Goal: Task Accomplishment & Management: Complete application form

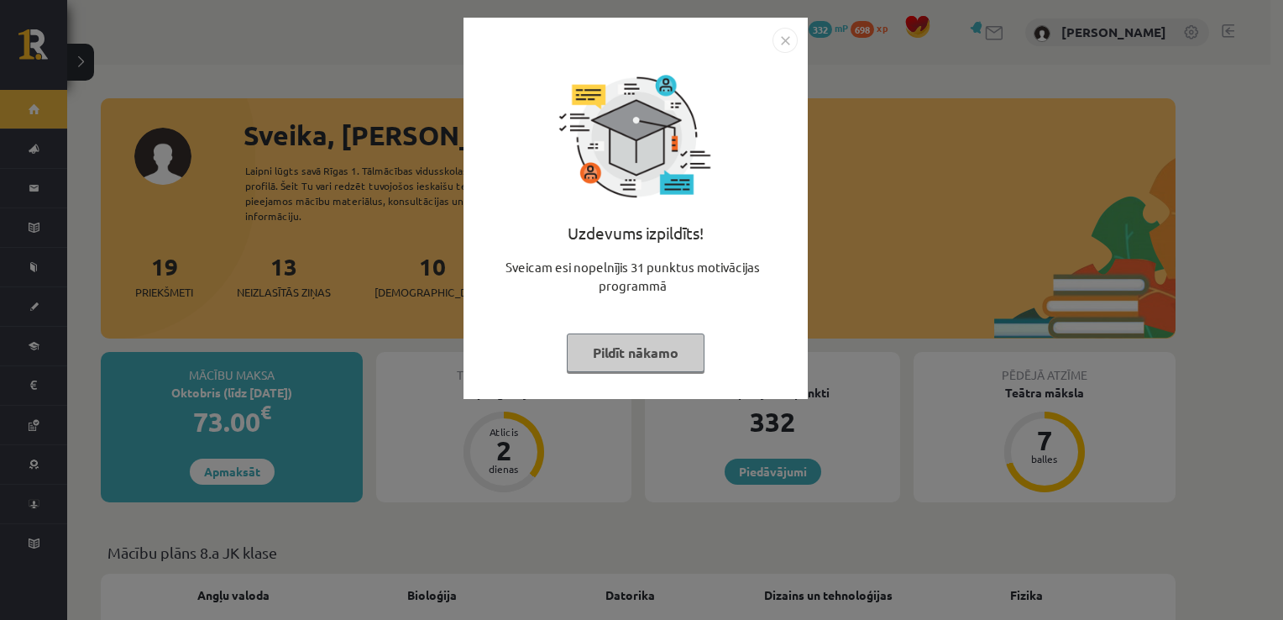
click at [783, 37] on img "Close" at bounding box center [785, 40] width 25 height 25
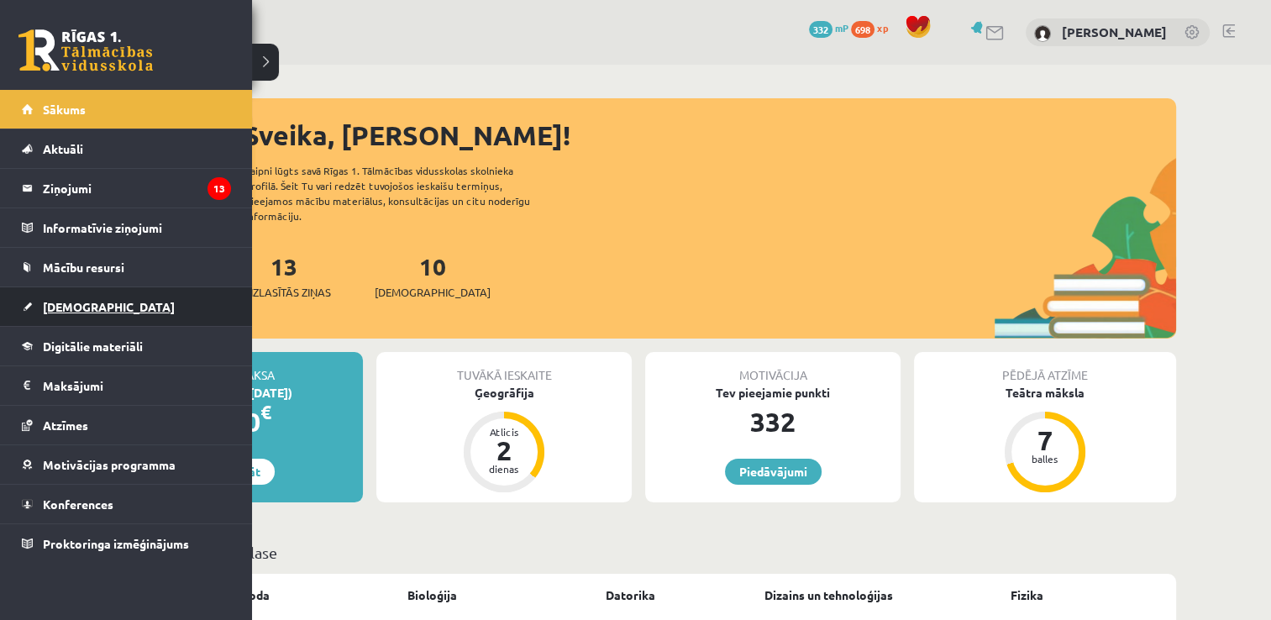
click at [141, 309] on link "[DEMOGRAPHIC_DATA]" at bounding box center [126, 306] width 209 height 39
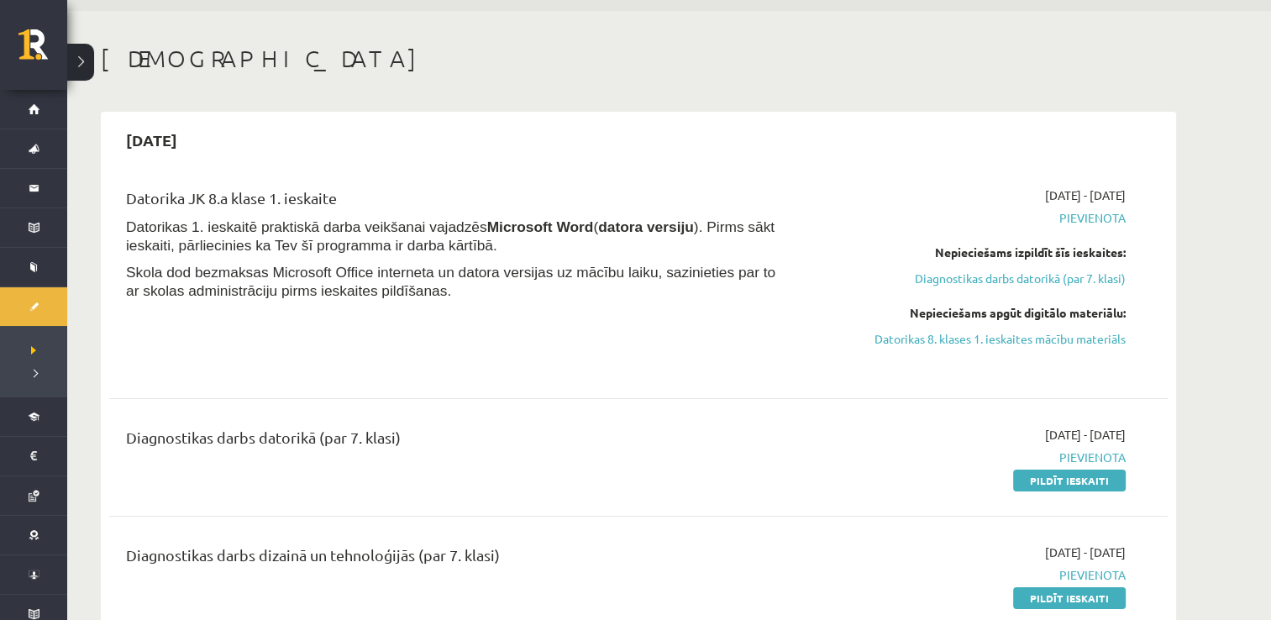
scroll to position [84, 0]
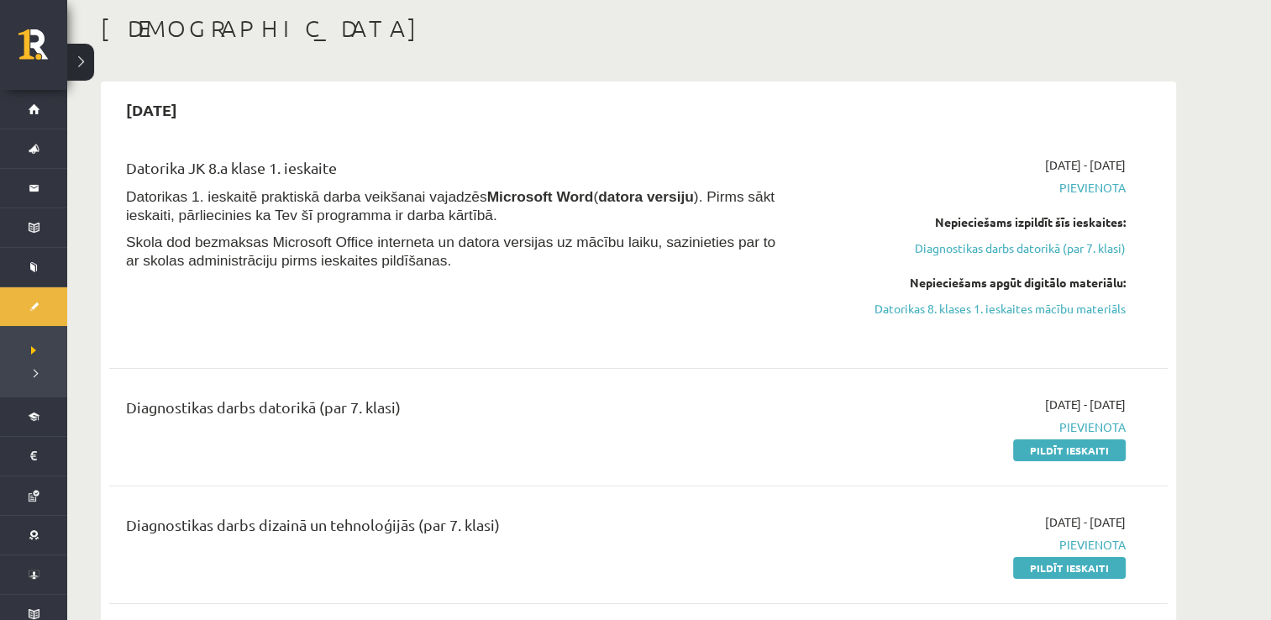
drag, startPoint x: 1083, startPoint y: 448, endPoint x: 722, endPoint y: 72, distance: 520.9
click at [1083, 448] on link "Pildīt ieskaiti" at bounding box center [1069, 450] width 113 height 22
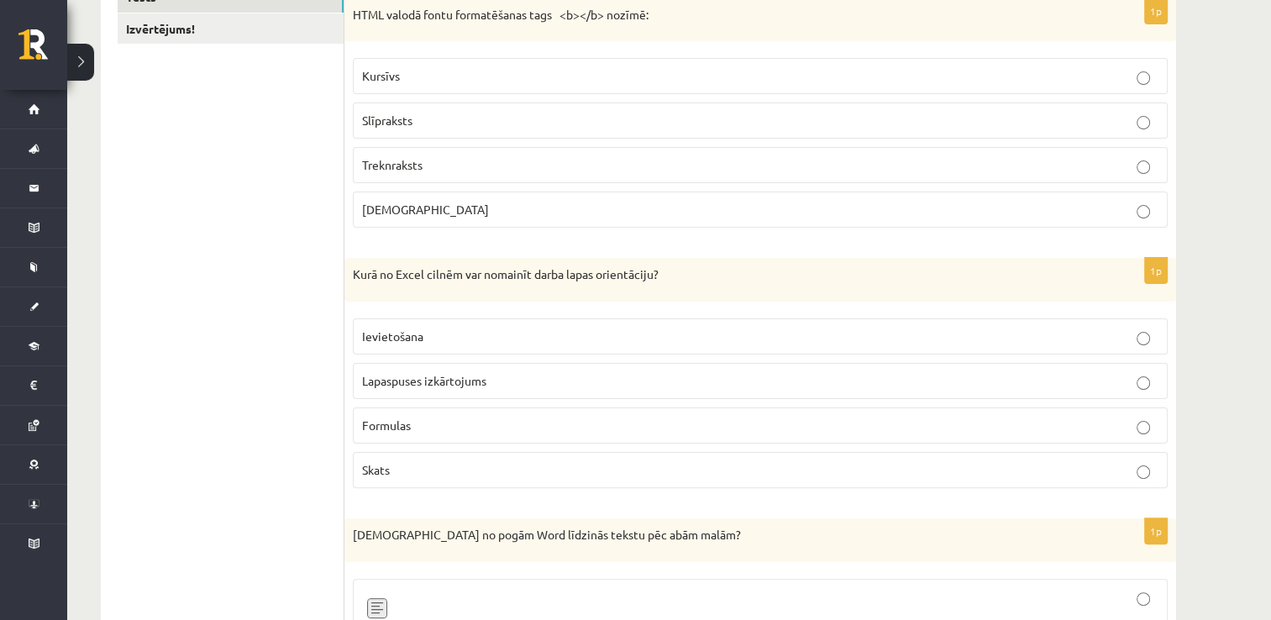
scroll to position [270, 0]
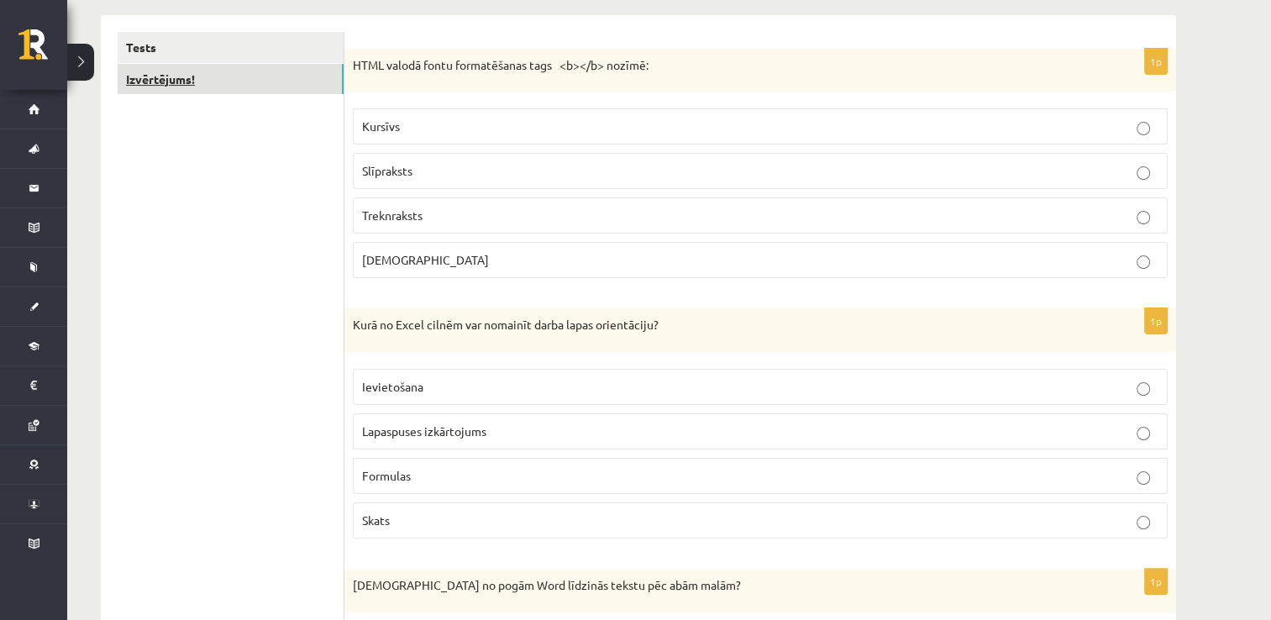
click at [256, 77] on link "Izvērtējums!" at bounding box center [231, 79] width 226 height 31
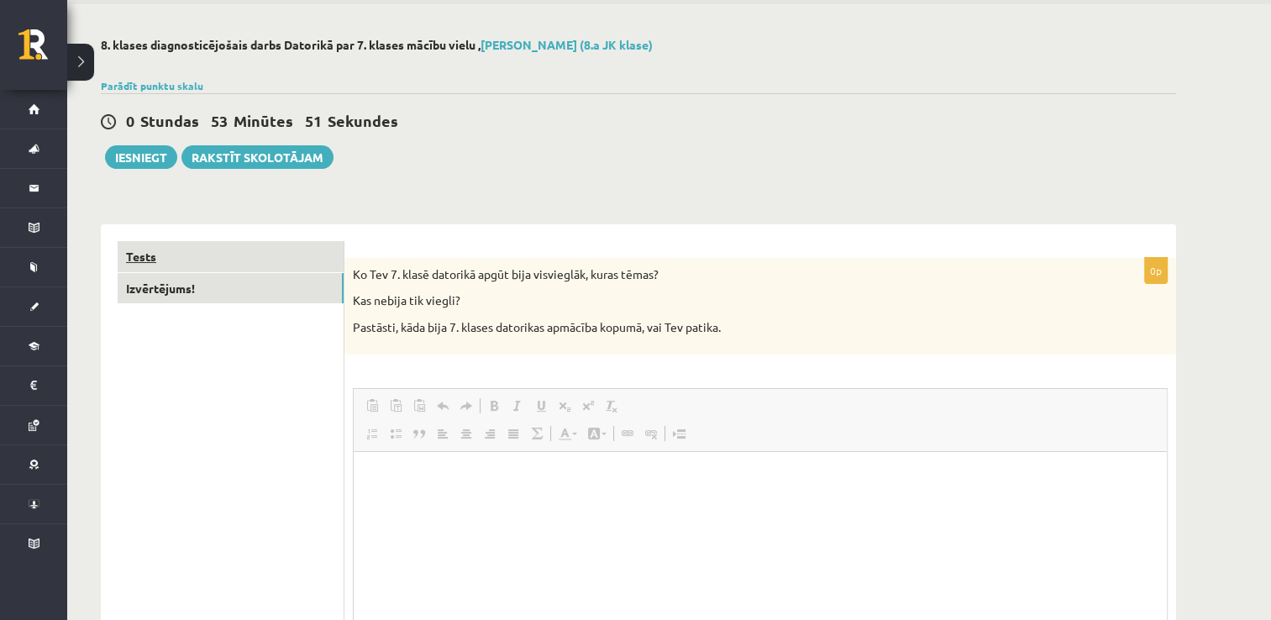
scroll to position [0, 0]
click at [238, 257] on link "Tests" at bounding box center [231, 256] width 226 height 31
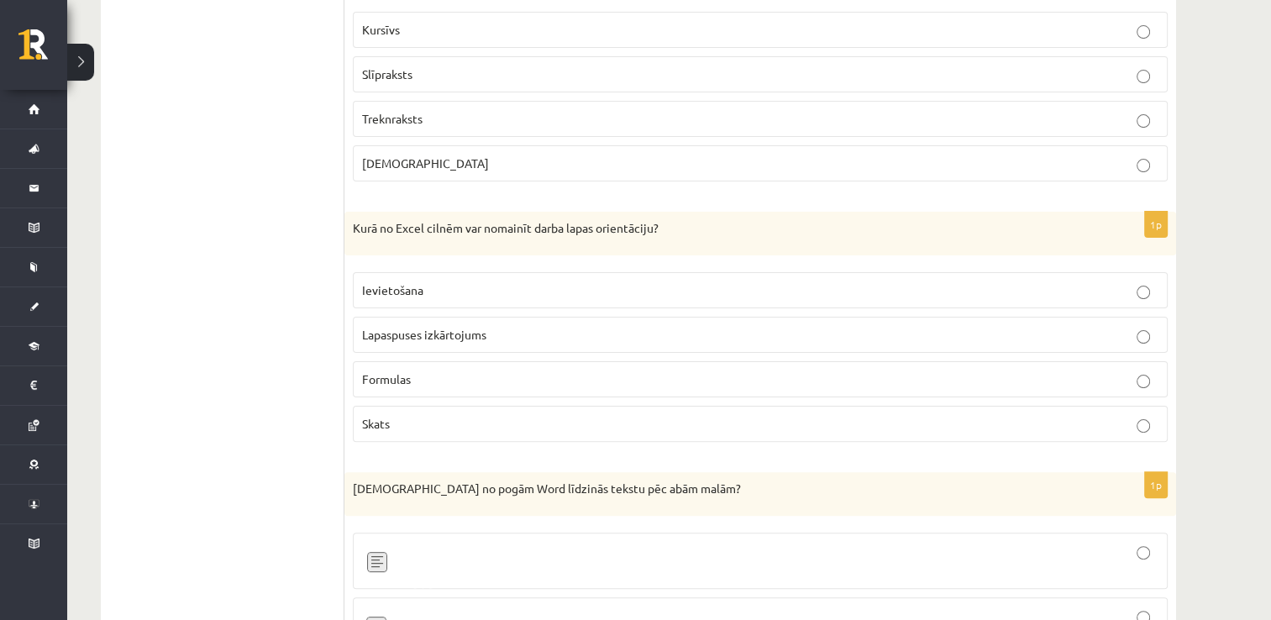
scroll to position [299, 0]
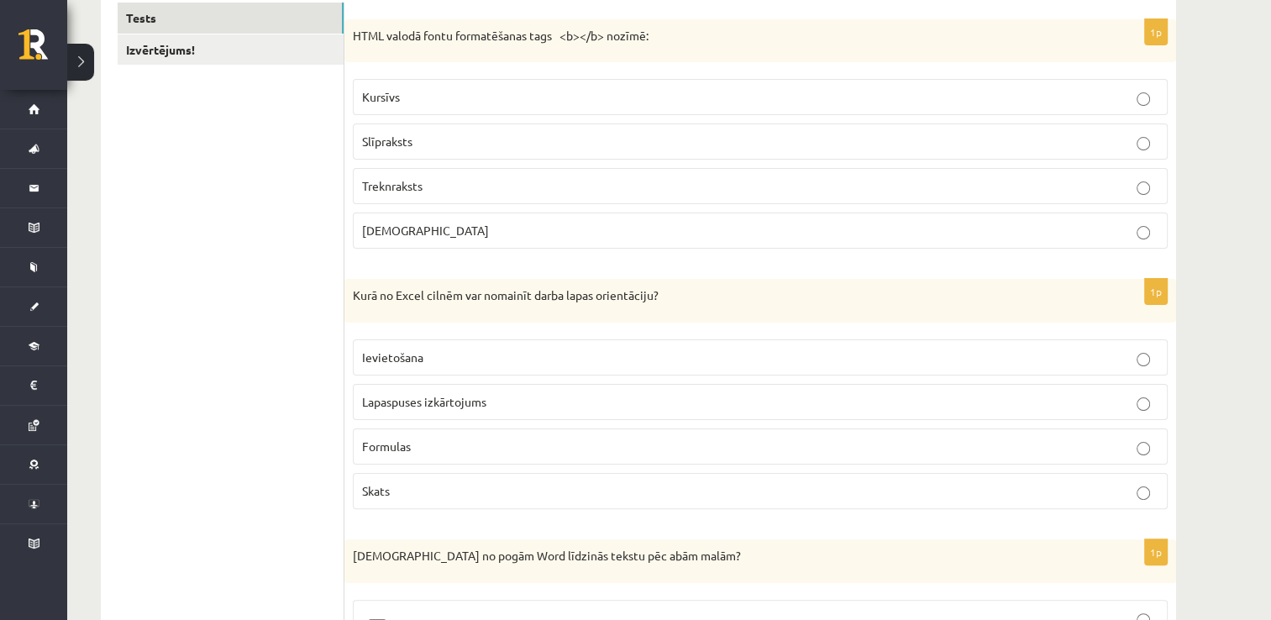
click at [497, 184] on p "Treknraksts" at bounding box center [760, 186] width 796 height 18
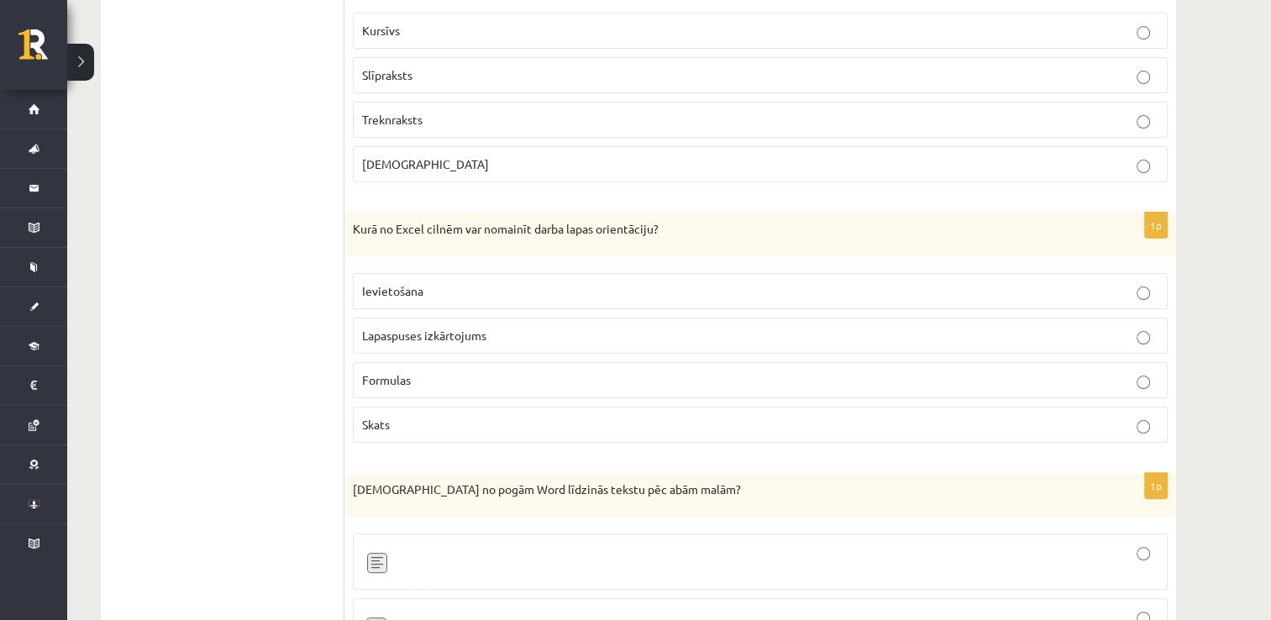
scroll to position [467, 0]
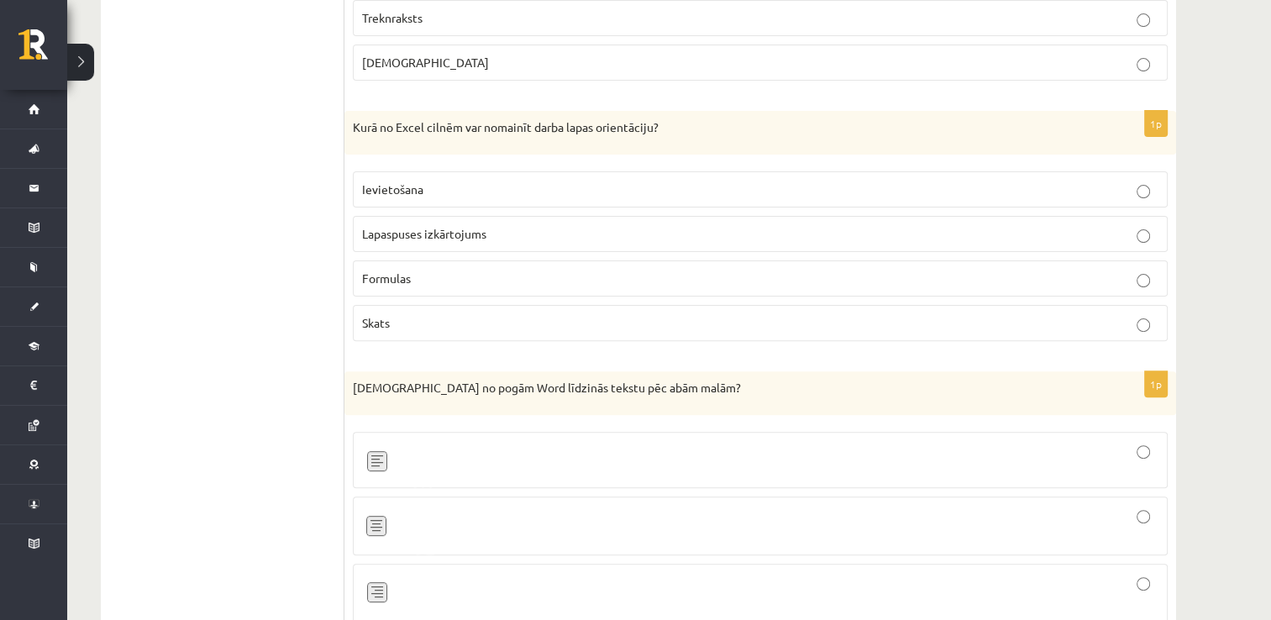
click at [456, 238] on span "Lapaspuses izkārtojums" at bounding box center [424, 233] width 124 height 15
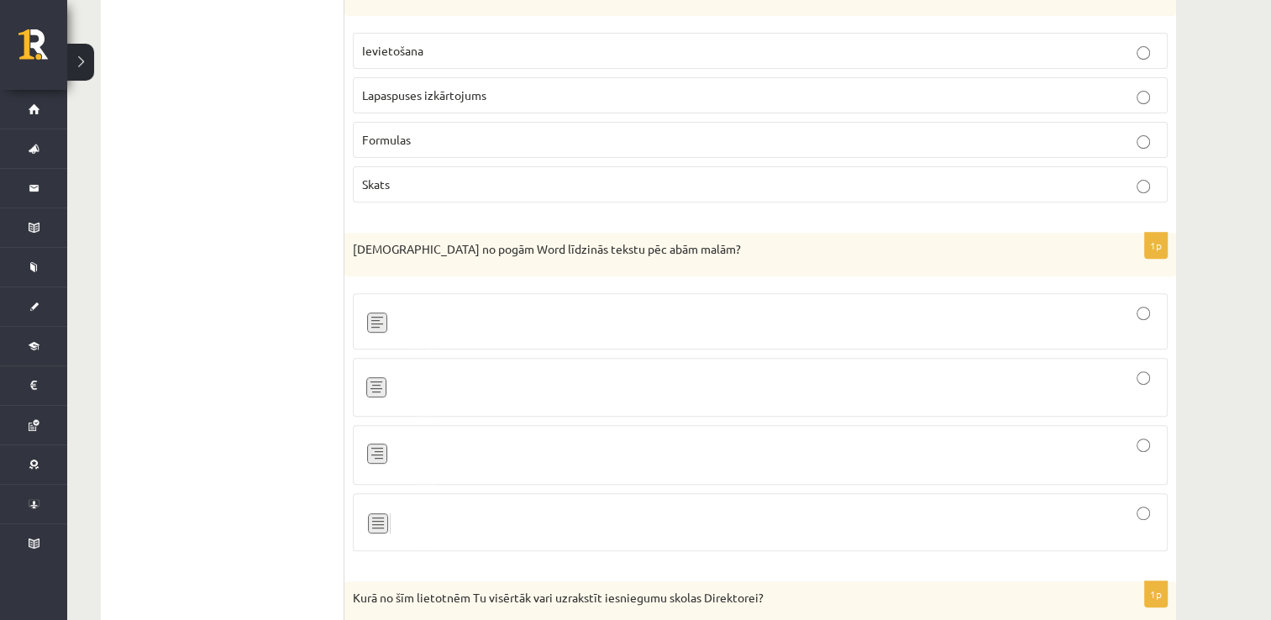
scroll to position [635, 0]
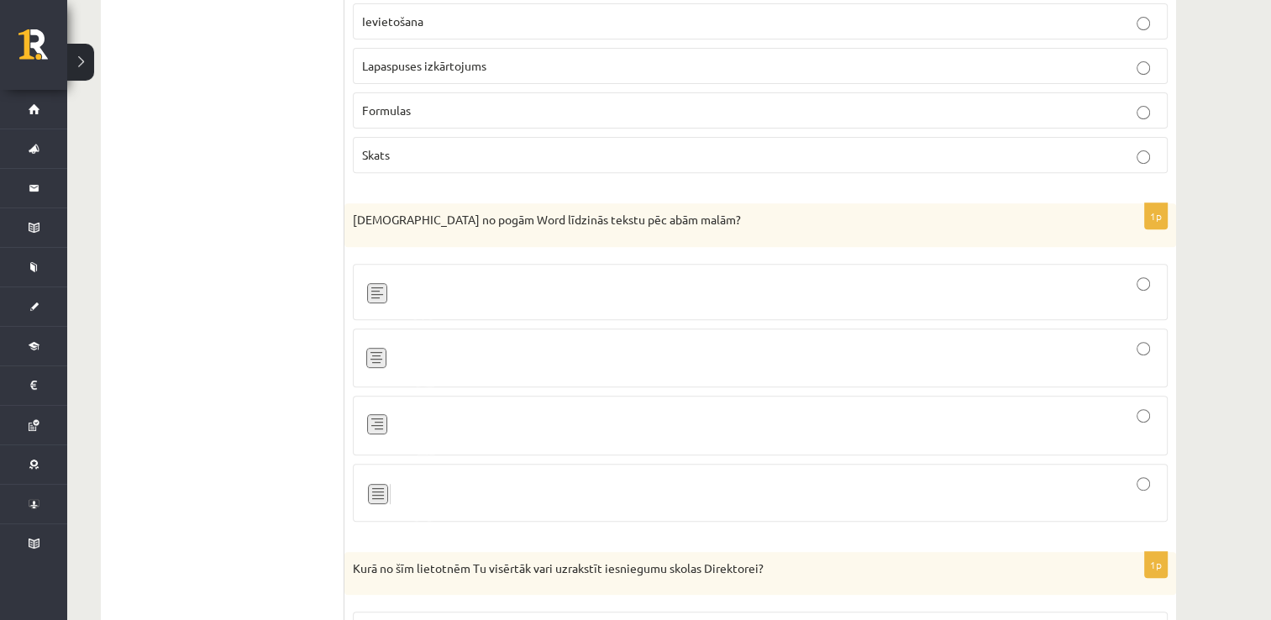
click at [705, 361] on div at bounding box center [760, 358] width 796 height 40
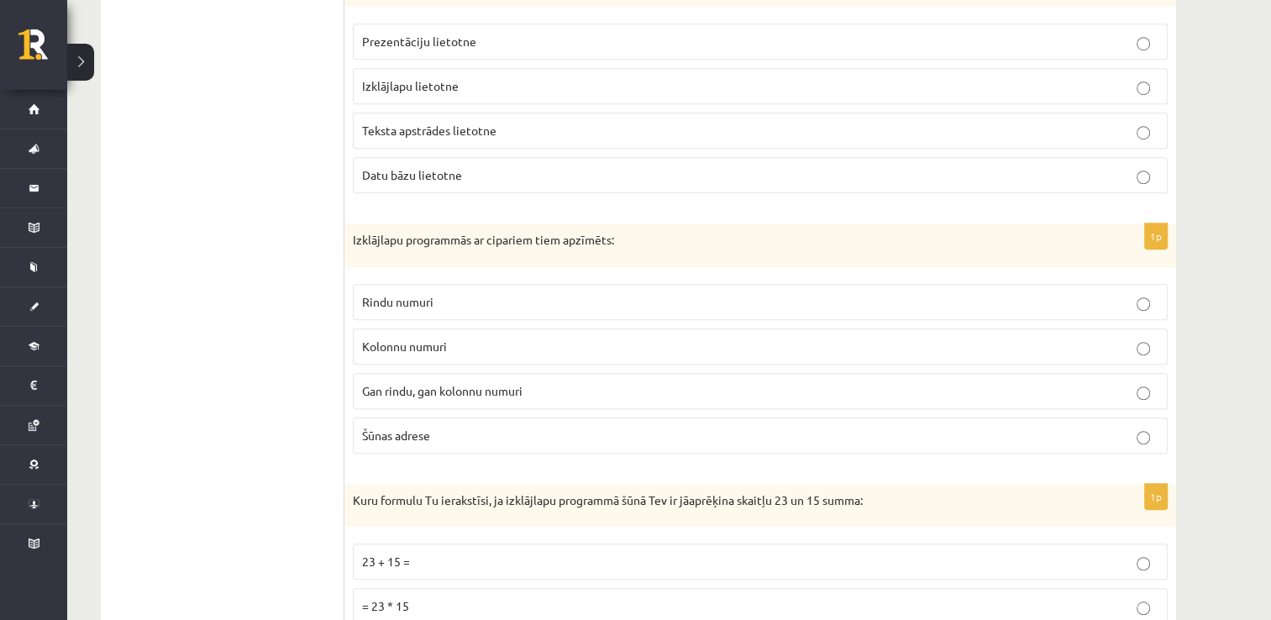
scroll to position [1139, 0]
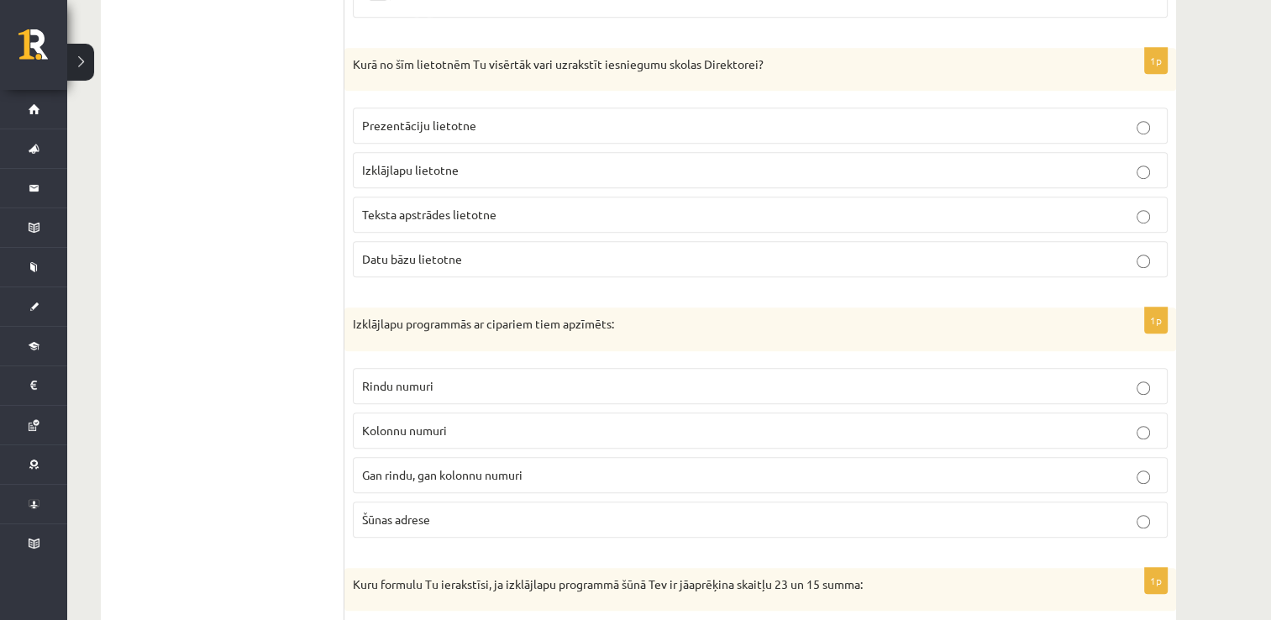
click at [559, 213] on p "Teksta apstrādes lietotne" at bounding box center [760, 215] width 796 height 18
click at [454, 425] on p "Kolonnu numuri" at bounding box center [760, 431] width 796 height 18
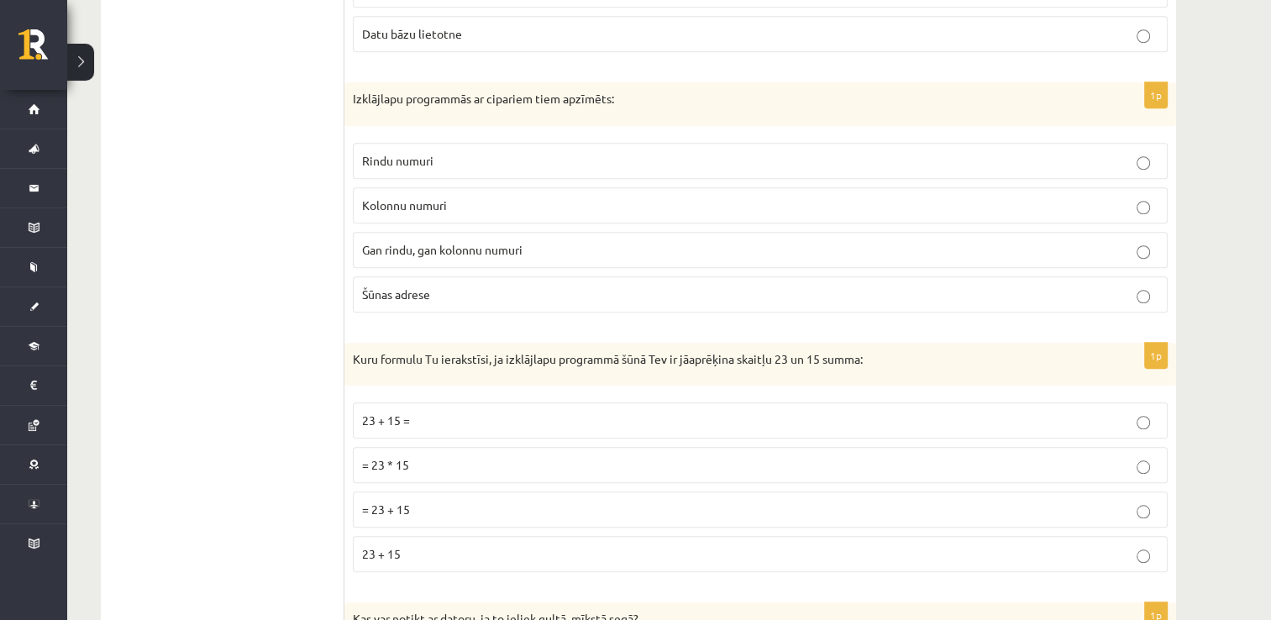
scroll to position [1391, 0]
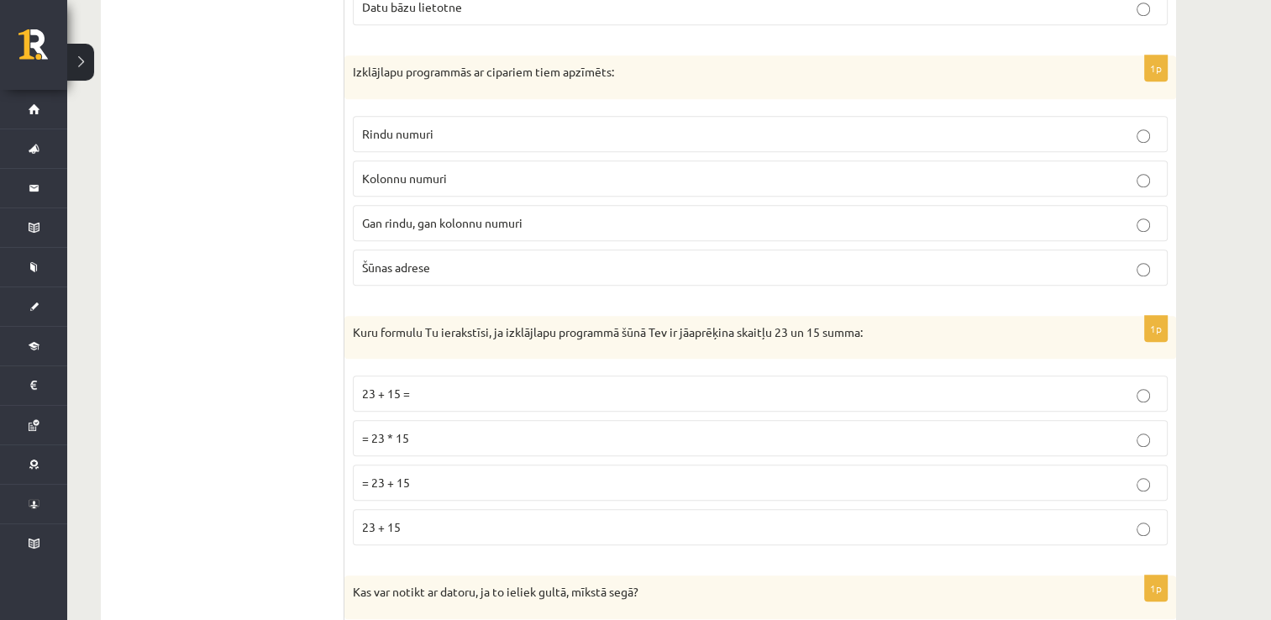
click at [438, 474] on p "= 23 + 15" at bounding box center [760, 483] width 796 height 18
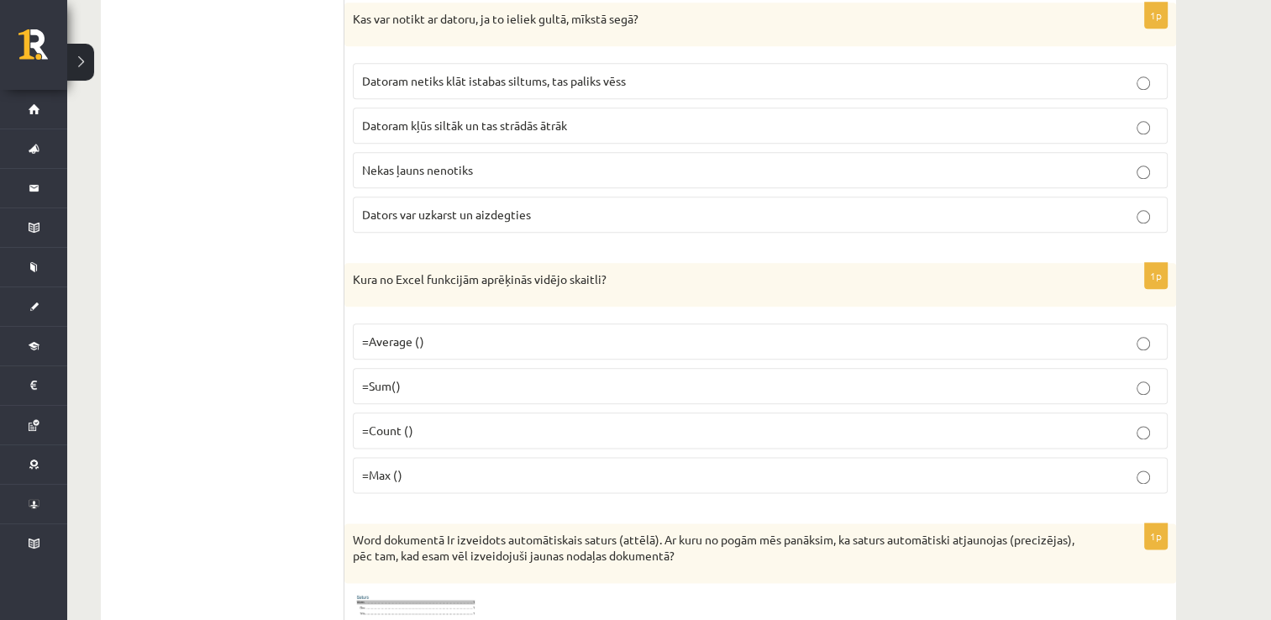
scroll to position [1942, 0]
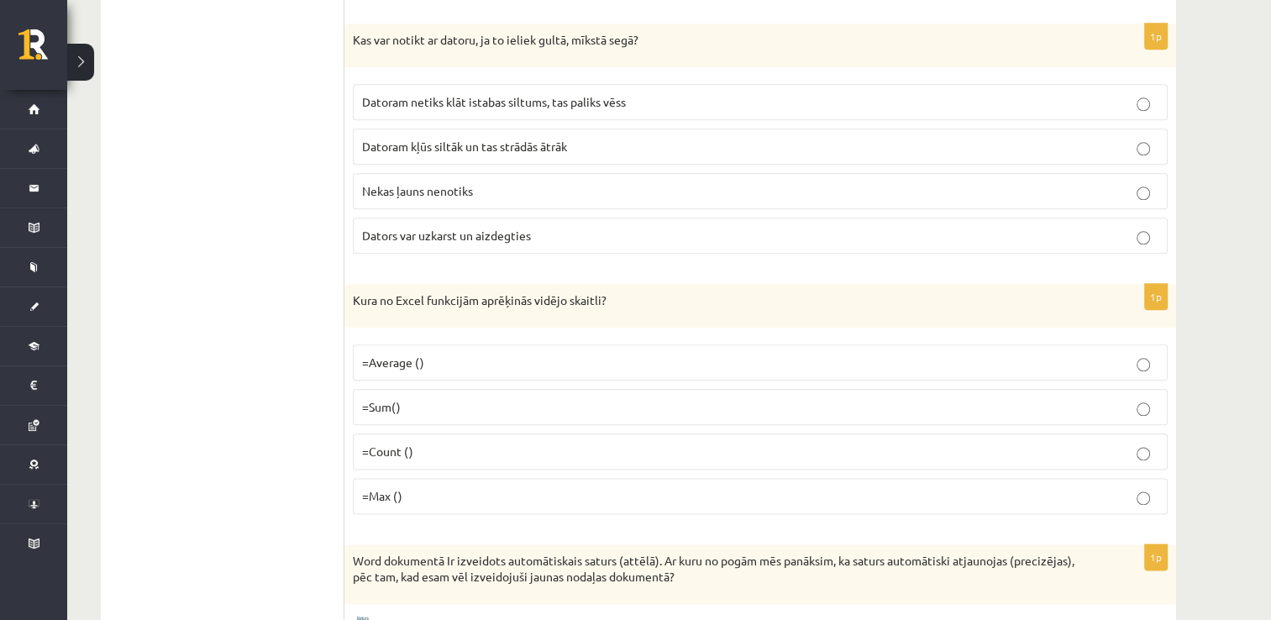
click at [549, 227] on p "Dators var uzkarst un aizdegties" at bounding box center [760, 236] width 796 height 18
click at [488, 354] on p "=Average ()" at bounding box center [760, 363] width 796 height 18
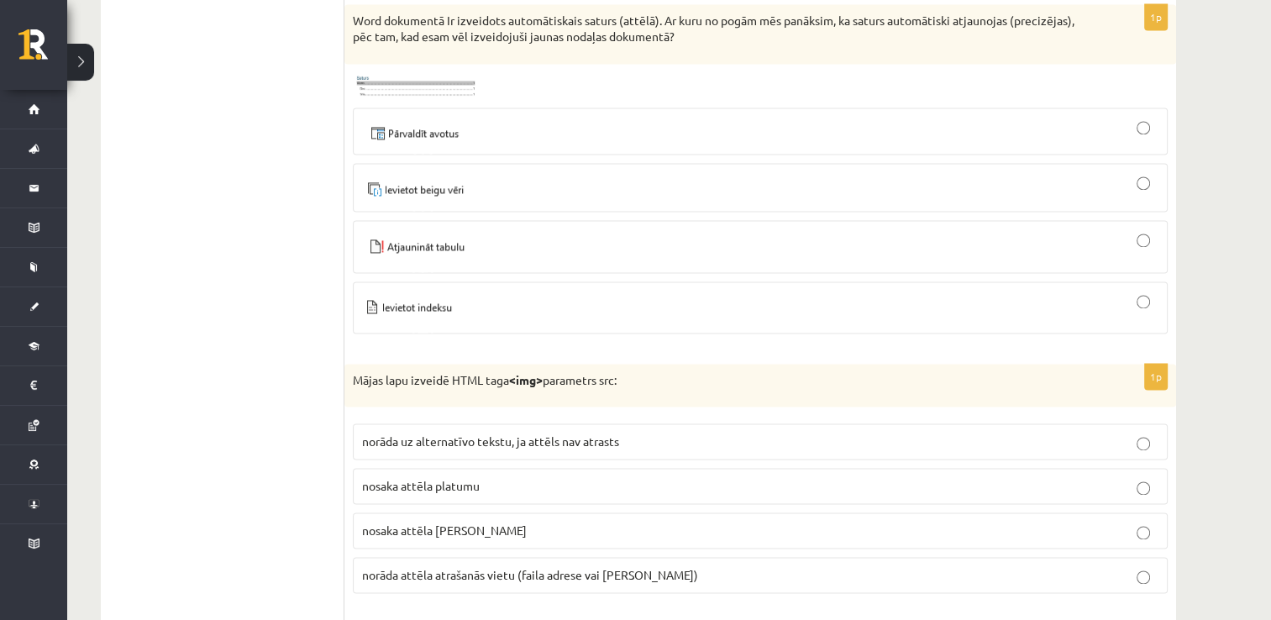
scroll to position [2462, 0]
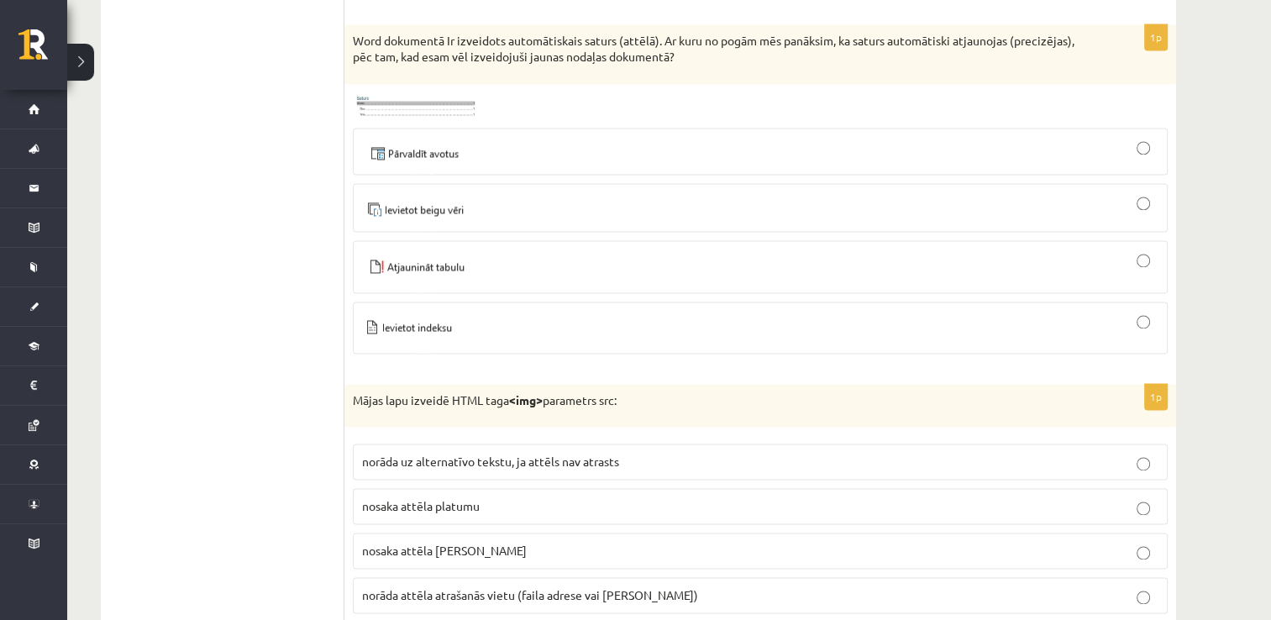
click at [742, 260] on div at bounding box center [760, 266] width 796 height 34
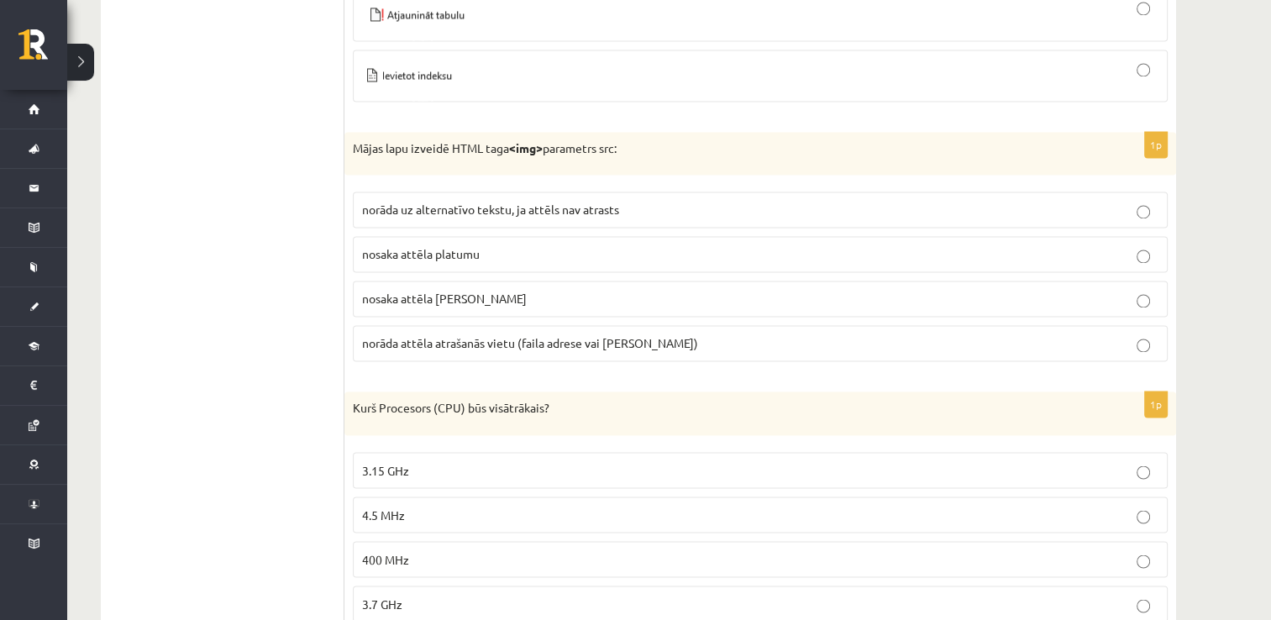
scroll to position [2798, 0]
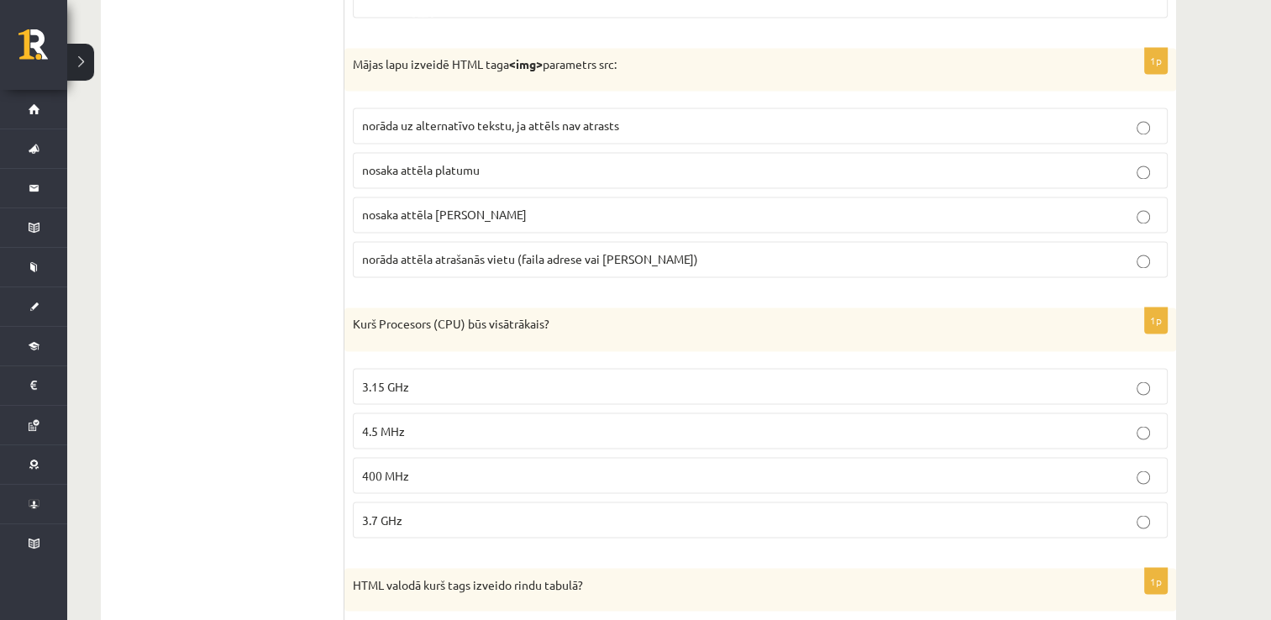
click at [490, 251] on span "norāda attēla atrašanās vietu (faila adrese vai saite)" at bounding box center [530, 258] width 336 height 15
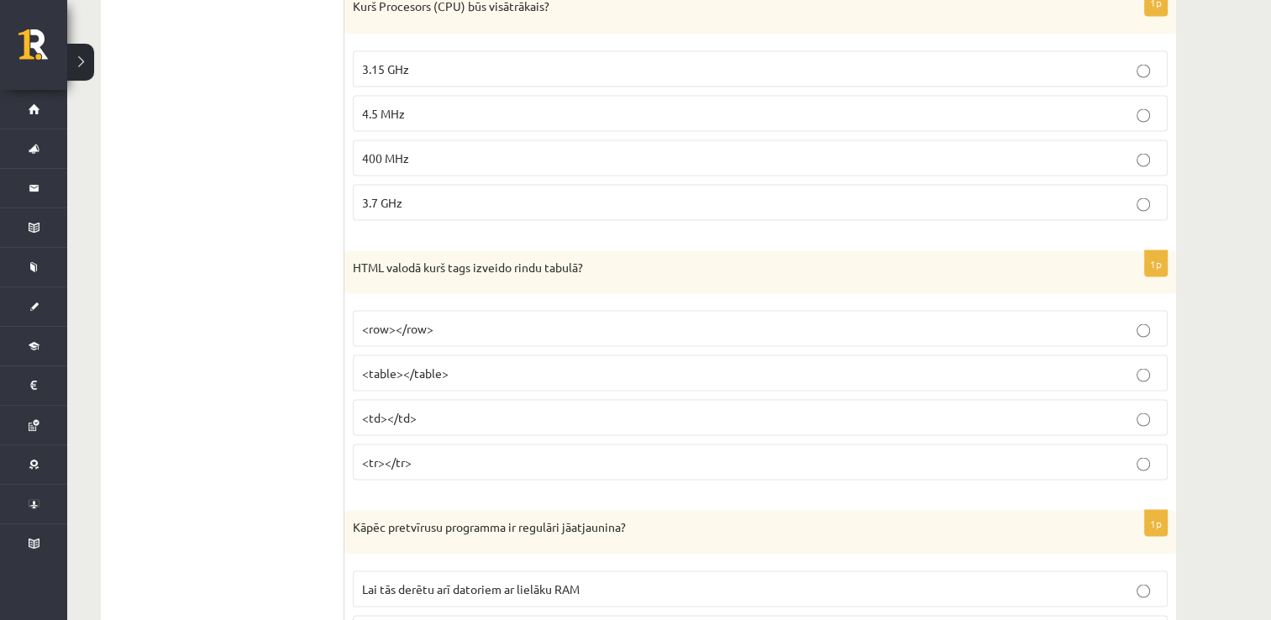
scroll to position [3096, 0]
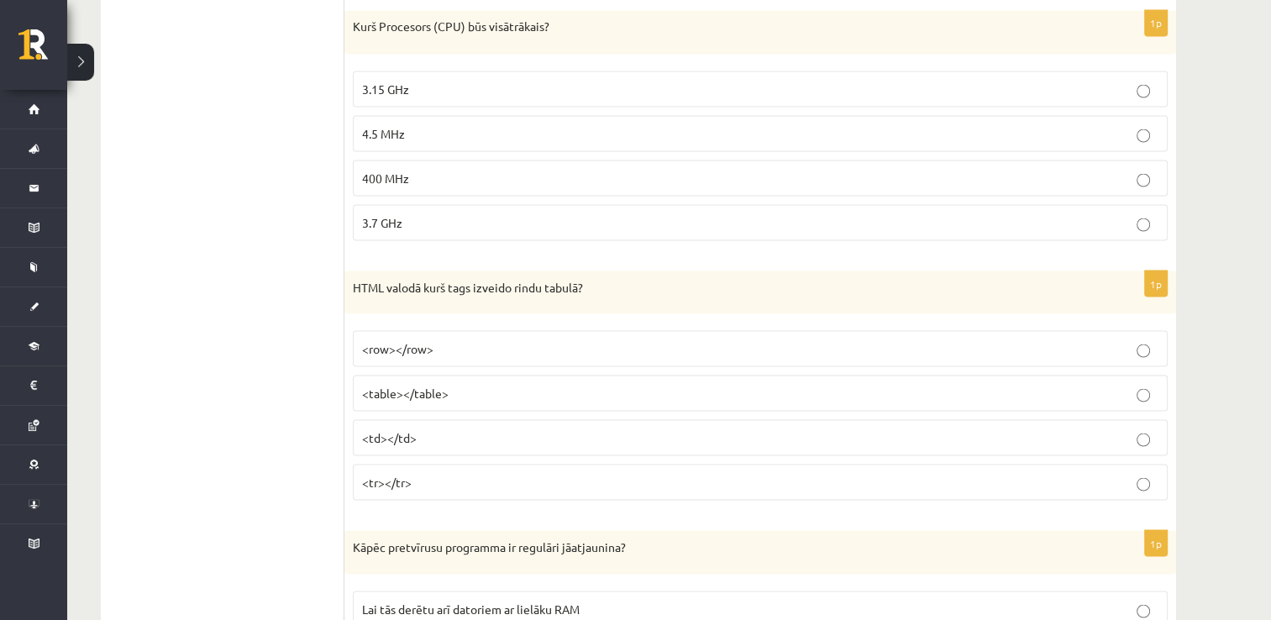
click at [443, 213] on p "3.7 GHz" at bounding box center [760, 222] width 796 height 18
click at [418, 473] on p "<tr></tr>" at bounding box center [760, 482] width 796 height 18
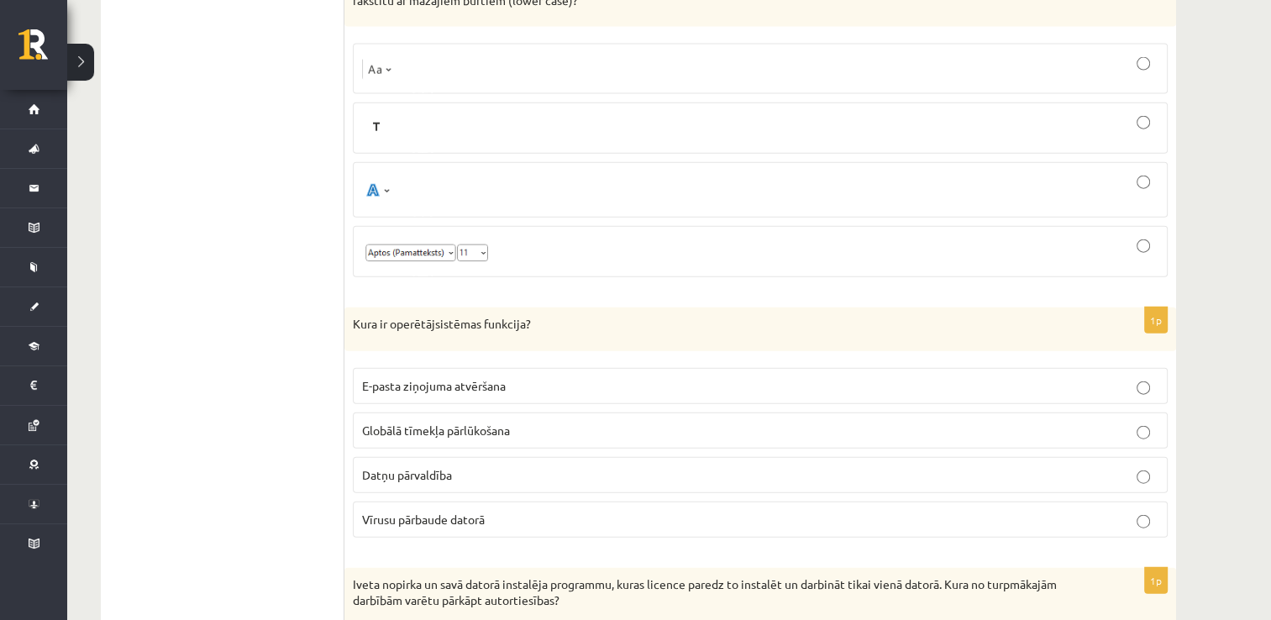
scroll to position [3793, 0]
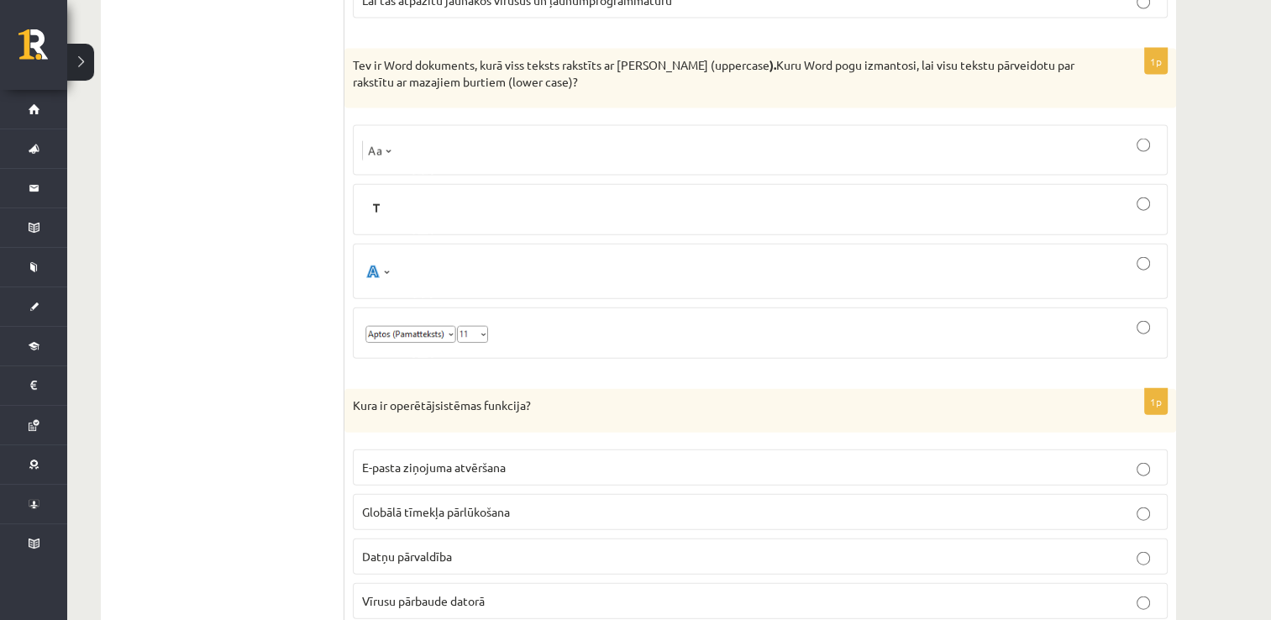
click at [497, 548] on p "Datņu pārvaldība" at bounding box center [760, 557] width 796 height 18
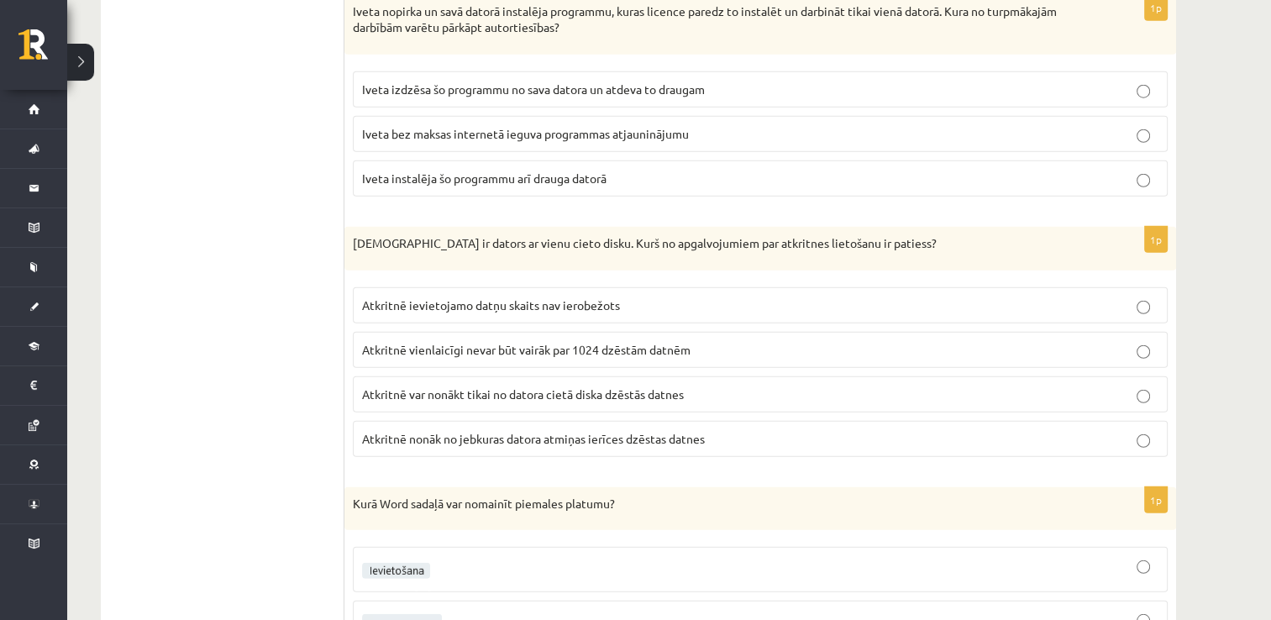
scroll to position [4396, 0]
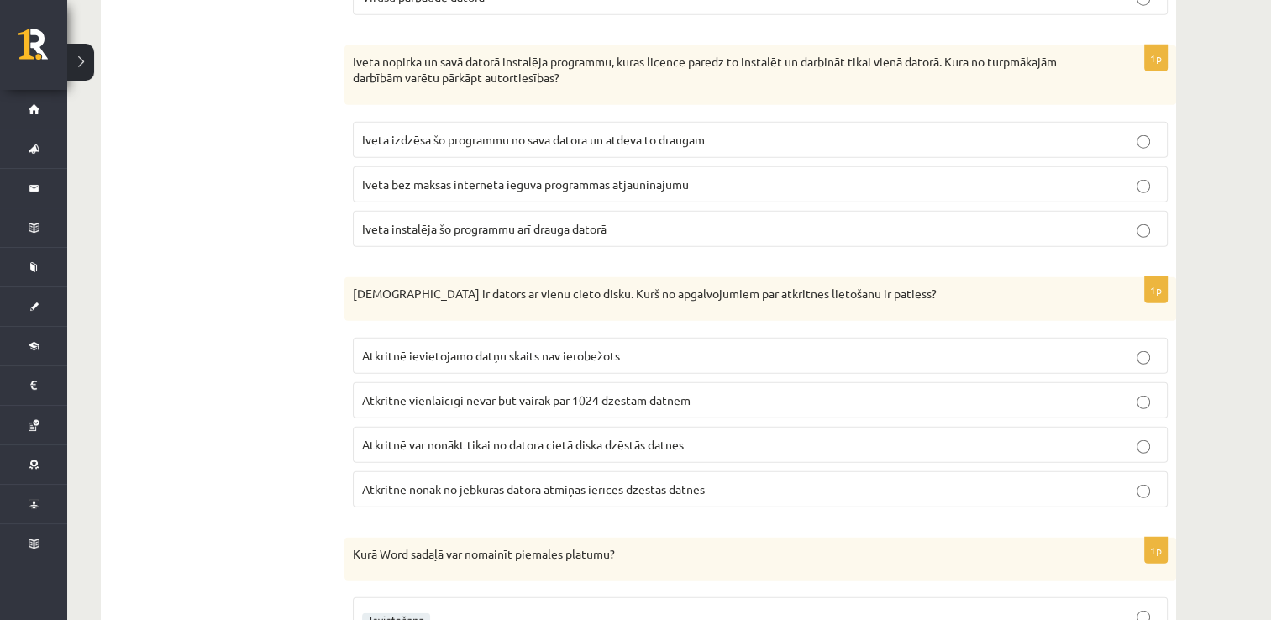
click at [479, 221] on span "Iveta instalēja šo programmu arī drauga datorā" at bounding box center [484, 228] width 244 height 15
click at [585, 481] on span "Atkritnē nonāk no jebkuras datora atmiņas ierīces dzēstas datnes" at bounding box center [533, 488] width 343 height 15
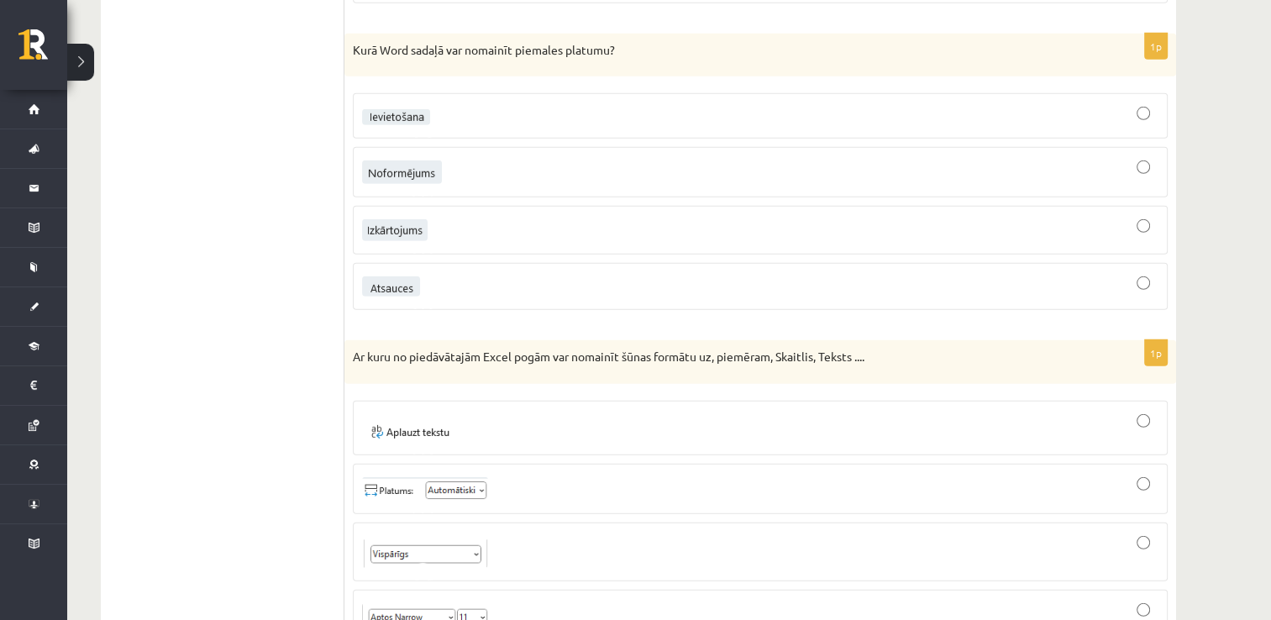
scroll to position [4732, 0]
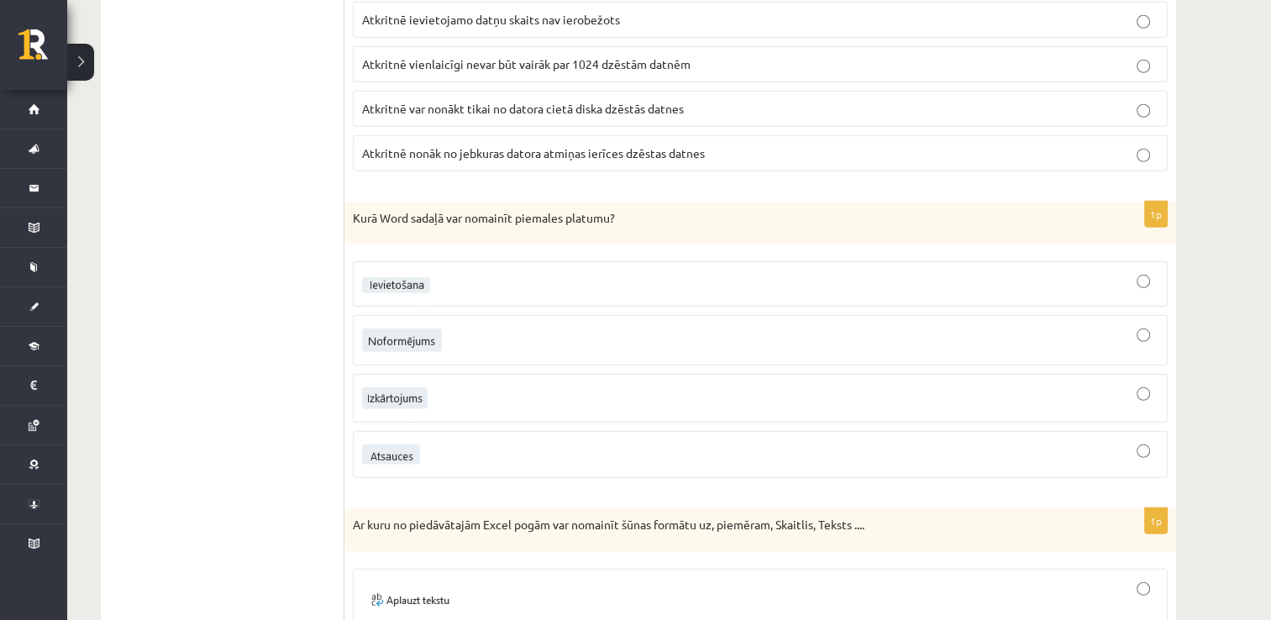
click at [1151, 383] on div at bounding box center [760, 398] width 796 height 30
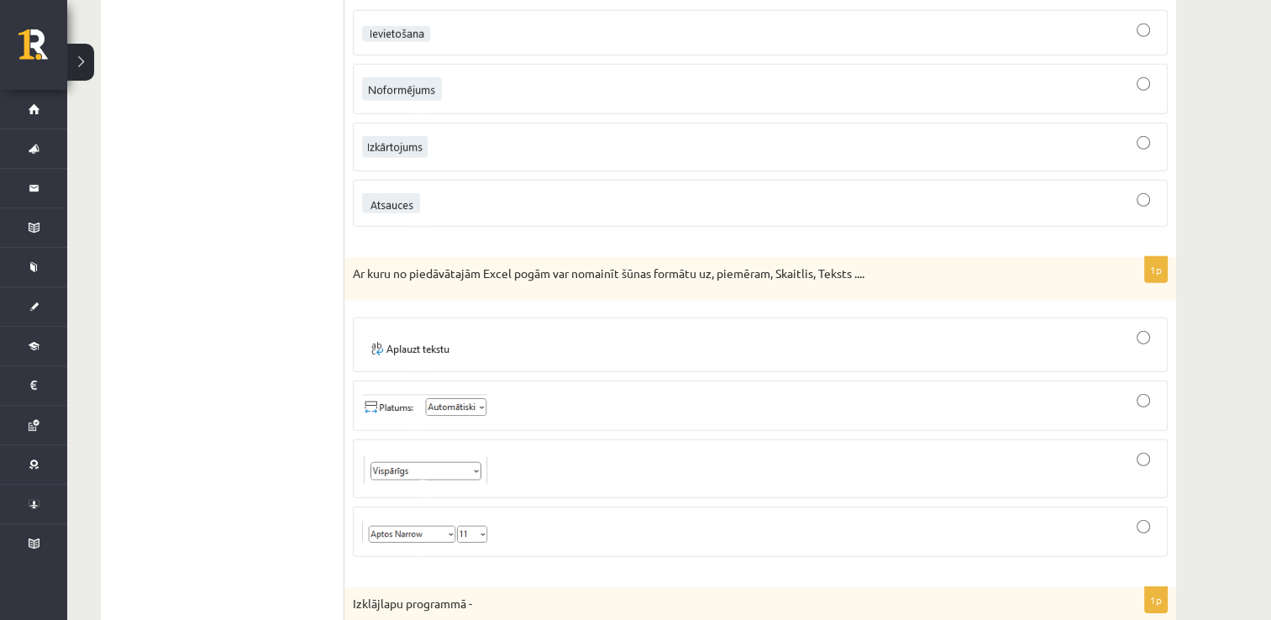
scroll to position [4984, 0]
click at [656, 448] on div at bounding box center [760, 468] width 796 height 40
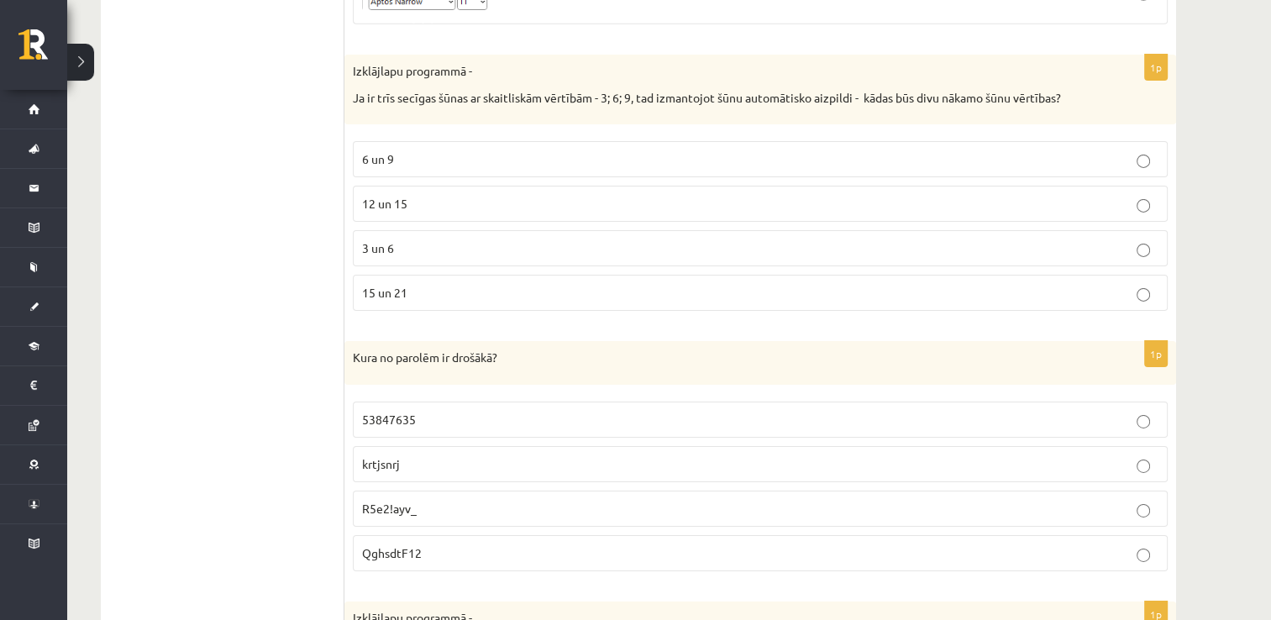
scroll to position [5488, 0]
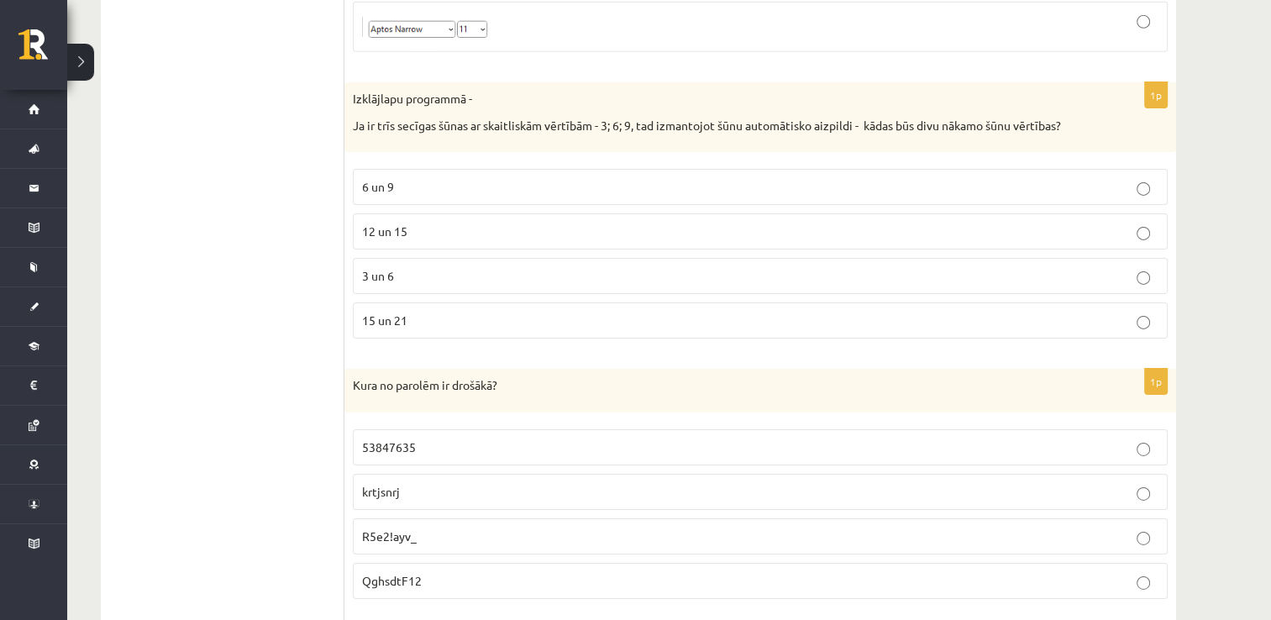
click at [422, 223] on p "12 un 15" at bounding box center [760, 232] width 796 height 18
click at [459, 527] on p "R5e2!ayv_" at bounding box center [760, 536] width 796 height 18
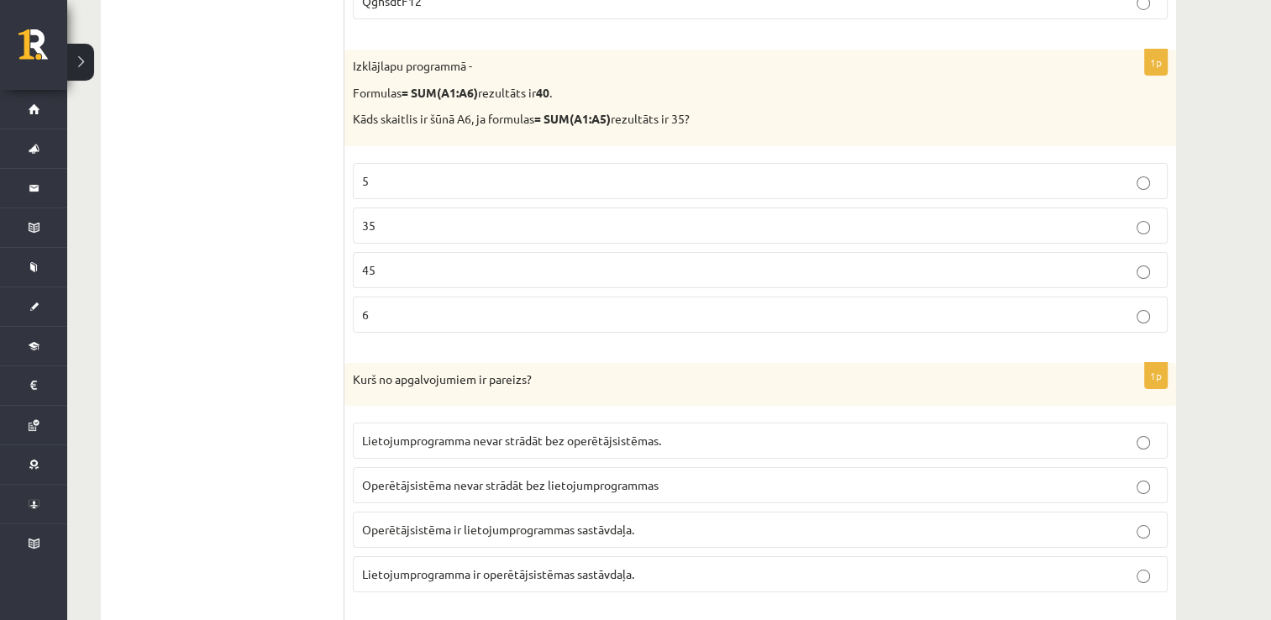
scroll to position [6088, 0]
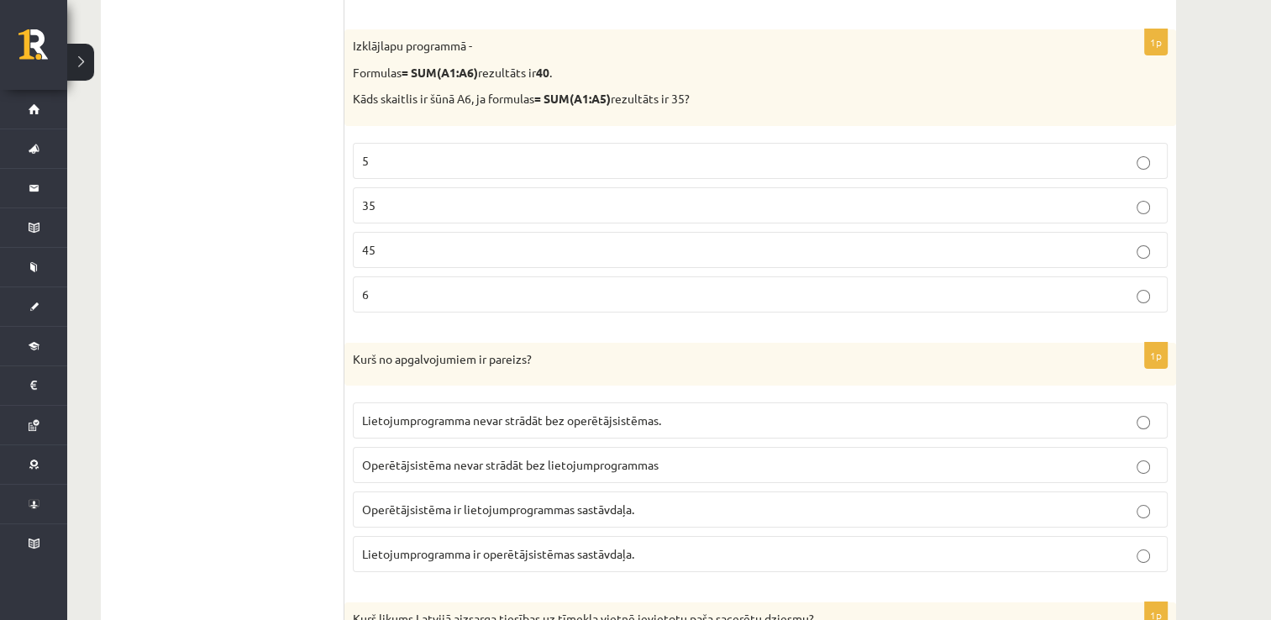
click at [764, 152] on p "5" at bounding box center [760, 161] width 796 height 18
click at [611, 412] on span "Lietojumprogramma nevar strādāt bez operētājsistēmas." at bounding box center [511, 419] width 299 height 15
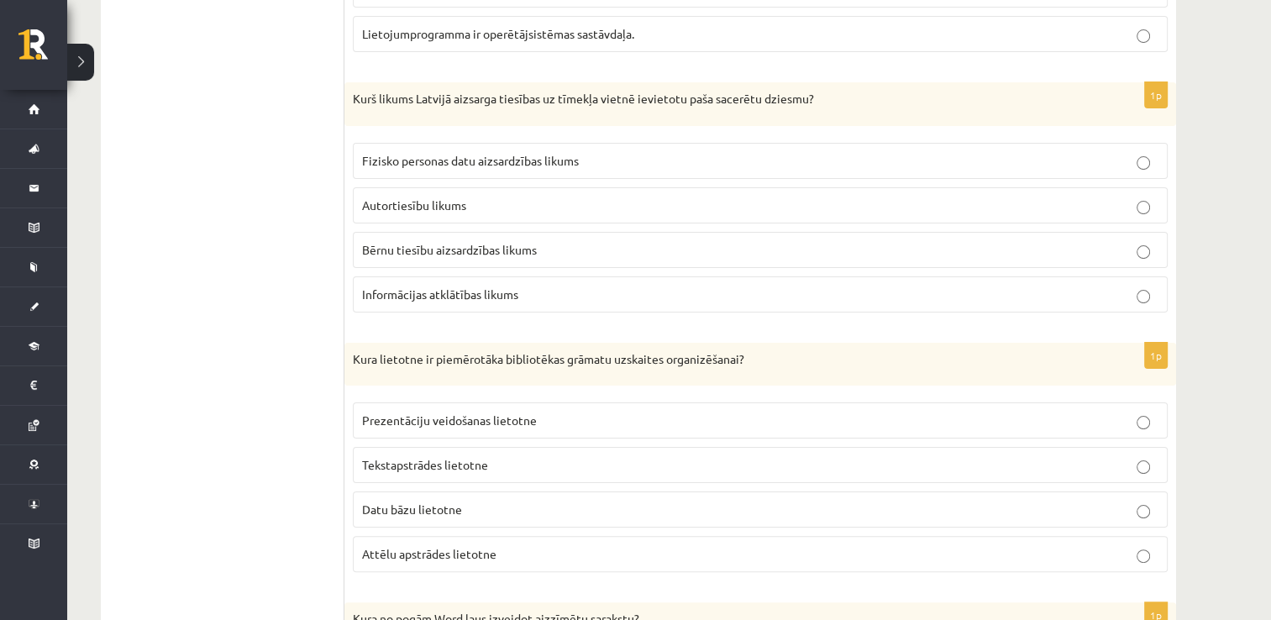
scroll to position [6638, 0]
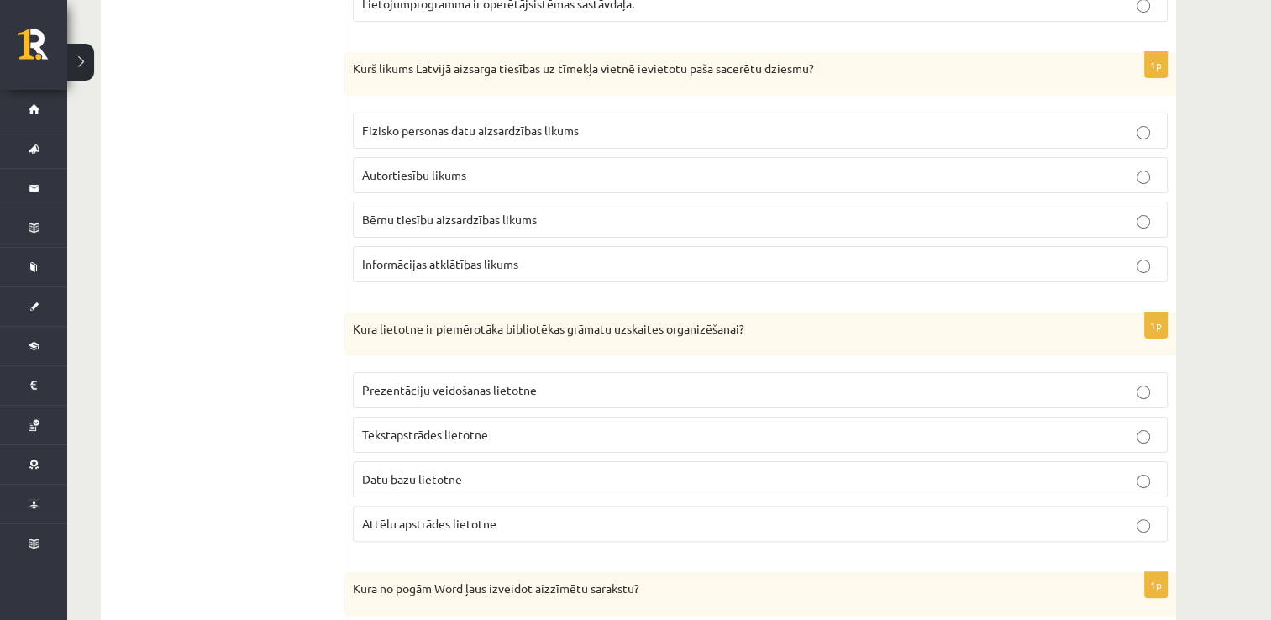
click at [522, 166] on p "Autortiesību likums" at bounding box center [760, 175] width 796 height 18
click at [523, 470] on p "Datu bāzu lietotne" at bounding box center [760, 479] width 796 height 18
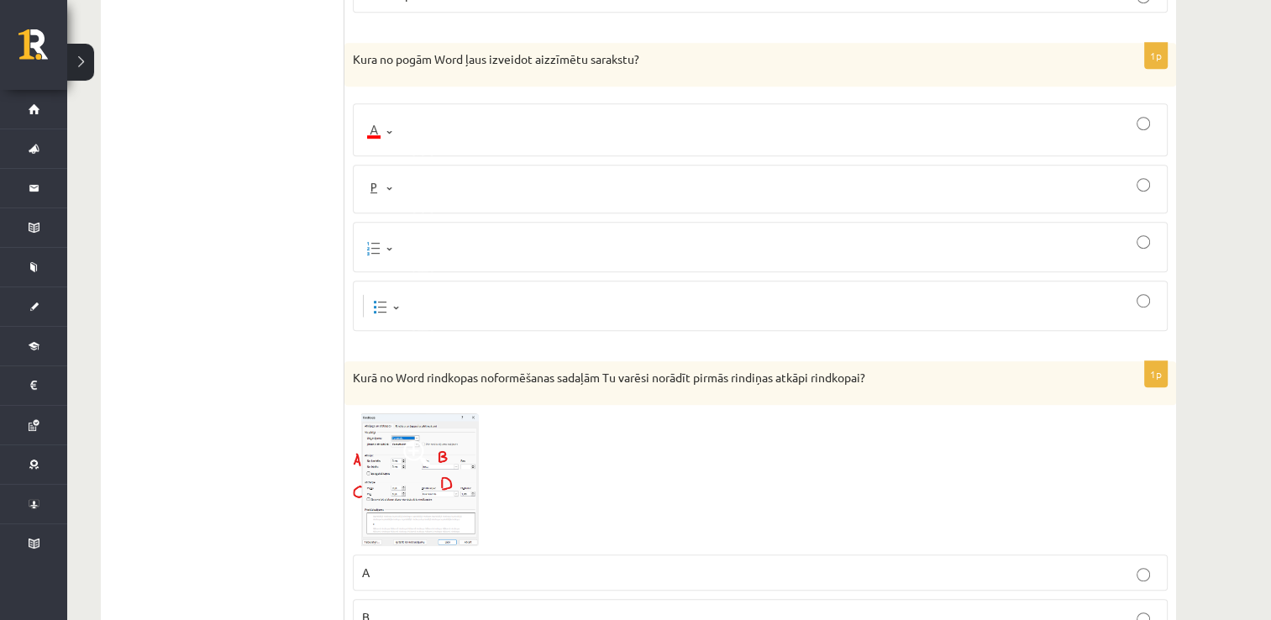
scroll to position [7177, 0]
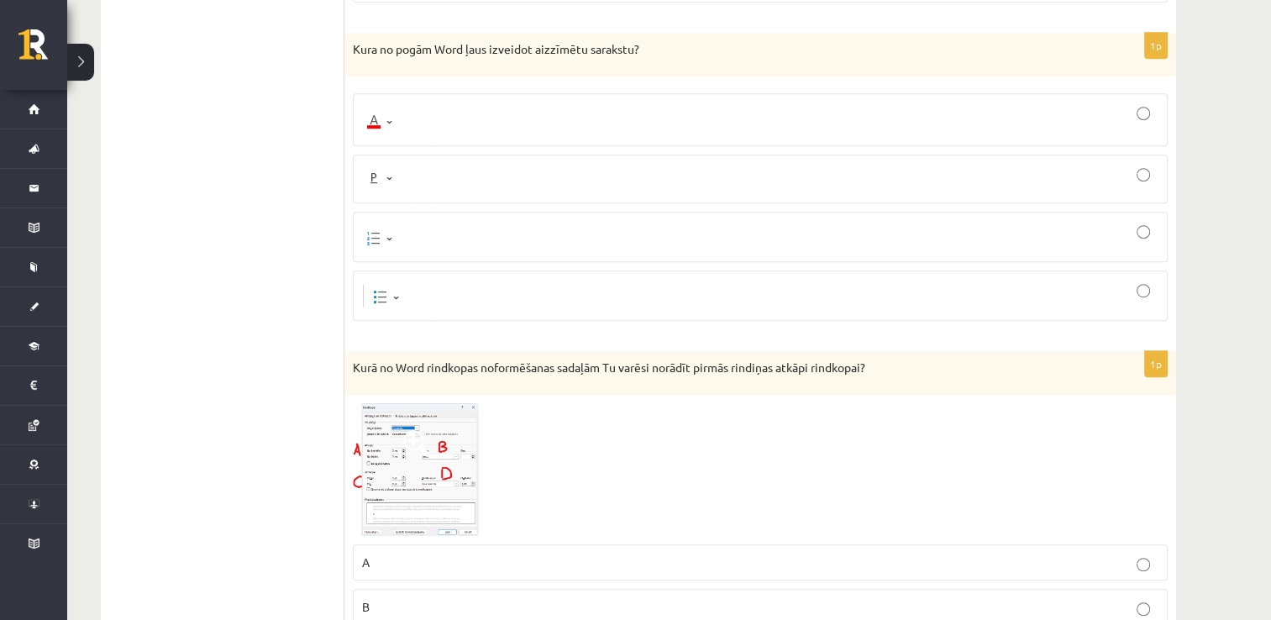
click at [532, 280] on div at bounding box center [760, 296] width 796 height 32
click at [581, 221] on div at bounding box center [760, 237] width 796 height 32
click at [432, 598] on p "B" at bounding box center [760, 607] width 796 height 18
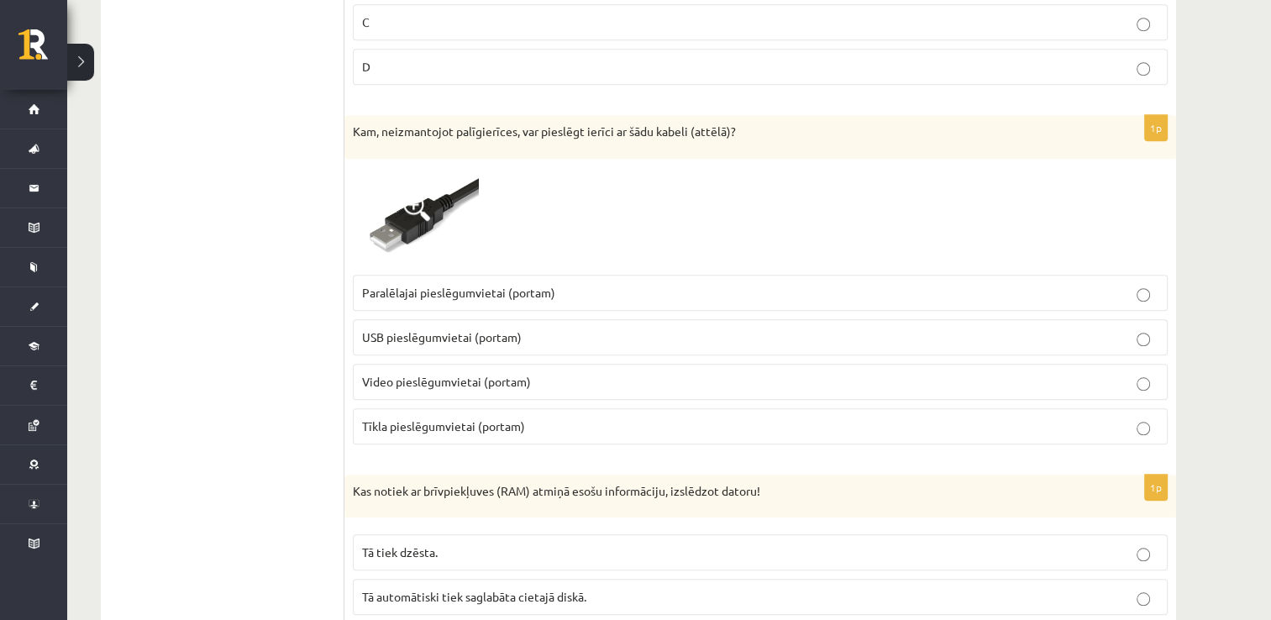
scroll to position [7877, 0]
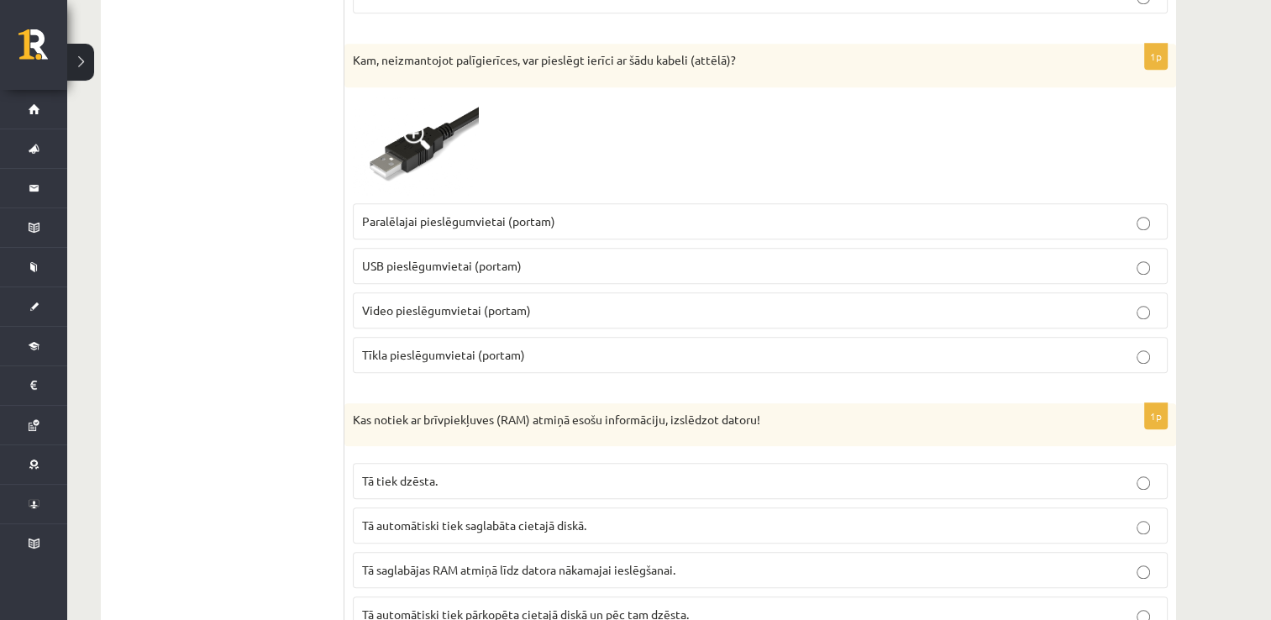
click at [689, 257] on p "USB pieslēgumvietai (portam)" at bounding box center [760, 266] width 796 height 18
click at [480, 472] on p "Tā tiek dzēsta." at bounding box center [760, 481] width 796 height 18
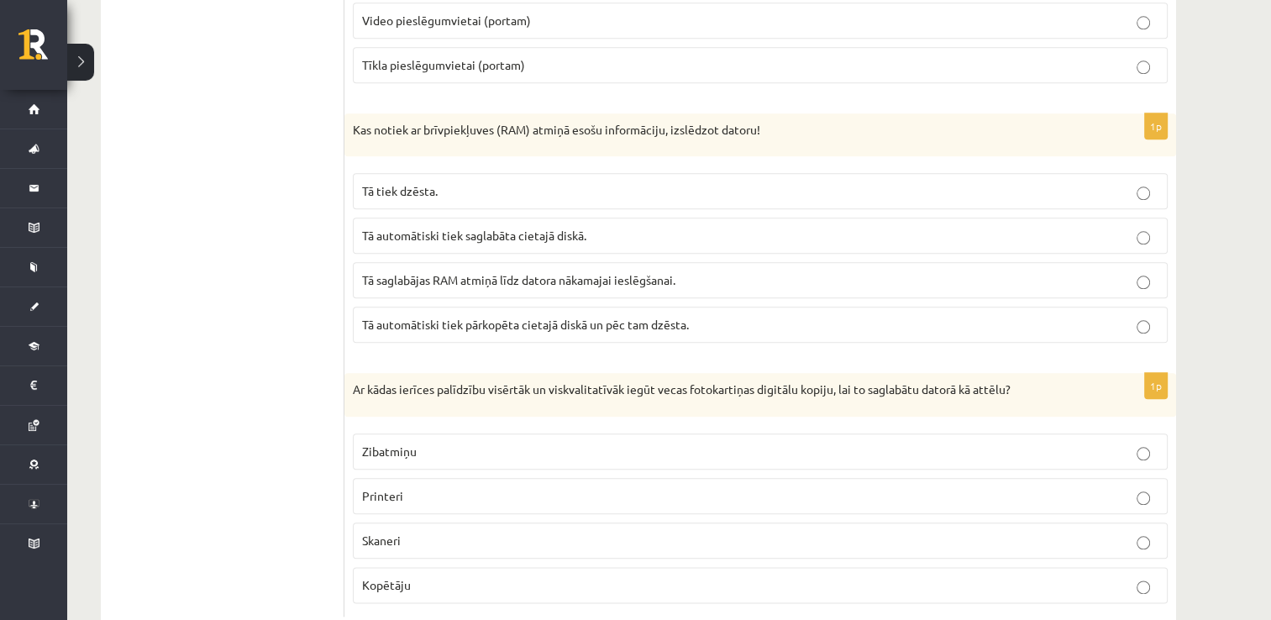
scroll to position [8173, 0]
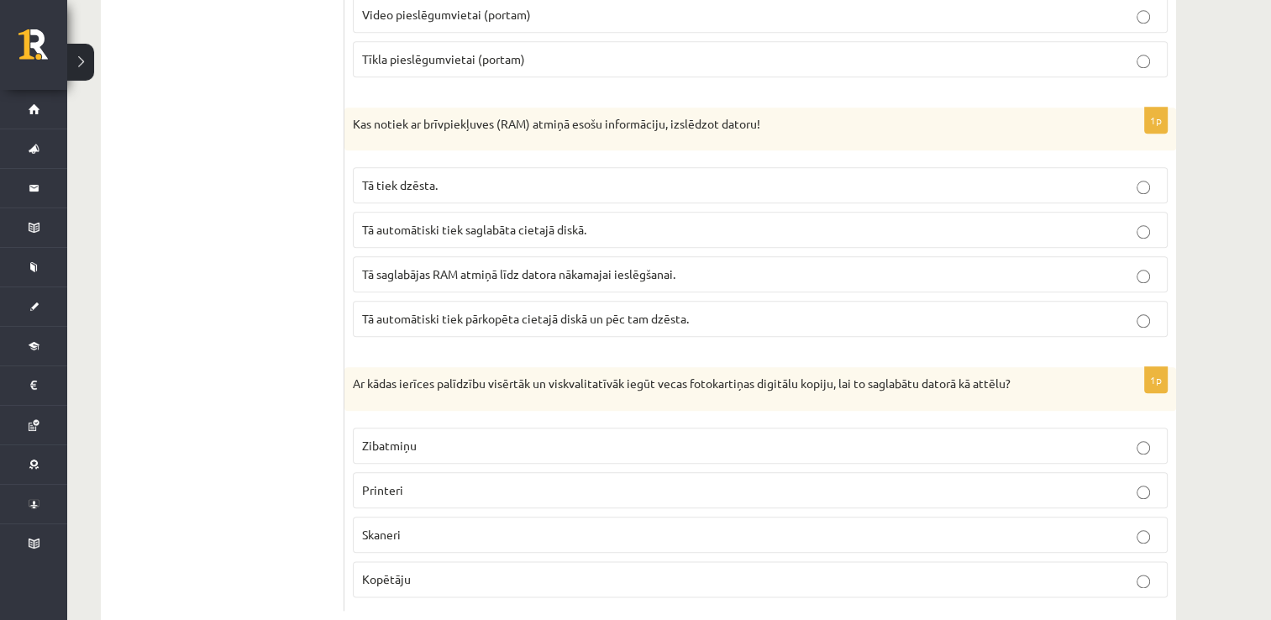
click at [433, 526] on p "Skaneri" at bounding box center [760, 535] width 796 height 18
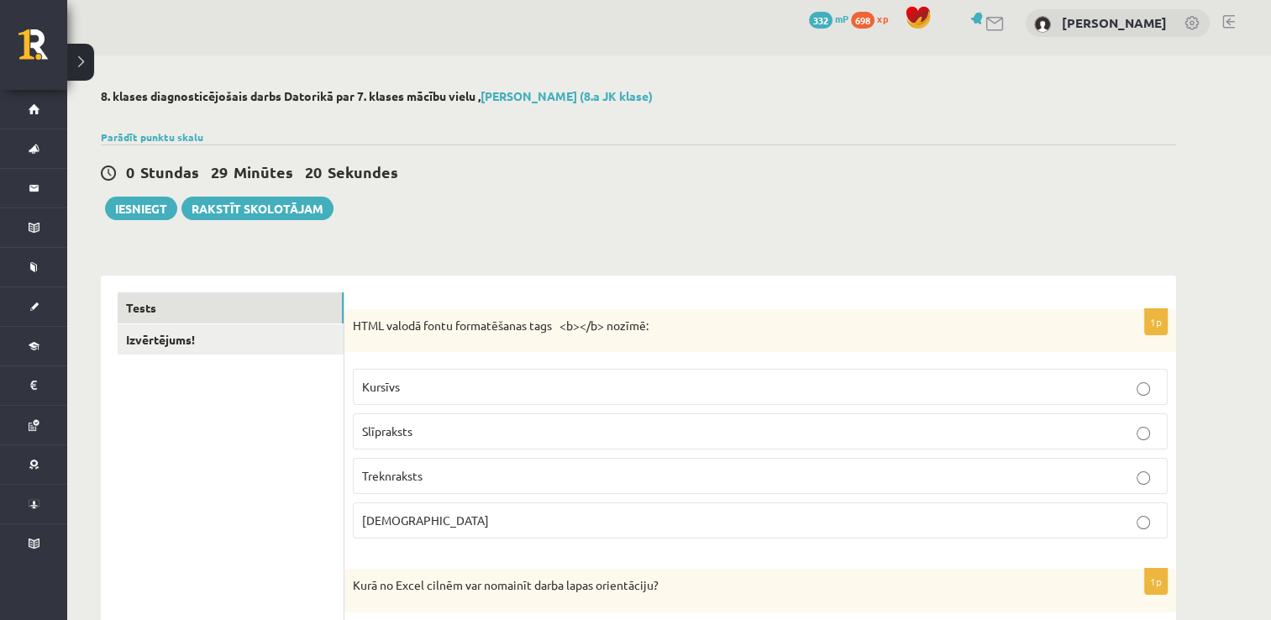
scroll to position [0, 0]
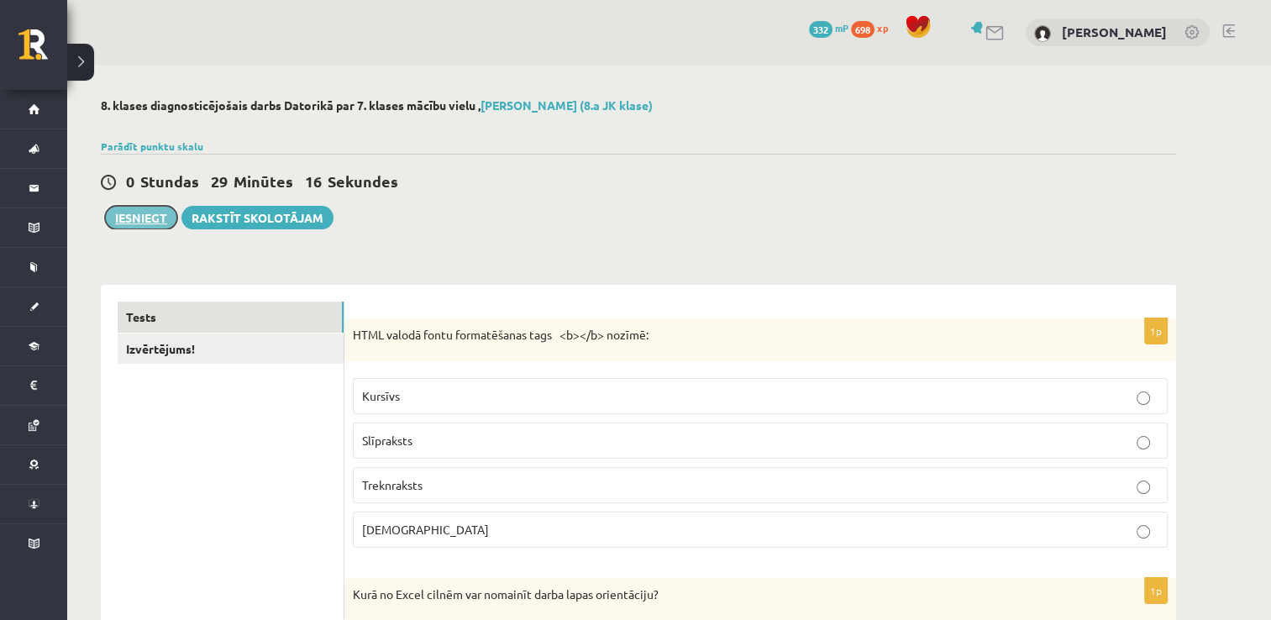
click at [131, 215] on button "Iesniegt" at bounding box center [141, 218] width 72 height 24
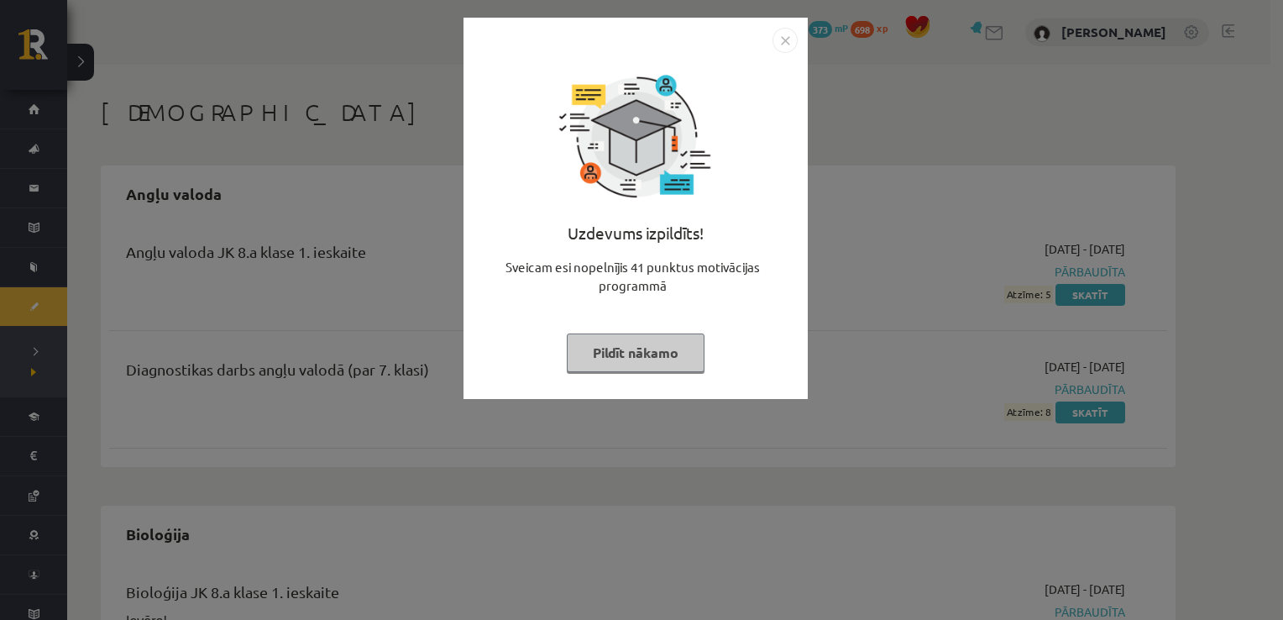
click at [654, 349] on button "Pildīt nākamo" at bounding box center [636, 352] width 138 height 39
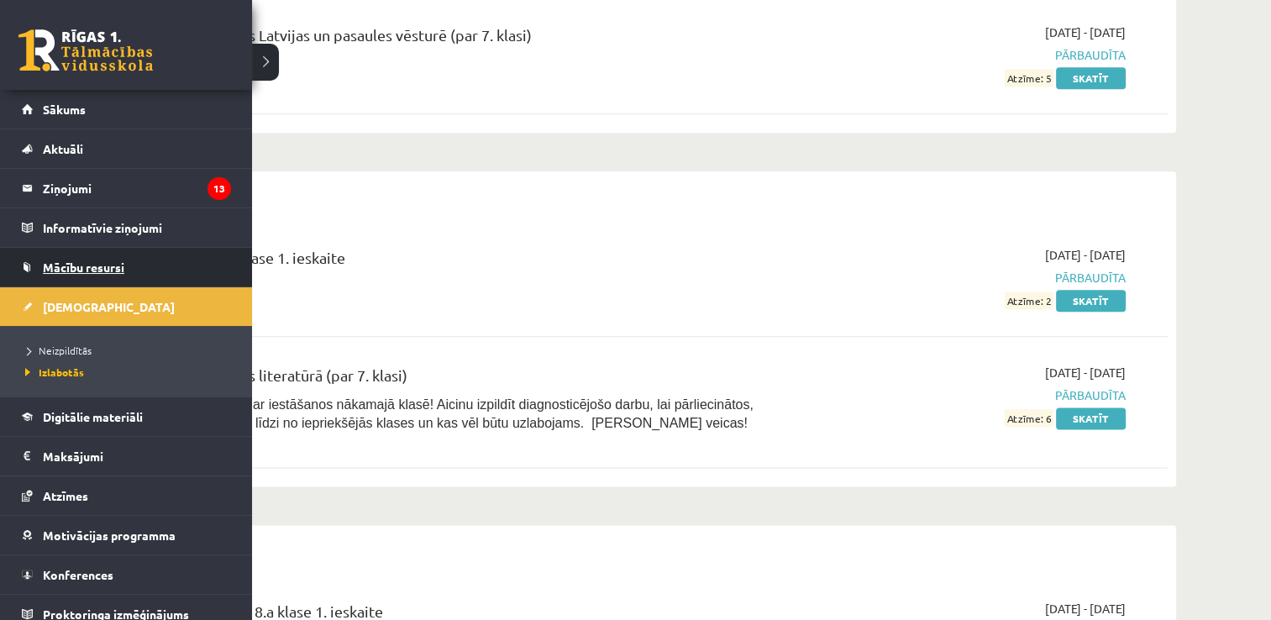
scroll to position [1796, 0]
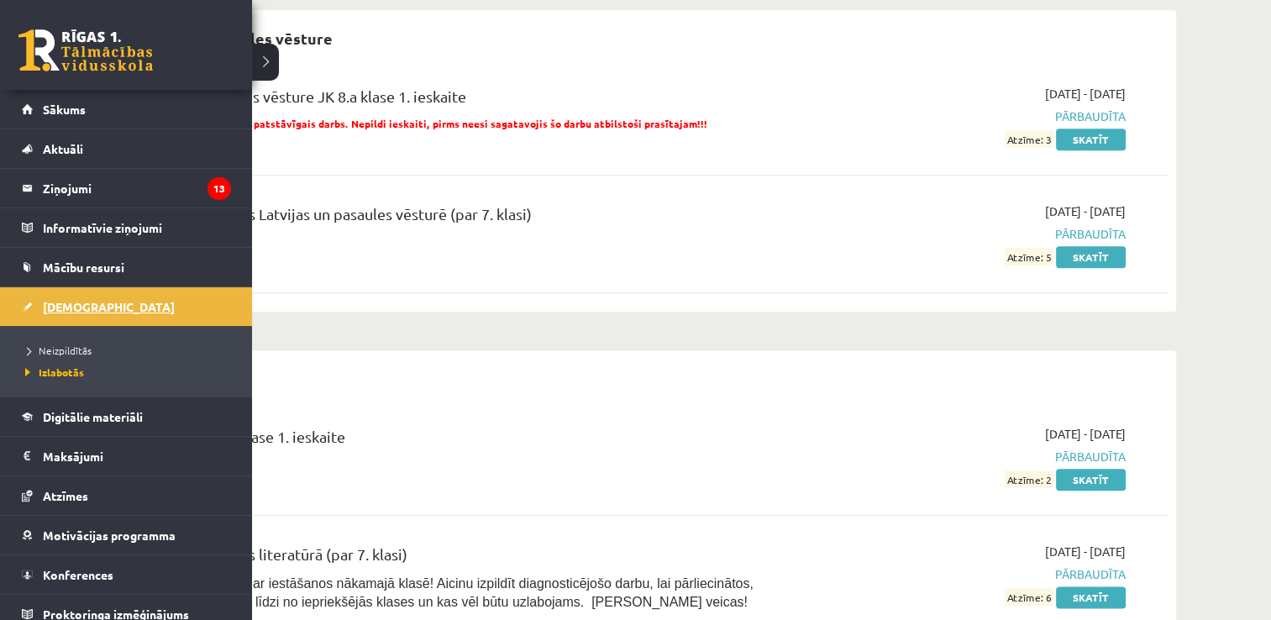
click at [111, 304] on link "[DEMOGRAPHIC_DATA]" at bounding box center [126, 306] width 209 height 39
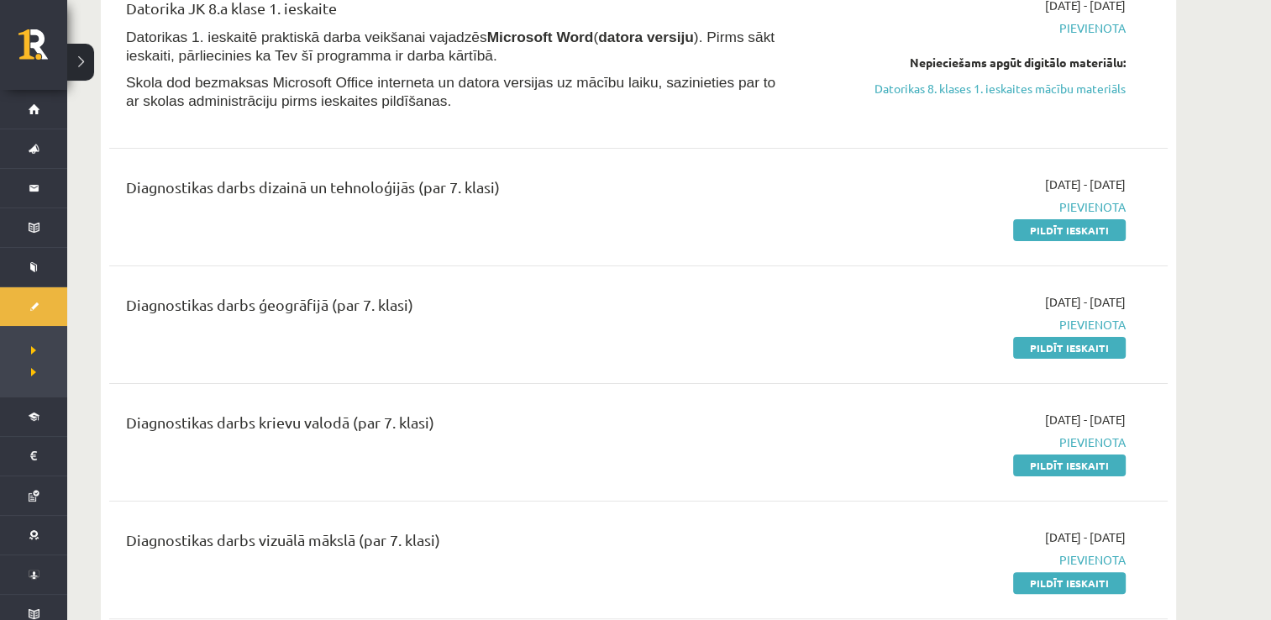
scroll to position [284, 0]
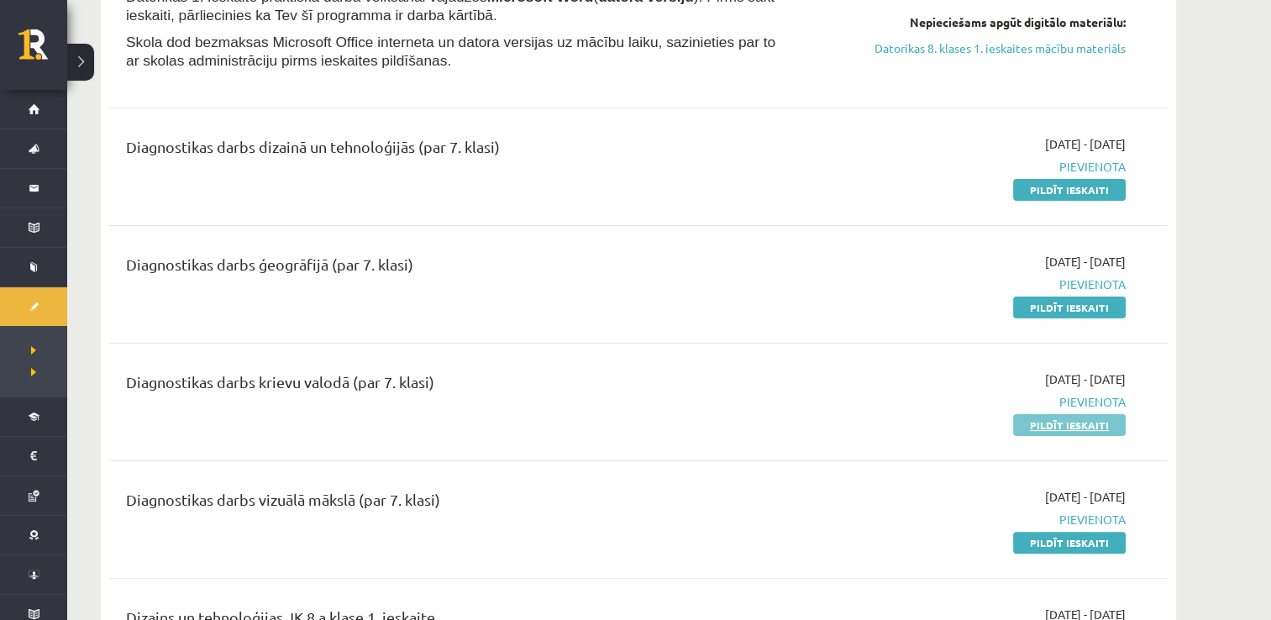
click at [1117, 432] on link "Pildīt ieskaiti" at bounding box center [1069, 425] width 113 height 22
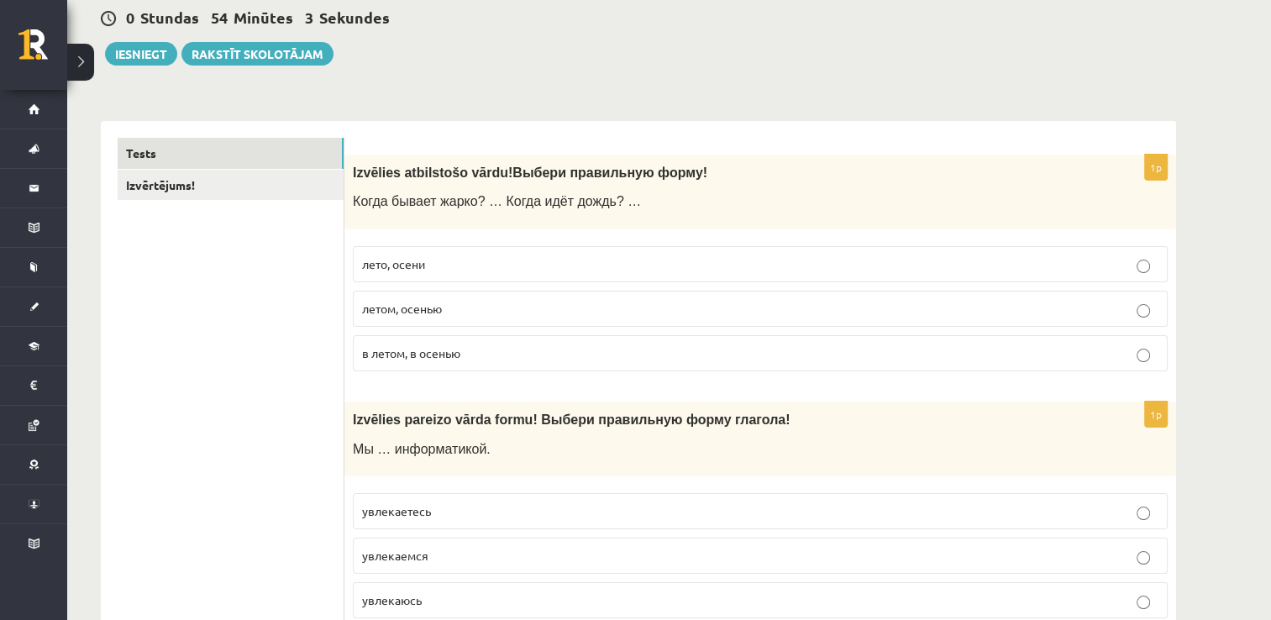
scroll to position [168, 0]
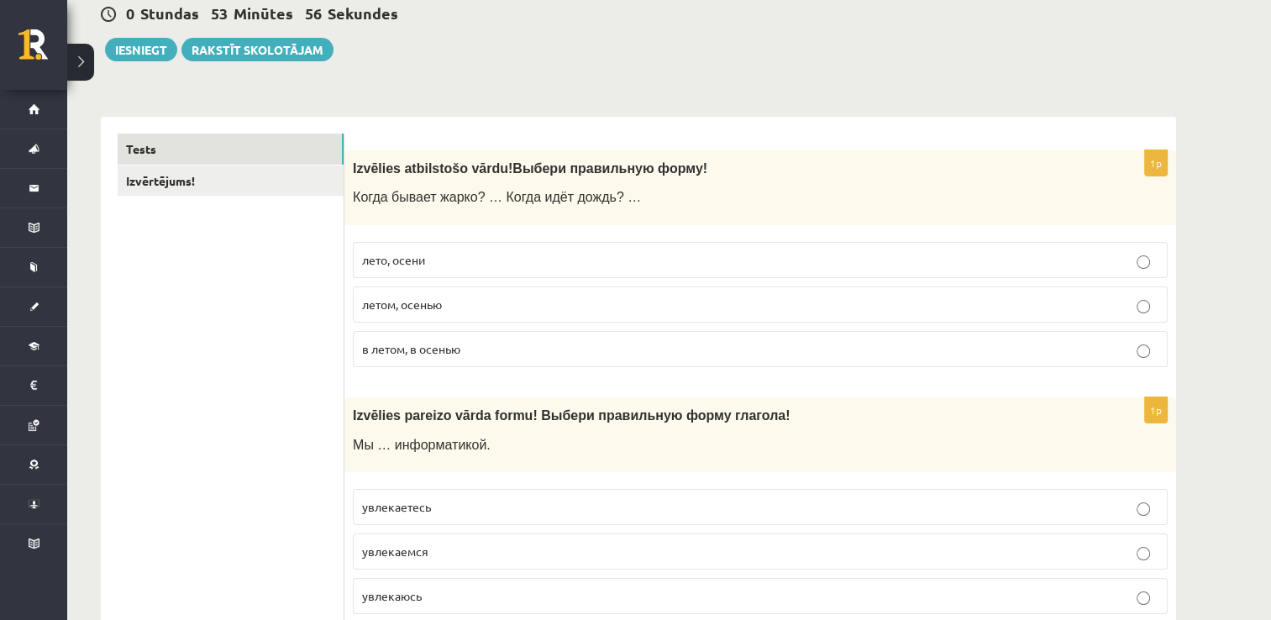
click at [412, 307] on span "летом, осенью" at bounding box center [402, 303] width 80 height 15
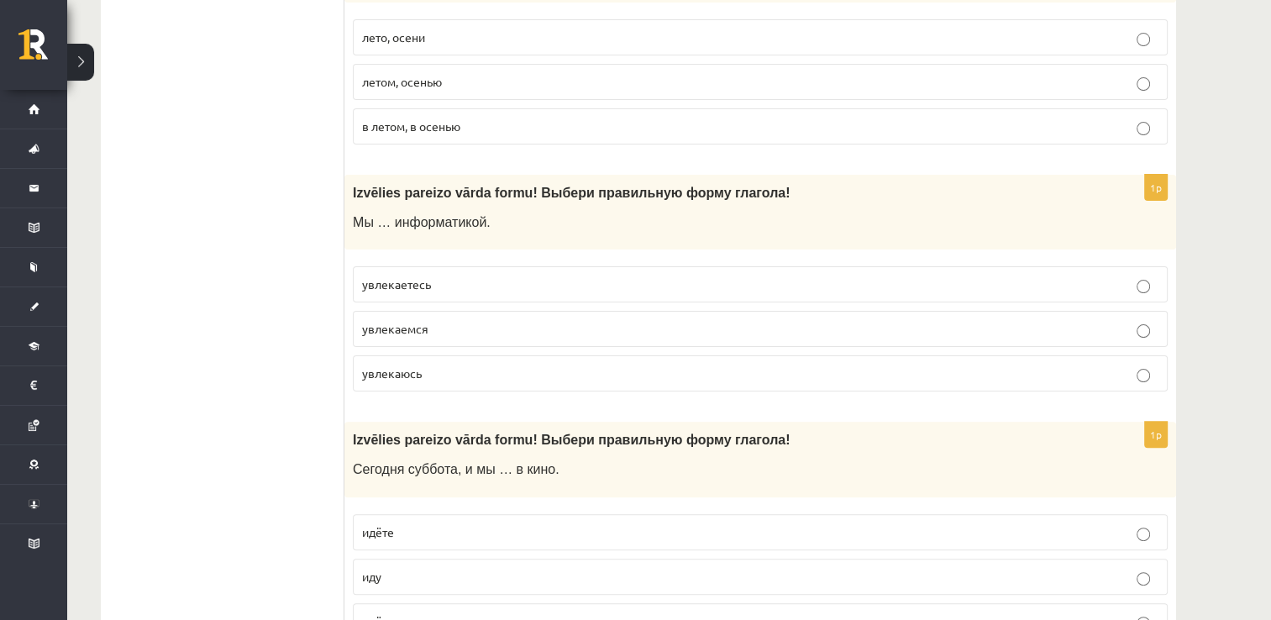
scroll to position [420, 0]
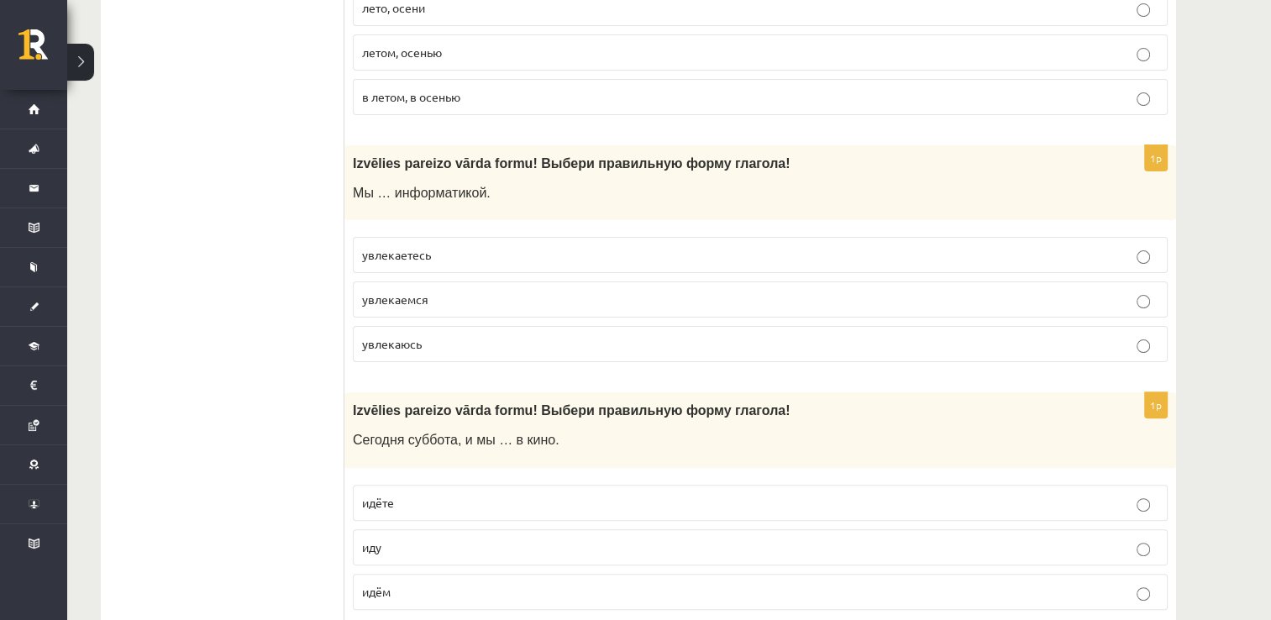
click at [433, 295] on p "увлекаемся" at bounding box center [760, 300] width 796 height 18
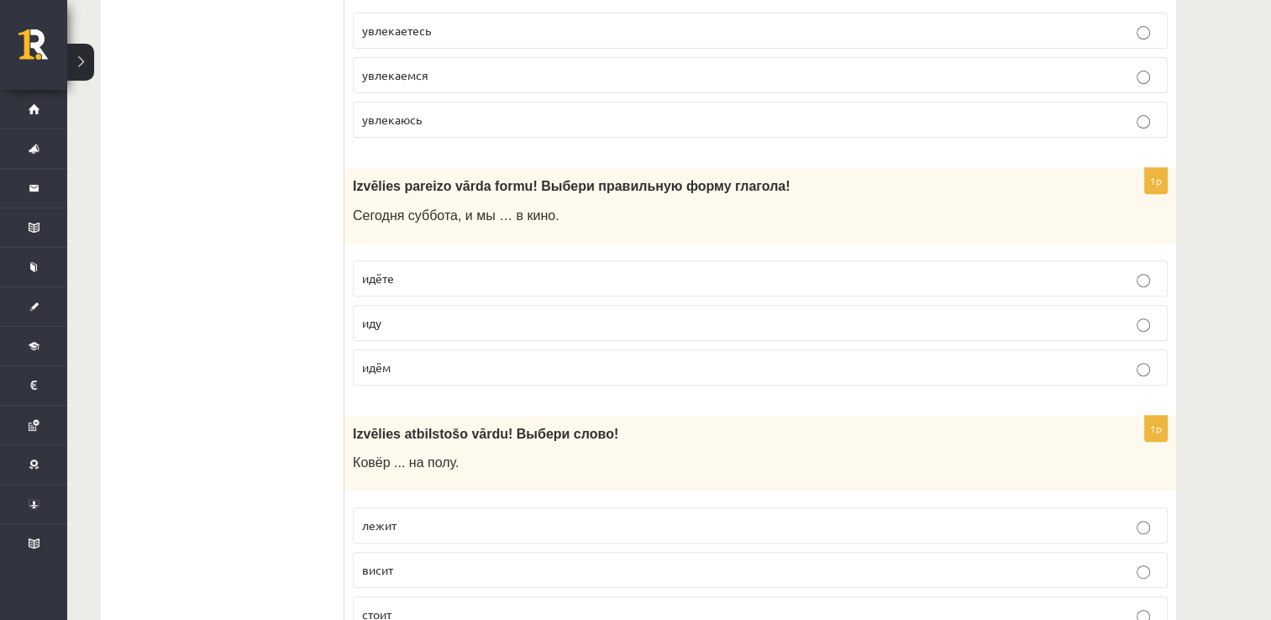
scroll to position [672, 0]
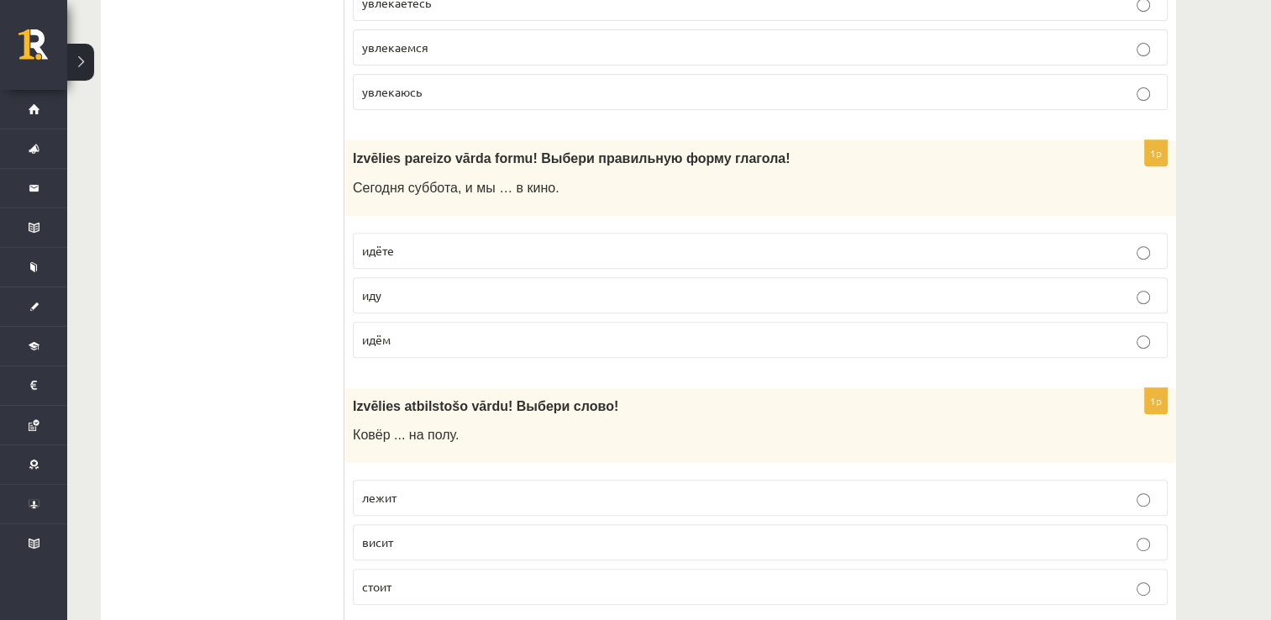
click at [411, 337] on p "идём" at bounding box center [760, 340] width 796 height 18
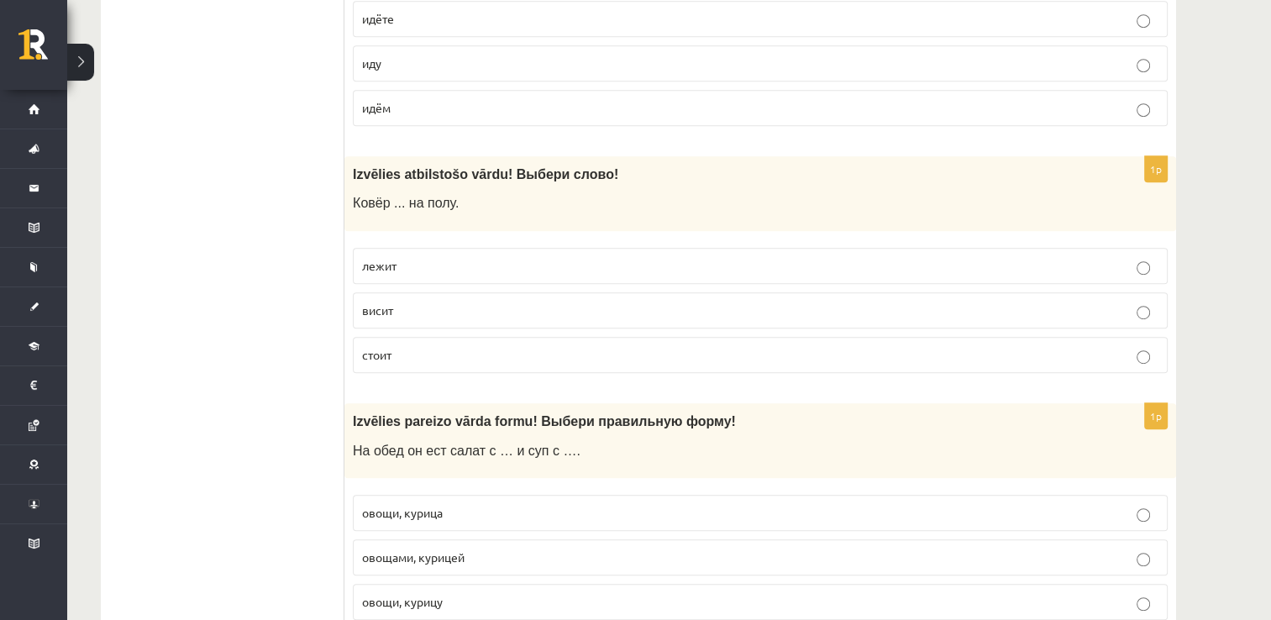
scroll to position [1008, 0]
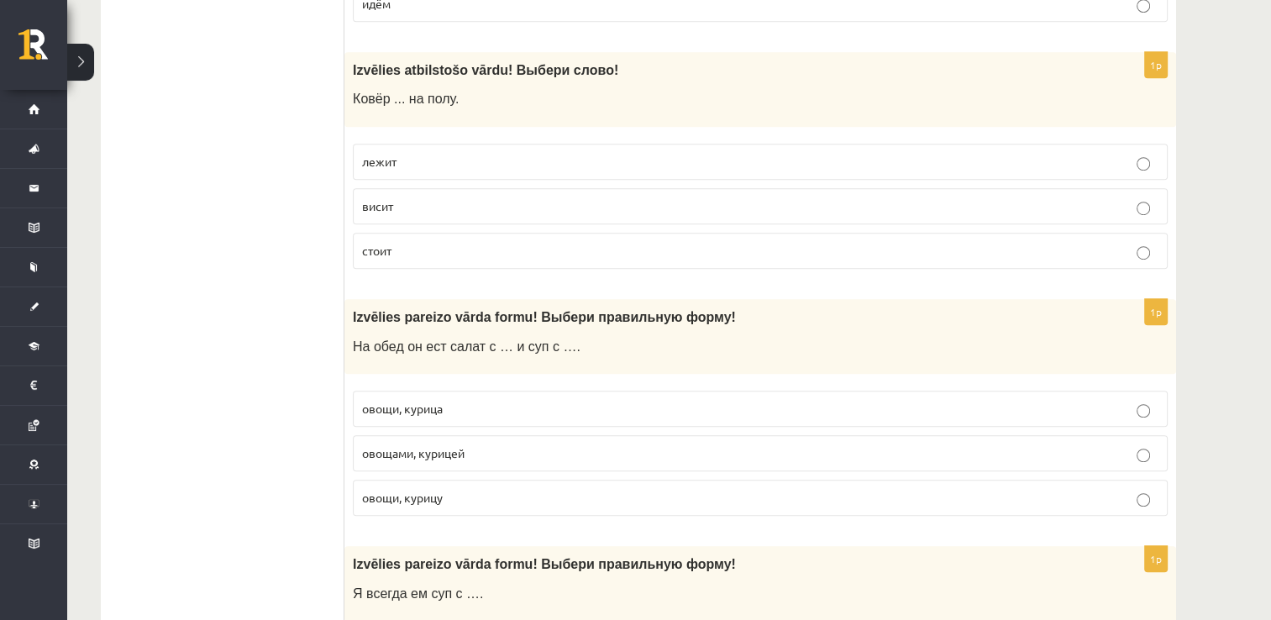
click at [462, 157] on p "лежит" at bounding box center [760, 162] width 796 height 18
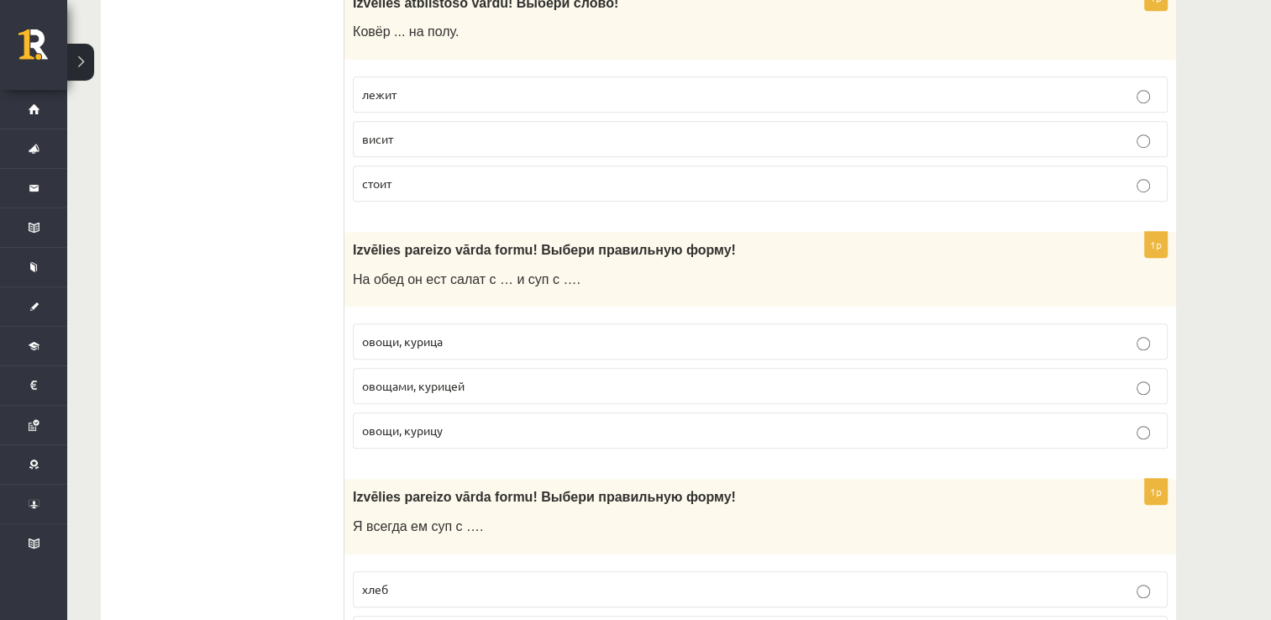
scroll to position [1176, 0]
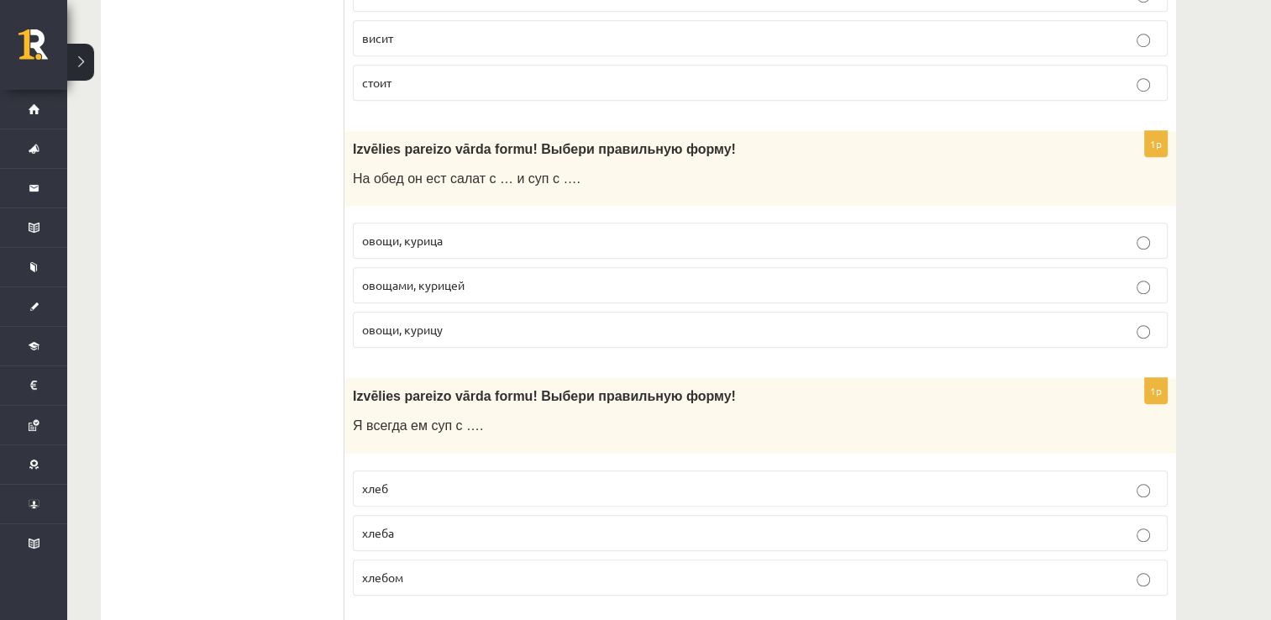
click at [472, 286] on p "овощами, курицей" at bounding box center [760, 285] width 796 height 18
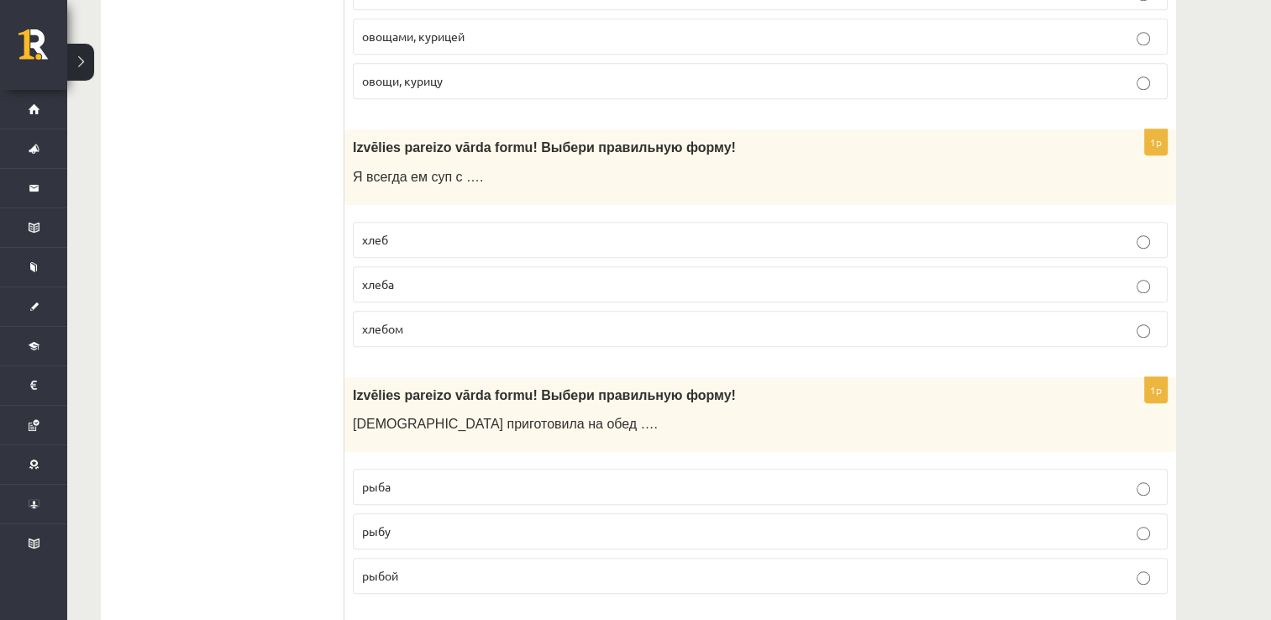
scroll to position [1428, 0]
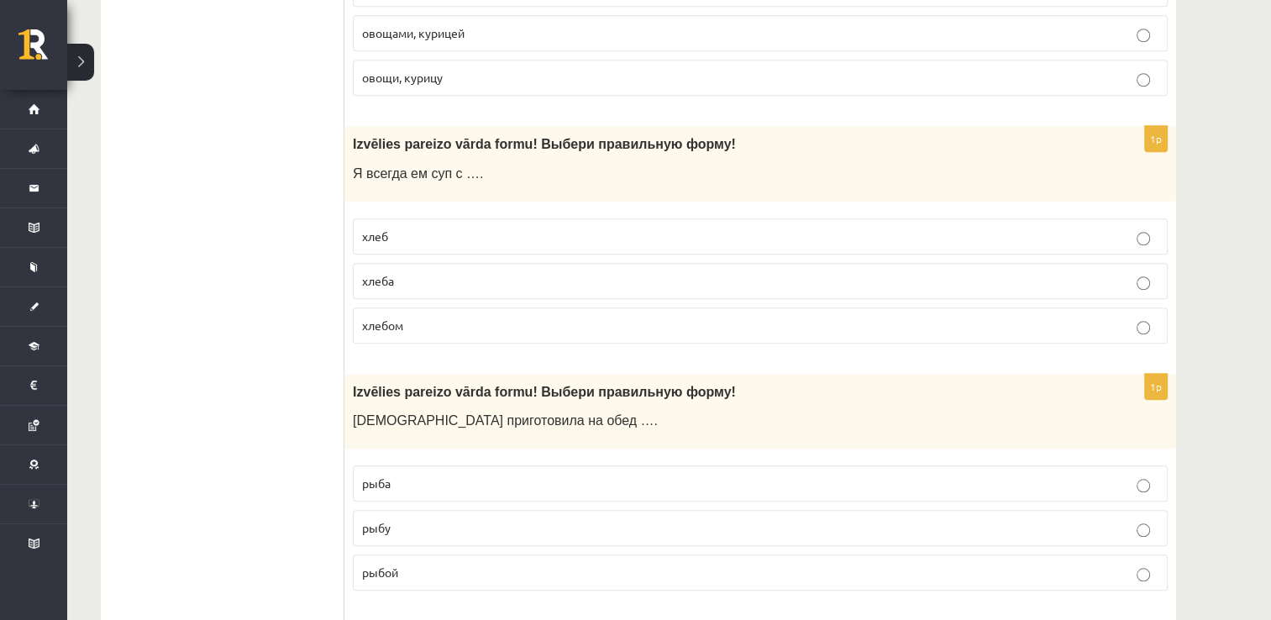
click at [482, 328] on p "хлебом" at bounding box center [760, 326] width 796 height 18
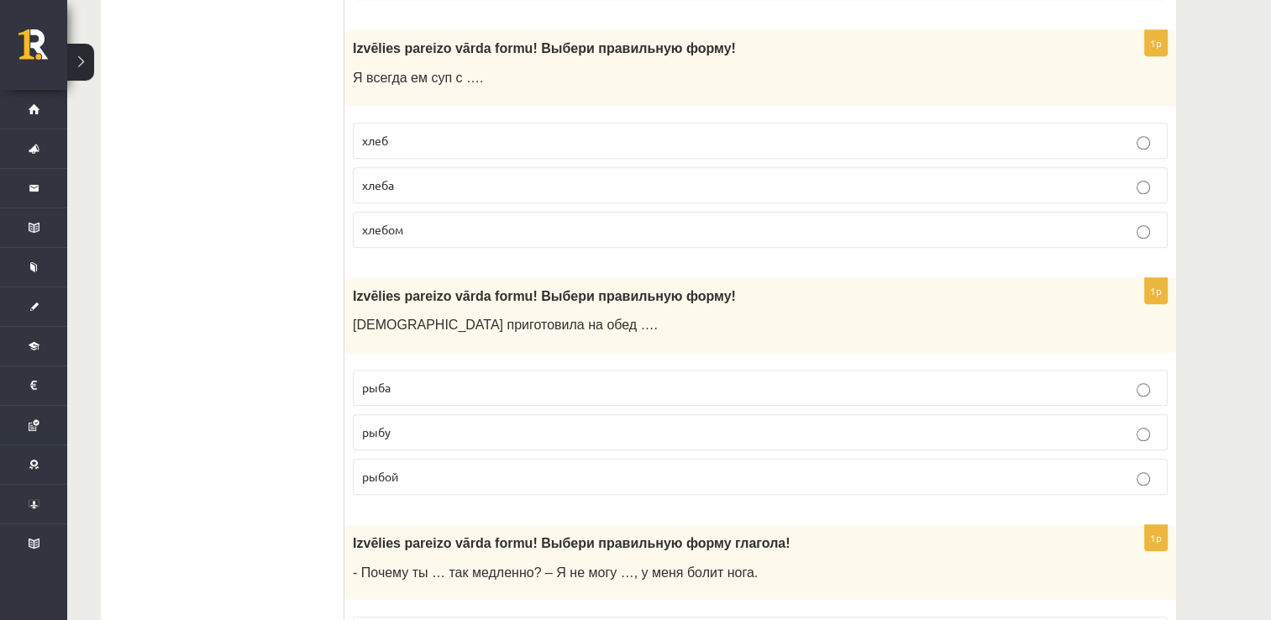
scroll to position [1596, 0]
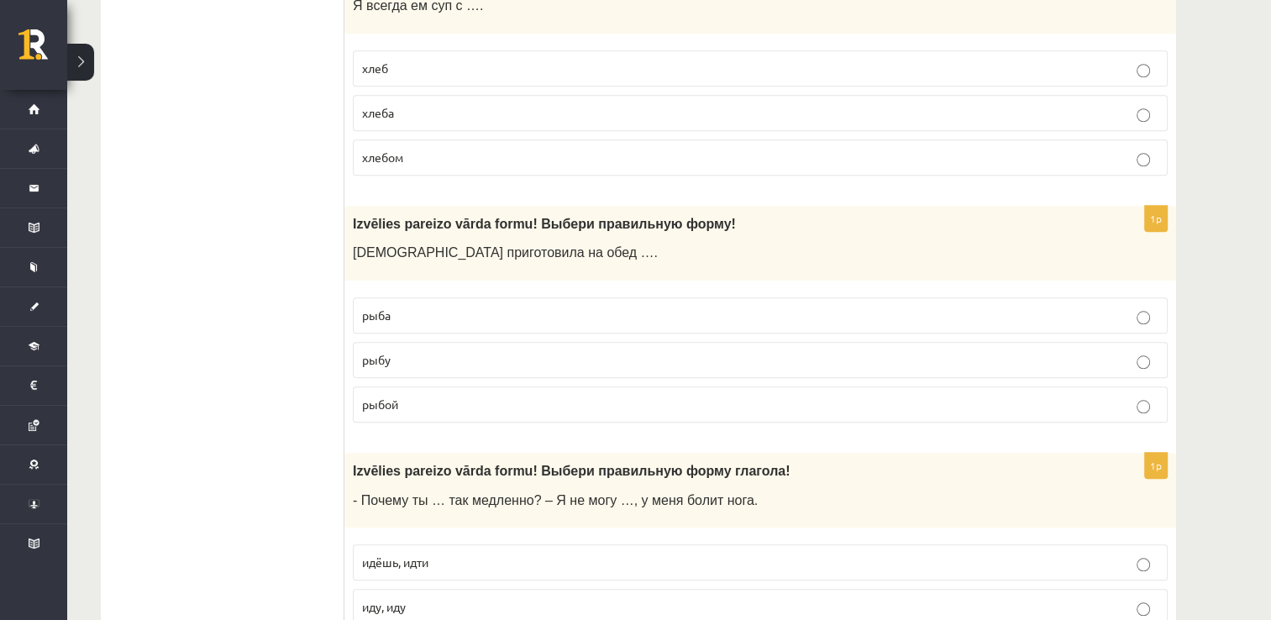
click at [432, 349] on label "рыбу" at bounding box center [760, 360] width 815 height 36
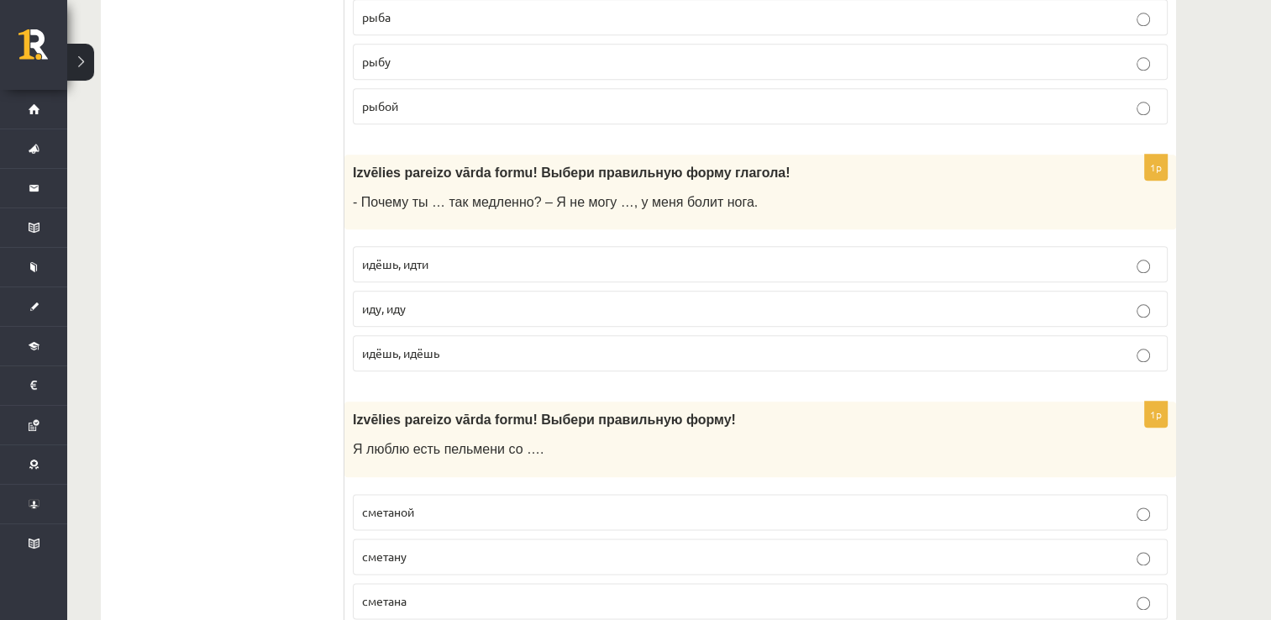
scroll to position [1932, 0]
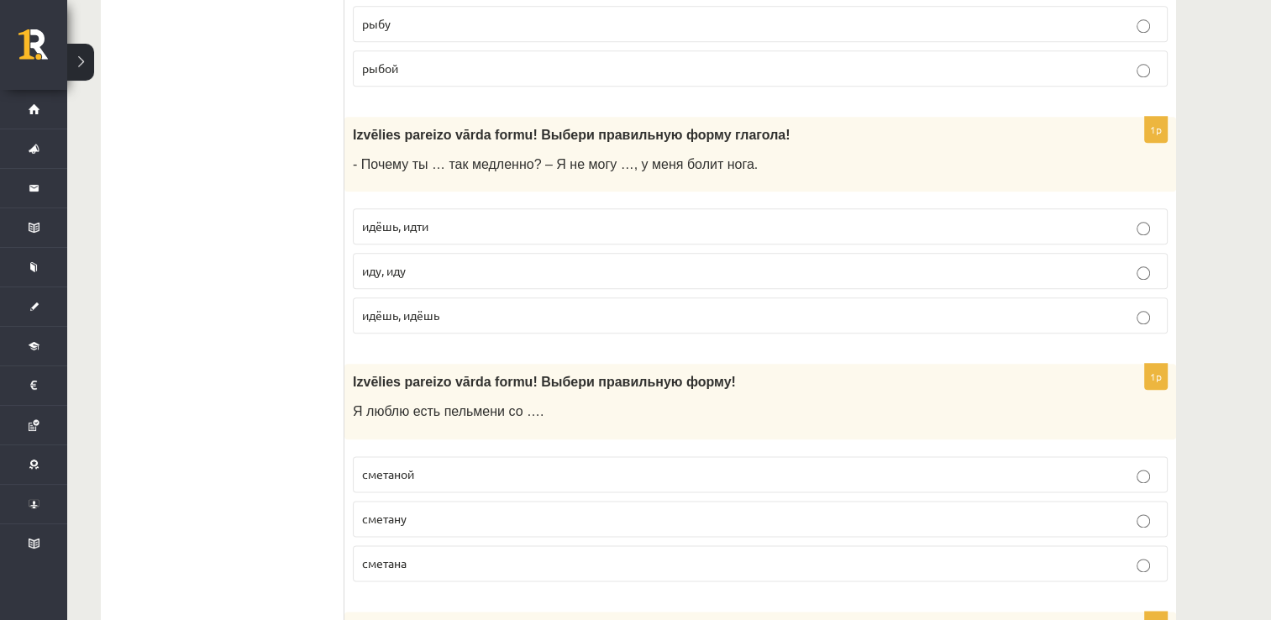
click at [449, 221] on p "идёшь, идти" at bounding box center [760, 227] width 796 height 18
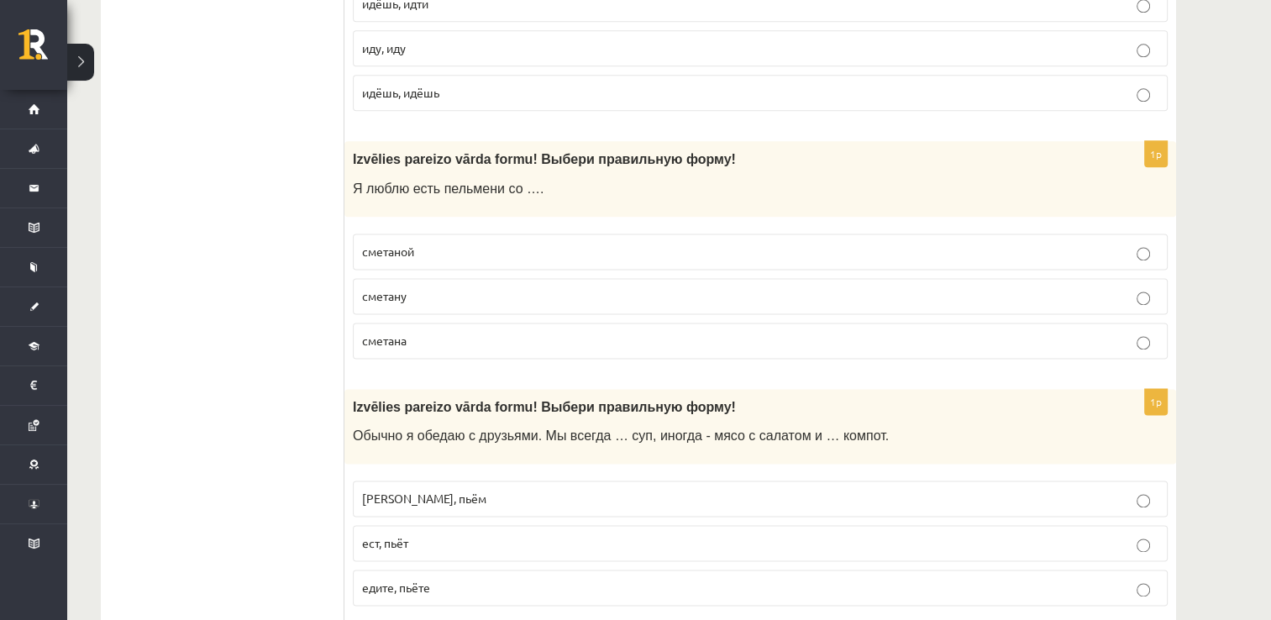
scroll to position [2184, 0]
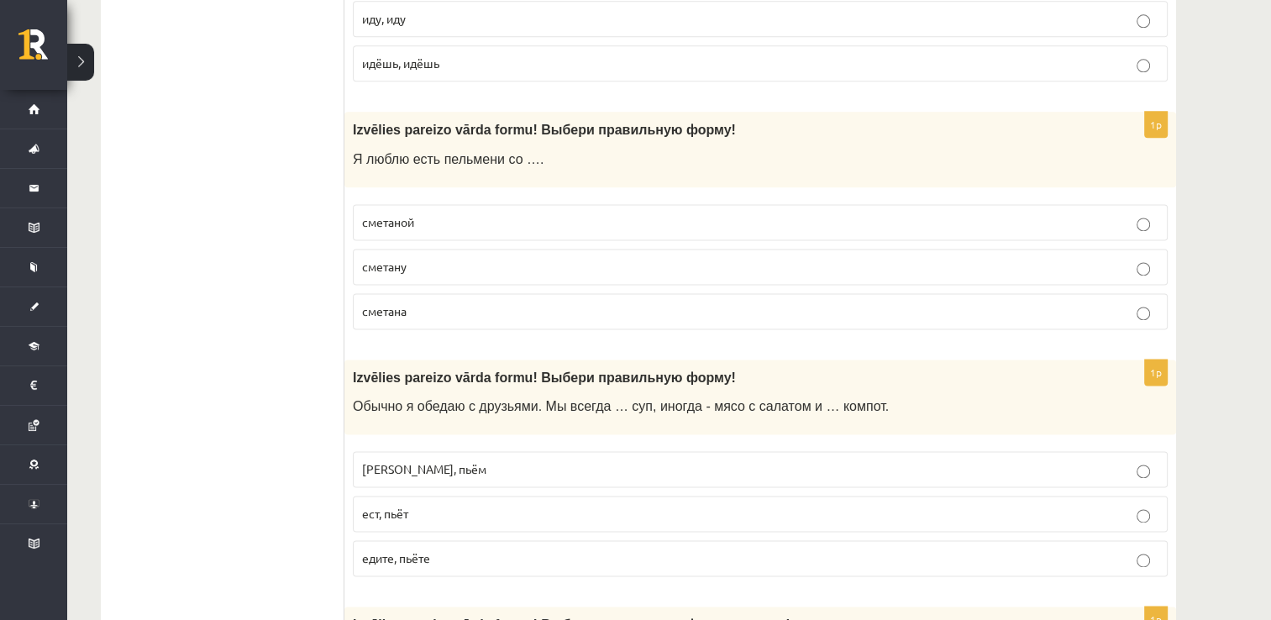
click at [502, 214] on p "сметаной" at bounding box center [760, 222] width 796 height 18
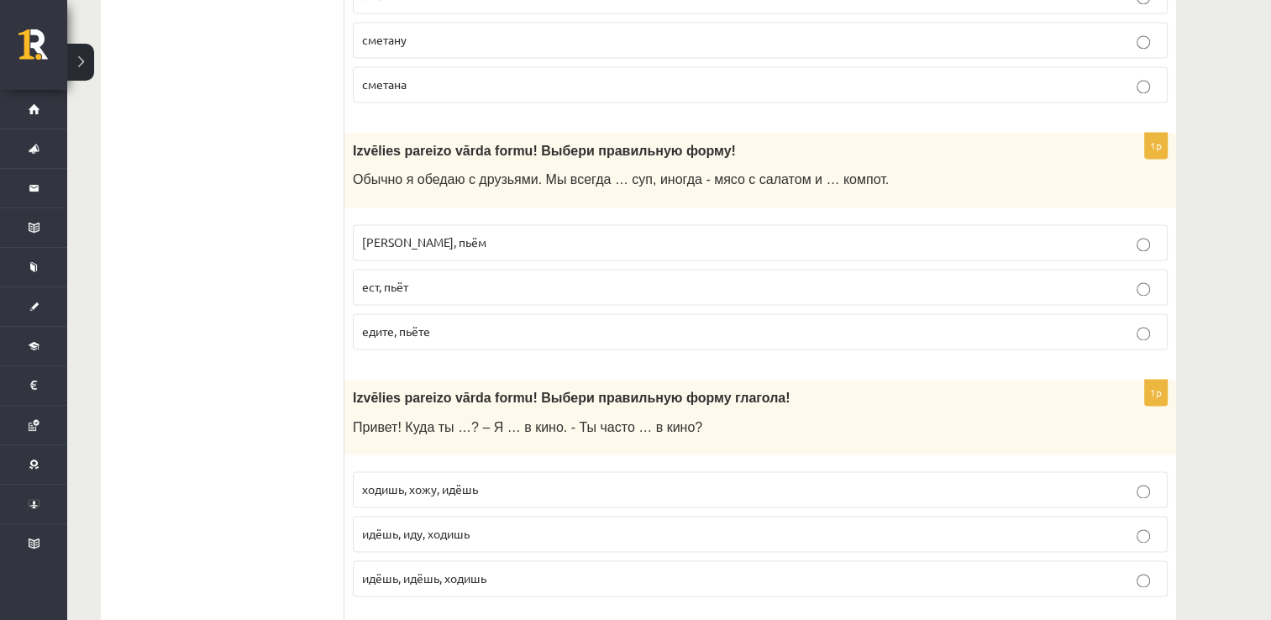
scroll to position [2435, 0]
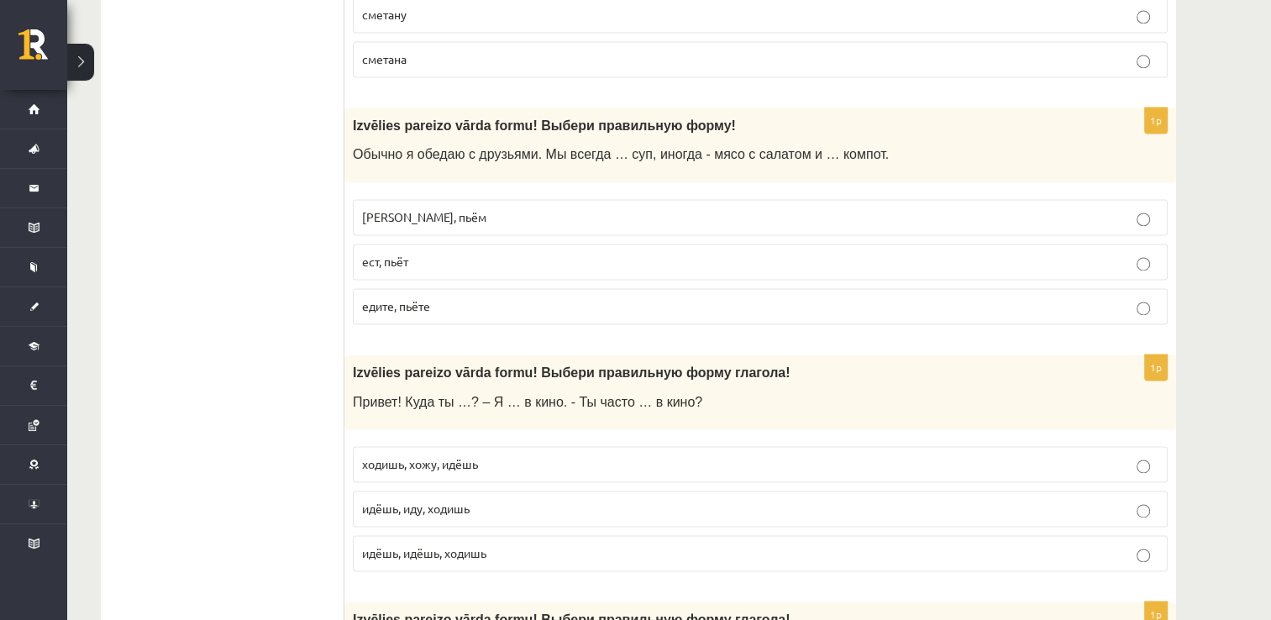
click at [523, 217] on p "едим, пьём" at bounding box center [760, 217] width 796 height 18
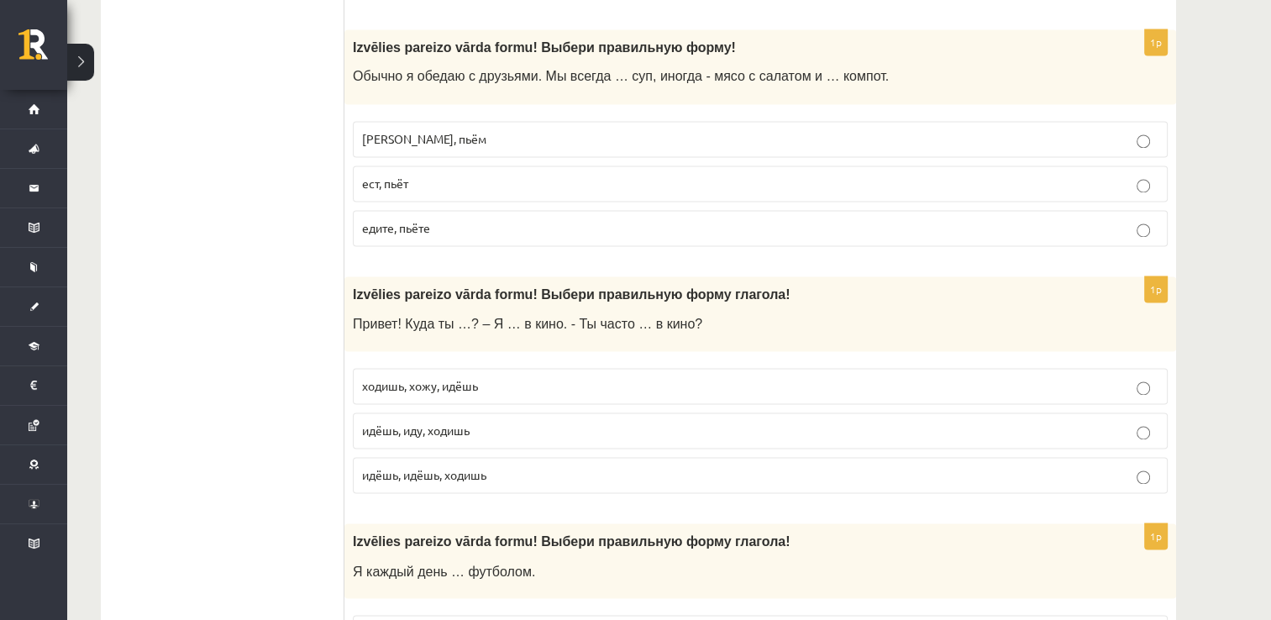
scroll to position [2687, 0]
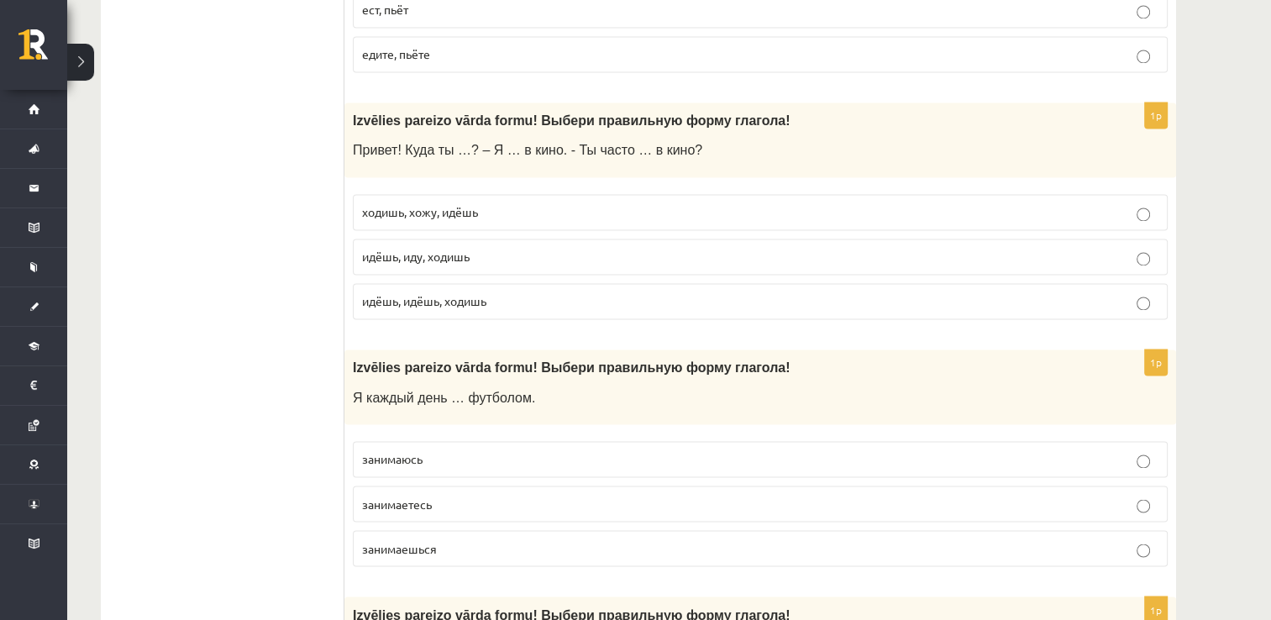
click at [520, 250] on p "идёшь, иду, ходишь" at bounding box center [760, 257] width 796 height 18
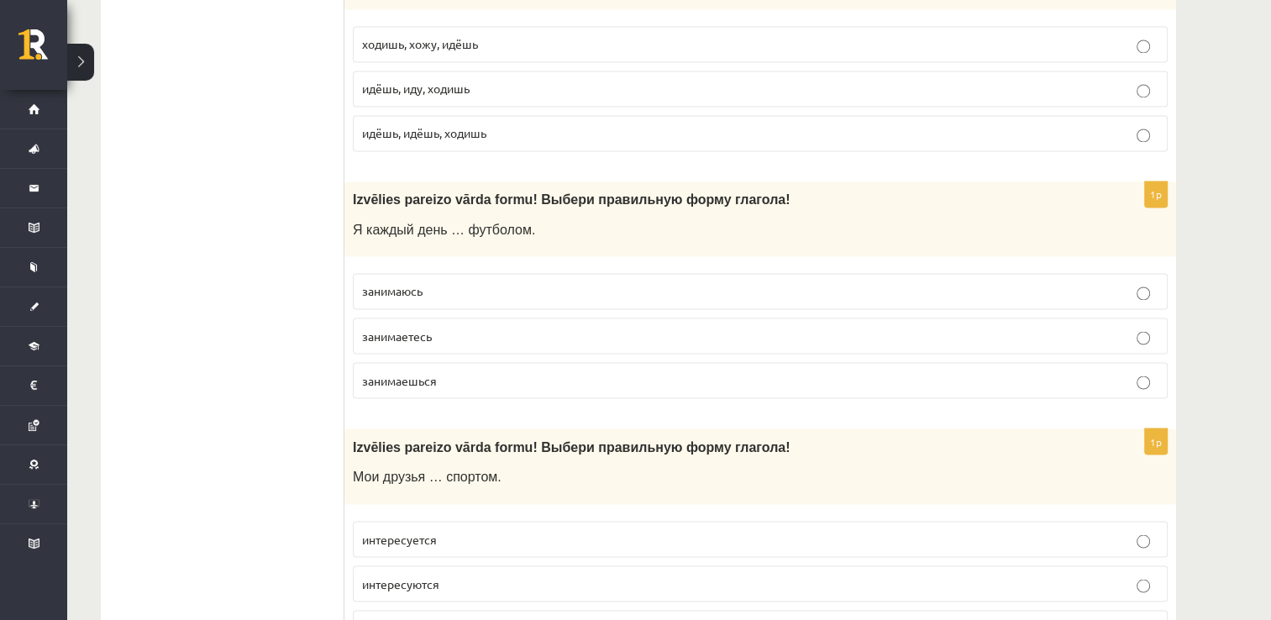
scroll to position [2939, 0]
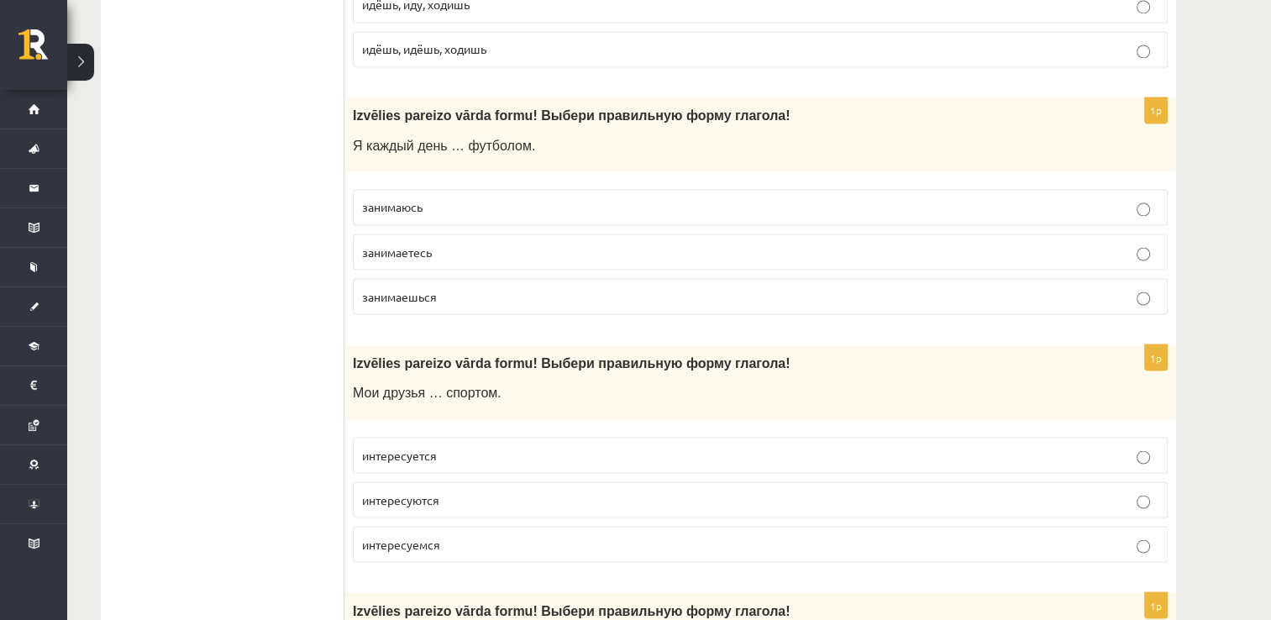
click at [586, 190] on label "занимаюсь" at bounding box center [760, 207] width 815 height 36
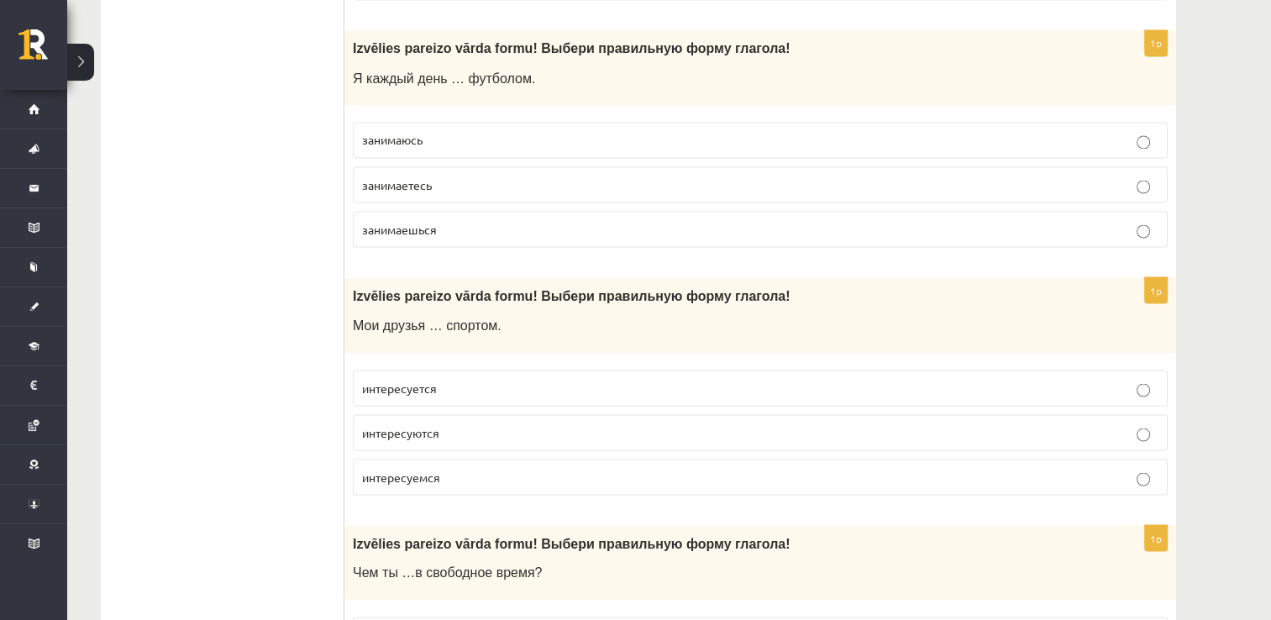
scroll to position [3107, 0]
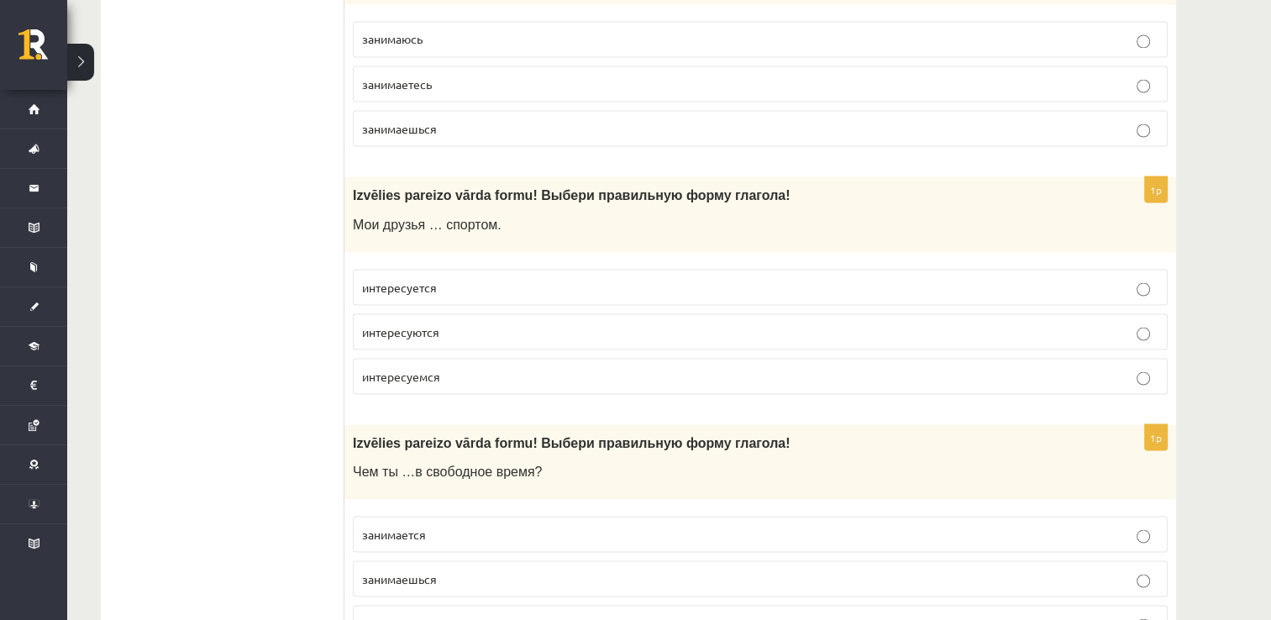
click at [435, 328] on span "интересуются" at bounding box center [400, 330] width 77 height 15
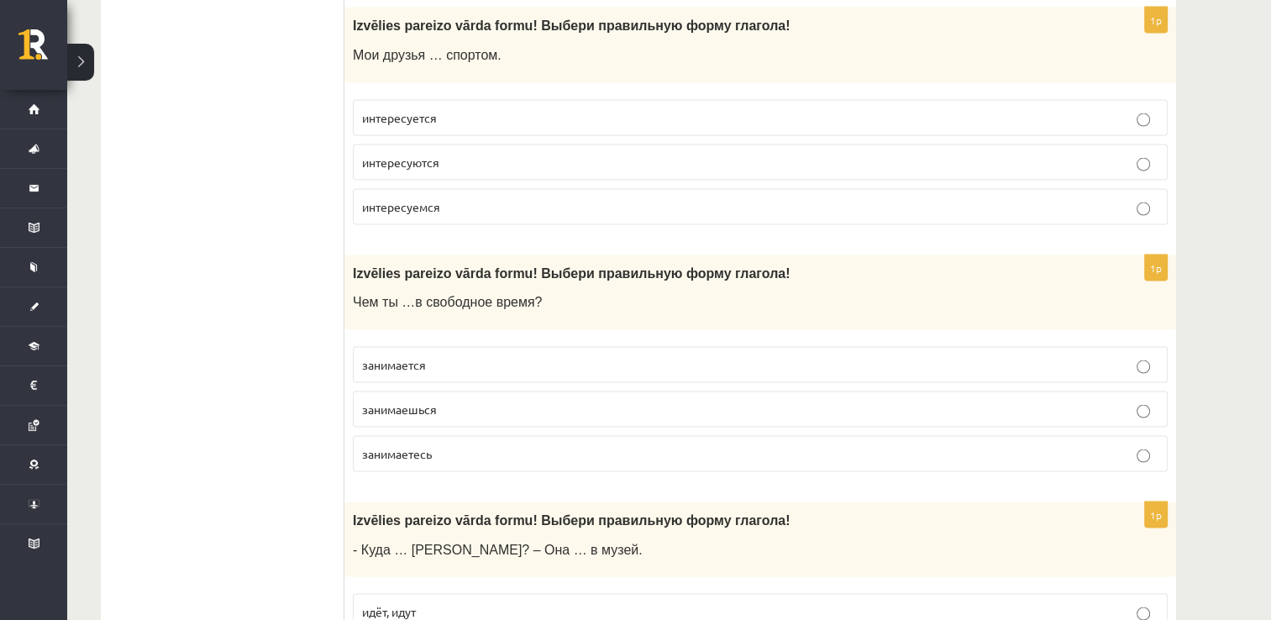
scroll to position [3443, 0]
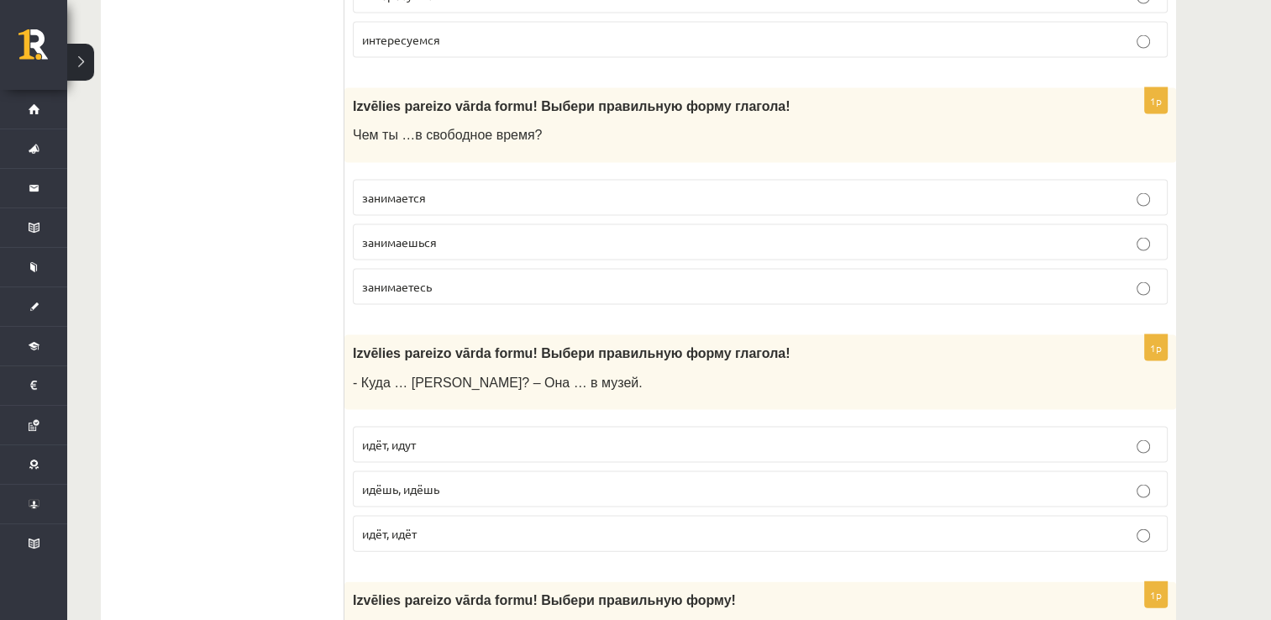
click at [435, 247] on label "занимаешься" at bounding box center [760, 242] width 815 height 36
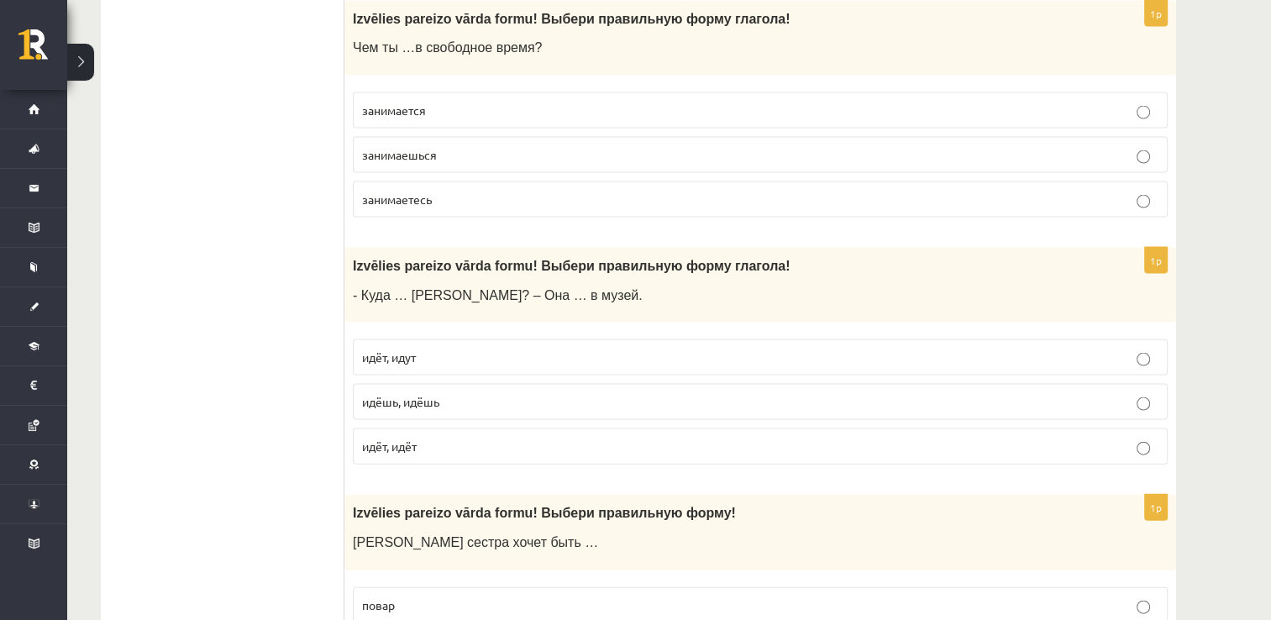
scroll to position [3611, 0]
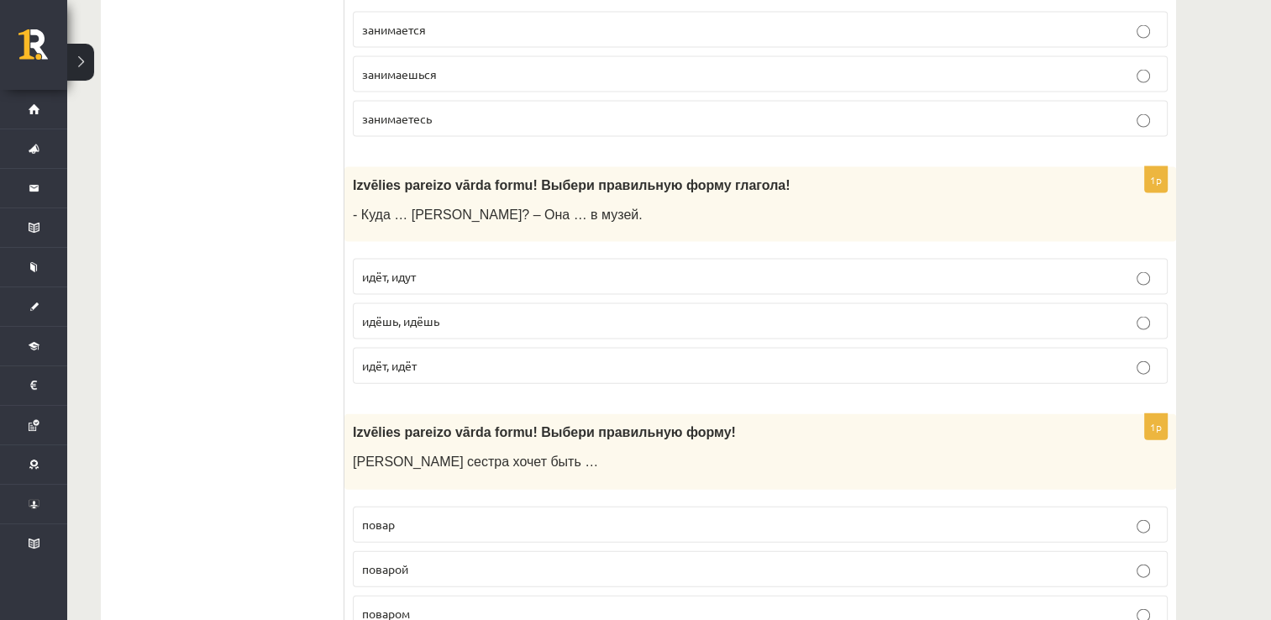
click at [443, 367] on p "идёт, идёт" at bounding box center [760, 366] width 796 height 18
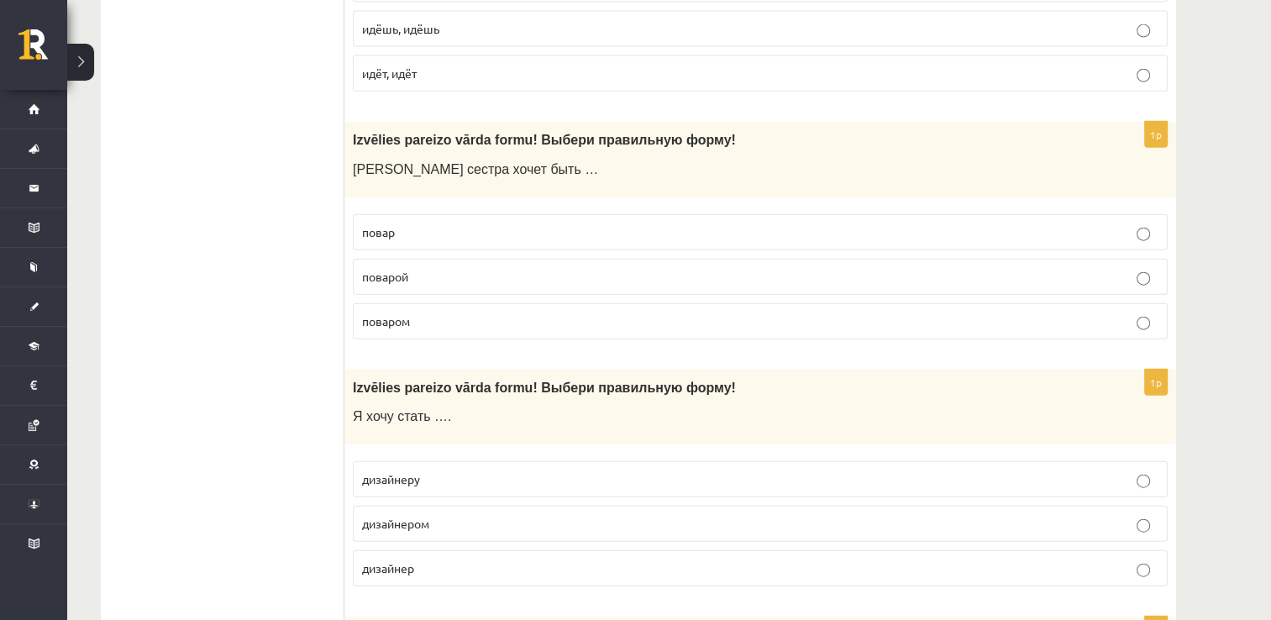
scroll to position [3947, 0]
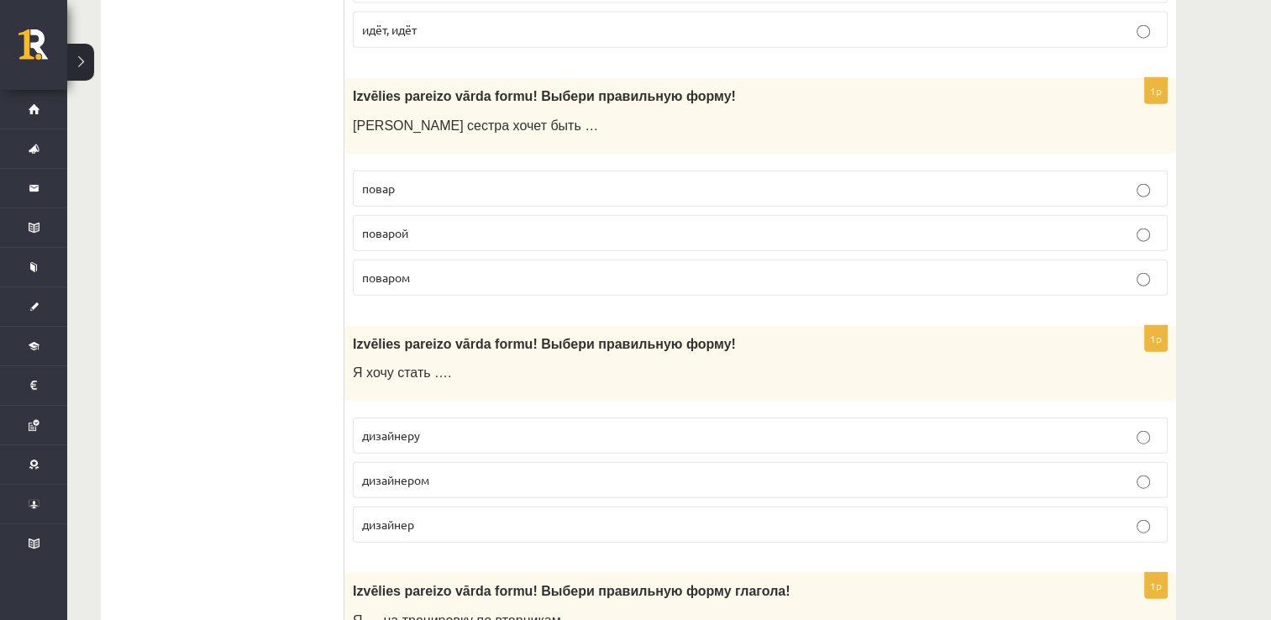
click at [479, 282] on label "поваром" at bounding box center [760, 278] width 815 height 36
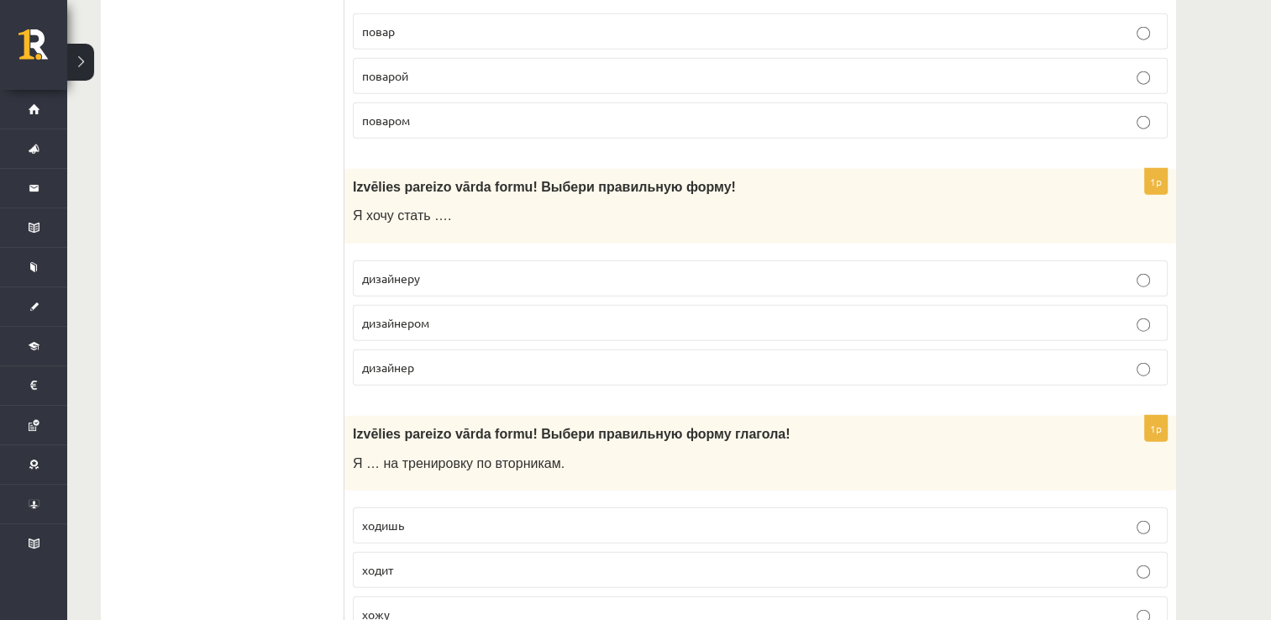
scroll to position [4115, 0]
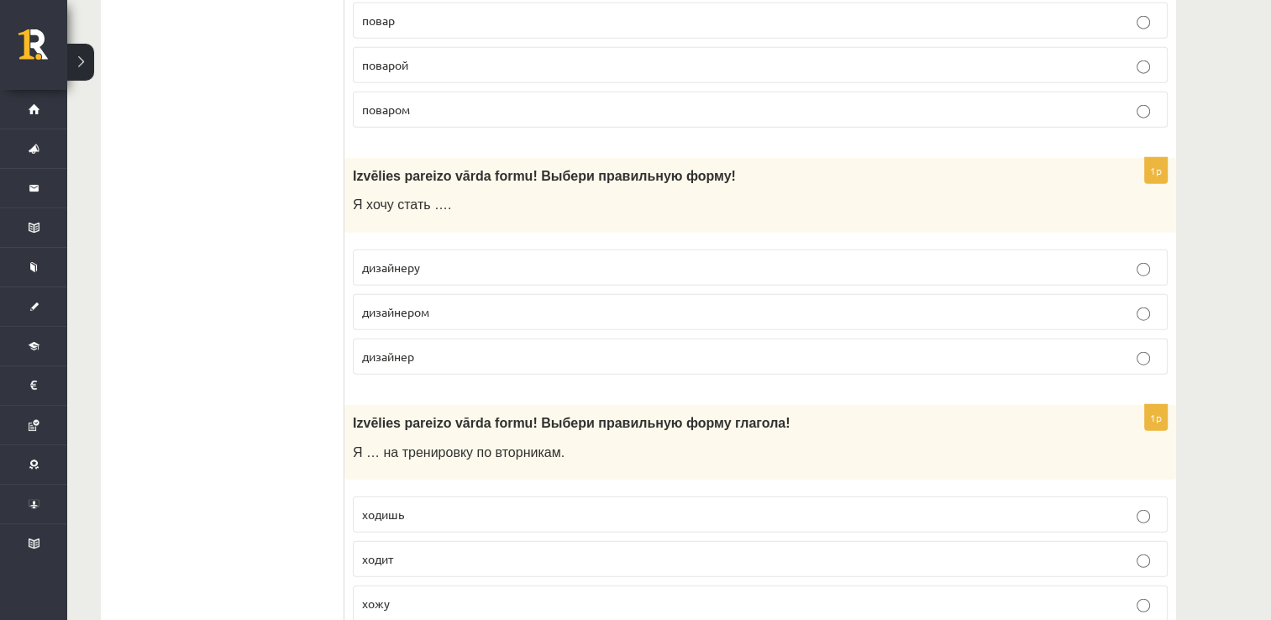
click at [460, 307] on p "дизайнером" at bounding box center [760, 312] width 796 height 18
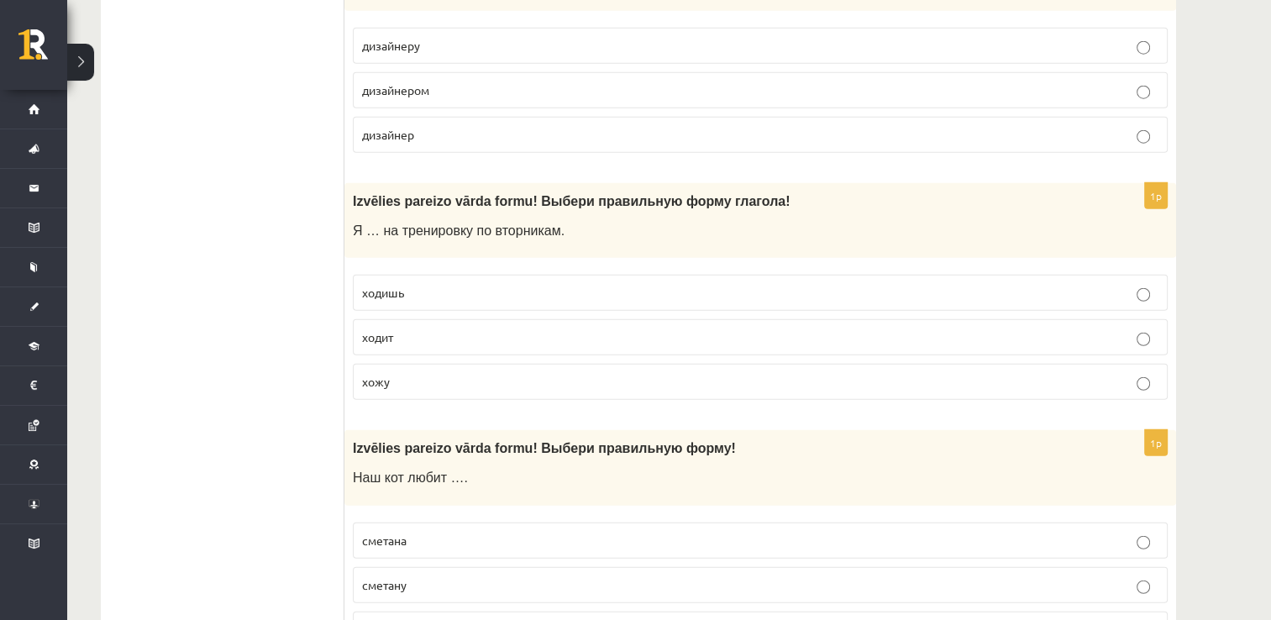
scroll to position [4367, 0]
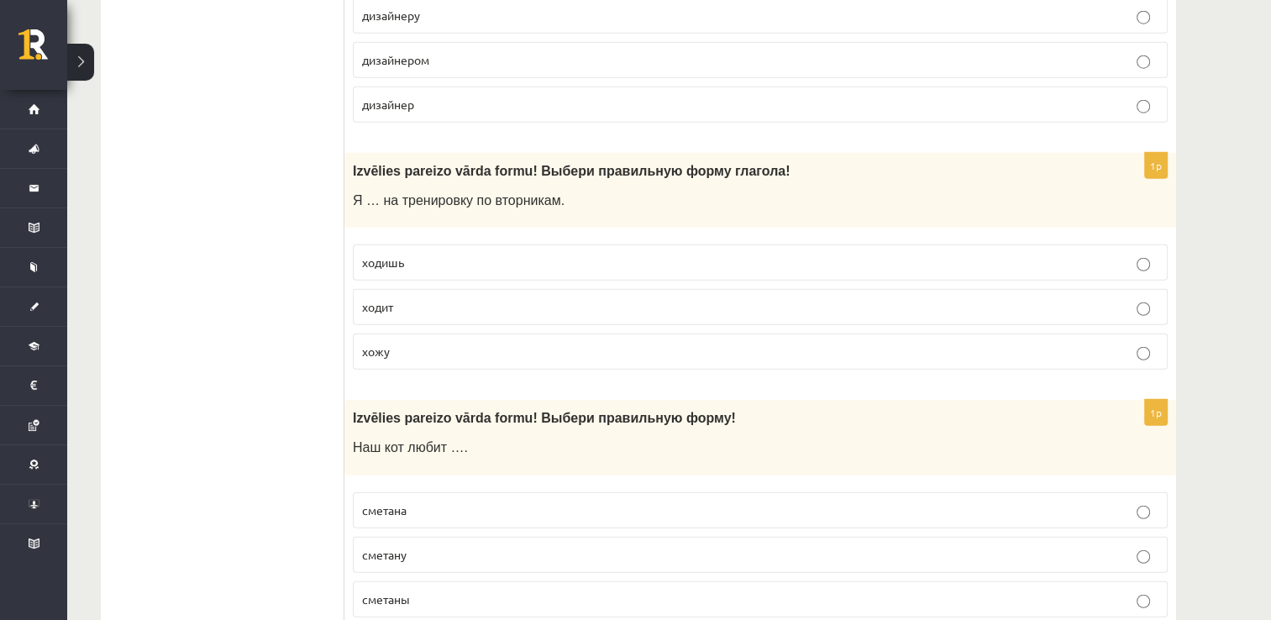
click at [438, 343] on p "хожу" at bounding box center [760, 352] width 796 height 18
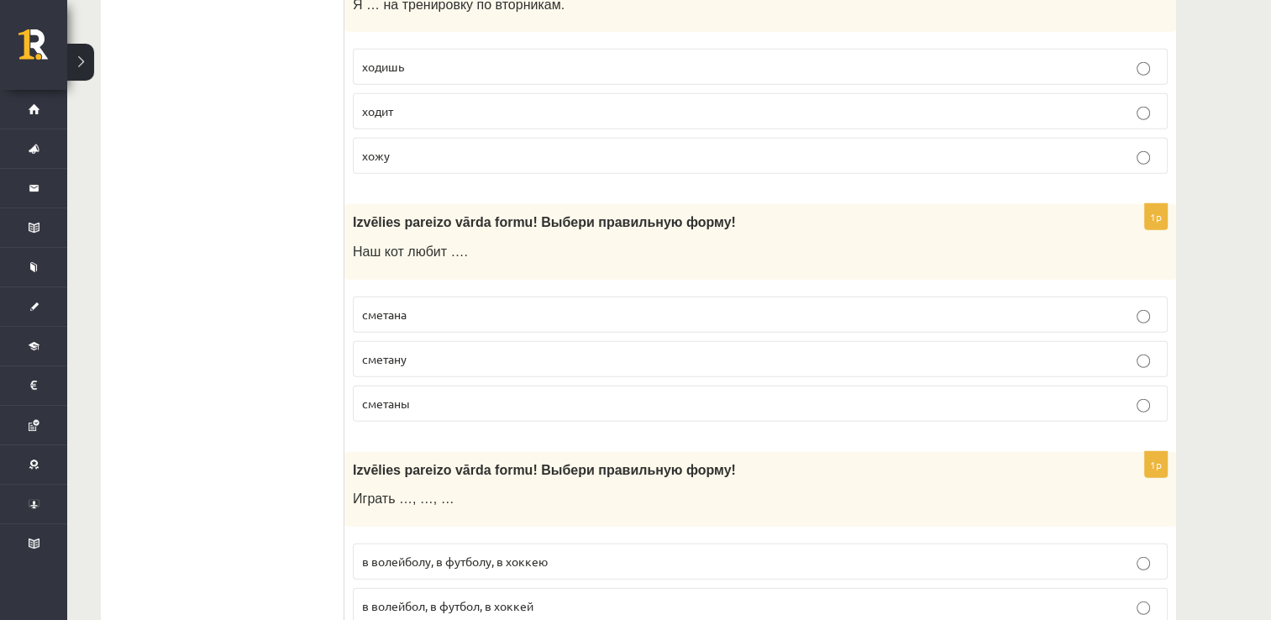
scroll to position [4703, 0]
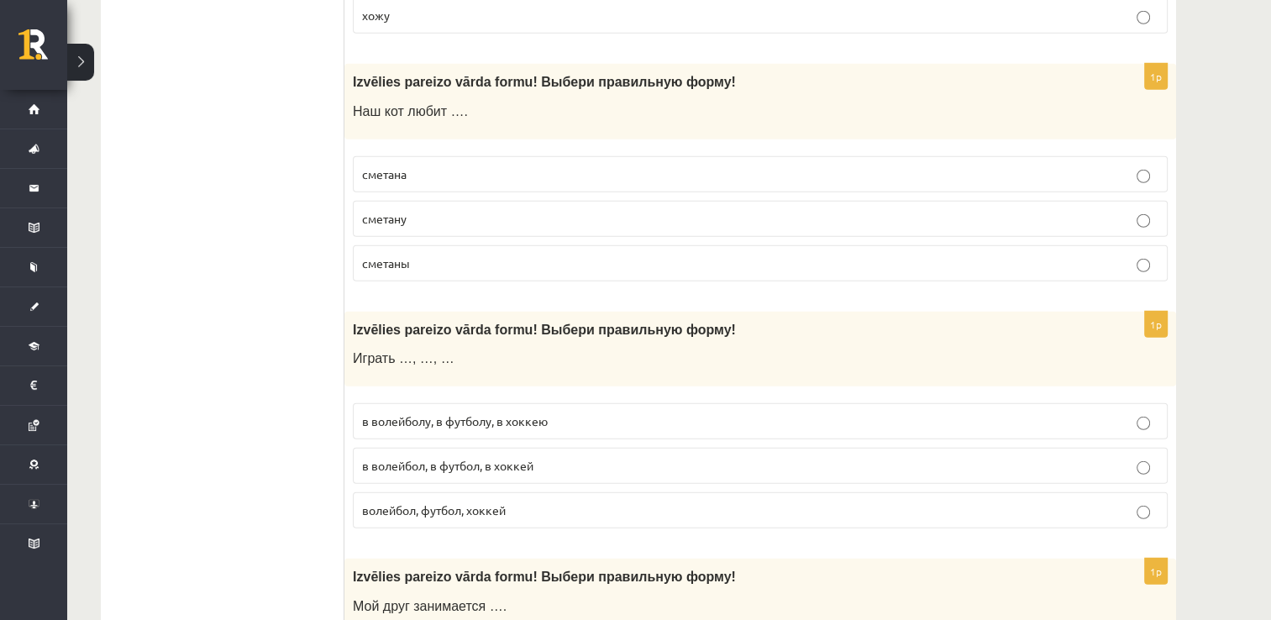
click at [581, 202] on label "сметану" at bounding box center [760, 219] width 815 height 36
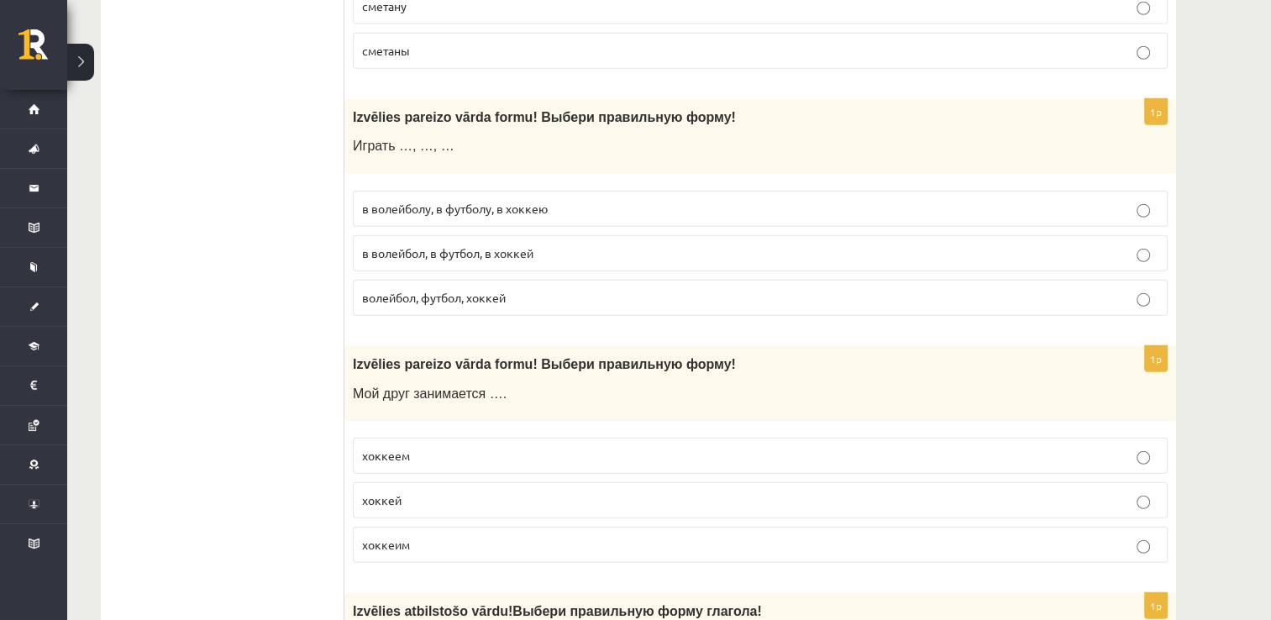
scroll to position [4955, 0]
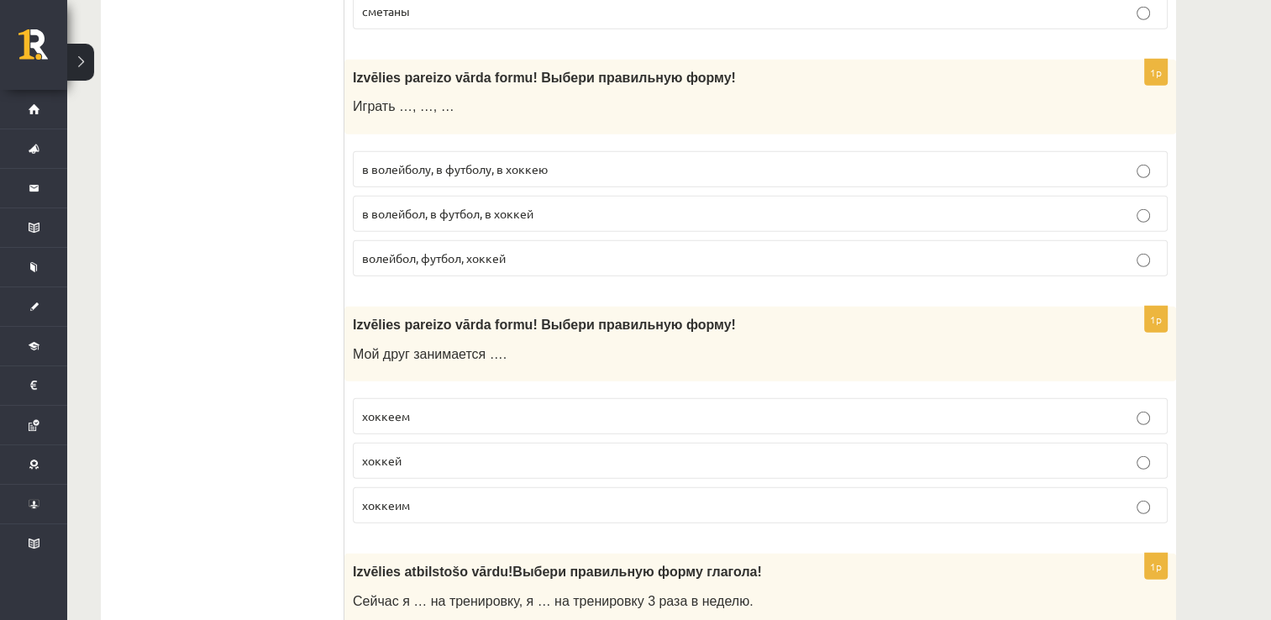
click at [616, 205] on p "в волейбол, в футбол, в хоккей" at bounding box center [760, 214] width 796 height 18
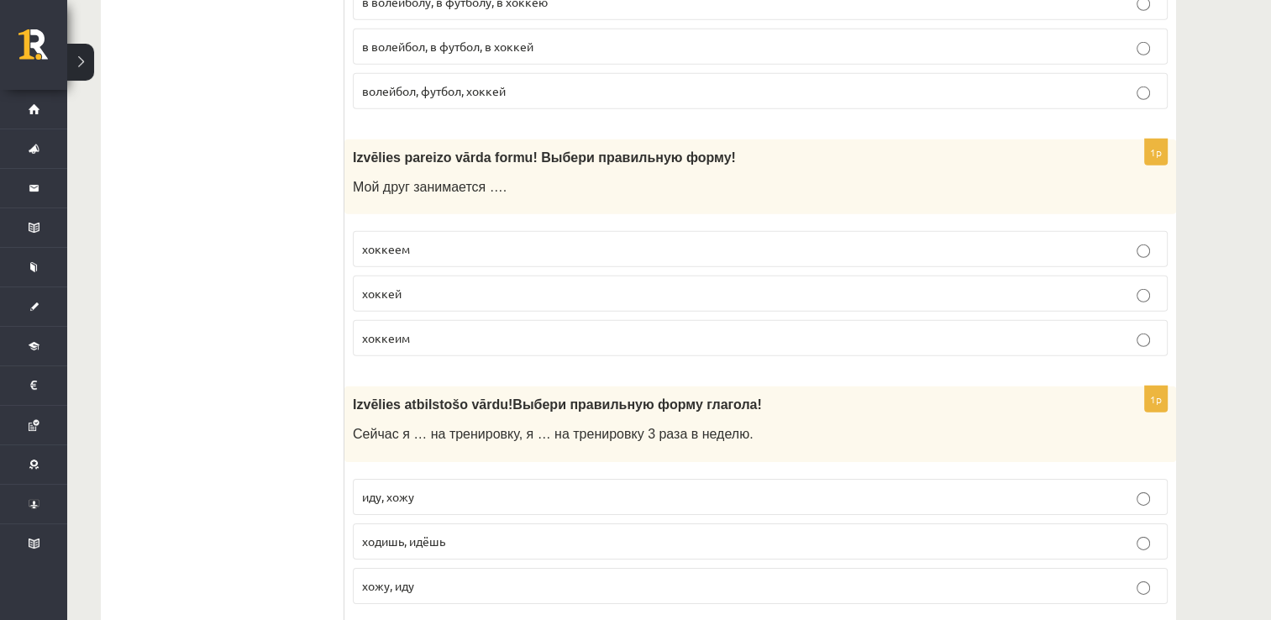
scroll to position [5123, 0]
click at [486, 232] on label "хоккеем" at bounding box center [760, 248] width 815 height 36
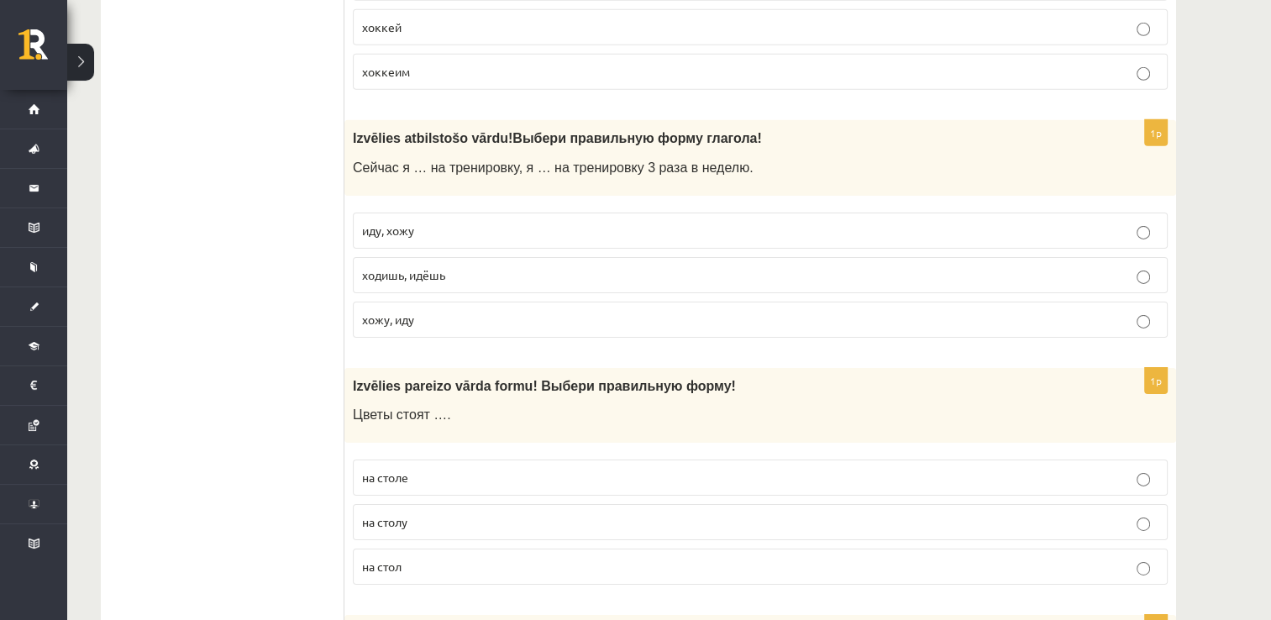
scroll to position [5459, 0]
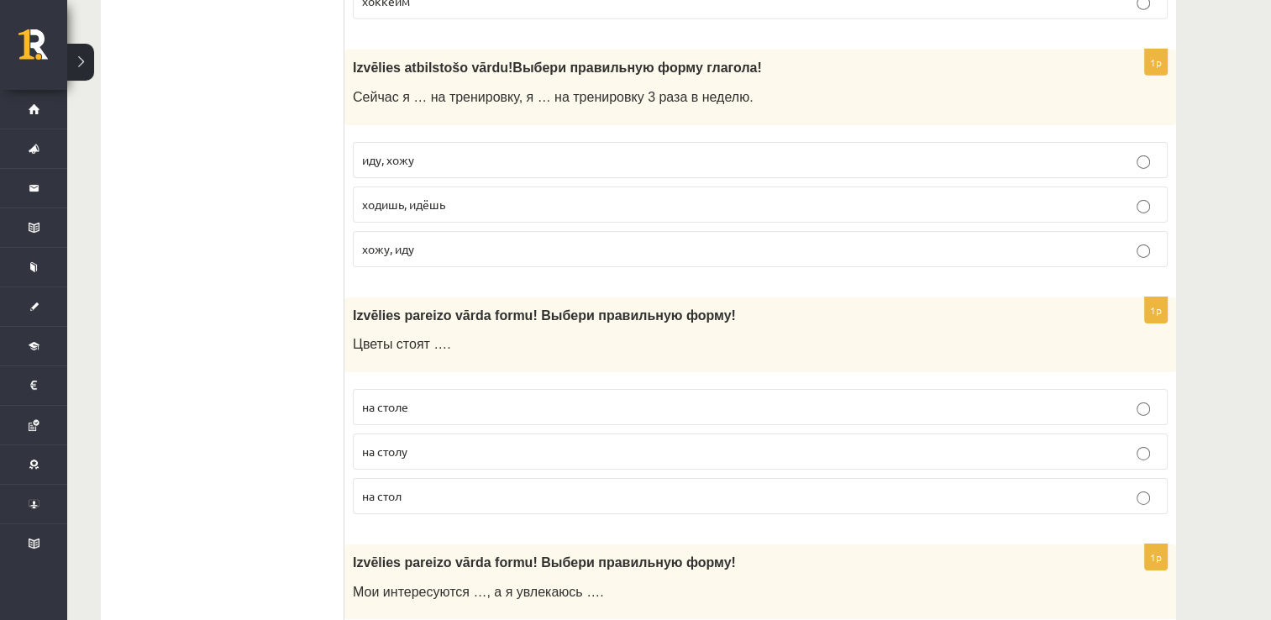
click at [497, 151] on p "иду, хожу" at bounding box center [760, 160] width 796 height 18
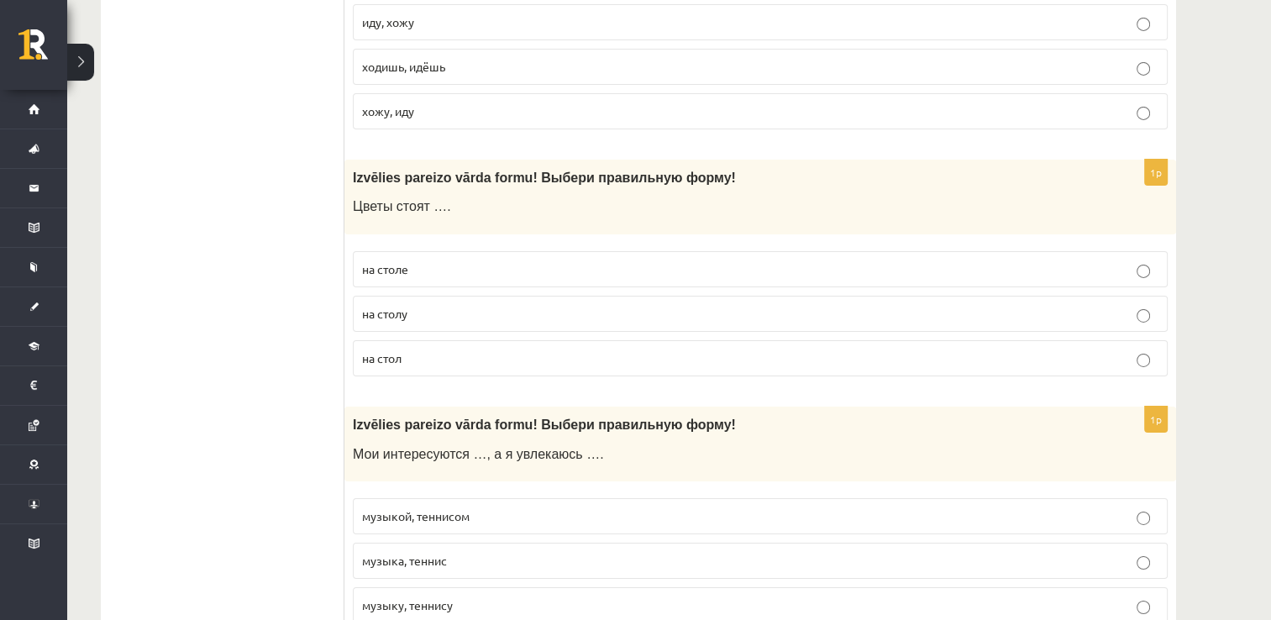
scroll to position [5627, 0]
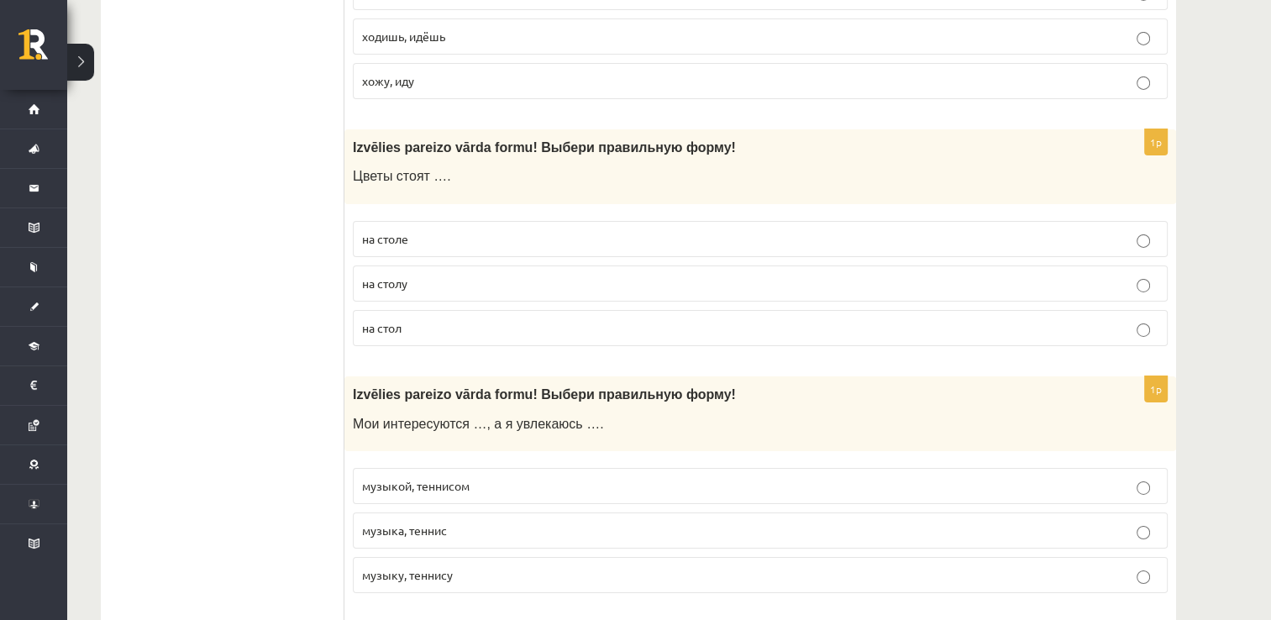
click at [417, 230] on p "на столе" at bounding box center [760, 239] width 796 height 18
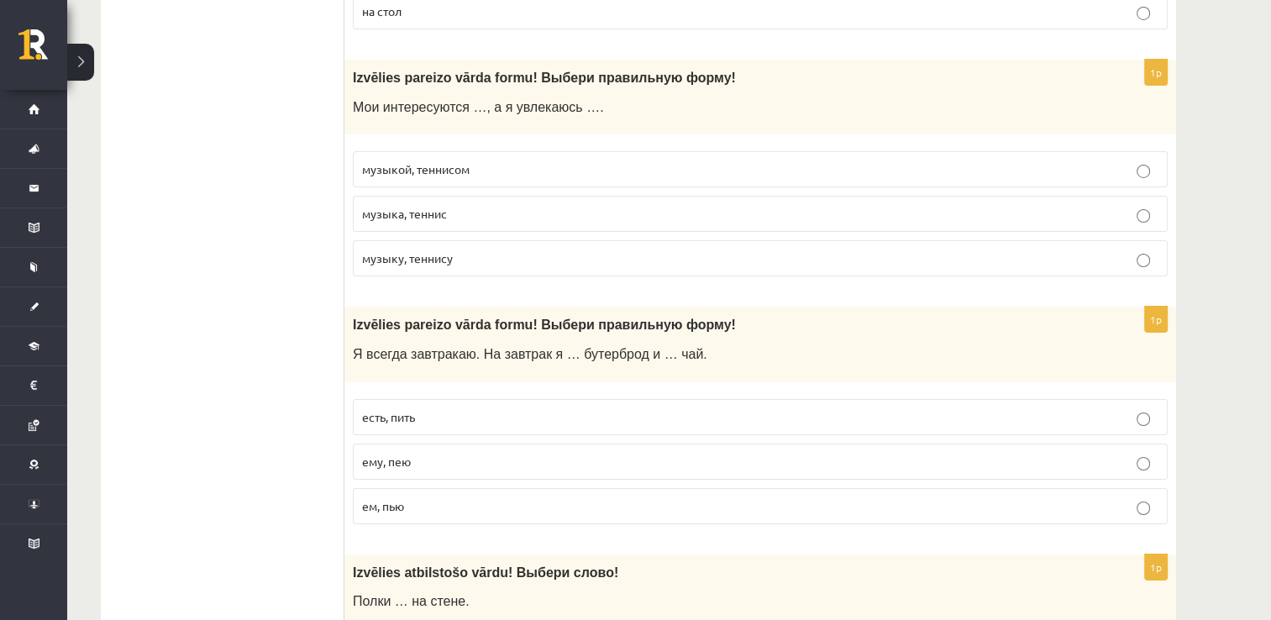
scroll to position [5963, 0]
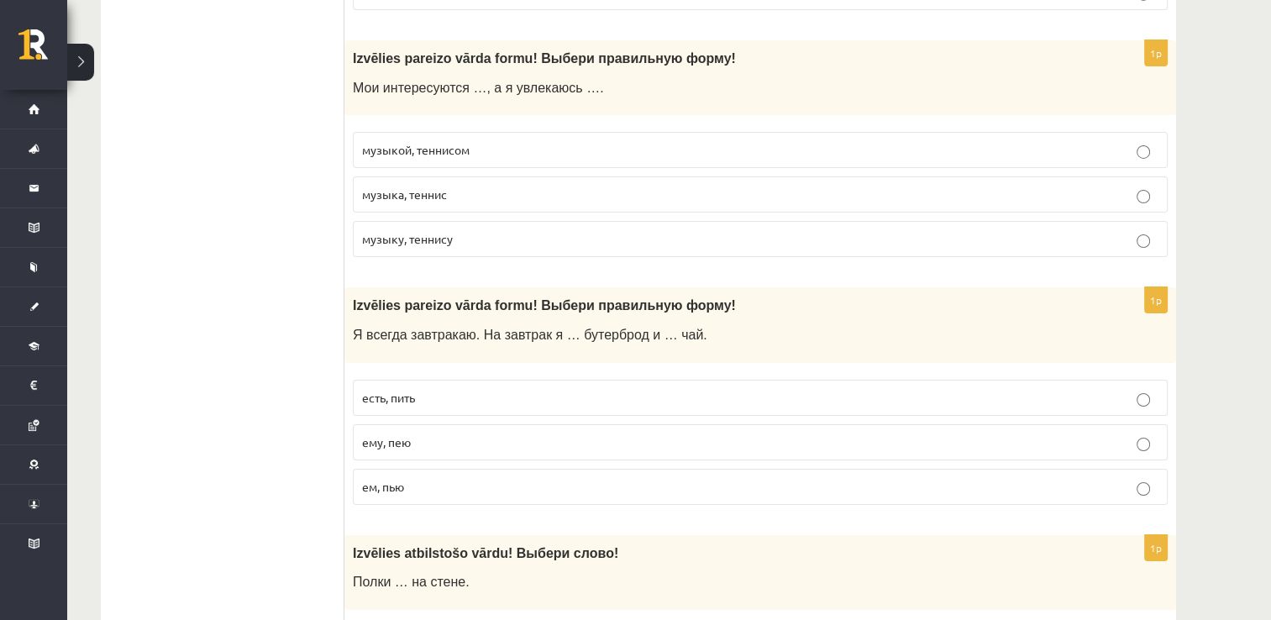
click at [531, 143] on p "музыкой, теннисом" at bounding box center [760, 150] width 796 height 18
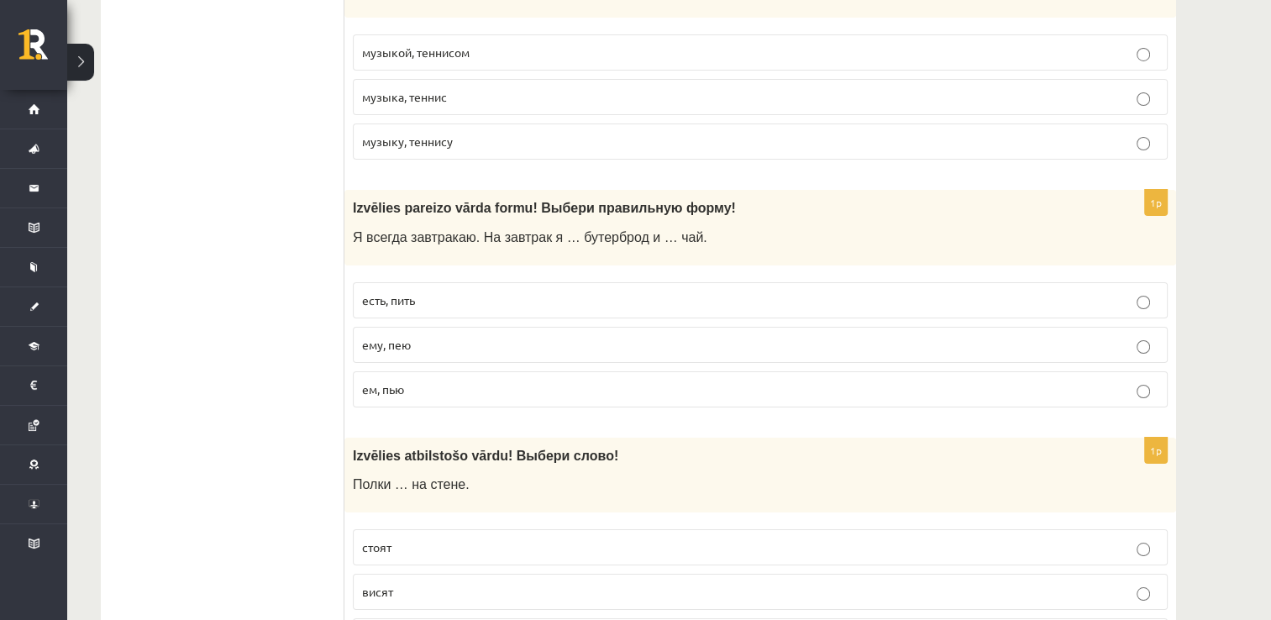
scroll to position [6131, 0]
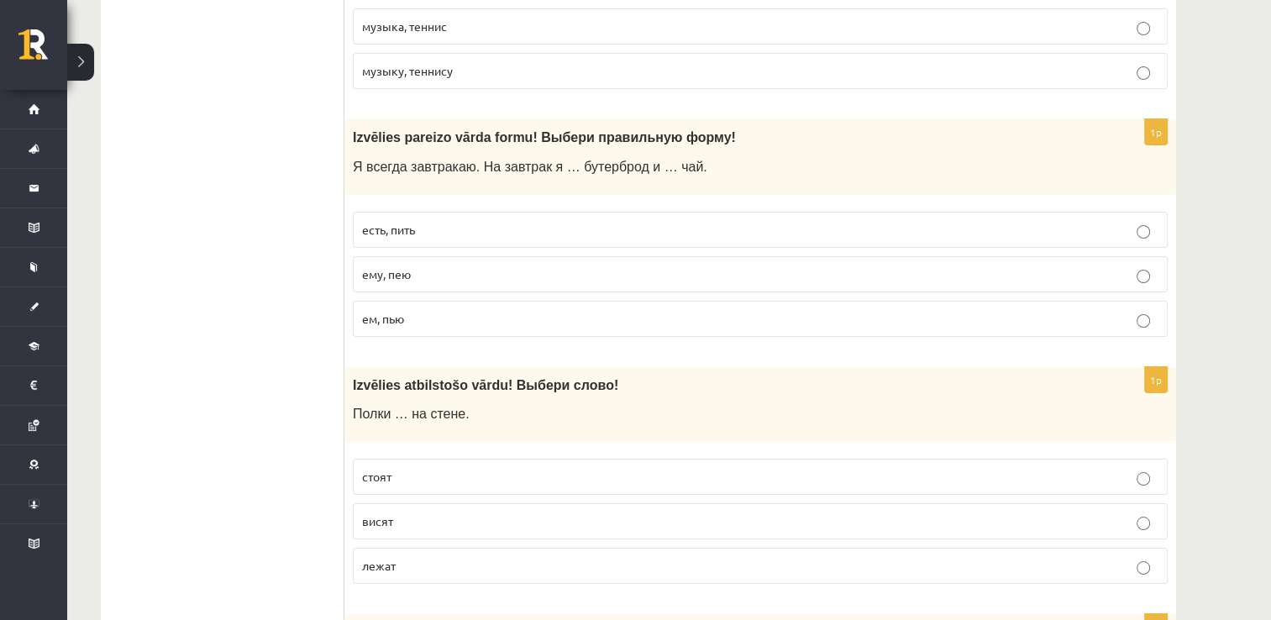
click at [437, 312] on p "ем, пью" at bounding box center [760, 319] width 796 height 18
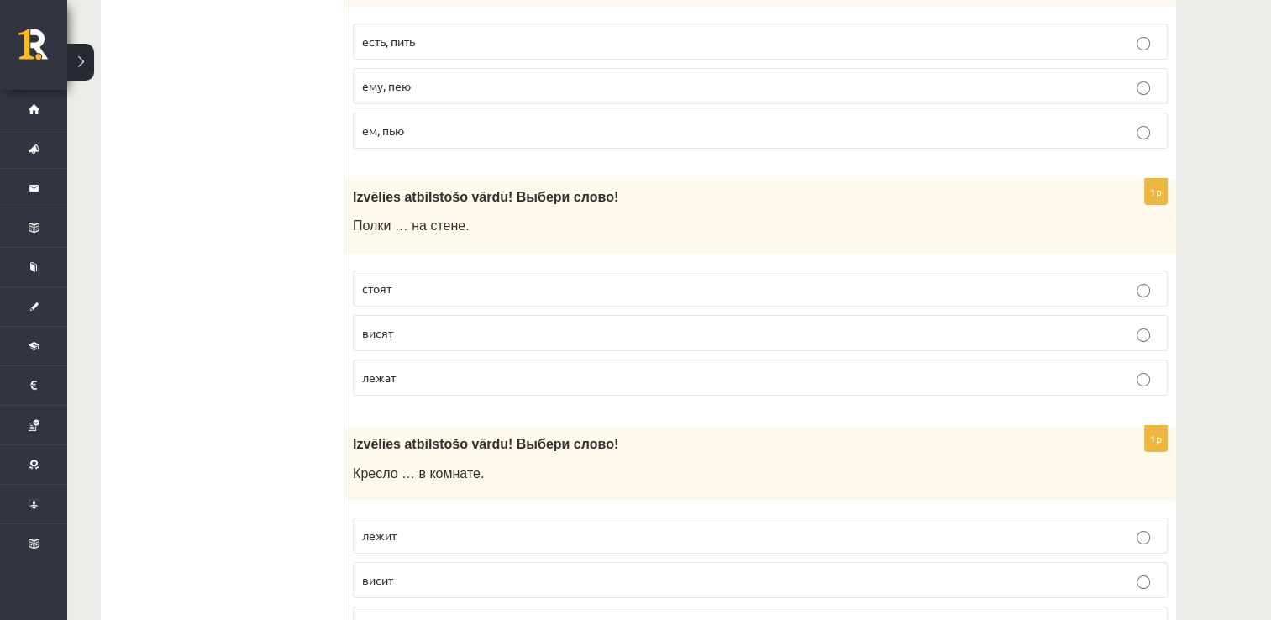
scroll to position [6383, 0]
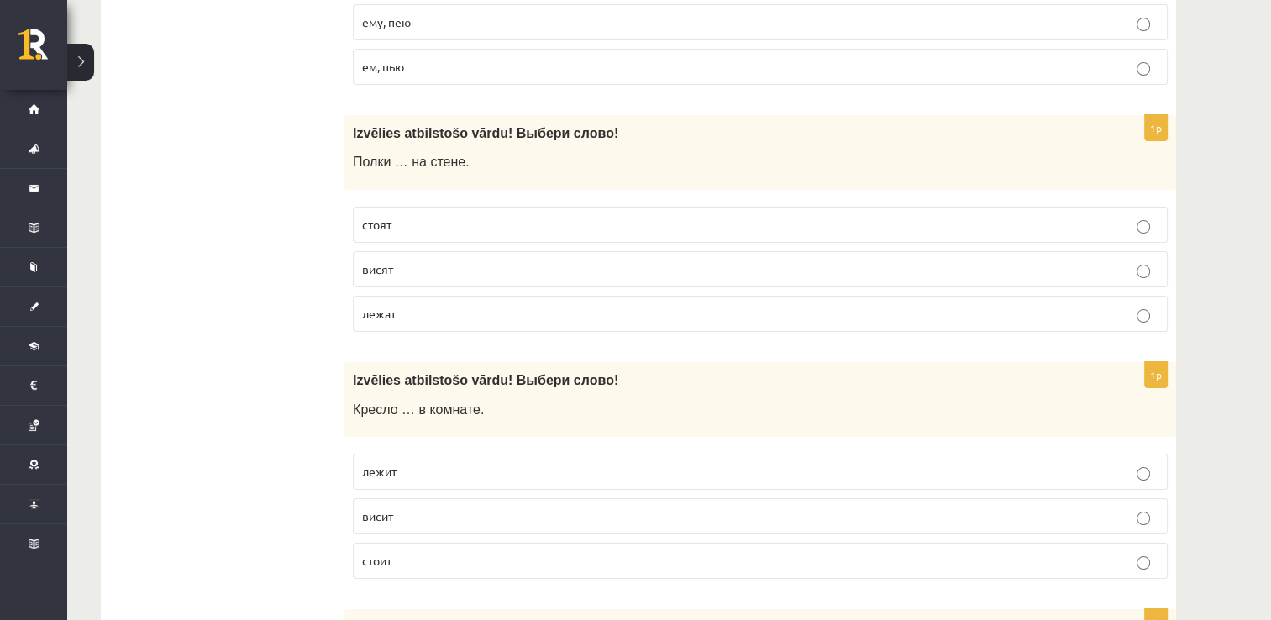
click at [522, 260] on p "висят" at bounding box center [760, 269] width 796 height 18
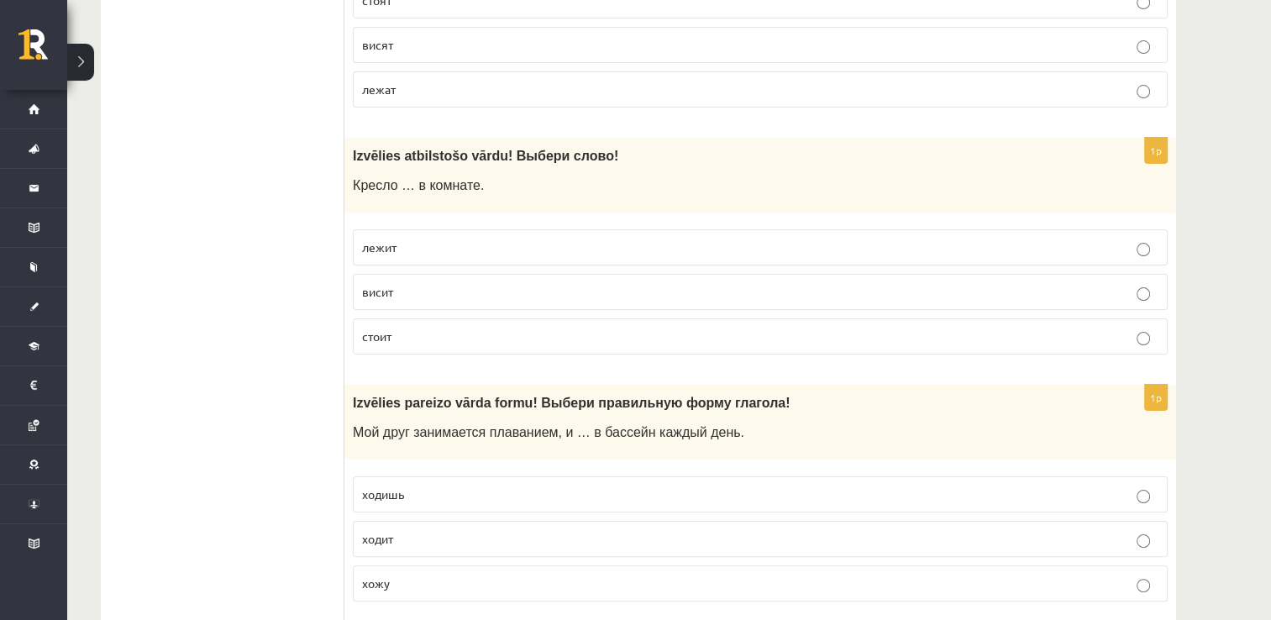
scroll to position [6635, 0]
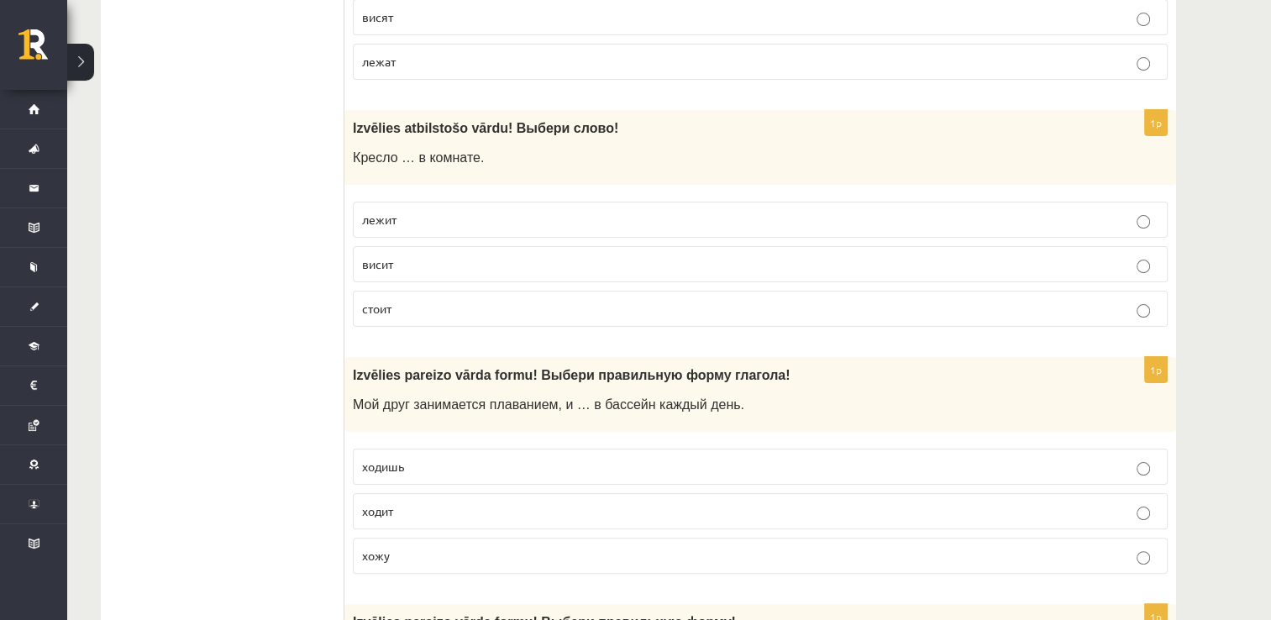
click at [451, 300] on p "стоит" at bounding box center [760, 309] width 796 height 18
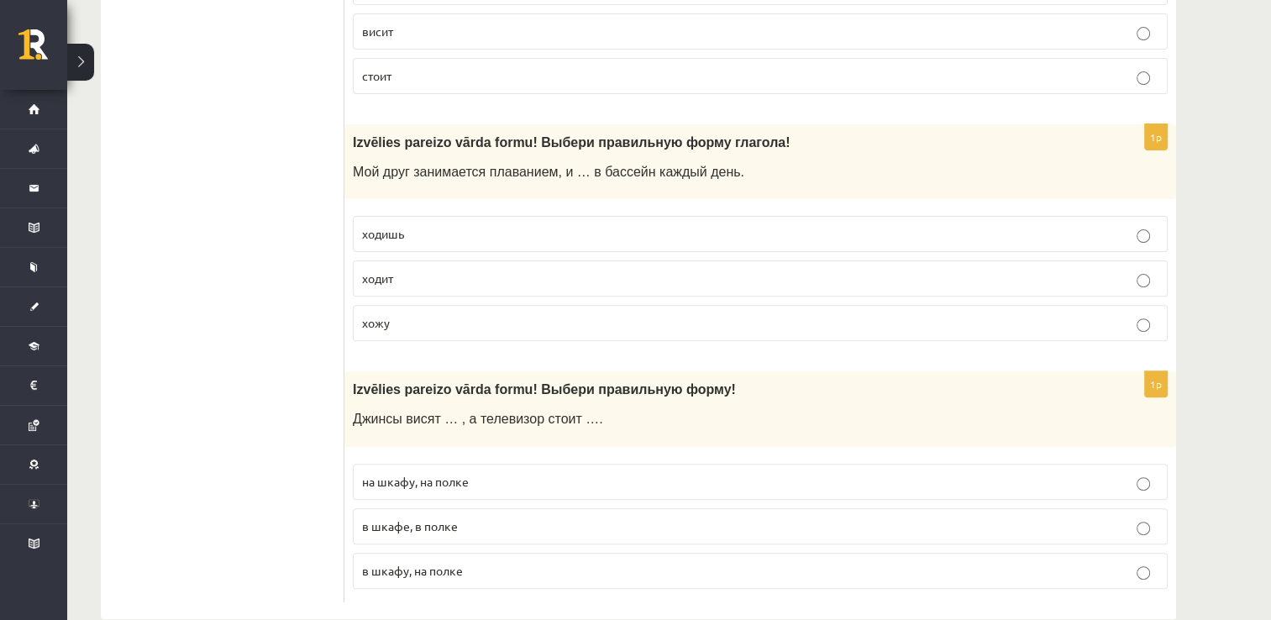
scroll to position [6886, 0]
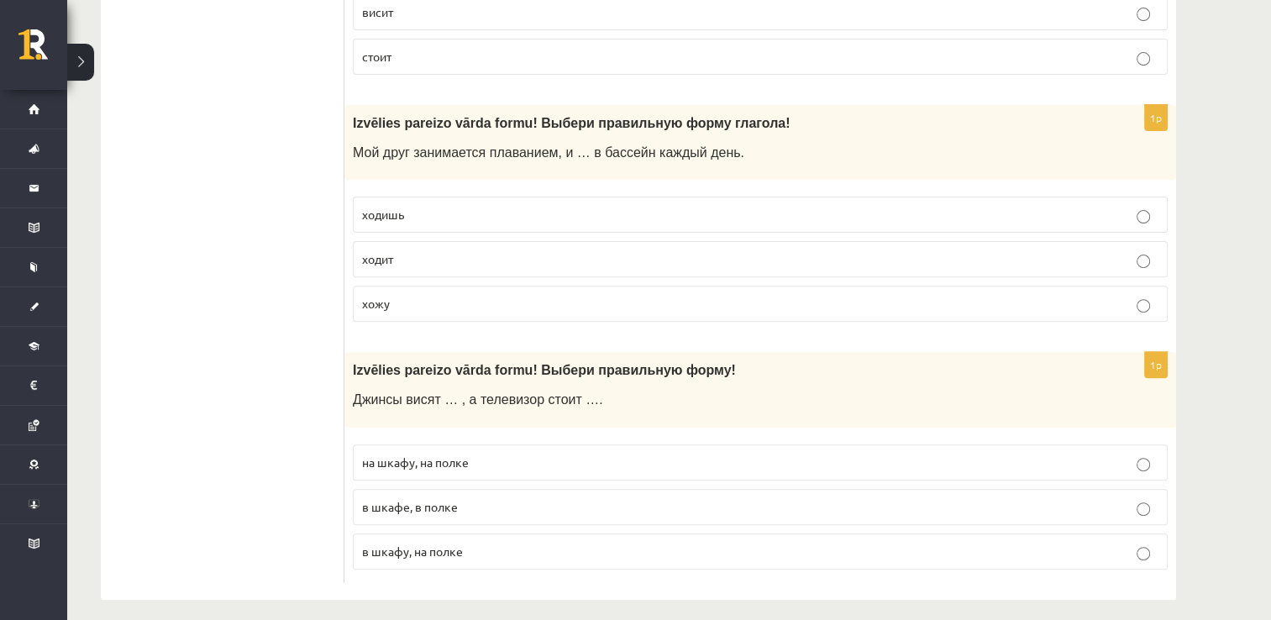
click at [497, 250] on p "ходит" at bounding box center [760, 259] width 796 height 18
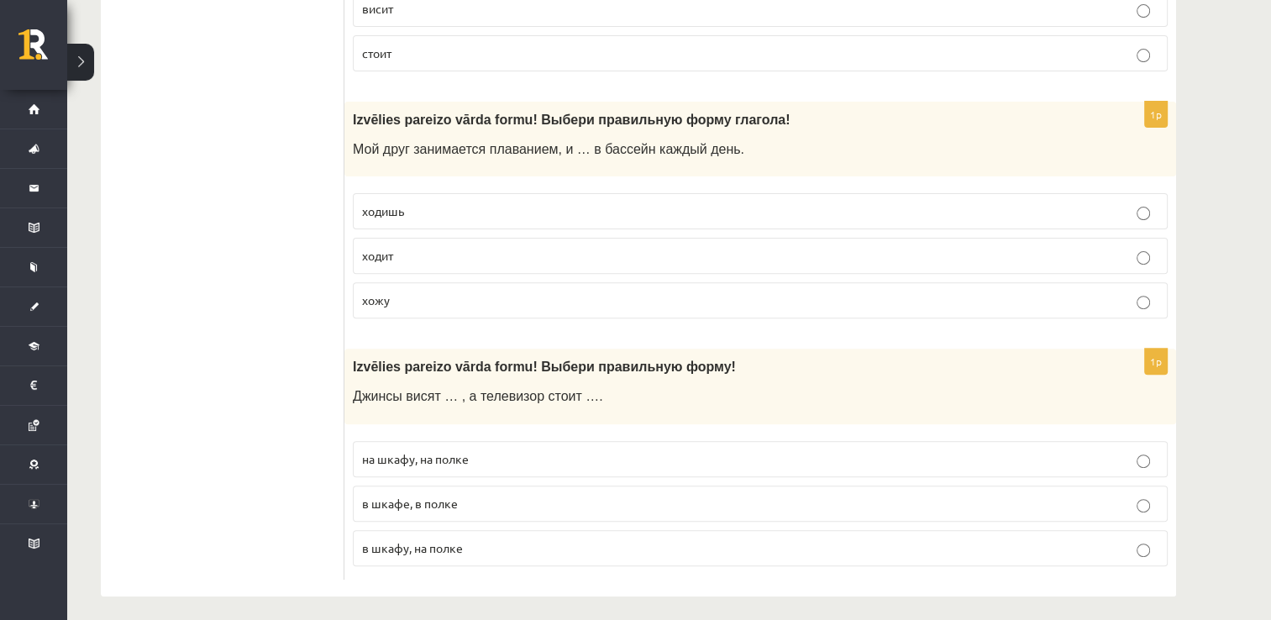
click at [506, 450] on p "на шкафу, на полке" at bounding box center [760, 459] width 796 height 18
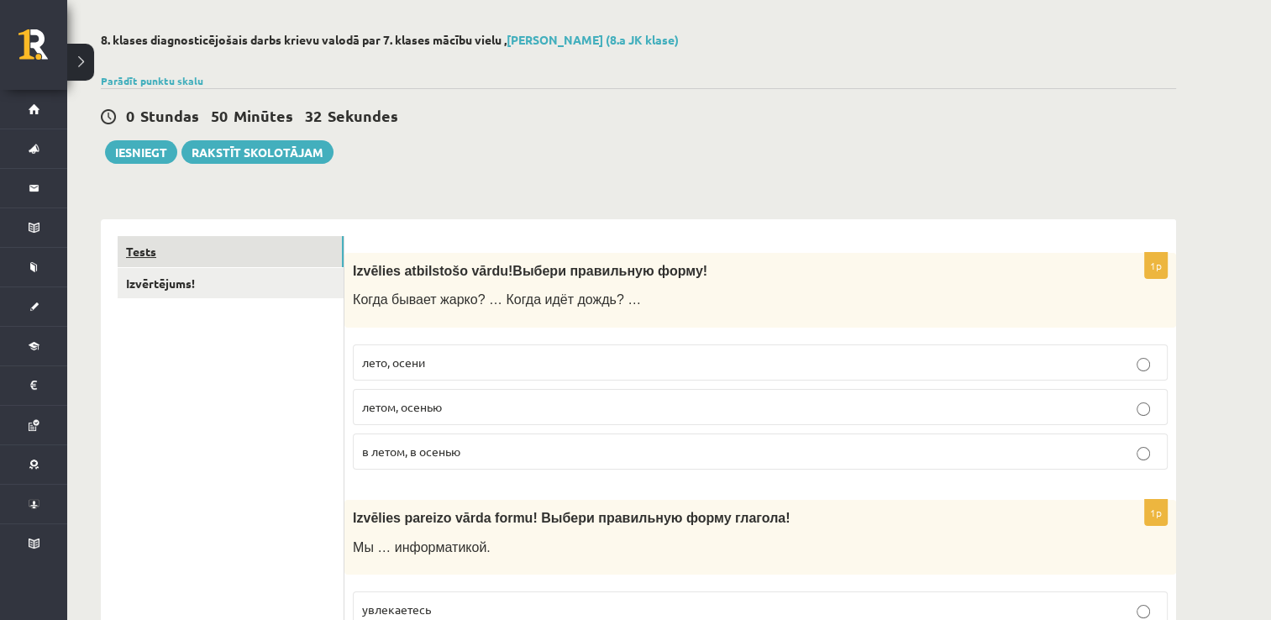
scroll to position [0, 0]
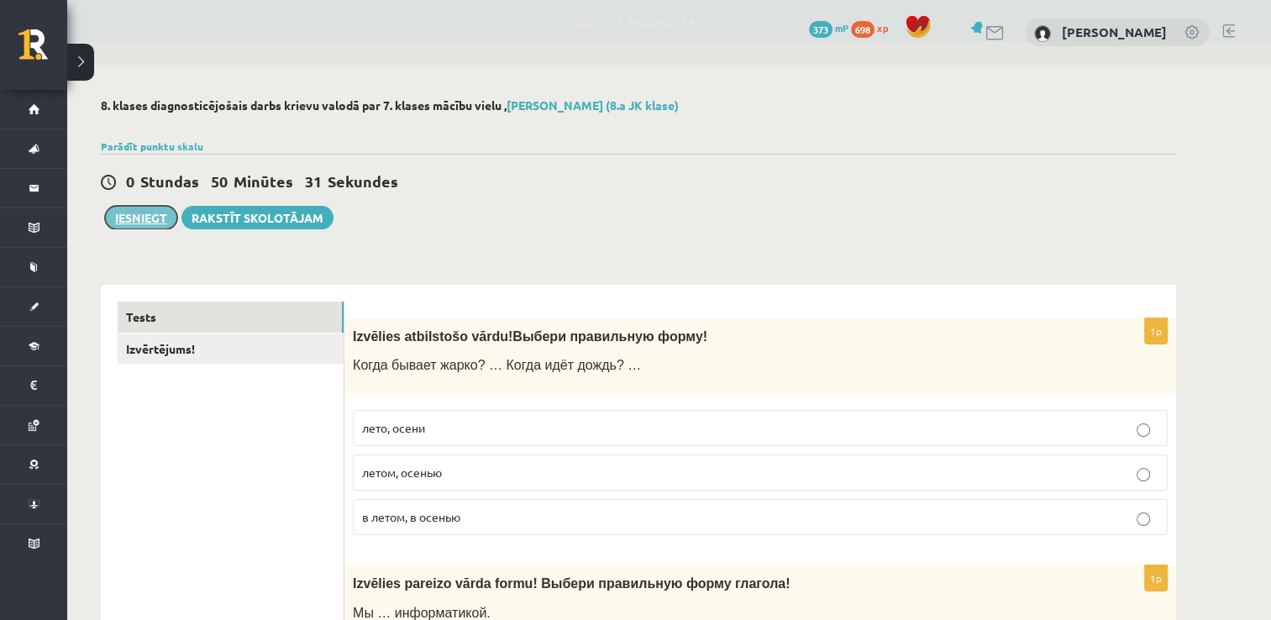
click at [144, 213] on button "Iesniegt" at bounding box center [141, 218] width 72 height 24
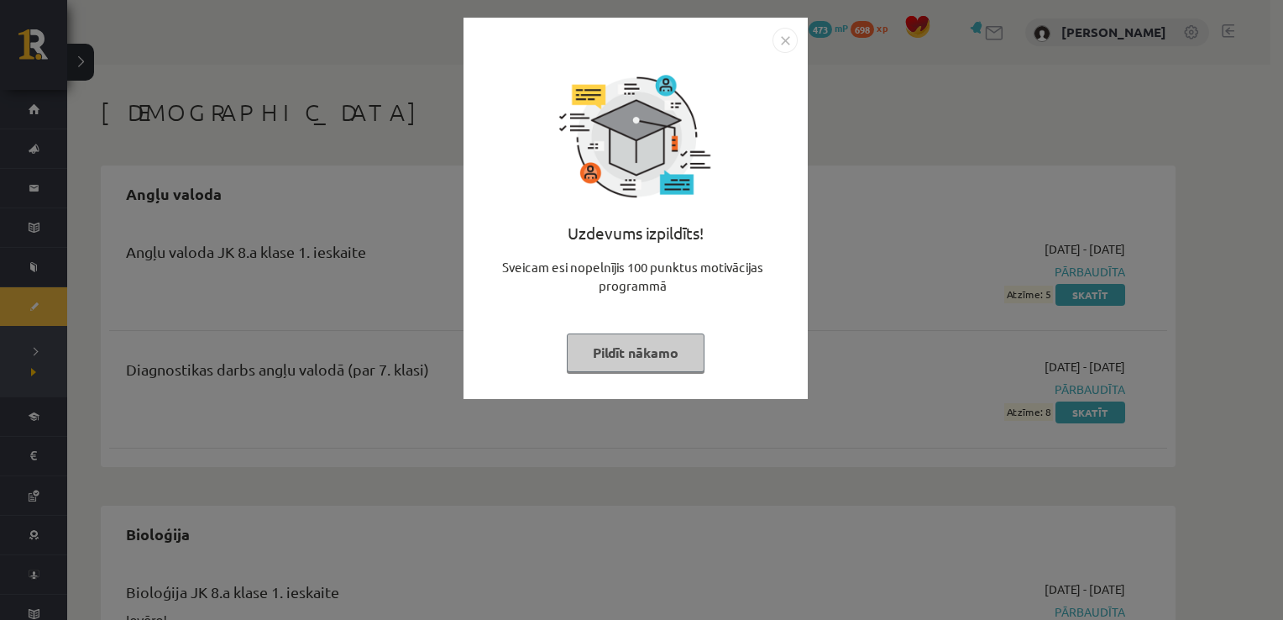
click at [679, 351] on button "Pildīt nākamo" at bounding box center [636, 352] width 138 height 39
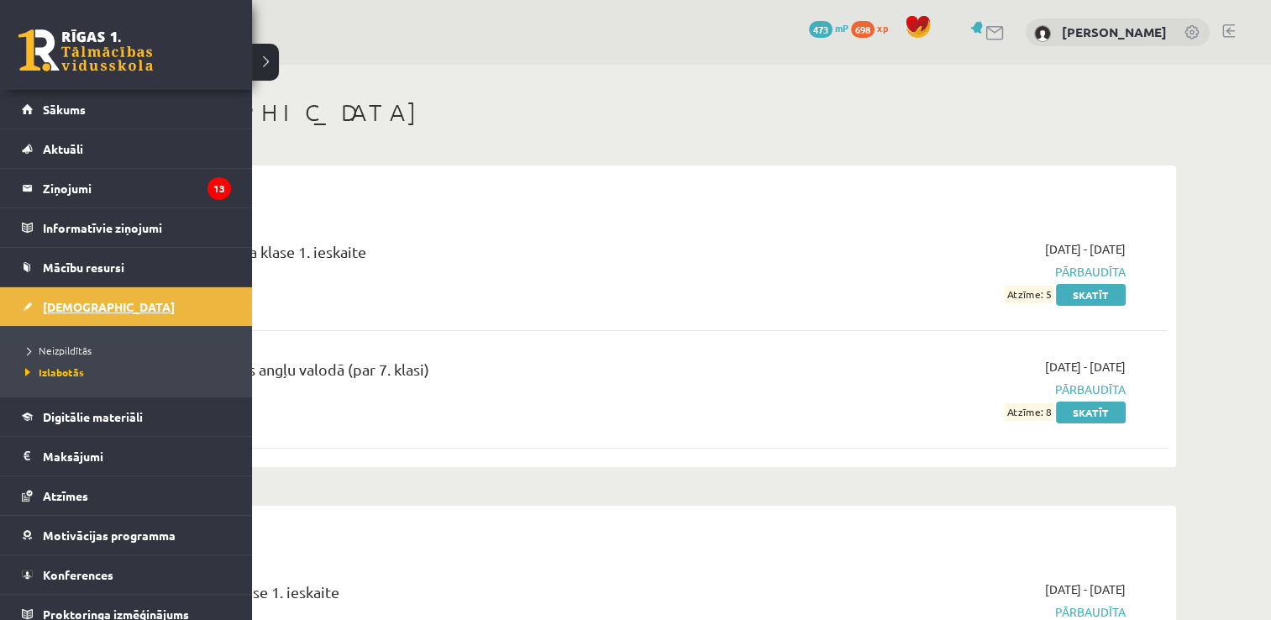
click at [188, 299] on link "[DEMOGRAPHIC_DATA]" at bounding box center [126, 306] width 209 height 39
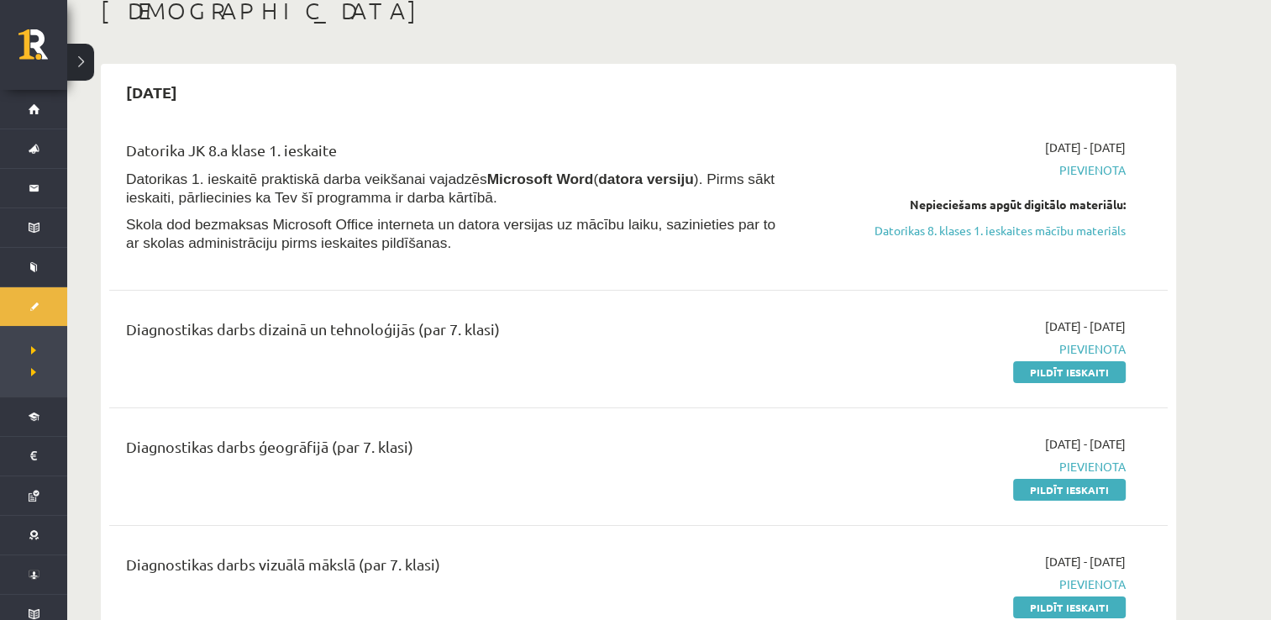
scroll to position [168, 0]
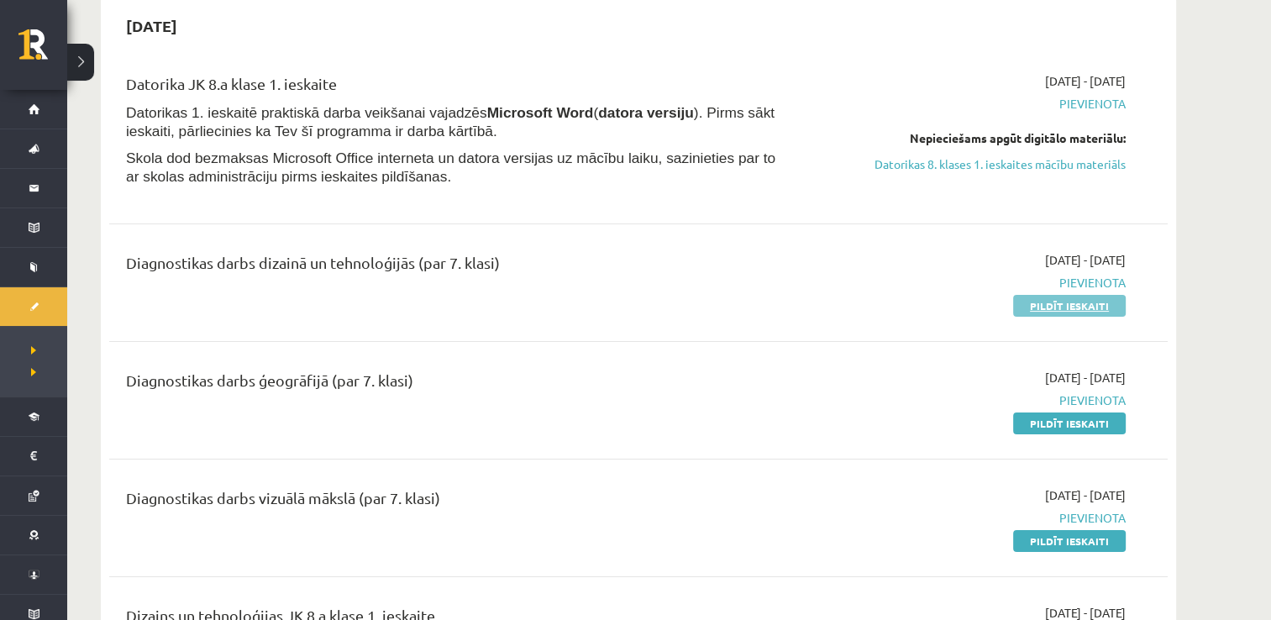
click at [1083, 311] on link "Pildīt ieskaiti" at bounding box center [1069, 306] width 113 height 22
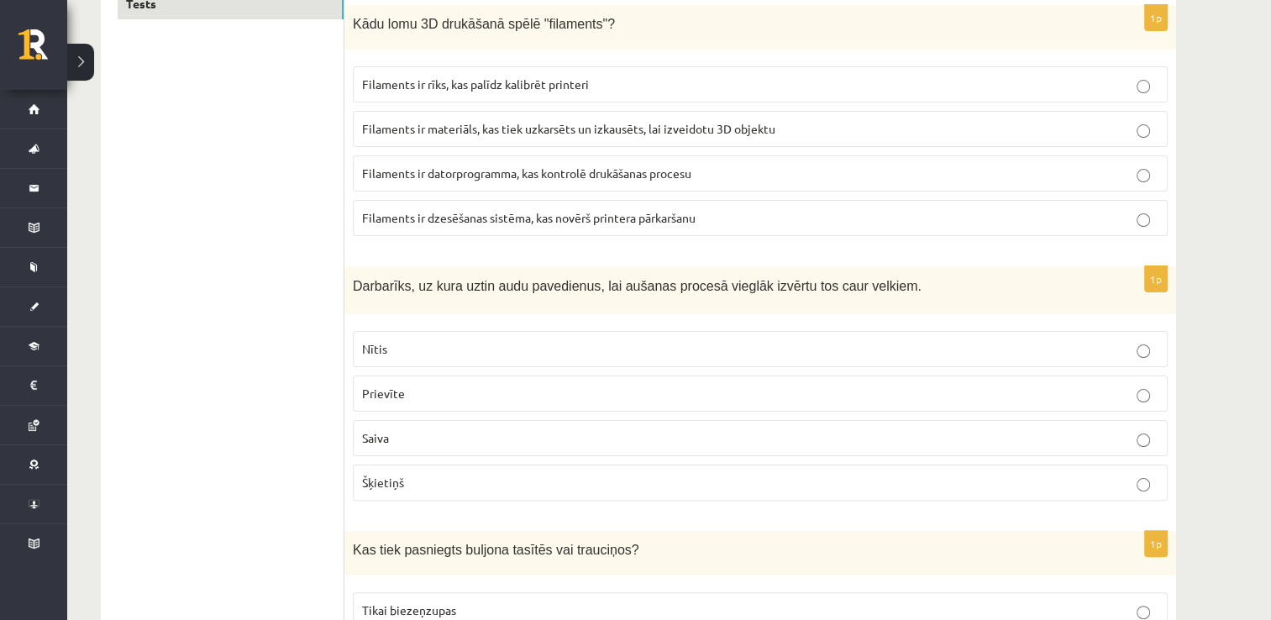
scroll to position [289, 0]
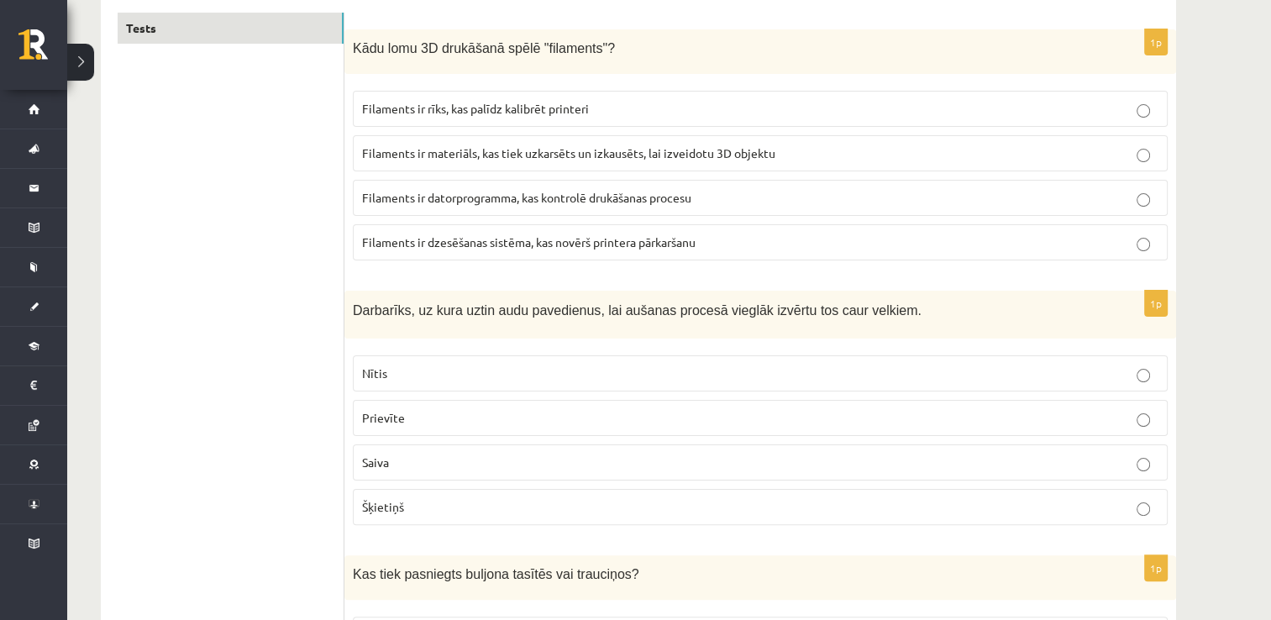
click at [578, 142] on label "Filaments ir materiāls, kas tiek uzkarsēts un izkausēts, lai izveidotu 3D objek…" at bounding box center [760, 153] width 815 height 36
click at [468, 499] on p "Šķietiņš" at bounding box center [760, 507] width 796 height 18
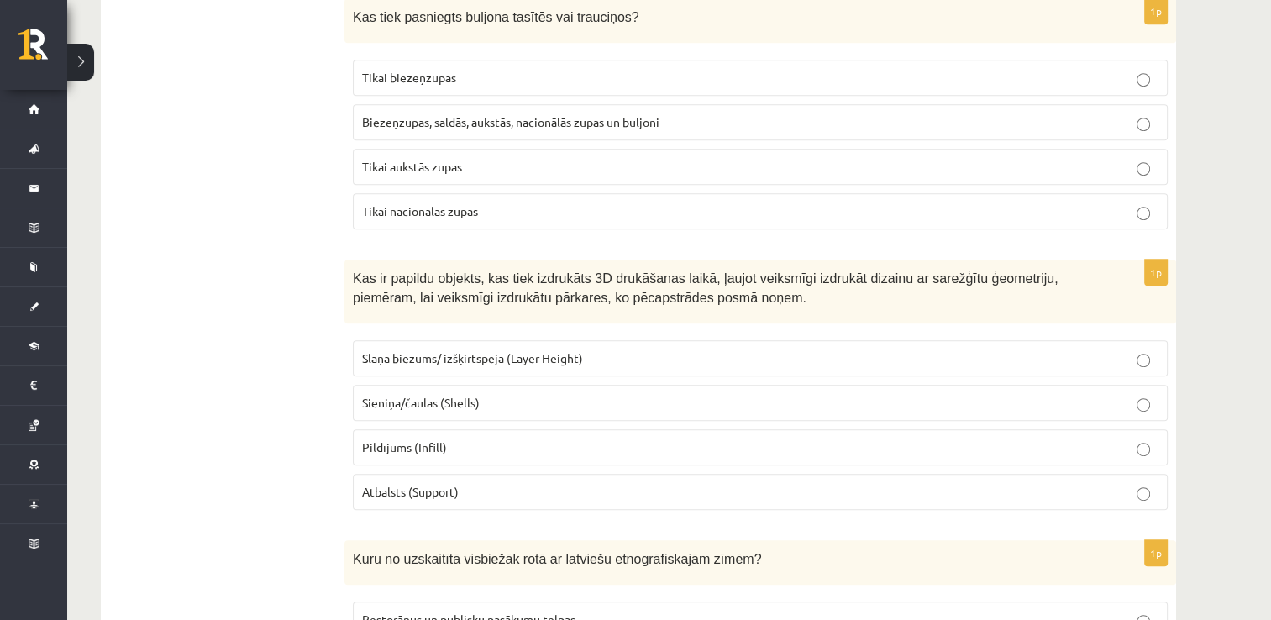
scroll to position [826, 0]
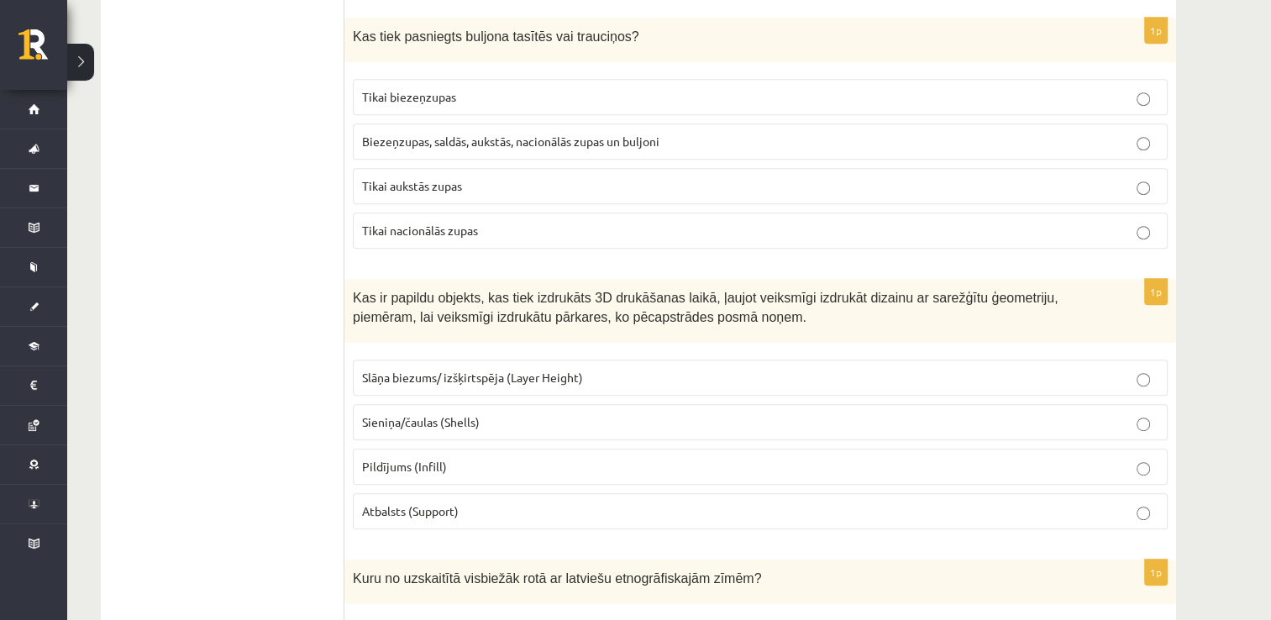
click at [522, 149] on label "Biezeņzupas, saldās, aukstās, nacionālās zupas un buljoni" at bounding box center [760, 141] width 815 height 36
click at [470, 513] on label "Atbalsts (Support)" at bounding box center [760, 511] width 815 height 36
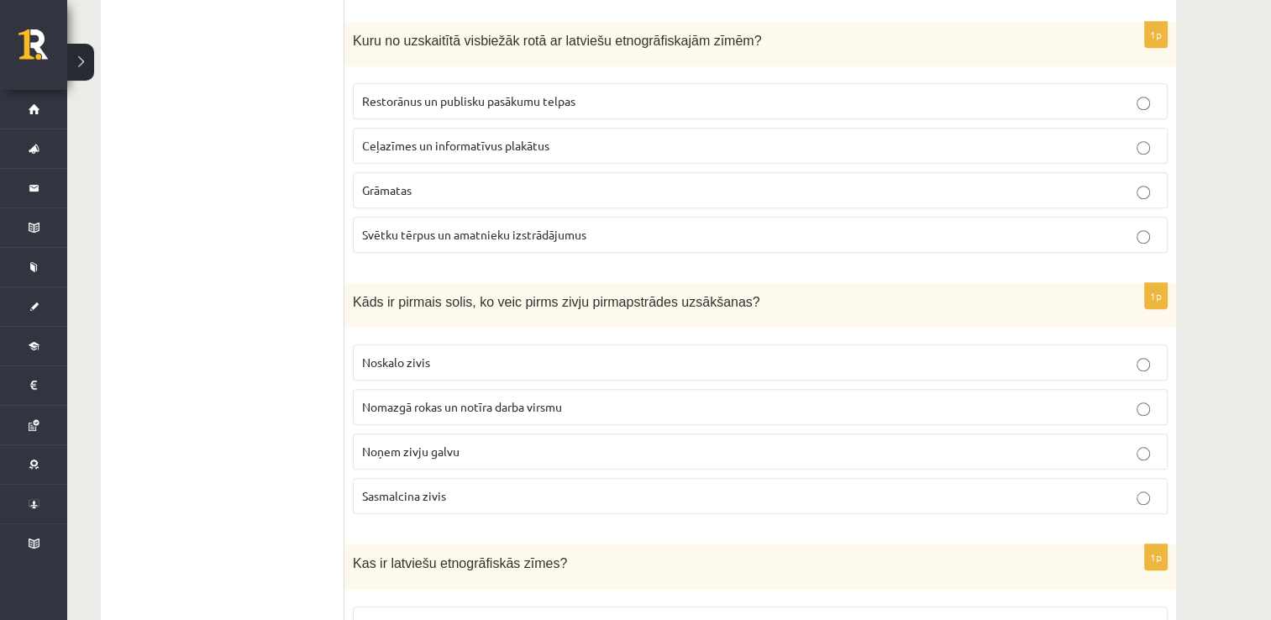
scroll to position [1383, 0]
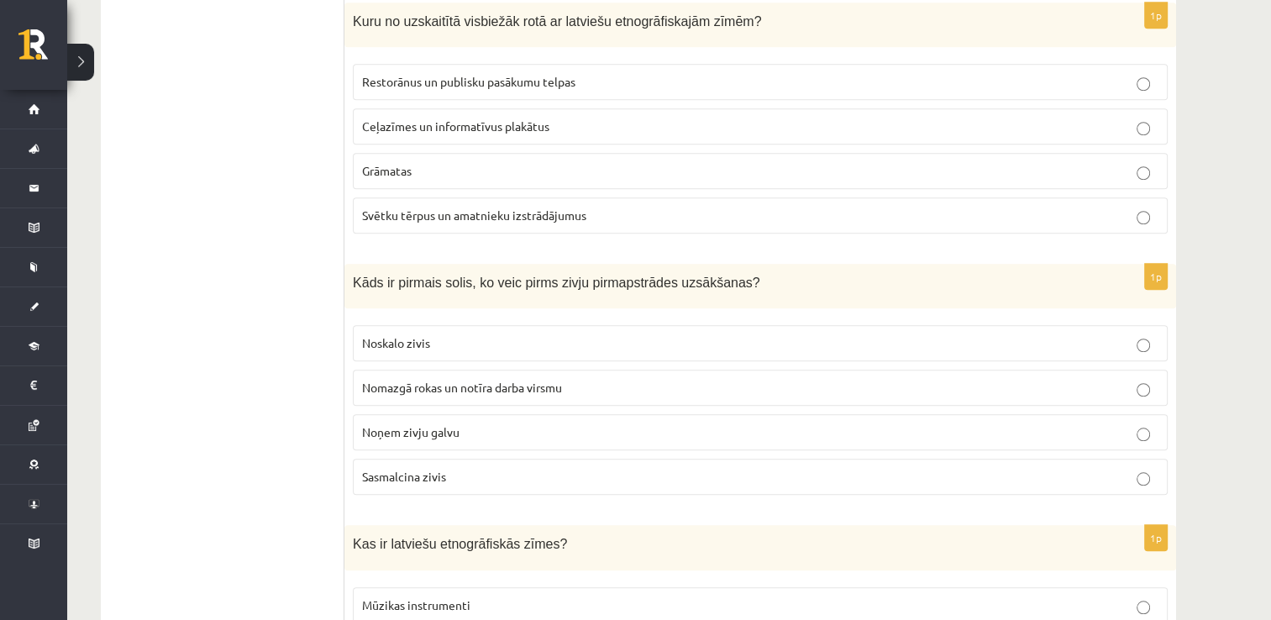
click at [414, 210] on span "Svētku tērpus un amatnieku izstrādājumus" at bounding box center [474, 214] width 224 height 15
click at [506, 380] on span "Nomazgā rokas un notīra darba virsmu" at bounding box center [462, 387] width 200 height 15
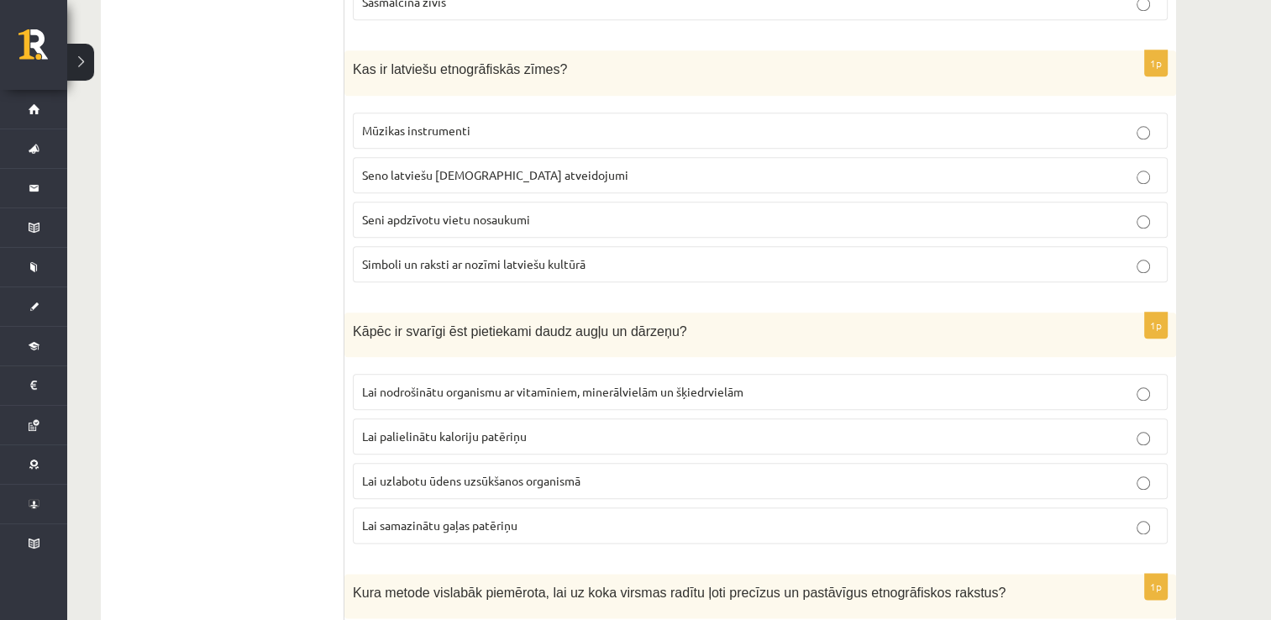
scroll to position [1887, 0]
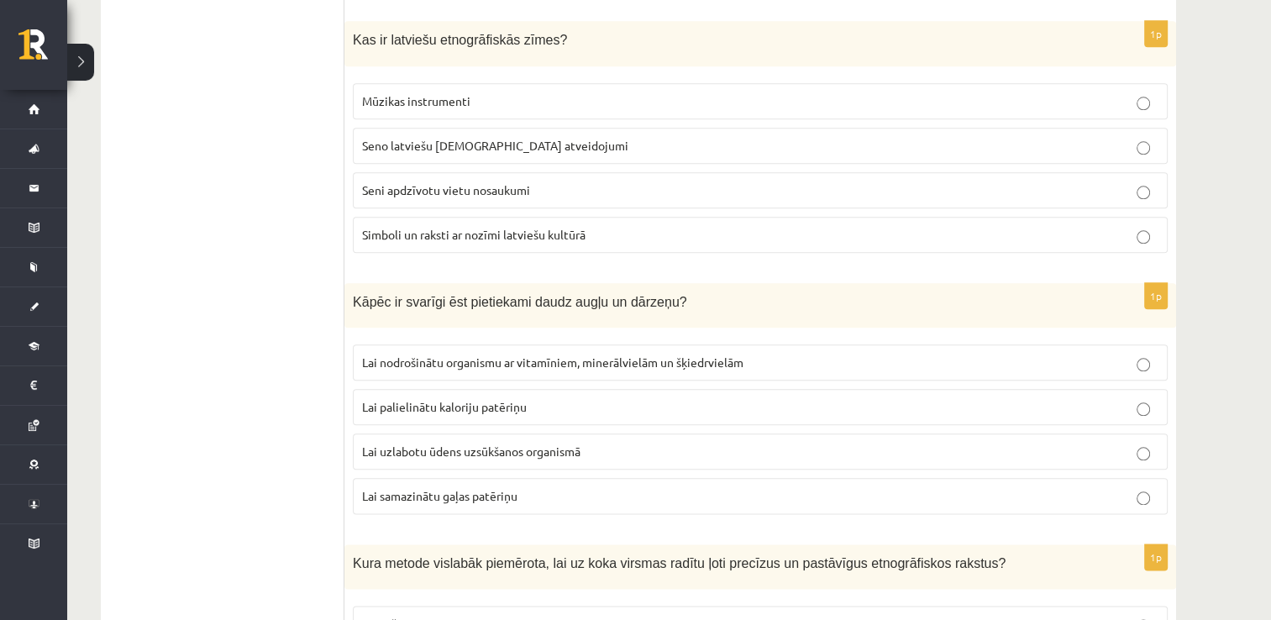
click at [459, 230] on p "Simboli un raksti ar nozīmi latviešu kultūrā" at bounding box center [760, 235] width 796 height 18
click at [542, 354] on span "Lai nodrošinātu organismu ar vitamīniem, minerālvielām un šķiedrvielām" at bounding box center [552, 361] width 381 height 15
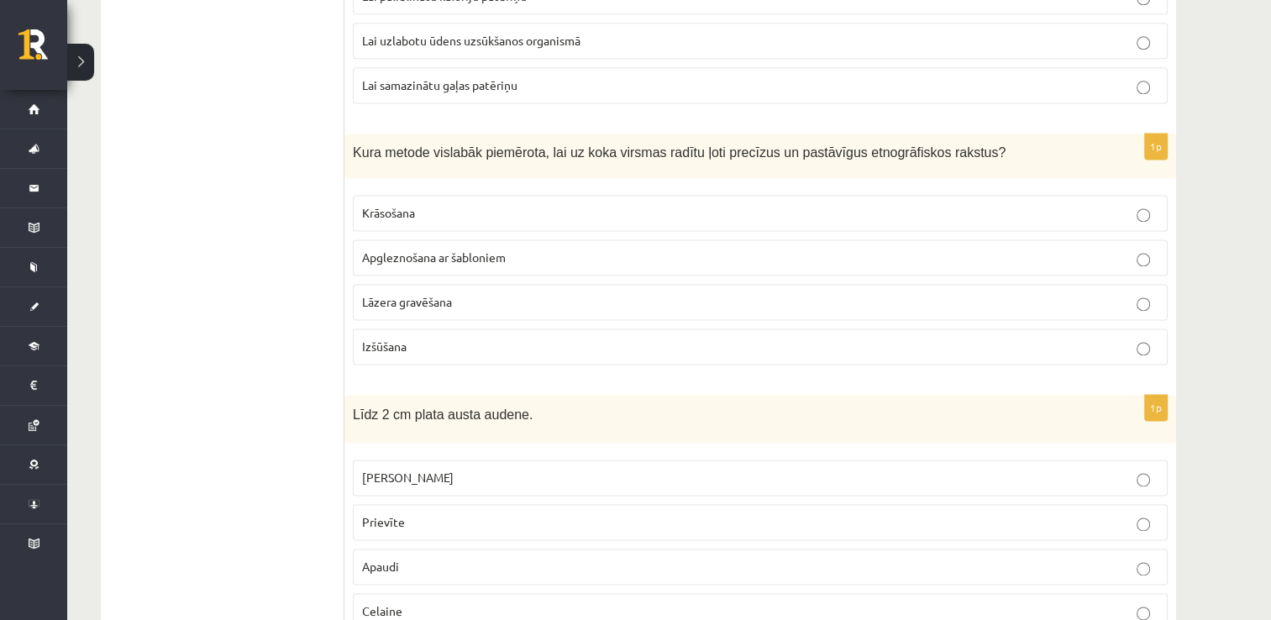
scroll to position [2391, 0]
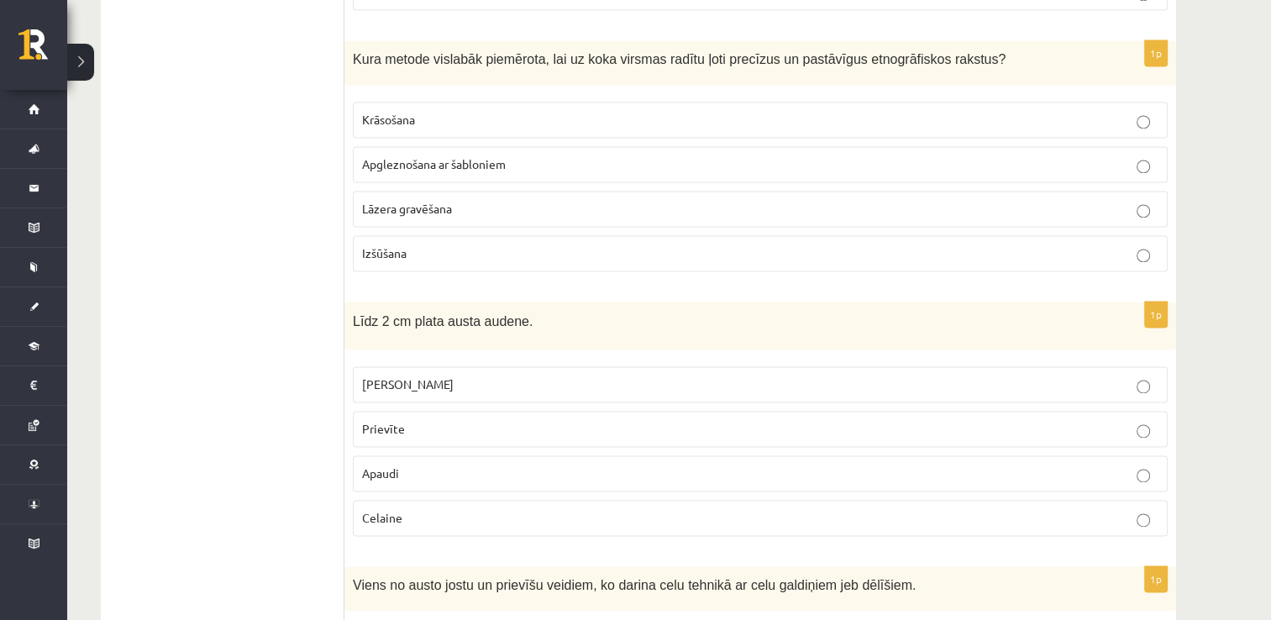
click at [954, 200] on p "Lāzera gravēšana" at bounding box center [760, 209] width 796 height 18
click at [407, 375] on p "Josta" at bounding box center [760, 384] width 796 height 18
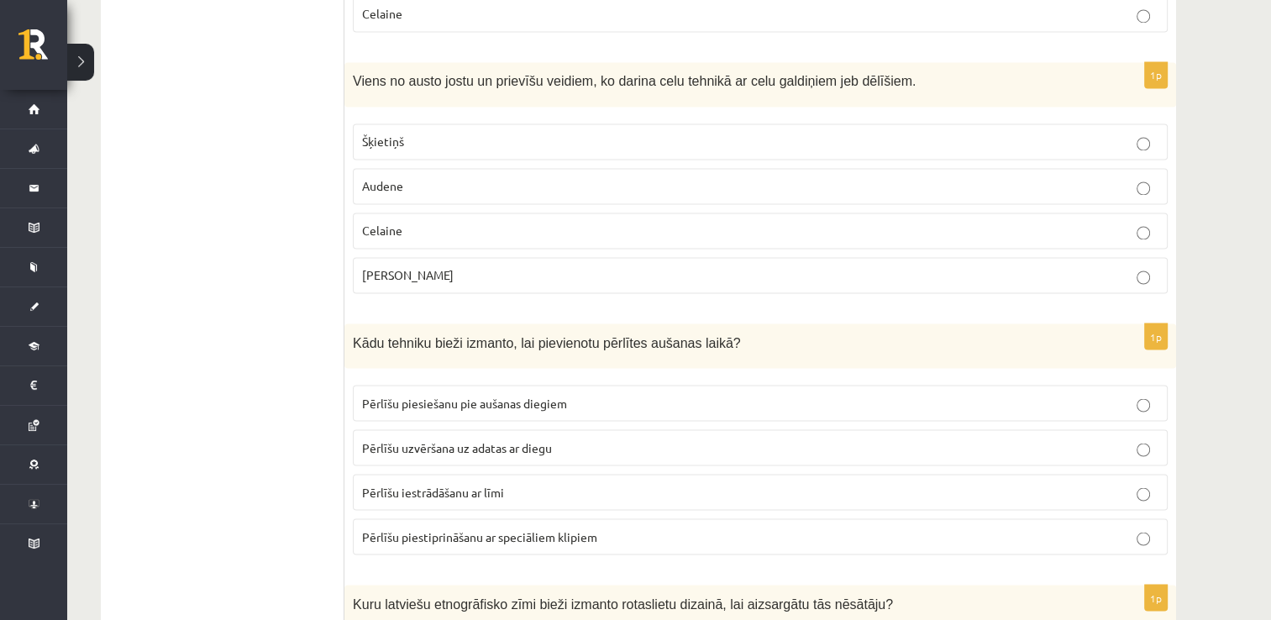
scroll to position [2928, 0]
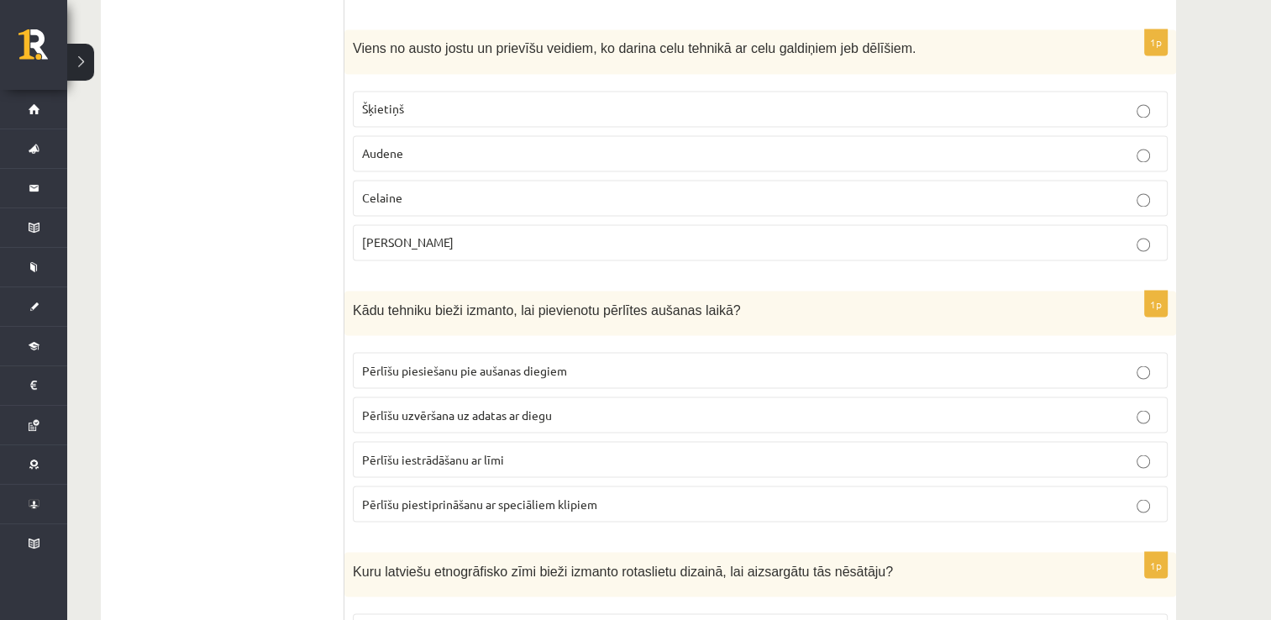
click at [373, 190] on span "Celaine" at bounding box center [382, 197] width 40 height 15
click at [443, 406] on span "Pērlīšu uzvēršana uz adatas ar diegu" at bounding box center [457, 413] width 190 height 15
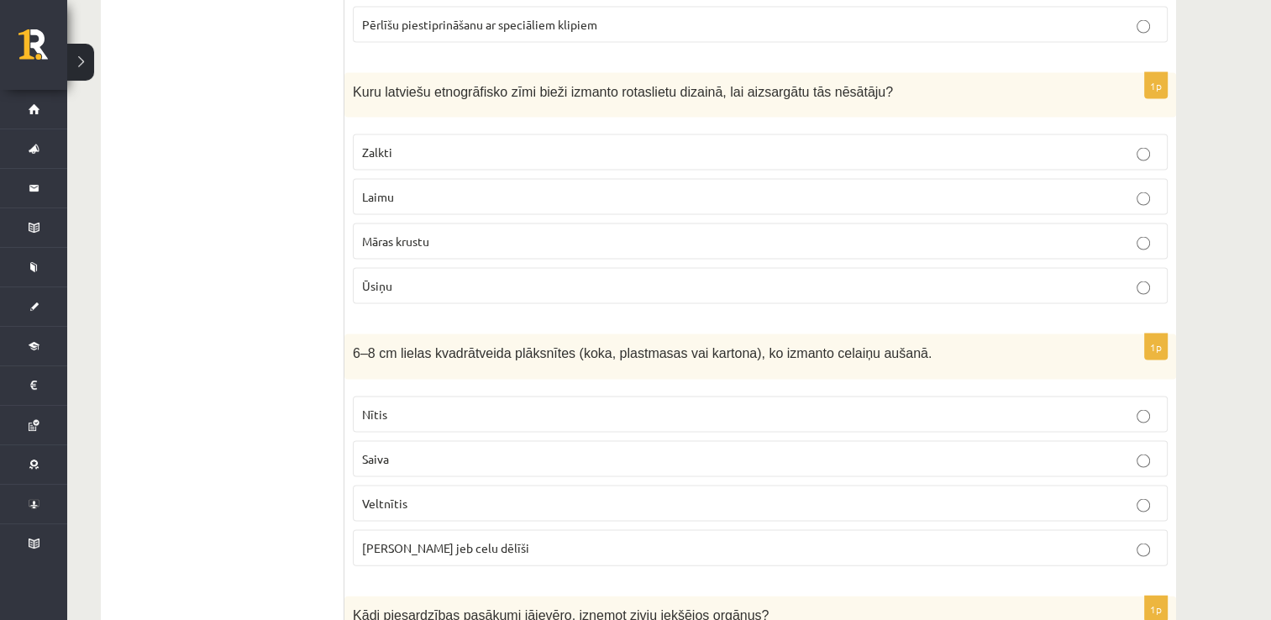
scroll to position [3431, 0]
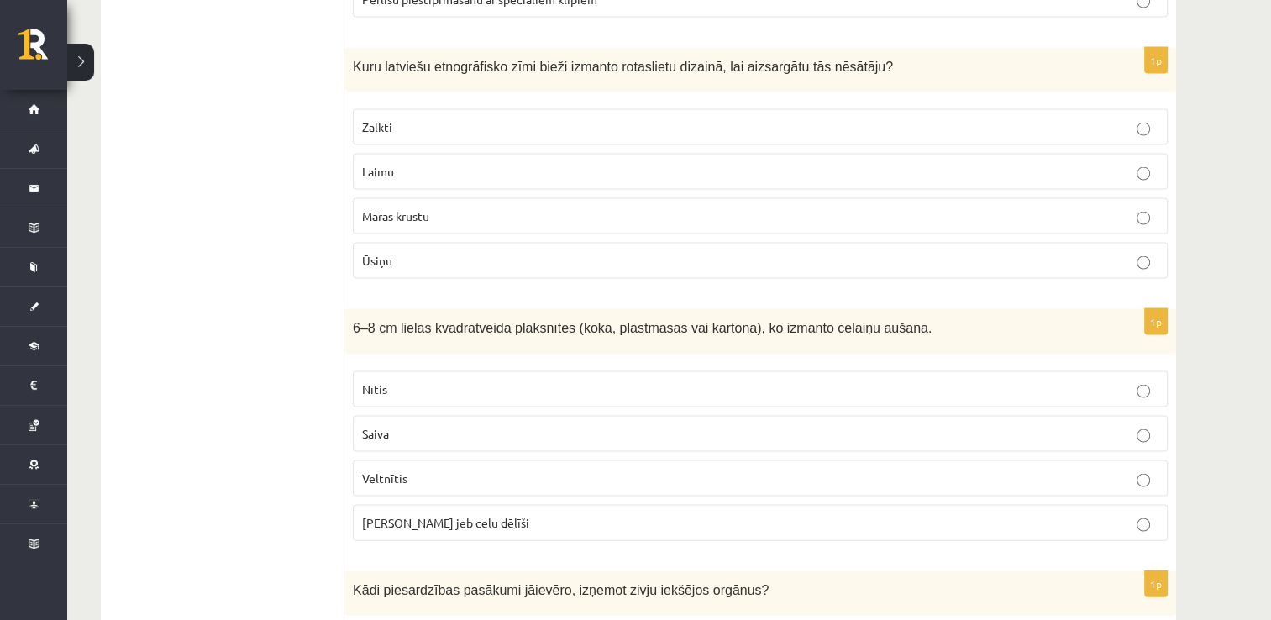
click at [467, 203] on label "Māras krustu" at bounding box center [760, 216] width 815 height 36
click at [459, 515] on span "Celu galdiņi jeb celu dēlīši" at bounding box center [445, 522] width 167 height 15
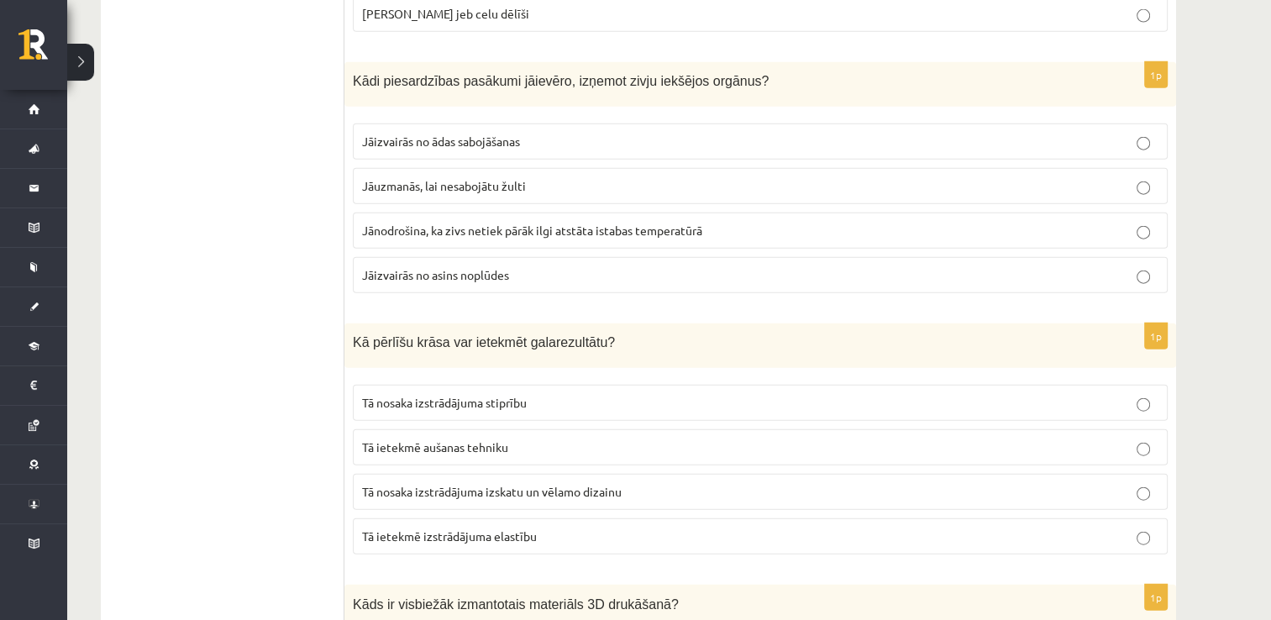
scroll to position [3968, 0]
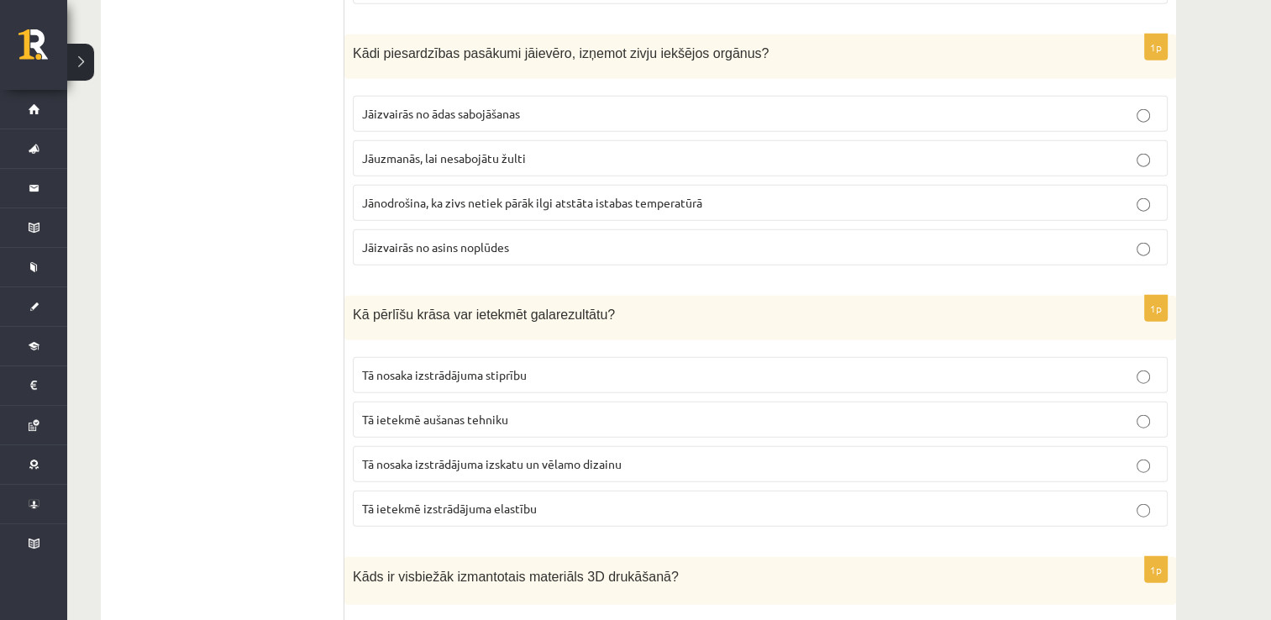
click at [511, 150] on span "Jāuzmanās, lai nesabojātu žulti" at bounding box center [444, 157] width 164 height 15
click at [506, 456] on span "Tā nosaka izstrādājuma izskatu un vēlamo dizainu" at bounding box center [492, 463] width 260 height 15
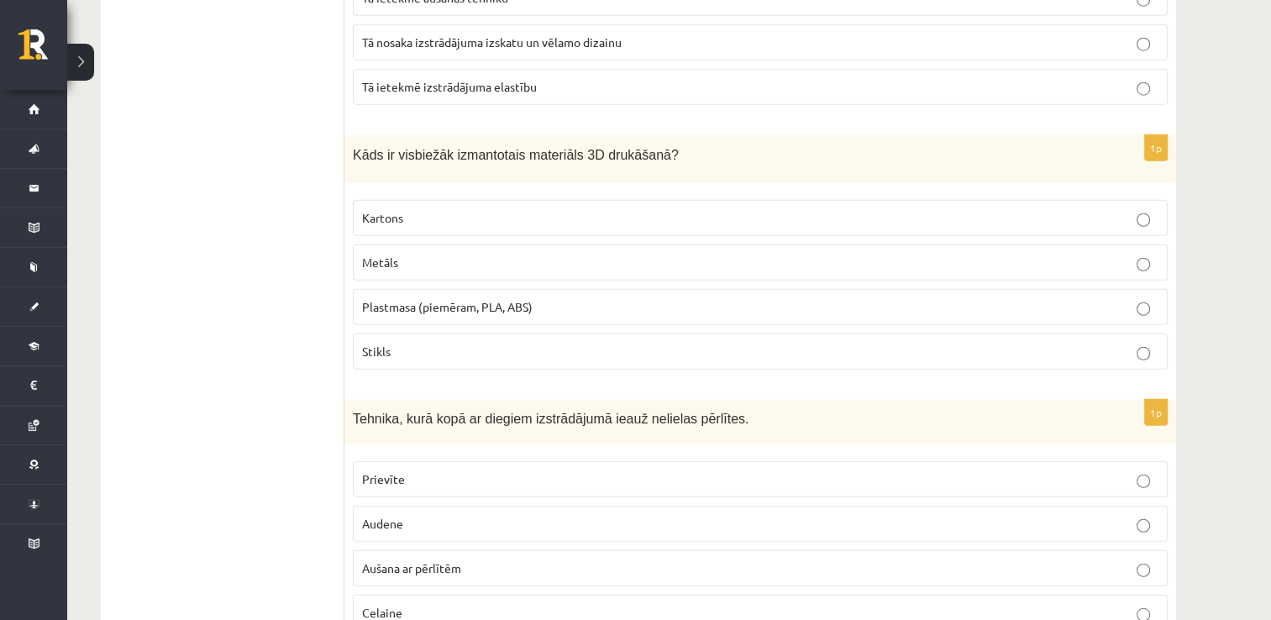
scroll to position [4472, 0]
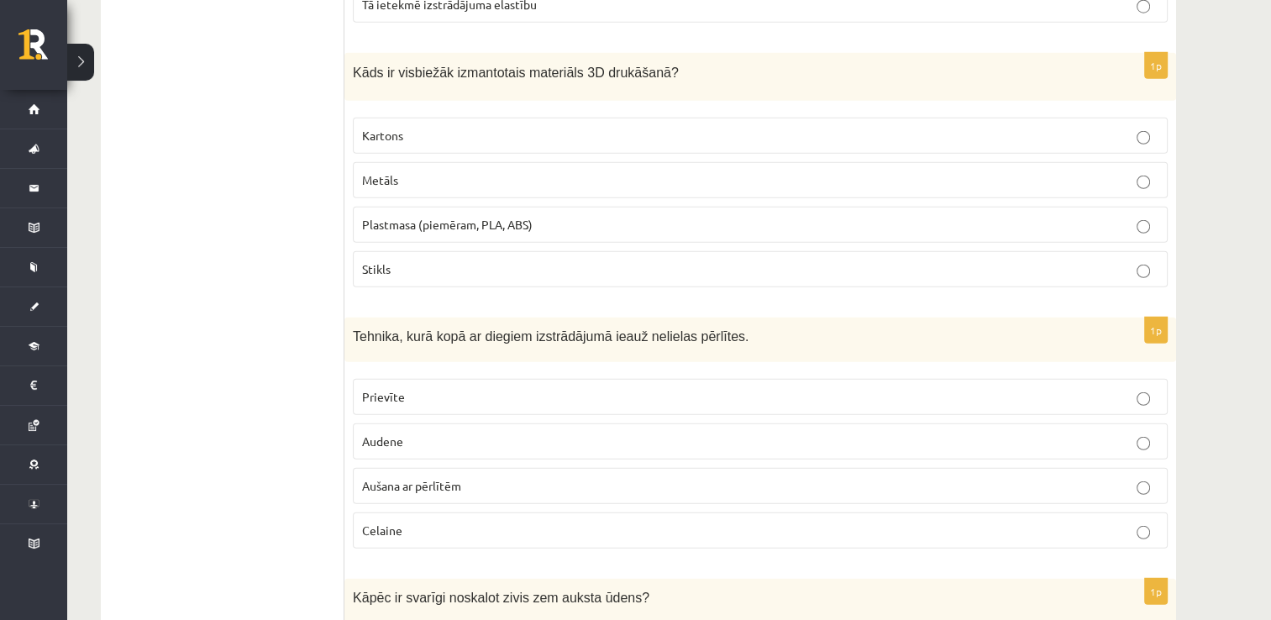
click at [484, 217] on span "Plastmasa (piemēram, PLA, ABS)" at bounding box center [447, 224] width 170 height 15
click at [445, 478] on span "Aušana ar pērlītēm" at bounding box center [411, 485] width 99 height 15
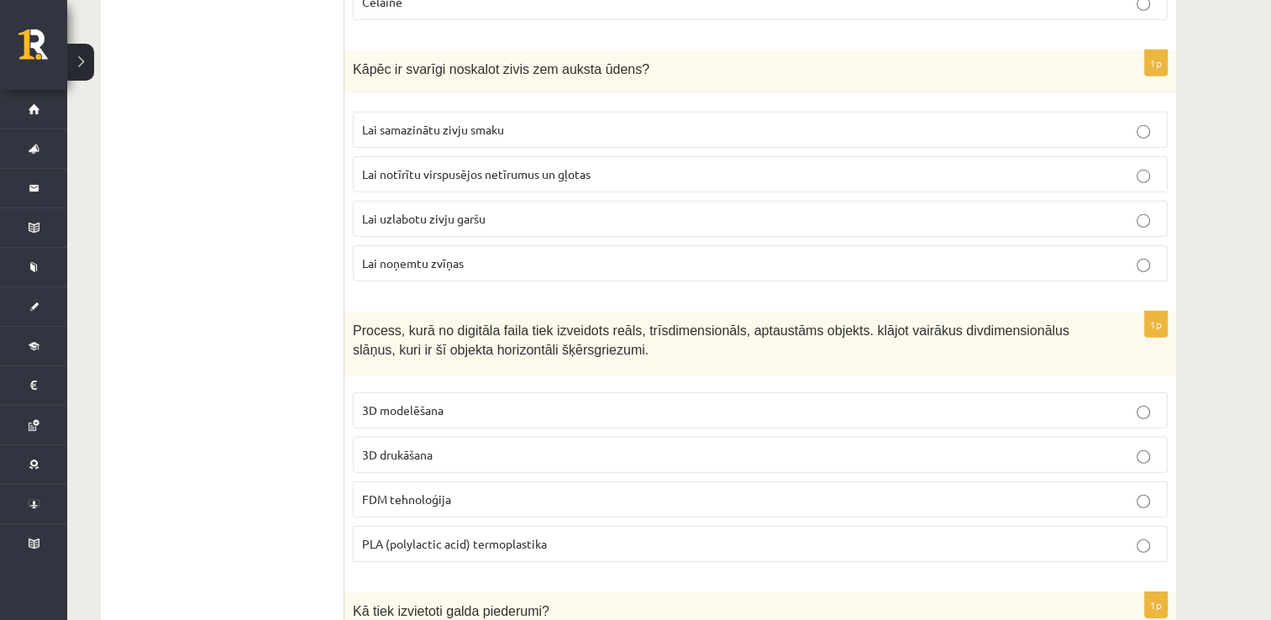
scroll to position [5009, 0]
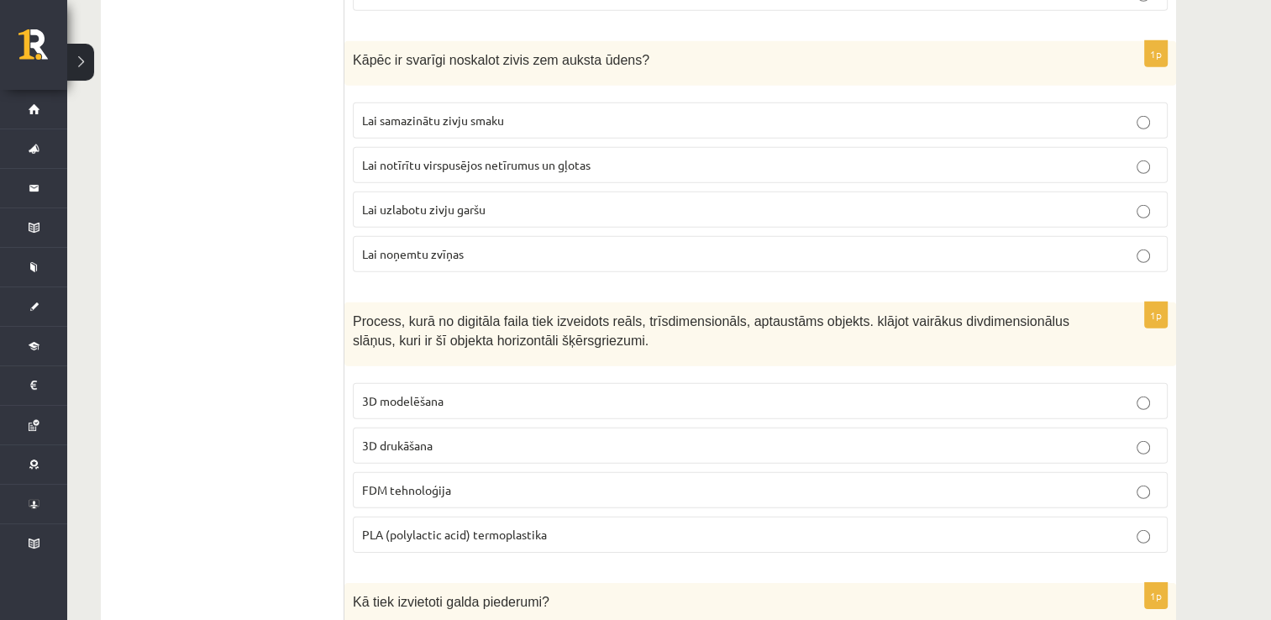
click at [623, 156] on p "Lai notīrītu virspusējos netīrumus un gļotas" at bounding box center [760, 165] width 796 height 18
click at [432, 438] on span "3D drukāšana" at bounding box center [397, 445] width 71 height 15
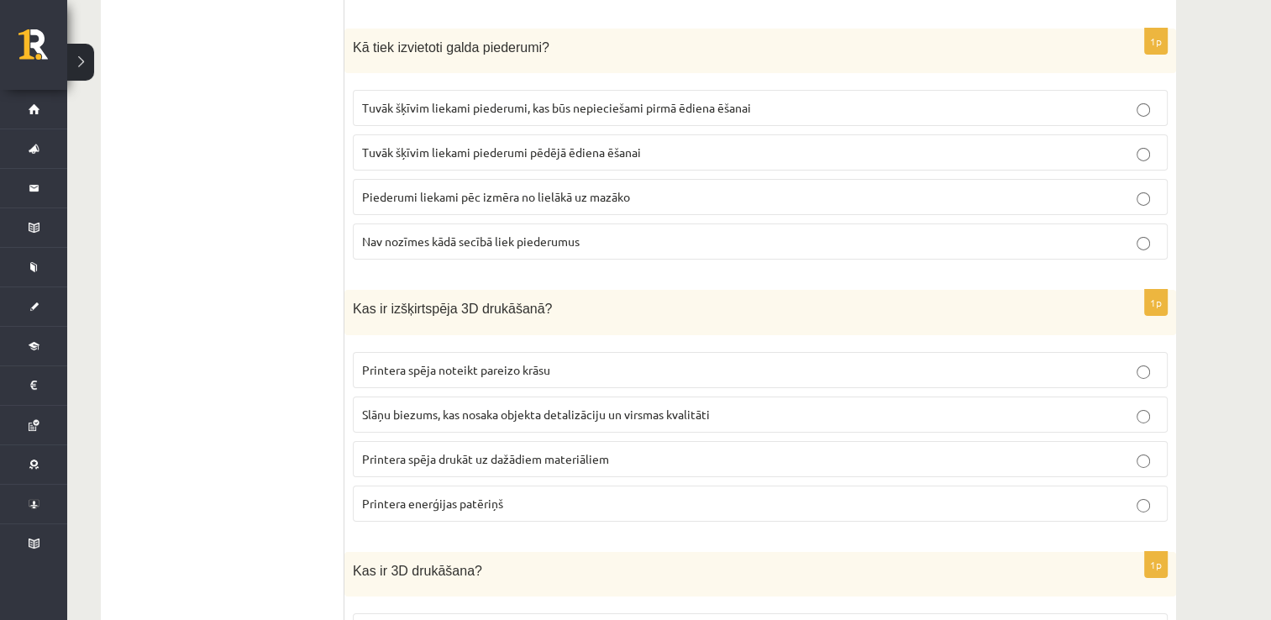
scroll to position [5555, 0]
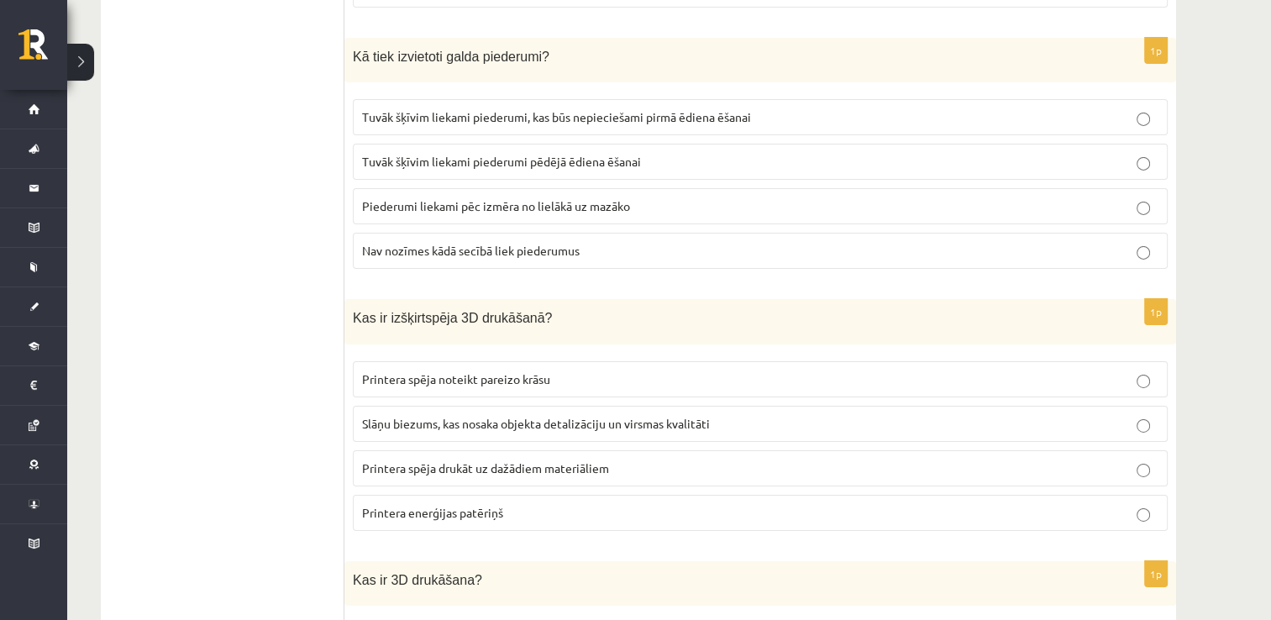
click at [618, 109] on span "Tuvāk šķīvim liekami piederumi, kas būs nepieciešami pirmā ēdiena ēšanai" at bounding box center [556, 116] width 389 height 15
click at [499, 416] on span "Slāņu biezums, kas nosaka objekta detalizāciju un virsmas kvalitāti" at bounding box center [536, 423] width 348 height 15
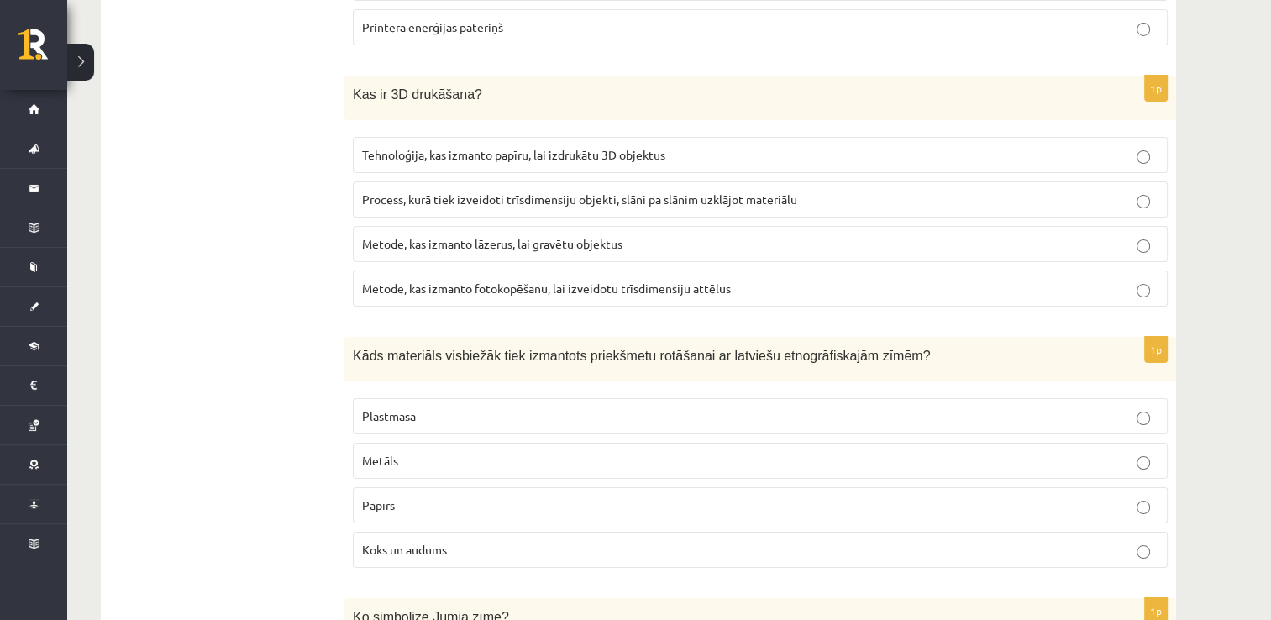
scroll to position [6058, 0]
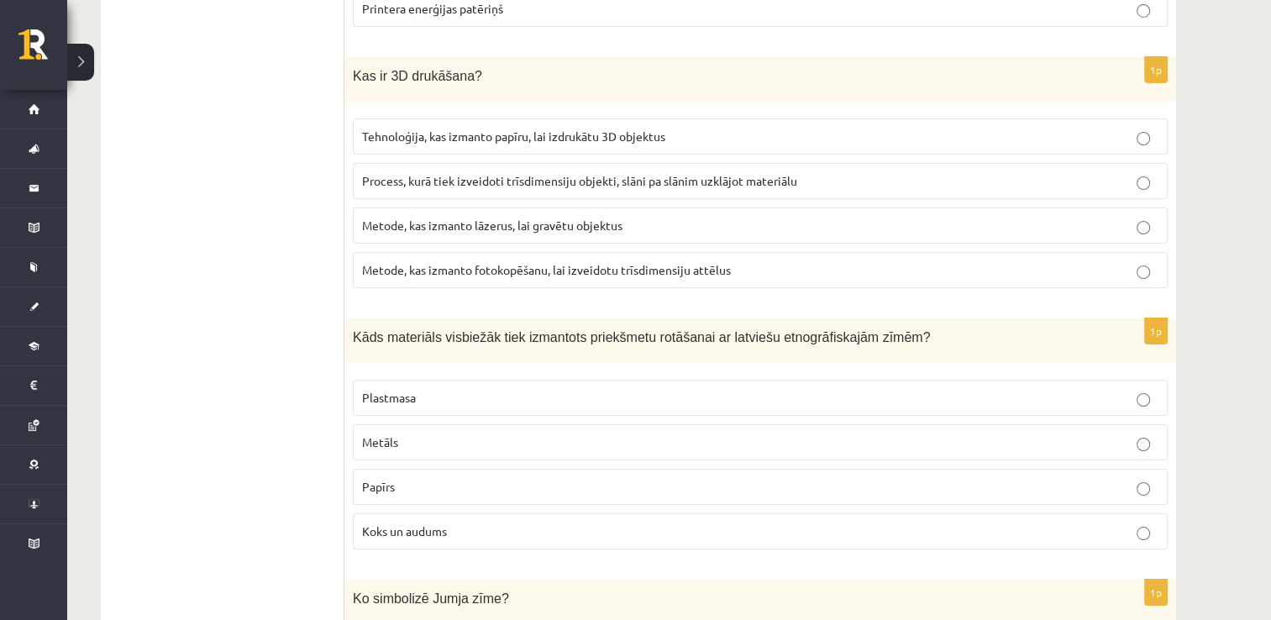
click at [428, 173] on span "Process, kurā tiek izveidoti trīsdimensiju objekti, slāni pa slānim uzklājot ma…" at bounding box center [579, 180] width 435 height 15
click at [418, 523] on span "Koks un audums" at bounding box center [404, 530] width 85 height 15
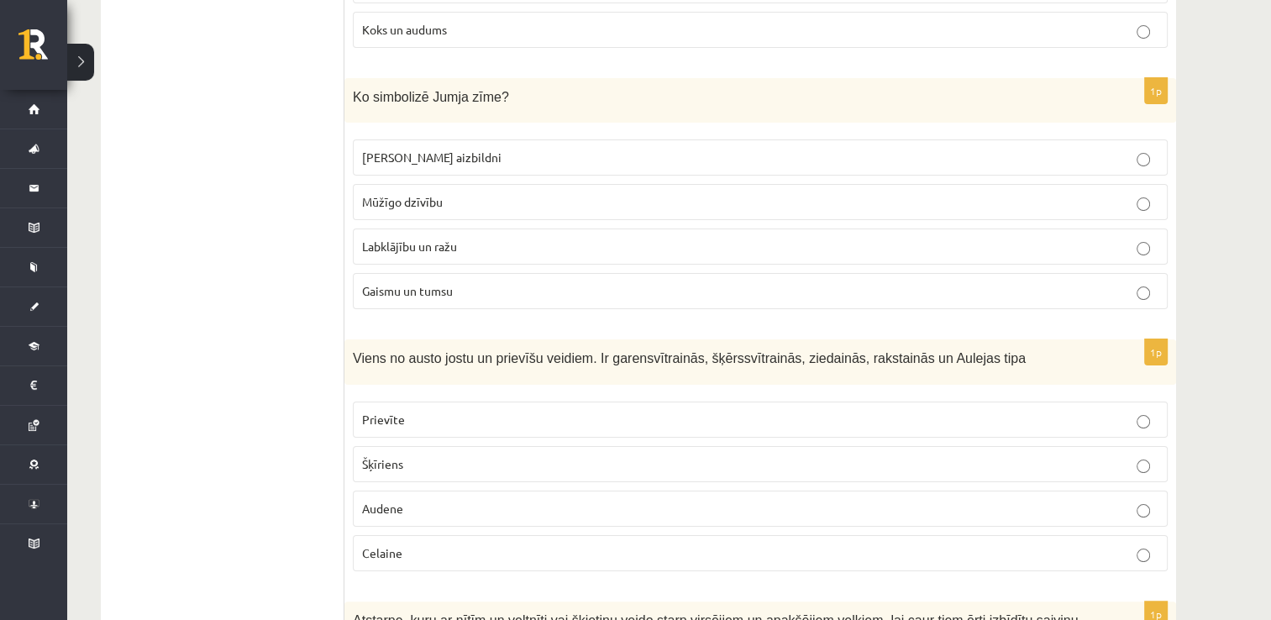
scroll to position [6562, 0]
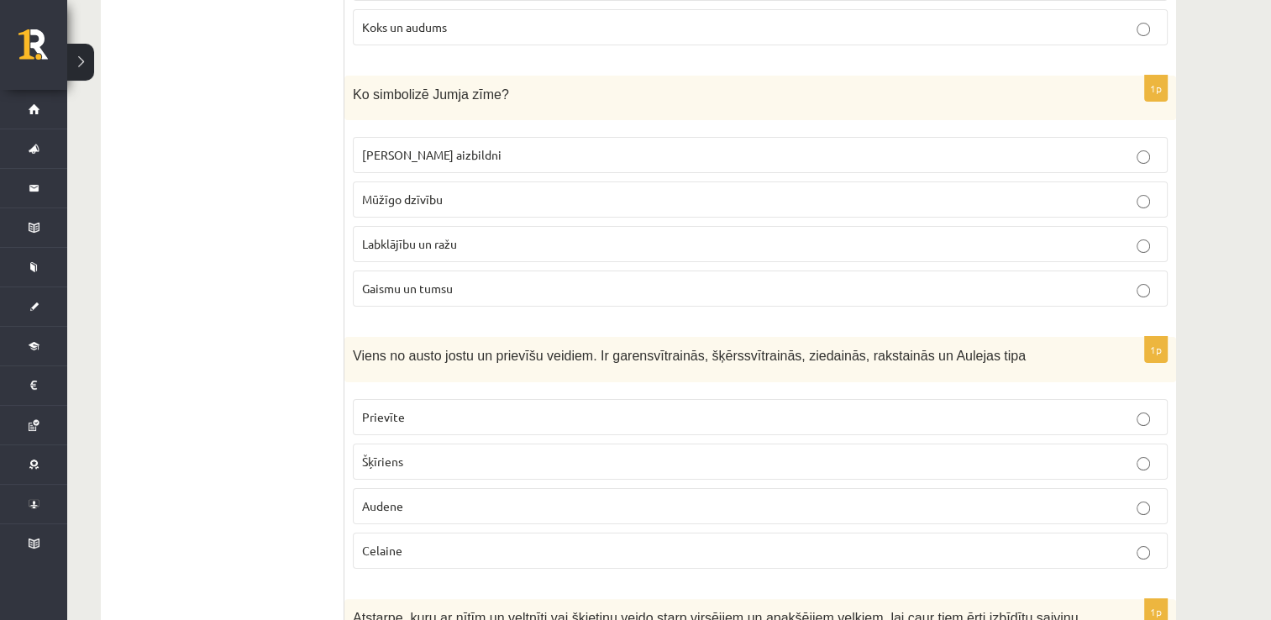
click at [486, 235] on p "Labklājību un ražu" at bounding box center [760, 244] width 796 height 18
click at [436, 408] on p "Prievīte" at bounding box center [760, 417] width 796 height 18
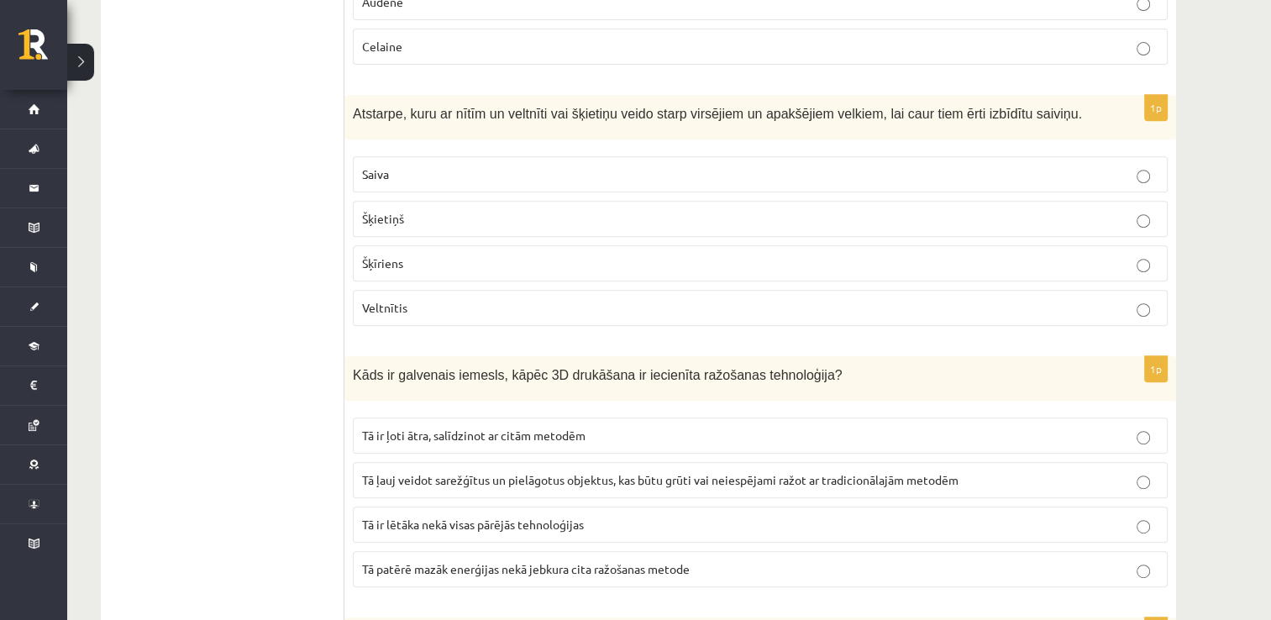
scroll to position [7118, 0]
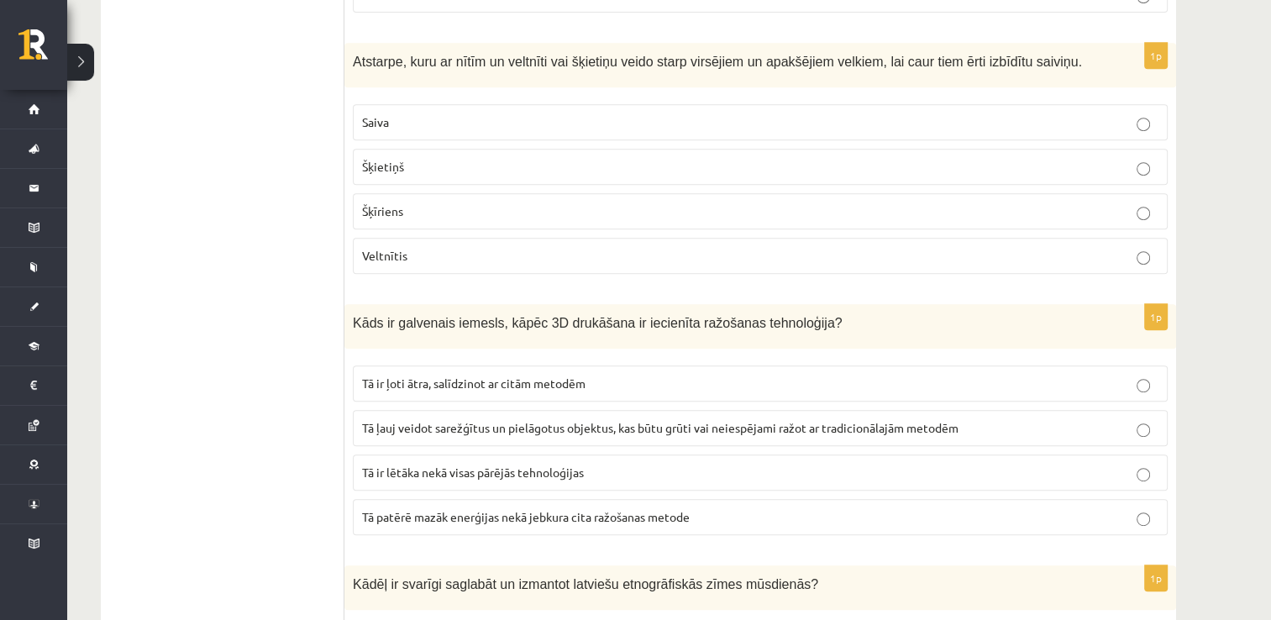
click at [433, 202] on p "Šķīriens" at bounding box center [760, 211] width 796 height 18
click at [445, 420] on span "Tā ļauj veidot sarežģītus un pielāgotus objektus, kas būtu grūti vai neiespējam…" at bounding box center [660, 427] width 596 height 15
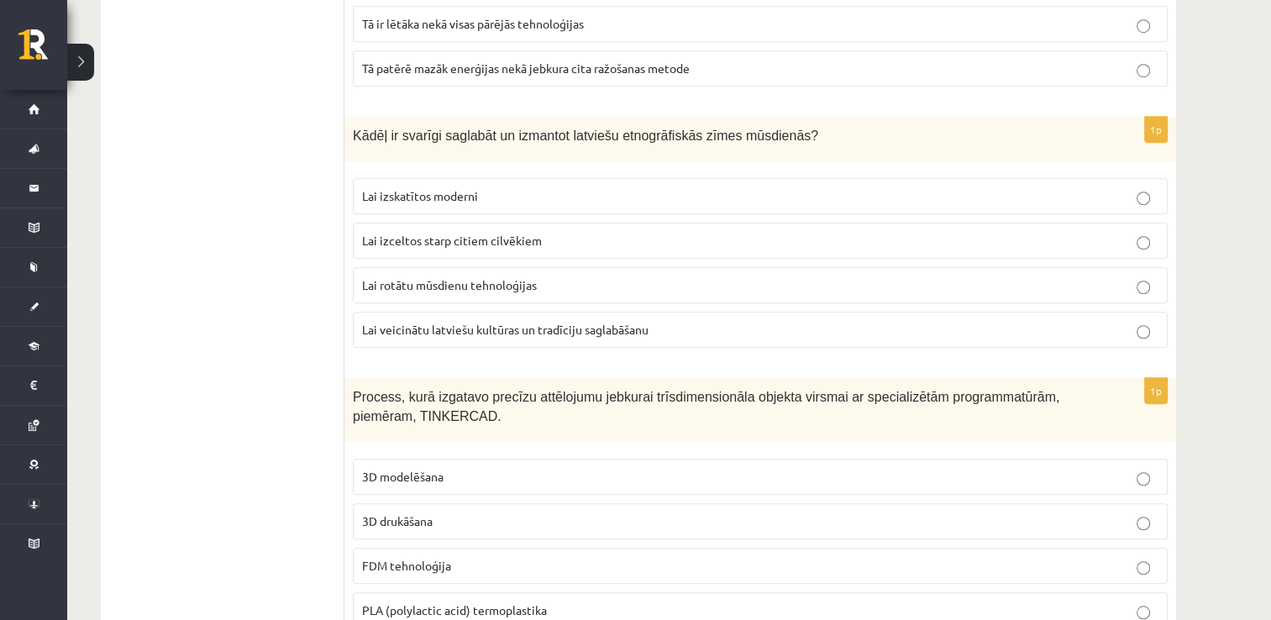
scroll to position [7589, 0]
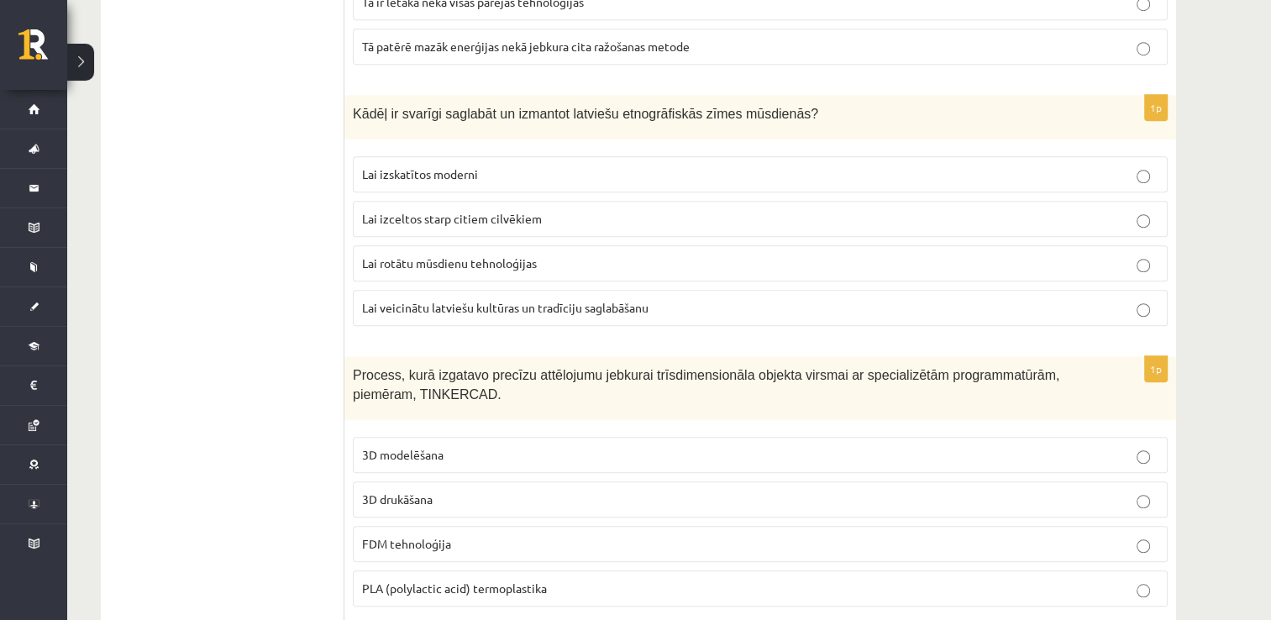
click at [467, 300] on span "Lai veicinātu latviešu kultūras un tradīciju saglabāšanu" at bounding box center [505, 307] width 286 height 15
click at [460, 446] on p "3D modelēšana" at bounding box center [760, 455] width 796 height 18
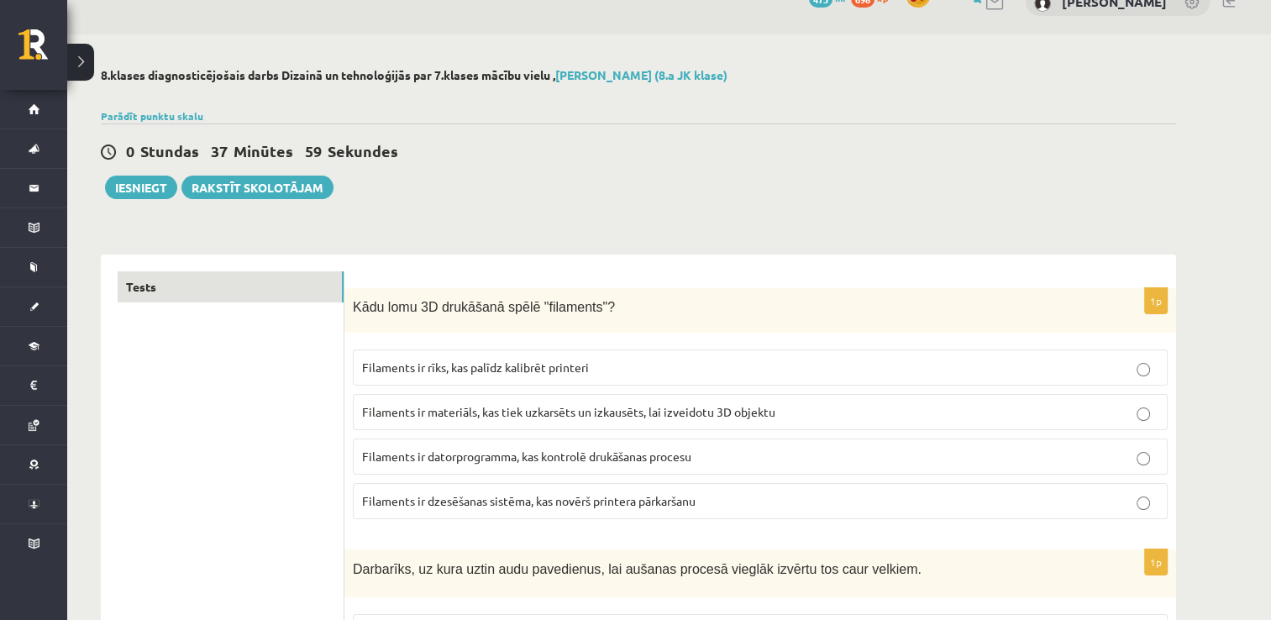
scroll to position [0, 0]
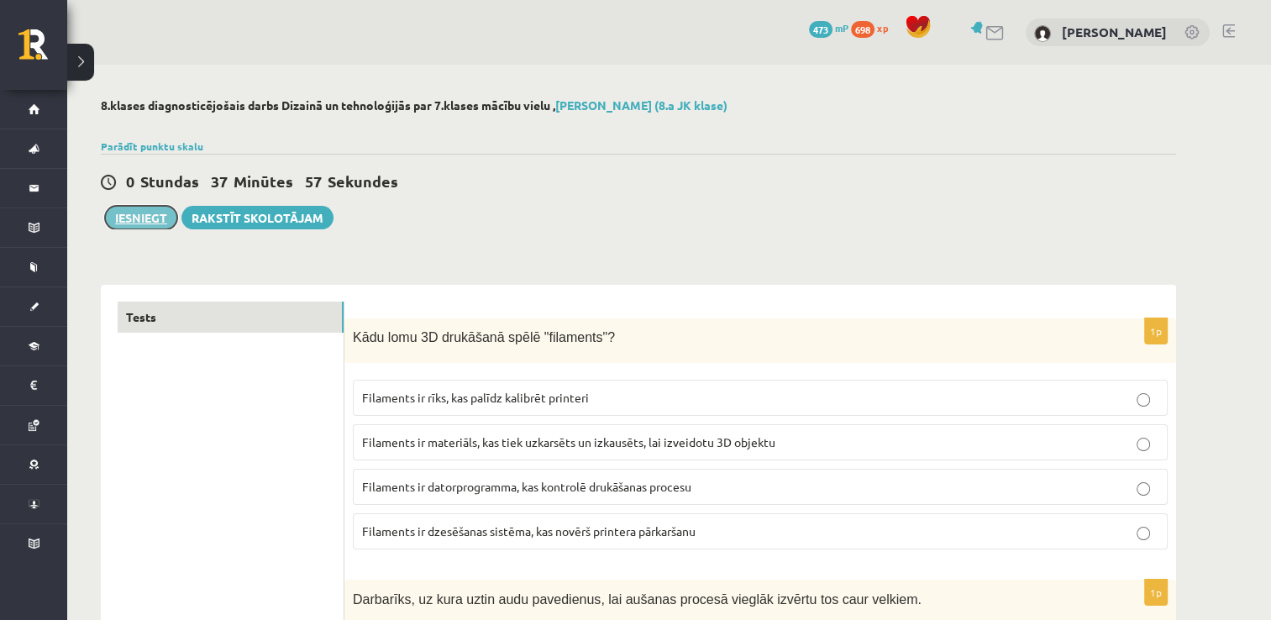
click at [124, 223] on button "Iesniegt" at bounding box center [141, 218] width 72 height 24
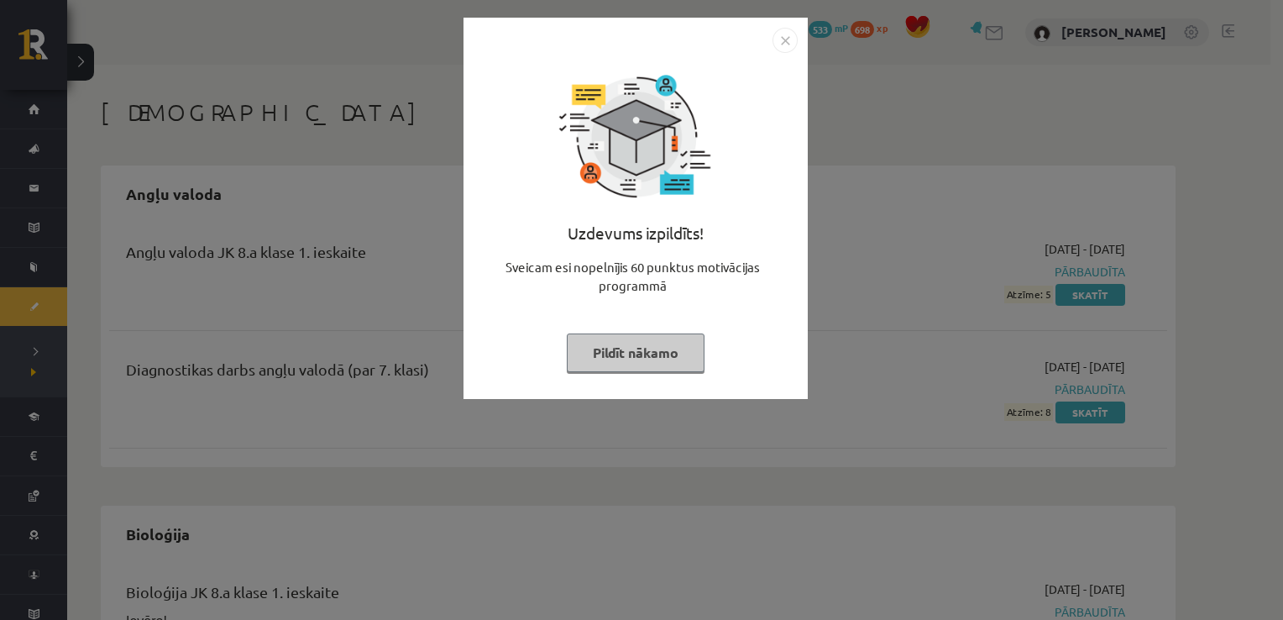
click at [665, 357] on button "Pildīt nākamo" at bounding box center [636, 352] width 138 height 39
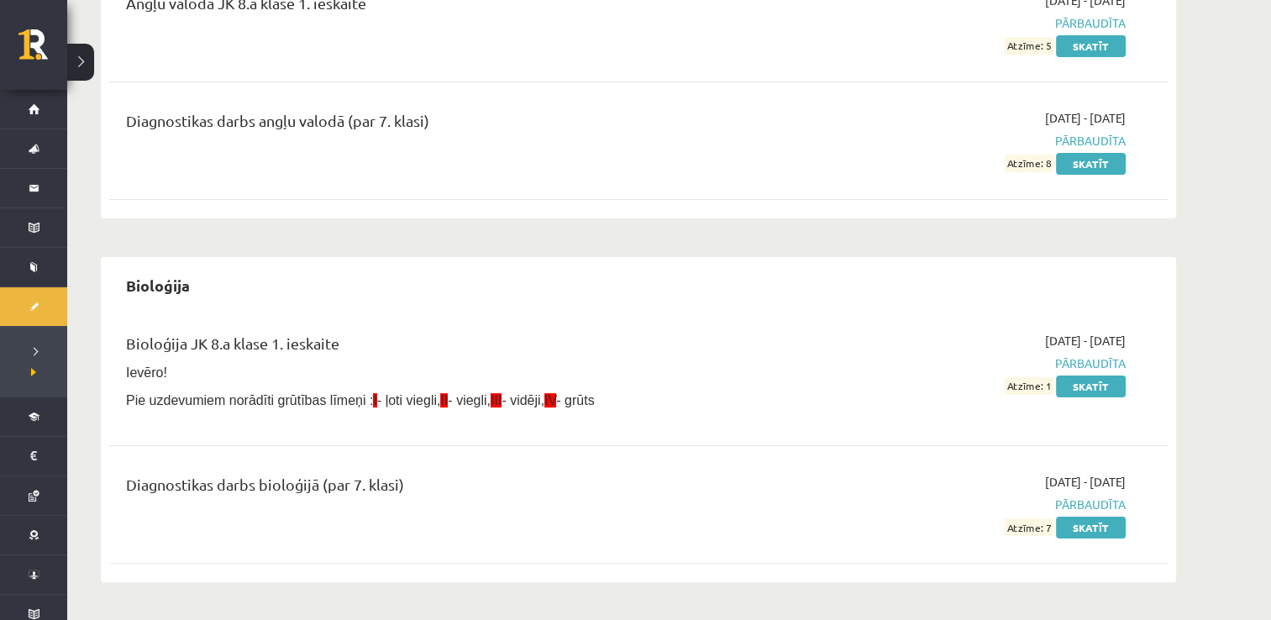
scroll to position [252, 0]
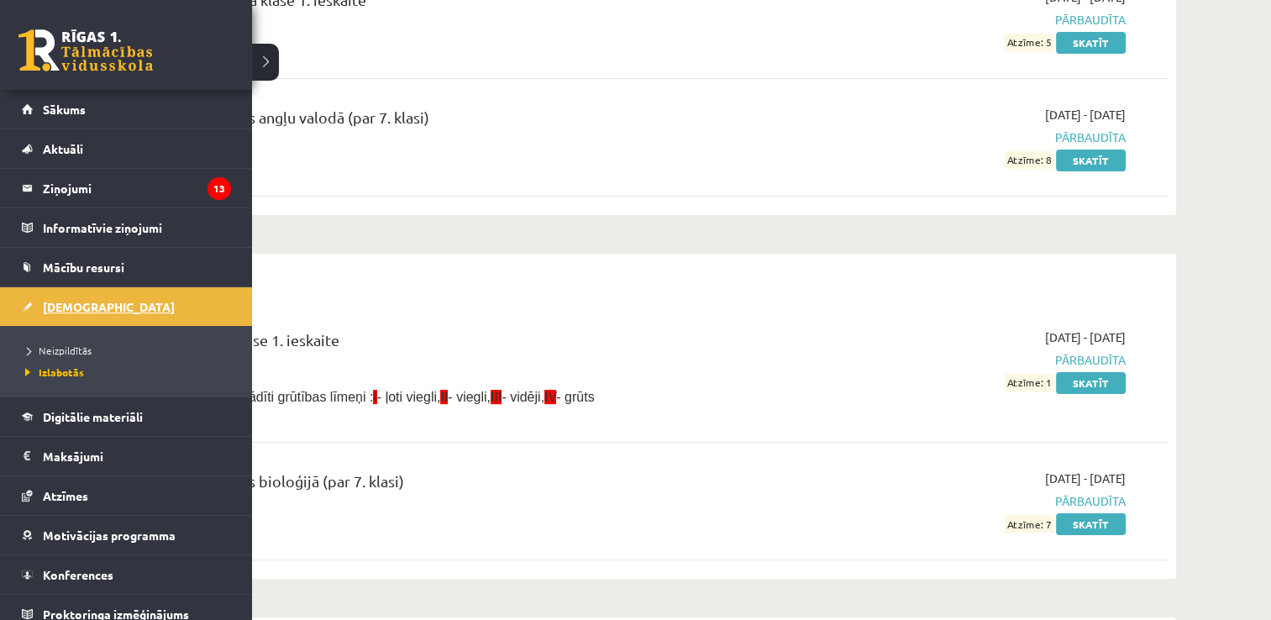
click at [104, 304] on link "[DEMOGRAPHIC_DATA]" at bounding box center [126, 306] width 209 height 39
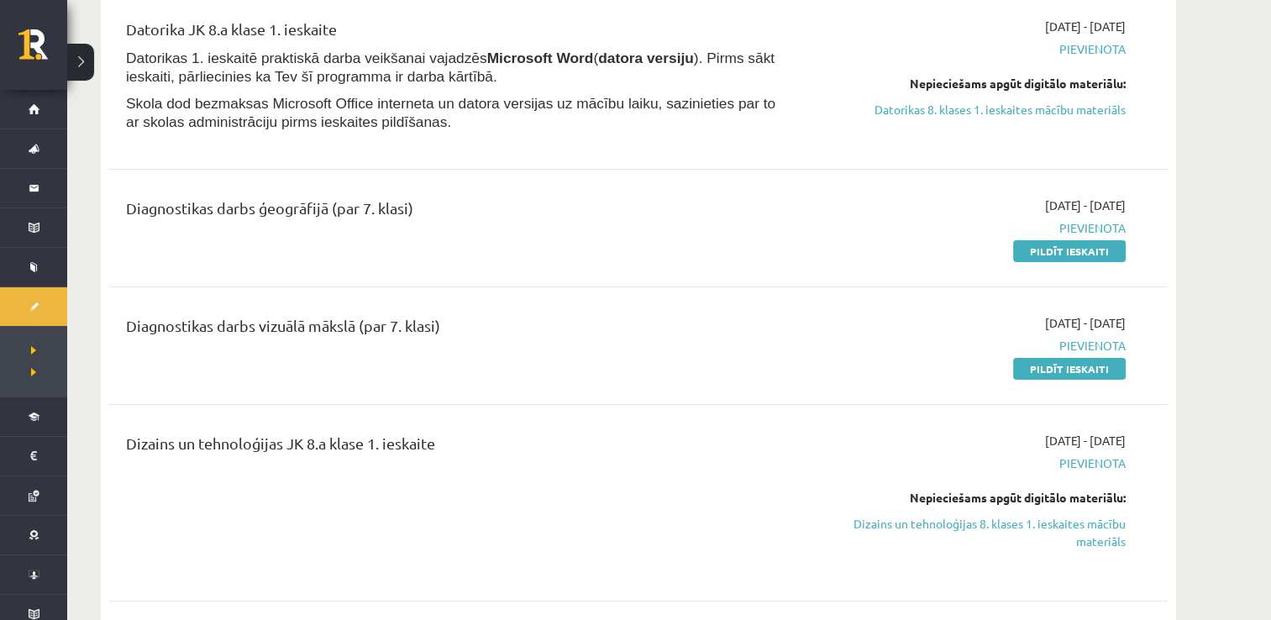
scroll to position [252, 0]
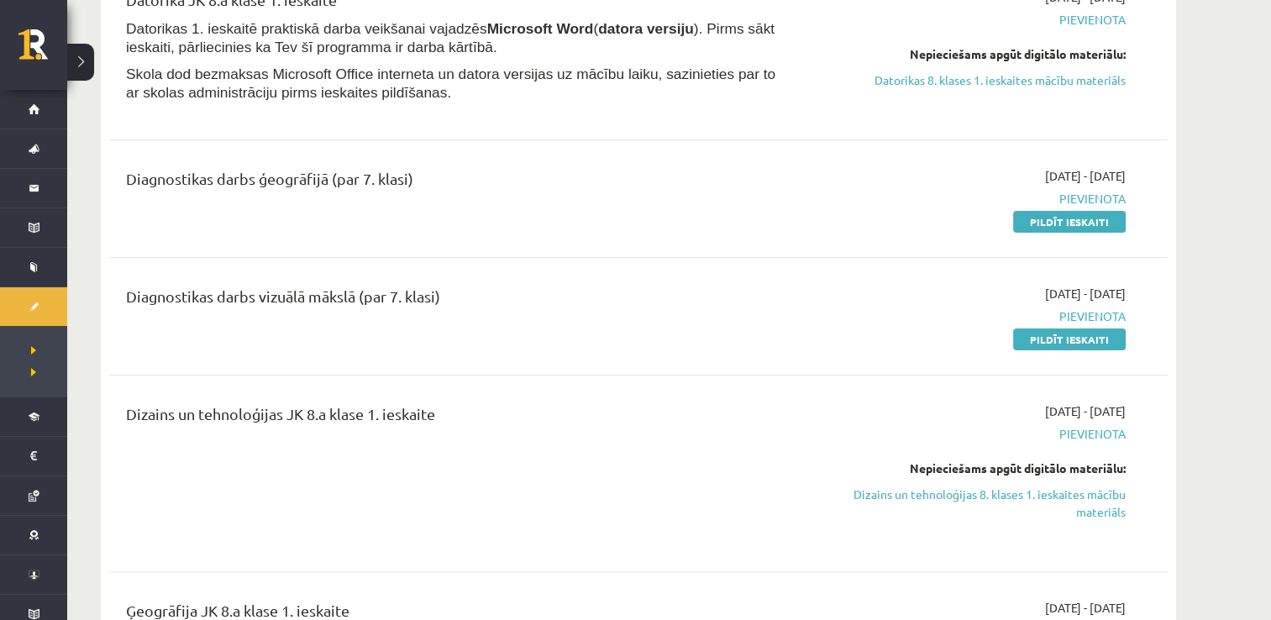
drag, startPoint x: 1085, startPoint y: 226, endPoint x: 725, endPoint y: 72, distance: 391.7
click at [1085, 226] on link "Pildīt ieskaiti" at bounding box center [1069, 222] width 113 height 22
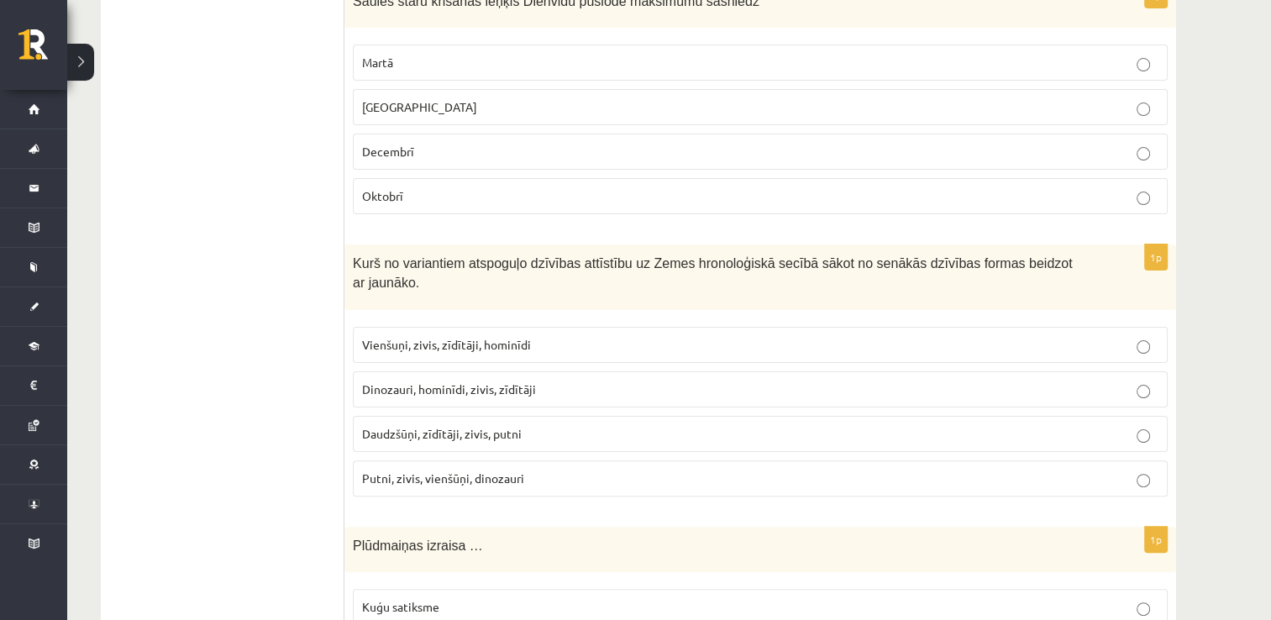
scroll to position [321, 0]
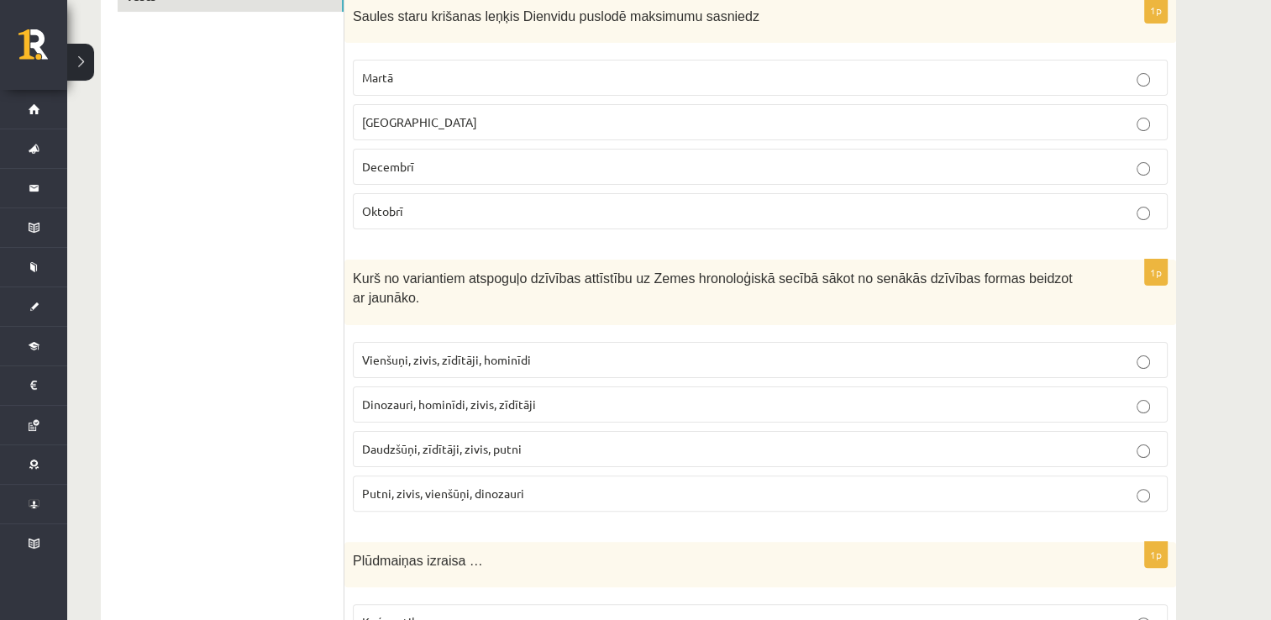
click at [433, 163] on p "Decembrī" at bounding box center [760, 167] width 796 height 18
click at [532, 351] on p "Vienšuņi, zivis, zīdītāji, hominīdi" at bounding box center [760, 360] width 796 height 18
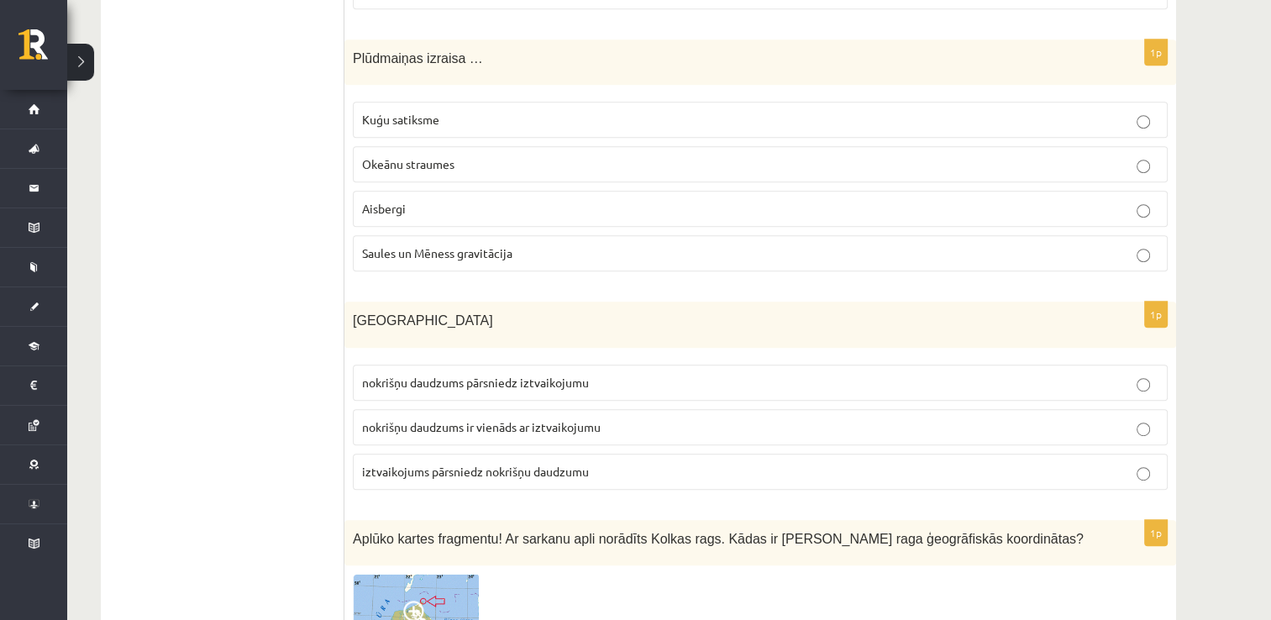
scroll to position [843, 0]
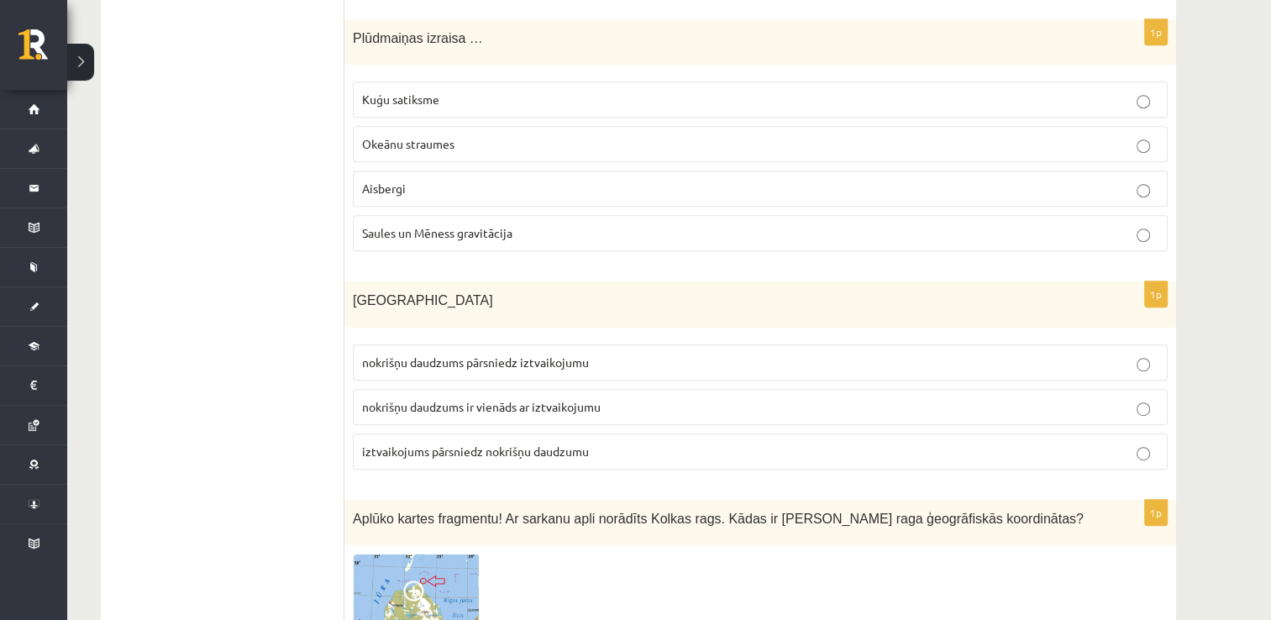
click at [490, 225] on span "Saules un Mēness gravitācija" at bounding box center [437, 232] width 150 height 15
click at [491, 354] on span "nokrišņu daudzums pārsniedz iztvaikojumu" at bounding box center [475, 361] width 227 height 15
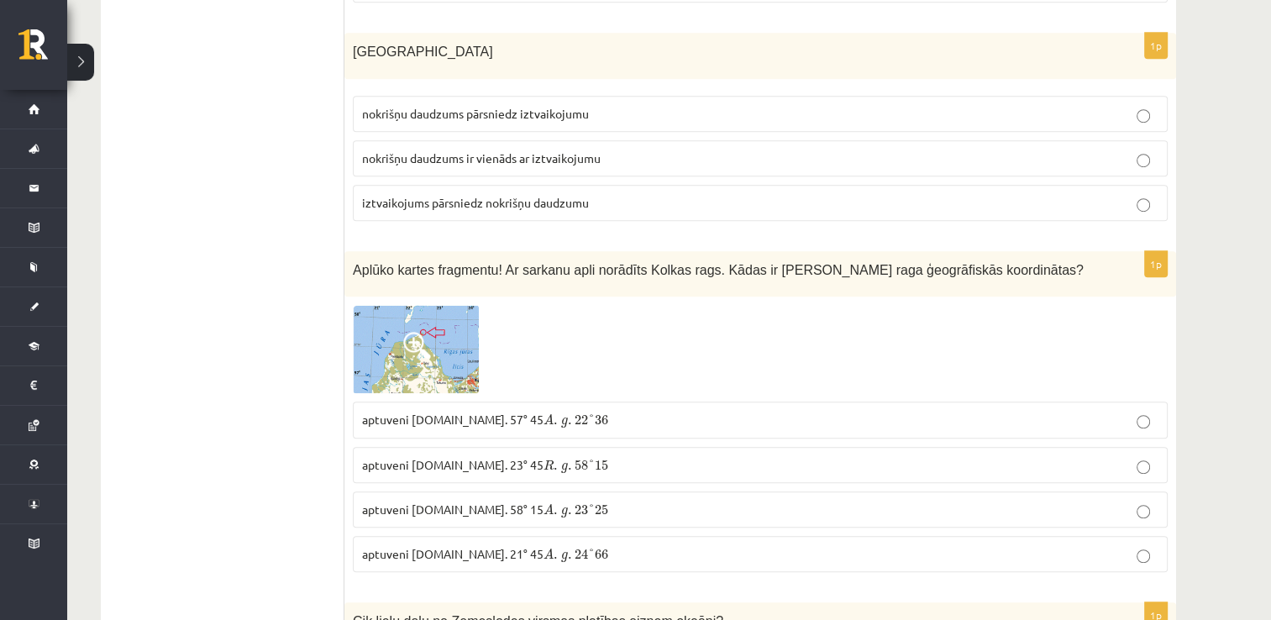
scroll to position [1095, 0]
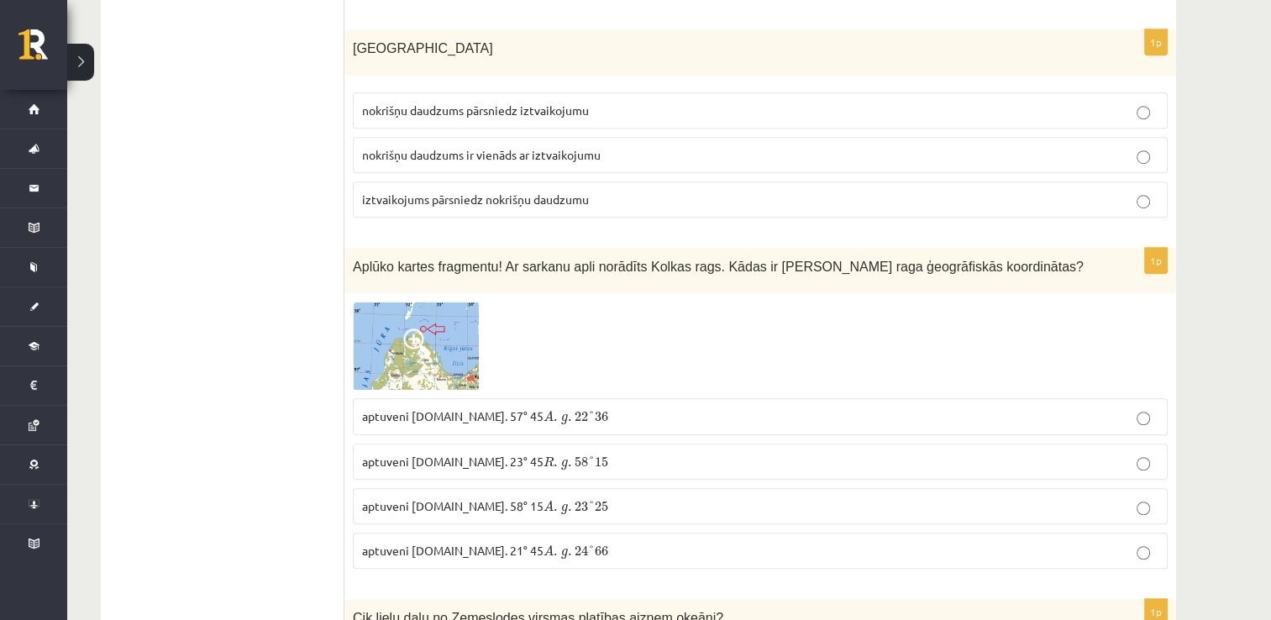
click at [574, 412] on span "22" at bounding box center [580, 417] width 13 height 10
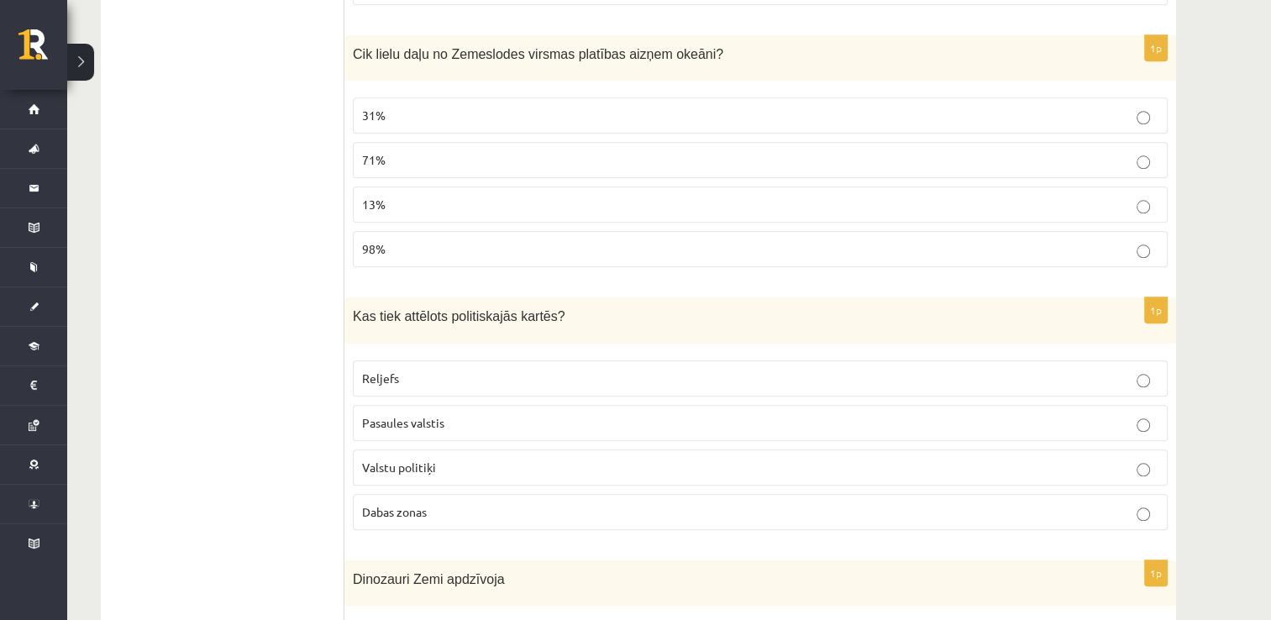
scroll to position [1668, 0]
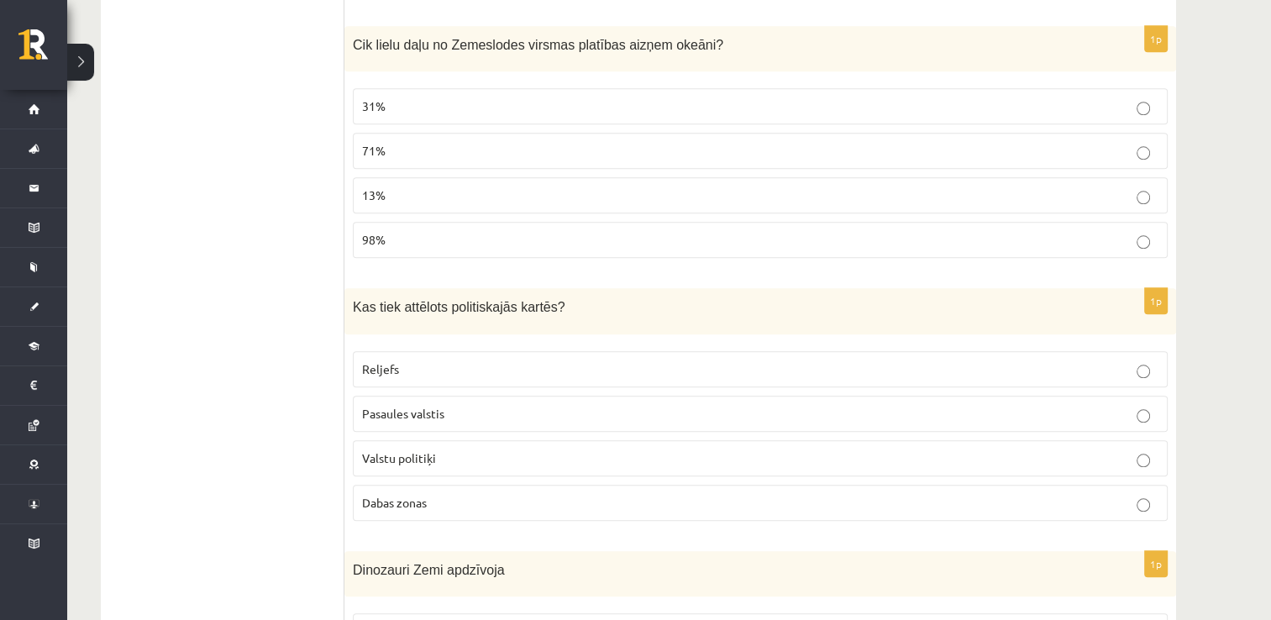
click at [762, 142] on p "71%" at bounding box center [760, 151] width 796 height 18
click at [403, 406] on span "Pasaules valstis" at bounding box center [403, 413] width 82 height 15
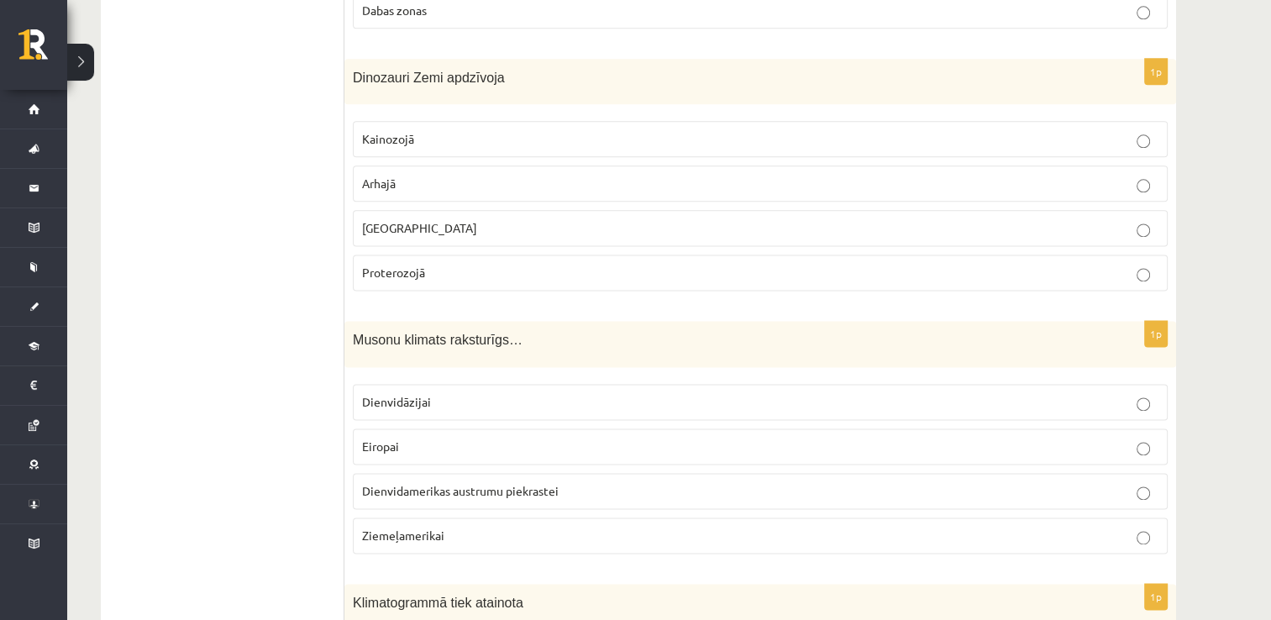
scroll to position [2170, 0]
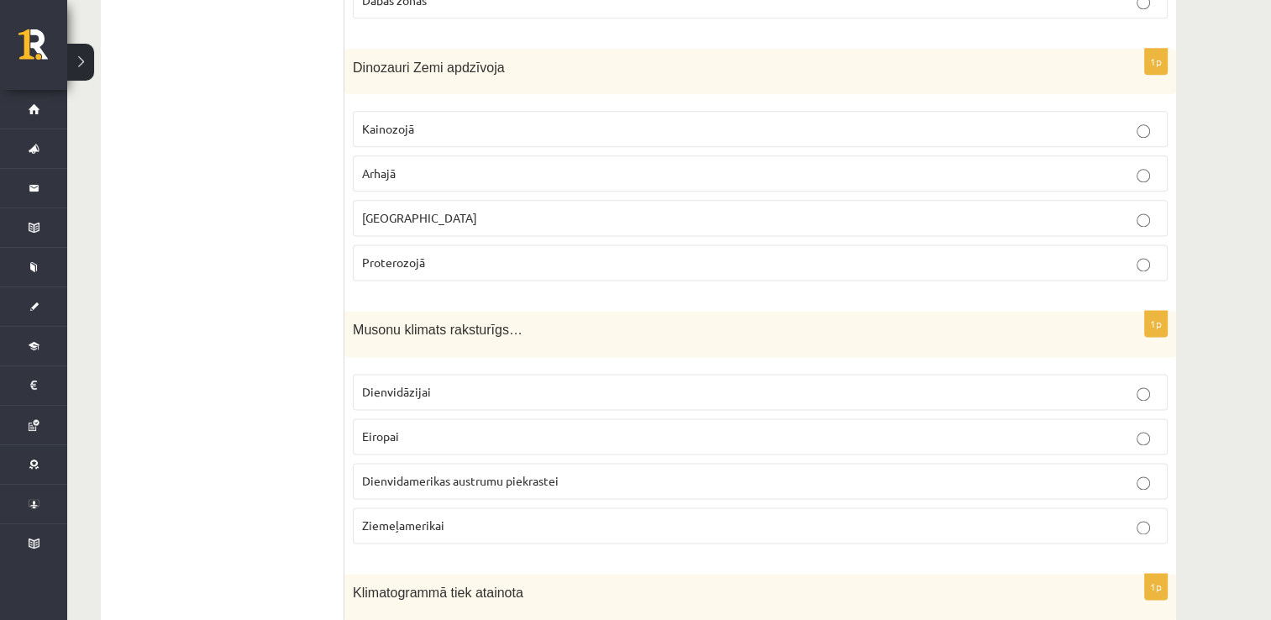
click at [447, 200] on label "[GEOGRAPHIC_DATA]" at bounding box center [760, 218] width 815 height 36
click at [478, 383] on p "Dienvidāzijai" at bounding box center [760, 392] width 796 height 18
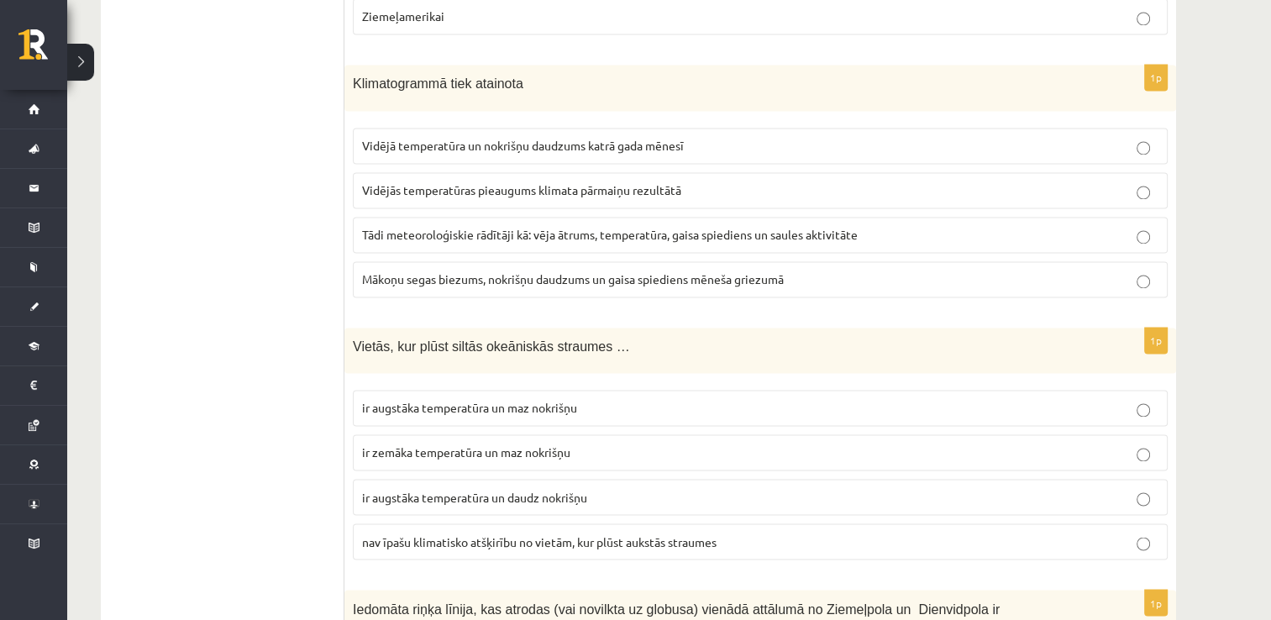
scroll to position [2698, 0]
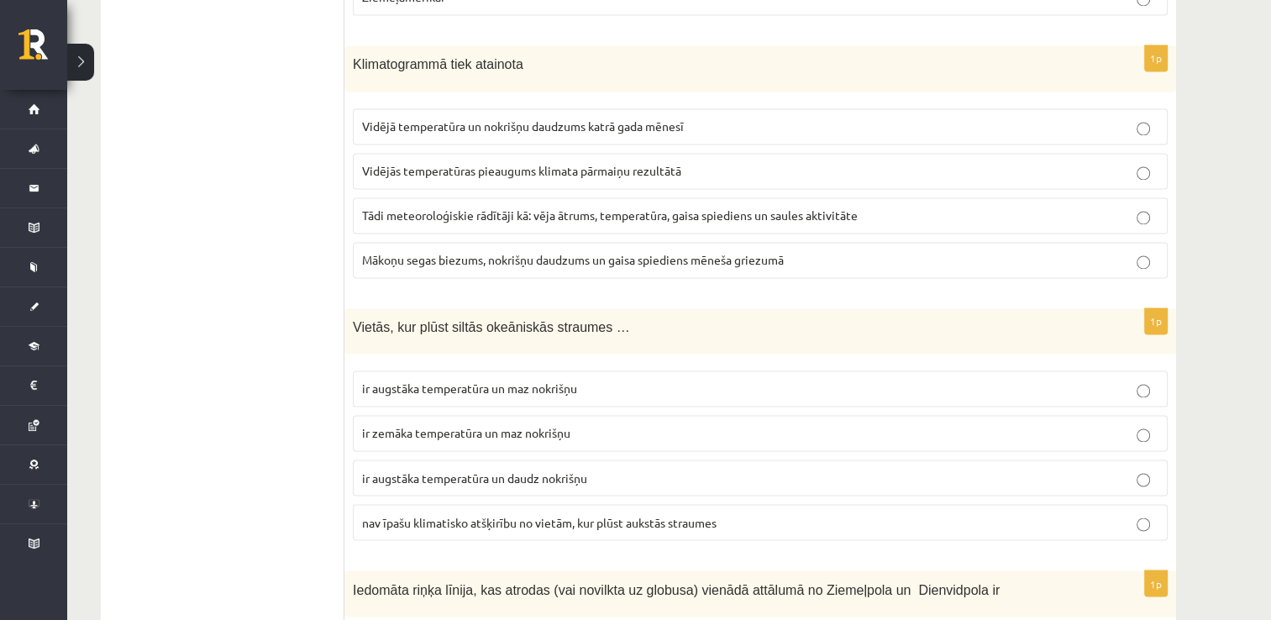
click at [693, 118] on p "Vidējā temperatūra un nokrišņu daudzums katrā gada mēnesī" at bounding box center [760, 127] width 796 height 18
click at [564, 380] on span "ir augstāka temperatūra un maz nokrišņu" at bounding box center [469, 387] width 215 height 15
click at [567, 469] on span "ir augstāka temperatūra un daudz nokrišņu" at bounding box center [474, 476] width 225 height 15
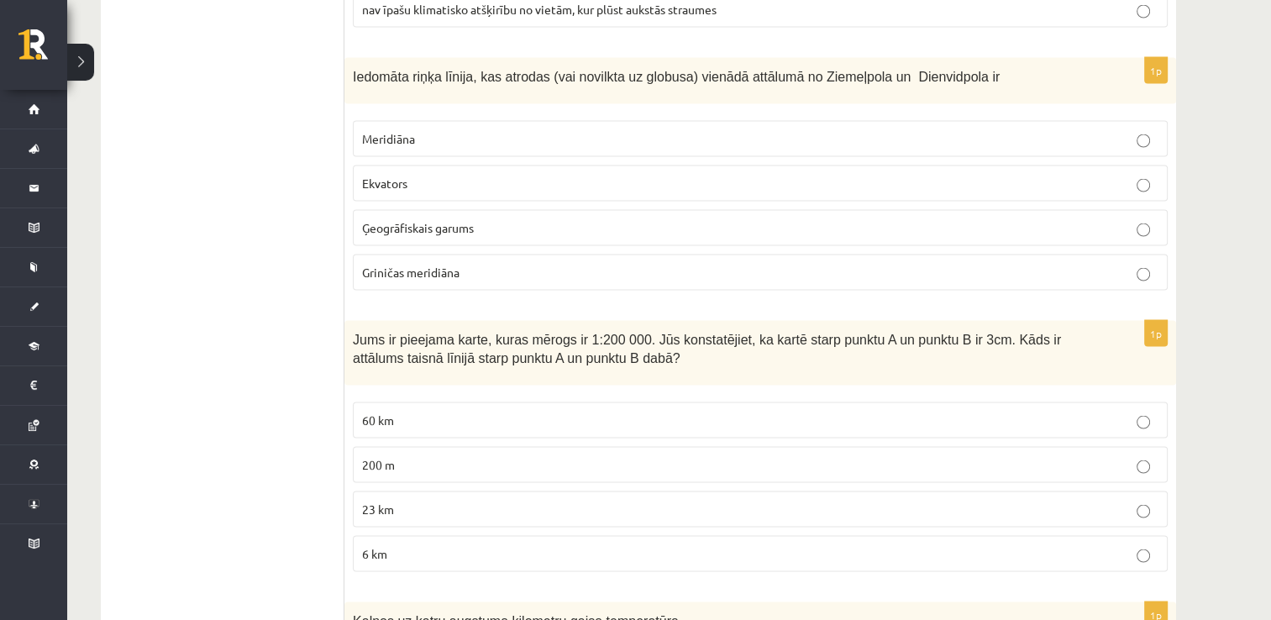
scroll to position [3220, 0]
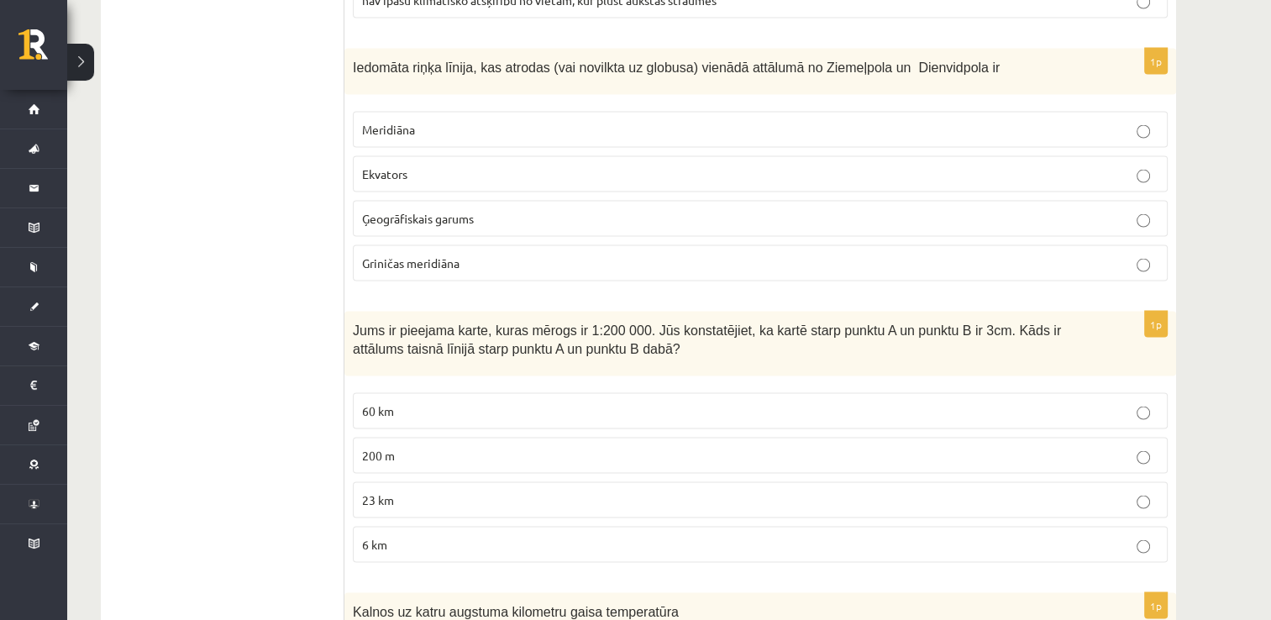
click at [521, 165] on p "Ekvators" at bounding box center [760, 174] width 796 height 18
click at [390, 536] on p "6 km" at bounding box center [760, 545] width 796 height 18
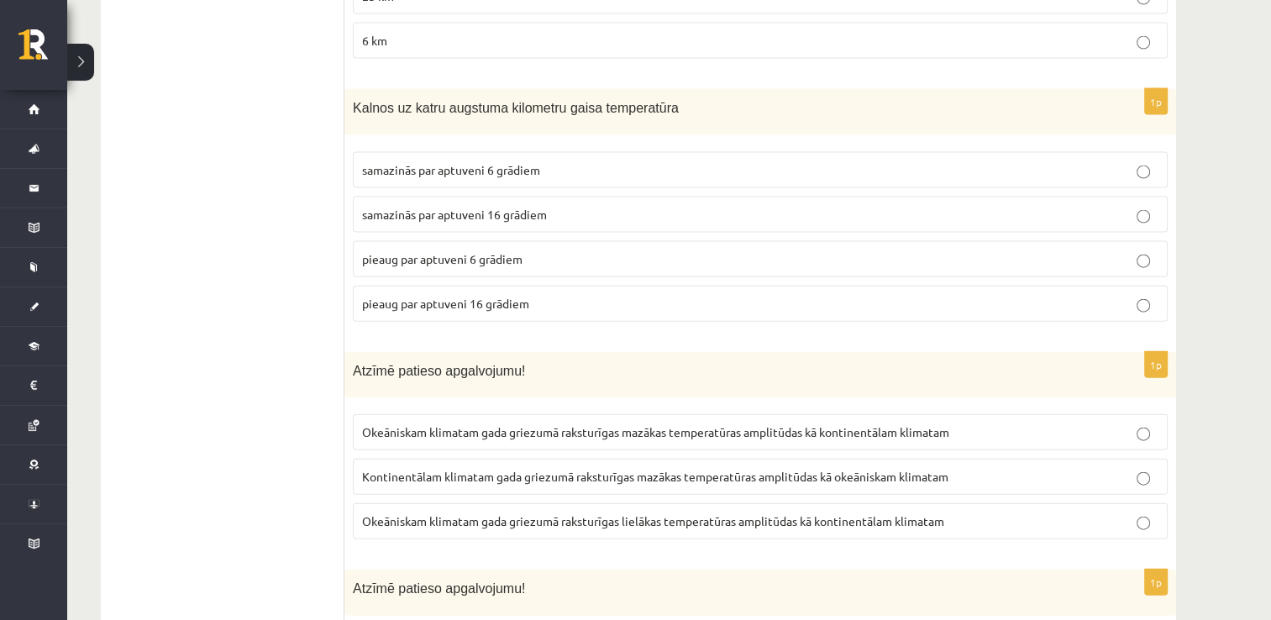
scroll to position [3758, 0]
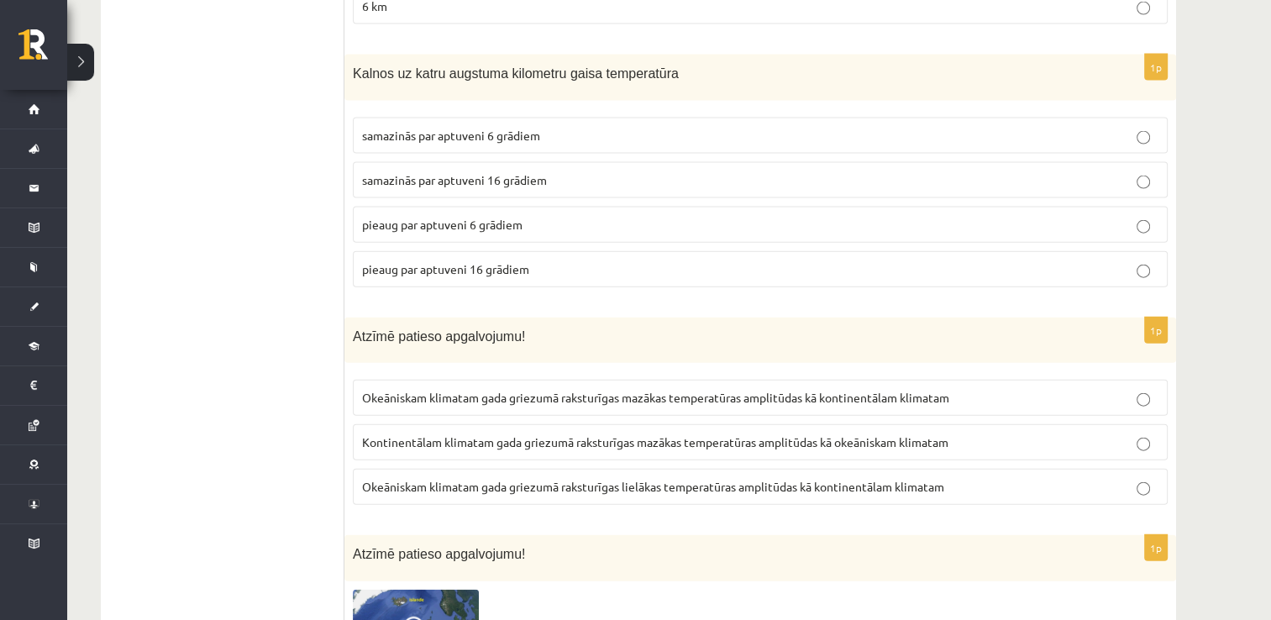
click at [474, 128] on span "samazinās par aptuveni 6 grādiem" at bounding box center [451, 135] width 178 height 15
click at [652, 390] on span "Okeāniskam klimatam gada griezumā raksturīgas mazākas temperatūras amplitūdas k…" at bounding box center [655, 397] width 587 height 15
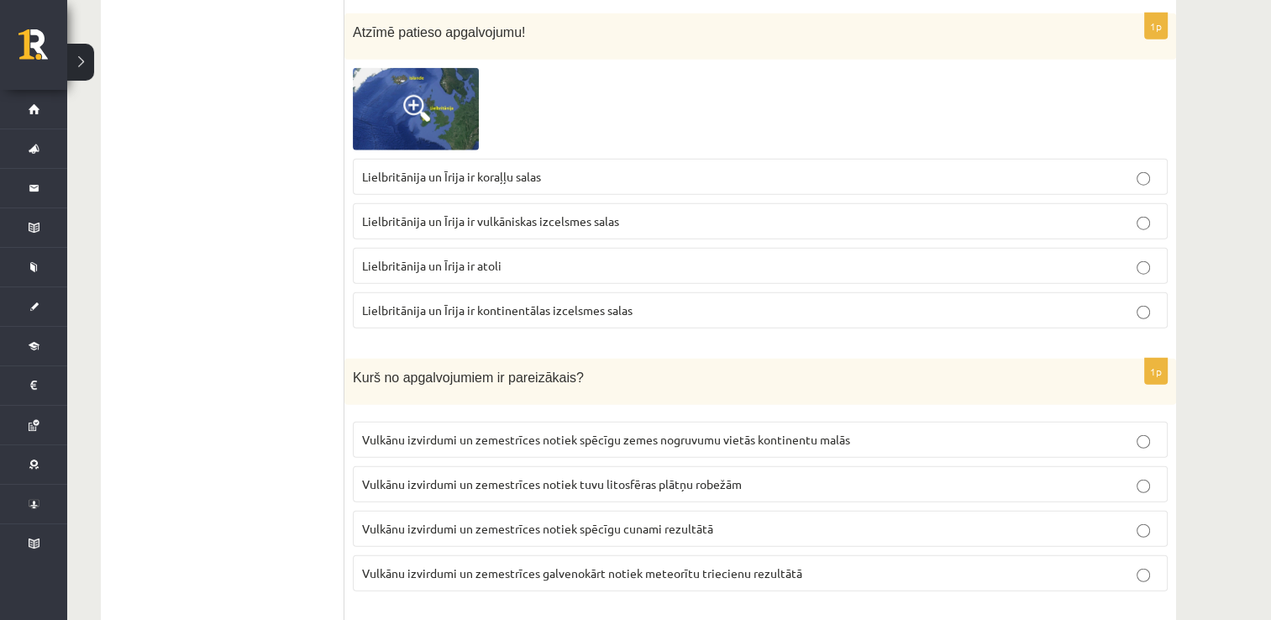
scroll to position [4241, 0]
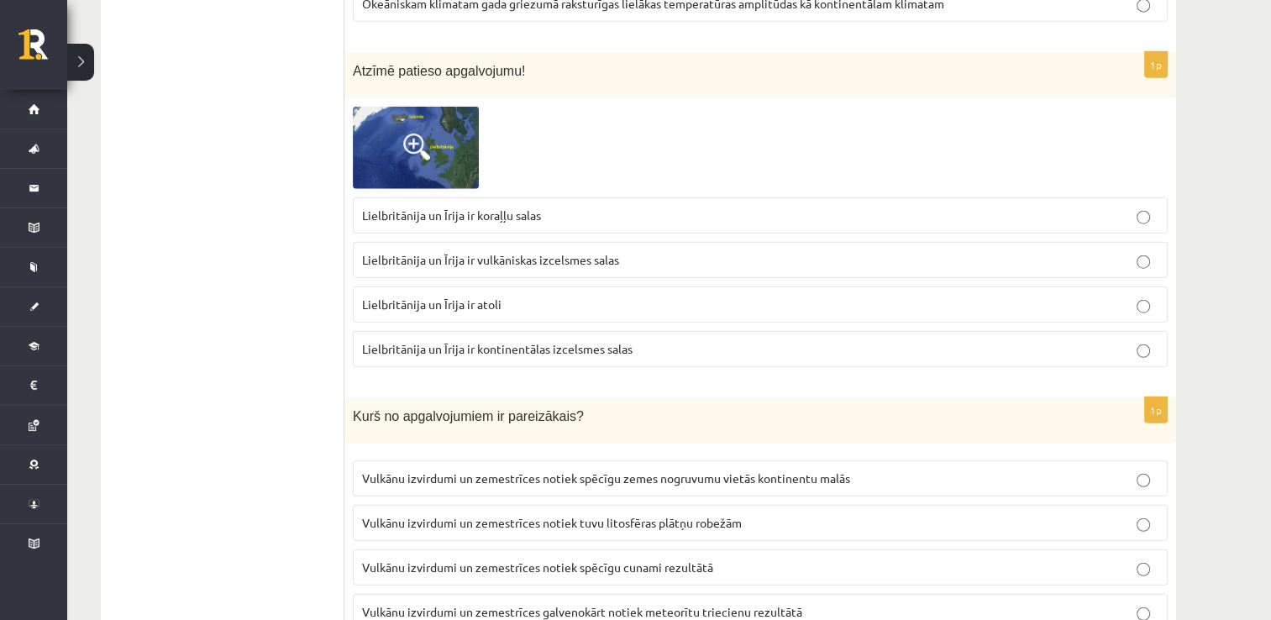
click at [538, 341] on span "Lielbritānija un Īrija ir kontinentālas izcelsmes salas" at bounding box center [497, 348] width 270 height 15
click at [716, 515] on span "Vulkānu izvirdumi un zemestrīces notiek tuvu litosfēras plātņu robežām" at bounding box center [552, 522] width 380 height 15
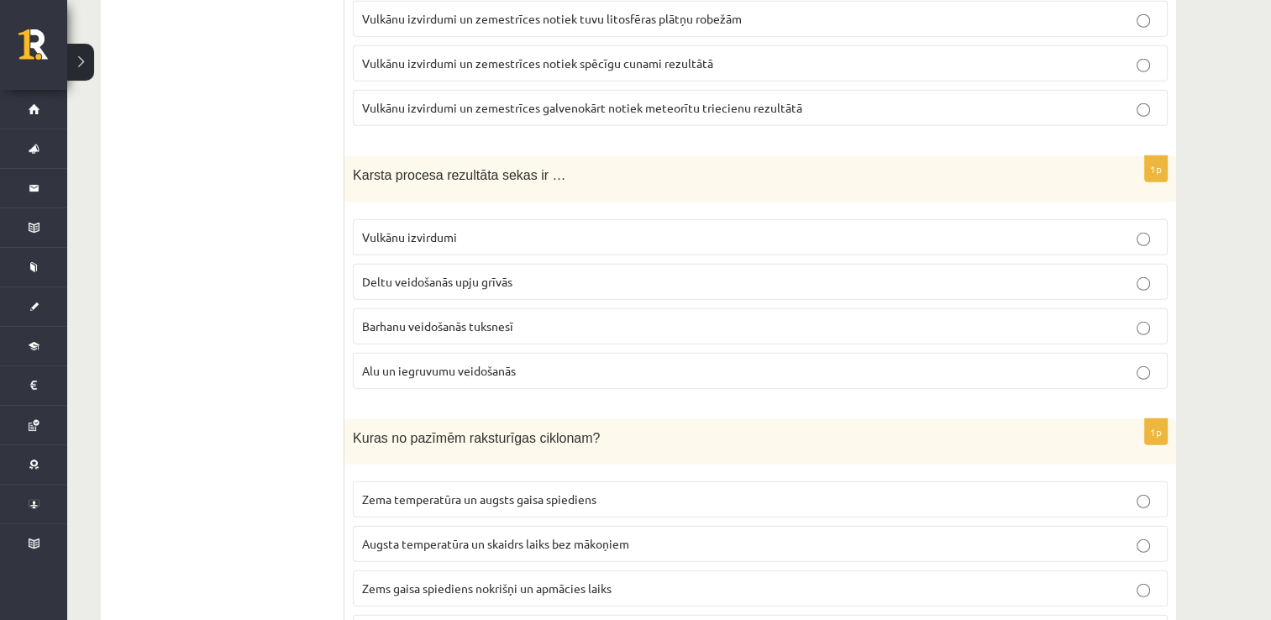
scroll to position [4829, 0]
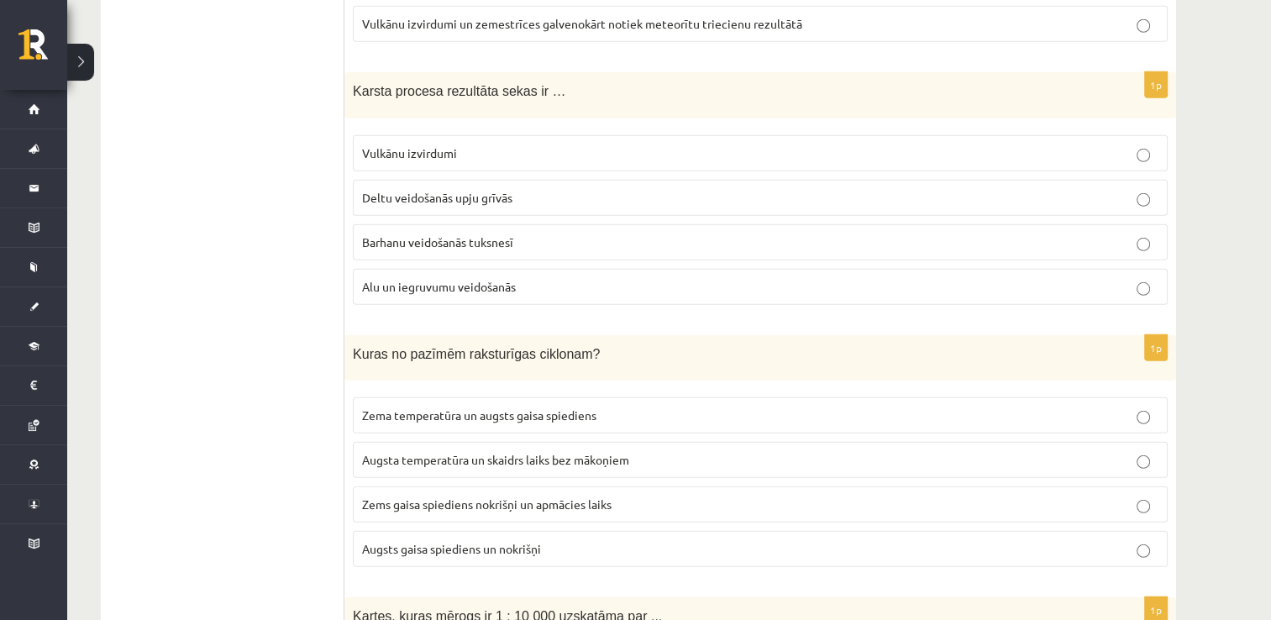
click at [489, 279] on span "Alu un iegruvumu veidošanās" at bounding box center [439, 286] width 154 height 15
click at [561, 495] on p "Zems gaisa spiediens nokrišņi un apmācies laiks" at bounding box center [760, 504] width 796 height 18
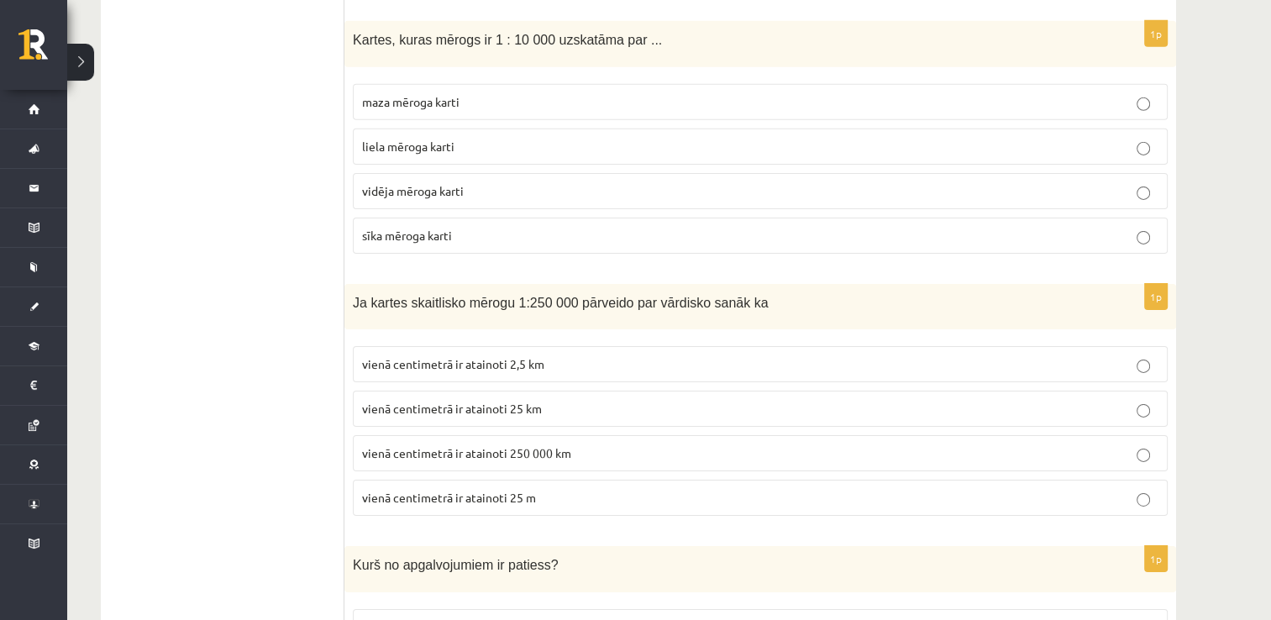
scroll to position [5386, 0]
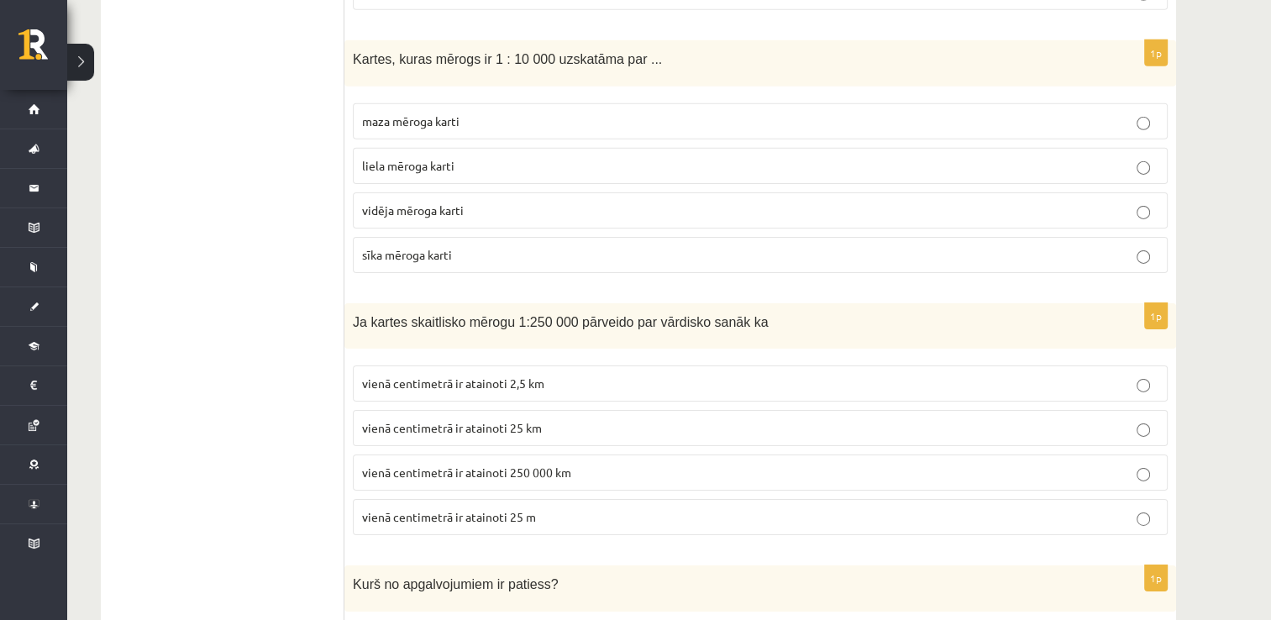
click at [496, 148] on label "liela mēroga karti" at bounding box center [760, 166] width 815 height 36
click at [617, 375] on p "vienā centimetrā ir atainoti 2,5 km" at bounding box center [760, 384] width 796 height 18
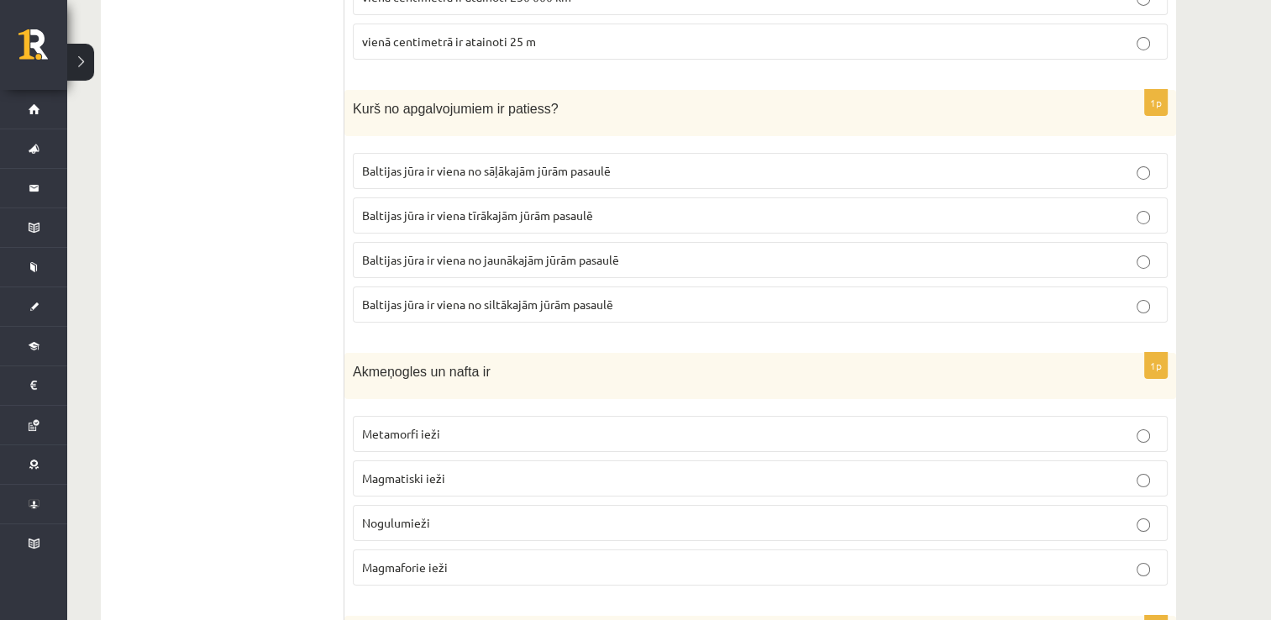
scroll to position [5890, 0]
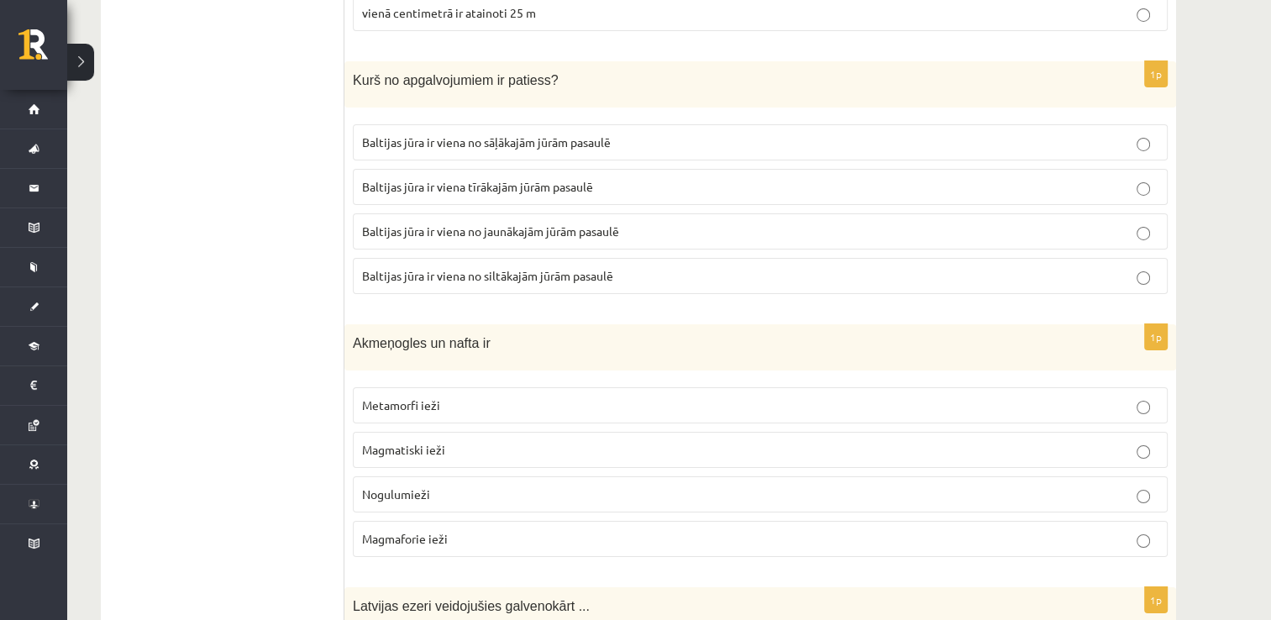
click at [628, 223] on p "Baltijas jūra ir viena no jaunākajām jūrām pasaulē" at bounding box center [760, 232] width 796 height 18
click at [447, 485] on p "Nogulumieži" at bounding box center [760, 494] width 796 height 18
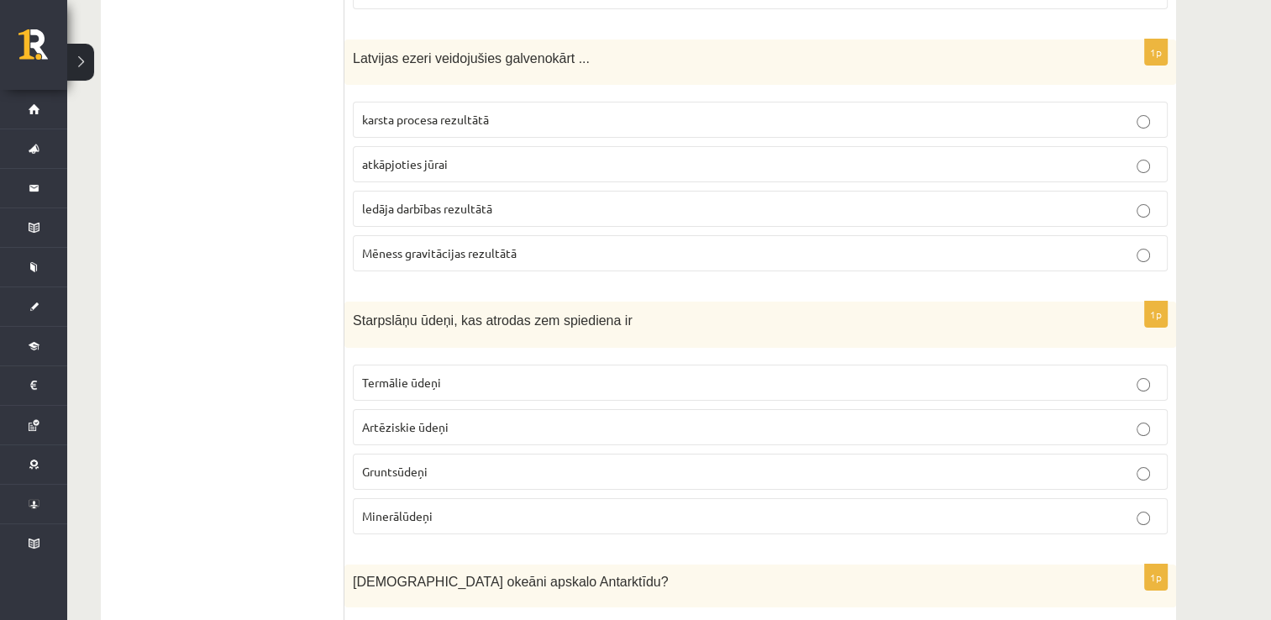
scroll to position [6418, 0]
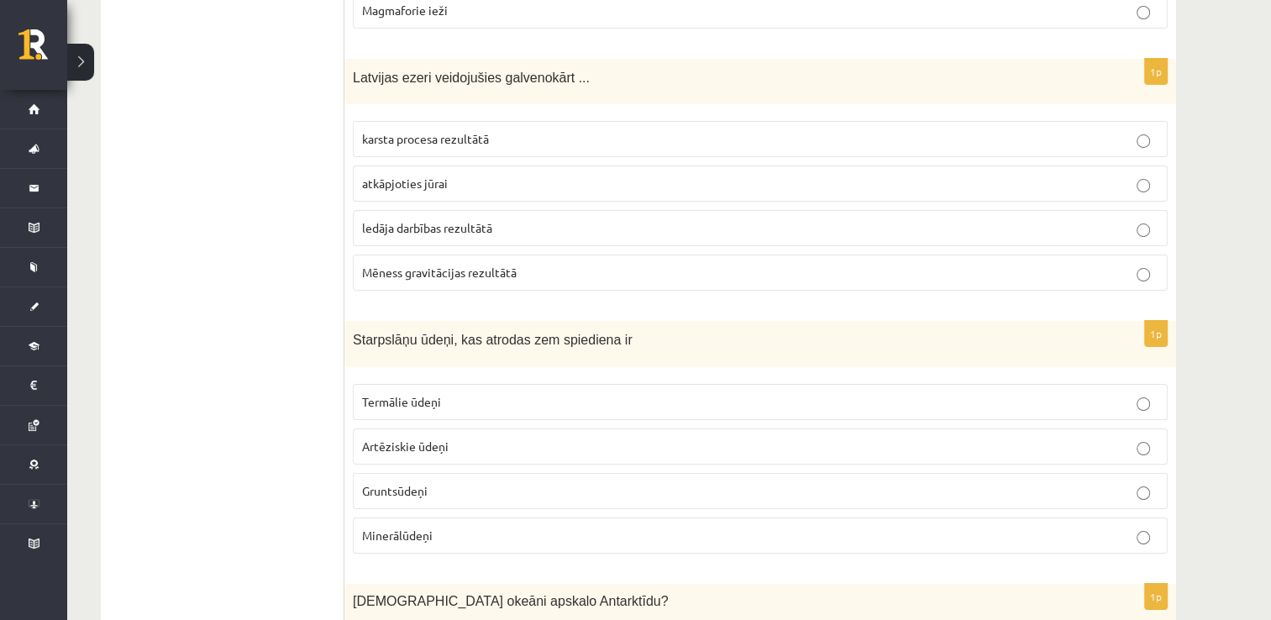
click at [552, 219] on p "ledāja darbības rezultātā" at bounding box center [760, 228] width 796 height 18
click at [431, 438] on p "Artēziskie ūdeņi" at bounding box center [760, 447] width 796 height 18
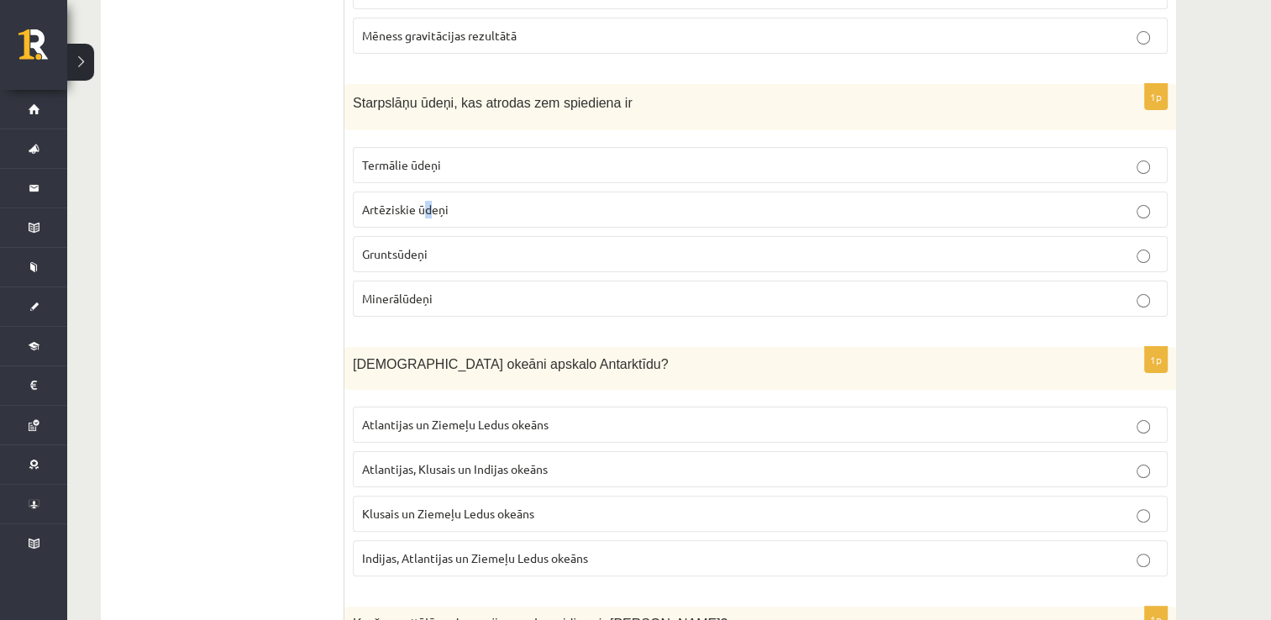
scroll to position [6670, 0]
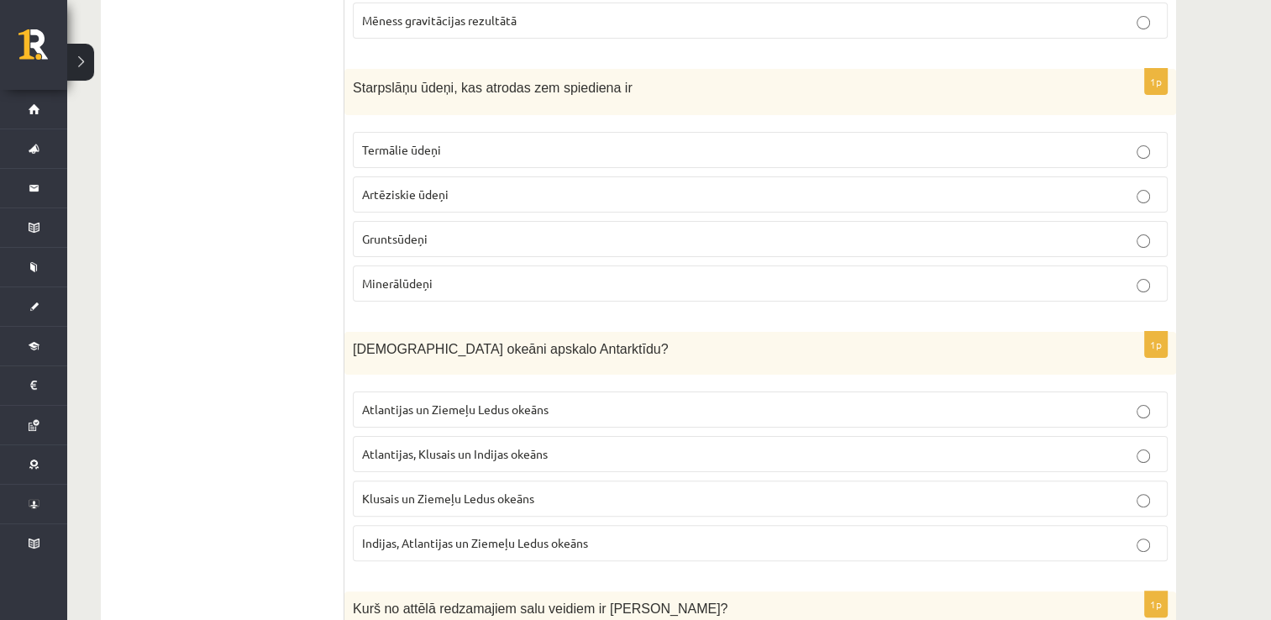
click at [759, 186] on p "Artēziskie ūdeņi" at bounding box center [760, 195] width 796 height 18
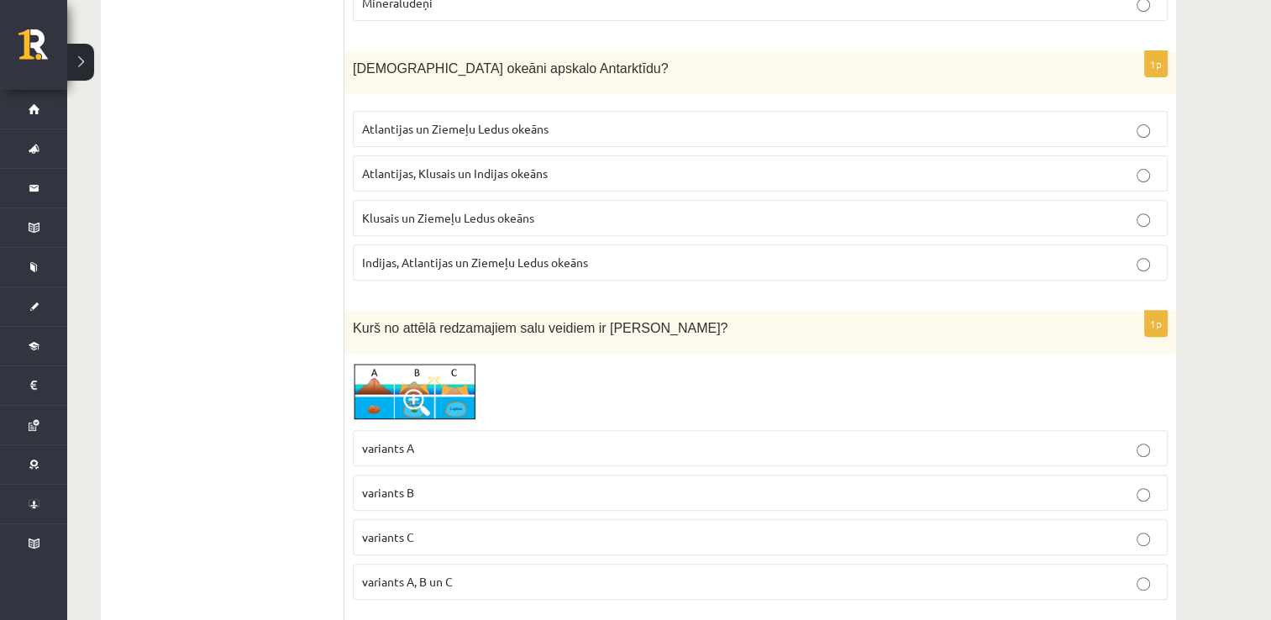
scroll to position [6922, 0]
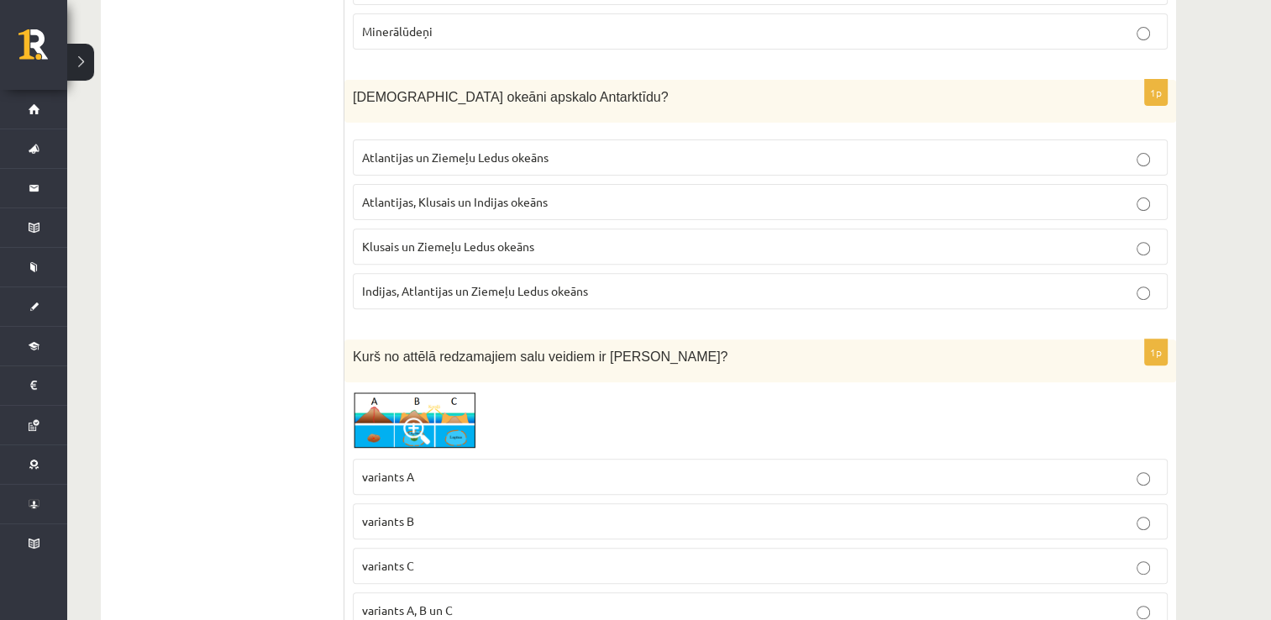
click at [460, 194] on span "Atlantijas, Klusais un Indijas okeāns" at bounding box center [455, 201] width 186 height 15
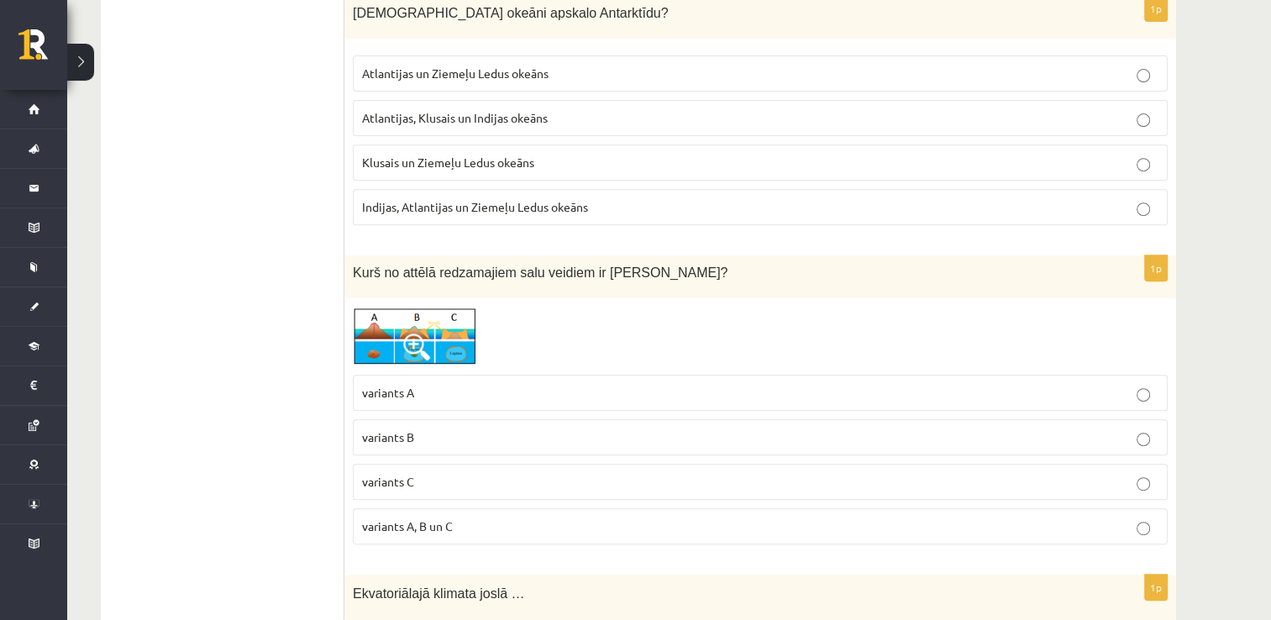
scroll to position [7090, 0]
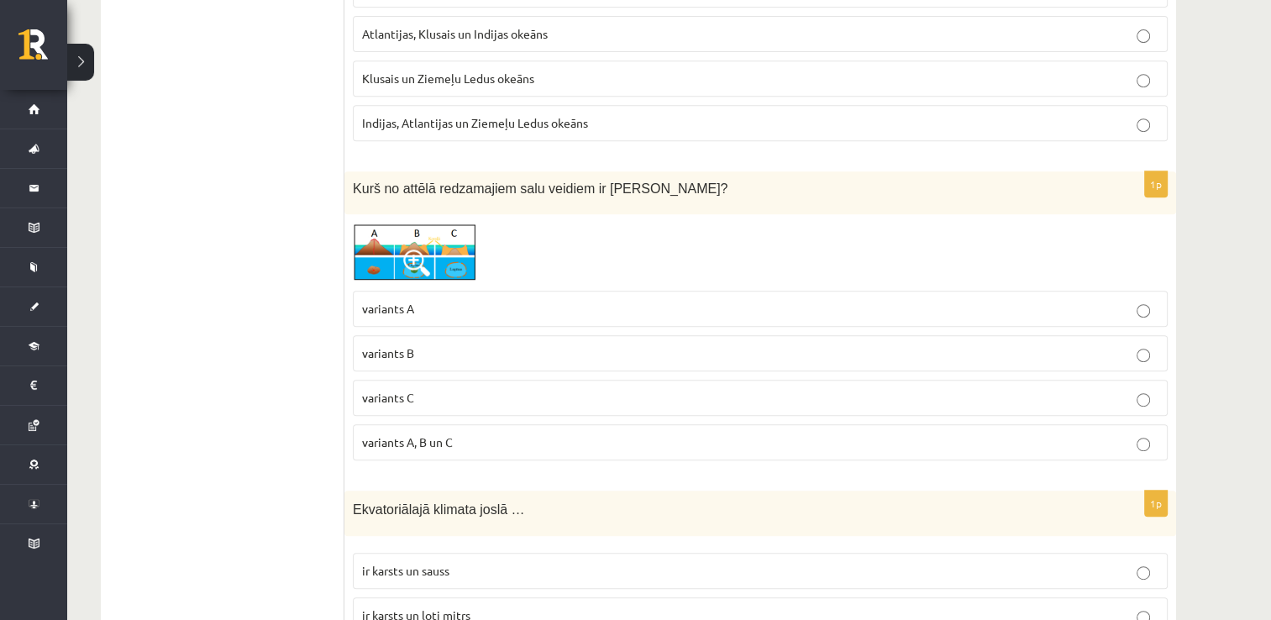
click at [439, 344] on p "variants B" at bounding box center [760, 353] width 796 height 18
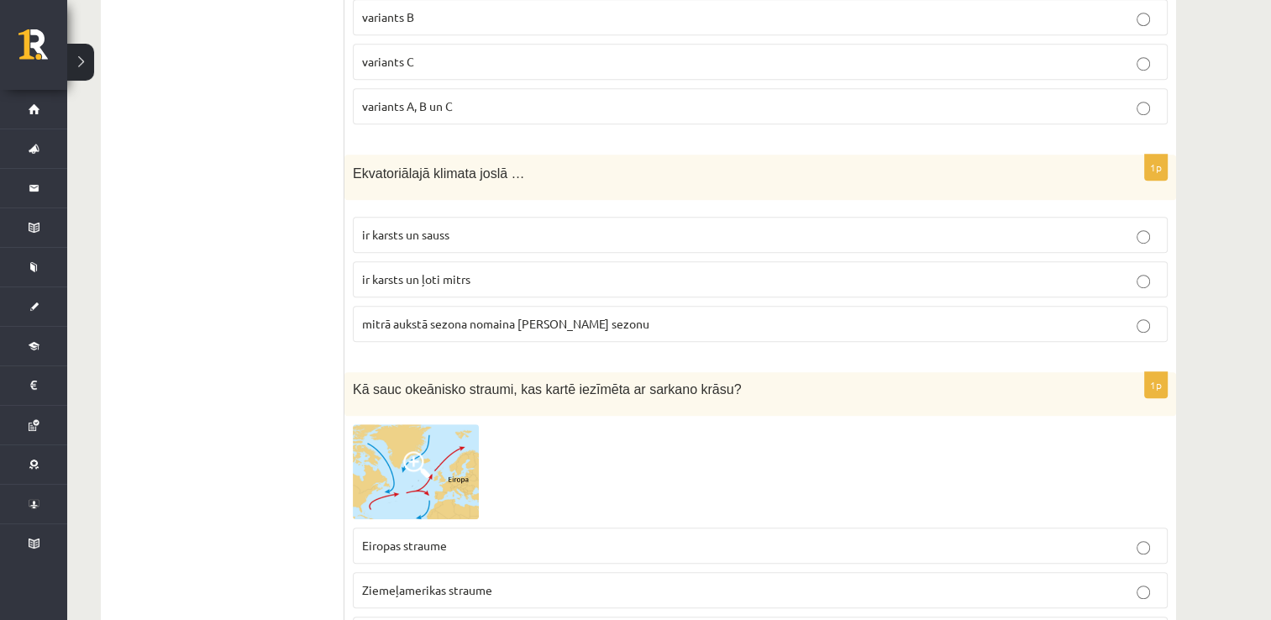
scroll to position [7510, 0]
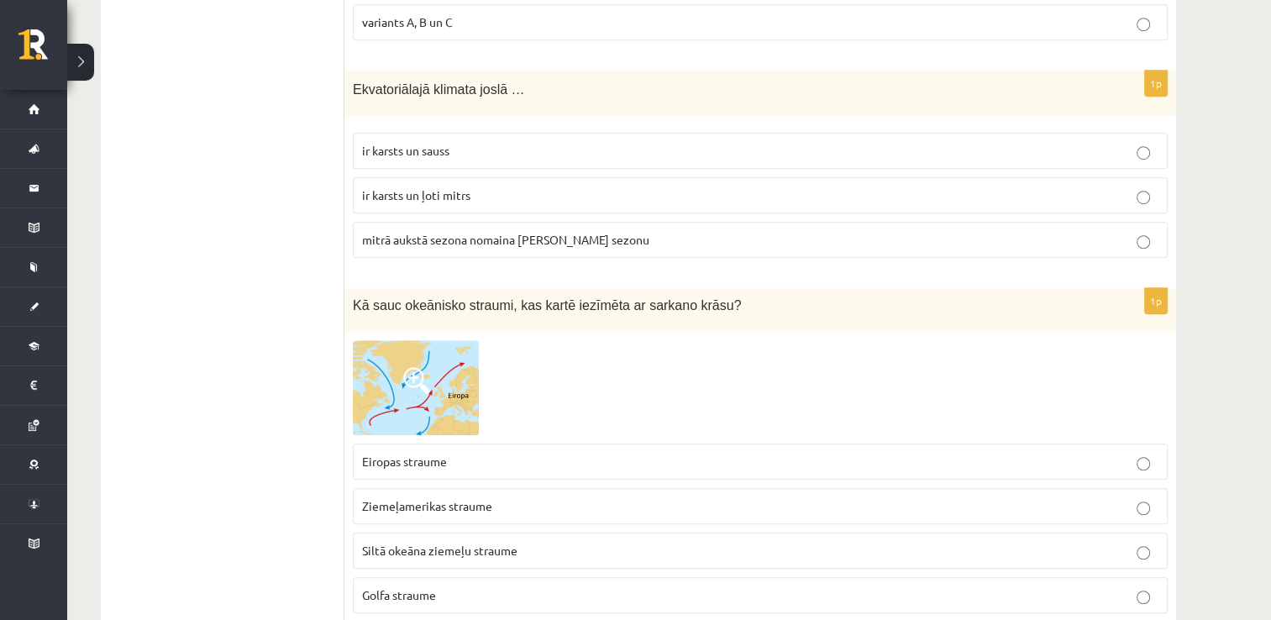
click at [467, 186] on p "ir karsts un ļoti mitrs" at bounding box center [760, 195] width 796 height 18
click at [447, 577] on label "Golfa straume" at bounding box center [760, 595] width 815 height 36
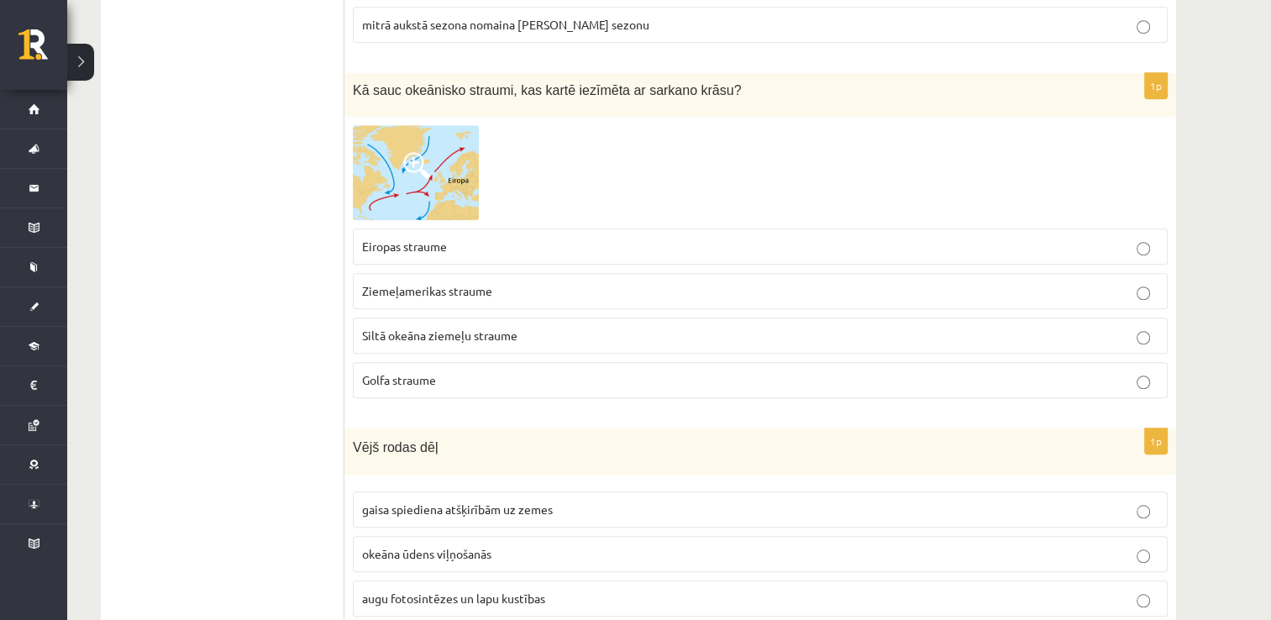
scroll to position [7766, 0]
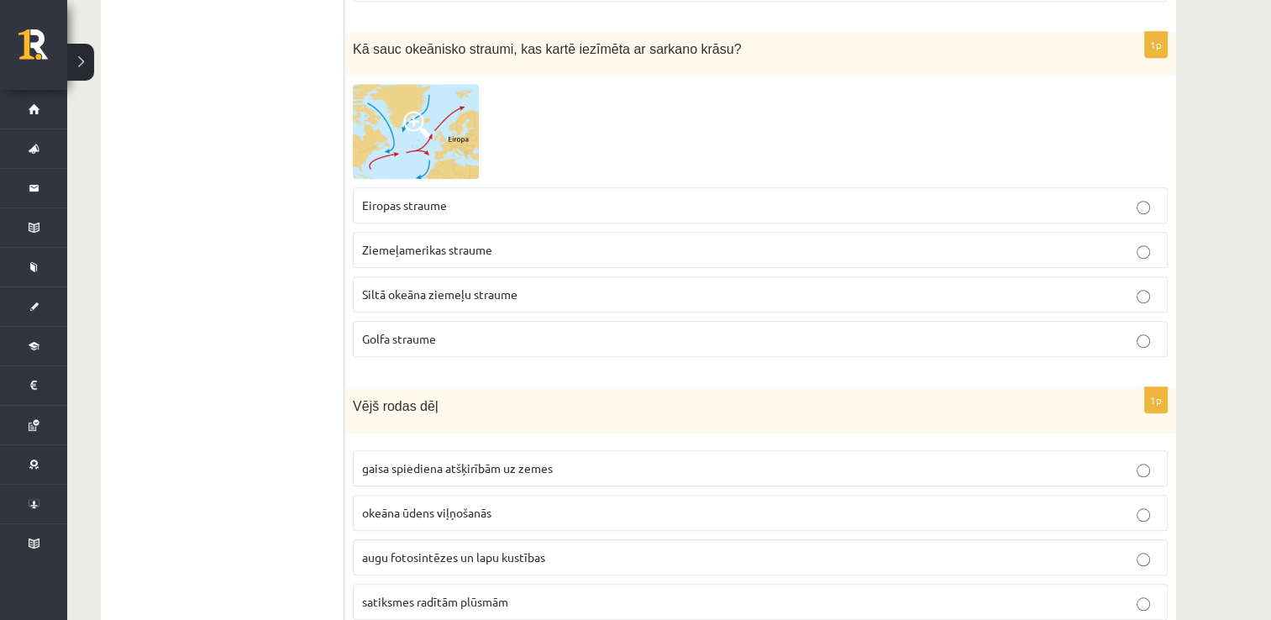
click at [569, 459] on p "gaisa spiediena atšķirībām uz zemes" at bounding box center [760, 468] width 796 height 18
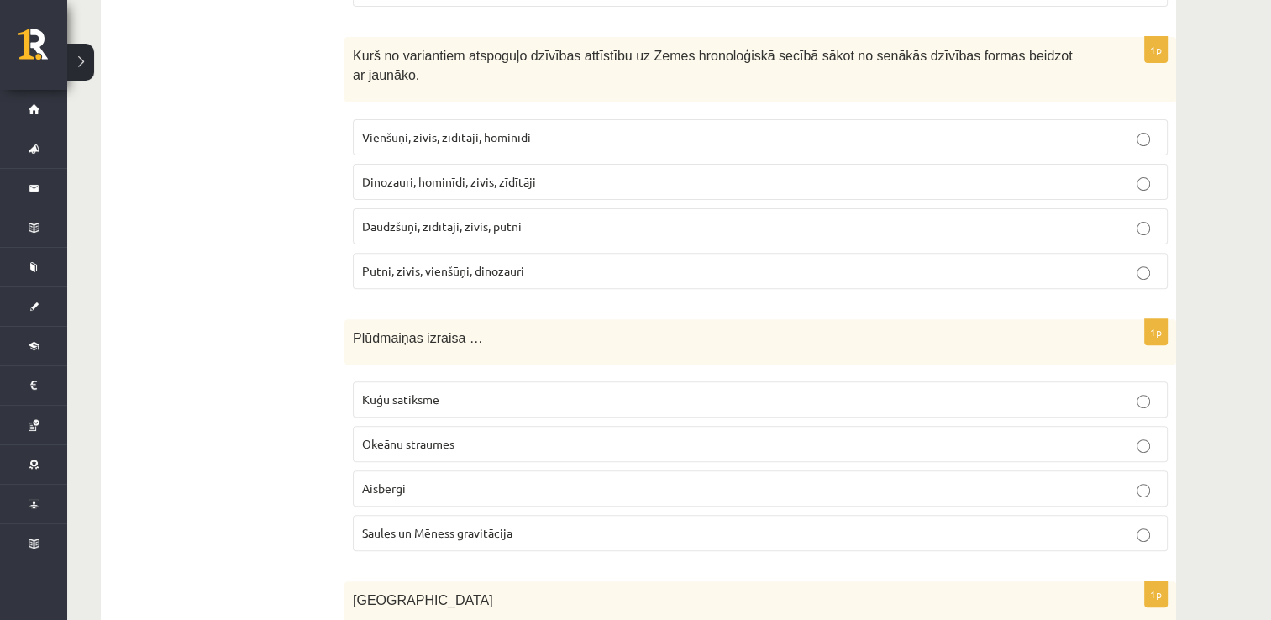
scroll to position [39, 0]
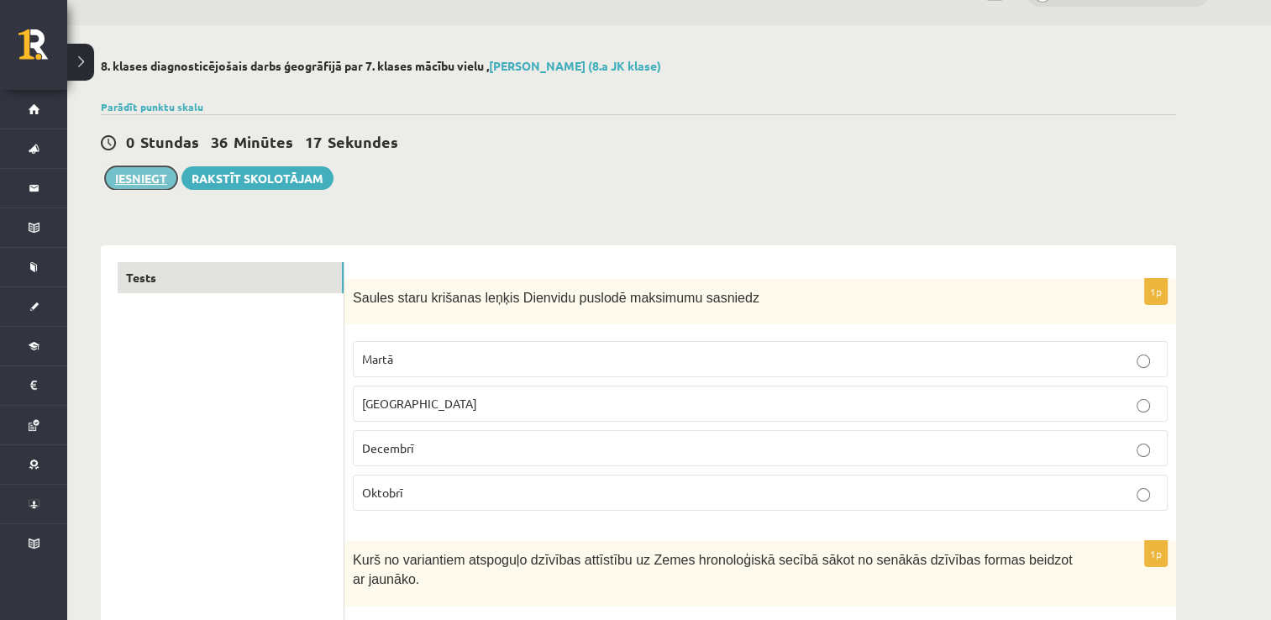
click at [154, 182] on button "Iesniegt" at bounding box center [141, 178] width 72 height 24
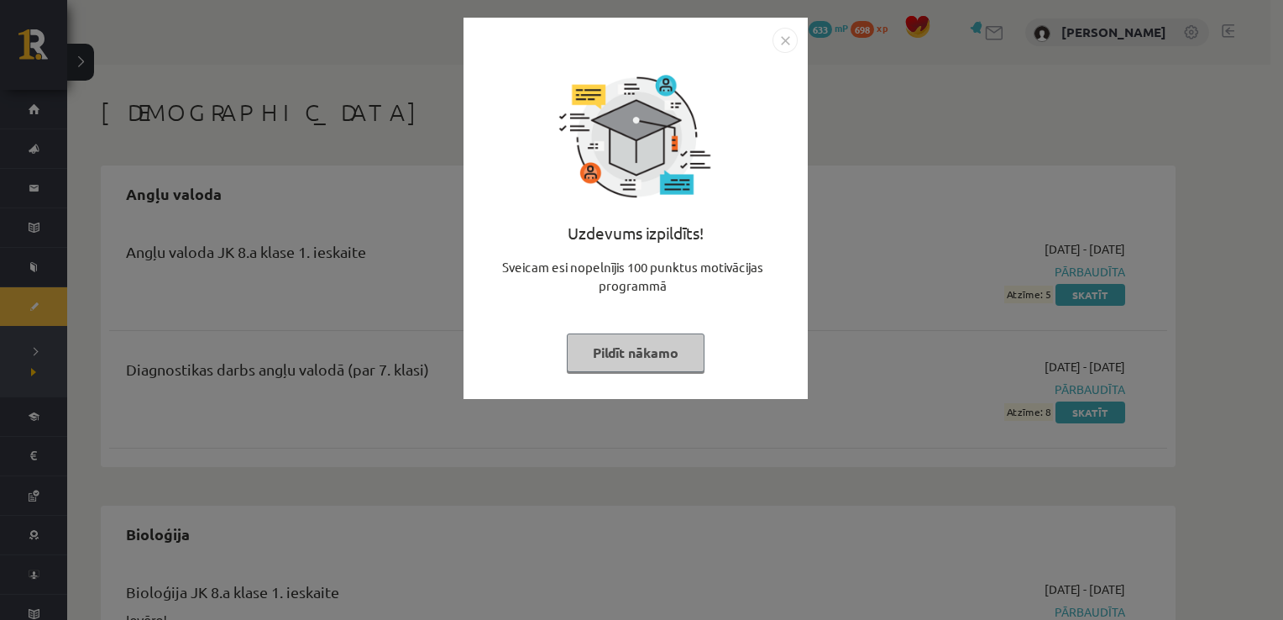
click at [652, 348] on button "Pildīt nākamo" at bounding box center [636, 352] width 138 height 39
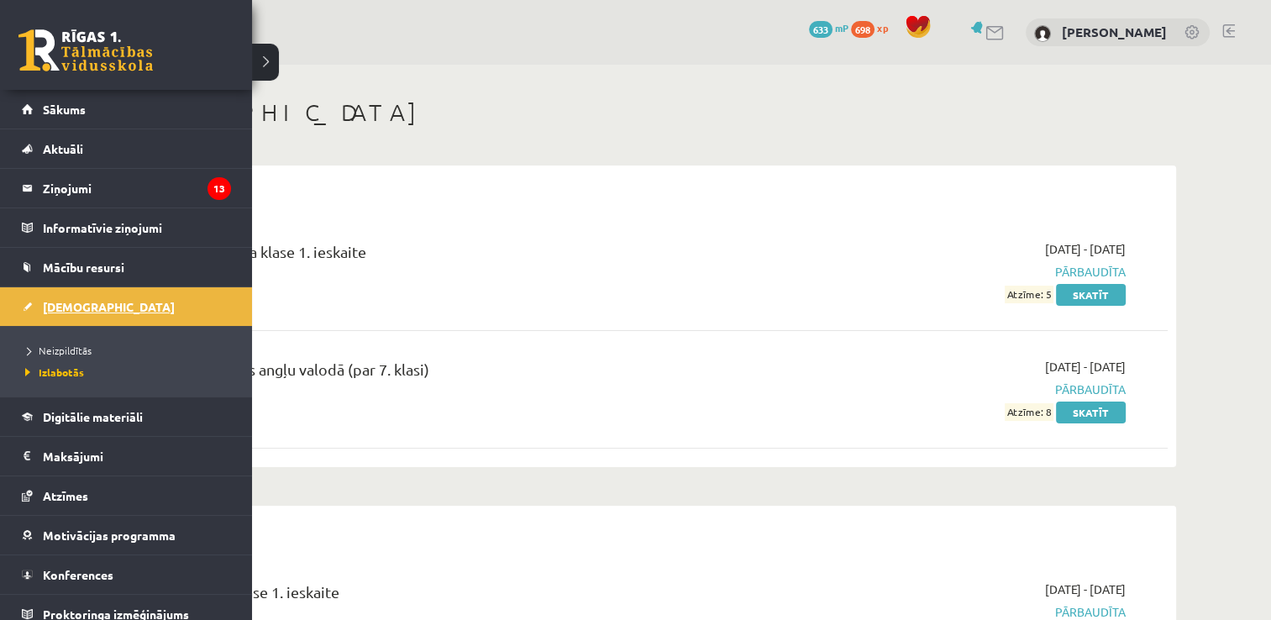
click at [124, 297] on link "[DEMOGRAPHIC_DATA]" at bounding box center [126, 306] width 209 height 39
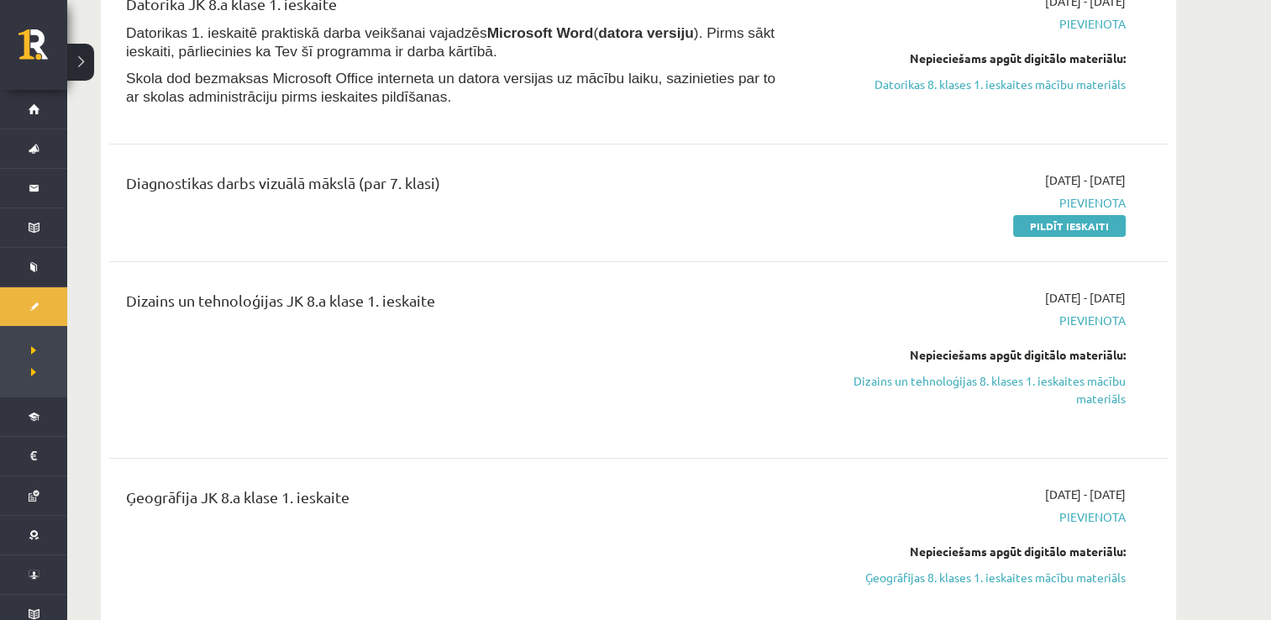
scroll to position [252, 0]
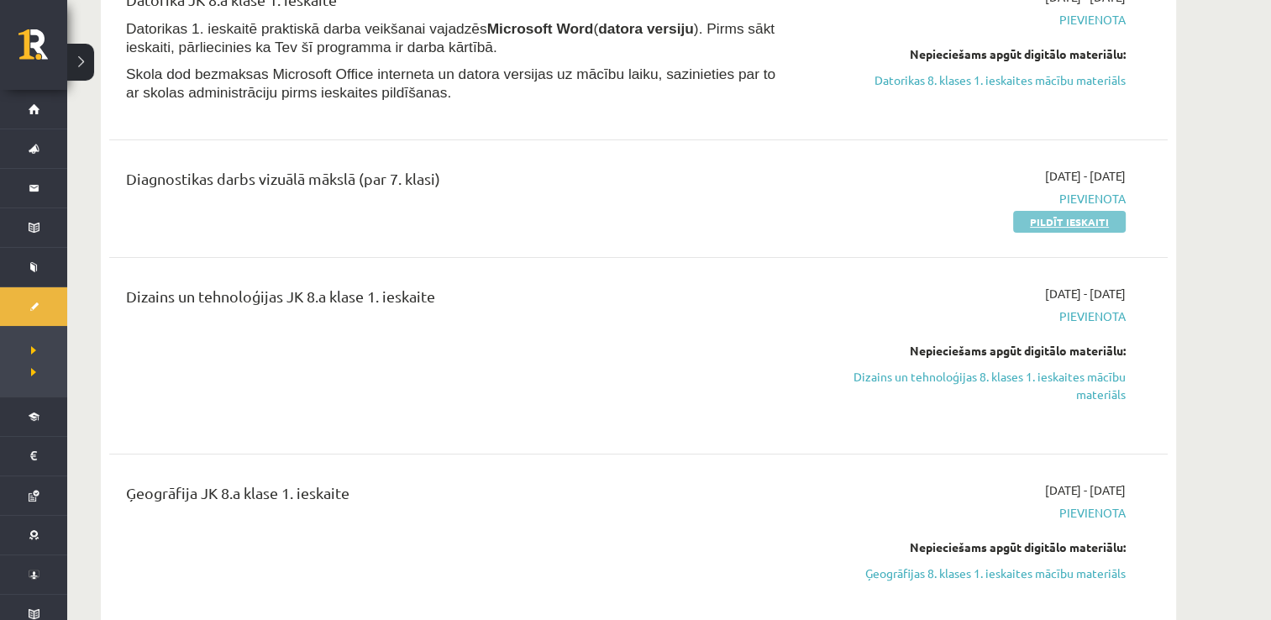
click at [1081, 228] on link "Pildīt ieskaiti" at bounding box center [1069, 222] width 113 height 22
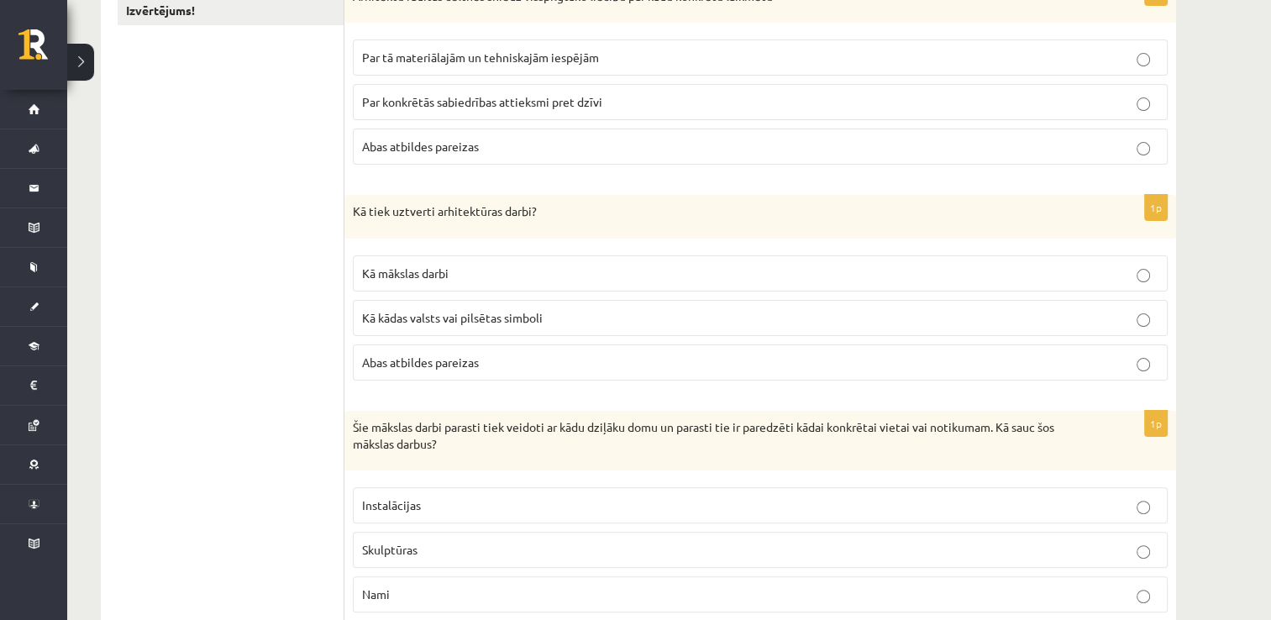
scroll to position [317, 0]
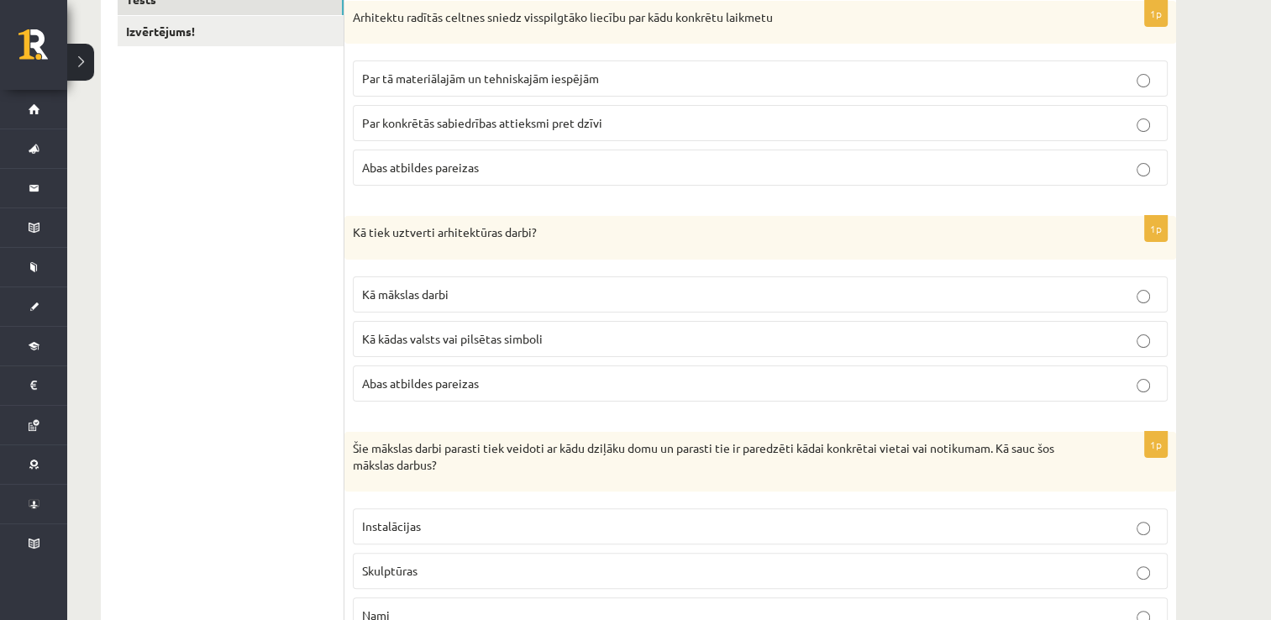
click at [766, 156] on label "Abas atbildes pareizas" at bounding box center [760, 167] width 815 height 36
click at [420, 388] on p "Abas atbildes pareizas" at bounding box center [760, 384] width 796 height 18
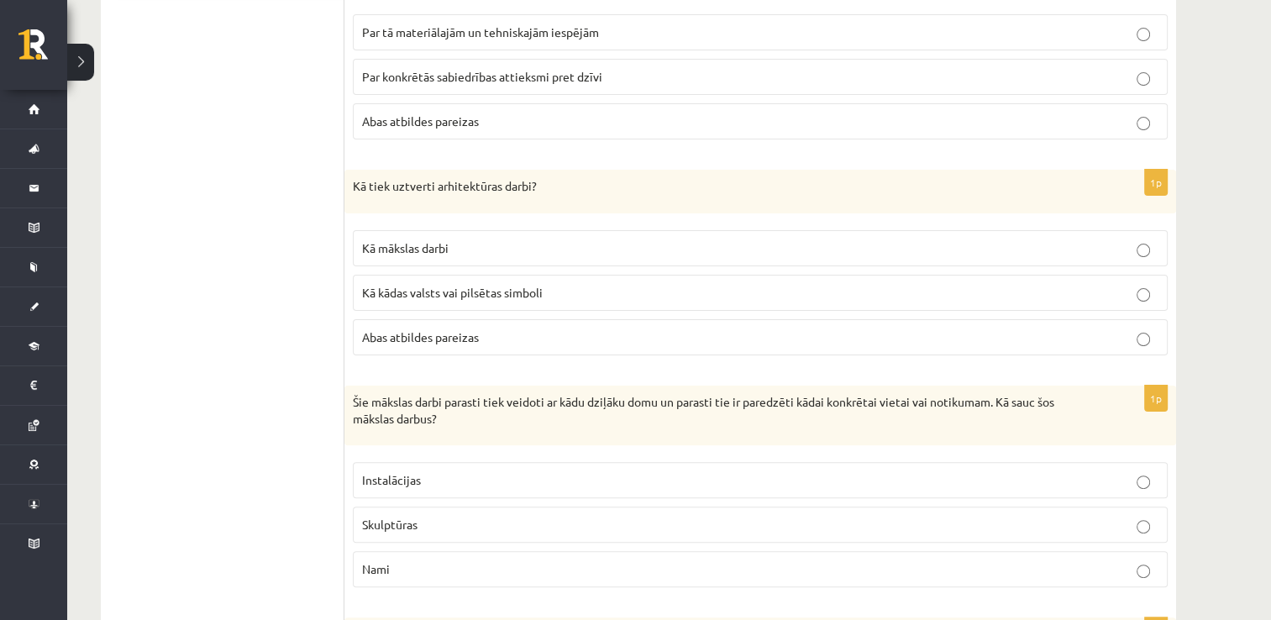
scroll to position [401, 0]
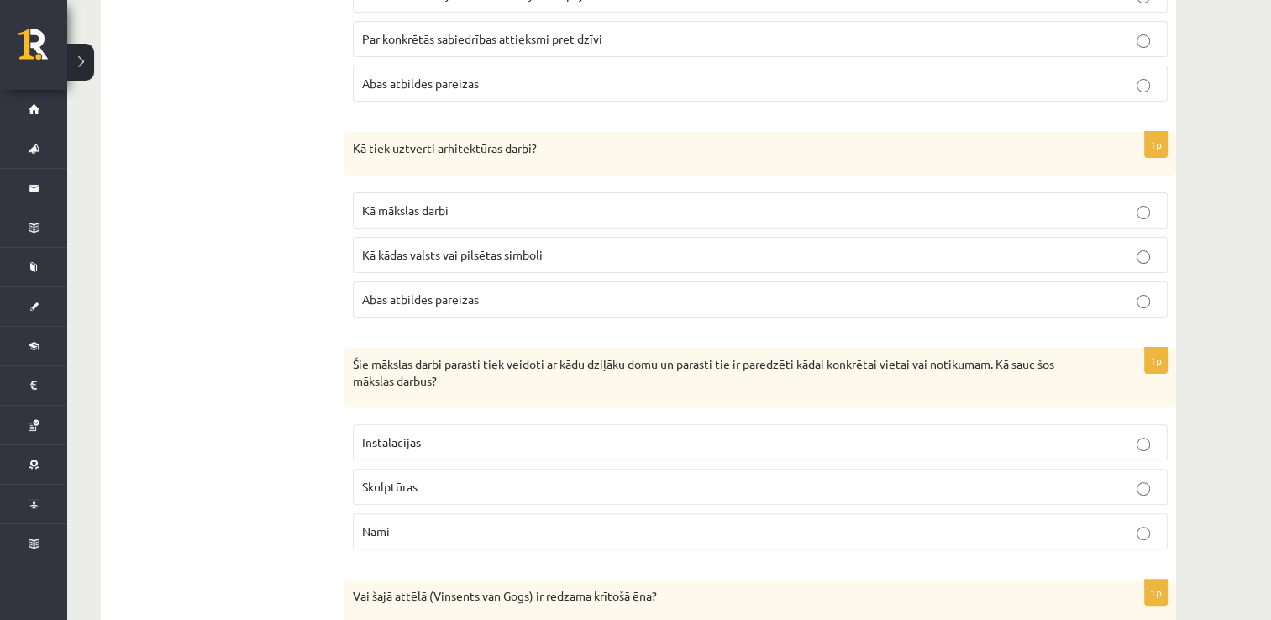
click at [450, 441] on p "Instalācijas" at bounding box center [760, 442] width 796 height 18
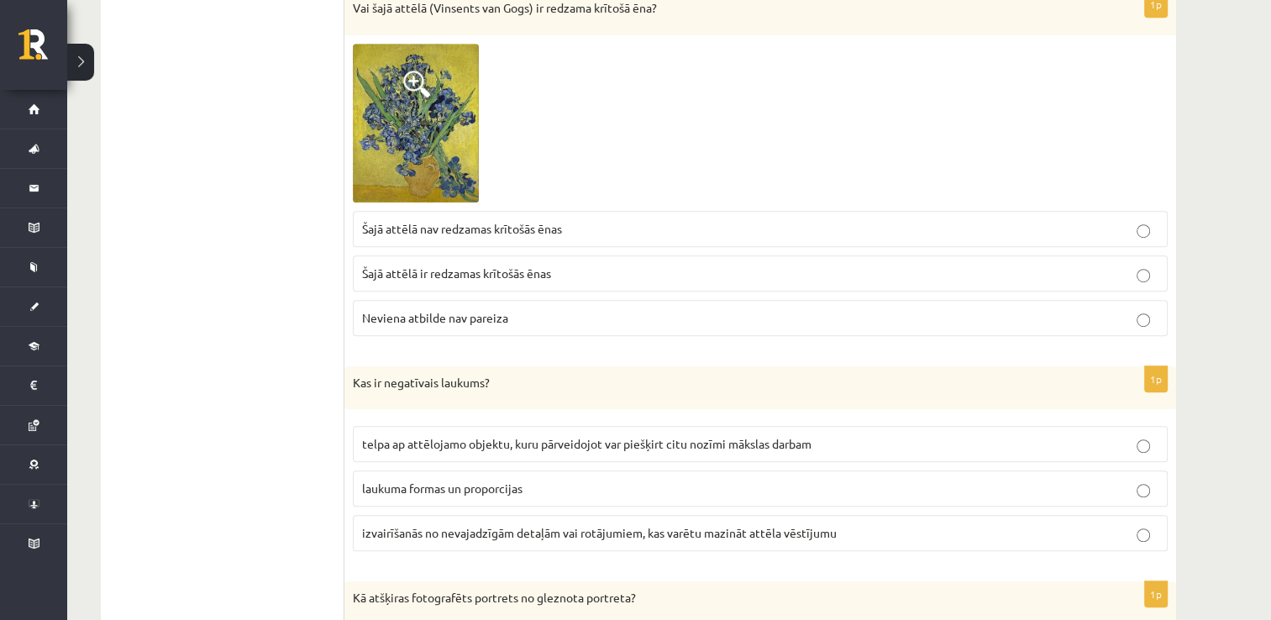
scroll to position [974, 0]
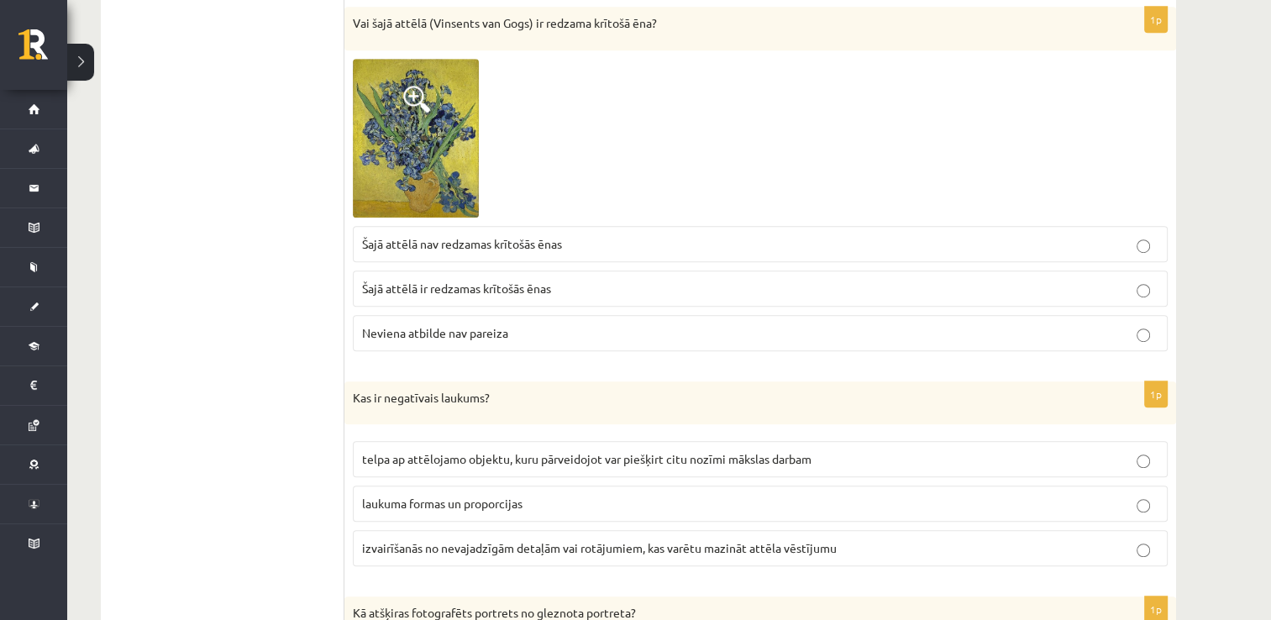
click at [567, 237] on p "Šajā attēlā nav redzamas krītošās ēnas" at bounding box center [760, 244] width 796 height 18
click at [507, 452] on span "telpa ap attēlojamo objektu, kuru pārveidojot var piešķirt citu nozīmi mākslas …" at bounding box center [586, 458] width 449 height 15
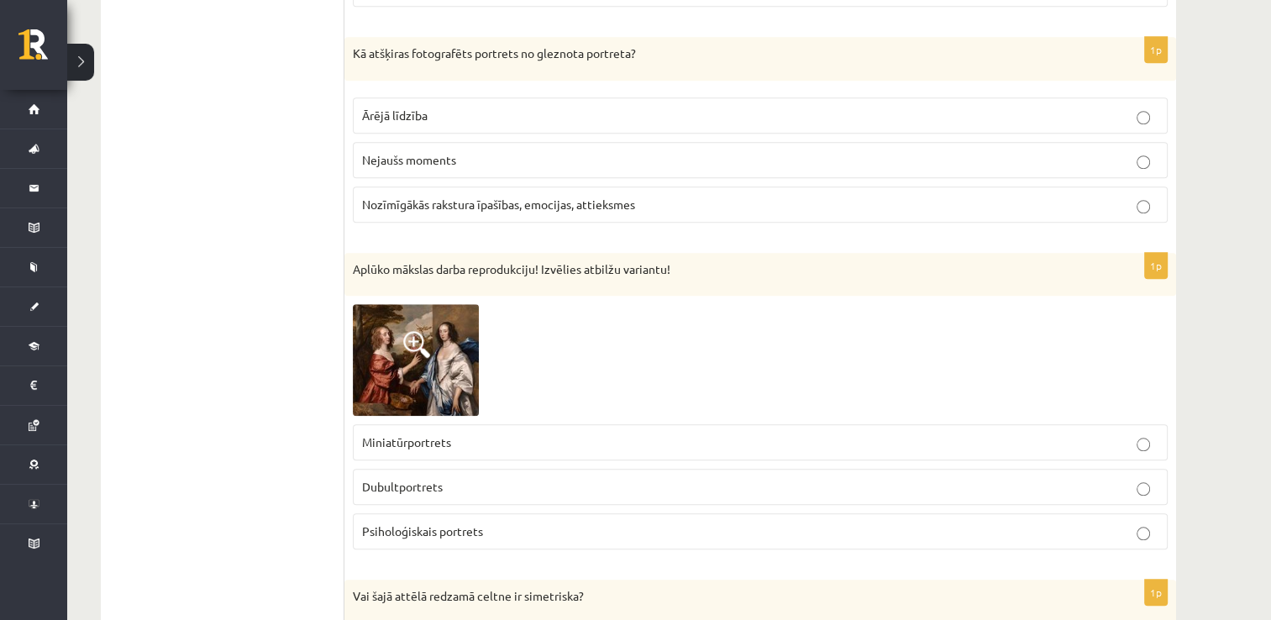
scroll to position [1562, 0]
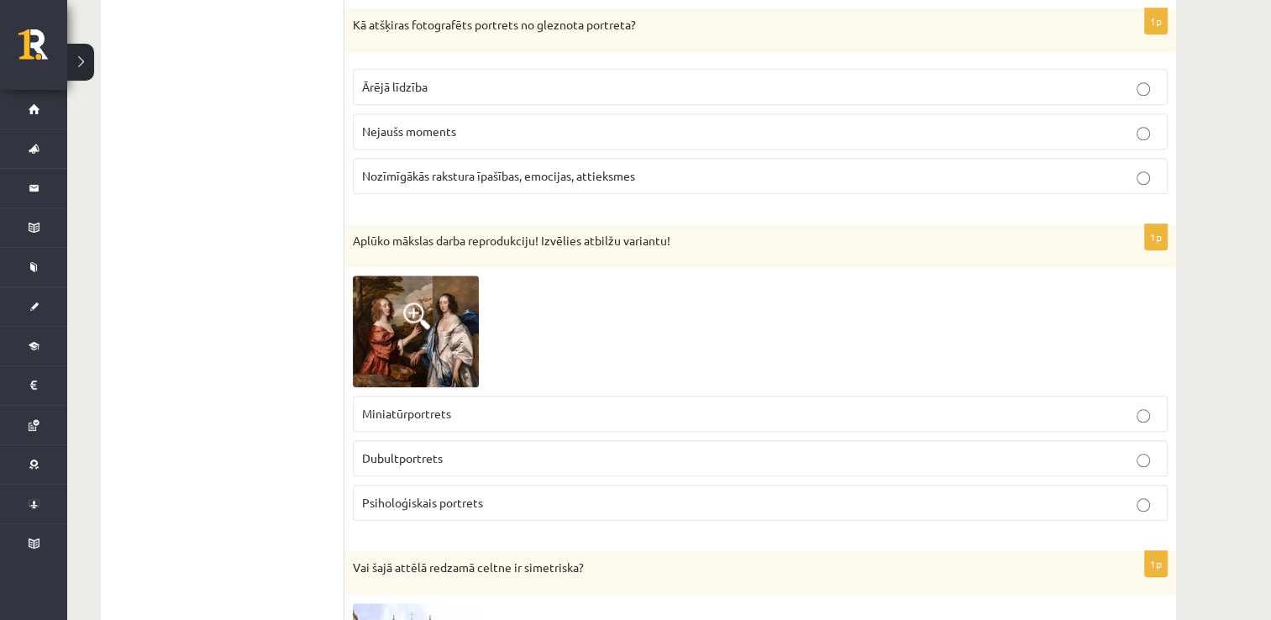
click at [585, 171] on span "Nozīmīgākās rakstura īpašības, emocijas, attieksmes" at bounding box center [498, 175] width 273 height 15
click at [443, 500] on span "Psiholoģiskais portrets" at bounding box center [422, 502] width 121 height 15
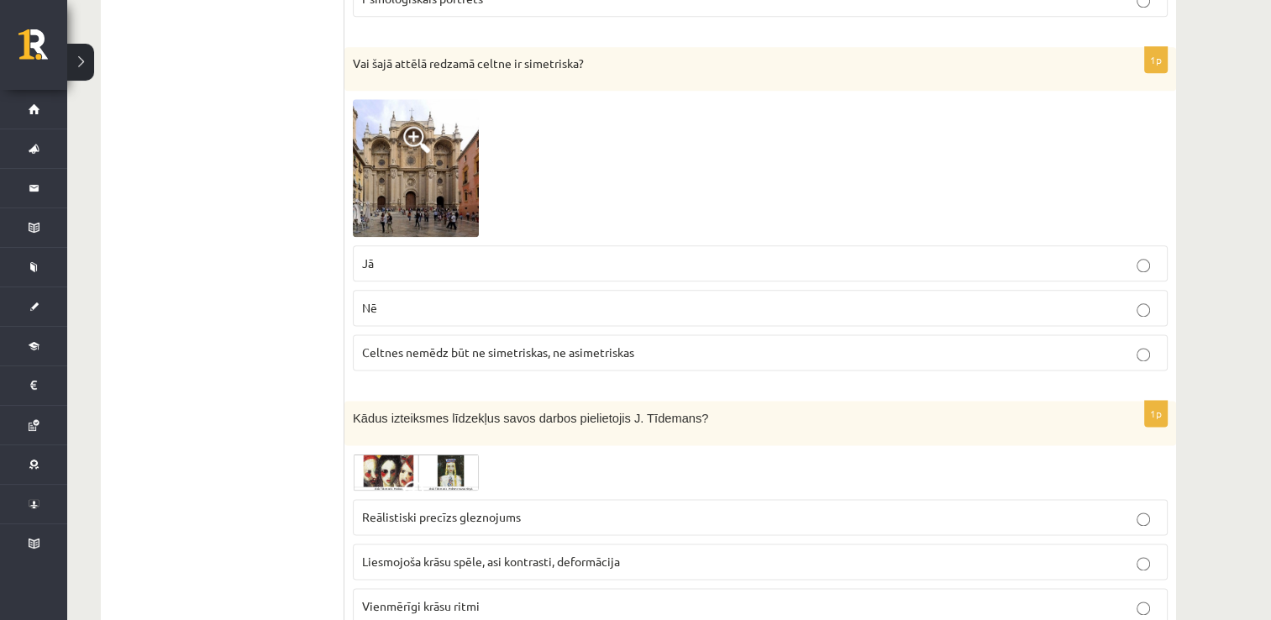
scroll to position [2092, 0]
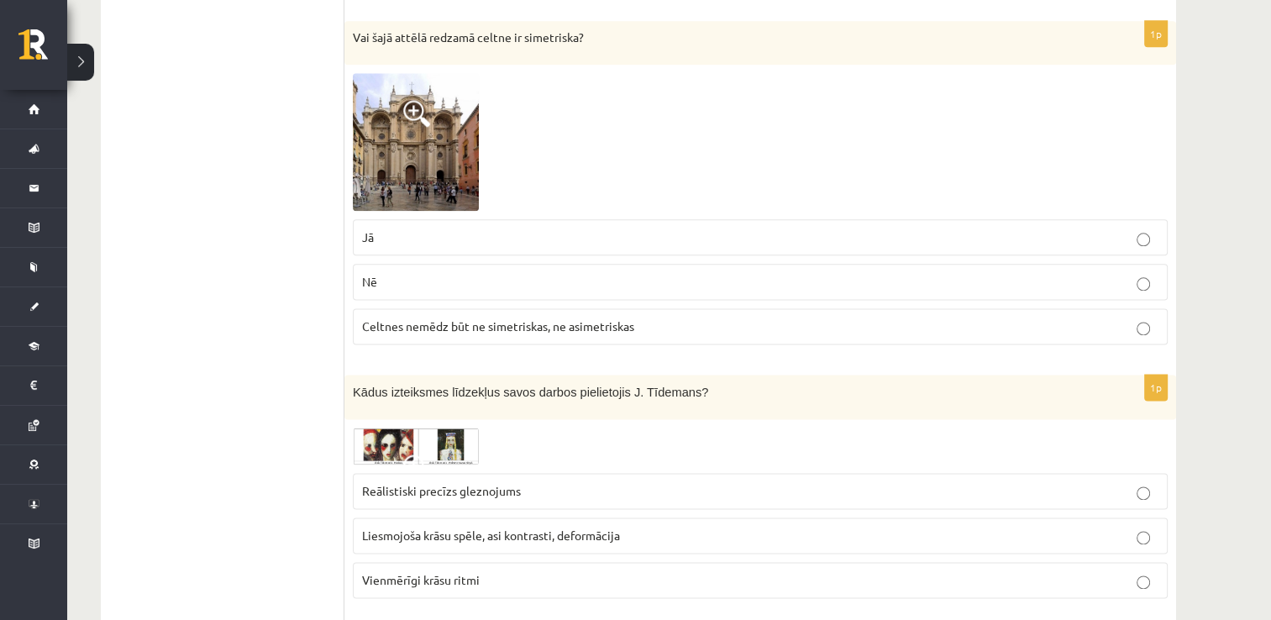
click at [781, 233] on p "Jā" at bounding box center [760, 237] width 796 height 18
click at [486, 527] on span "Liesmojoša krāsu spēle, asi kontrasti, deformācija" at bounding box center [491, 534] width 258 height 15
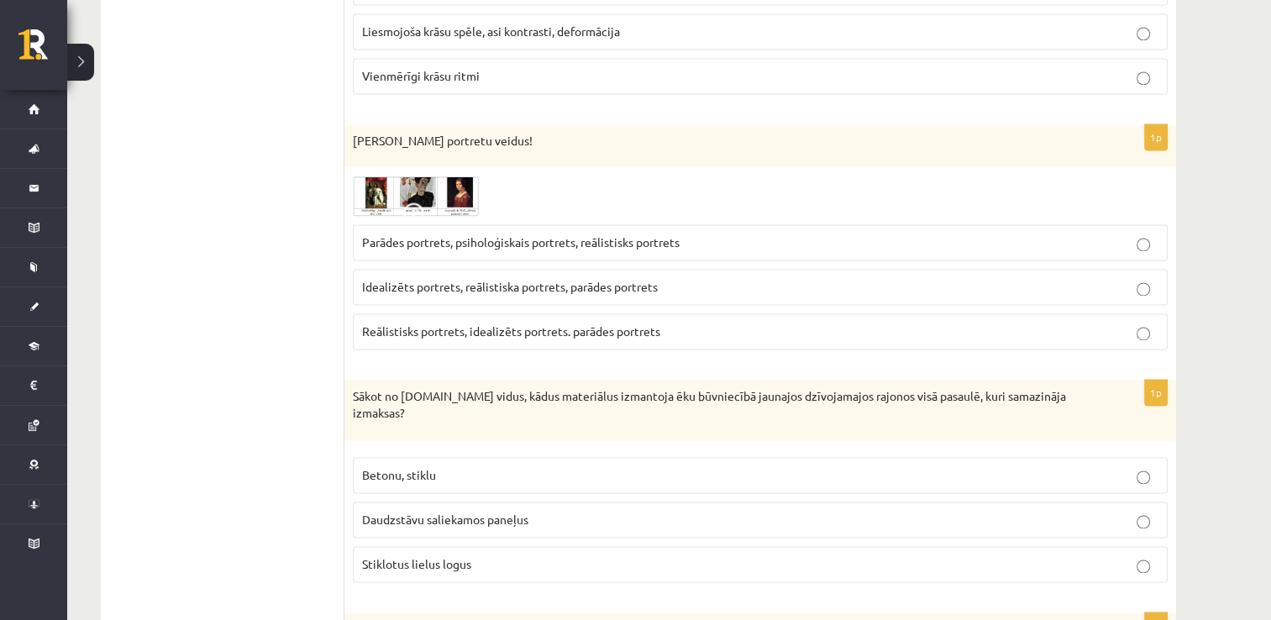
scroll to position [2680, 0]
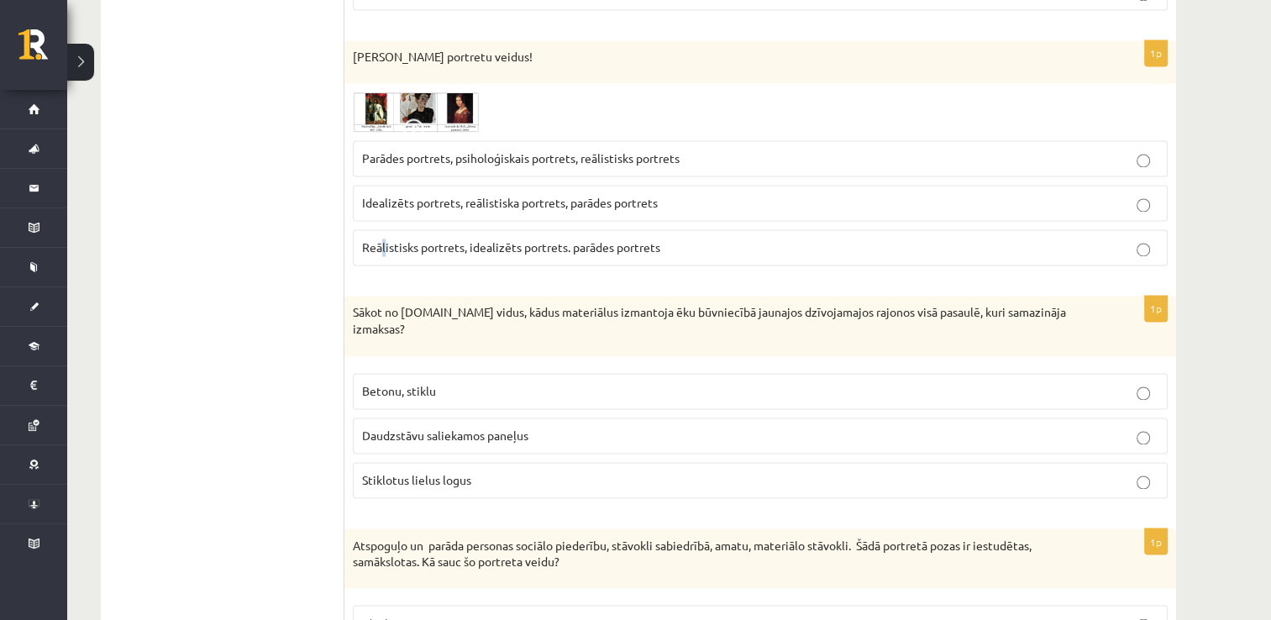
drag, startPoint x: 383, startPoint y: 233, endPoint x: 381, endPoint y: 244, distance: 10.2
click at [381, 244] on p "Reālistisks portrets, idealizēts portrets. parādes portrets" at bounding box center [760, 248] width 796 height 18
click at [386, 240] on span "Reālistisks portrets, idealizēts portrets. parādes portrets" at bounding box center [511, 246] width 298 height 15
click at [402, 427] on span "Daudzstāvu saliekamos paneļus" at bounding box center [445, 434] width 166 height 15
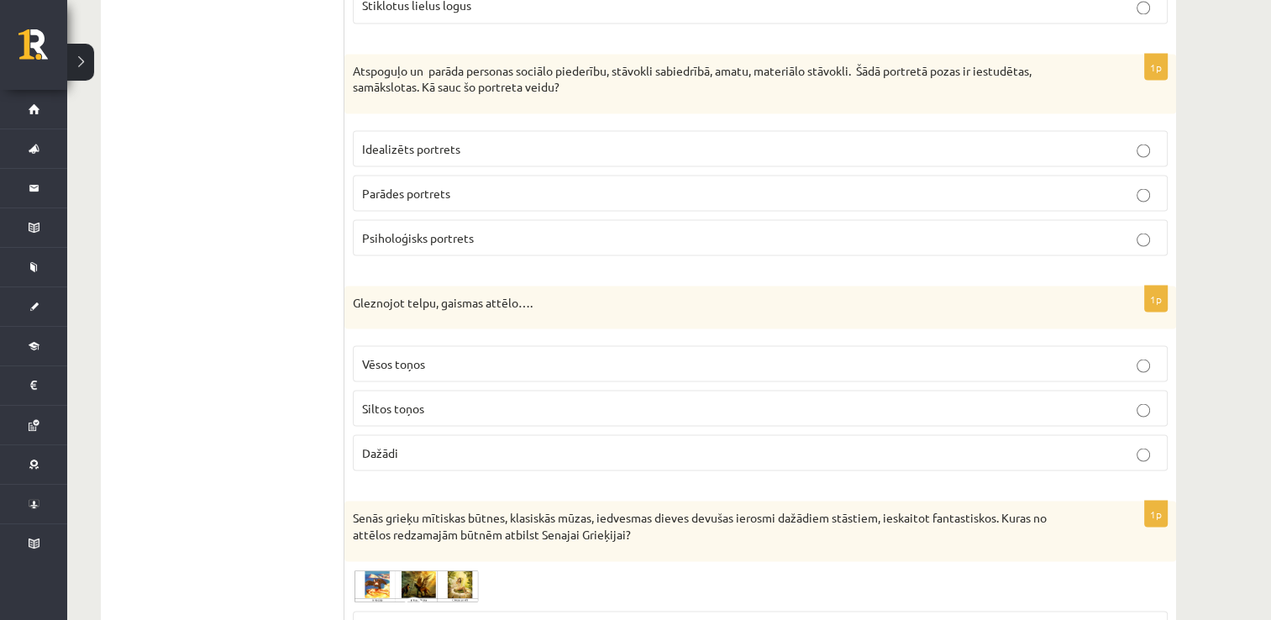
scroll to position [3184, 0]
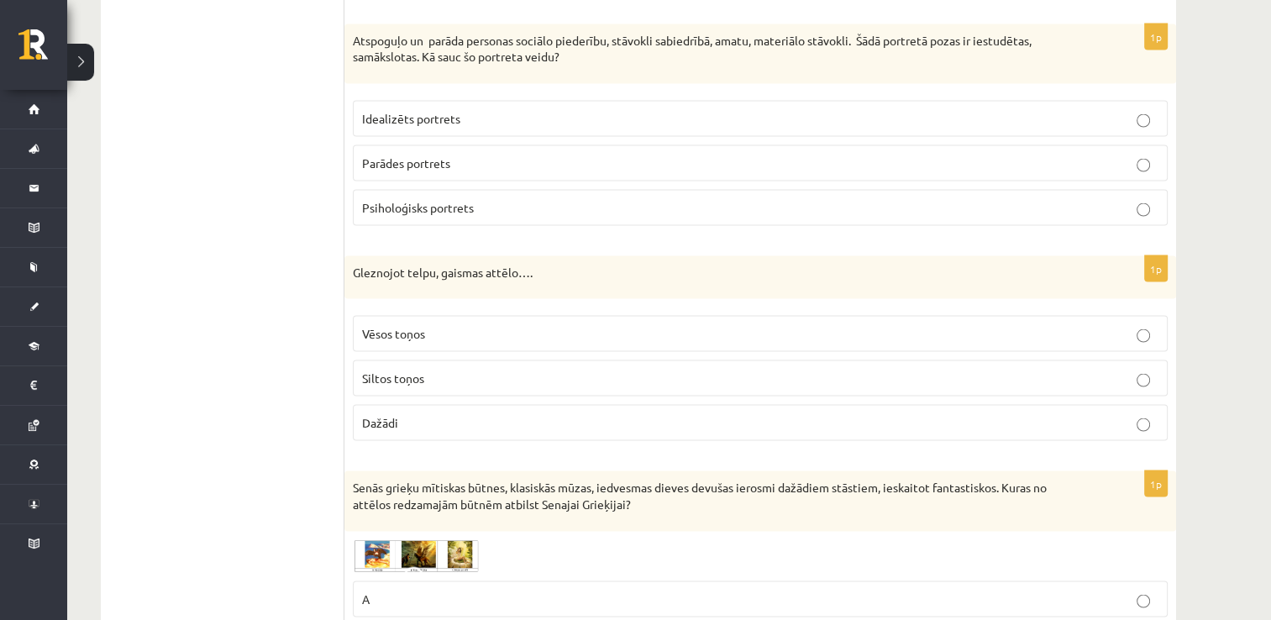
click at [466, 155] on p "Parādes portrets" at bounding box center [760, 164] width 796 height 18
click at [411, 414] on p "Dažādi" at bounding box center [760, 423] width 796 height 18
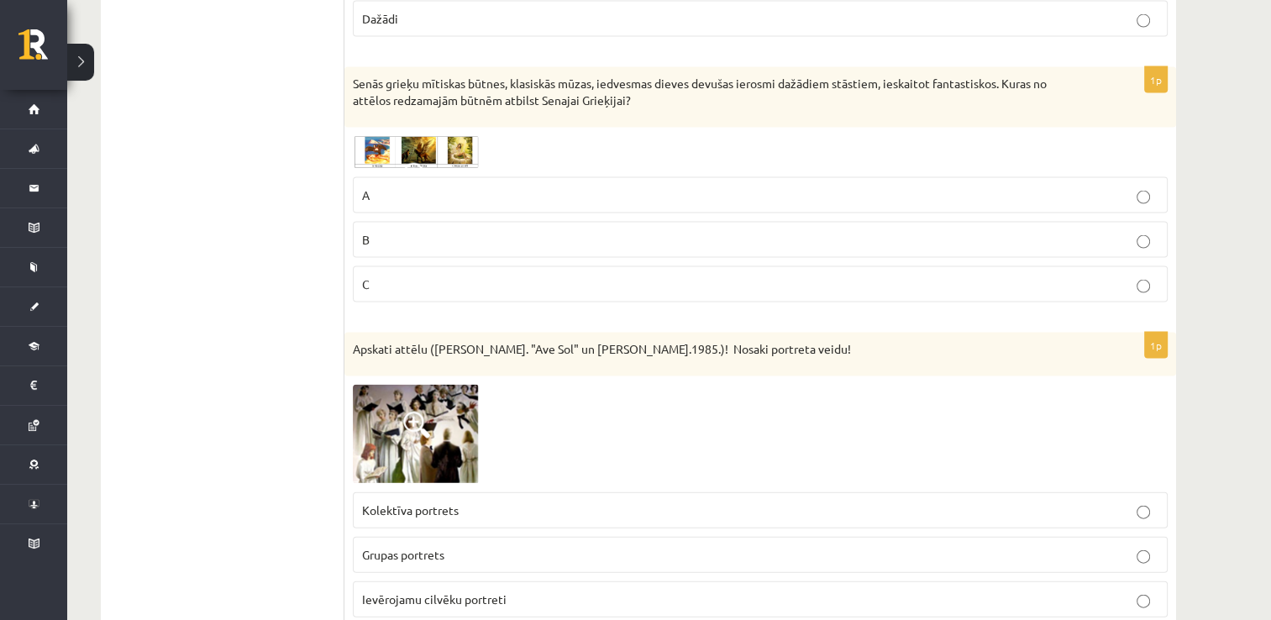
scroll to position [3628, 0]
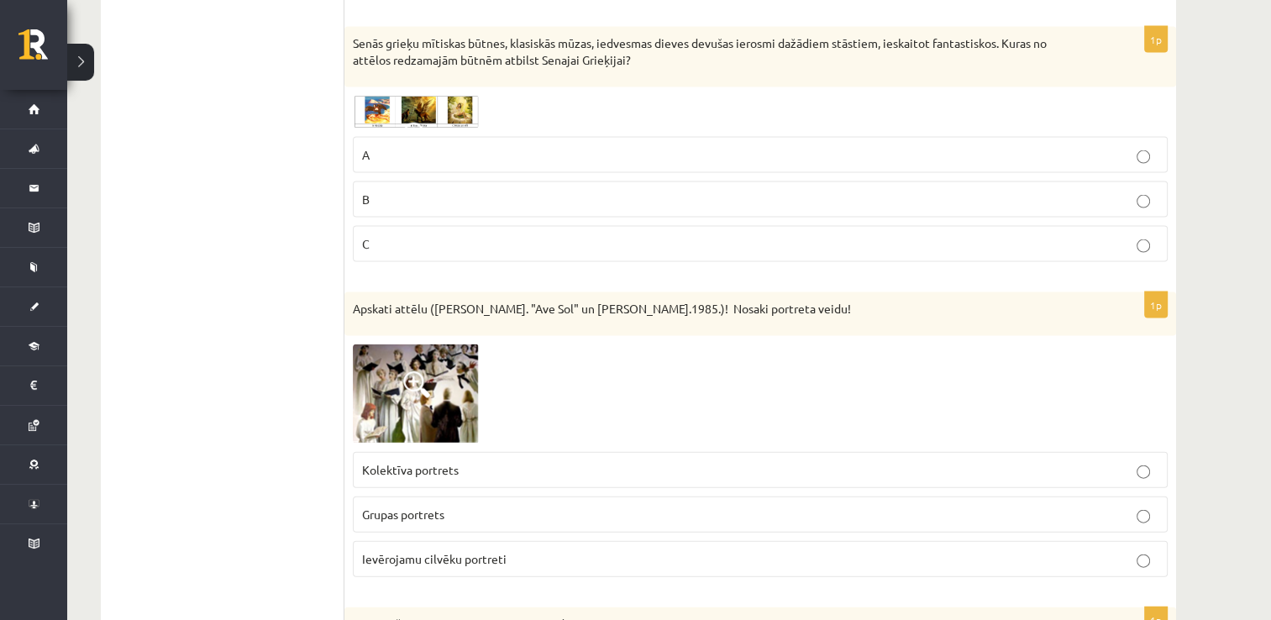
click at [434, 226] on label "C" at bounding box center [760, 244] width 815 height 36
click at [443, 506] on span "Grupas portrets" at bounding box center [403, 513] width 82 height 15
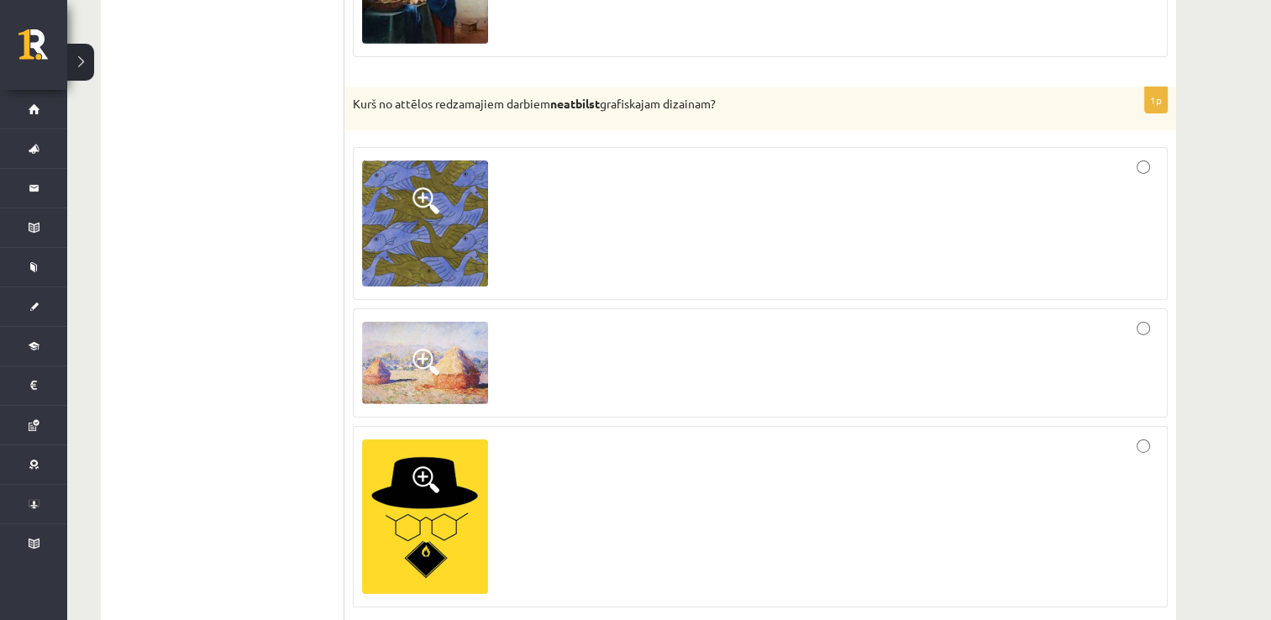
scroll to position [5560, 0]
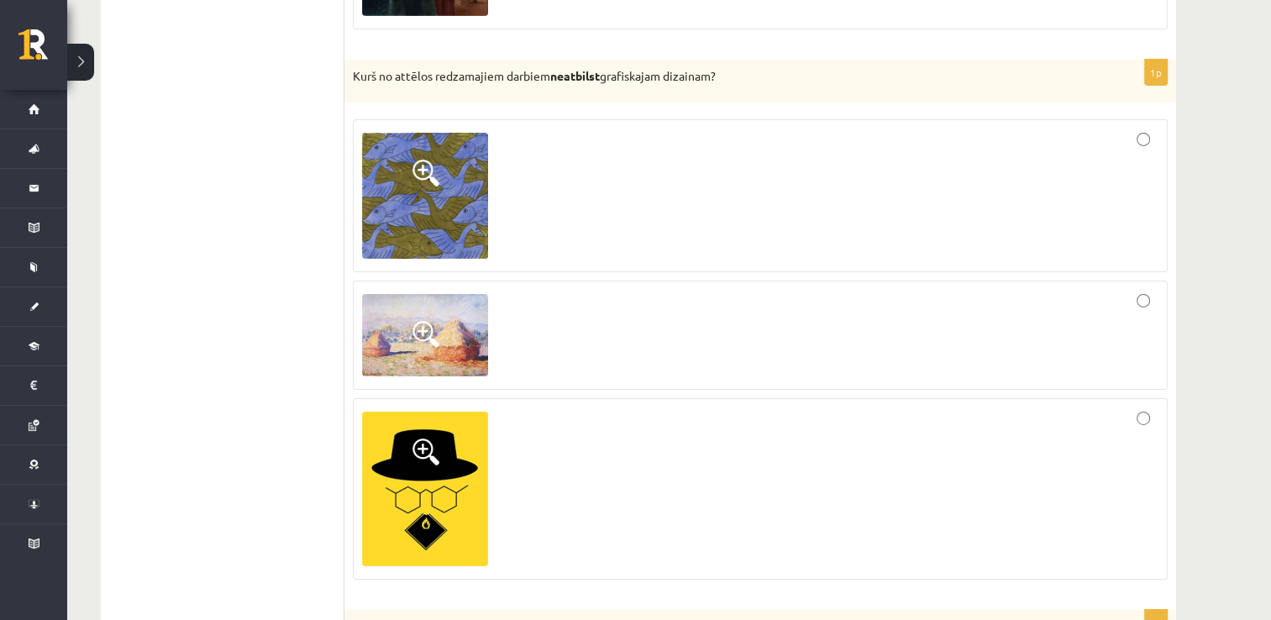
click at [423, 160] on span at bounding box center [425, 173] width 27 height 27
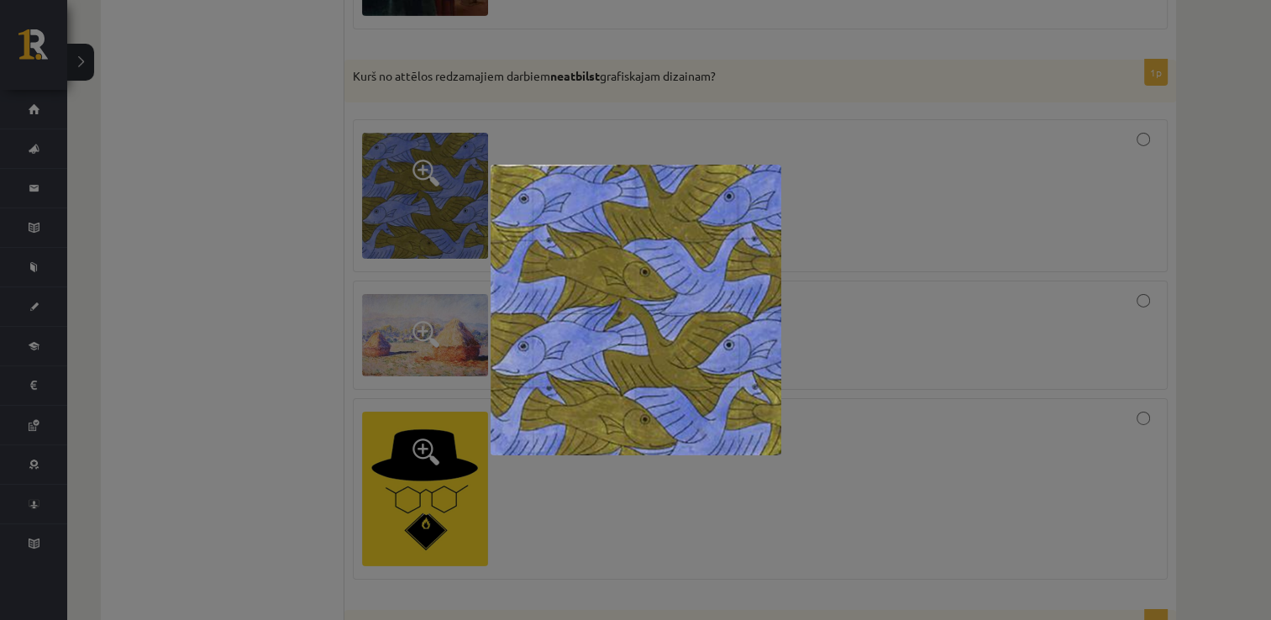
click at [1231, 106] on div at bounding box center [635, 310] width 1271 height 620
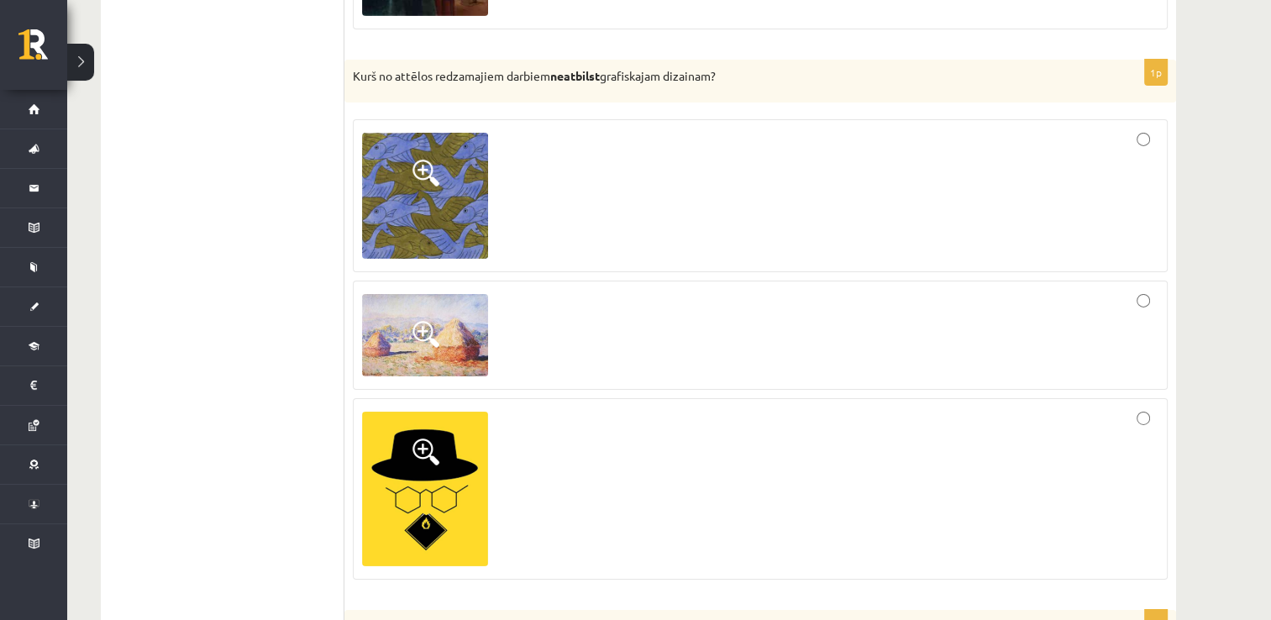
click at [423, 321] on span at bounding box center [425, 334] width 27 height 27
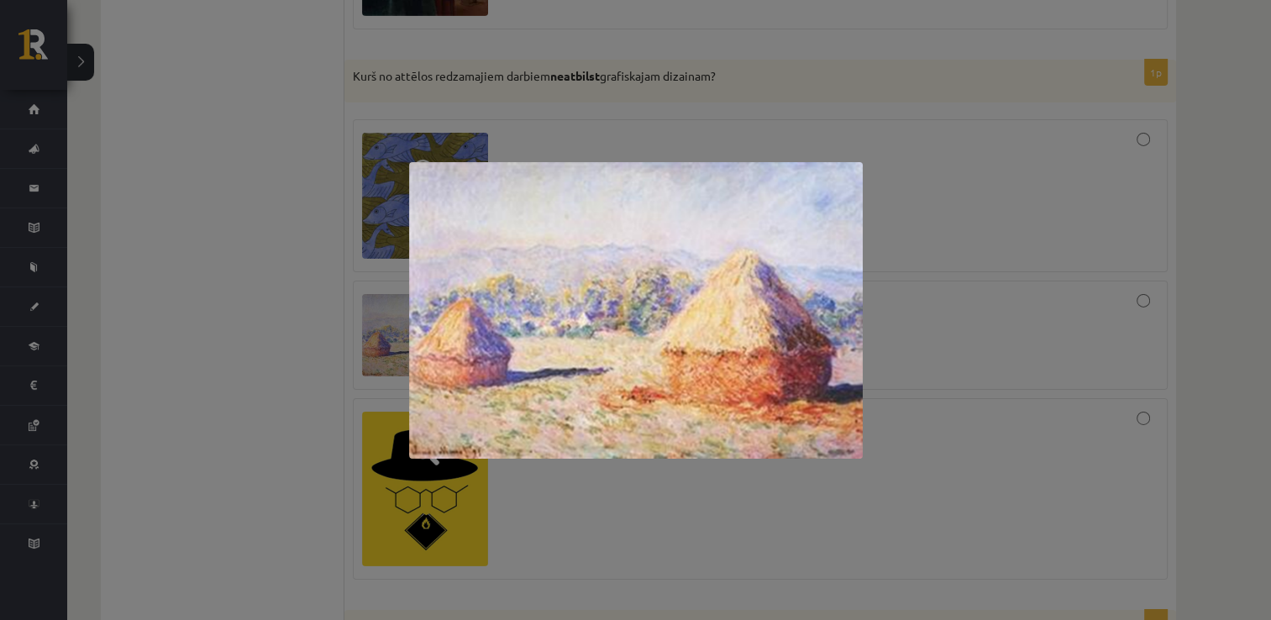
click at [1200, 187] on div at bounding box center [635, 310] width 1271 height 620
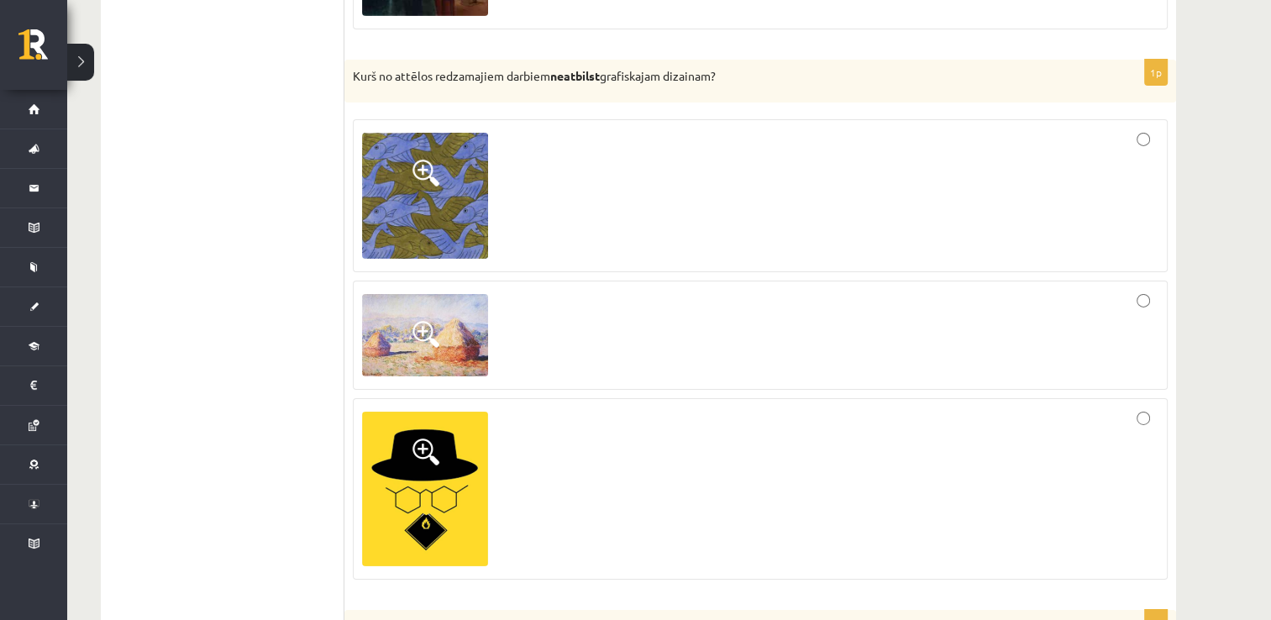
click at [403, 419] on img at bounding box center [425, 489] width 126 height 155
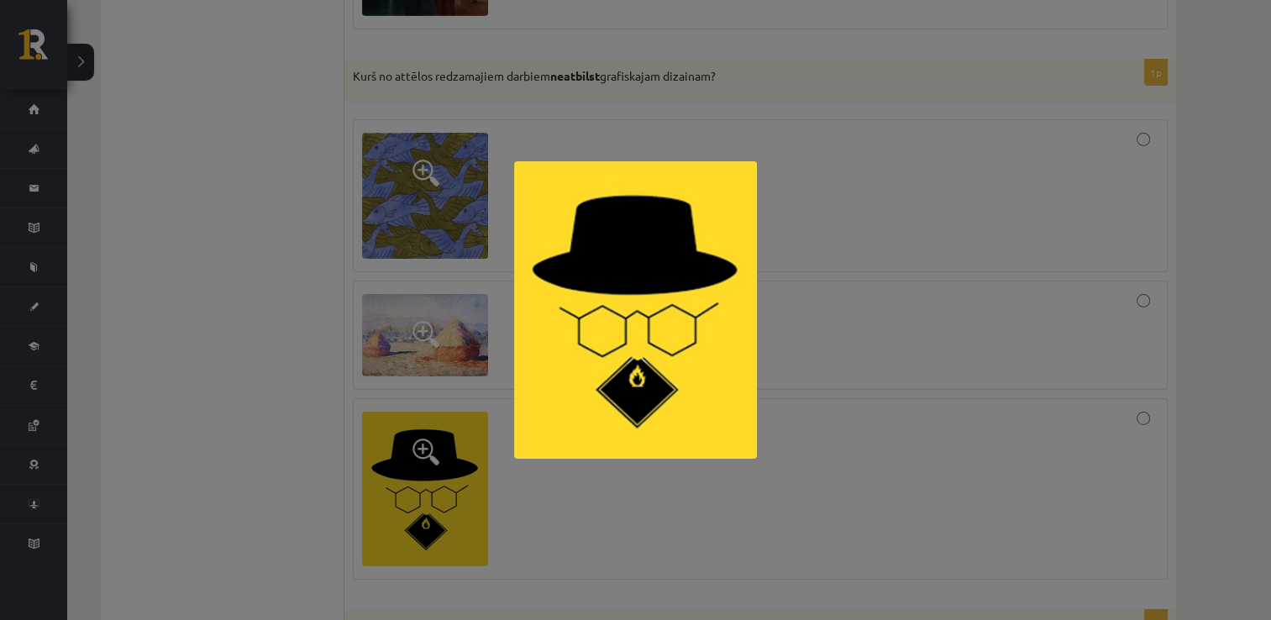
click at [1088, 291] on div at bounding box center [635, 310] width 1271 height 620
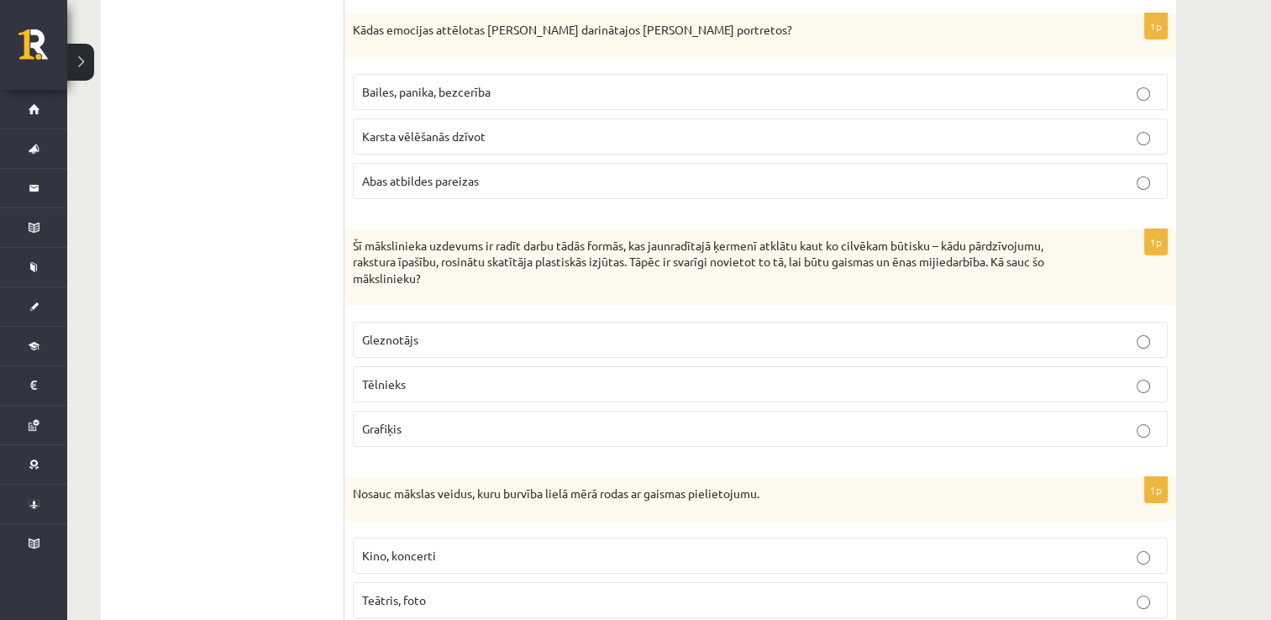
scroll to position [6135, 0]
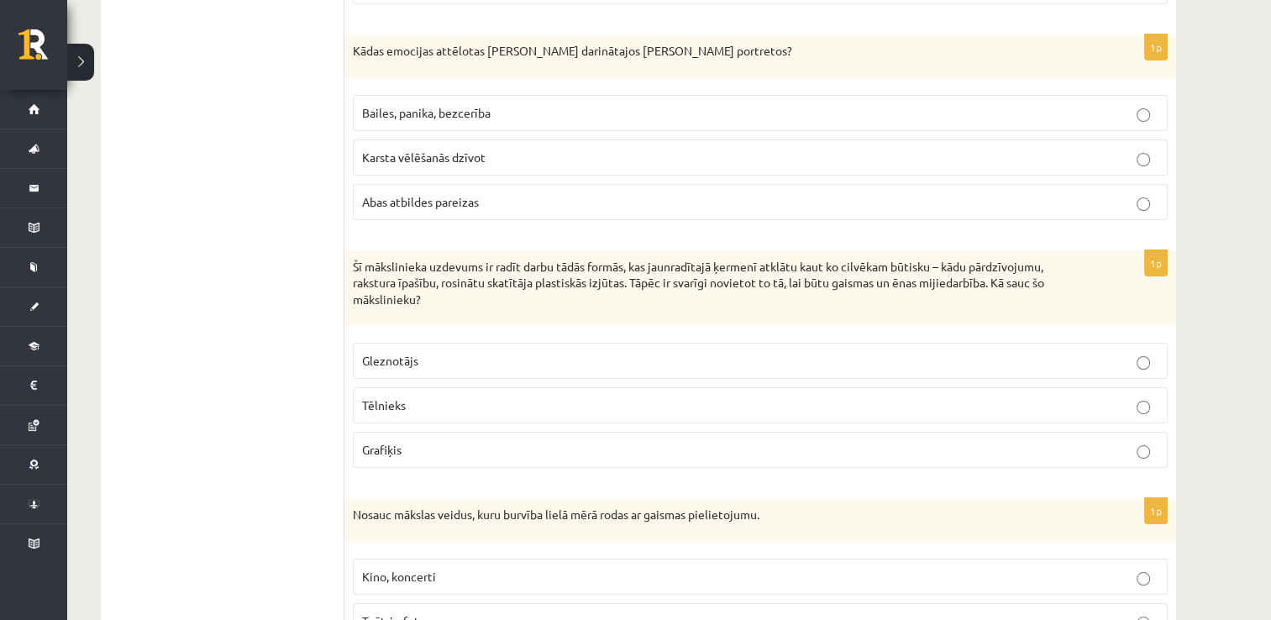
click at [427, 194] on span "Abas atbildes pareizas" at bounding box center [420, 201] width 117 height 15
click at [411, 396] on p "Tēlnieks" at bounding box center [760, 405] width 796 height 18
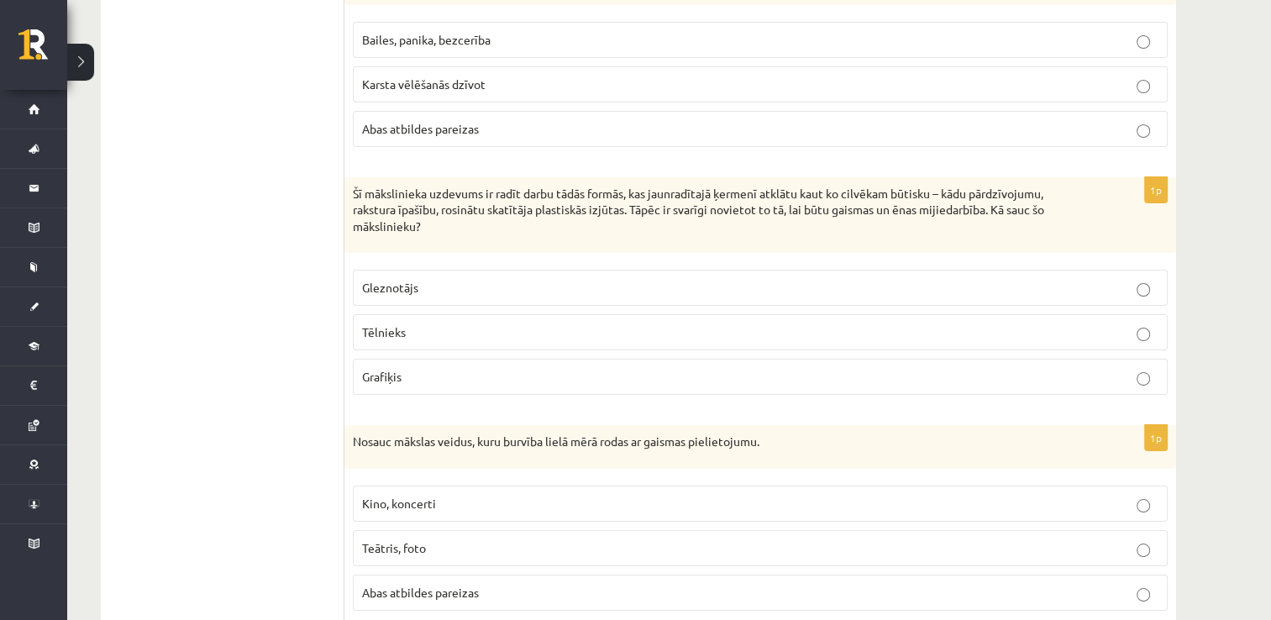
scroll to position [6303, 0]
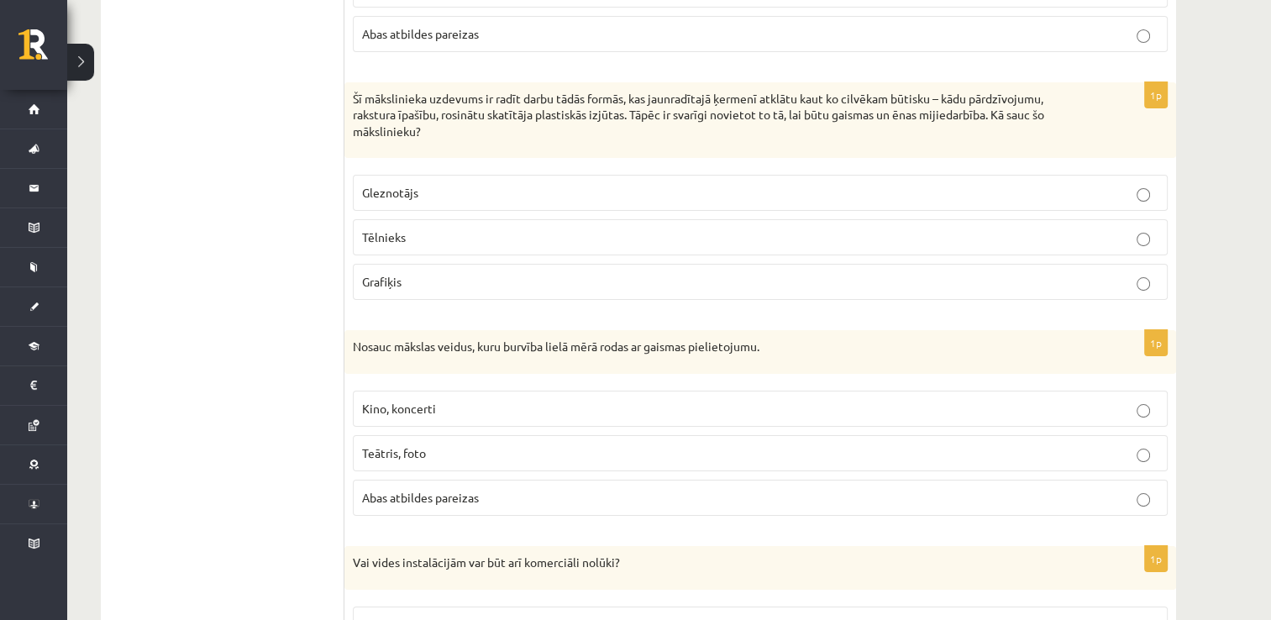
click at [486, 444] on p "Teātris, foto" at bounding box center [760, 453] width 796 height 18
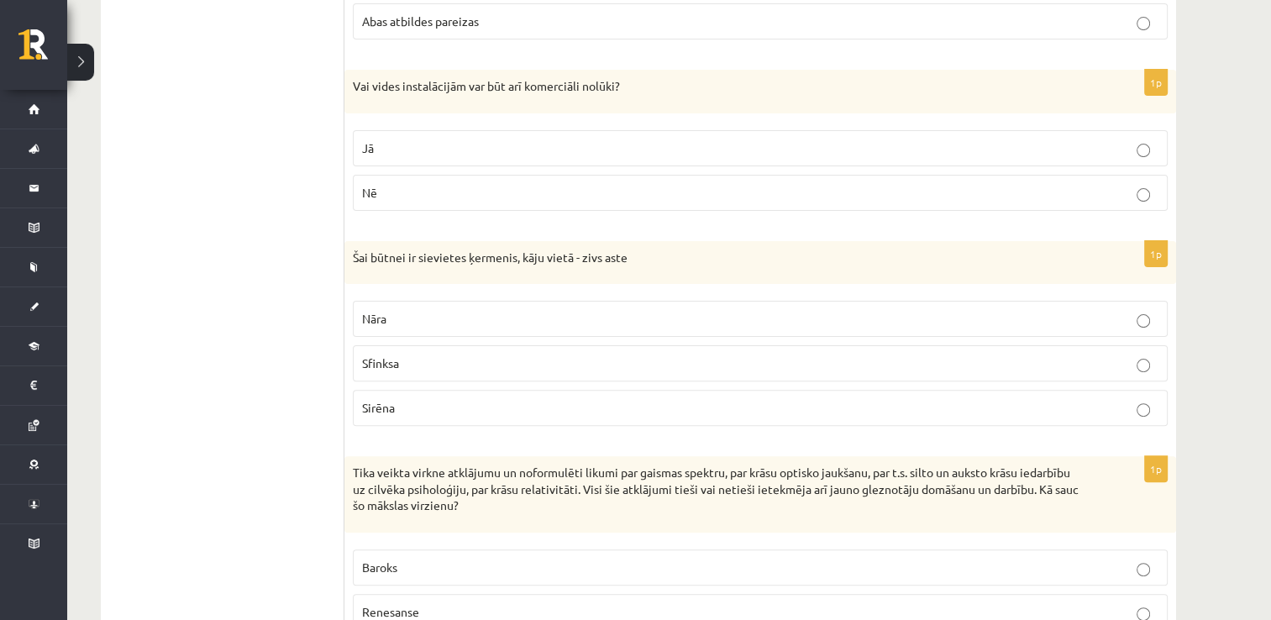
scroll to position [6809, 0]
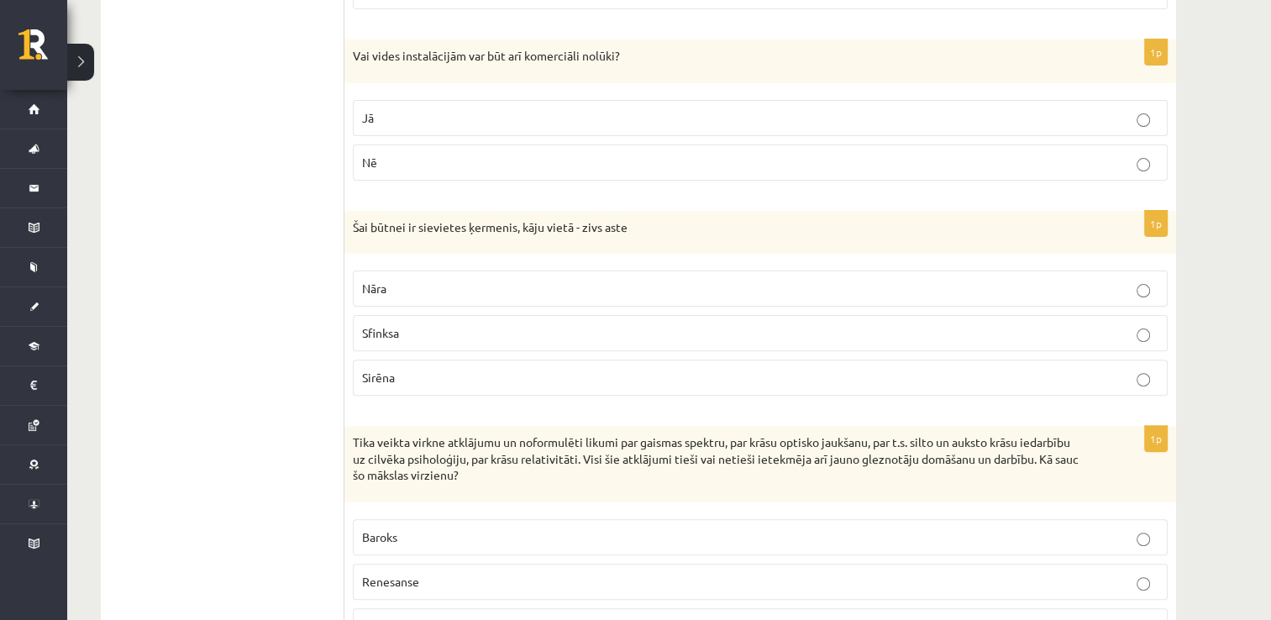
click at [737, 109] on p "Jā" at bounding box center [760, 118] width 796 height 18
click at [427, 369] on p "Sirēna" at bounding box center [760, 378] width 796 height 18
click at [410, 618] on span "Impresionisms" at bounding box center [400, 625] width 76 height 15
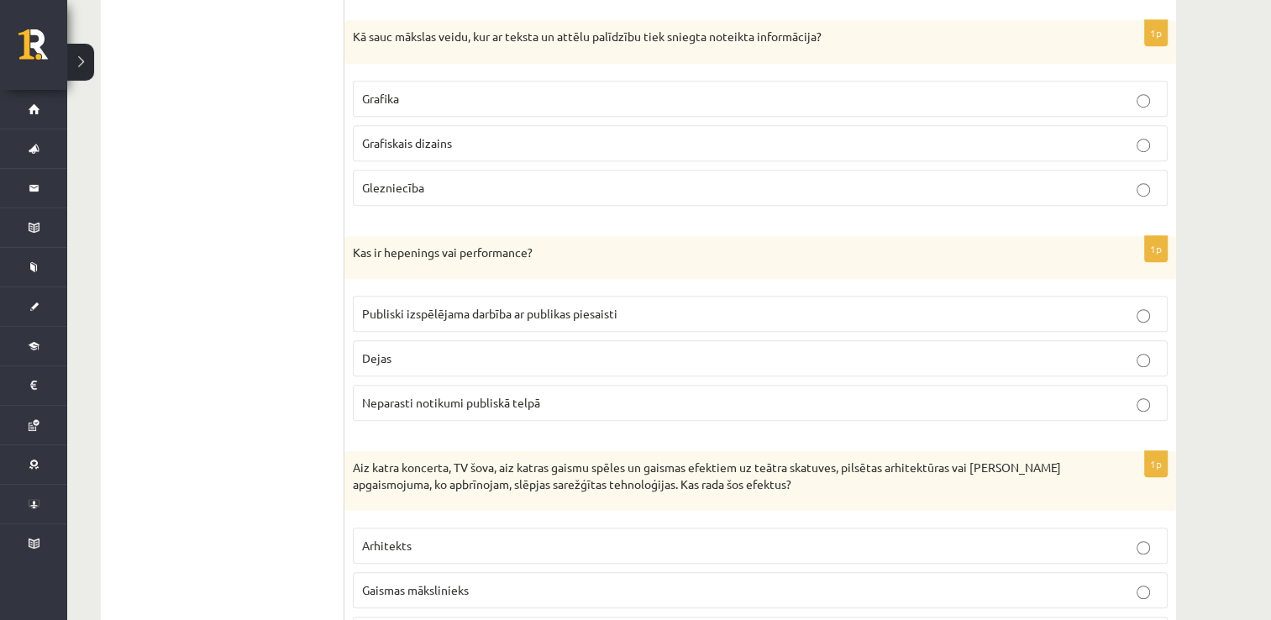
scroll to position [7443, 0]
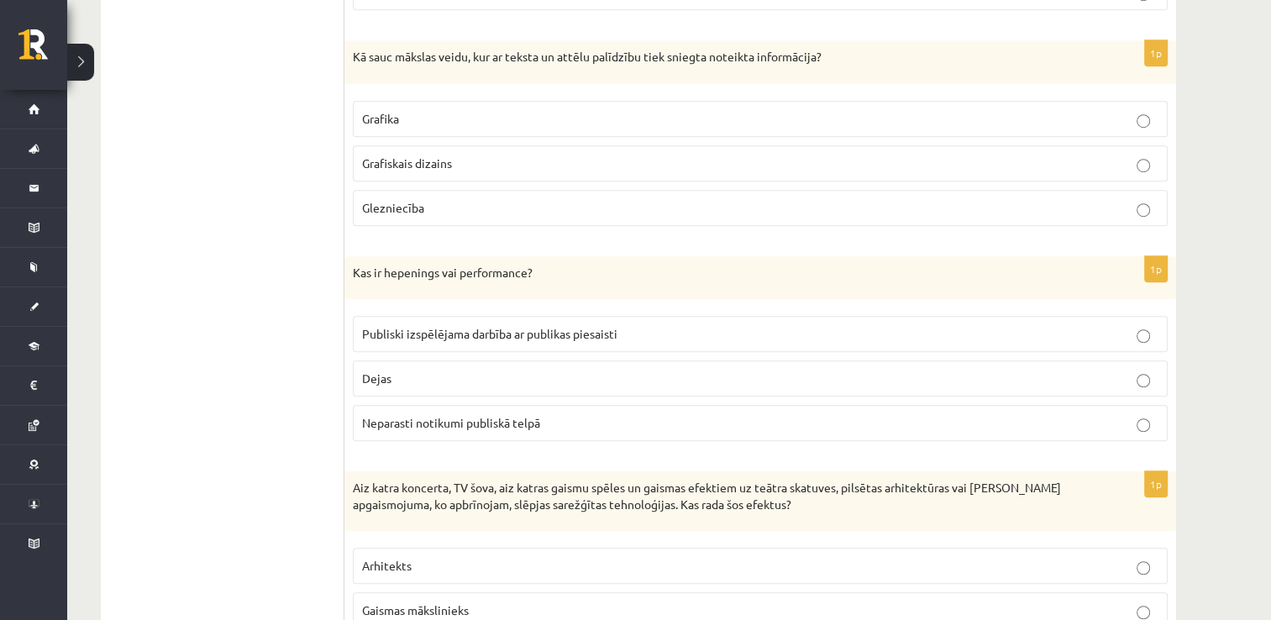
click at [474, 155] on p "Grafiskais dizains" at bounding box center [760, 164] width 796 height 18
click at [431, 326] on span "Publiski izspēlējama darbība ar publikas piesaisti" at bounding box center [489, 333] width 255 height 15
click at [425, 602] on span "Gaismas mākslinieks" at bounding box center [415, 609] width 107 height 15
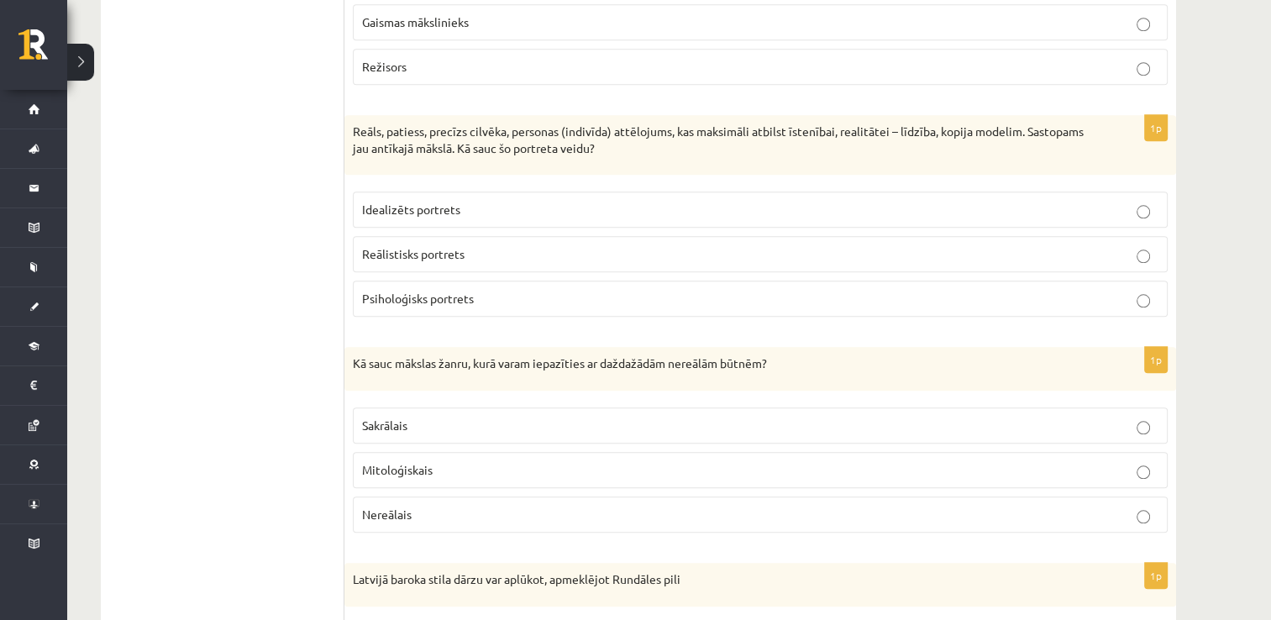
scroll to position [8115, 0]
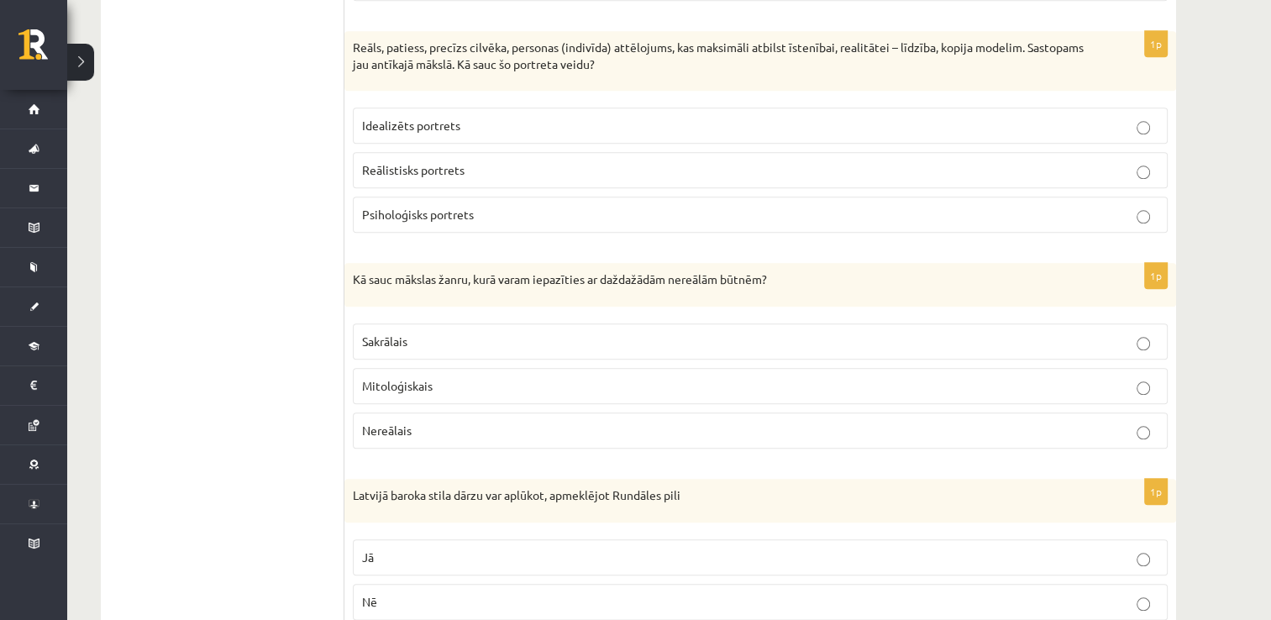
click at [722, 161] on p "Reālistisks portrets" at bounding box center [760, 170] width 796 height 18
click at [581, 377] on p "Mitoloģiskais" at bounding box center [760, 386] width 796 height 18
click at [413, 548] on p "Jā" at bounding box center [760, 557] width 796 height 18
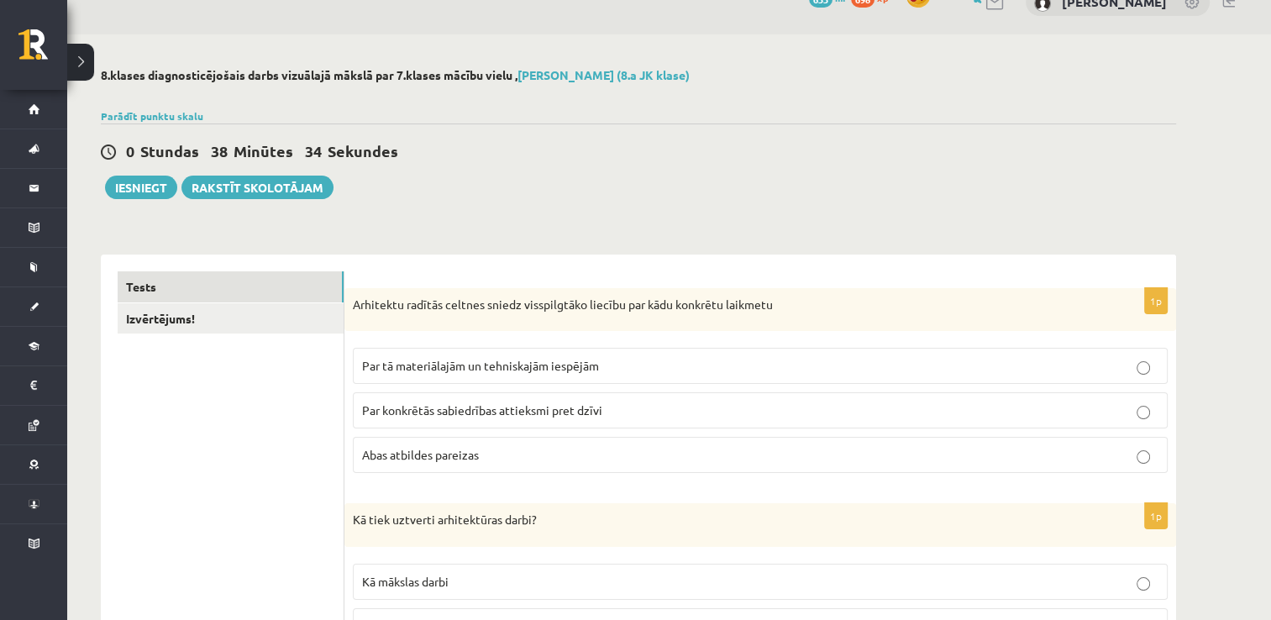
scroll to position [0, 0]
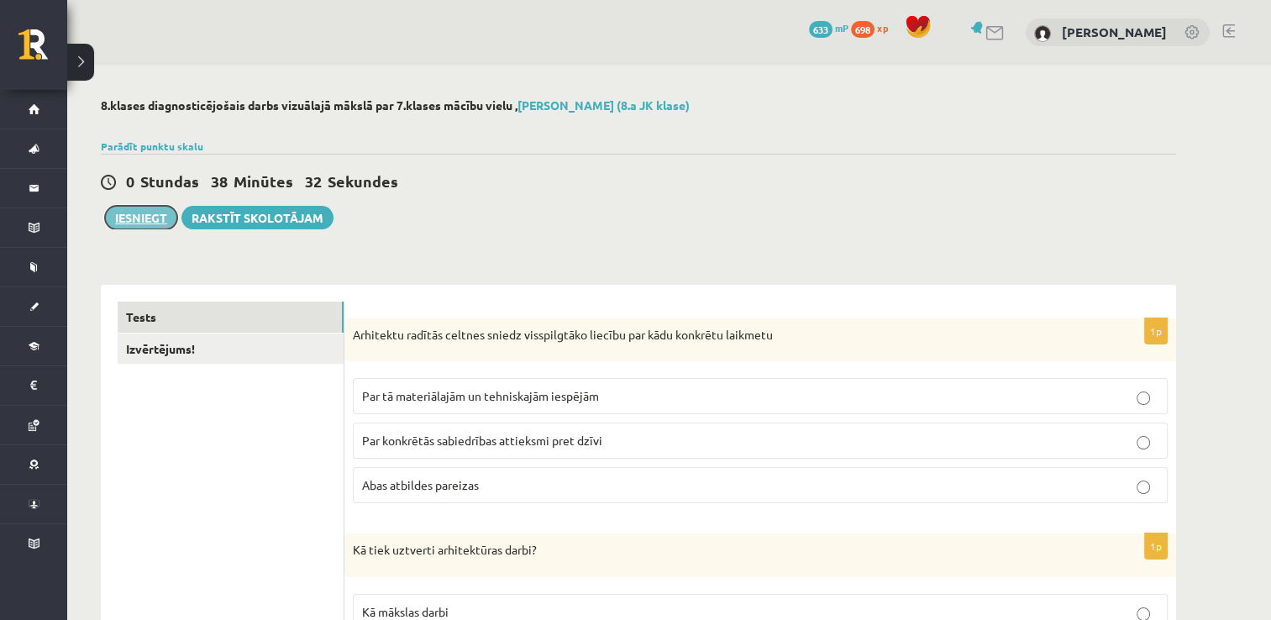
click at [157, 223] on button "Iesniegt" at bounding box center [141, 218] width 72 height 24
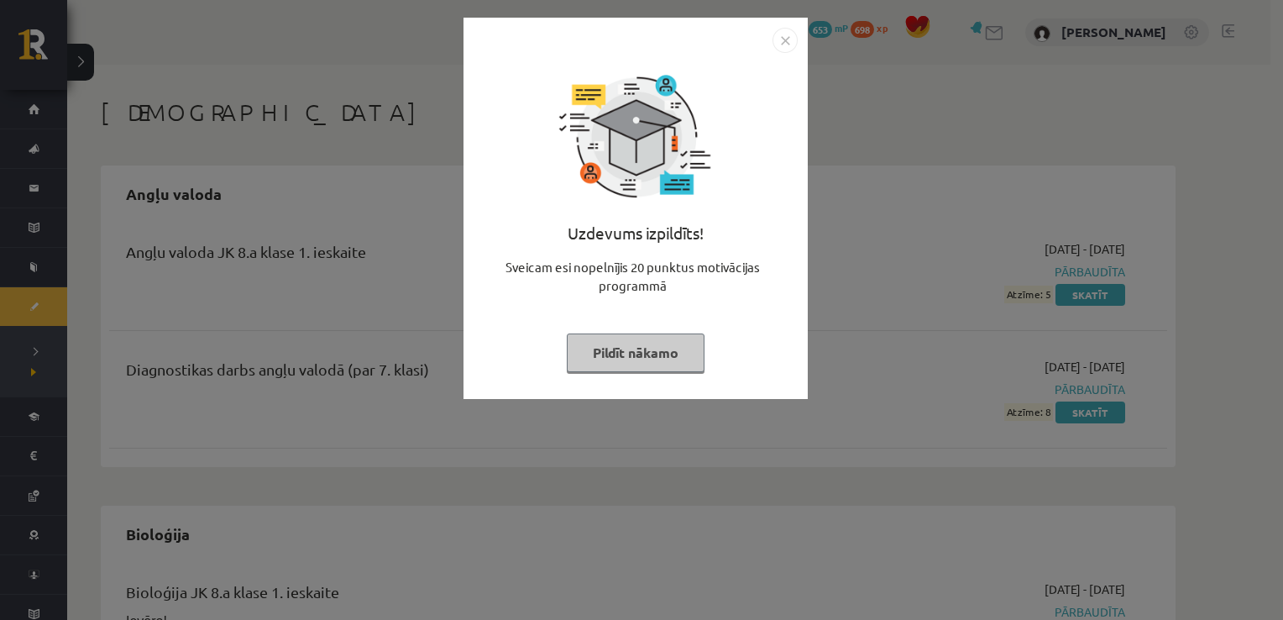
click at [645, 349] on button "Pildīt nākamo" at bounding box center [636, 352] width 138 height 39
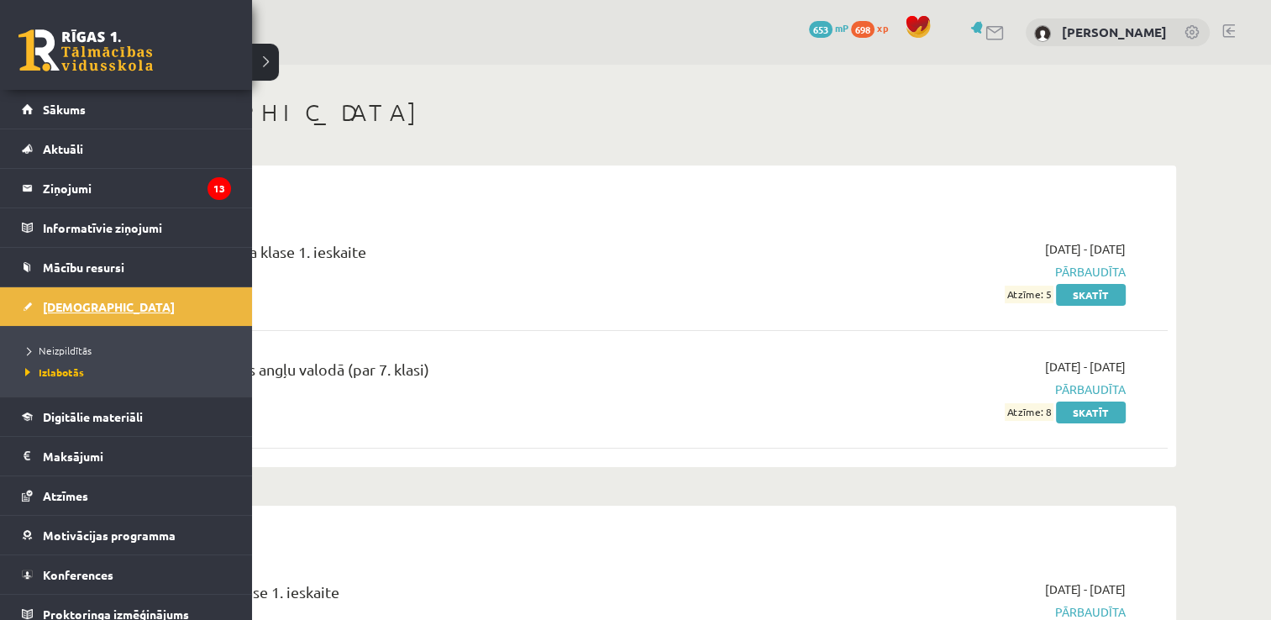
click at [70, 301] on span "[DEMOGRAPHIC_DATA]" at bounding box center [109, 306] width 132 height 15
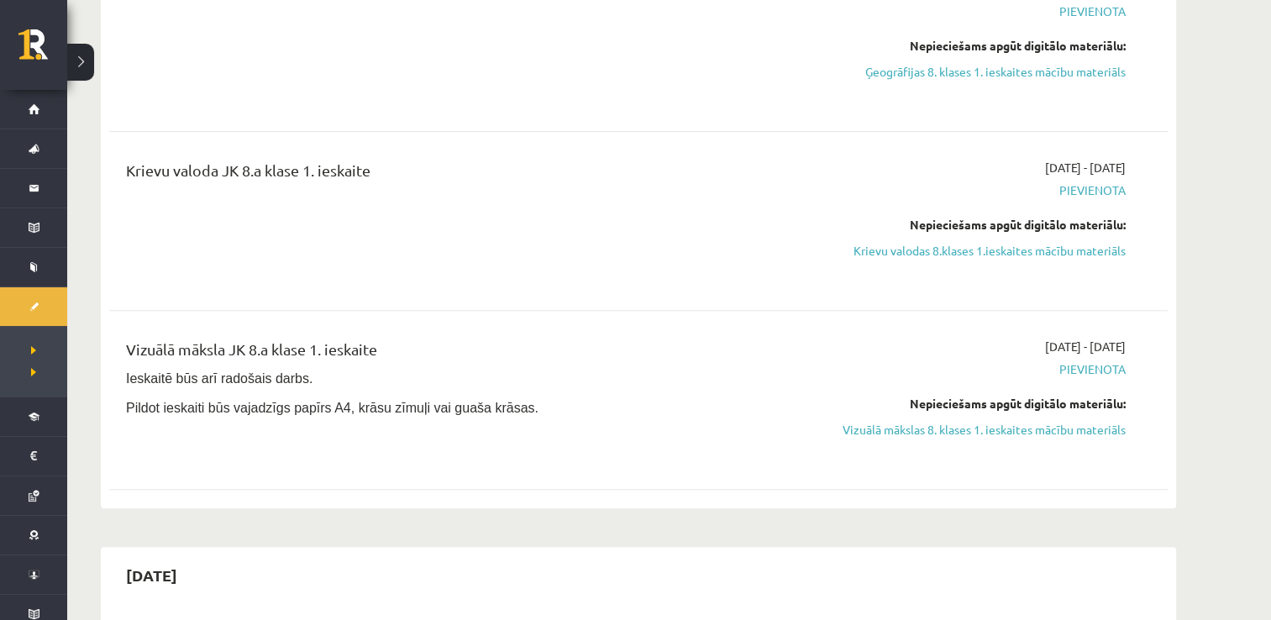
scroll to position [672, 0]
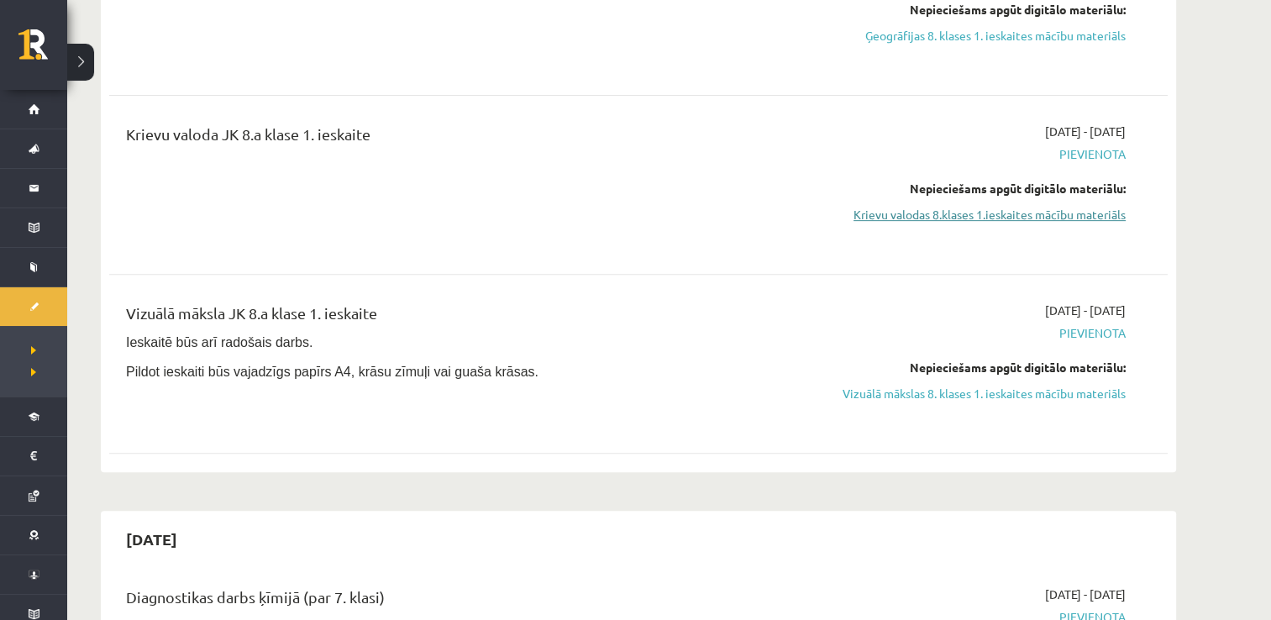
click at [1030, 215] on link "Krievu valodas 8.klases 1.ieskaites mācību materiāls" at bounding box center [967, 215] width 317 height 18
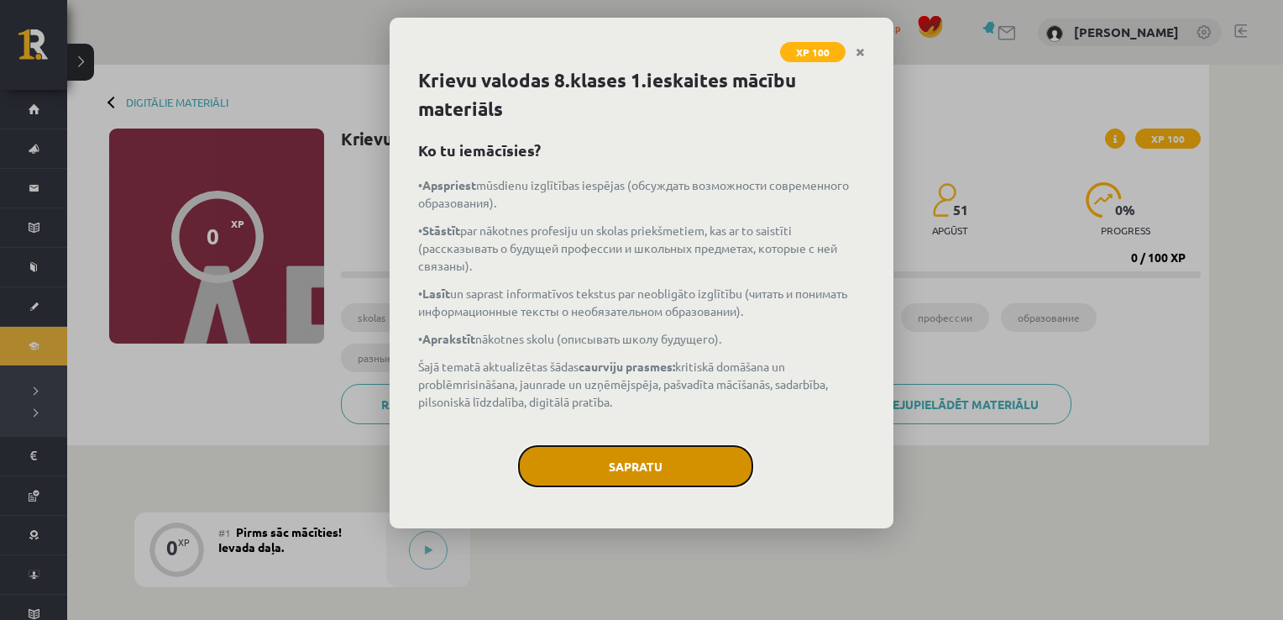
click at [660, 474] on button "Sapratu" at bounding box center [635, 466] width 235 height 42
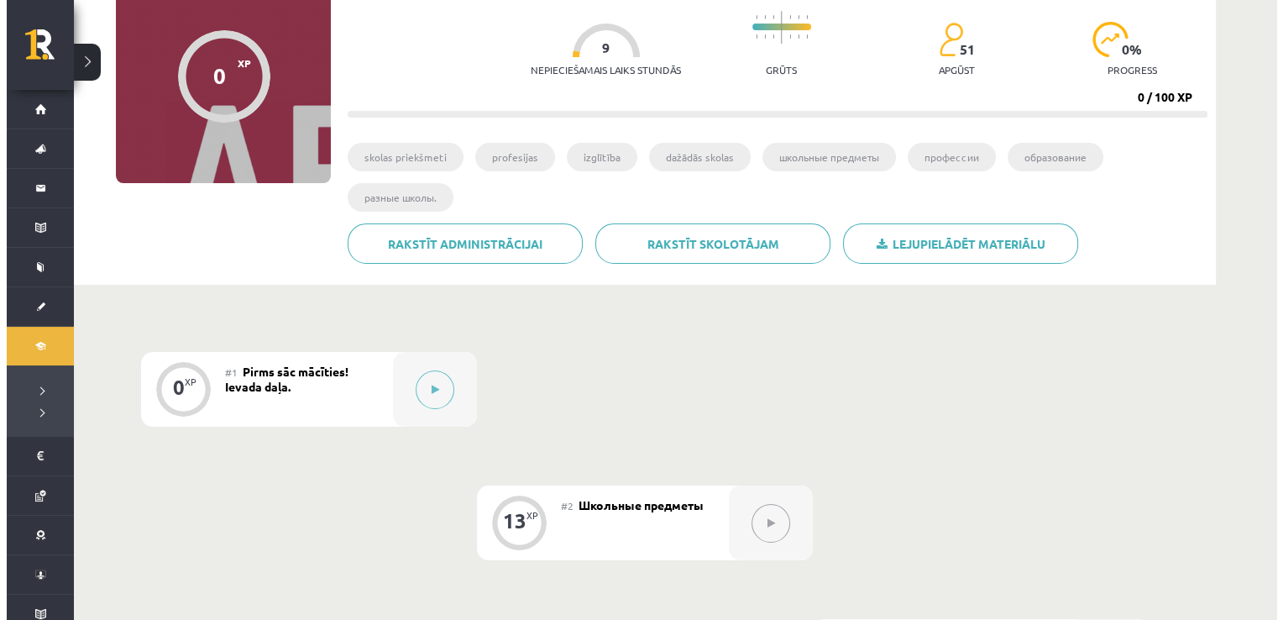
scroll to position [168, 0]
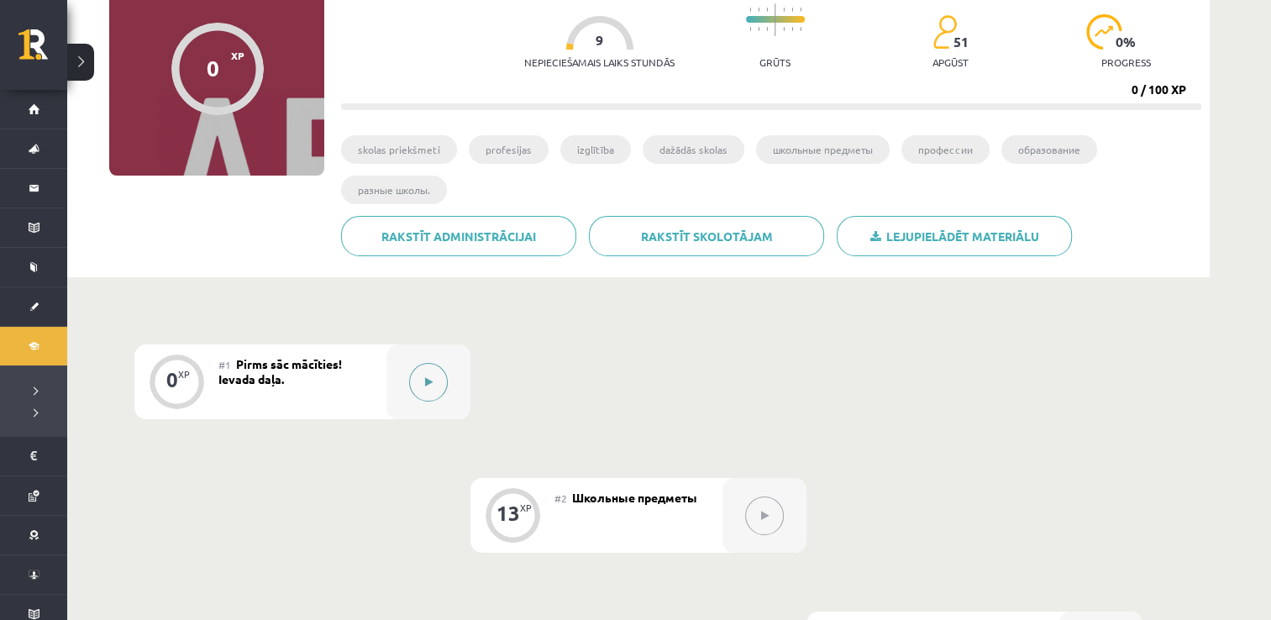
click at [425, 396] on button at bounding box center [428, 382] width 39 height 39
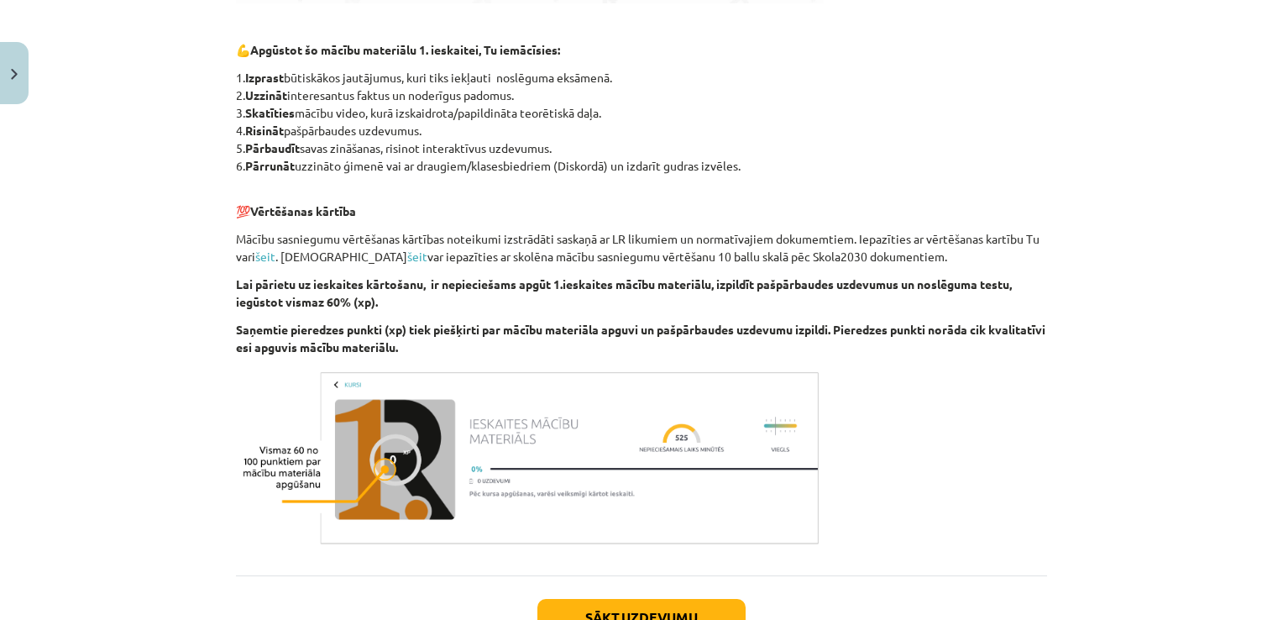
scroll to position [947, 0]
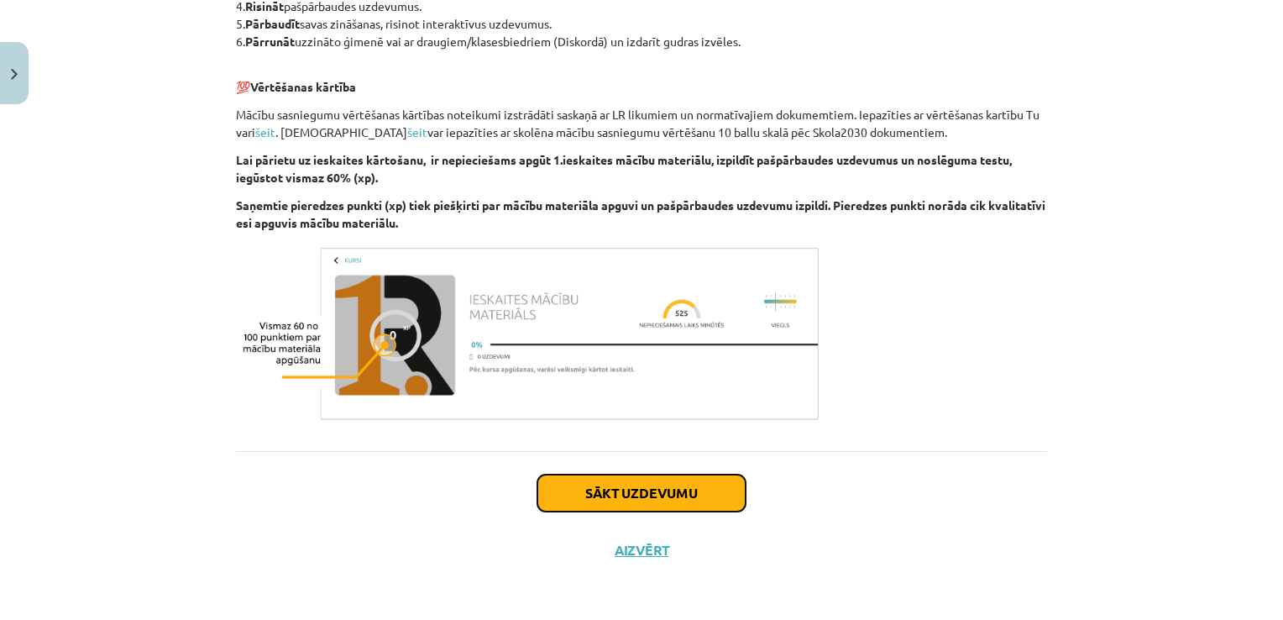
click at [682, 495] on button "Sākt uzdevumu" at bounding box center [641, 492] width 208 height 37
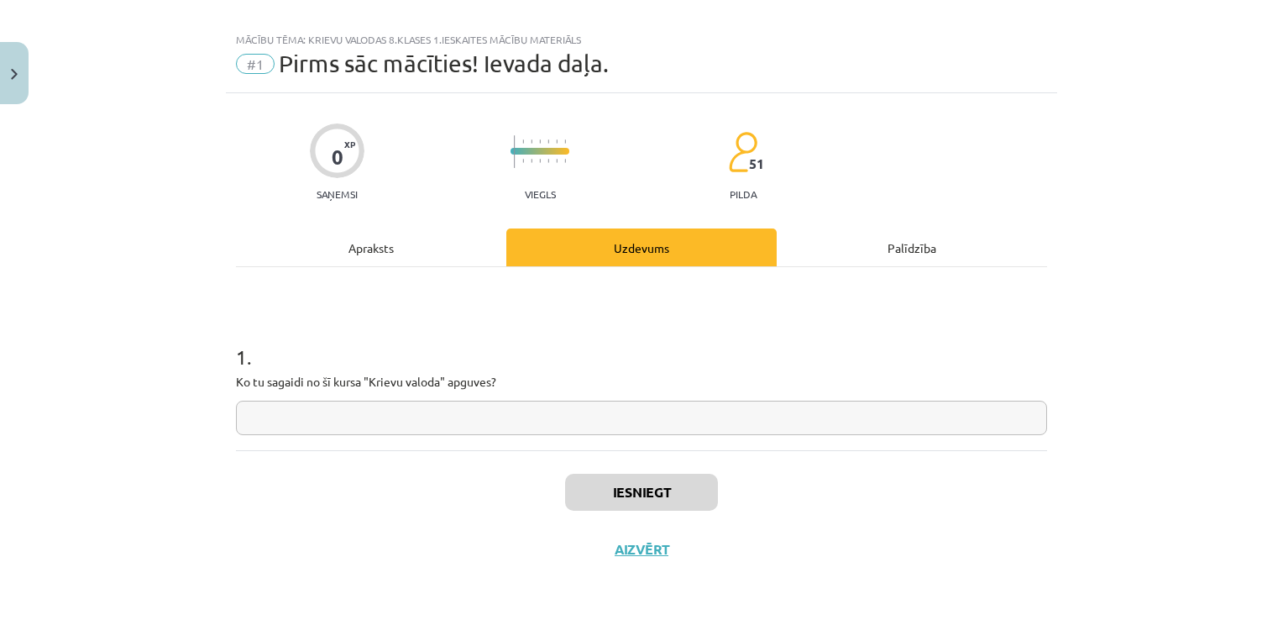
scroll to position [17, 0]
click at [541, 422] on input "text" at bounding box center [641, 419] width 811 height 34
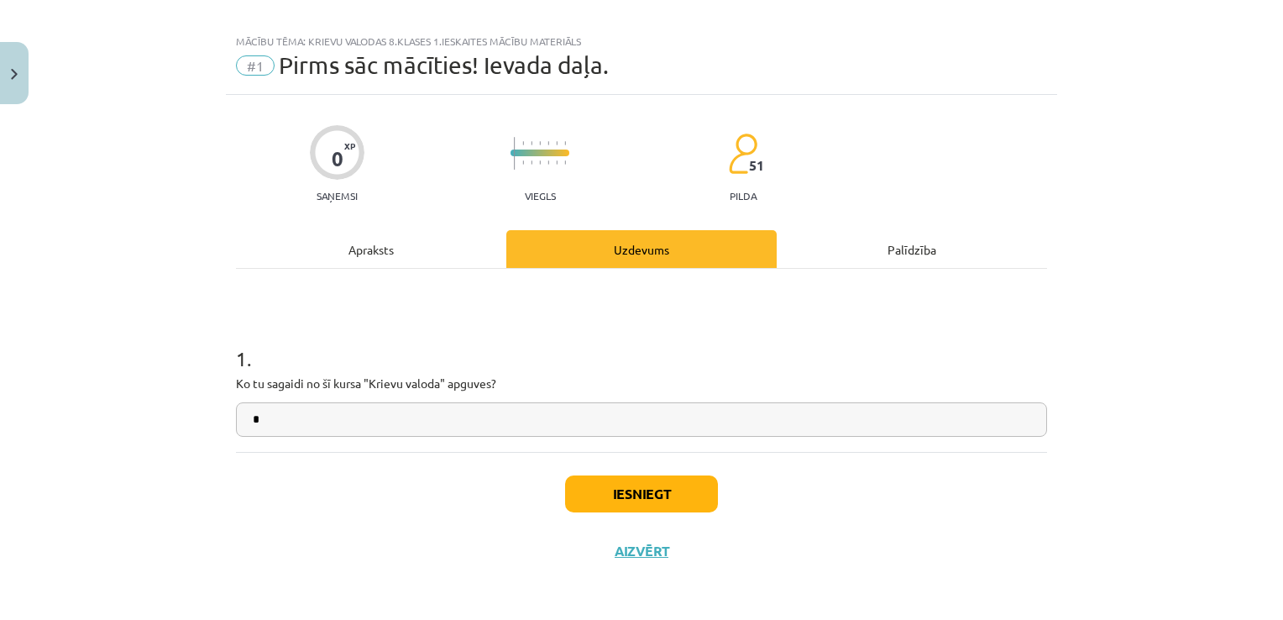
type input "*"
click at [624, 504] on button "Iesniegt" at bounding box center [641, 493] width 153 height 37
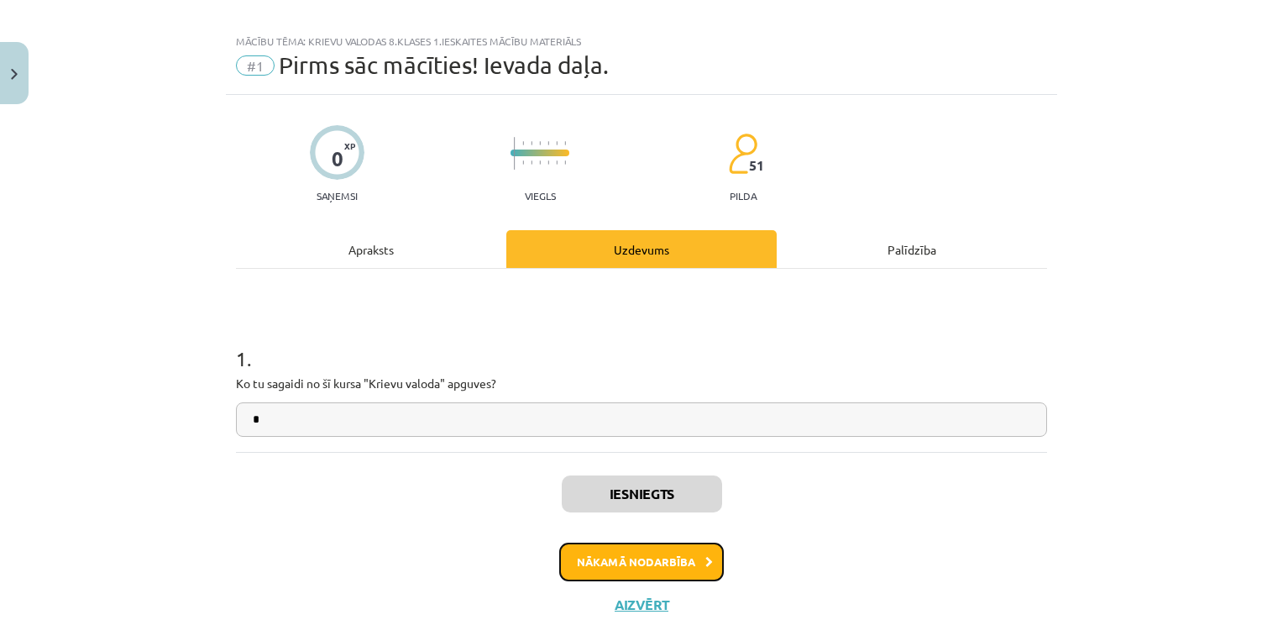
click at [663, 564] on button "Nākamā nodarbība" at bounding box center [641, 562] width 165 height 39
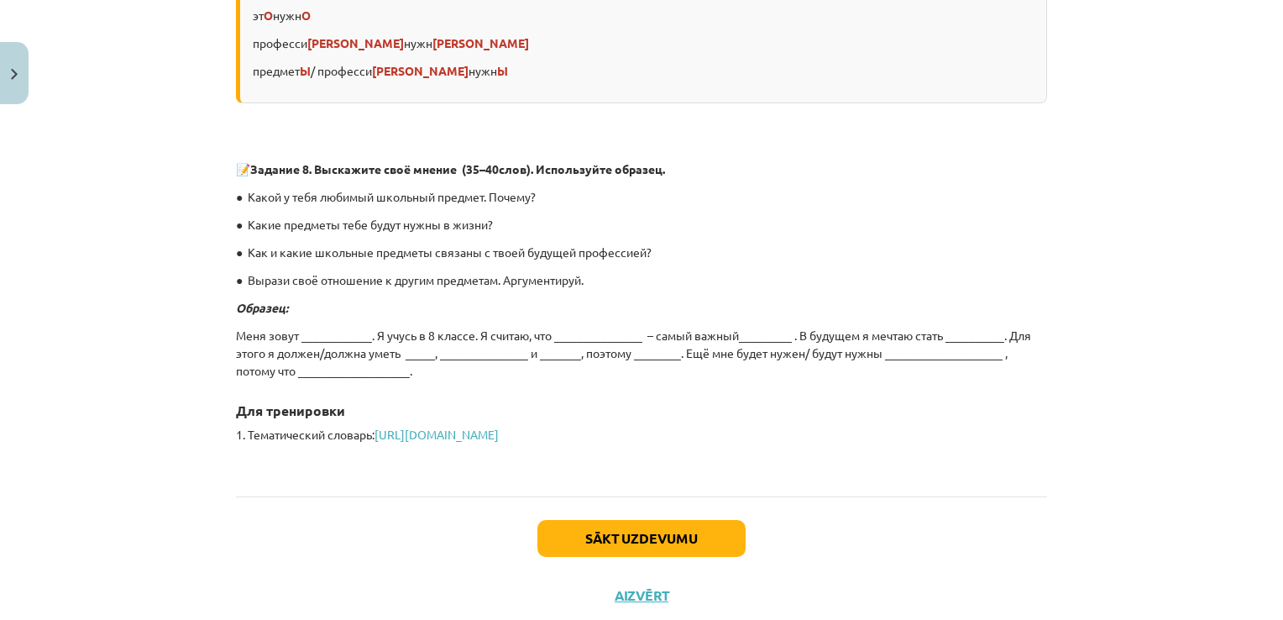
scroll to position [4857, 0]
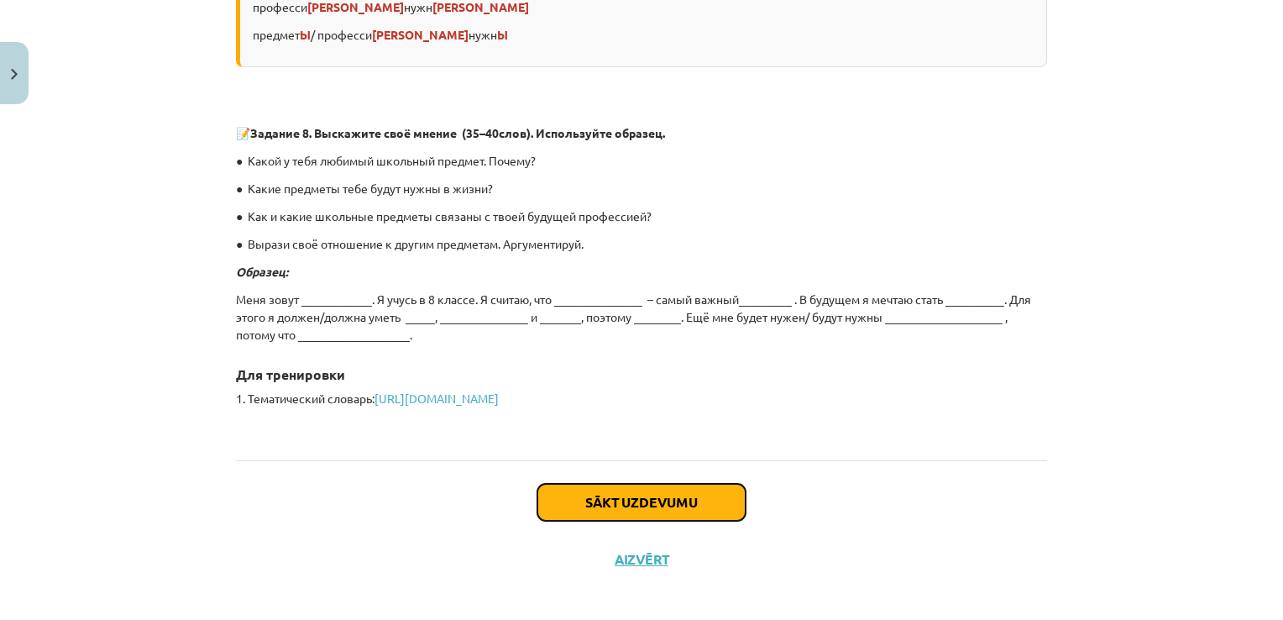
click at [700, 490] on button "Sākt uzdevumu" at bounding box center [641, 502] width 208 height 37
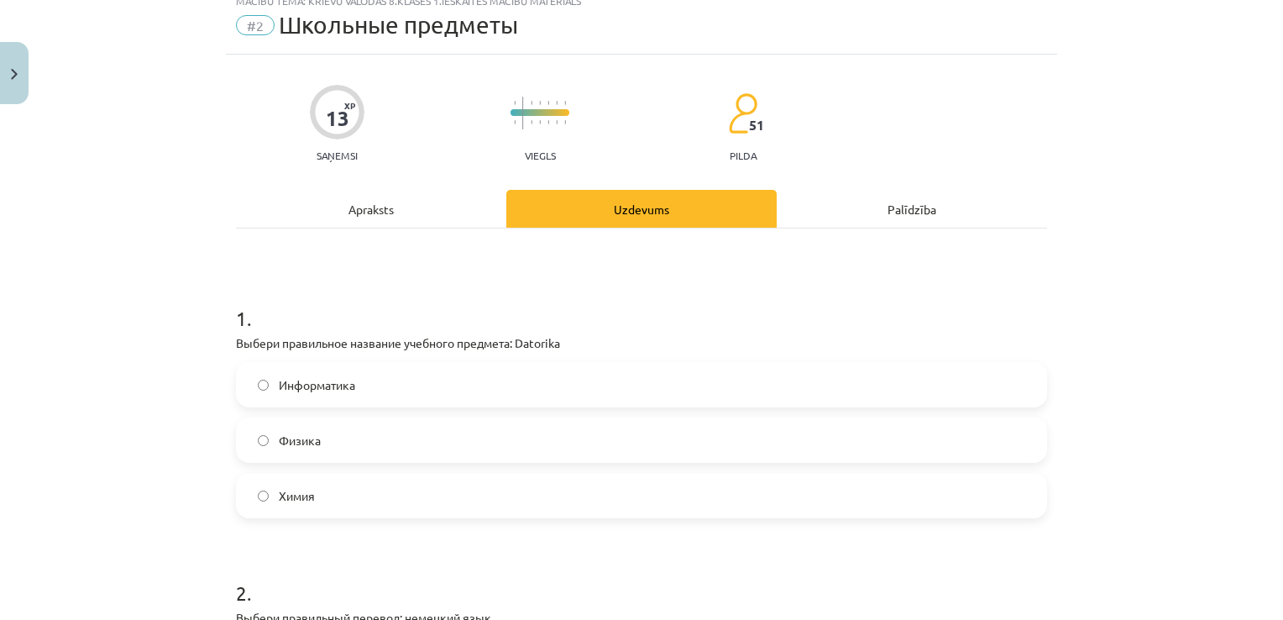
scroll to position [42, 0]
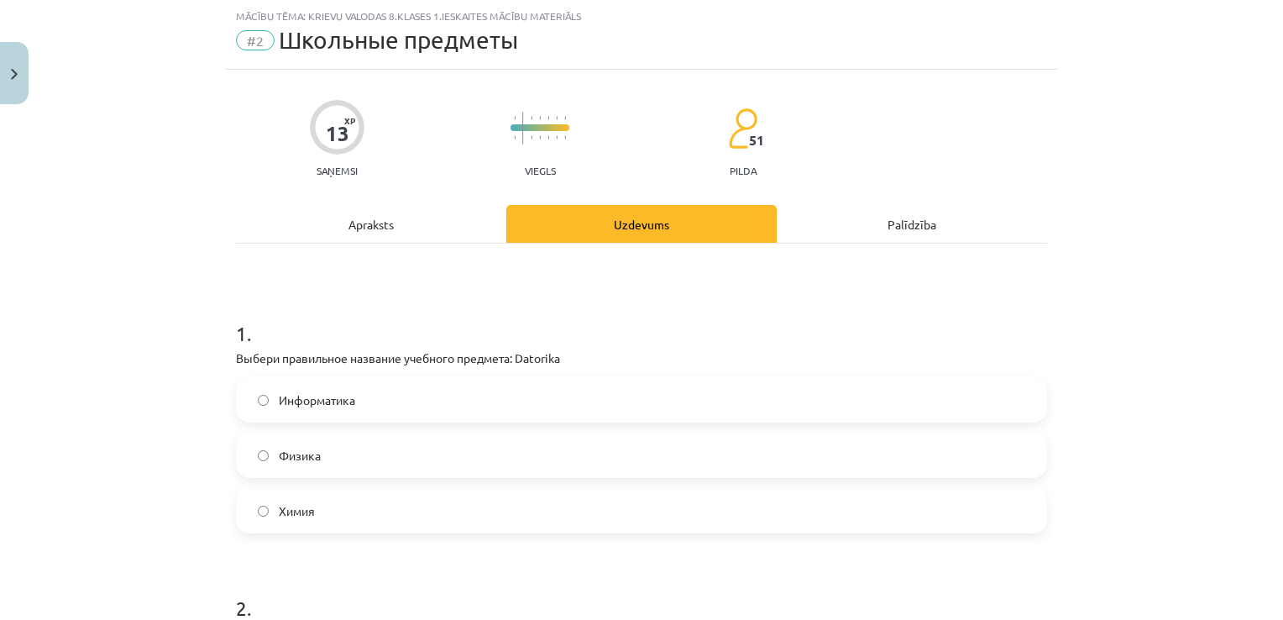
click at [417, 396] on label "Информатика" at bounding box center [642, 400] width 808 height 42
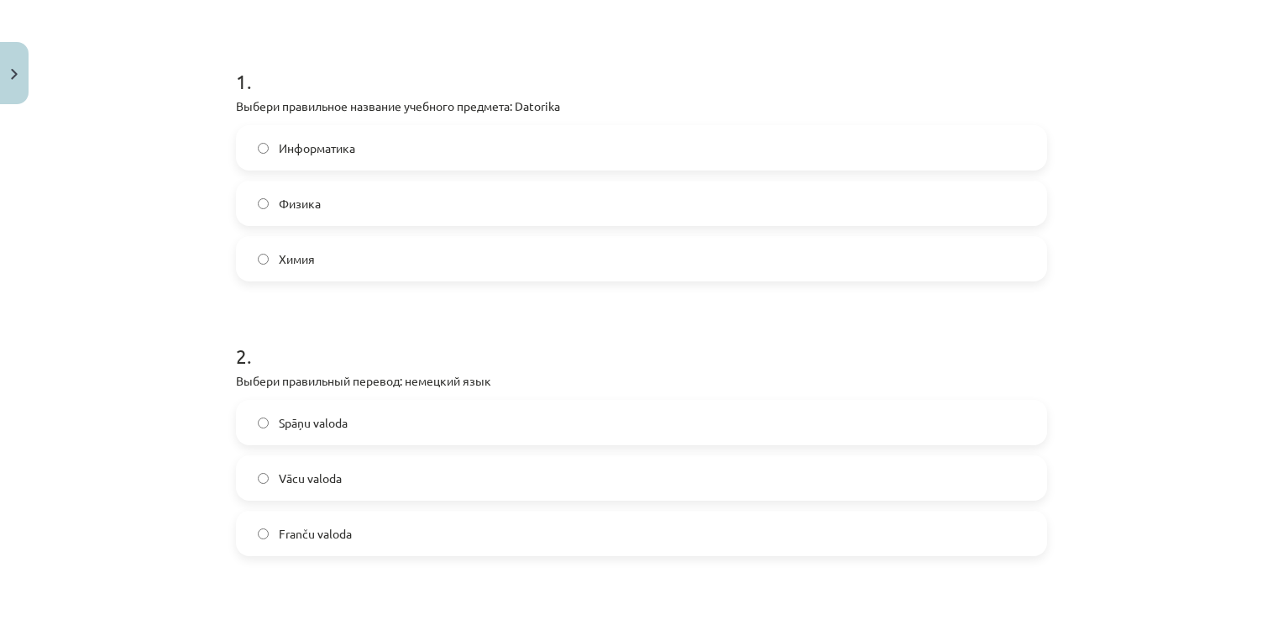
scroll to position [462, 0]
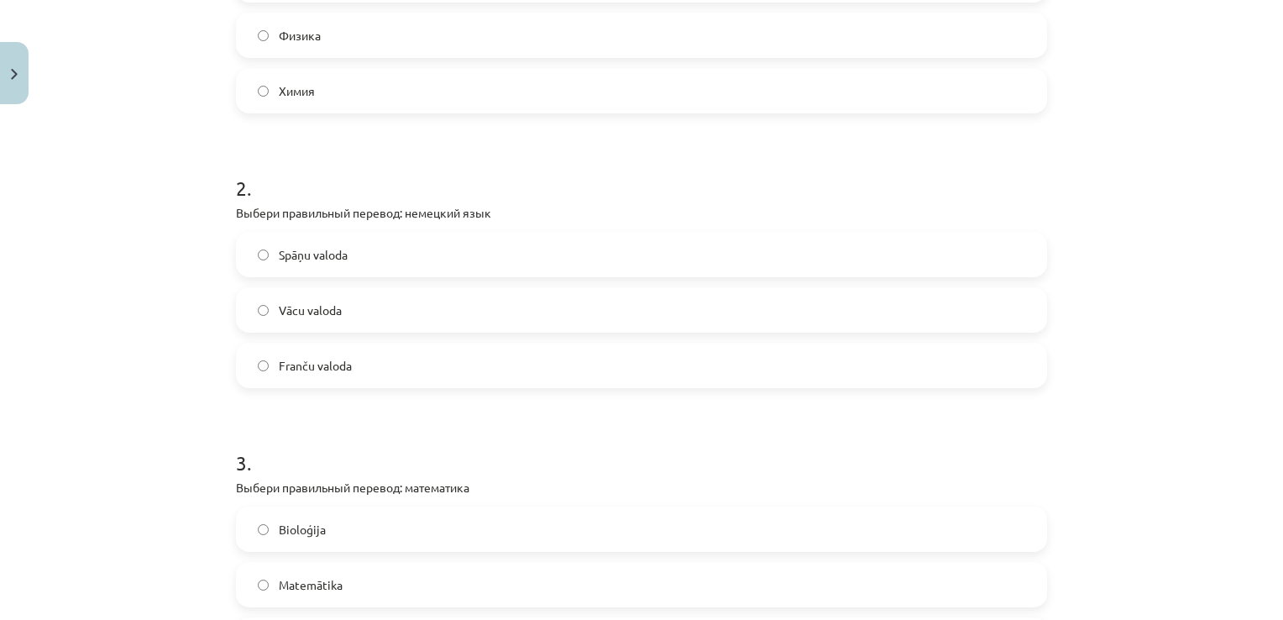
click at [344, 308] on label "Vācu valoda" at bounding box center [642, 310] width 808 height 42
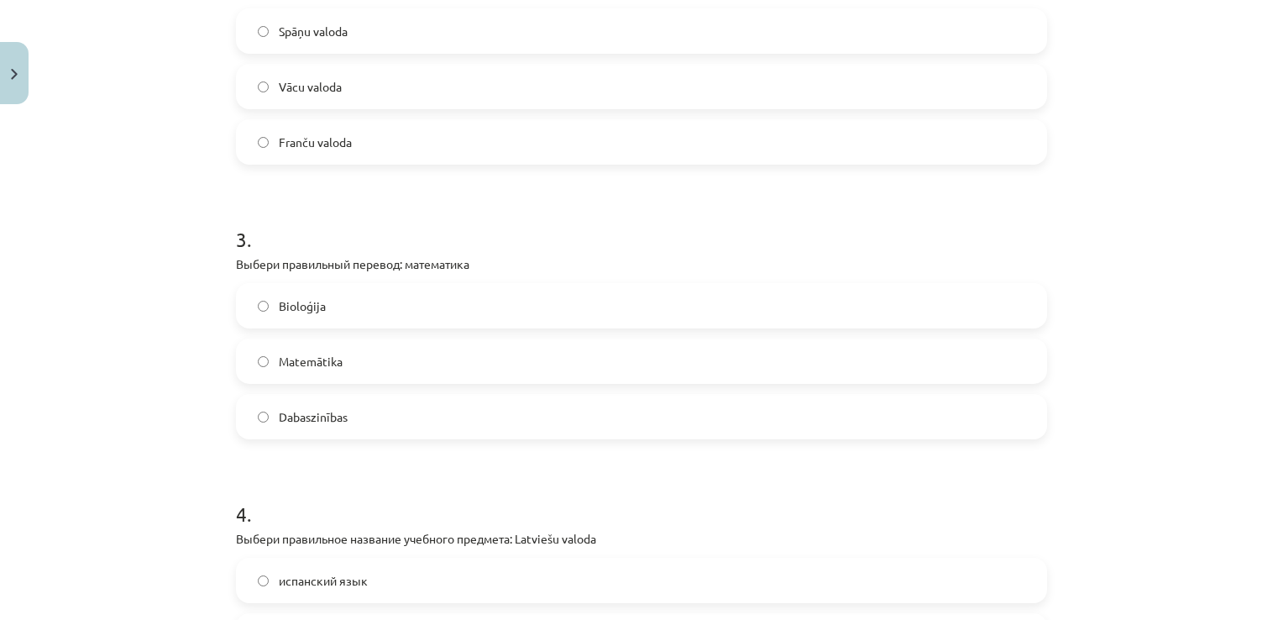
scroll to position [714, 0]
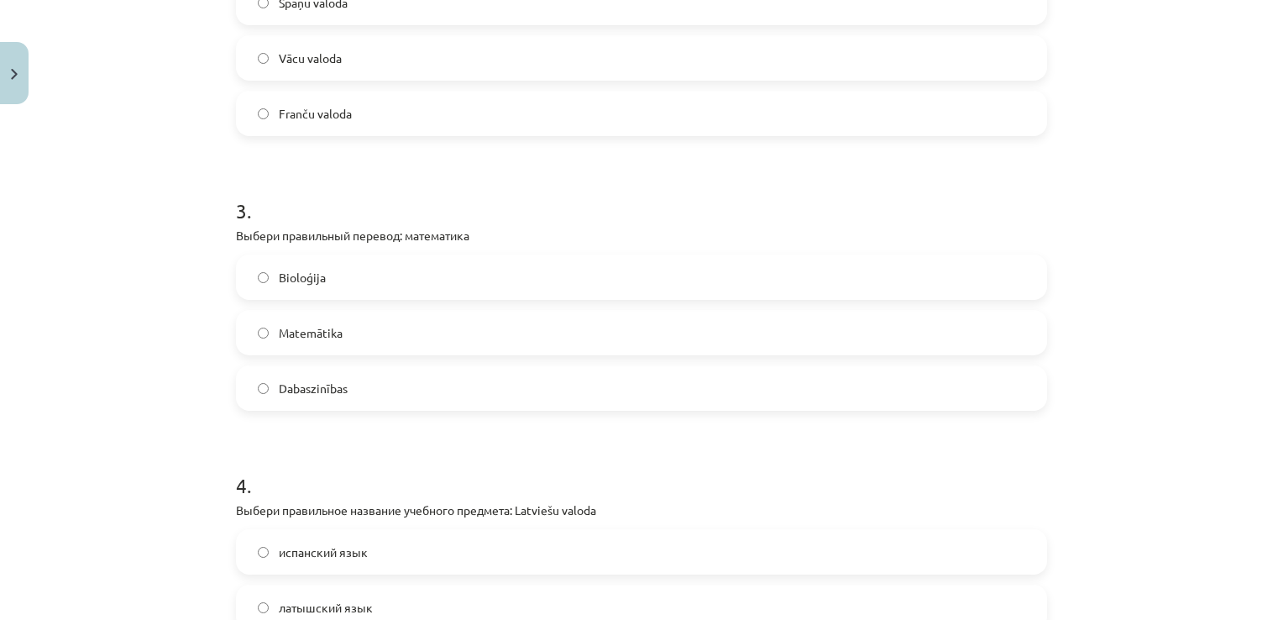
click at [372, 329] on label "Matemātika" at bounding box center [642, 333] width 808 height 42
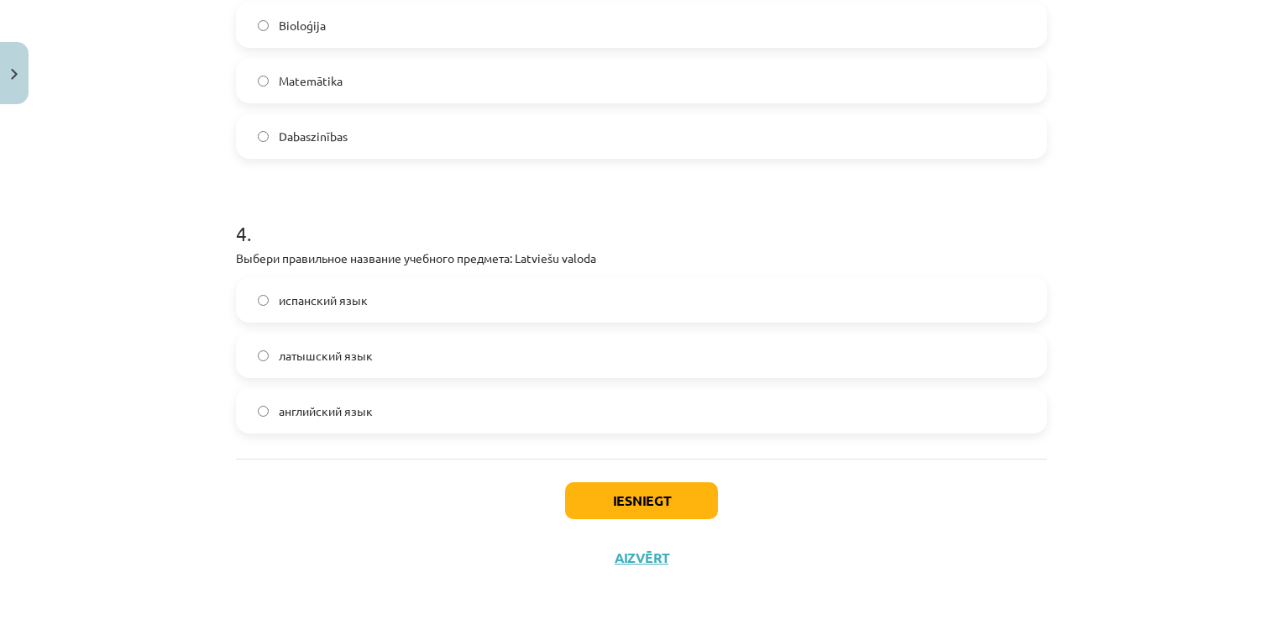
click at [376, 353] on label "латышский язык" at bounding box center [642, 355] width 808 height 42
click at [663, 499] on button "Iesniegt" at bounding box center [641, 500] width 153 height 37
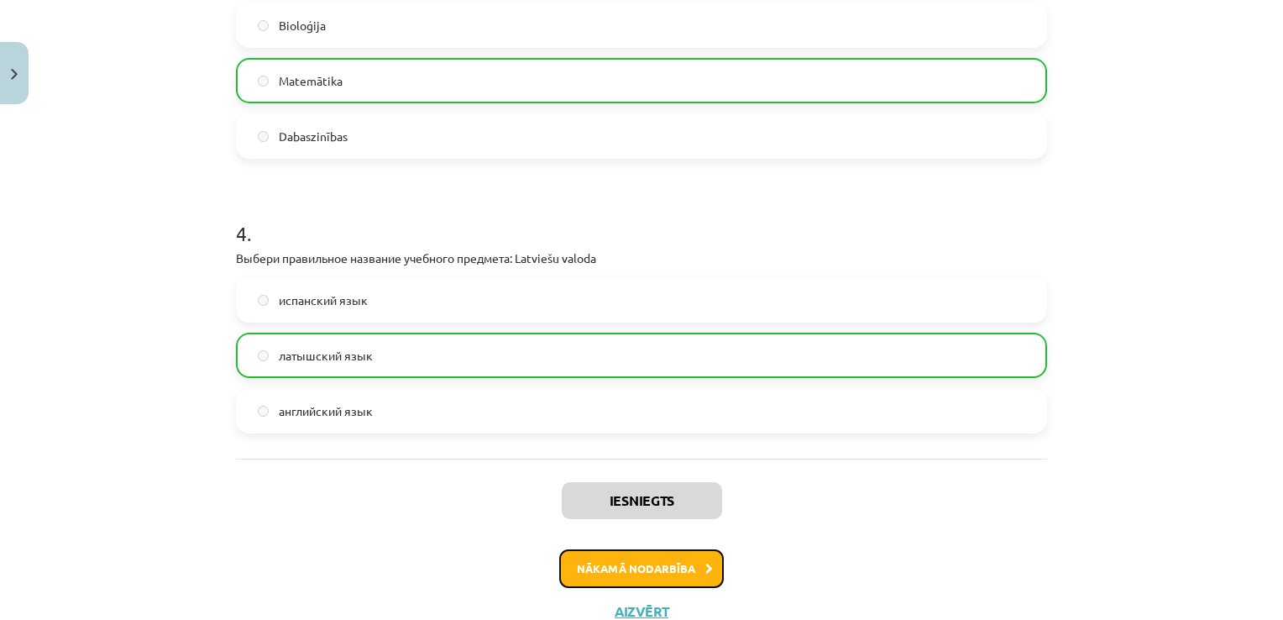
click at [689, 569] on button "Nākamā nodarbība" at bounding box center [641, 568] width 165 height 39
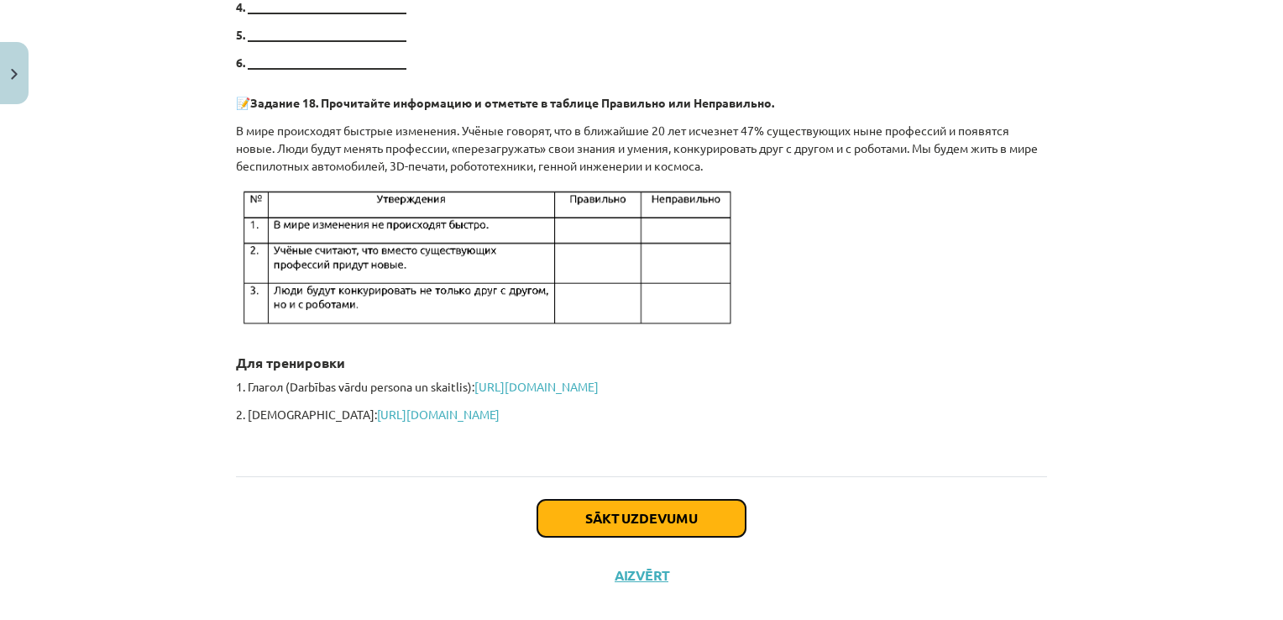
click at [698, 500] on button "Sākt uzdevumu" at bounding box center [641, 518] width 208 height 37
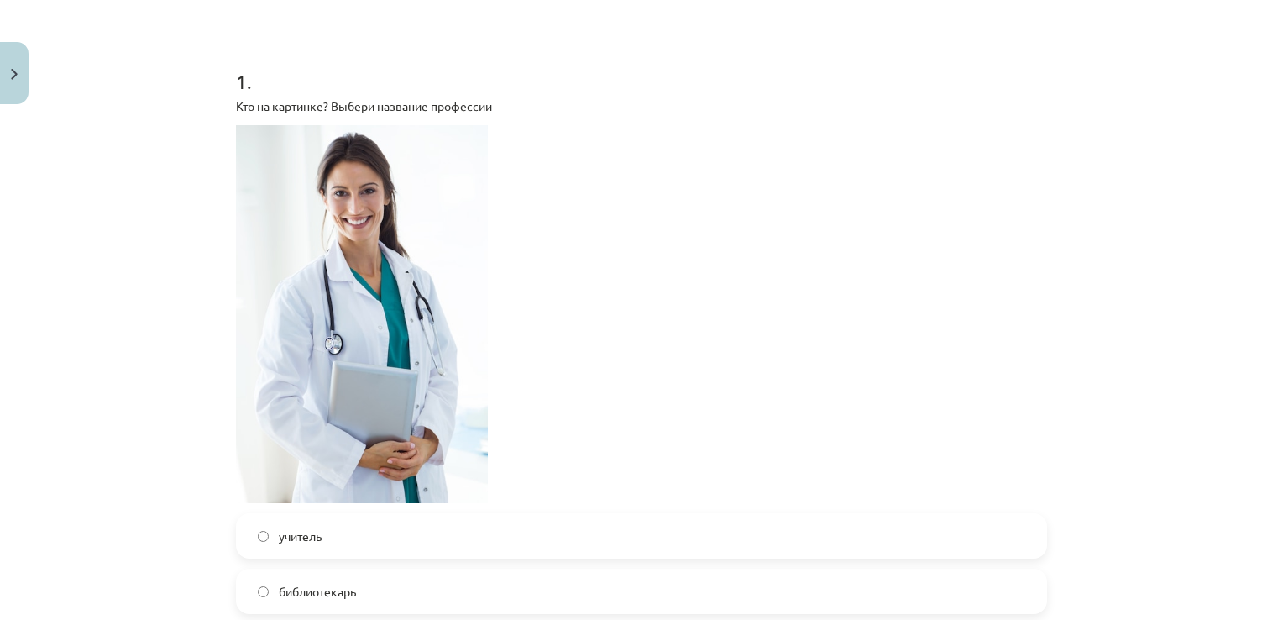
scroll to position [378, 0]
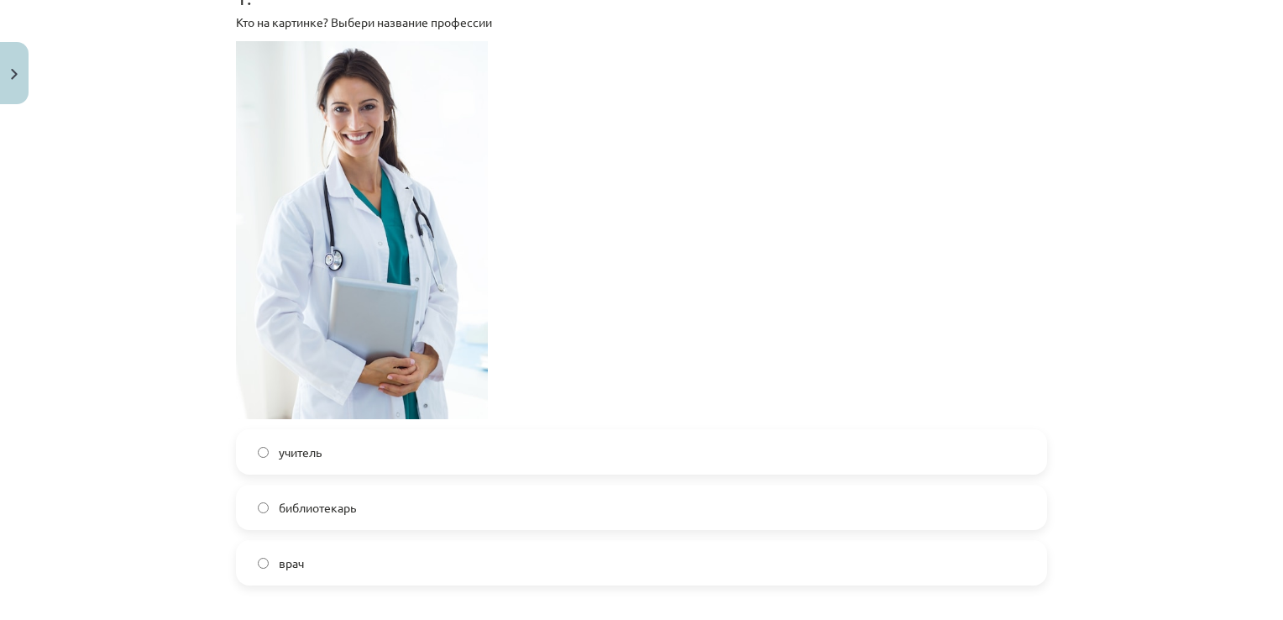
click at [363, 564] on label "врач" at bounding box center [642, 563] width 808 height 42
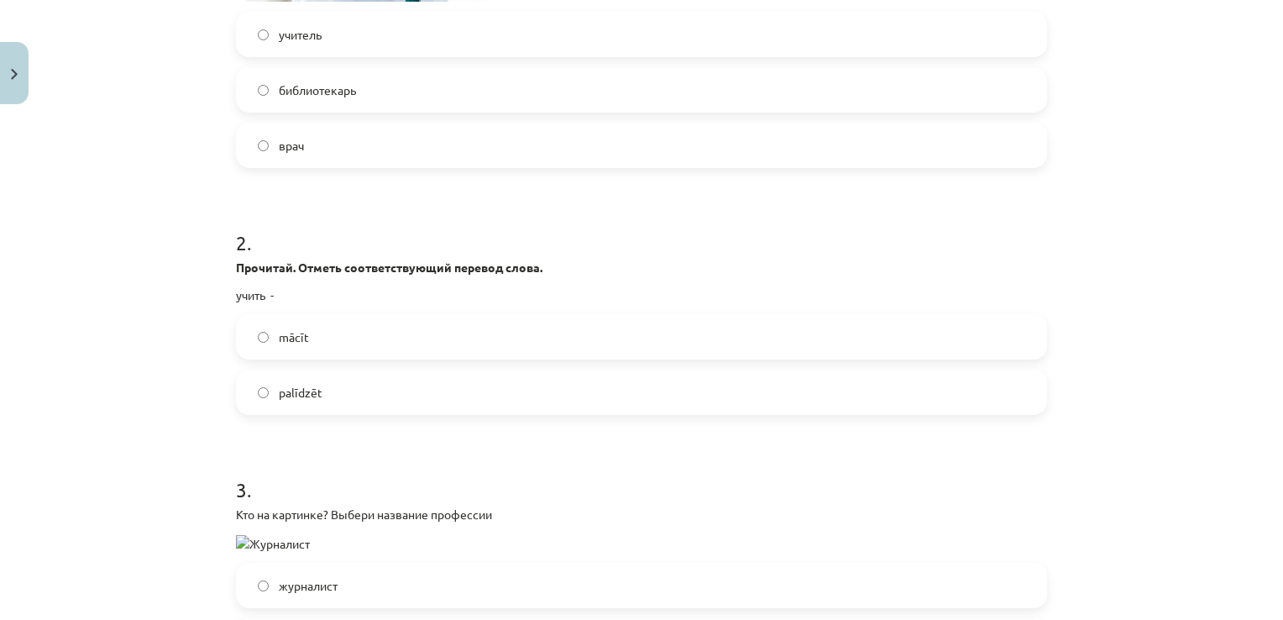
scroll to position [882, 0]
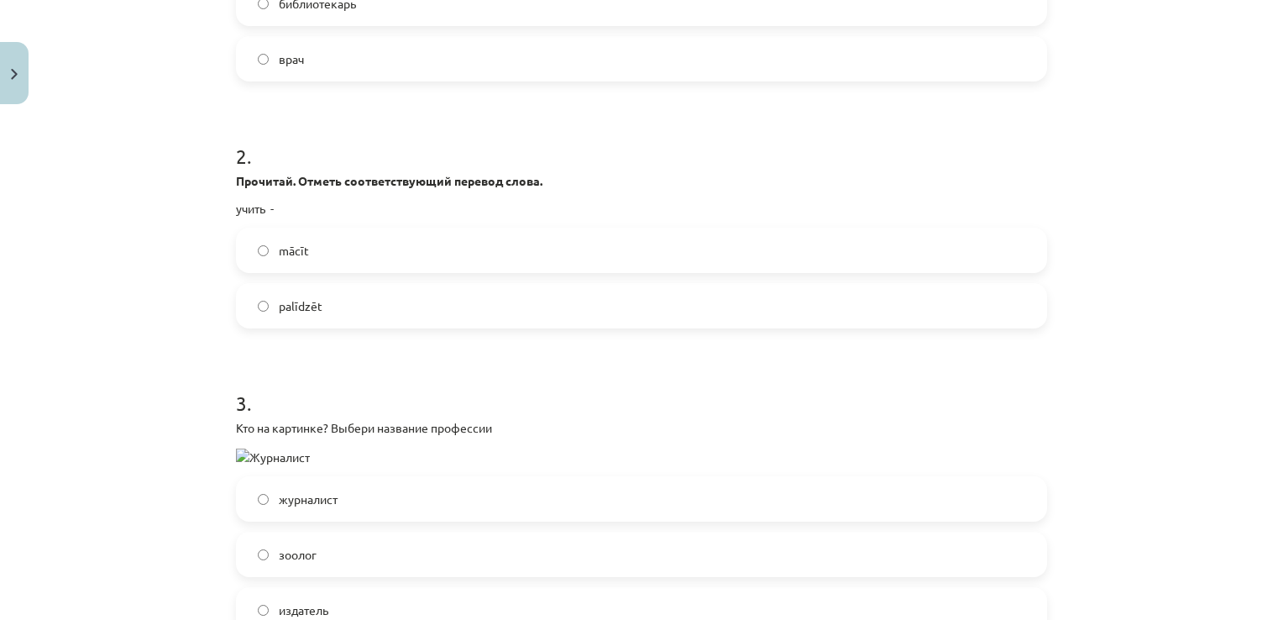
click at [405, 247] on label "mācīt" at bounding box center [642, 250] width 808 height 42
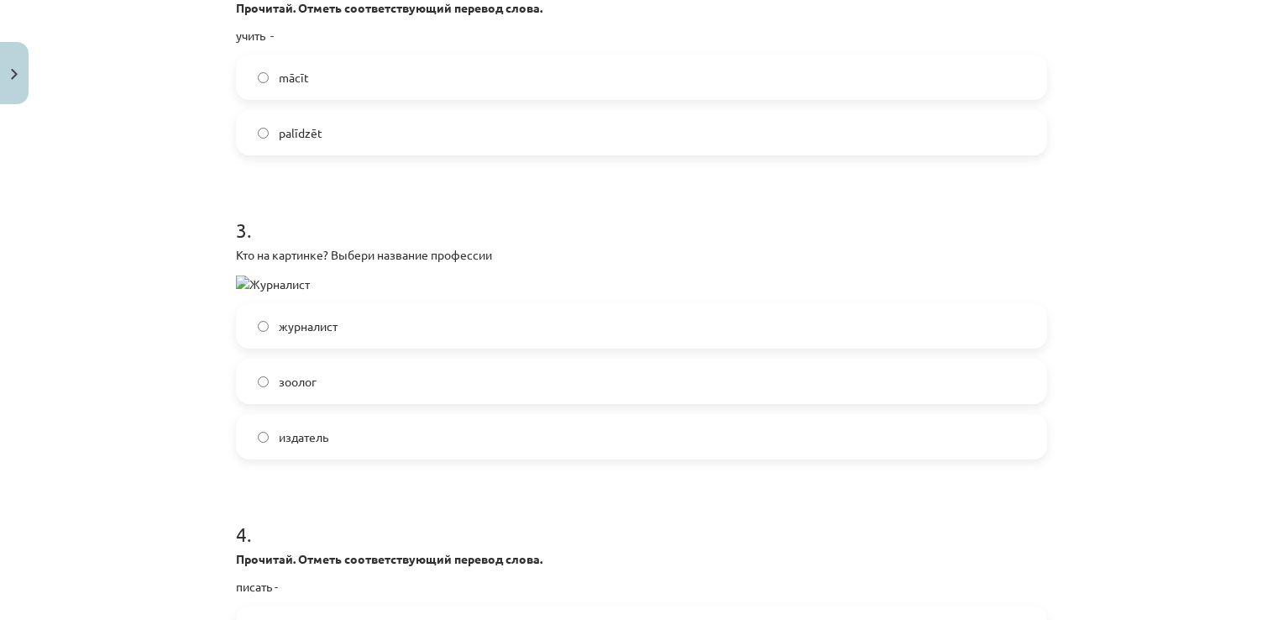
scroll to position [1218, 0]
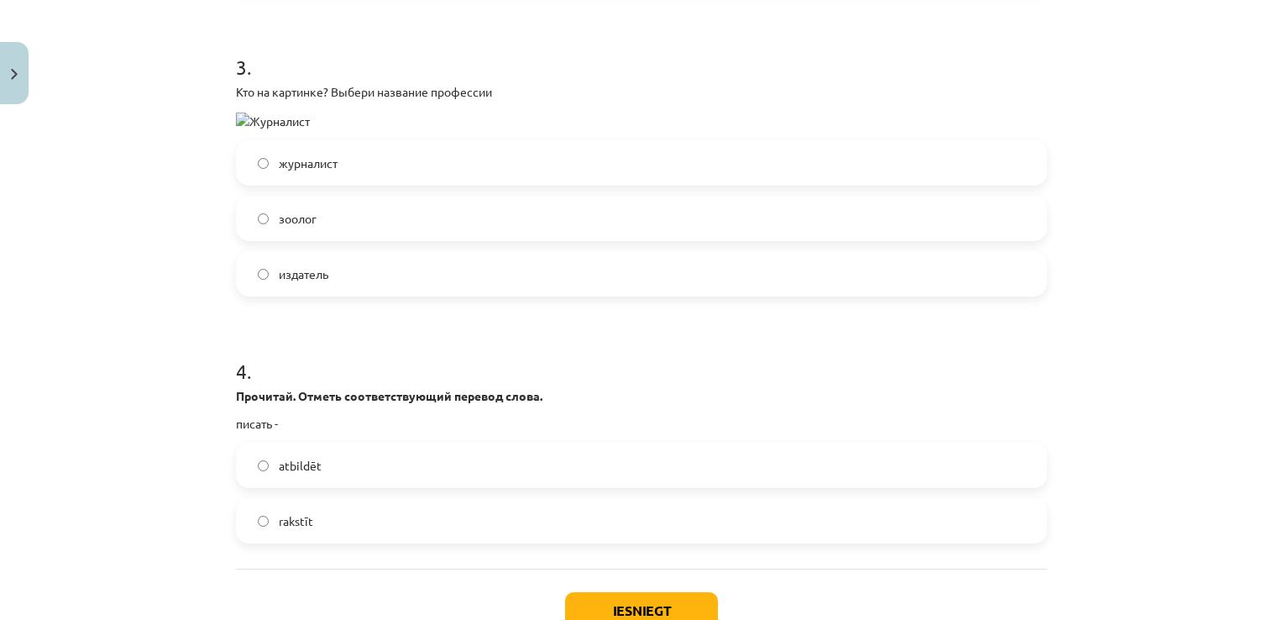
click at [450, 151] on label "журналист" at bounding box center [642, 163] width 808 height 42
click at [343, 525] on label "rakstīt" at bounding box center [642, 521] width 808 height 42
click at [682, 597] on button "Iesniegt" at bounding box center [641, 610] width 153 height 37
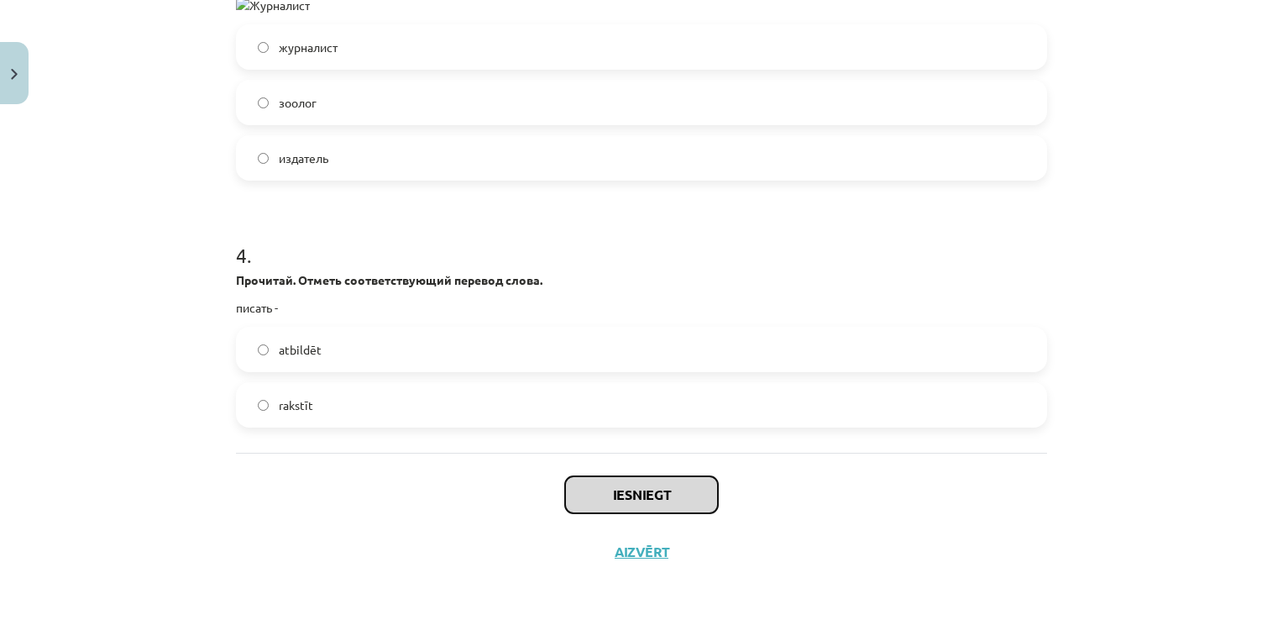
scroll to position [1334, 0]
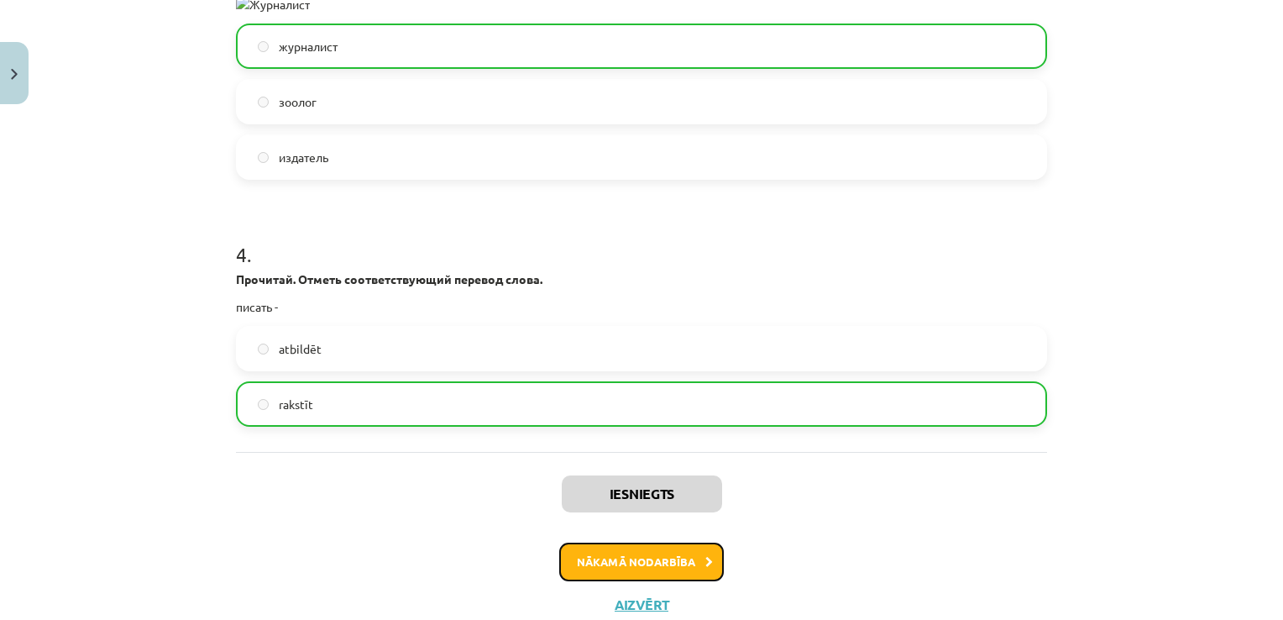
click at [682, 564] on button "Nākamā nodarbība" at bounding box center [641, 562] width 165 height 39
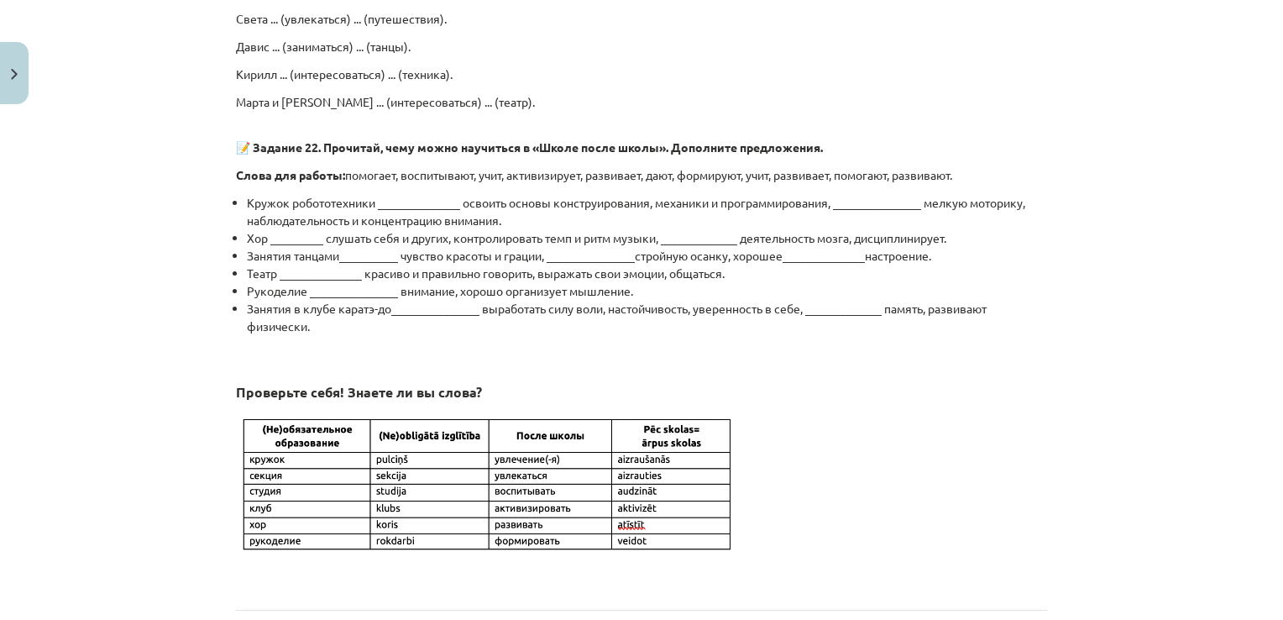
scroll to position [1391, 0]
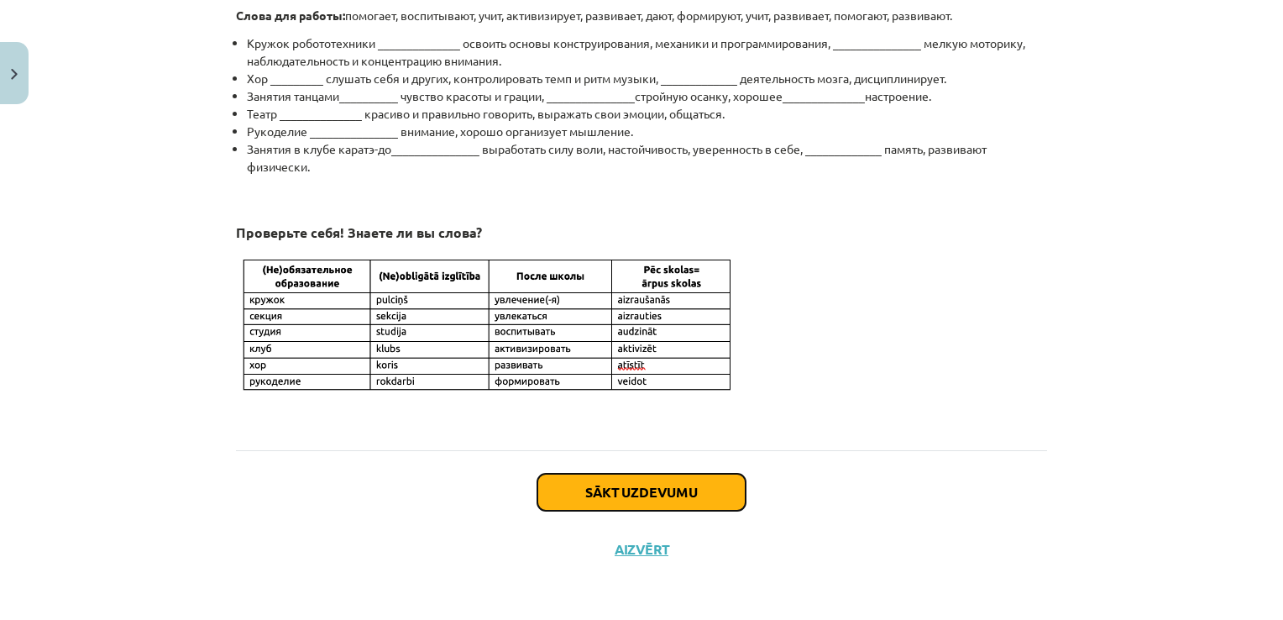
click at [702, 486] on button "Sākt uzdevumu" at bounding box center [641, 492] width 208 height 37
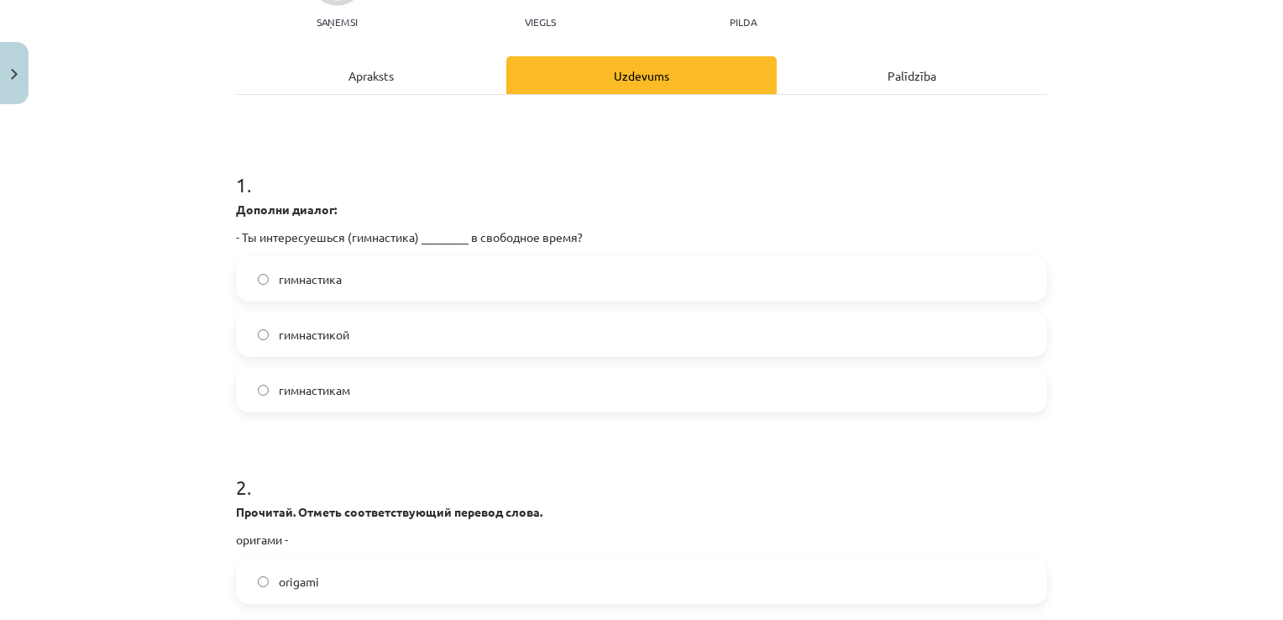
scroll to position [42, 0]
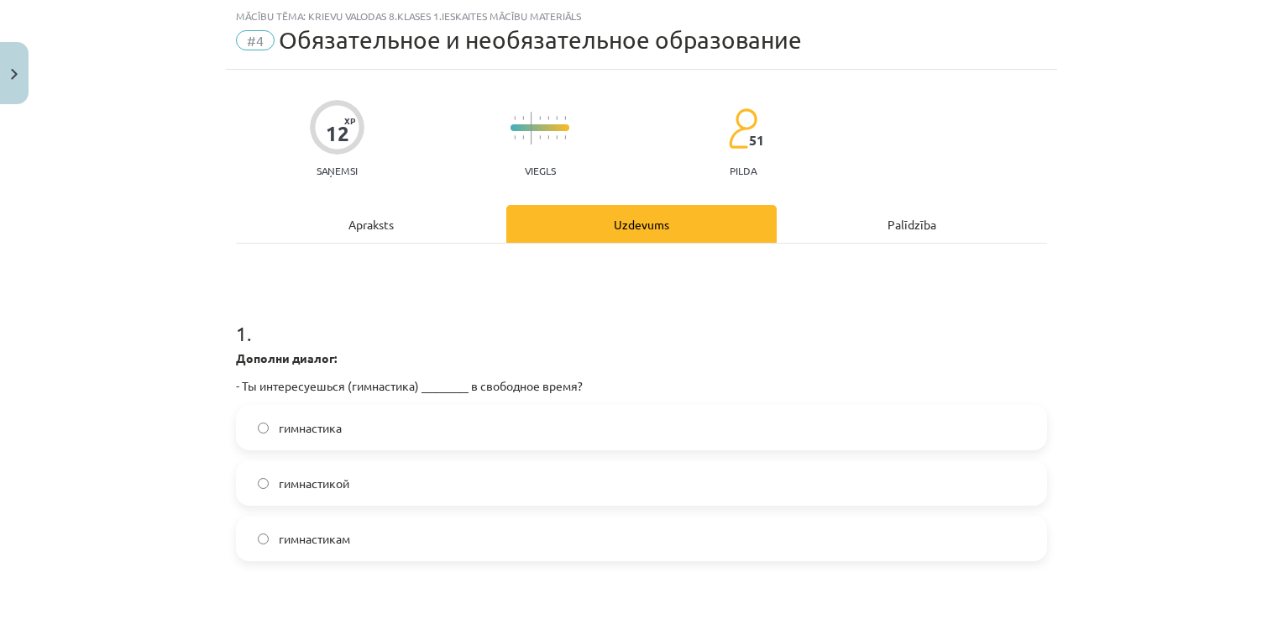
click at [464, 482] on label "гимнастикой" at bounding box center [642, 483] width 808 height 42
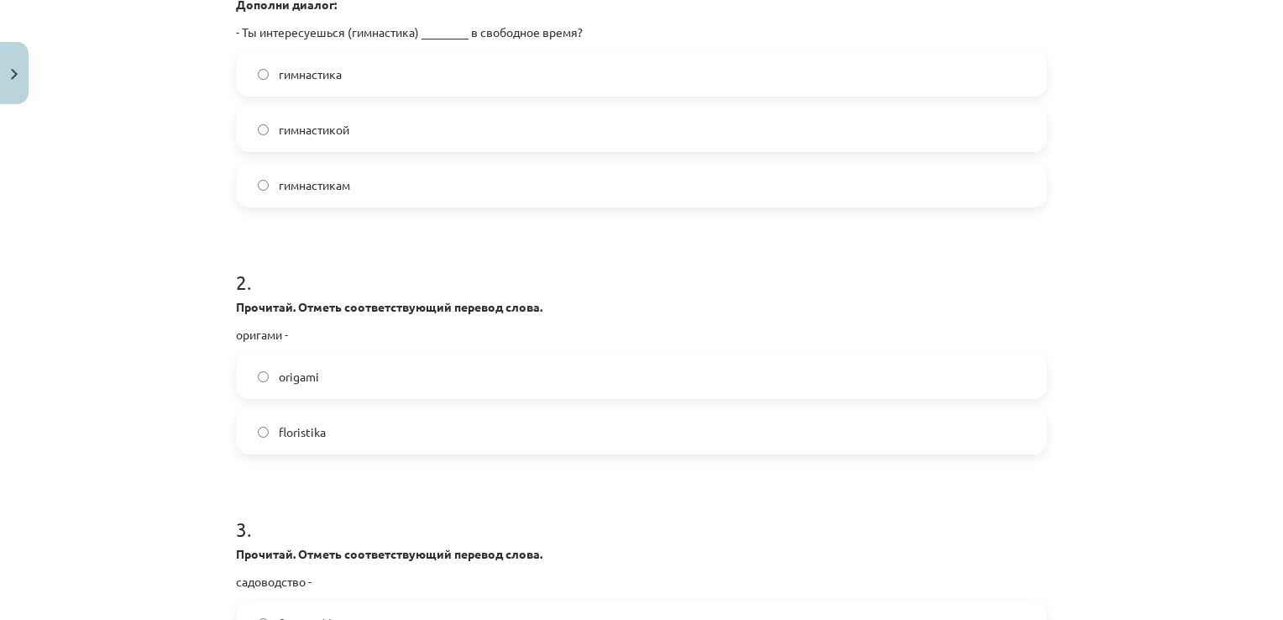
scroll to position [462, 0]
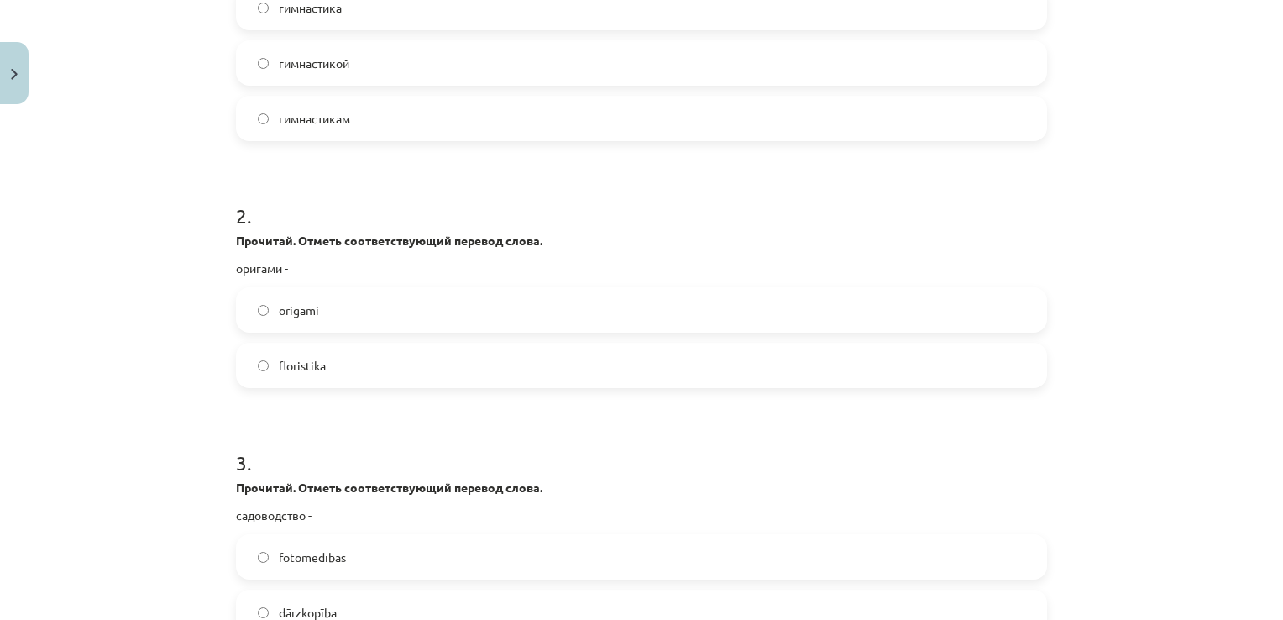
click at [354, 309] on label "origami" at bounding box center [642, 310] width 808 height 42
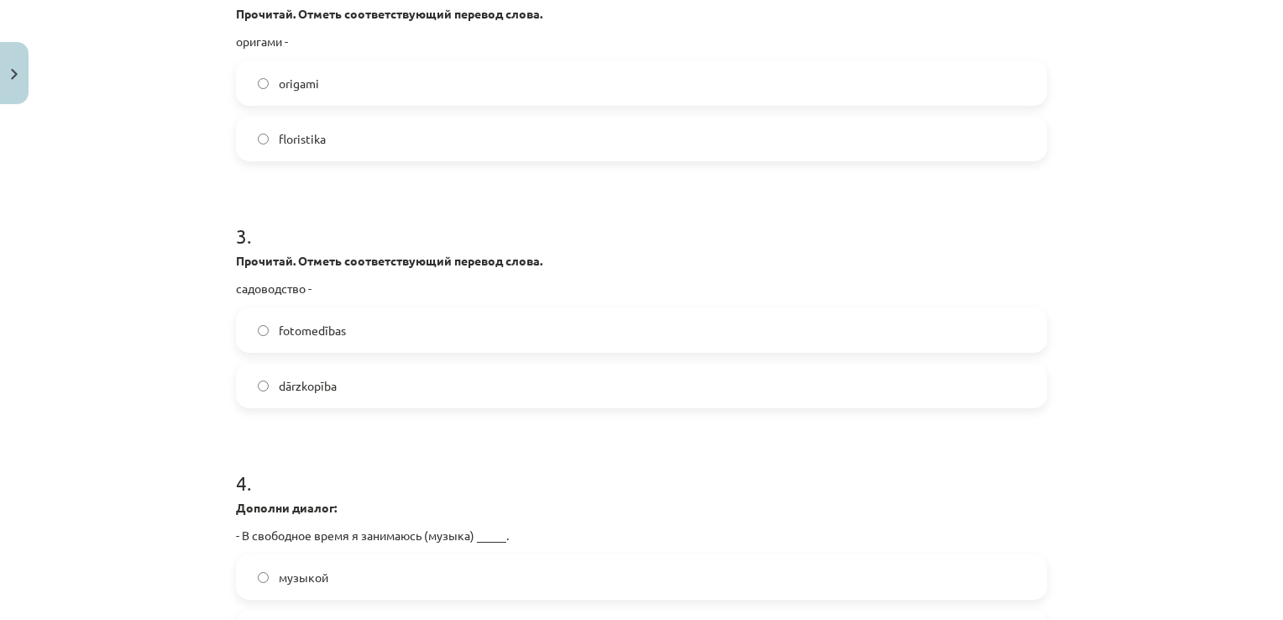
scroll to position [798, 0]
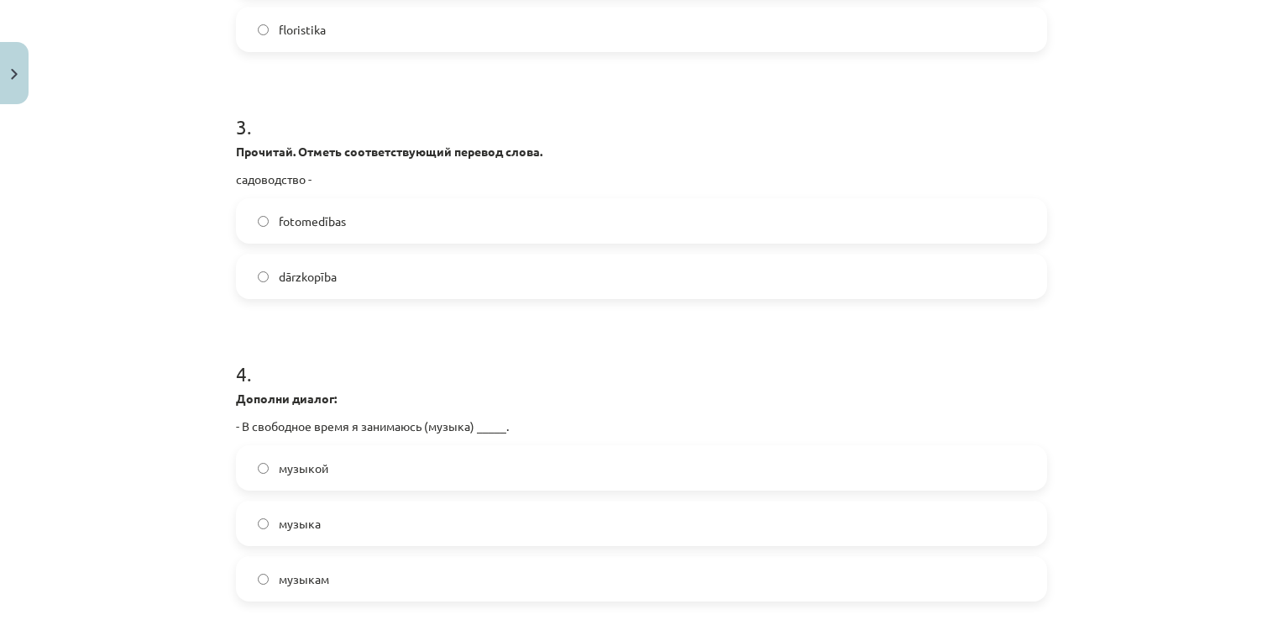
click at [413, 270] on label "dārzkopība" at bounding box center [642, 276] width 808 height 42
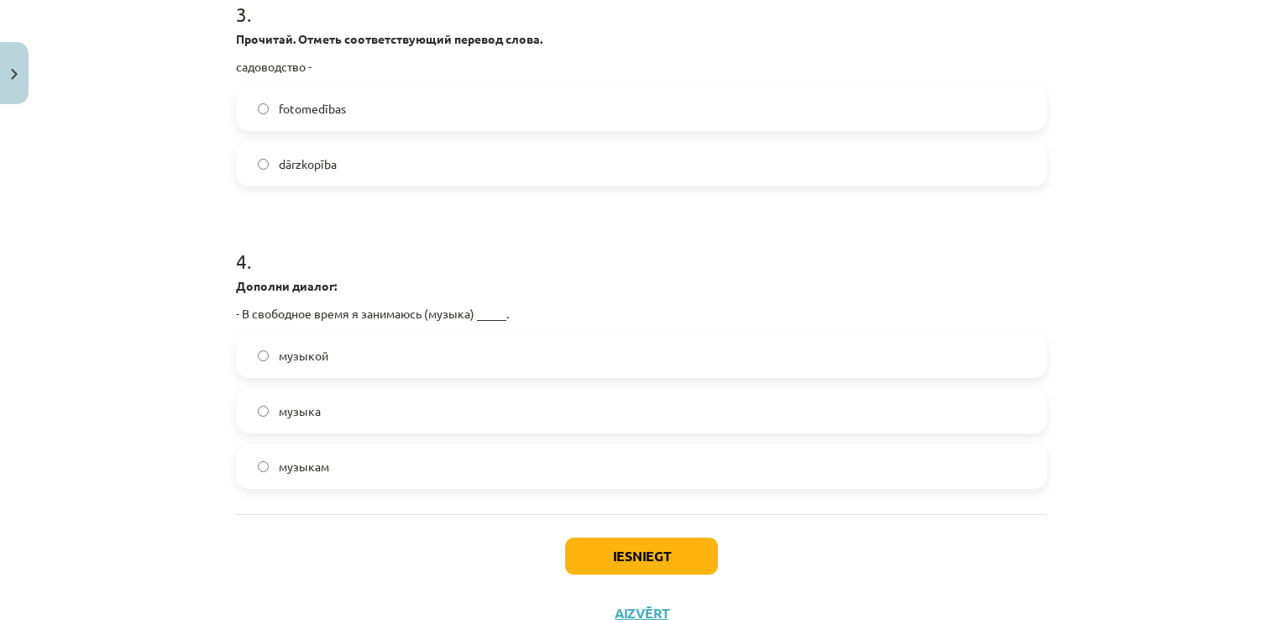
scroll to position [966, 0]
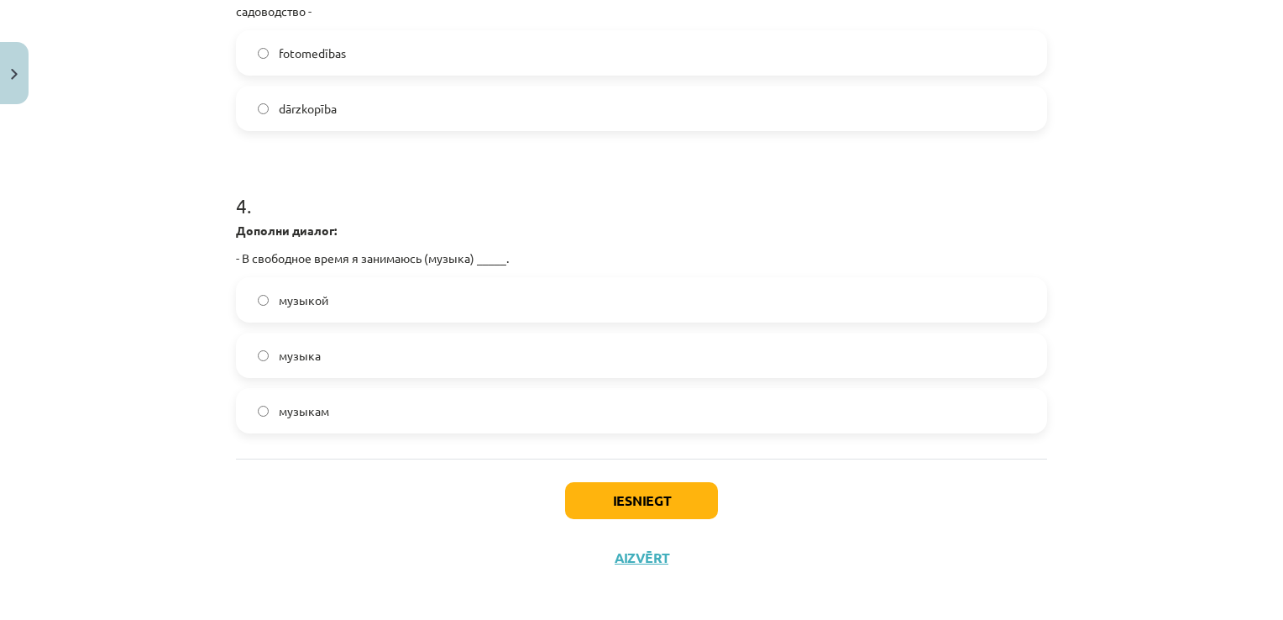
click at [391, 295] on label "музыкой" at bounding box center [642, 300] width 808 height 42
click at [689, 495] on button "Iesniegt" at bounding box center [641, 500] width 153 height 37
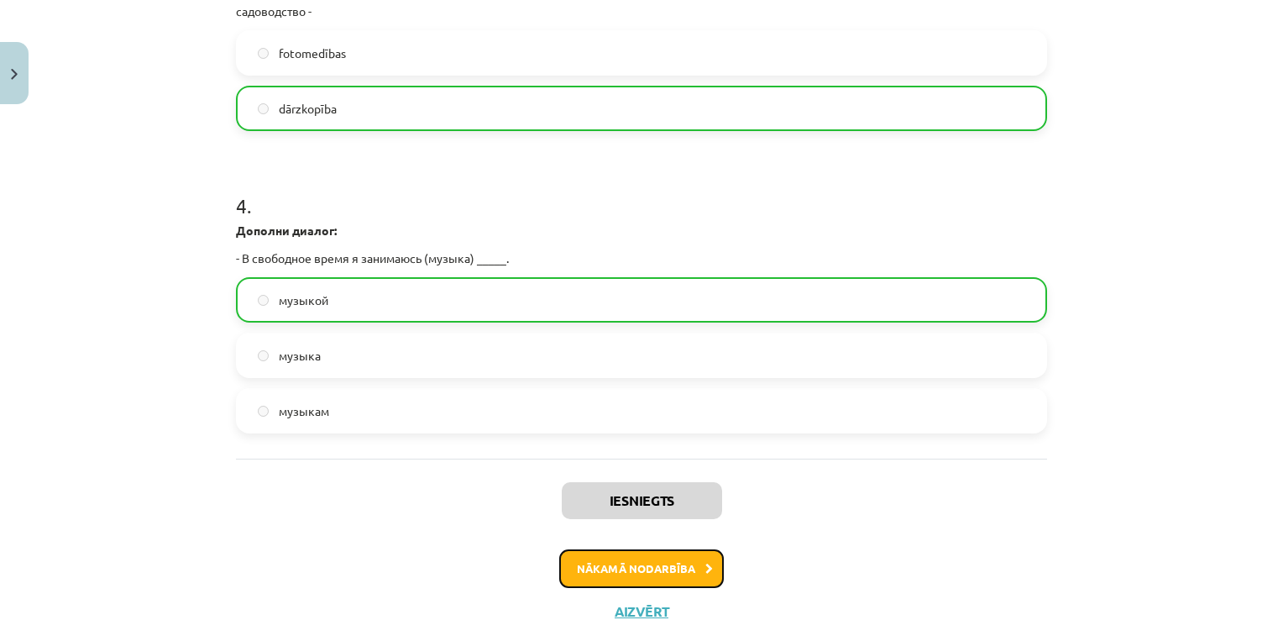
click at [689, 563] on button "Nākamā nodarbība" at bounding box center [641, 568] width 165 height 39
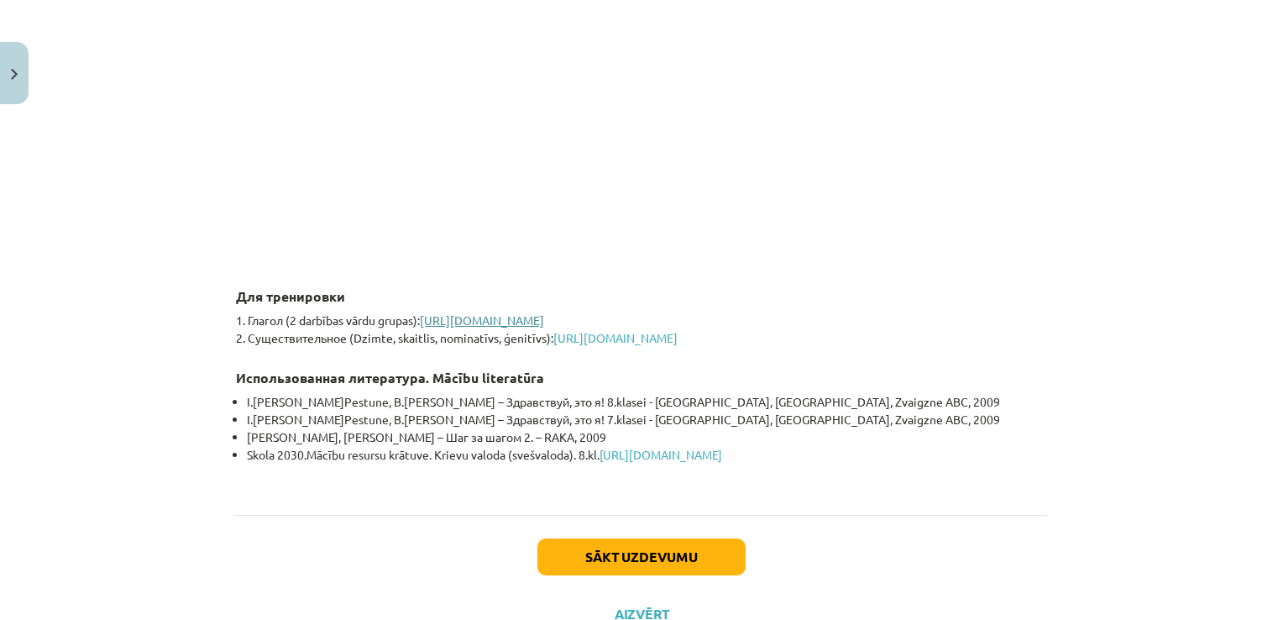
scroll to position [3833, 0]
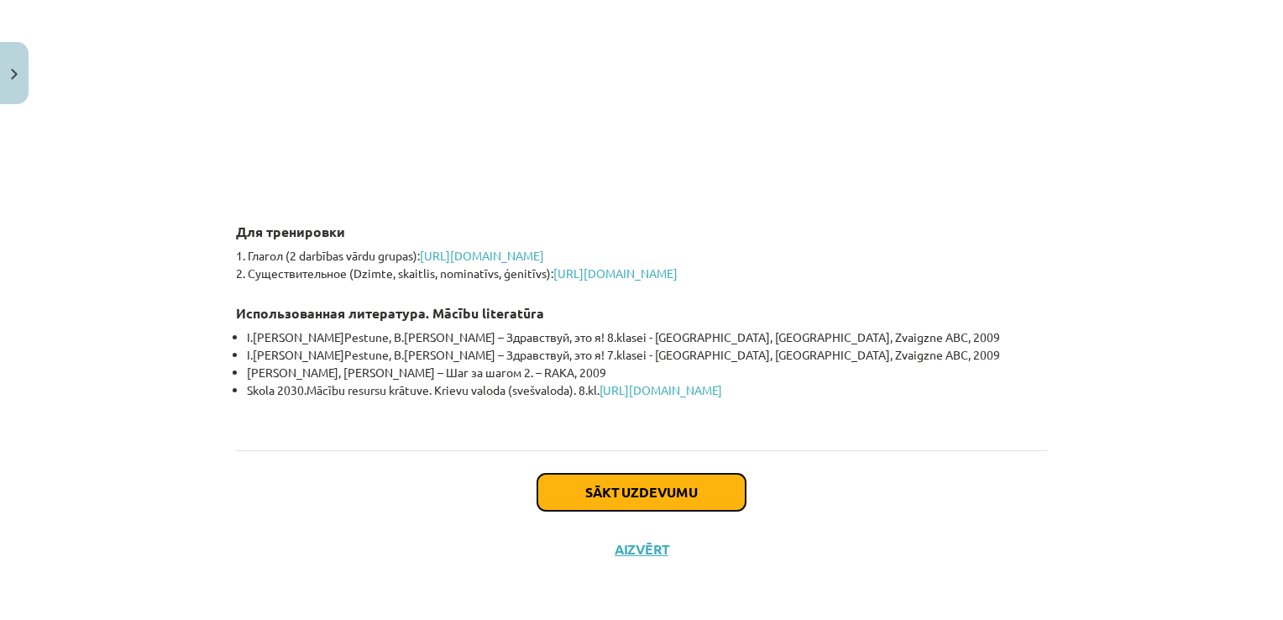
click at [708, 485] on button "Sākt uzdevumu" at bounding box center [641, 492] width 208 height 37
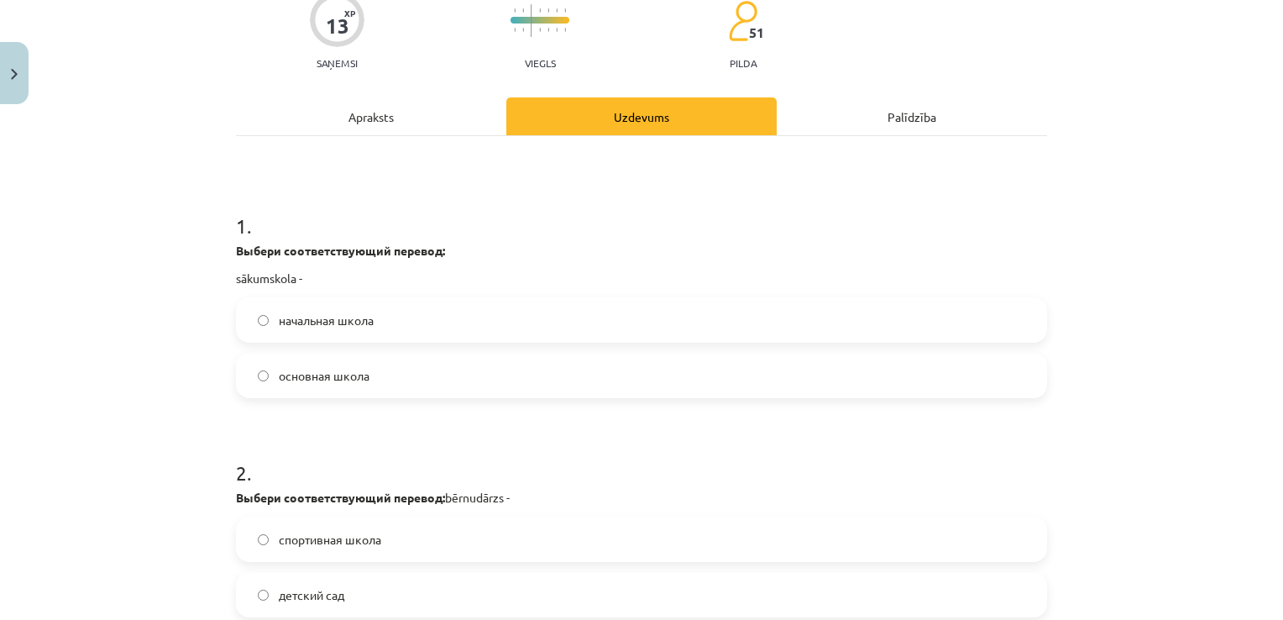
scroll to position [42, 0]
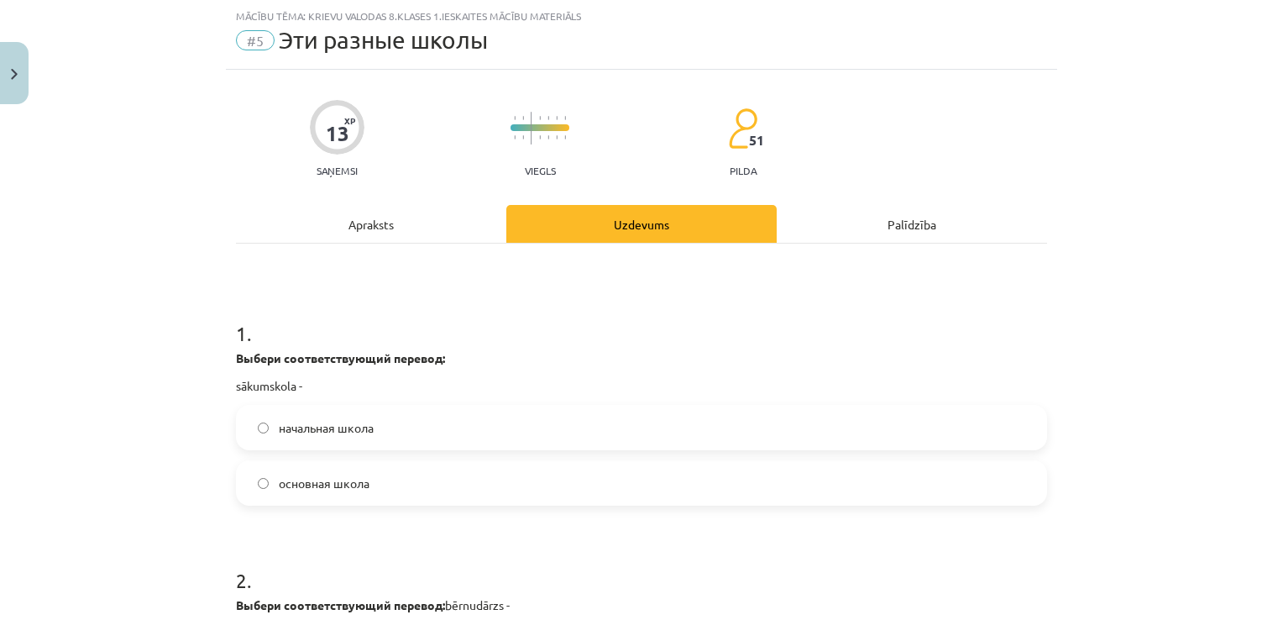
click at [383, 428] on label "начальная школа" at bounding box center [642, 427] width 808 height 42
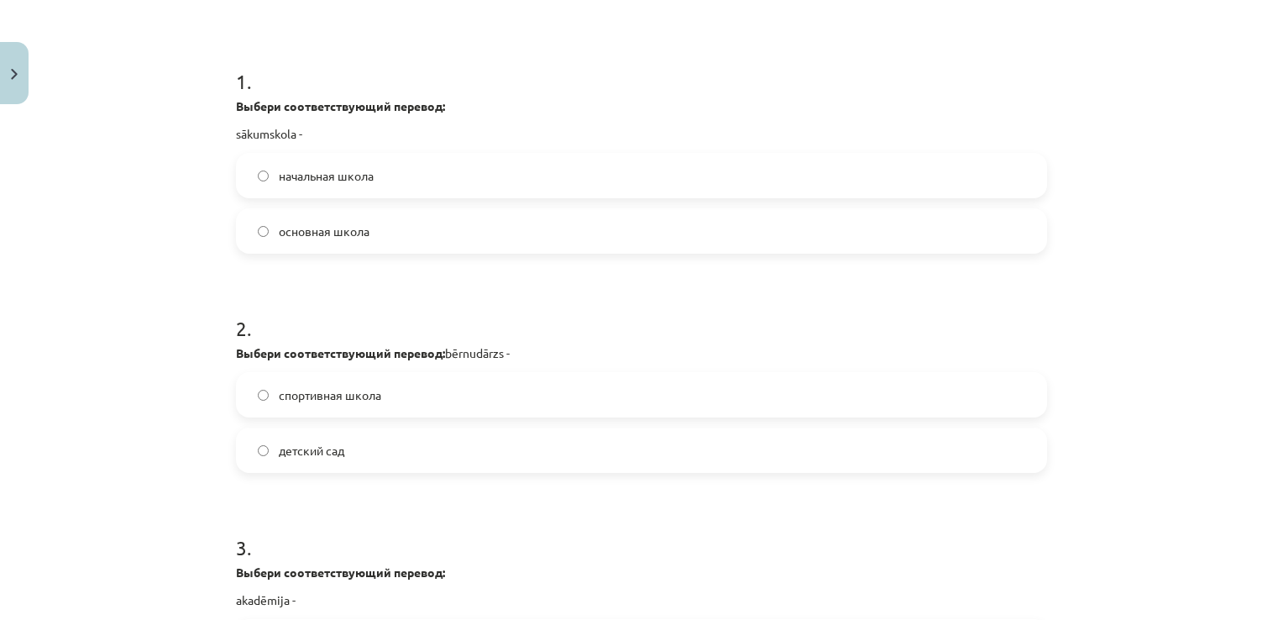
scroll to position [378, 0]
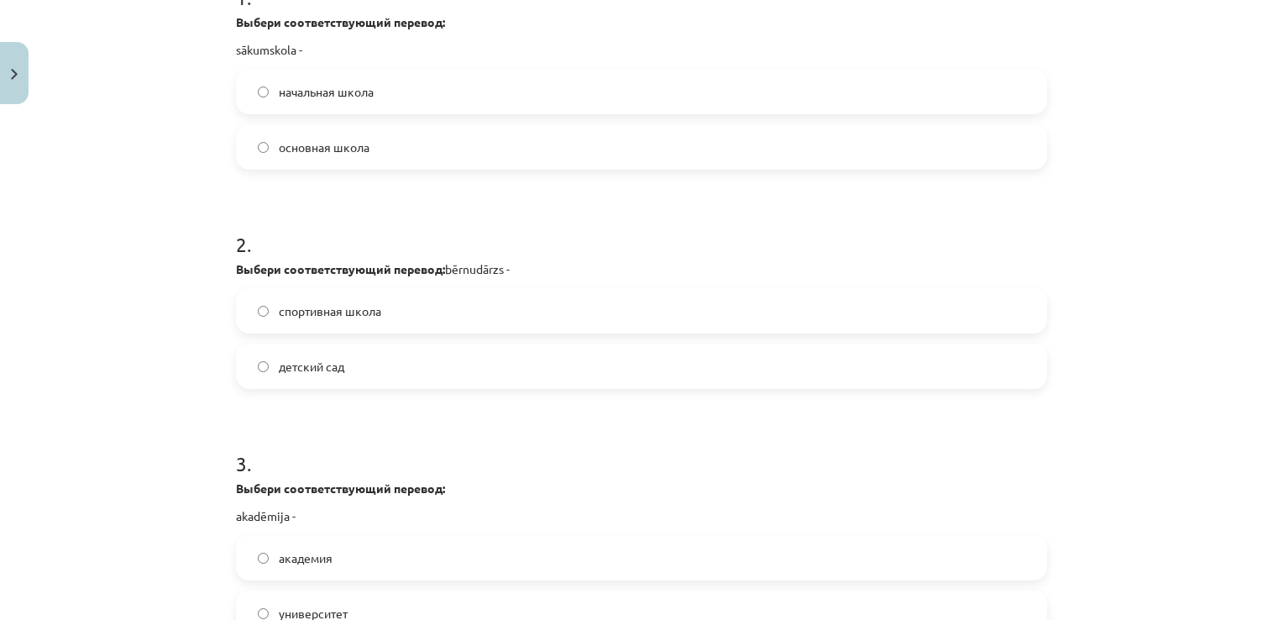
click at [371, 372] on label "детский сад" at bounding box center [642, 366] width 808 height 42
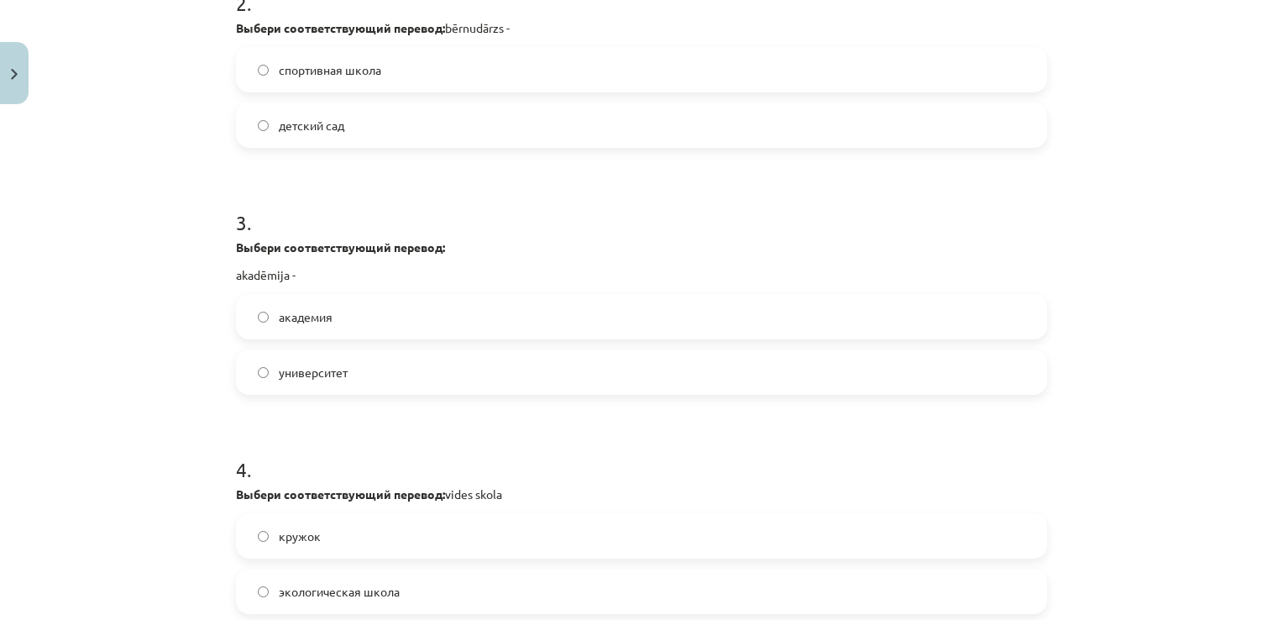
scroll to position [630, 0]
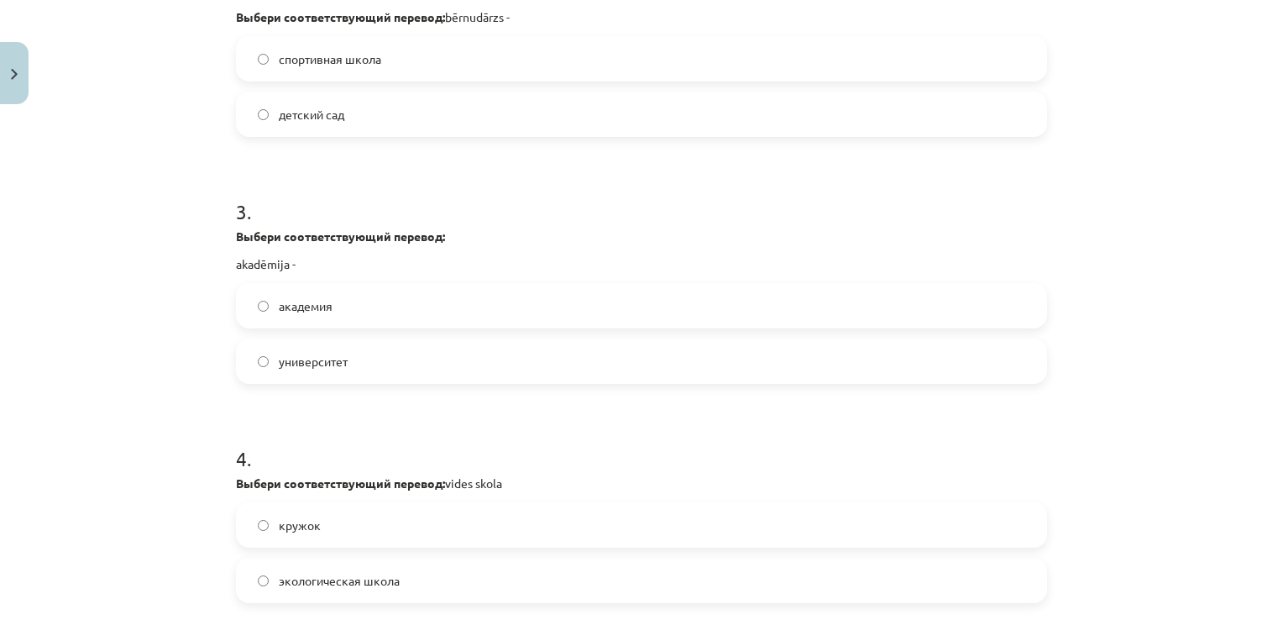
click at [339, 311] on label "академия" at bounding box center [642, 306] width 808 height 42
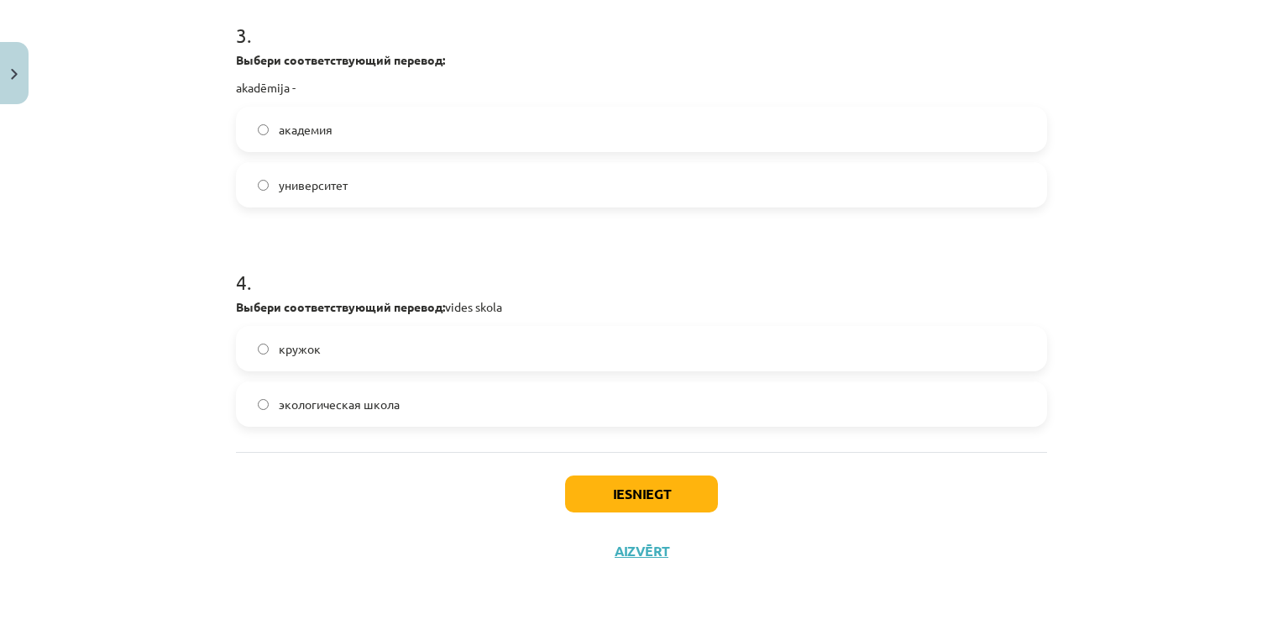
click at [459, 401] on label "экологическая школа" at bounding box center [642, 404] width 808 height 42
click at [675, 485] on button "Iesniegt" at bounding box center [641, 493] width 153 height 37
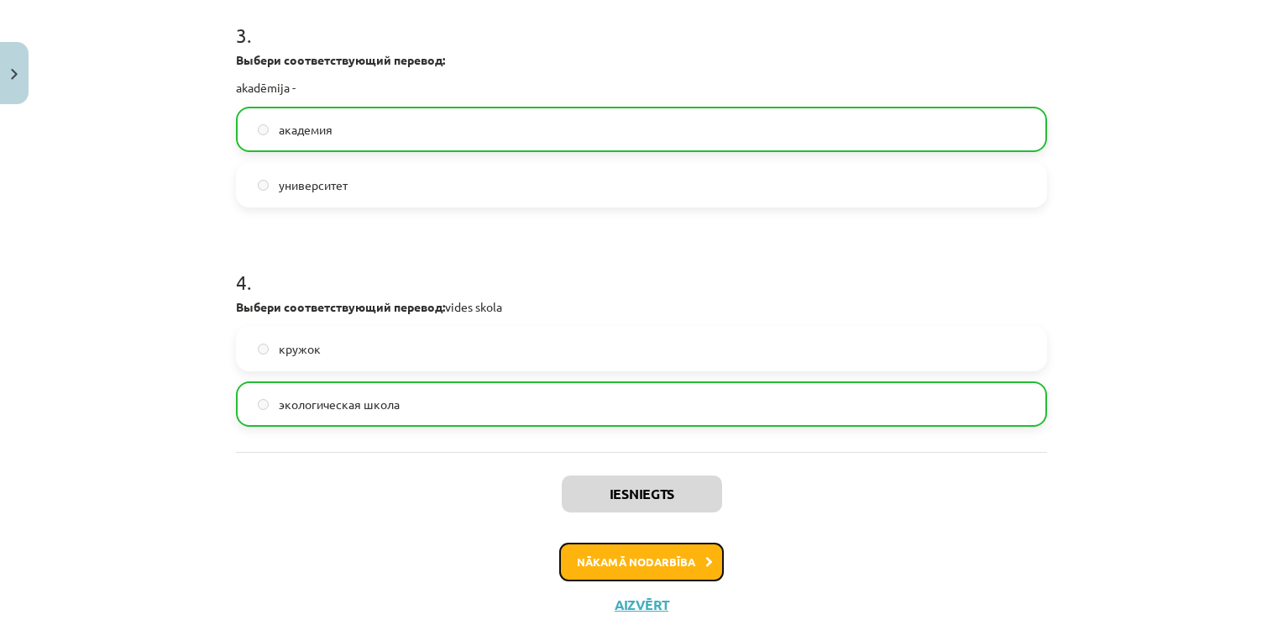
click at [679, 554] on button "Nākamā nodarbība" at bounding box center [641, 562] width 165 height 39
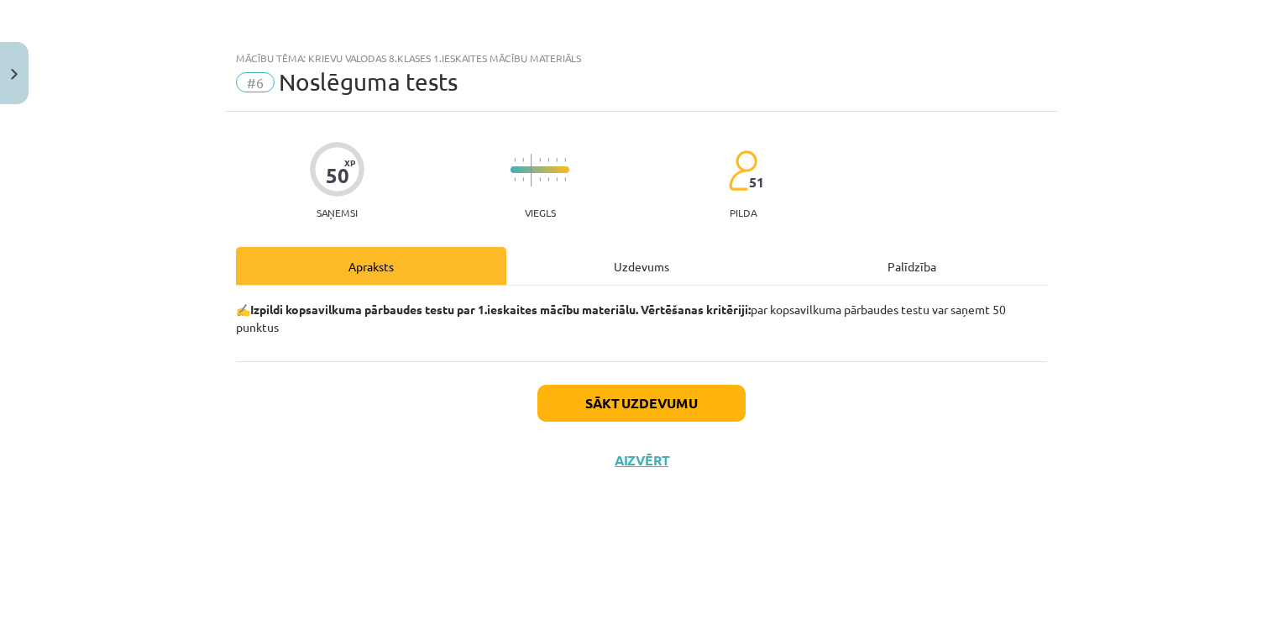
scroll to position [0, 0]
click at [648, 400] on button "Sākt uzdevumu" at bounding box center [641, 403] width 208 height 37
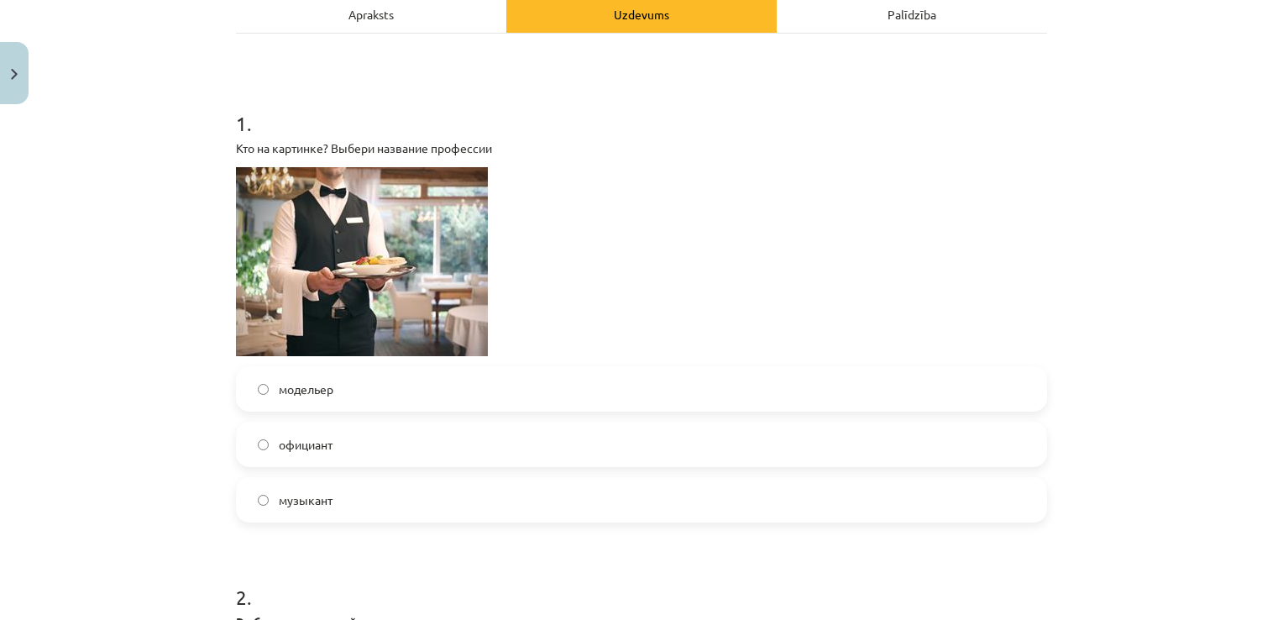
click at [360, 438] on label "официант" at bounding box center [642, 444] width 808 height 42
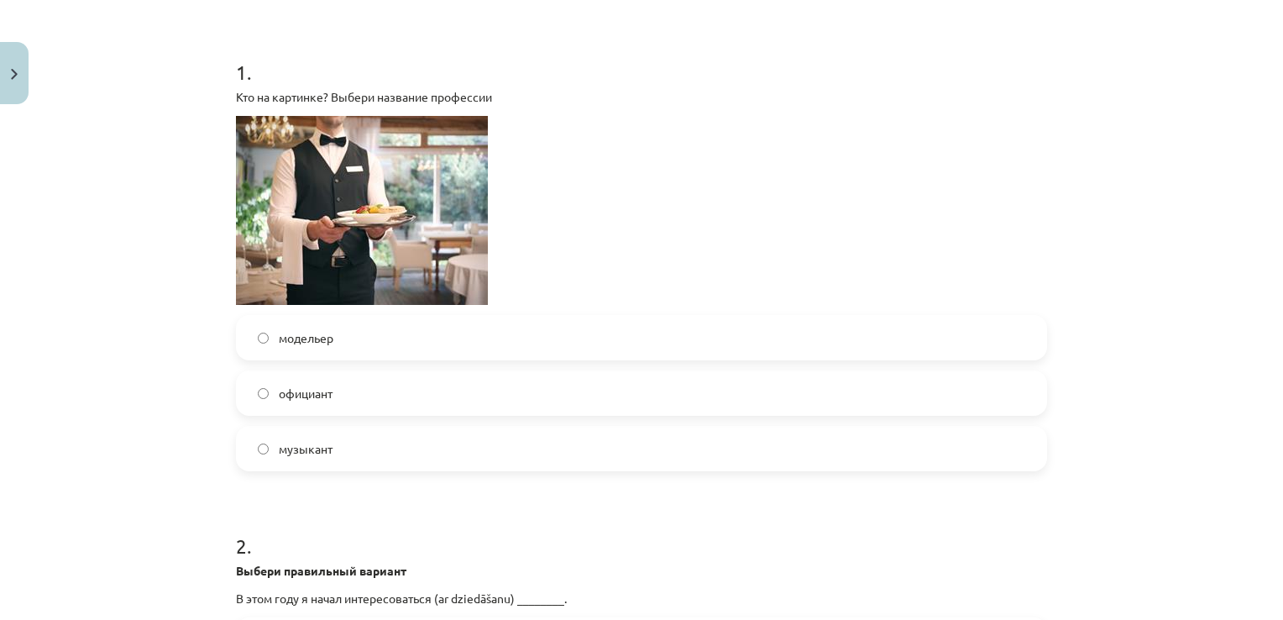
scroll to position [504, 0]
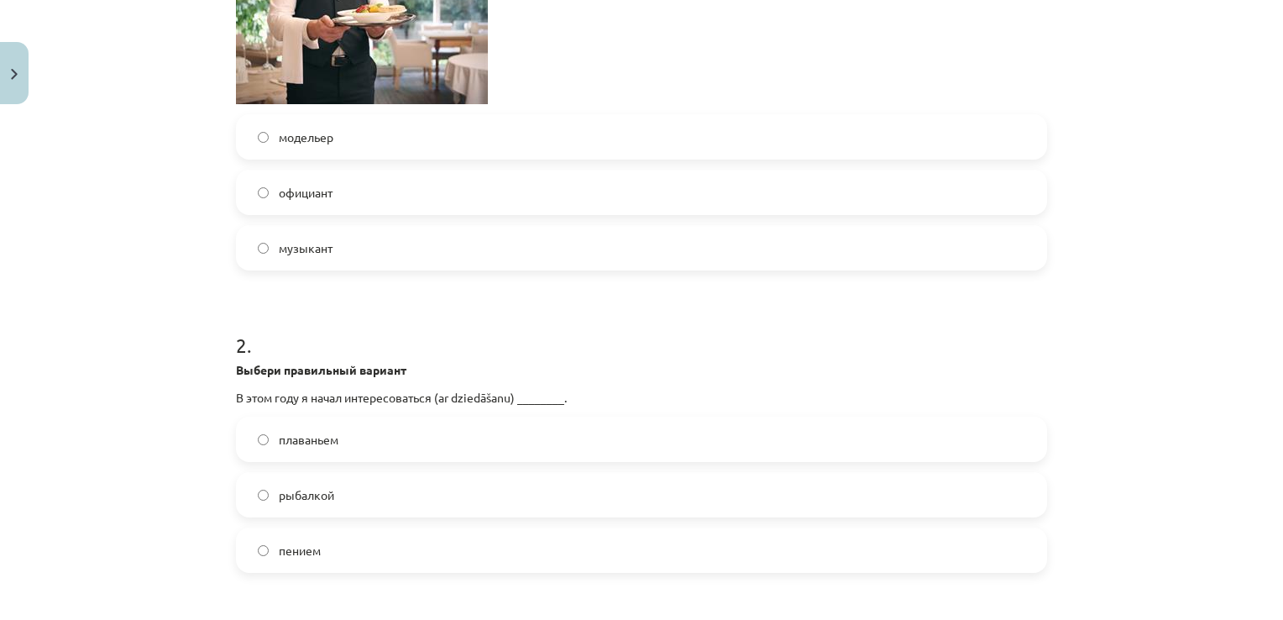
click at [338, 548] on label "пением" at bounding box center [642, 550] width 808 height 42
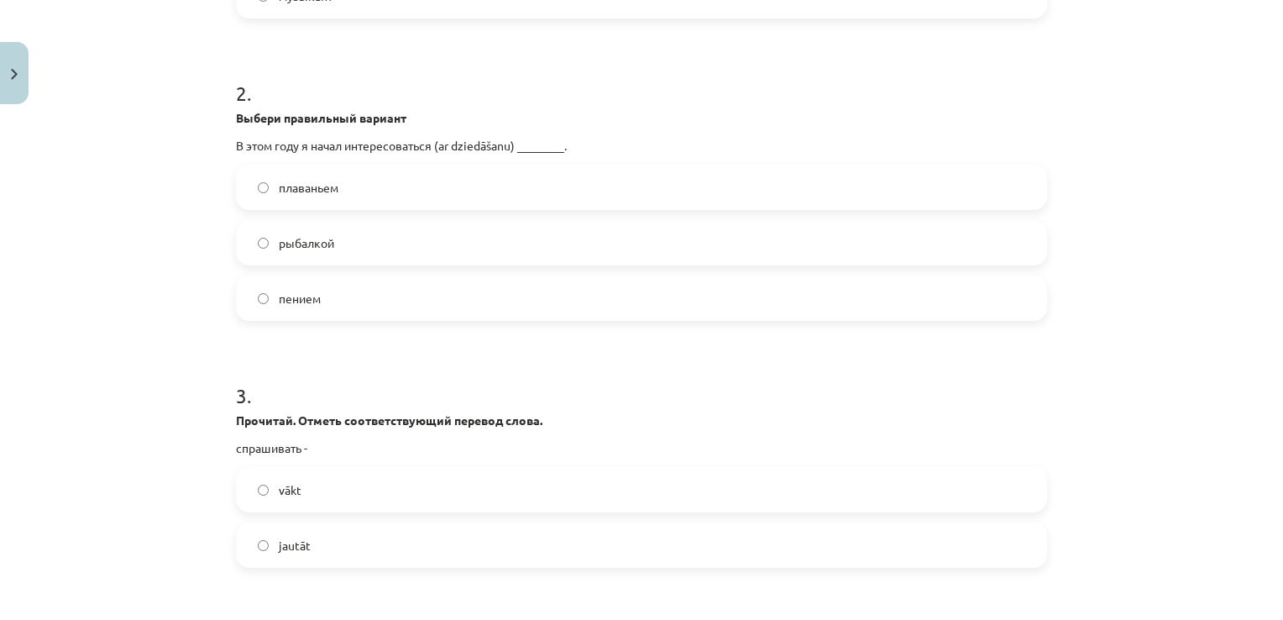
scroll to position [924, 0]
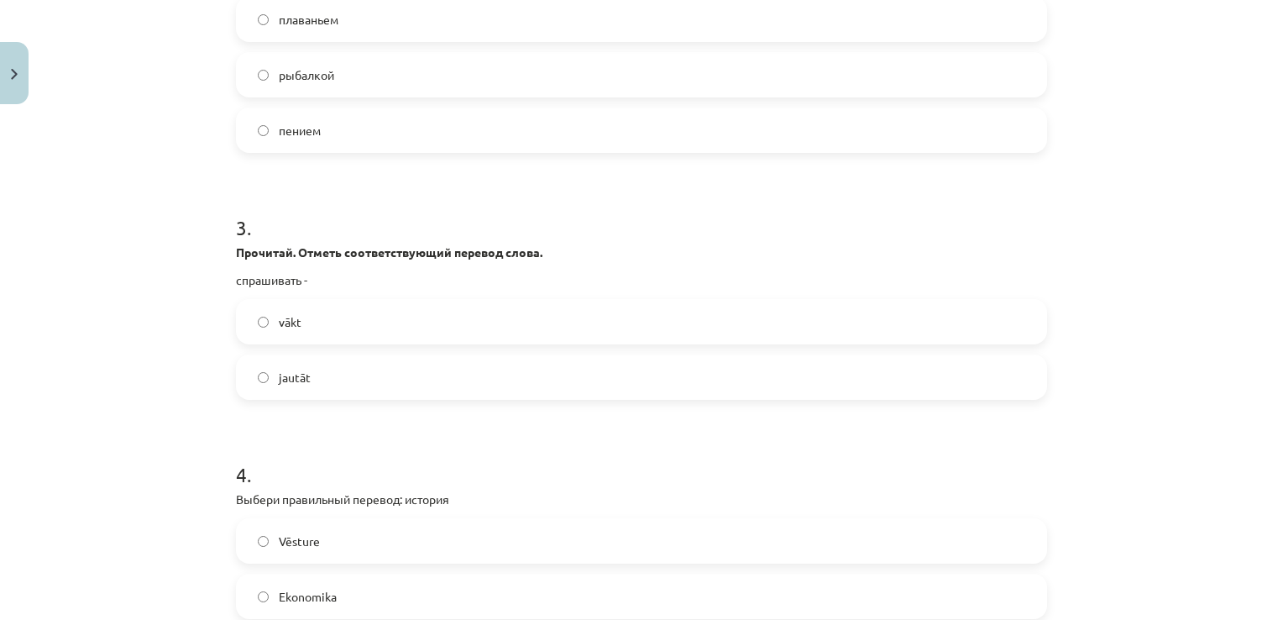
click at [364, 370] on label "jautāt" at bounding box center [642, 377] width 808 height 42
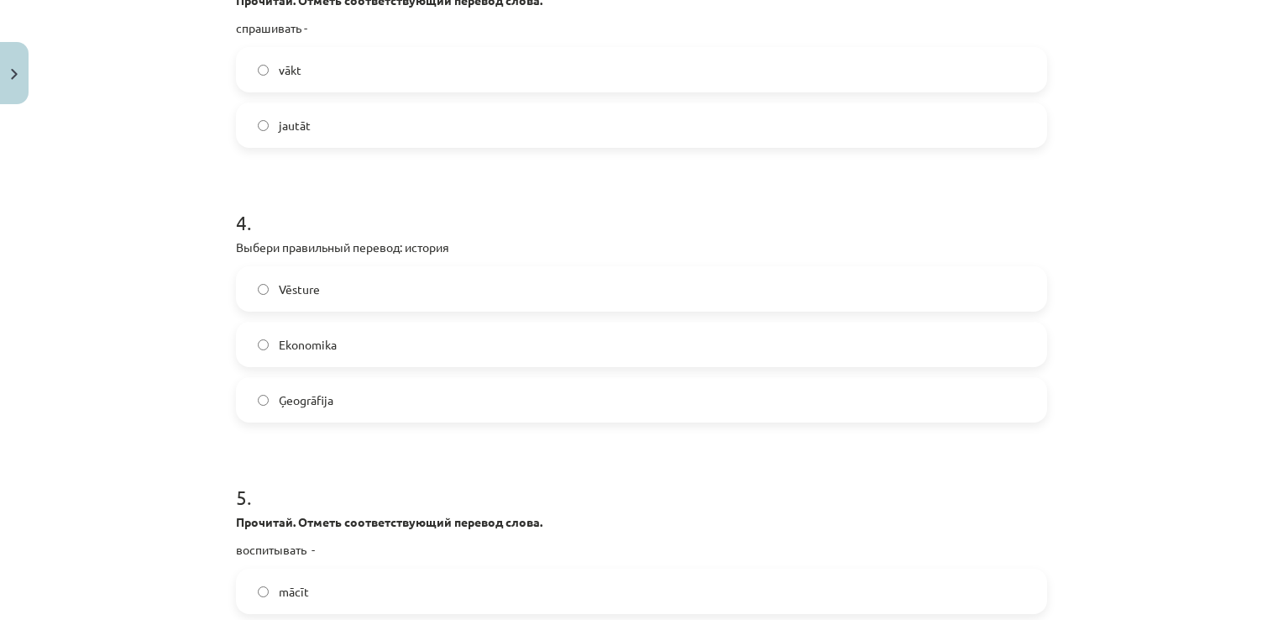
click at [364, 286] on label "Vēsture" at bounding box center [642, 289] width 808 height 42
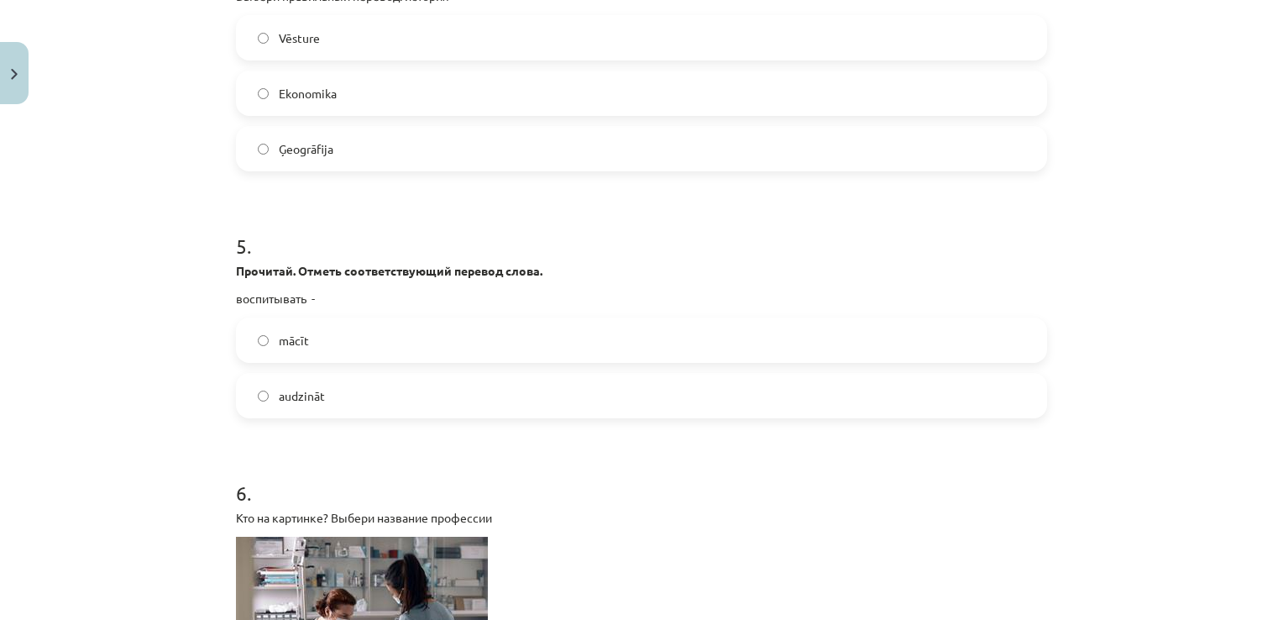
scroll to position [1428, 0]
click at [302, 396] on span "audzināt" at bounding box center [302, 395] width 46 height 18
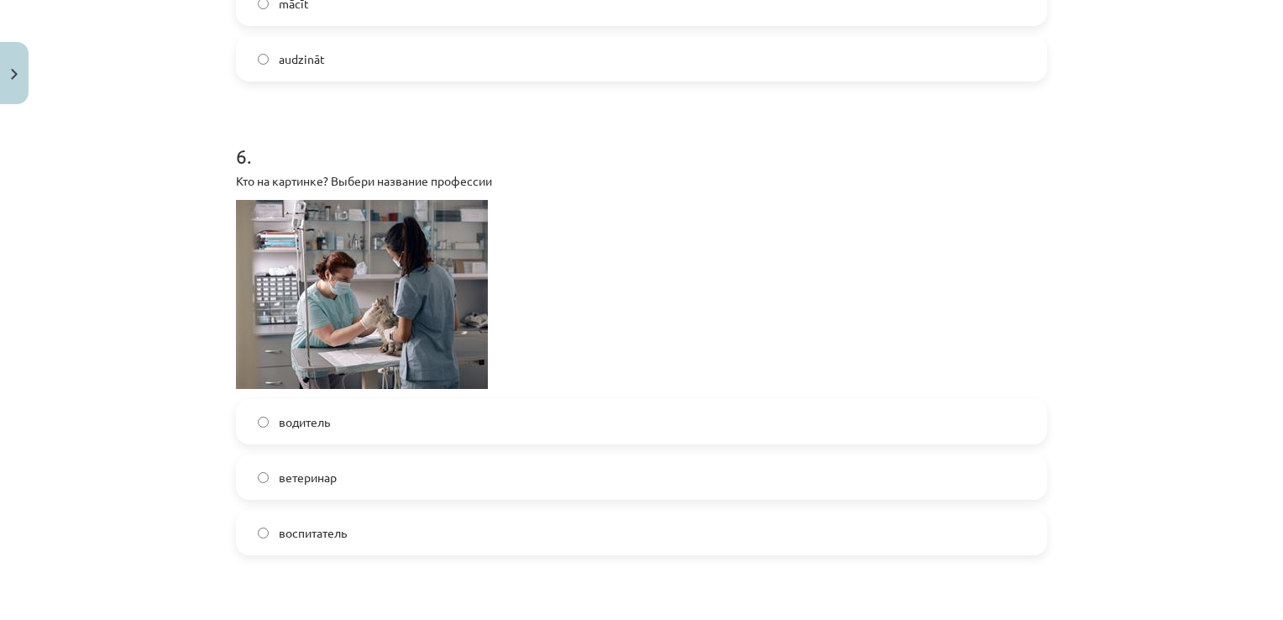
click at [350, 432] on label "водитель" at bounding box center [642, 422] width 808 height 42
click at [350, 475] on label "ветеринар" at bounding box center [642, 477] width 808 height 42
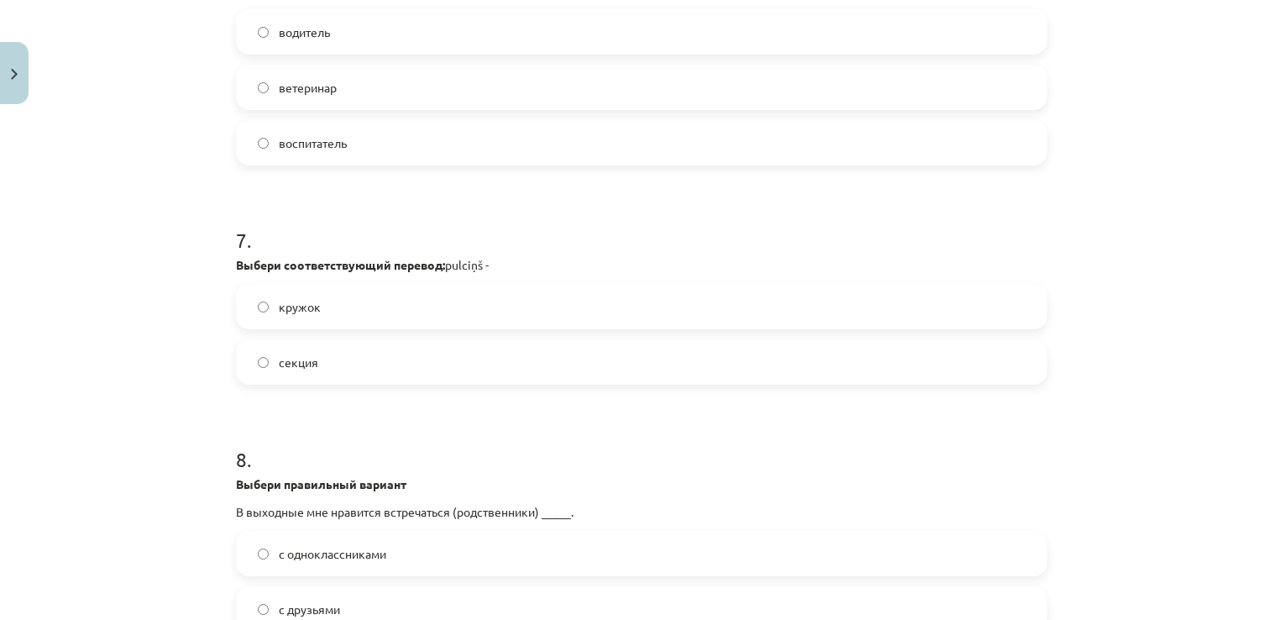
scroll to position [2184, 0]
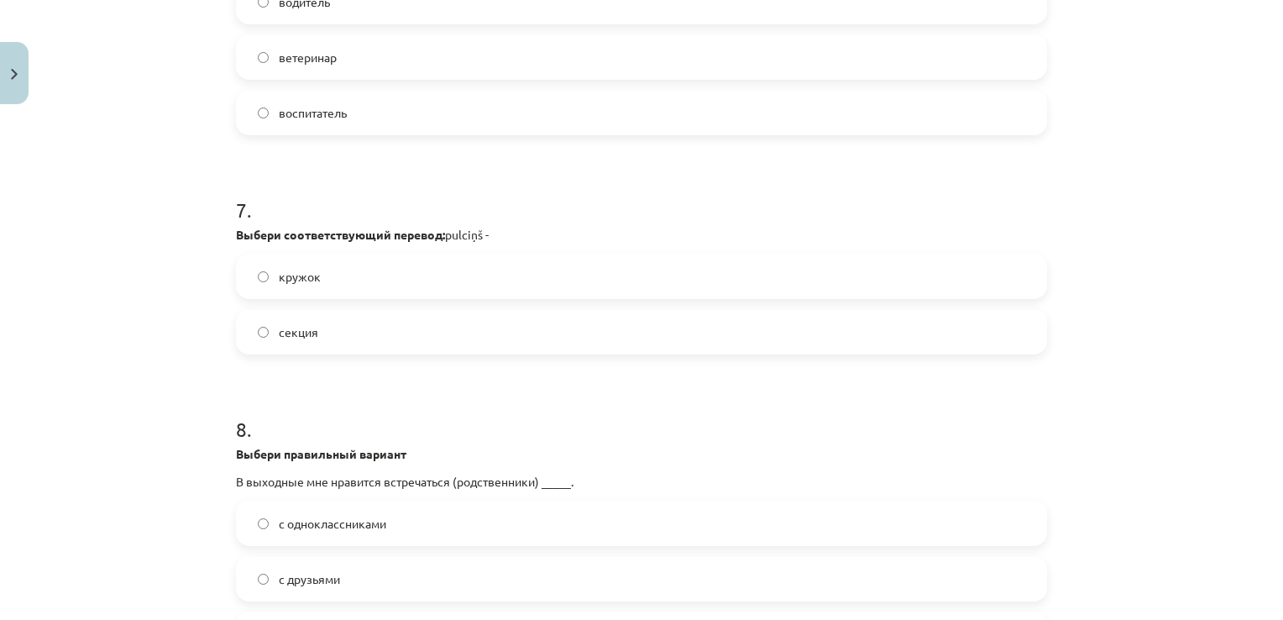
click at [338, 278] on label "кружок" at bounding box center [642, 276] width 808 height 42
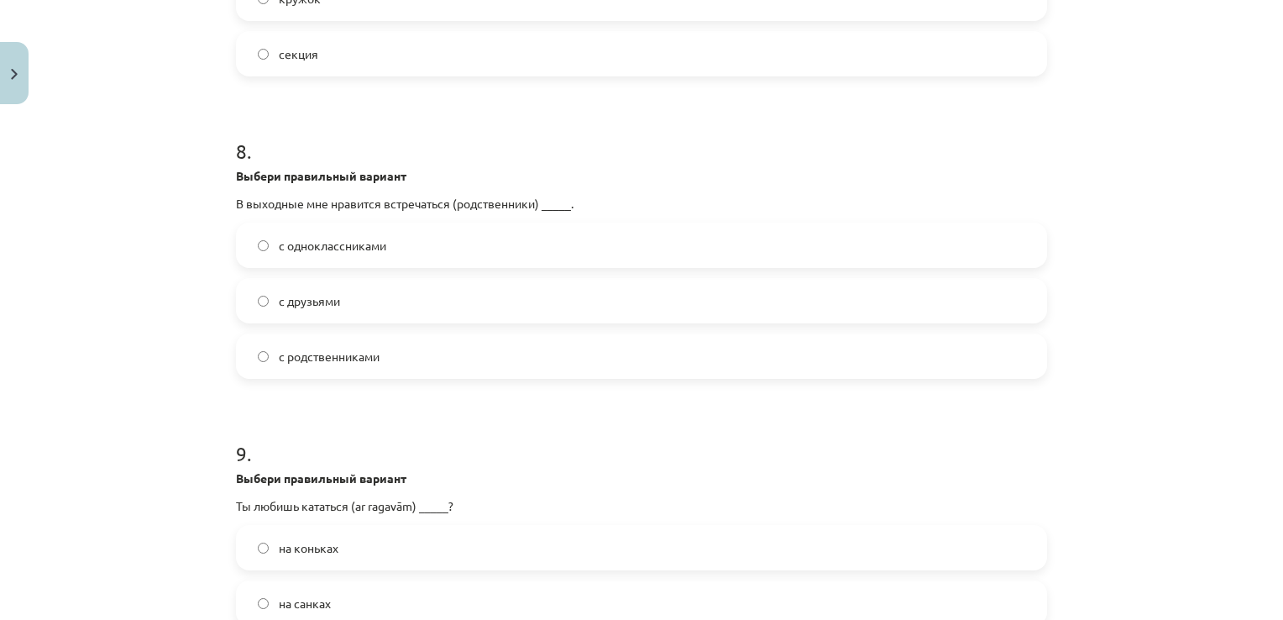
scroll to position [2519, 0]
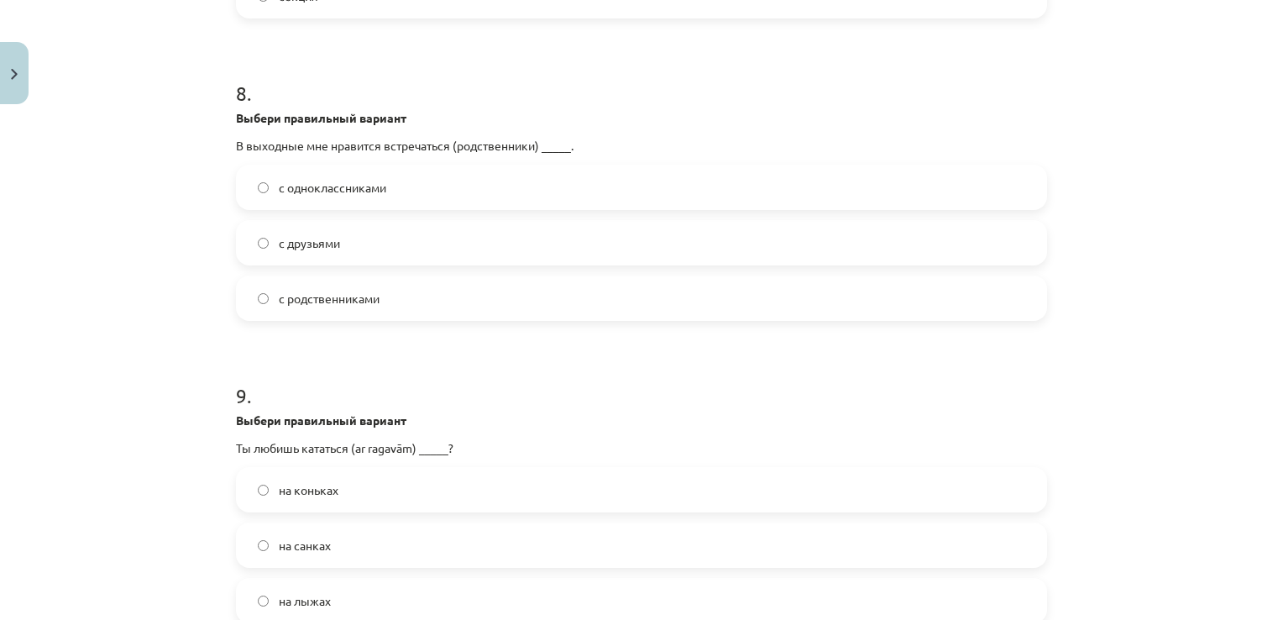
click at [336, 297] on span "с родственниками" at bounding box center [329, 299] width 101 height 18
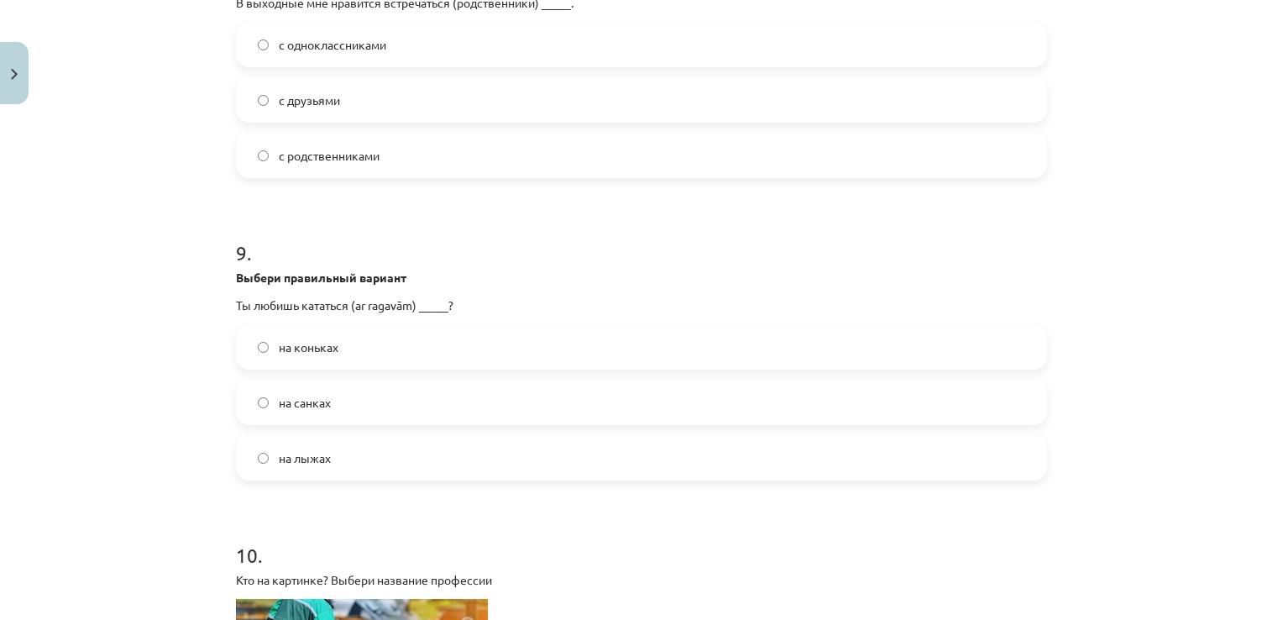
scroll to position [2855, 0]
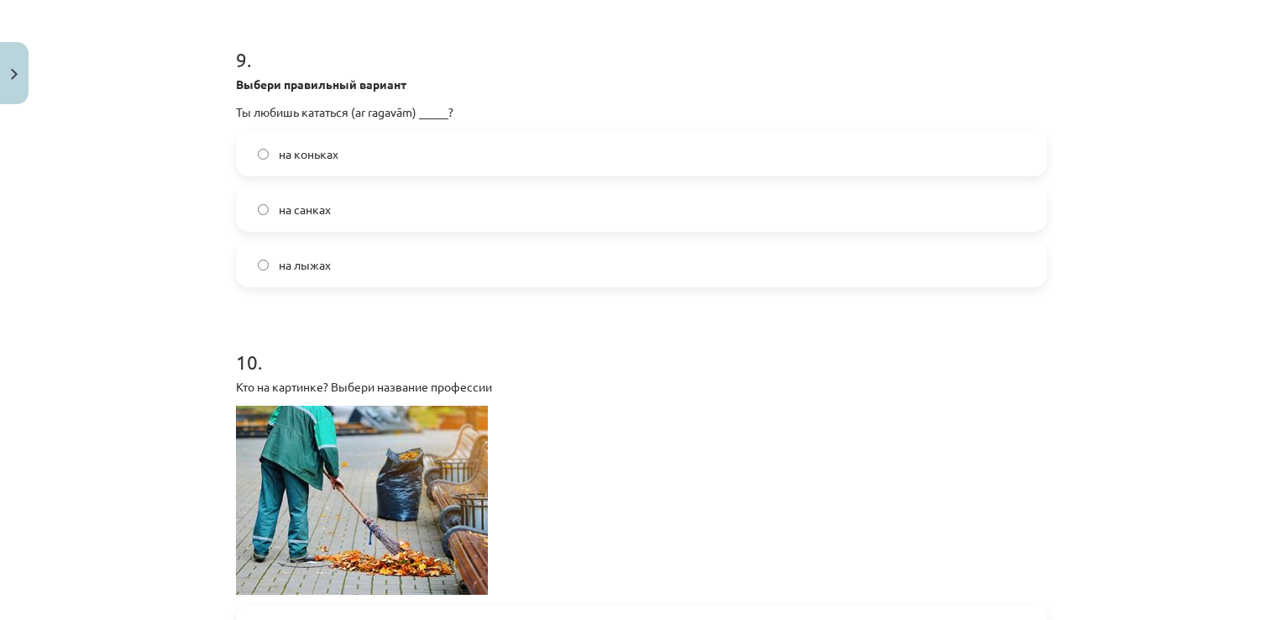
click at [314, 215] on span "на санках" at bounding box center [305, 210] width 52 height 18
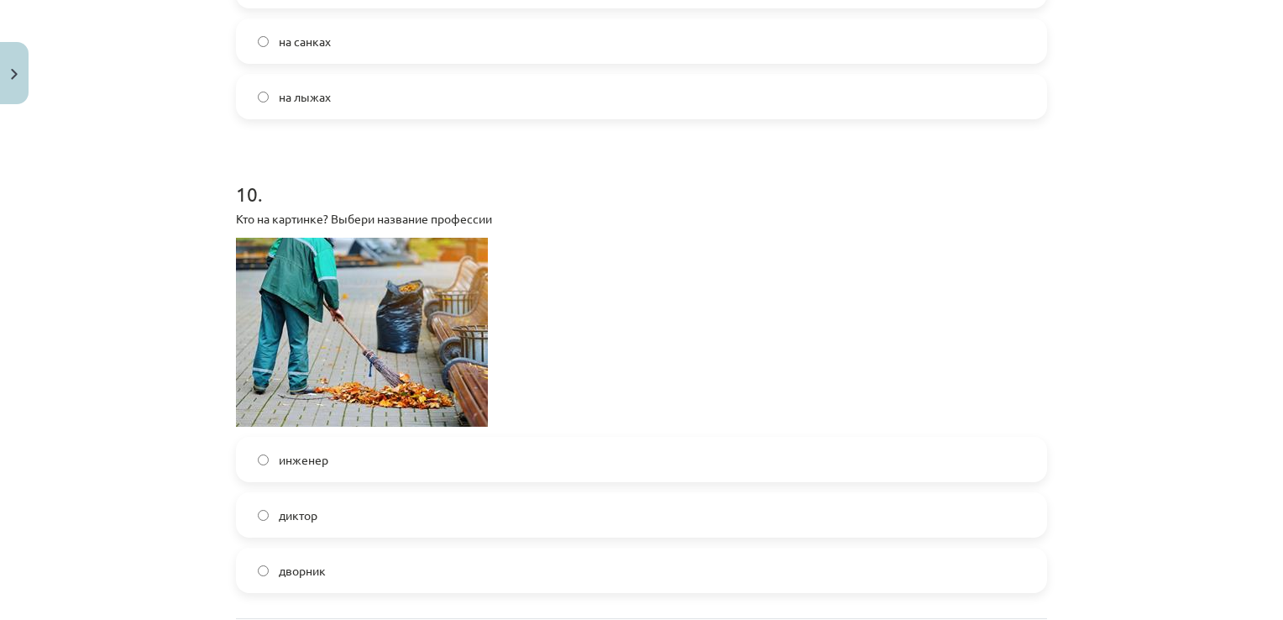
scroll to position [3190, 0]
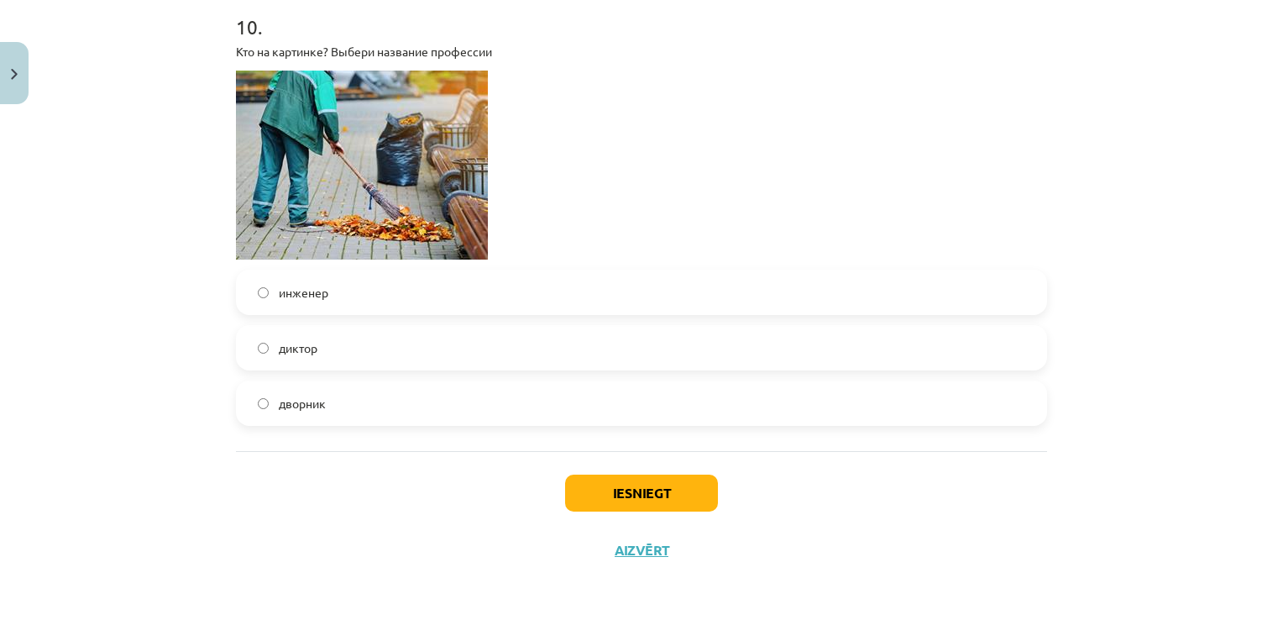
click at [364, 412] on label "дворник" at bounding box center [642, 403] width 808 height 42
click at [695, 491] on button "Iesniegt" at bounding box center [641, 492] width 153 height 37
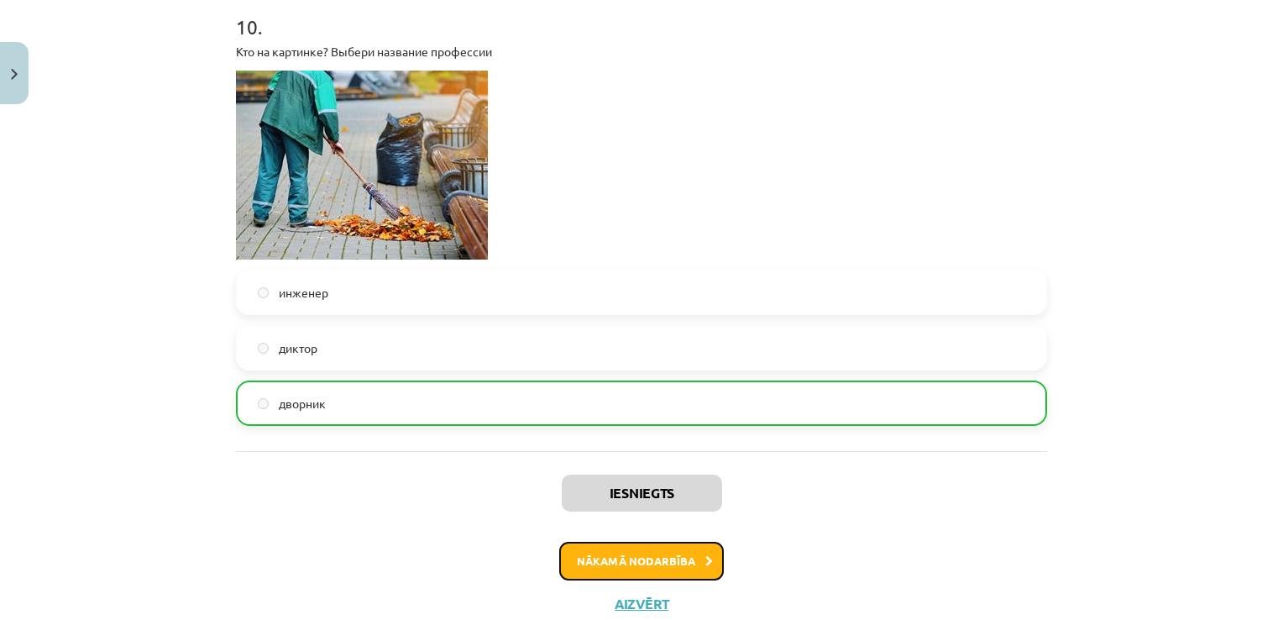
click at [658, 552] on button "Nākamā nodarbība" at bounding box center [641, 561] width 165 height 39
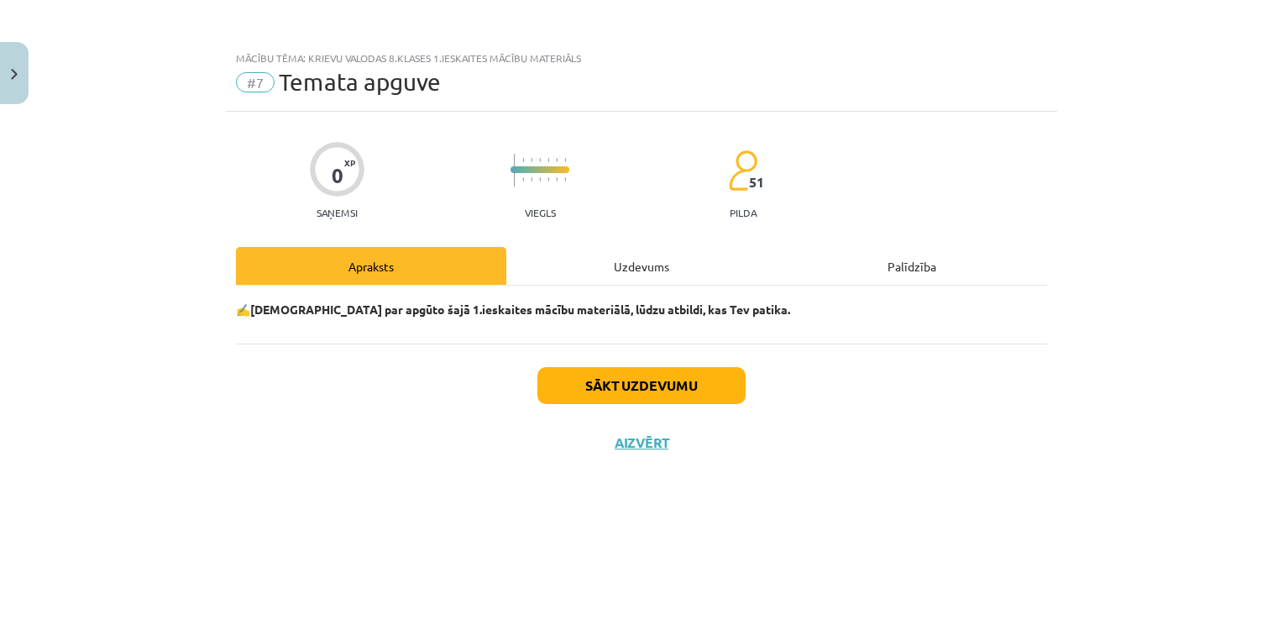
scroll to position [0, 0]
click at [701, 381] on button "Sākt uzdevumu" at bounding box center [641, 385] width 208 height 37
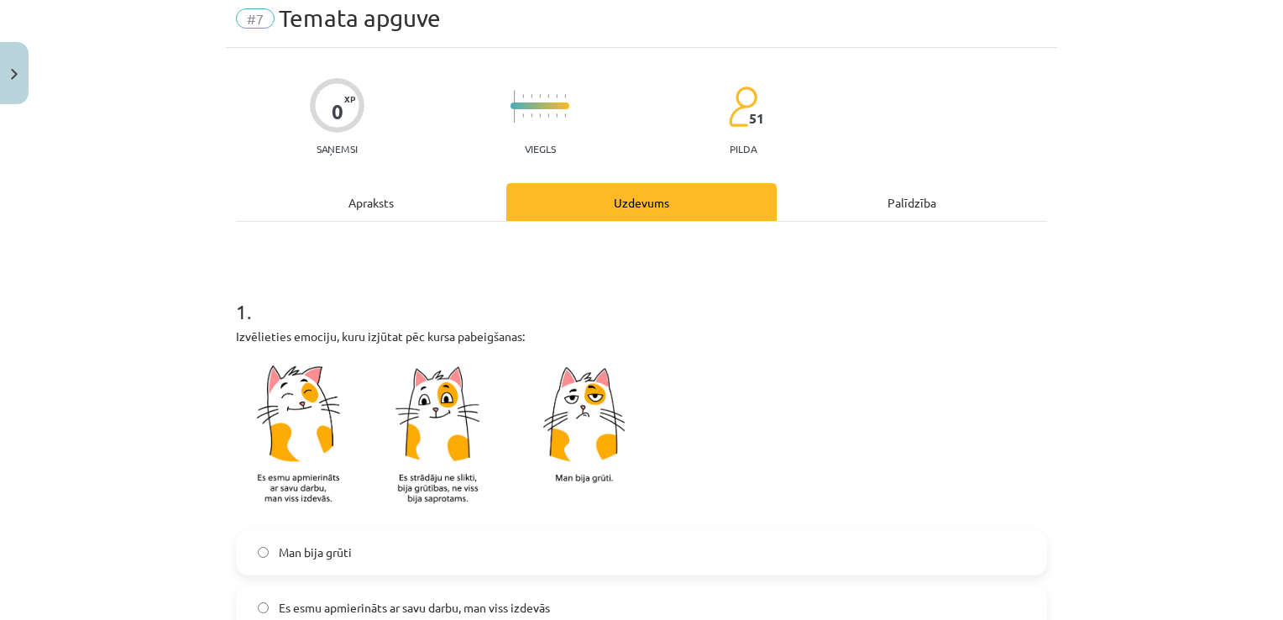
scroll to position [252, 0]
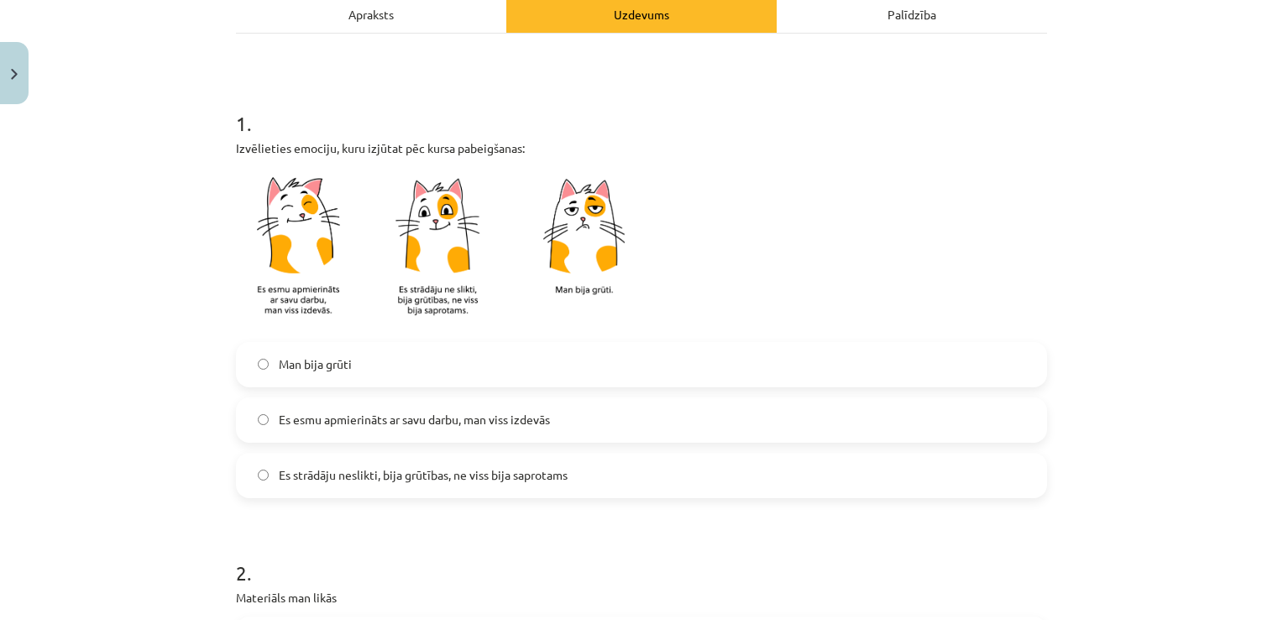
click at [586, 416] on label "Es esmu apmierināts ar savu darbu, man viss izdevās" at bounding box center [642, 420] width 808 height 42
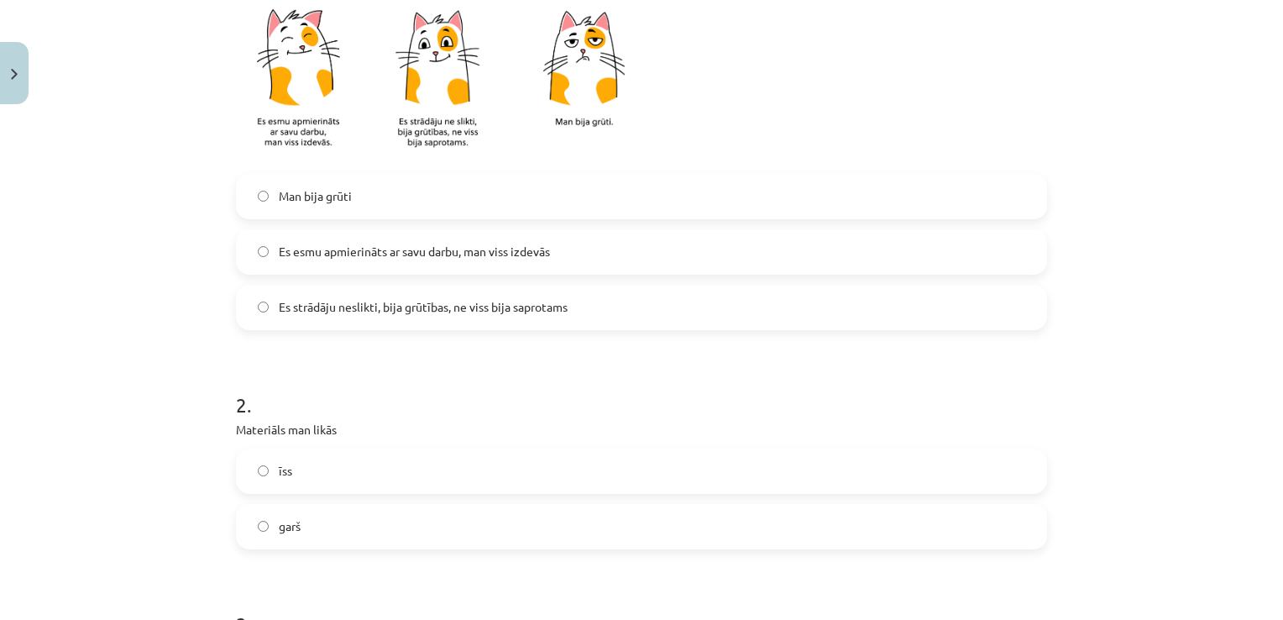
scroll to position [588, 0]
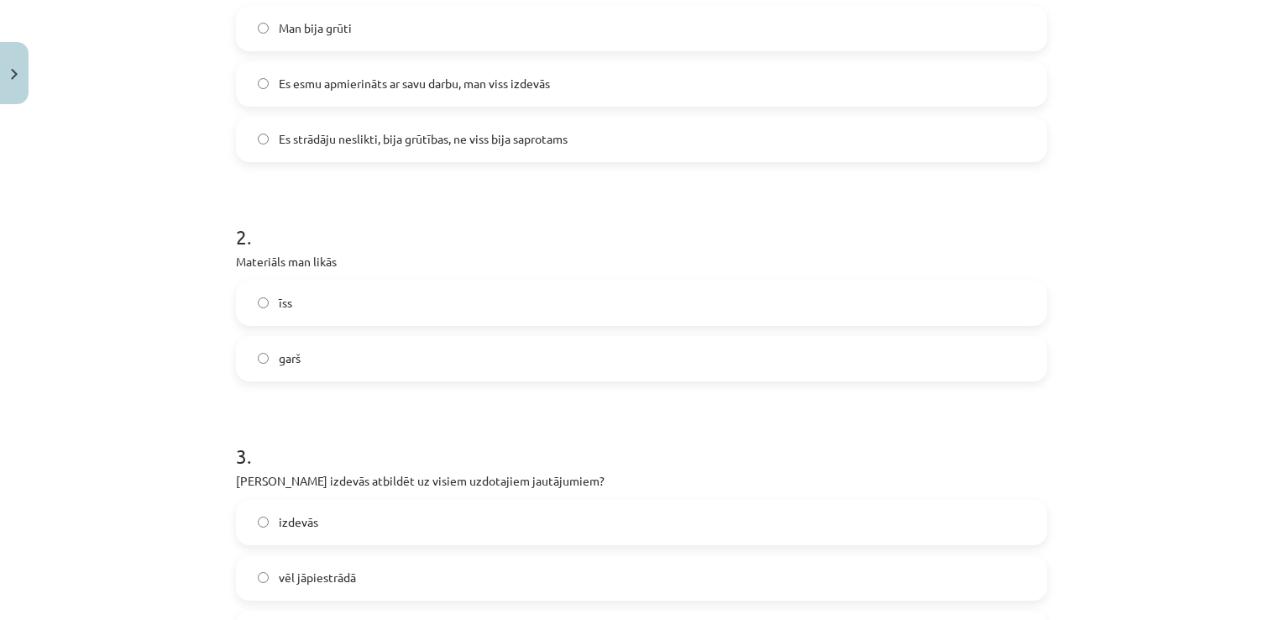
click at [348, 304] on label "īss" at bounding box center [642, 303] width 808 height 42
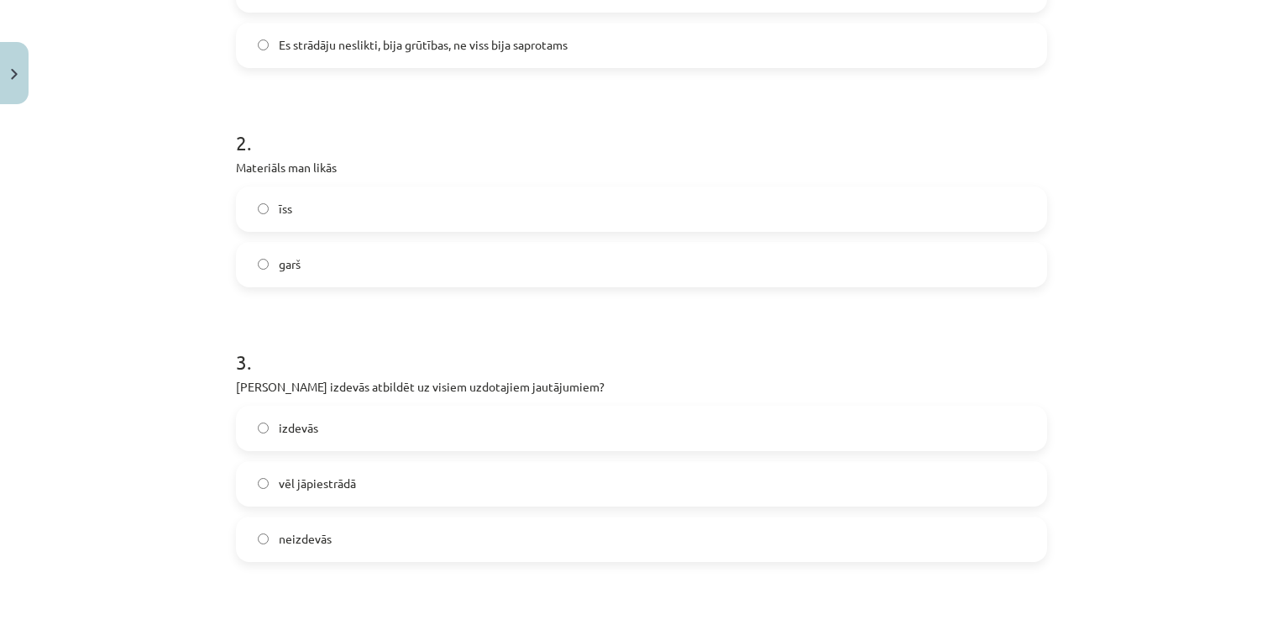
scroll to position [840, 0]
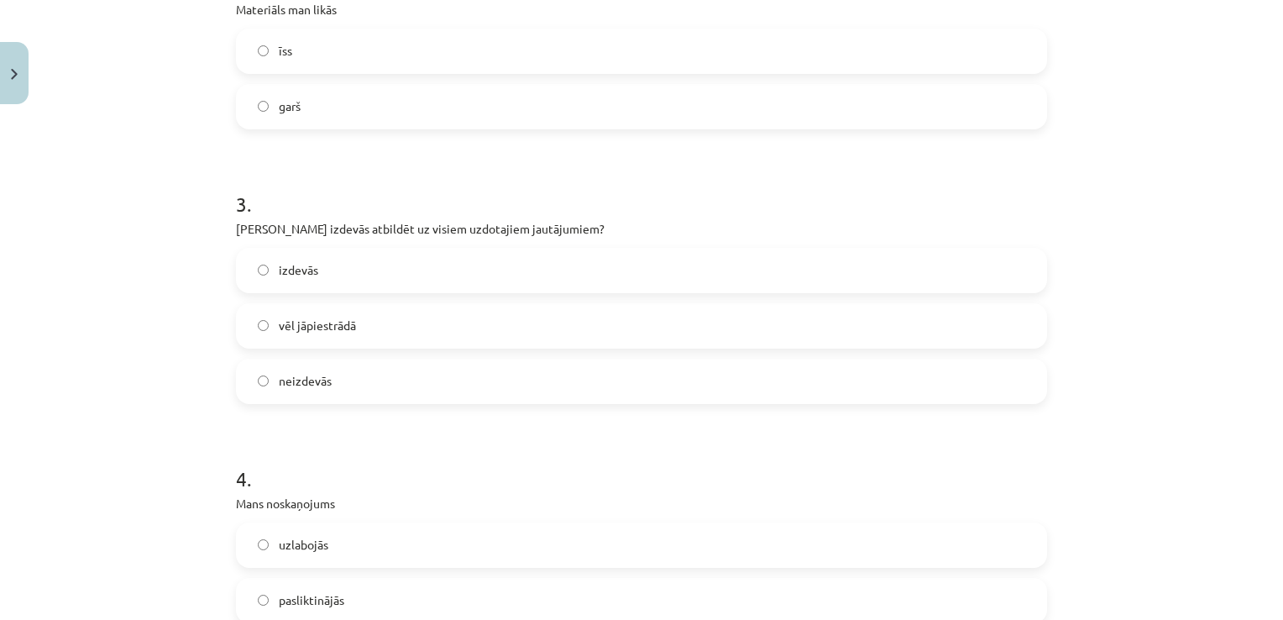
click at [370, 113] on label "garš" at bounding box center [642, 107] width 808 height 42
click at [354, 258] on label "izdevās" at bounding box center [642, 270] width 808 height 42
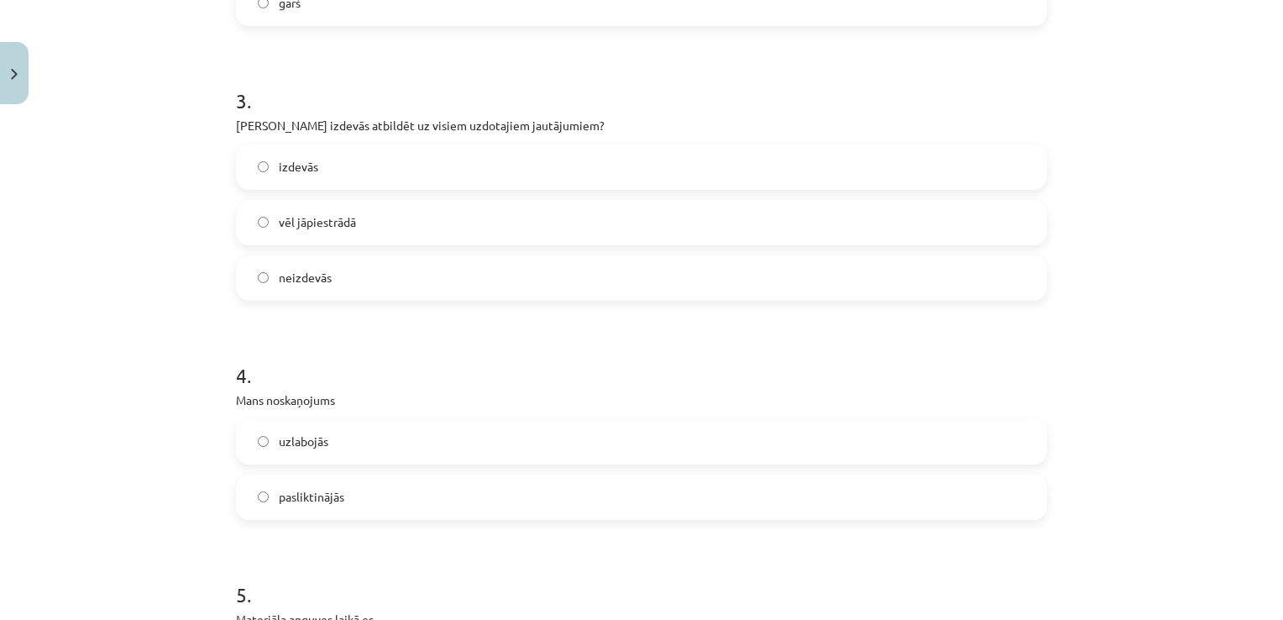
scroll to position [1092, 0]
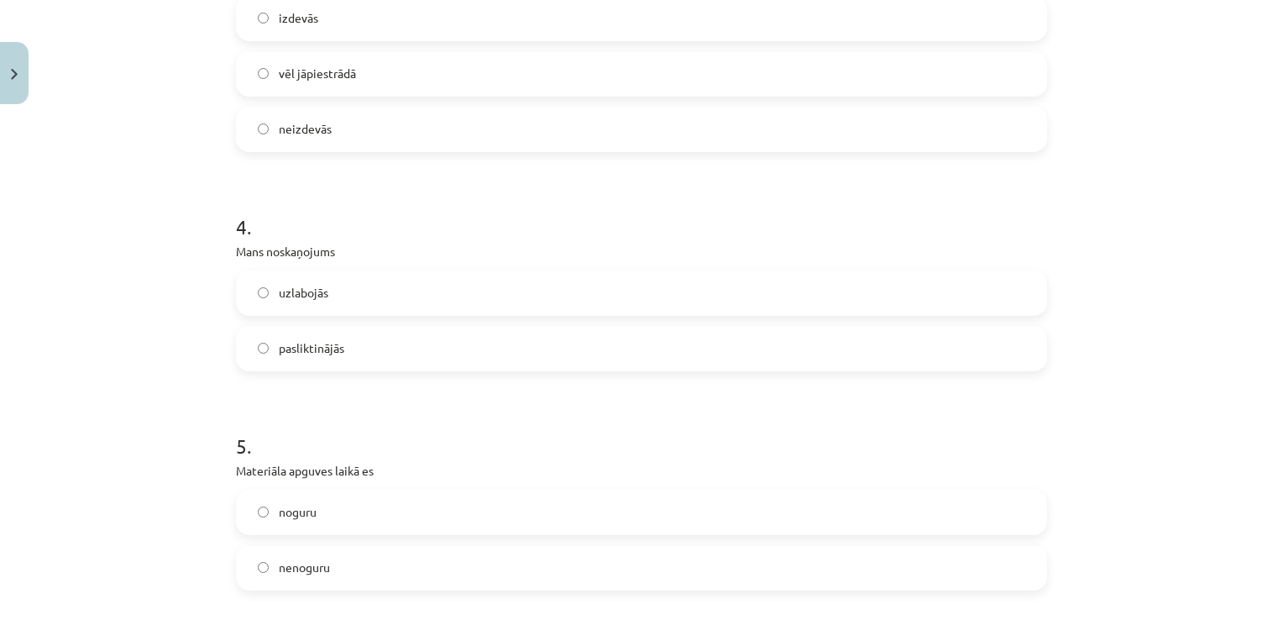
click at [369, 290] on label "uzlabojās" at bounding box center [642, 293] width 808 height 42
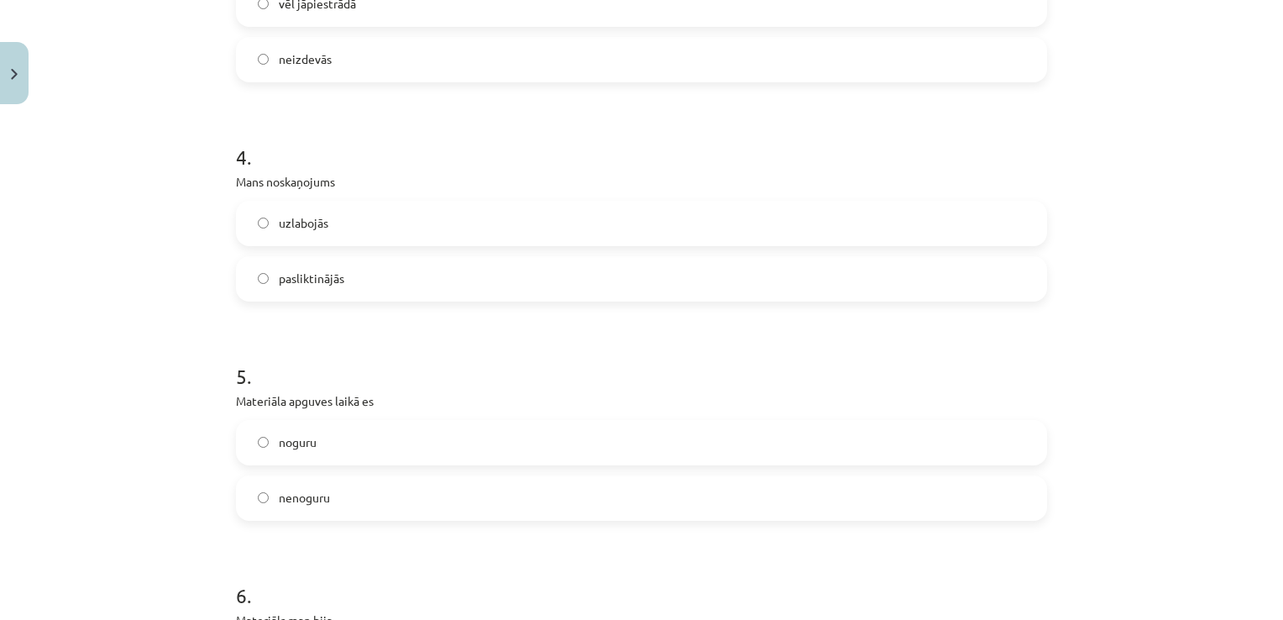
scroll to position [1260, 0]
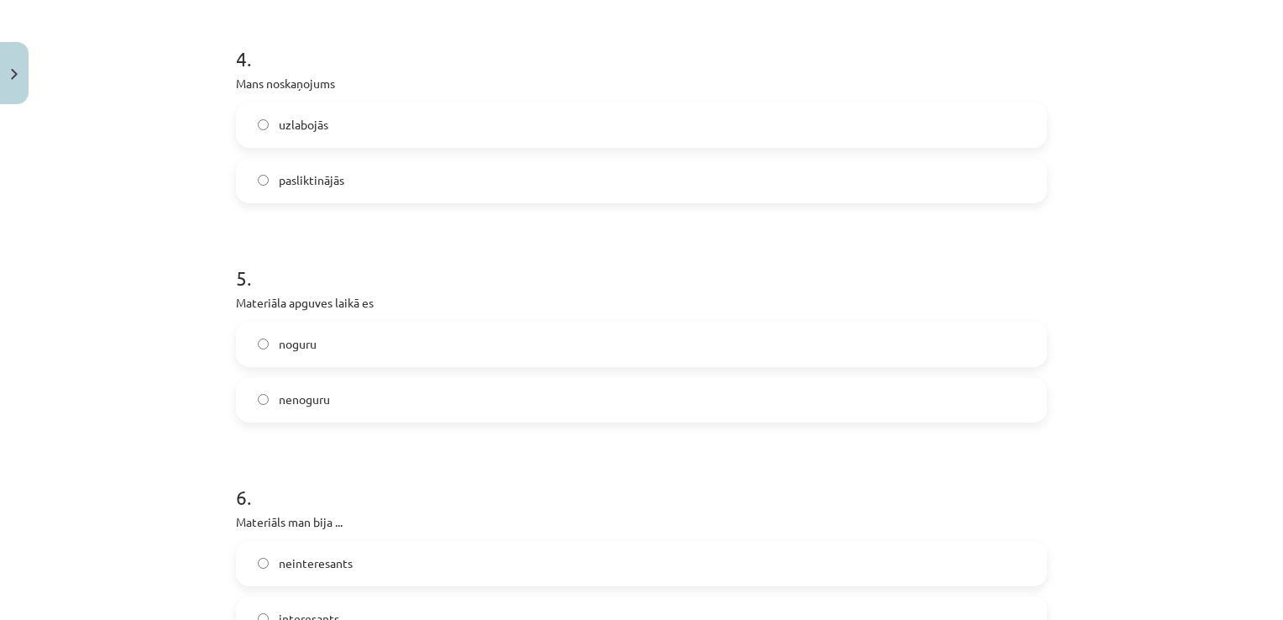
click at [323, 401] on span "nenoguru" at bounding box center [304, 400] width 51 height 18
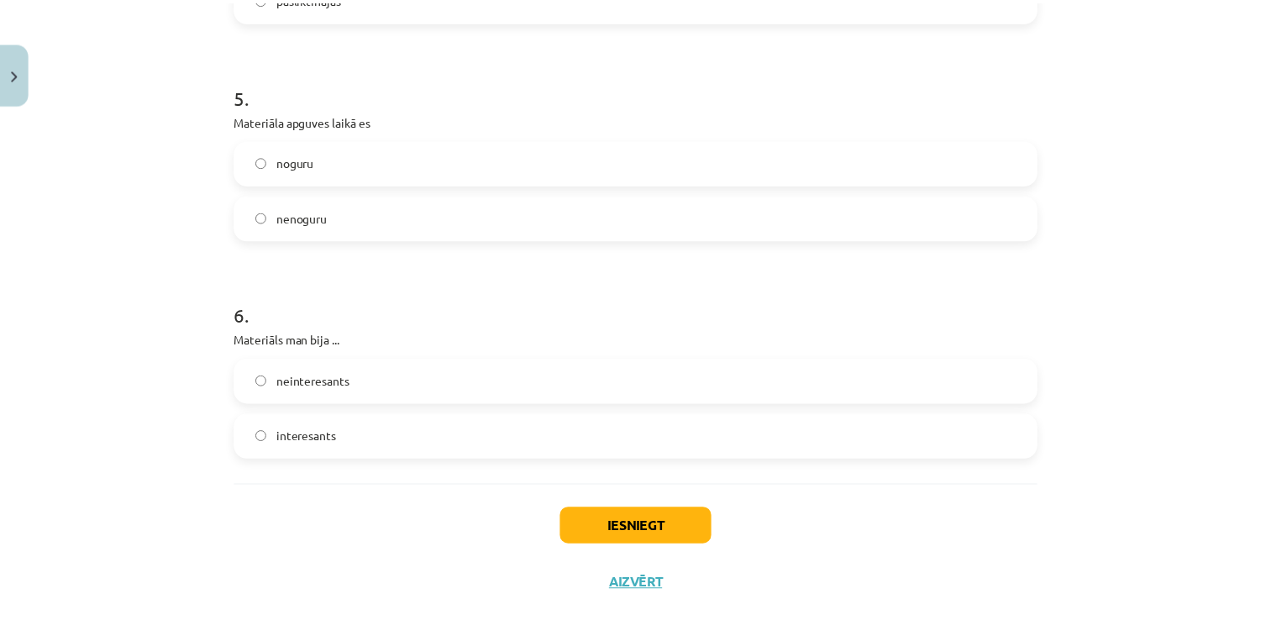
scroll to position [1475, 0]
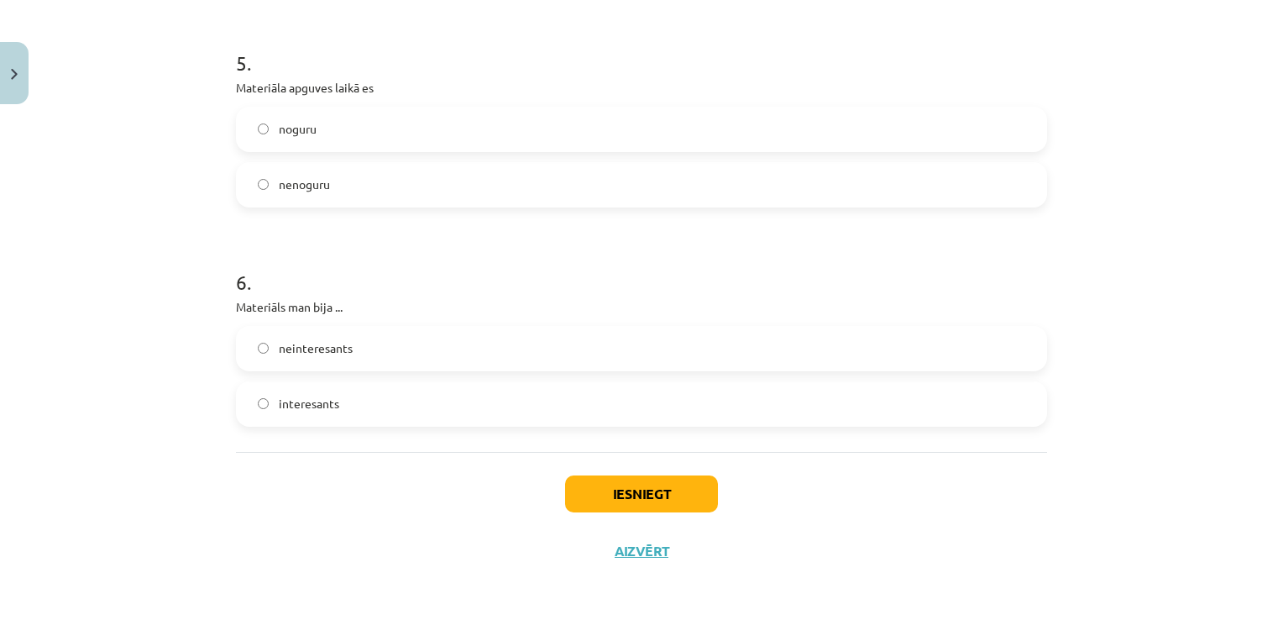
click at [431, 345] on label "neinteresants" at bounding box center [642, 349] width 808 height 42
click at [625, 484] on button "Iesniegt" at bounding box center [641, 493] width 153 height 37
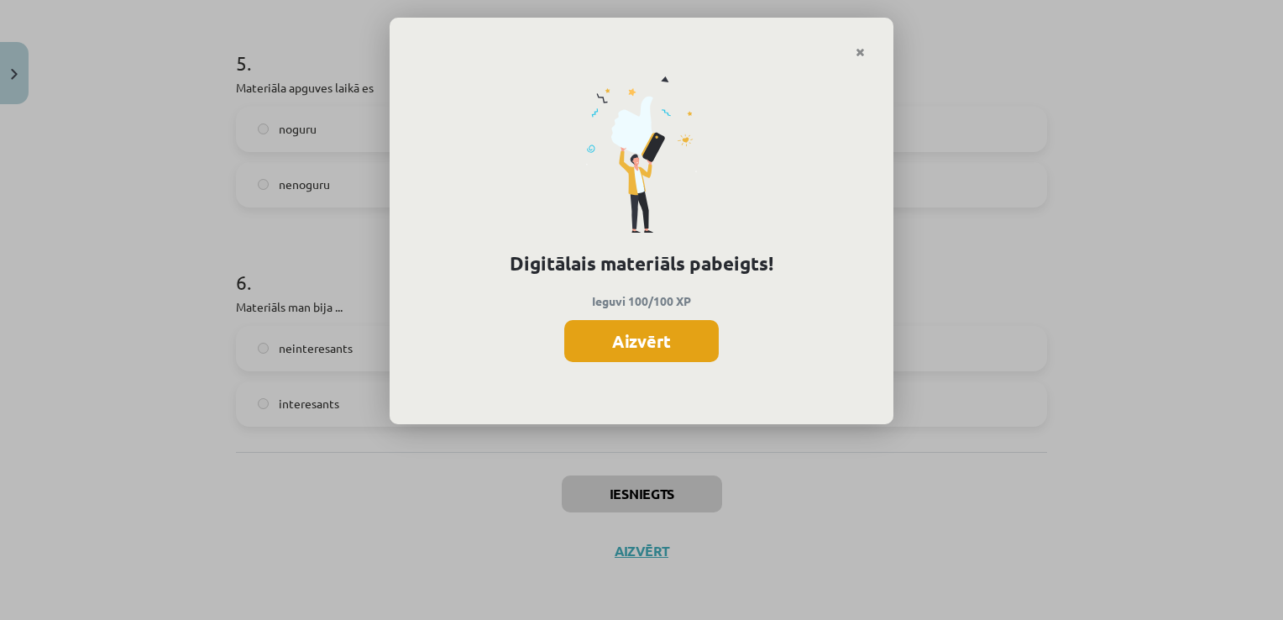
click at [692, 346] on button "Aizvērt" at bounding box center [641, 341] width 155 height 42
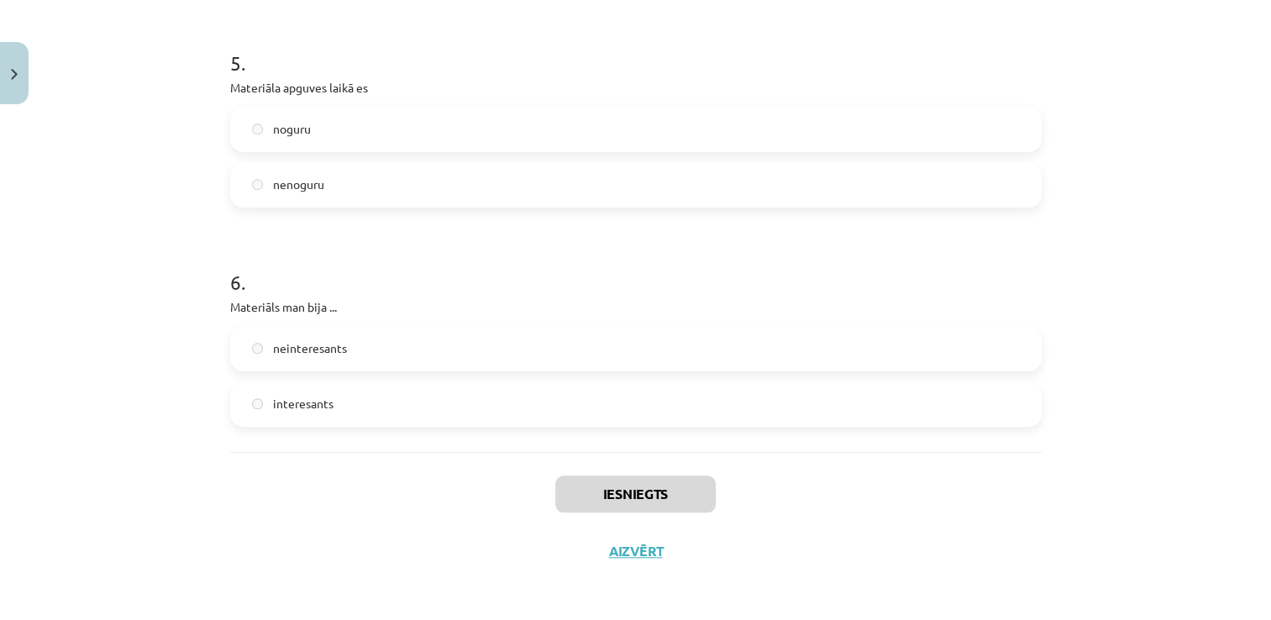
click at [641, 537] on div "Iesniegts Aizvērt" at bounding box center [635, 511] width 811 height 118
click at [639, 548] on button "Aizvērt" at bounding box center [636, 551] width 64 height 17
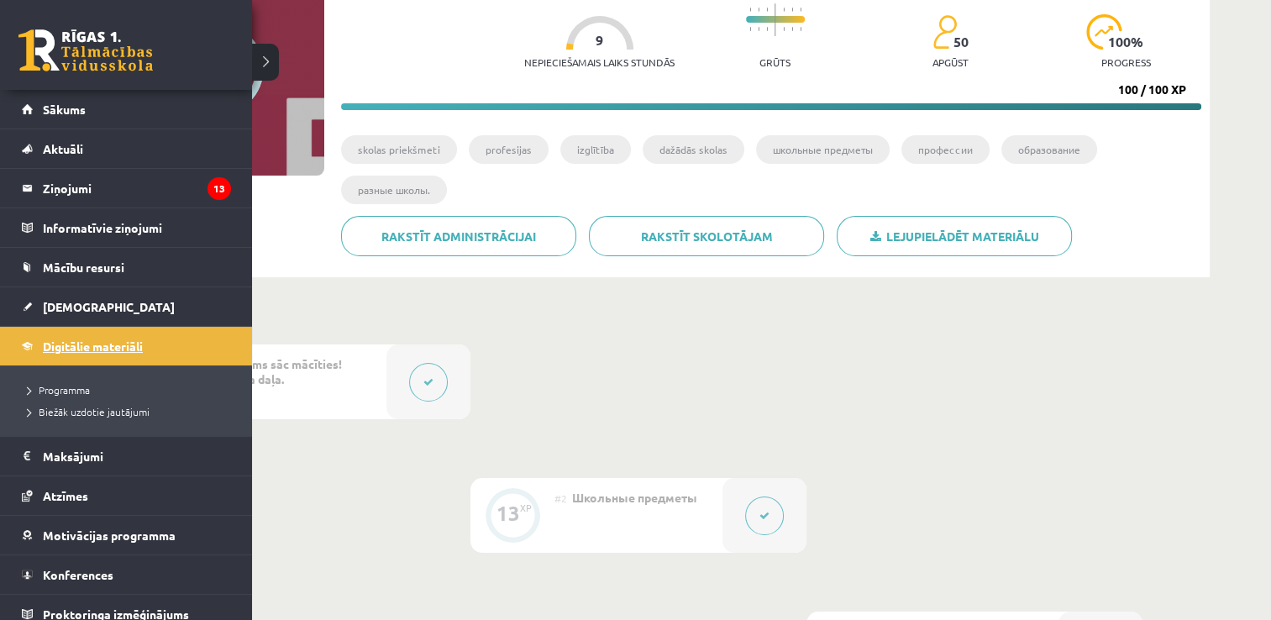
click at [107, 347] on span "Digitālie materiāli" at bounding box center [93, 345] width 100 height 15
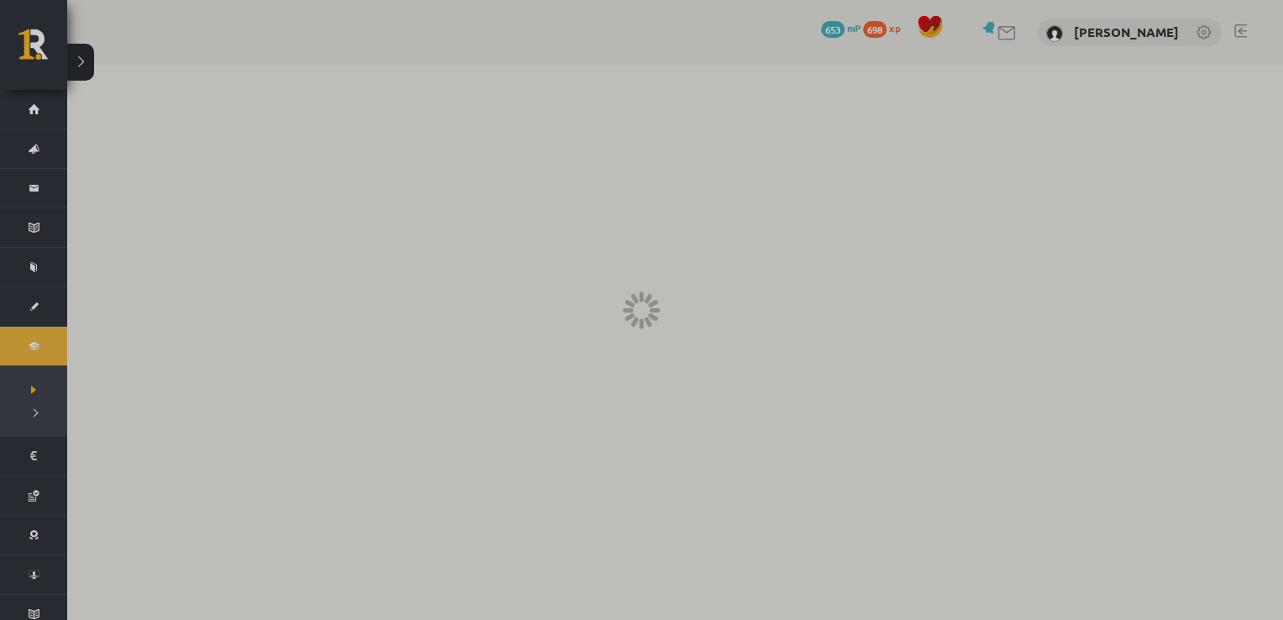
click at [35, 328] on div at bounding box center [641, 310] width 1283 height 620
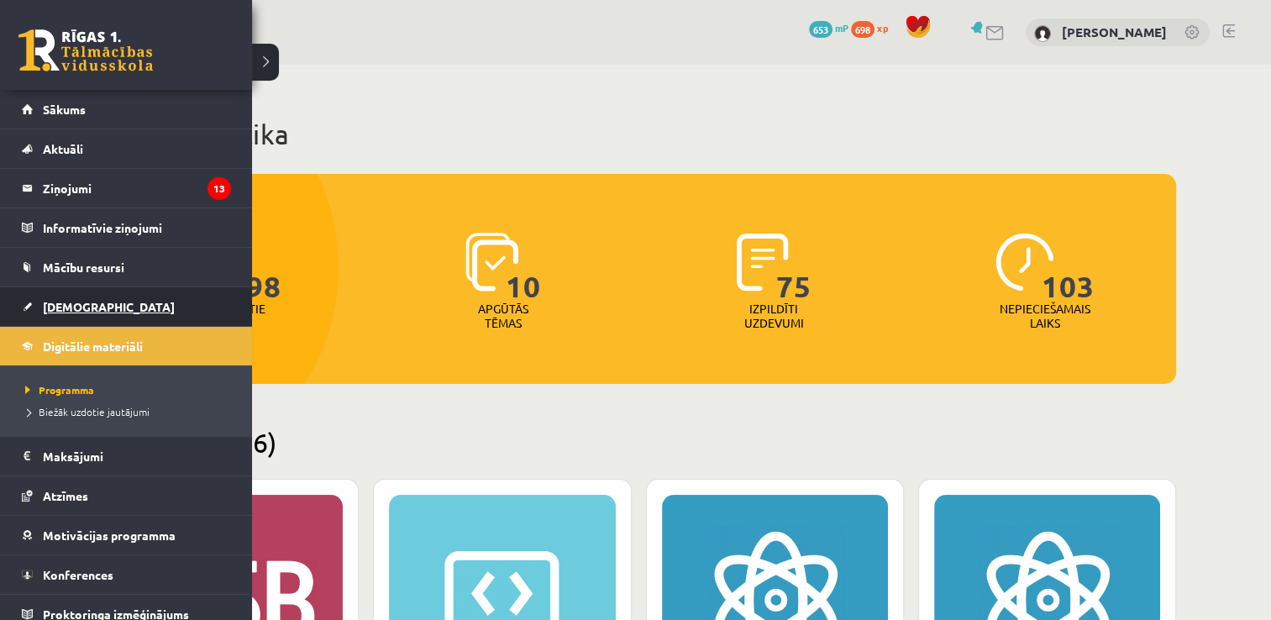
click at [81, 310] on span "[DEMOGRAPHIC_DATA]" at bounding box center [109, 306] width 132 height 15
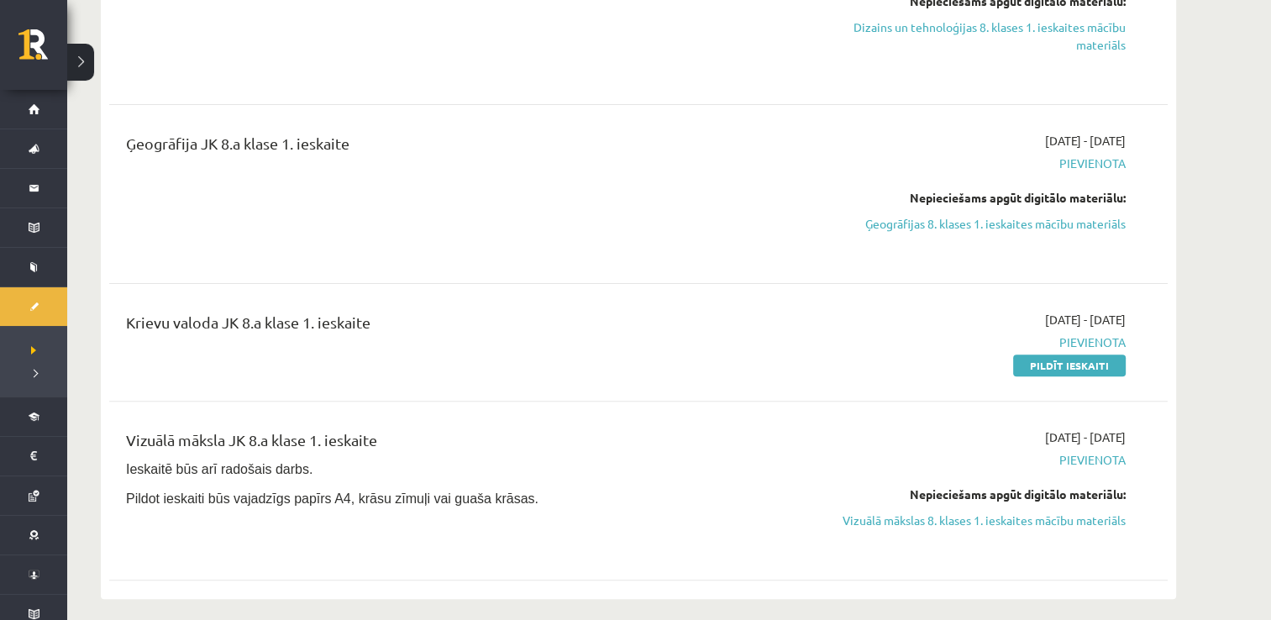
scroll to position [504, 0]
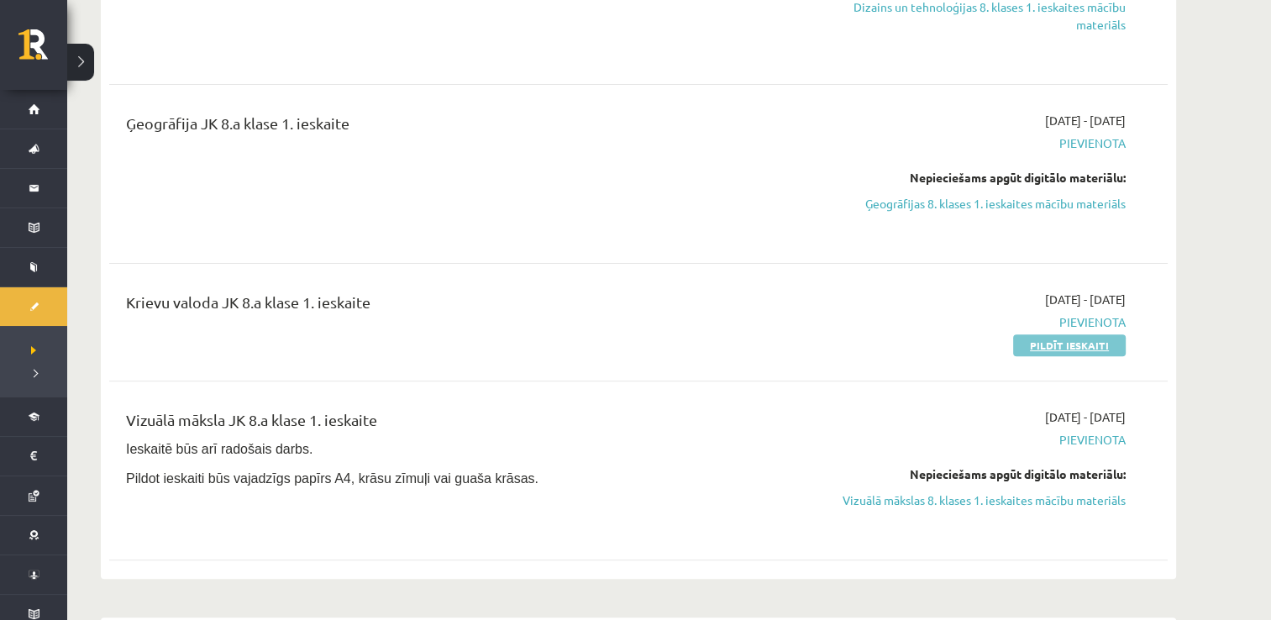
click at [1093, 344] on link "Pildīt ieskaiti" at bounding box center [1069, 345] width 113 height 22
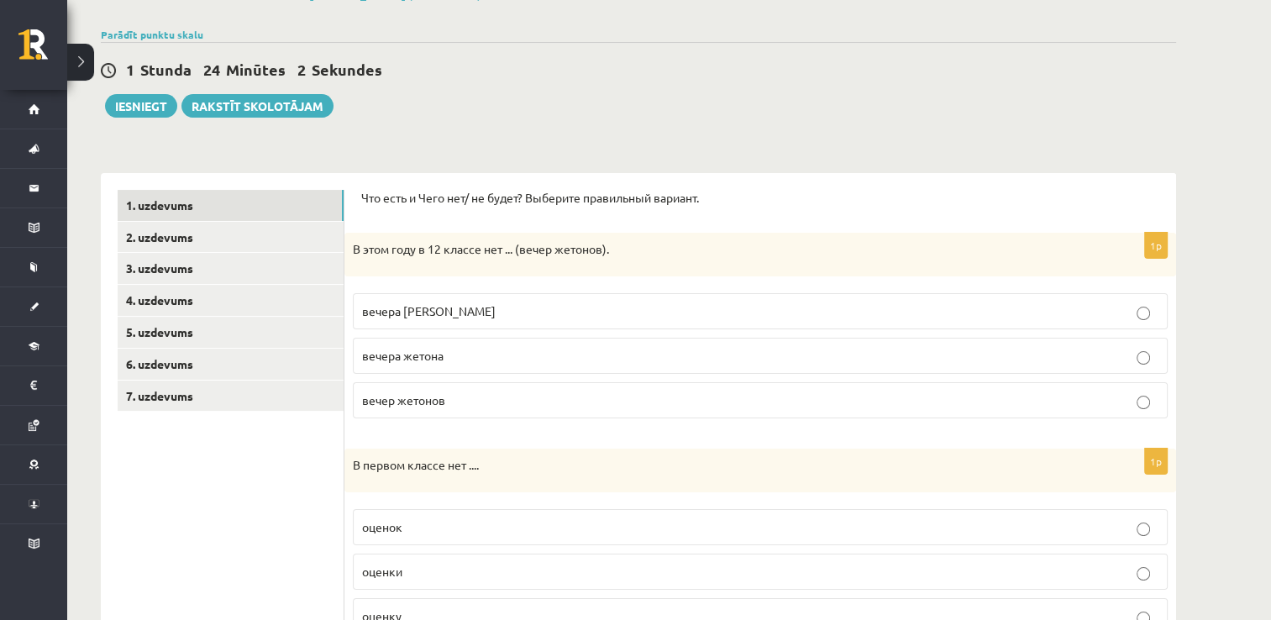
scroll to position [168, 0]
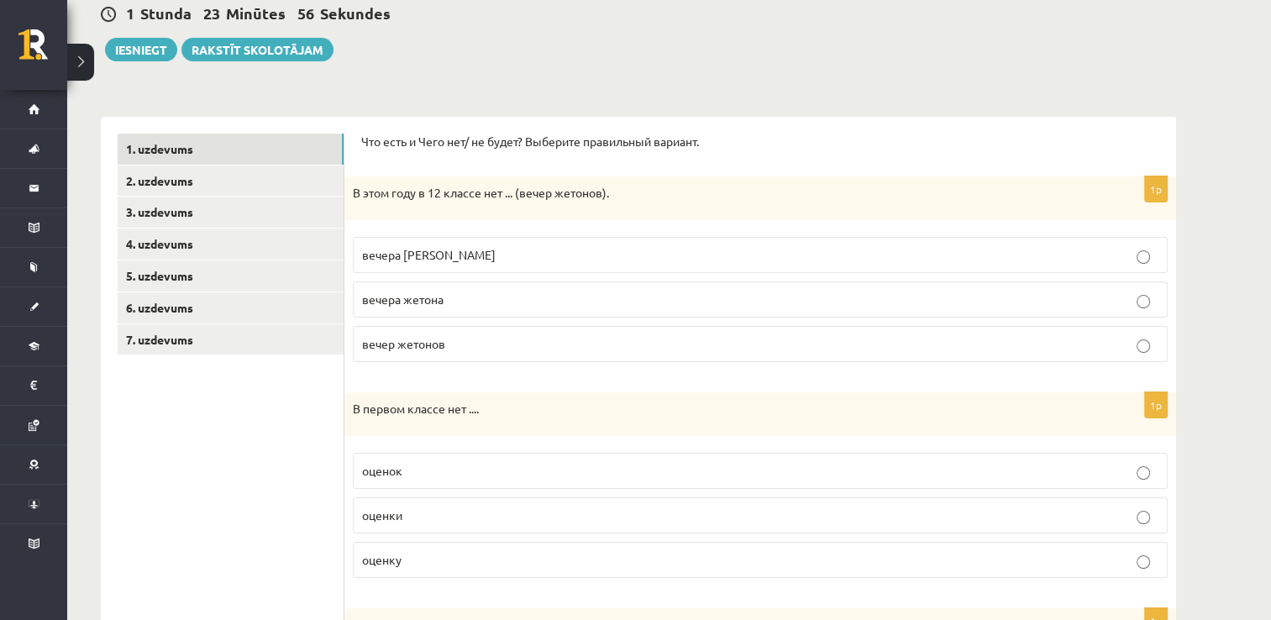
click at [497, 255] on p "вечера [PERSON_NAME]" at bounding box center [760, 255] width 796 height 18
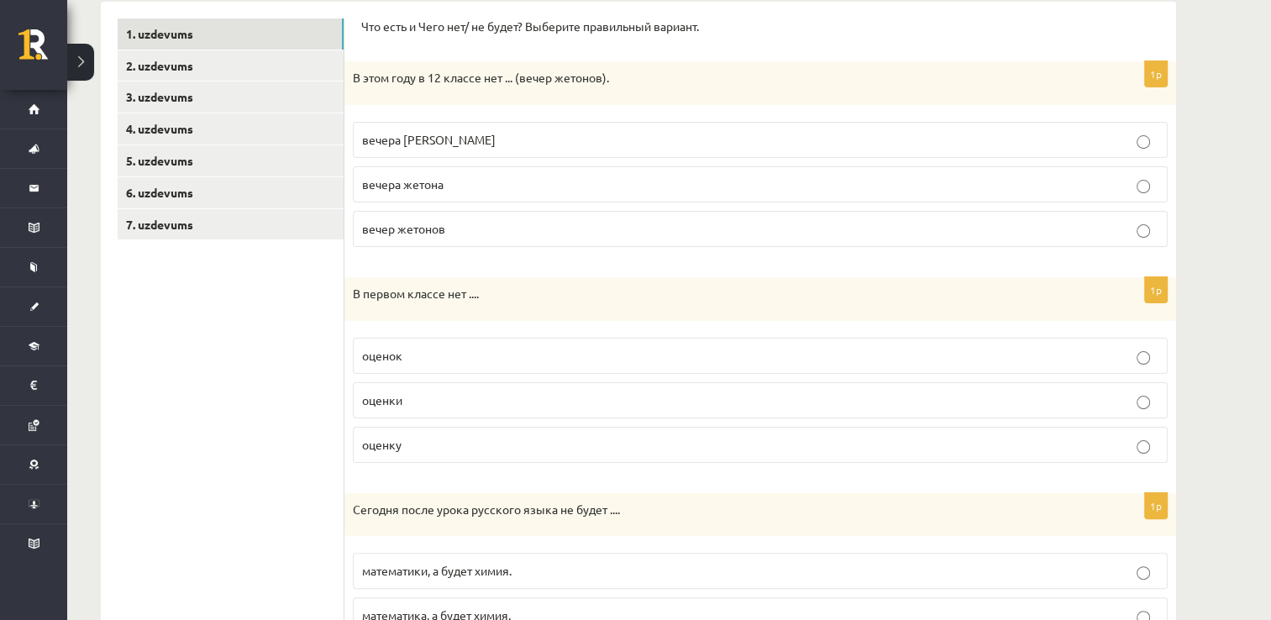
scroll to position [420, 0]
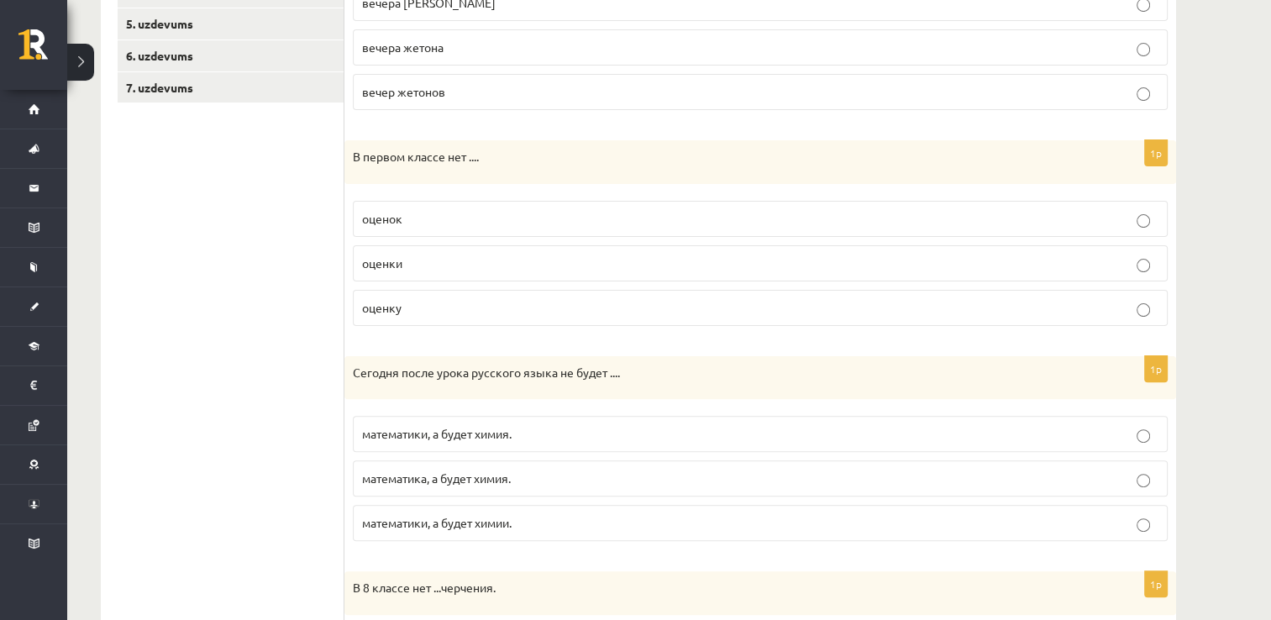
click at [440, 203] on label "оценок" at bounding box center [760, 219] width 815 height 36
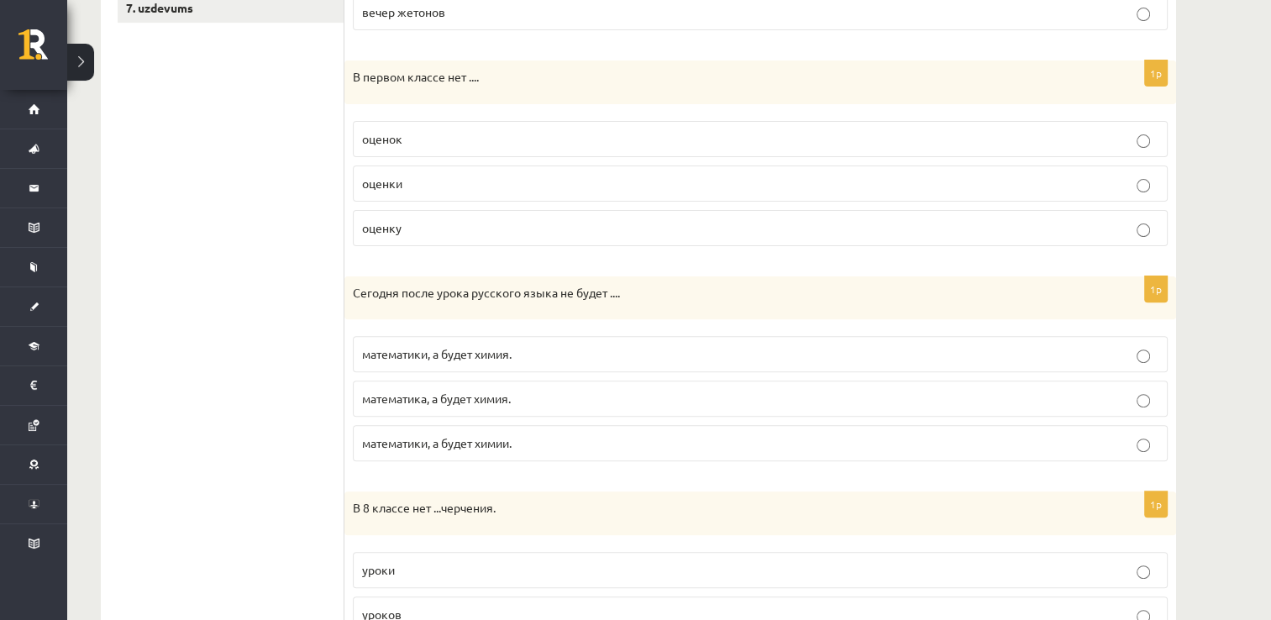
scroll to position [588, 0]
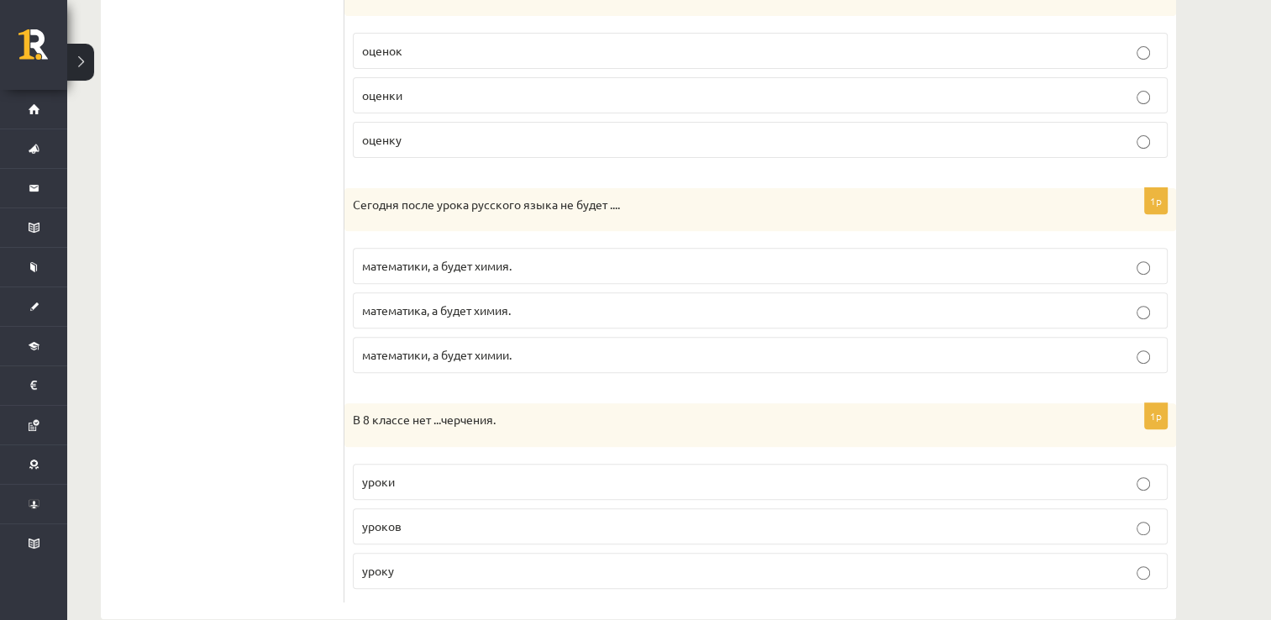
click at [534, 267] on p "математики, а будет химия." at bounding box center [760, 266] width 796 height 18
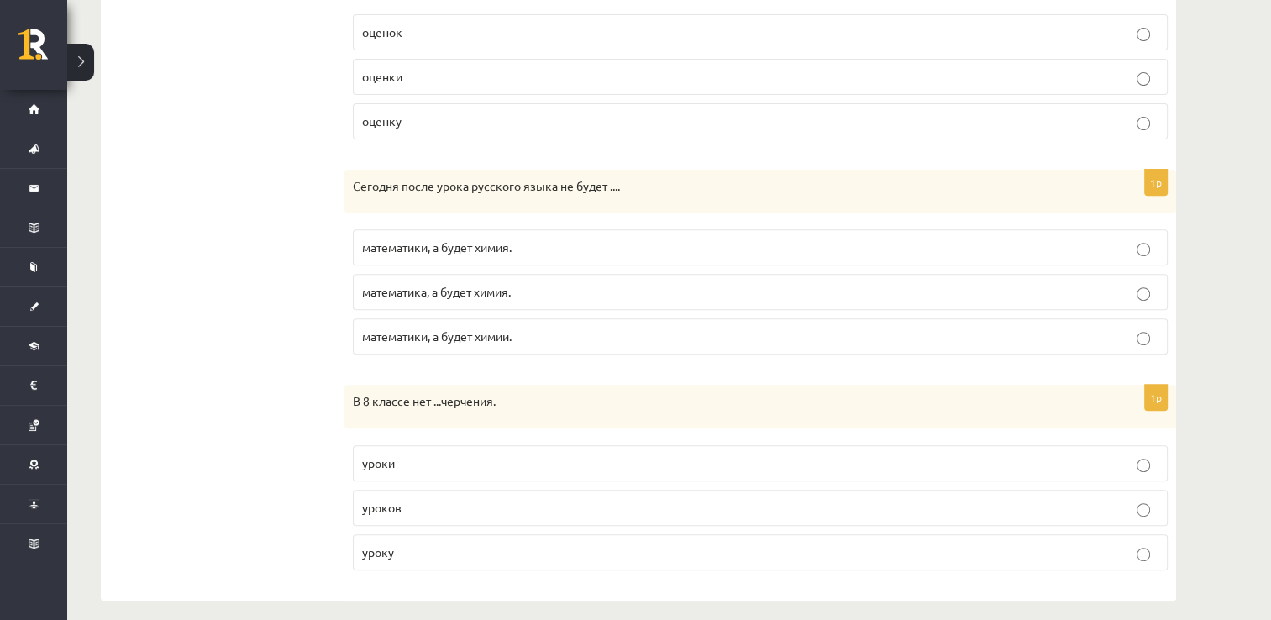
scroll to position [616, 0]
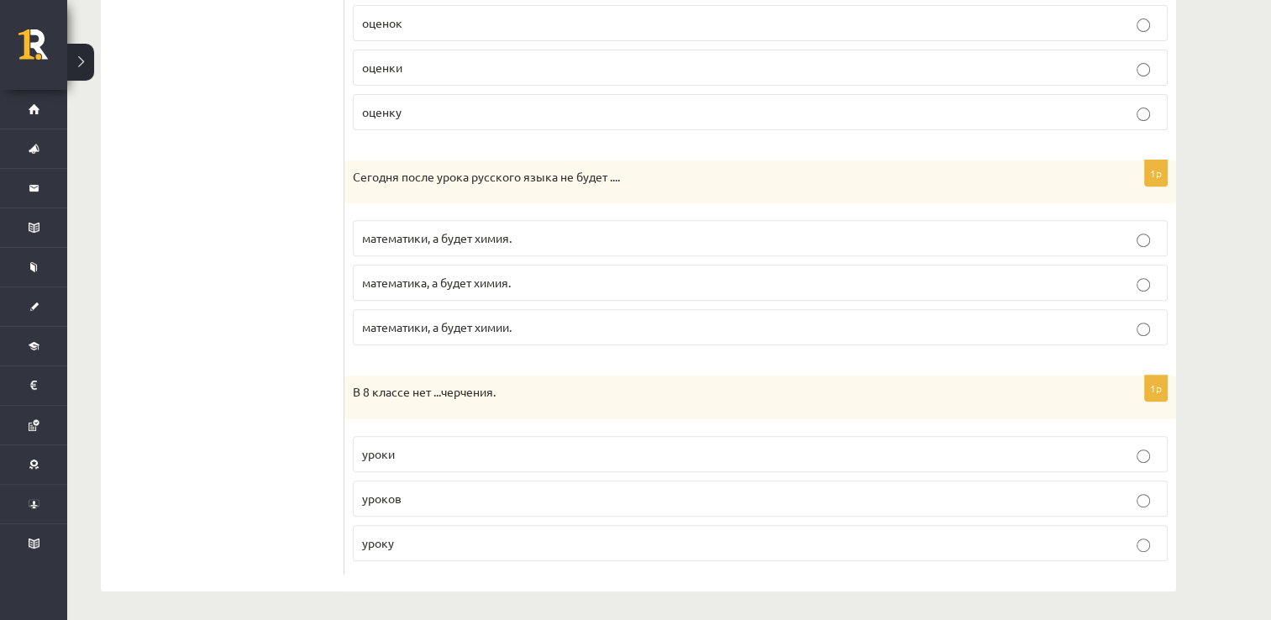
click at [417, 495] on p "уроков" at bounding box center [760, 499] width 796 height 18
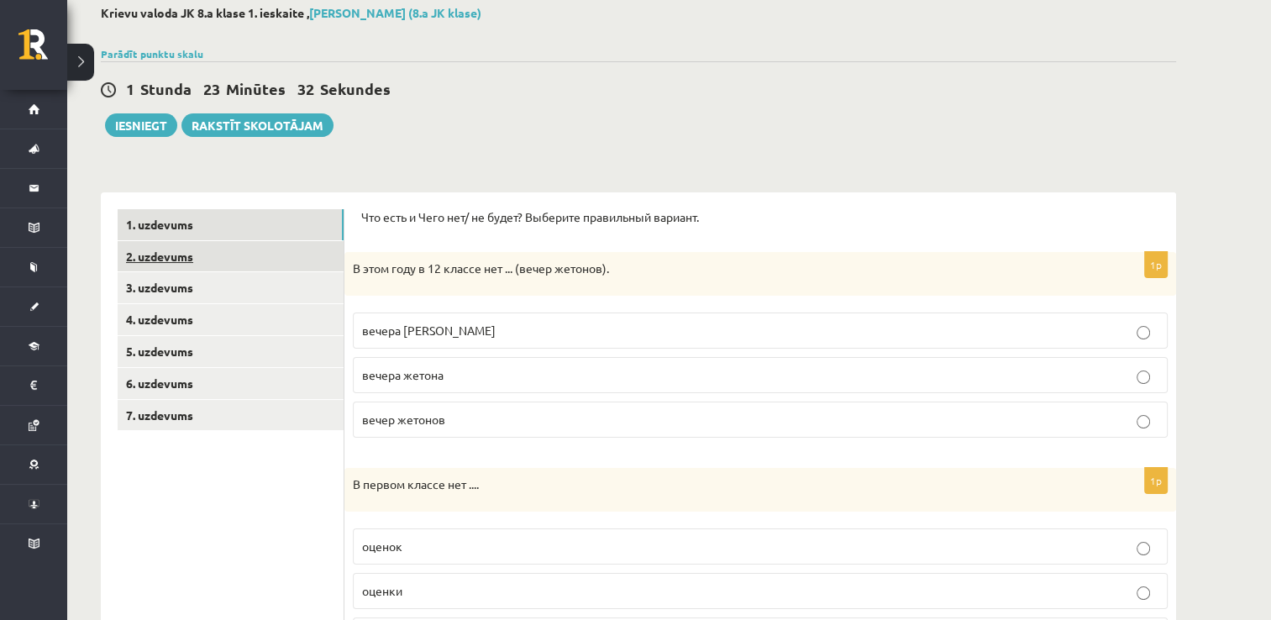
scroll to position [28, 0]
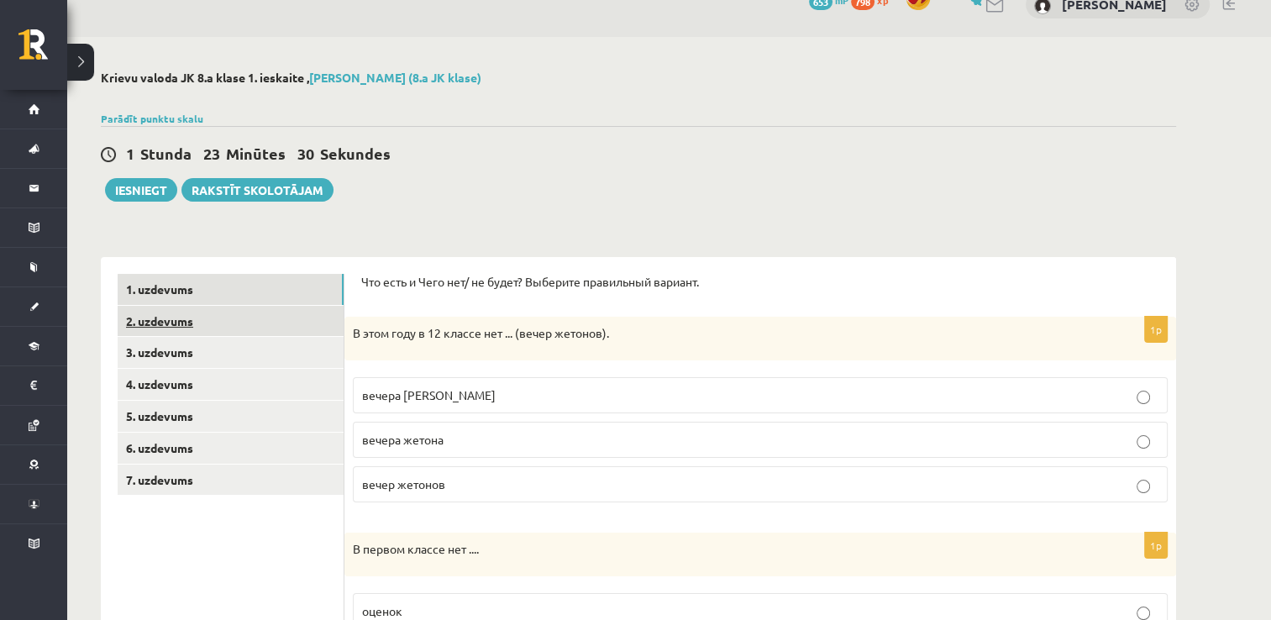
click at [216, 320] on link "2. uzdevums" at bounding box center [231, 321] width 226 height 31
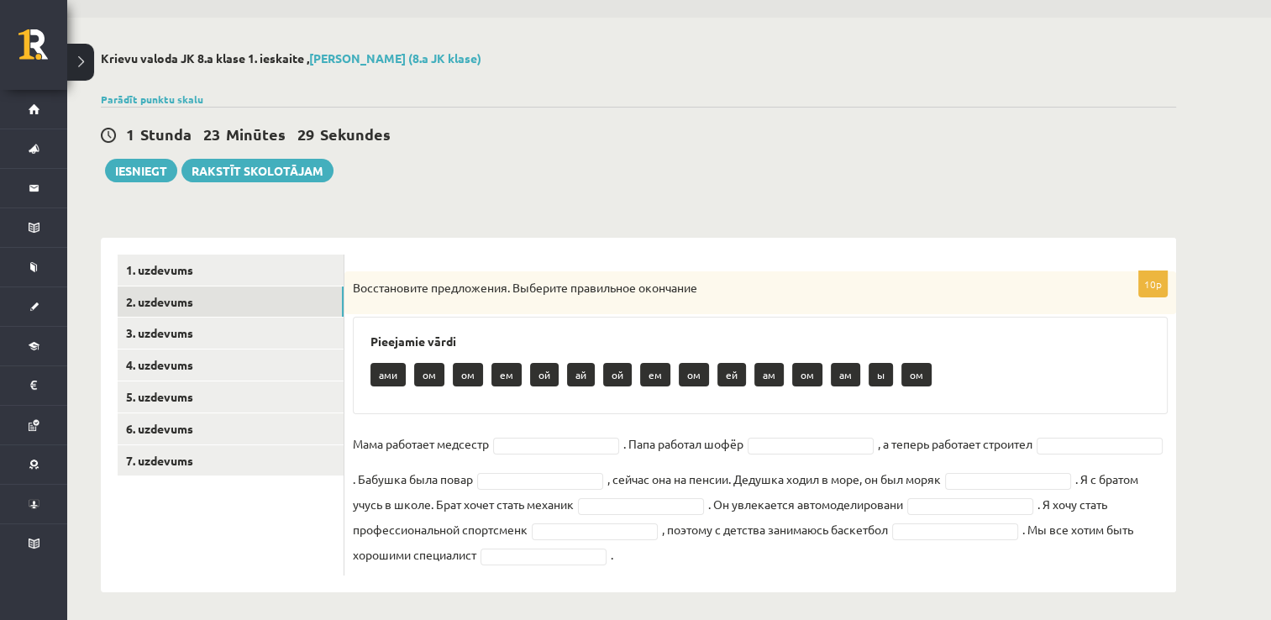
scroll to position [52, 0]
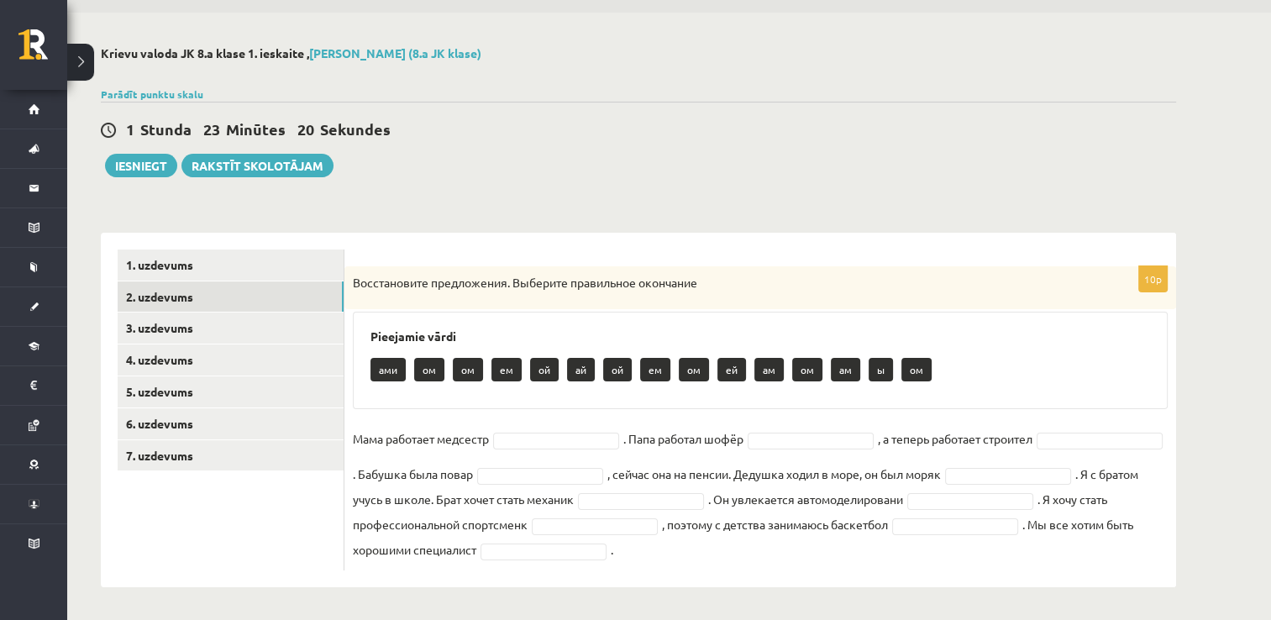
click at [545, 365] on p "ой" at bounding box center [544, 370] width 29 height 24
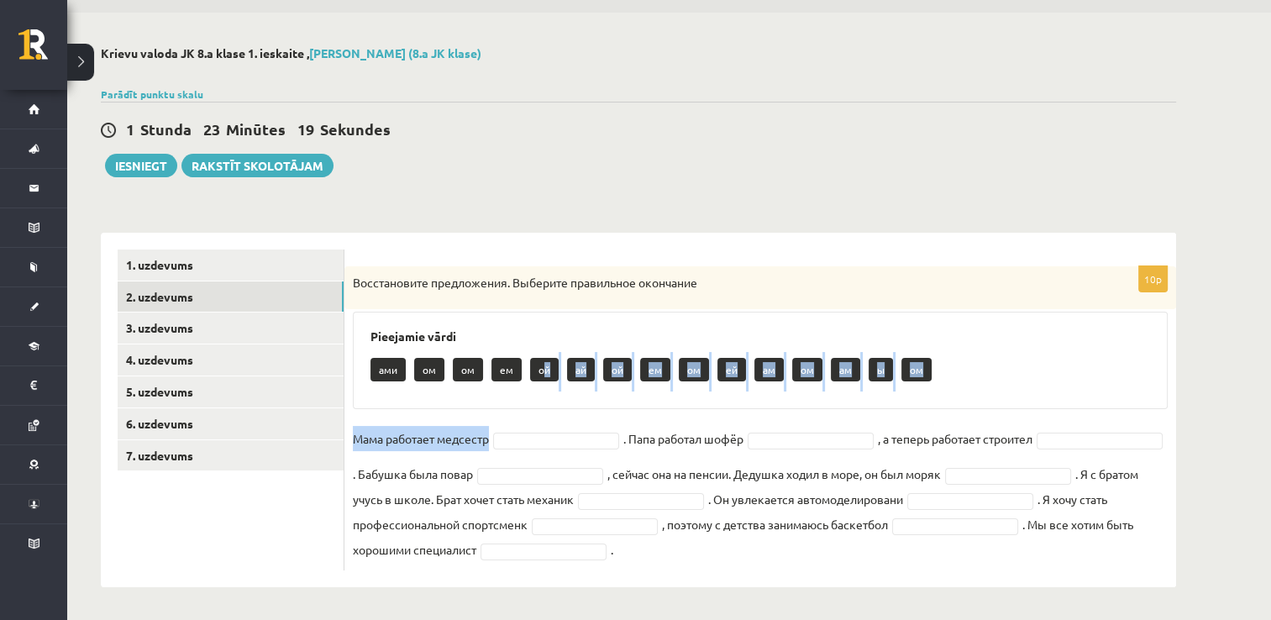
drag, startPoint x: 545, startPoint y: 371, endPoint x: 550, endPoint y: 414, distance: 43.1
click at [550, 414] on div "10p Восстановите предложения. Выберите правильное окончание Pieejamie vārdi ами…" at bounding box center [759, 418] width 831 height 304
click at [549, 407] on div "Pieejamie vārdi ами ом ом ем ой ай ой ем ом ей ам ом ам ы ом" at bounding box center [760, 360] width 815 height 97
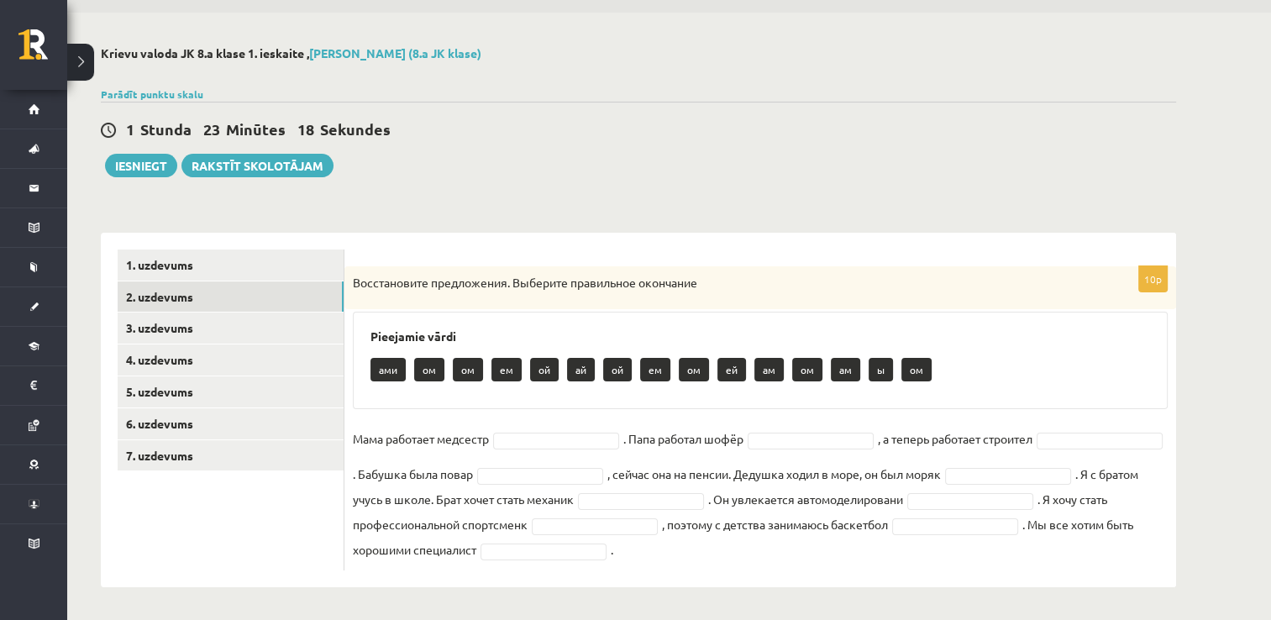
click at [525, 401] on div "Pieejamie vārdi ами ом ом ем ой ай ой ем ом ей ам ом ам ы ом" at bounding box center [760, 360] width 815 height 97
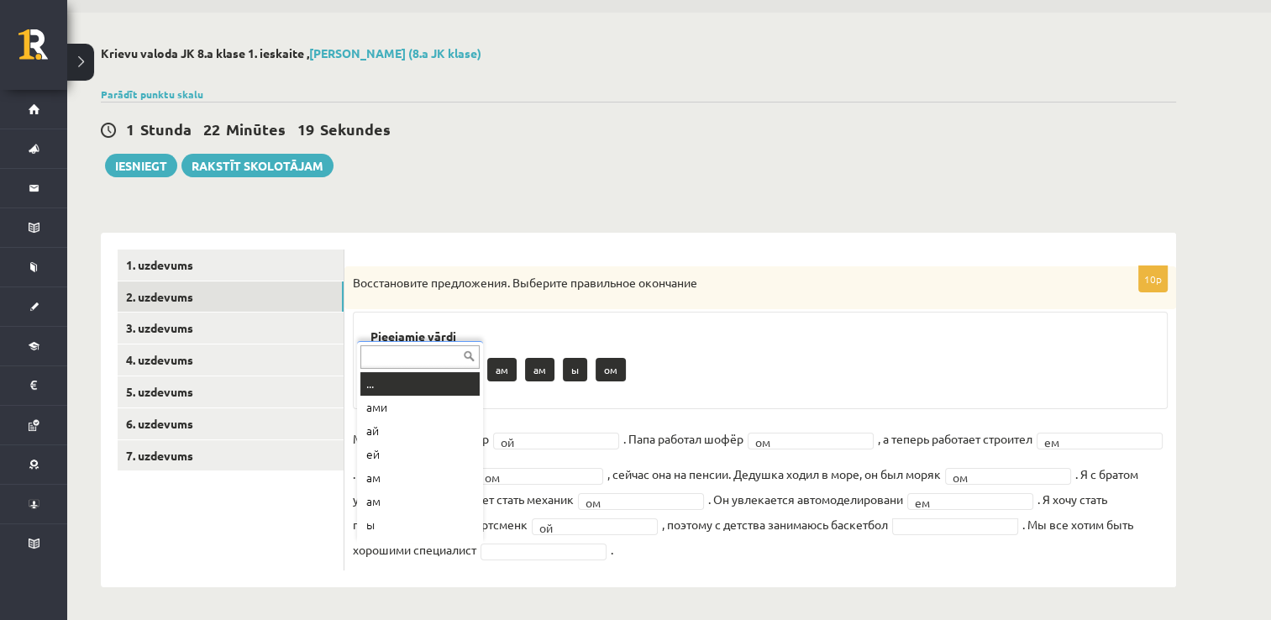
scroll to position [20, 0]
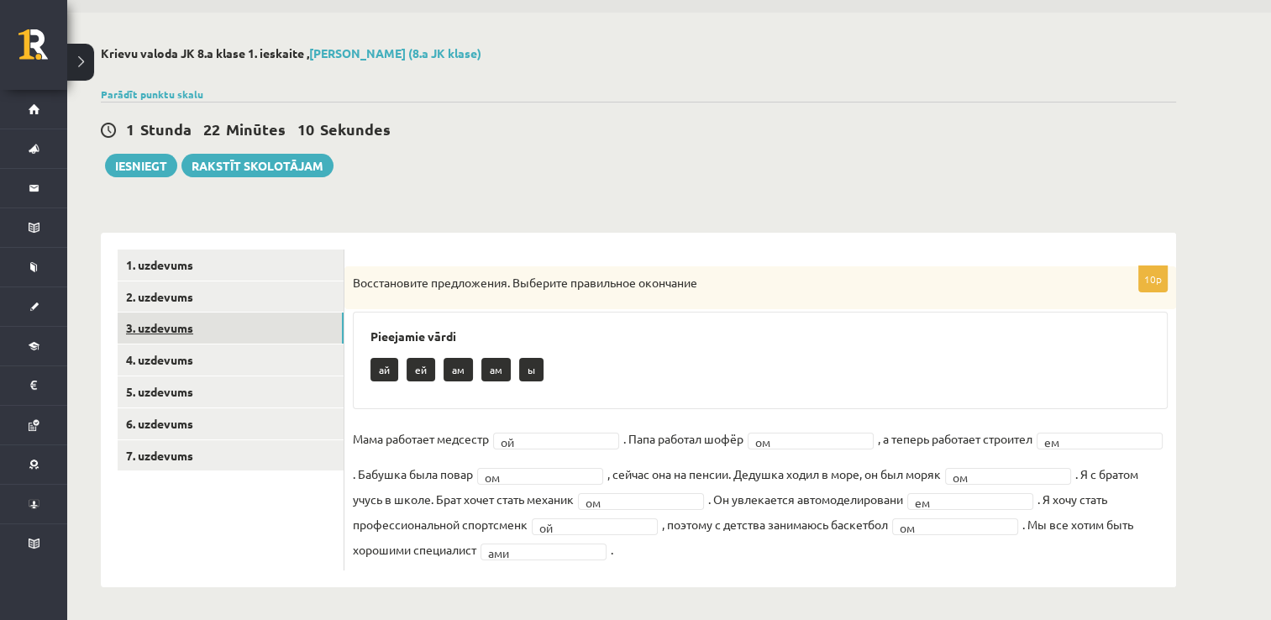
click at [249, 323] on link "3. uzdevums" at bounding box center [231, 327] width 226 height 31
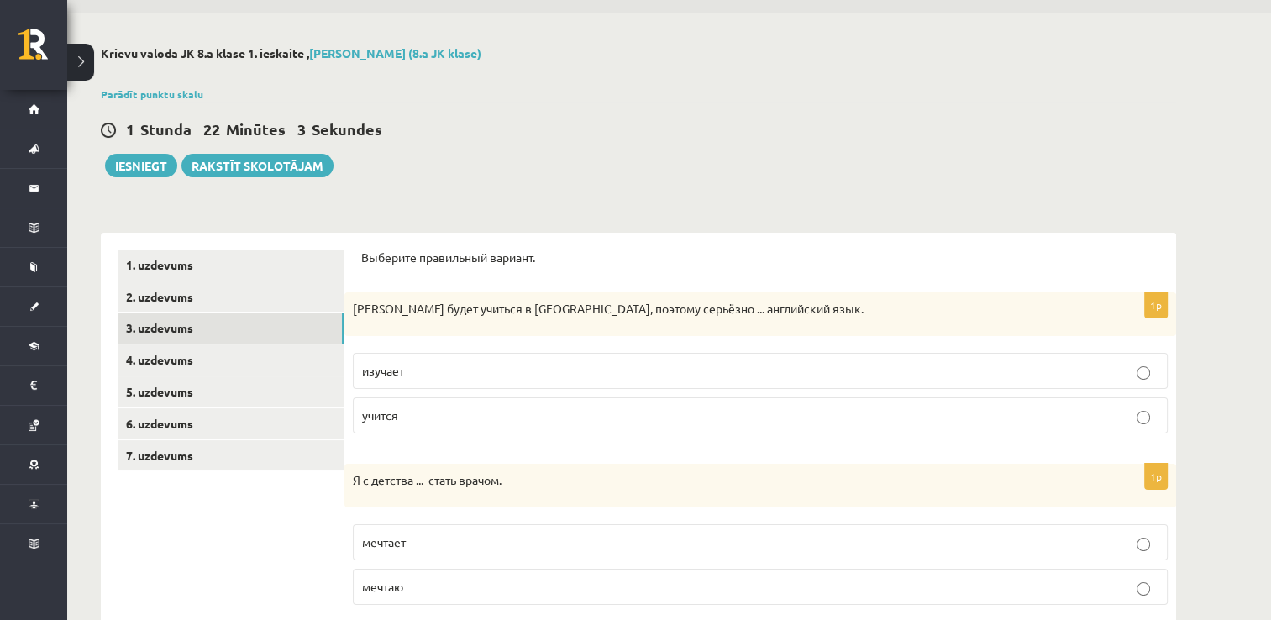
click at [491, 375] on p "изучает" at bounding box center [760, 371] width 796 height 18
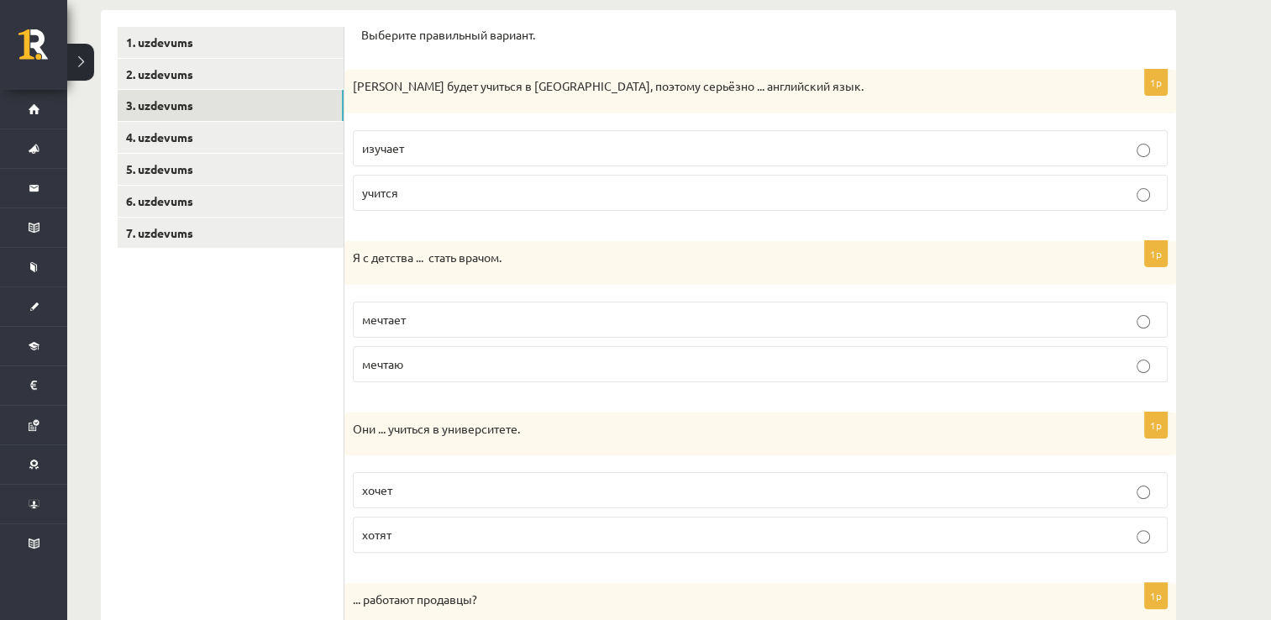
scroll to position [304, 0]
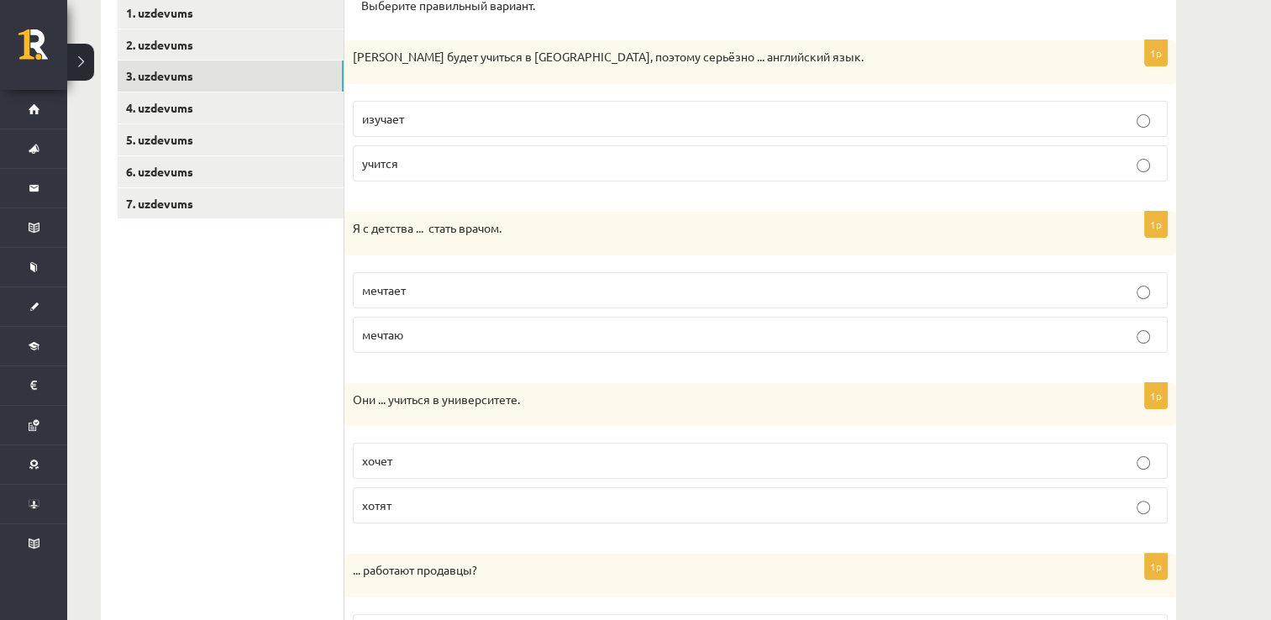
click at [414, 342] on label "мечтаю" at bounding box center [760, 335] width 815 height 36
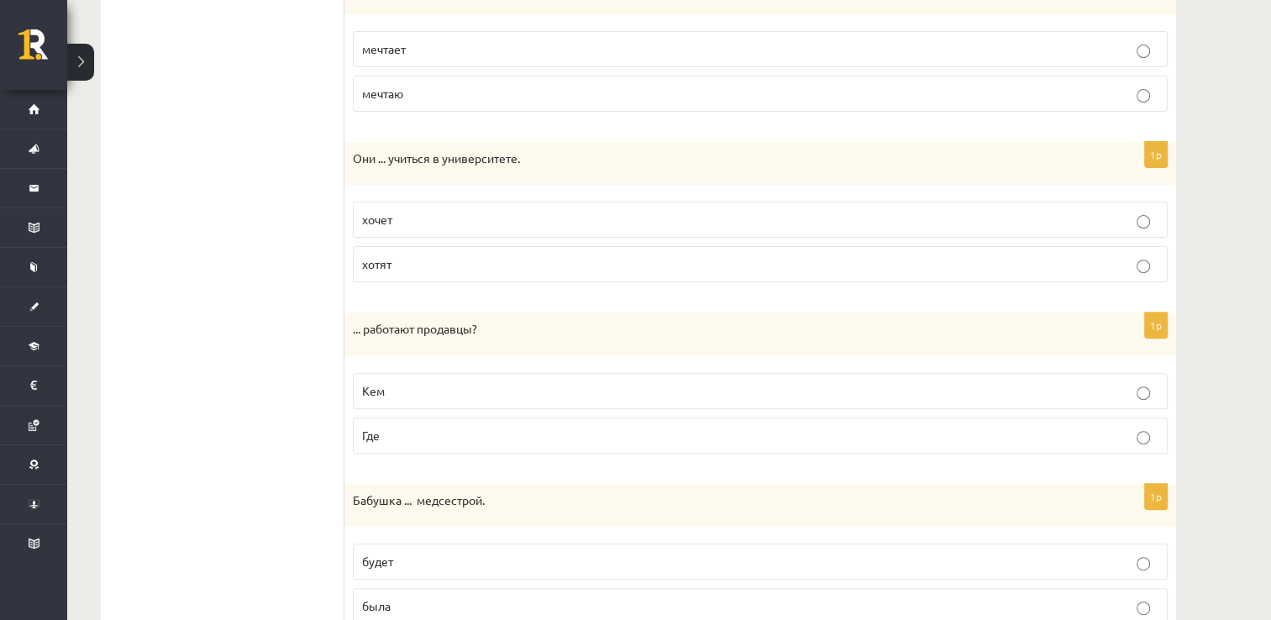
scroll to position [556, 0]
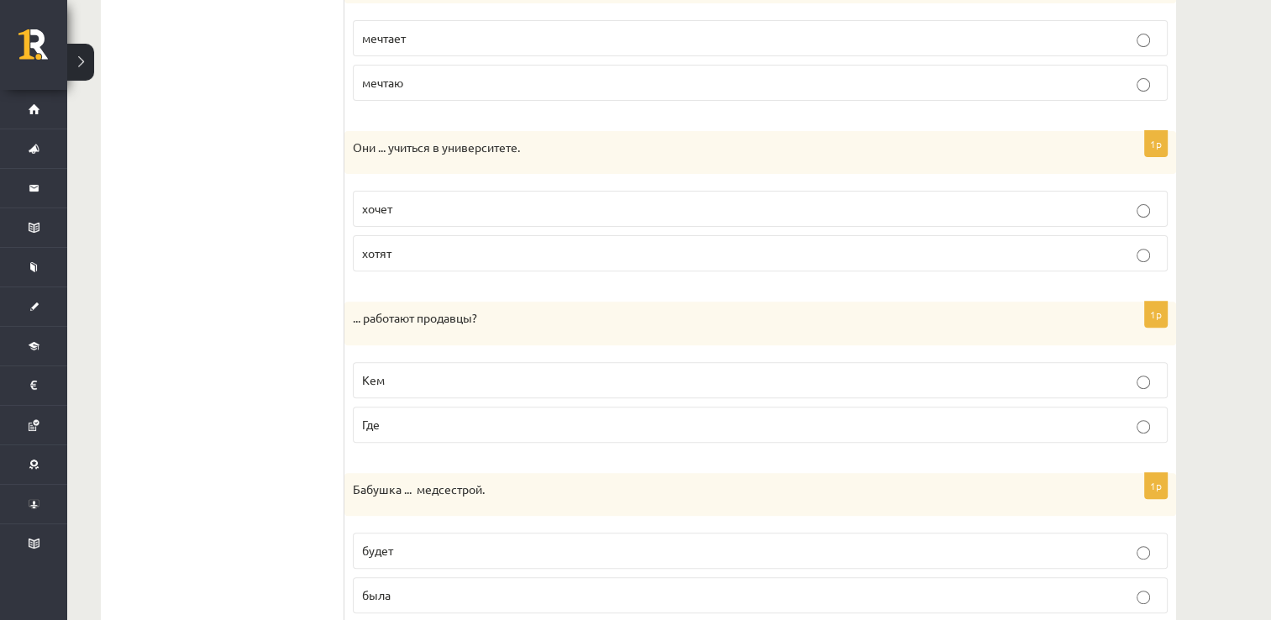
click at [391, 250] on span "хотят" at bounding box center [376, 252] width 29 height 15
click at [401, 383] on p "Кем" at bounding box center [760, 380] width 796 height 18
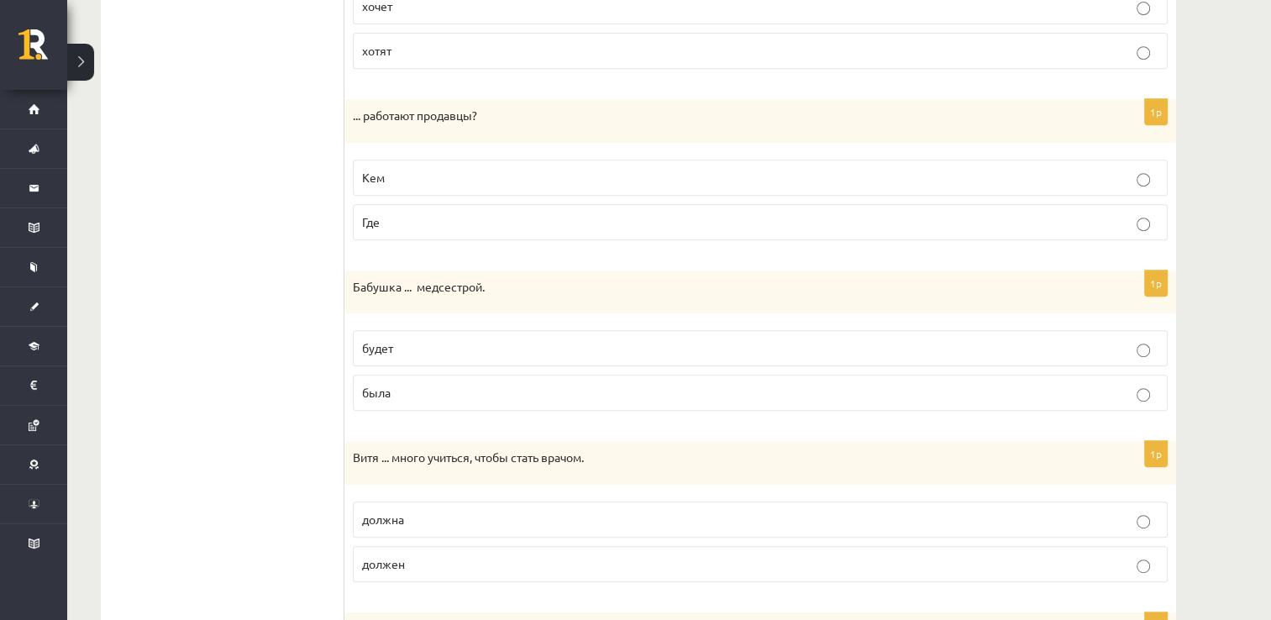
scroll to position [808, 0]
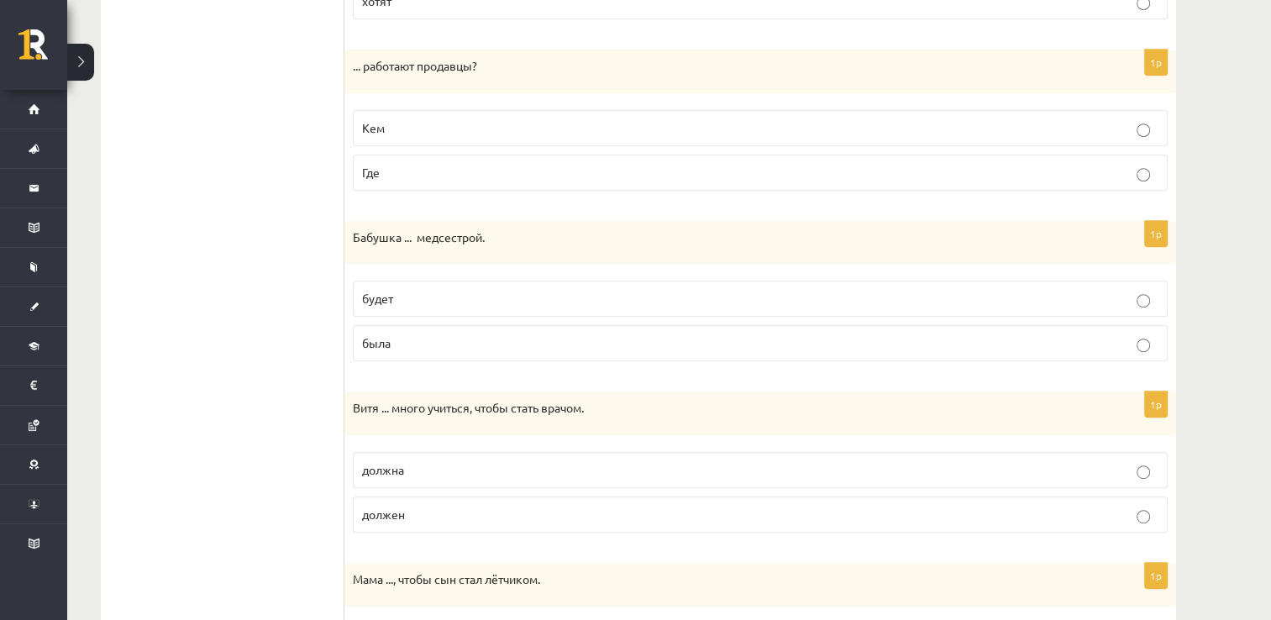
click at [382, 171] on p "Где" at bounding box center [760, 173] width 796 height 18
click at [440, 301] on p "будет" at bounding box center [760, 299] width 796 height 18
click at [481, 334] on p "была" at bounding box center [760, 343] width 796 height 18
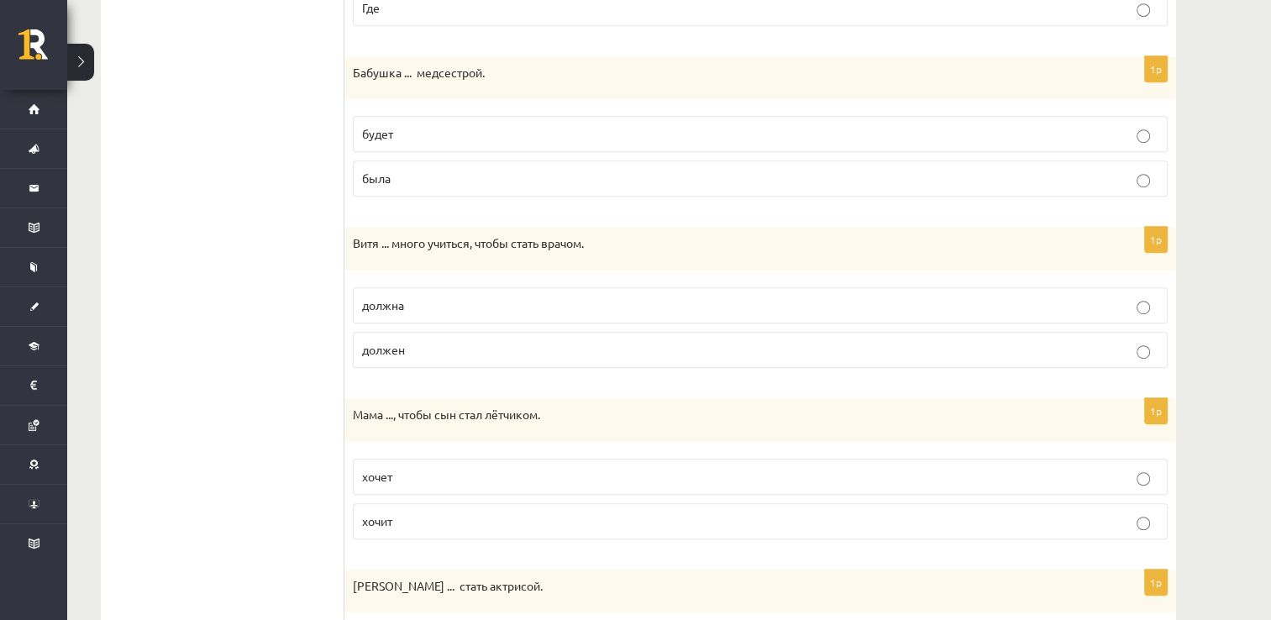
scroll to position [976, 0]
click at [452, 349] on p "должен" at bounding box center [760, 347] width 796 height 18
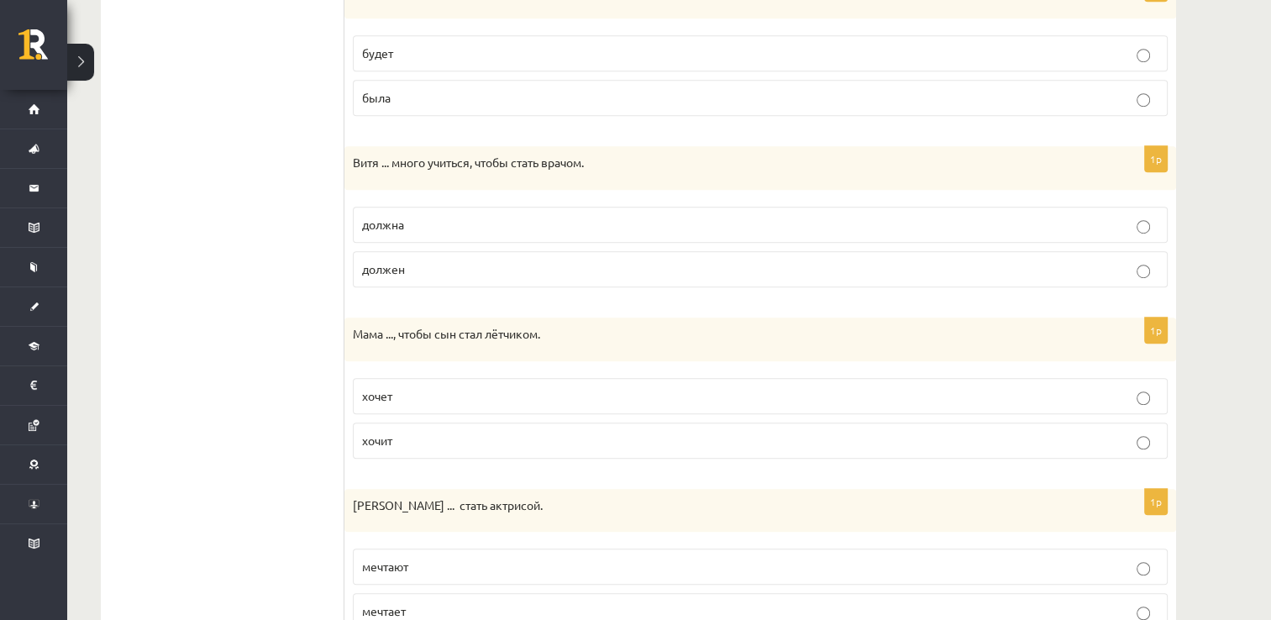
scroll to position [1144, 0]
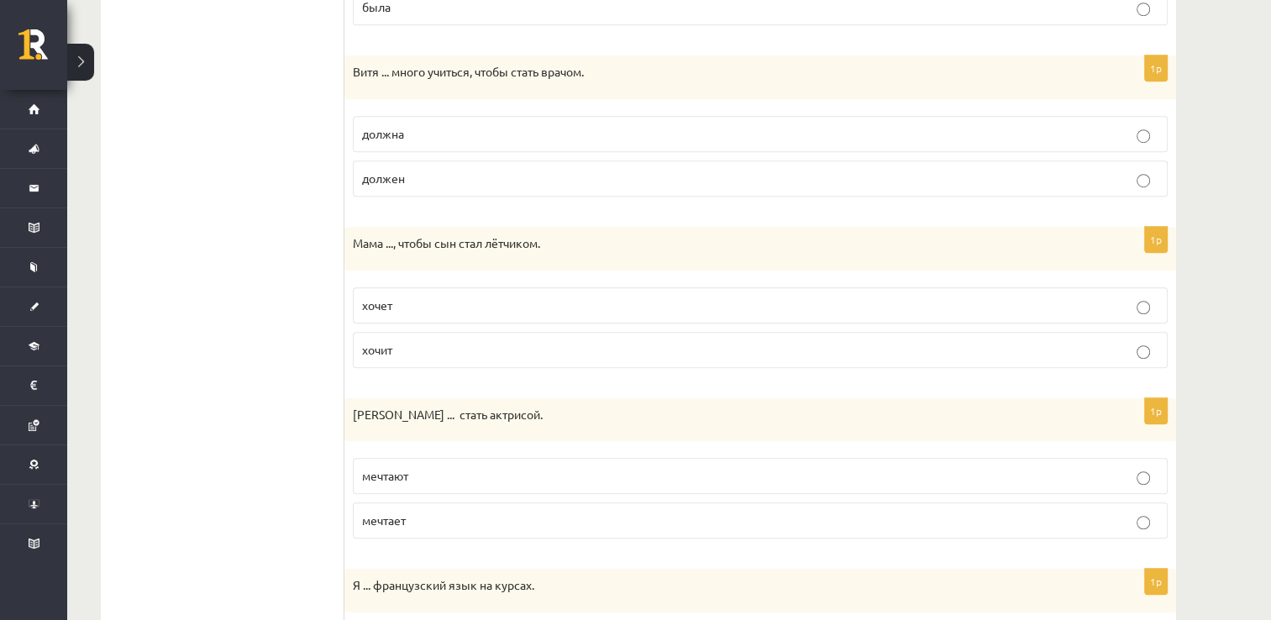
click at [433, 301] on p "хочет" at bounding box center [760, 305] width 796 height 18
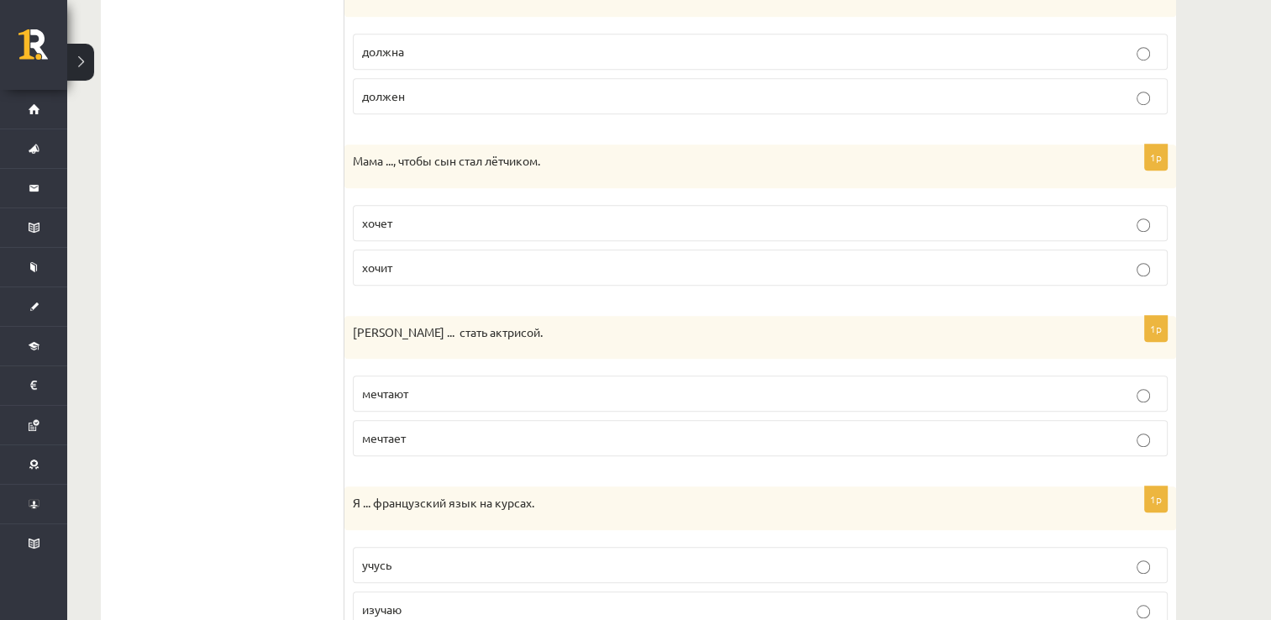
scroll to position [1312, 0]
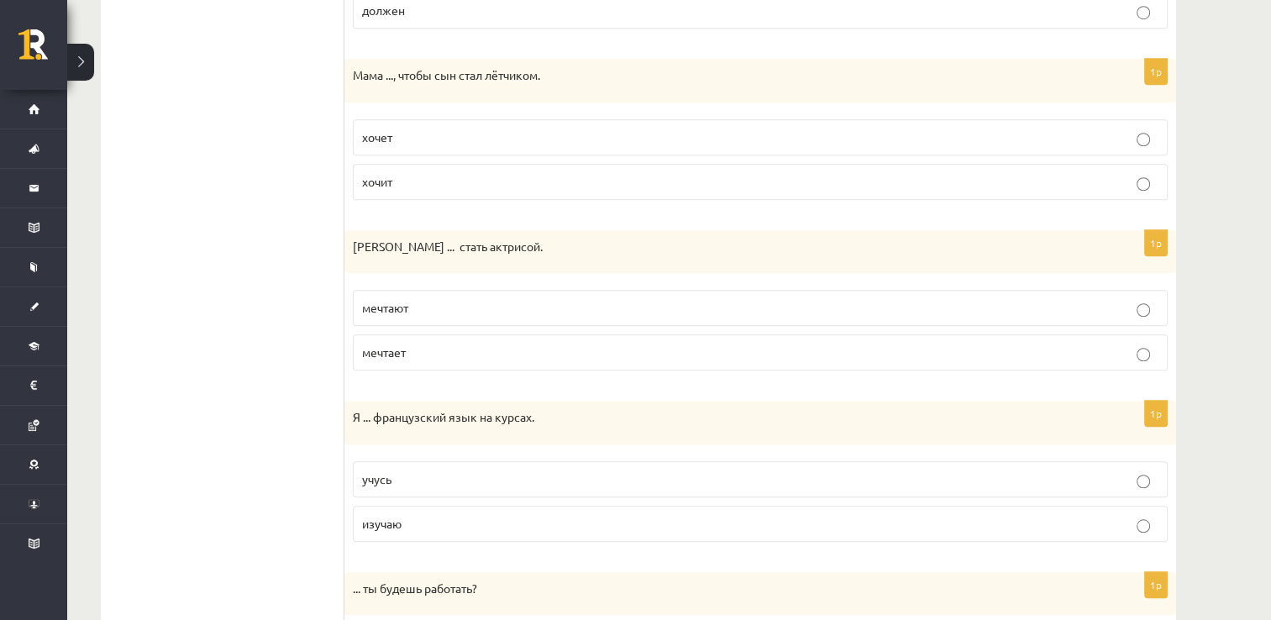
click at [431, 348] on p "мечтает" at bounding box center [760, 352] width 796 height 18
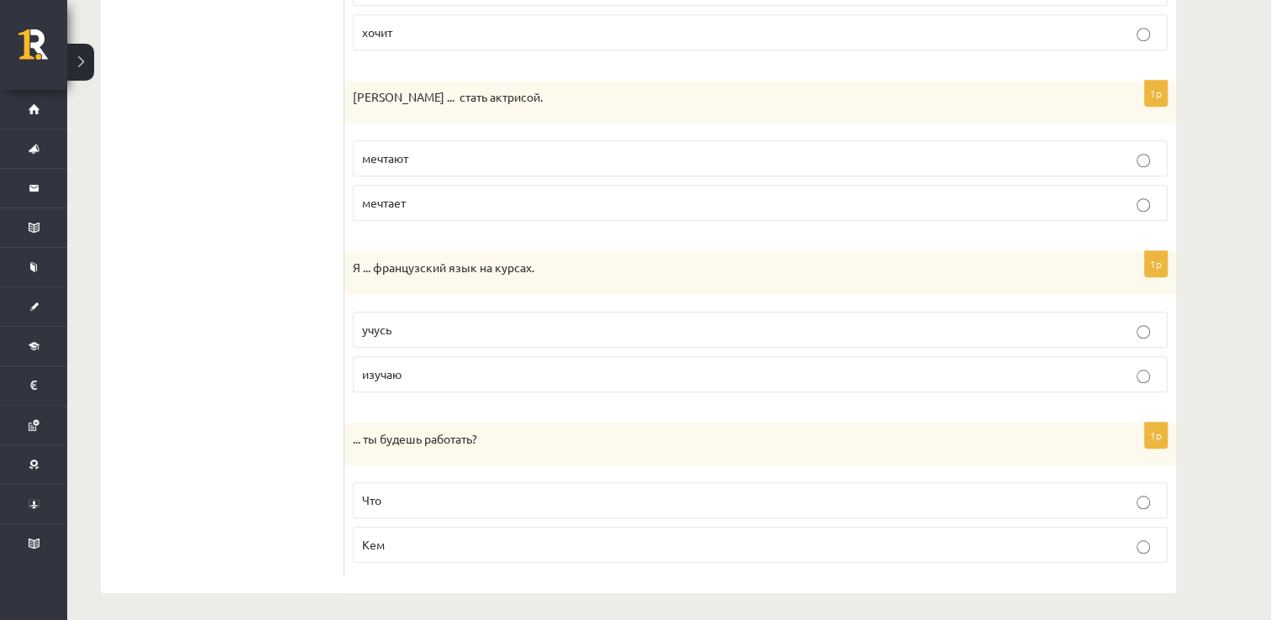
click at [443, 369] on p "изучаю" at bounding box center [760, 374] width 796 height 18
click at [404, 536] on p "Кем" at bounding box center [760, 545] width 796 height 18
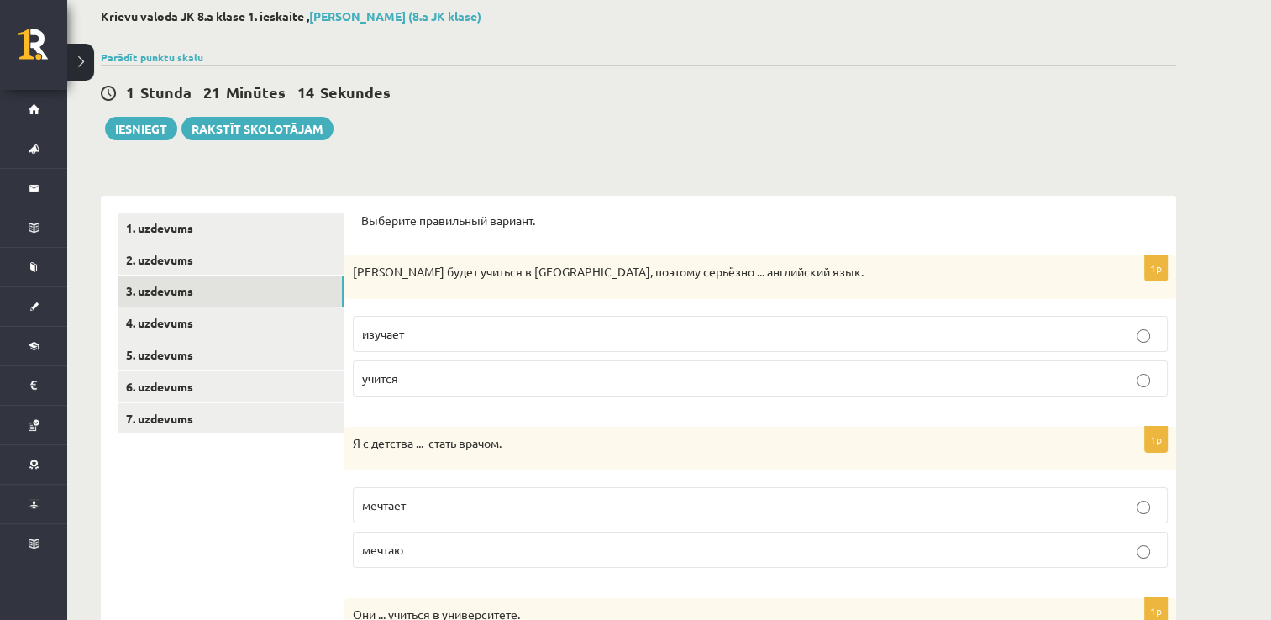
scroll to position [0, 0]
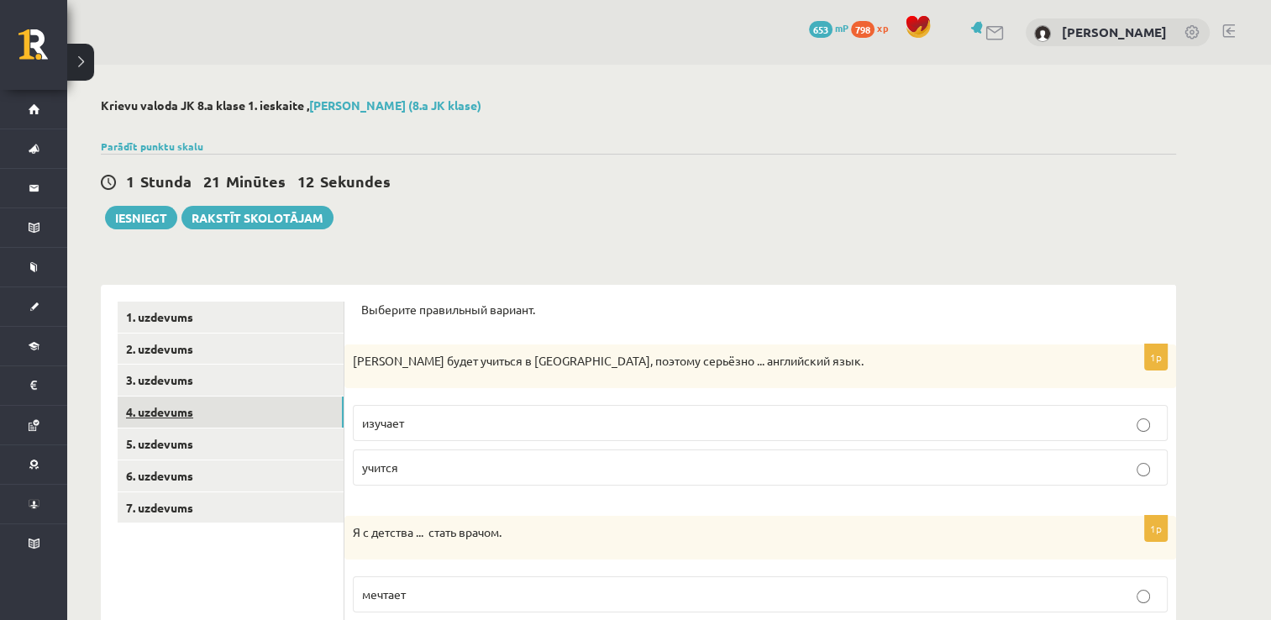
click at [225, 406] on link "4. uzdevums" at bounding box center [231, 411] width 226 height 31
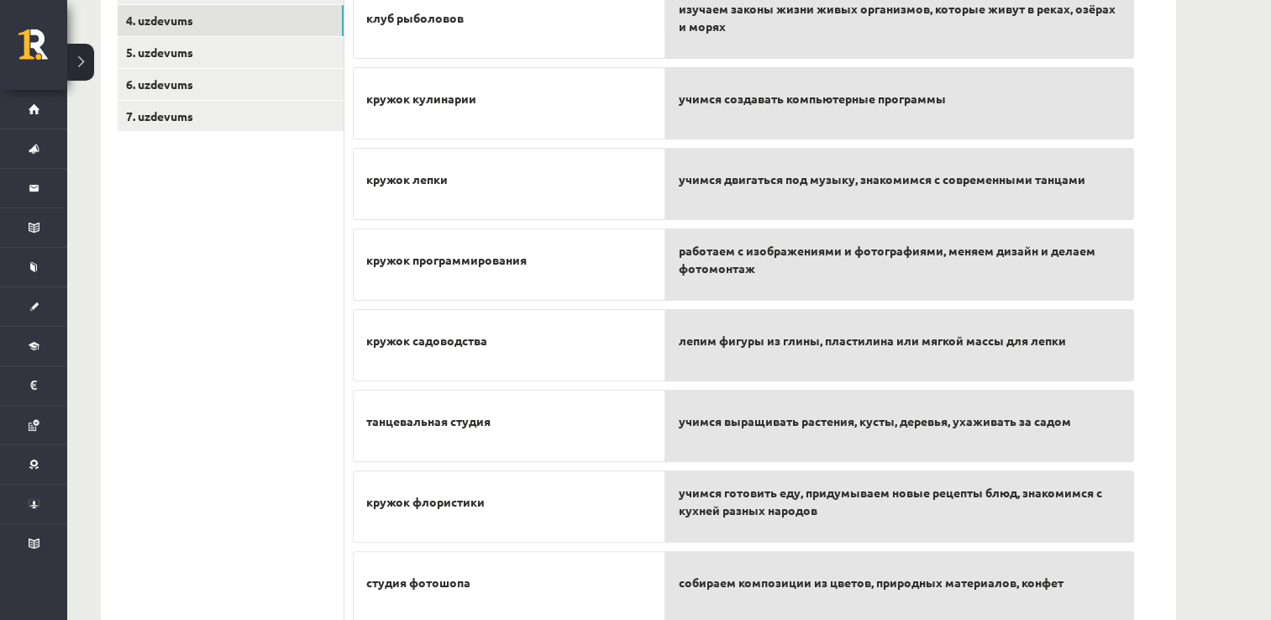
scroll to position [283, 0]
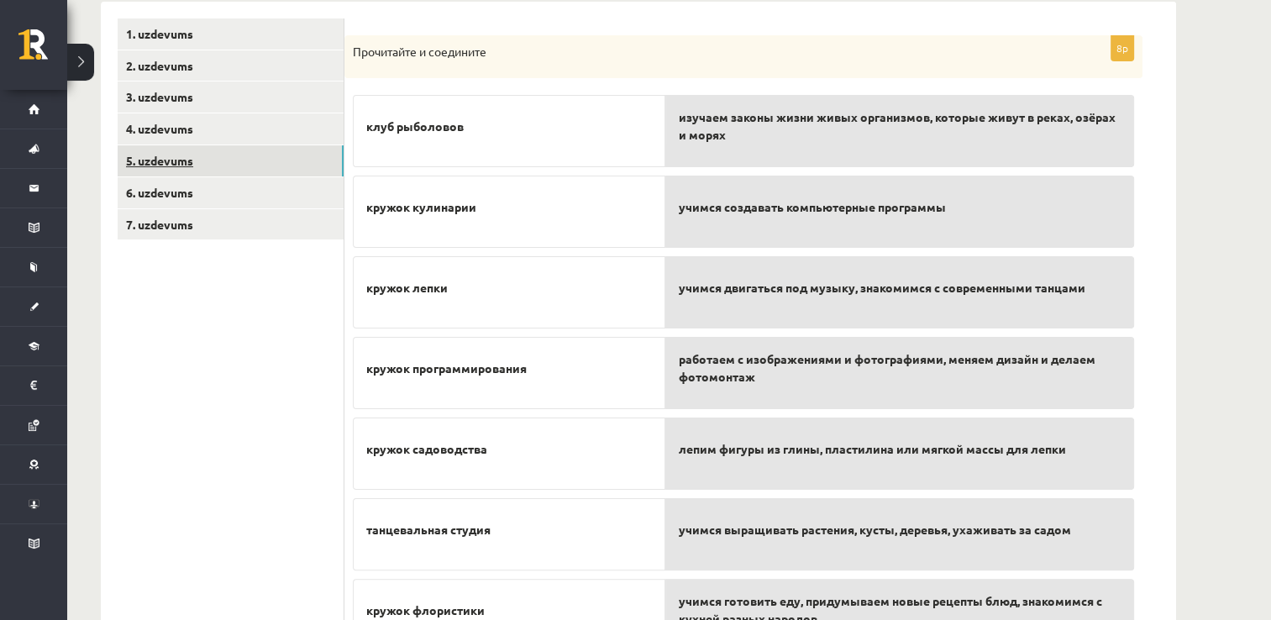
click at [194, 155] on link "5. uzdevums" at bounding box center [231, 160] width 226 height 31
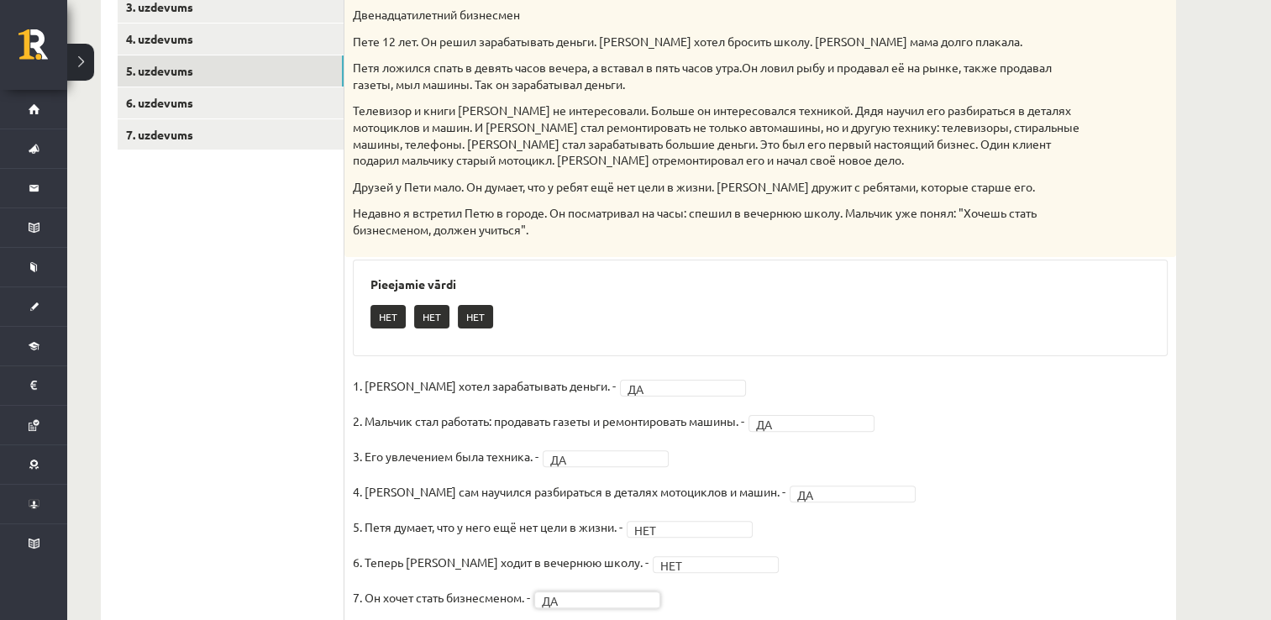
scroll to position [347, 0]
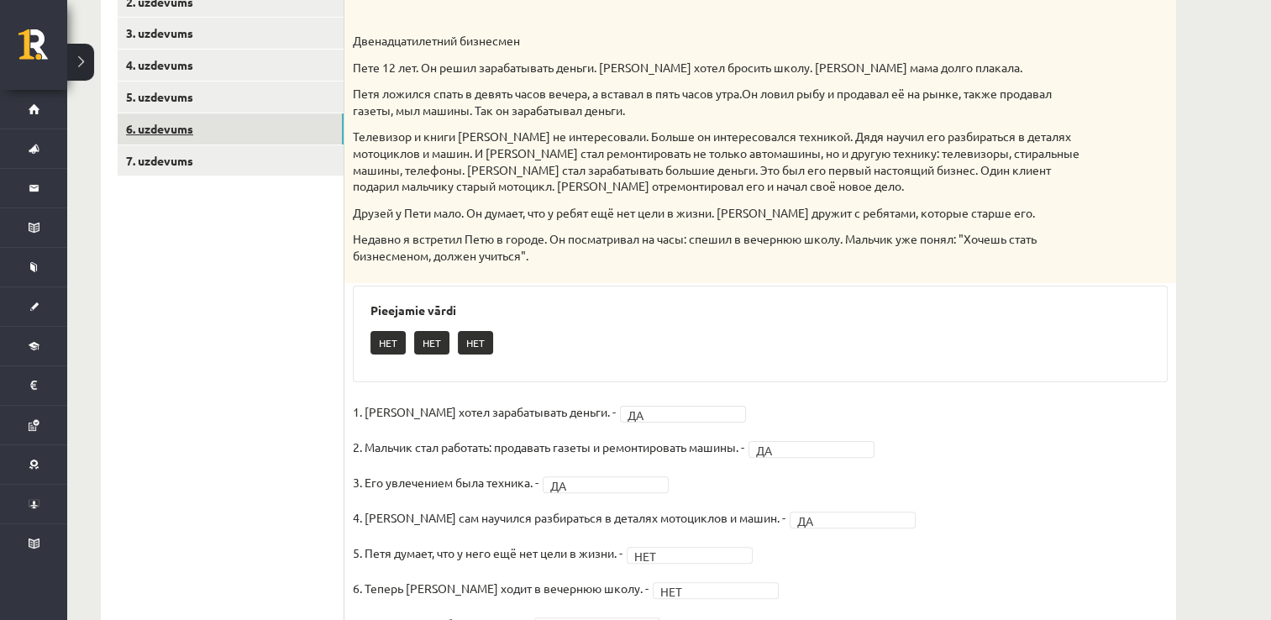
click at [291, 124] on link "6. uzdevums" at bounding box center [231, 128] width 226 height 31
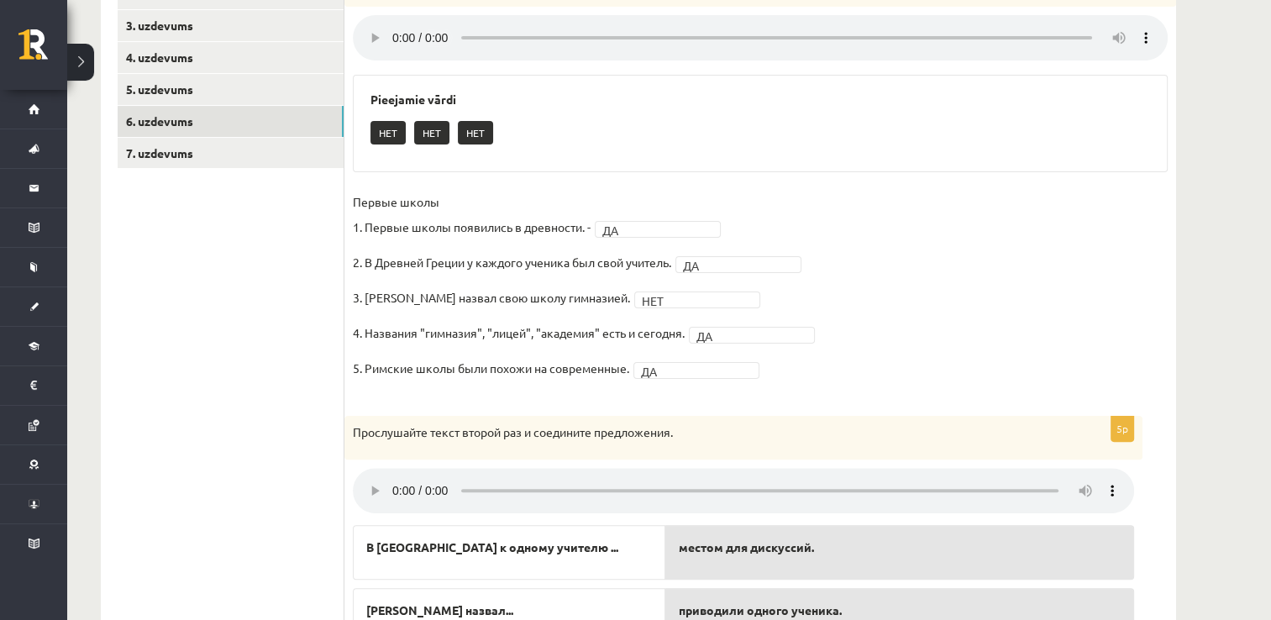
scroll to position [289, 0]
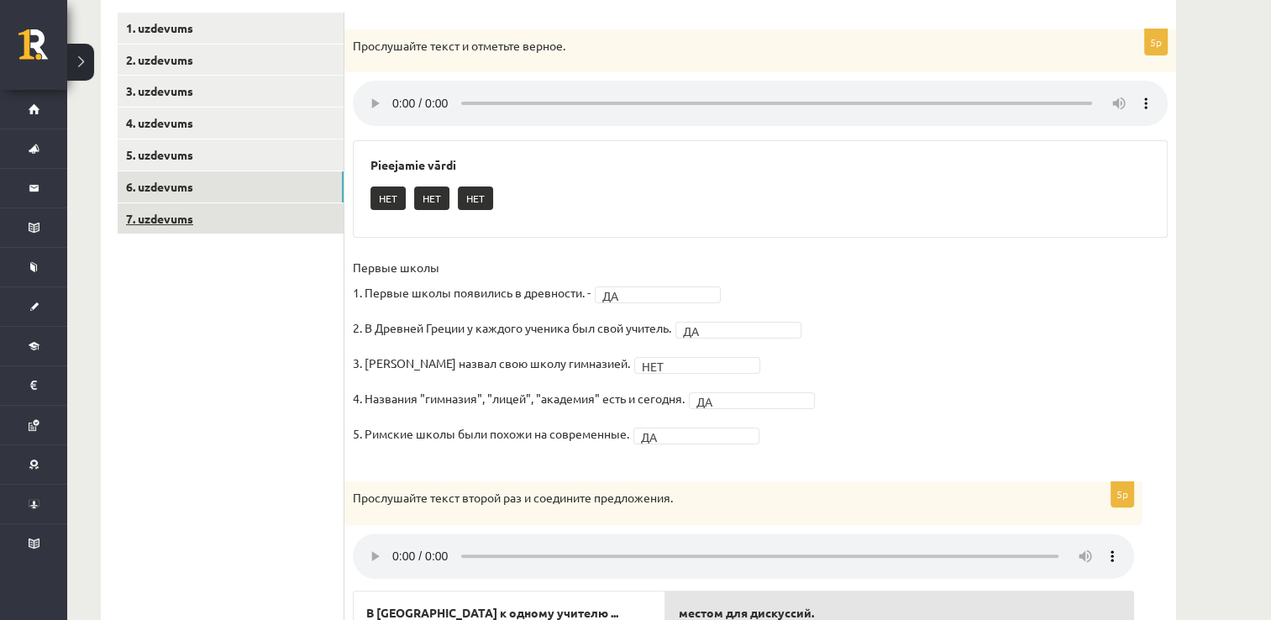
click at [284, 214] on link "7. uzdevums" at bounding box center [231, 218] width 226 height 31
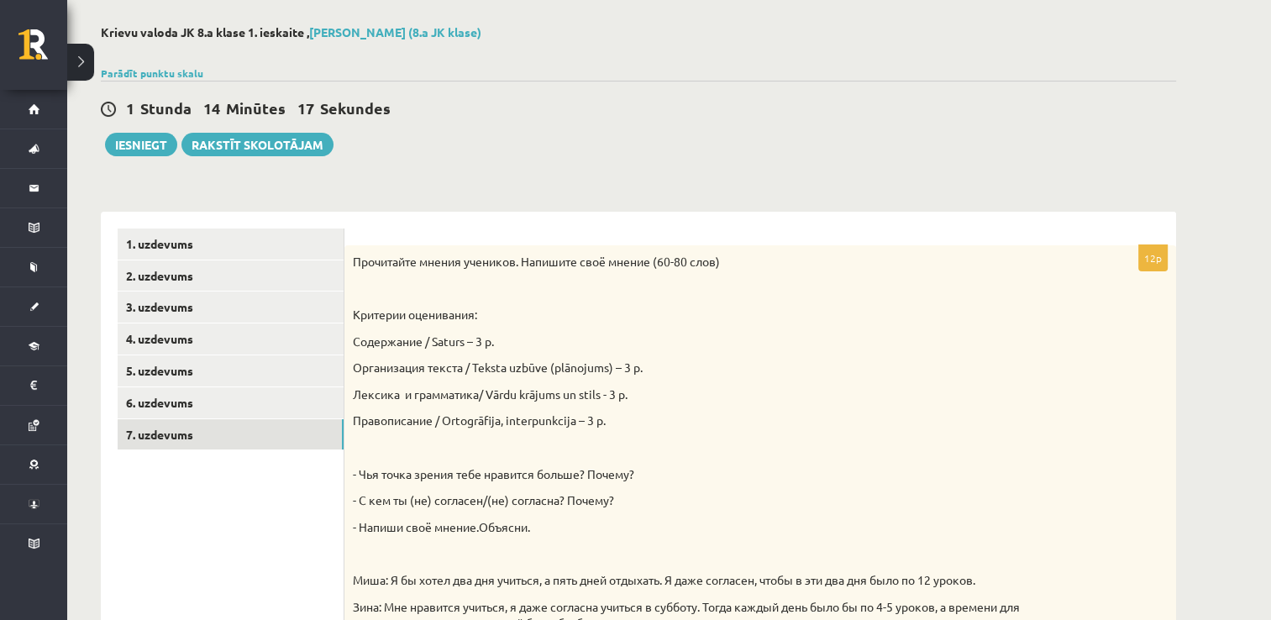
scroll to position [37, 0]
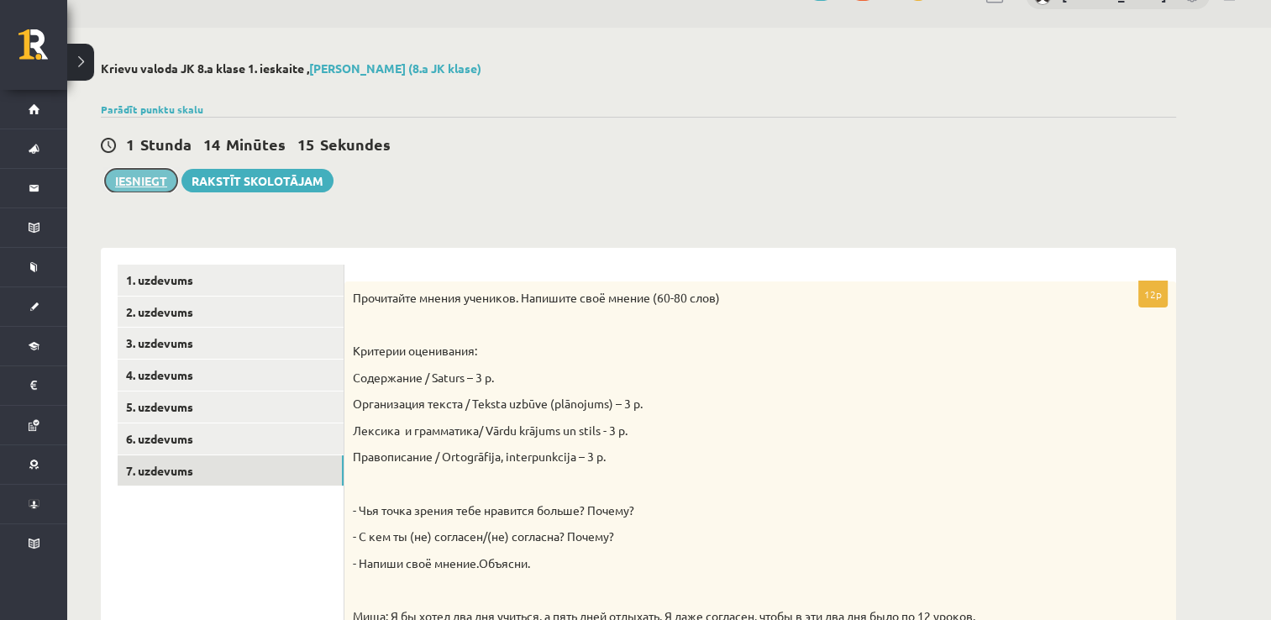
click at [142, 186] on button "Iesniegt" at bounding box center [141, 181] width 72 height 24
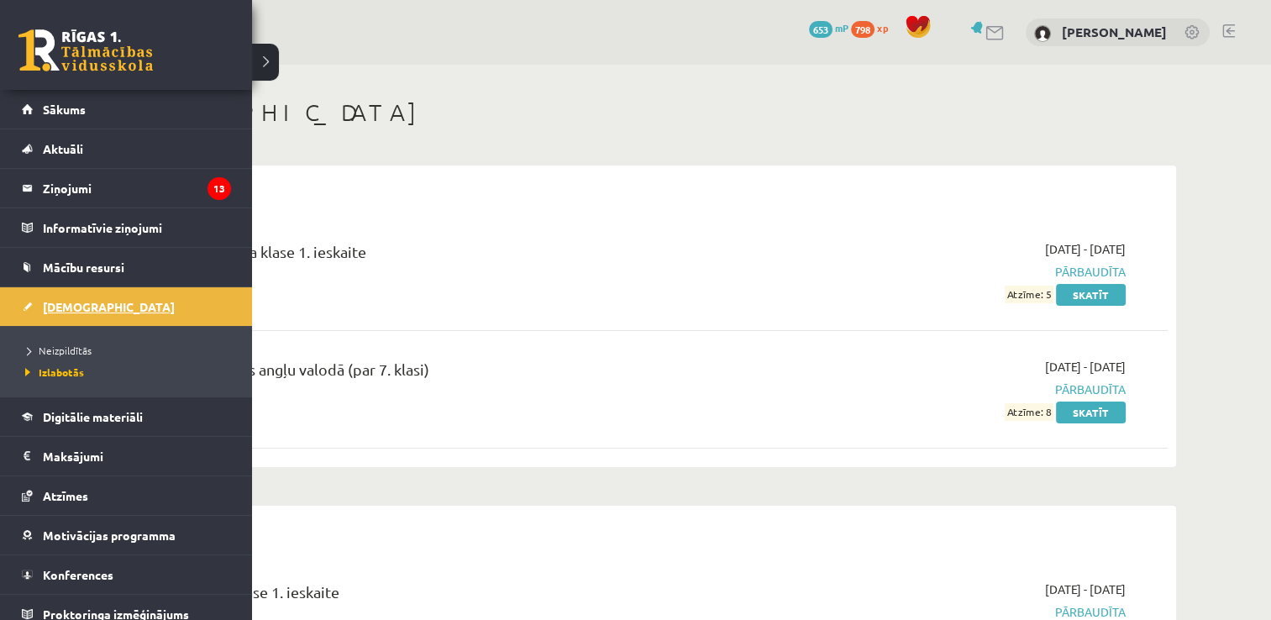
click at [124, 297] on link "[DEMOGRAPHIC_DATA]" at bounding box center [126, 306] width 209 height 39
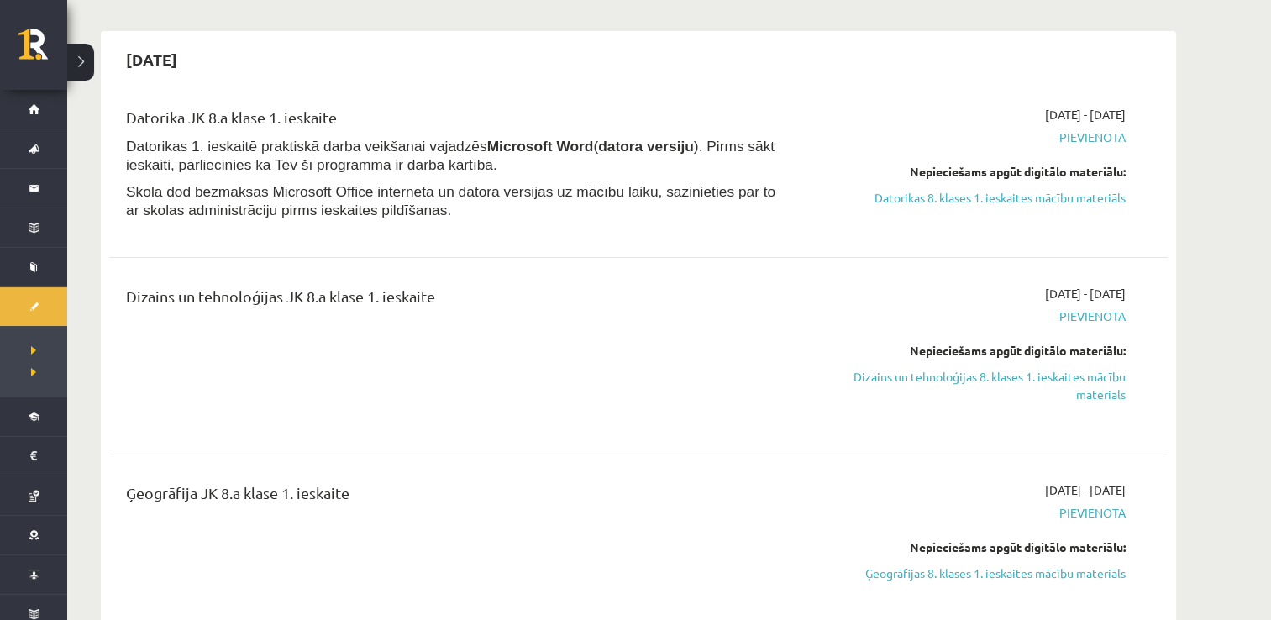
scroll to position [84, 0]
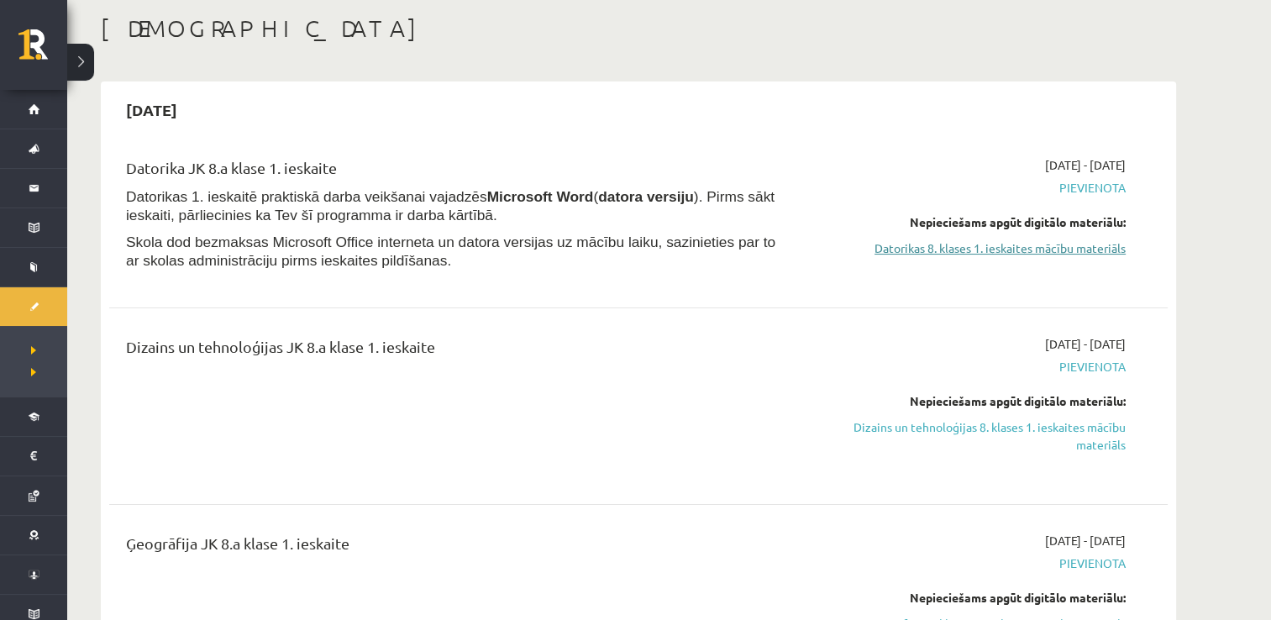
click at [1041, 253] on link "Datorikas 8. klases 1. ieskaites mācību materiāls" at bounding box center [967, 248] width 317 height 18
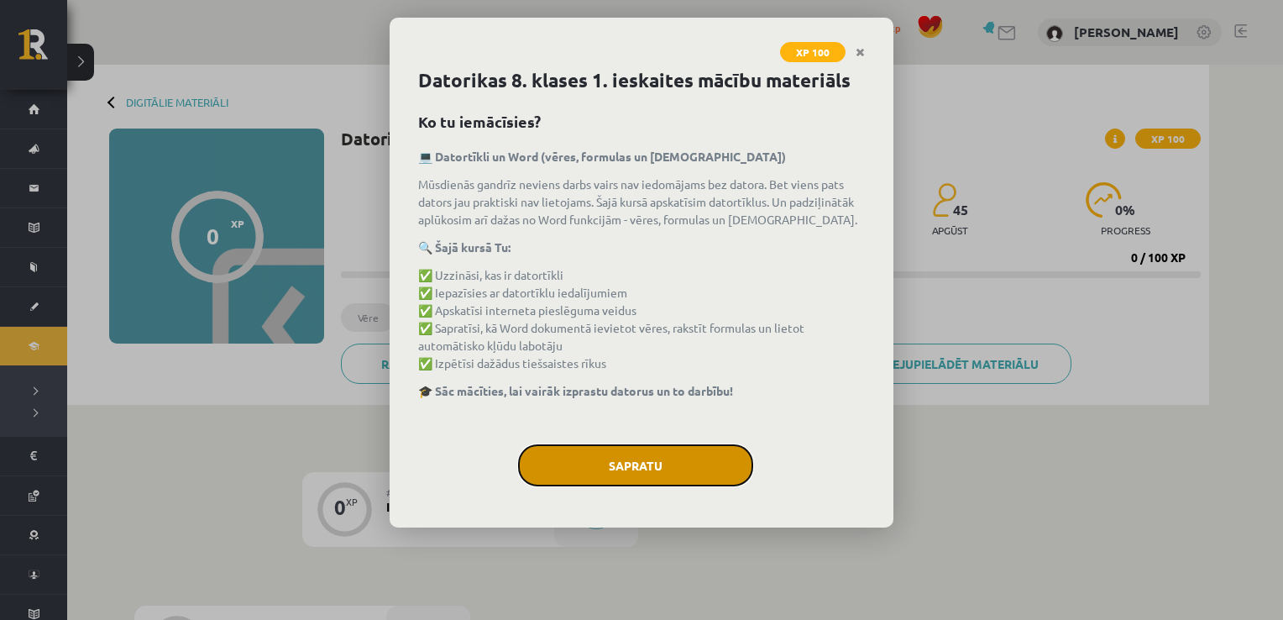
click at [611, 473] on button "Sapratu" at bounding box center [635, 465] width 235 height 42
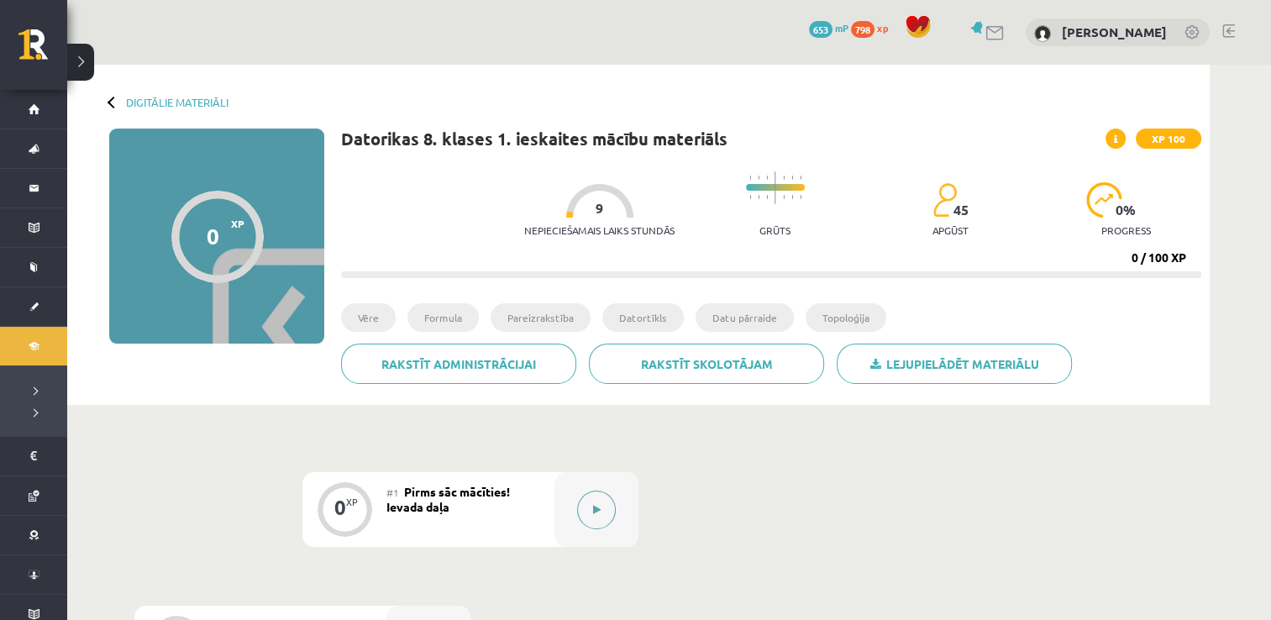
click at [580, 529] on div at bounding box center [596, 509] width 84 height 75
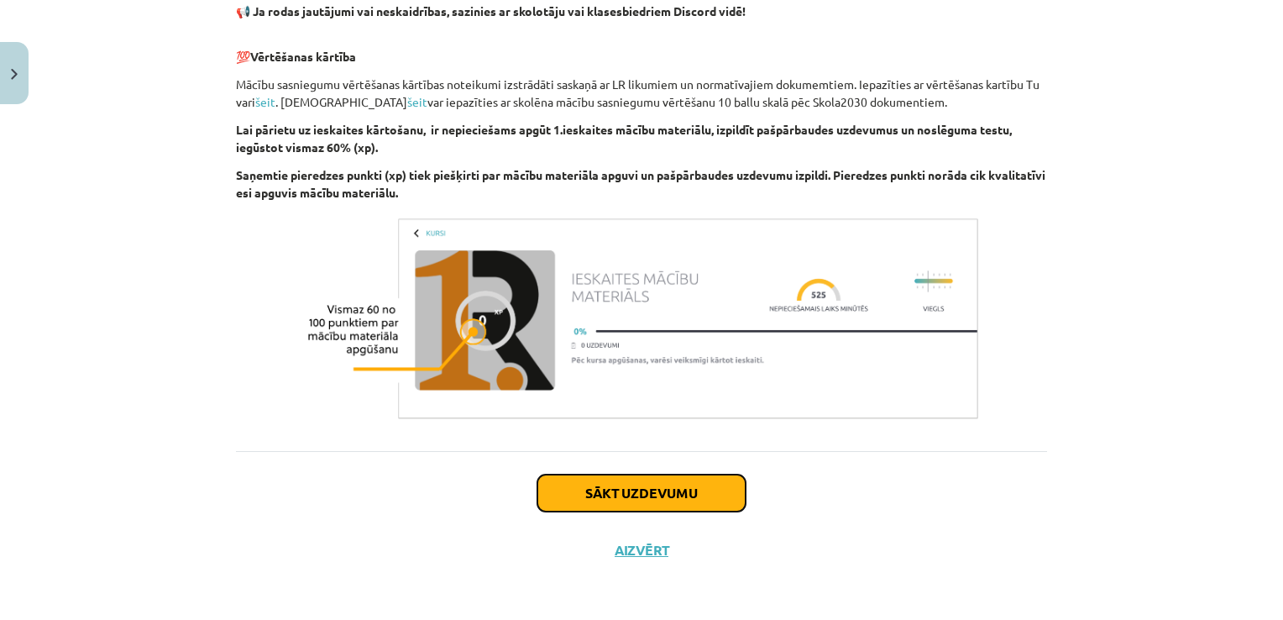
click at [642, 491] on button "Sākt uzdevumu" at bounding box center [641, 492] width 208 height 37
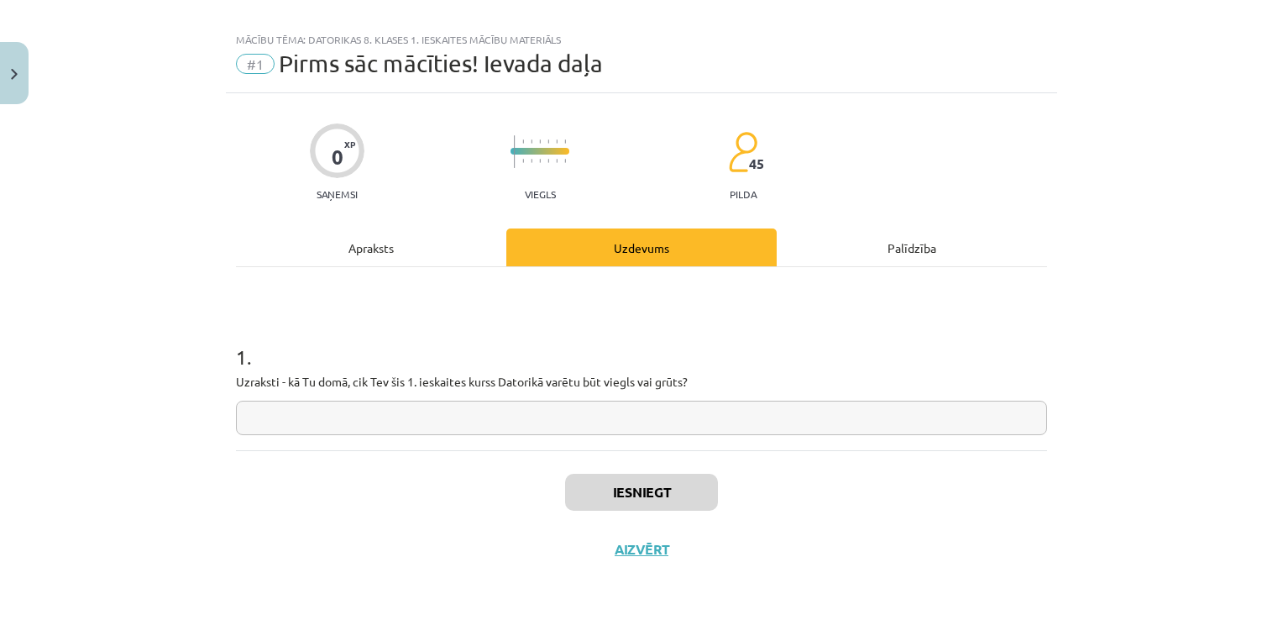
scroll to position [17, 0]
click at [600, 405] on input "text" at bounding box center [641, 419] width 811 height 34
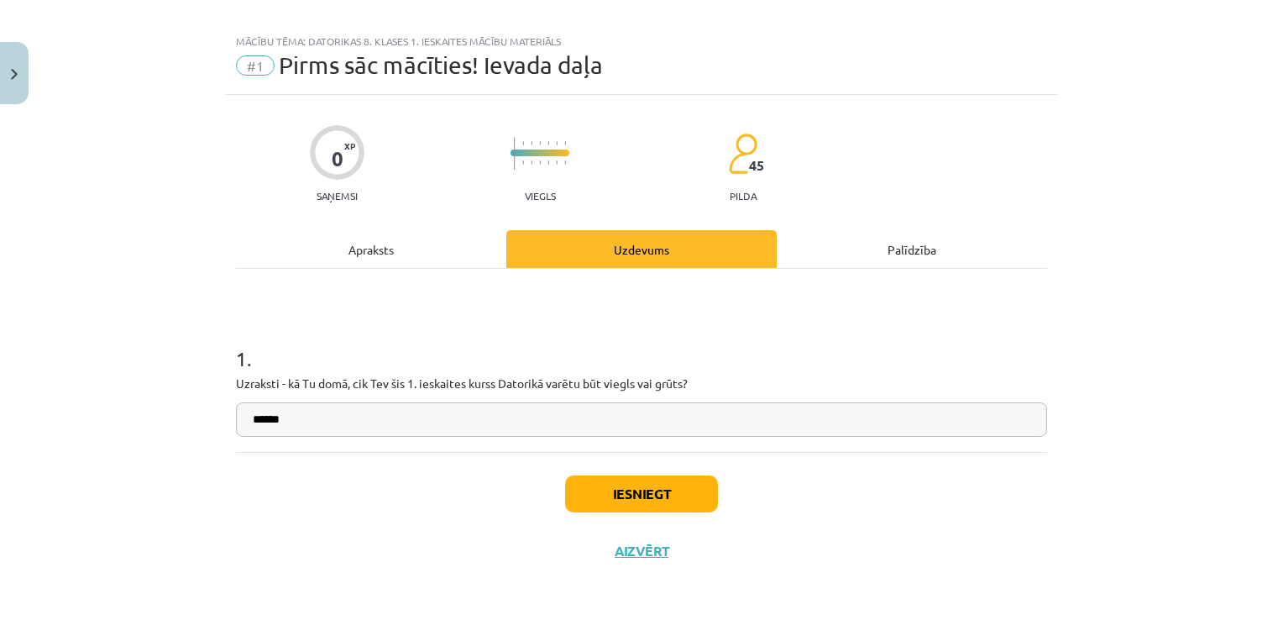
type input "******"
click at [699, 492] on button "Iesniegt" at bounding box center [641, 493] width 153 height 37
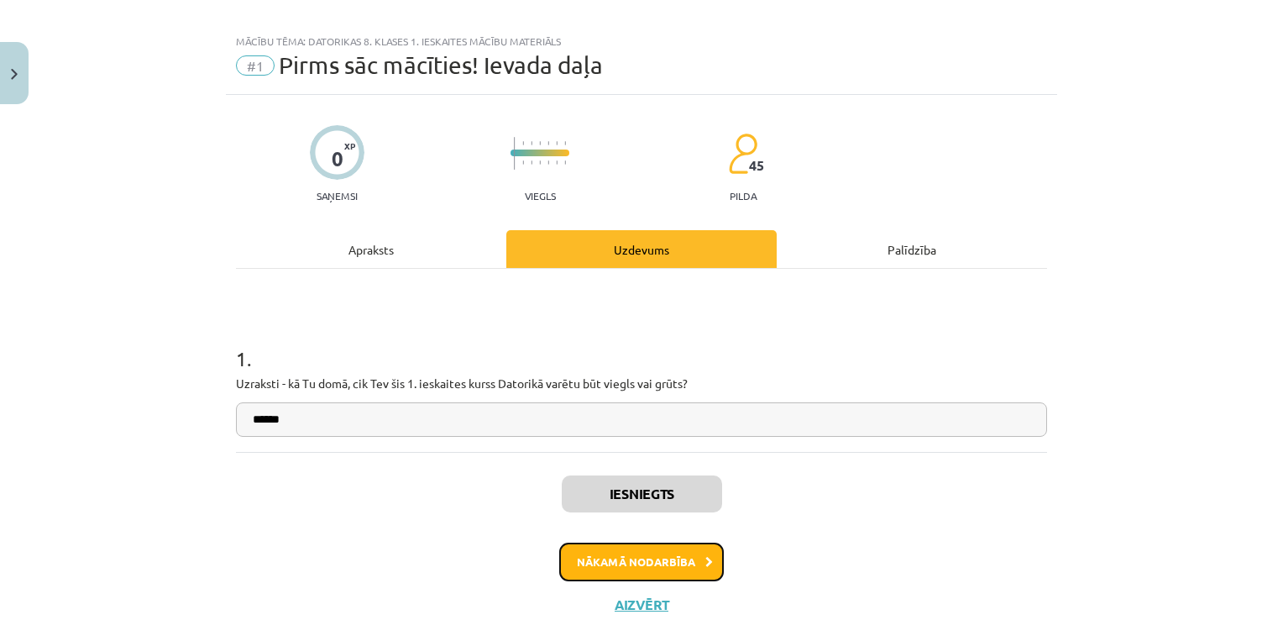
click at [648, 563] on button "Nākamā nodarbība" at bounding box center [641, 562] width 165 height 39
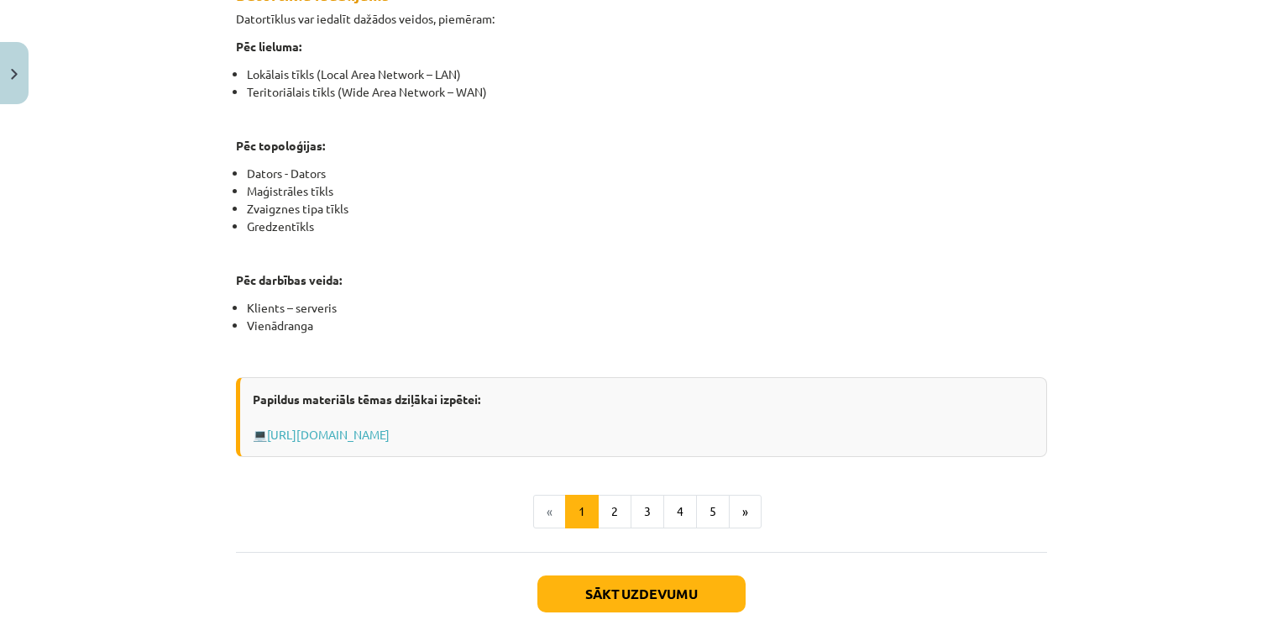
scroll to position [1027, 0]
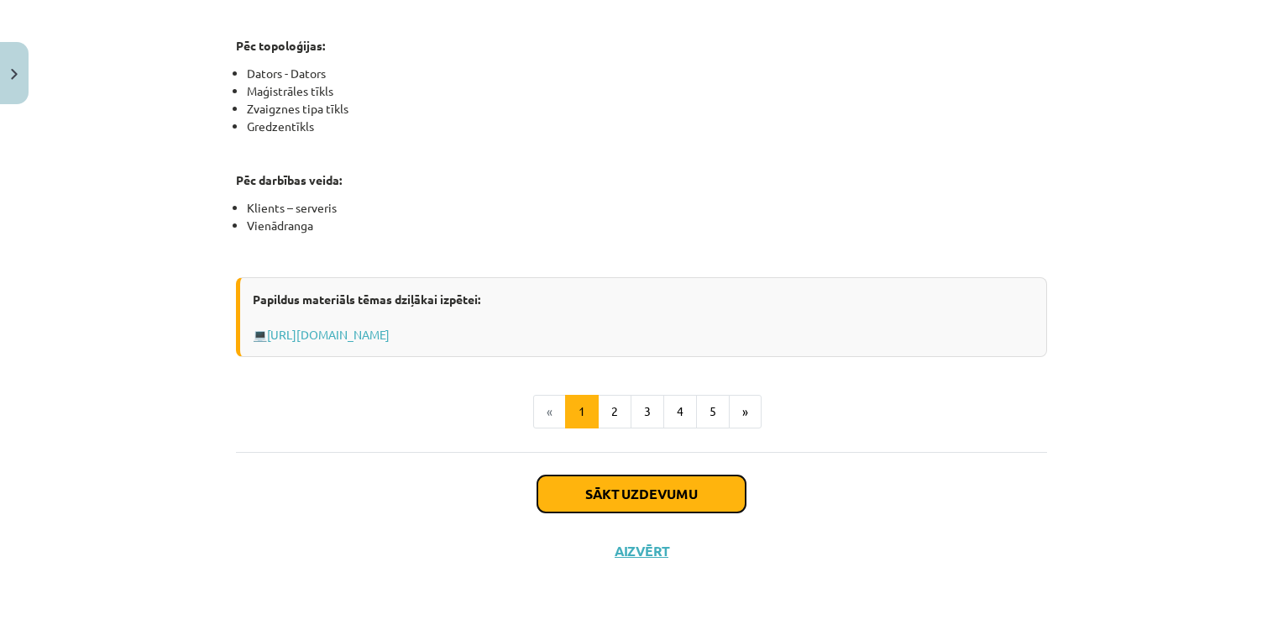
click at [716, 489] on button "Sākt uzdevumu" at bounding box center [641, 493] width 208 height 37
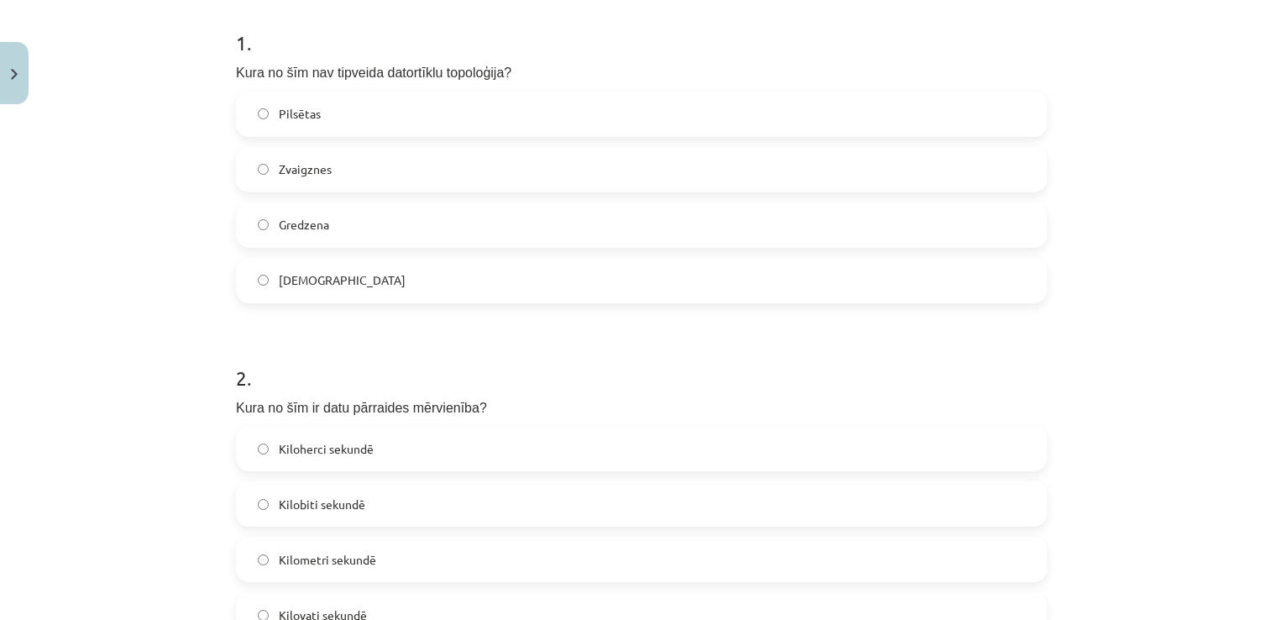
scroll to position [362, 0]
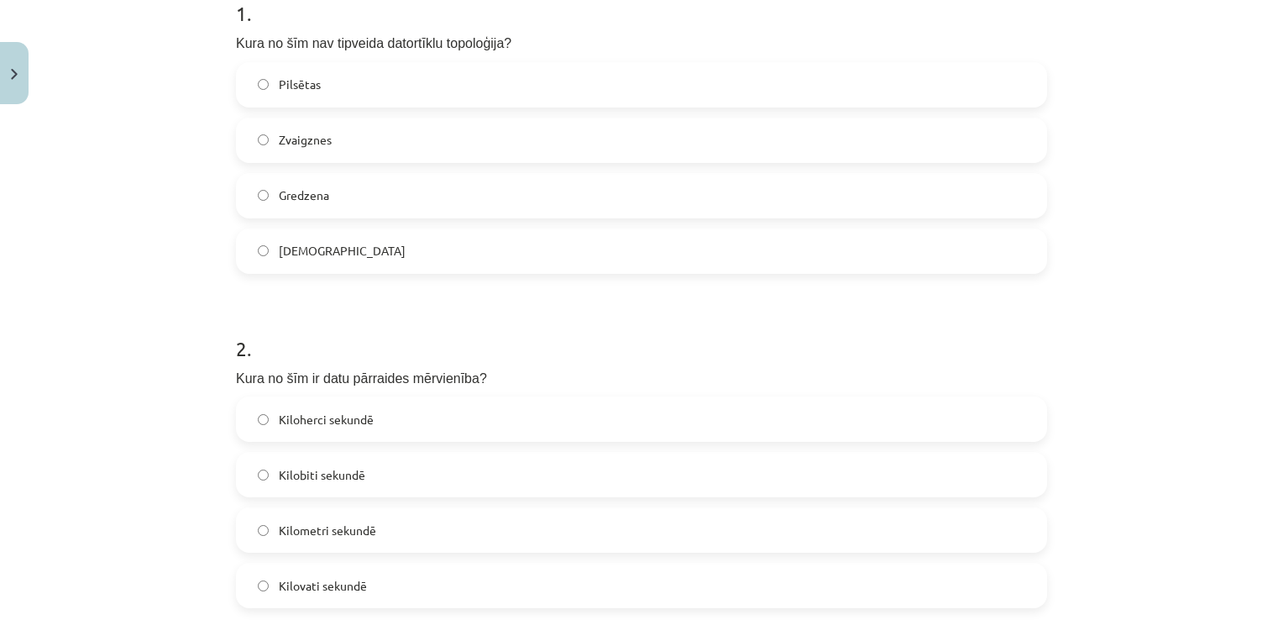
click at [573, 66] on label "Pilsētas" at bounding box center [642, 85] width 808 height 42
click at [420, 474] on label "Kilobiti sekundē" at bounding box center [642, 474] width 808 height 42
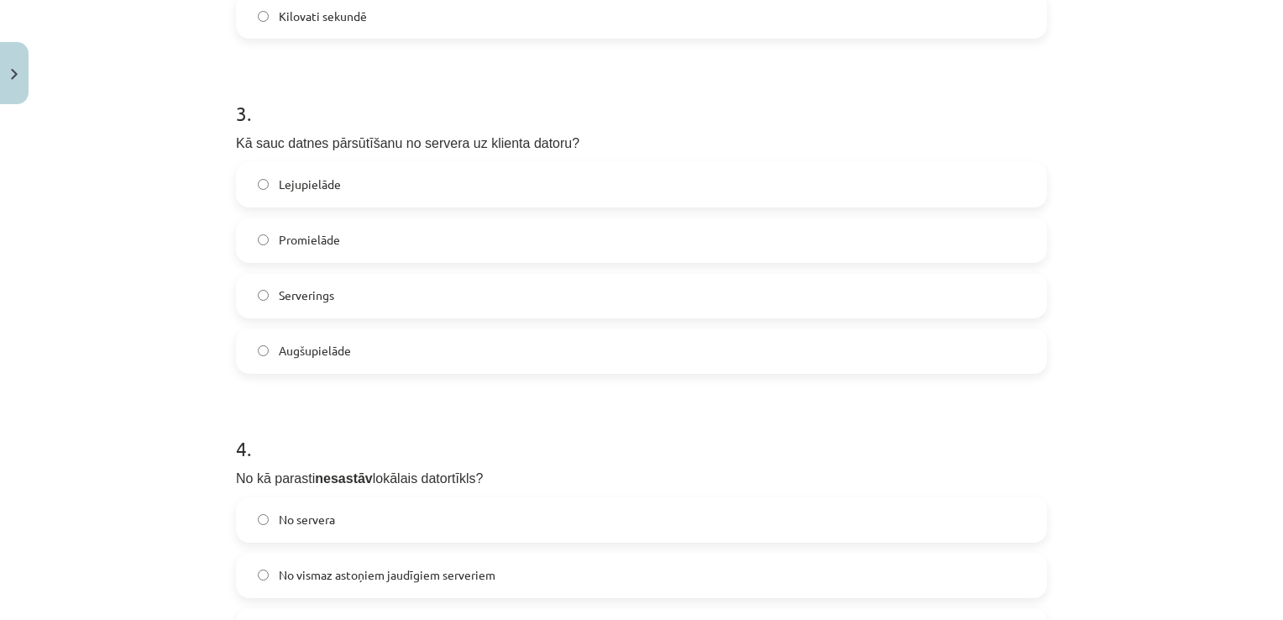
scroll to position [1034, 0]
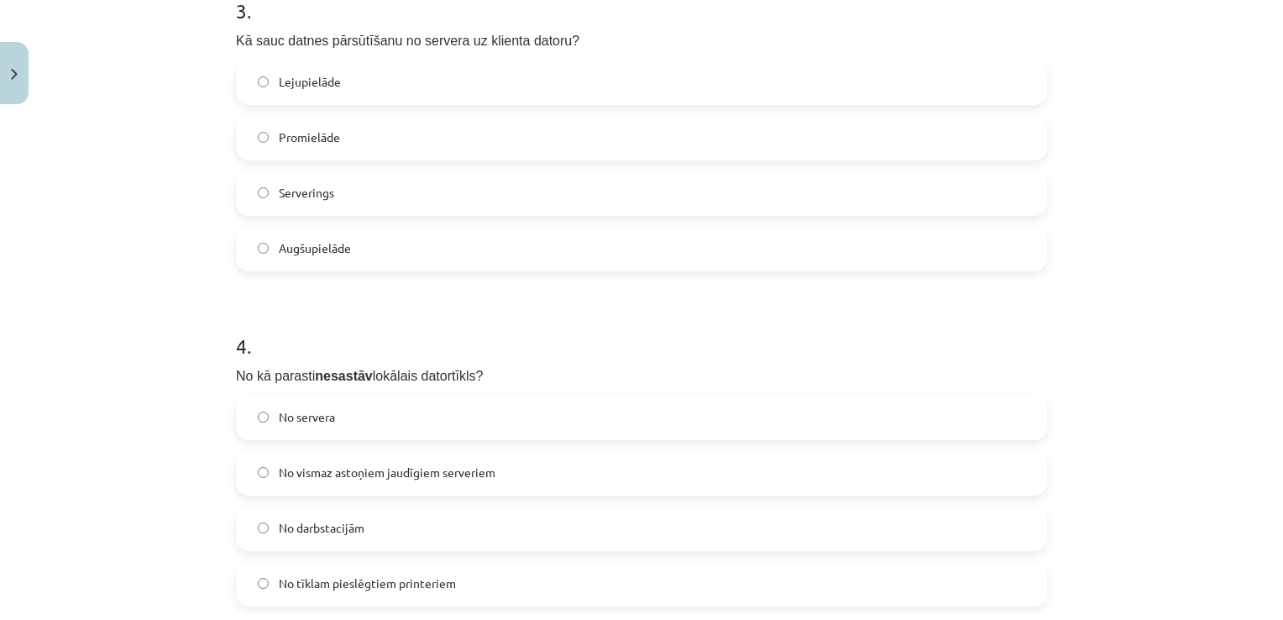
click at [324, 79] on span "Lejupielāde" at bounding box center [310, 82] width 62 height 18
click at [391, 476] on span "No vismaz astoņiem jaudīgiem serveriem" at bounding box center [387, 473] width 217 height 18
click at [97, 432] on div "Mācību tēma: Datorikas 8. klases 1. ieskaites mācību materiāls #2 1. Tēma - Dat…" at bounding box center [641, 310] width 1283 height 620
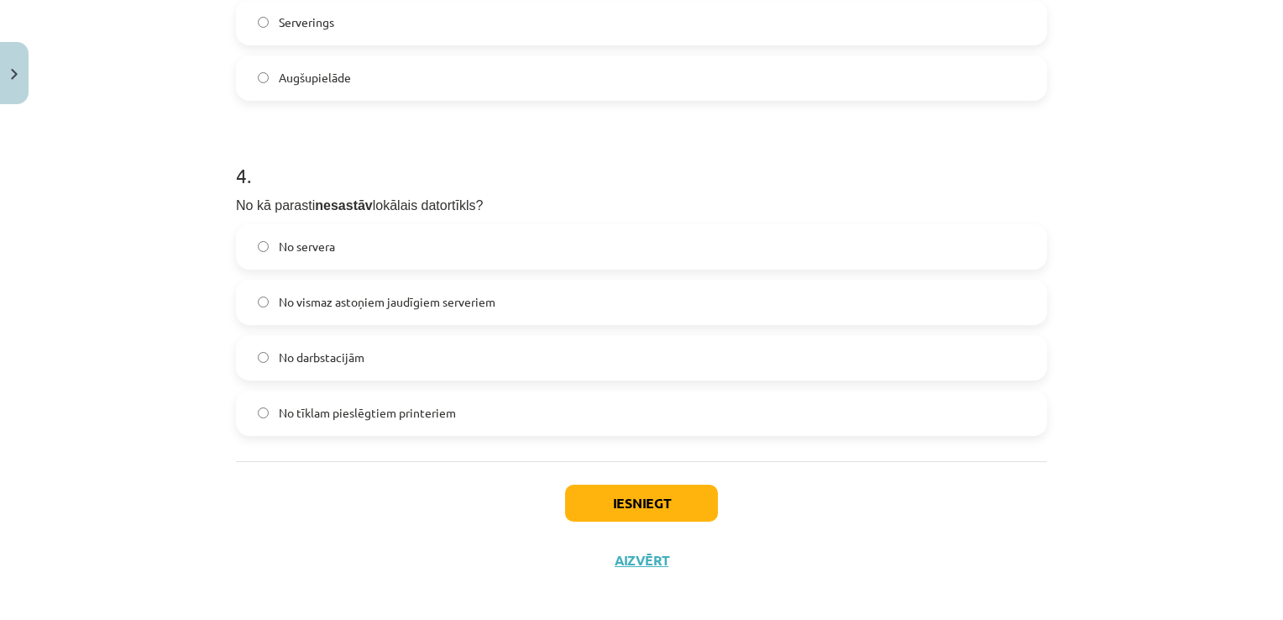
scroll to position [1214, 0]
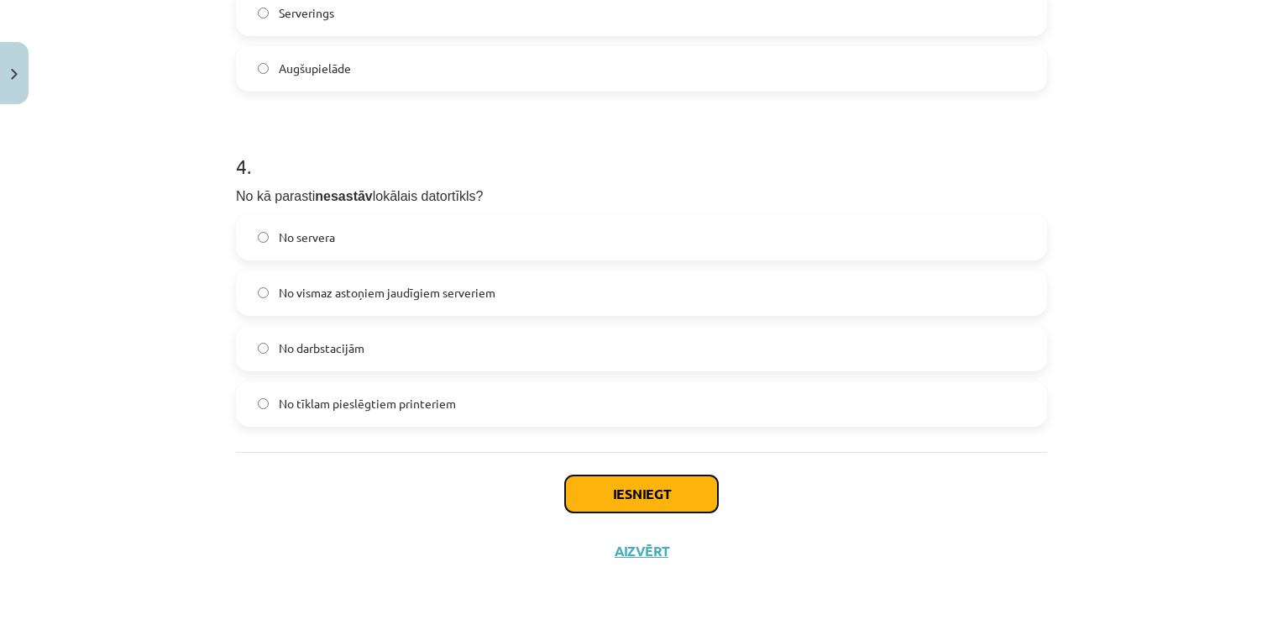
click at [689, 492] on button "Iesniegt" at bounding box center [641, 493] width 153 height 37
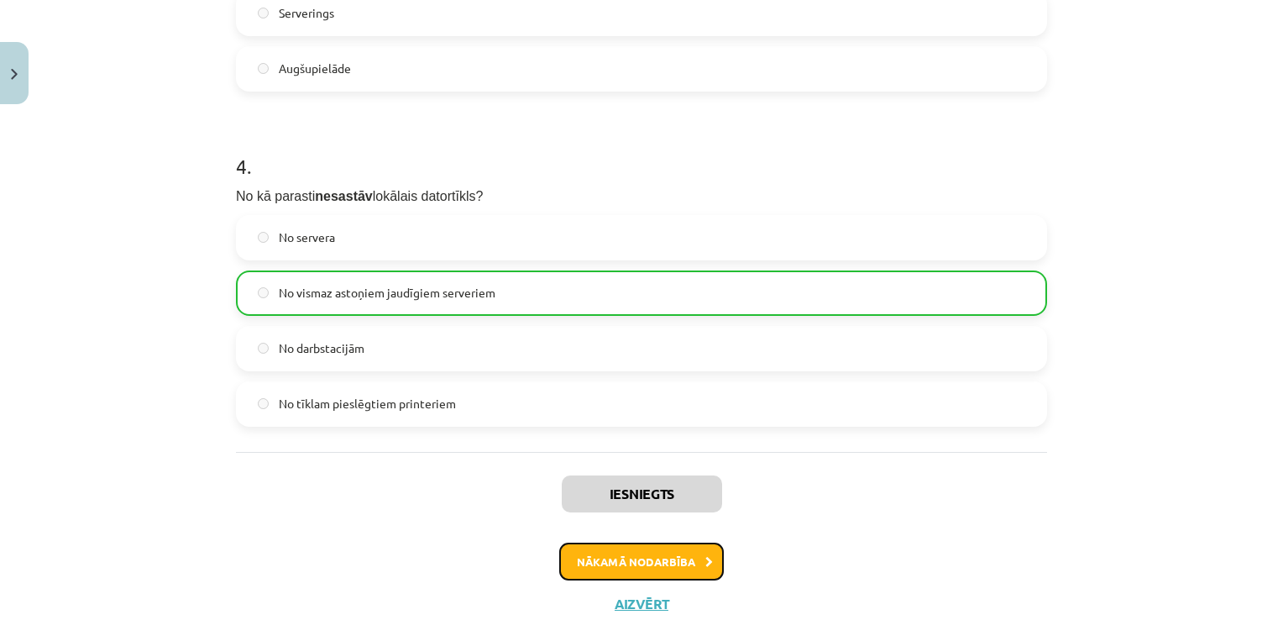
click at [653, 547] on button "Nākamā nodarbība" at bounding box center [641, 562] width 165 height 39
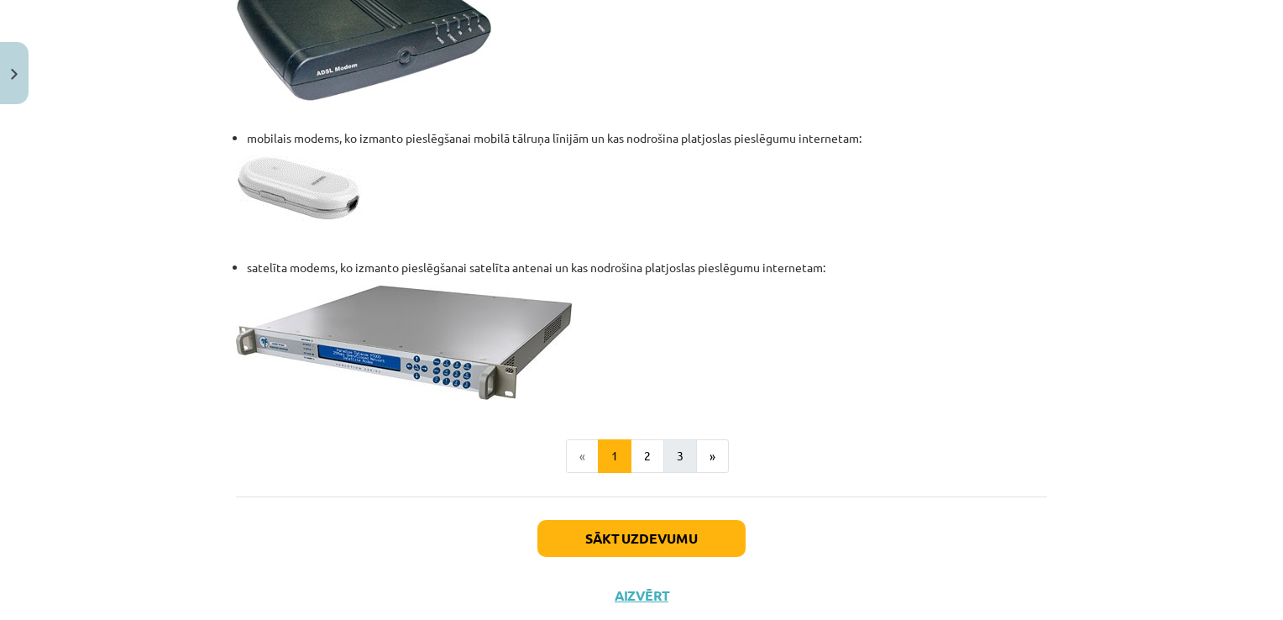
scroll to position [2268, 0]
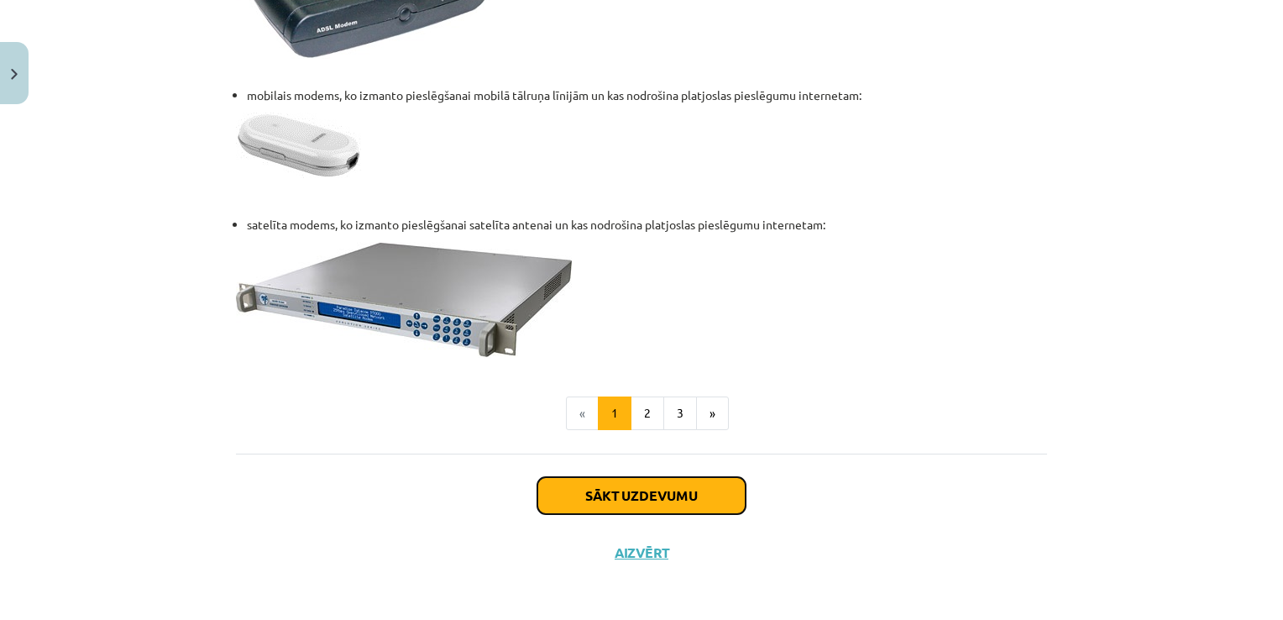
click at [673, 492] on button "Sākt uzdevumu" at bounding box center [641, 495] width 208 height 37
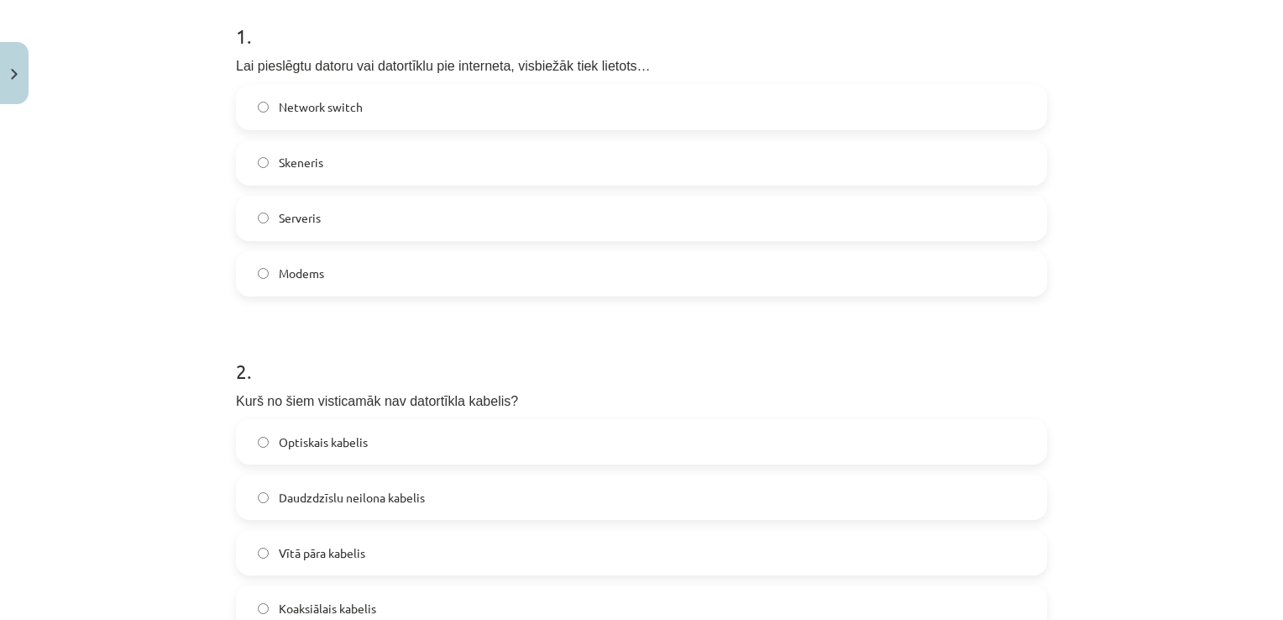
scroll to position [391, 0]
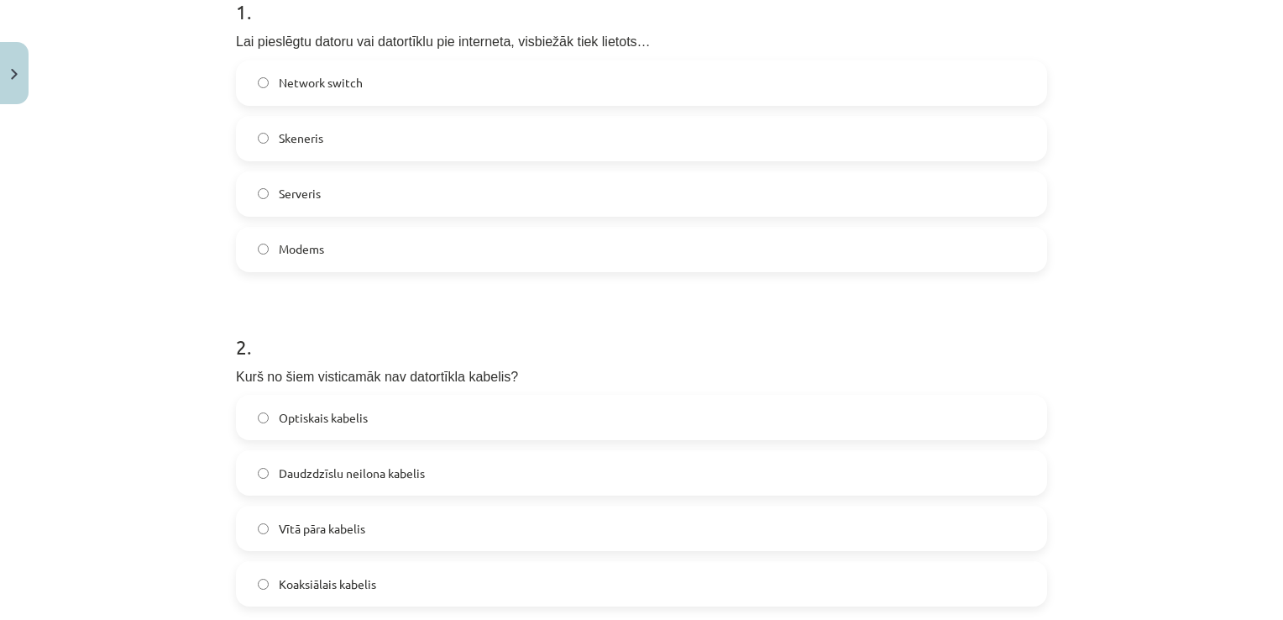
click at [502, 256] on label "Modems" at bounding box center [642, 249] width 808 height 42
click at [408, 476] on span "Daudzdzīslu neilona kabelis" at bounding box center [352, 473] width 146 height 18
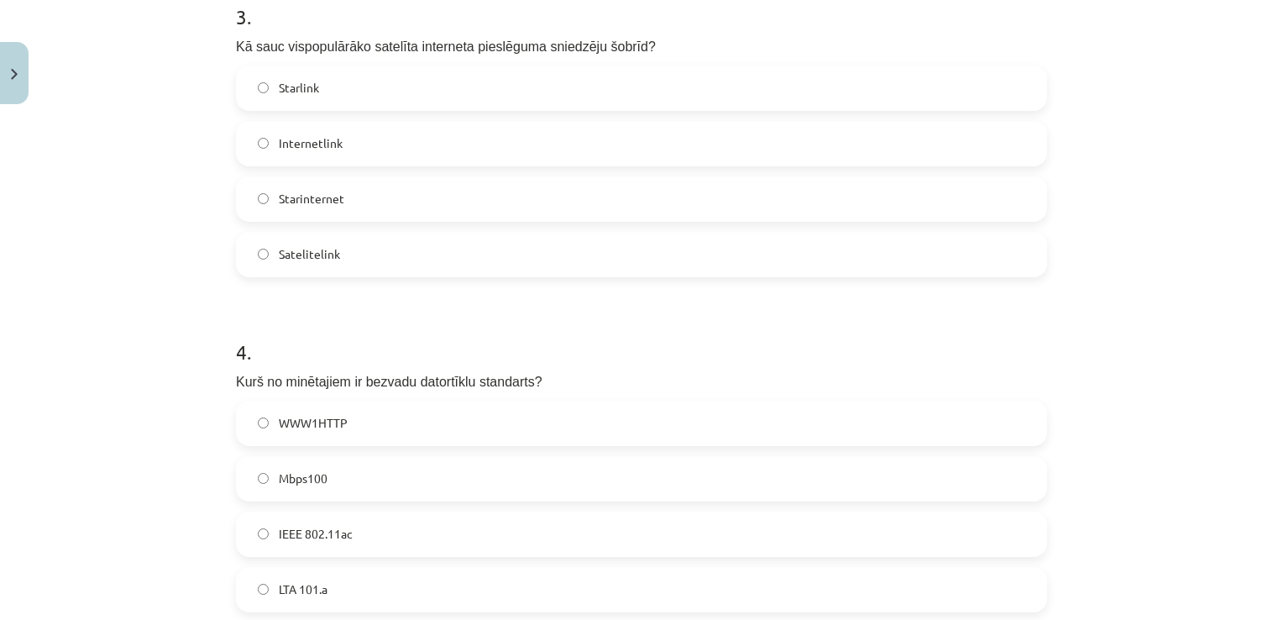
scroll to position [1062, 0]
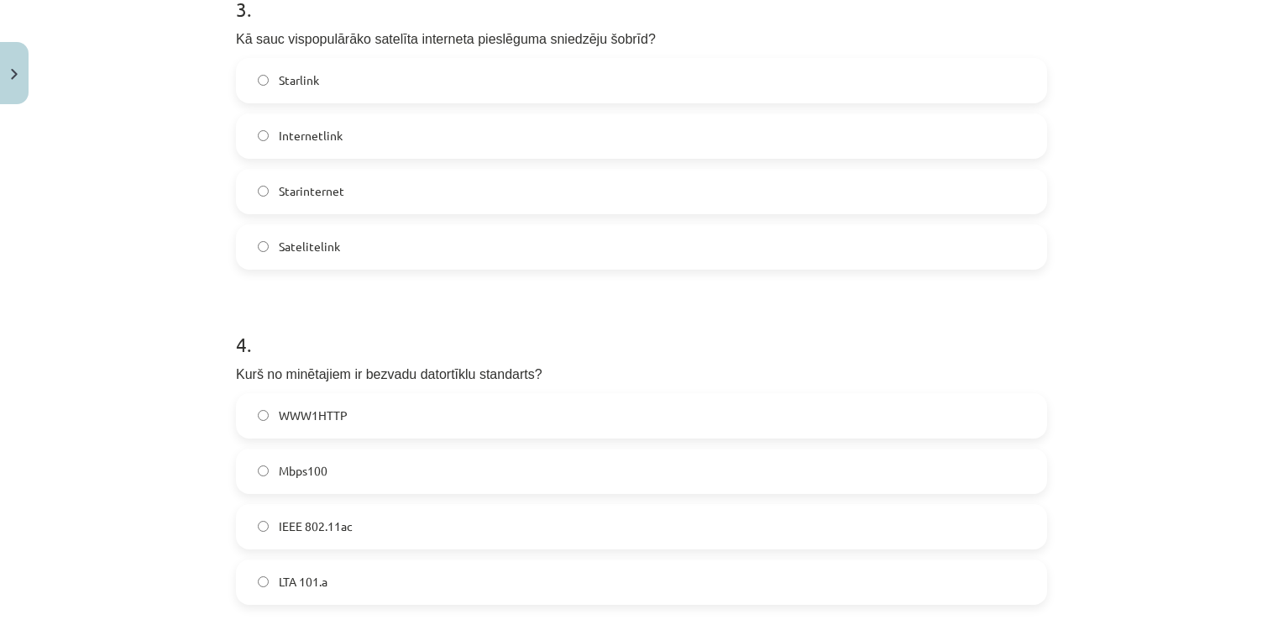
click at [343, 82] on label "Starlink" at bounding box center [642, 81] width 808 height 42
click at [389, 526] on label "IEEE 802.11ac" at bounding box center [642, 527] width 808 height 42
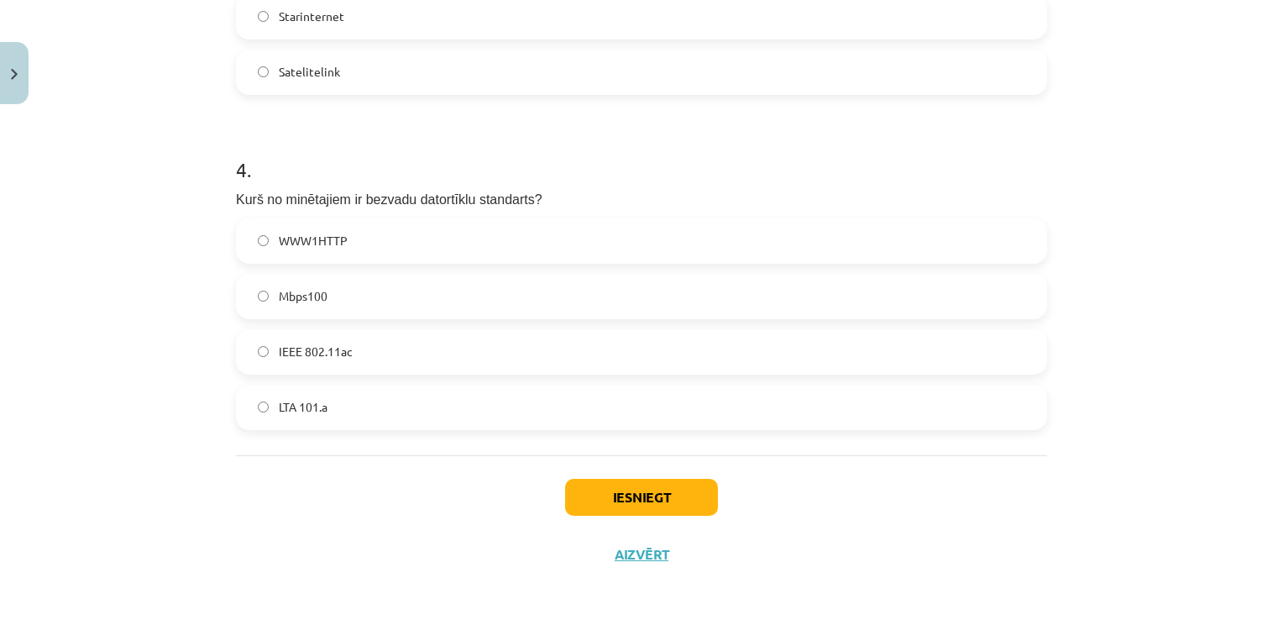
scroll to position [1240, 0]
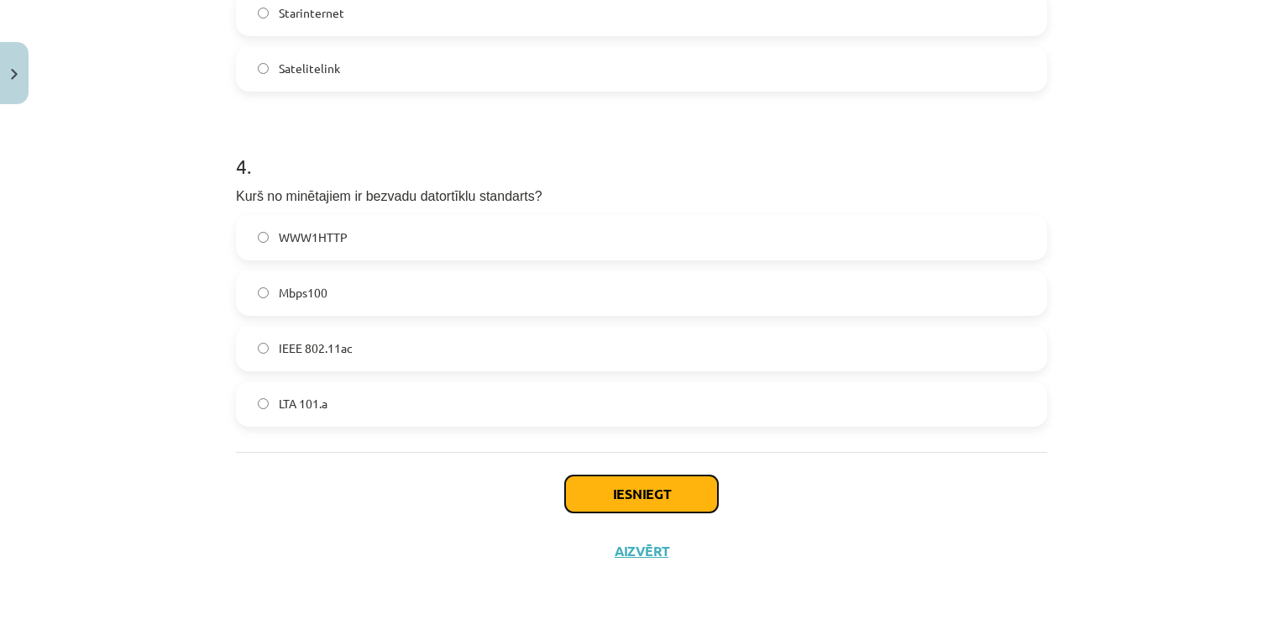
click at [597, 494] on button "Iesniegt" at bounding box center [641, 493] width 153 height 37
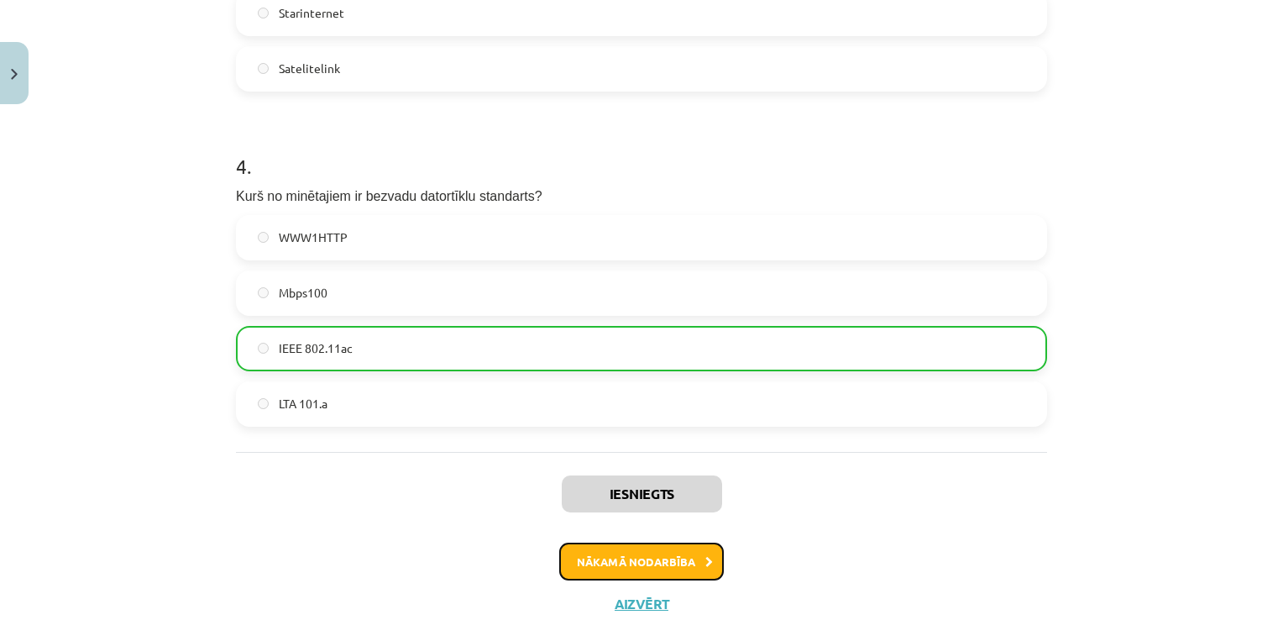
click at [687, 559] on button "Nākamā nodarbība" at bounding box center [641, 562] width 165 height 39
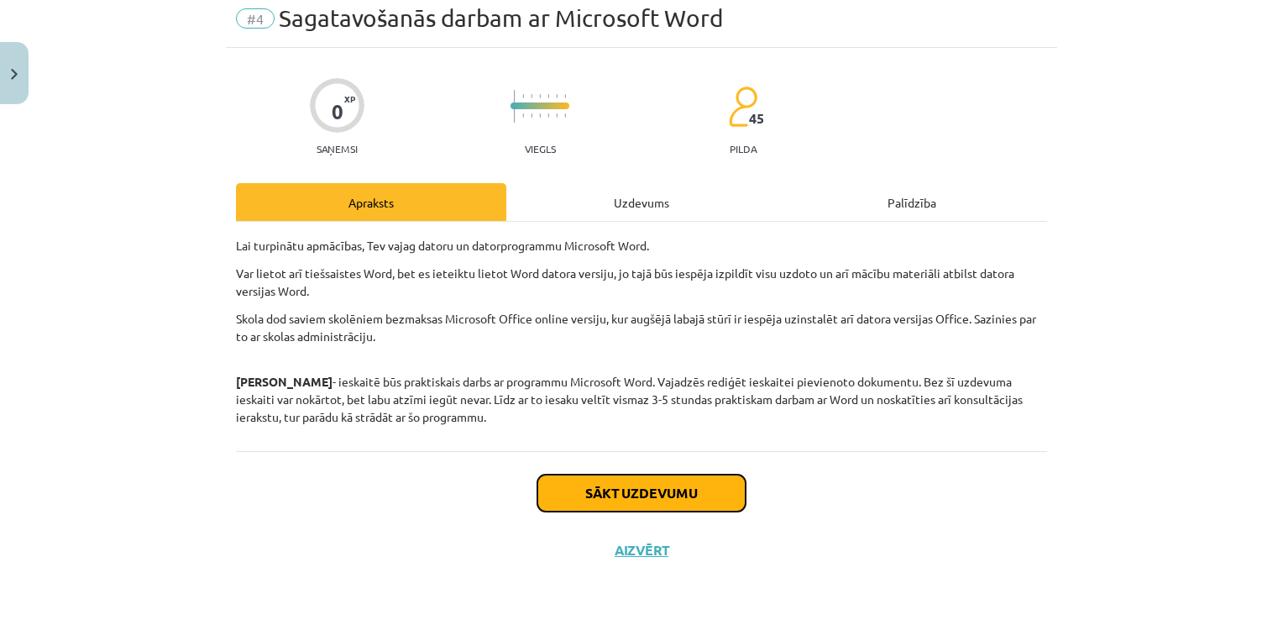
click at [642, 489] on button "Sākt uzdevumu" at bounding box center [641, 492] width 208 height 37
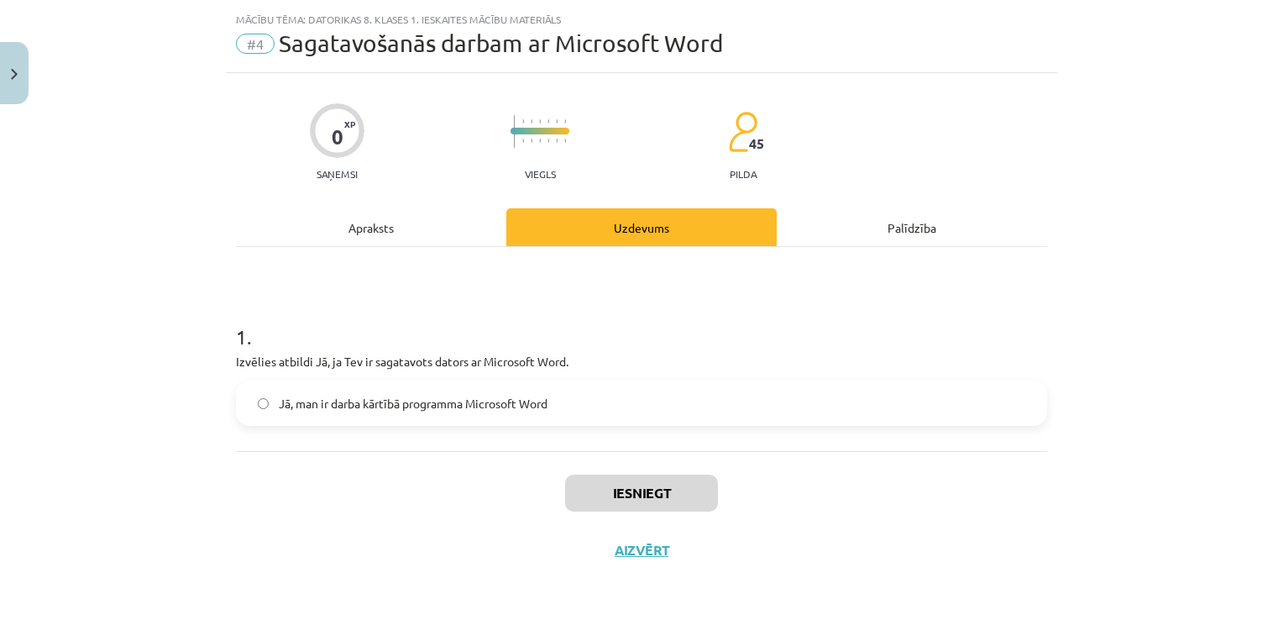
click at [463, 406] on span "Jā, man ir darba kārtībā programma Microsoft Word" at bounding box center [413, 404] width 269 height 18
drag, startPoint x: 619, startPoint y: 493, endPoint x: 614, endPoint y: 483, distance: 11.3
click at [618, 492] on button "Iesniegt" at bounding box center [641, 492] width 153 height 37
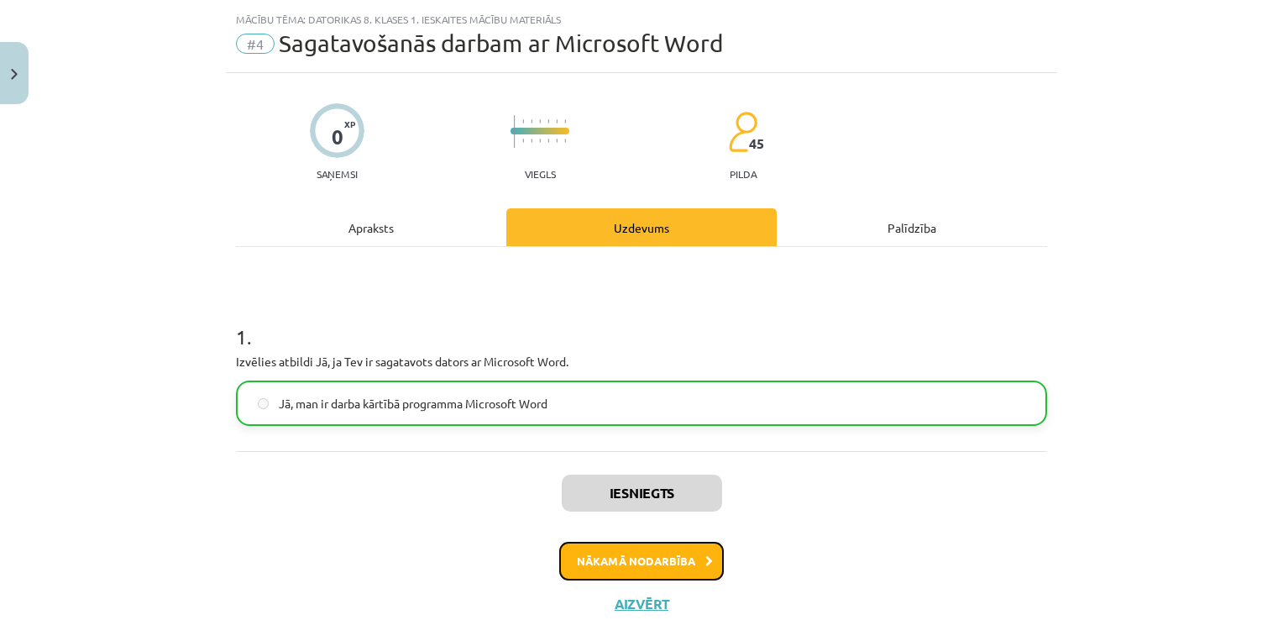
click at [668, 562] on button "Nākamā nodarbība" at bounding box center [641, 561] width 165 height 39
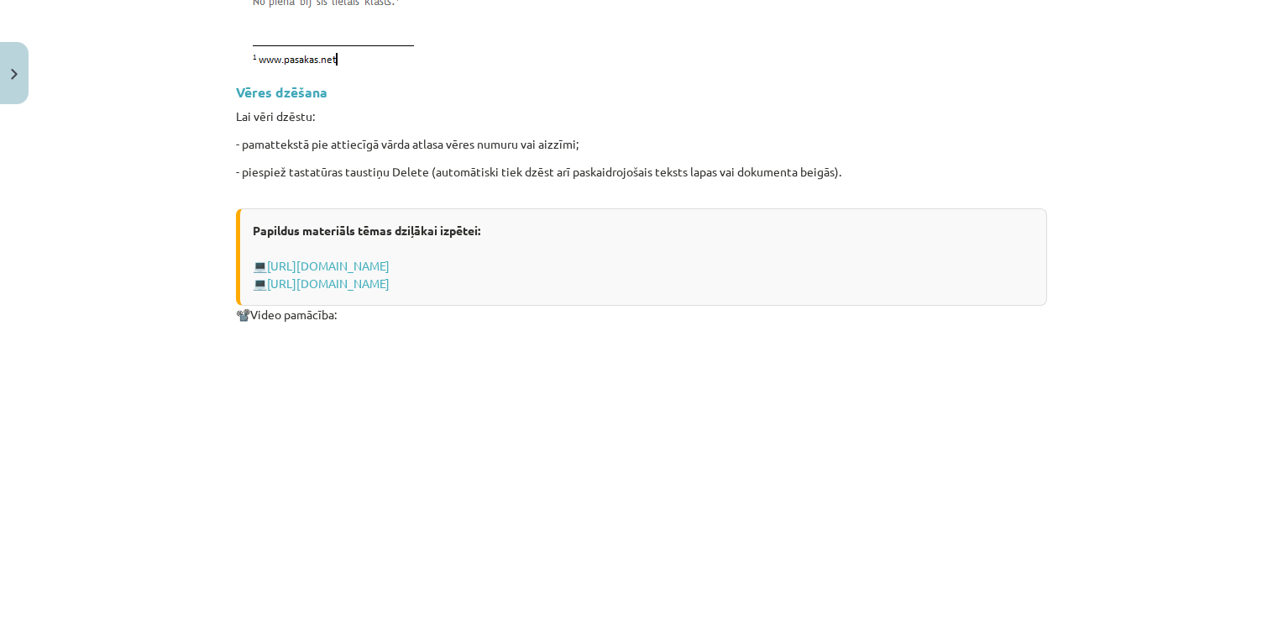
scroll to position [2225, 0]
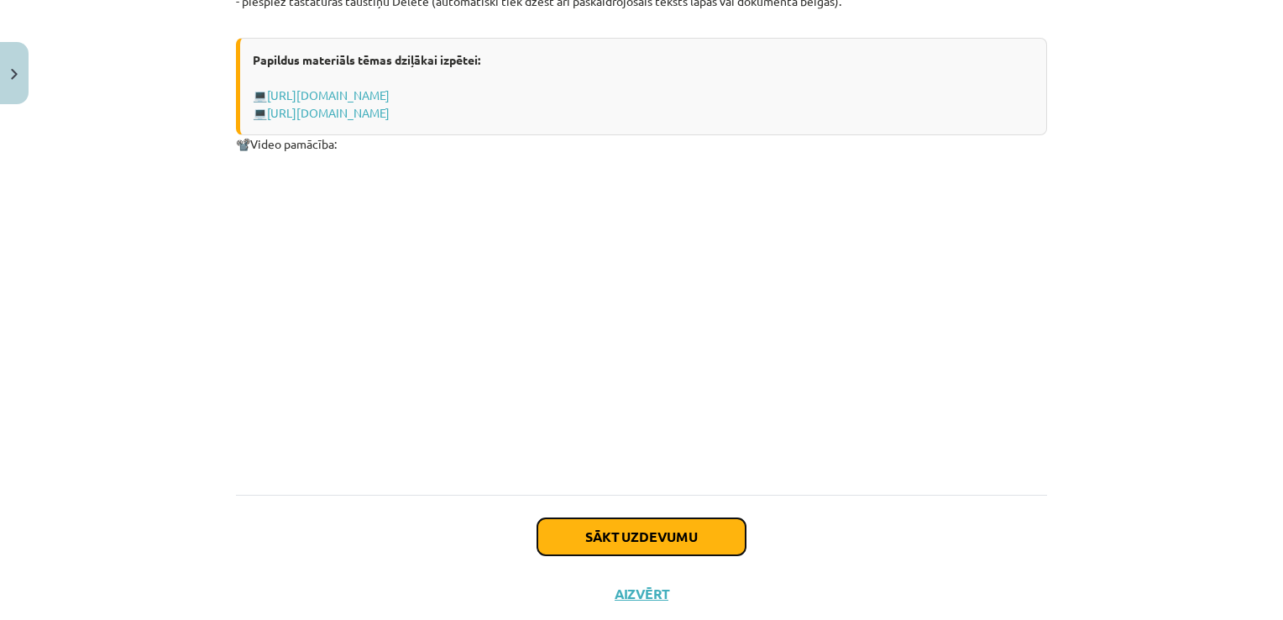
click at [705, 534] on button "Sākt uzdevumu" at bounding box center [641, 536] width 208 height 37
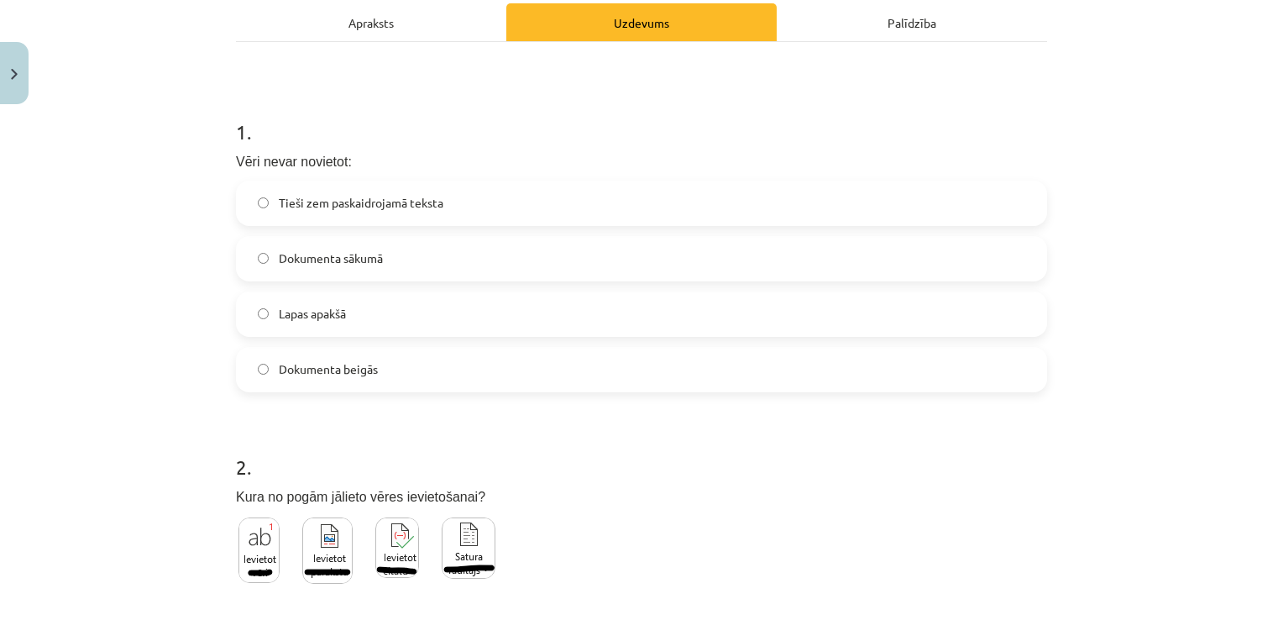
scroll to position [328, 0]
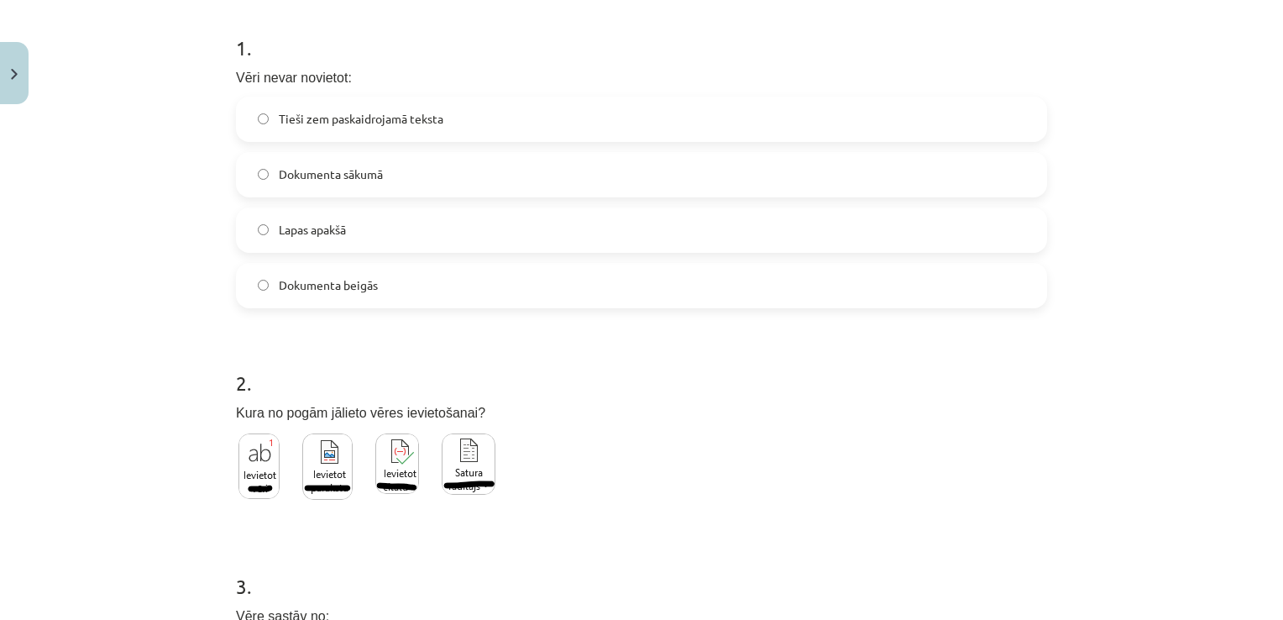
click at [319, 481] on img at bounding box center [327, 466] width 50 height 66
click at [470, 117] on label "Tieši zem paskaidrojamā teksta" at bounding box center [642, 119] width 808 height 42
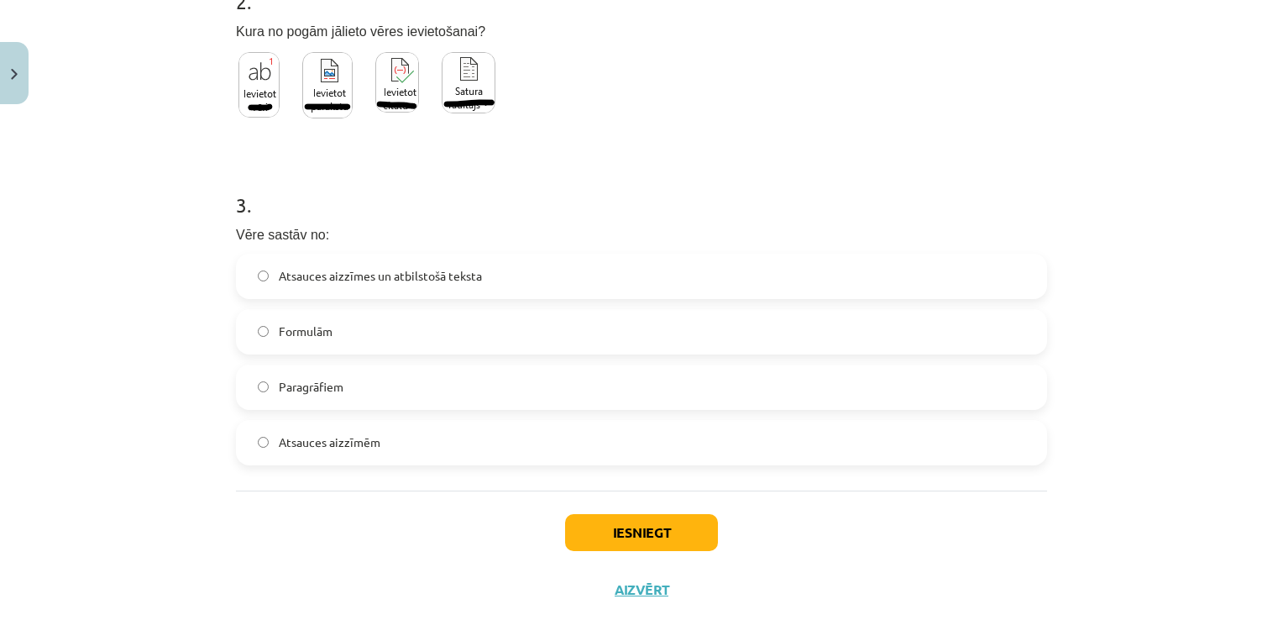
scroll to position [747, 0]
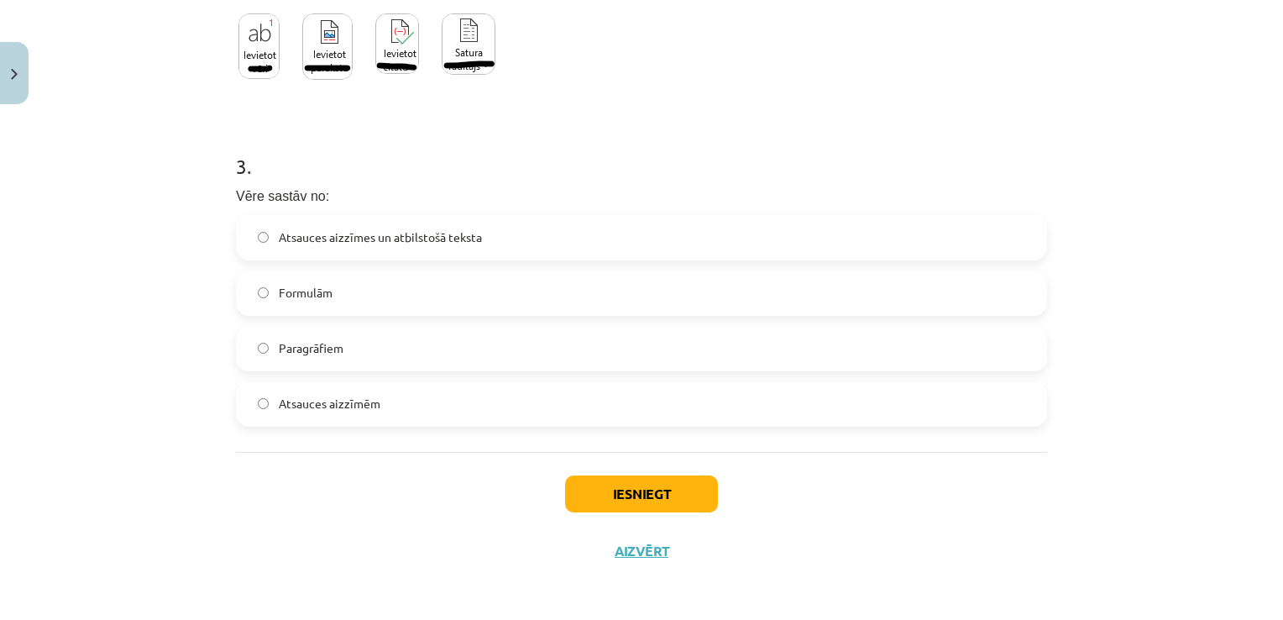
drag, startPoint x: 423, startPoint y: 241, endPoint x: 467, endPoint y: 242, distance: 43.7
click at [427, 241] on span "Atsauces aizzīmes un atbilstošā teksta" at bounding box center [380, 237] width 203 height 18
click at [634, 237] on label "Atsauces aizzīmes un atbilstošā teksta" at bounding box center [642, 238] width 808 height 42
click at [632, 488] on button "Iesniegt" at bounding box center [641, 493] width 153 height 37
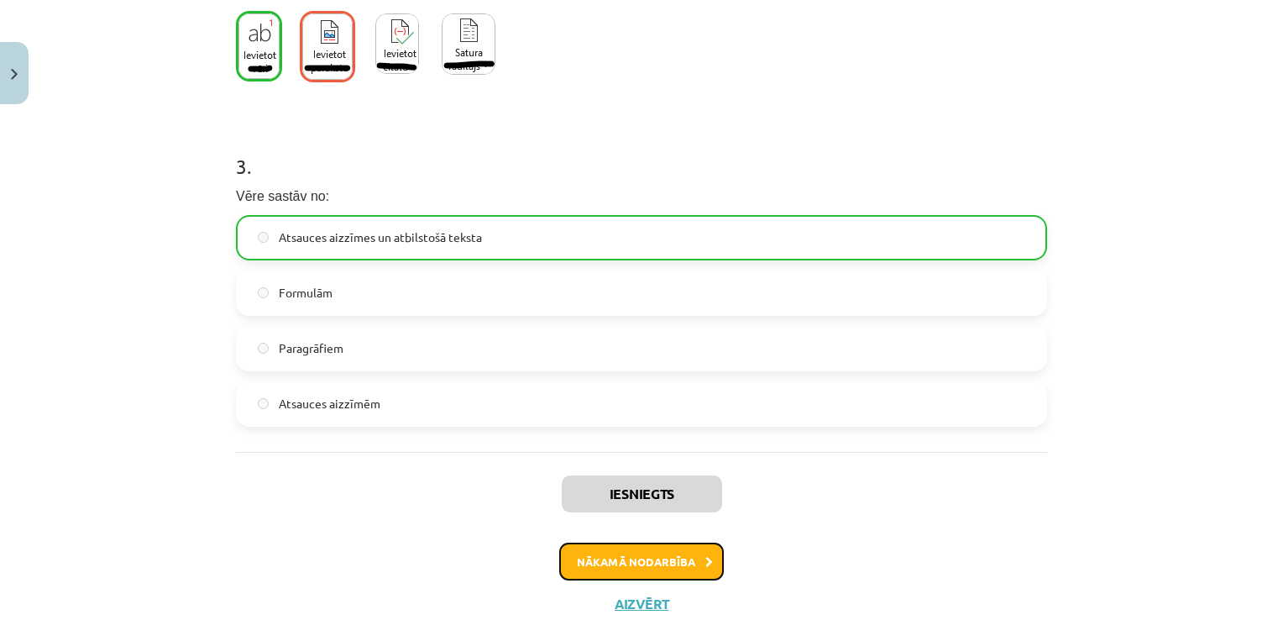
click at [675, 555] on button "Nākamā nodarbība" at bounding box center [641, 562] width 165 height 39
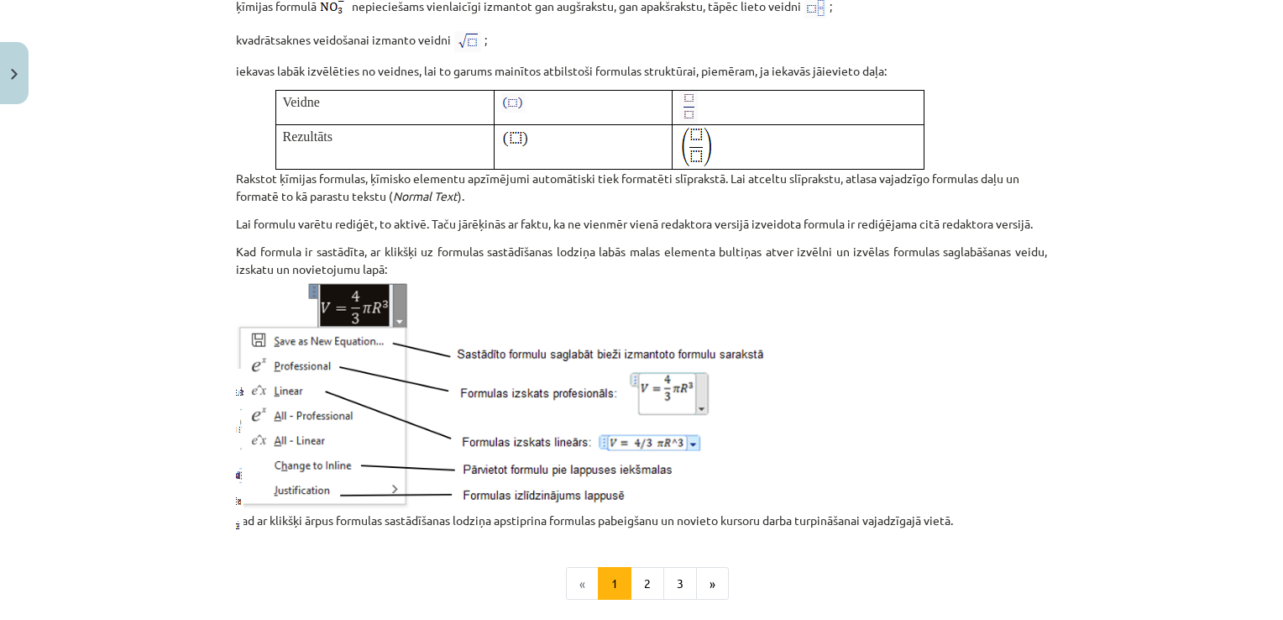
scroll to position [2157, 0]
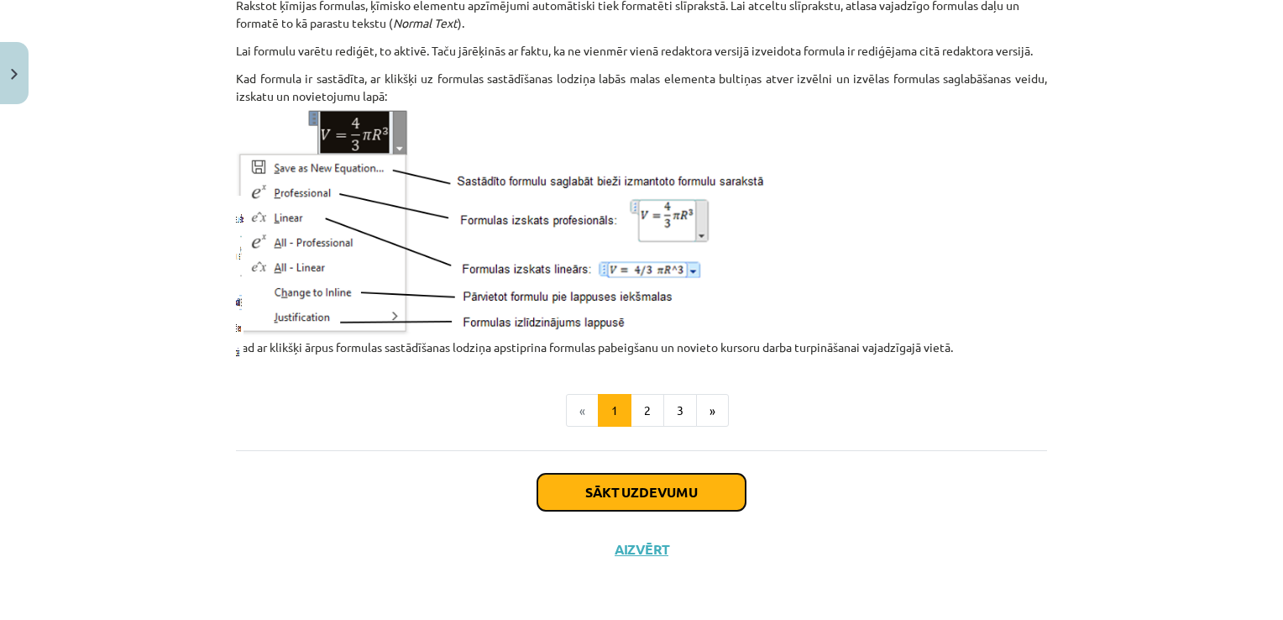
click at [714, 488] on button "Sākt uzdevumu" at bounding box center [641, 492] width 208 height 37
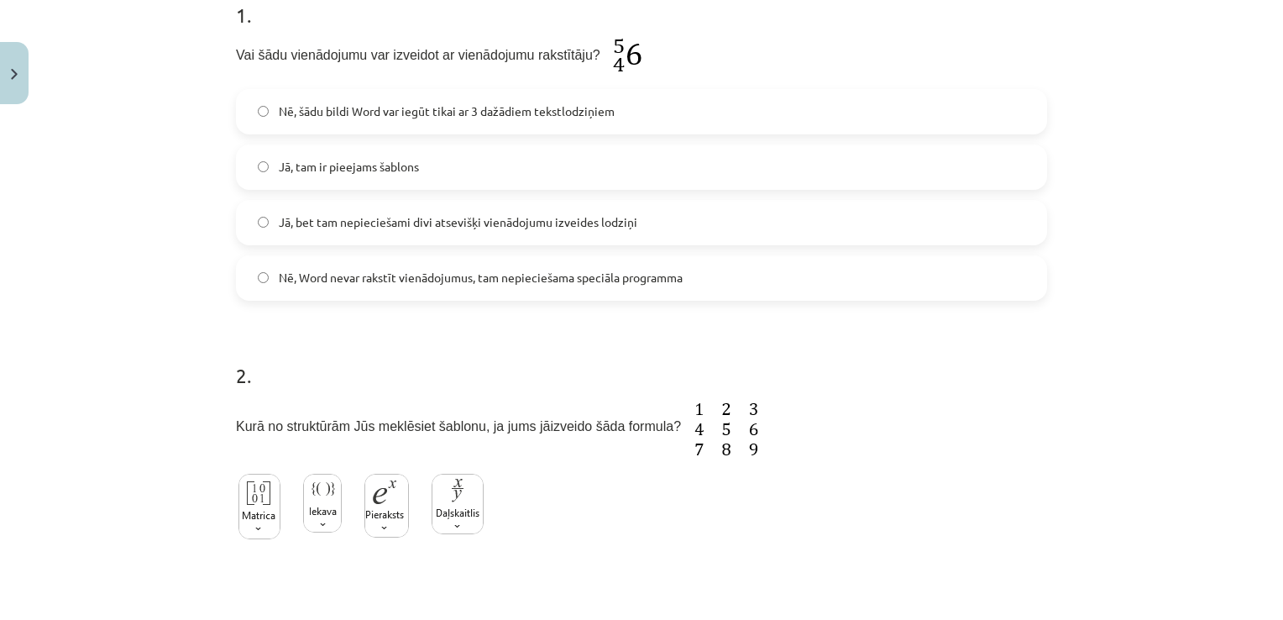
scroll to position [352, 0]
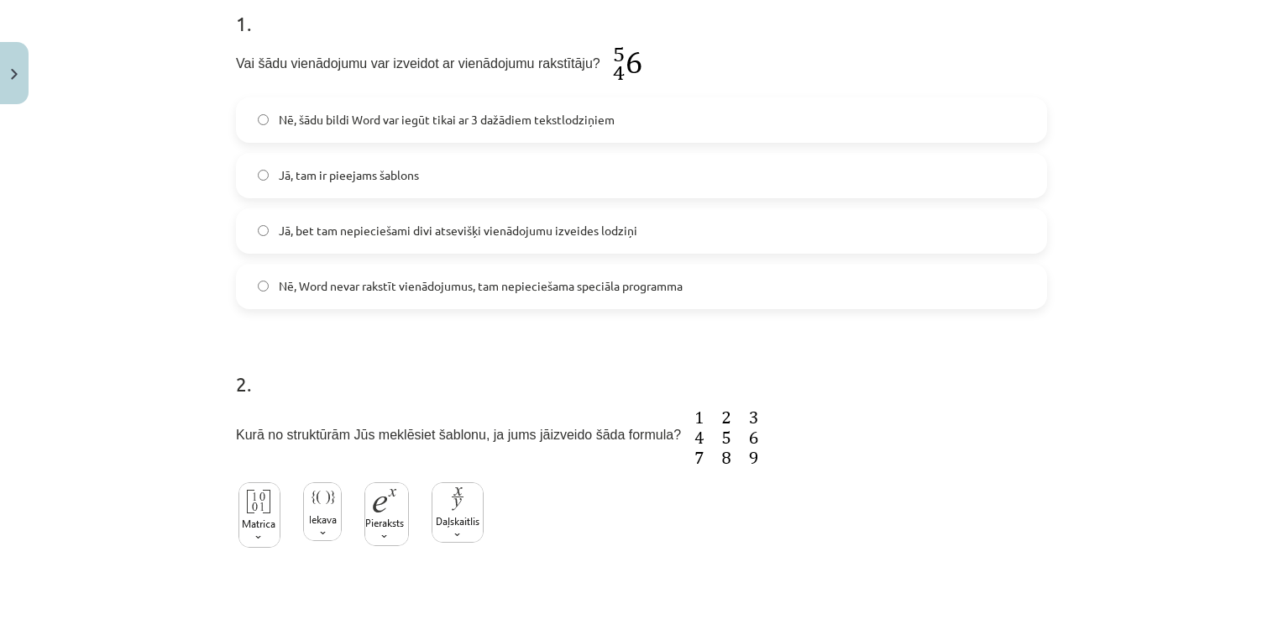
click at [585, 170] on label "Jā, tam ir pieejams šablons" at bounding box center [642, 176] width 808 height 42
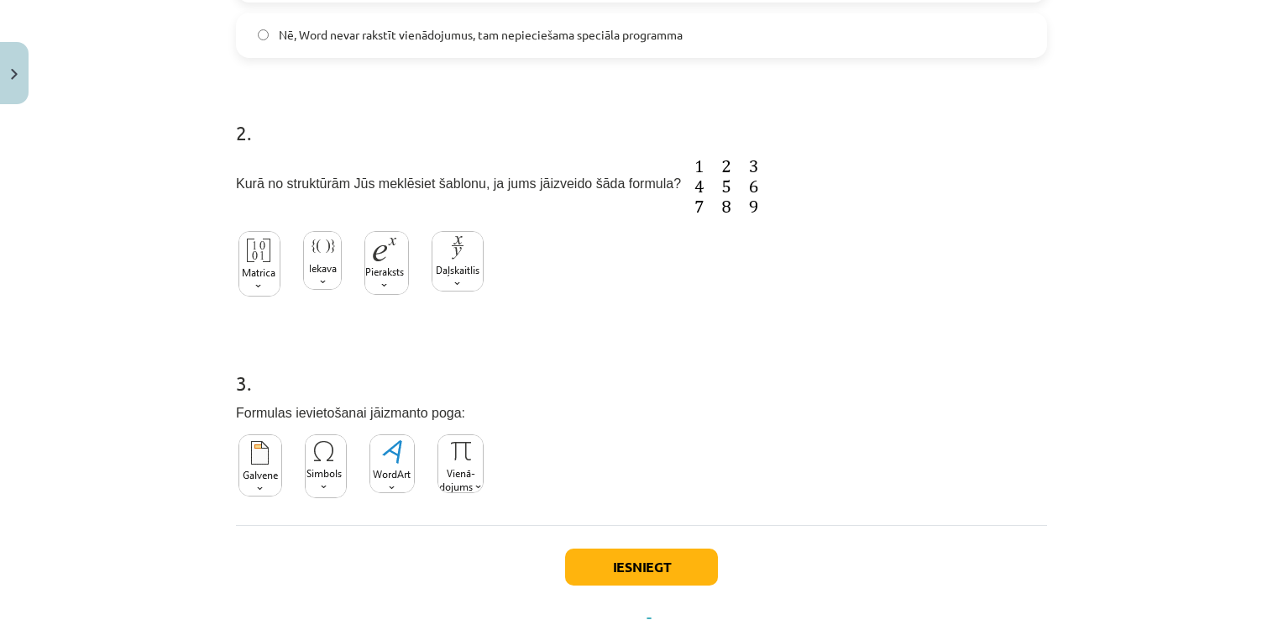
scroll to position [604, 0]
click at [239, 264] on img at bounding box center [260, 263] width 42 height 66
click at [458, 459] on img at bounding box center [461, 462] width 46 height 59
click at [665, 561] on button "Iesniegt" at bounding box center [641, 566] width 153 height 37
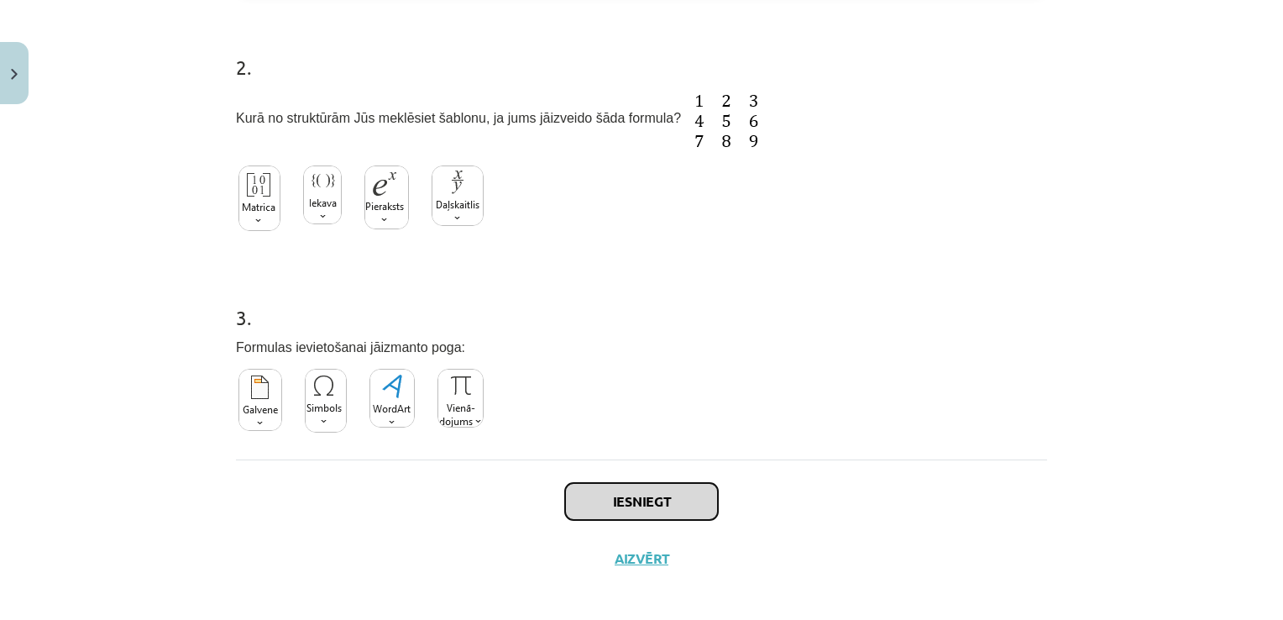
scroll to position [675, 0]
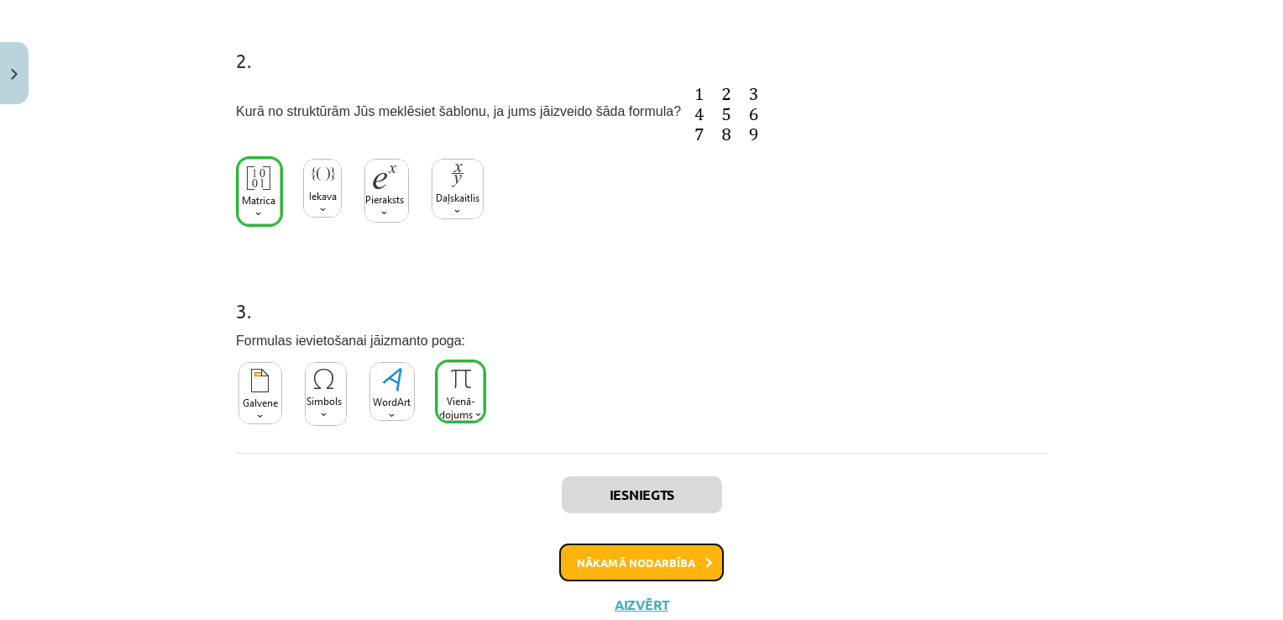
click at [672, 553] on button "Nākamā nodarbība" at bounding box center [641, 562] width 165 height 39
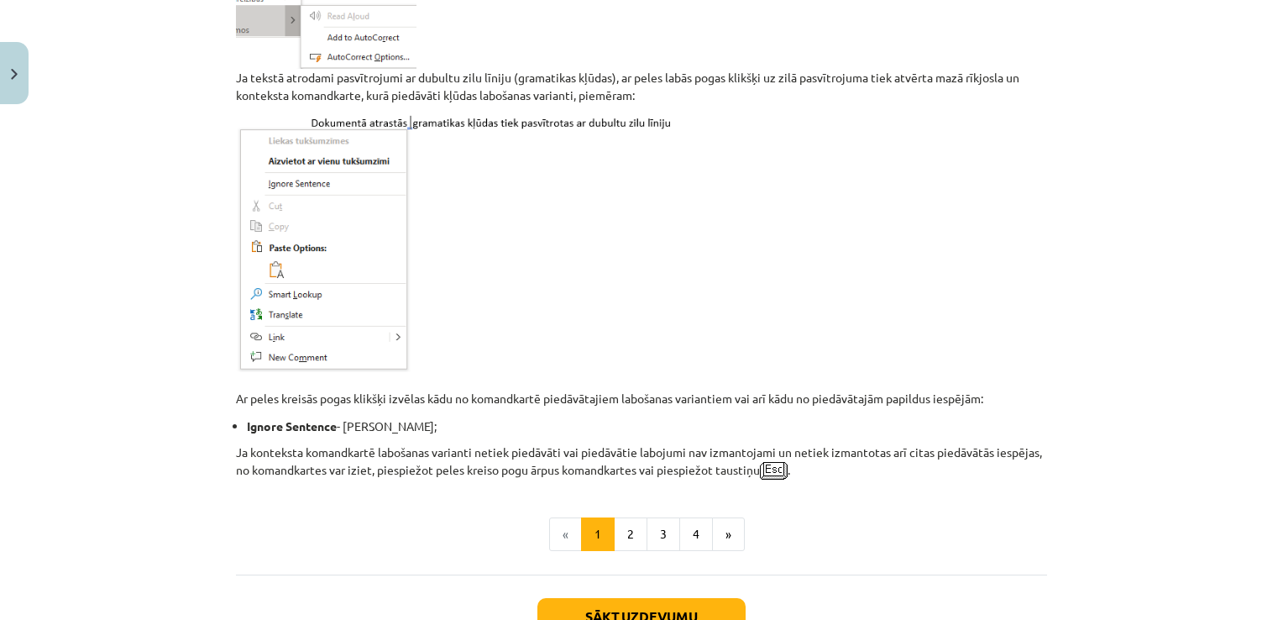
scroll to position [1479, 0]
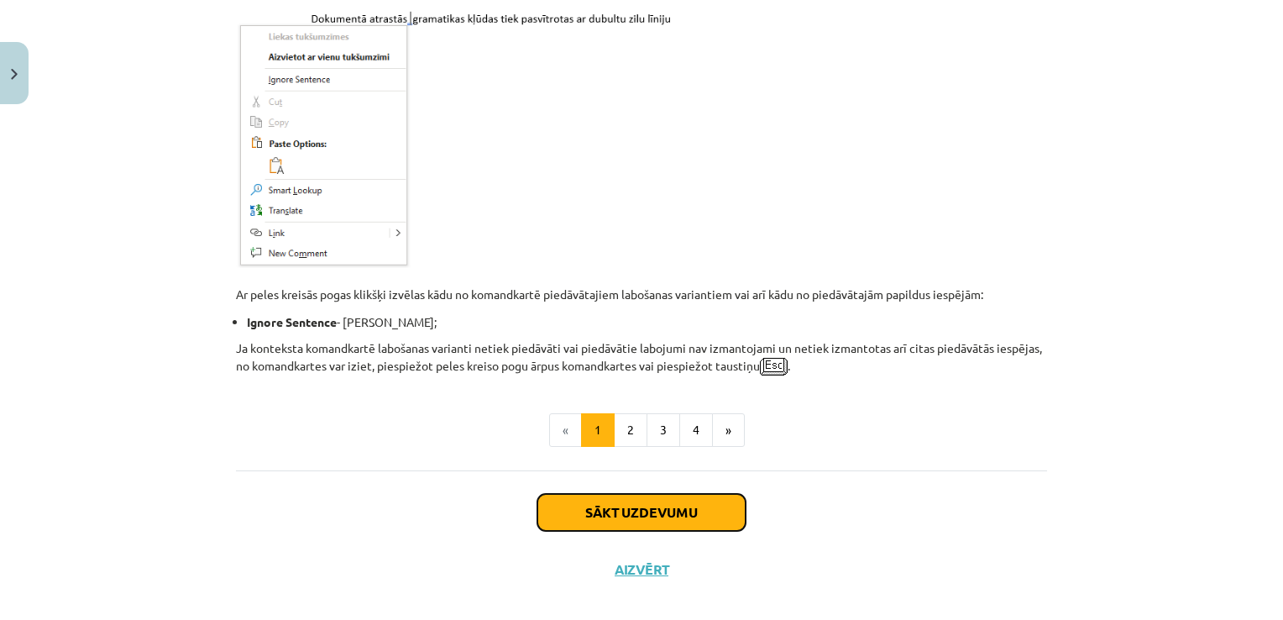
click at [721, 494] on button "Sākt uzdevumu" at bounding box center [641, 512] width 208 height 37
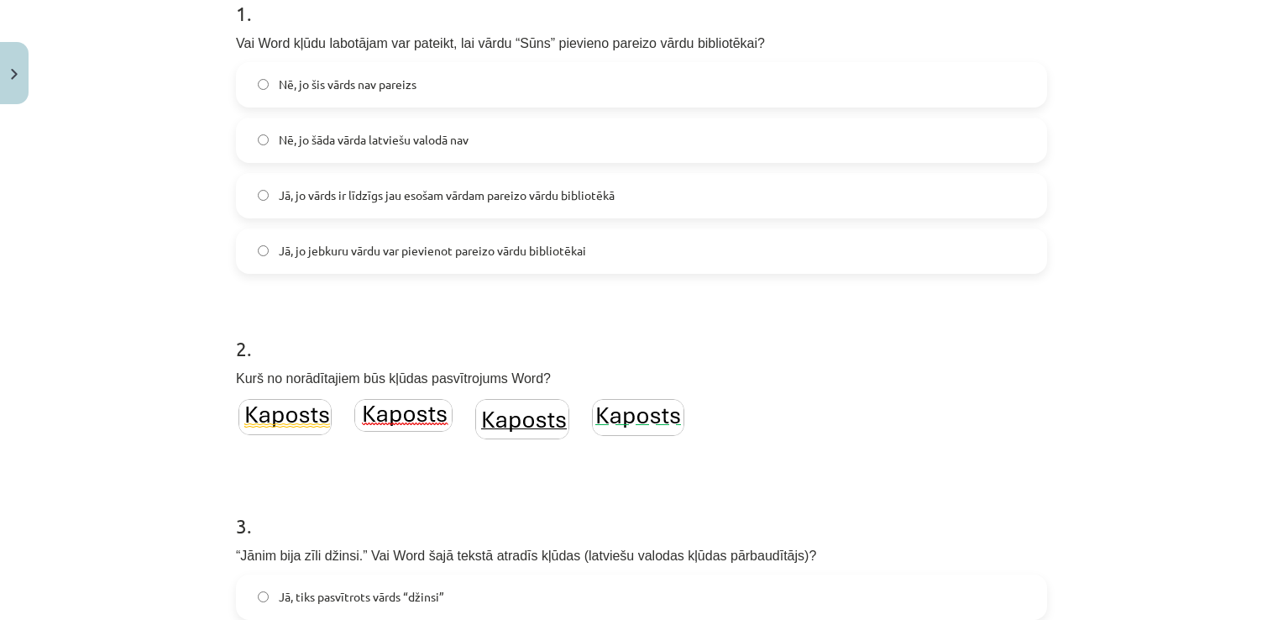
scroll to position [348, 0]
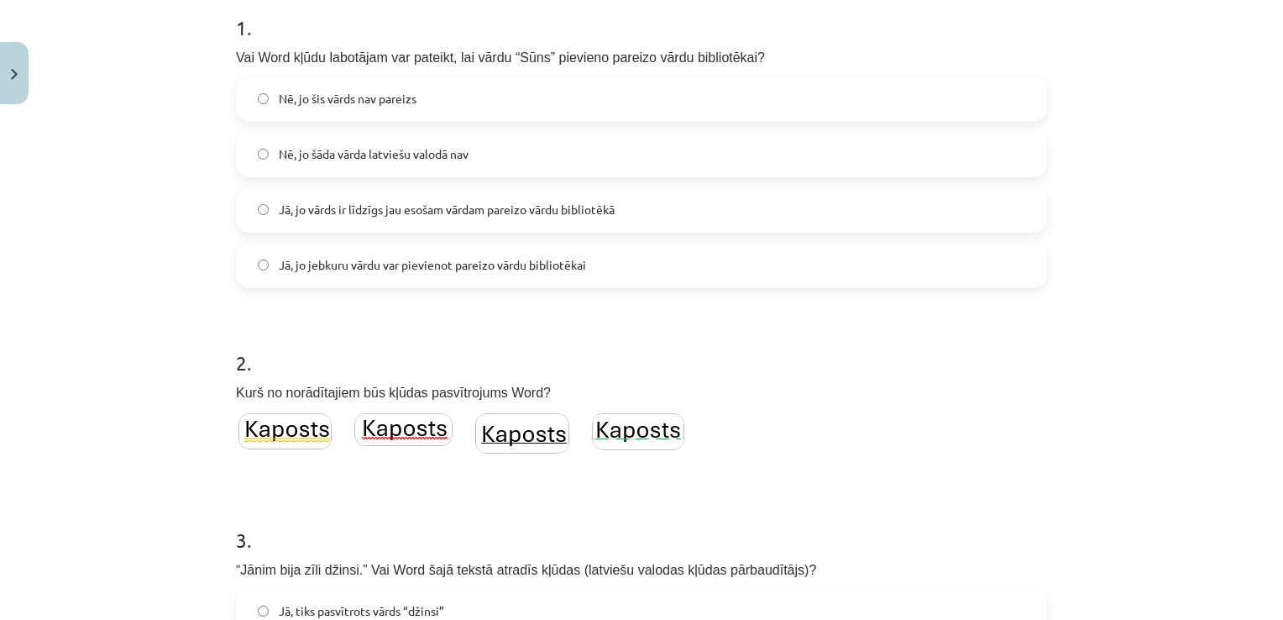
click at [410, 427] on img at bounding box center [403, 429] width 98 height 33
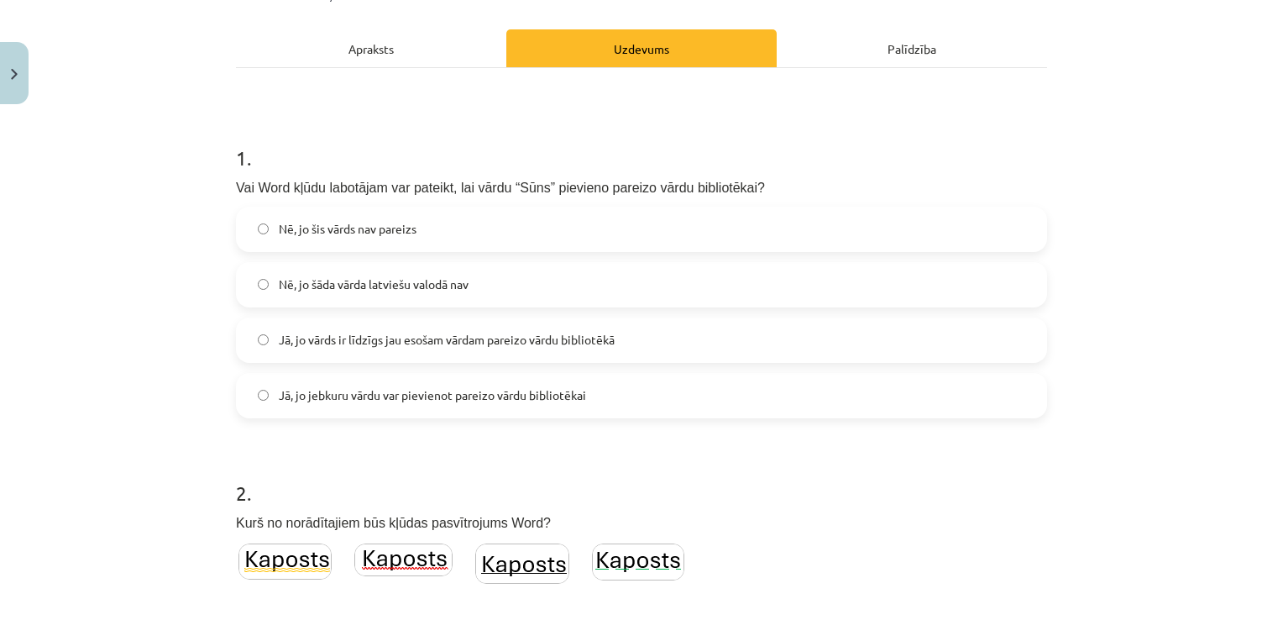
scroll to position [301, 0]
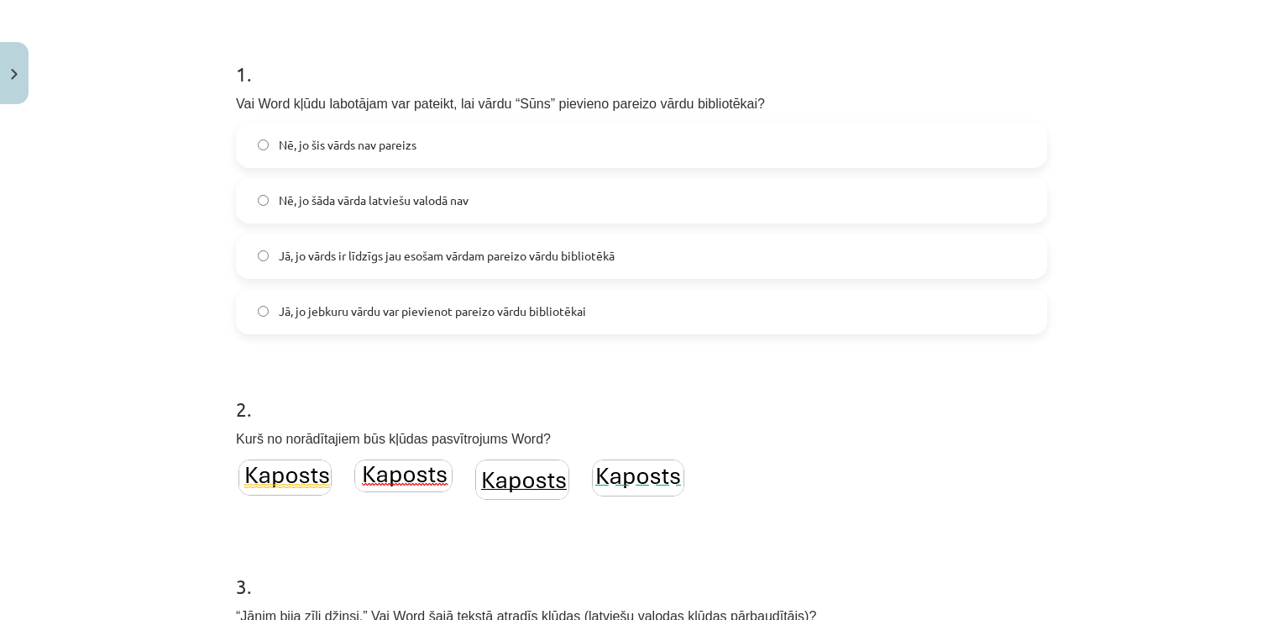
click at [407, 318] on span "Jā, jo jebkuru vārdu var pievienot pareizo vārdu bibliotēkai" at bounding box center [432, 311] width 307 height 18
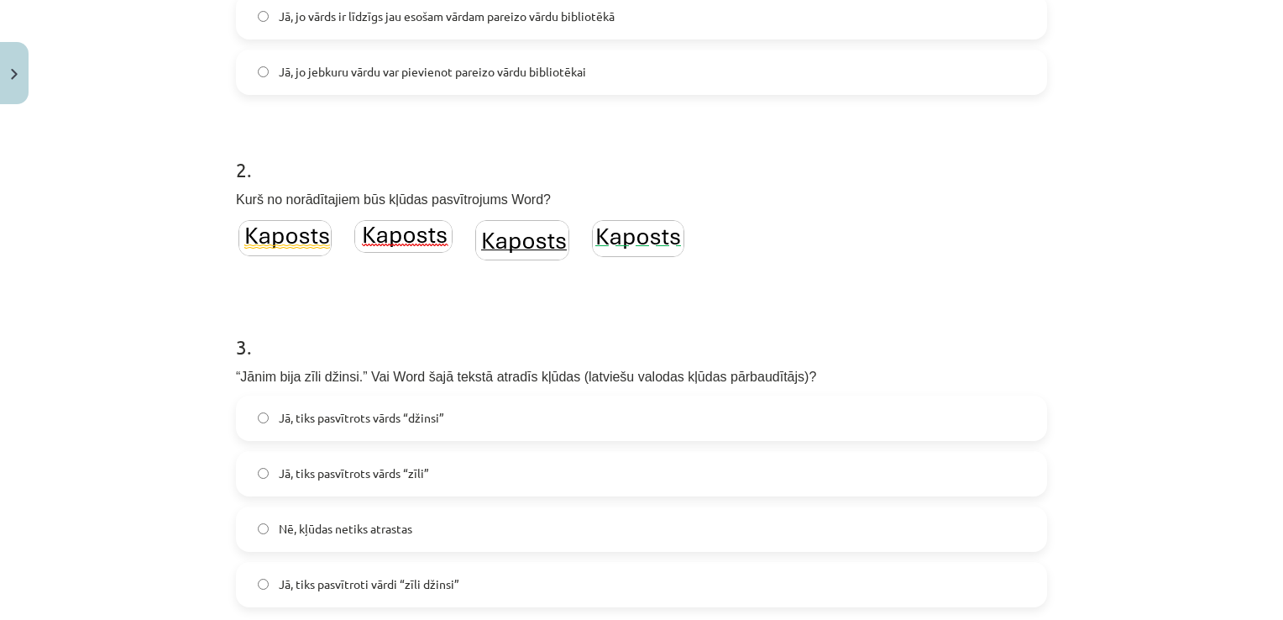
scroll to position [553, 0]
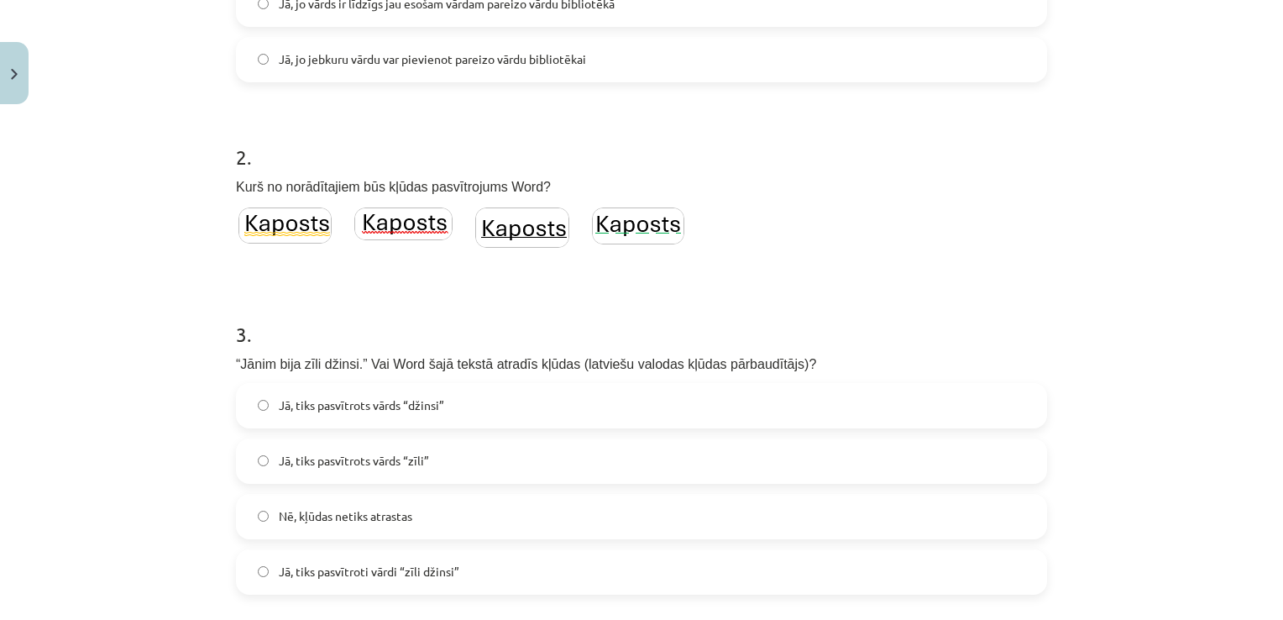
click at [450, 525] on label "Nē, kļūdas netiks atrastas" at bounding box center [642, 516] width 808 height 42
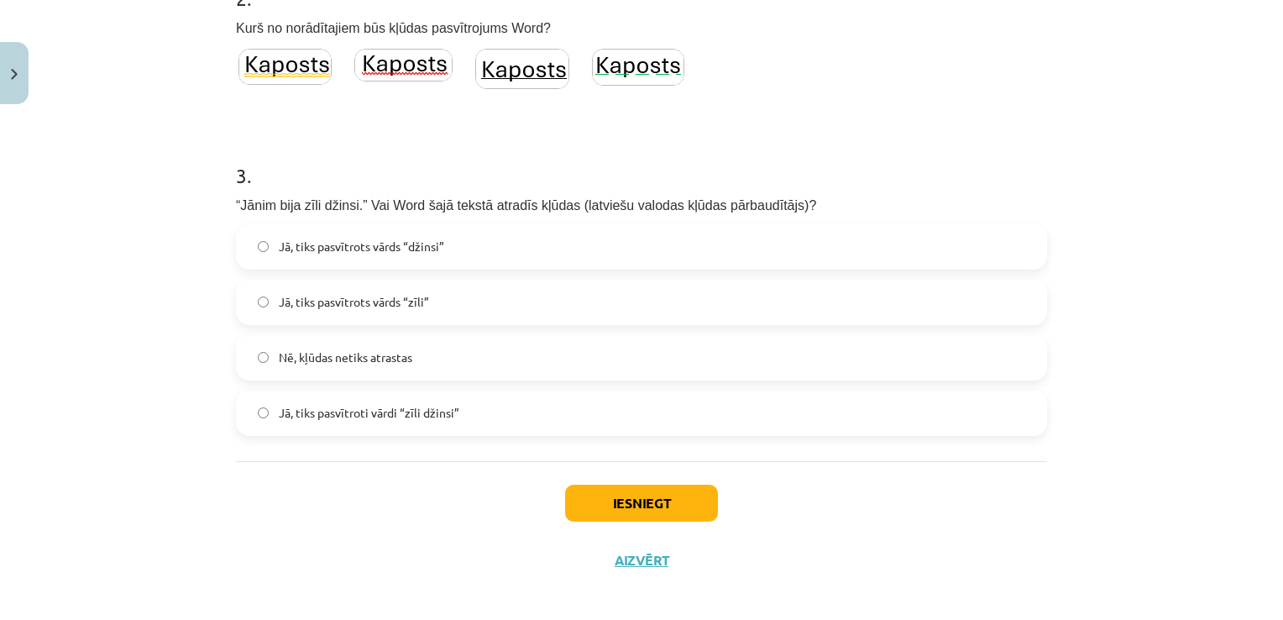
scroll to position [721, 0]
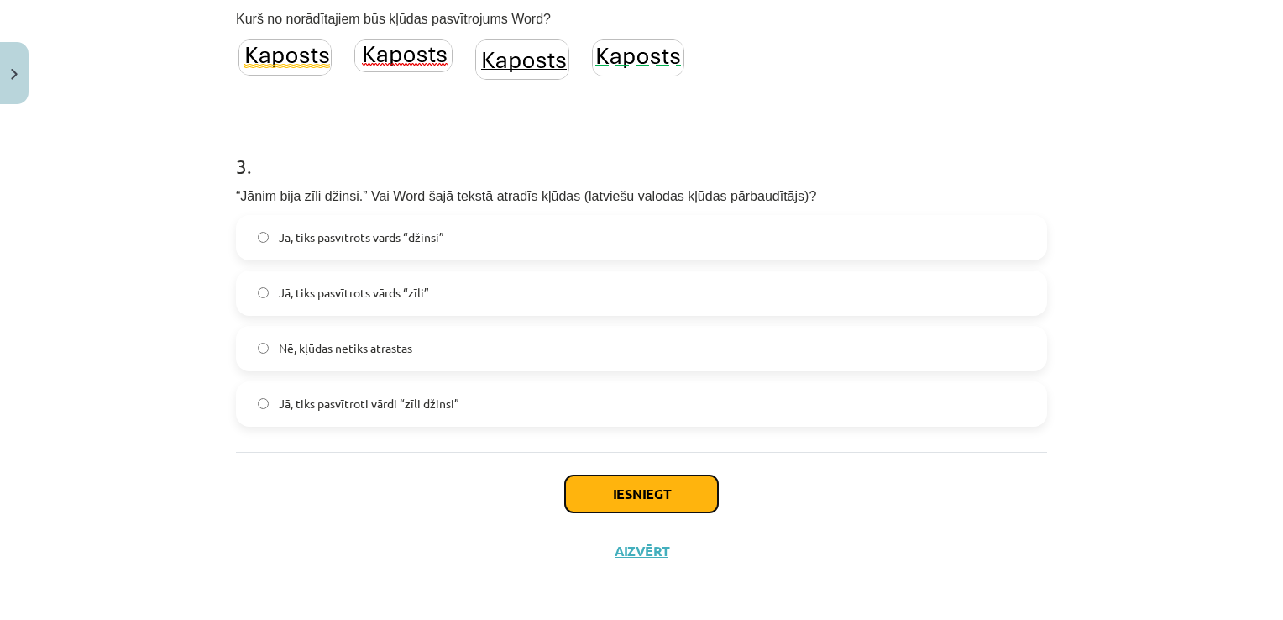
click at [590, 506] on button "Iesniegt" at bounding box center [641, 493] width 153 height 37
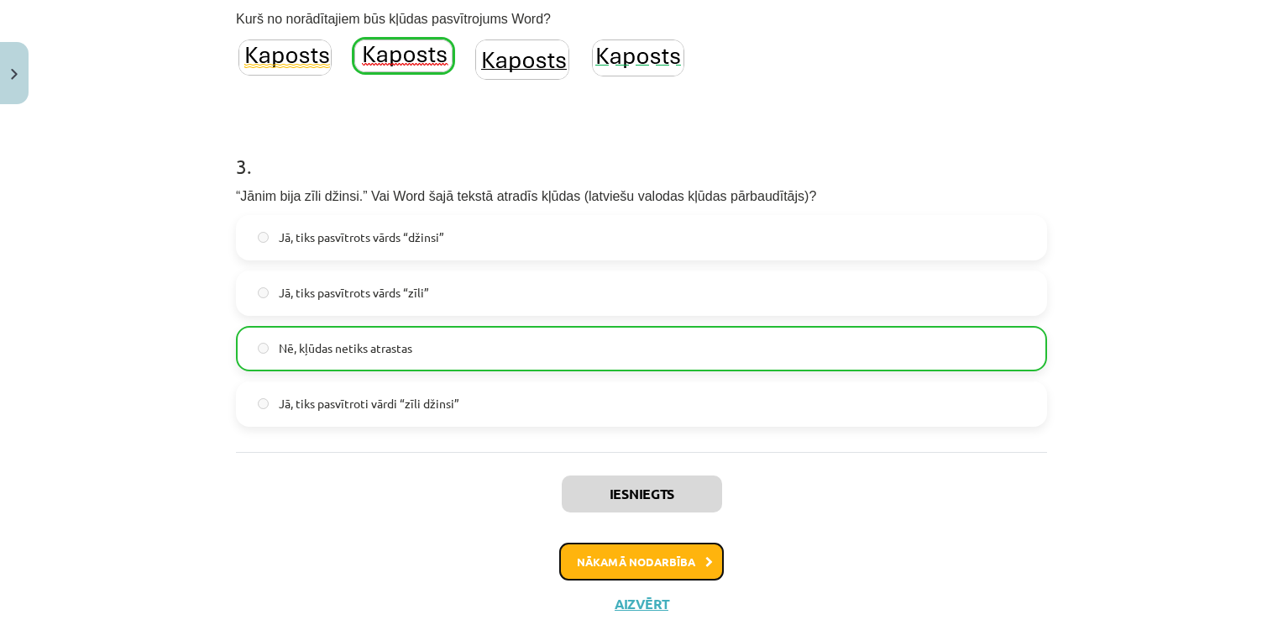
click at [693, 554] on button "Nākamā nodarbība" at bounding box center [641, 562] width 165 height 39
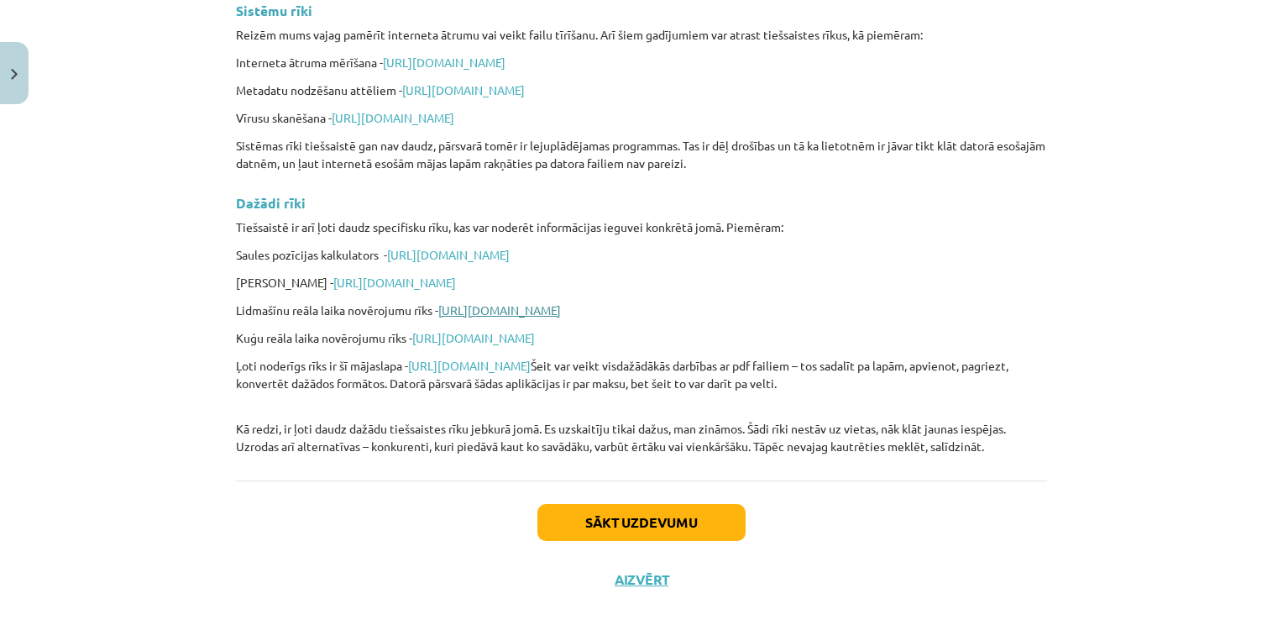
scroll to position [4049, 0]
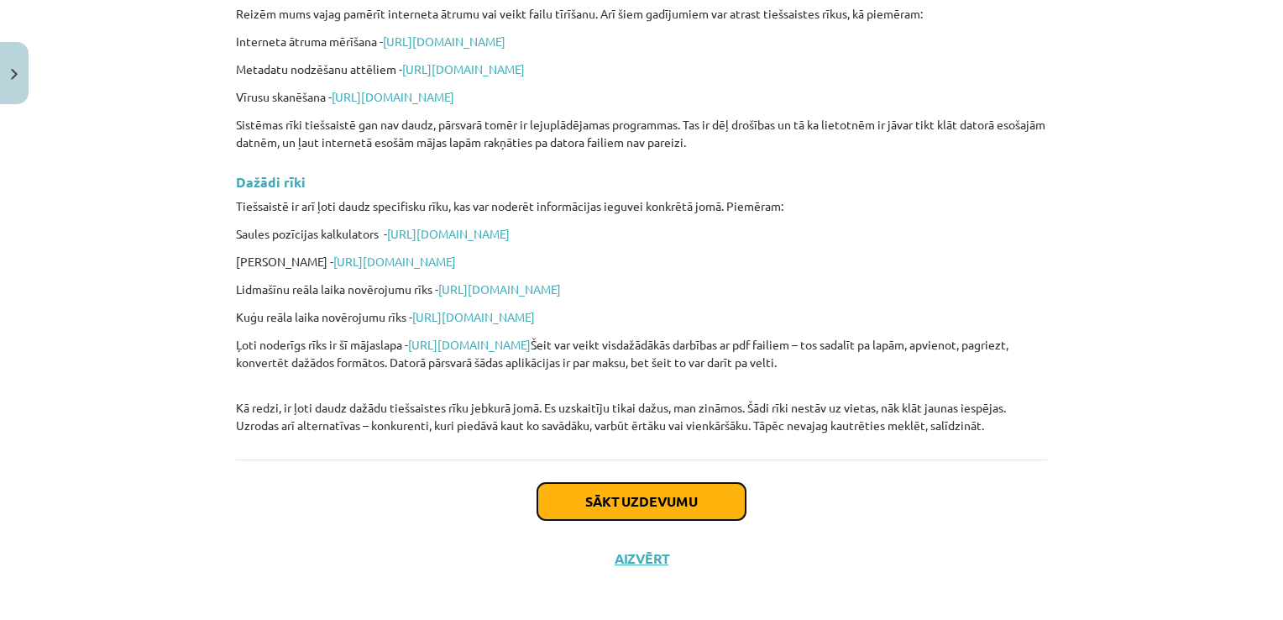
click at [685, 489] on button "Sākt uzdevumu" at bounding box center [641, 501] width 208 height 37
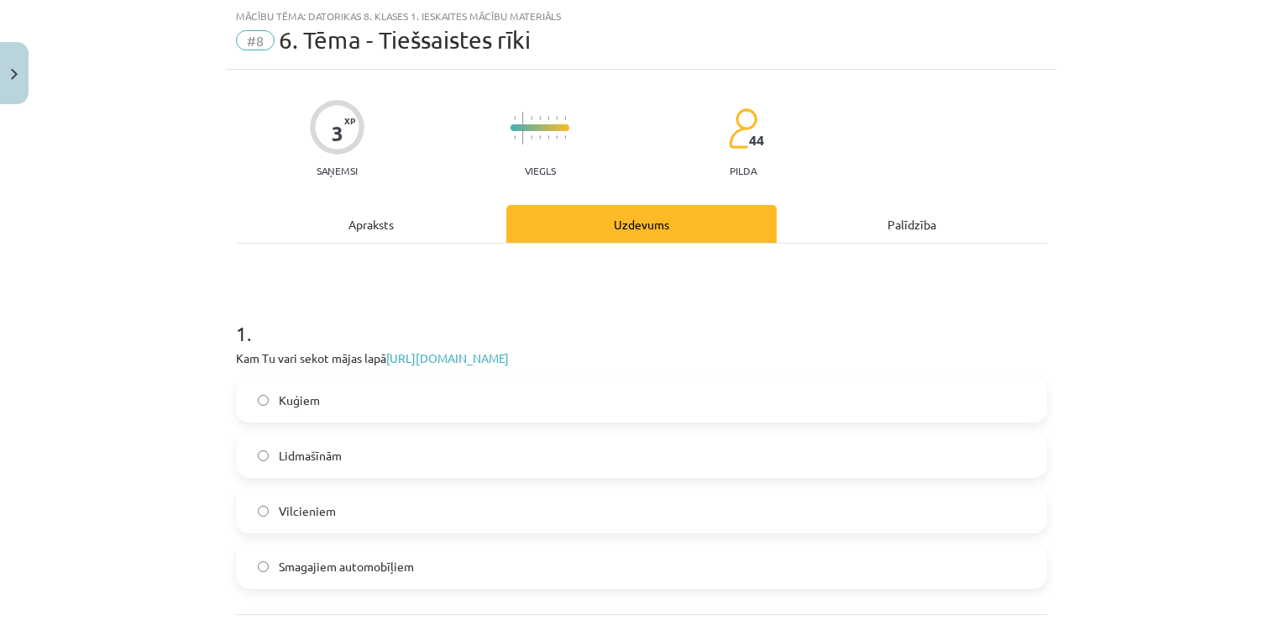
scroll to position [205, 0]
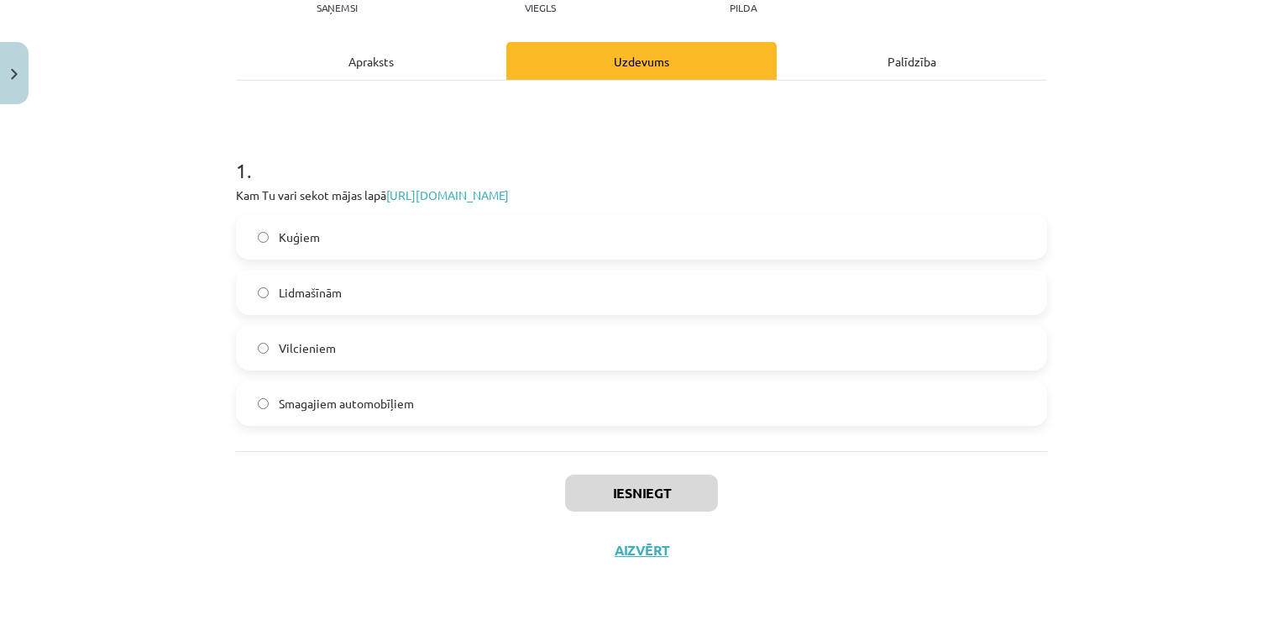
click at [457, 278] on label "Lidmašīnām" at bounding box center [642, 292] width 808 height 42
click at [617, 486] on button "Iesniegt" at bounding box center [641, 492] width 153 height 37
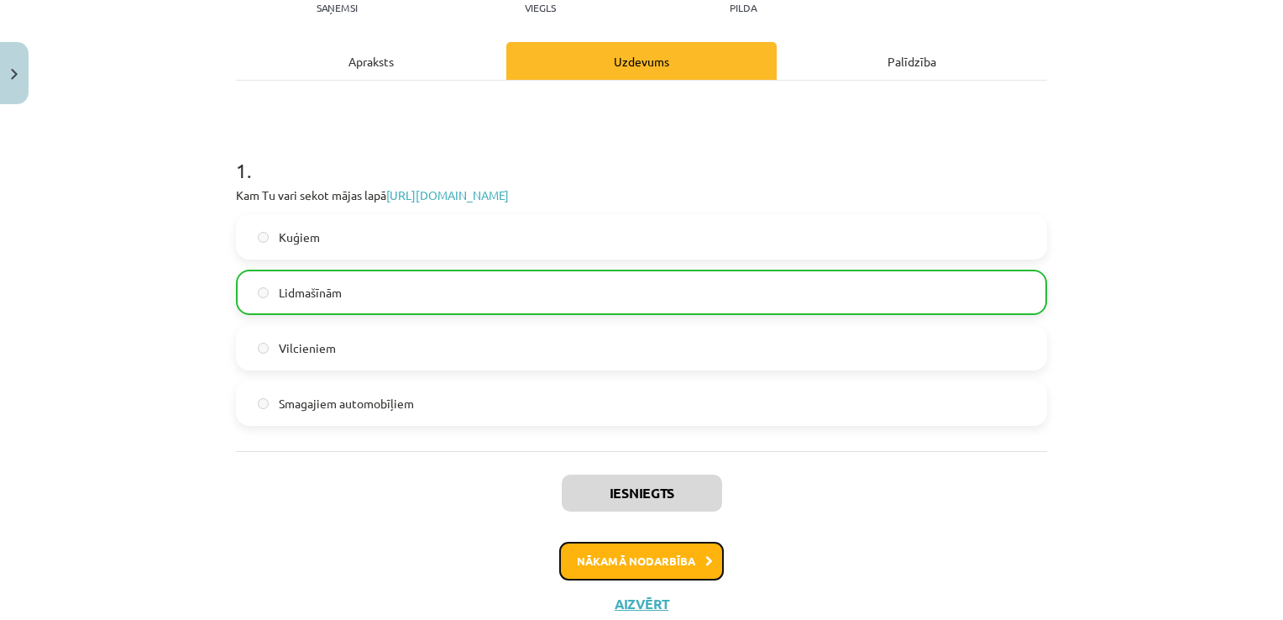
click at [632, 555] on button "Nākamā nodarbība" at bounding box center [641, 561] width 165 height 39
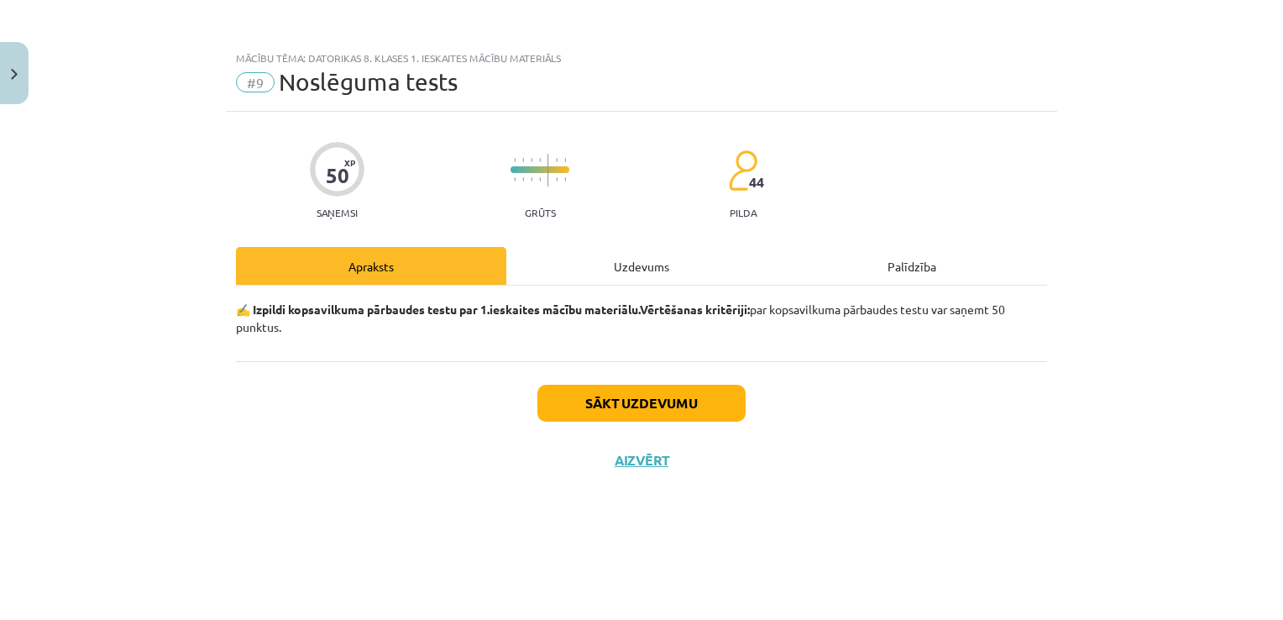
scroll to position [0, 0]
click at [652, 408] on button "Sākt uzdevumu" at bounding box center [641, 403] width 208 height 37
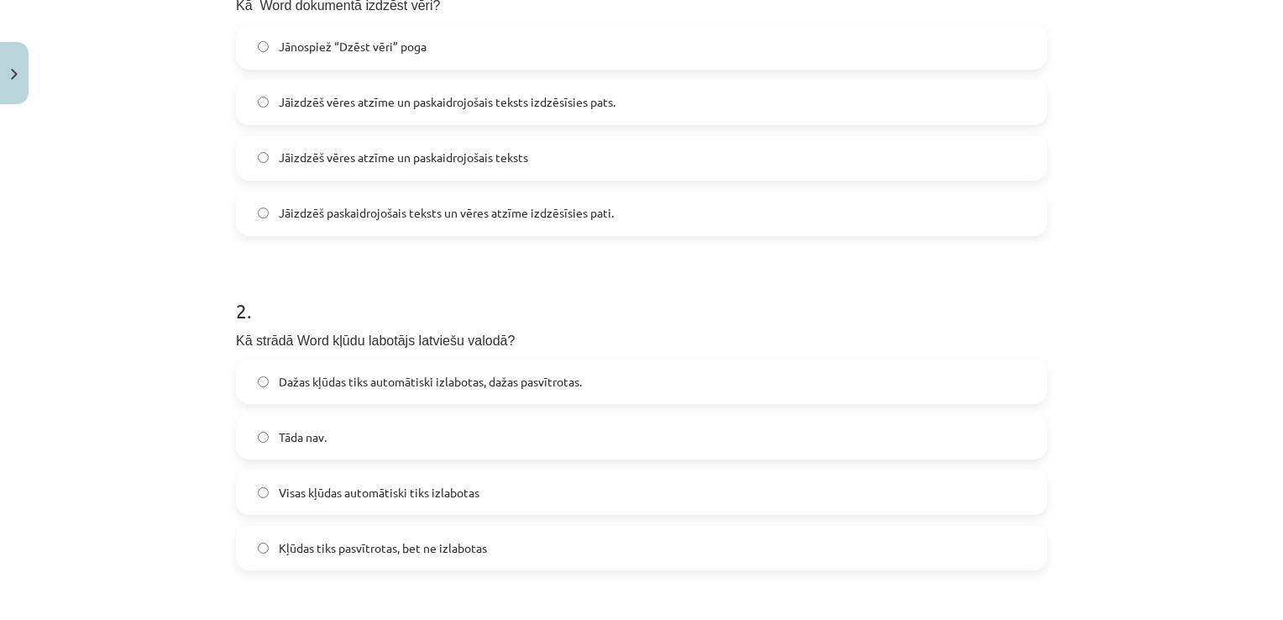
scroll to position [370, 0]
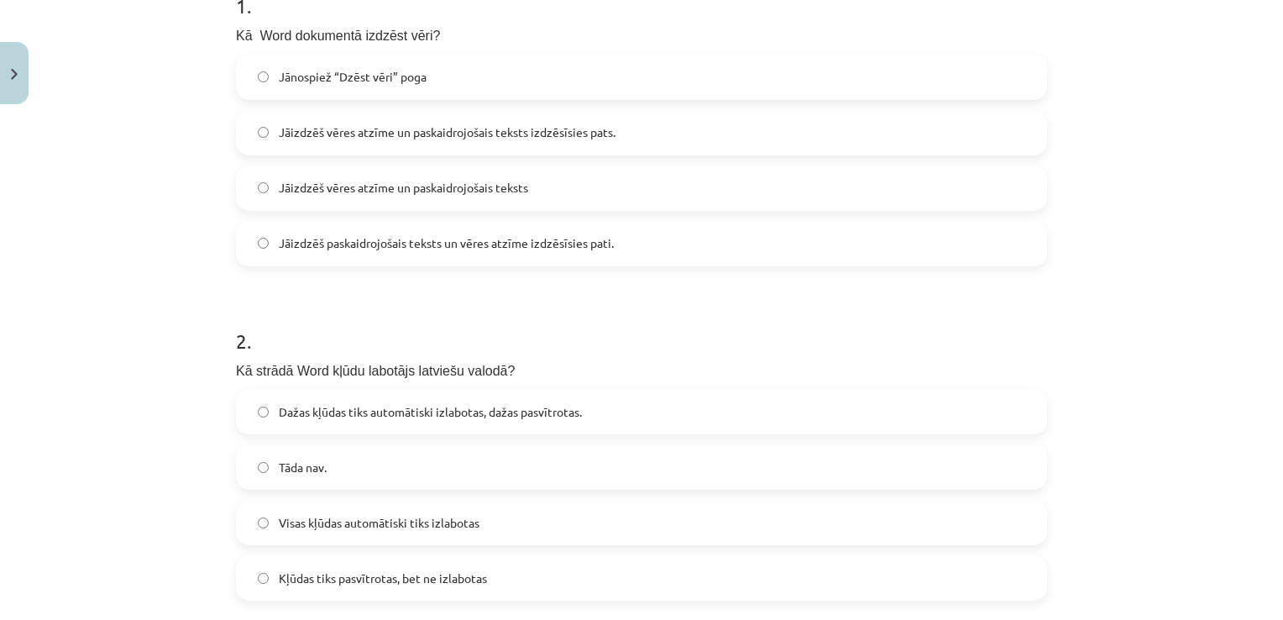
click at [477, 197] on label "Jāizdzēš vēres atzīme un paskaidrojošais teksts" at bounding box center [642, 188] width 808 height 42
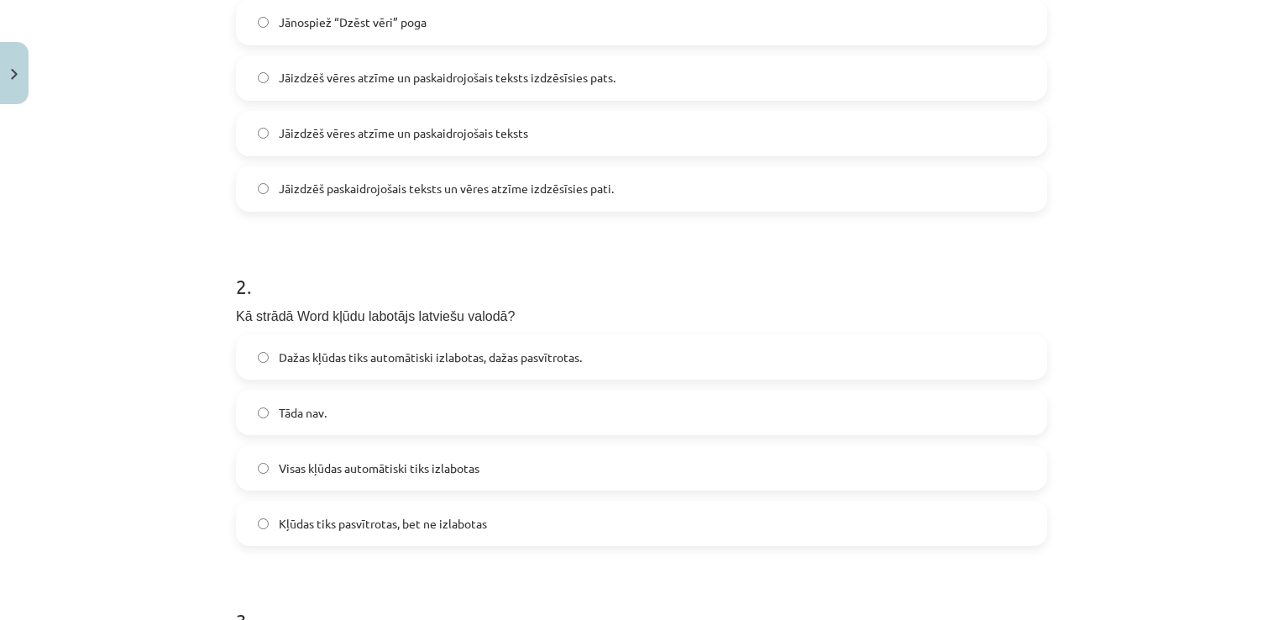
scroll to position [453, 0]
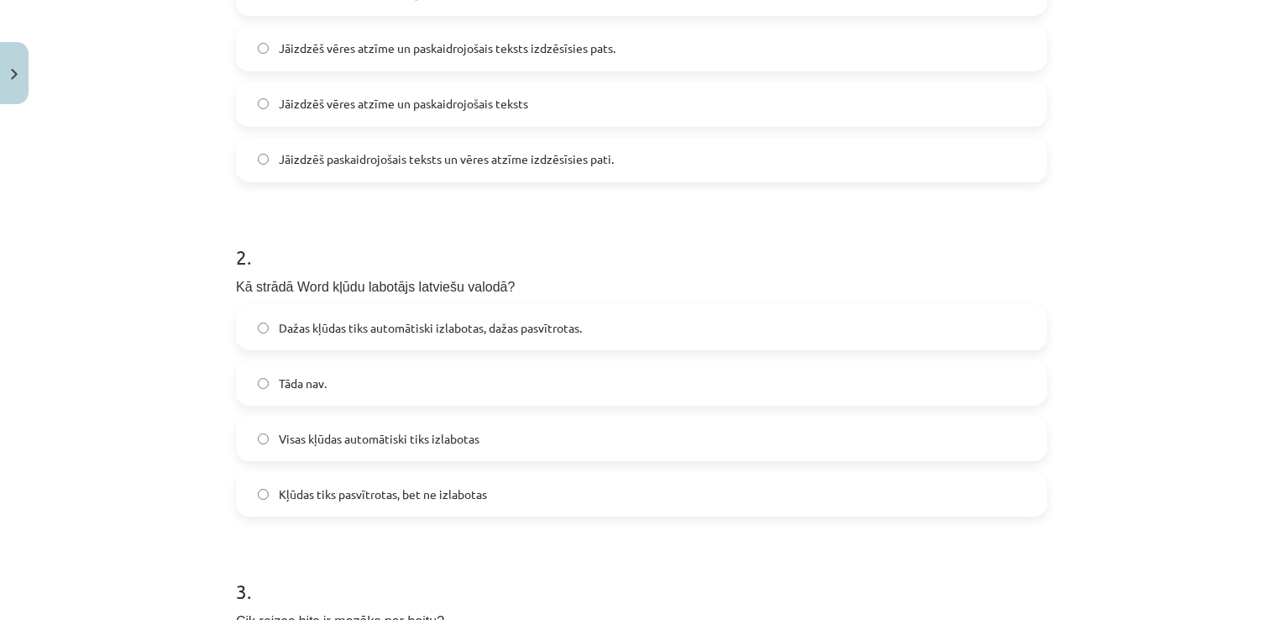
click at [552, 322] on span "Dažas kļūdas tiks automātiski izlabotas, dažas pasvītrotas." at bounding box center [430, 328] width 303 height 18
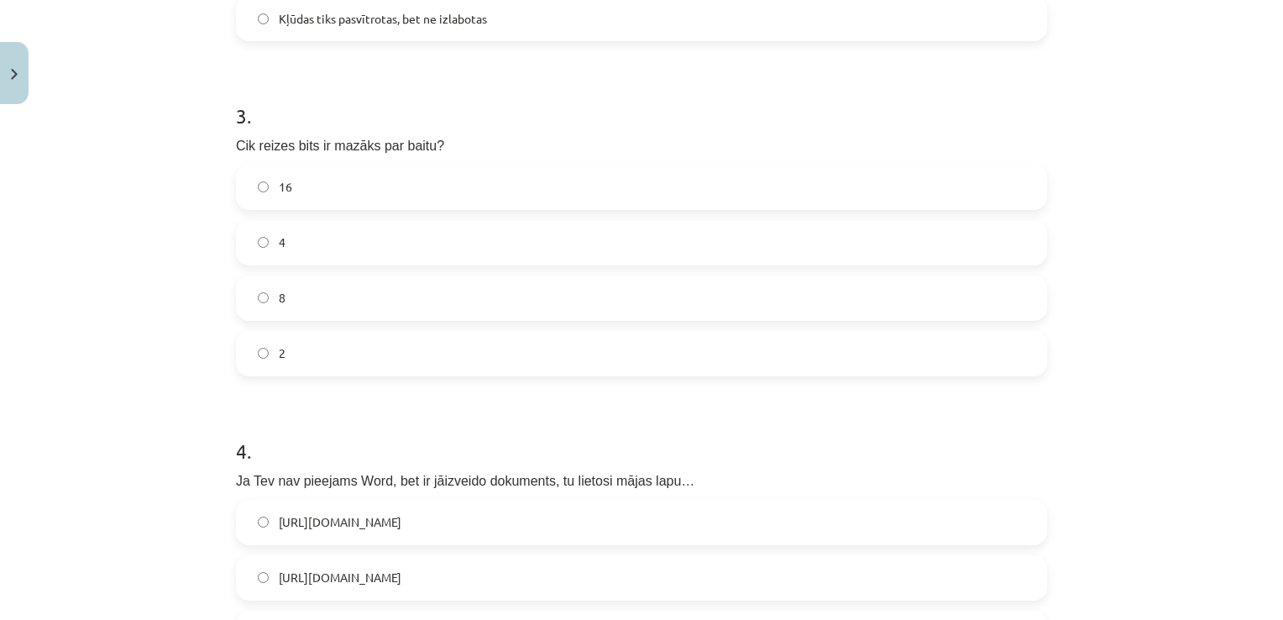
scroll to position [1041, 0]
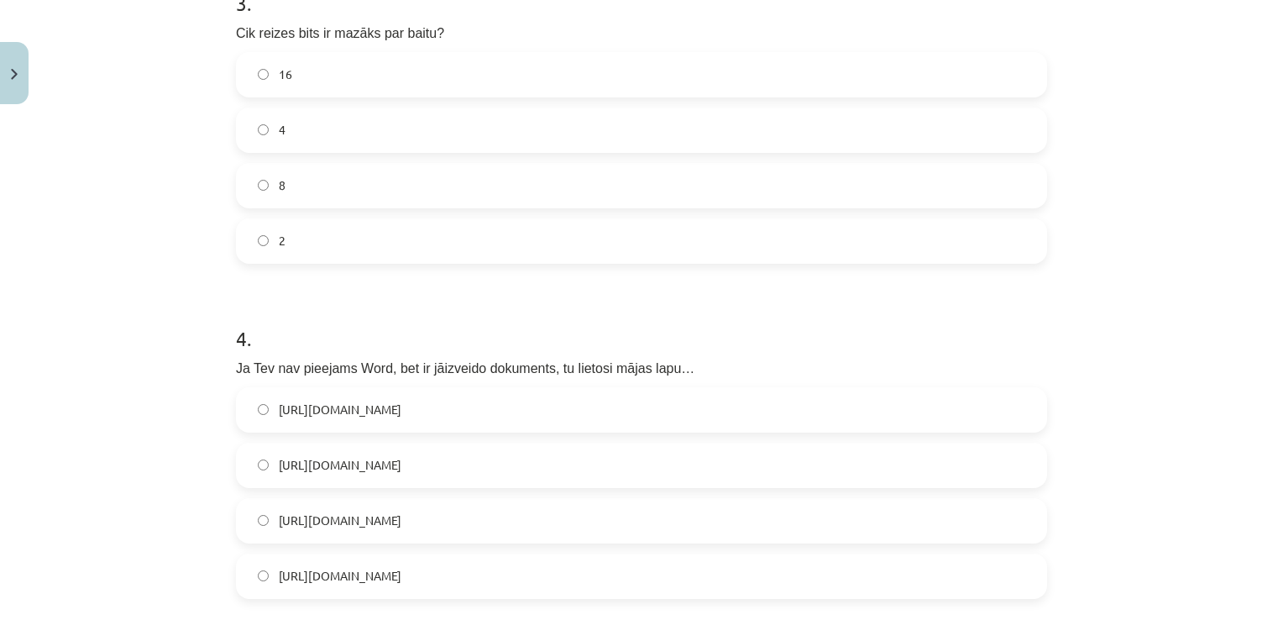
click at [335, 177] on label "8" at bounding box center [642, 186] width 808 height 42
click at [894, 571] on label "https://www.google.com/docs/about/" at bounding box center [642, 576] width 808 height 42
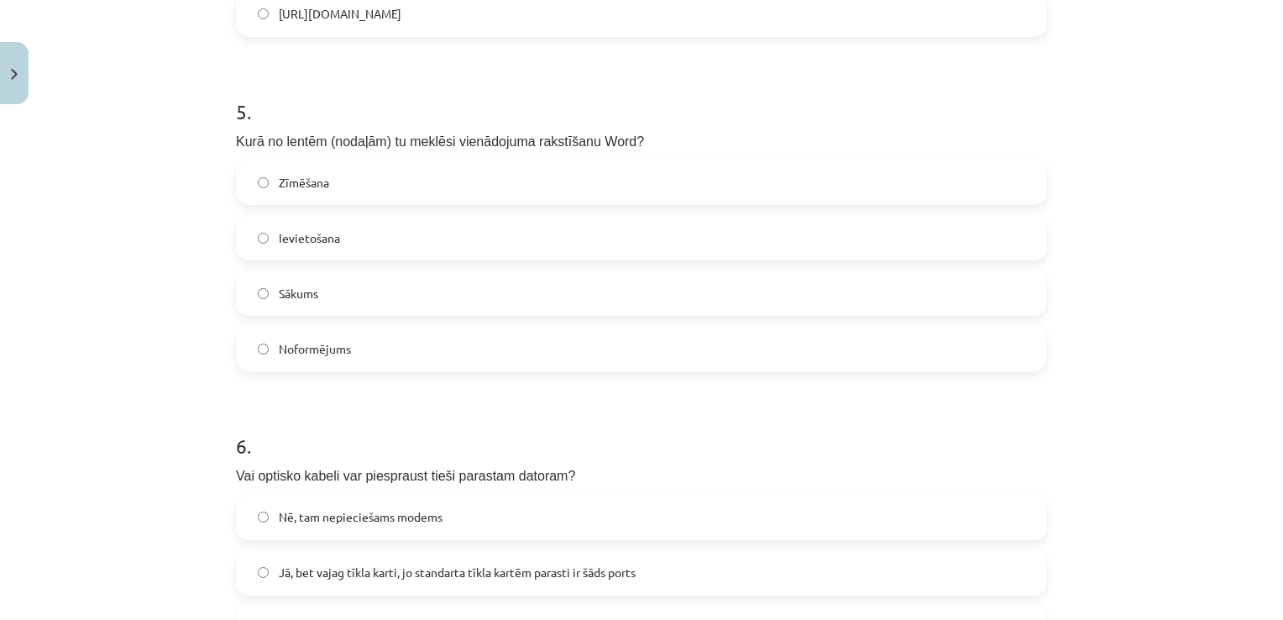
scroll to position [1629, 0]
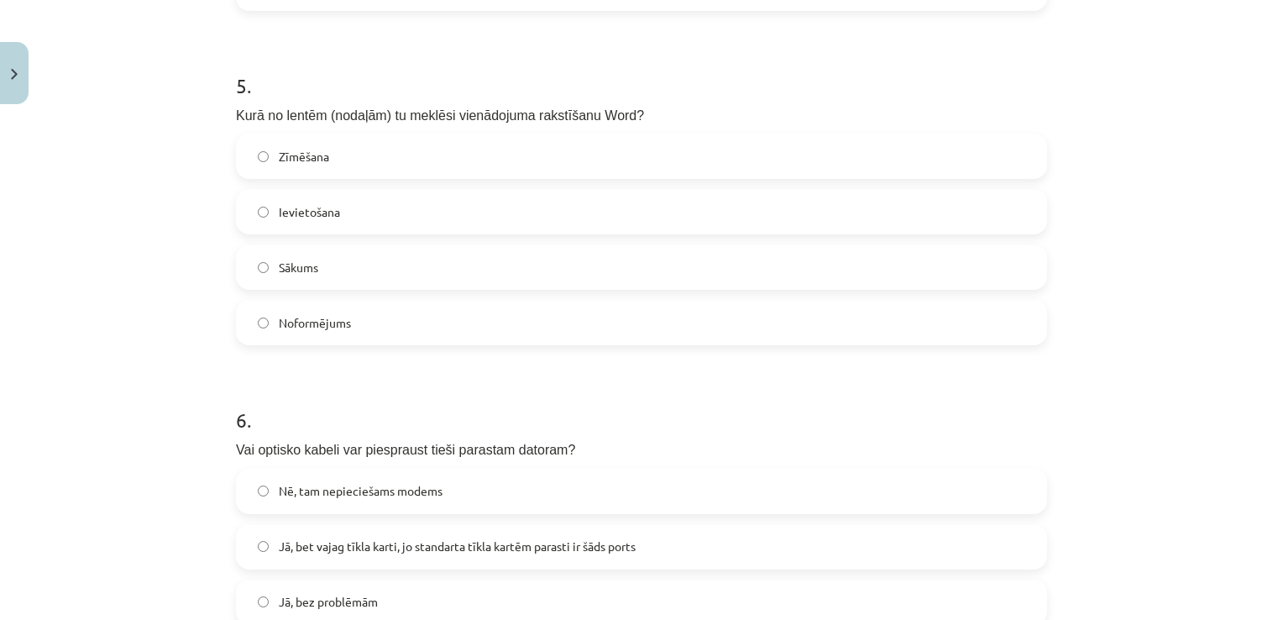
click at [1271, 309] on div "Mācību tēma: Datorikas 8. klases 1. ieskaites mācību materiāls #9 Noslēguma tes…" at bounding box center [641, 310] width 1283 height 620
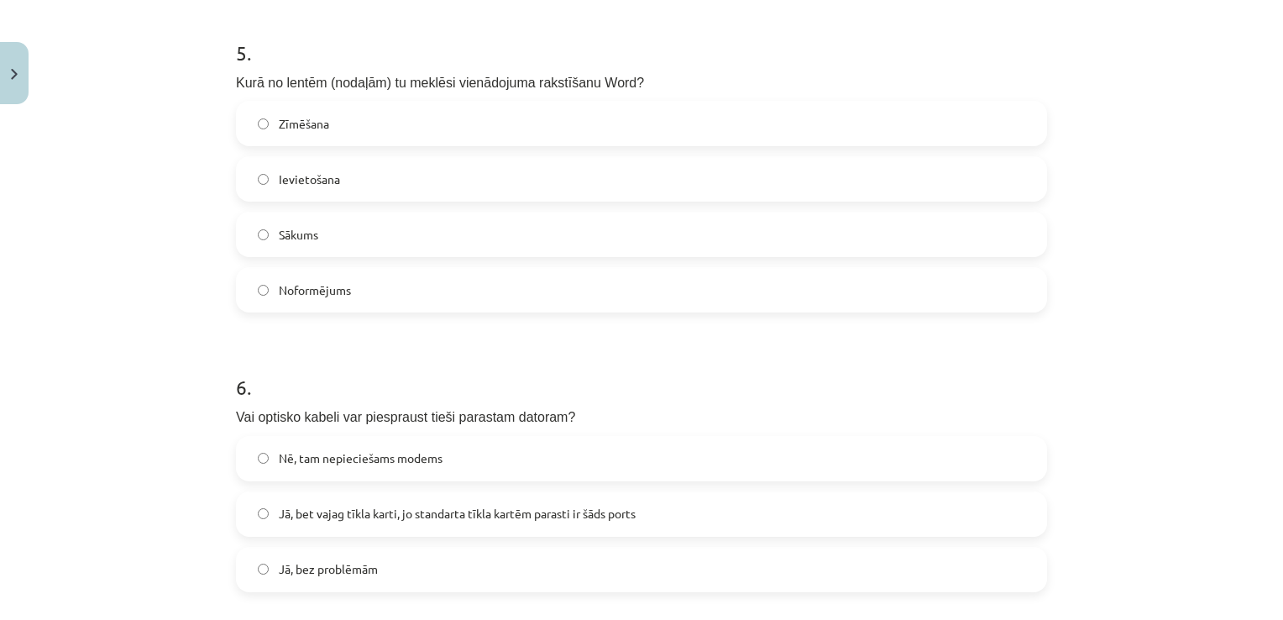
scroll to position [1680, 0]
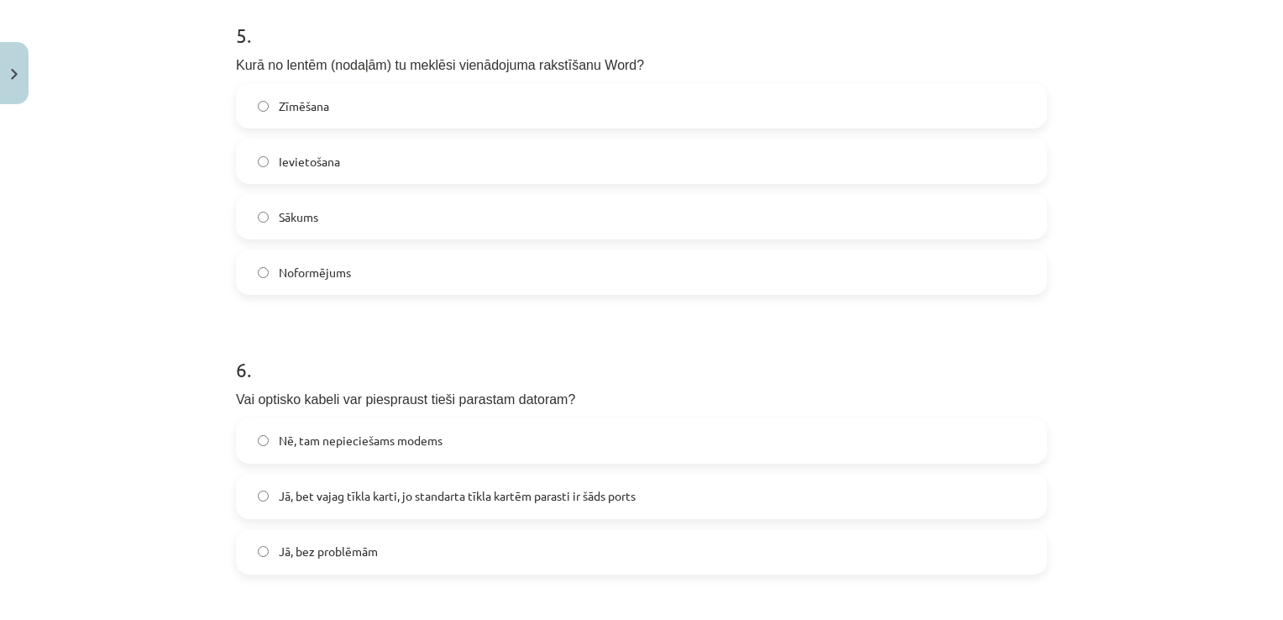
click at [677, 165] on label "Ievietošana" at bounding box center [642, 161] width 808 height 42
click at [476, 497] on span "Jā, bet vajag tīkla karti, jo standarta tīkla kartēm parasti ir šāds ports" at bounding box center [457, 496] width 357 height 18
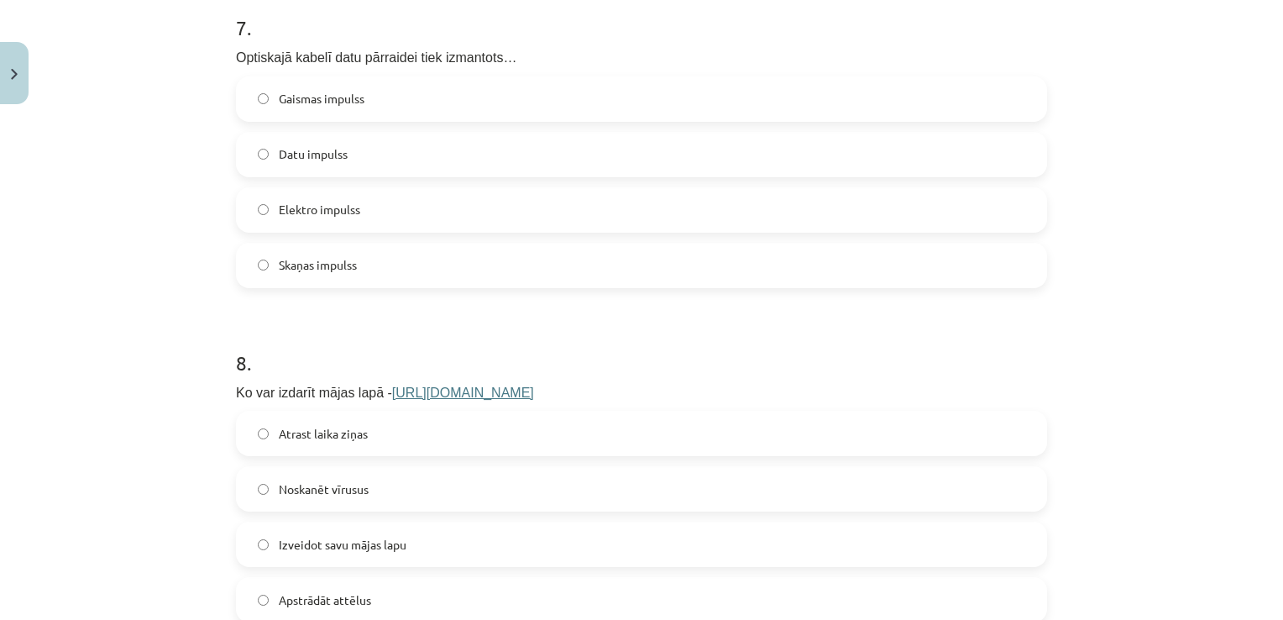
scroll to position [2309, 0]
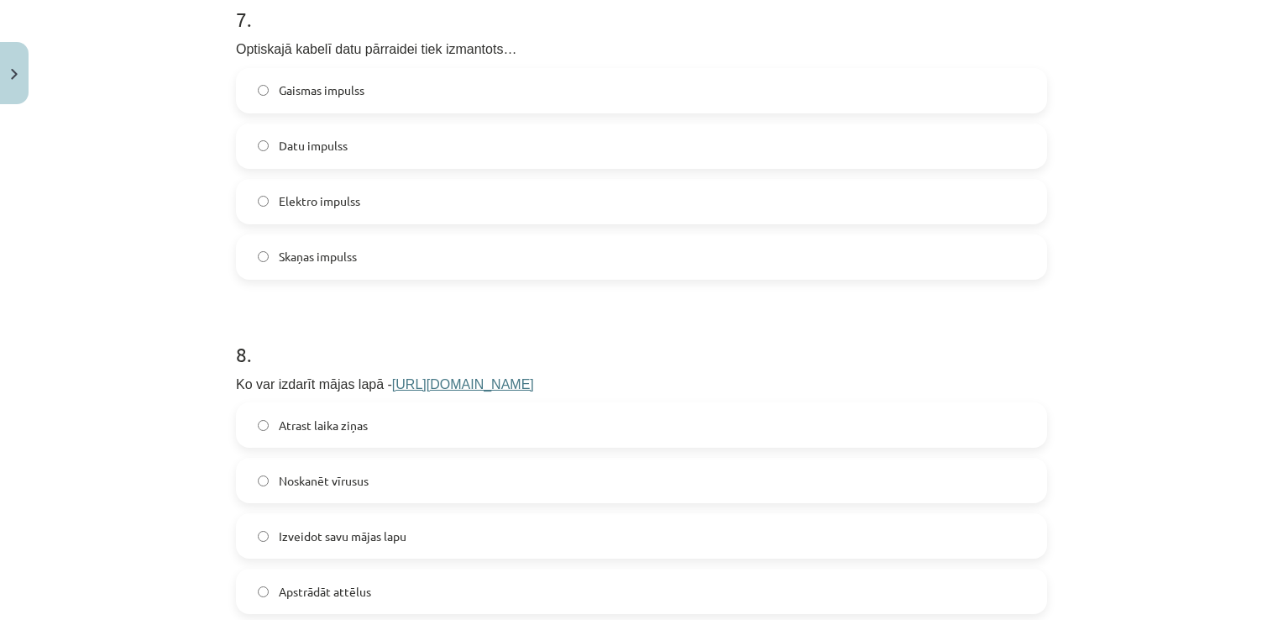
click at [857, 94] on label "Gaismas impulss" at bounding box center [642, 91] width 808 height 42
click at [447, 538] on label "Izveidot savu mājas lapu" at bounding box center [642, 536] width 808 height 42
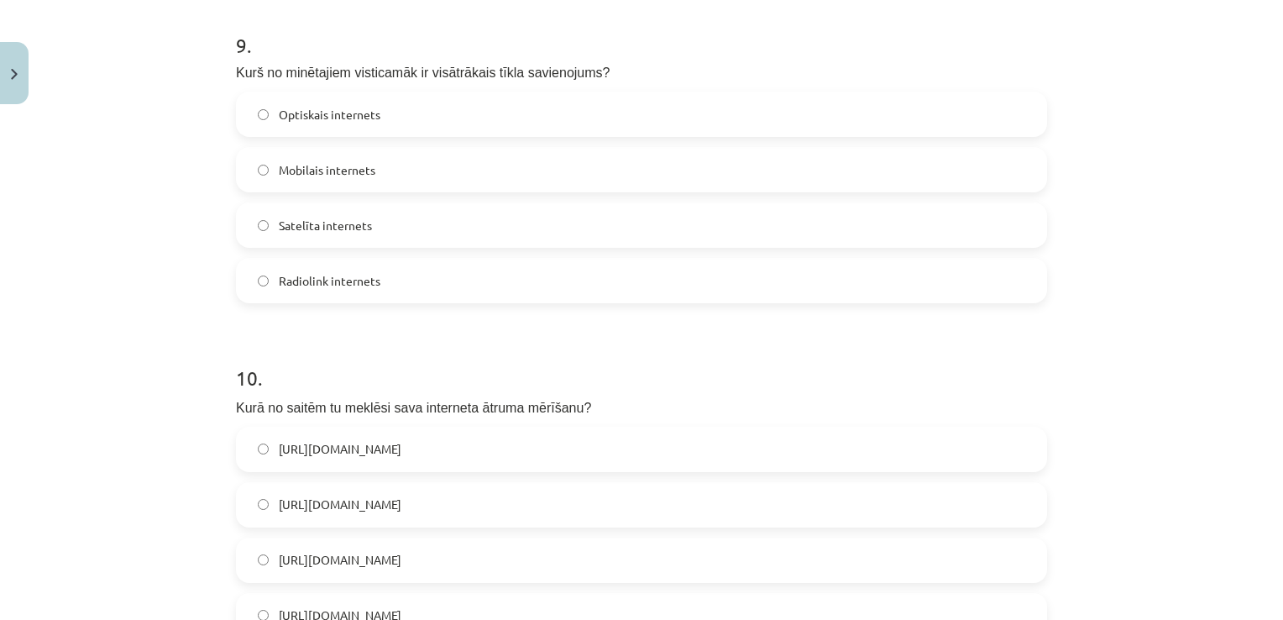
scroll to position [2981, 0]
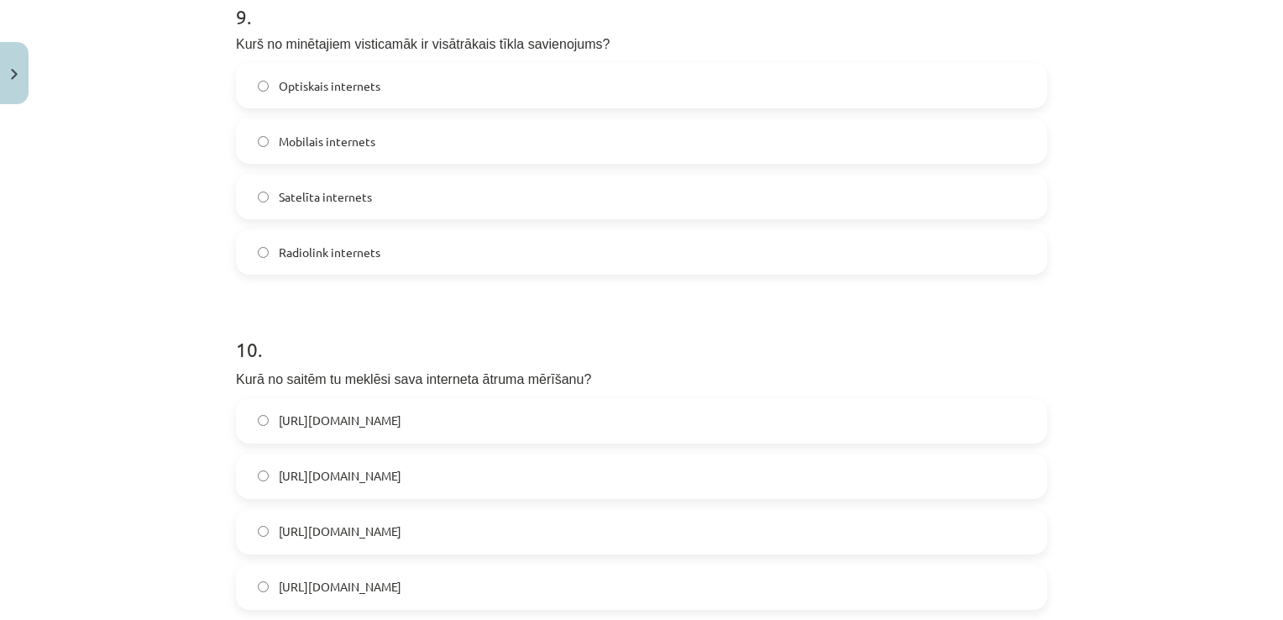
click at [870, 84] on label "Optiskais internets" at bounding box center [642, 86] width 808 height 42
click at [490, 471] on label "https://www.speedtest.net/" at bounding box center [642, 476] width 808 height 42
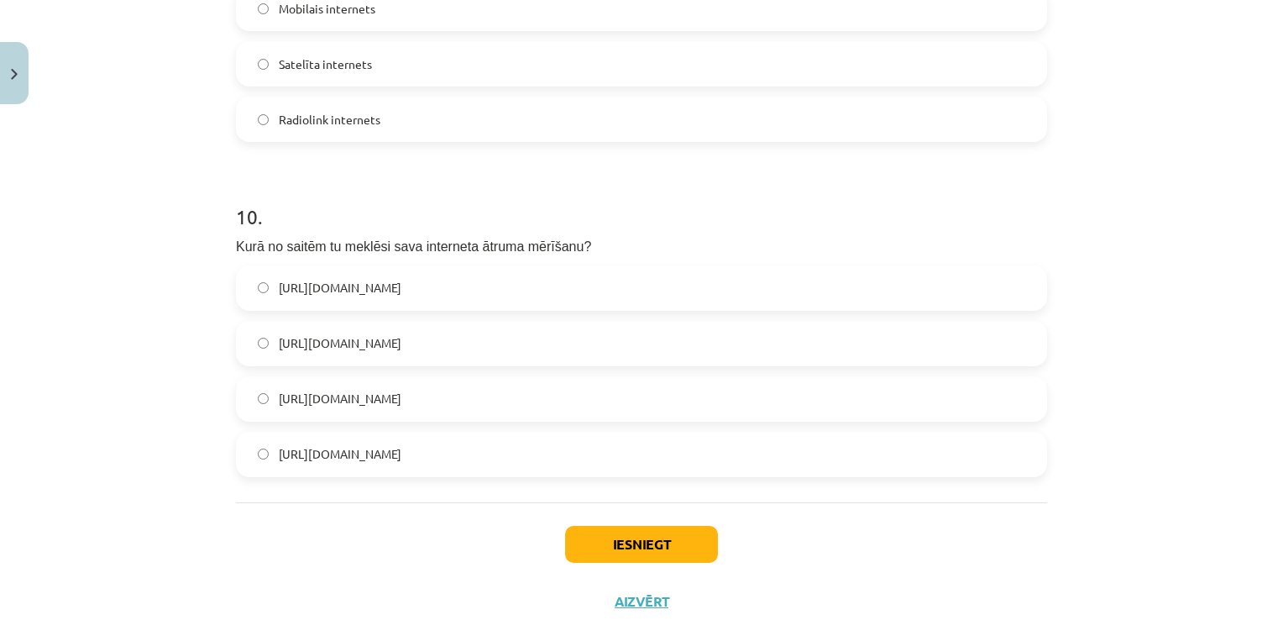
scroll to position [3164, 0]
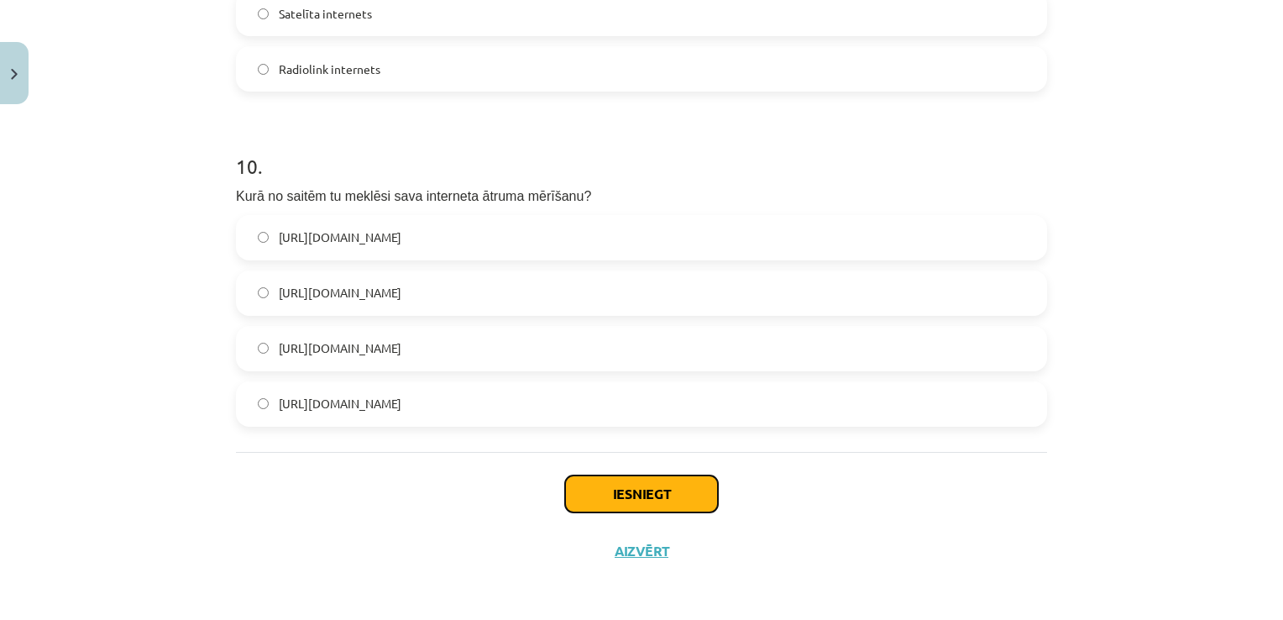
click at [610, 482] on button "Iesniegt" at bounding box center [641, 493] width 153 height 37
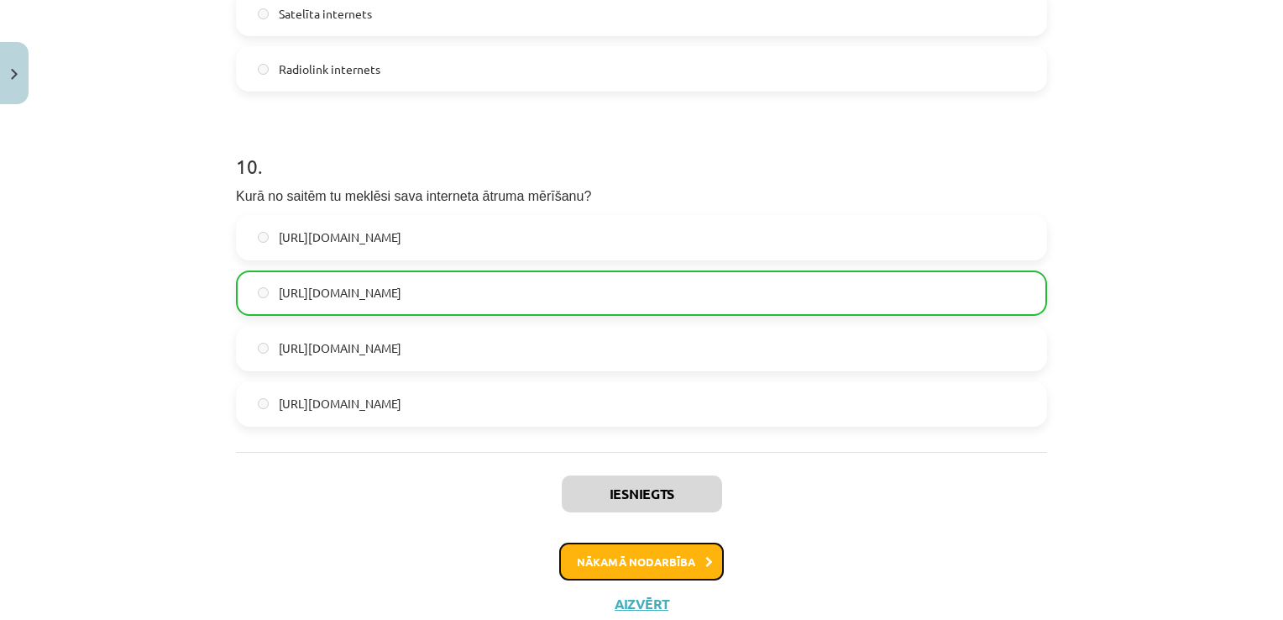
click at [672, 554] on button "Nākamā nodarbība" at bounding box center [641, 562] width 165 height 39
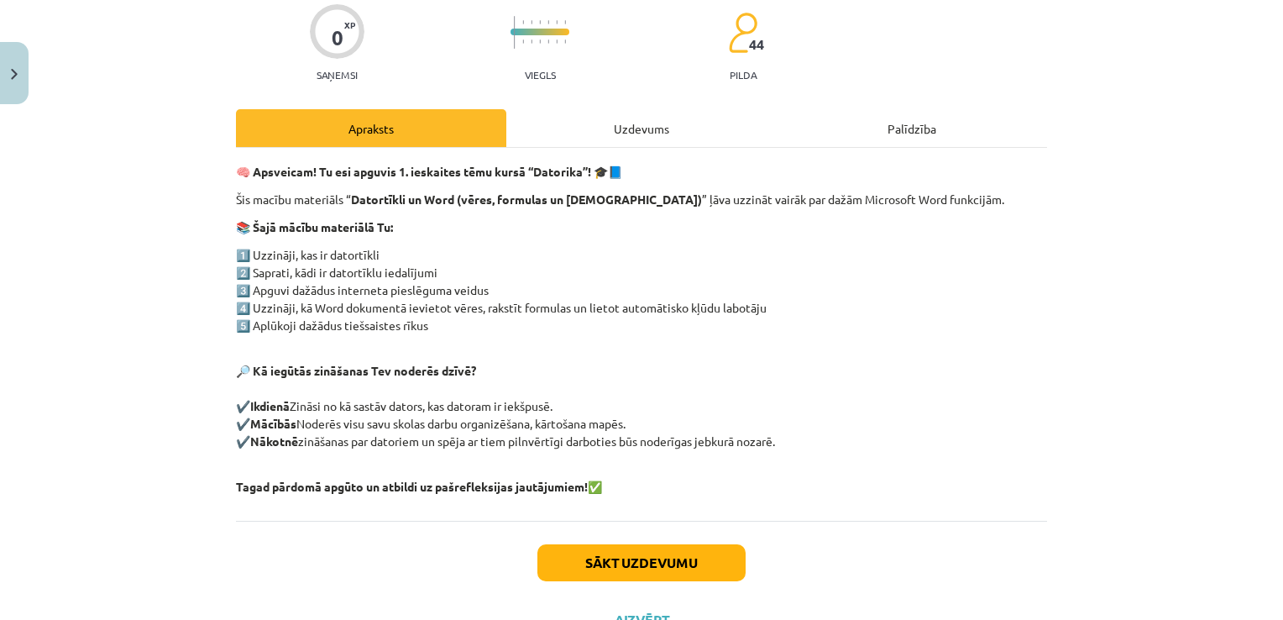
scroll to position [207, 0]
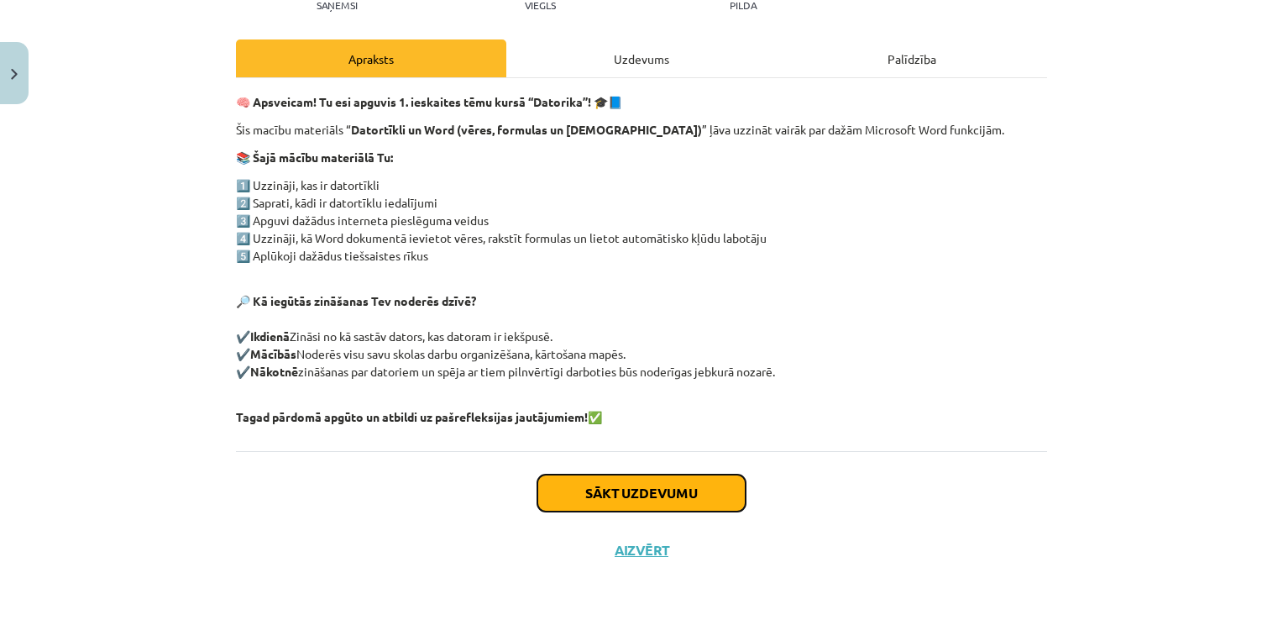
click at [694, 495] on button "Sākt uzdevumu" at bounding box center [641, 492] width 208 height 37
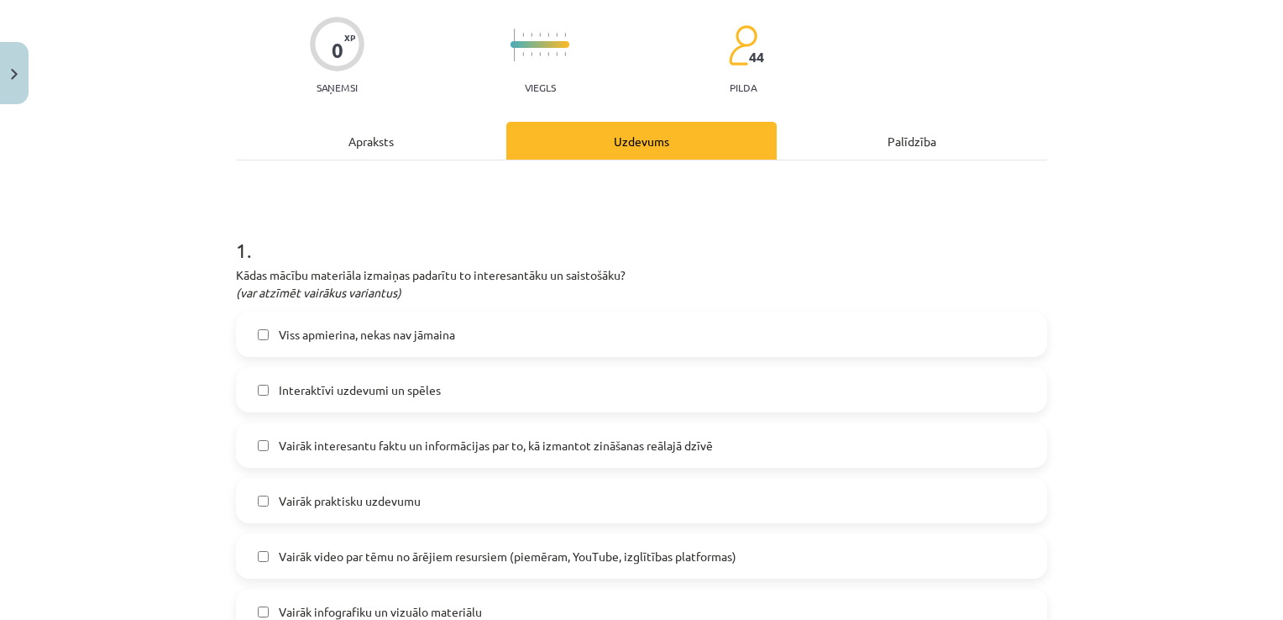
scroll to position [126, 0]
click at [998, 386] on label "Interaktīvi uzdevumi un spēles" at bounding box center [642, 389] width 808 height 42
click at [976, 328] on label "Viss apmierina, nekas nav jāmaina" at bounding box center [642, 333] width 808 height 42
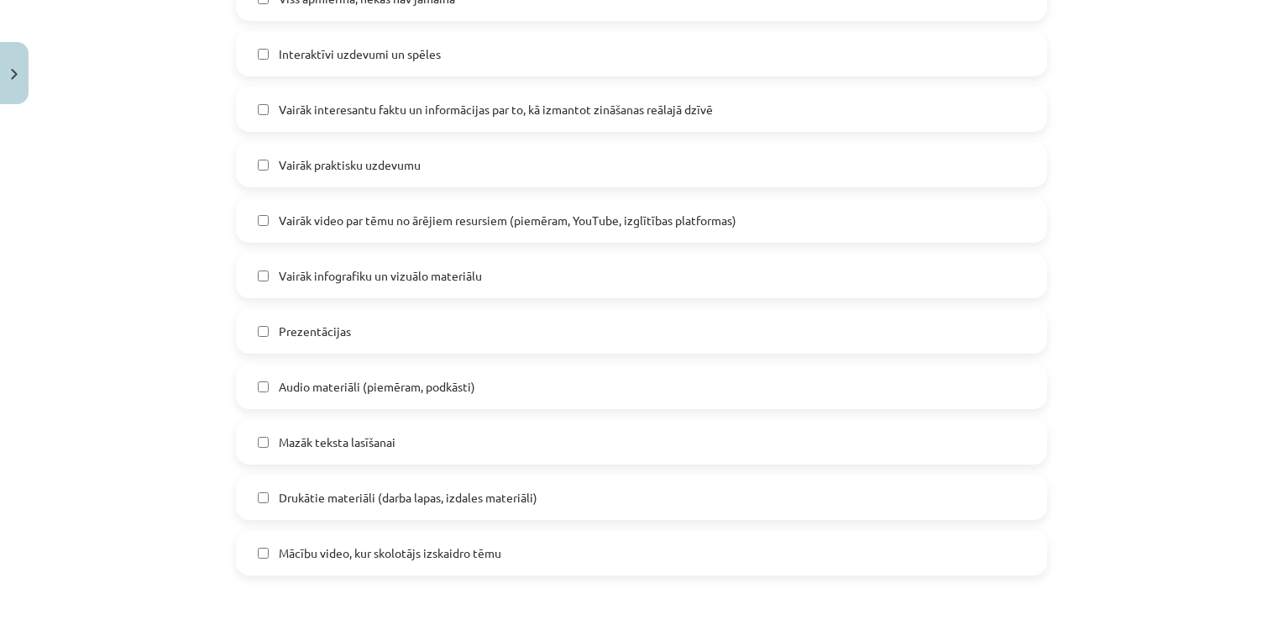
scroll to position [462, 0]
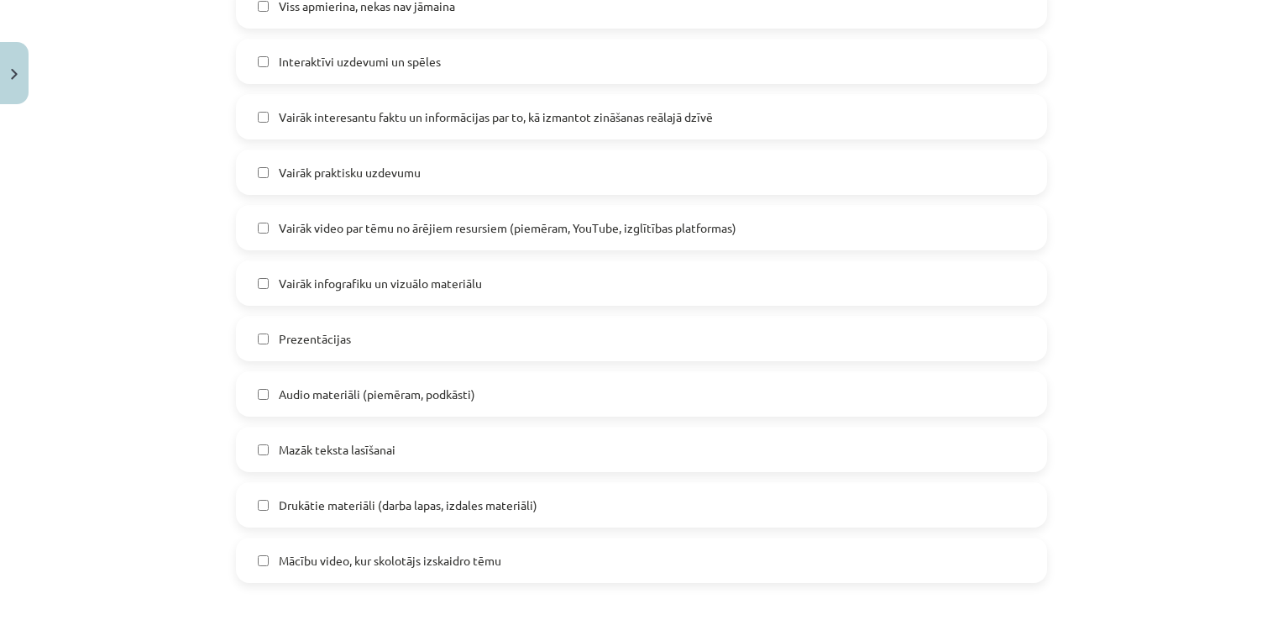
click at [552, 52] on label "Interaktīvi uzdevumi un spēles" at bounding box center [642, 61] width 808 height 42
click at [581, 15] on label "Viss apmierina, nekas nav jāmaina" at bounding box center [642, 6] width 808 height 42
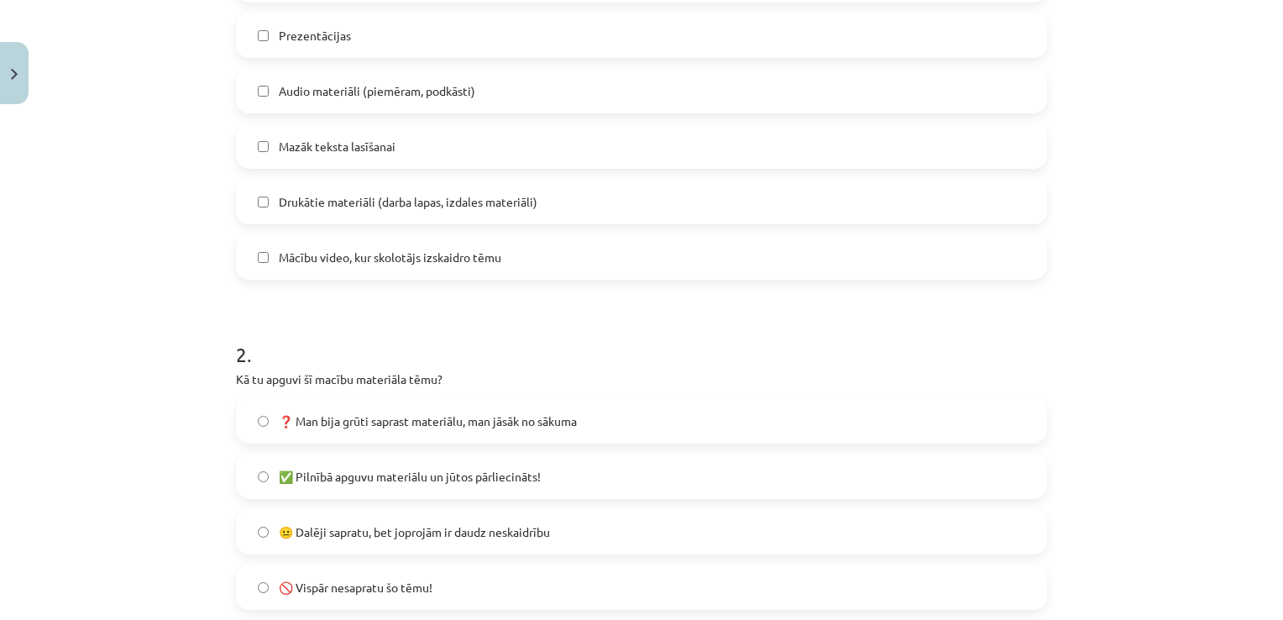
scroll to position [957, 0]
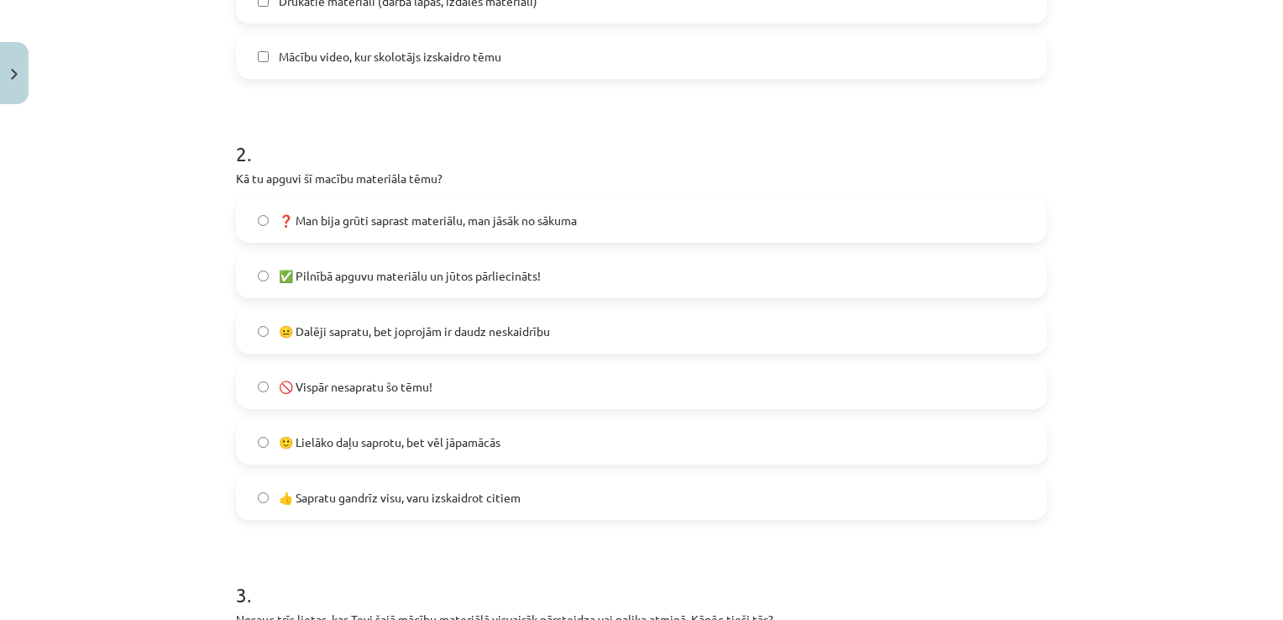
click at [508, 445] on label "🙂 Lielāko daļu saprotu, bet vēl jāpamācās" at bounding box center [642, 442] width 808 height 42
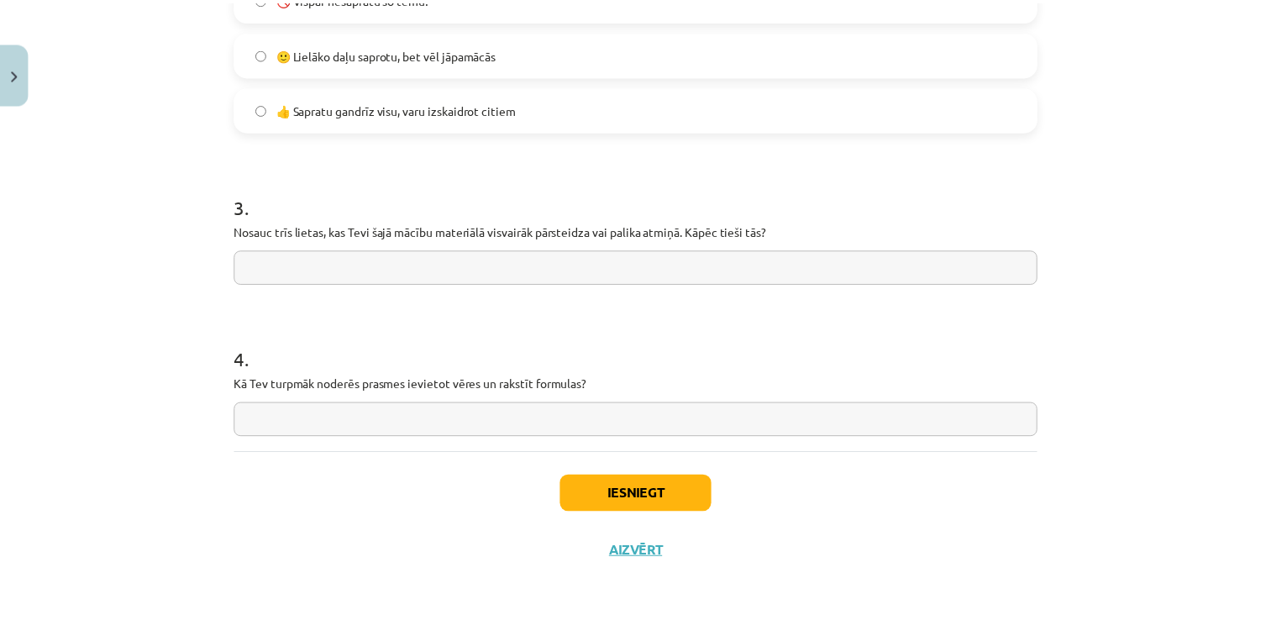
scroll to position [1347, 0]
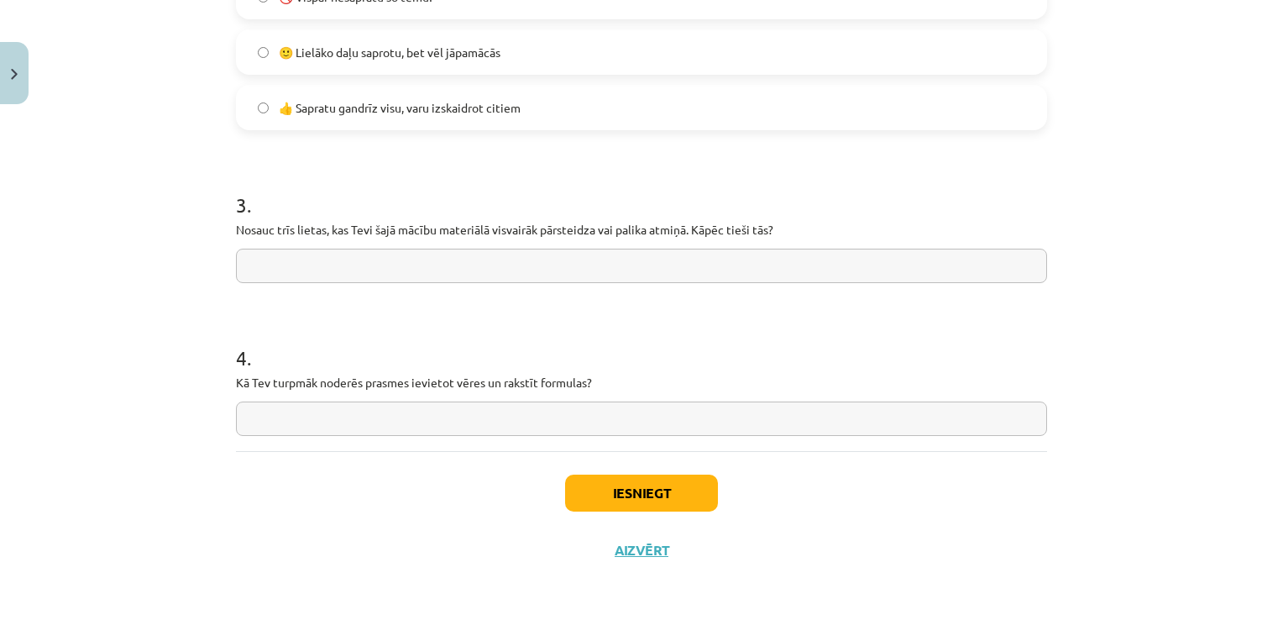
click at [770, 265] on input "text" at bounding box center [641, 266] width 811 height 34
click at [689, 487] on button "Iesniegt" at bounding box center [641, 492] width 153 height 37
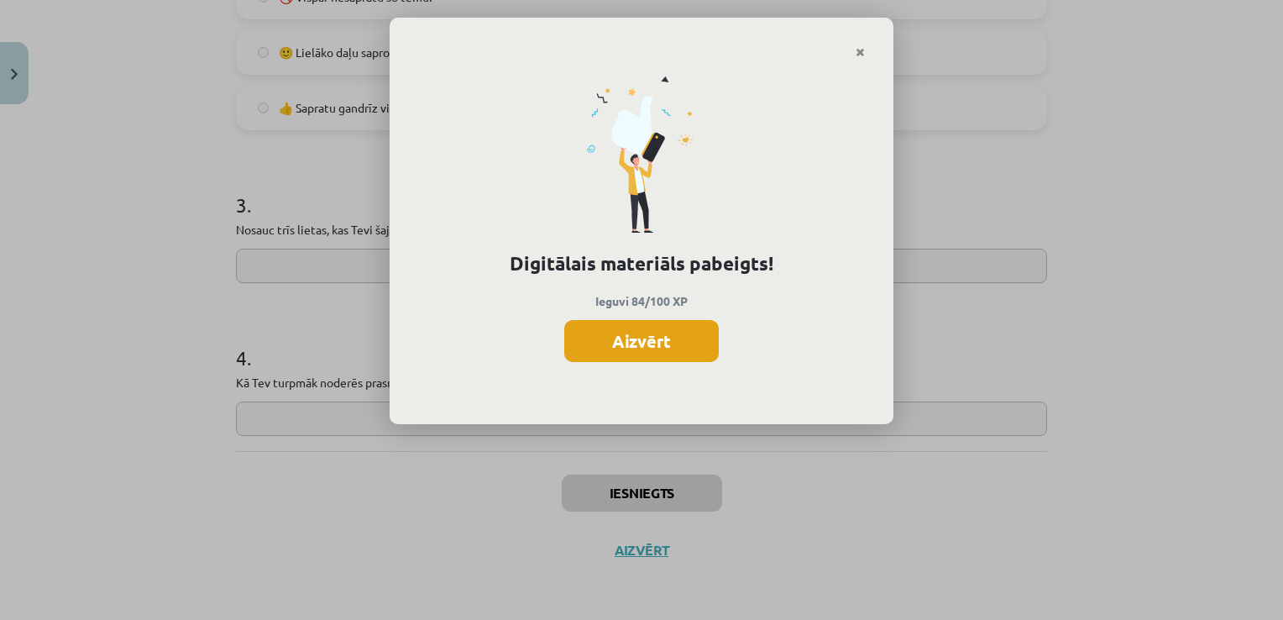
click at [695, 351] on button "Aizvērt" at bounding box center [641, 341] width 155 height 42
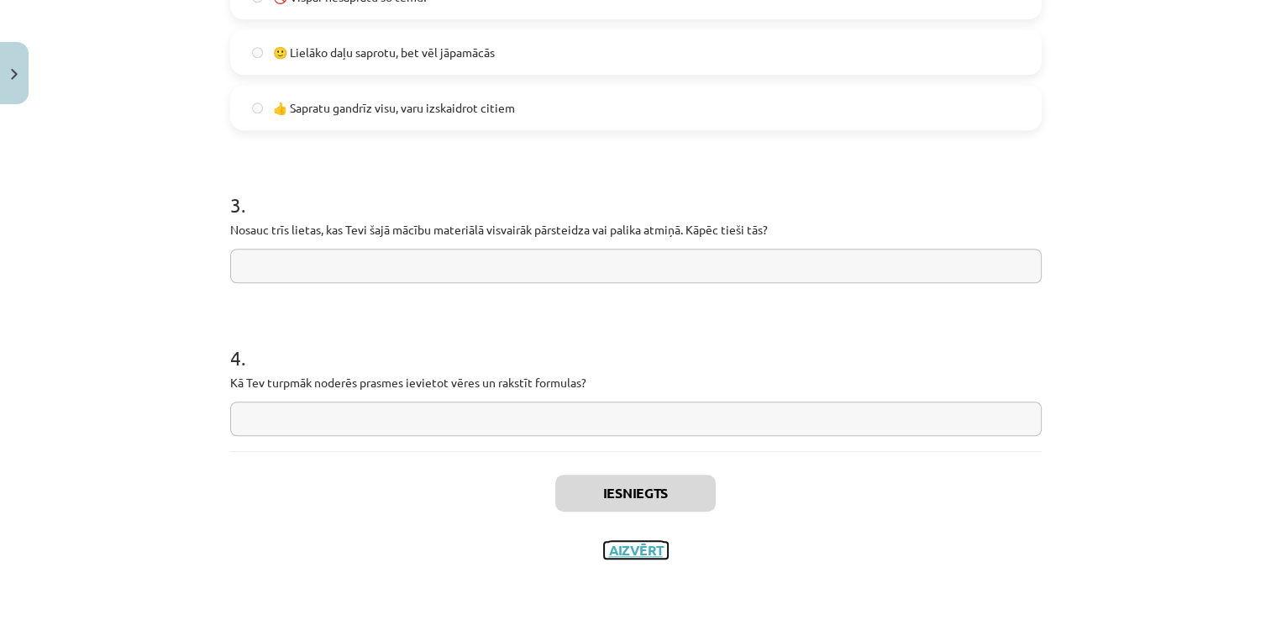
click at [642, 549] on button "Aizvērt" at bounding box center [636, 550] width 64 height 17
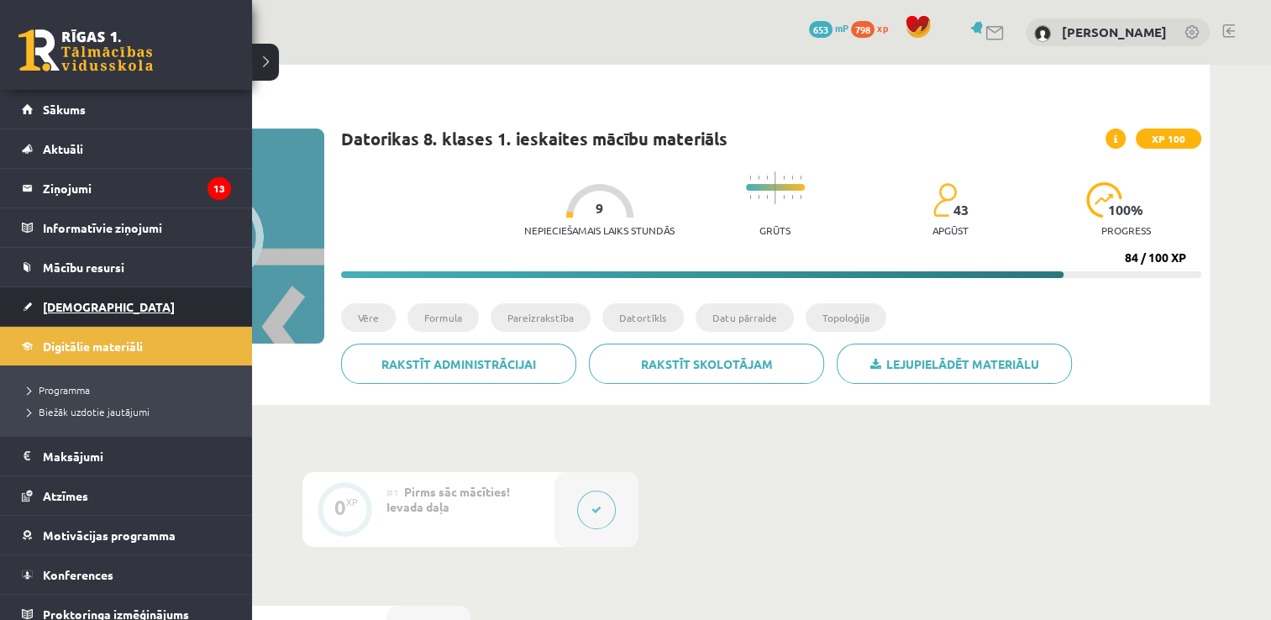
click at [121, 307] on link "[DEMOGRAPHIC_DATA]" at bounding box center [126, 306] width 209 height 39
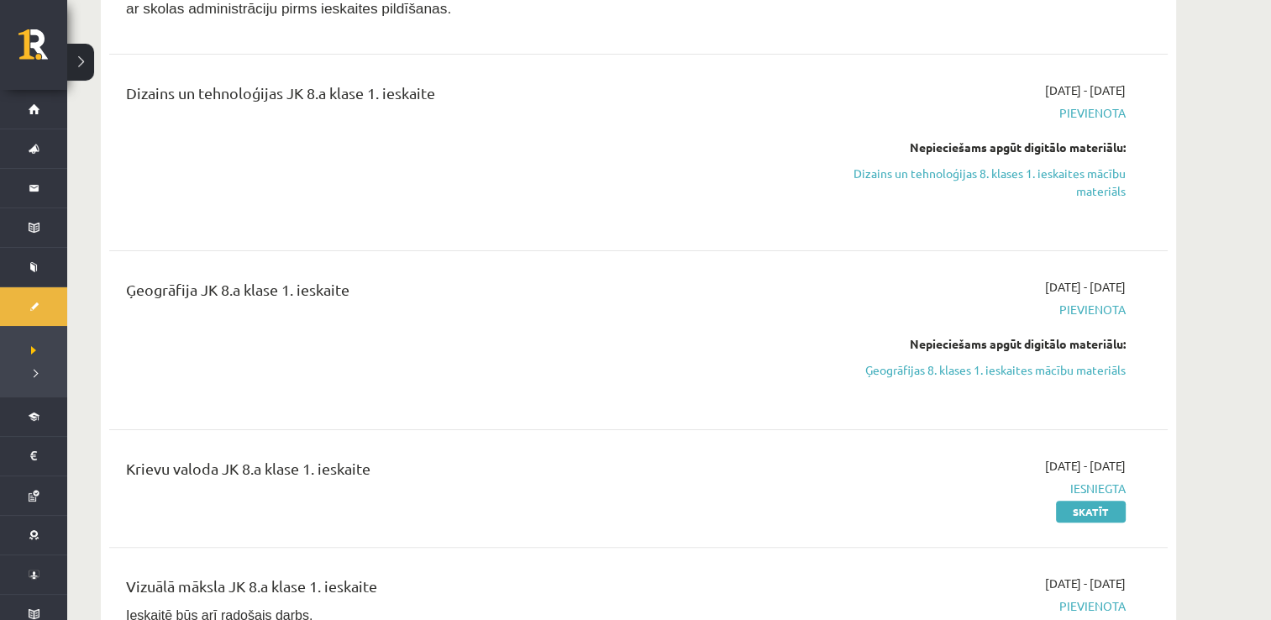
scroll to position [336, 0]
click at [1069, 178] on link "Dizains un tehnoloģijas 8. klases 1. ieskaites mācību materiāls" at bounding box center [967, 182] width 317 height 35
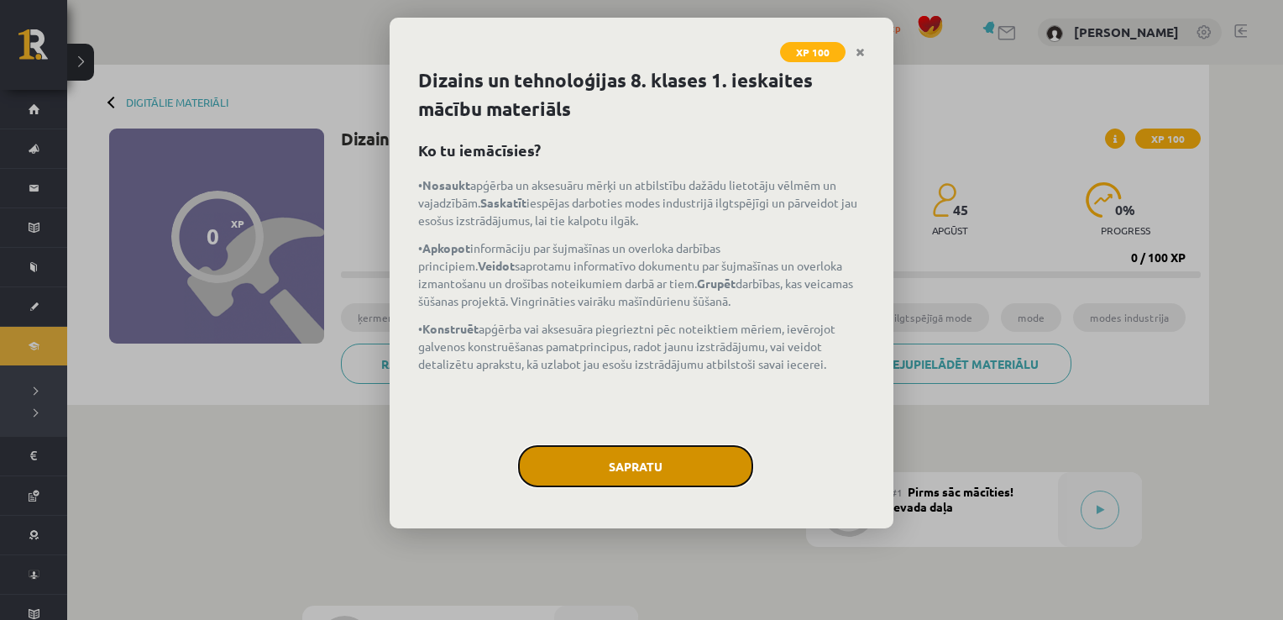
click at [696, 478] on button "Sapratu" at bounding box center [635, 466] width 235 height 42
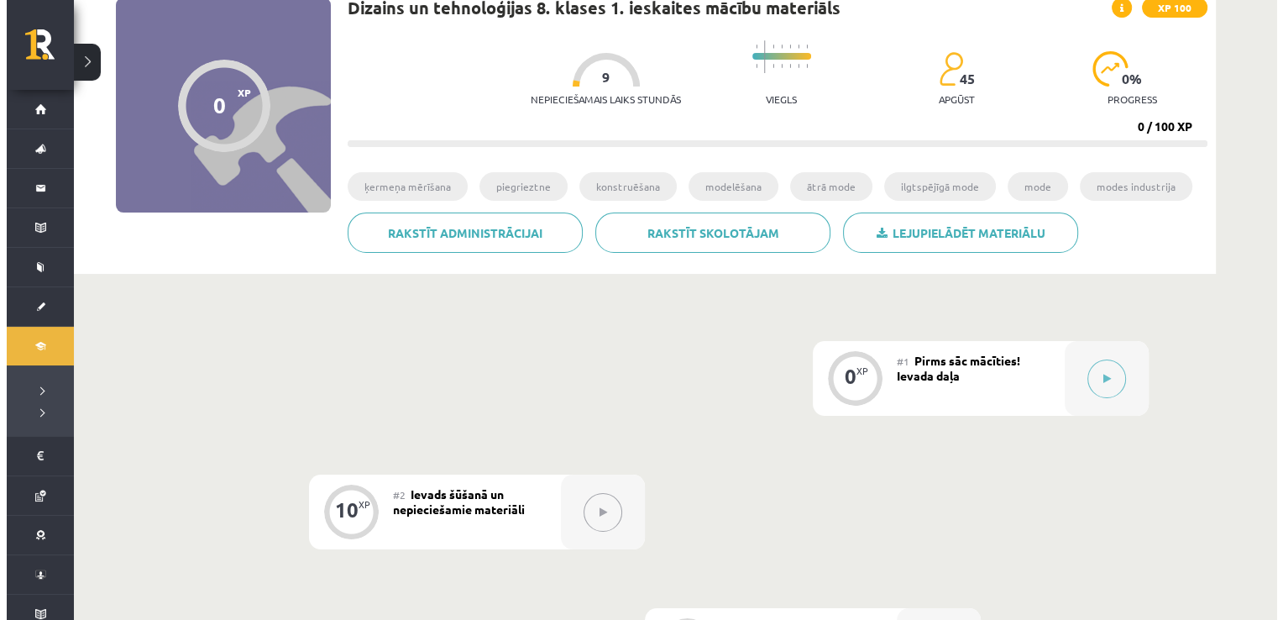
scroll to position [252, 0]
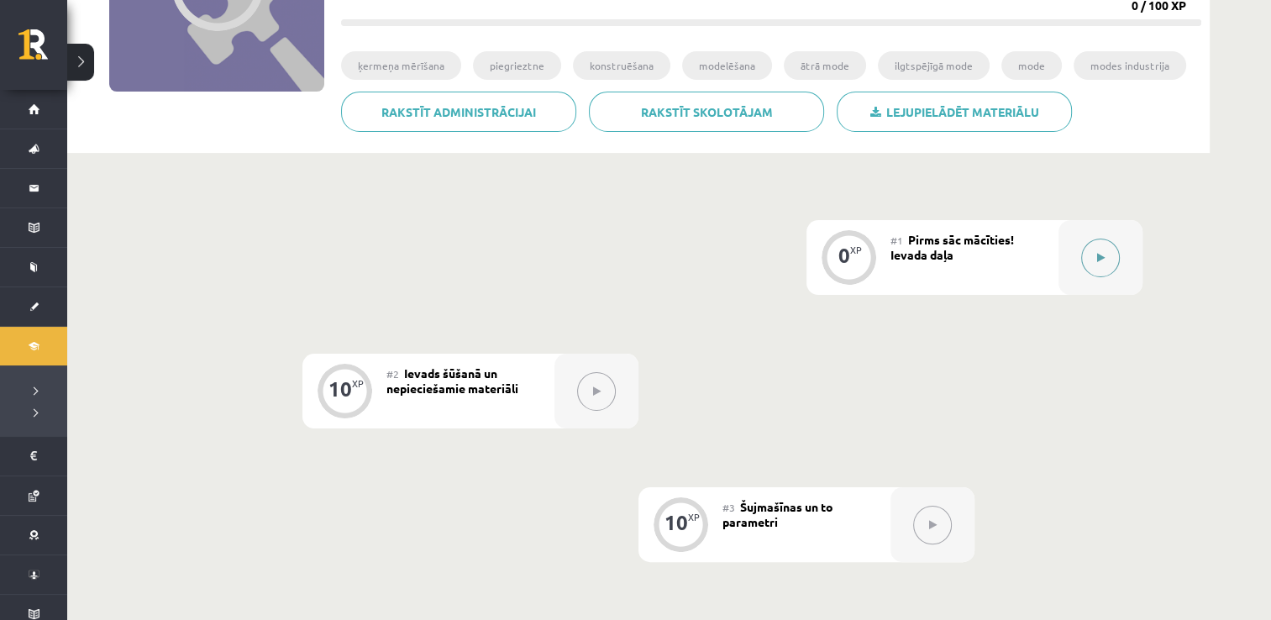
click at [1112, 244] on button at bounding box center [1100, 258] width 39 height 39
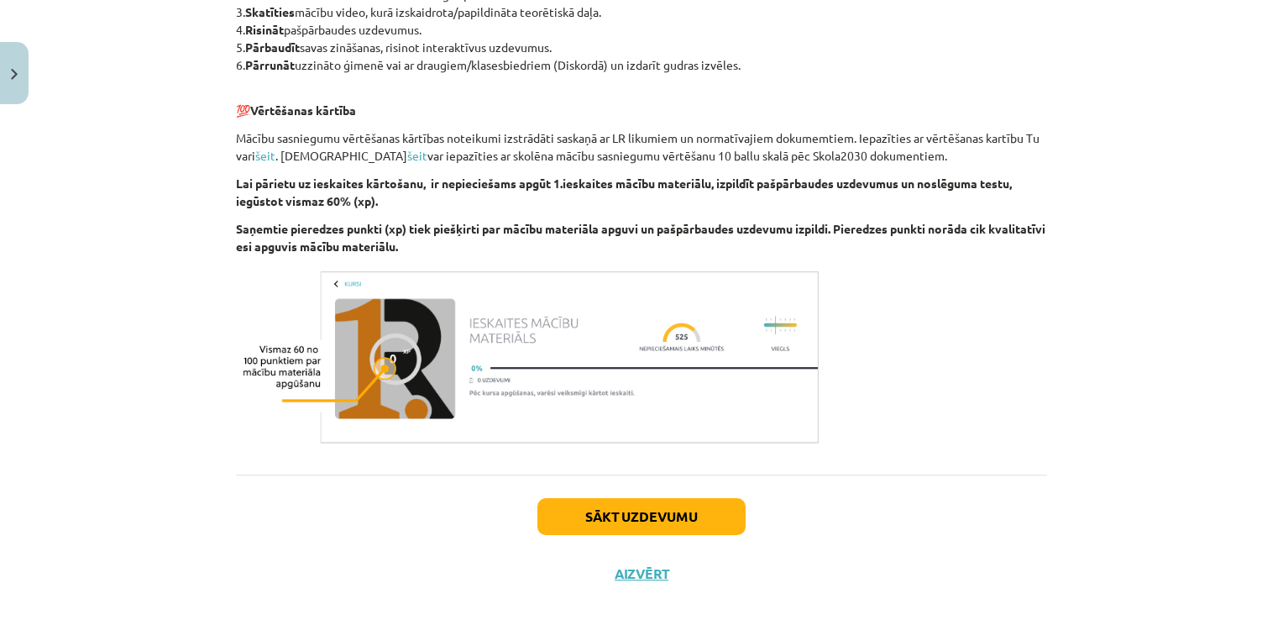
scroll to position [947, 0]
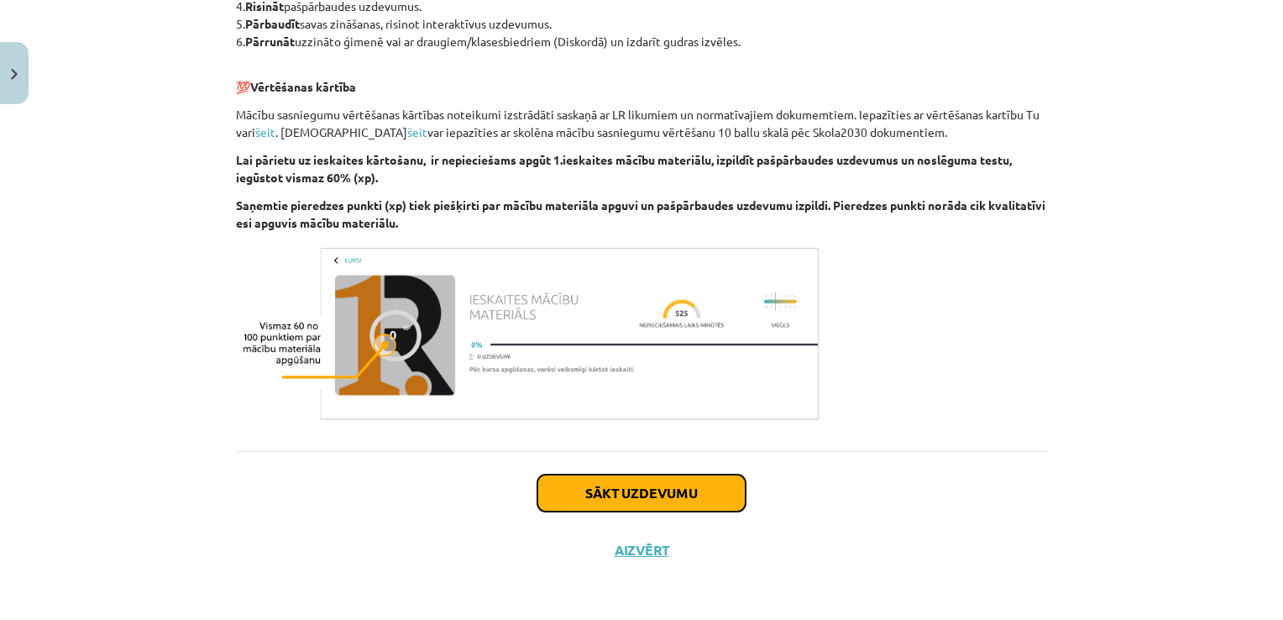
click at [621, 482] on button "Sākt uzdevumu" at bounding box center [641, 492] width 208 height 37
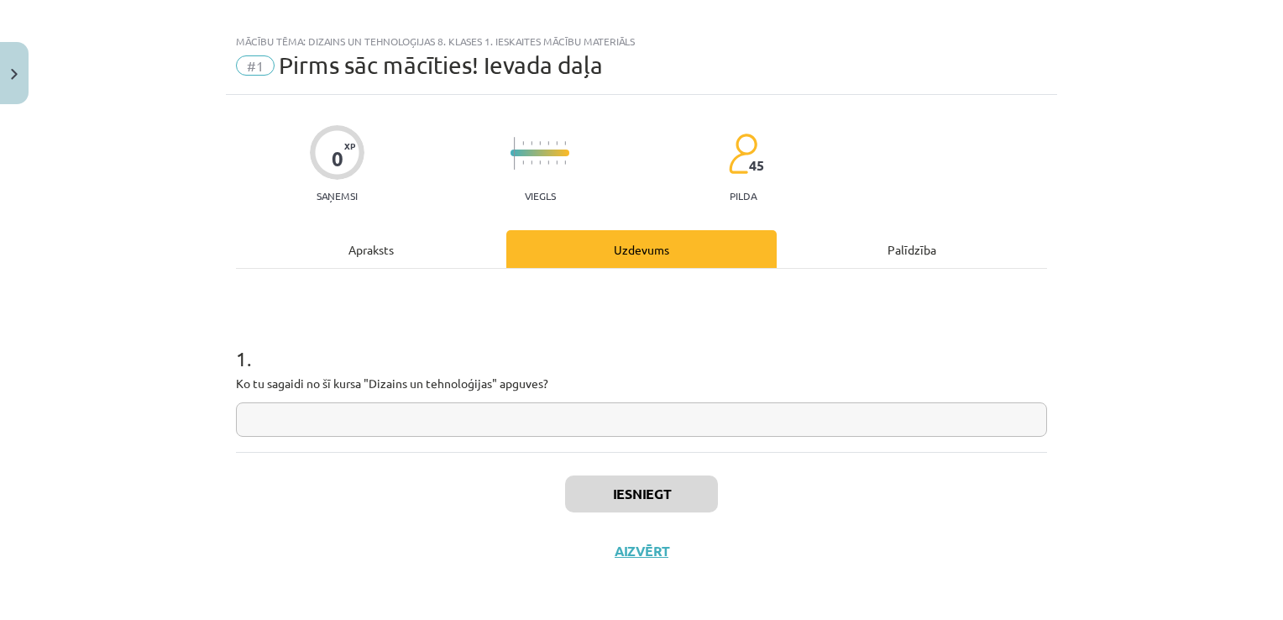
click at [568, 414] on input "text" at bounding box center [641, 419] width 811 height 34
type input "*"
click at [620, 479] on button "Iesniegt" at bounding box center [641, 493] width 153 height 37
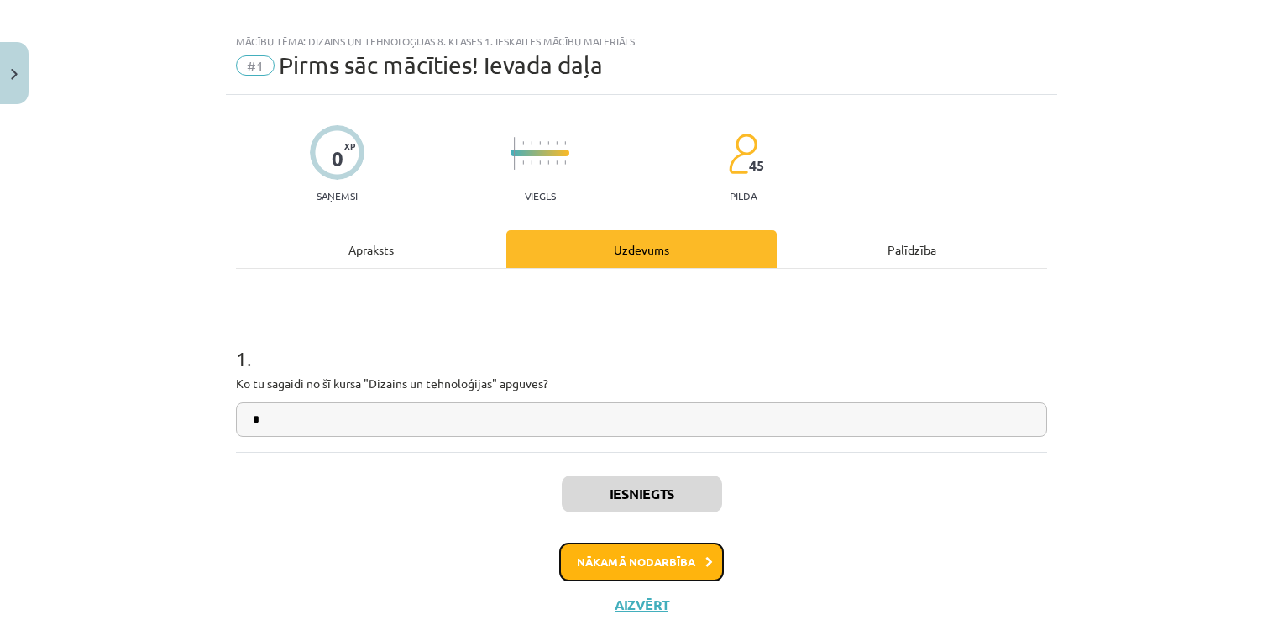
click at [680, 566] on button "Nākamā nodarbība" at bounding box center [641, 562] width 165 height 39
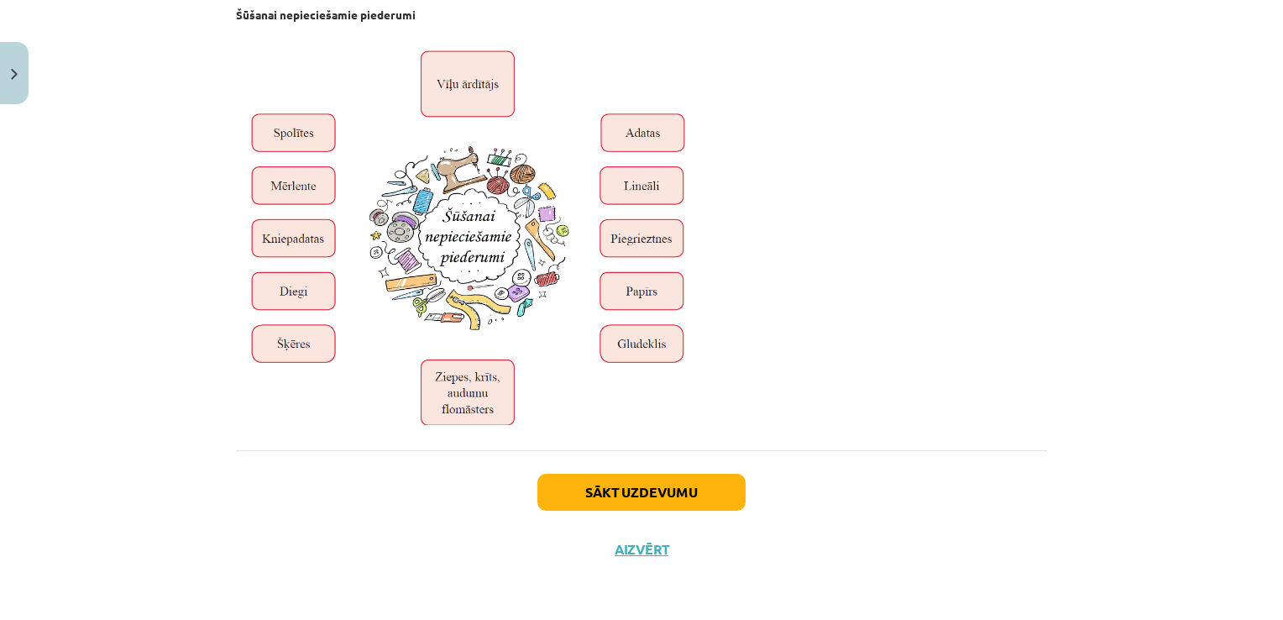
scroll to position [5648, 0]
click at [717, 494] on button "Sākt uzdevumu" at bounding box center [641, 492] width 208 height 37
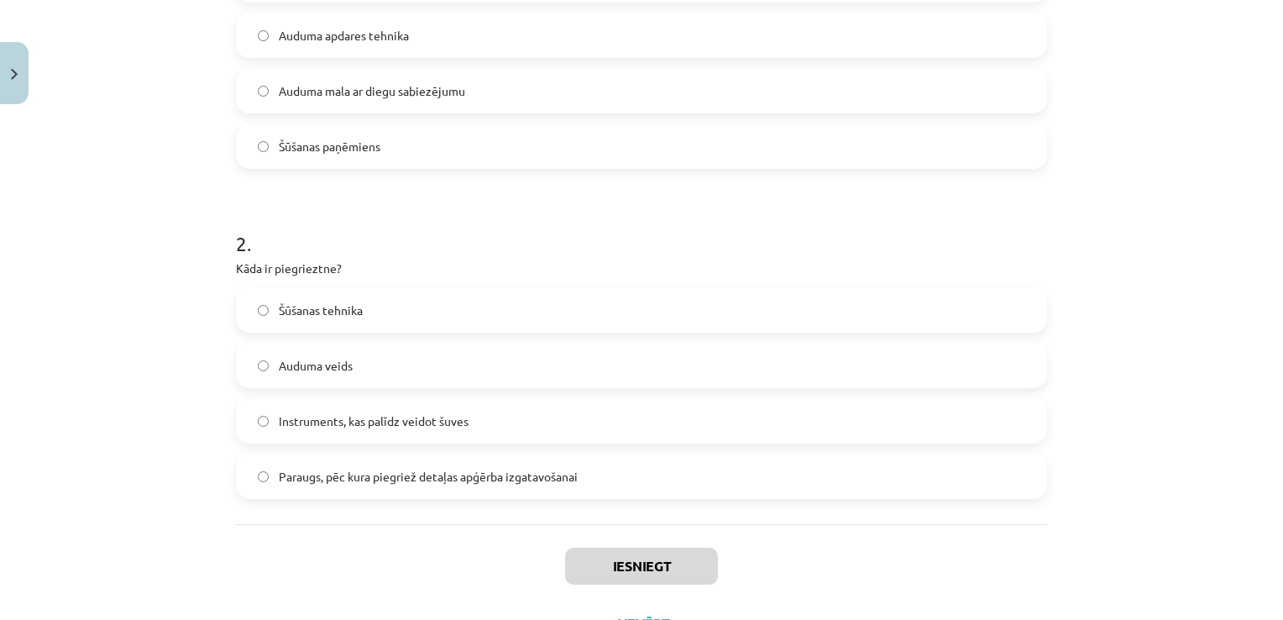
scroll to position [378, 0]
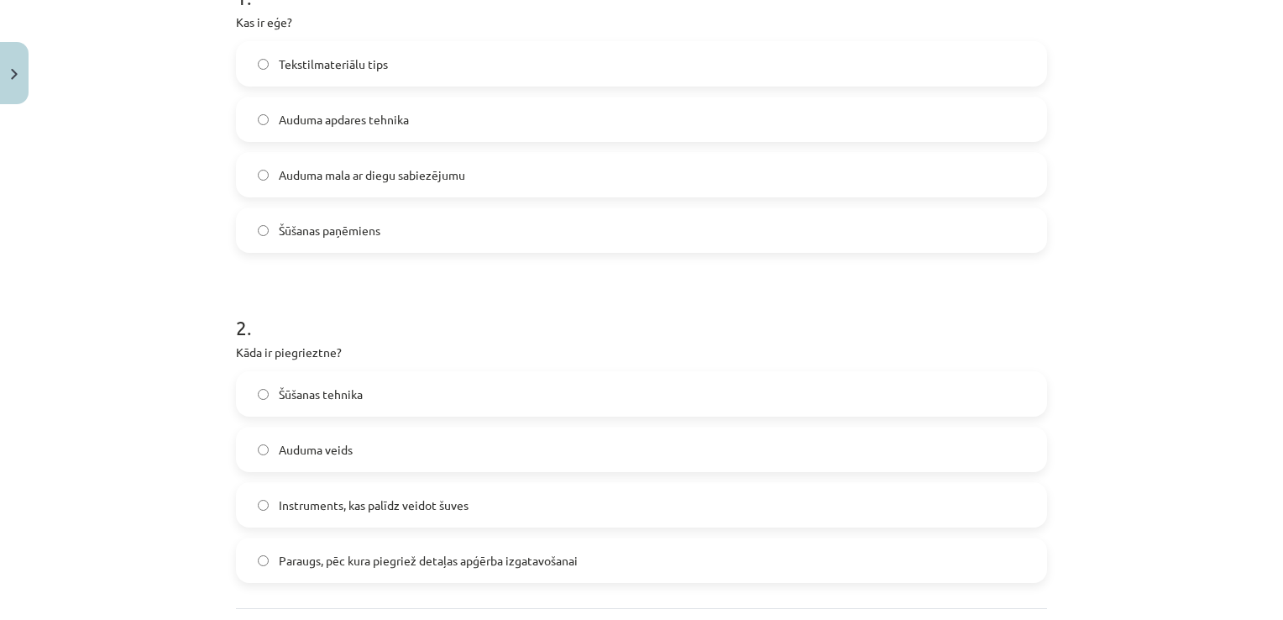
click at [467, 178] on label "Auduma mala ar diegu sabiezējumu" at bounding box center [642, 175] width 808 height 42
click at [569, 569] on label "Paraugs, pēc kura piegriež detaļas apģērba izgatavošanai" at bounding box center [642, 560] width 808 height 42
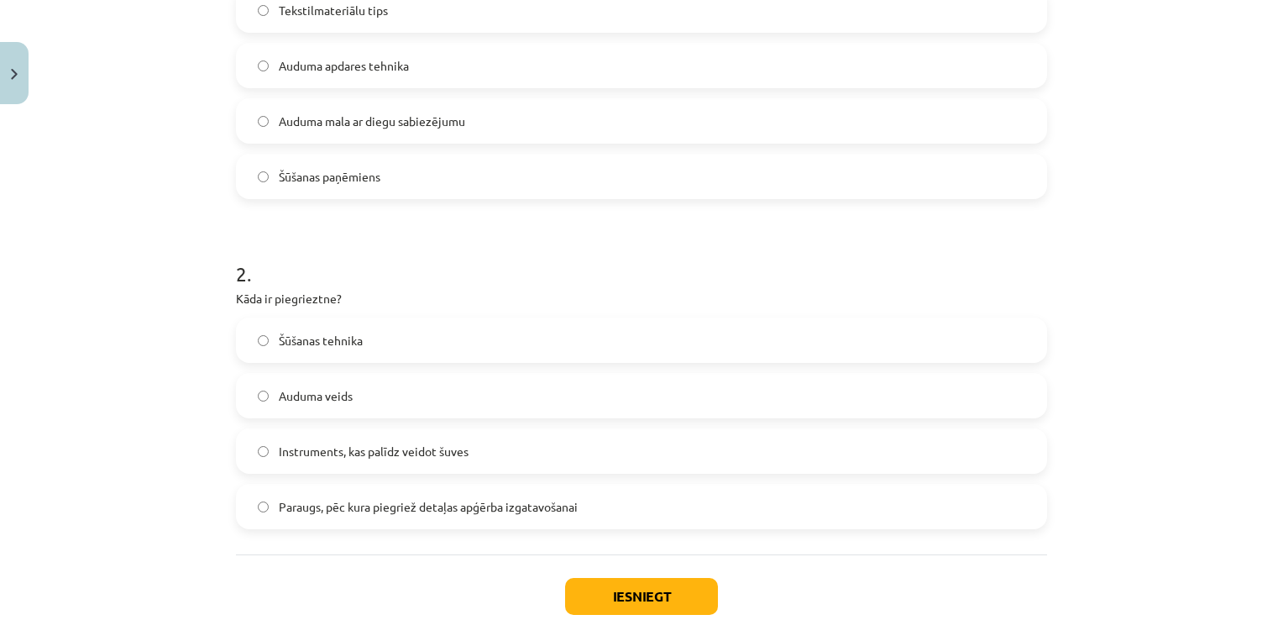
scroll to position [534, 0]
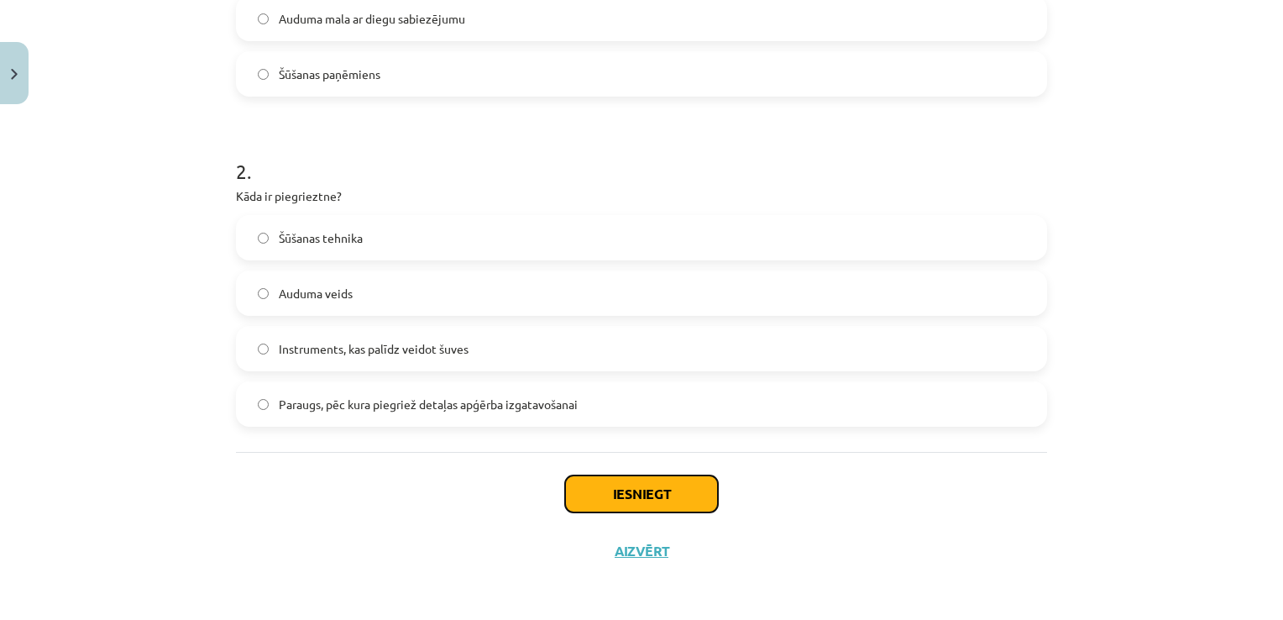
click at [656, 504] on button "Iesniegt" at bounding box center [641, 493] width 153 height 37
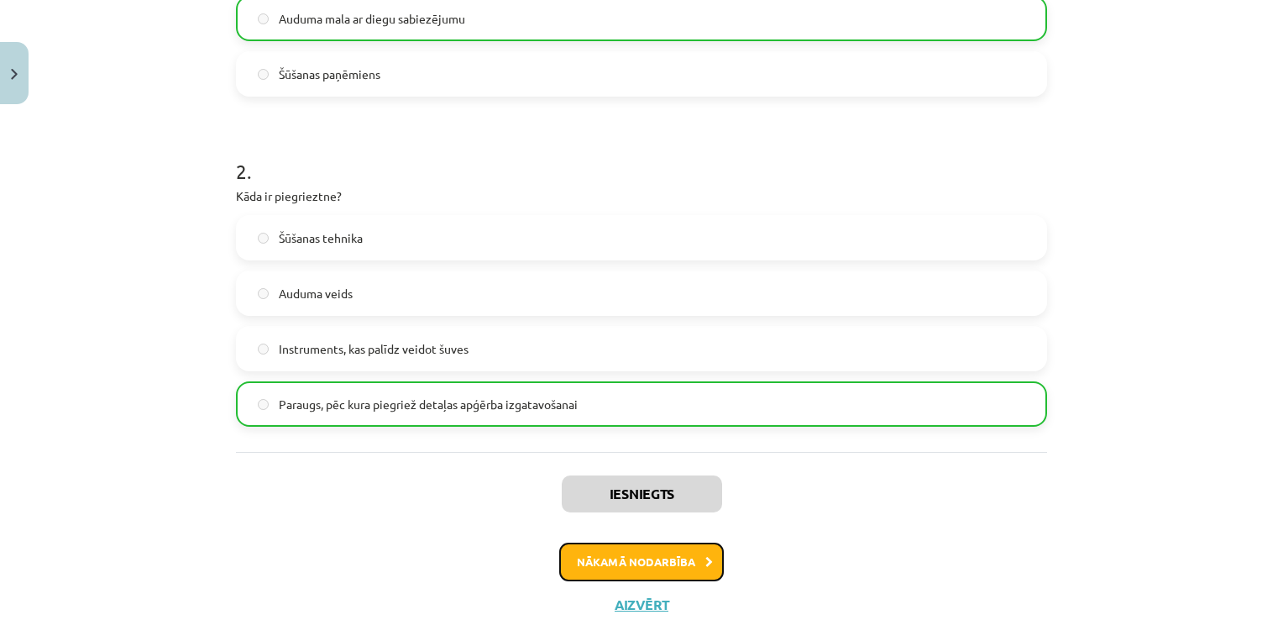
click at [705, 557] on icon at bounding box center [709, 562] width 8 height 11
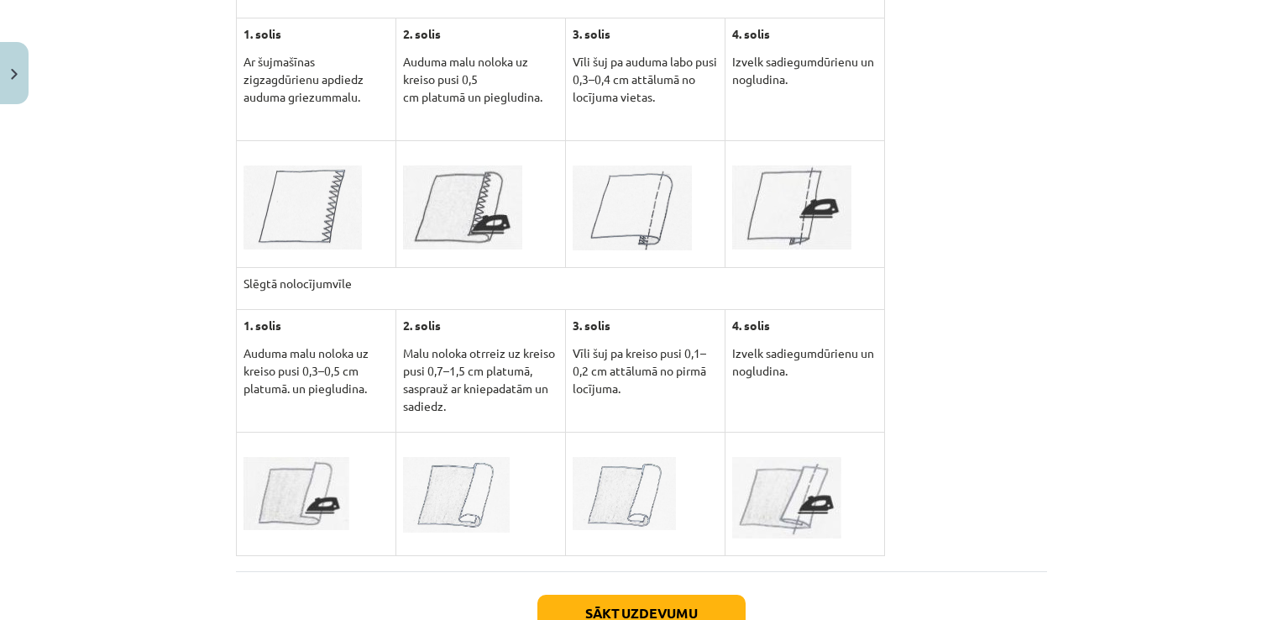
scroll to position [4521, 0]
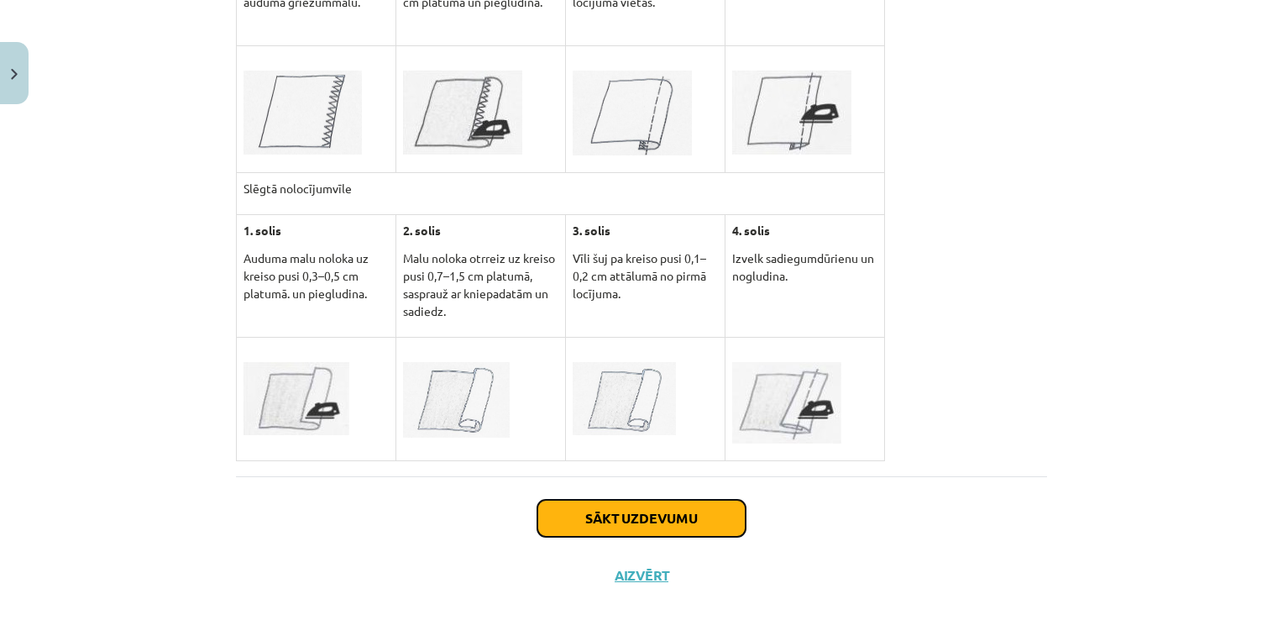
click at [668, 502] on button "Sākt uzdevumu" at bounding box center [641, 518] width 208 height 37
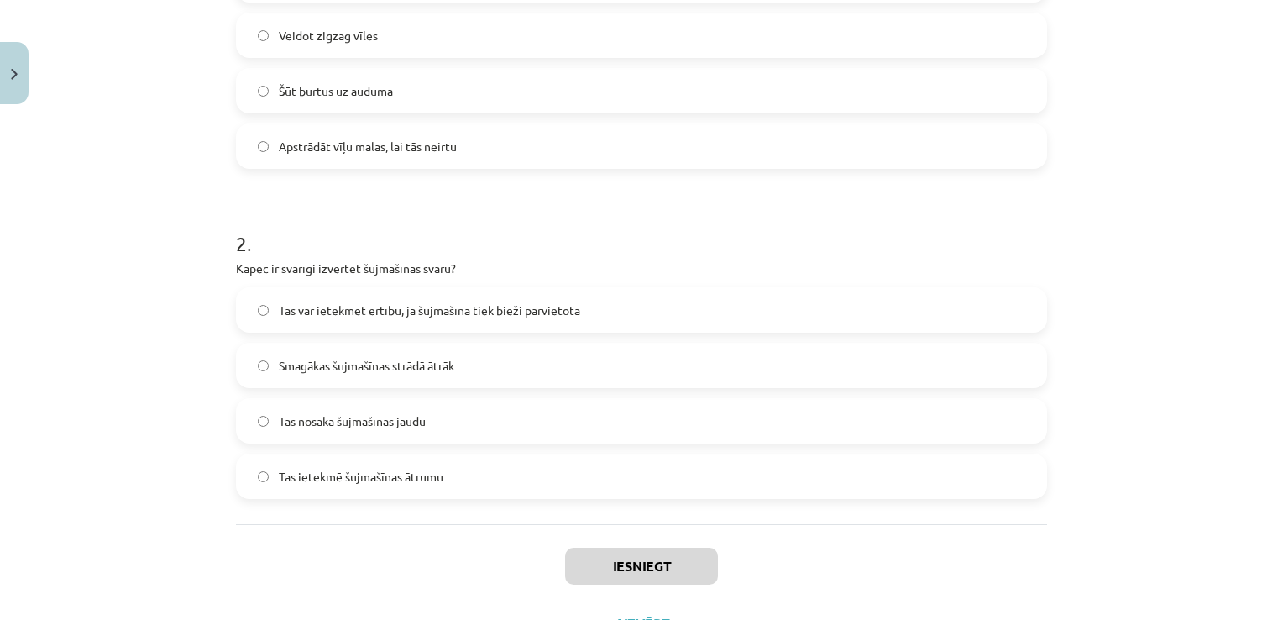
scroll to position [378, 0]
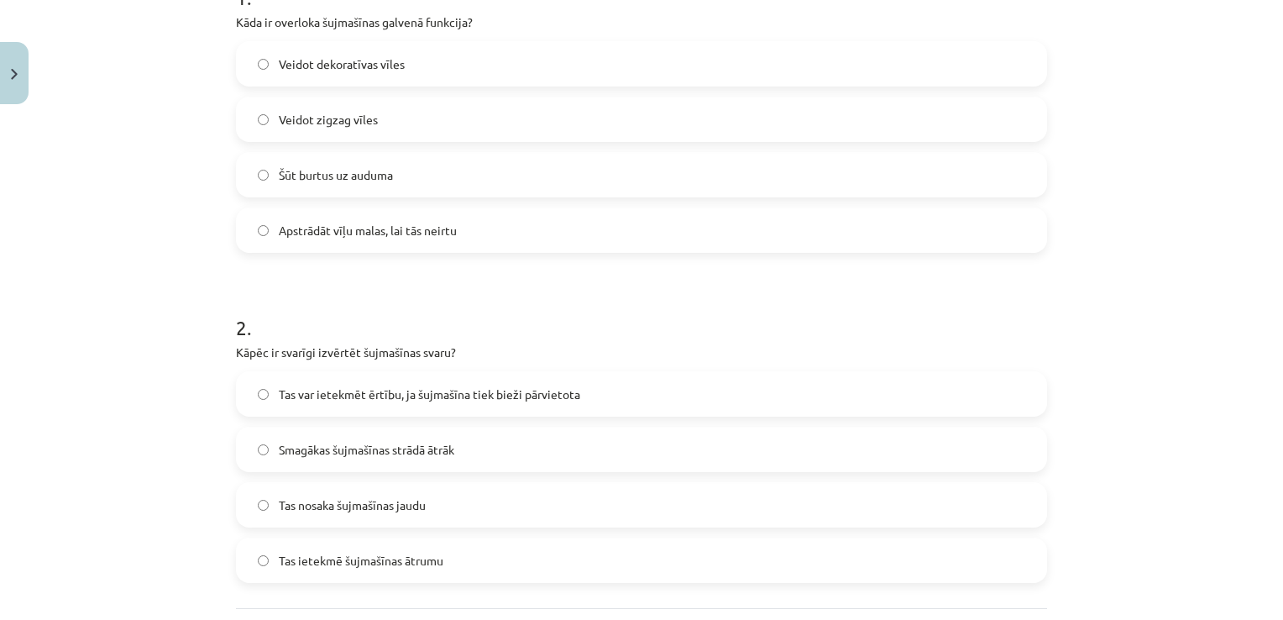
click at [322, 238] on span "Apstrādāt vīļu malas, lai tās neirtu" at bounding box center [368, 231] width 178 height 18
click at [371, 400] on span "Tas var ietekmēt ērtību, ja šujmašīna tiek bieži pārvietota" at bounding box center [429, 394] width 301 height 18
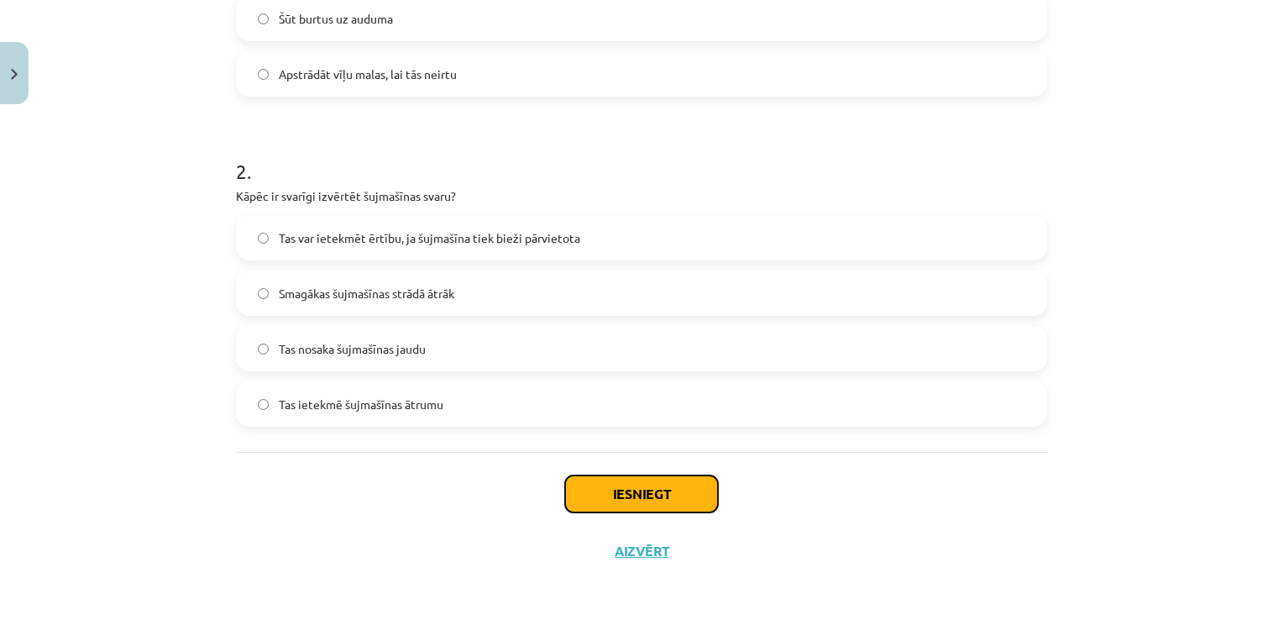
click at [618, 495] on button "Iesniegt" at bounding box center [641, 493] width 153 height 37
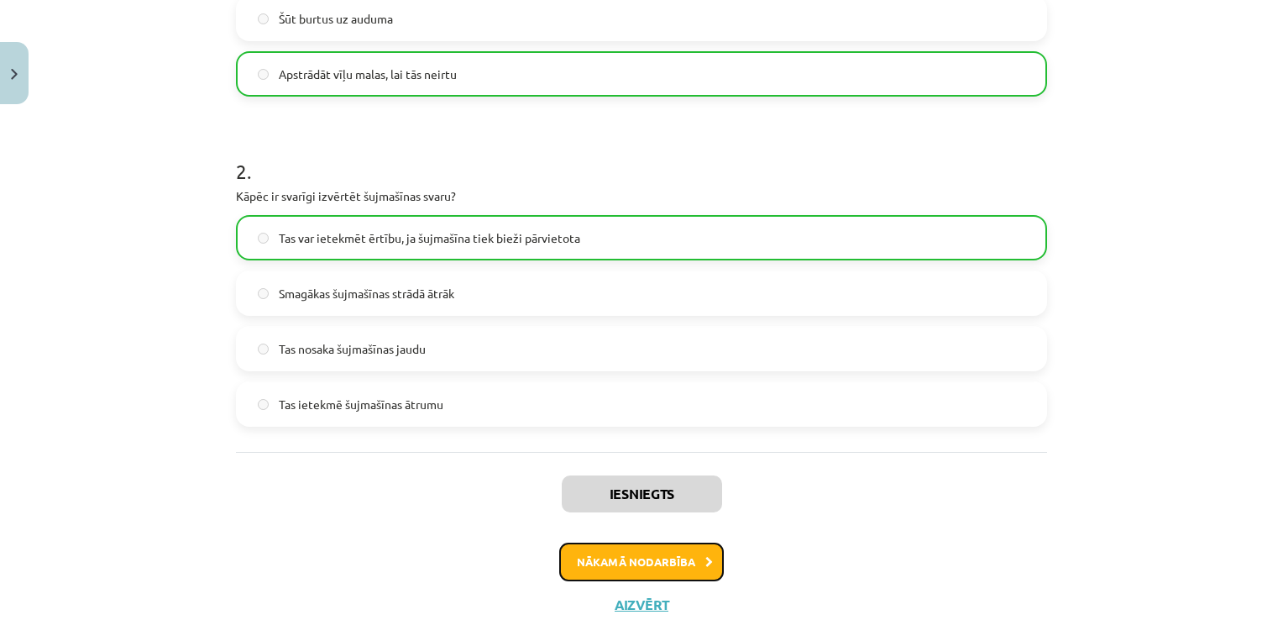
click at [647, 558] on button "Nākamā nodarbība" at bounding box center [641, 562] width 165 height 39
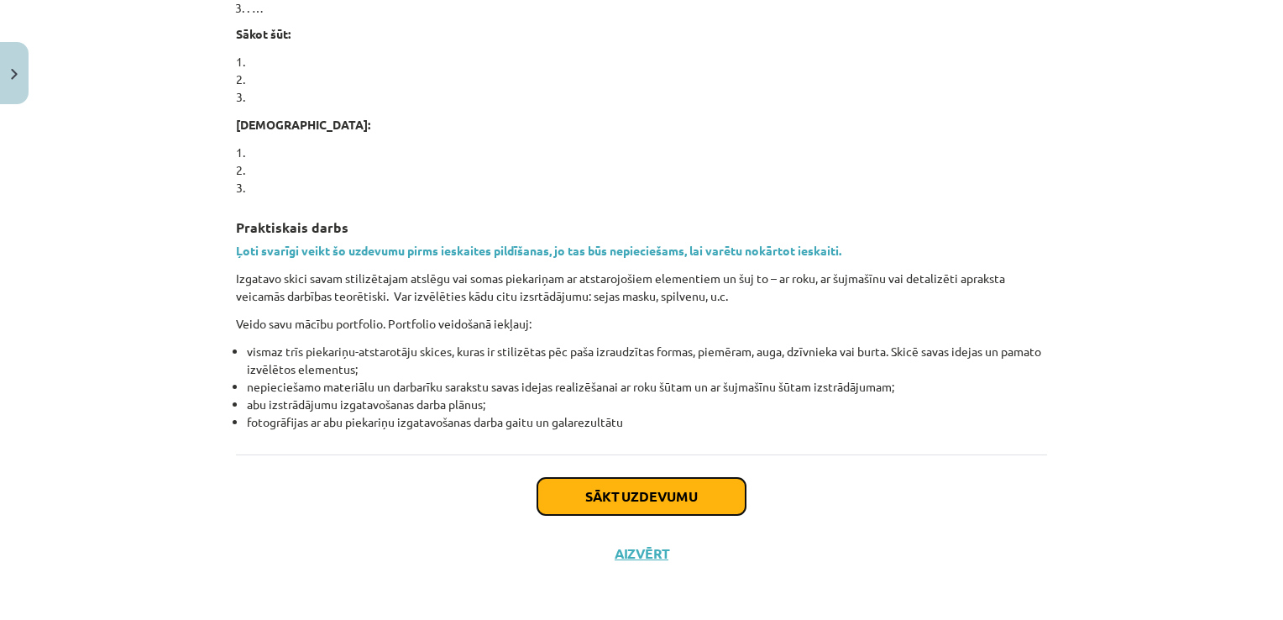
click at [665, 492] on button "Sākt uzdevumu" at bounding box center [641, 496] width 208 height 37
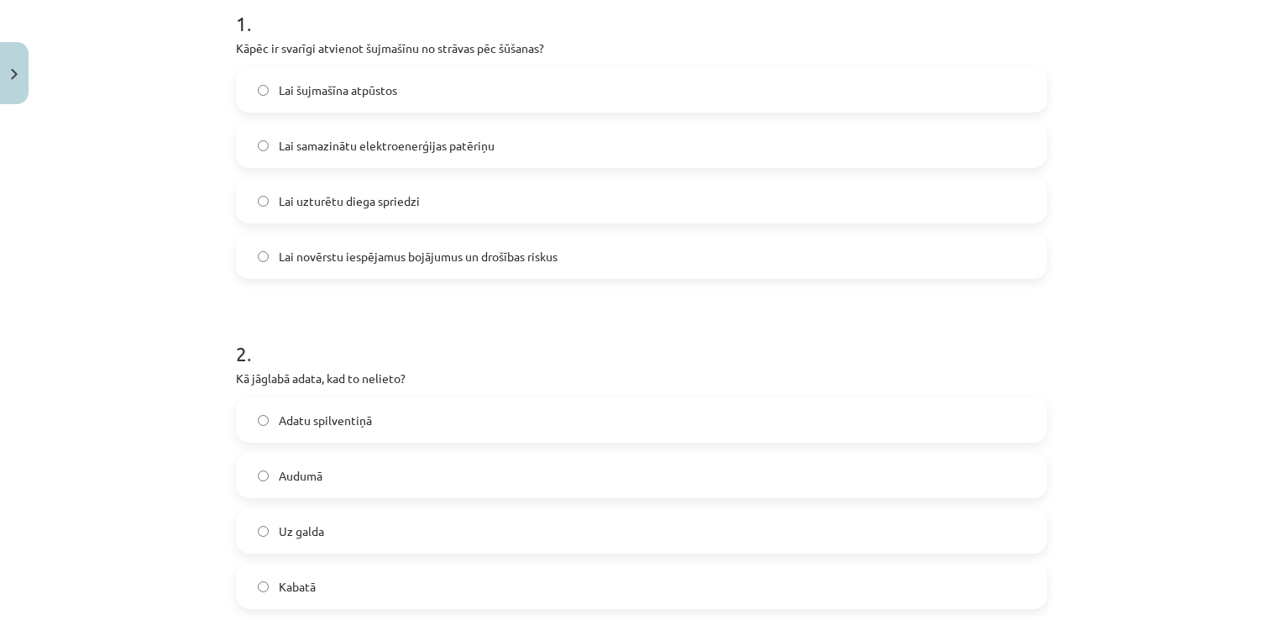
scroll to position [381, 0]
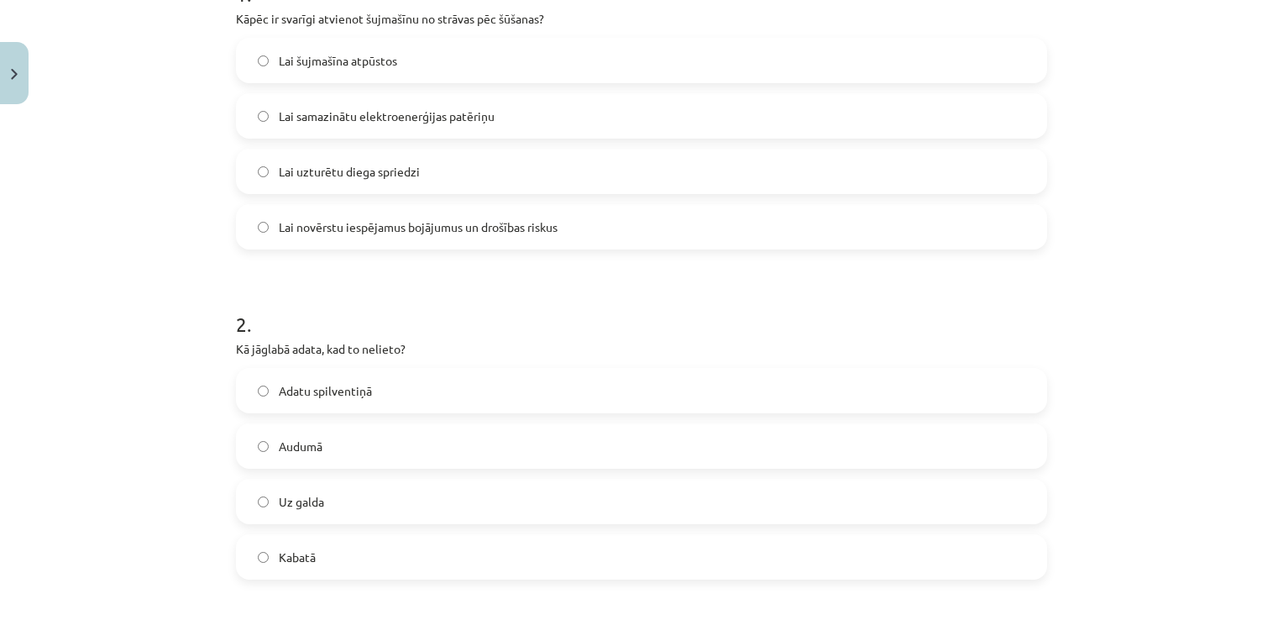
click at [493, 227] on span "Lai novērstu iespējamus bojājumus un drošības riskus" at bounding box center [418, 227] width 279 height 18
click at [370, 385] on label "Adatu spilventiņā" at bounding box center [642, 391] width 808 height 42
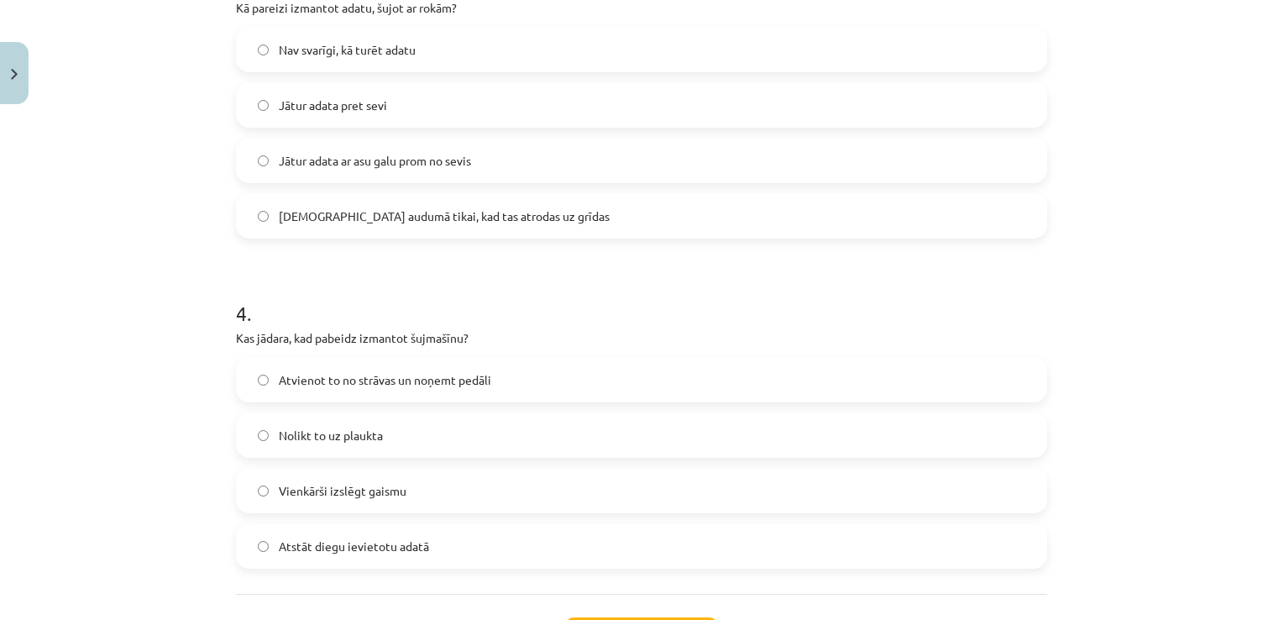
scroll to position [1053, 0]
click at [377, 165] on span "Jātur adata ar asu galu prom no sevis" at bounding box center [375, 160] width 192 height 18
click at [416, 378] on span "Atvienot to no strāvas un noņemt pedāli" at bounding box center [385, 379] width 212 height 18
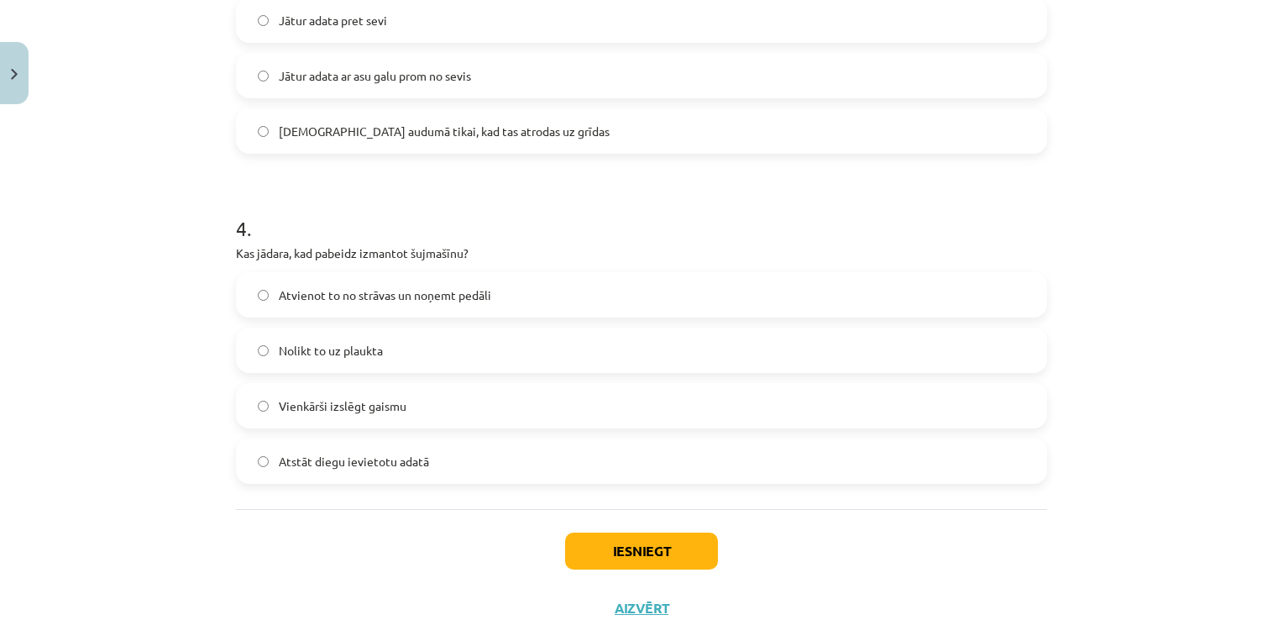
scroll to position [1195, 0]
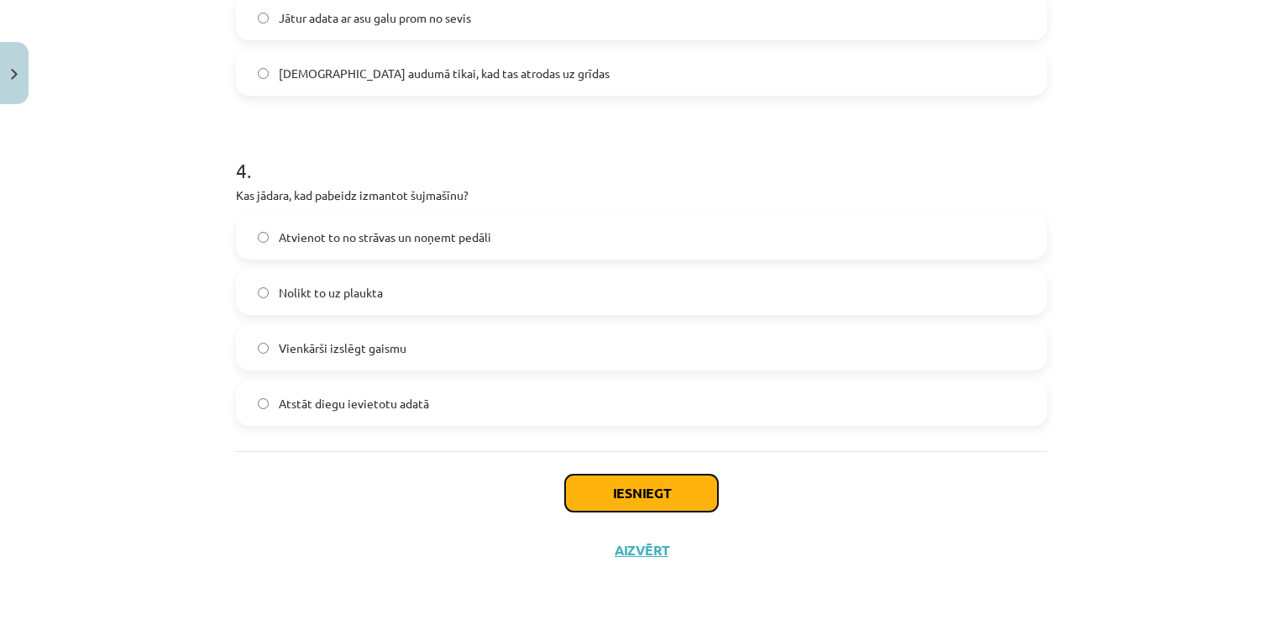
click at [608, 490] on button "Iesniegt" at bounding box center [641, 492] width 153 height 37
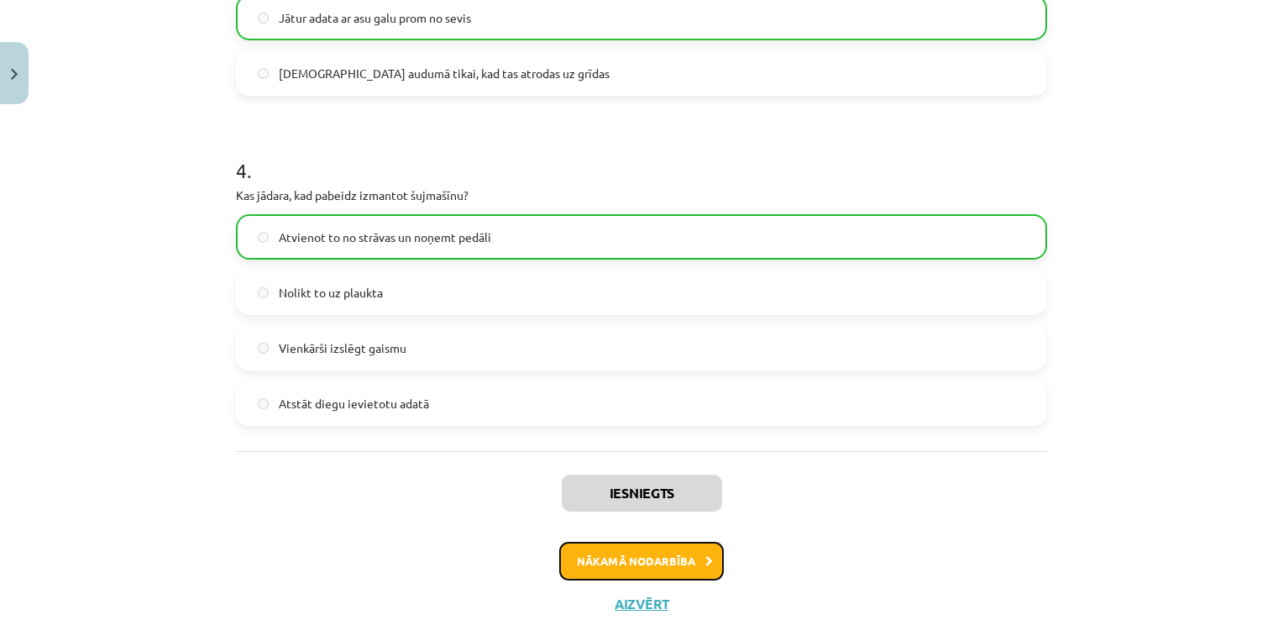
click at [679, 565] on button "Nākamā nodarbība" at bounding box center [641, 561] width 165 height 39
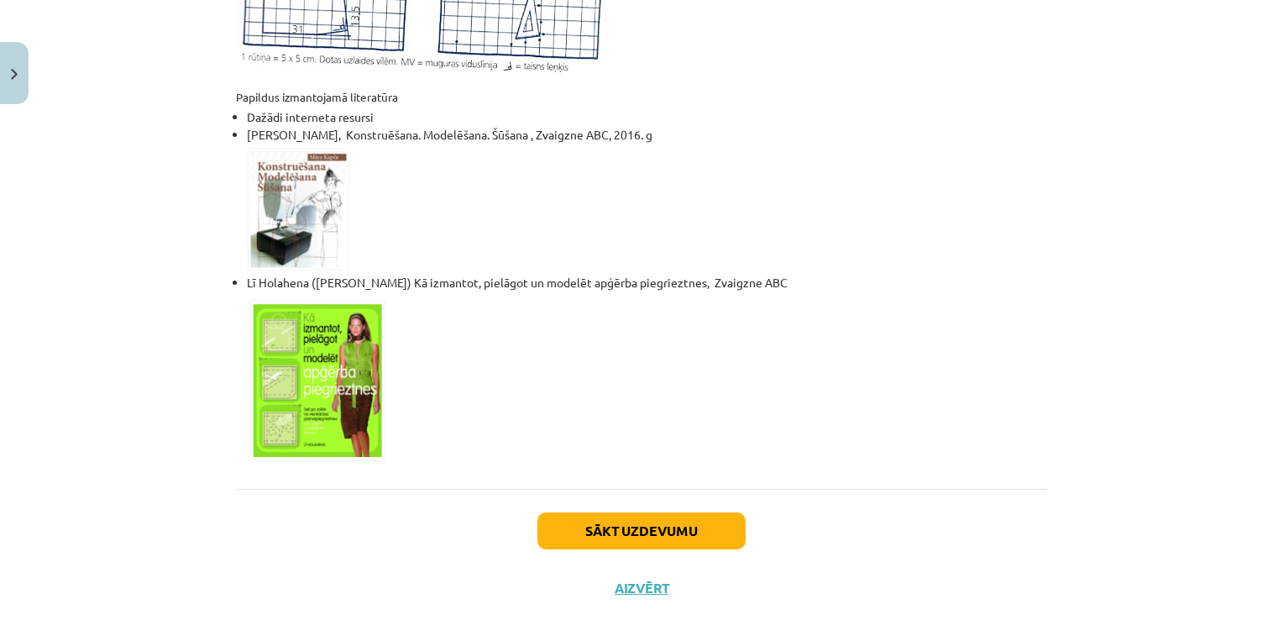
scroll to position [1099, 0]
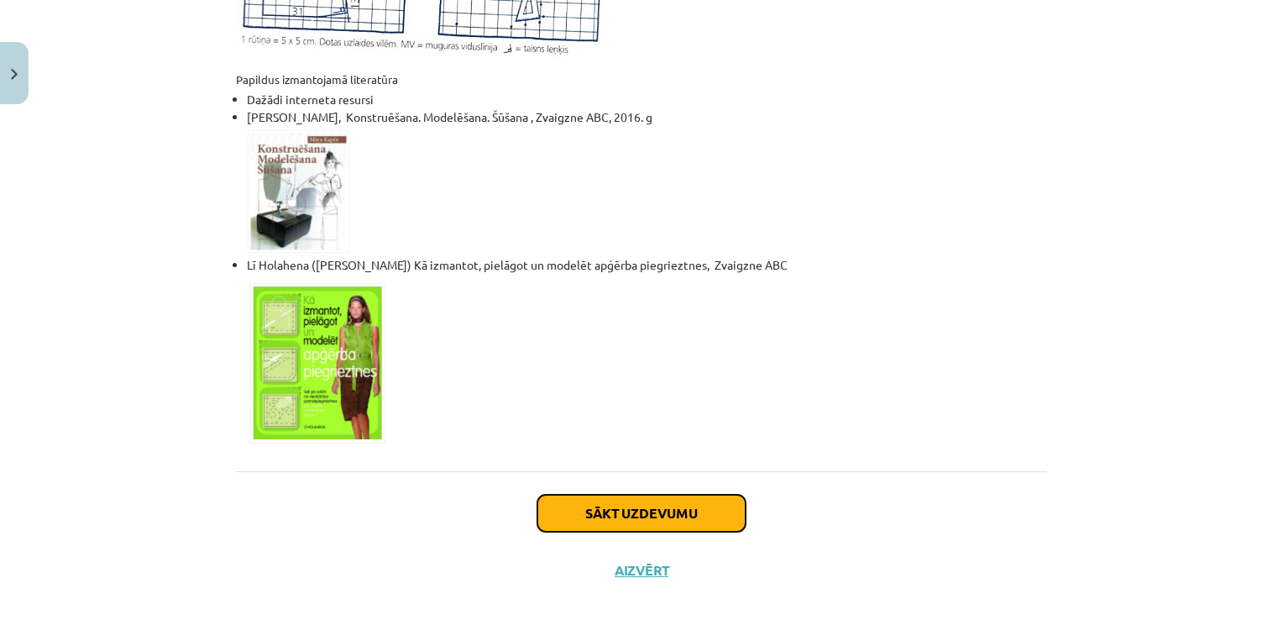
click at [703, 495] on button "Sākt uzdevumu" at bounding box center [641, 513] width 208 height 37
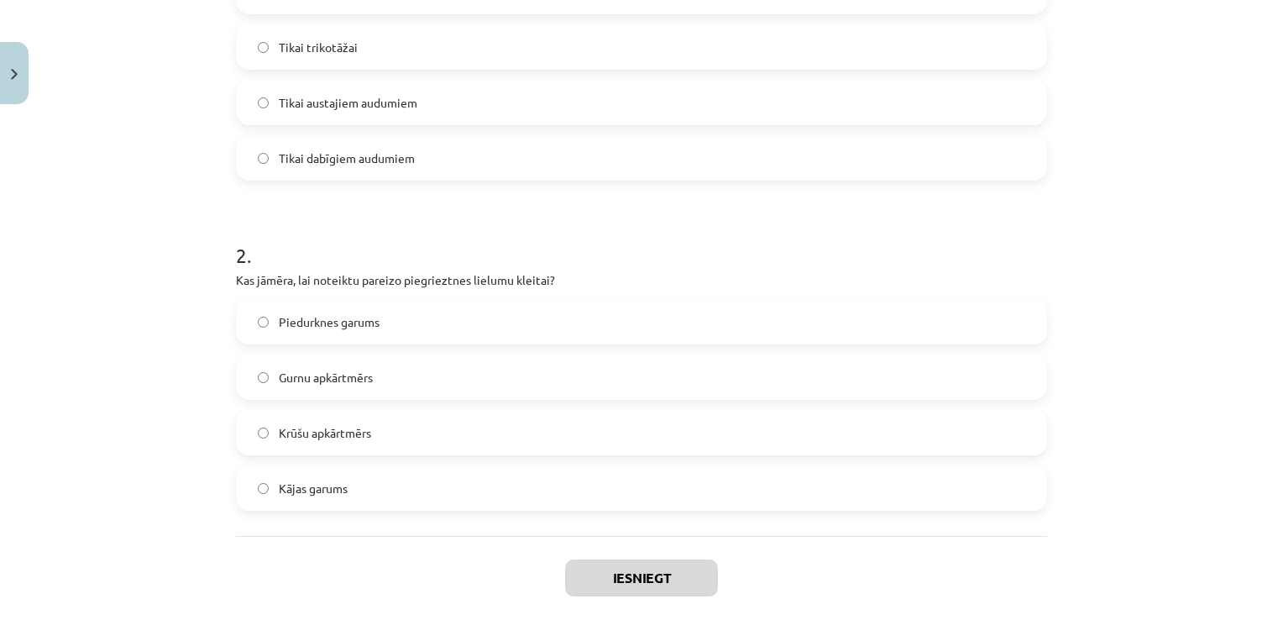
scroll to position [366, 0]
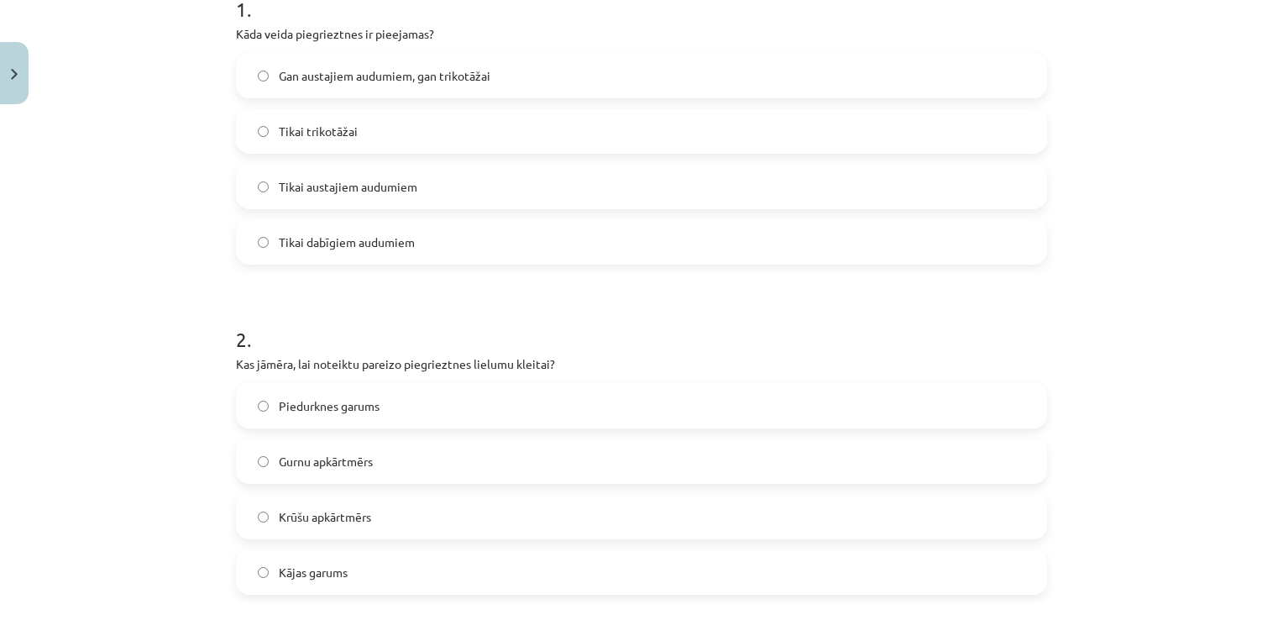
click at [571, 64] on label "Gan austajiem audumiem, gan trikotāžai" at bounding box center [642, 76] width 808 height 42
click at [443, 507] on label "Krūšu apkārtmērs" at bounding box center [642, 516] width 808 height 42
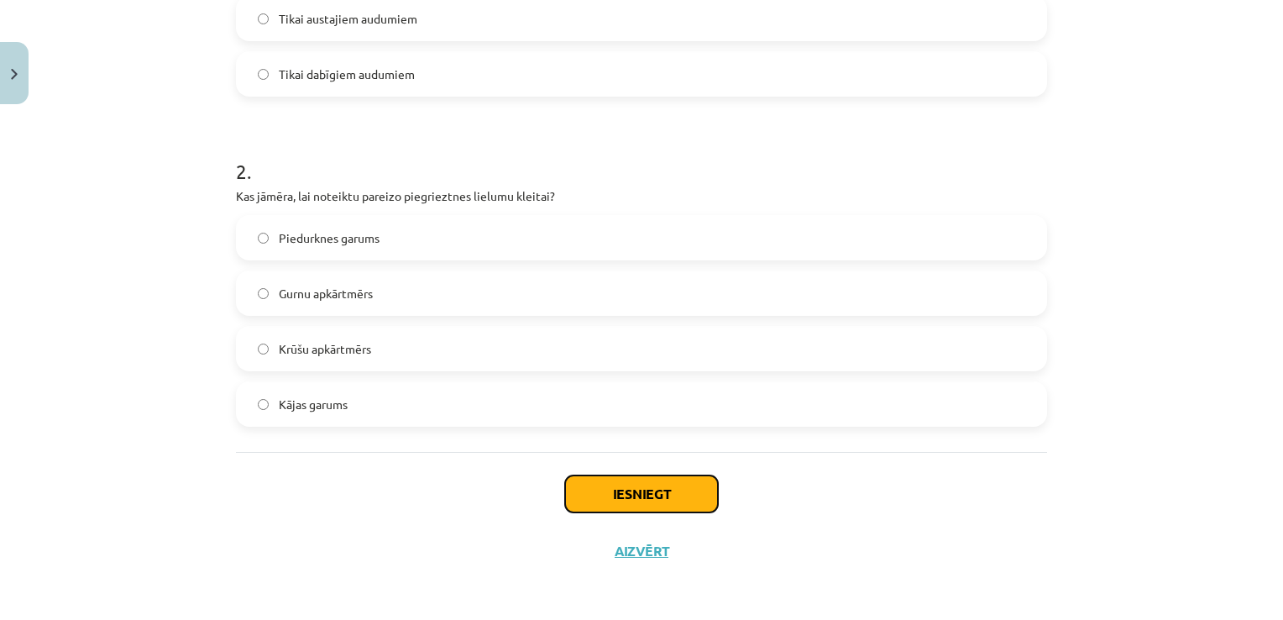
click at [675, 484] on button "Iesniegt" at bounding box center [641, 493] width 153 height 37
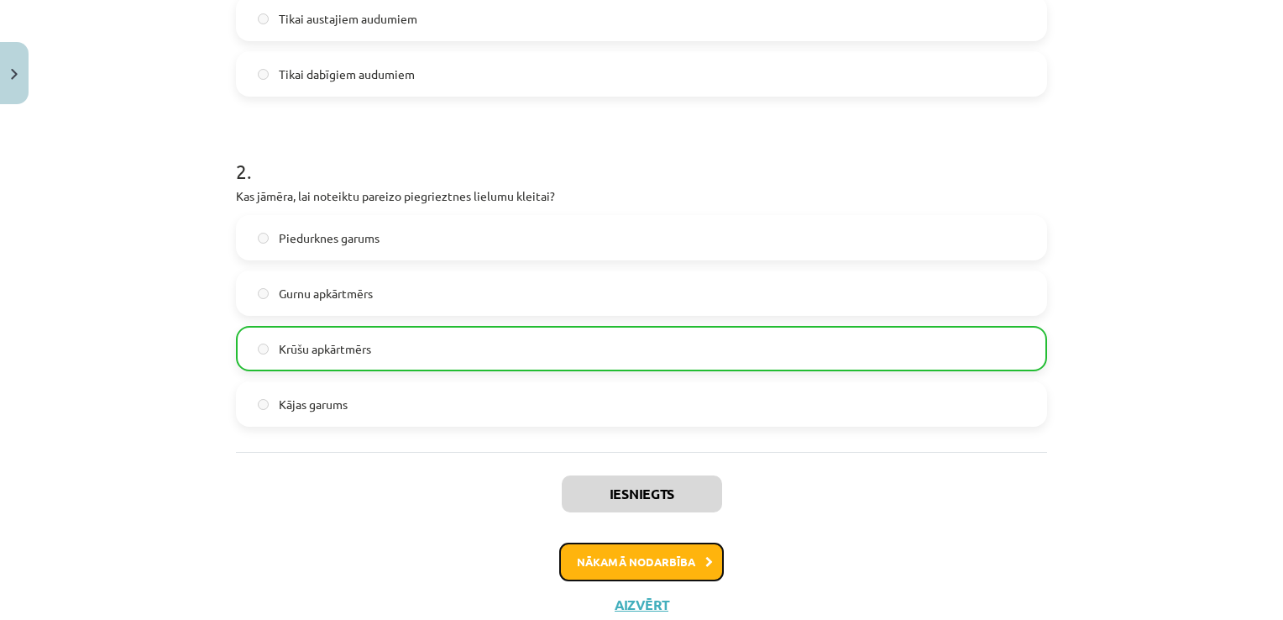
click at [692, 556] on button "Nākamā nodarbība" at bounding box center [641, 562] width 165 height 39
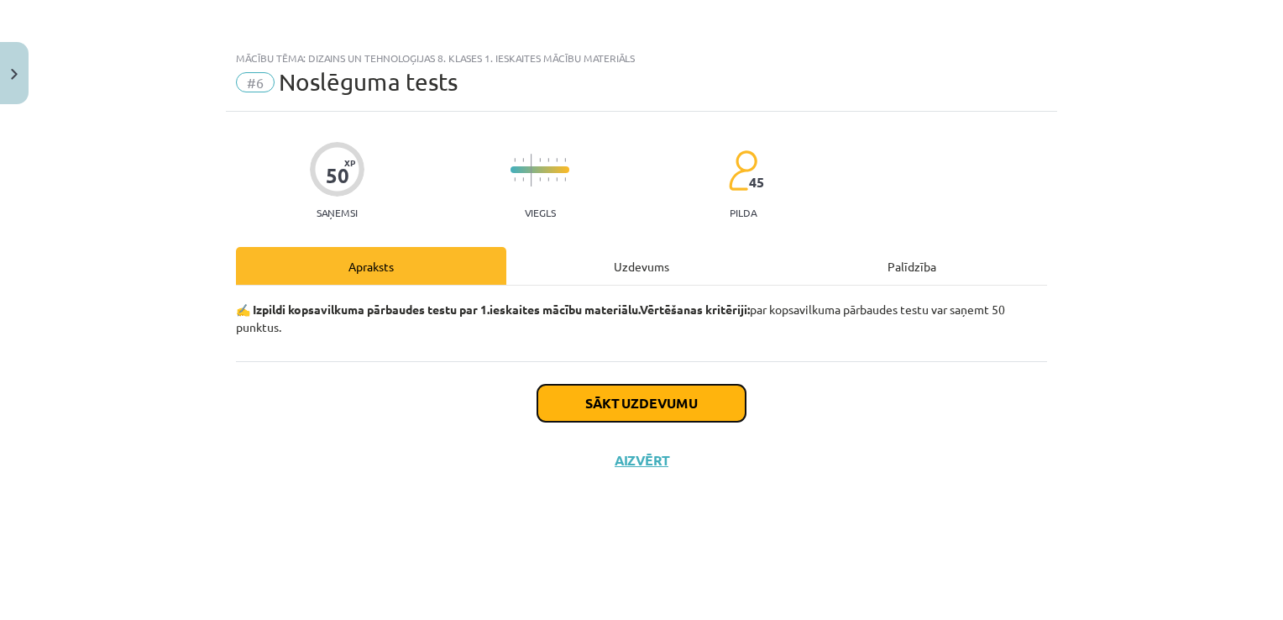
click at [635, 401] on button "Sākt uzdevumu" at bounding box center [641, 403] width 208 height 37
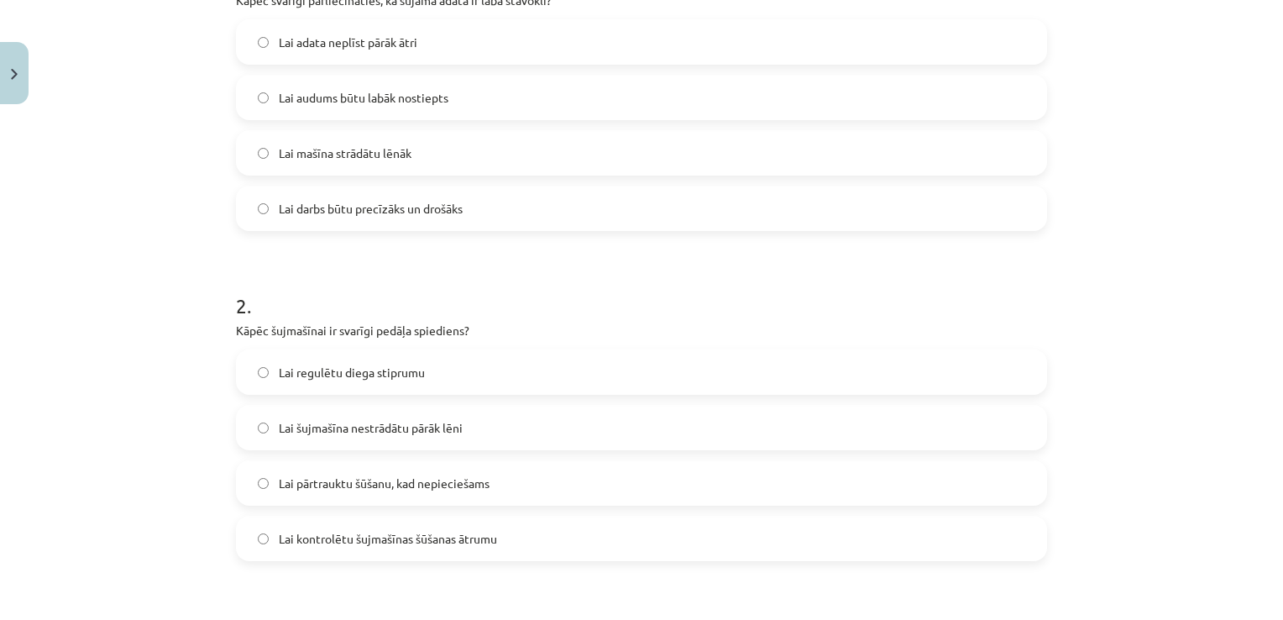
scroll to position [359, 0]
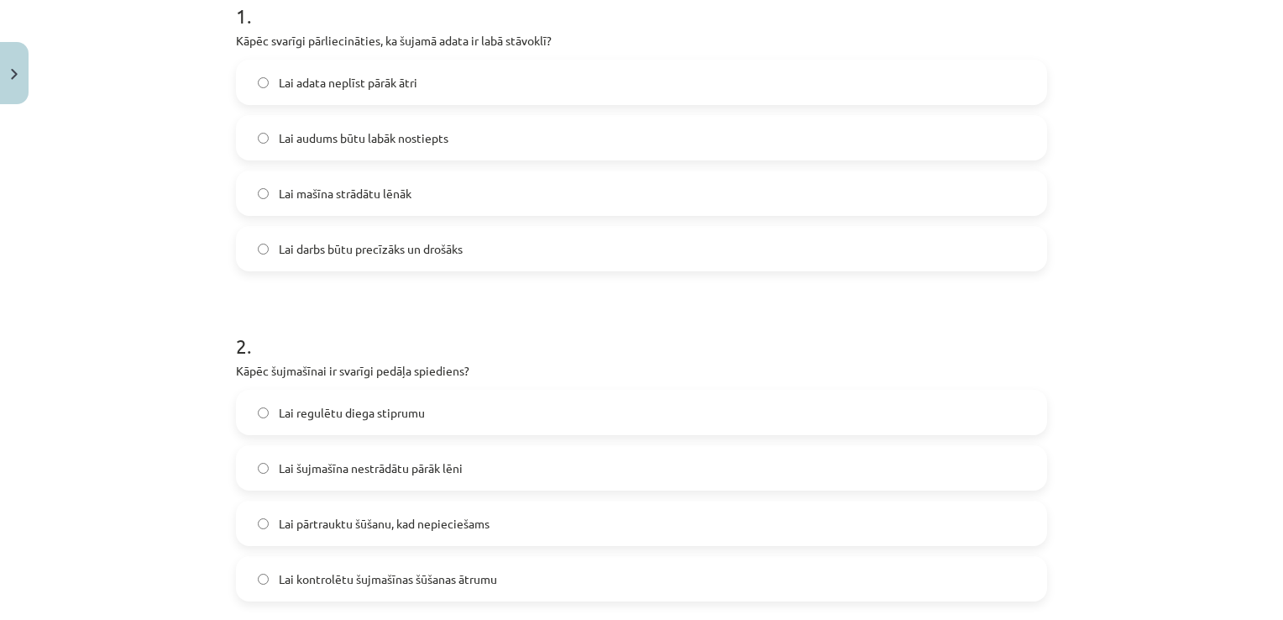
click at [392, 244] on span "Lai darbs būtu precīzāks un drošāks" at bounding box center [371, 249] width 184 height 18
click at [396, 571] on span "Lai kontrolētu šujmašīnas šūšanas ātrumu" at bounding box center [388, 579] width 218 height 18
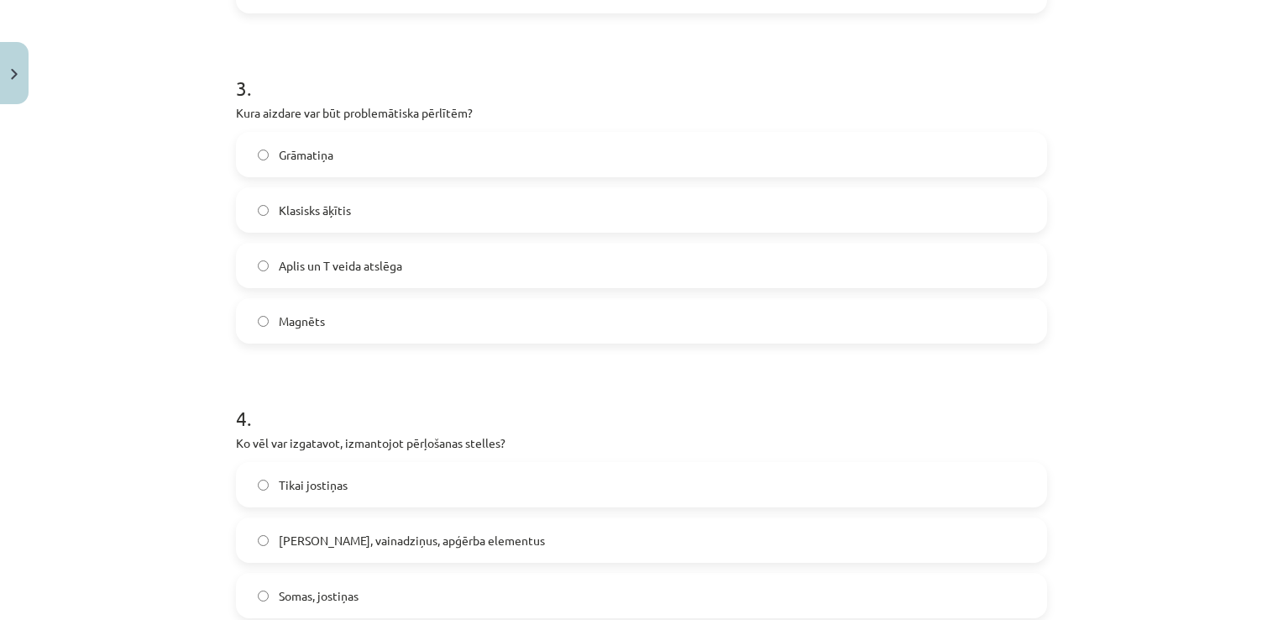
scroll to position [1008, 0]
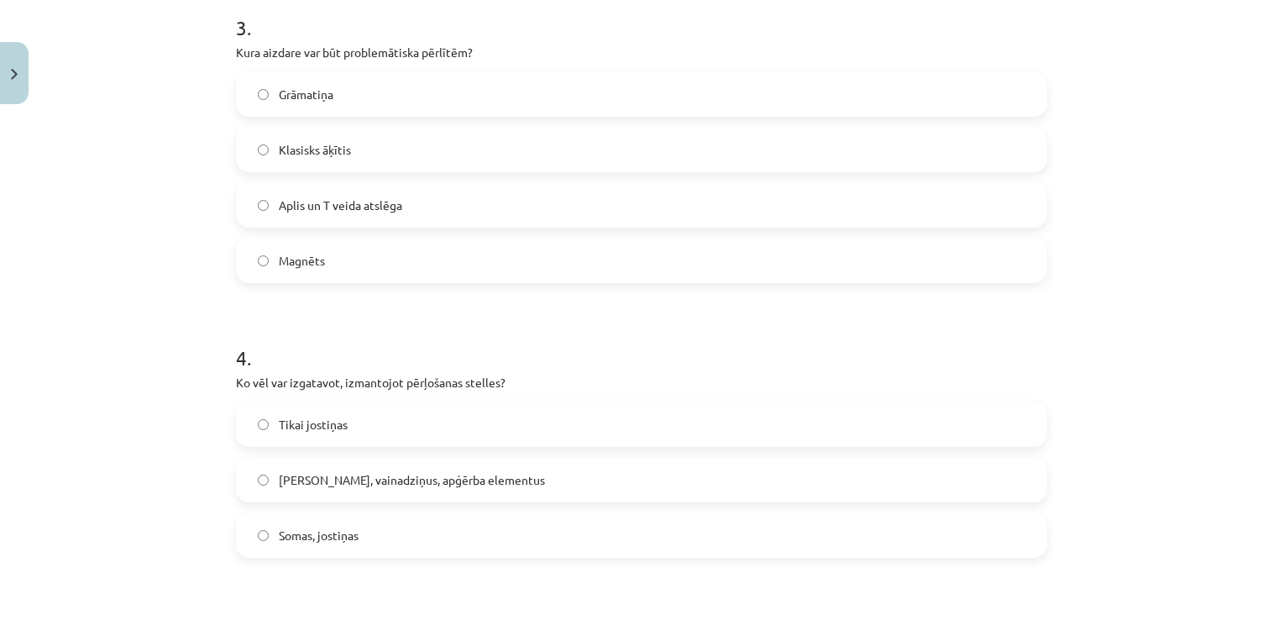
click at [351, 207] on span "Aplis un T veida atslēga" at bounding box center [340, 206] width 123 height 18
click at [319, 497] on label "[PERSON_NAME], vainadziņus, apģērba elementus" at bounding box center [642, 480] width 808 height 42
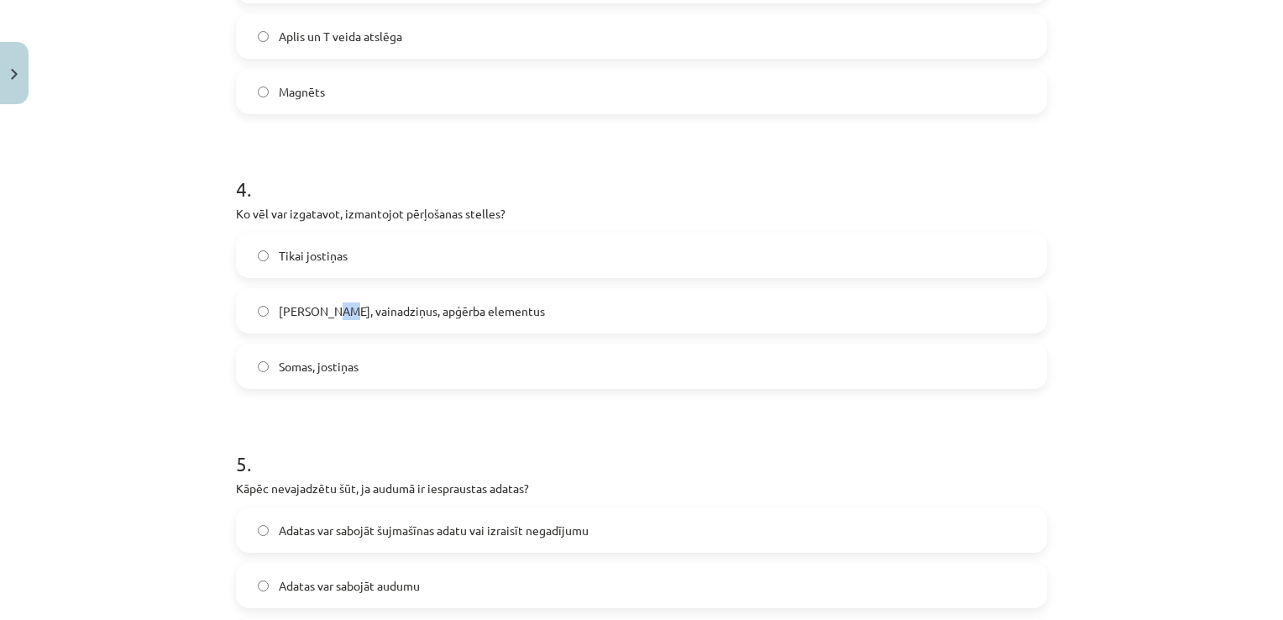
scroll to position [1260, 0]
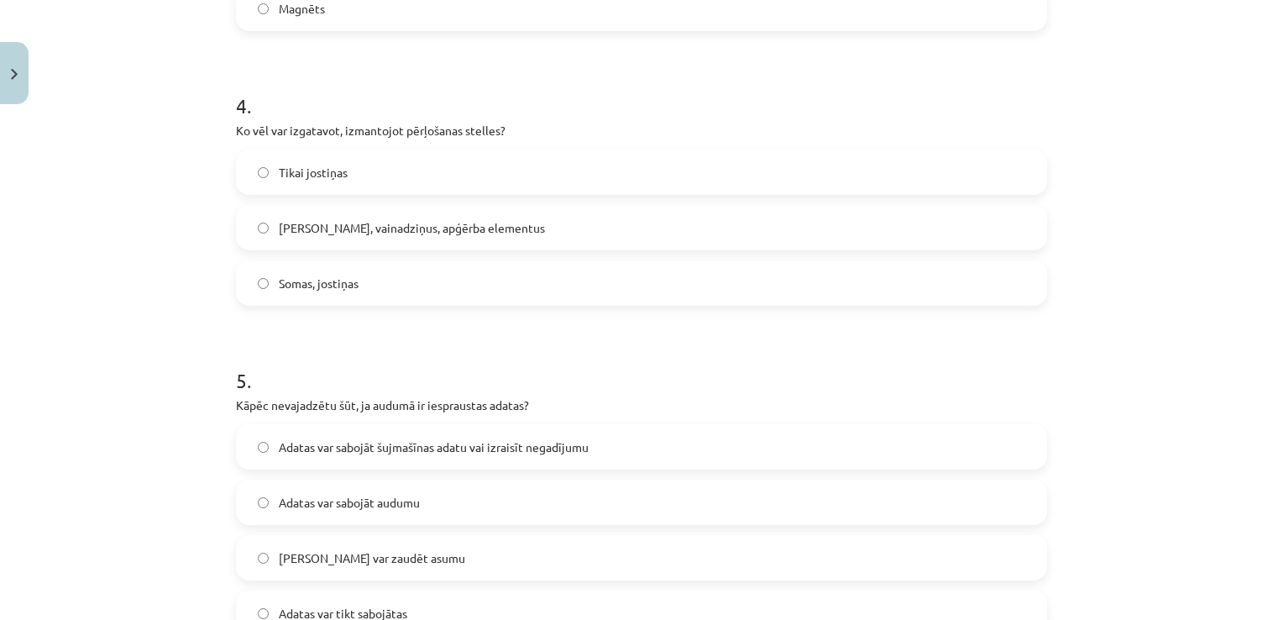
click at [403, 228] on span "[PERSON_NAME], vainadziņus, apģērba elementus" at bounding box center [412, 228] width 266 height 18
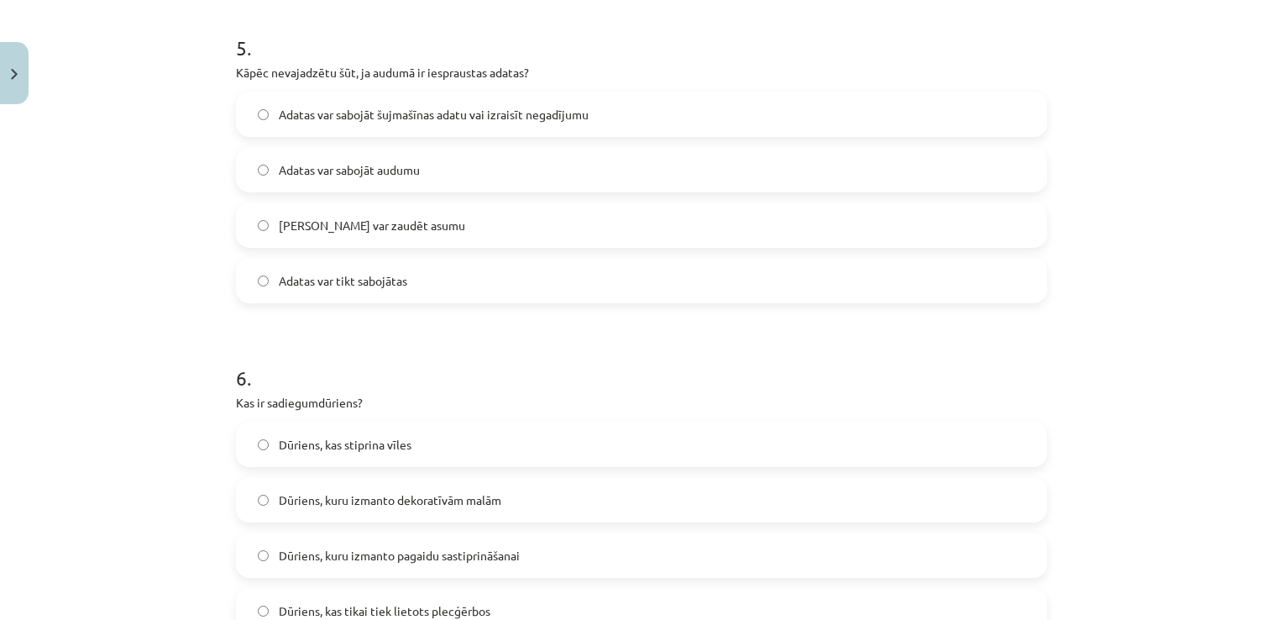
scroll to position [1633, 0]
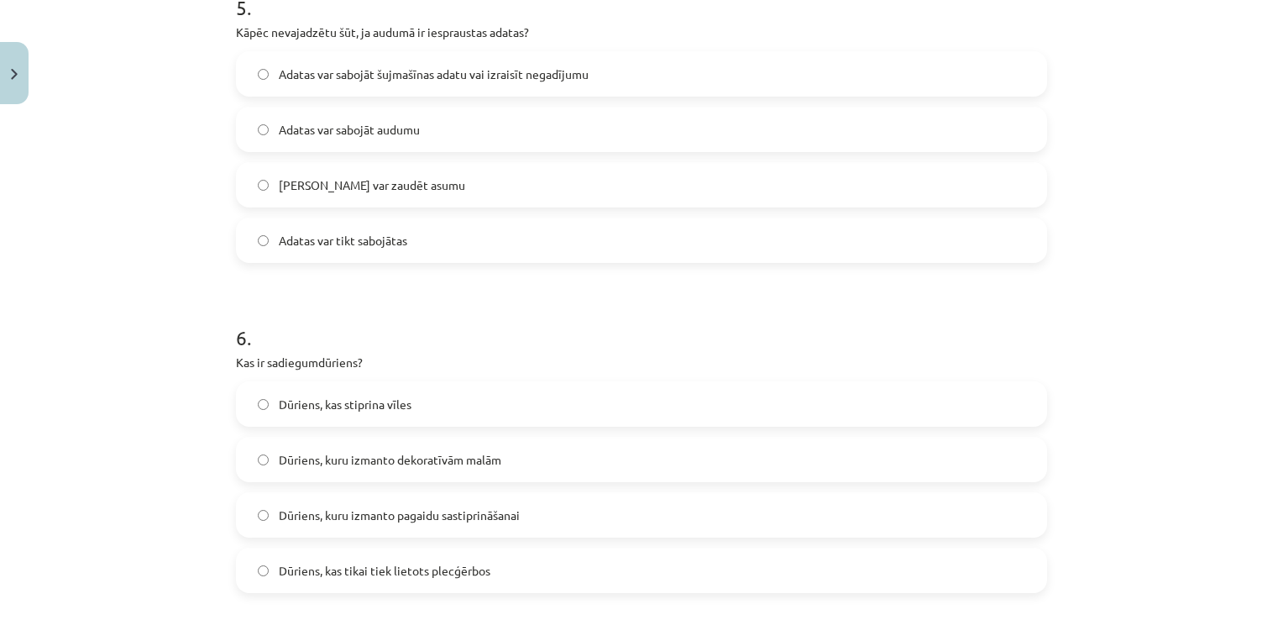
click at [383, 126] on span "Adatas var sabojāt audumu" at bounding box center [349, 130] width 141 height 18
click at [497, 70] on span "Adatas var sabojāt šujmašīnas adatu vai izraisīt negadījumu" at bounding box center [434, 75] width 310 height 18
click at [440, 407] on label "Dūriens, kas stiprina vīles" at bounding box center [642, 404] width 808 height 42
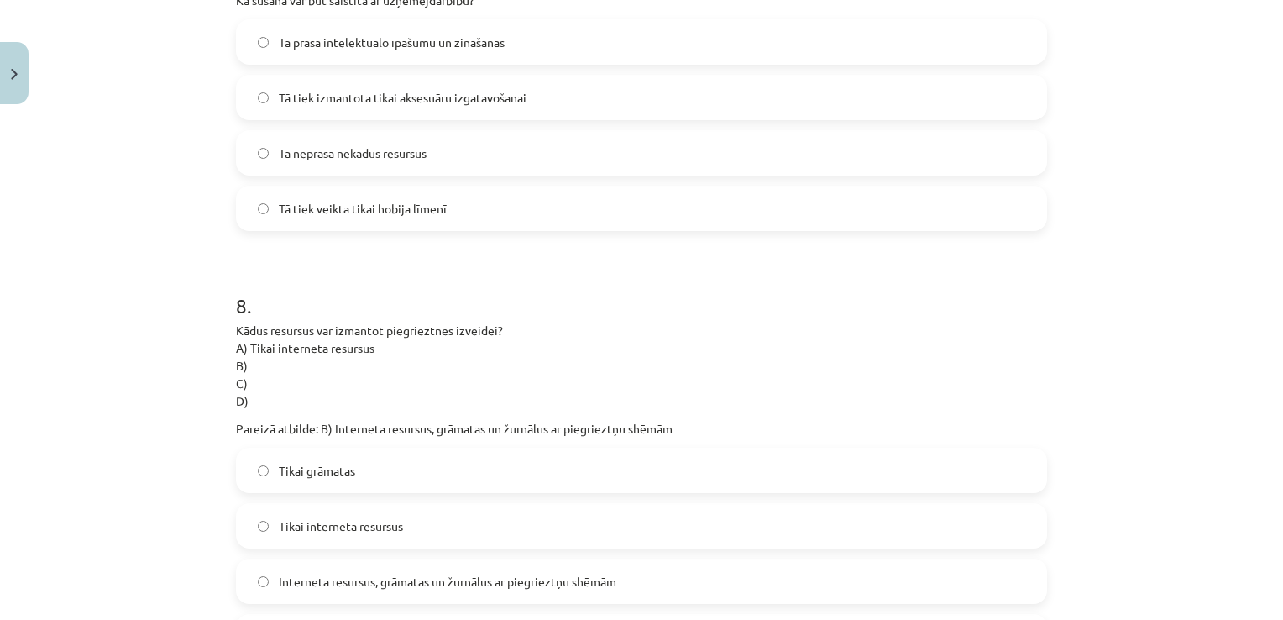
scroll to position [2315, 0]
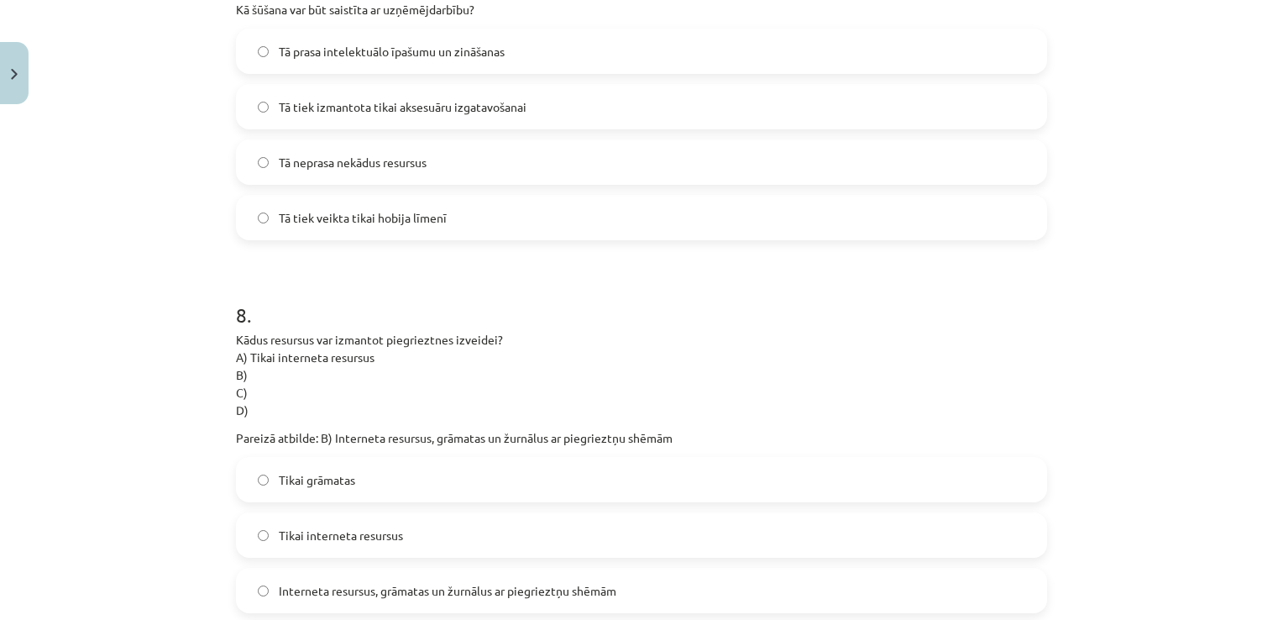
drag, startPoint x: 446, startPoint y: 57, endPoint x: 452, endPoint y: 45, distance: 13.9
click at [447, 55] on span "Tā prasa intelektuālo īpašumu un zināšanas" at bounding box center [392, 52] width 226 height 18
click at [386, 587] on span "Interneta resursus, grāmatas un žurnālus ar piegrieztņu shēmām" at bounding box center [448, 591] width 338 height 18
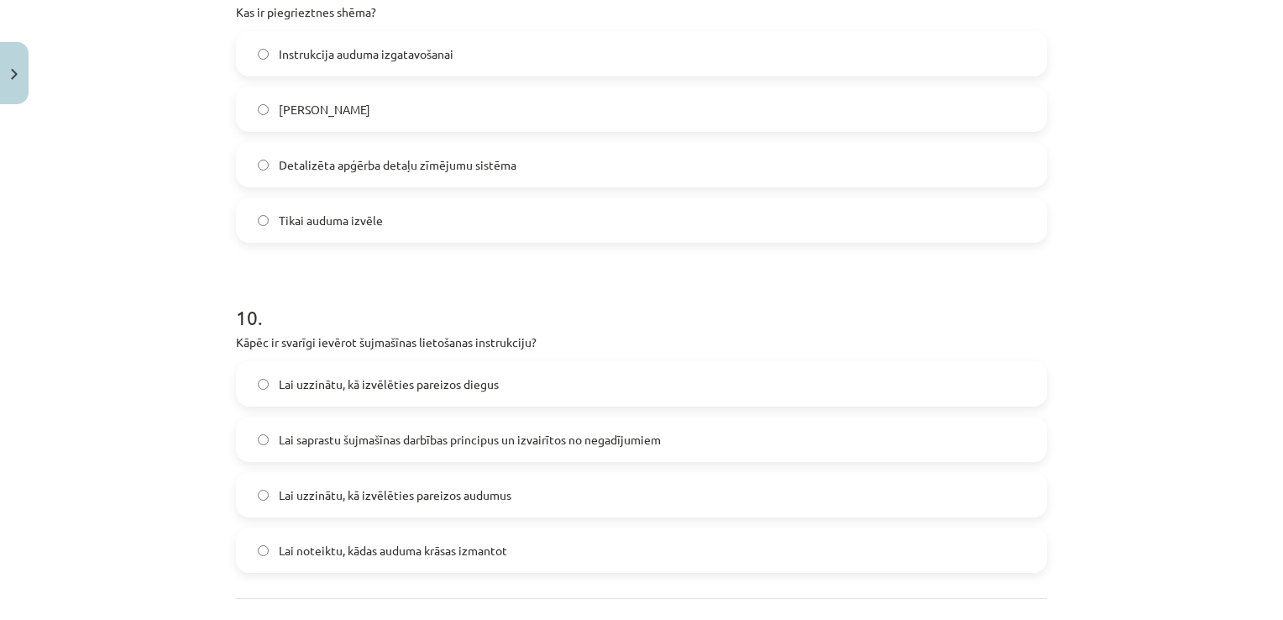
scroll to position [3012, 0]
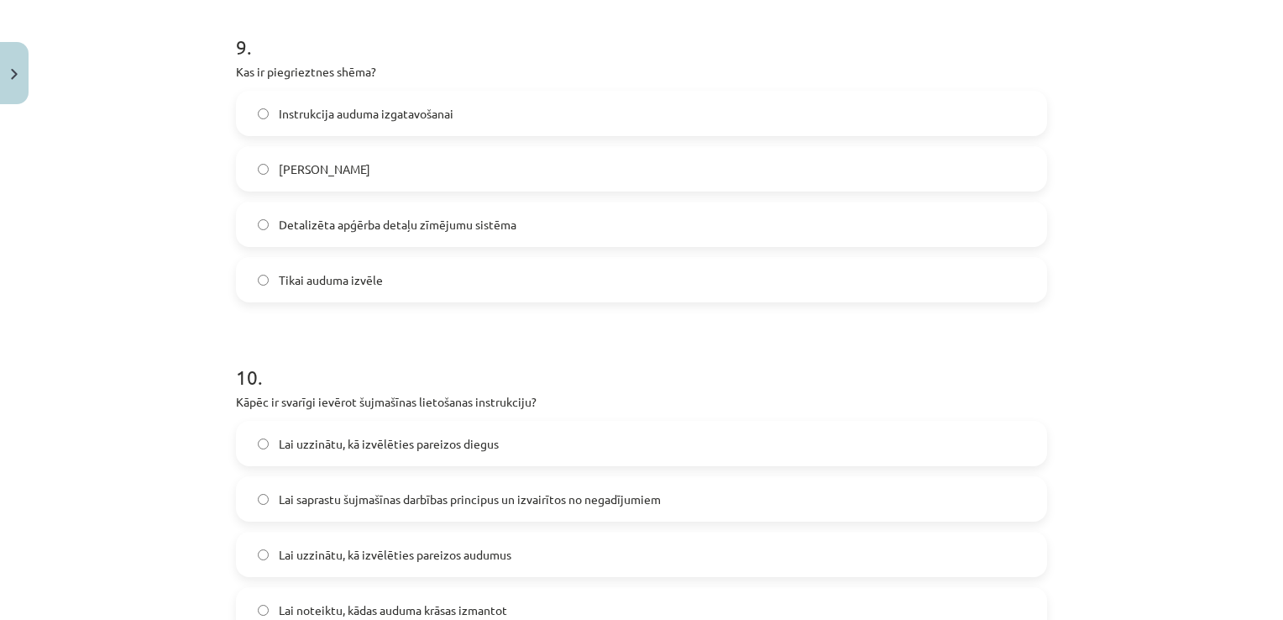
click at [477, 227] on span "Detalizēta apģērba detaļu zīmējumu sistēma" at bounding box center [398, 225] width 238 height 18
click at [470, 502] on span "Lai saprastu šujmašīnas darbības principus un izvairītos no negadījumiem" at bounding box center [470, 499] width 382 height 18
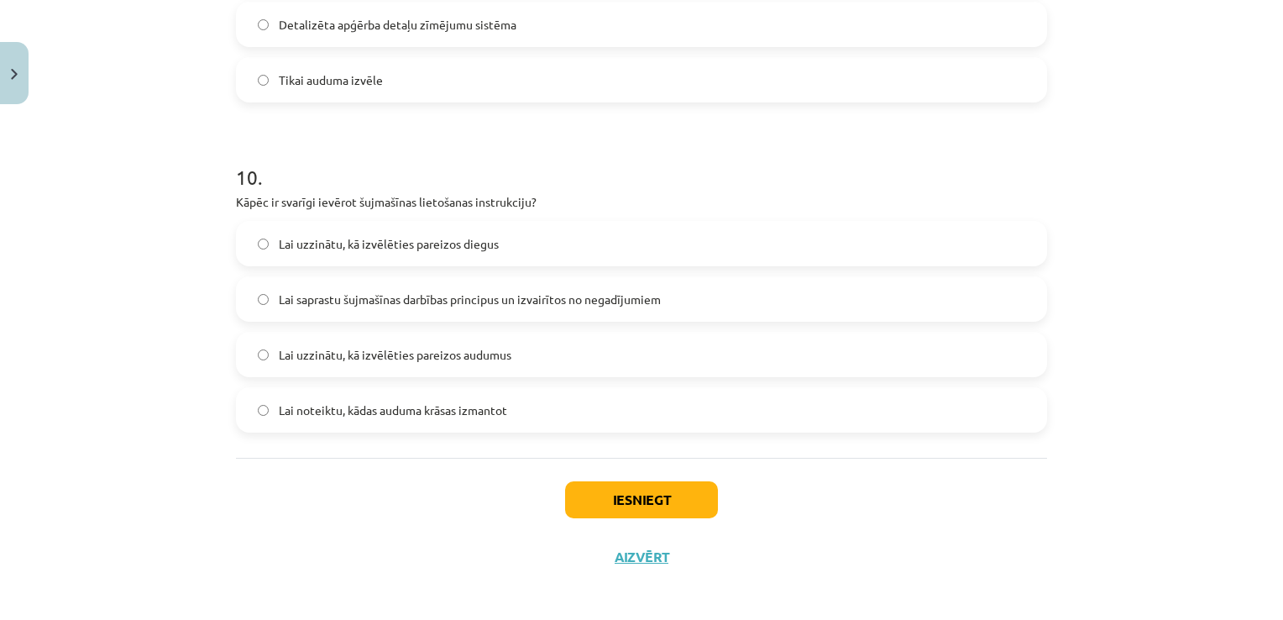
scroll to position [3218, 0]
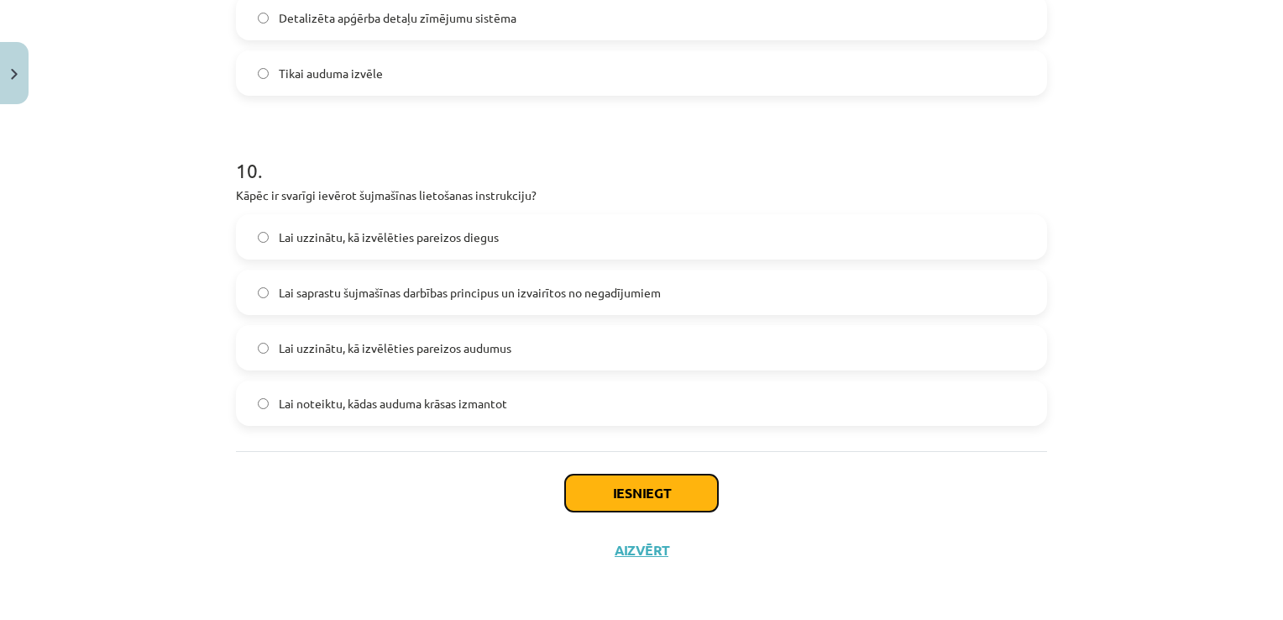
click at [642, 479] on button "Iesniegt" at bounding box center [641, 492] width 153 height 37
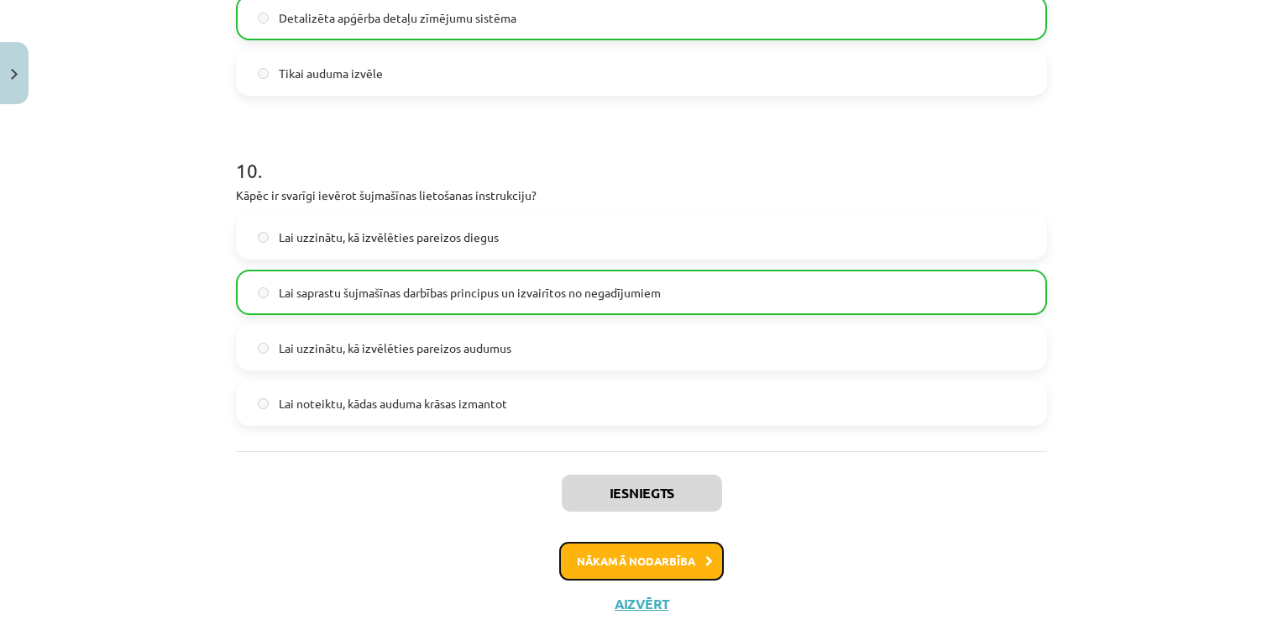
click at [684, 558] on button "Nākamā nodarbība" at bounding box center [641, 561] width 165 height 39
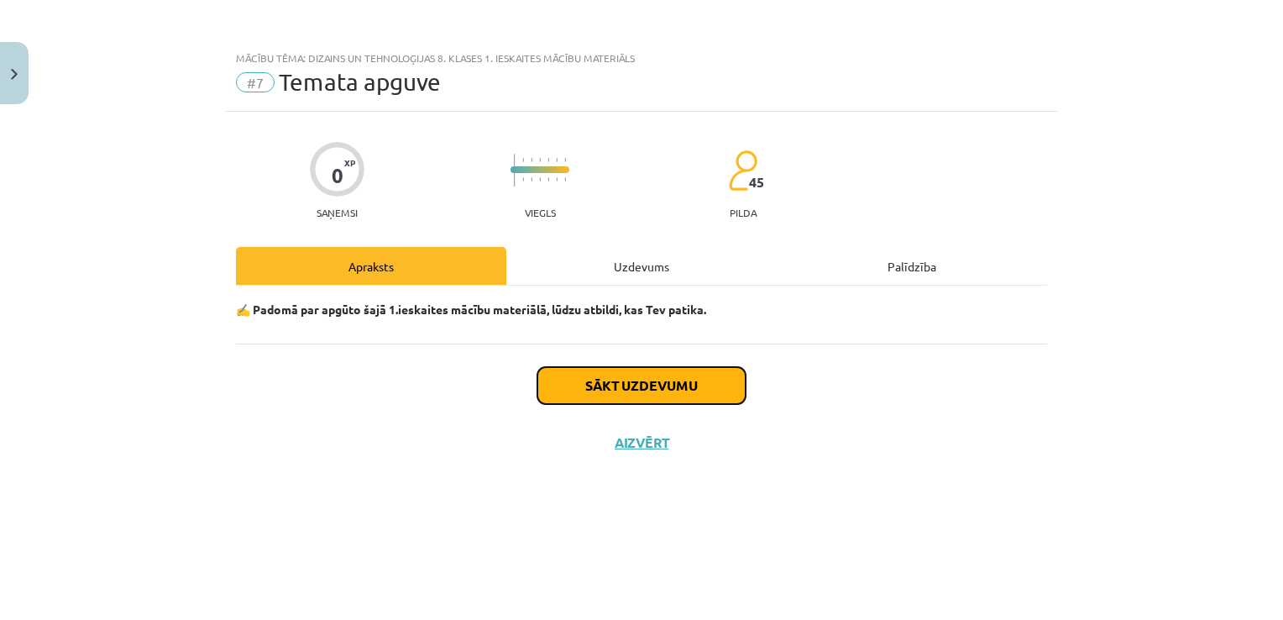
click at [692, 381] on button "Sākt uzdevumu" at bounding box center [641, 385] width 208 height 37
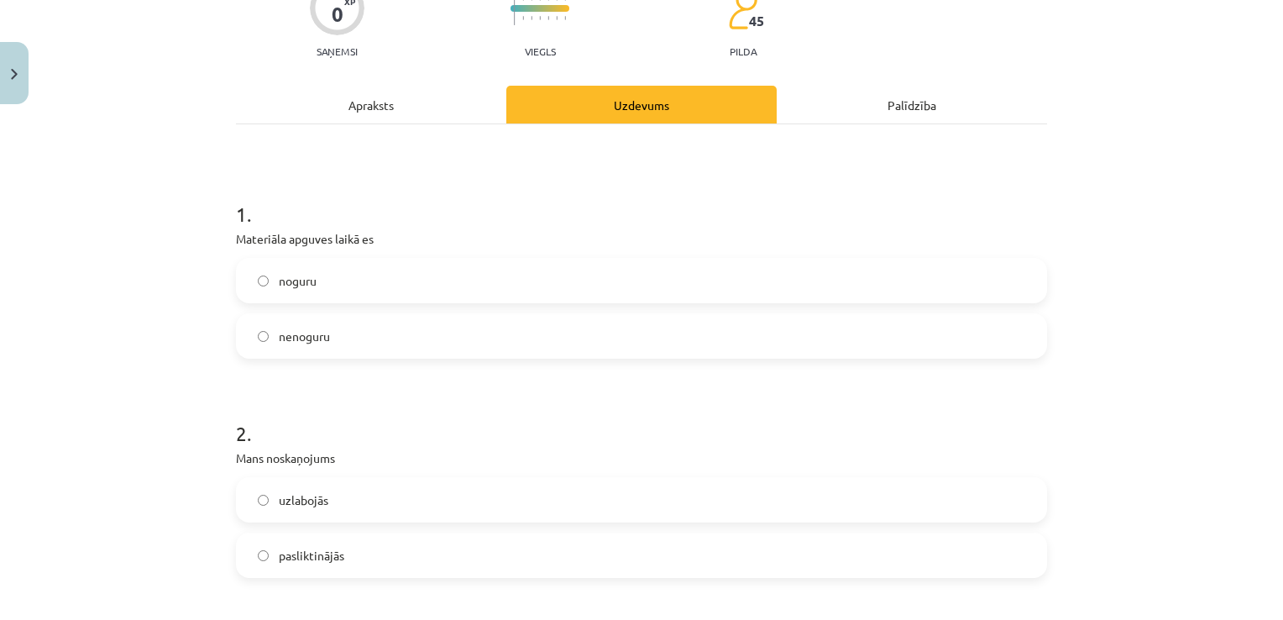
scroll to position [168, 0]
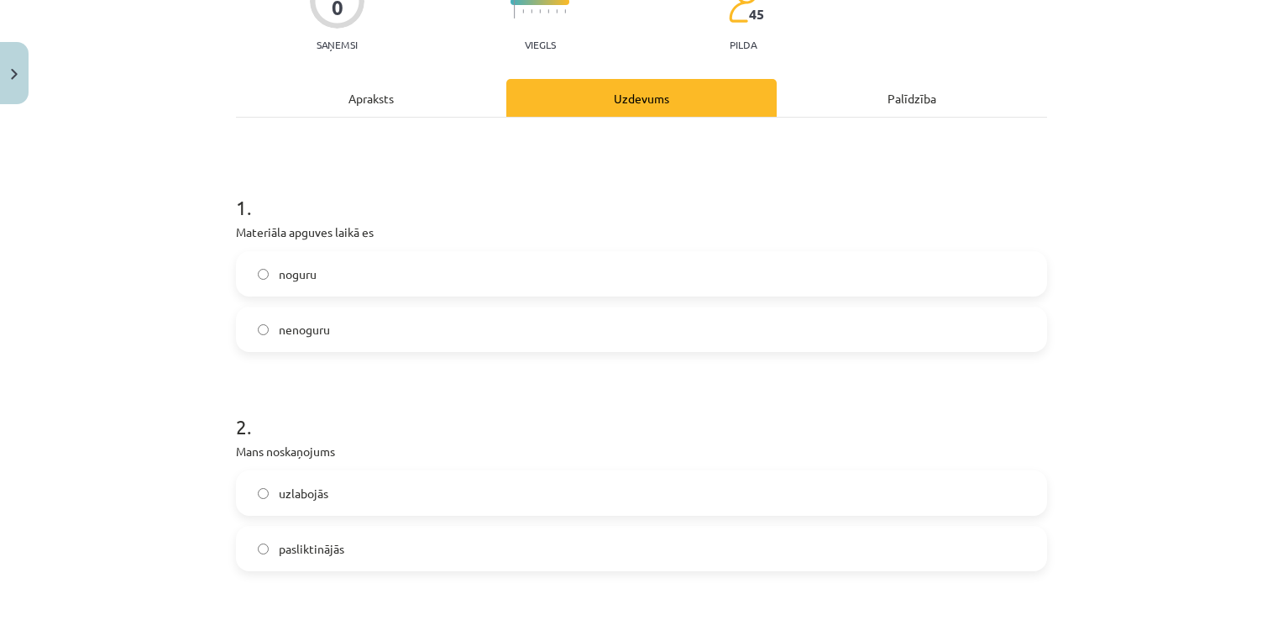
click at [417, 276] on label "noguru" at bounding box center [642, 274] width 808 height 42
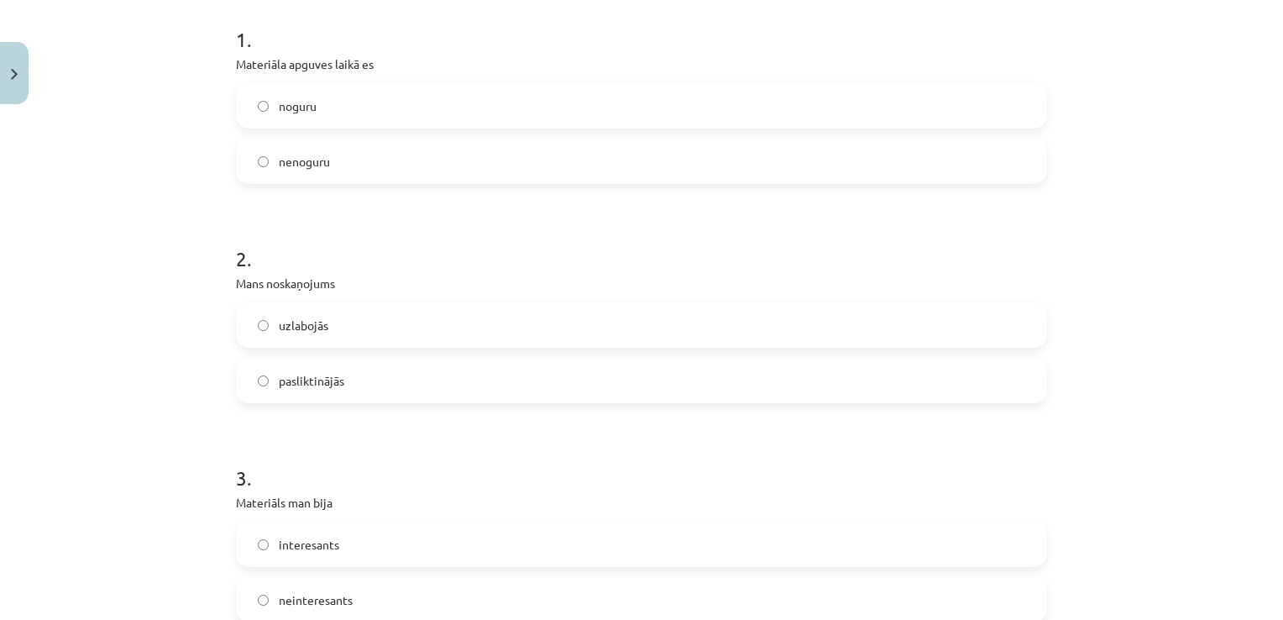
click at [355, 320] on label "uzlabojās" at bounding box center [642, 325] width 808 height 42
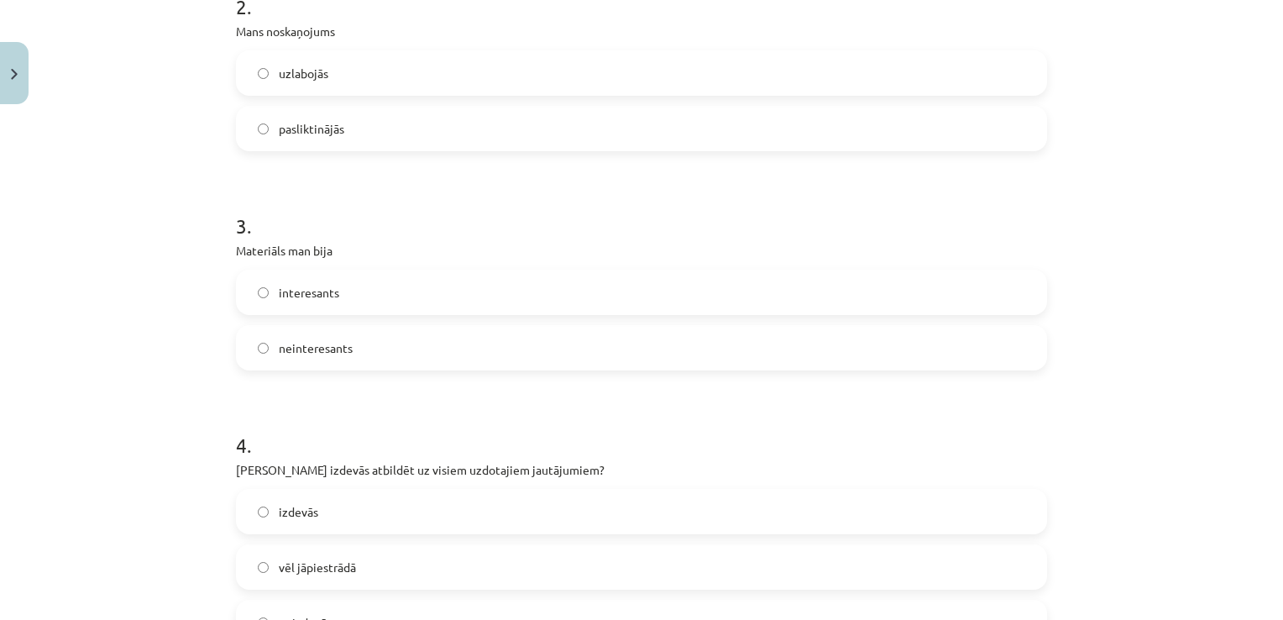
click at [343, 337] on label "neinteresants" at bounding box center [642, 348] width 808 height 42
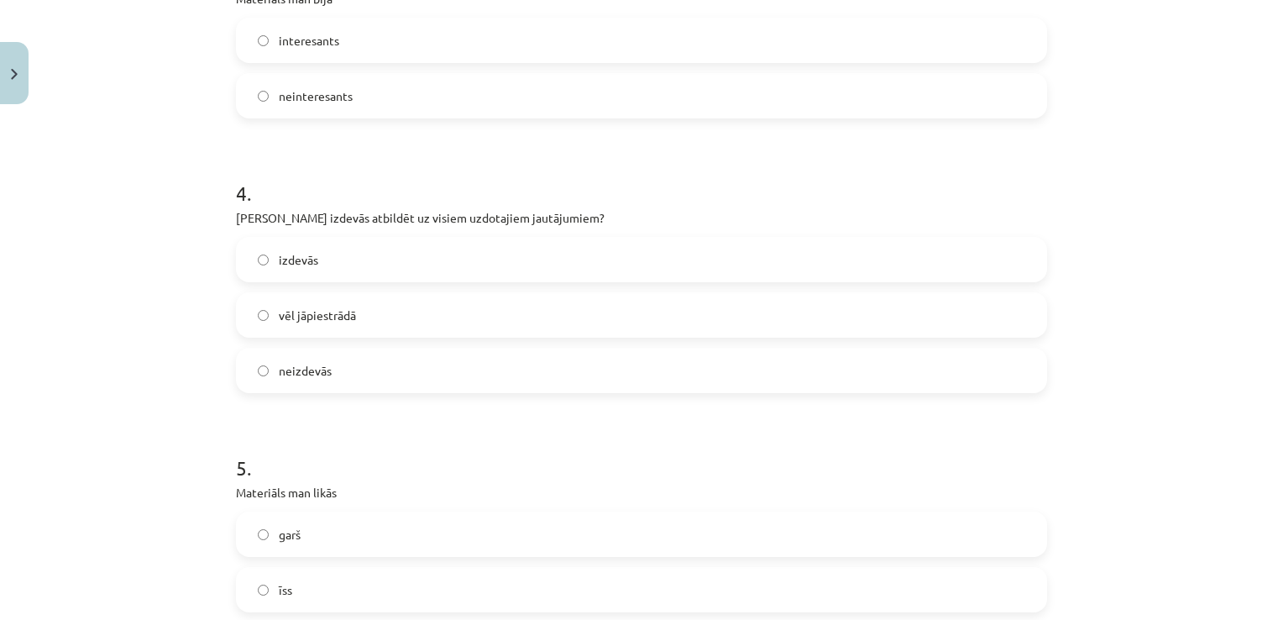
click at [390, 260] on label "izdevās" at bounding box center [642, 260] width 808 height 42
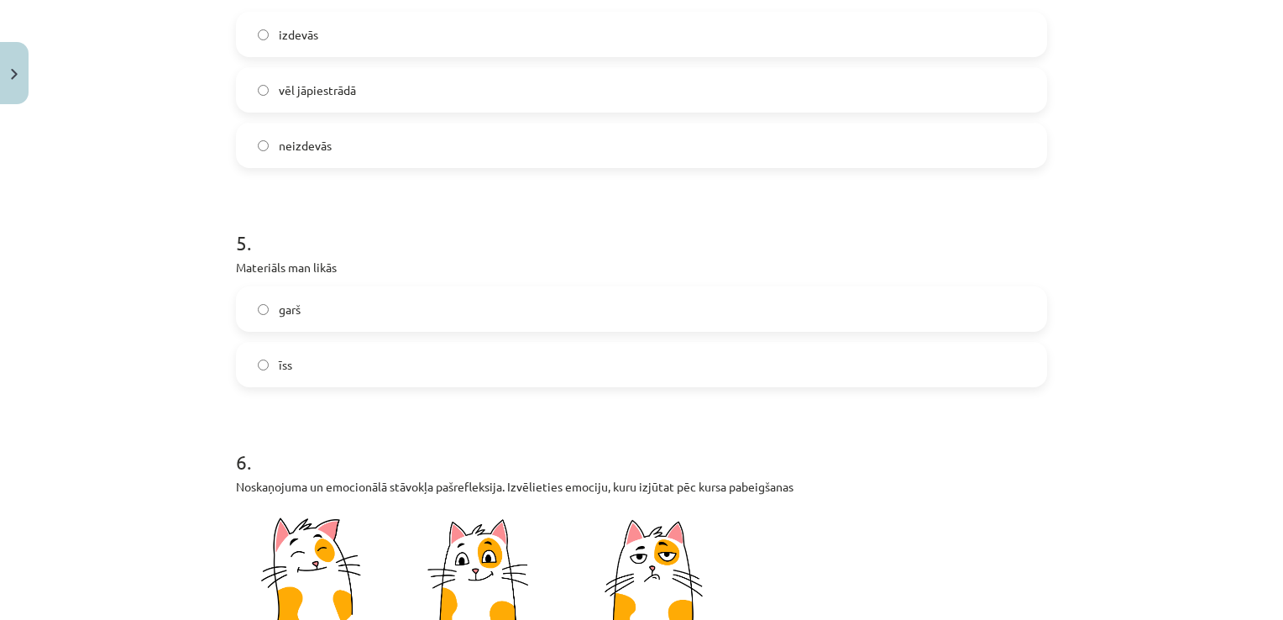
scroll to position [1176, 0]
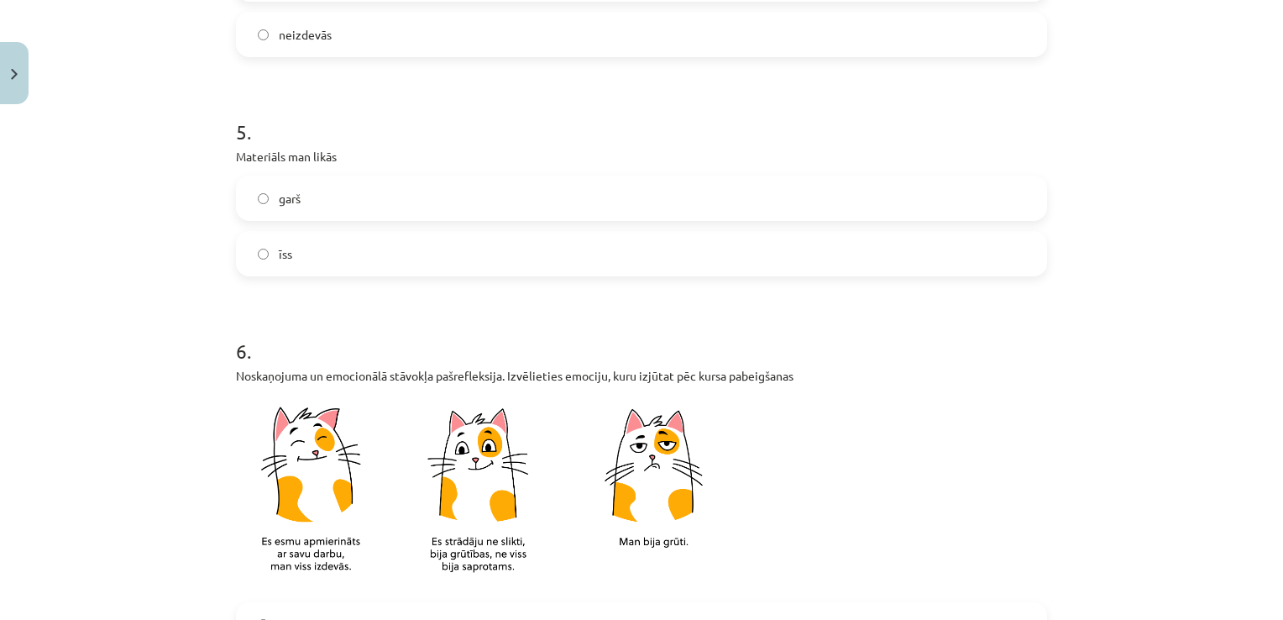
click at [376, 197] on label "garš" at bounding box center [642, 198] width 808 height 42
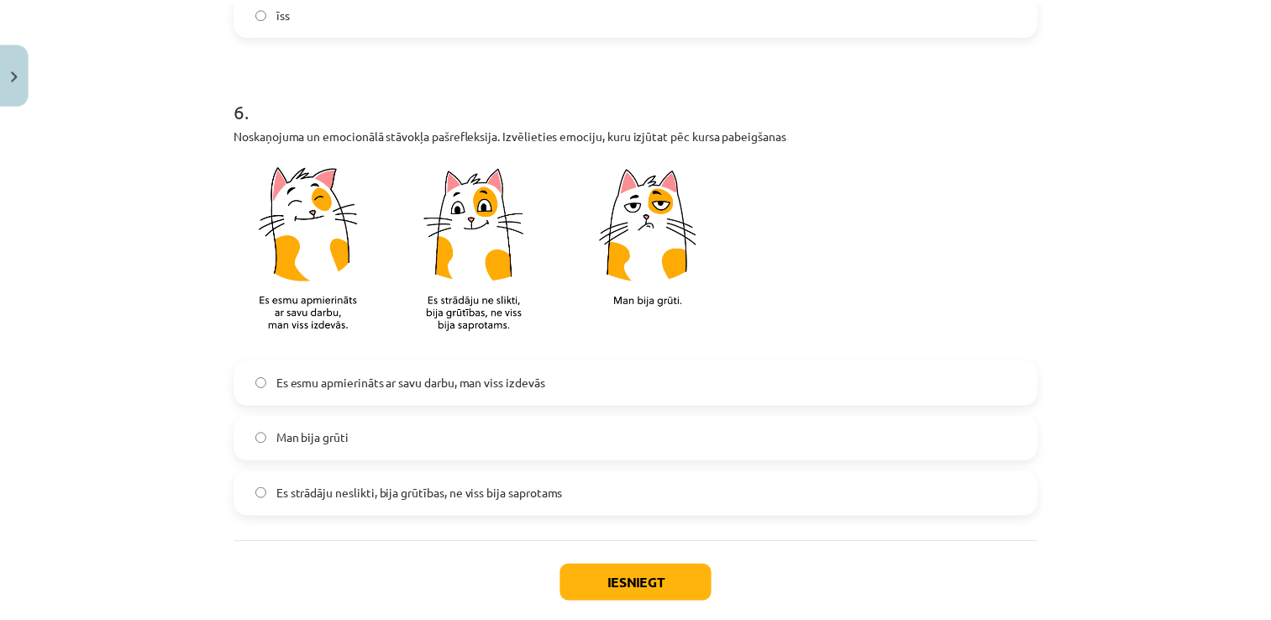
scroll to position [1428, 0]
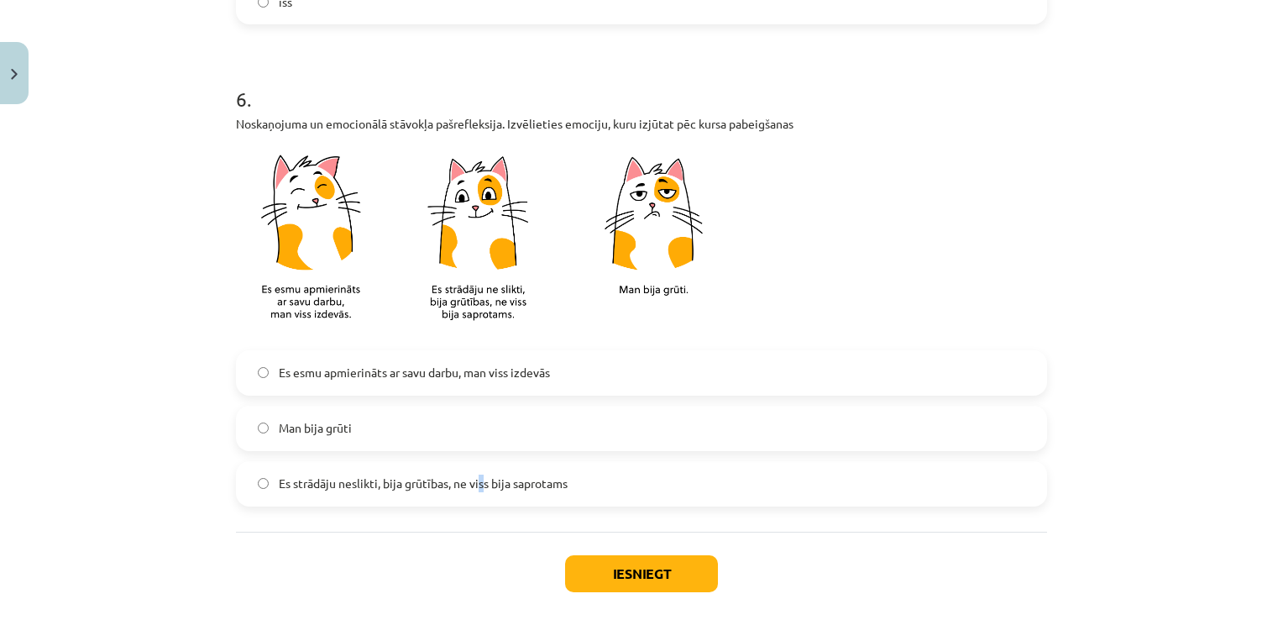
click at [476, 480] on span "Es strādāju neslikti, bija grūtības, ne viss bija saprotams" at bounding box center [423, 483] width 289 height 18
click at [630, 496] on label "Es strādāju neslikti, bija grūtības, ne viss bija saprotams" at bounding box center [642, 484] width 808 height 42
click at [629, 564] on button "Iesniegt" at bounding box center [641, 573] width 153 height 37
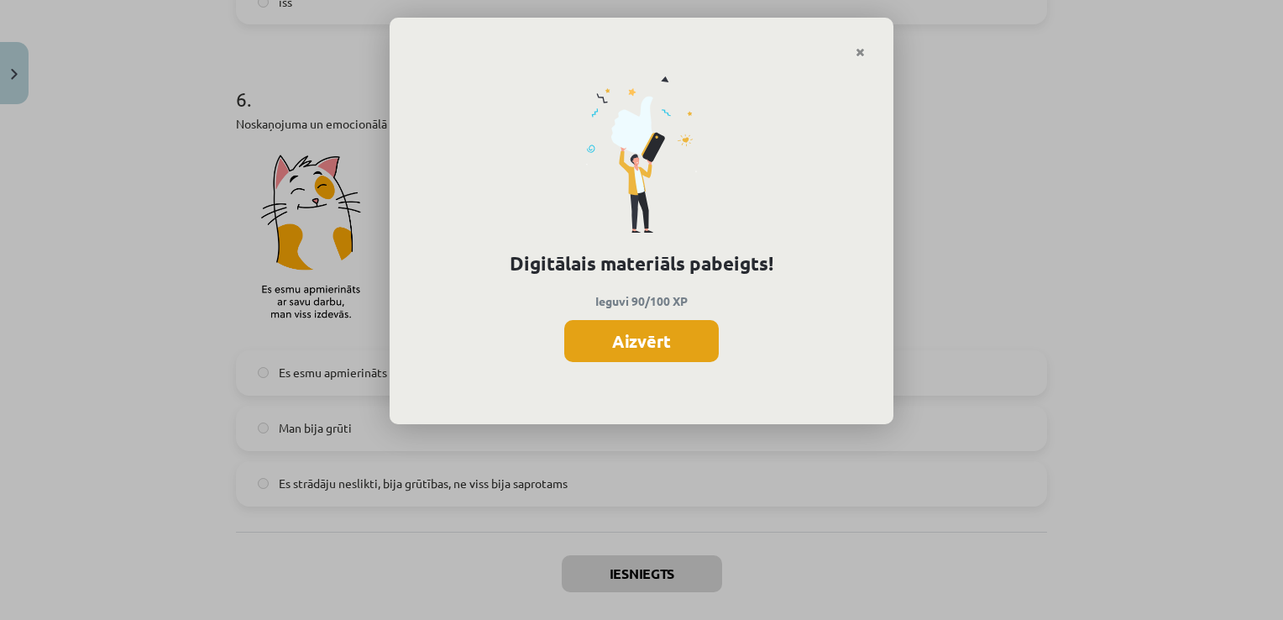
click at [669, 338] on button "Aizvērt" at bounding box center [641, 341] width 155 height 42
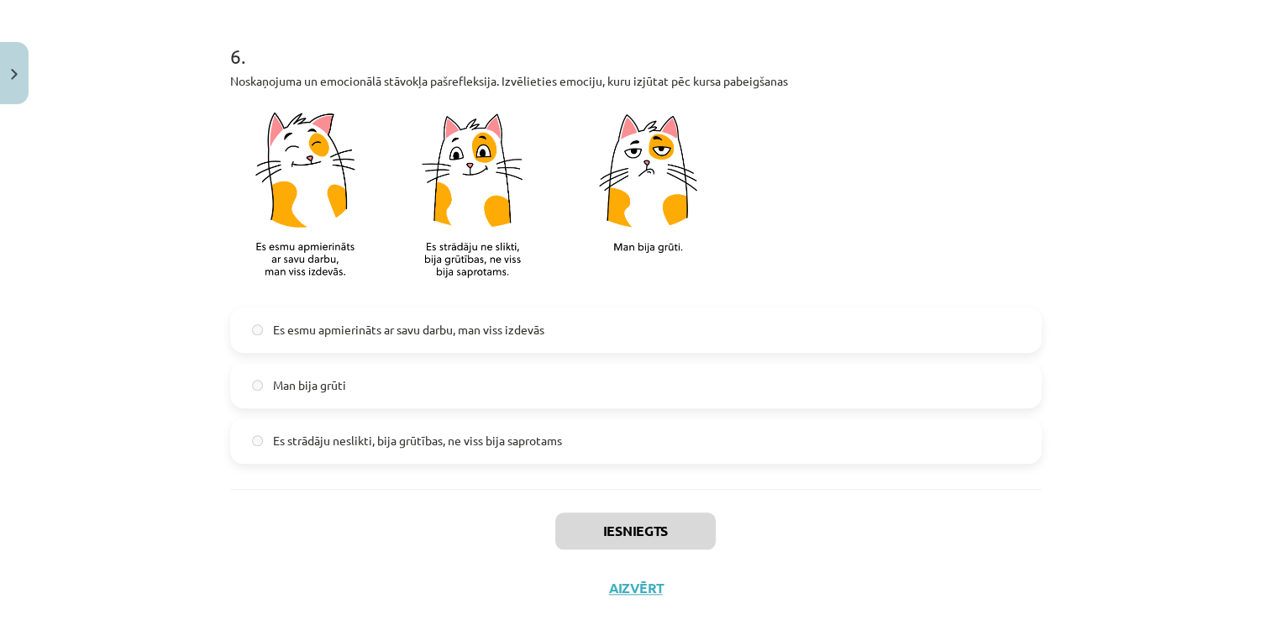
scroll to position [1508, 0]
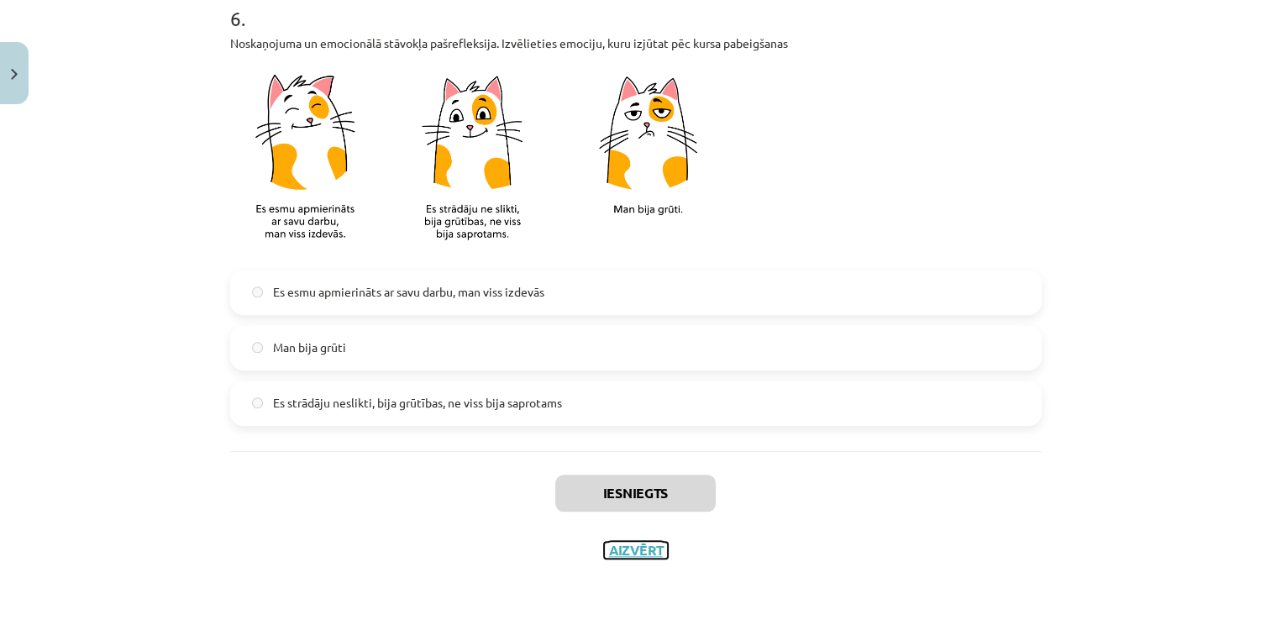
click at [637, 547] on button "Aizvērt" at bounding box center [636, 550] width 64 height 17
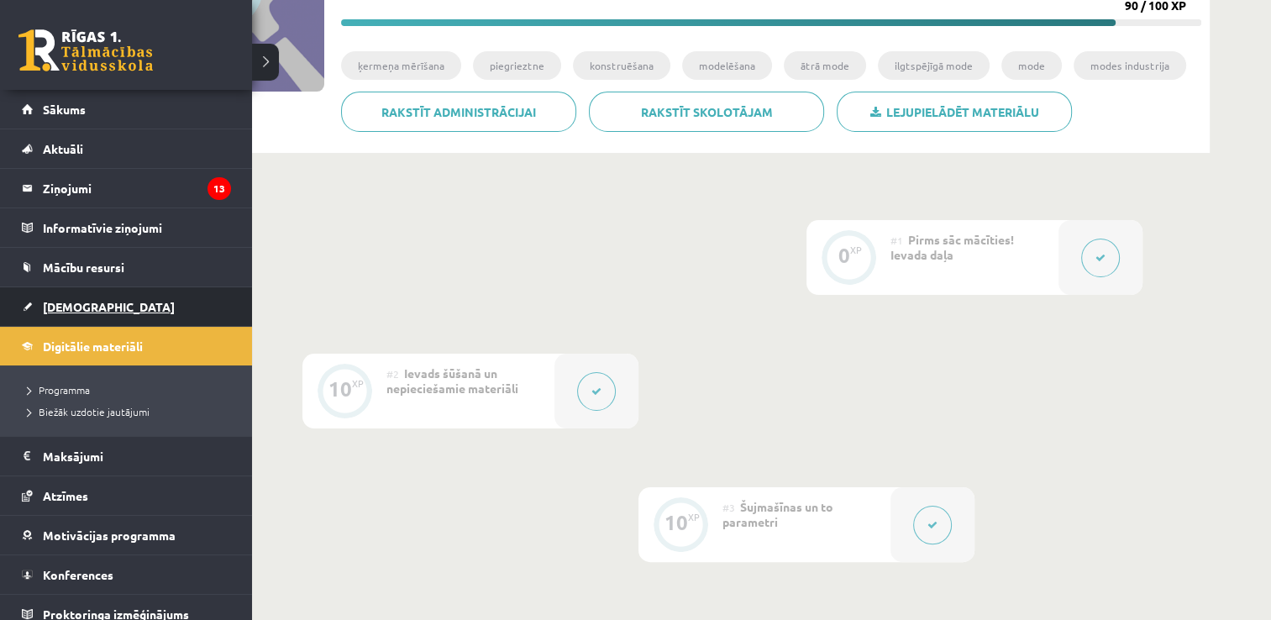
click at [121, 309] on link "[DEMOGRAPHIC_DATA]" at bounding box center [126, 306] width 209 height 39
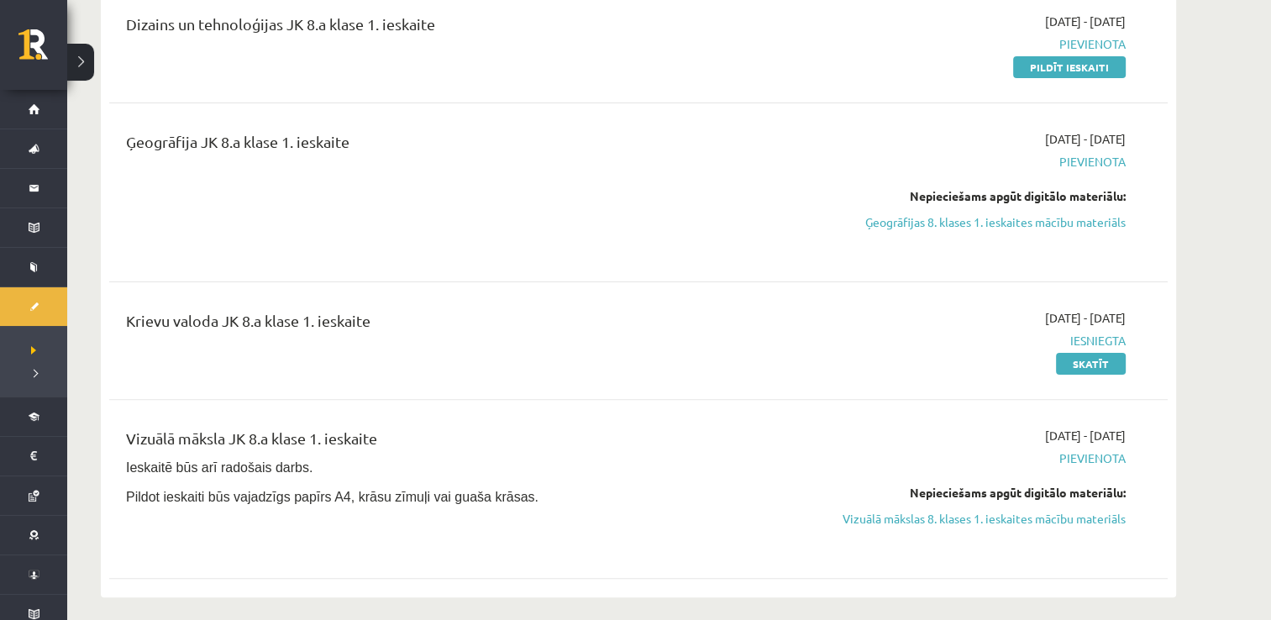
scroll to position [420, 0]
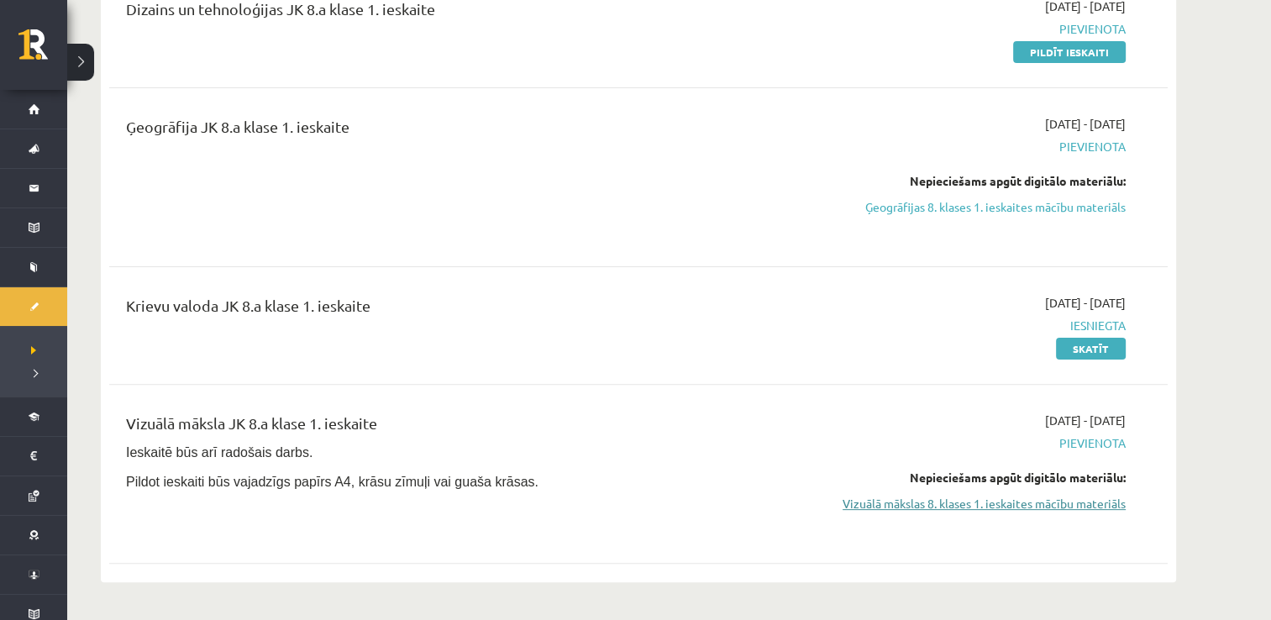
click at [963, 501] on link "Vizuālā mākslas 8. klases 1. ieskaites mācību materiāls" at bounding box center [967, 504] width 317 height 18
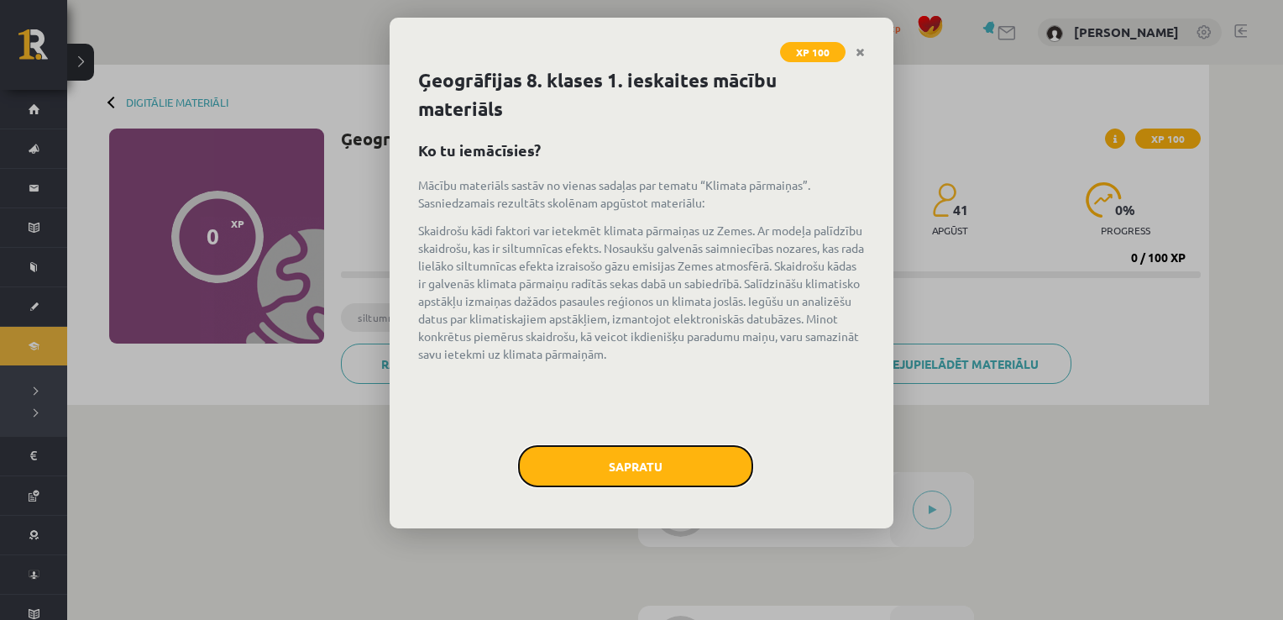
drag, startPoint x: 611, startPoint y: 459, endPoint x: 615, endPoint y: 444, distance: 14.9
click at [611, 458] on button "Sapratu" at bounding box center [635, 466] width 235 height 42
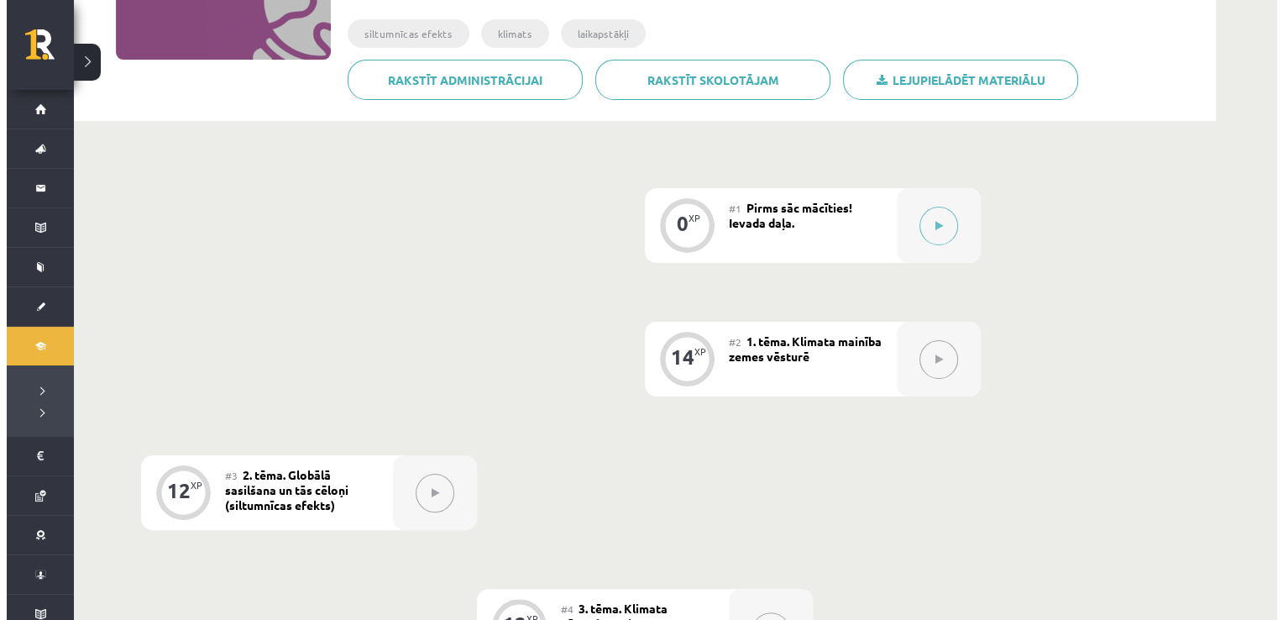
scroll to position [192, 0]
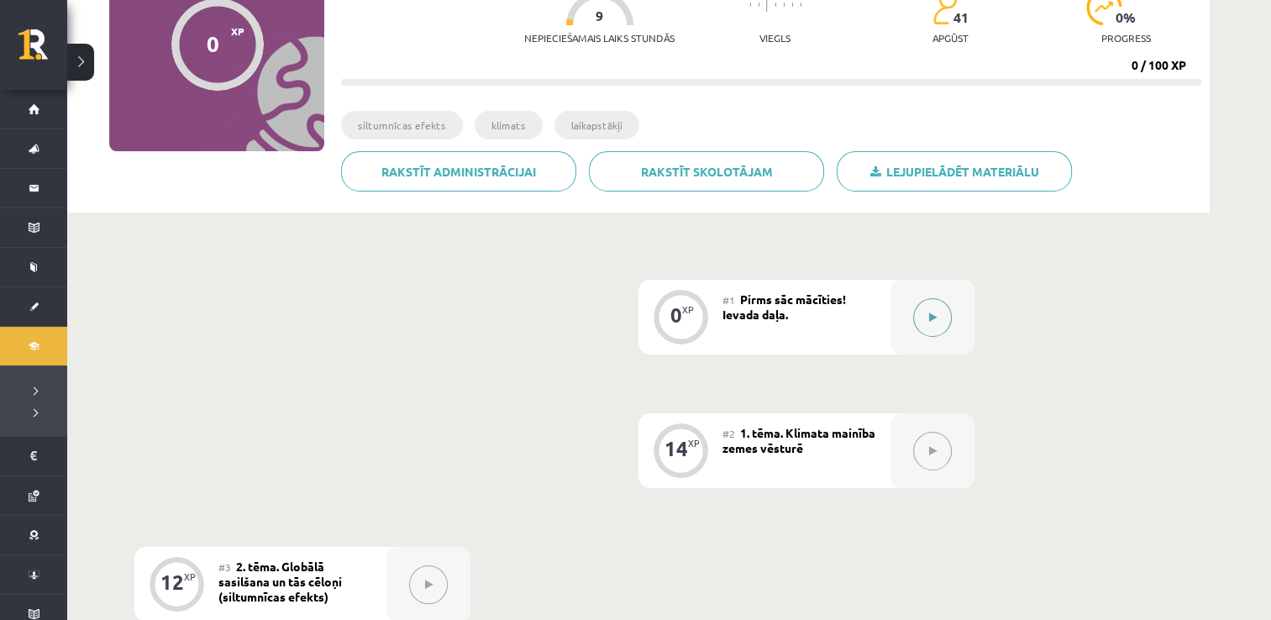
click at [932, 303] on button at bounding box center [932, 317] width 39 height 39
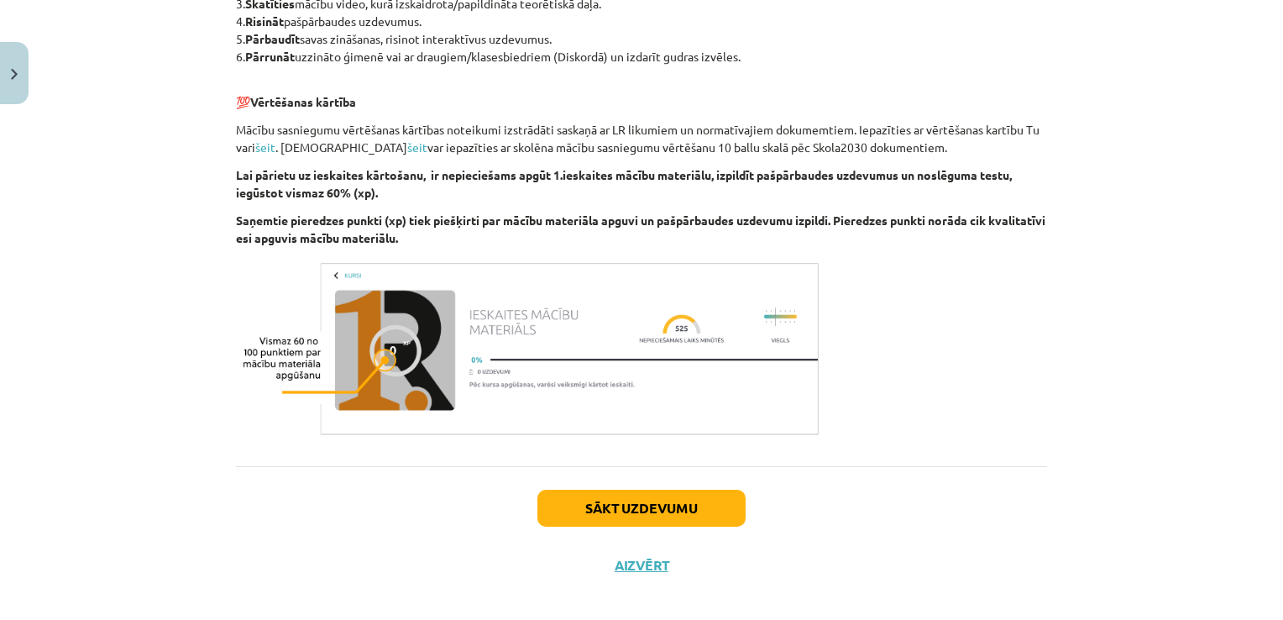
scroll to position [947, 0]
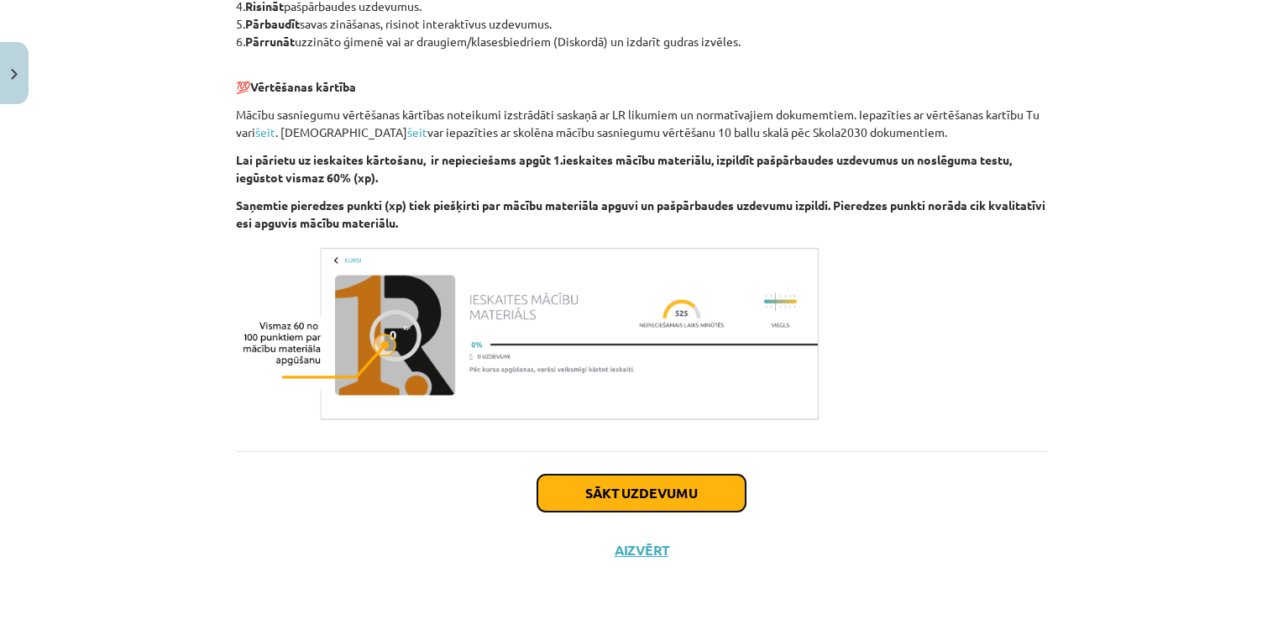
click at [700, 495] on button "Sākt uzdevumu" at bounding box center [641, 492] width 208 height 37
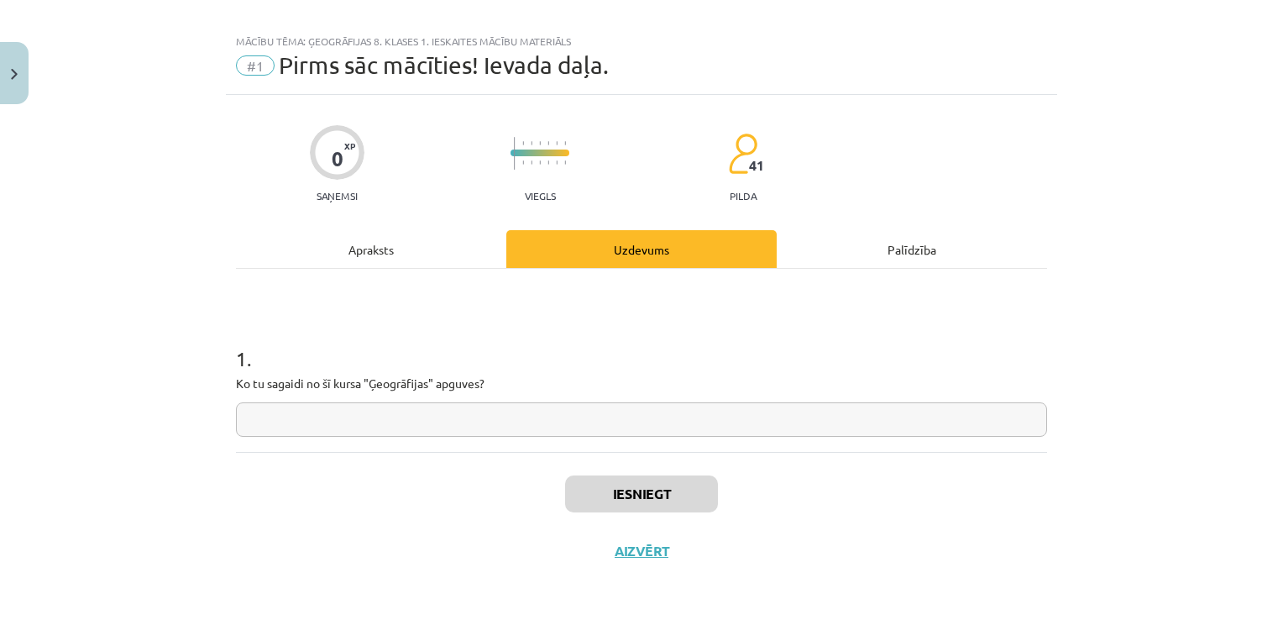
click at [564, 409] on input "text" at bounding box center [641, 419] width 811 height 34
type input "*"
click at [638, 499] on button "Iesniegt" at bounding box center [641, 493] width 153 height 37
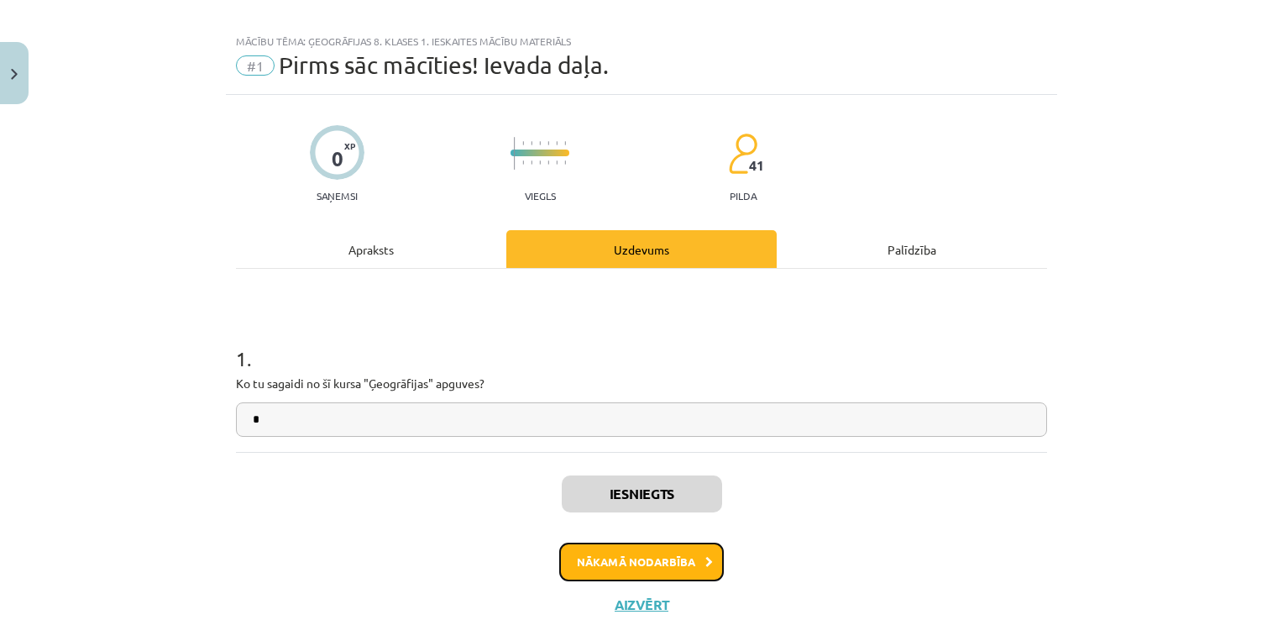
click at [679, 560] on button "Nākamā nodarbība" at bounding box center [641, 562] width 165 height 39
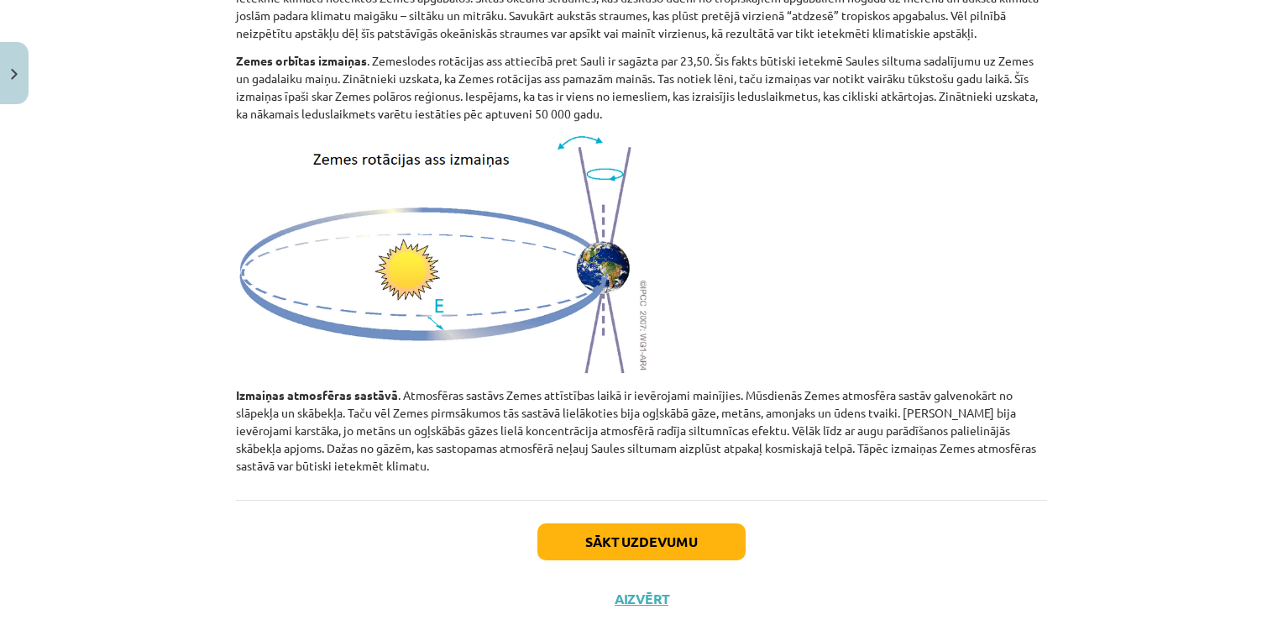
scroll to position [981, 0]
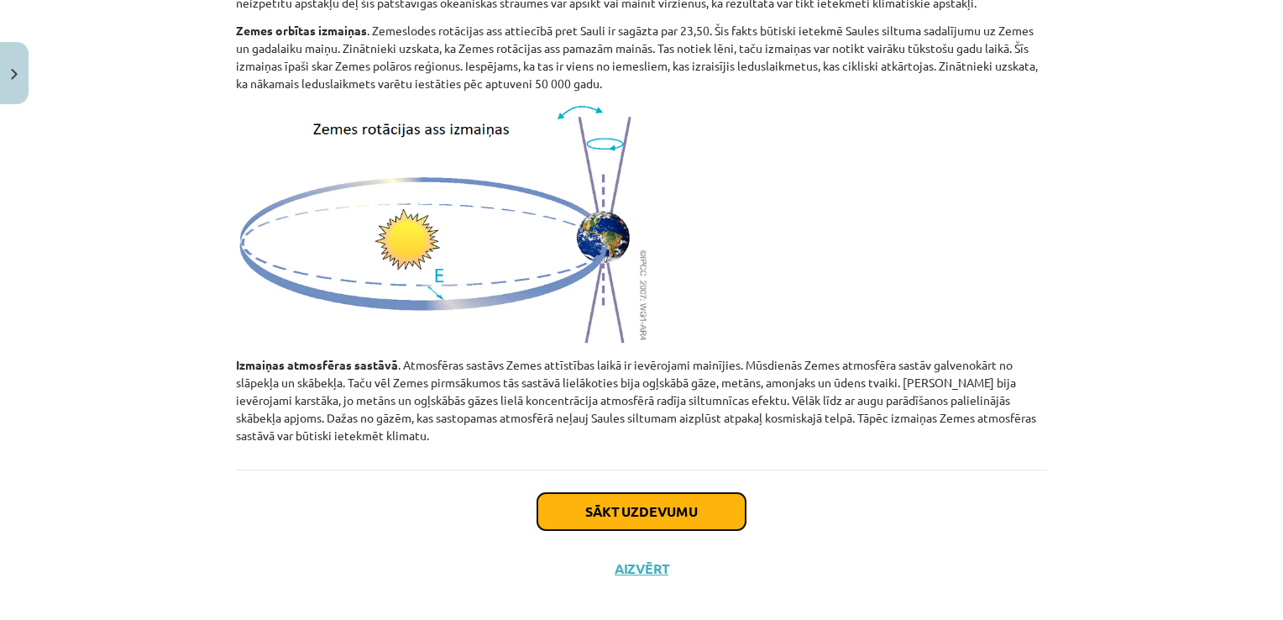
click at [697, 493] on button "Sākt uzdevumu" at bounding box center [641, 511] width 208 height 37
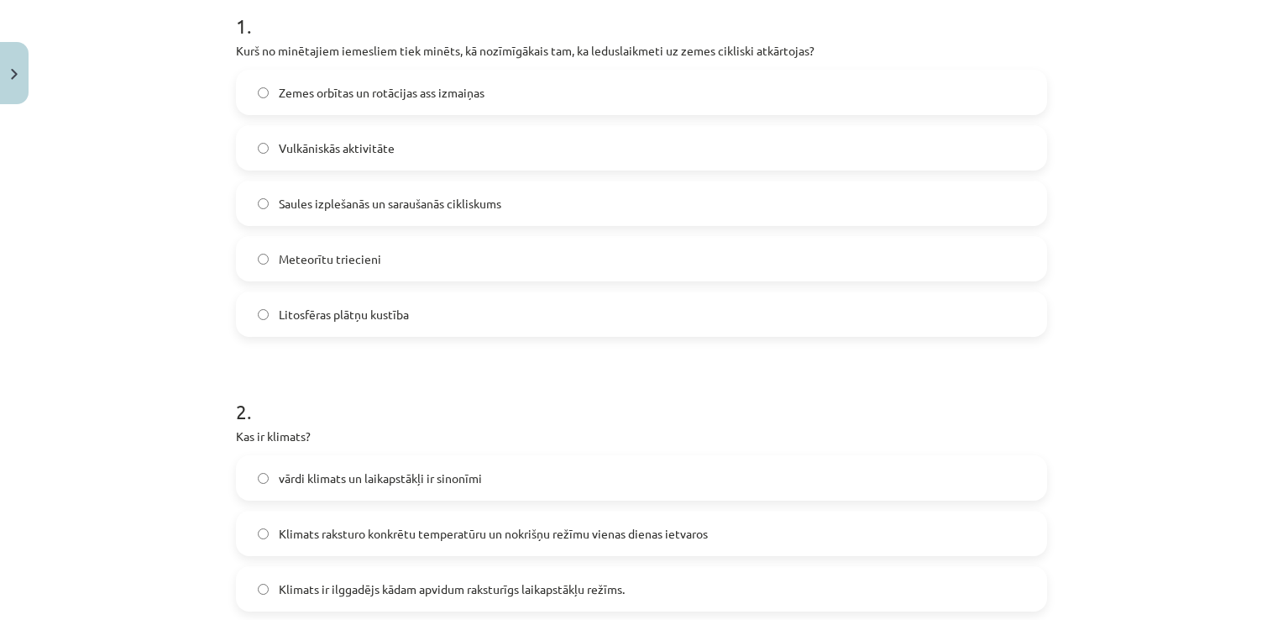
scroll to position [378, 0]
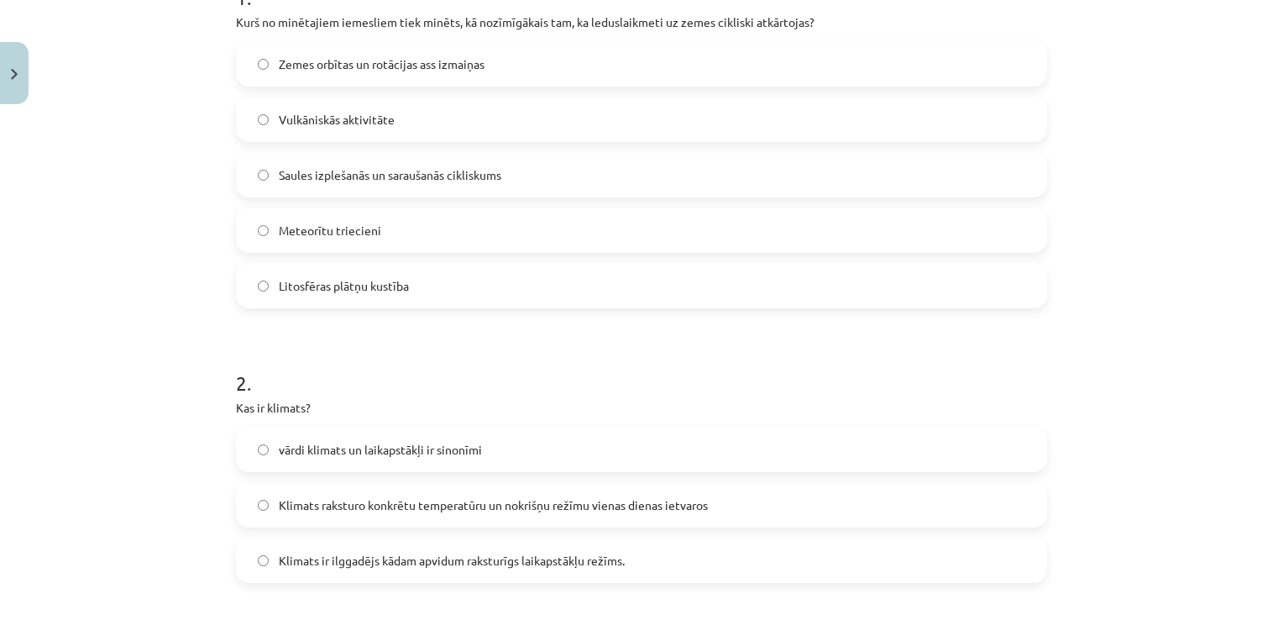
click at [423, 60] on span "Zemes orbītas un rotācijas ass izmaiņas" at bounding box center [382, 64] width 206 height 18
click at [393, 563] on span "Klimats ir ilggadējs kādam apvidum raksturīgs laikapstākļu režīms." at bounding box center [452, 561] width 346 height 18
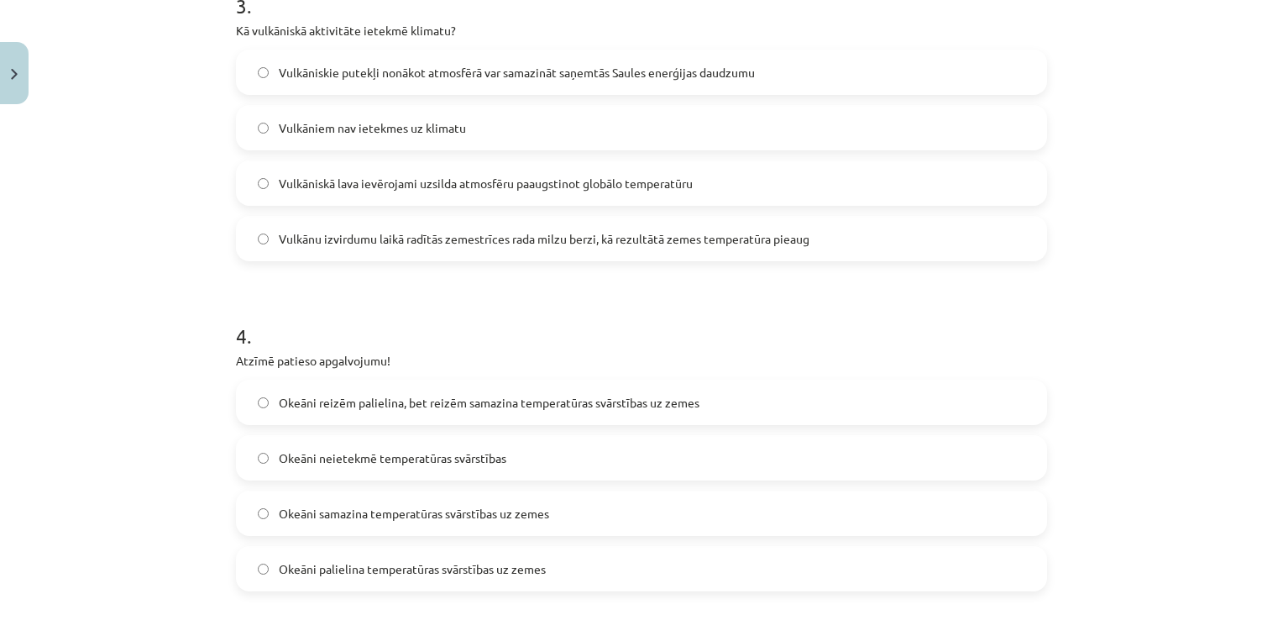
scroll to position [1026, 0]
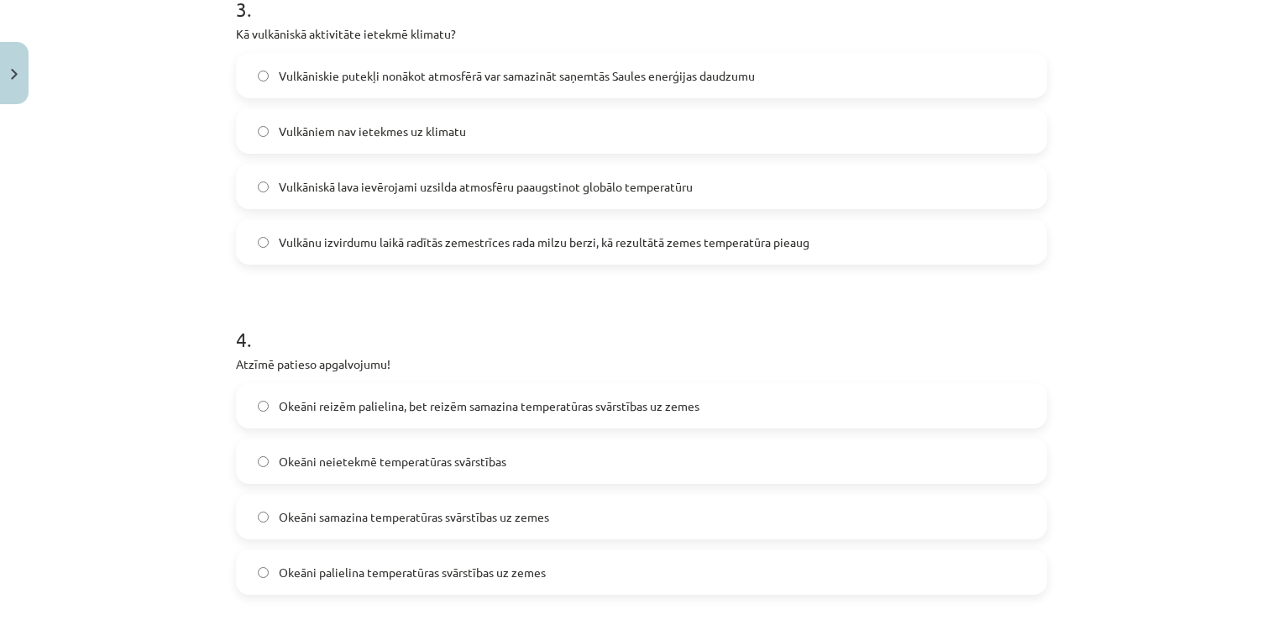
click at [665, 64] on label "Vulkāniskie putekļi nonākot atmosfērā var samazināt saņemtās Saules enerģijas d…" at bounding box center [642, 76] width 808 height 42
click at [349, 516] on span "Okeāni samazina temperatūras svārstības uz zemes" at bounding box center [414, 517] width 270 height 18
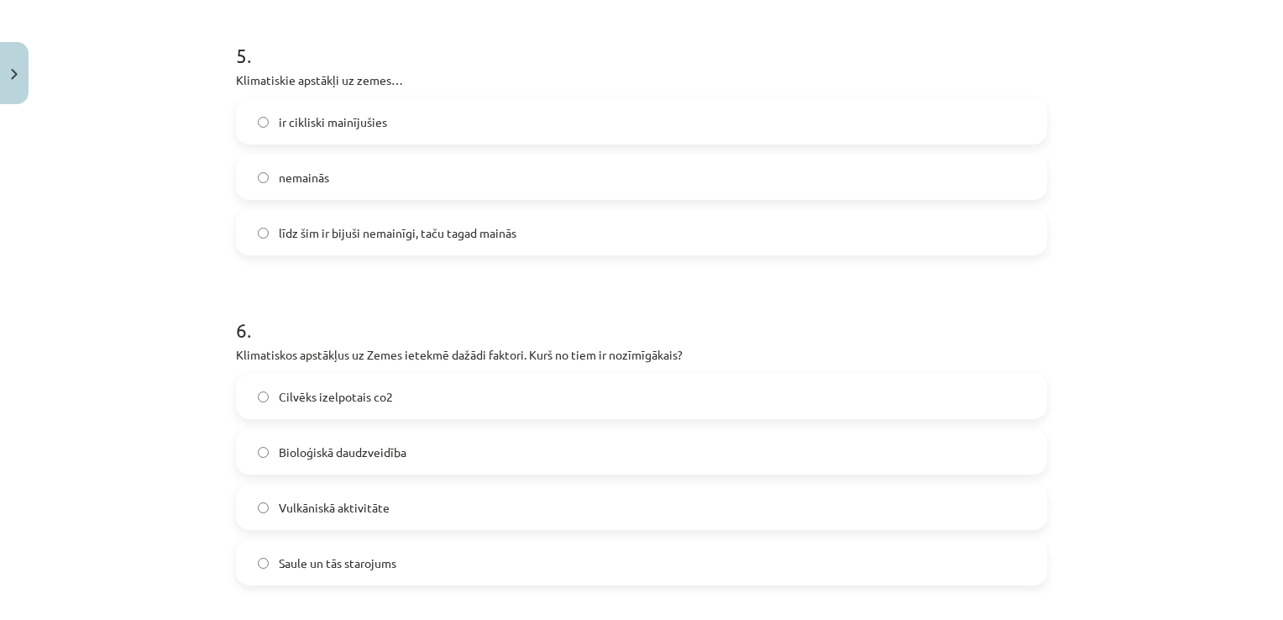
scroll to position [1614, 0]
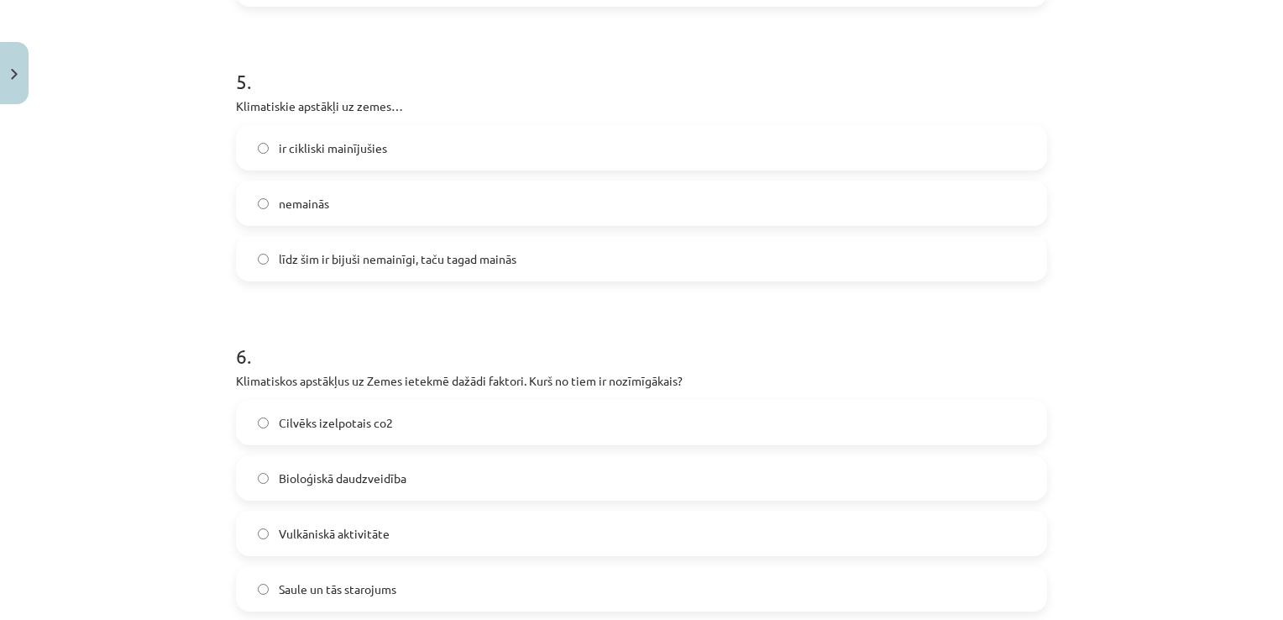
click at [598, 155] on label "ir cikliski mainījušies" at bounding box center [642, 148] width 808 height 42
drag, startPoint x: 349, startPoint y: 583, endPoint x: 356, endPoint y: 576, distance: 9.5
click at [353, 580] on span "Saule un tās starojums" at bounding box center [338, 589] width 118 height 18
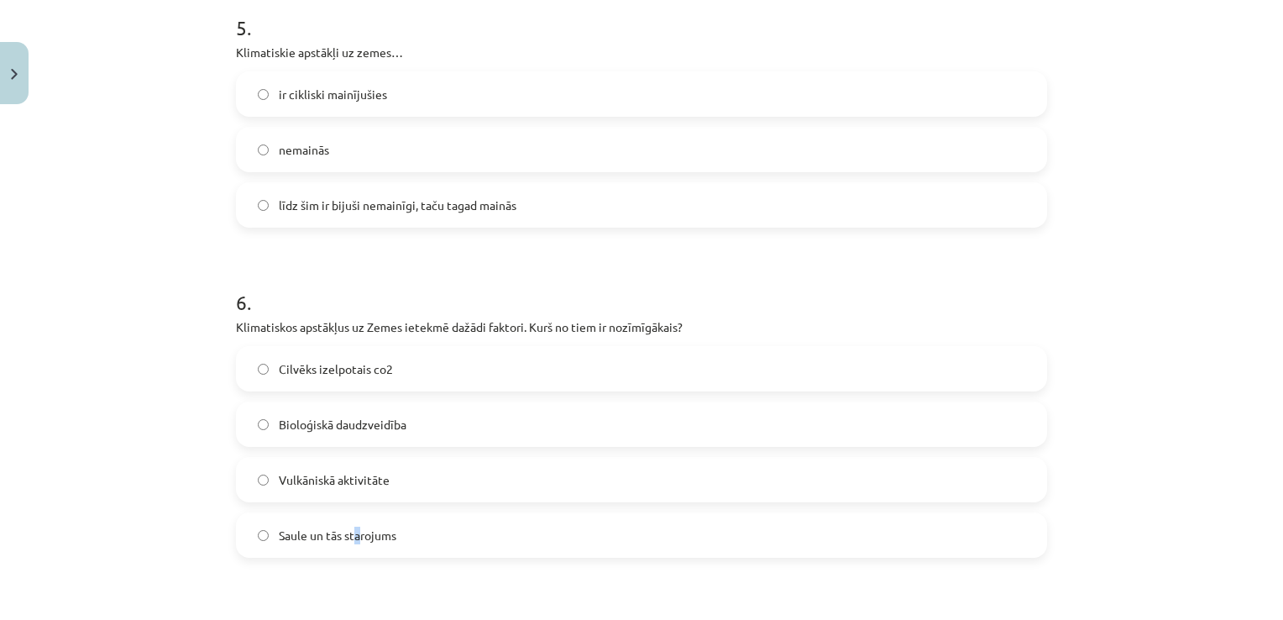
scroll to position [1866, 0]
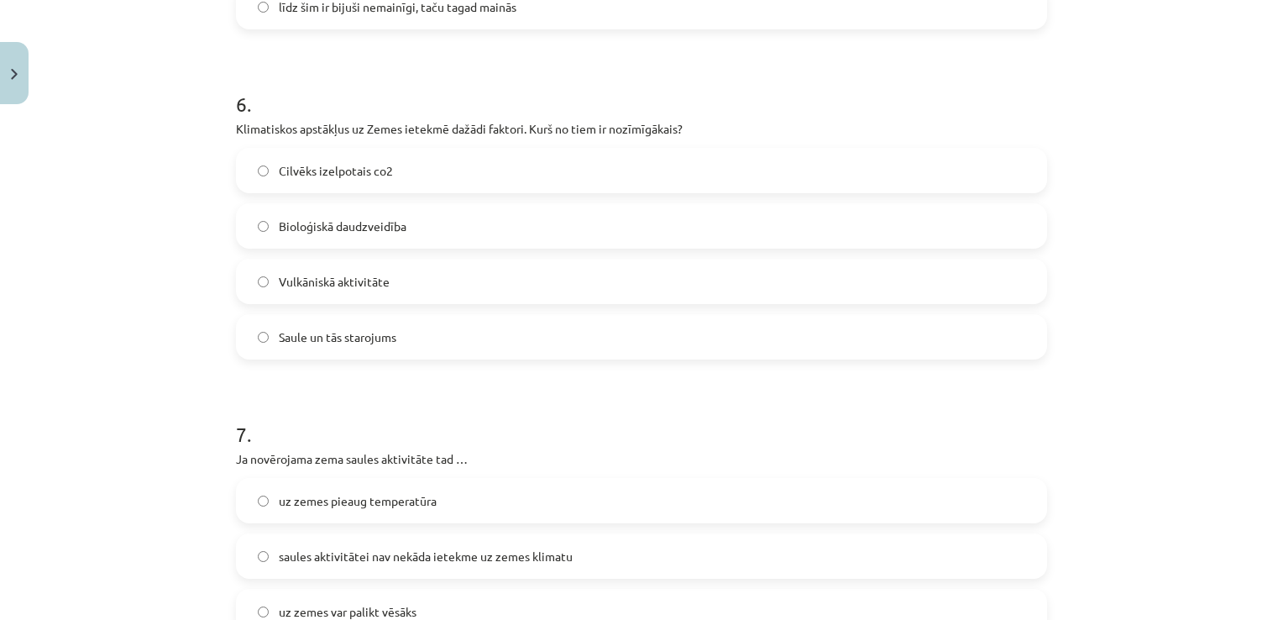
click at [464, 325] on label "Saule un tās starojums" at bounding box center [642, 337] width 808 height 42
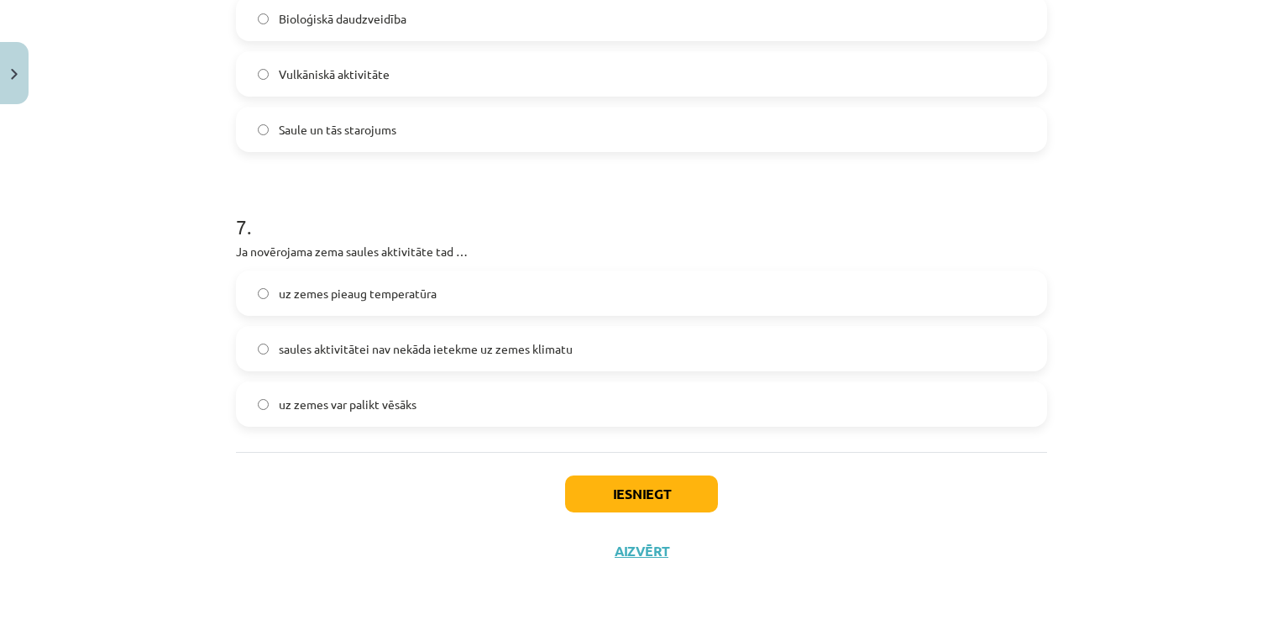
scroll to position [2074, 0]
click at [417, 402] on label "uz zemes var palikt vēsāks" at bounding box center [642, 403] width 808 height 42
click at [645, 492] on button "Iesniegt" at bounding box center [641, 492] width 153 height 37
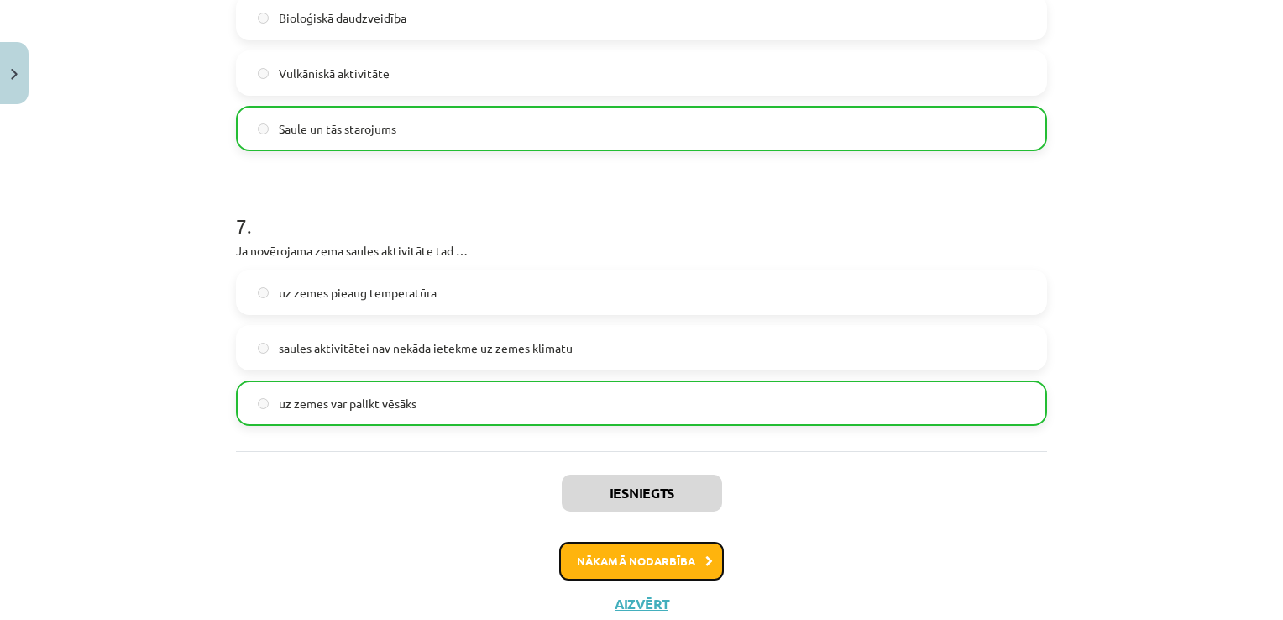
click at [652, 556] on button "Nākamā nodarbība" at bounding box center [641, 561] width 165 height 39
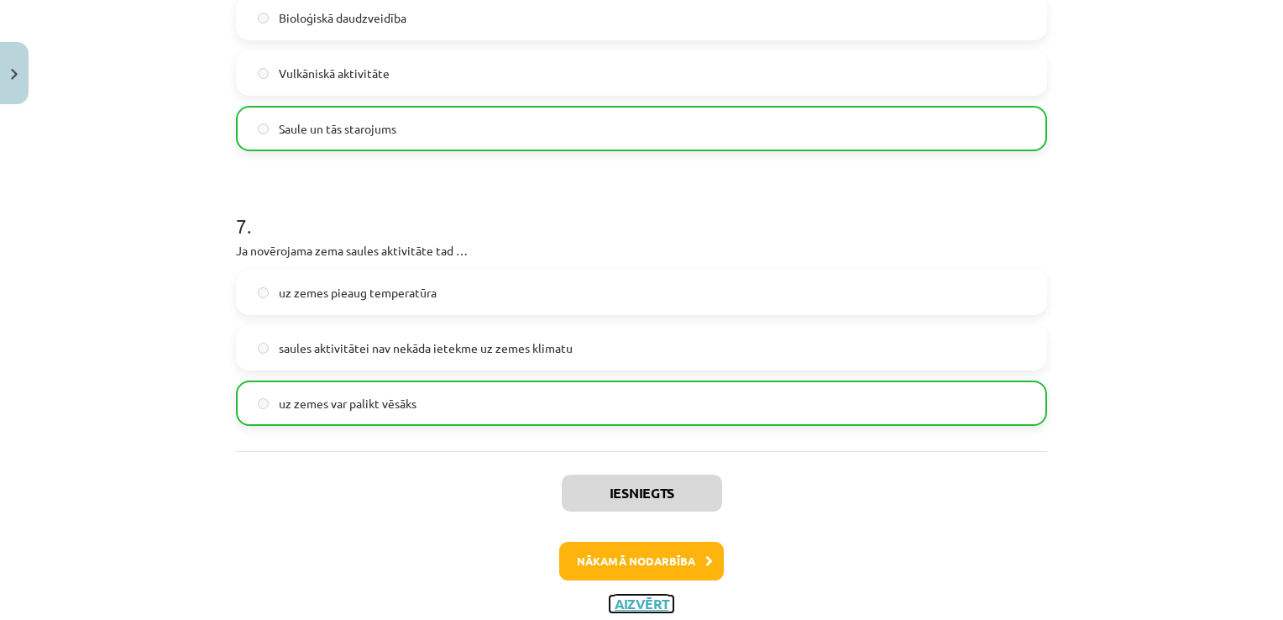
click at [652, 595] on button "Aizvērt" at bounding box center [642, 603] width 64 height 17
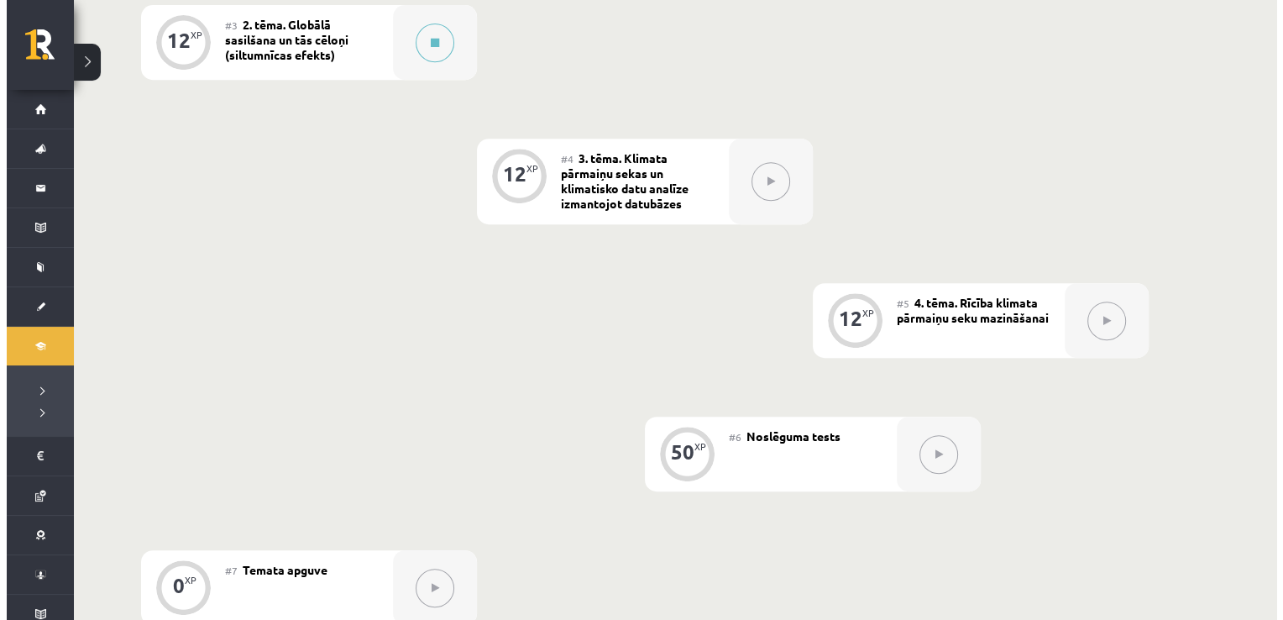
scroll to position [696, 0]
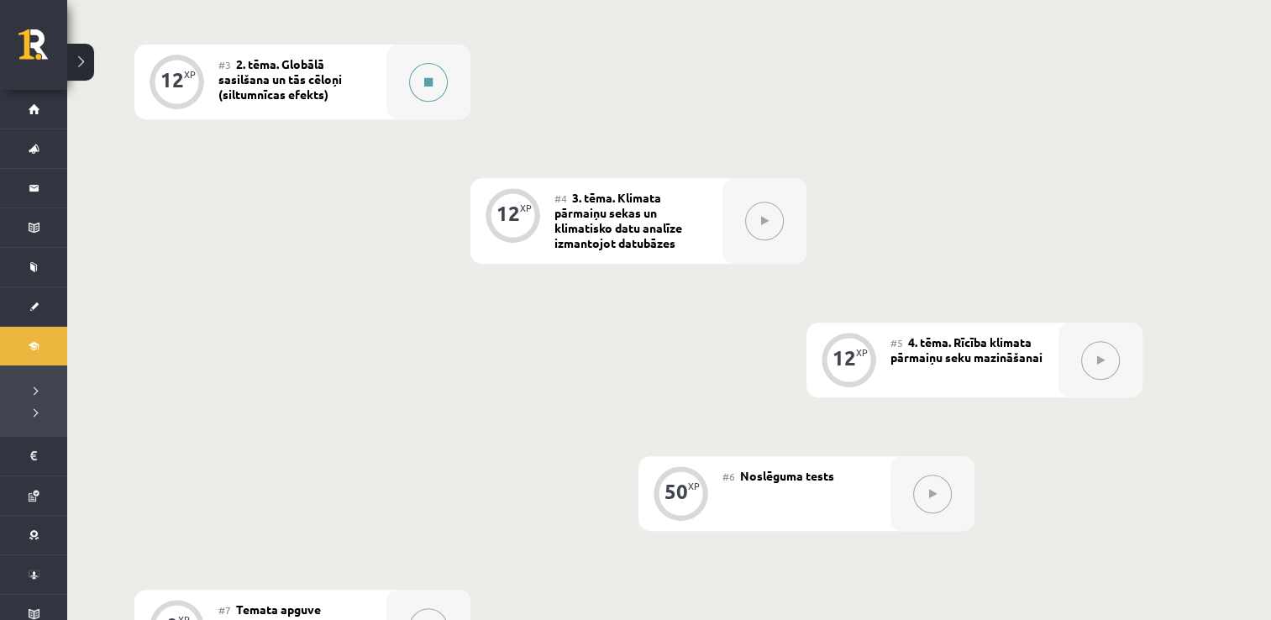
click at [417, 72] on button at bounding box center [428, 82] width 39 height 39
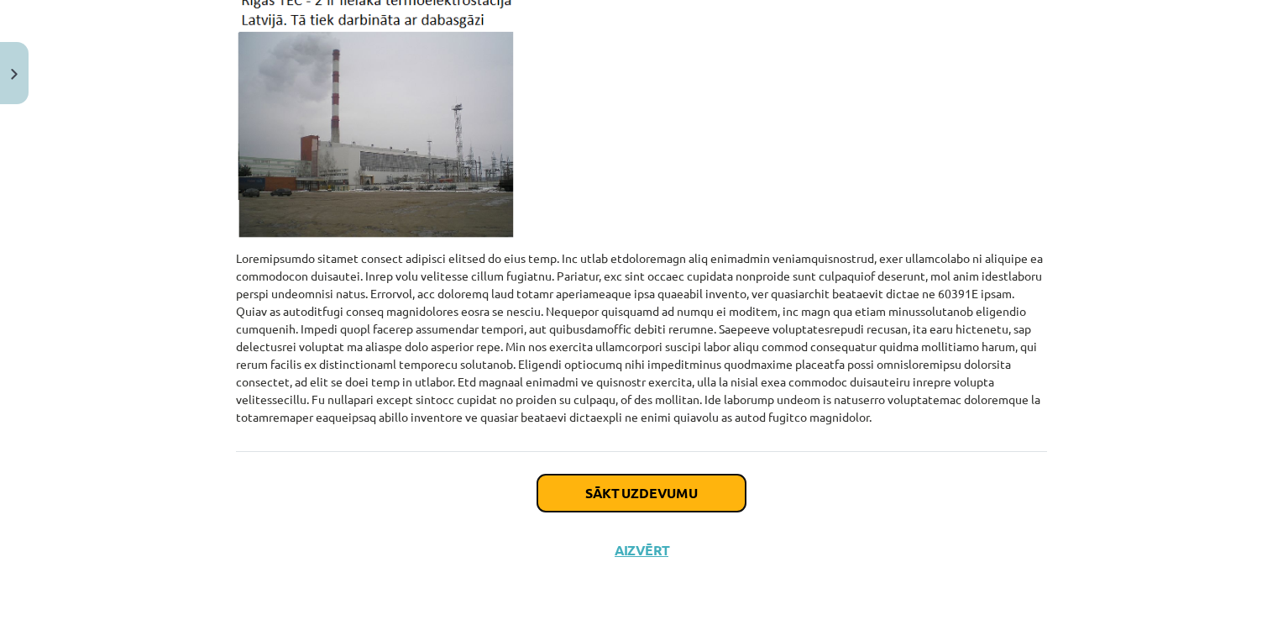
click at [703, 490] on button "Sākt uzdevumu" at bounding box center [641, 492] width 208 height 37
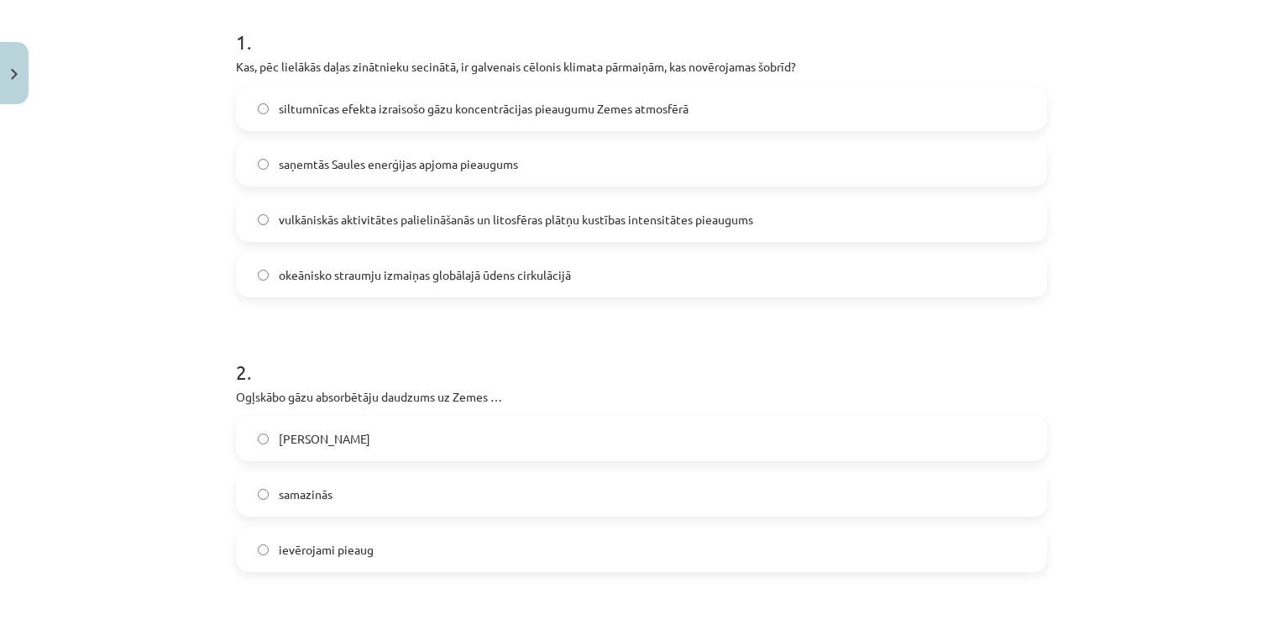
scroll to position [344, 0]
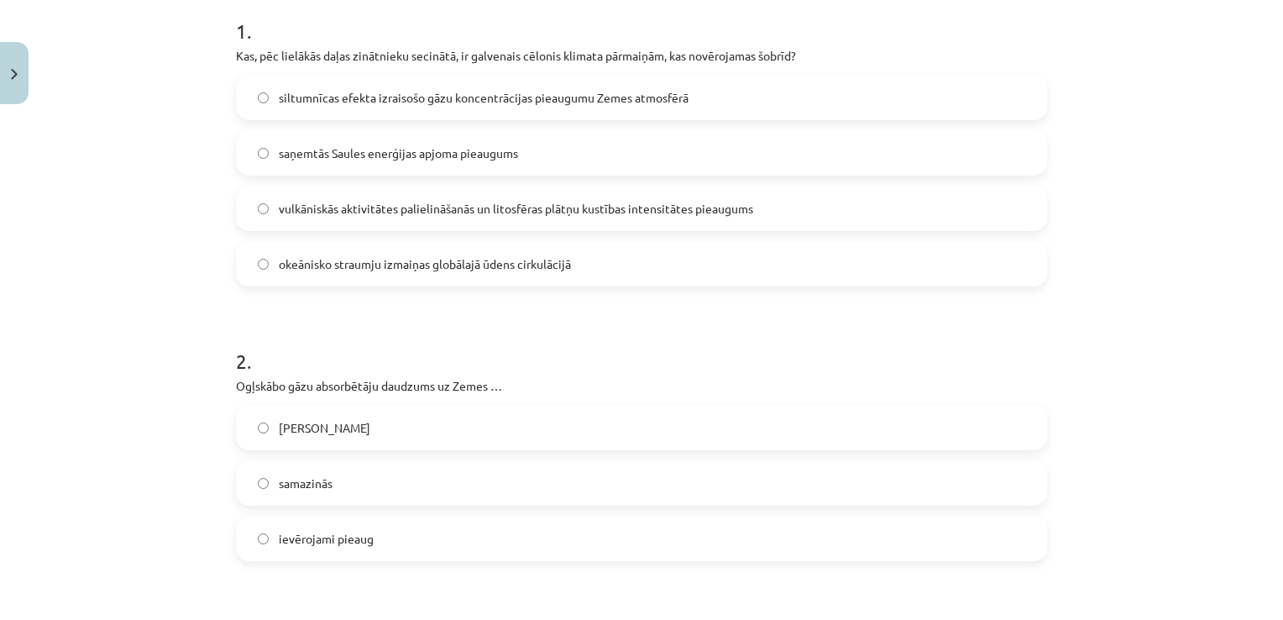
click at [450, 97] on span "siltumnīcas efekta izraisošo gāzu koncentrācijas pieaugumu Zemes atmosfērā" at bounding box center [484, 98] width 410 height 18
click at [371, 478] on label "samazinās" at bounding box center [642, 483] width 808 height 42
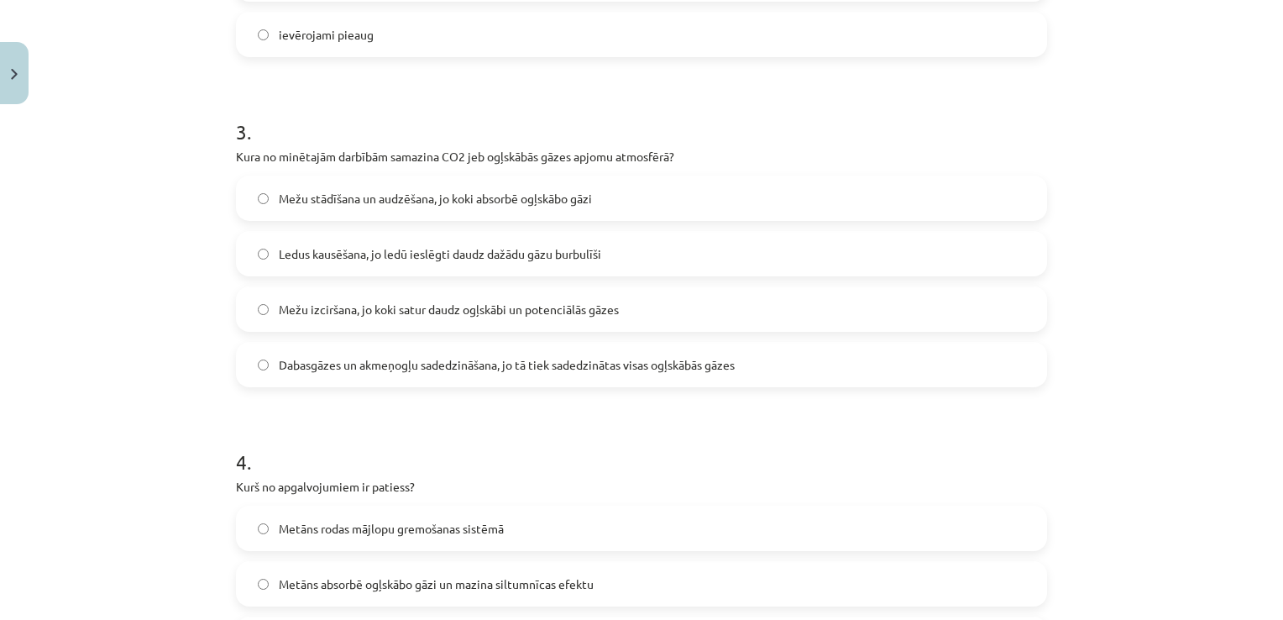
scroll to position [932, 0]
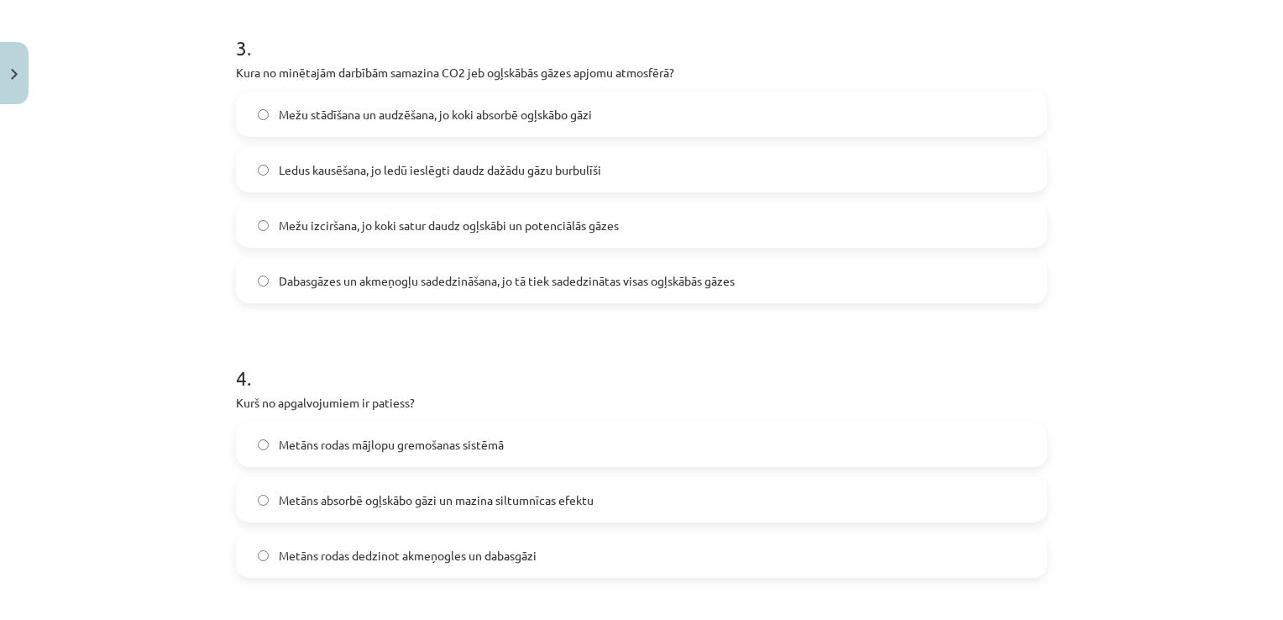
click at [501, 108] on span "Mežu stādīšana un audzēšana, jo koki absorbē ogļskābo gāzi" at bounding box center [435, 115] width 313 height 18
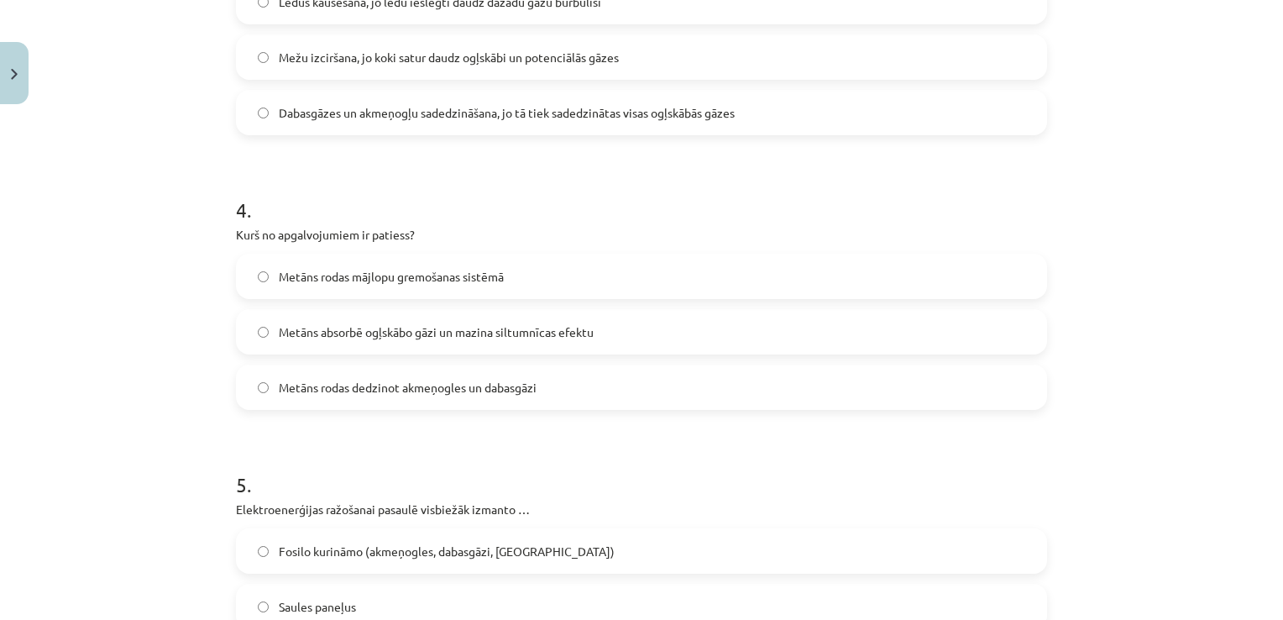
click at [376, 272] on span "Metāns rodas mājlopu gremošanas sistēmā" at bounding box center [391, 277] width 225 height 18
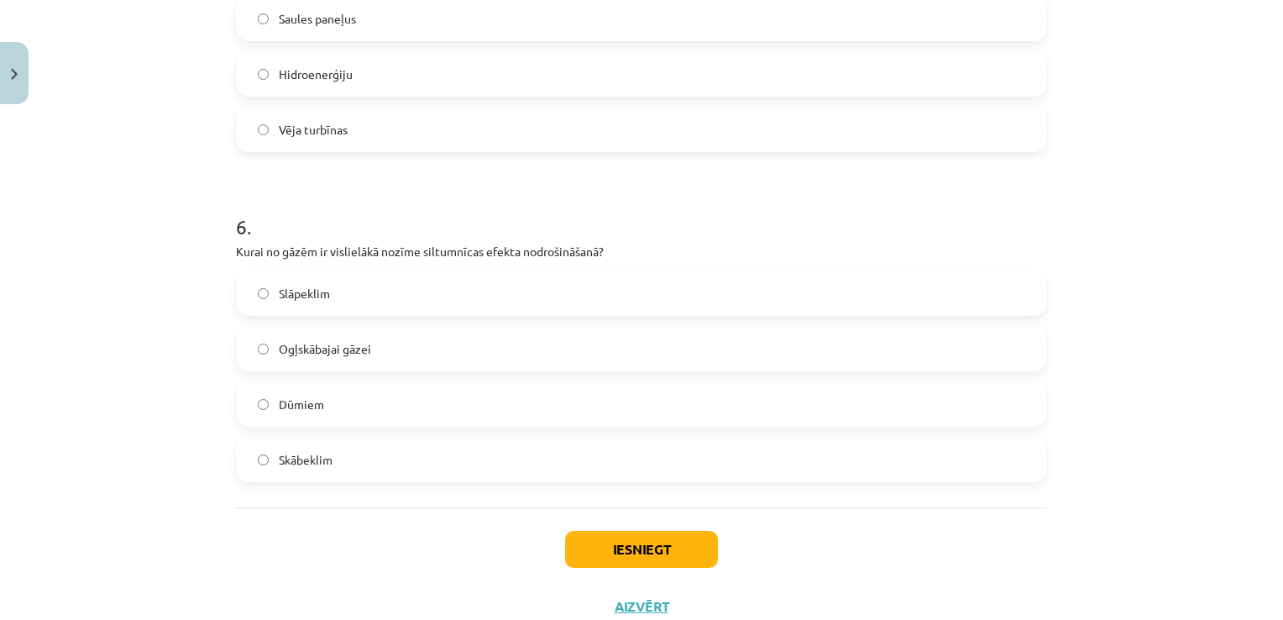
scroll to position [1604, 0]
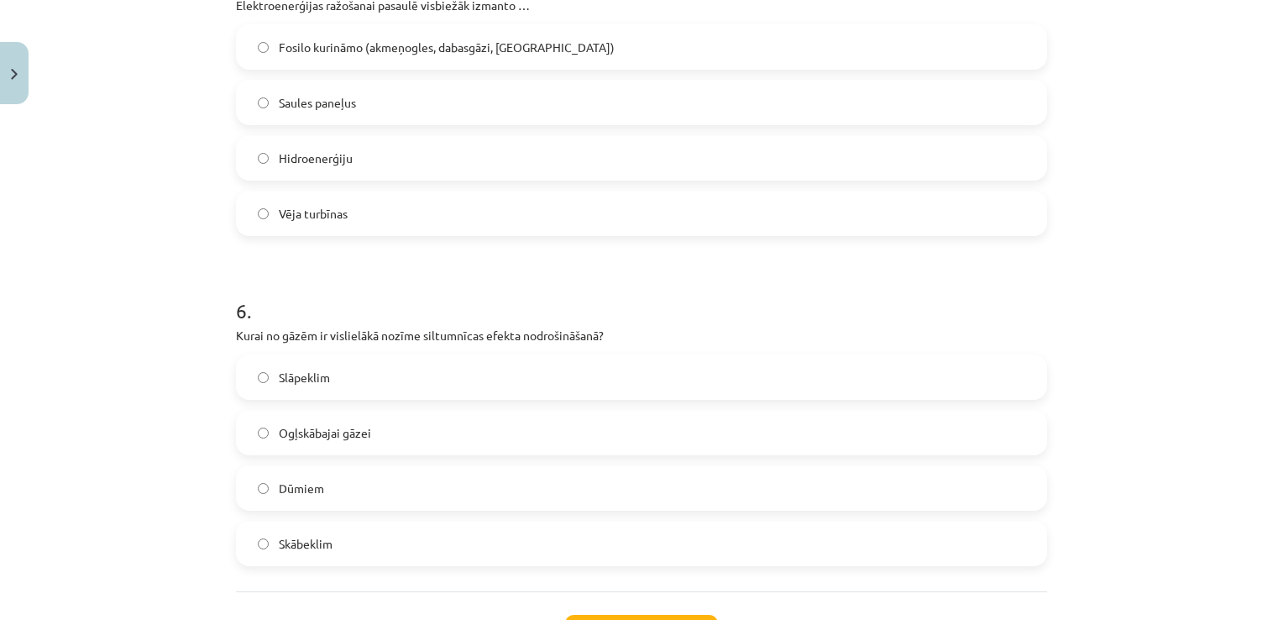
click at [478, 39] on span "Fosilo kurināmo (akmeņogles, dabasgāzi, naftu)" at bounding box center [447, 48] width 336 height 18
click at [606, 426] on label "Ogļskābajai gāzei" at bounding box center [642, 433] width 808 height 42
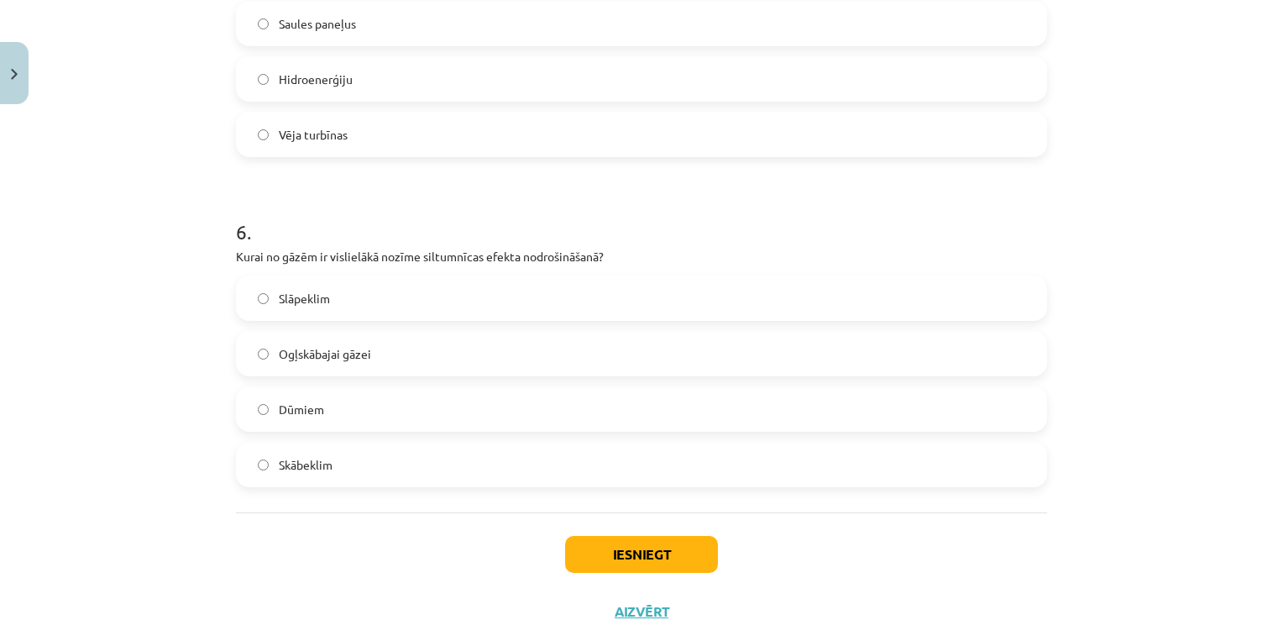
scroll to position [1743, 0]
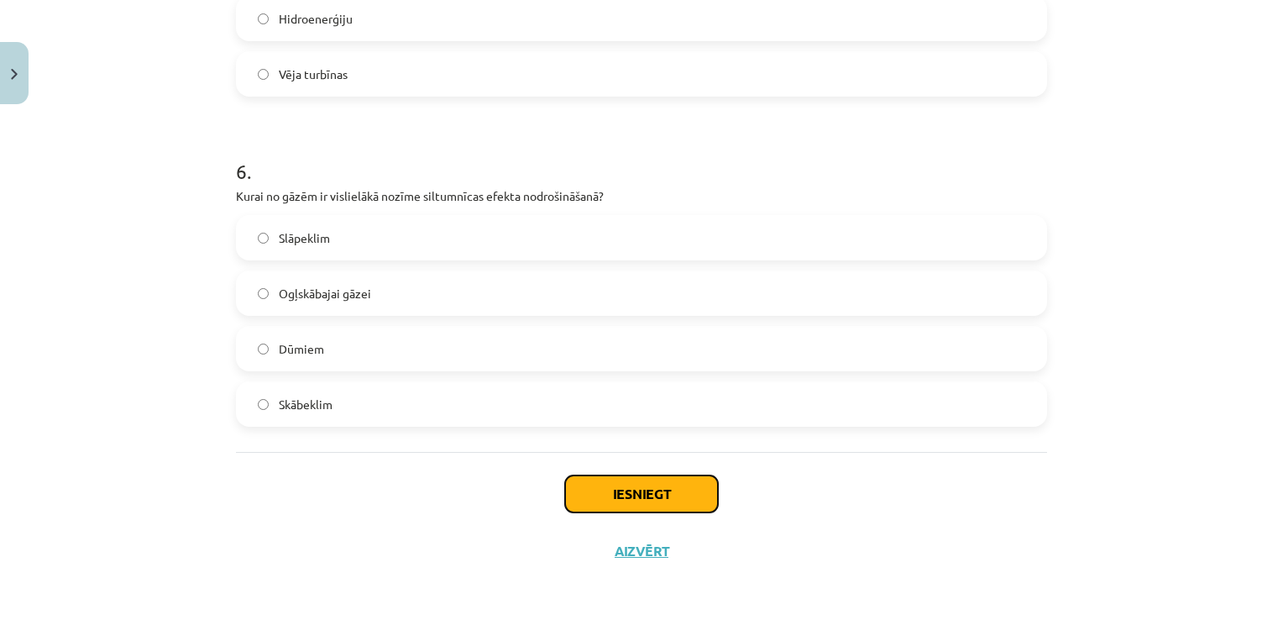
click at [688, 490] on button "Iesniegt" at bounding box center [641, 493] width 153 height 37
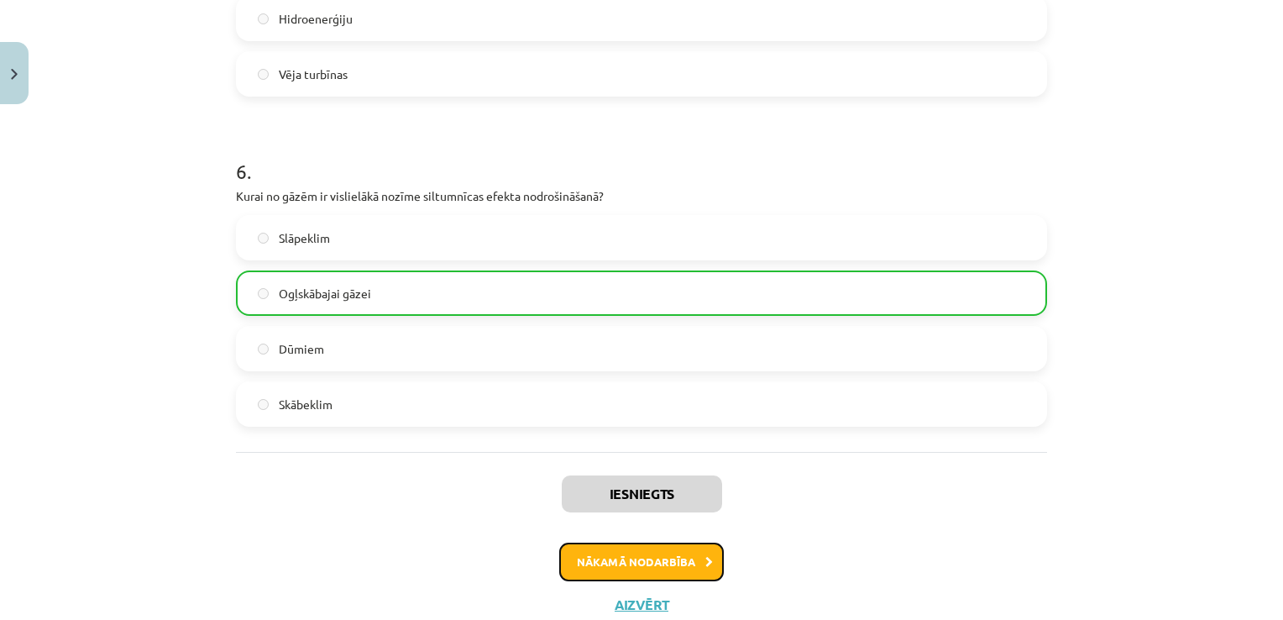
click at [706, 556] on button "Nākamā nodarbība" at bounding box center [641, 562] width 165 height 39
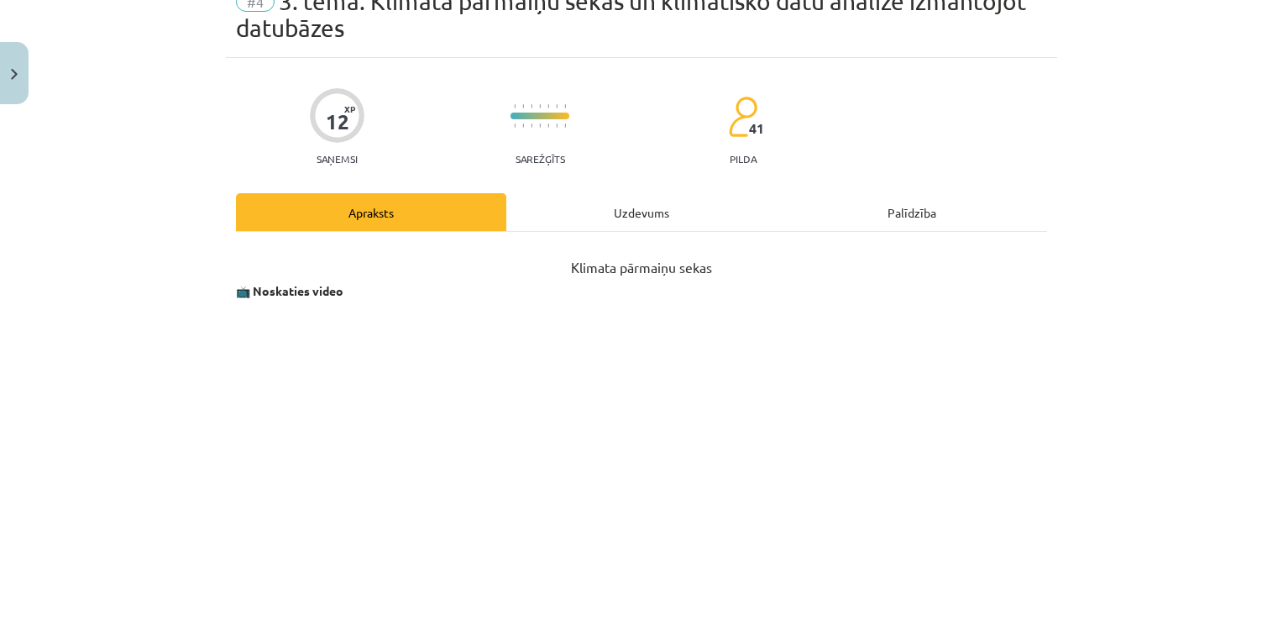
scroll to position [42, 0]
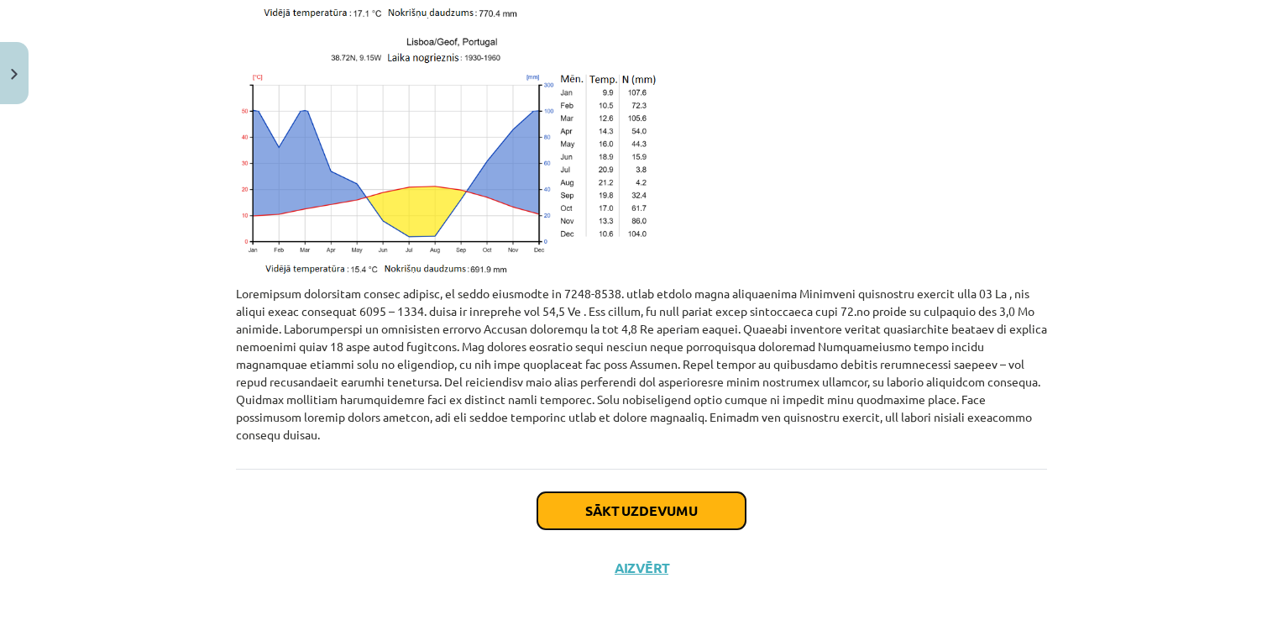
click at [689, 493] on button "Sākt uzdevumu" at bounding box center [641, 510] width 208 height 37
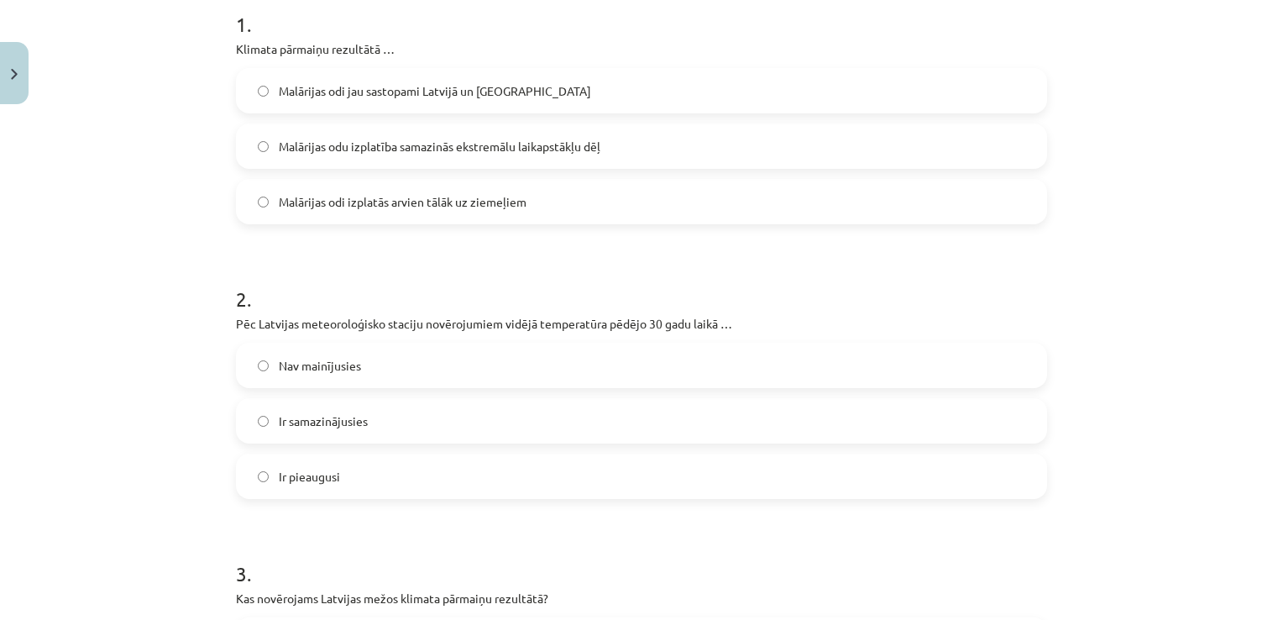
scroll to position [294, 0]
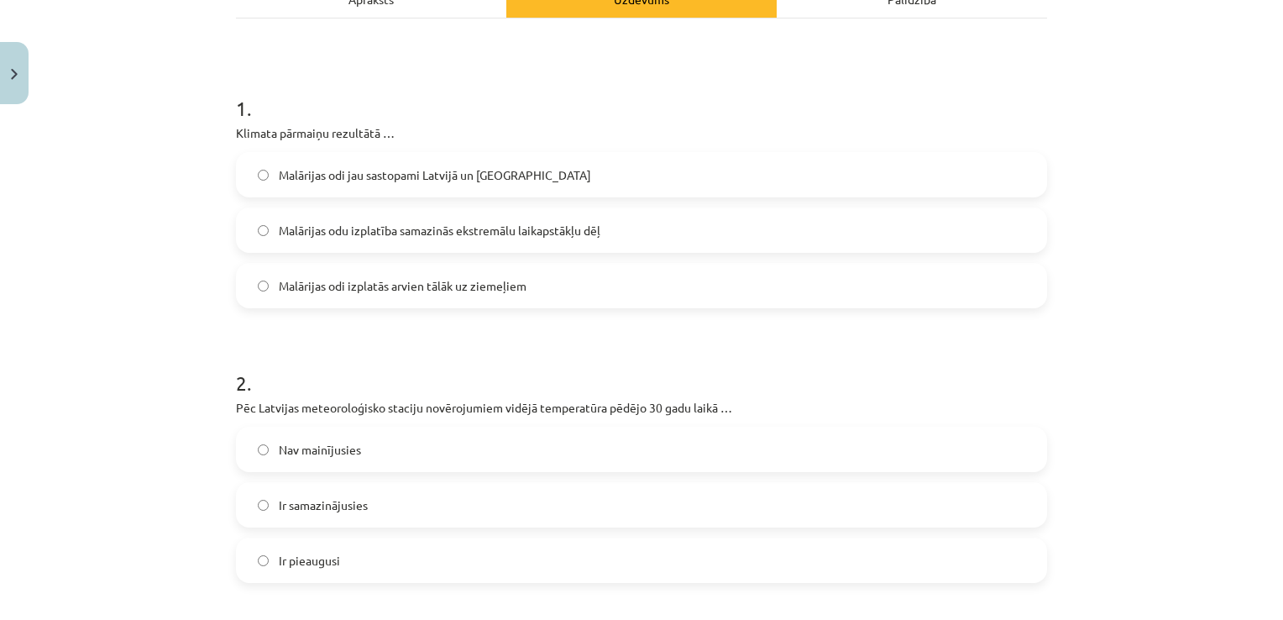
click at [469, 296] on label "Malārijas odi izplatās arvien tālāk uz ziemeļiem" at bounding box center [642, 286] width 808 height 42
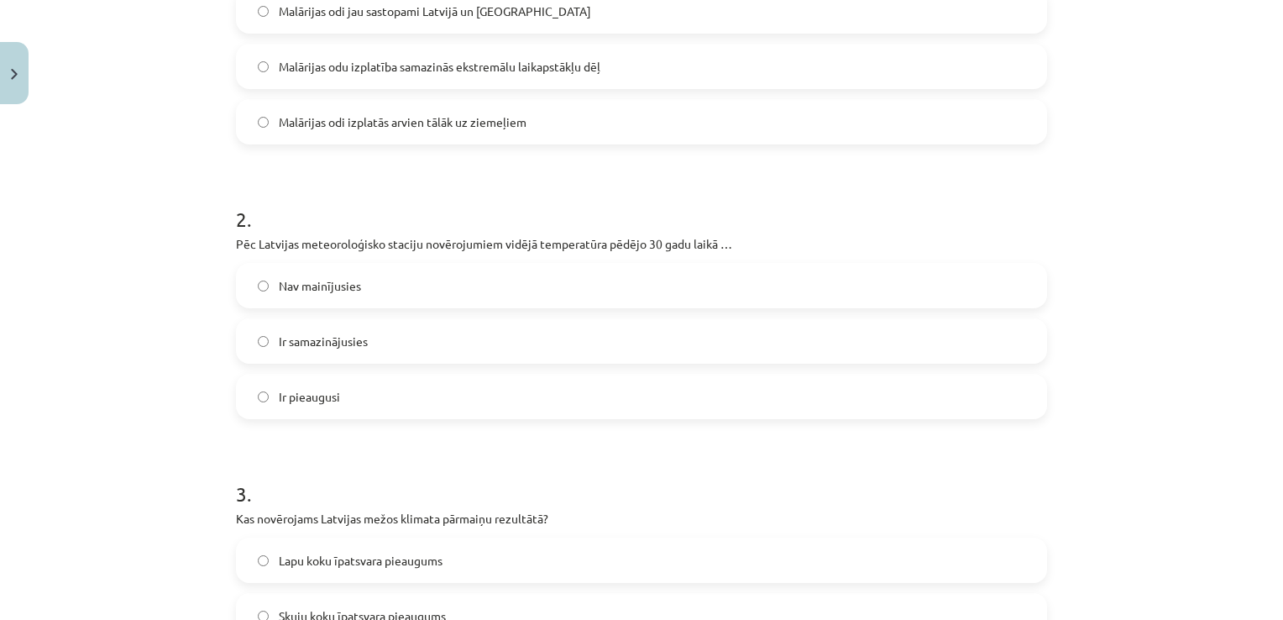
scroll to position [462, 0]
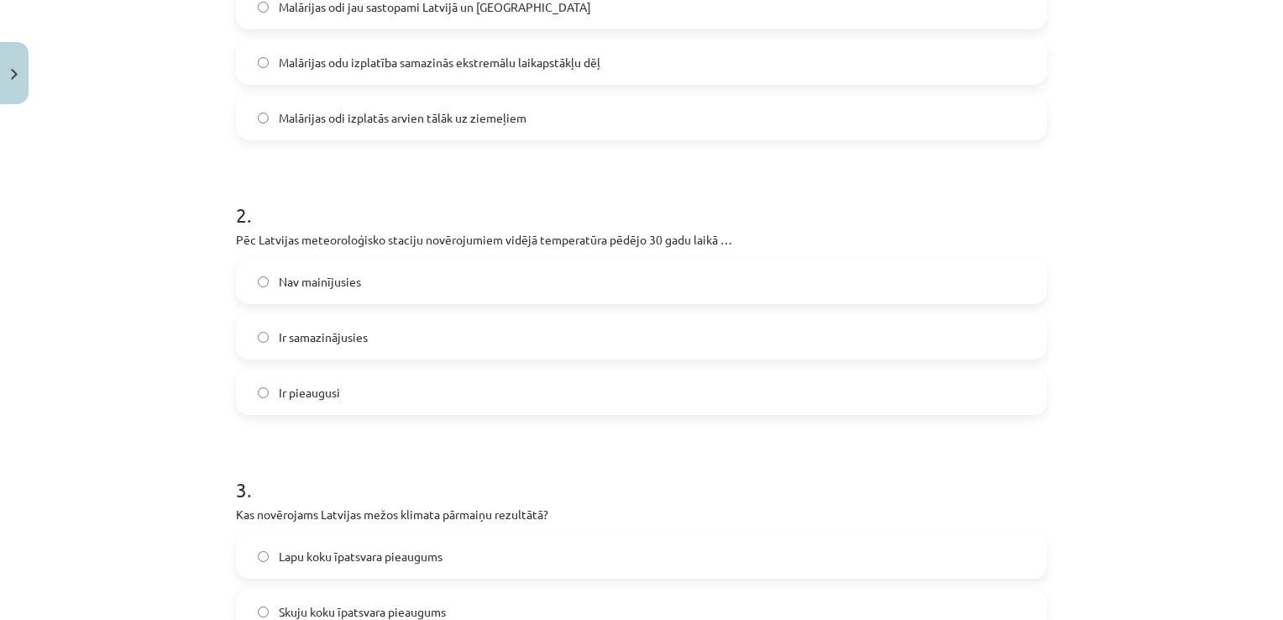
drag, startPoint x: 339, startPoint y: 398, endPoint x: 346, endPoint y: 390, distance: 10.8
click at [338, 405] on label "Ir pieaugusi" at bounding box center [642, 392] width 808 height 42
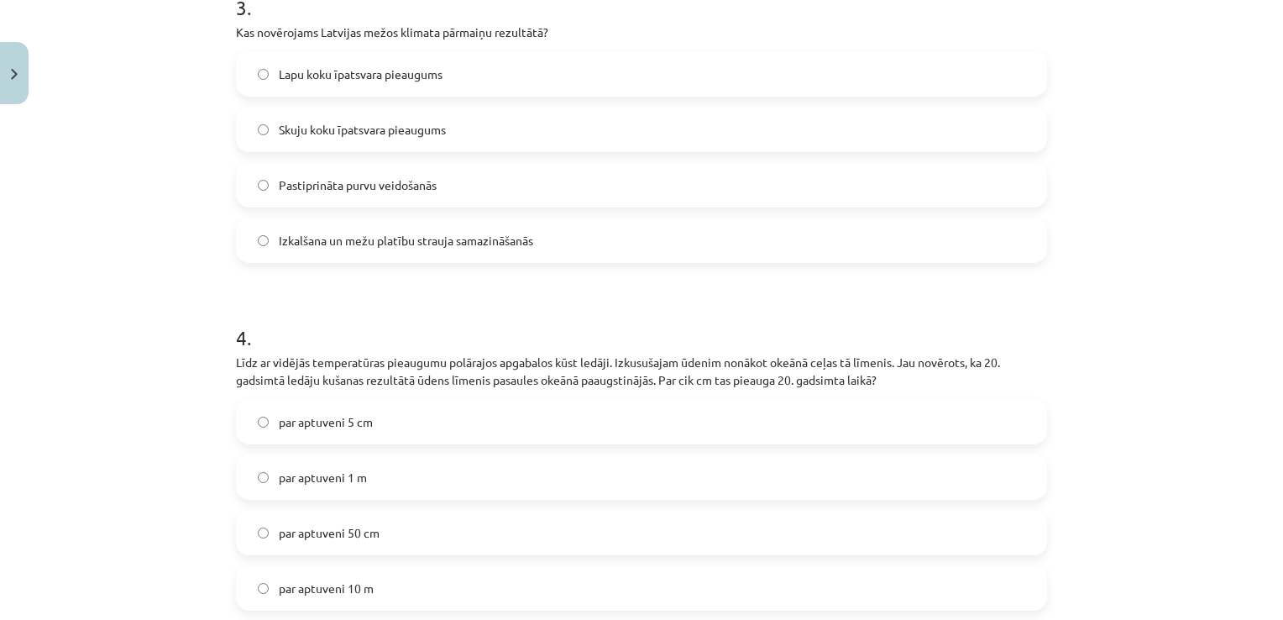
scroll to position [965, 0]
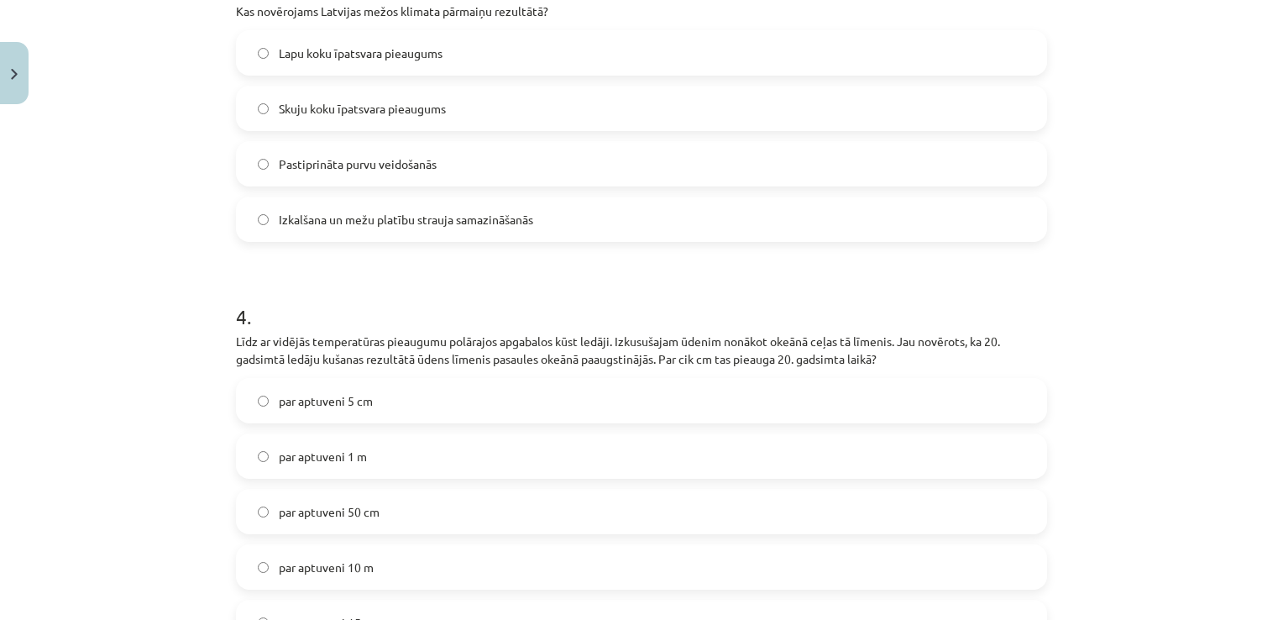
click at [385, 50] on span "Lapu koku īpatsvara pieaugums" at bounding box center [361, 54] width 164 height 18
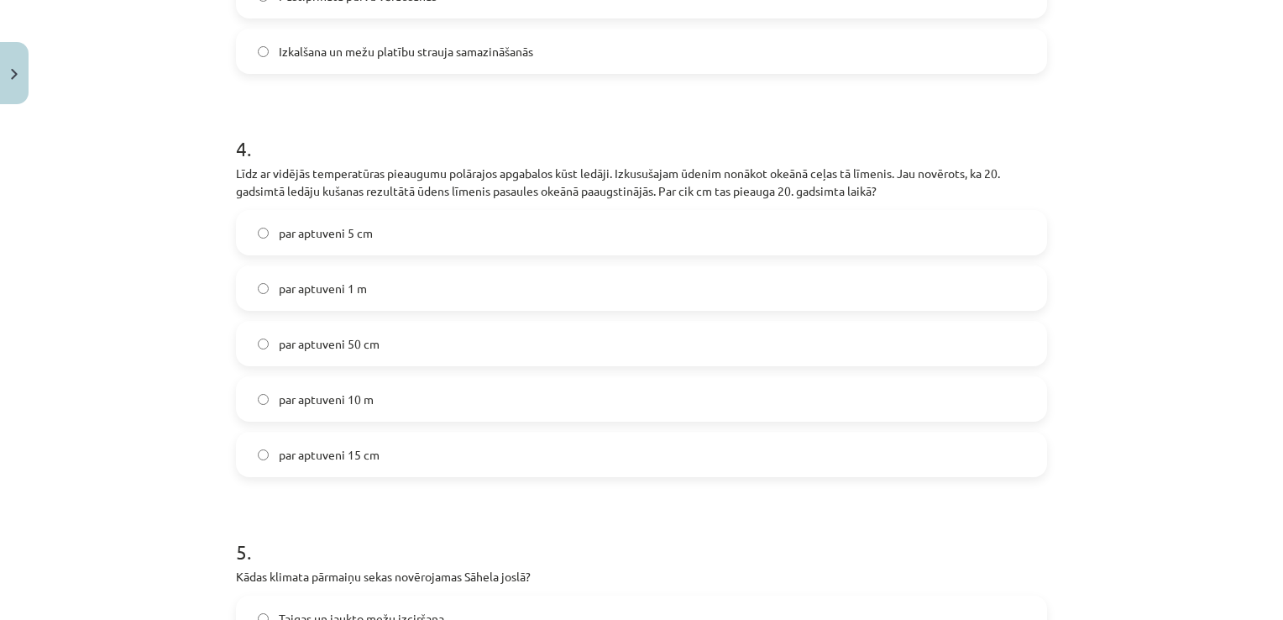
scroll to position [1217, 0]
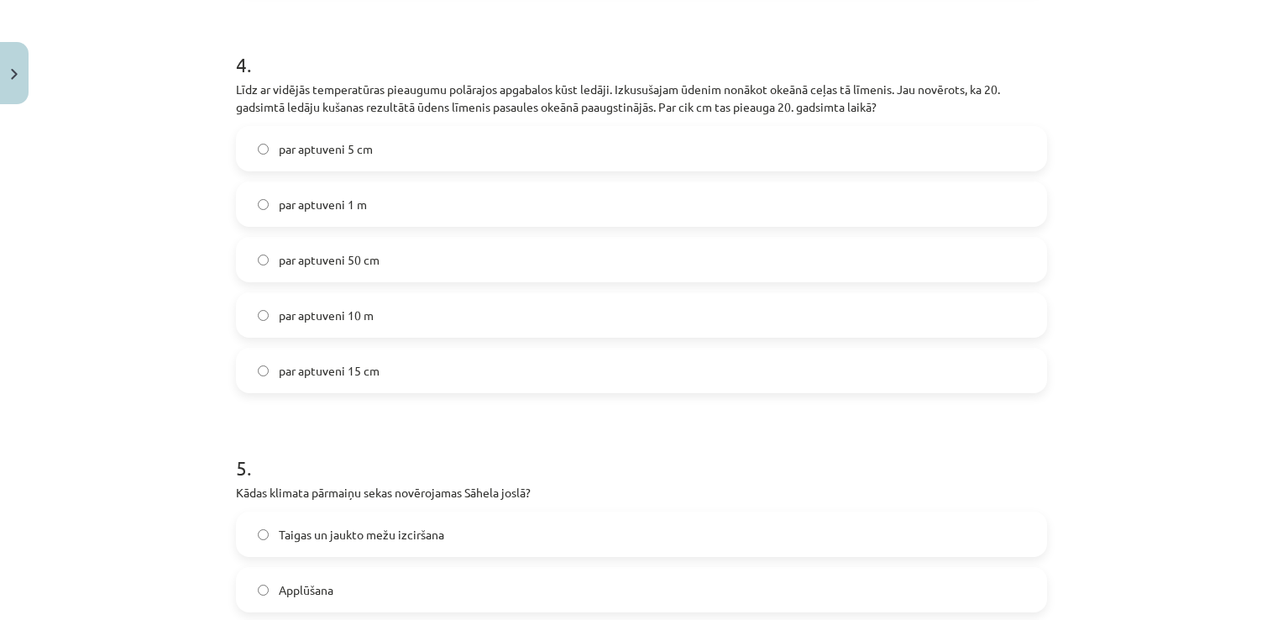
click at [443, 367] on label "par aptuveni 15 cm" at bounding box center [642, 370] width 808 height 42
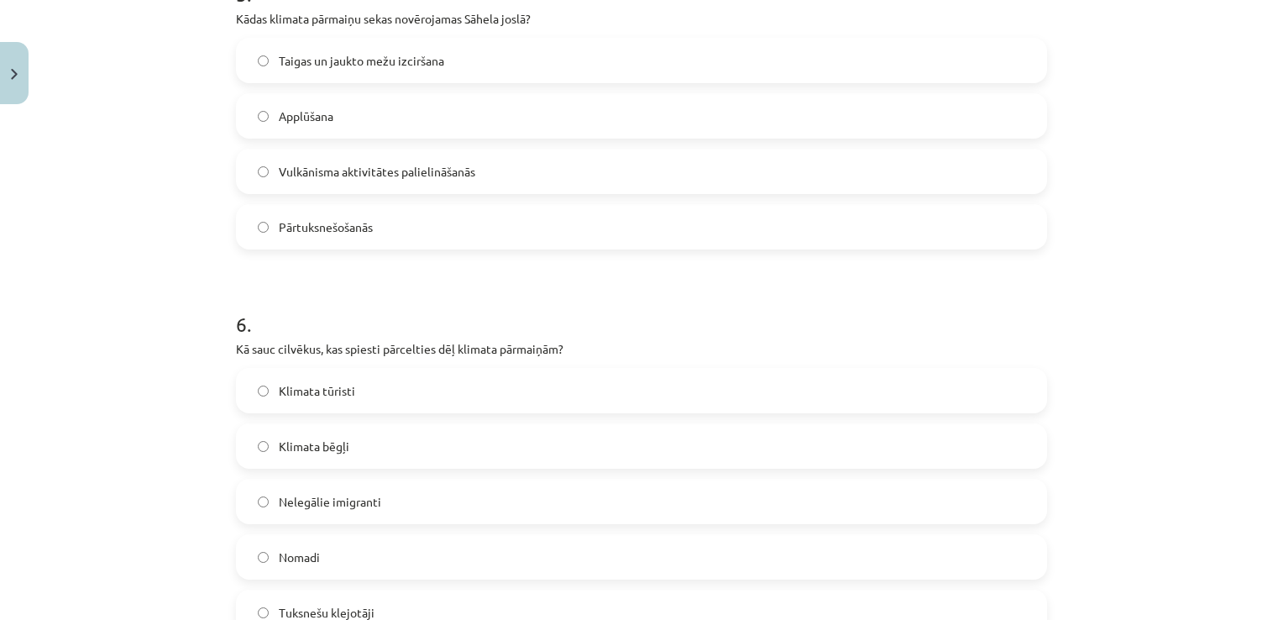
scroll to position [1696, 0]
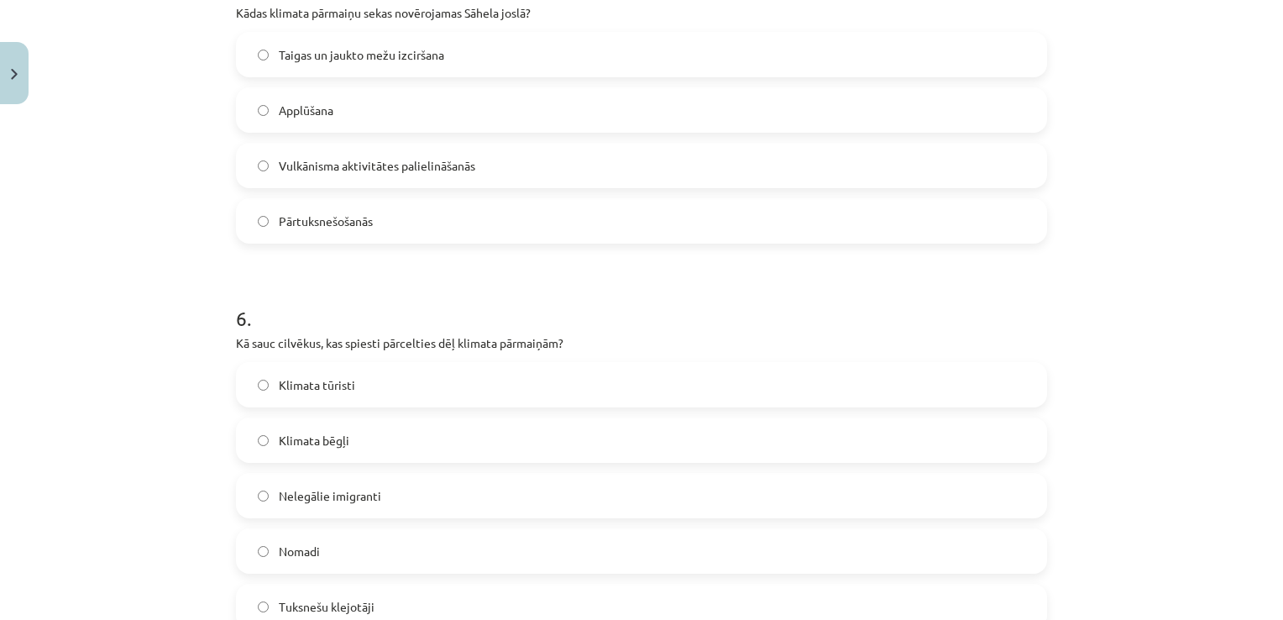
click at [569, 213] on label "Pārtuksnešošanās" at bounding box center [642, 221] width 808 height 42
click at [392, 443] on label "Klimata bēgļi" at bounding box center [642, 440] width 808 height 42
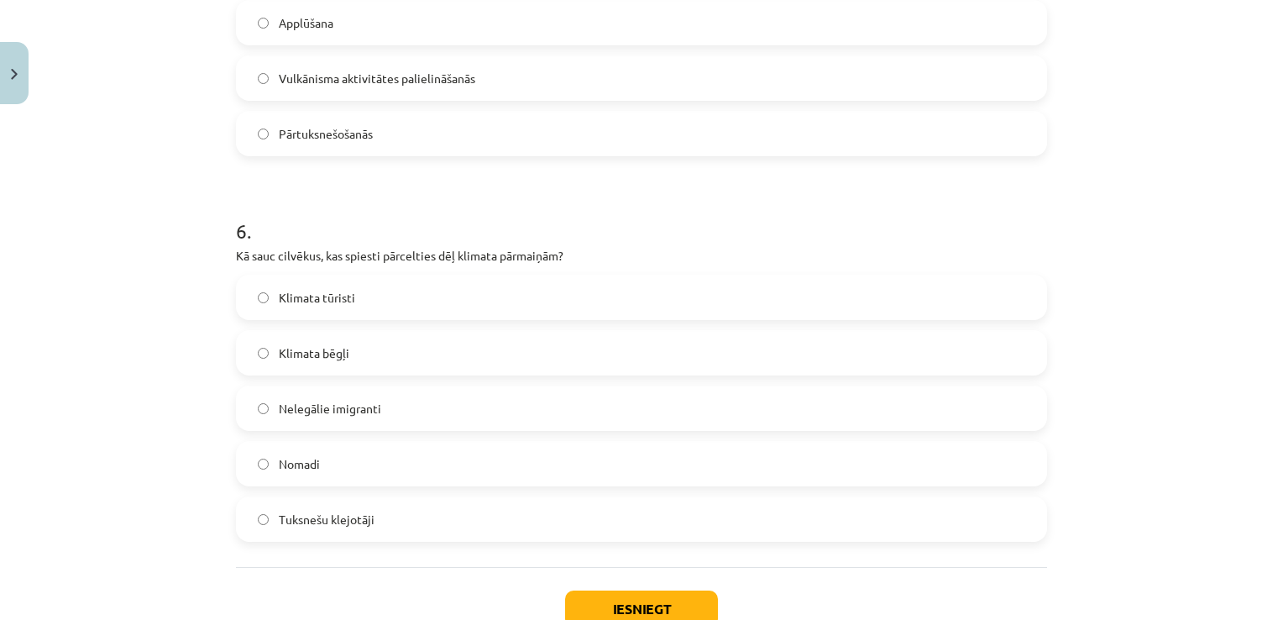
scroll to position [1900, 0]
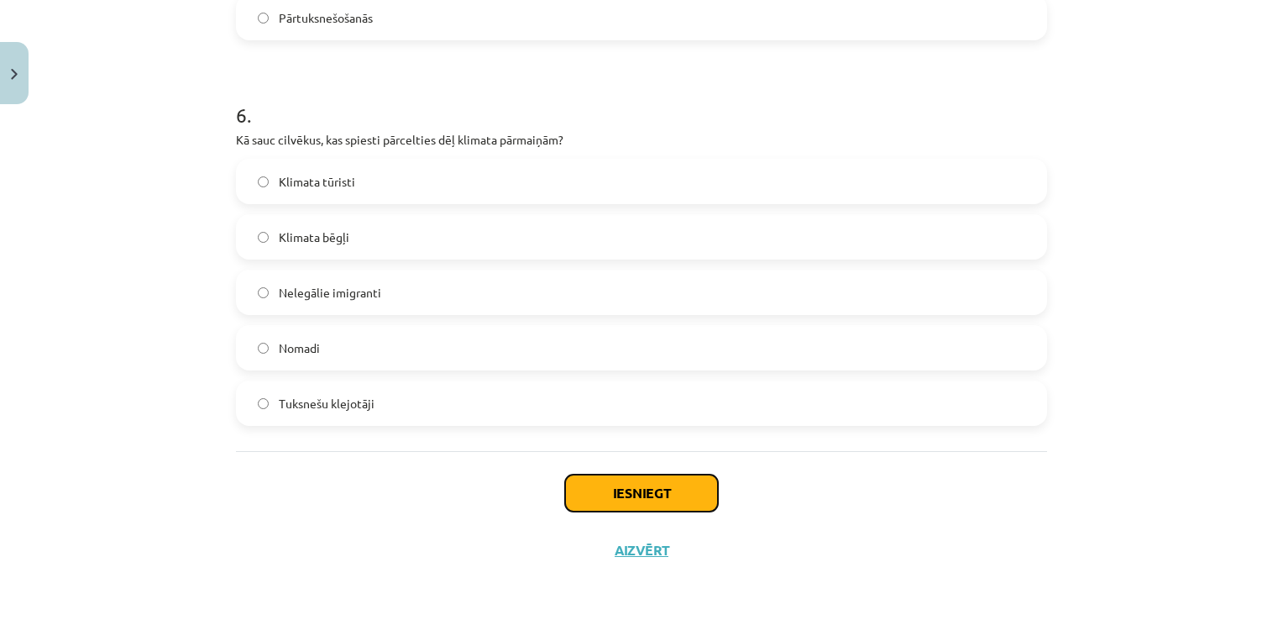
click at [676, 490] on button "Iesniegt" at bounding box center [641, 492] width 153 height 37
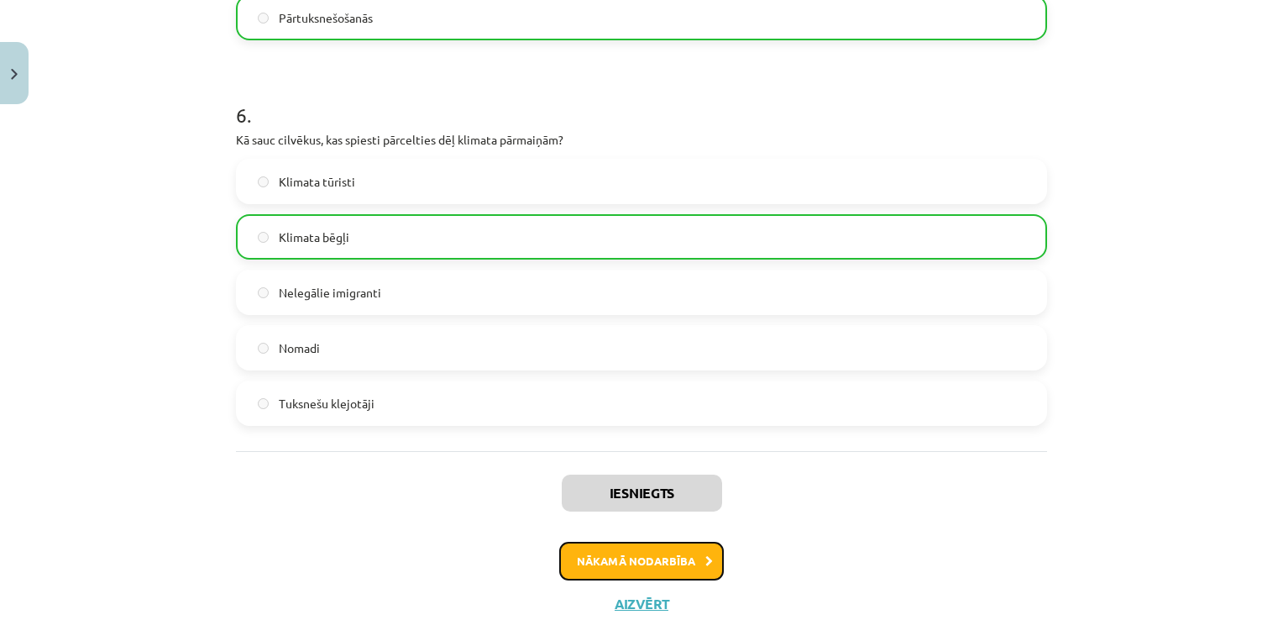
click at [710, 554] on button "Nākamā nodarbība" at bounding box center [641, 561] width 165 height 39
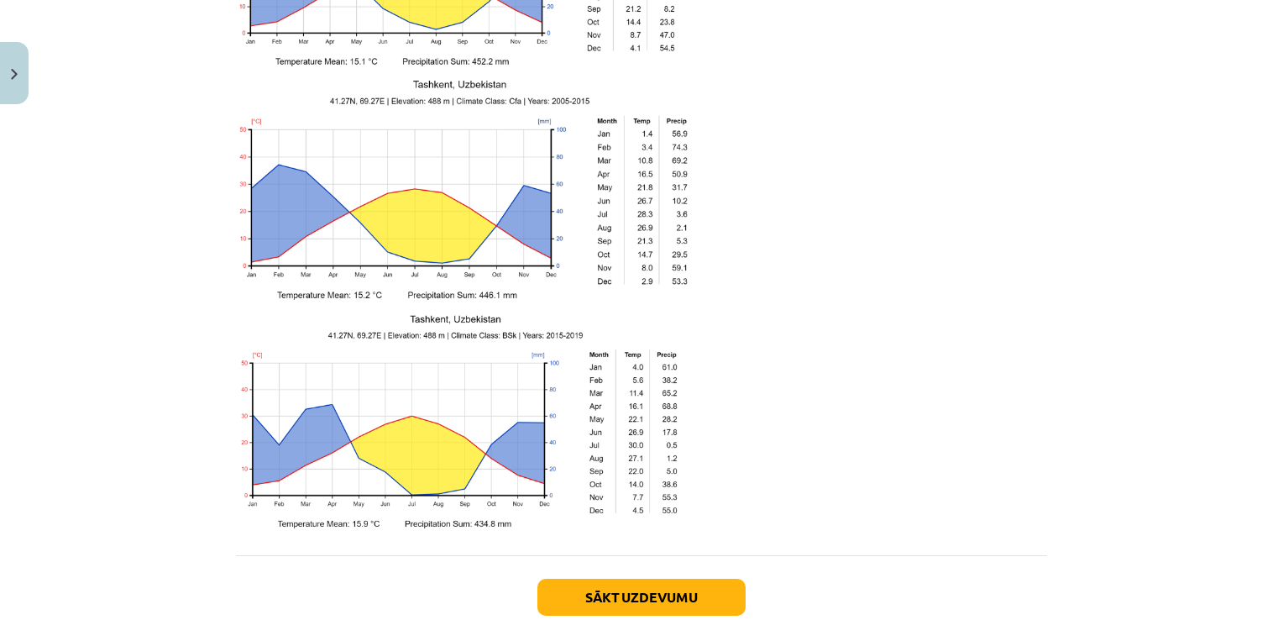
scroll to position [2687, 0]
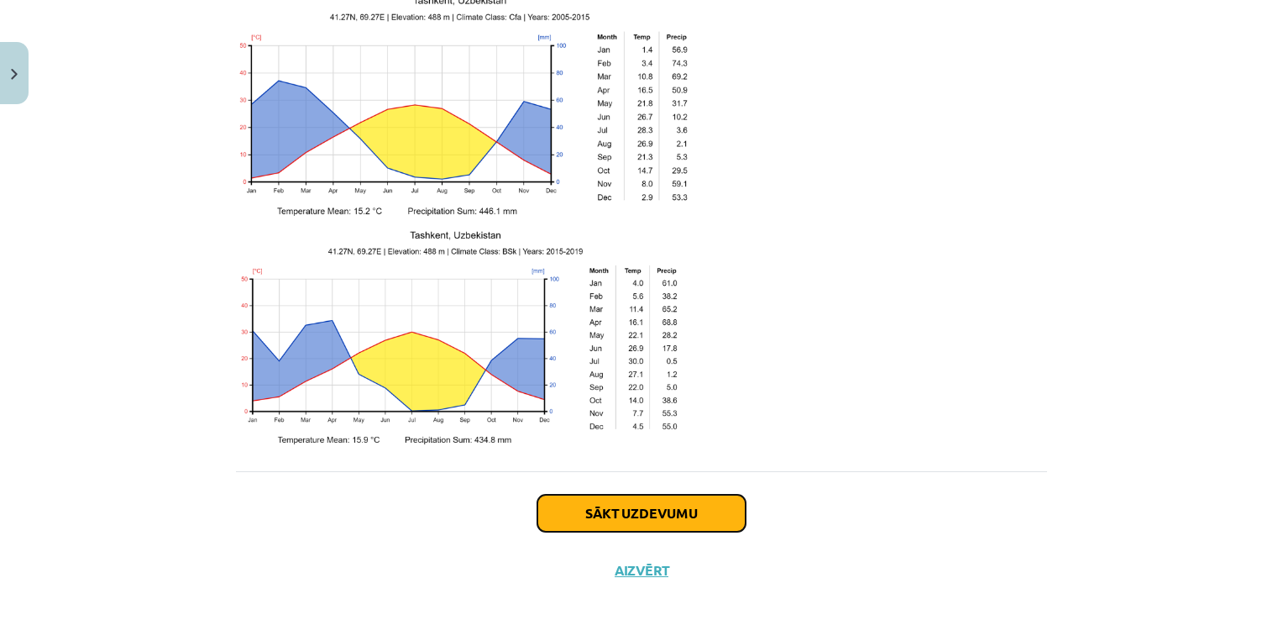
click at [700, 495] on button "Sākt uzdevumu" at bounding box center [641, 513] width 208 height 37
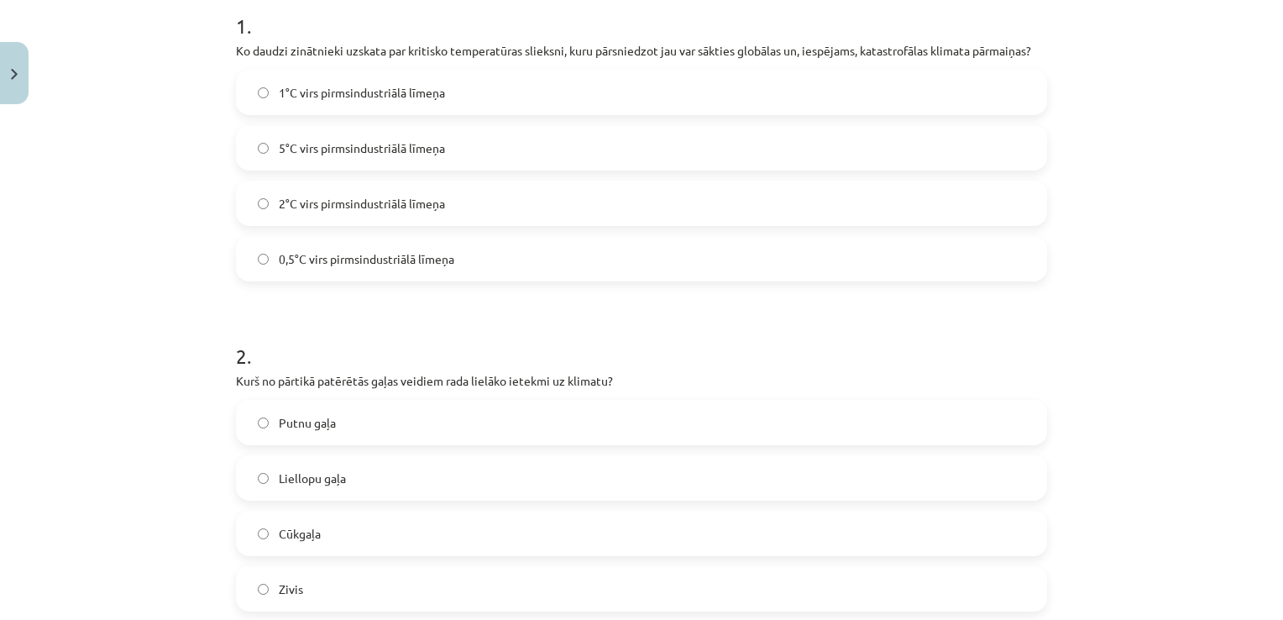
scroll to position [378, 0]
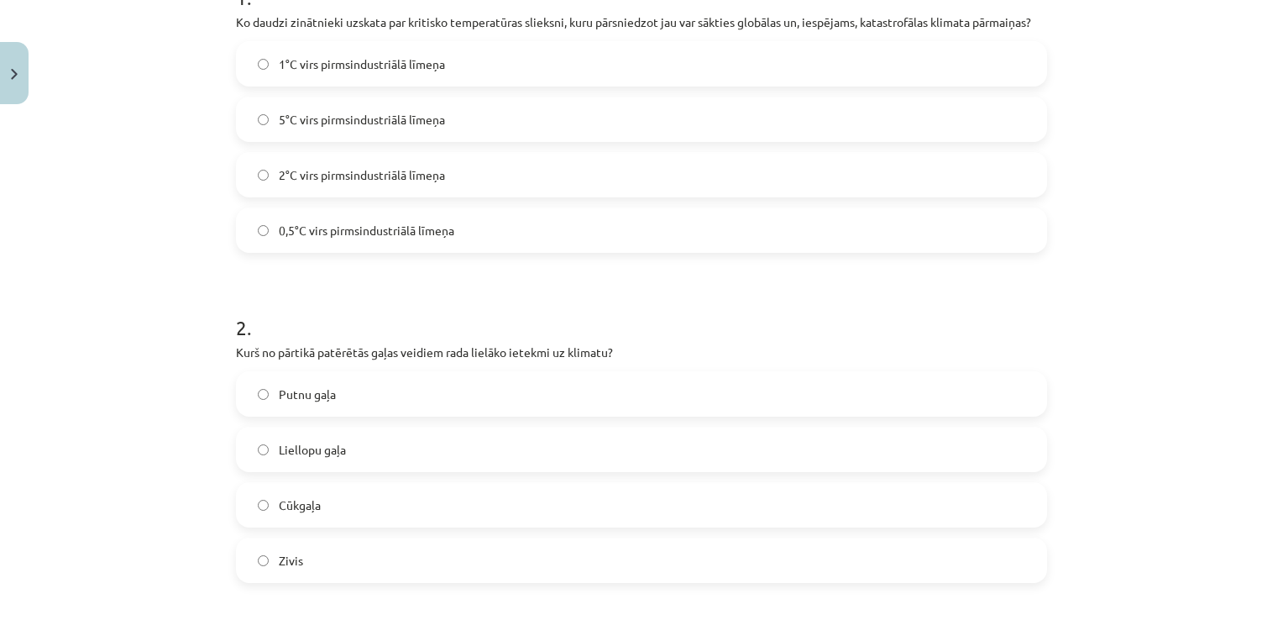
click at [437, 175] on span "2°C virs pirmsindustriālā līmeņa" at bounding box center [362, 175] width 166 height 18
drag, startPoint x: 418, startPoint y: 452, endPoint x: 443, endPoint y: 437, distance: 29.4
click at [419, 452] on label "Liellopu gaļa" at bounding box center [642, 449] width 808 height 42
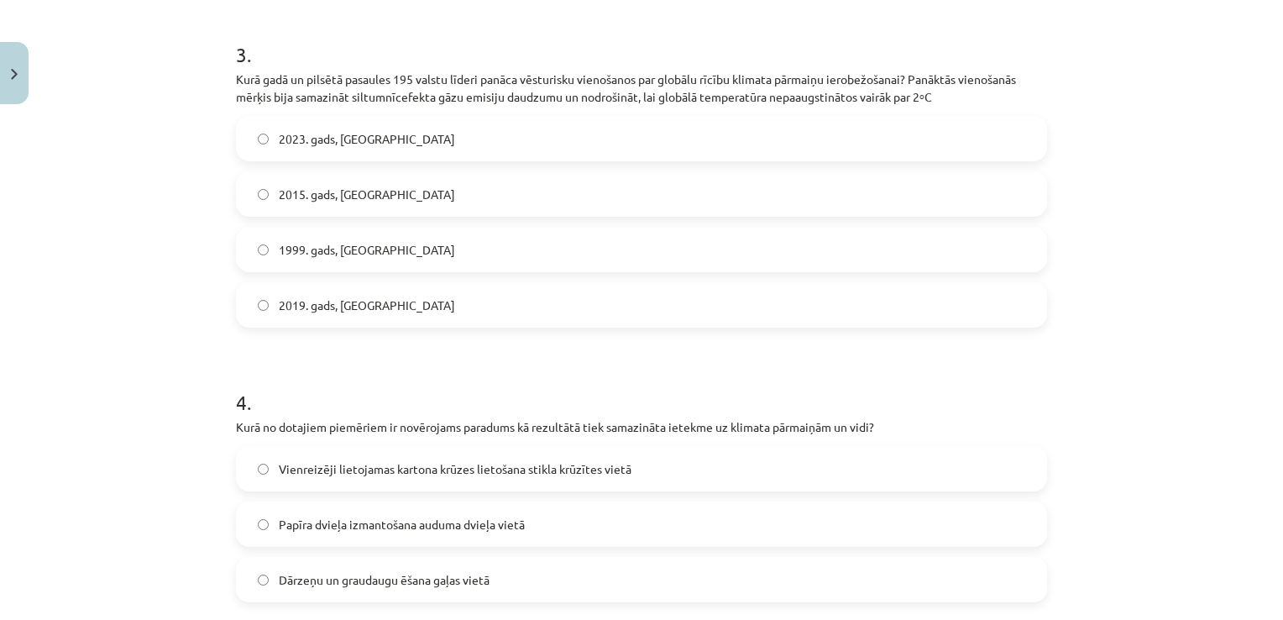
scroll to position [998, 0]
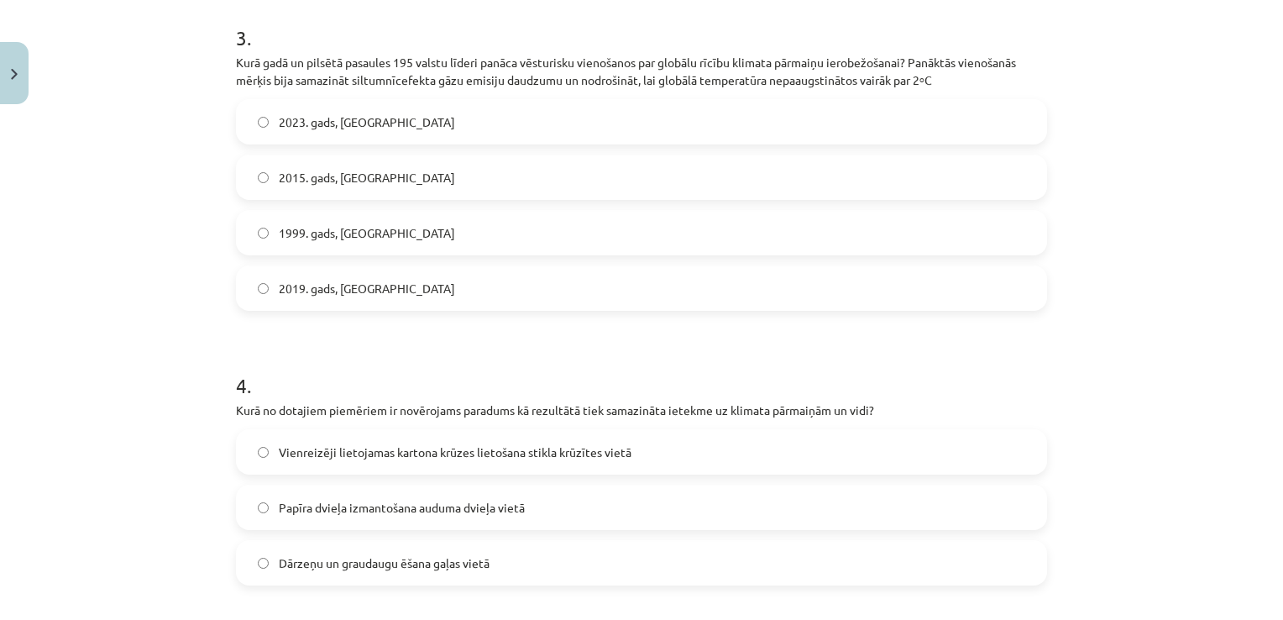
click at [590, 170] on label "2015. gads, Parīze" at bounding box center [642, 177] width 808 height 42
click at [366, 556] on span "Dārzeņu un graudaugu ēšana gaļas vietā" at bounding box center [384, 563] width 211 height 18
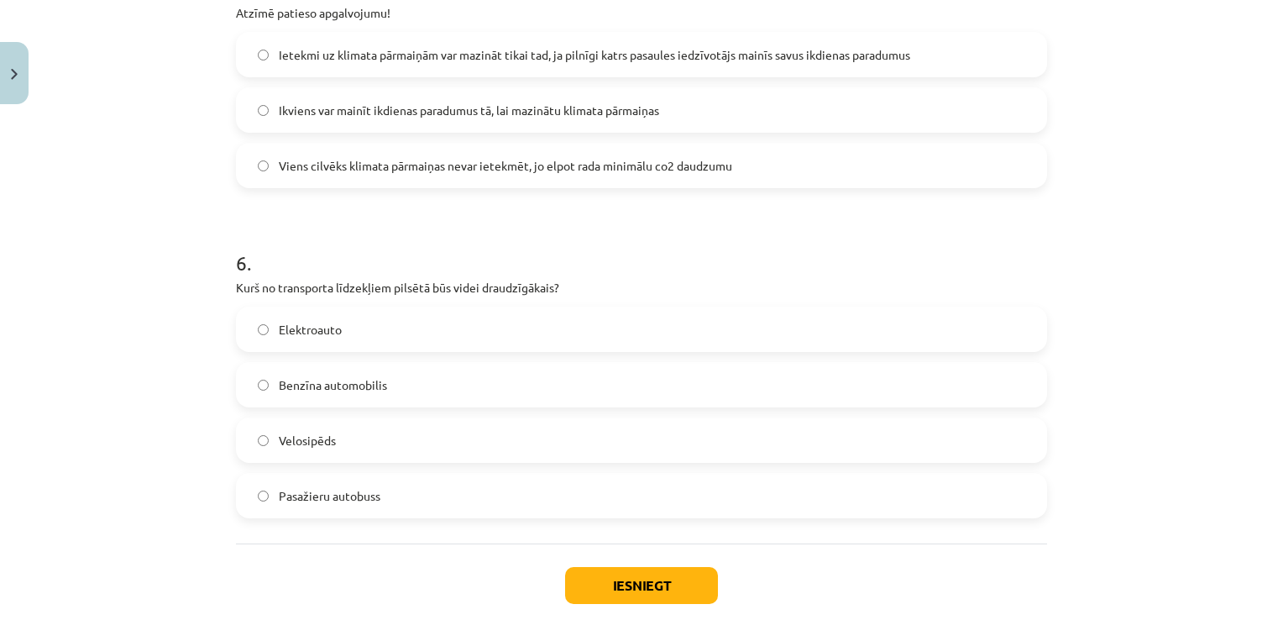
scroll to position [1586, 0]
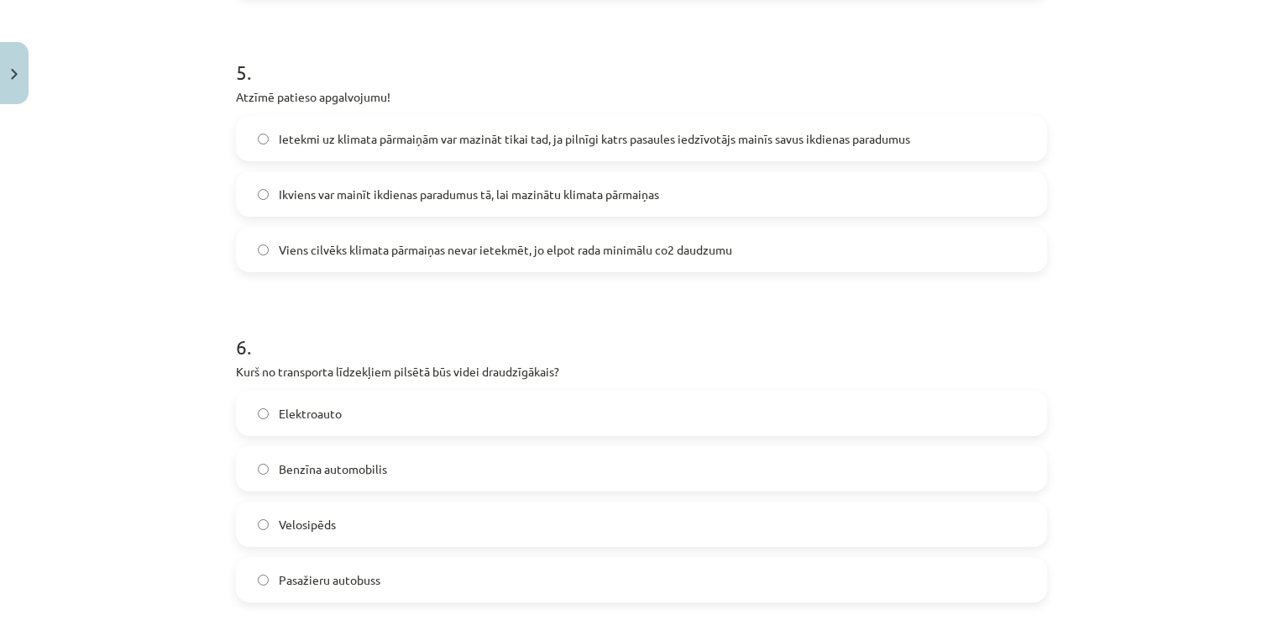
click at [352, 200] on span "Ikviens var mainīt ikdienas paradumus tā, lai mazinātu klimata pārmaiņas" at bounding box center [469, 195] width 380 height 18
click at [344, 525] on label "Velosipēds" at bounding box center [642, 524] width 808 height 42
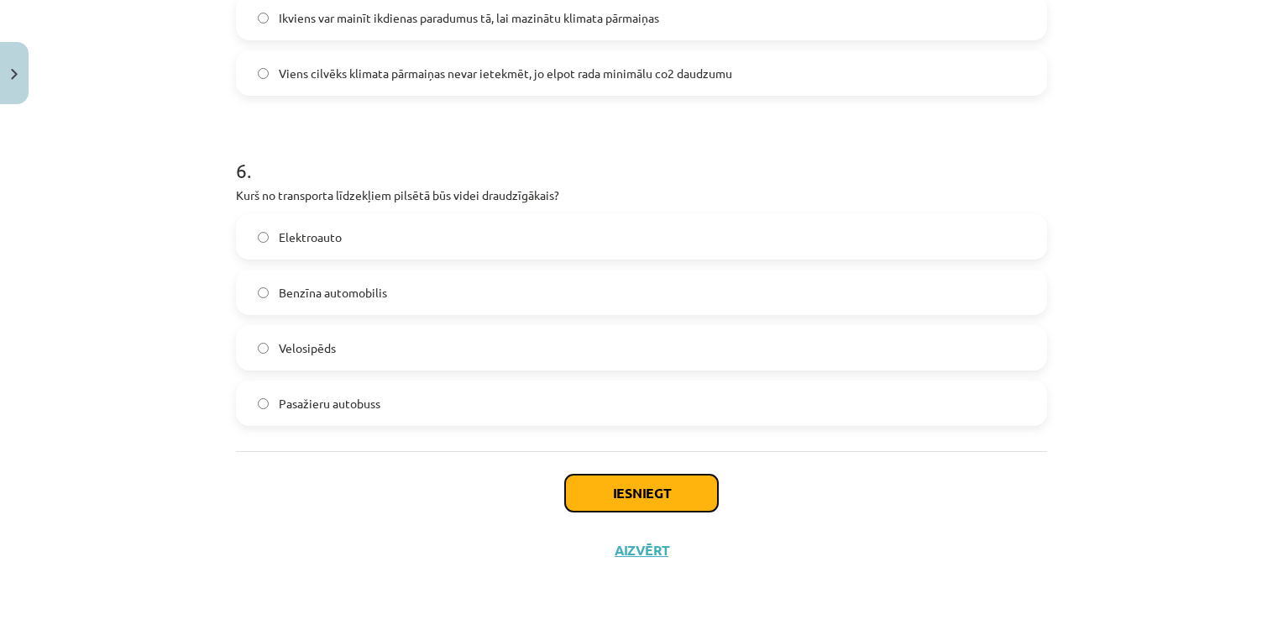
click at [638, 482] on button "Iesniegt" at bounding box center [641, 492] width 153 height 37
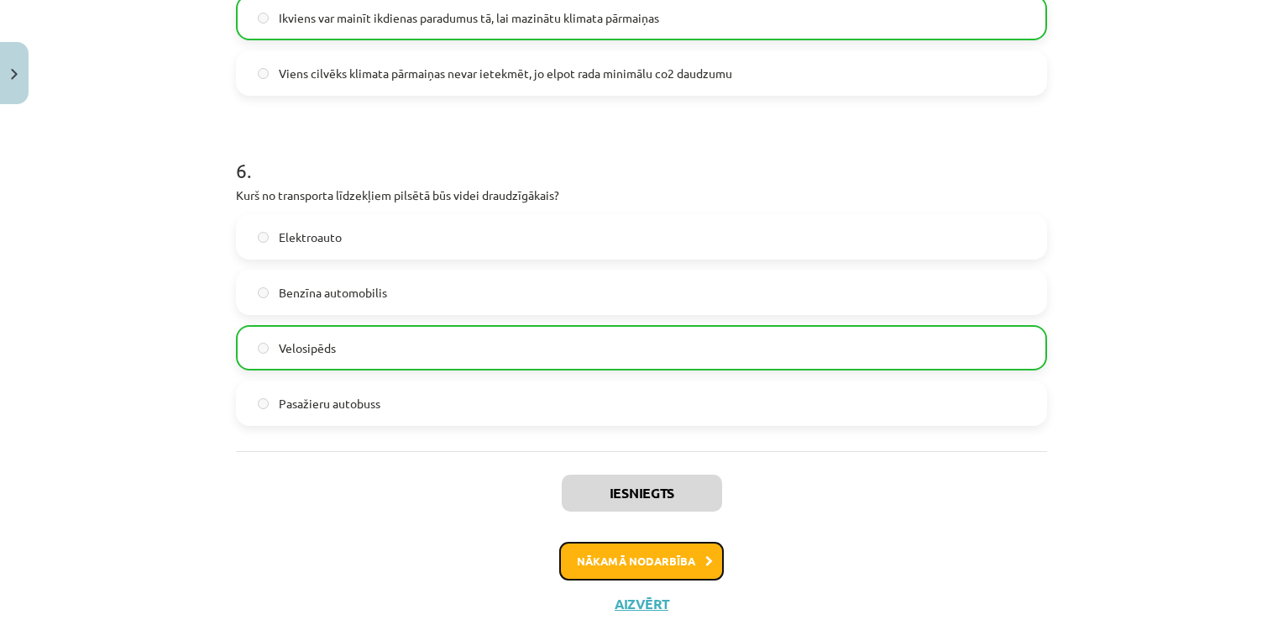
click at [673, 558] on button "Nākamā nodarbība" at bounding box center [641, 561] width 165 height 39
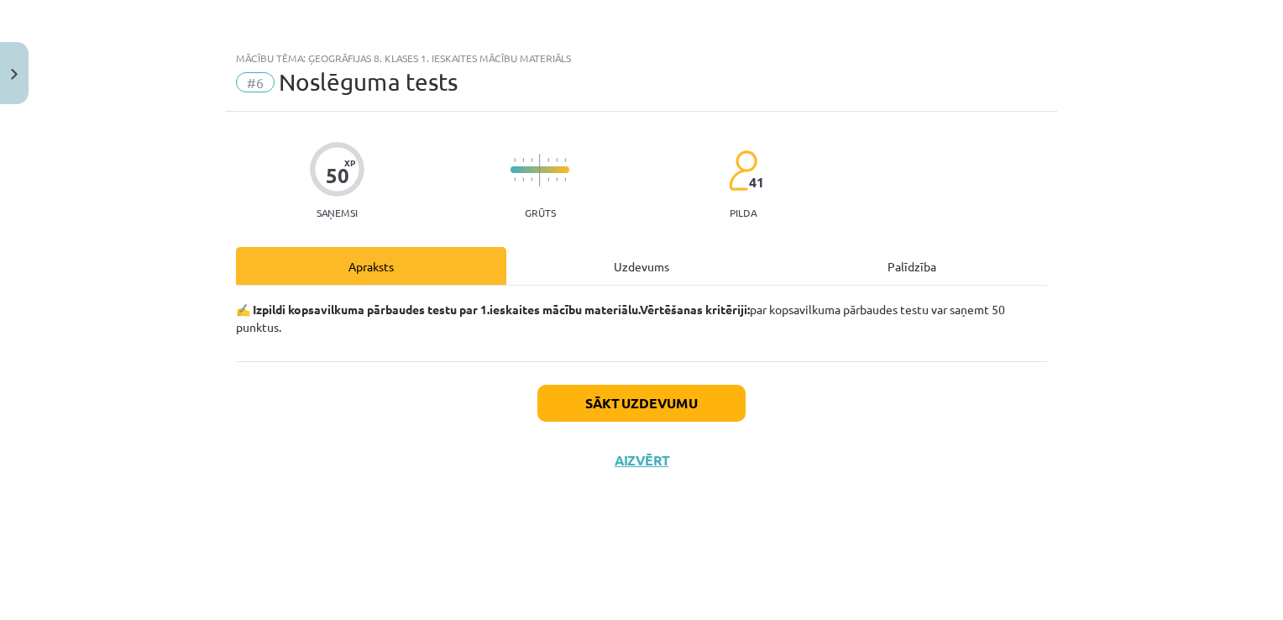
scroll to position [0, 0]
click at [706, 410] on button "Sākt uzdevumu" at bounding box center [641, 403] width 208 height 37
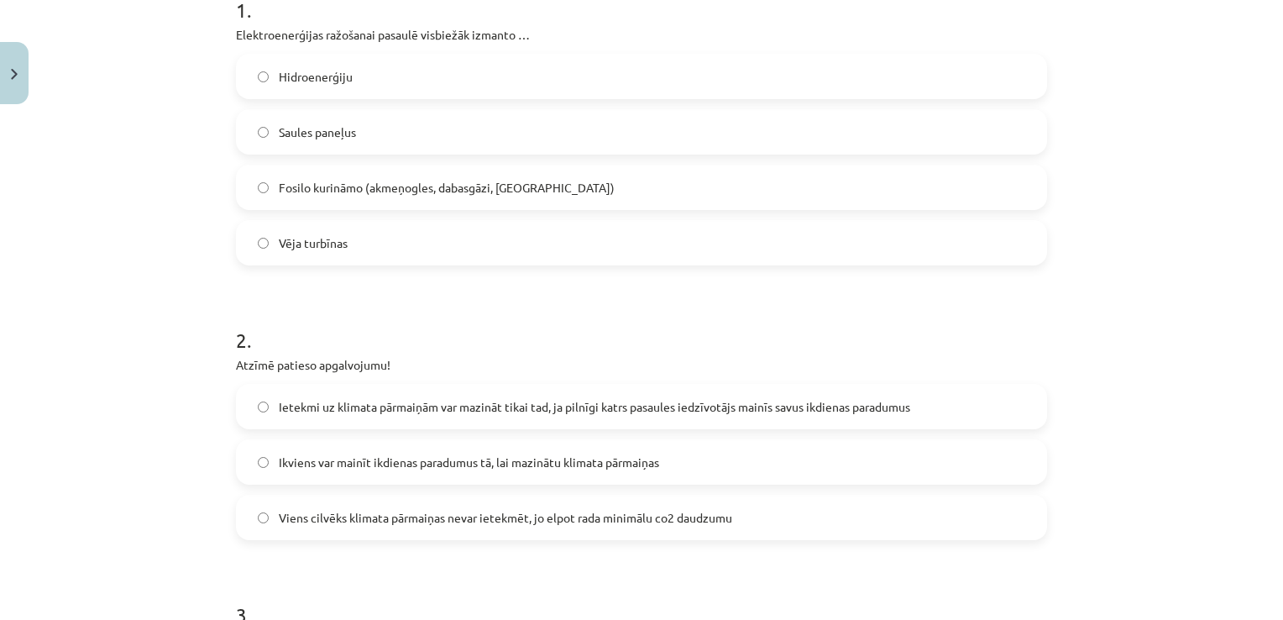
scroll to position [336, 0]
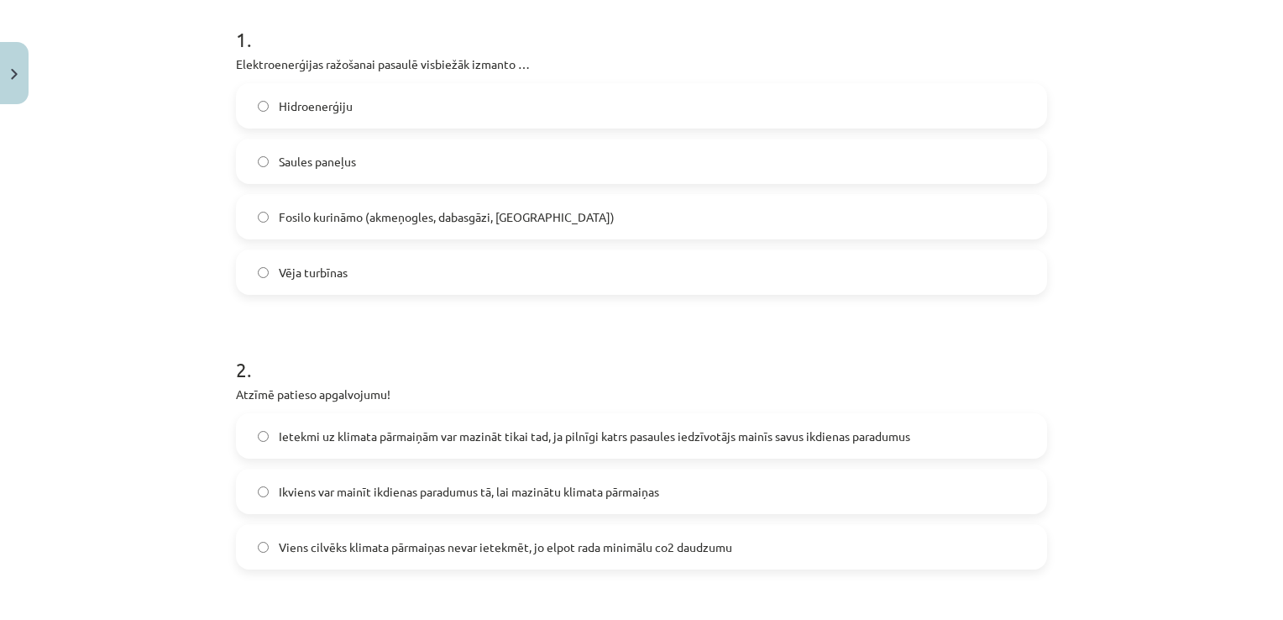
click at [488, 205] on label "Fosilo kurināmo (akmeņogles, dabasgāzi, naftu)" at bounding box center [642, 217] width 808 height 42
click at [403, 489] on span "Ikviens var mainīt ikdienas paradumus tā, lai mazinātu klimata pārmaiņas" at bounding box center [469, 492] width 380 height 18
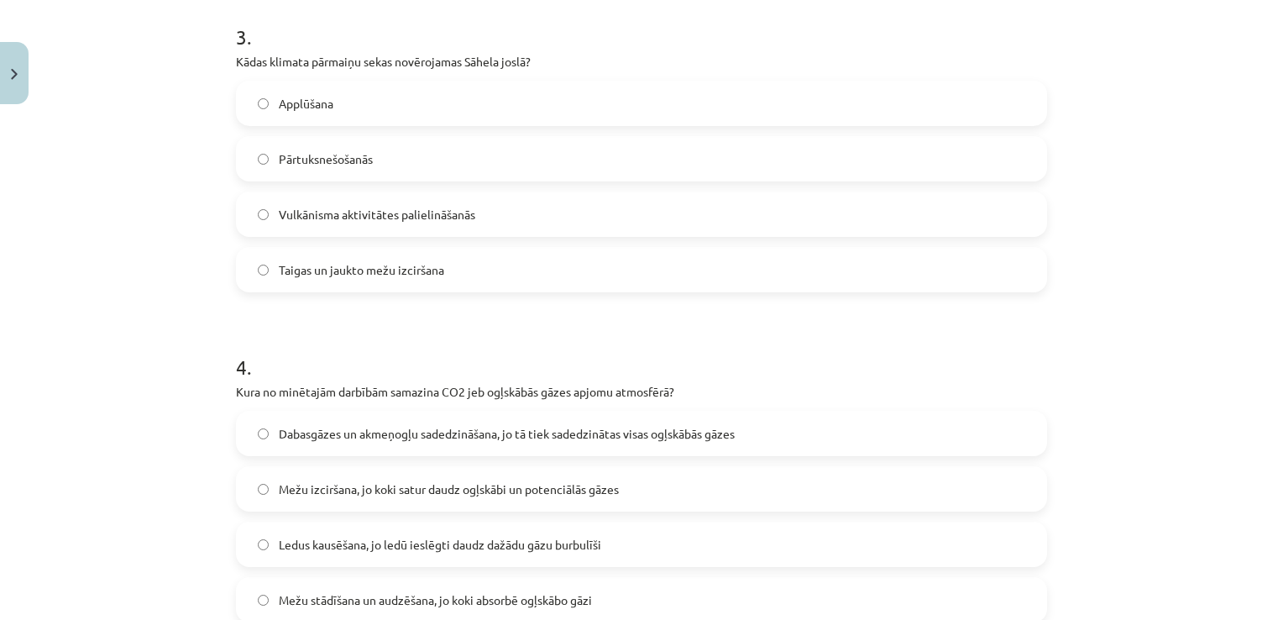
scroll to position [981, 0]
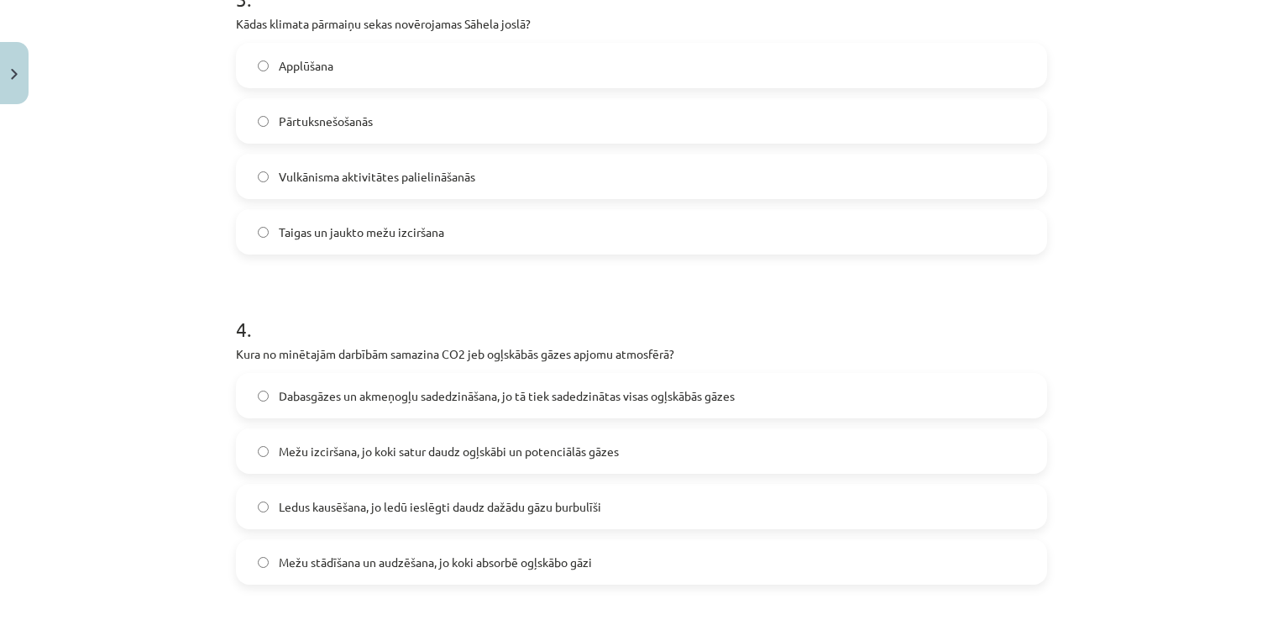
click at [899, 124] on label "Pārtuksnešošanās" at bounding box center [642, 121] width 808 height 42
click at [352, 573] on label "Mežu stādīšana un audzēšana, jo koki absorbē ogļskābo gāzi" at bounding box center [642, 562] width 808 height 42
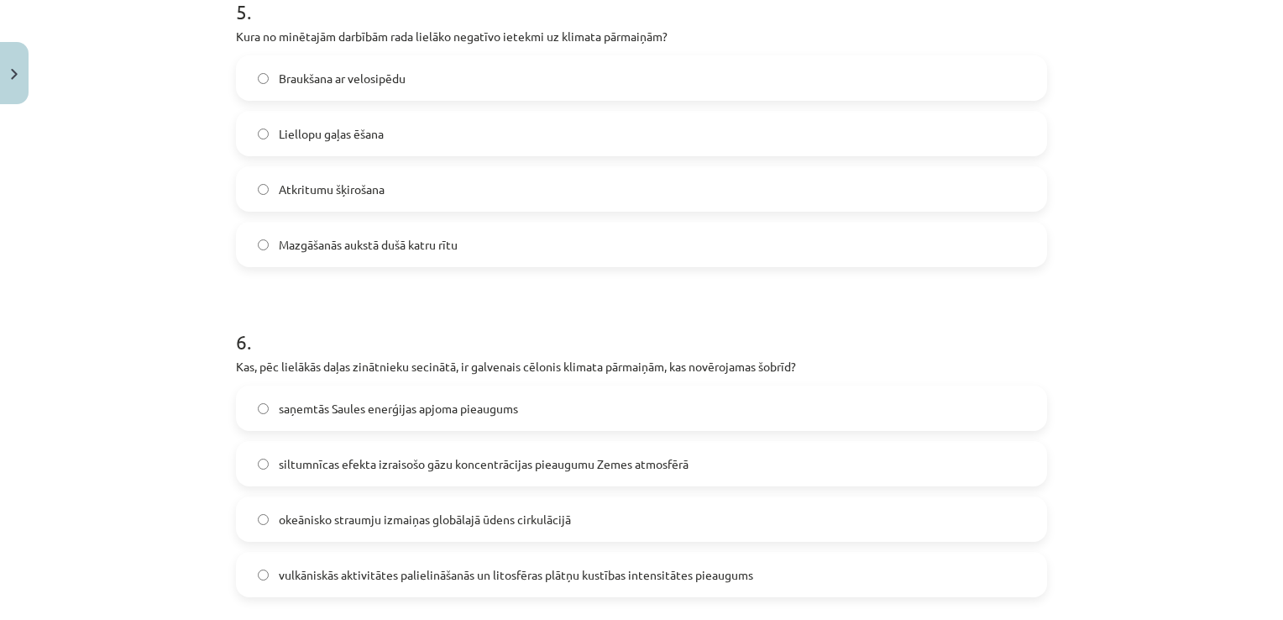
scroll to position [1653, 0]
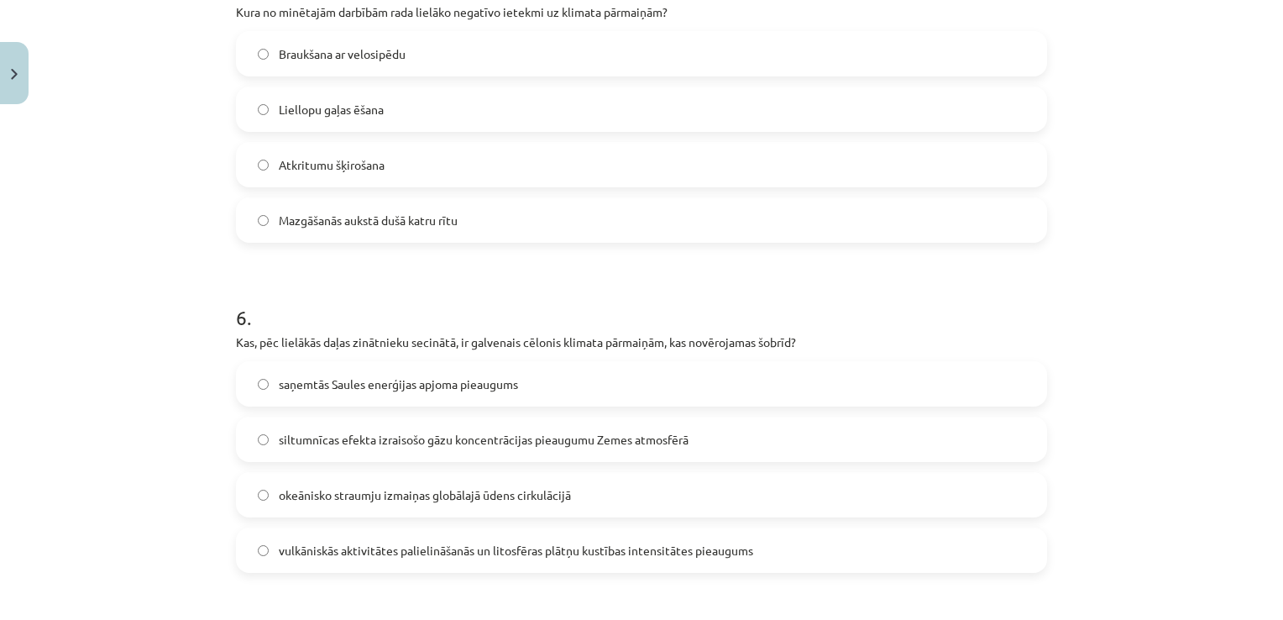
click at [453, 104] on label "Liellopu gaļas ēšana" at bounding box center [642, 109] width 808 height 42
click at [430, 432] on span "siltumnīcas efekta izraisošo gāzu koncentrācijas pieaugumu Zemes atmosfērā" at bounding box center [484, 440] width 410 height 18
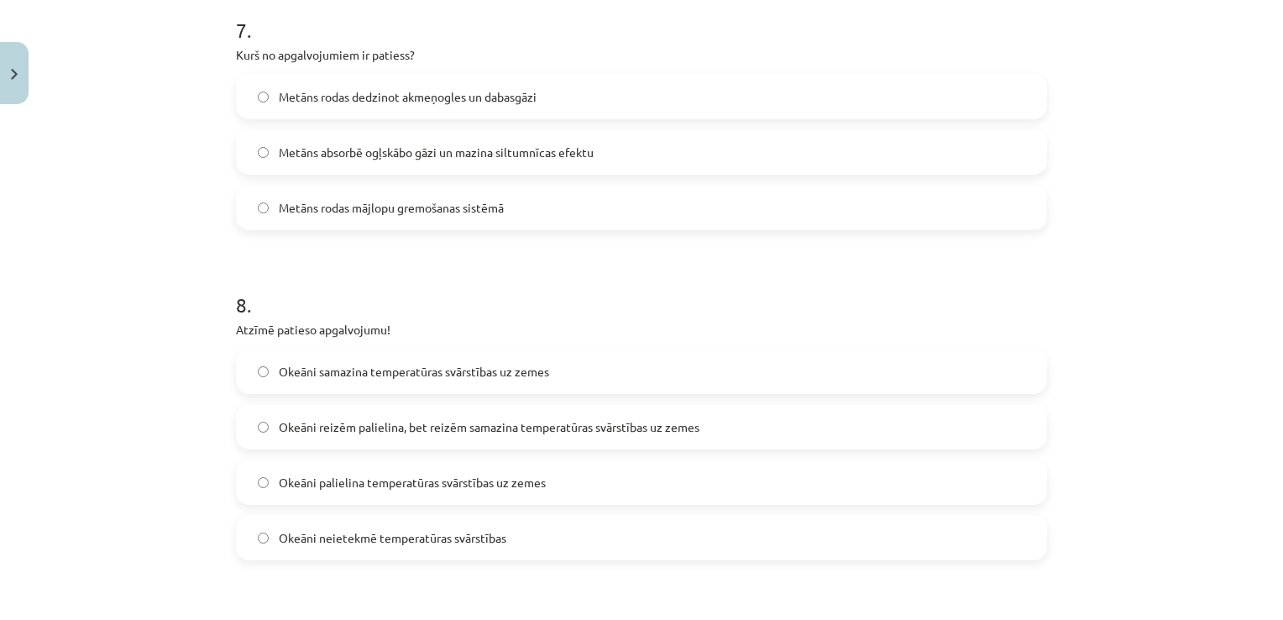
scroll to position [2241, 0]
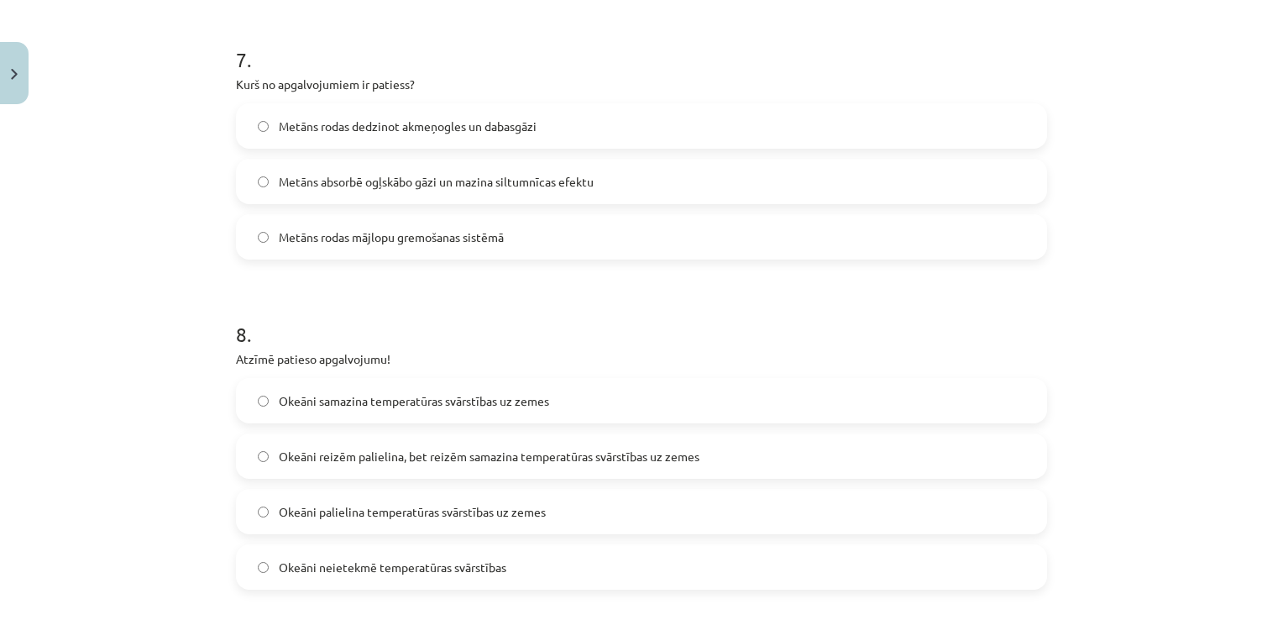
click at [347, 241] on span "Metāns rodas mājlopu gremošanas sistēmā" at bounding box center [391, 237] width 225 height 18
click at [532, 401] on span "Okeāni samazina temperatūras svārstības uz zemes" at bounding box center [414, 401] width 270 height 18
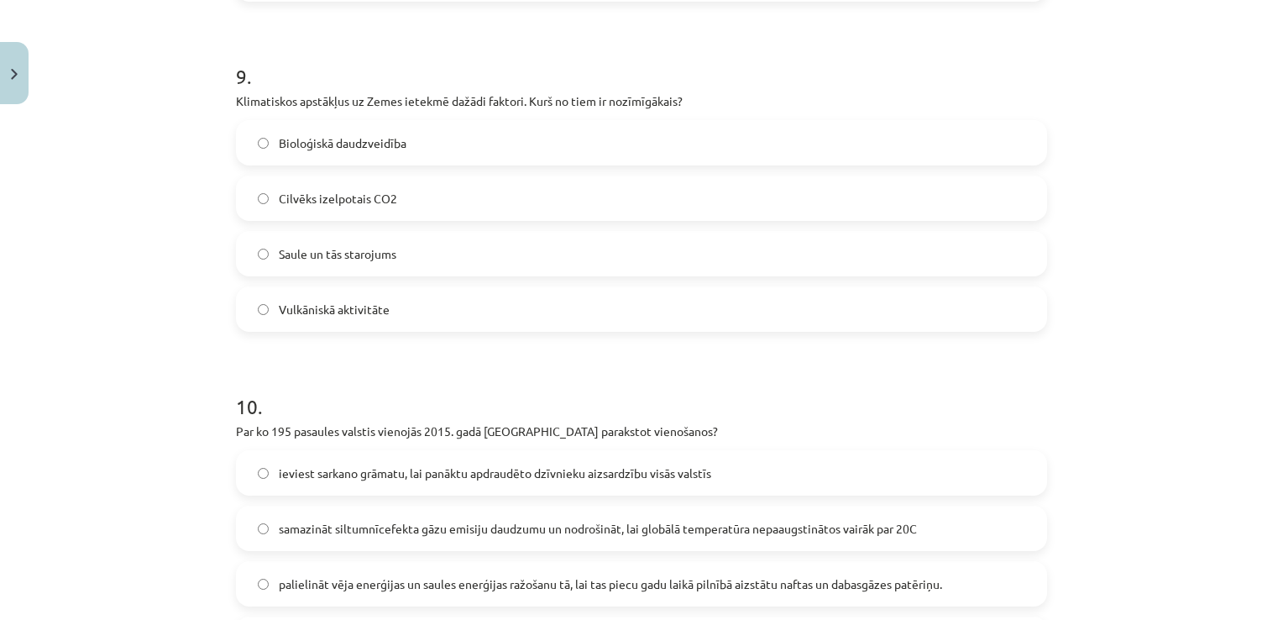
scroll to position [2912, 0]
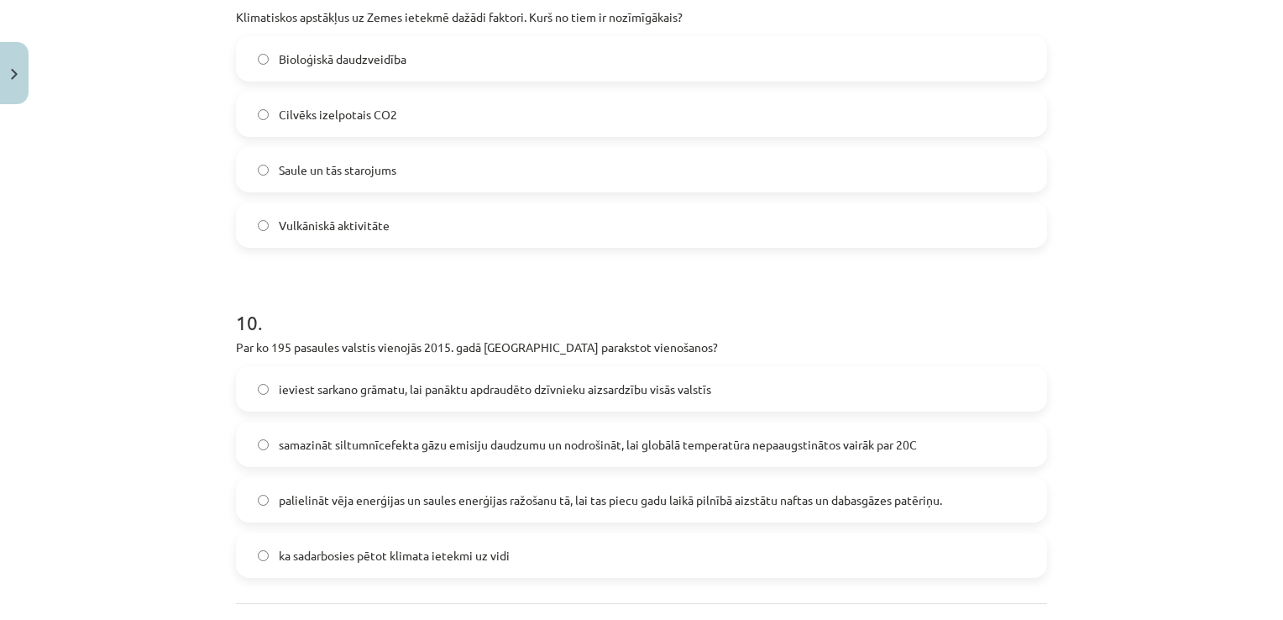
click at [357, 166] on span "Saule un tās starojums" at bounding box center [338, 170] width 118 height 18
click at [413, 442] on span "samazināt siltumnīcefekta gāzu emisiju daudzumu un nodrošināt, lai globālā temp…" at bounding box center [598, 445] width 638 height 18
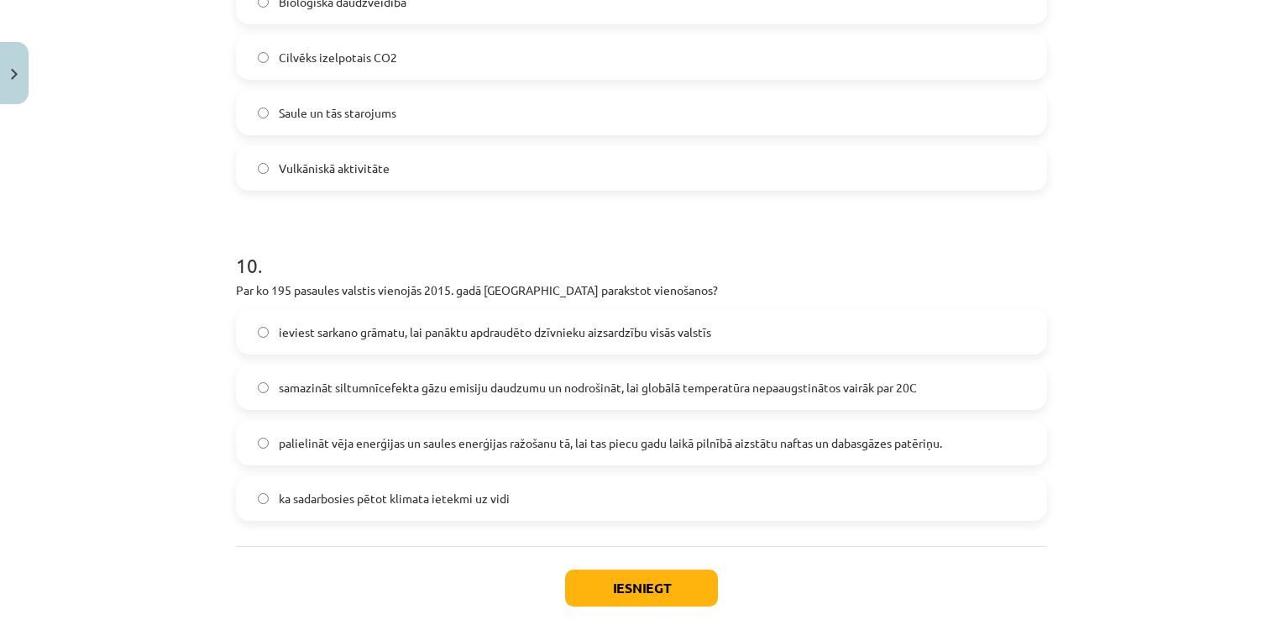
scroll to position [3064, 0]
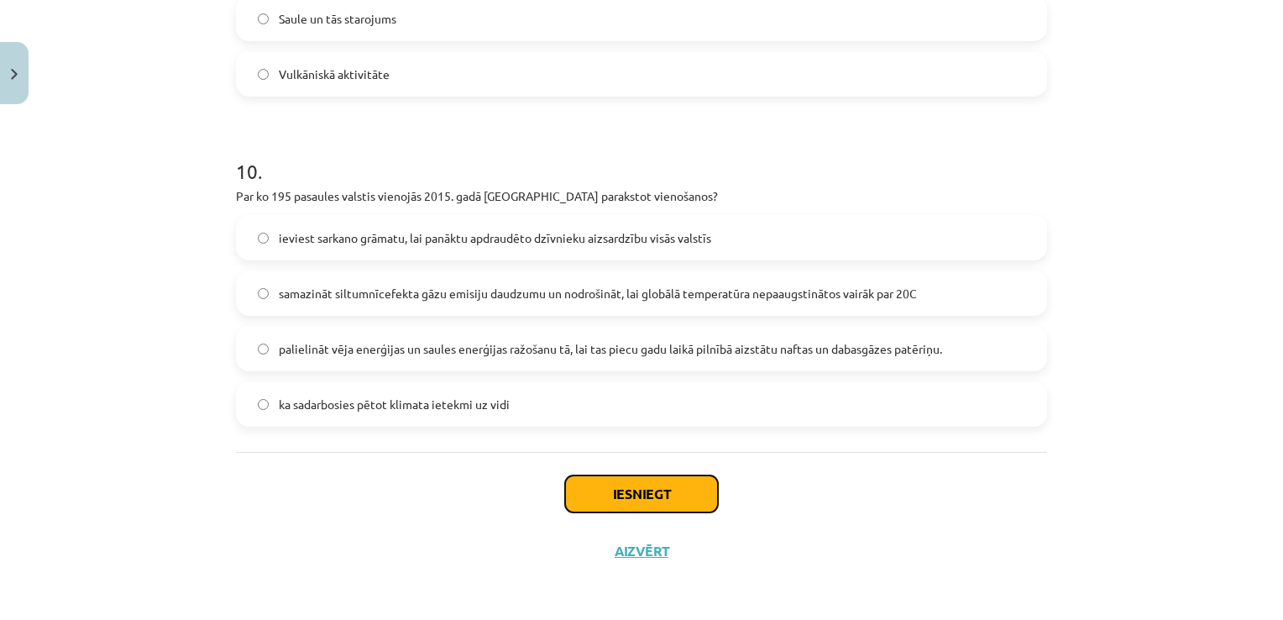
click at [624, 483] on button "Iesniegt" at bounding box center [641, 493] width 153 height 37
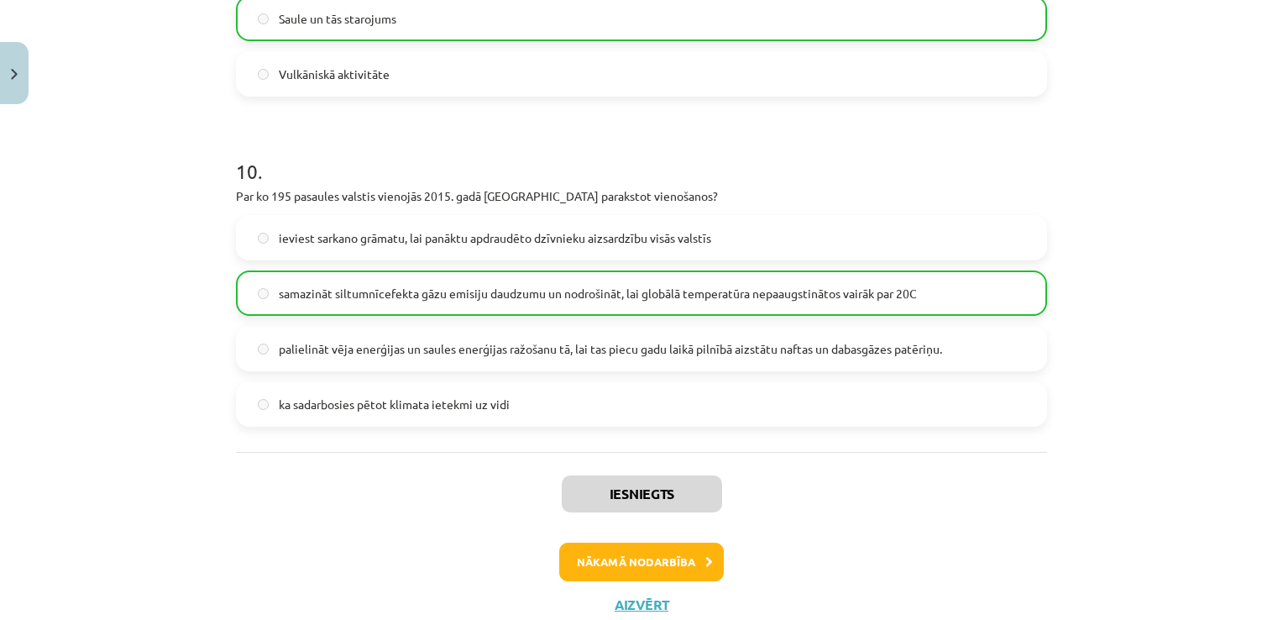
scroll to position [3117, 0]
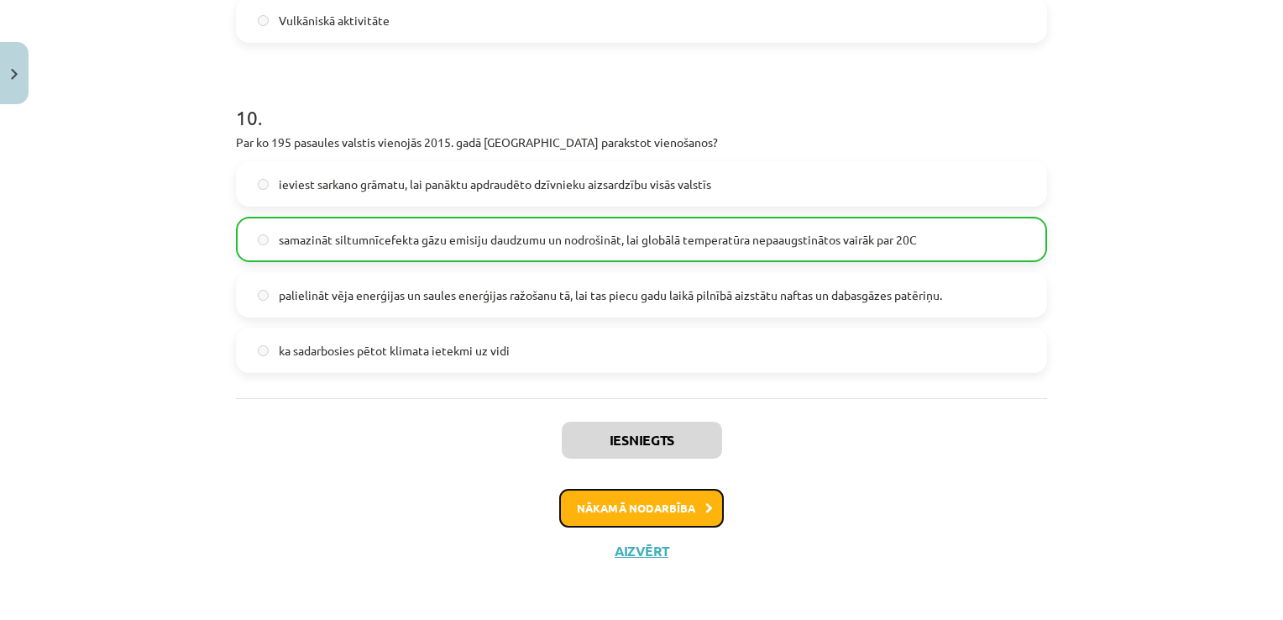
click at [643, 513] on button "Nākamā nodarbība" at bounding box center [641, 508] width 165 height 39
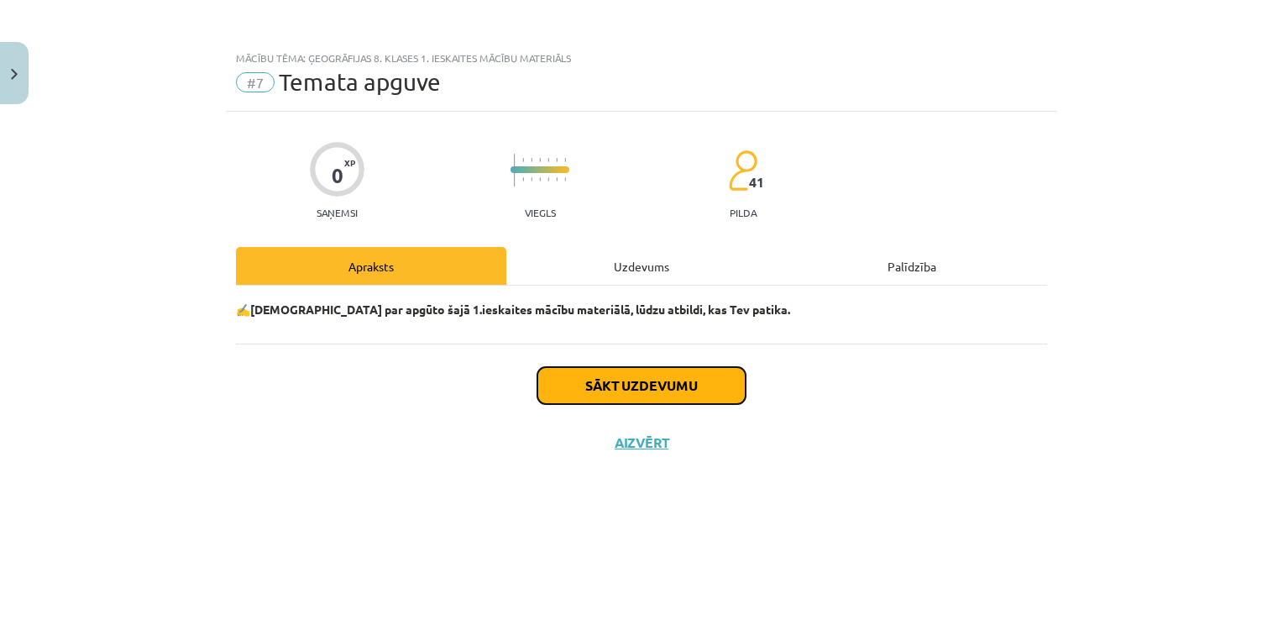
click at [649, 390] on button "Sākt uzdevumu" at bounding box center [641, 385] width 208 height 37
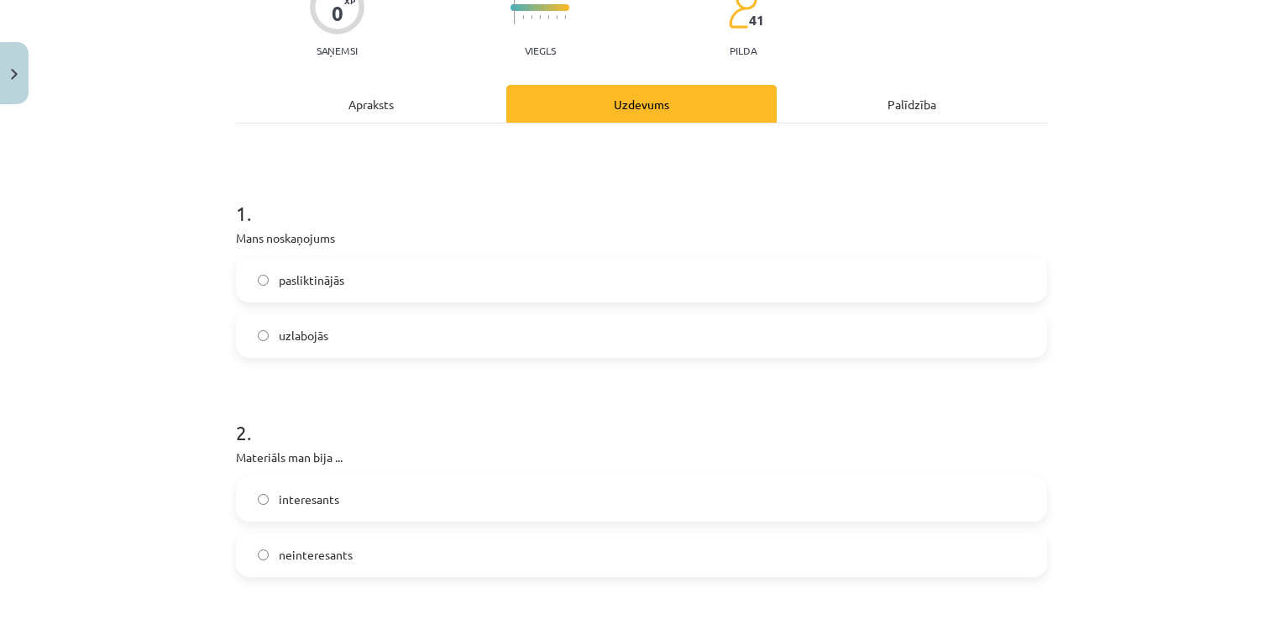
scroll to position [168, 0]
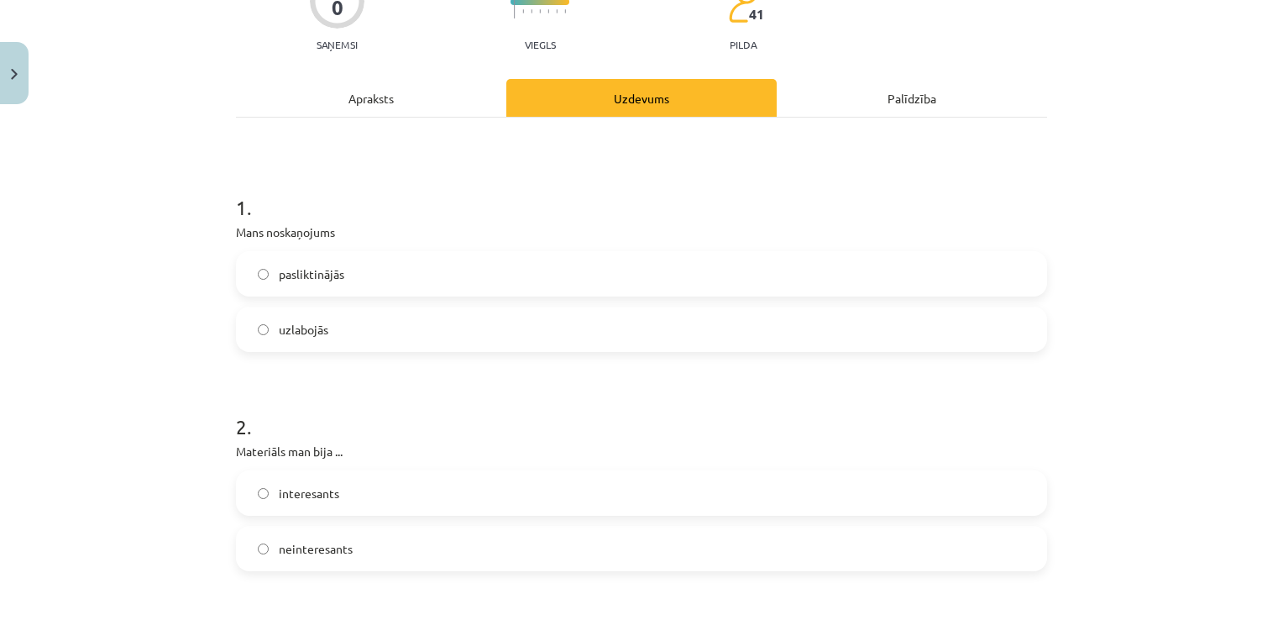
click at [334, 332] on label "uzlabojās" at bounding box center [642, 329] width 808 height 42
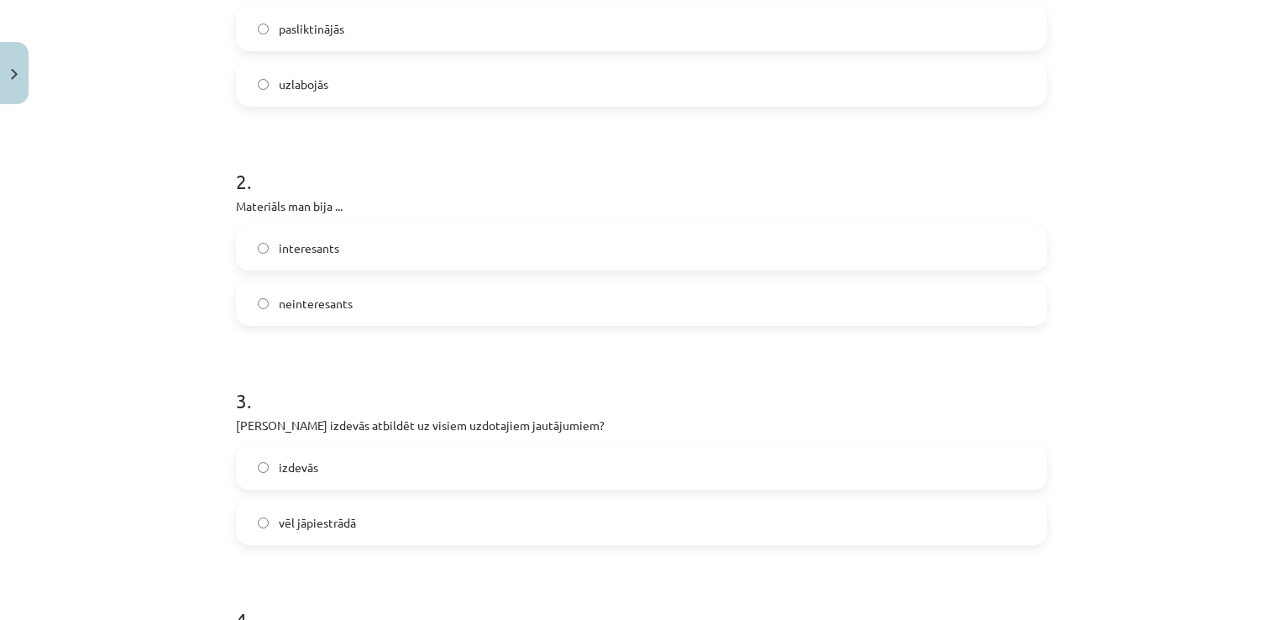
scroll to position [420, 0]
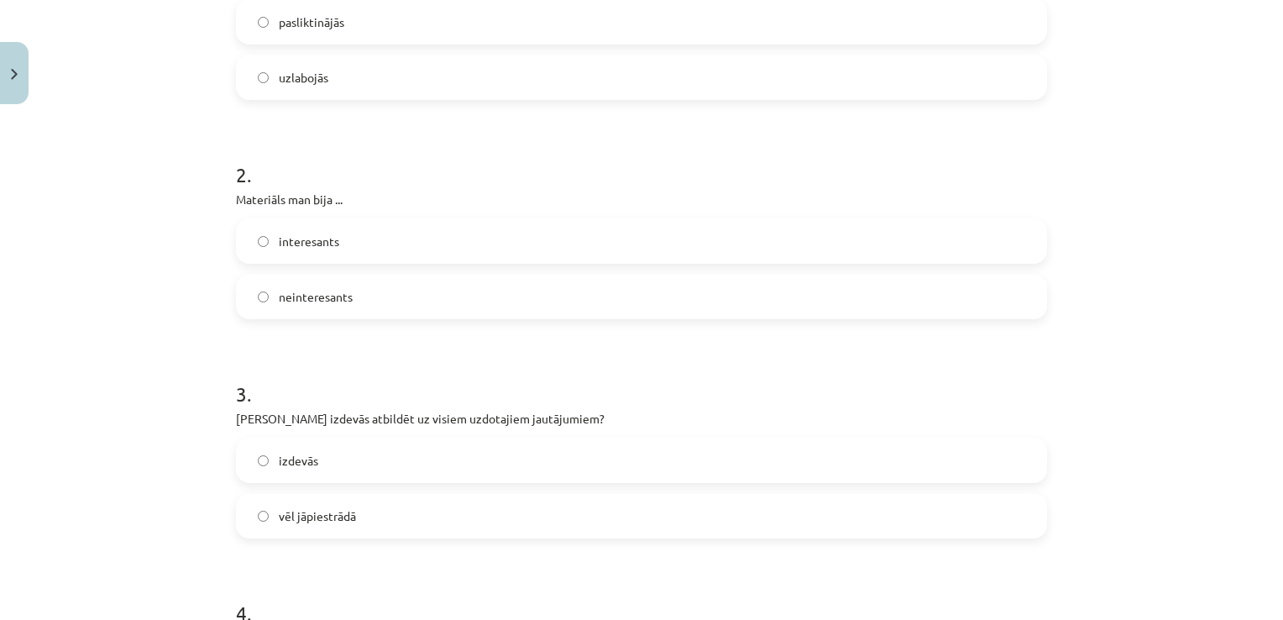
click at [426, 25] on label "pasliktinājās" at bounding box center [642, 22] width 808 height 42
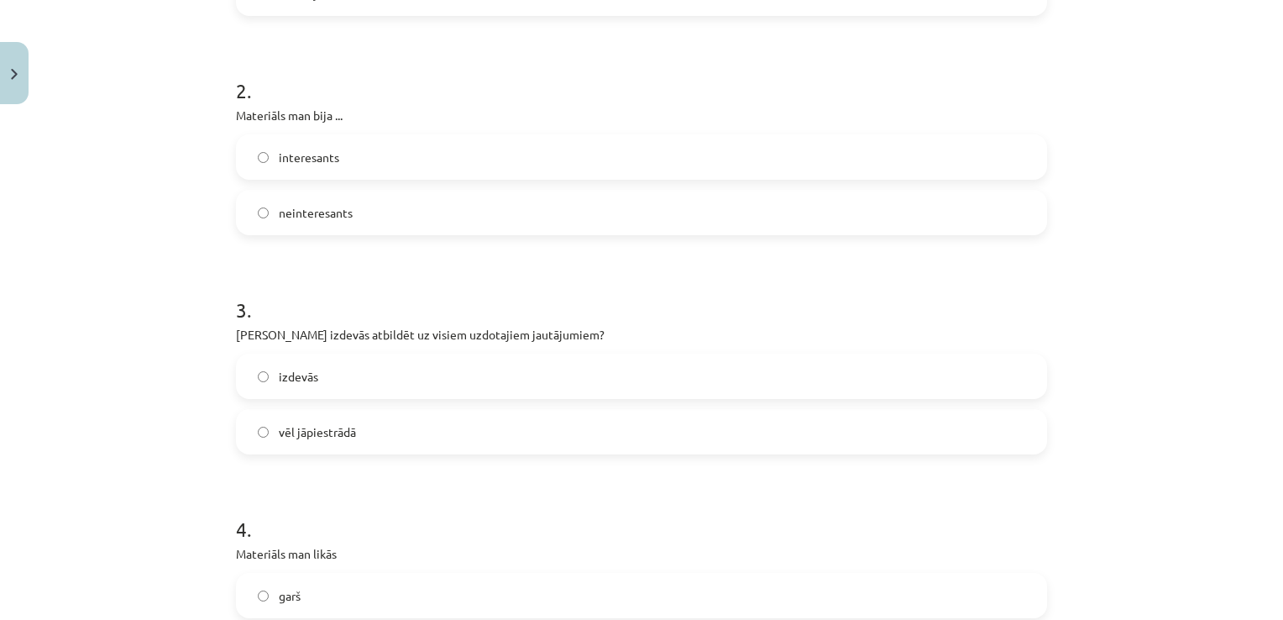
click at [341, 210] on span "neinteresants" at bounding box center [316, 213] width 74 height 18
click at [331, 369] on label "izdevās" at bounding box center [642, 376] width 808 height 42
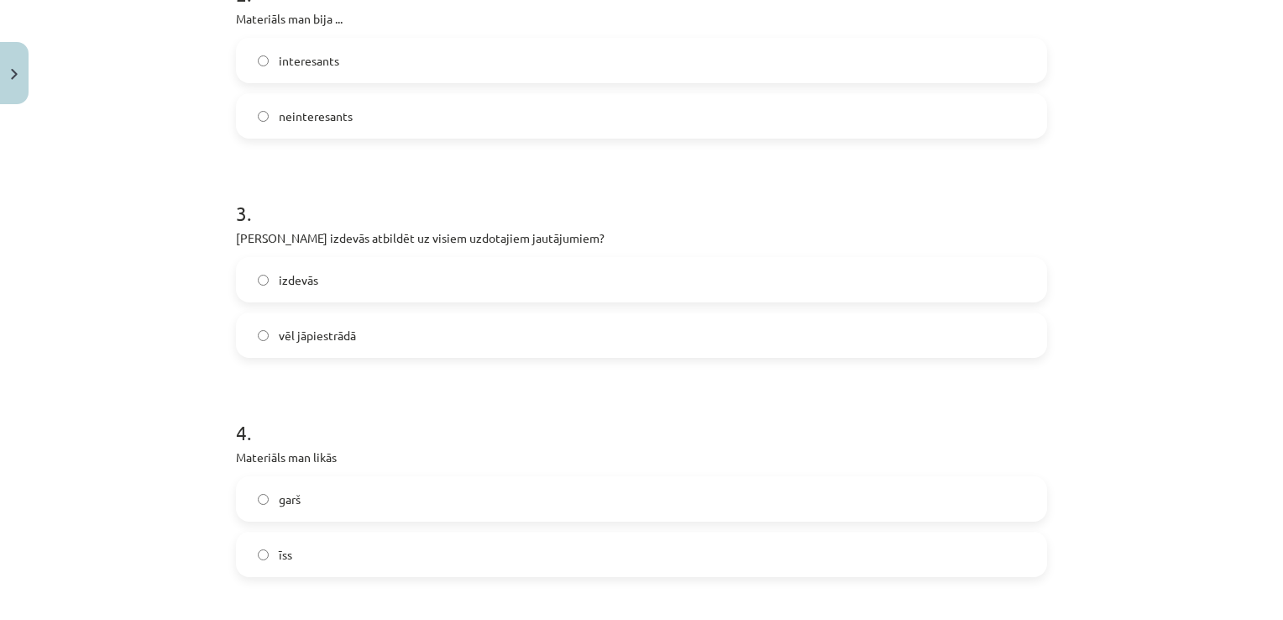
scroll to position [756, 0]
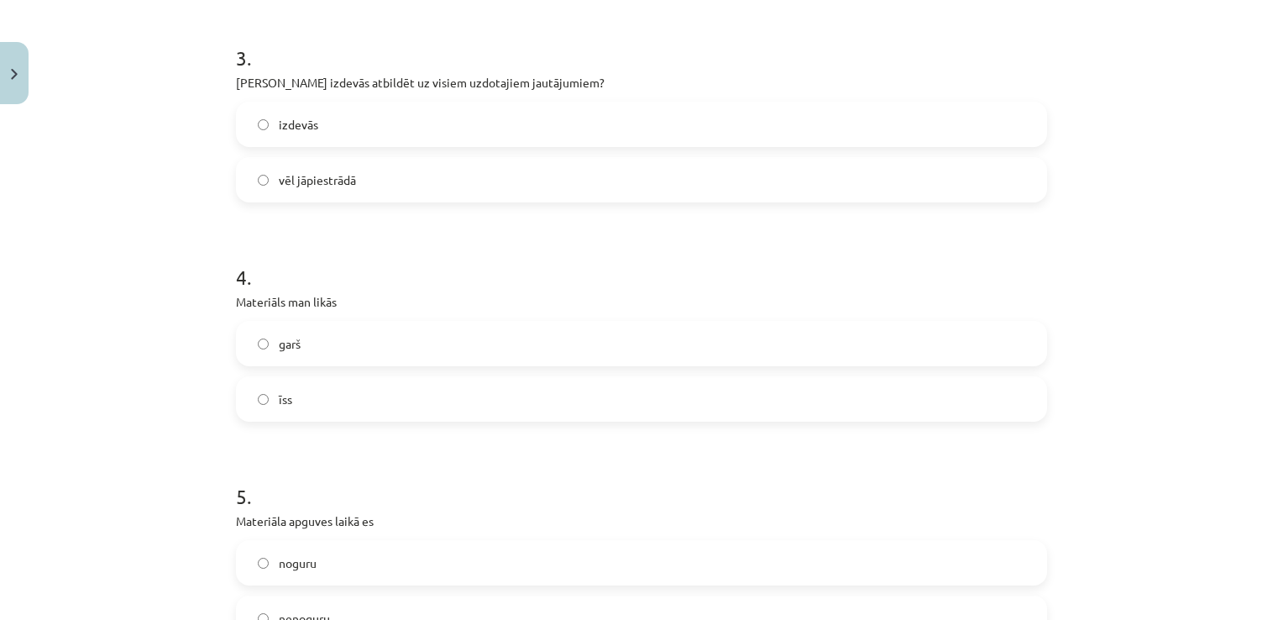
click at [333, 338] on label "garš" at bounding box center [642, 343] width 808 height 42
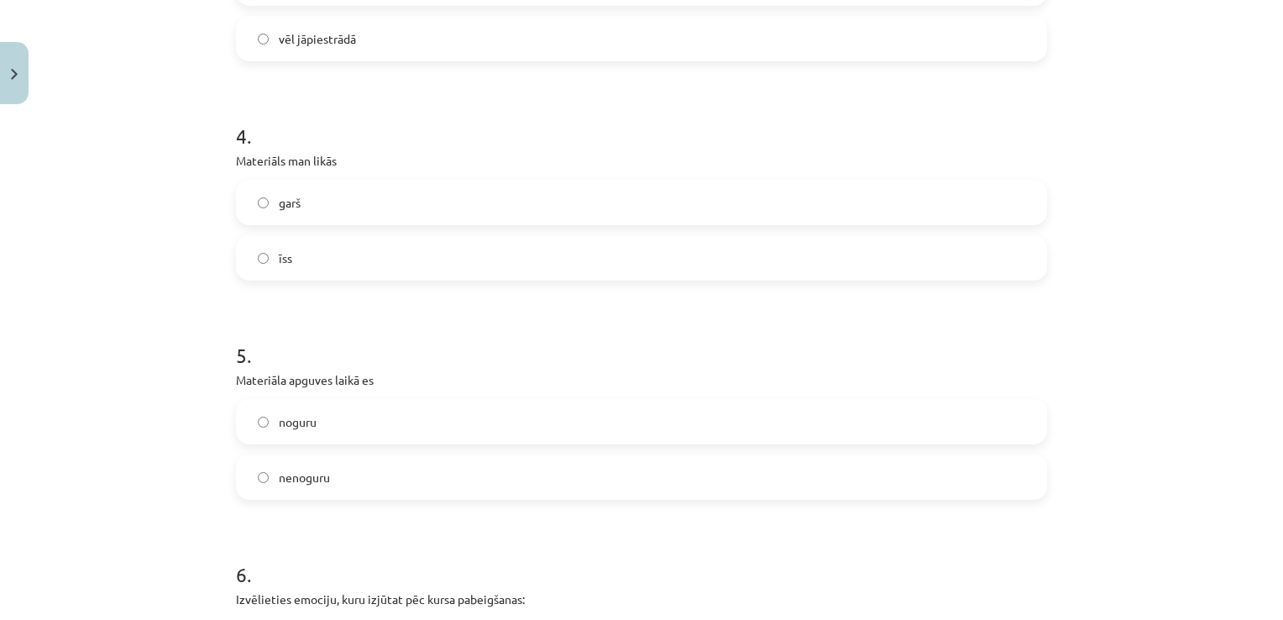
scroll to position [1008, 0]
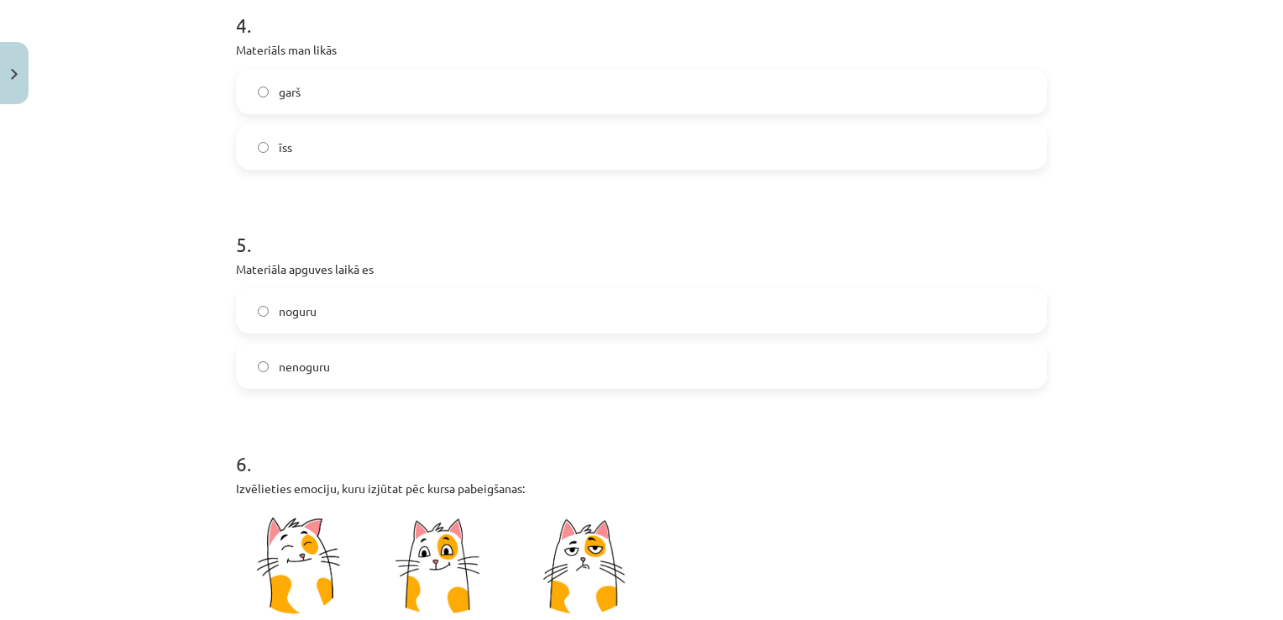
click at [328, 319] on label "noguru" at bounding box center [642, 311] width 808 height 42
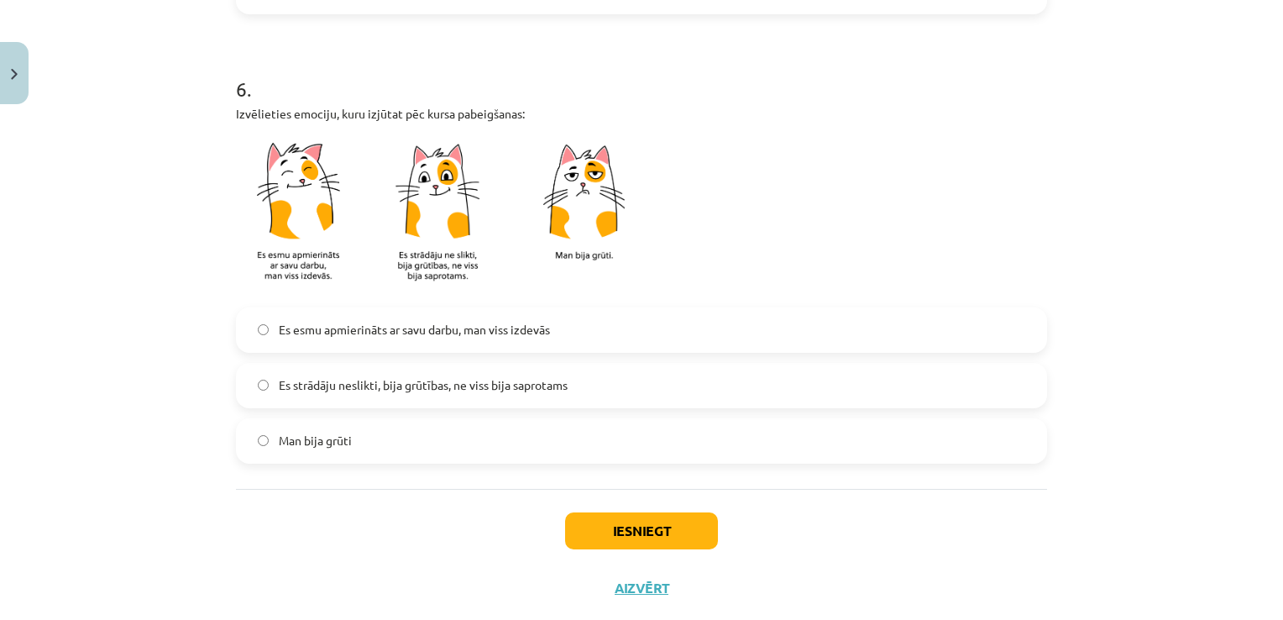
scroll to position [1419, 0]
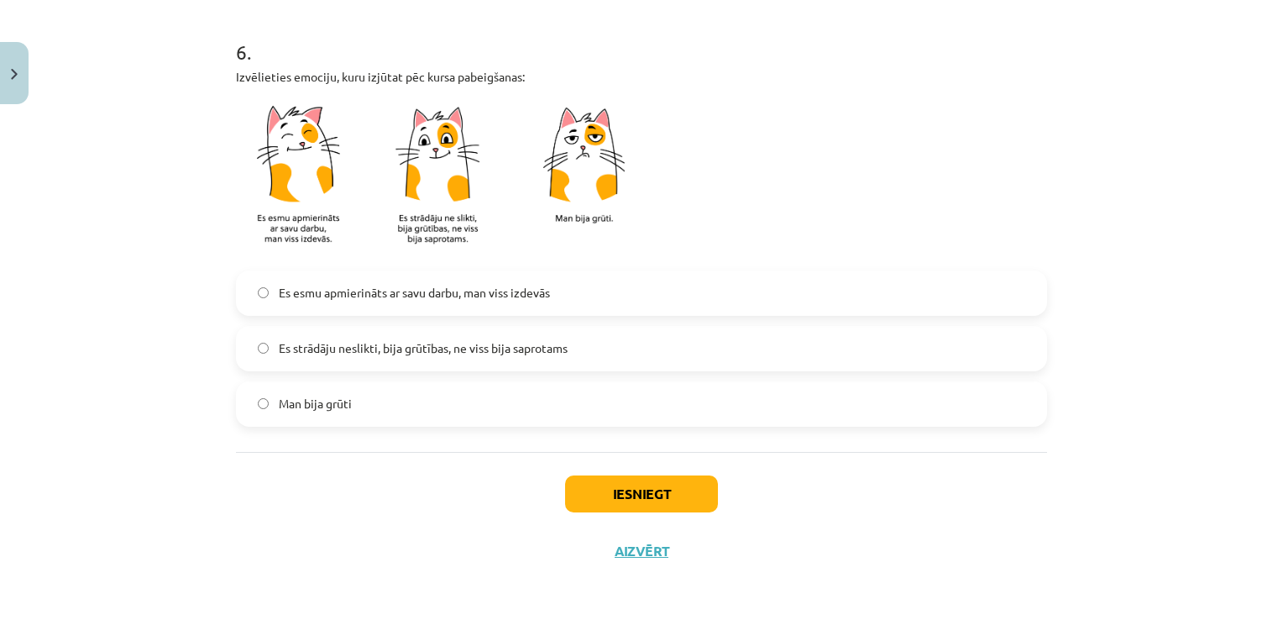
click at [406, 344] on span "Es strādāju neslikti, bija grūtības, ne viss bija saprotams" at bounding box center [423, 348] width 289 height 18
click at [685, 485] on button "Iesniegt" at bounding box center [641, 493] width 153 height 37
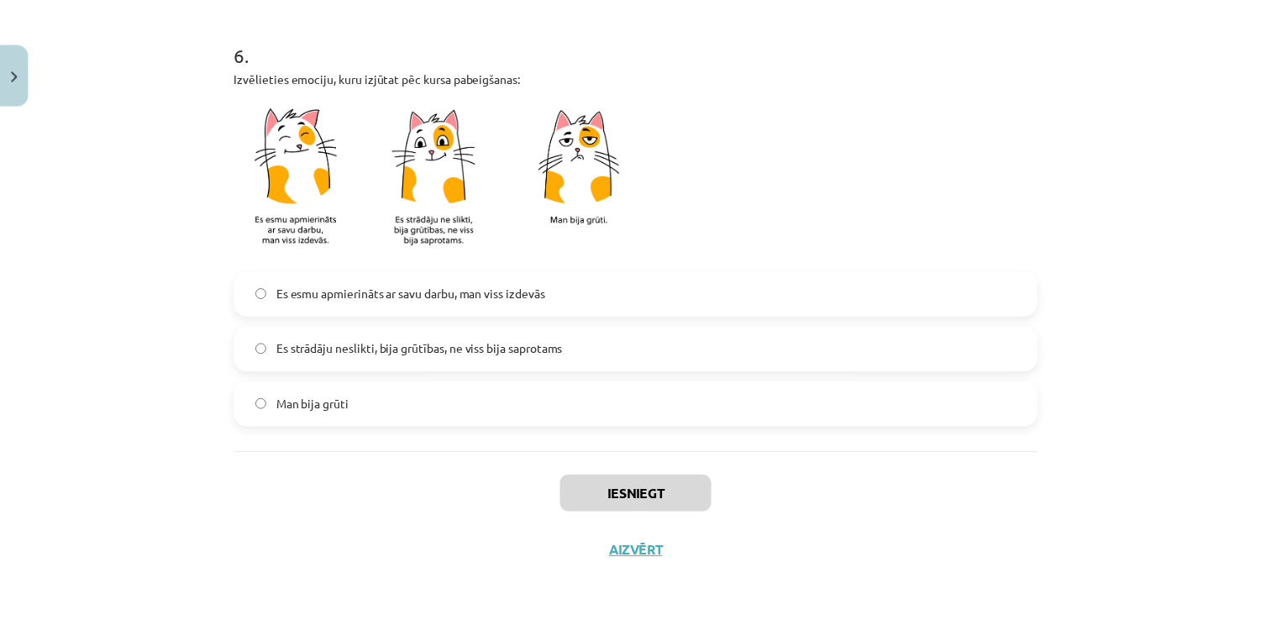
scroll to position [695, 0]
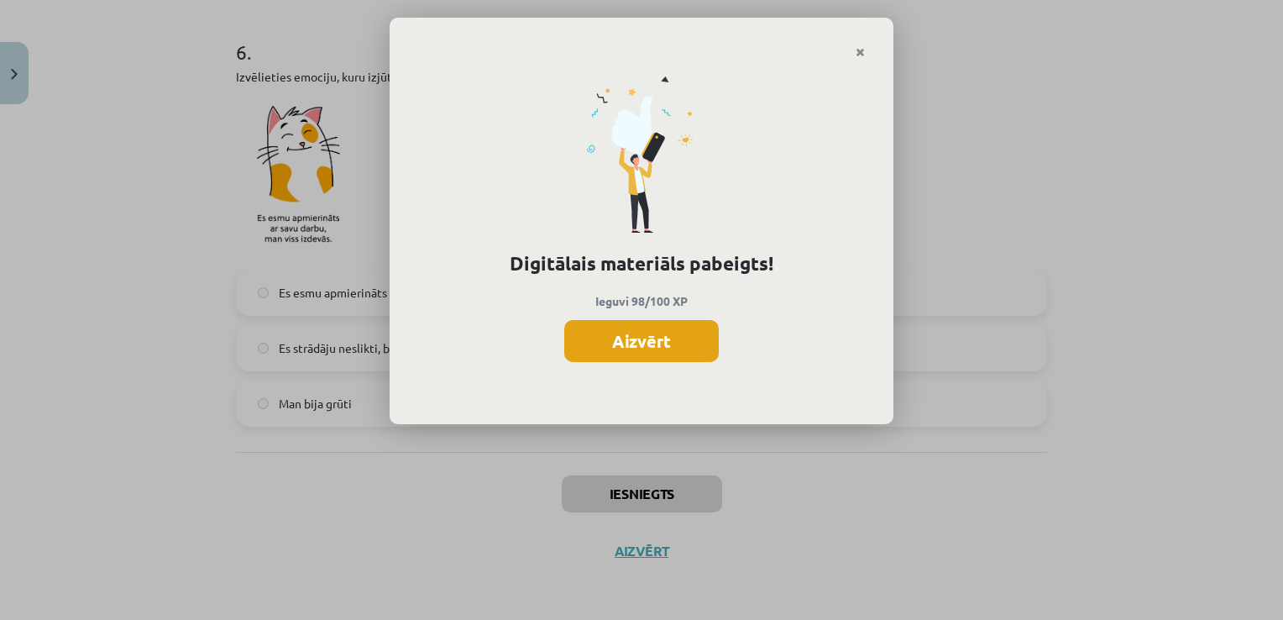
click at [699, 329] on button "Aizvērt" at bounding box center [641, 341] width 155 height 42
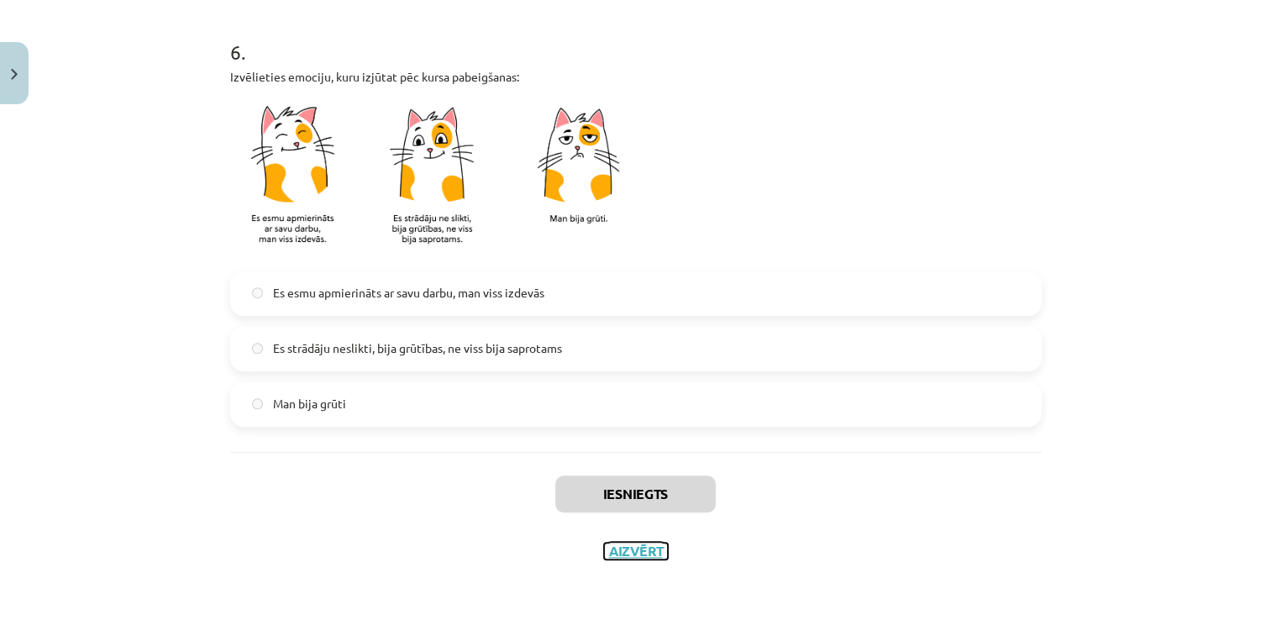
click at [621, 553] on button "Aizvērt" at bounding box center [636, 551] width 64 height 17
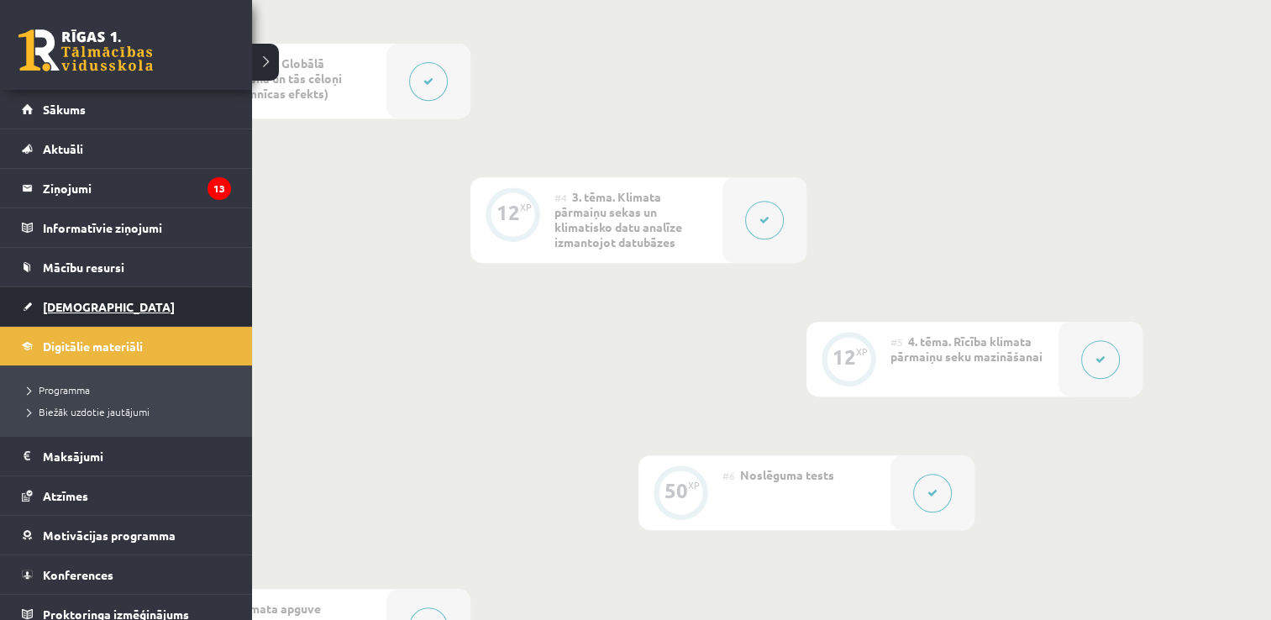
click at [181, 294] on link "[DEMOGRAPHIC_DATA]" at bounding box center [126, 306] width 209 height 39
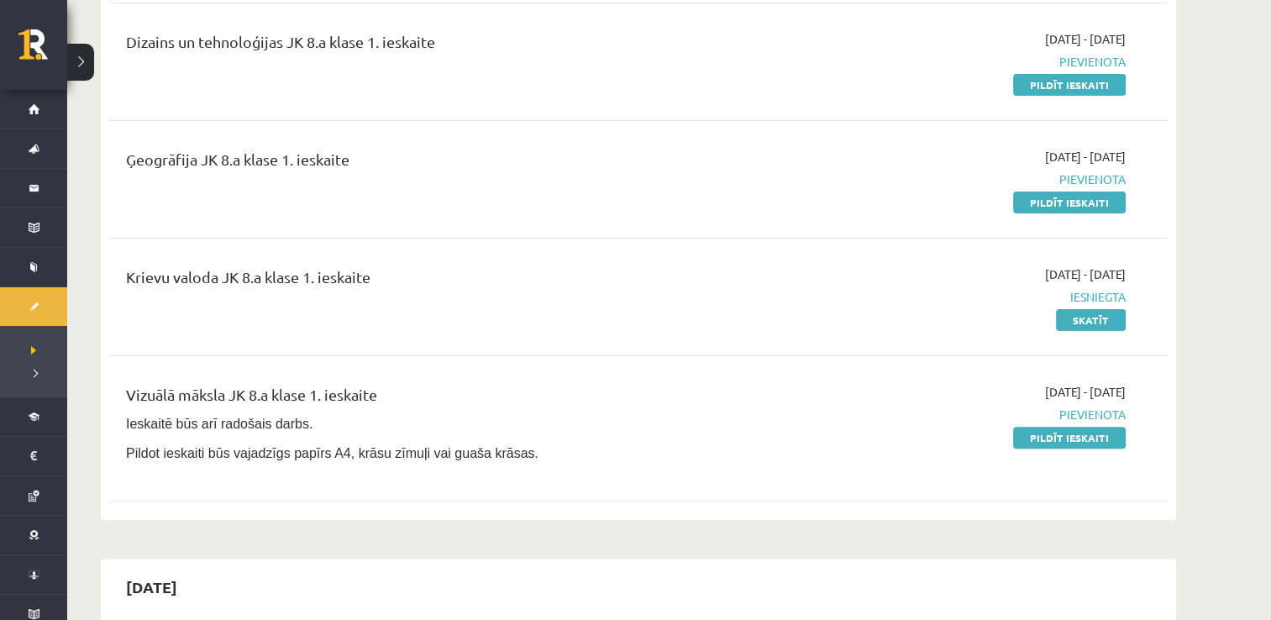
scroll to position [420, 0]
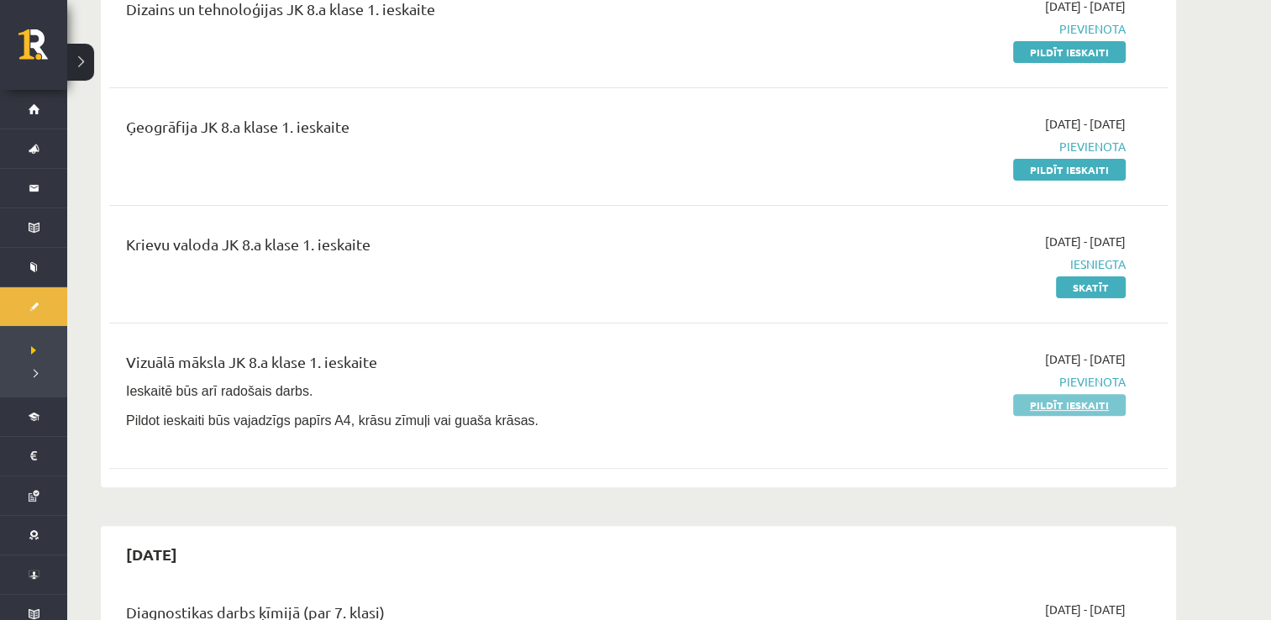
click at [1097, 396] on link "Pildīt ieskaiti" at bounding box center [1069, 405] width 113 height 22
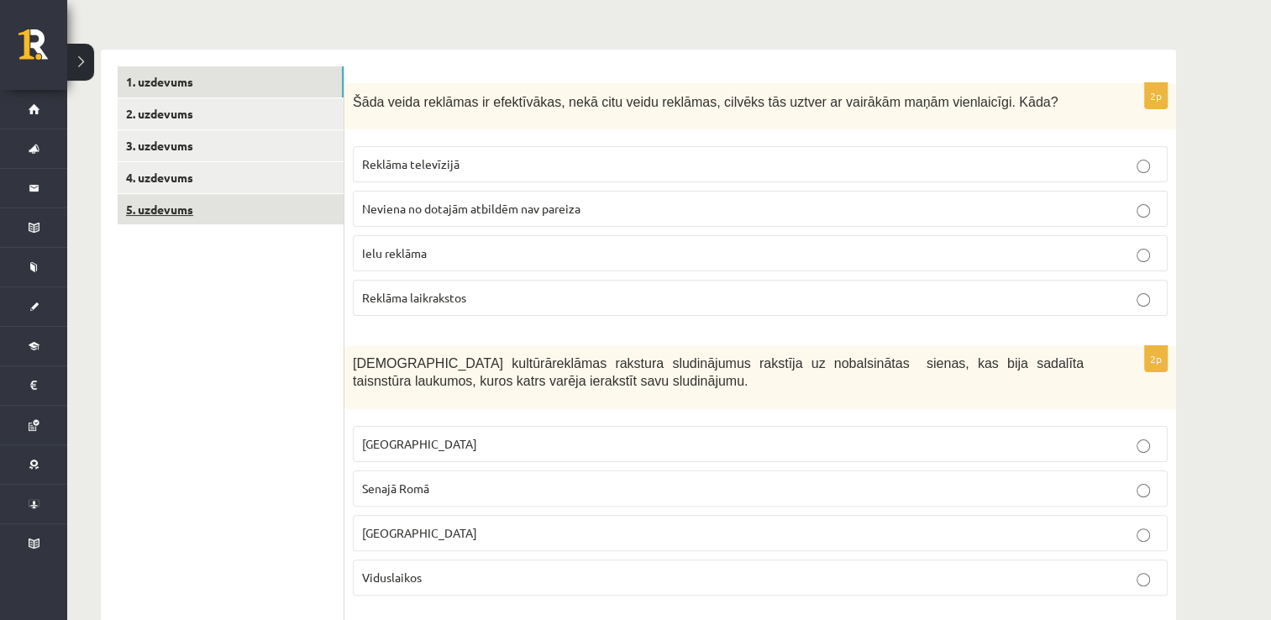
scroll to position [240, 0]
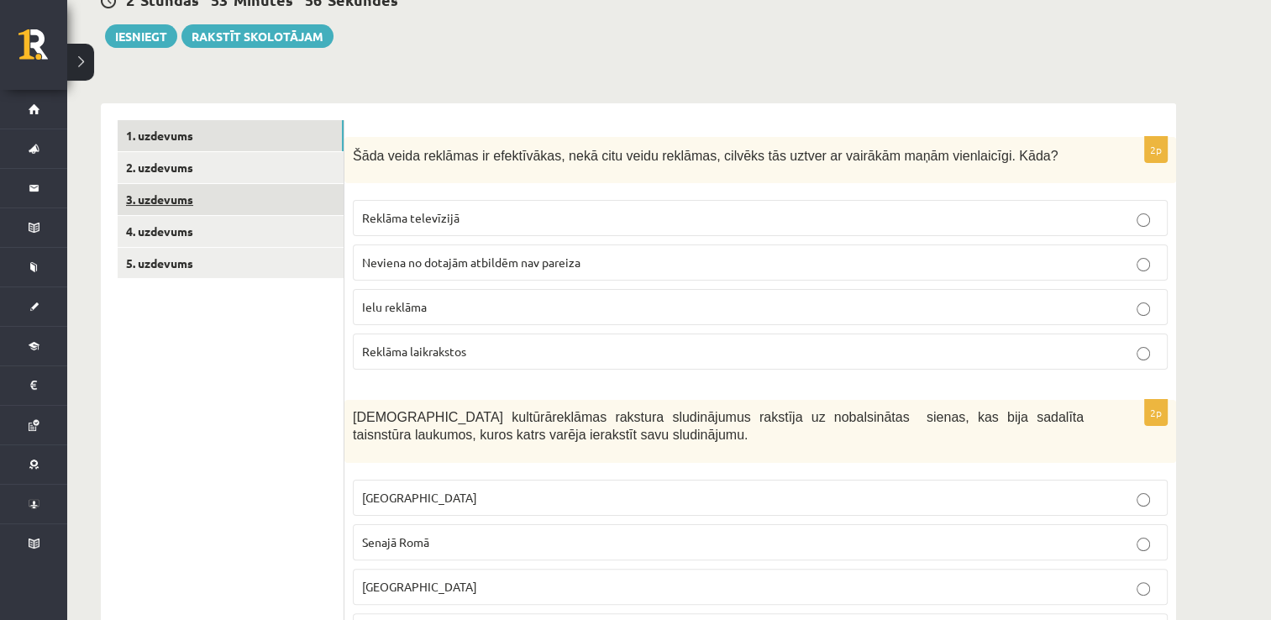
click at [306, 186] on link "3. uzdevums" at bounding box center [231, 199] width 226 height 31
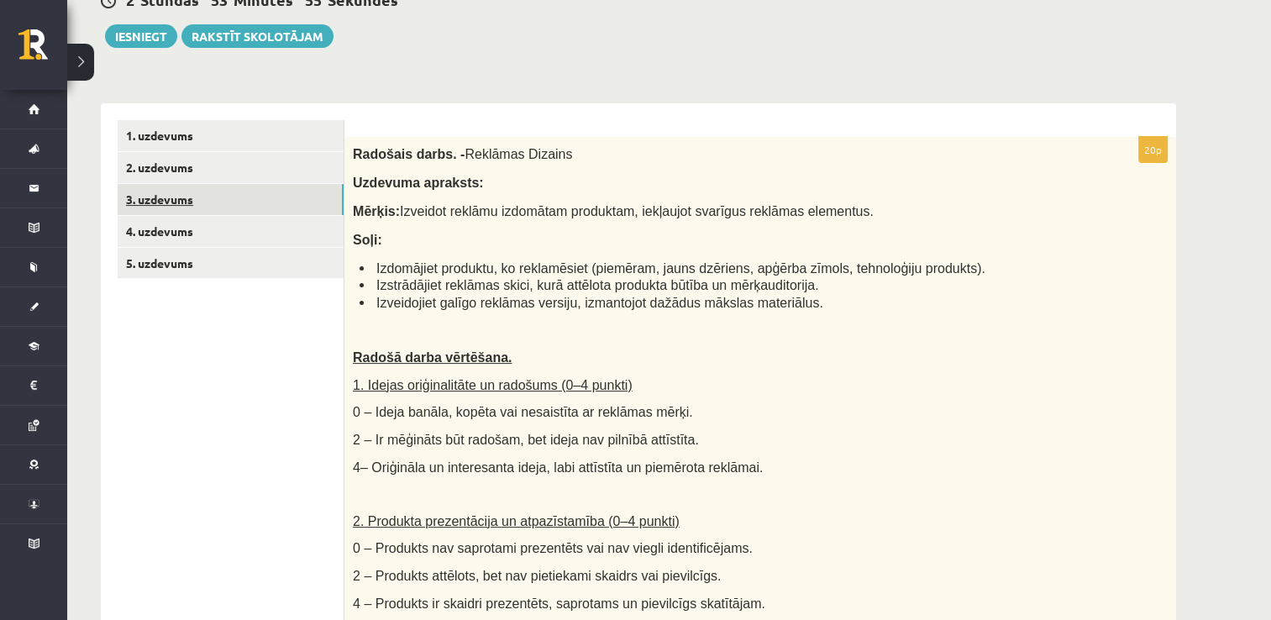
click at [319, 166] on link "2. uzdevums" at bounding box center [231, 167] width 226 height 31
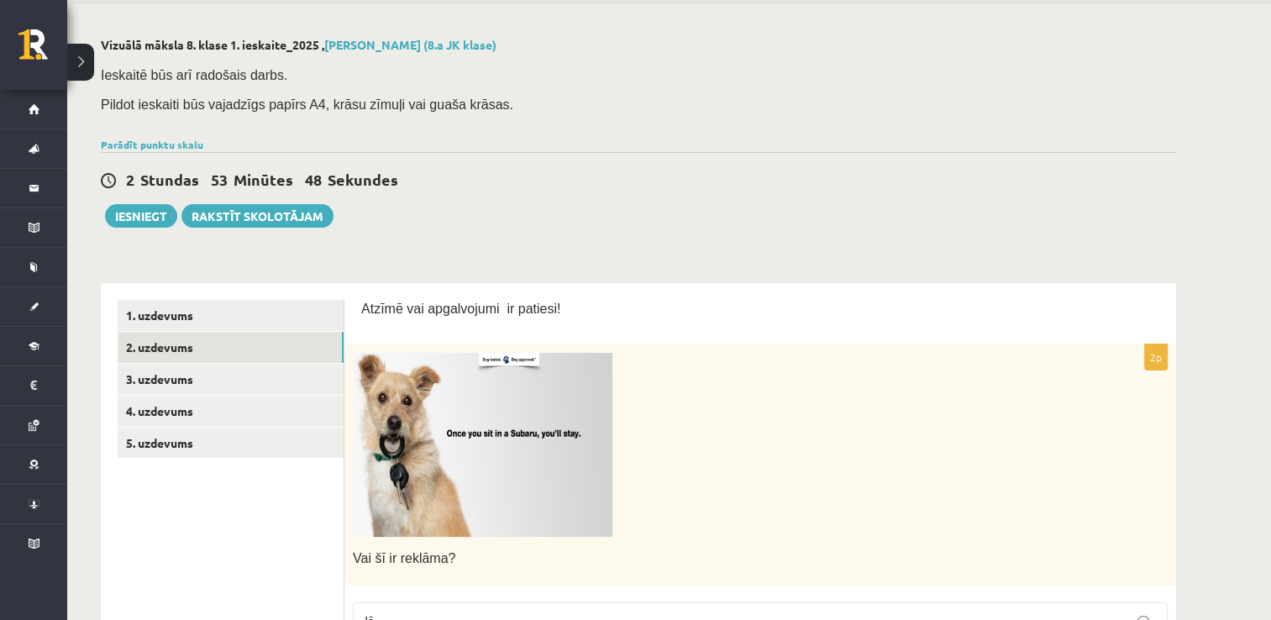
scroll to position [168, 0]
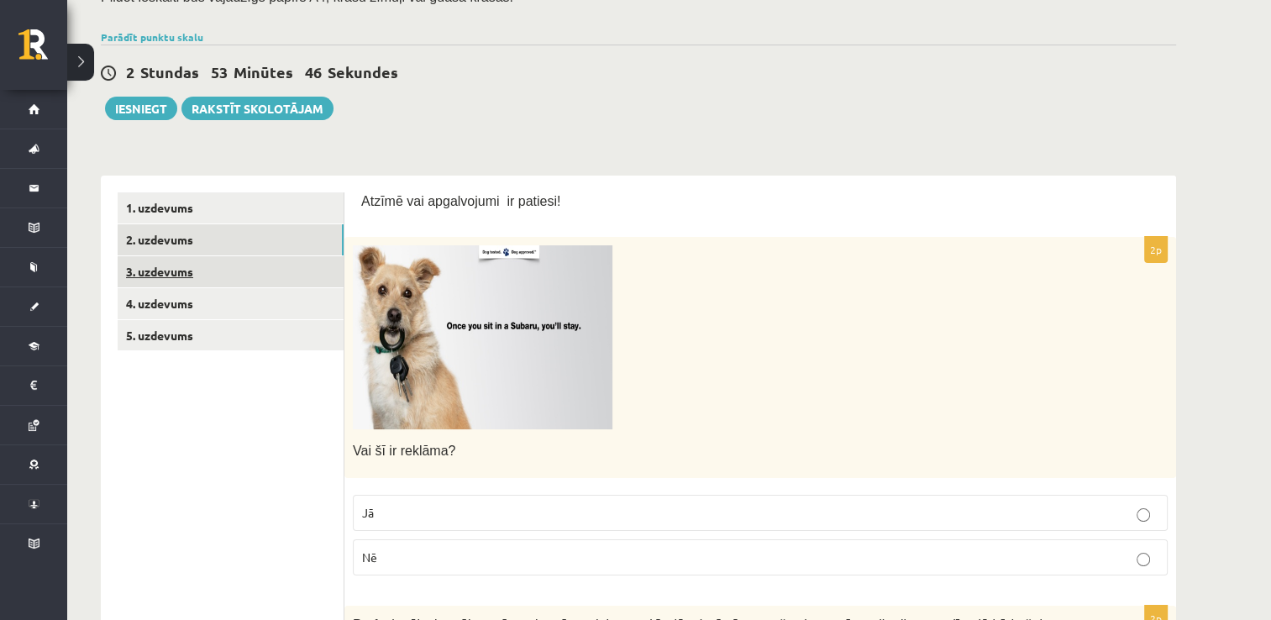
click at [254, 270] on link "3. uzdevums" at bounding box center [231, 271] width 226 height 31
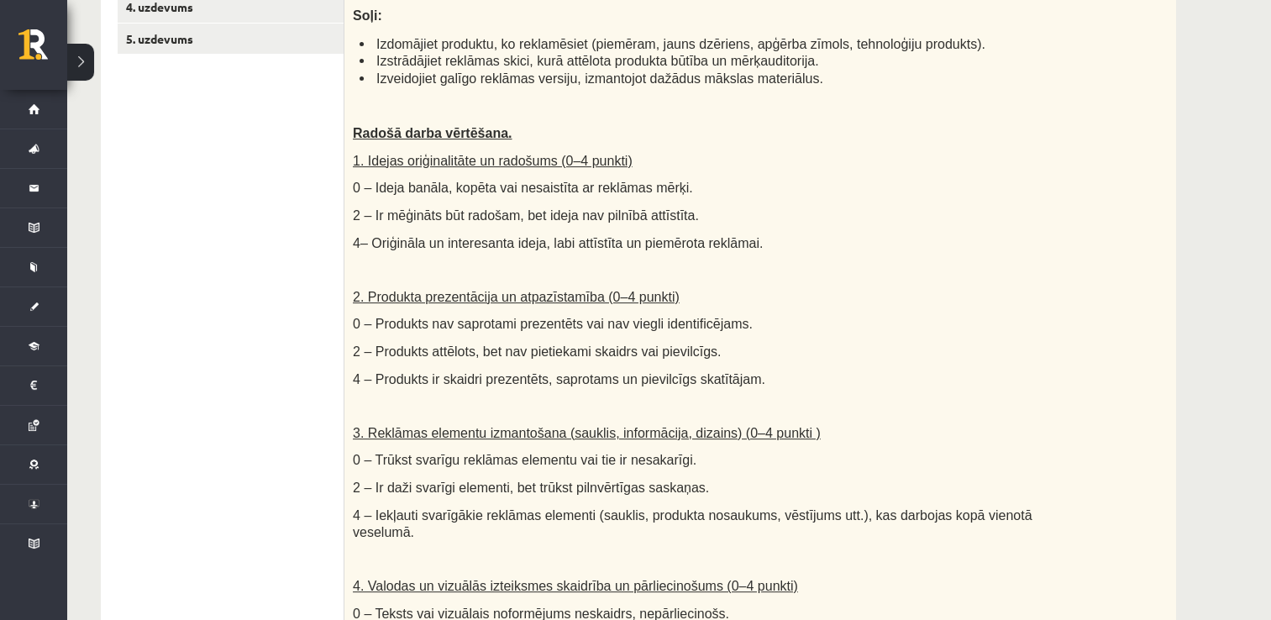
scroll to position [389, 0]
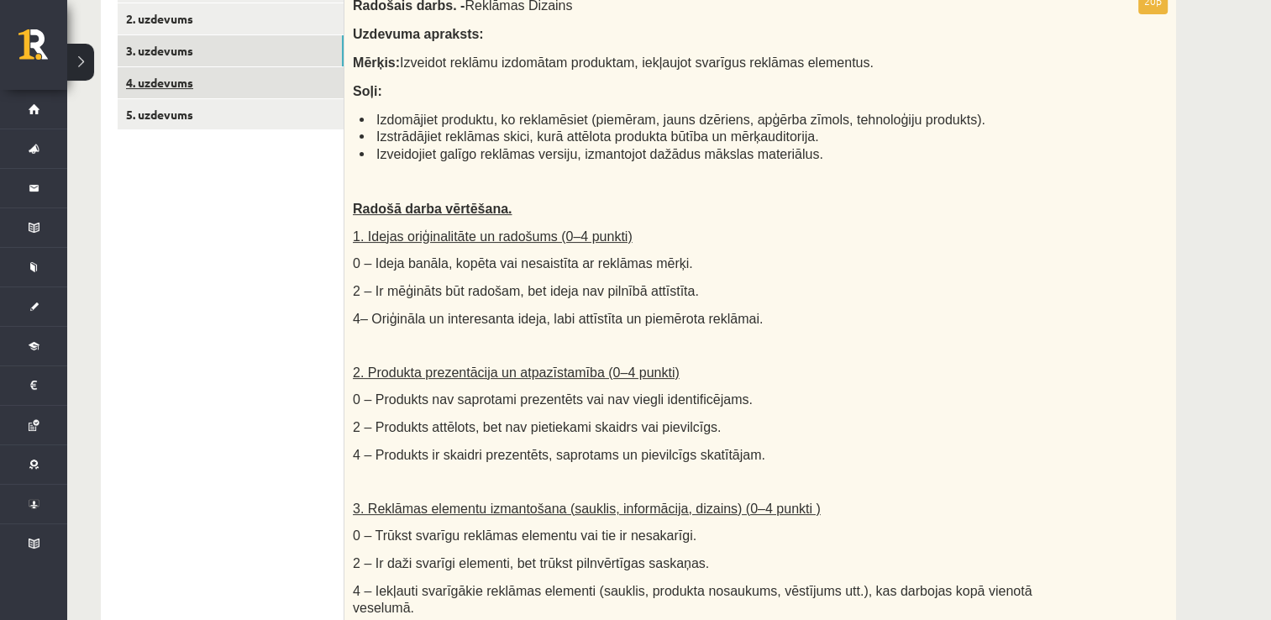
click at [208, 93] on link "4. uzdevums" at bounding box center [231, 82] width 226 height 31
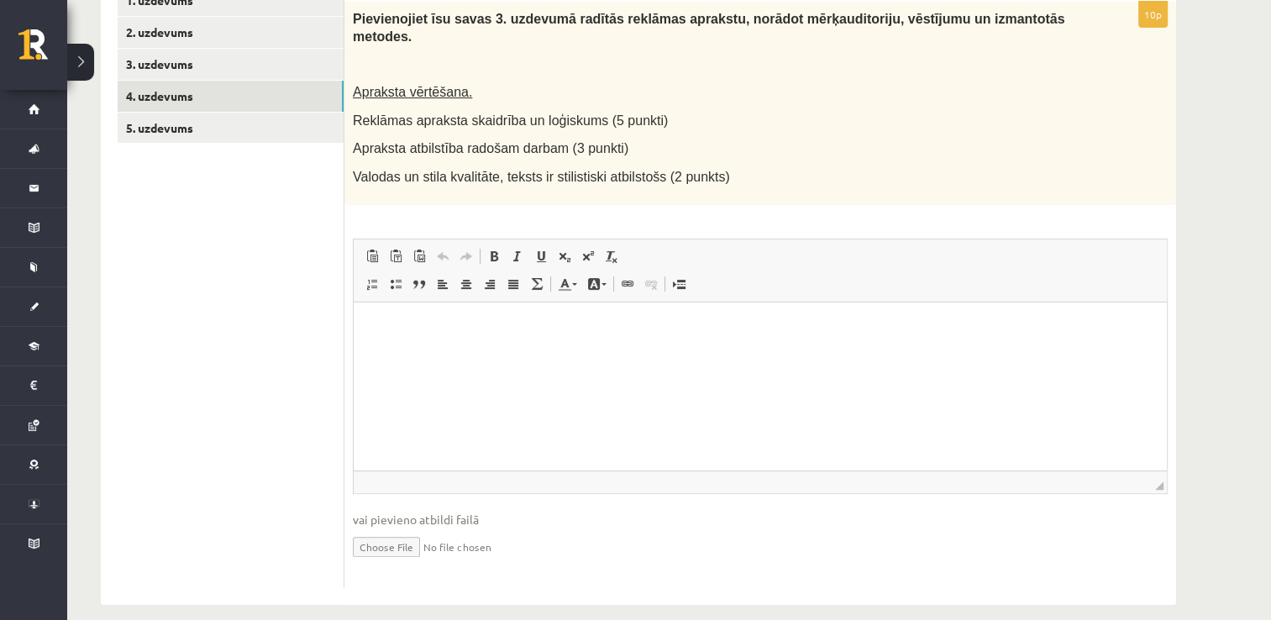
scroll to position [0, 0]
click at [259, 117] on link "5. uzdevums" at bounding box center [231, 128] width 226 height 31
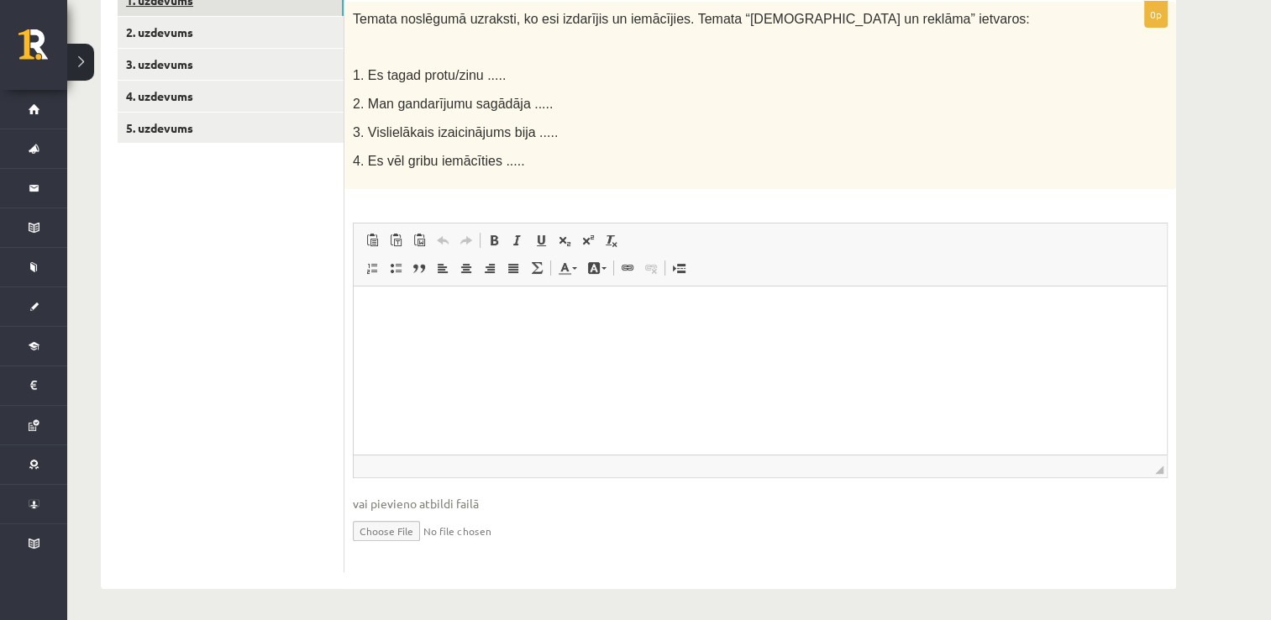
click at [306, 2] on link "1. uzdevums" at bounding box center [231, 0] width 226 height 31
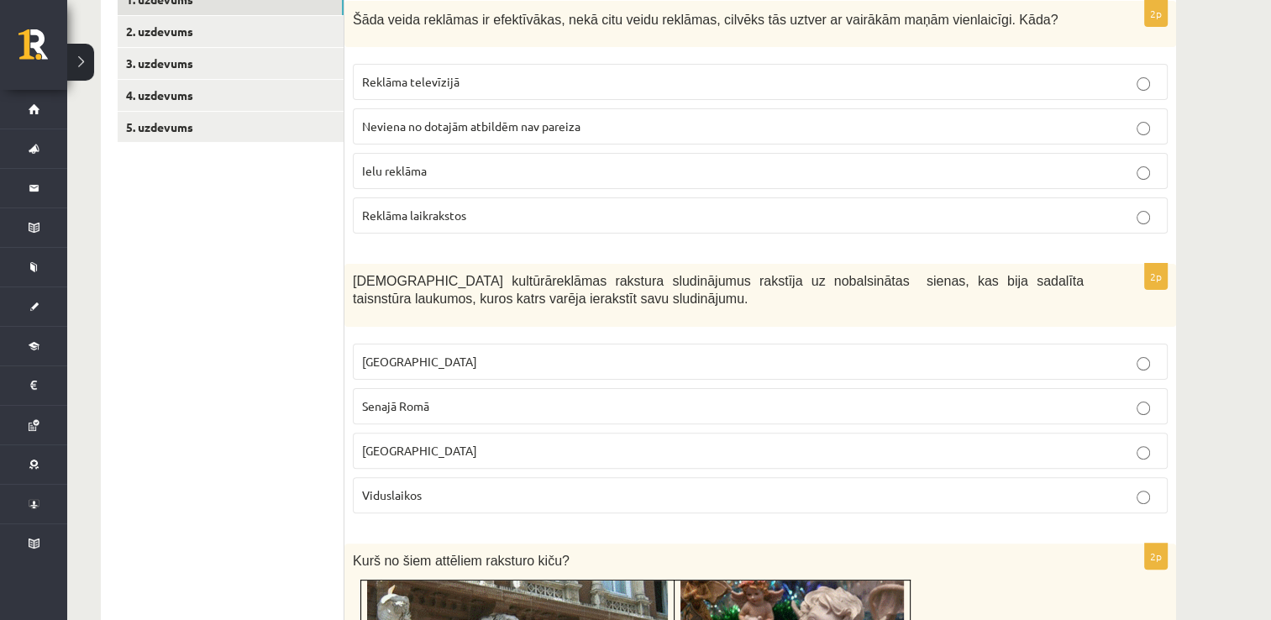
scroll to position [387, 0]
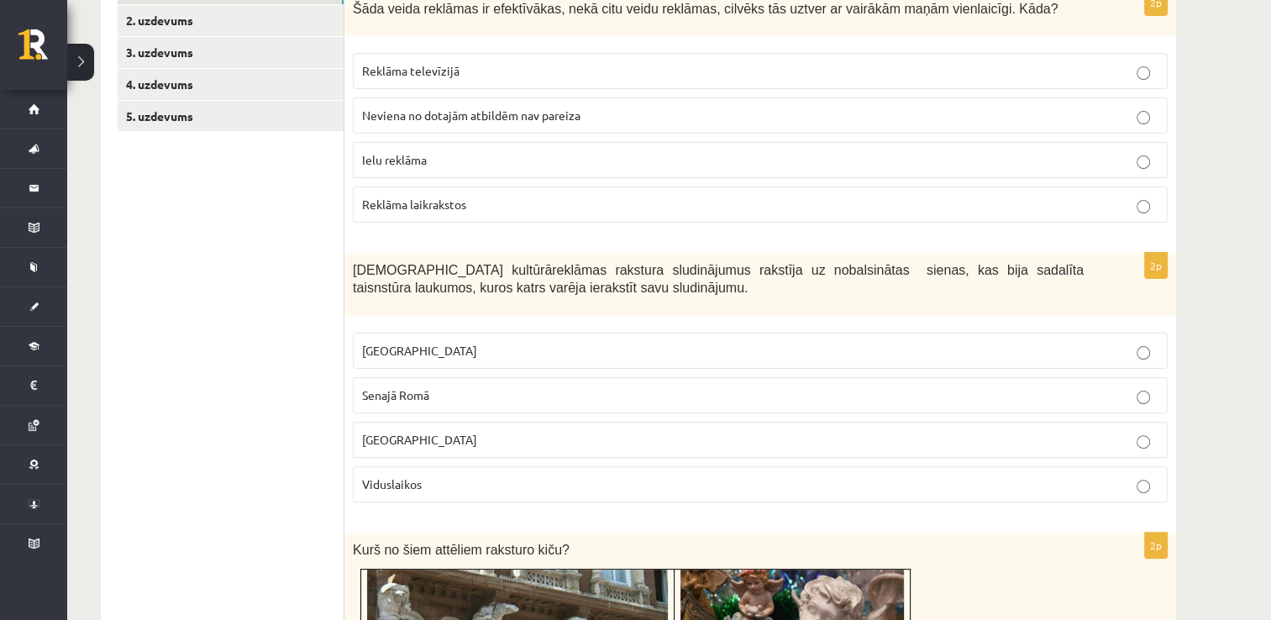
click at [984, 70] on p "Reklāma televīzijā" at bounding box center [760, 71] width 796 height 18
click at [570, 381] on label "Senajā Romā" at bounding box center [760, 395] width 815 height 36
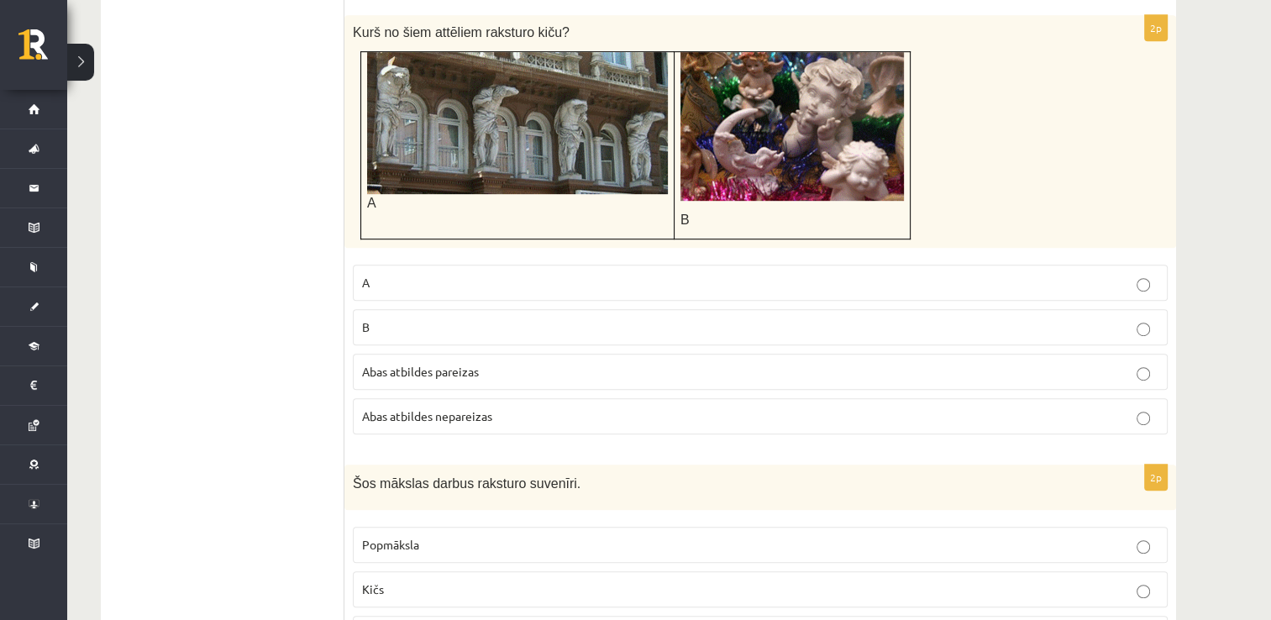
scroll to position [915, 0]
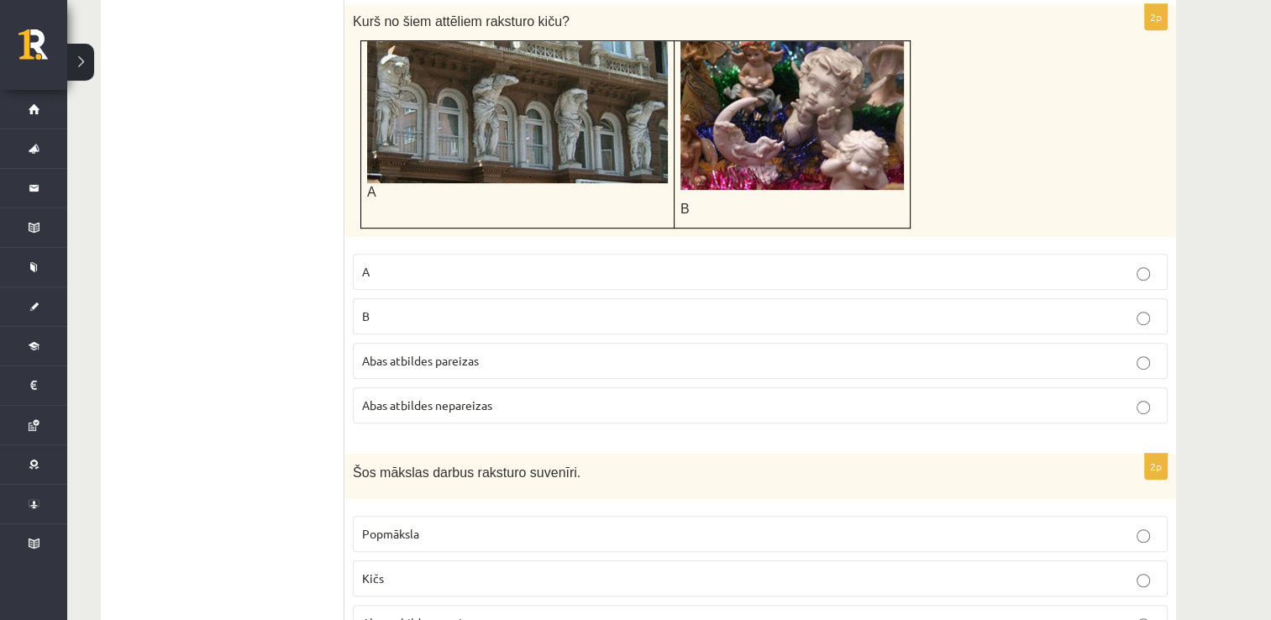
click at [561, 355] on p "Abas atbildes pareizas" at bounding box center [760, 361] width 796 height 18
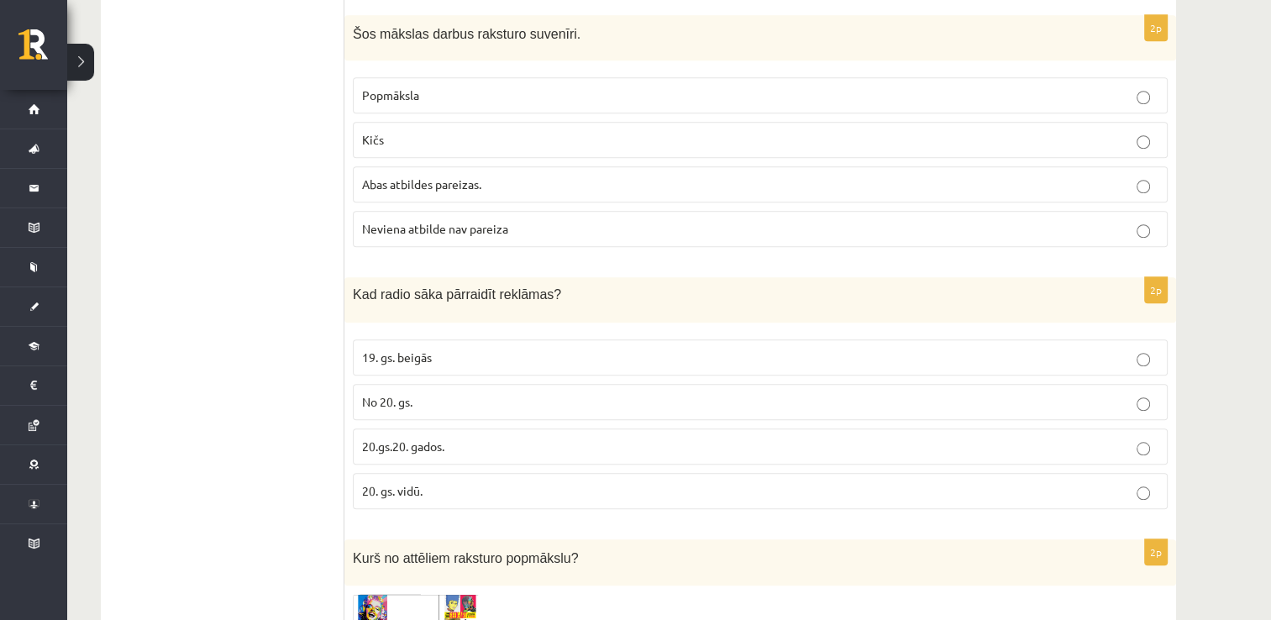
scroll to position [1080, 0]
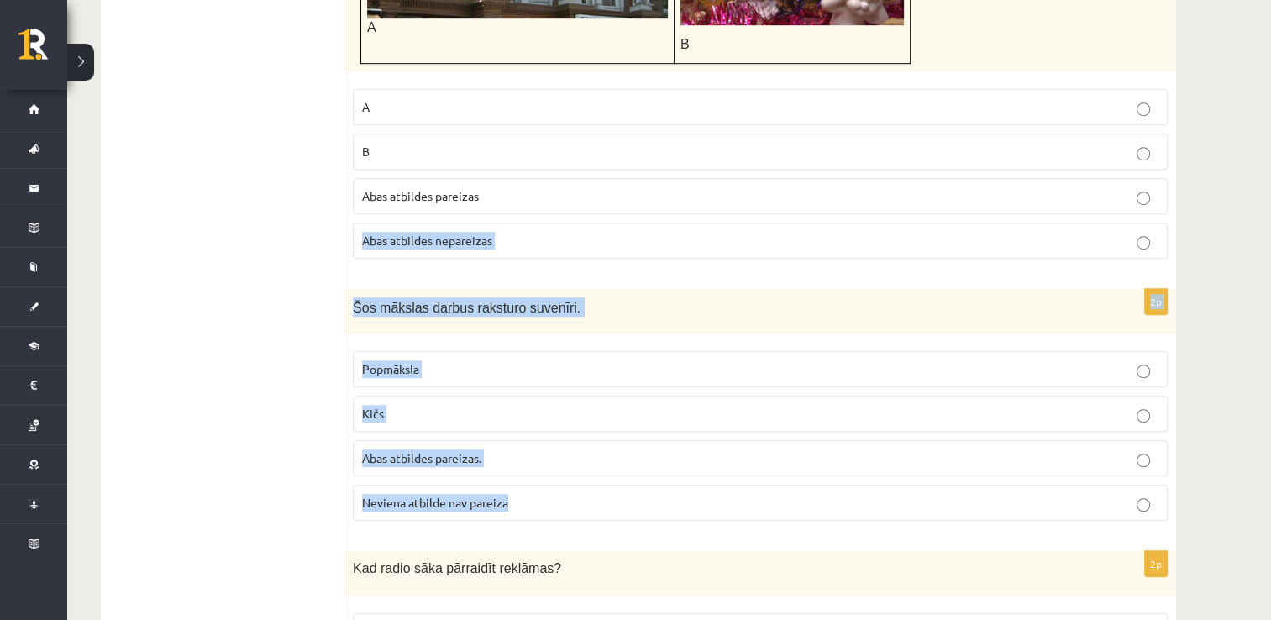
drag, startPoint x: 1266, startPoint y: 233, endPoint x: 1226, endPoint y: 200, distance: 52.5
drag, startPoint x: 1226, startPoint y: 200, endPoint x: 1186, endPoint y: 219, distance: 44.7
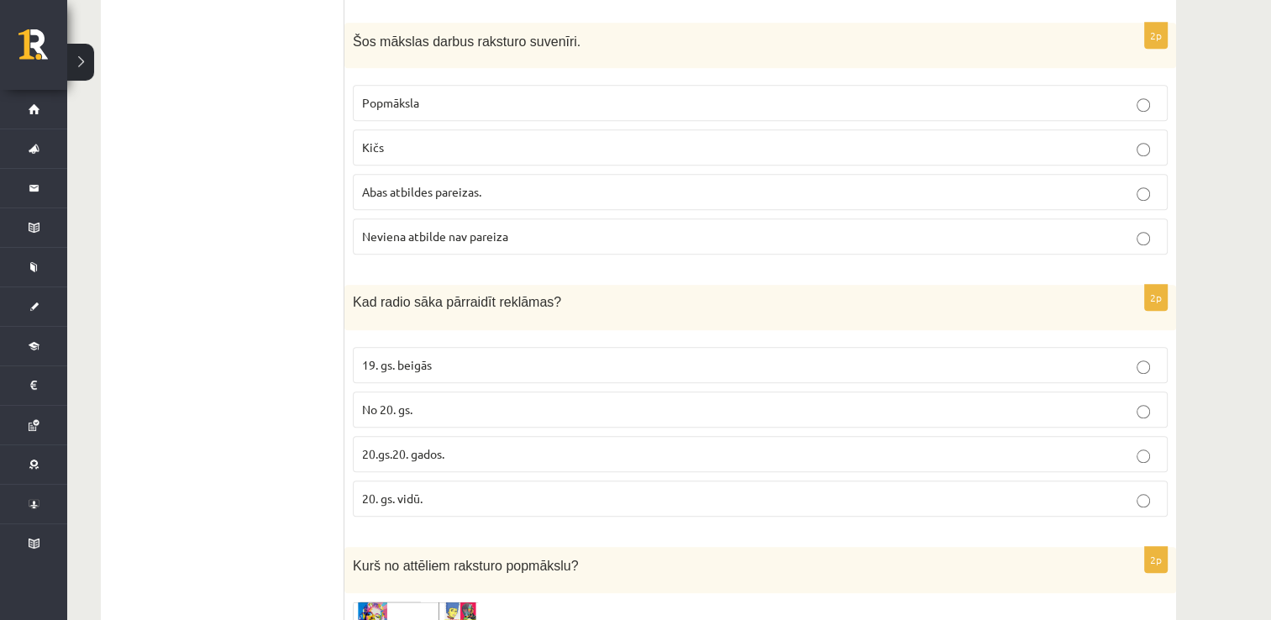
scroll to position [1373, 0]
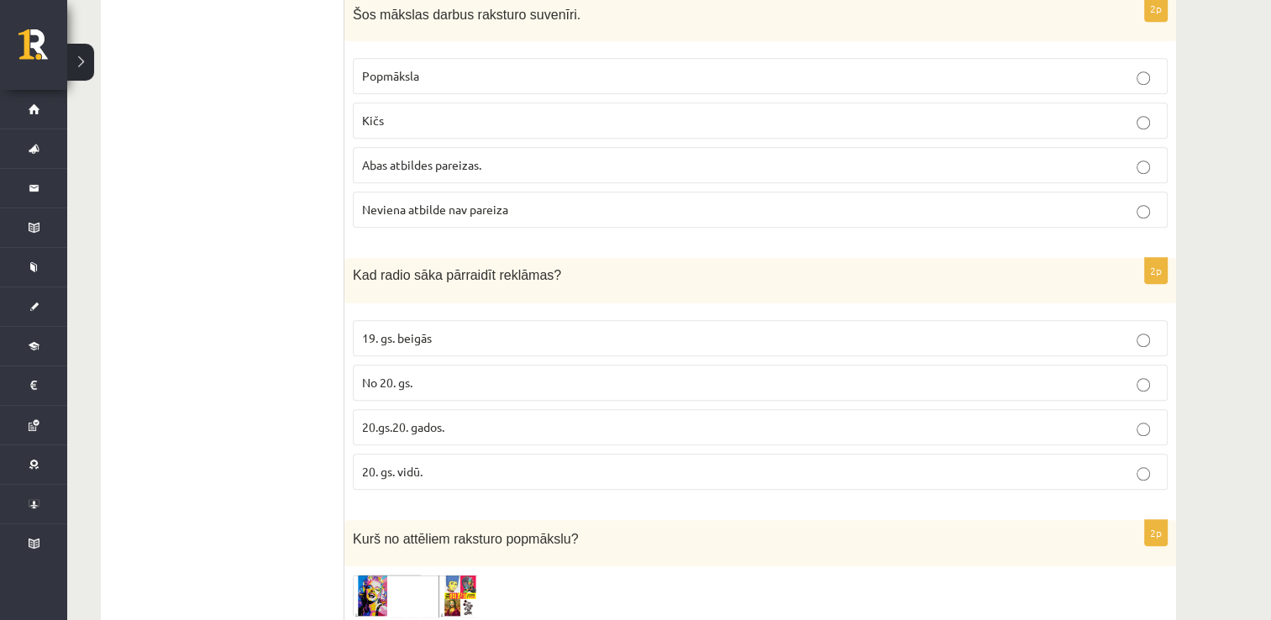
click at [1034, 113] on p "Kičs" at bounding box center [760, 121] width 796 height 18
click at [472, 418] on p "20.gs.20. gados." at bounding box center [760, 427] width 796 height 18
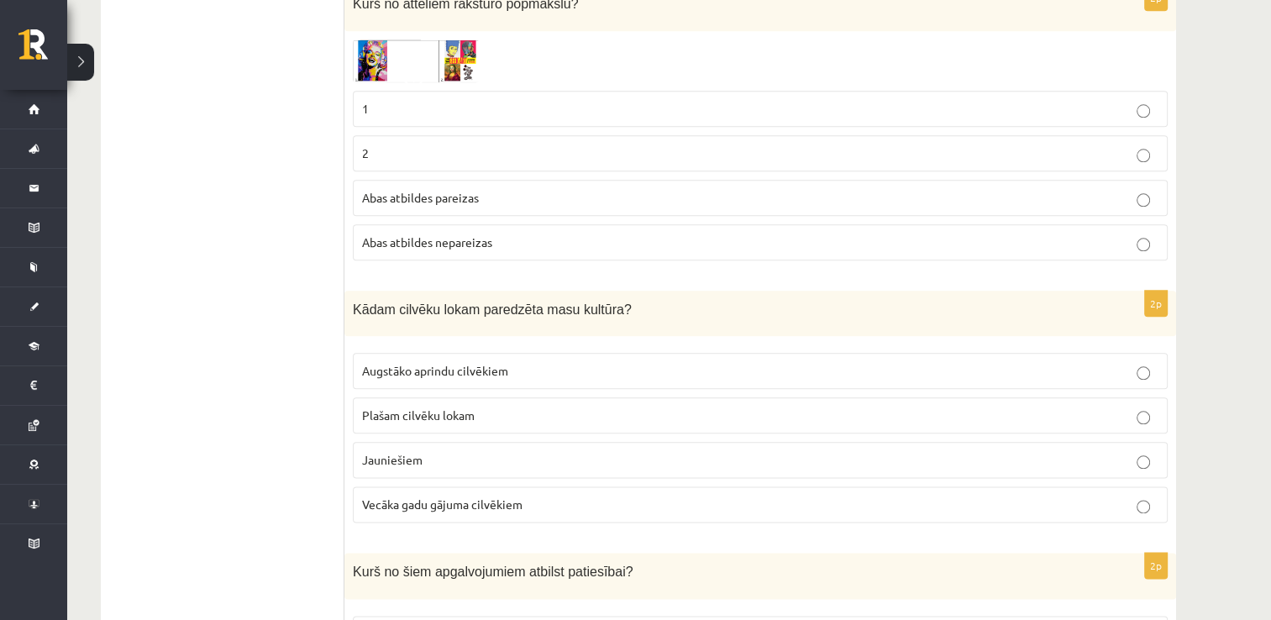
scroll to position [1886, 0]
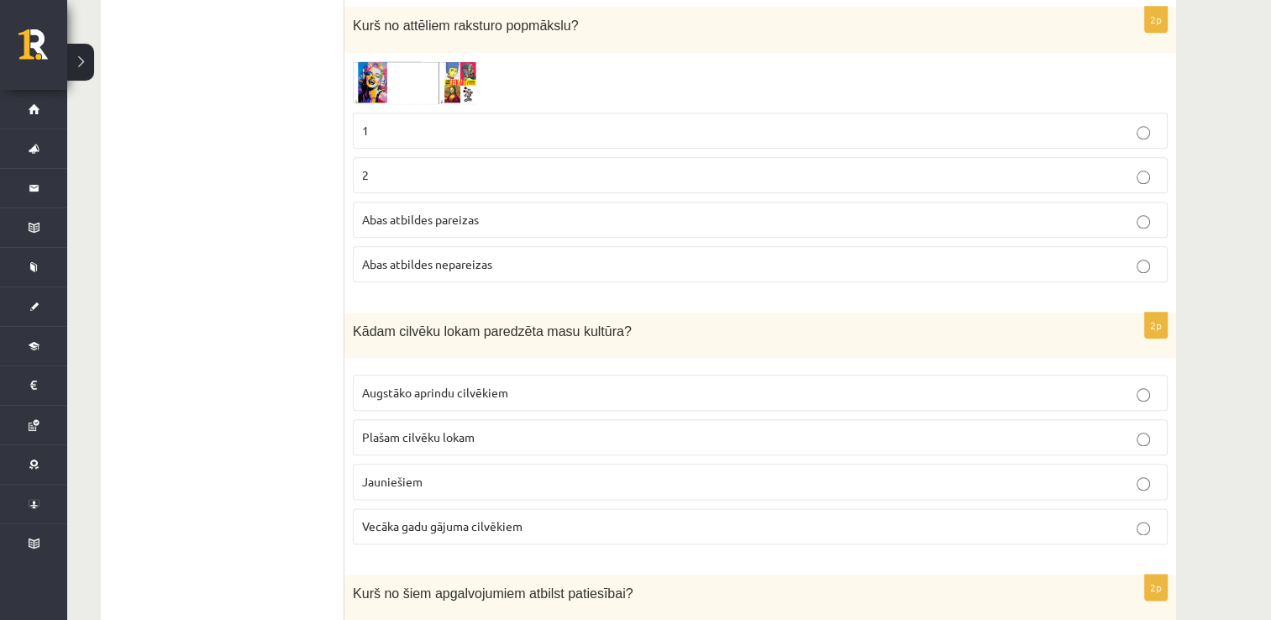
click at [605, 202] on label "Abas atbildes pareizas" at bounding box center [760, 220] width 815 height 36
click at [495, 428] on p "Plašam cilvēku lokam" at bounding box center [760, 437] width 796 height 18
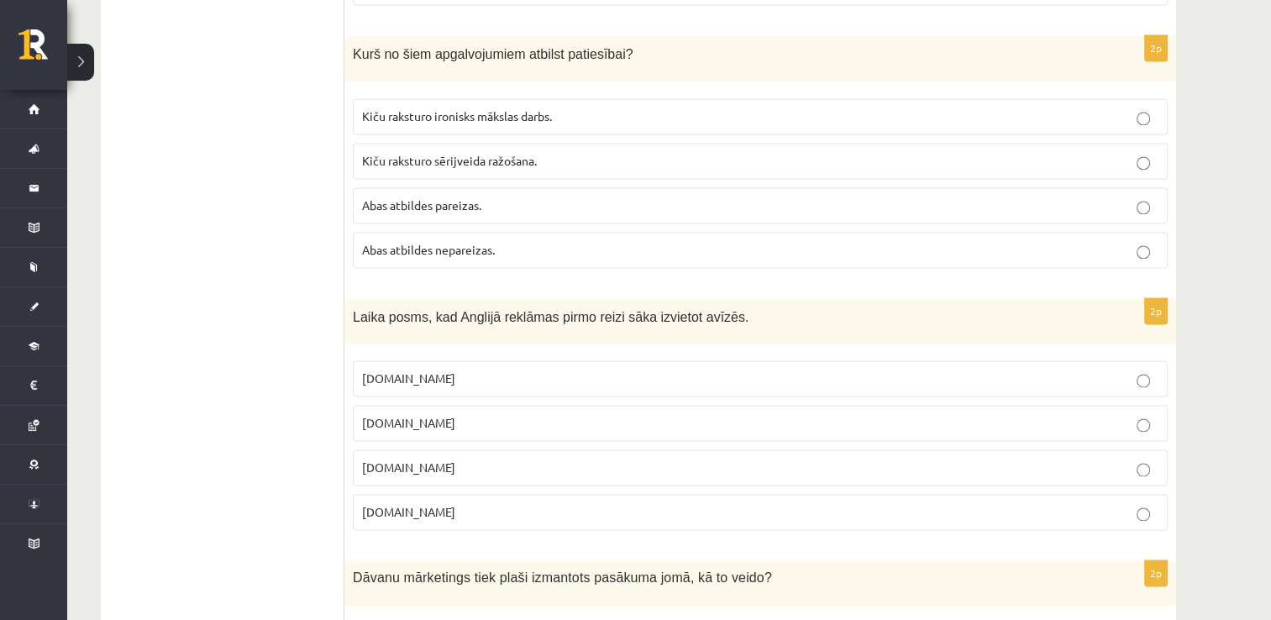
scroll to position [2441, 0]
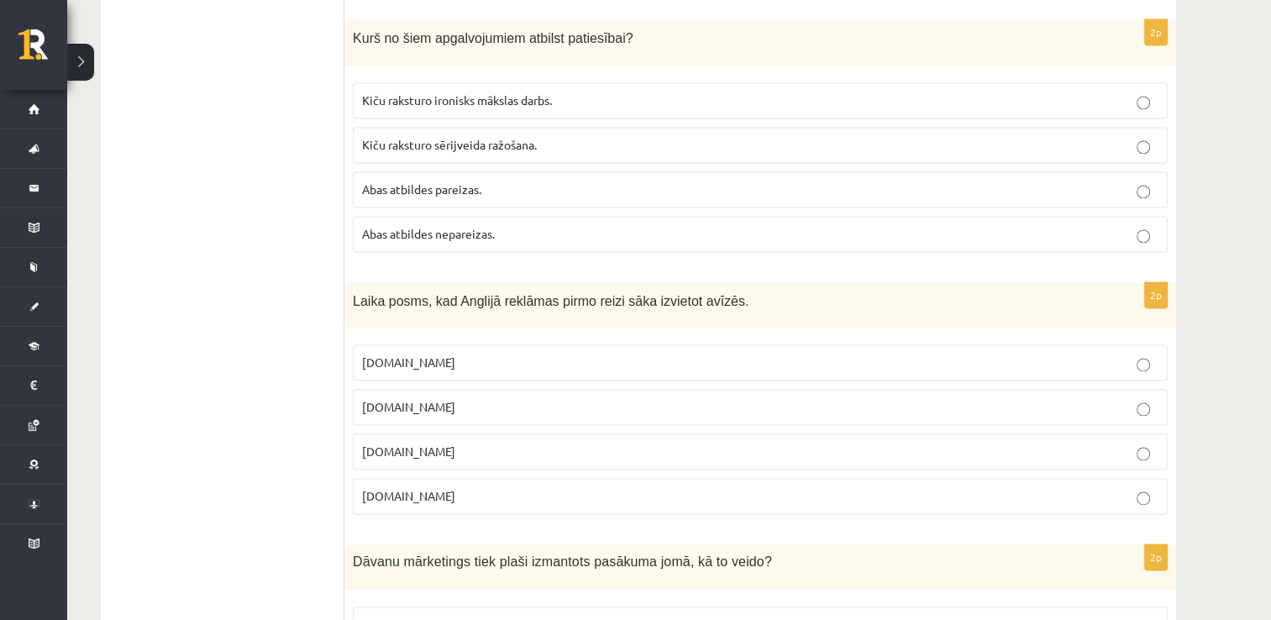
click at [523, 137] on span "Kiču raksturo sērijveida ražošana." at bounding box center [449, 144] width 175 height 15
click at [553, 443] on p "17.gs" at bounding box center [760, 452] width 796 height 18
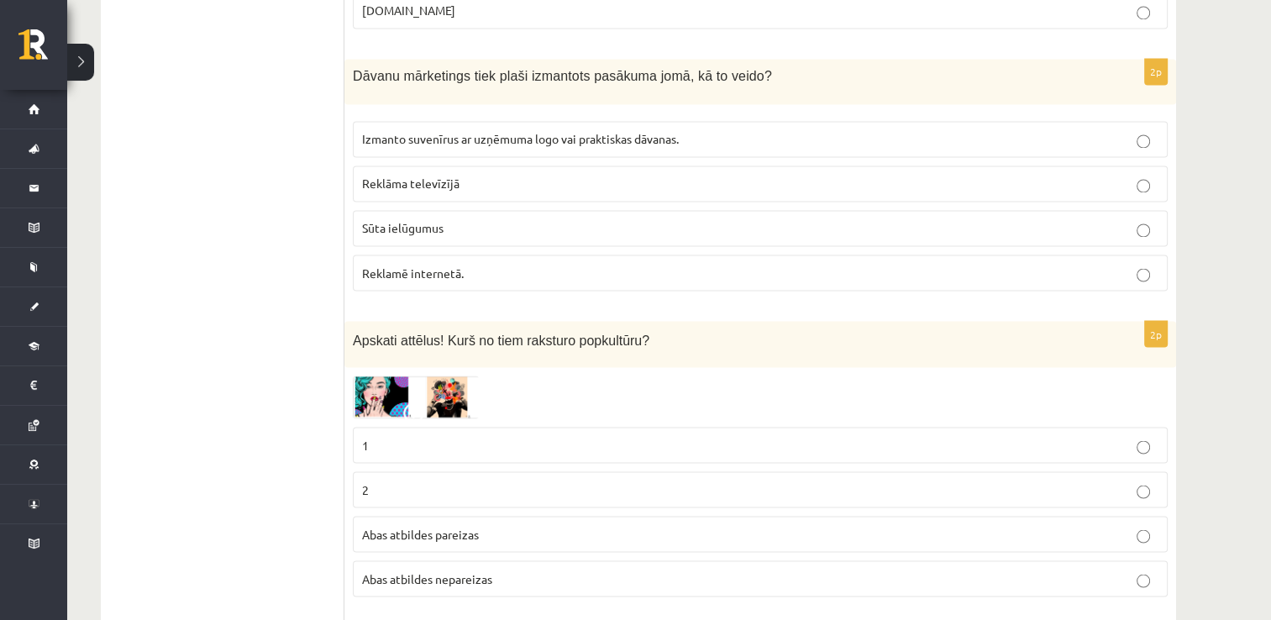
scroll to position [2945, 0]
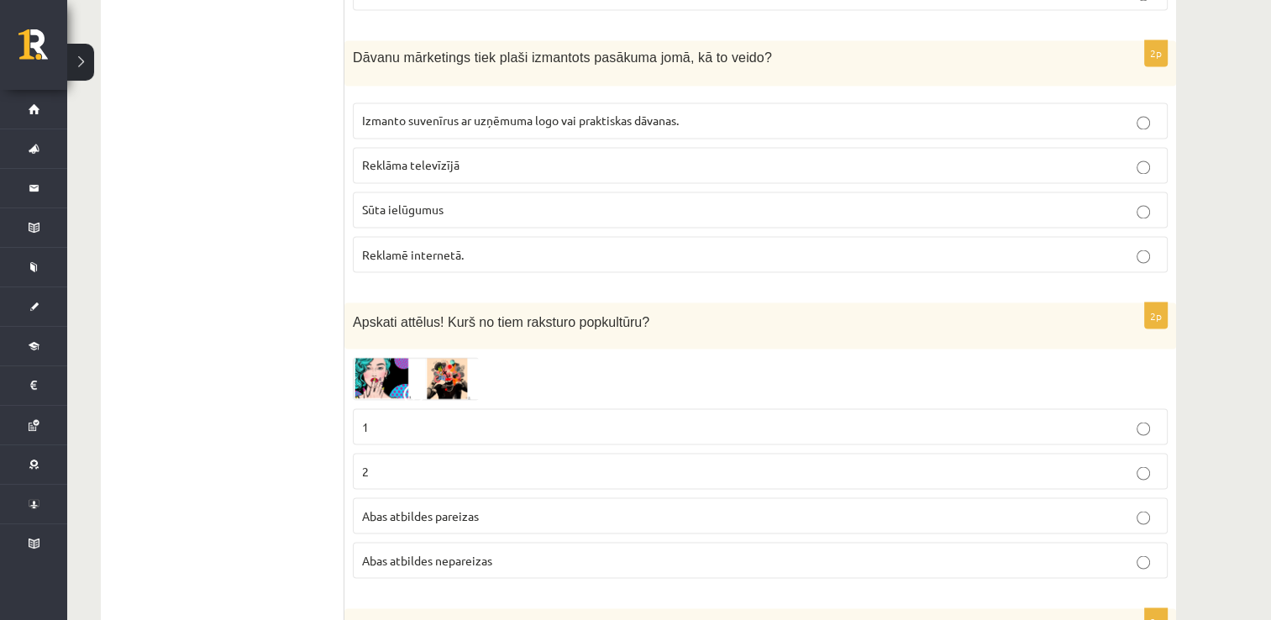
click at [620, 112] on p "Izmanto suvenīrus ar uzņēmuma logo vai praktiskas dāvanas." at bounding box center [760, 121] width 796 height 18
drag, startPoint x: 496, startPoint y: 495, endPoint x: 504, endPoint y: 491, distance: 8.6
click at [497, 506] on p "Abas atbildes pareizas" at bounding box center [760, 515] width 796 height 18
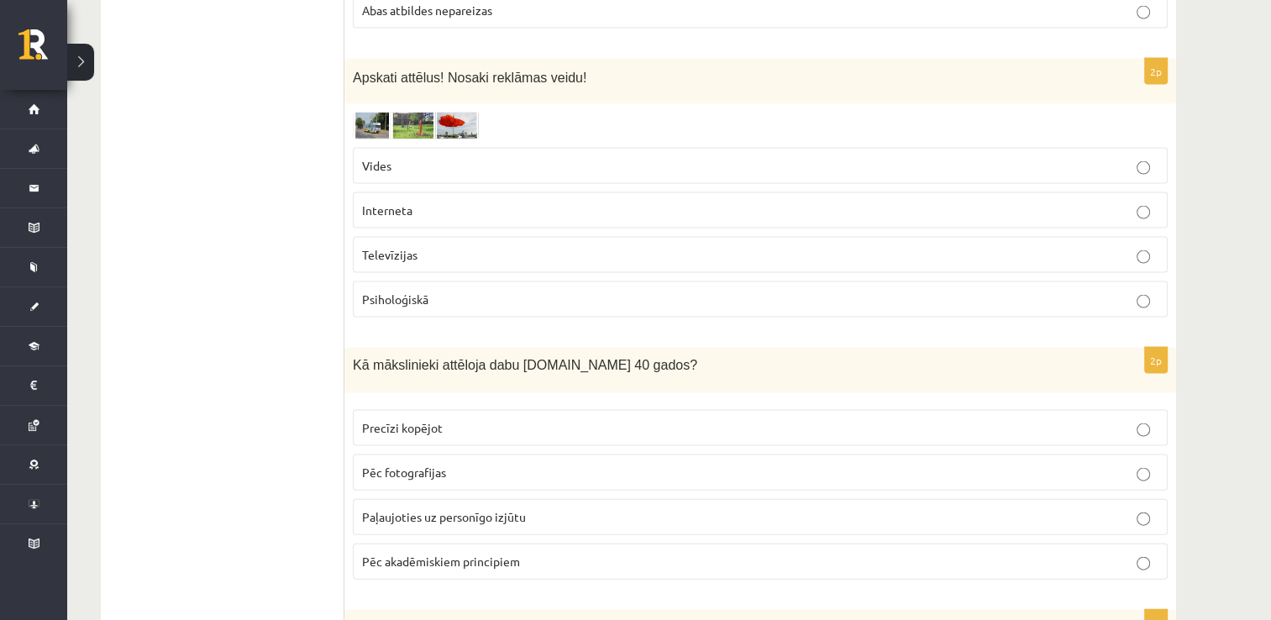
scroll to position [3533, 0]
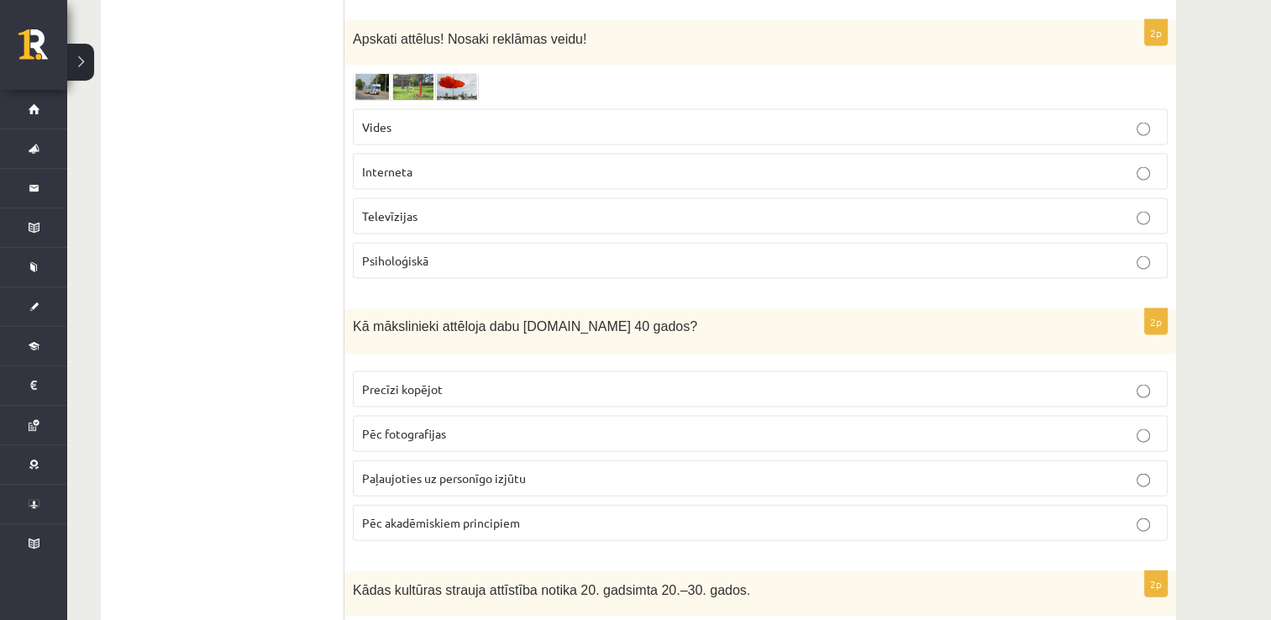
click at [527, 118] on p "Vides" at bounding box center [760, 127] width 796 height 18
click at [533, 380] on p "Precīzi kopējot" at bounding box center [760, 389] width 796 height 18
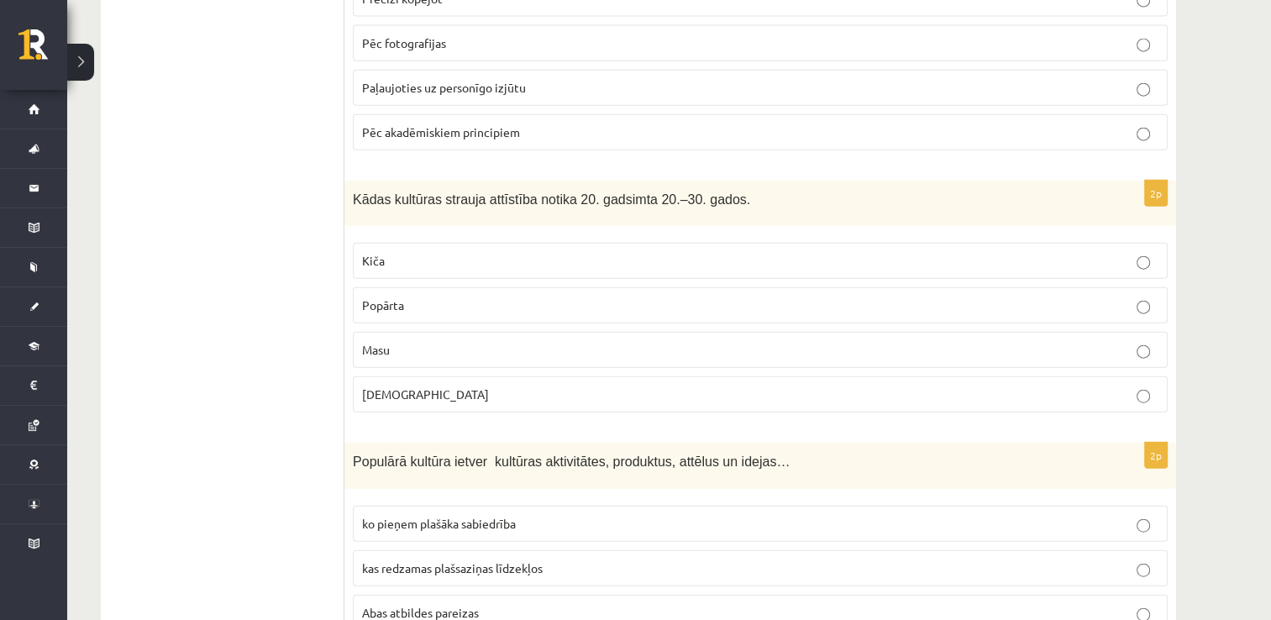
scroll to position [4021, 0]
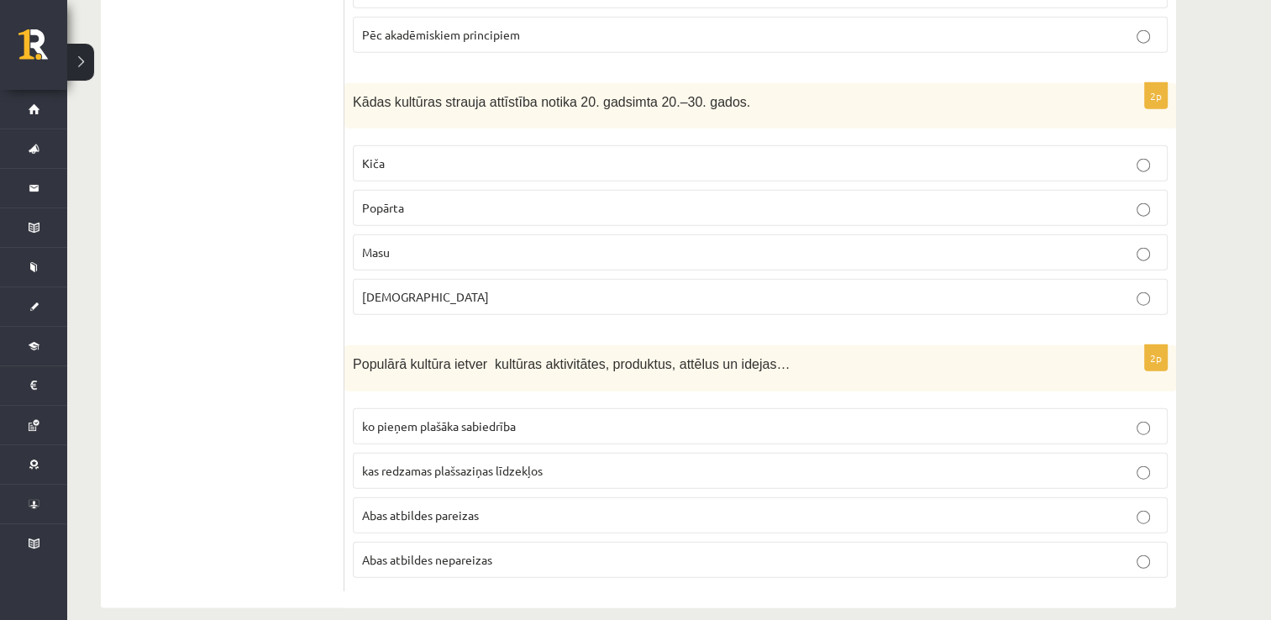
click at [376, 244] on span "Masu" at bounding box center [376, 251] width 28 height 15
click at [469, 506] on p "Abas atbildes pareizas" at bounding box center [760, 515] width 796 height 18
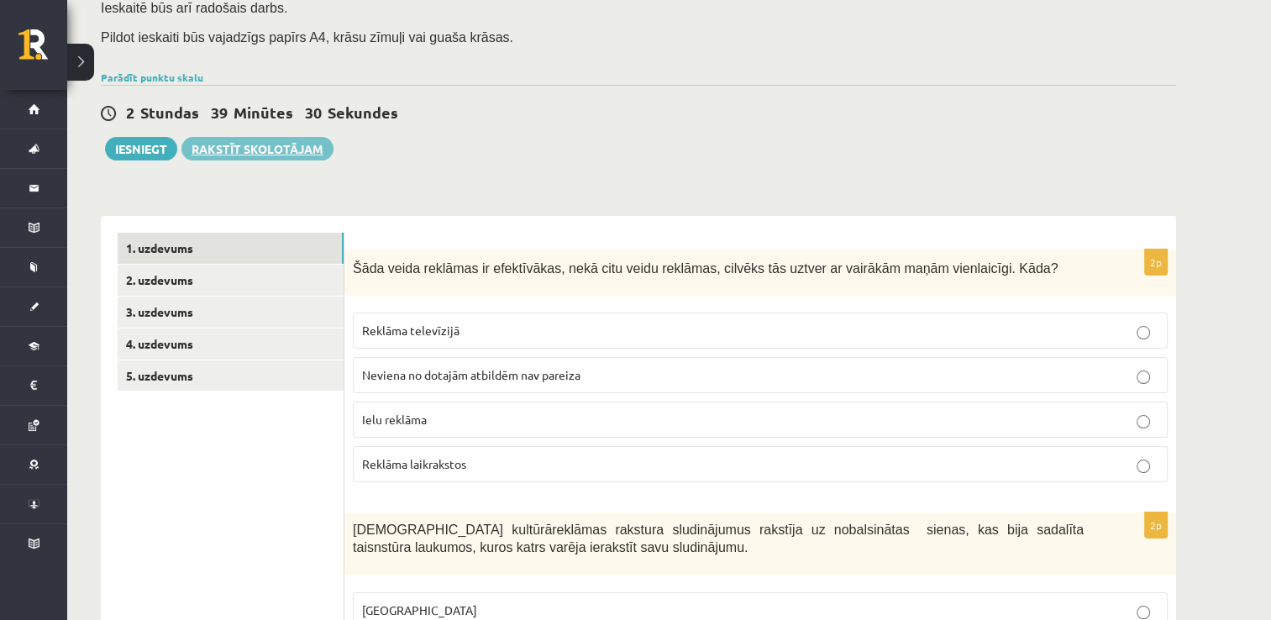
scroll to position [0, 0]
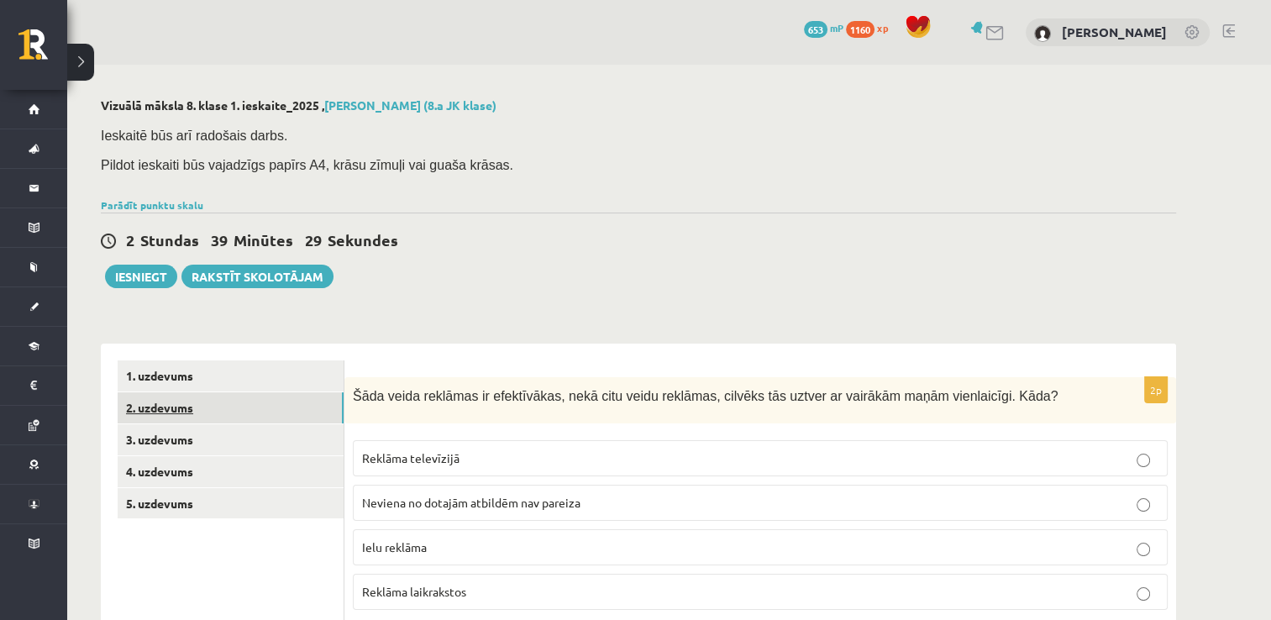
click at [241, 412] on link "2. uzdevums" at bounding box center [231, 407] width 226 height 31
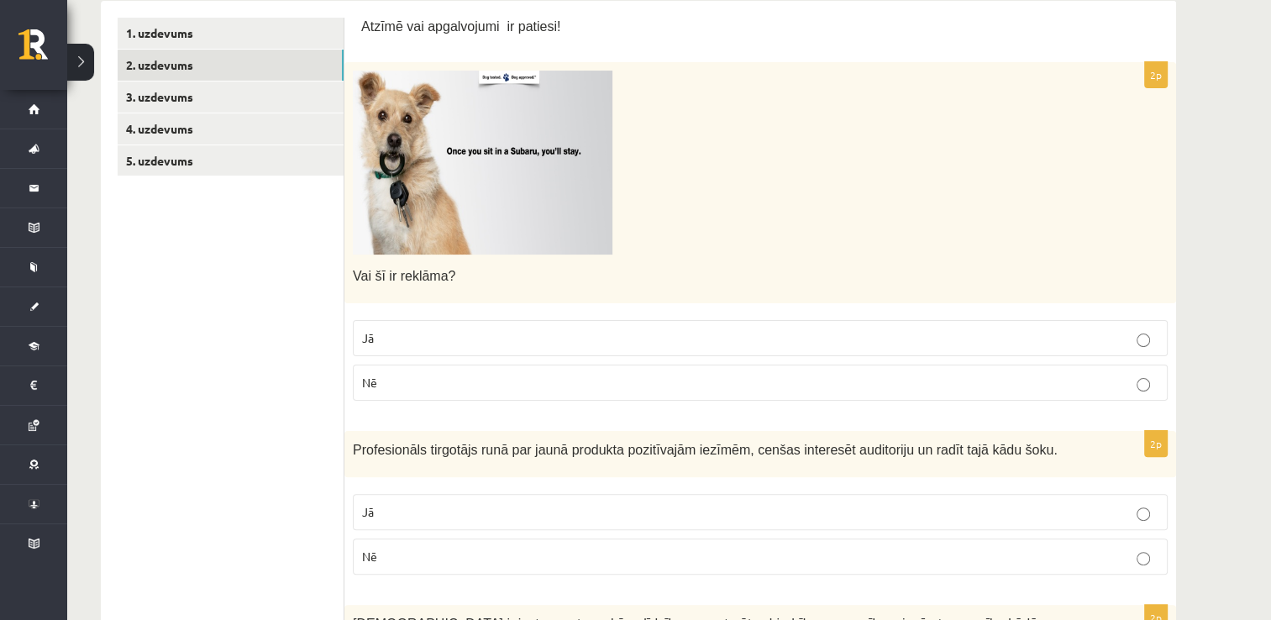
scroll to position [369, 0]
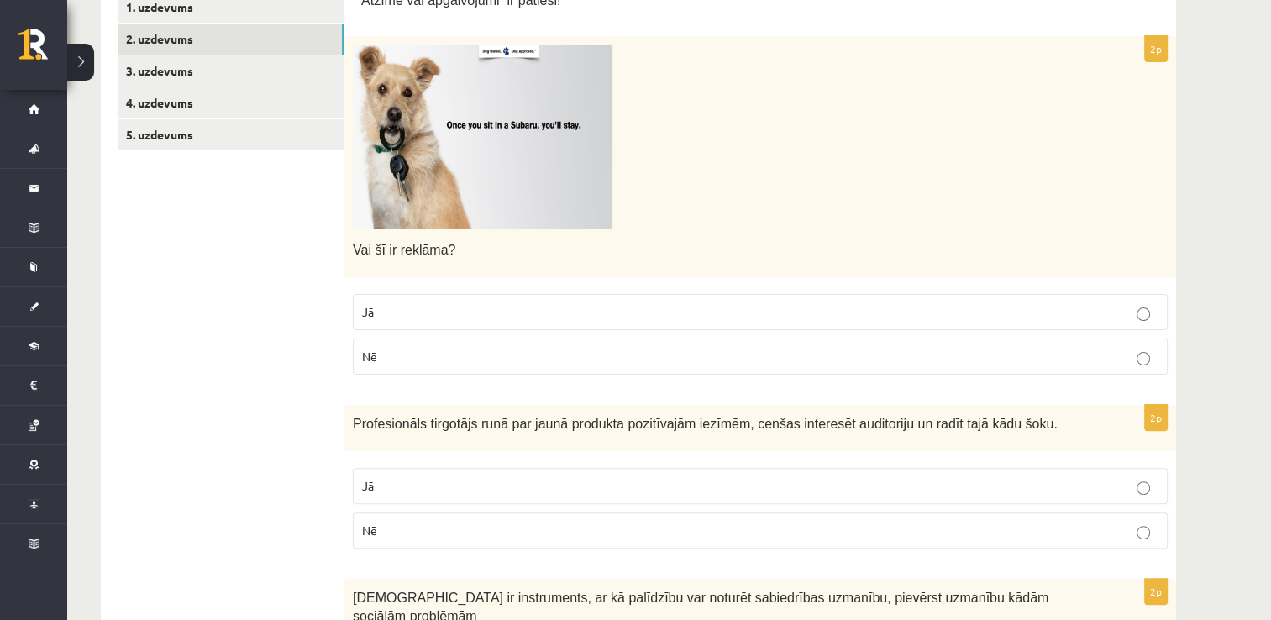
click at [1106, 309] on p "Jā" at bounding box center [760, 312] width 796 height 18
click at [1062, 487] on p "Jā" at bounding box center [760, 486] width 796 height 18
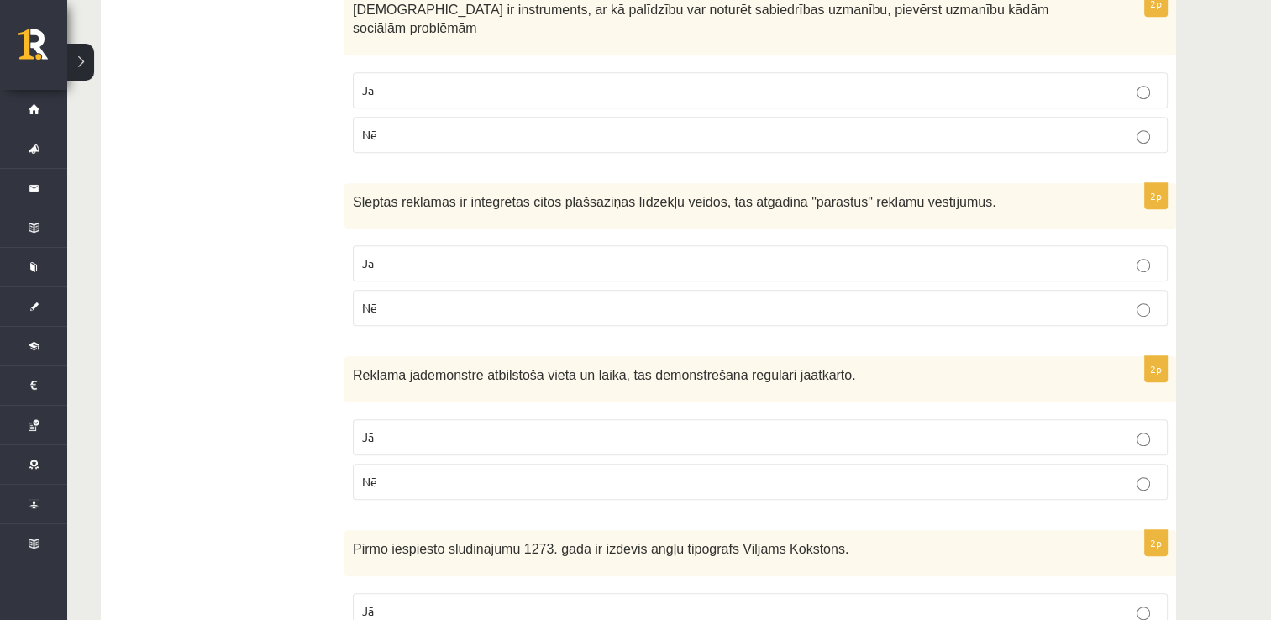
scroll to position [943, 0]
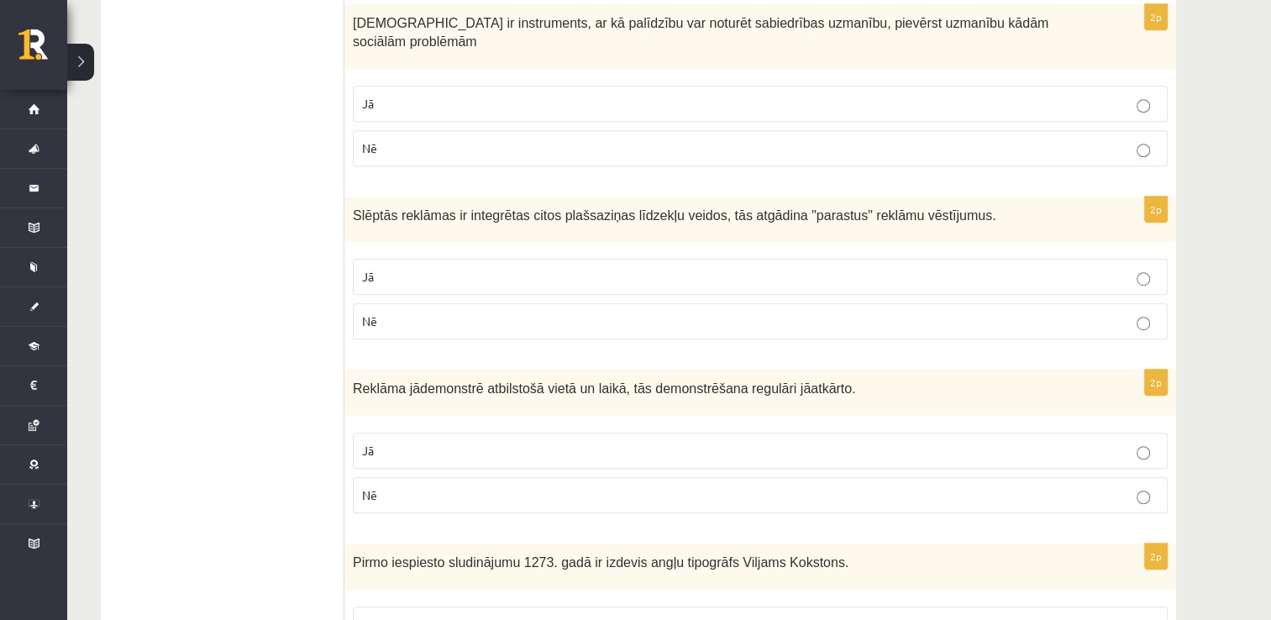
click at [793, 95] on p "Jā" at bounding box center [760, 104] width 796 height 18
click at [635, 312] on p "Nē" at bounding box center [760, 321] width 796 height 18
click at [441, 442] on p "Jā" at bounding box center [760, 451] width 796 height 18
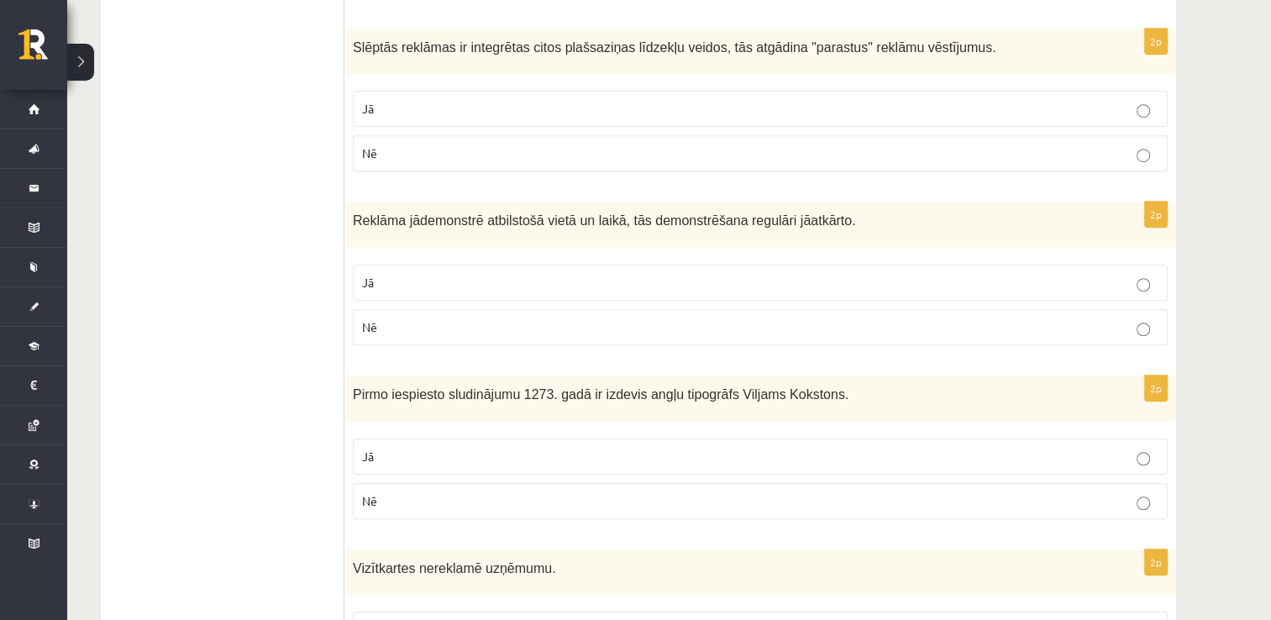
click at [480, 448] on p "Jā" at bounding box center [760, 457] width 796 height 18
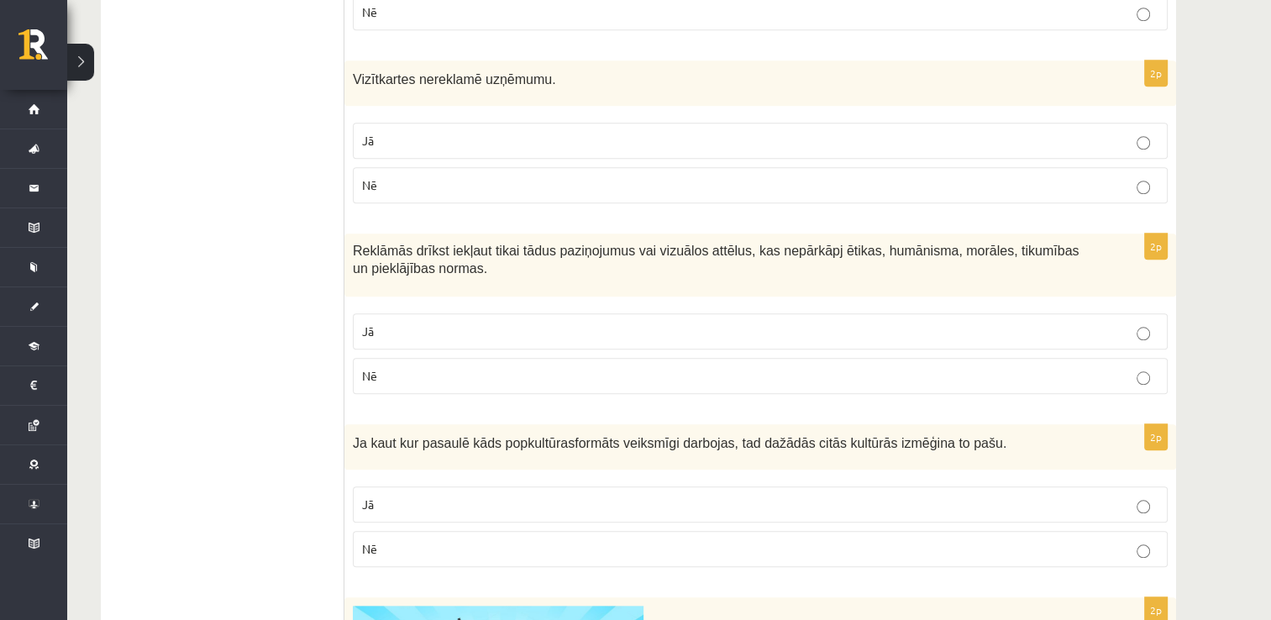
scroll to position [1628, 0]
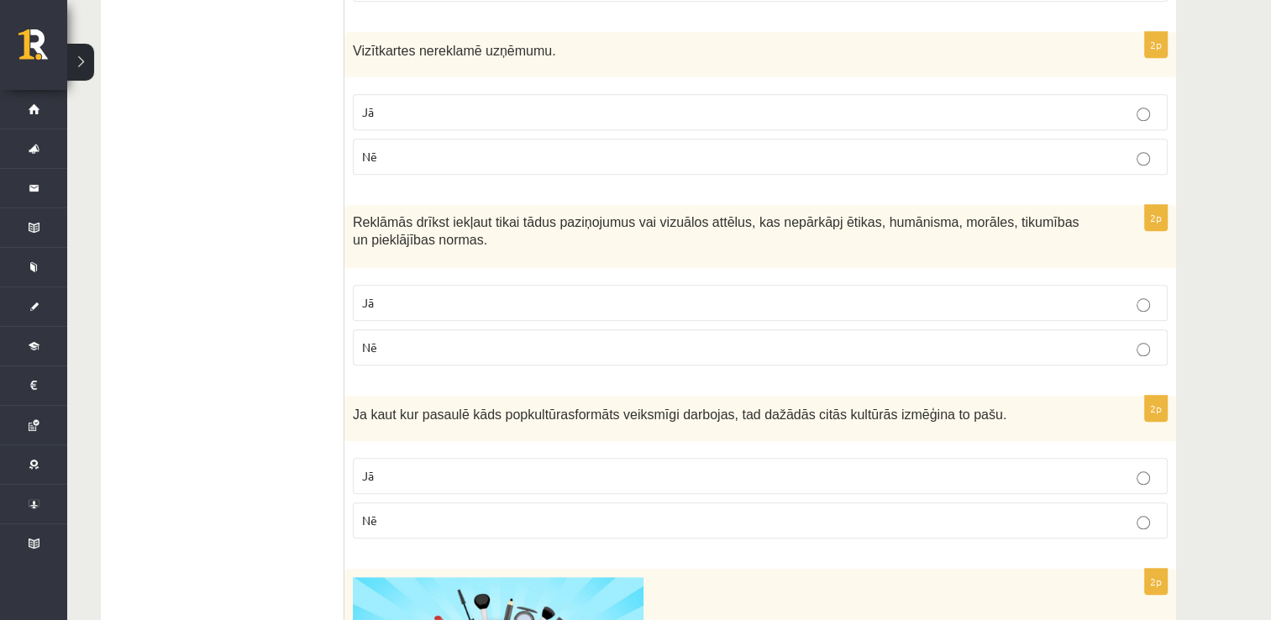
click at [544, 103] on p "Jā" at bounding box center [760, 112] width 796 height 18
click at [534, 285] on label "Jā" at bounding box center [760, 303] width 815 height 36
click at [423, 467] on p "Jā" at bounding box center [760, 476] width 796 height 18
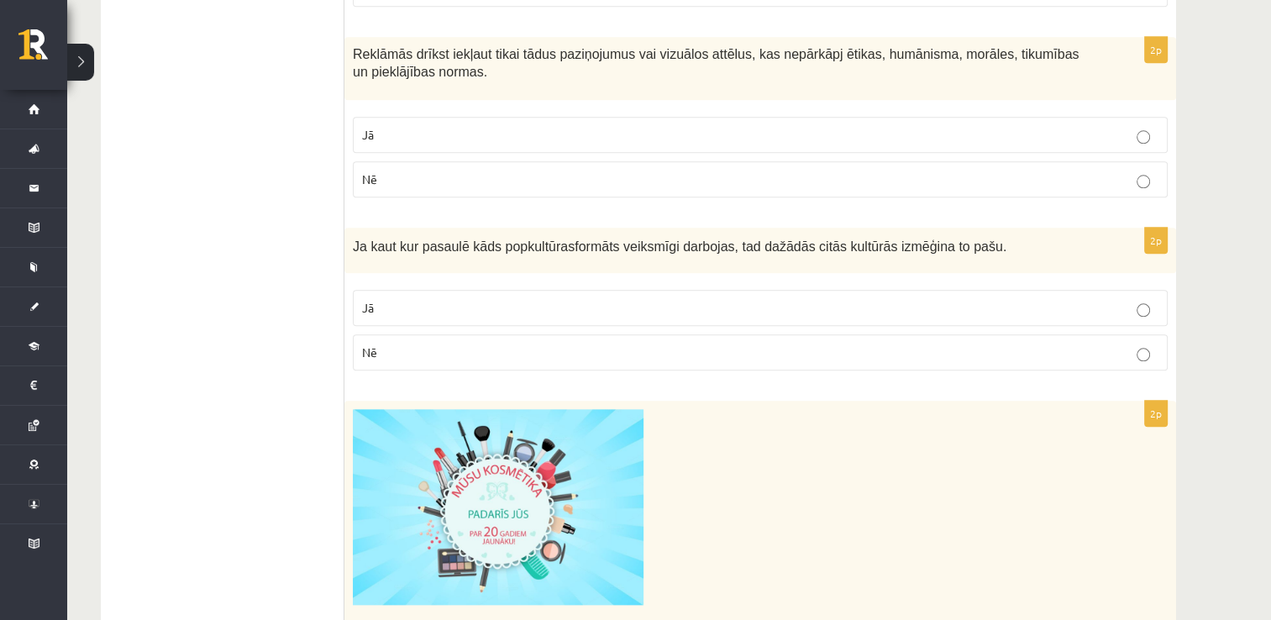
scroll to position [1964, 0]
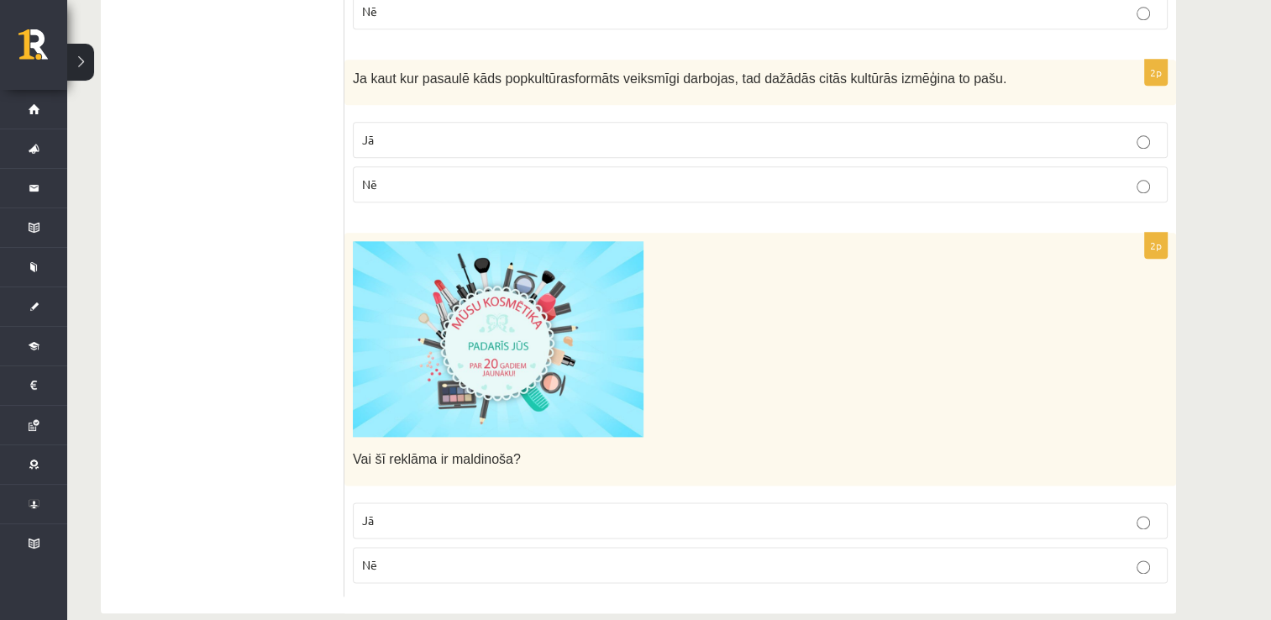
click at [702, 511] on p "Jā" at bounding box center [760, 520] width 796 height 18
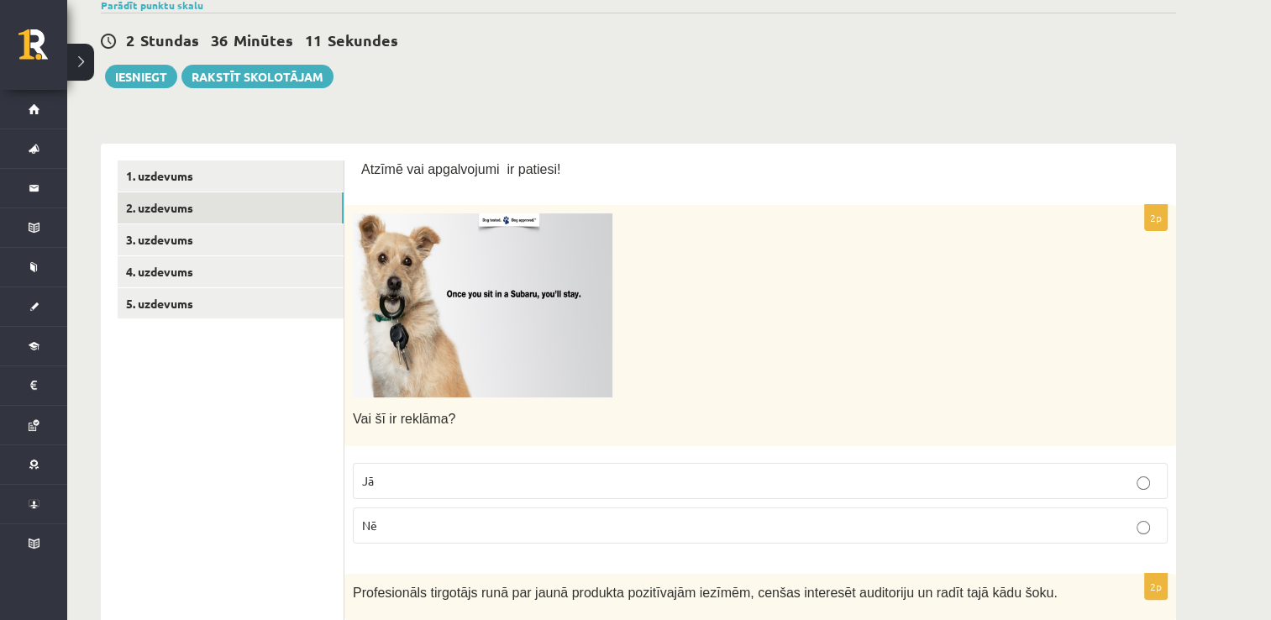
scroll to position [0, 0]
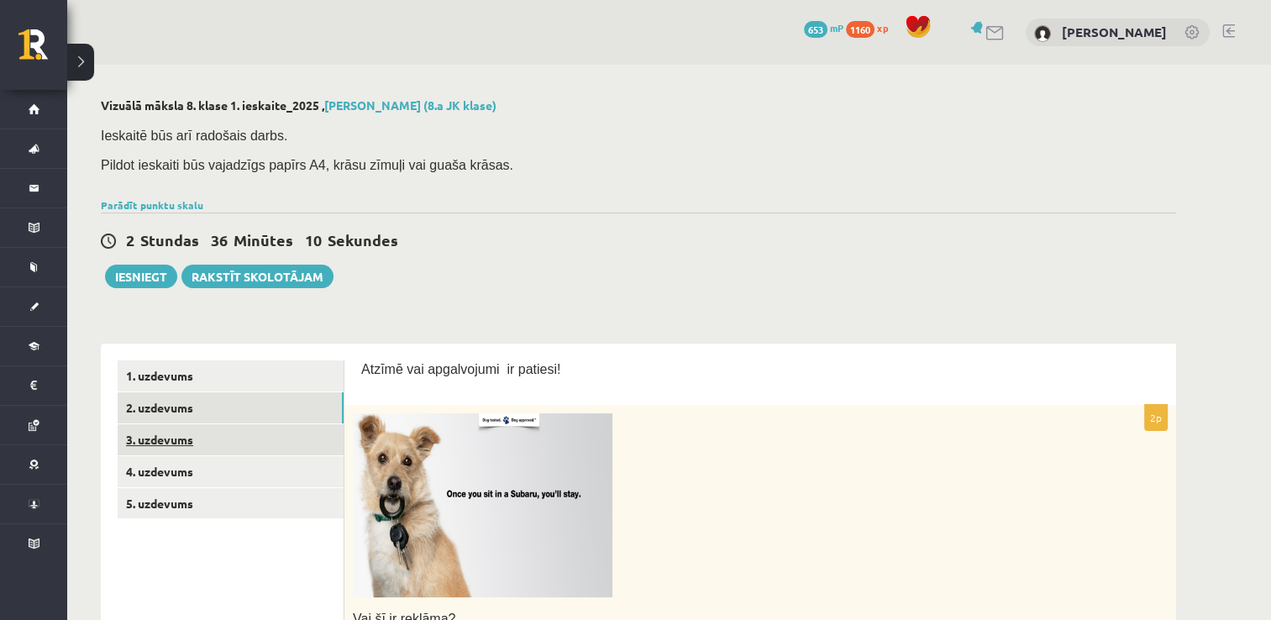
click at [275, 444] on link "3. uzdevums" at bounding box center [231, 439] width 226 height 31
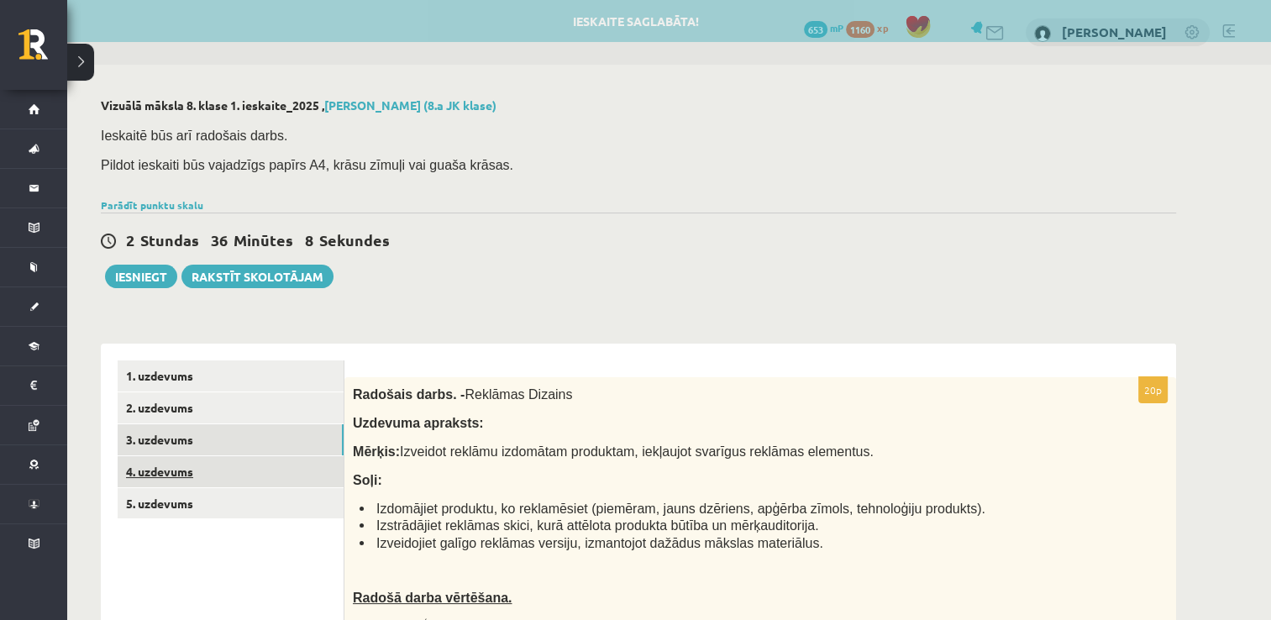
click at [287, 472] on link "4. uzdevums" at bounding box center [231, 471] width 226 height 31
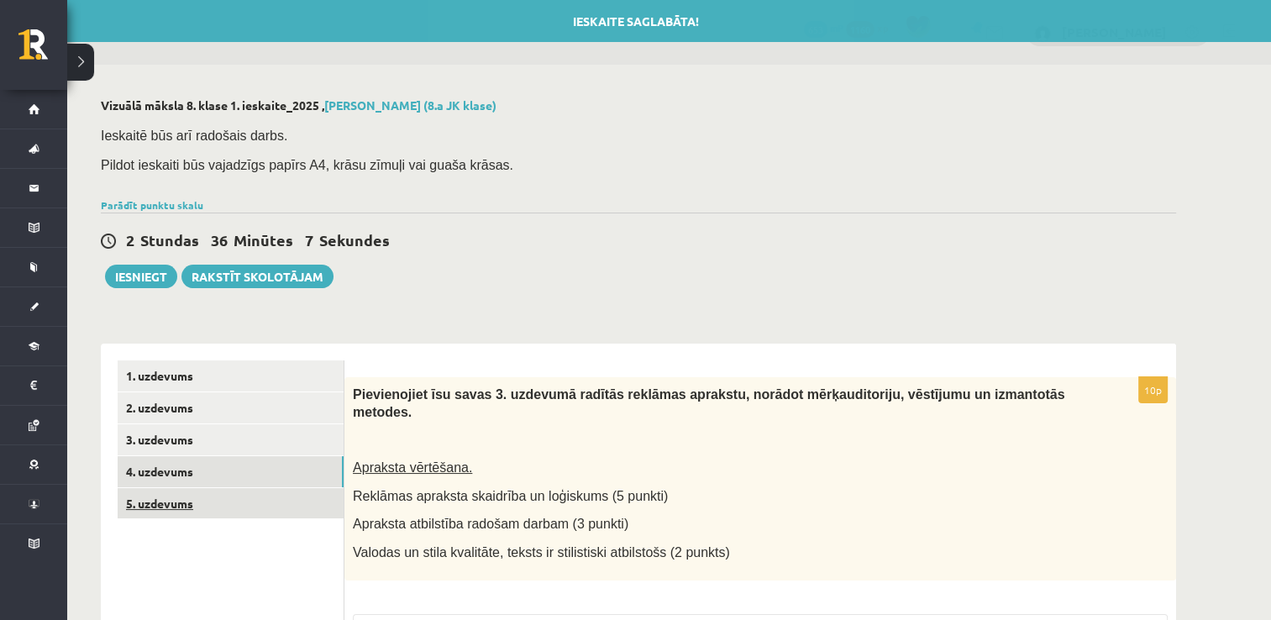
click at [287, 489] on link "5. uzdevums" at bounding box center [231, 503] width 226 height 31
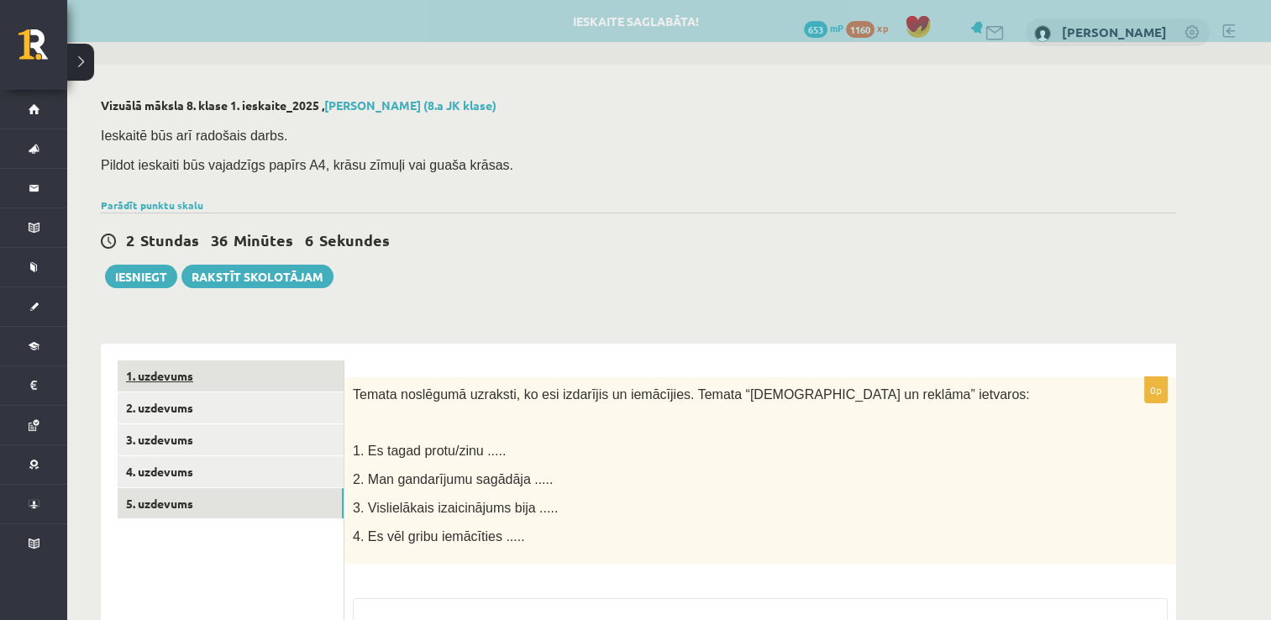
click at [292, 378] on link "1. uzdevums" at bounding box center [231, 375] width 226 height 31
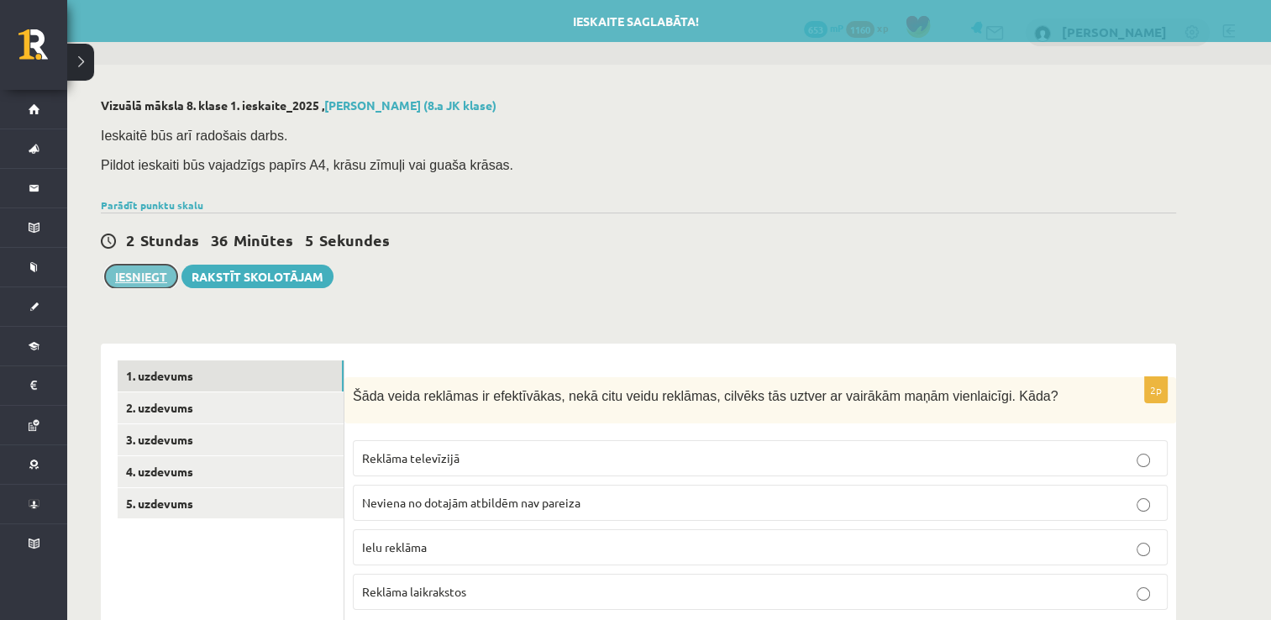
click at [125, 277] on button "Iesniegt" at bounding box center [141, 277] width 72 height 24
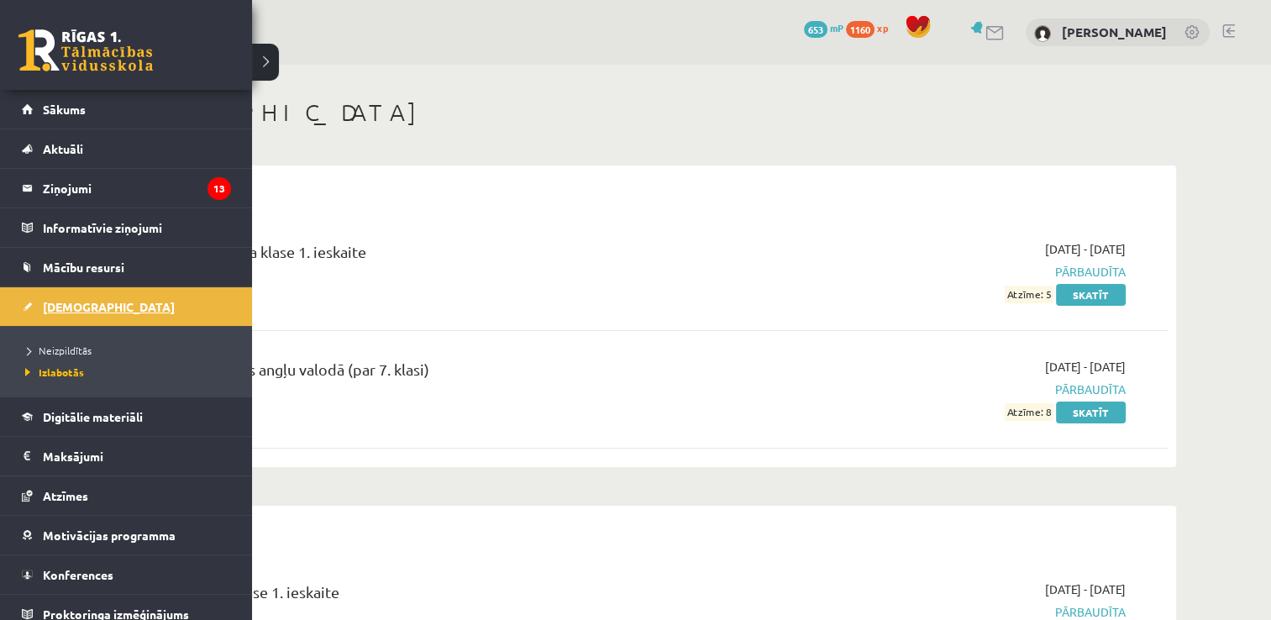
click at [68, 303] on span "[DEMOGRAPHIC_DATA]" at bounding box center [109, 306] width 132 height 15
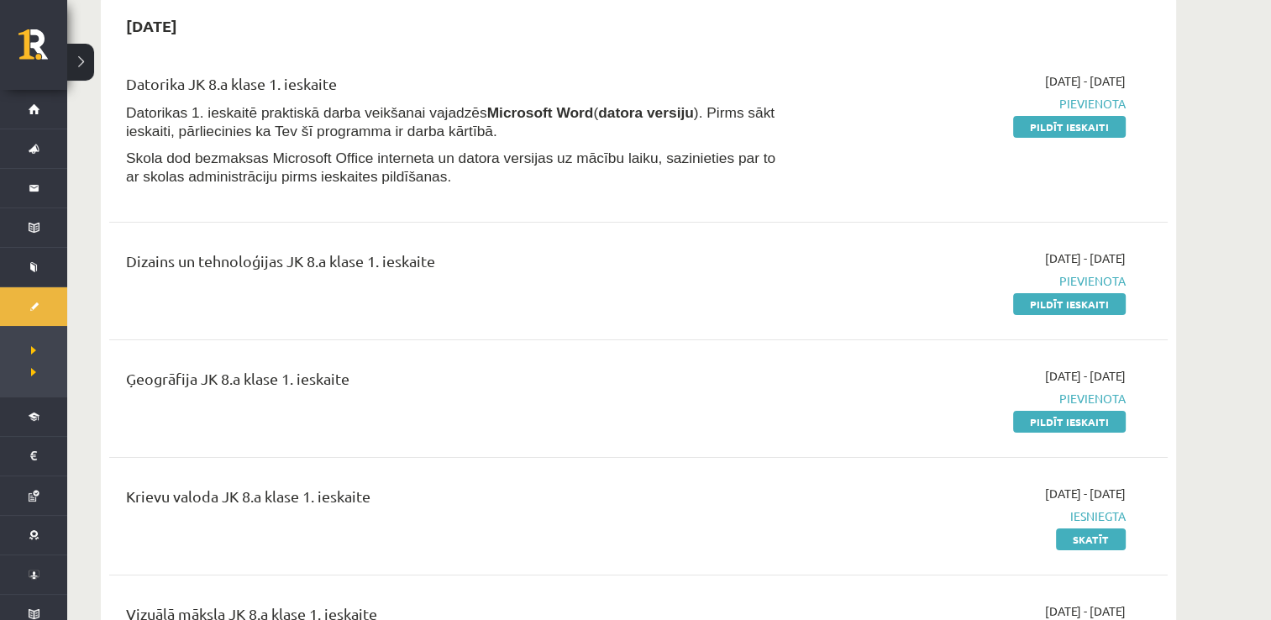
scroll to position [84, 0]
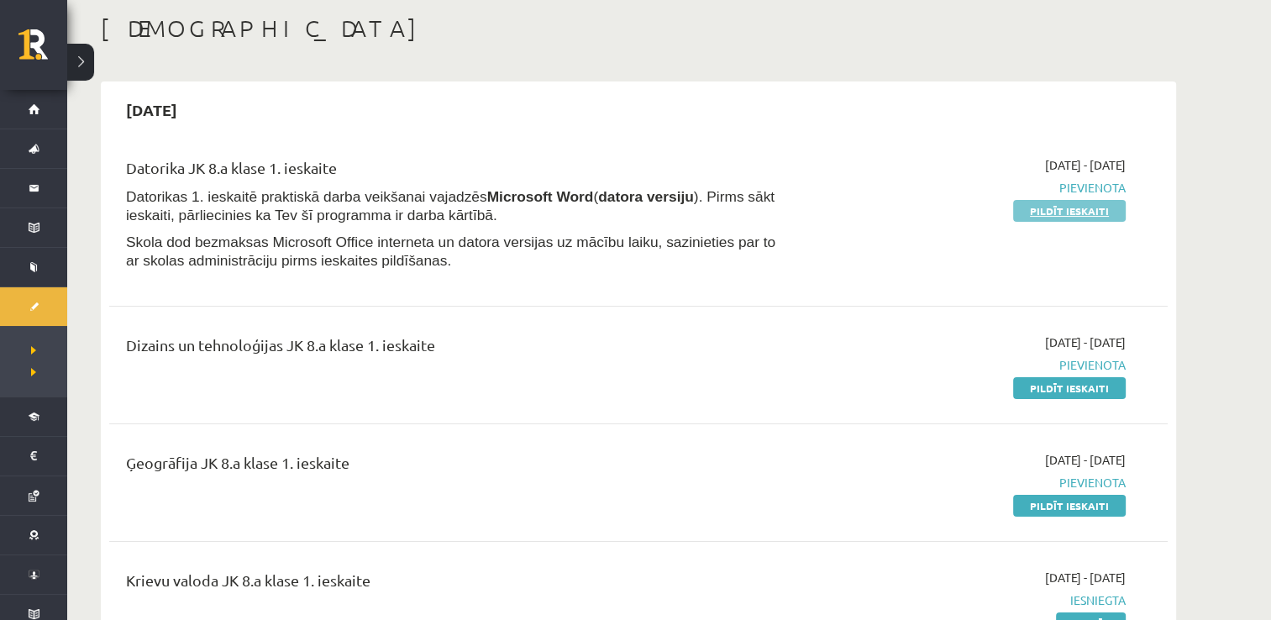
click at [1088, 218] on link "Pildīt ieskaiti" at bounding box center [1069, 211] width 113 height 22
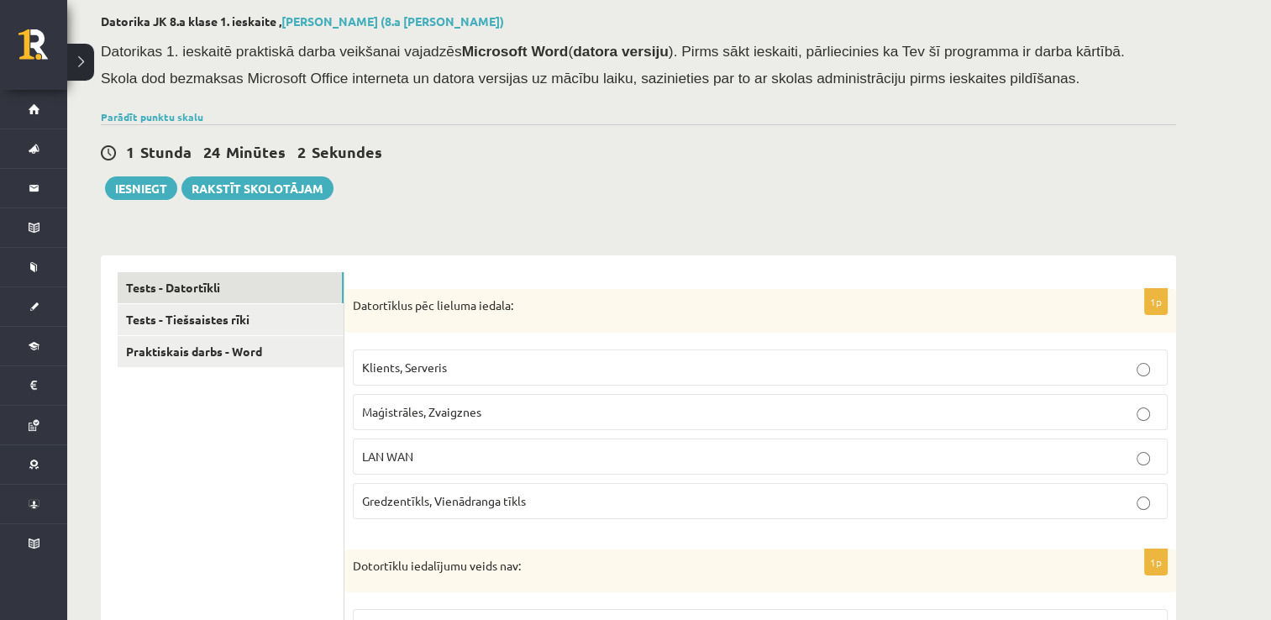
scroll to position [168, 0]
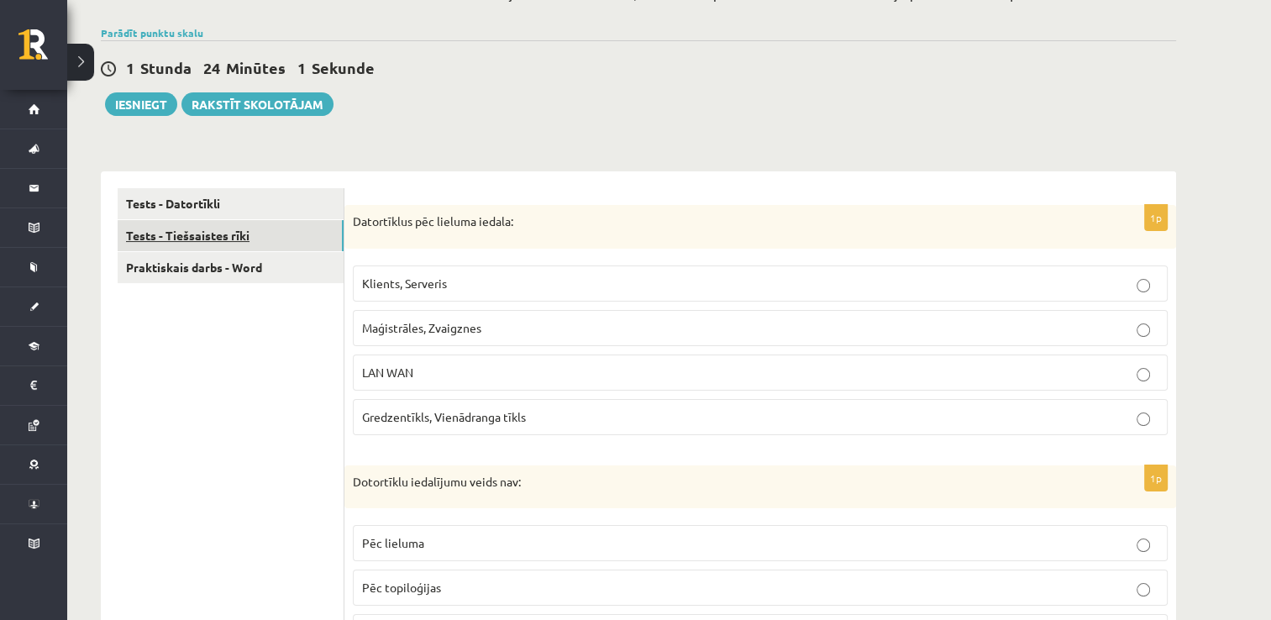
click at [235, 227] on link "Tests - Tiešsaistes rīki" at bounding box center [231, 235] width 226 height 31
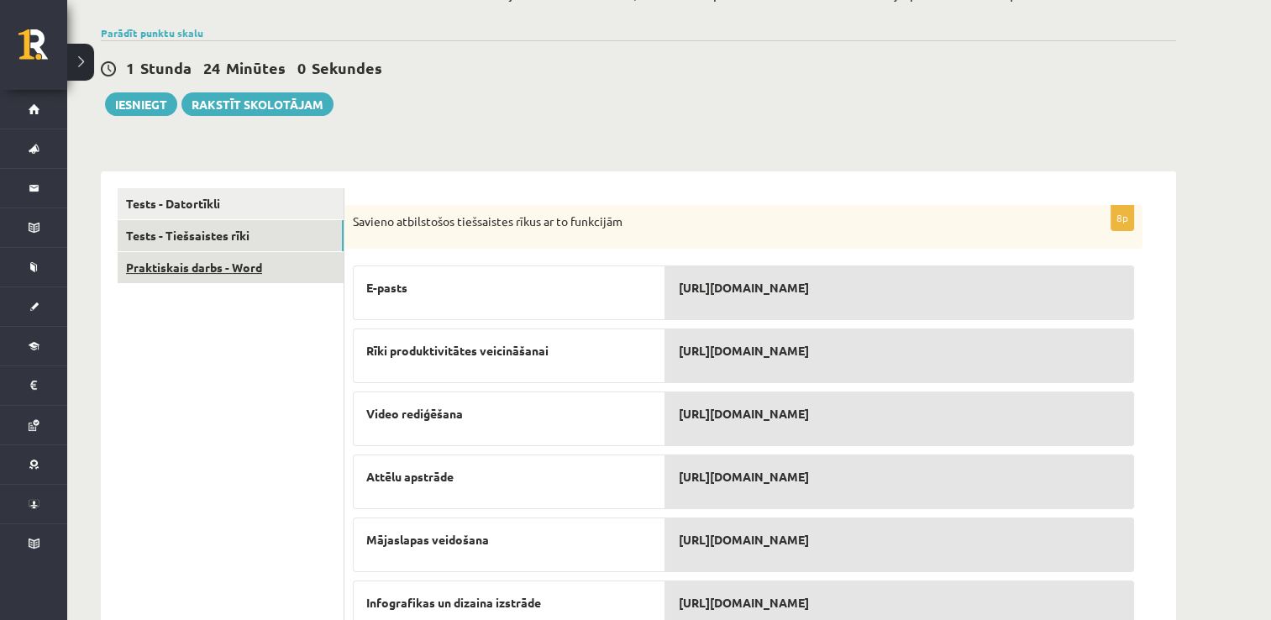
click at [265, 265] on link "Praktiskais darbs - Word" at bounding box center [231, 267] width 226 height 31
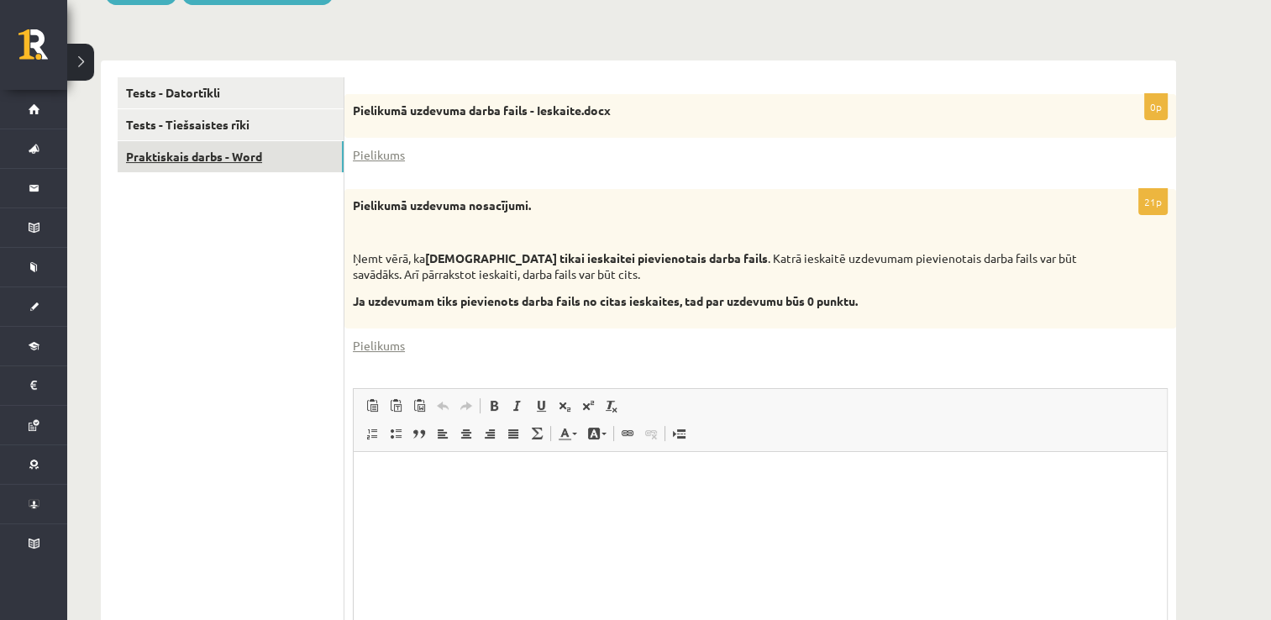
scroll to position [0, 0]
click at [280, 99] on link "Tests - Datortīkli" at bounding box center [231, 92] width 226 height 31
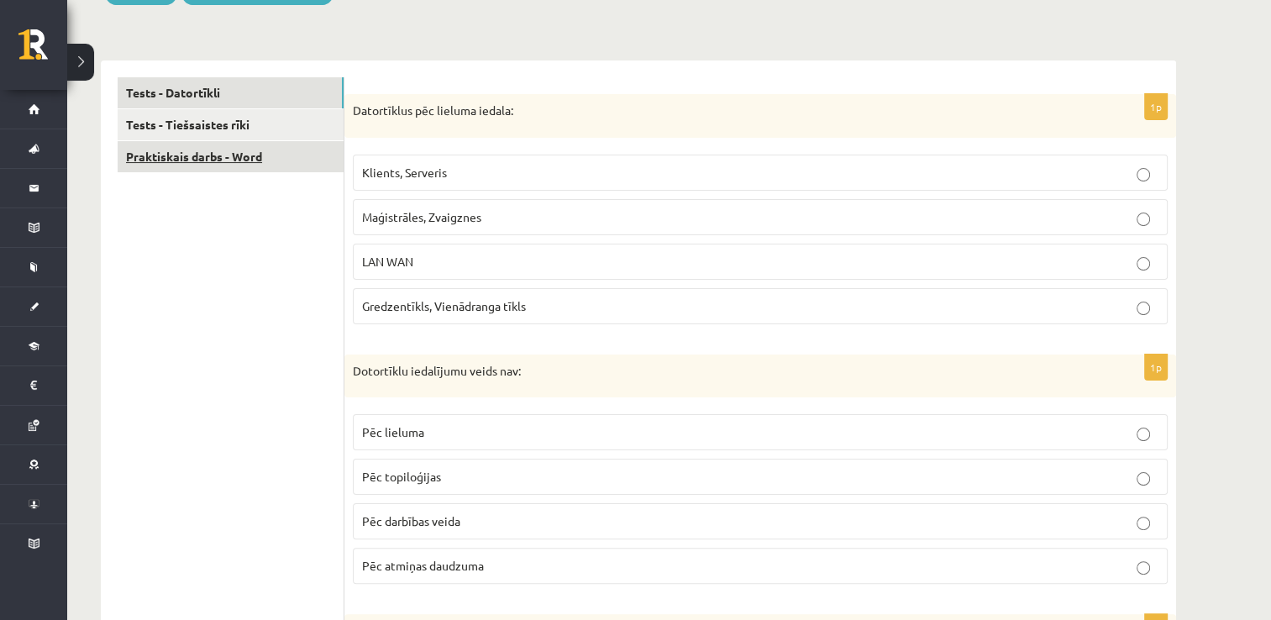
click at [277, 157] on link "Praktiskais darbs - Word" at bounding box center [231, 156] width 226 height 31
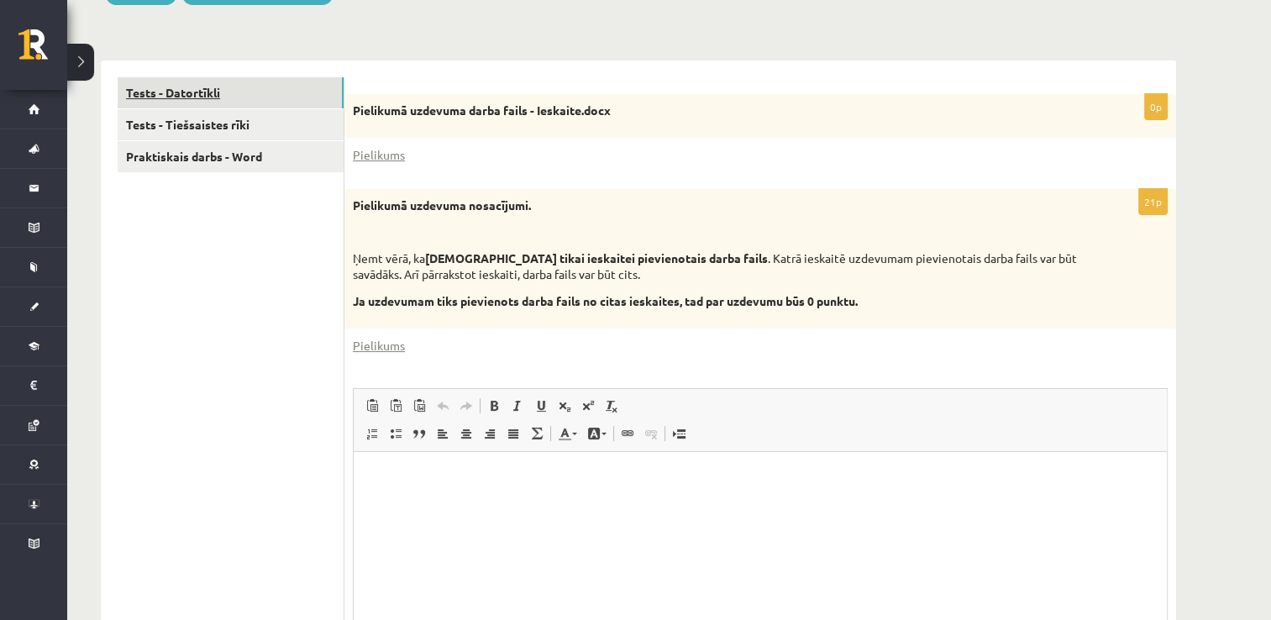
click at [303, 100] on link "Tests - Datortīkli" at bounding box center [231, 92] width 226 height 31
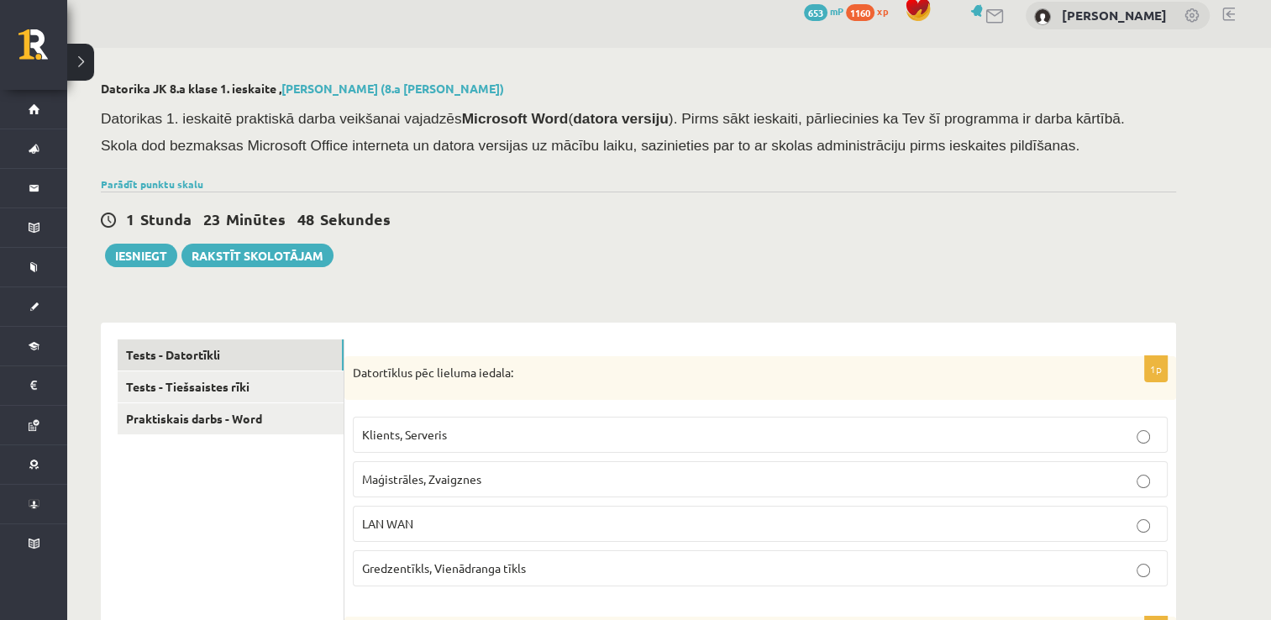
scroll to position [16, 0]
click at [298, 381] on link "Tests - Tiešsaistes rīki" at bounding box center [231, 387] width 226 height 31
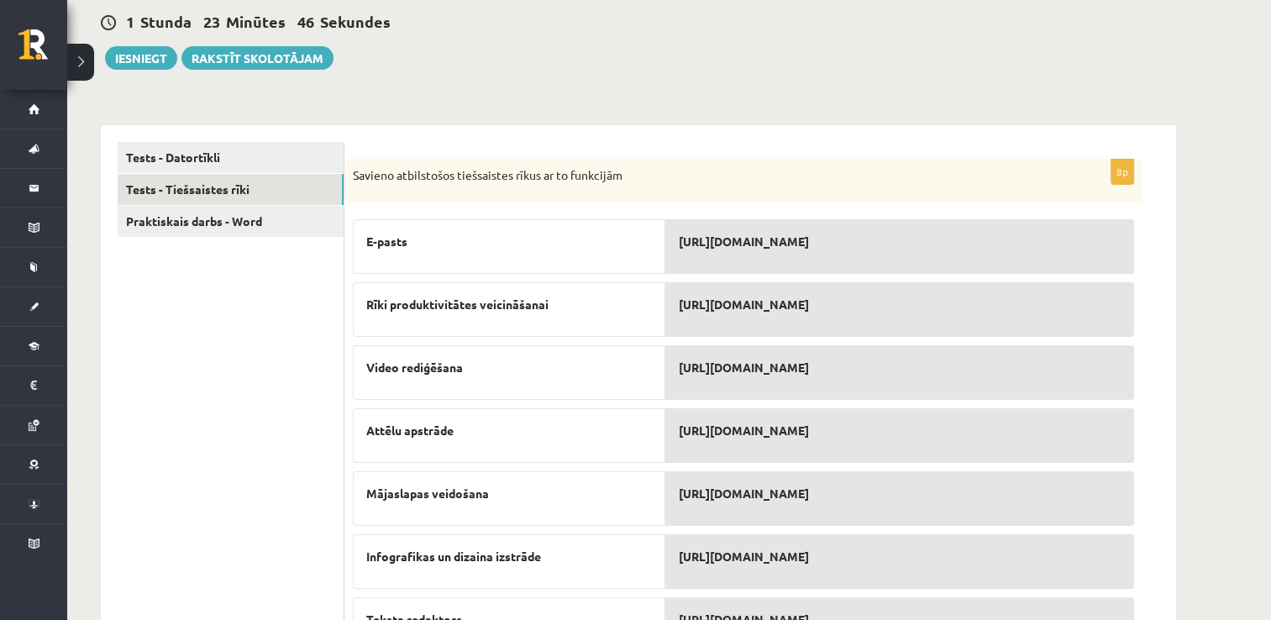
scroll to position [29, 0]
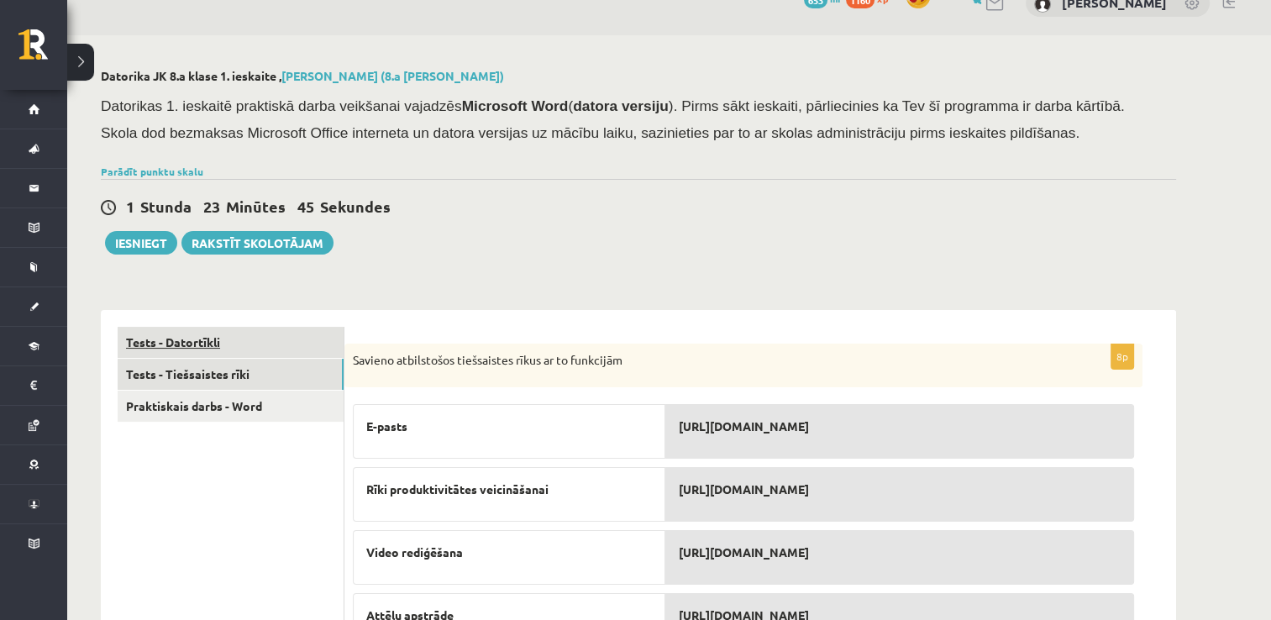
drag, startPoint x: 320, startPoint y: 328, endPoint x: 336, endPoint y: 330, distance: 16.0
click at [318, 331] on link "Tests - Datortīkli" at bounding box center [231, 342] width 226 height 31
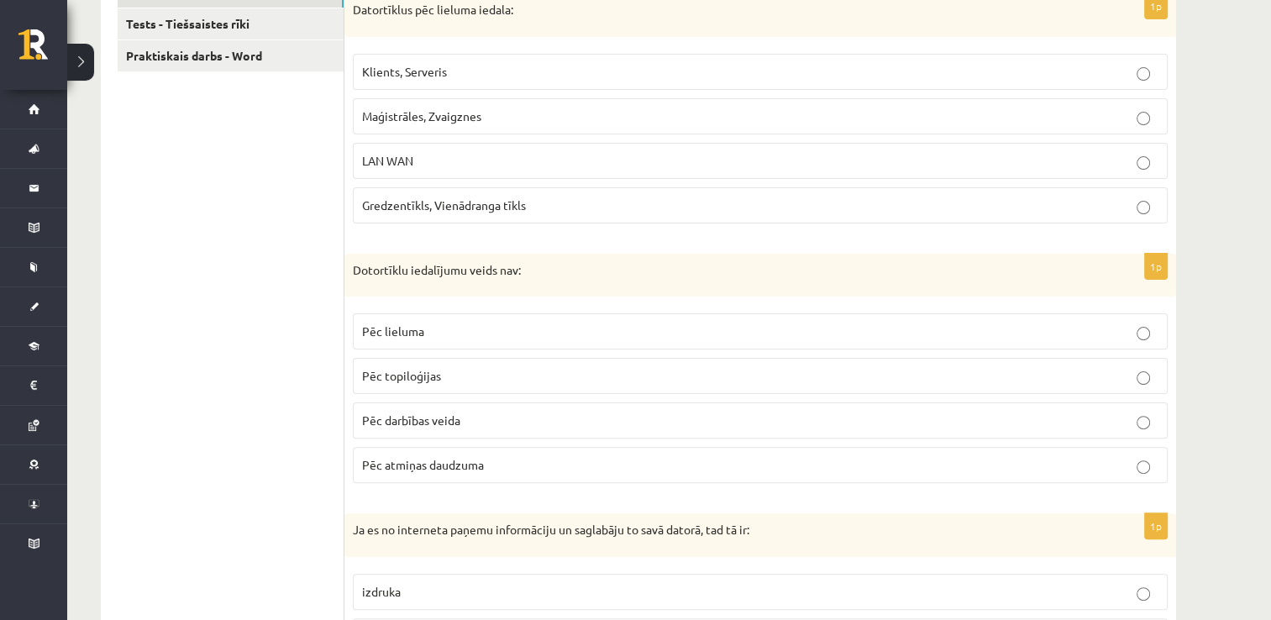
scroll to position [383, 0]
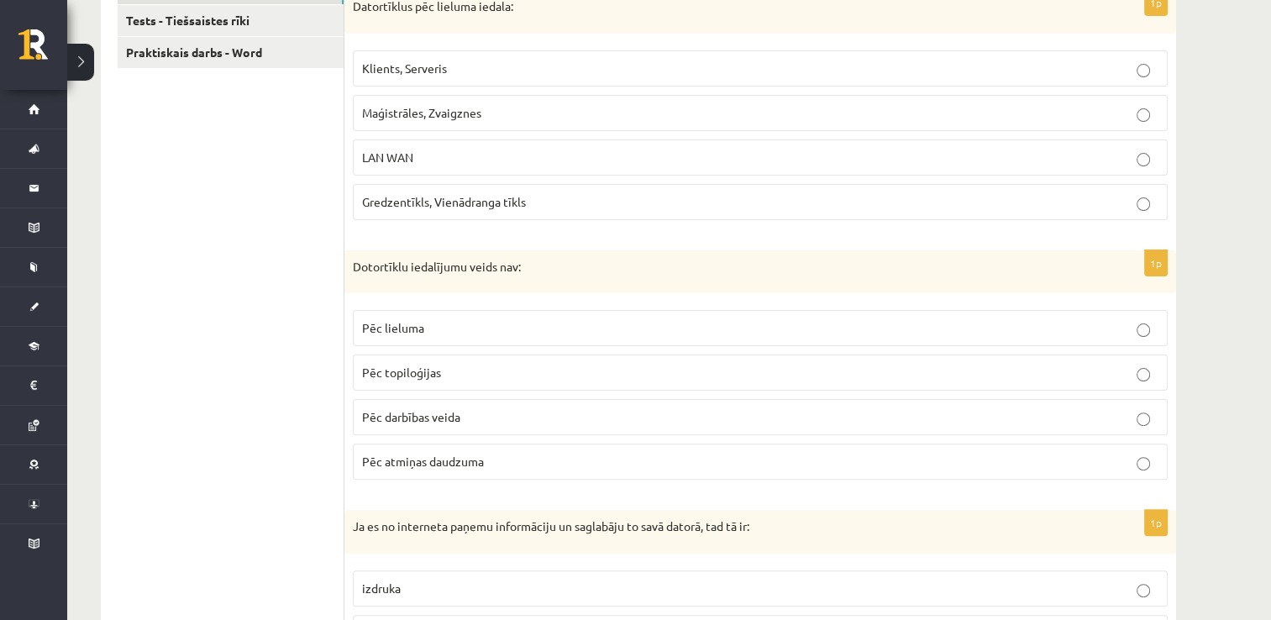
drag, startPoint x: 529, startPoint y: 457, endPoint x: 527, endPoint y: 442, distance: 15.2
click at [526, 453] on p "Pēc atmiņas daudzuma" at bounding box center [760, 462] width 796 height 18
click at [454, 157] on p "LAN WAN" at bounding box center [760, 158] width 796 height 18
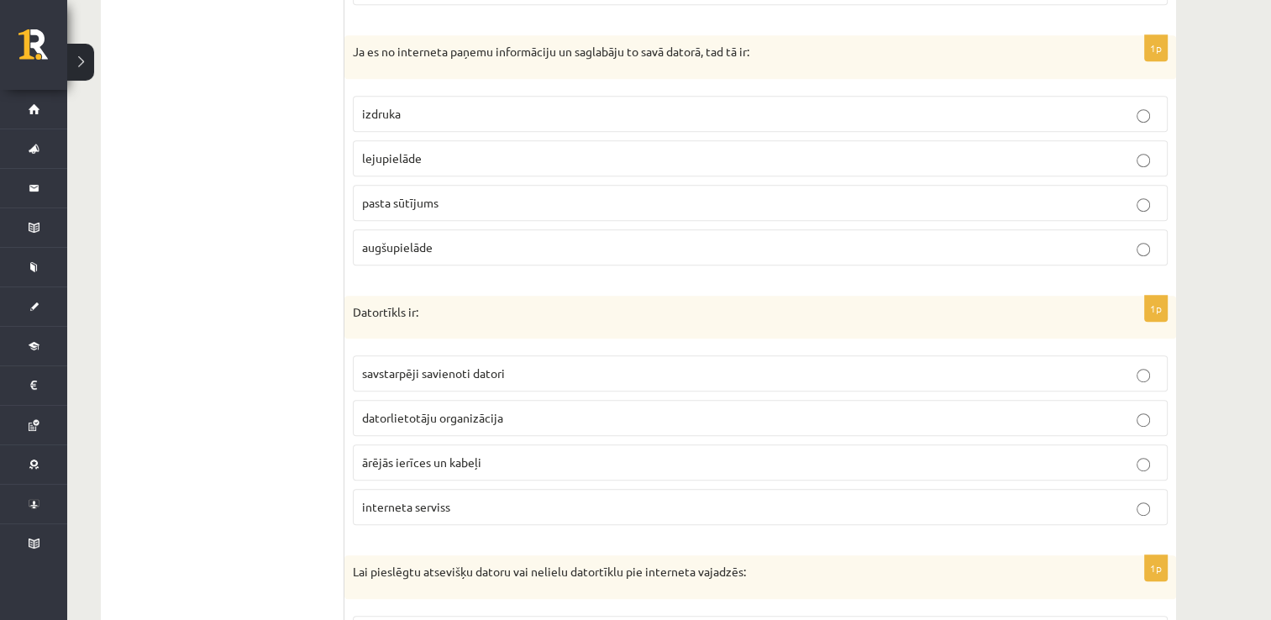
scroll to position [887, 0]
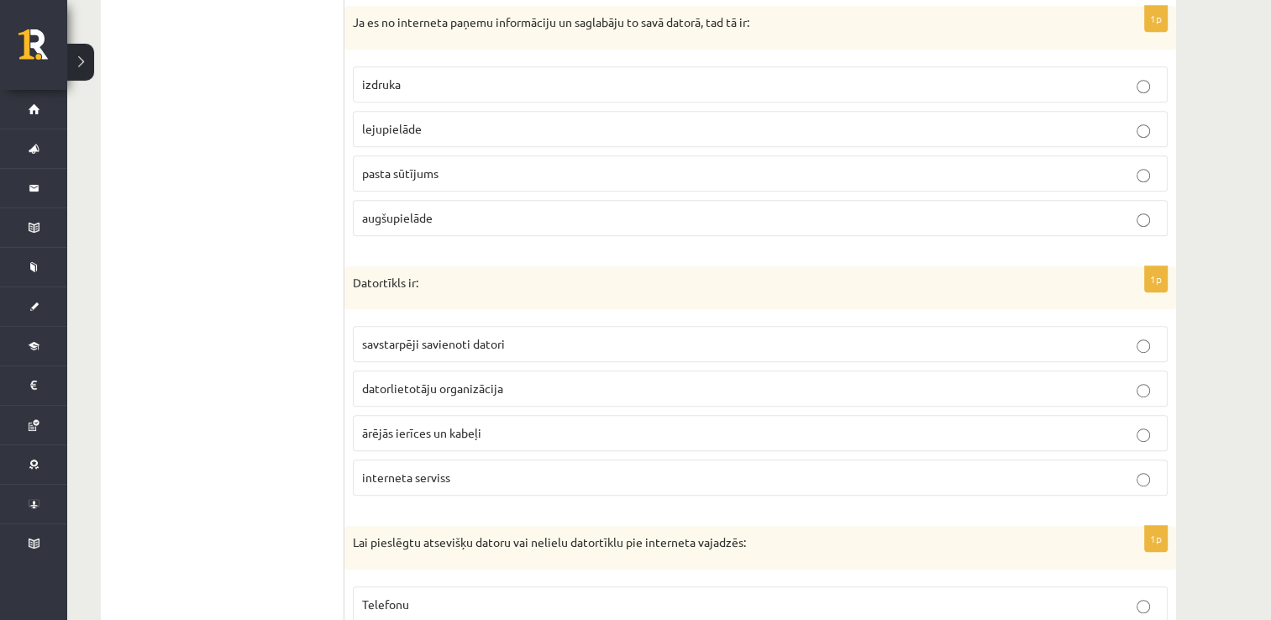
click at [508, 330] on label "savstarpēji savienoti datori" at bounding box center [760, 344] width 815 height 36
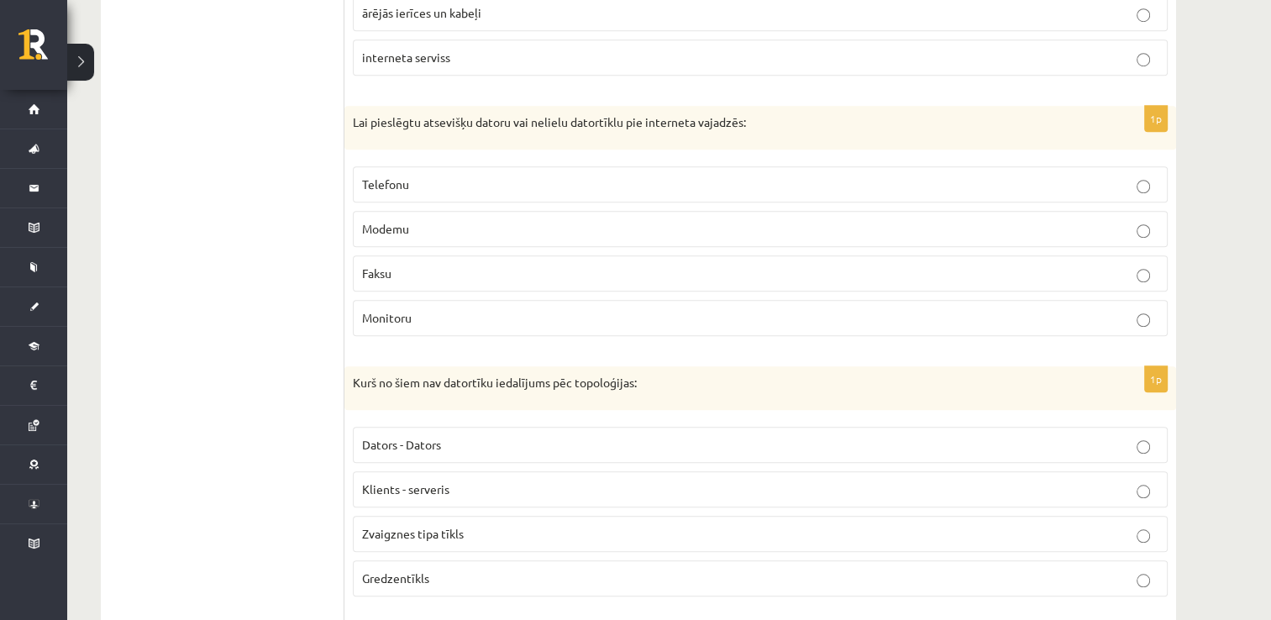
scroll to position [1391, 0]
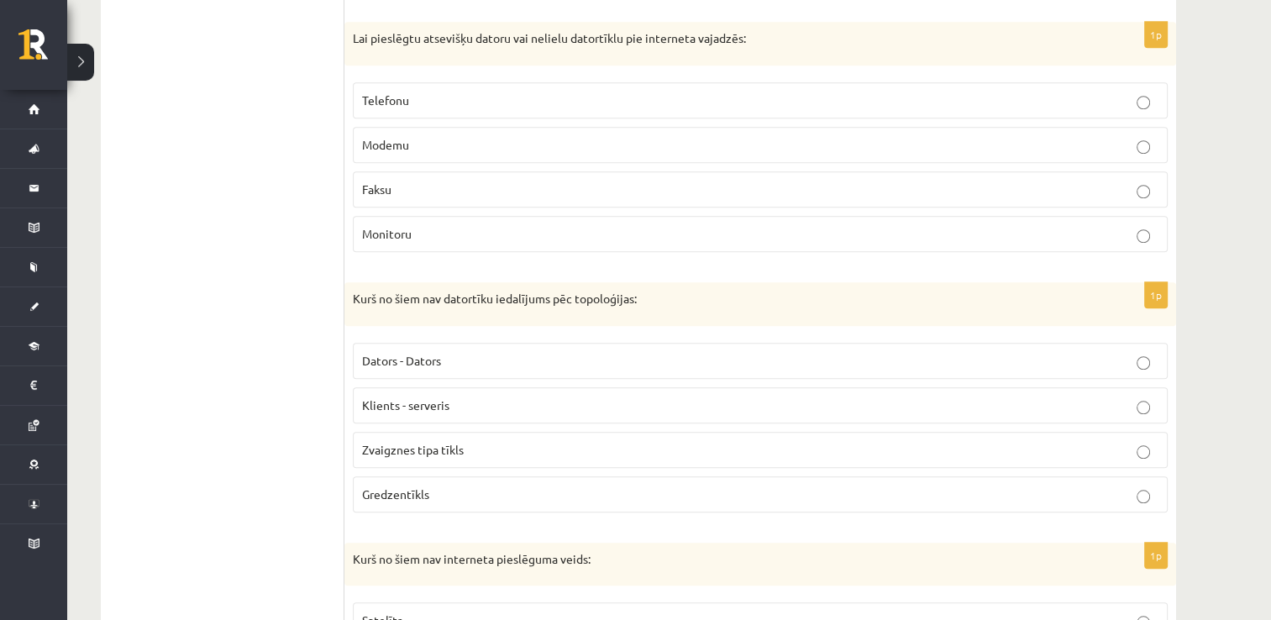
click at [443, 136] on p "Modemu" at bounding box center [760, 145] width 796 height 18
click at [477, 407] on label "Klients - serveris" at bounding box center [760, 405] width 815 height 36
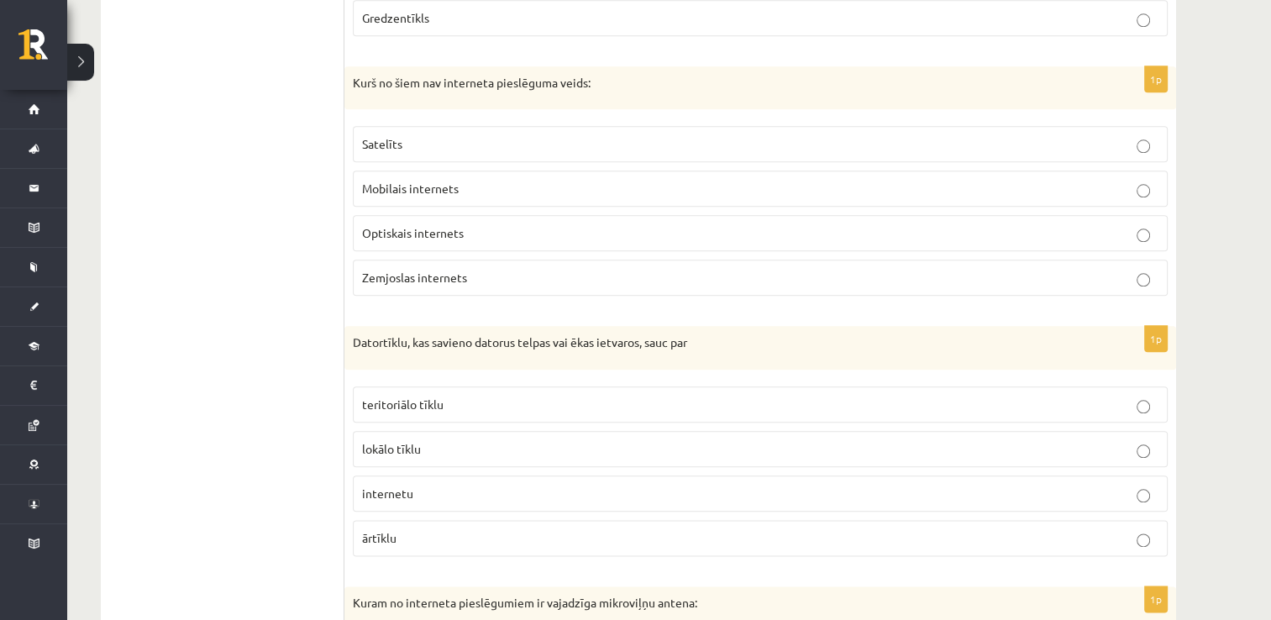
scroll to position [1895, 0]
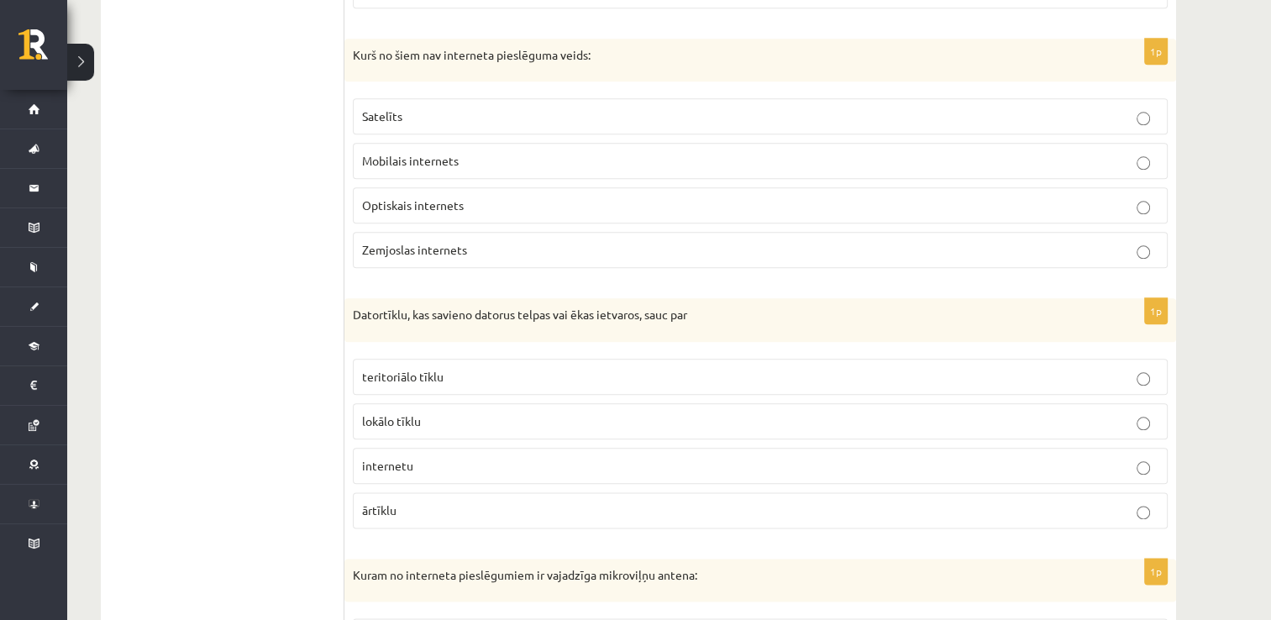
click at [470, 241] on p "Zemjoslas internets" at bounding box center [760, 250] width 796 height 18
click at [521, 412] on p "lokālo tīklu" at bounding box center [760, 421] width 796 height 18
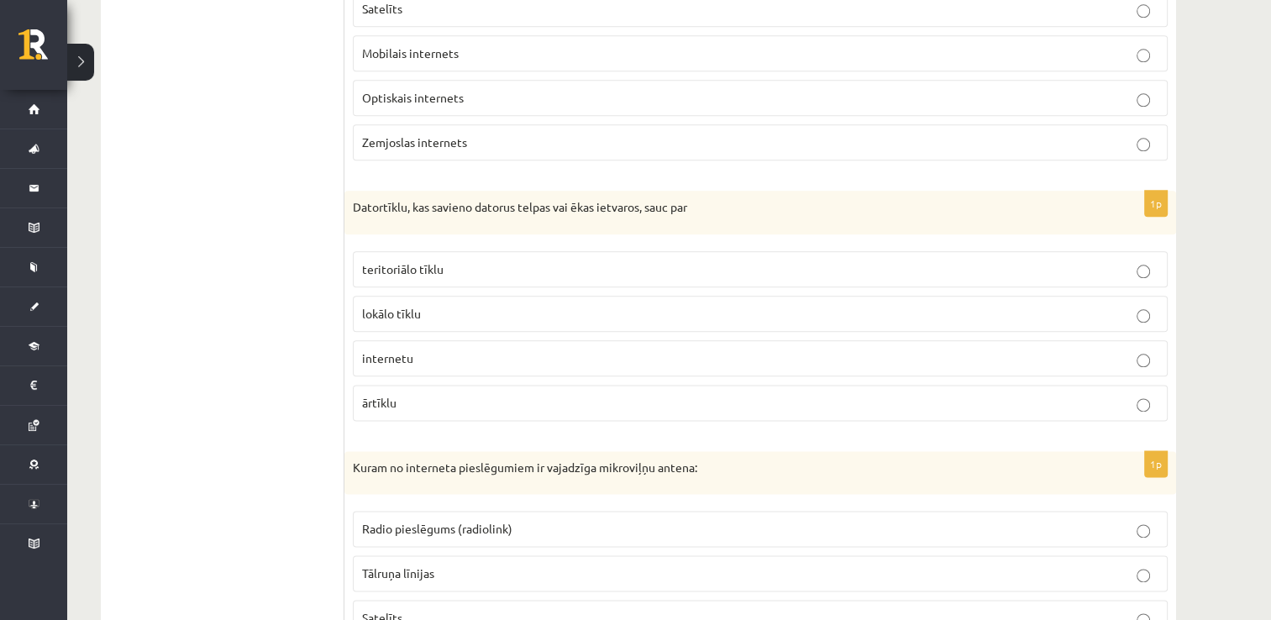
scroll to position [2115, 0]
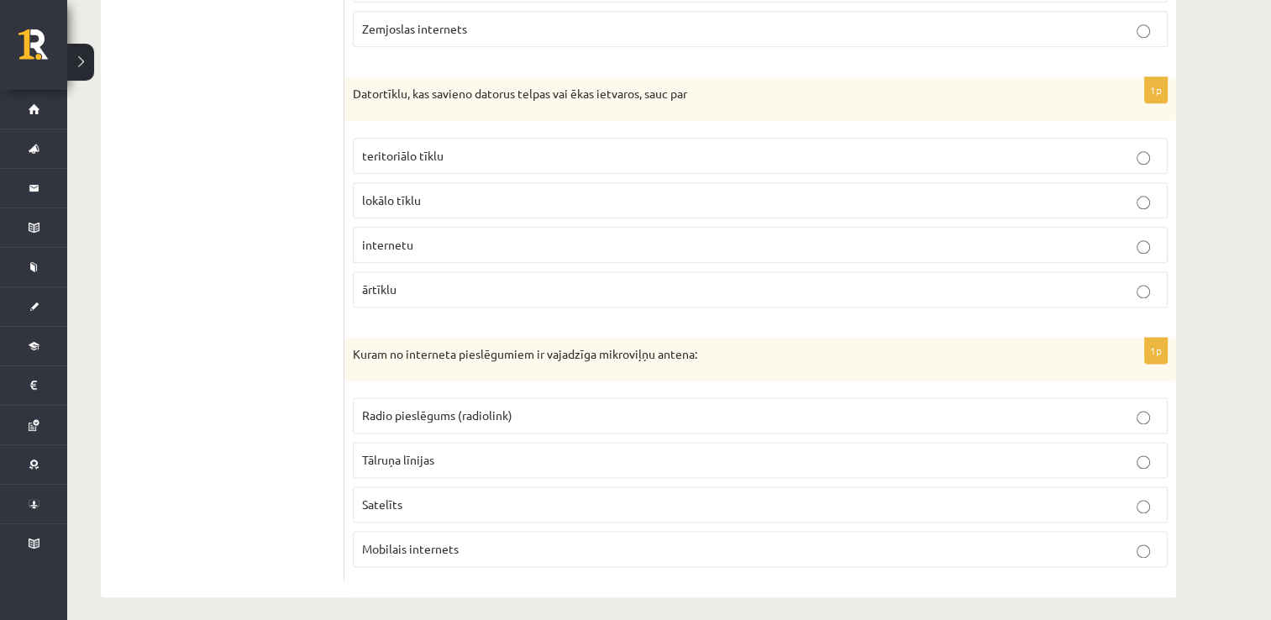
click at [685, 406] on p "Radio pieslēgums (radiolink)" at bounding box center [760, 415] width 796 height 18
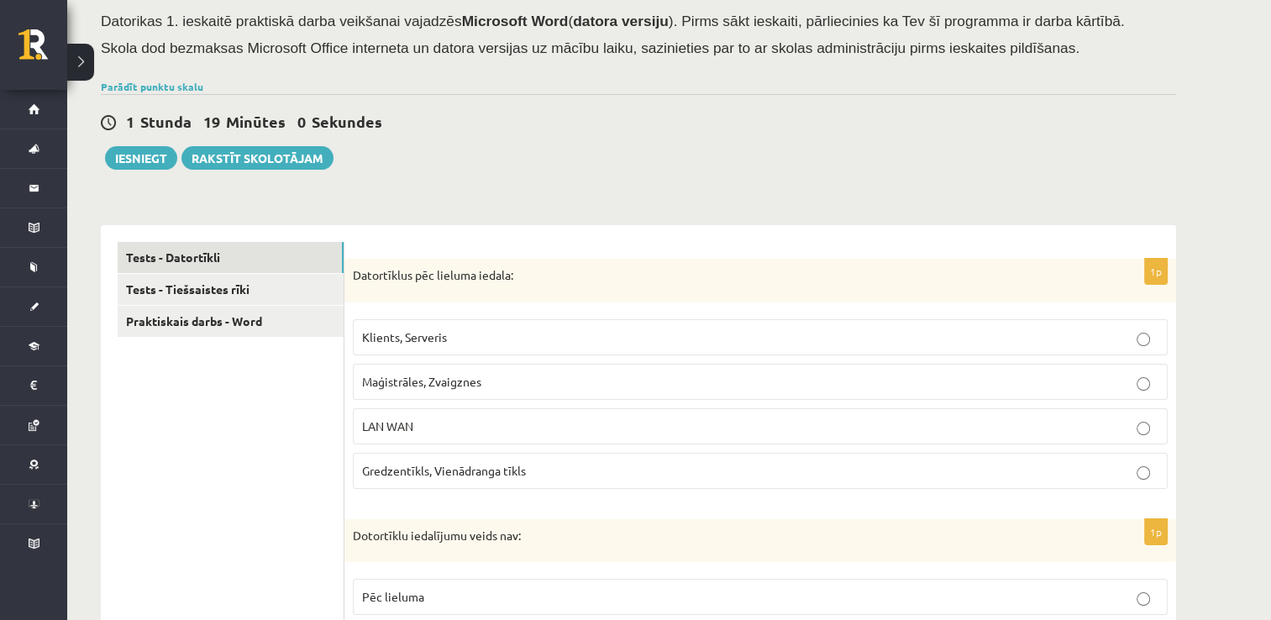
scroll to position [100, 0]
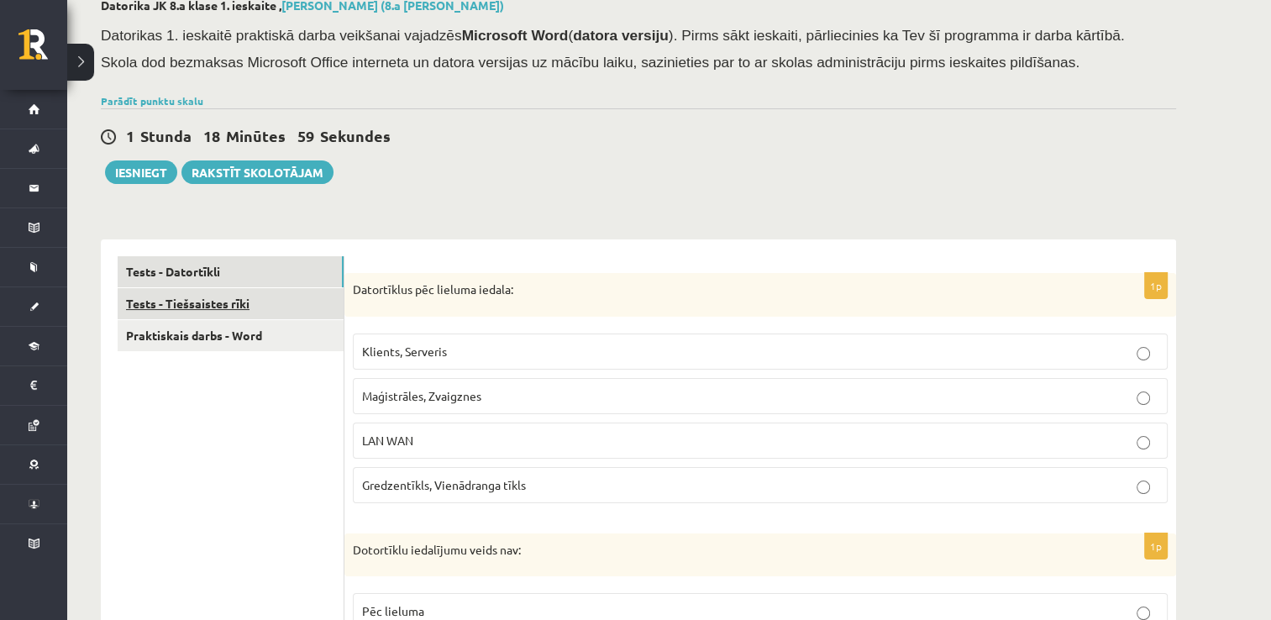
click at [310, 296] on link "Tests - Tiešsaistes rīki" at bounding box center [231, 303] width 226 height 31
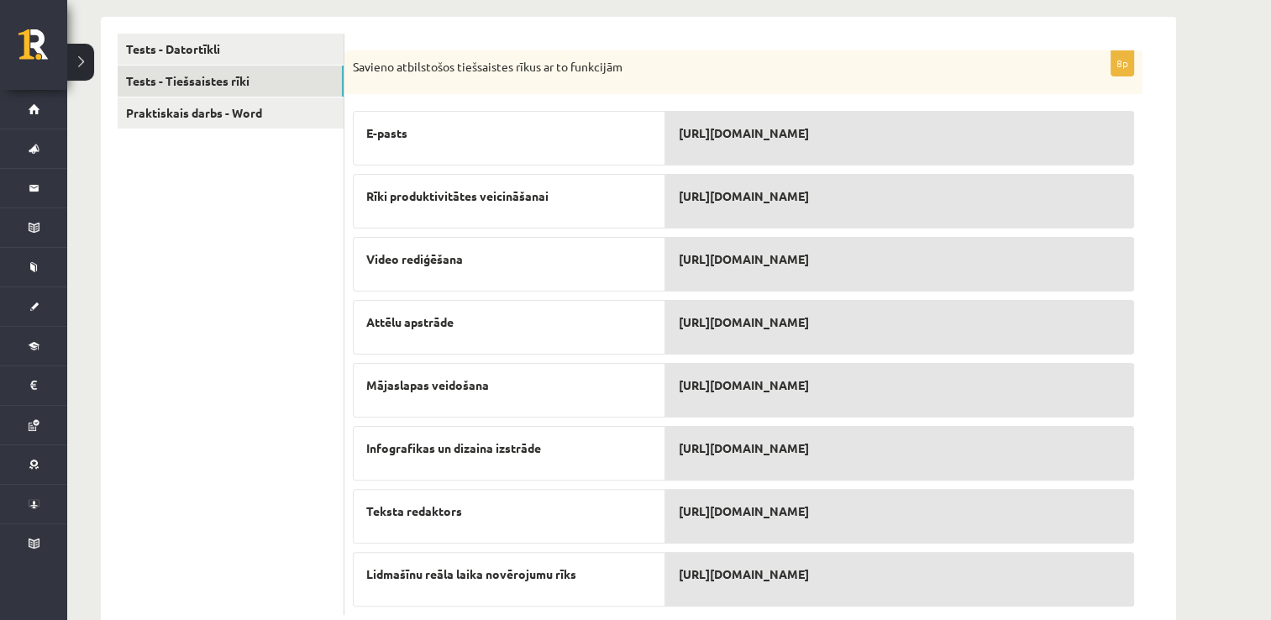
scroll to position [352, 0]
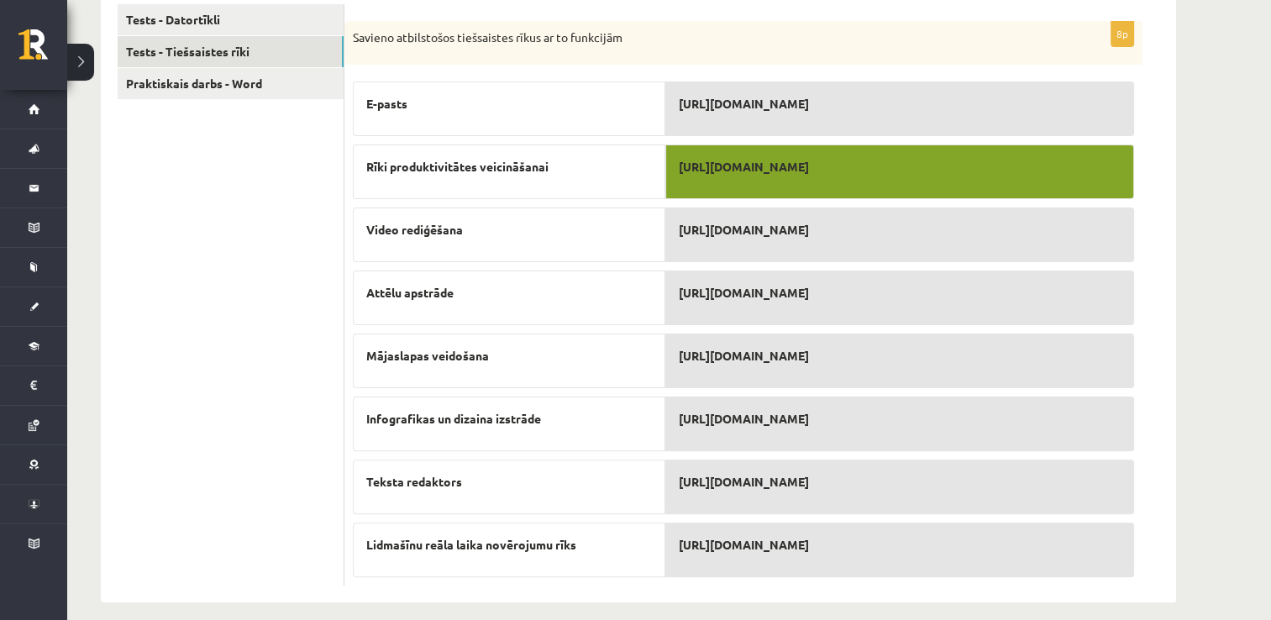
click at [726, 410] on span "https://www.noisli.com/" at bounding box center [744, 419] width 130 height 18
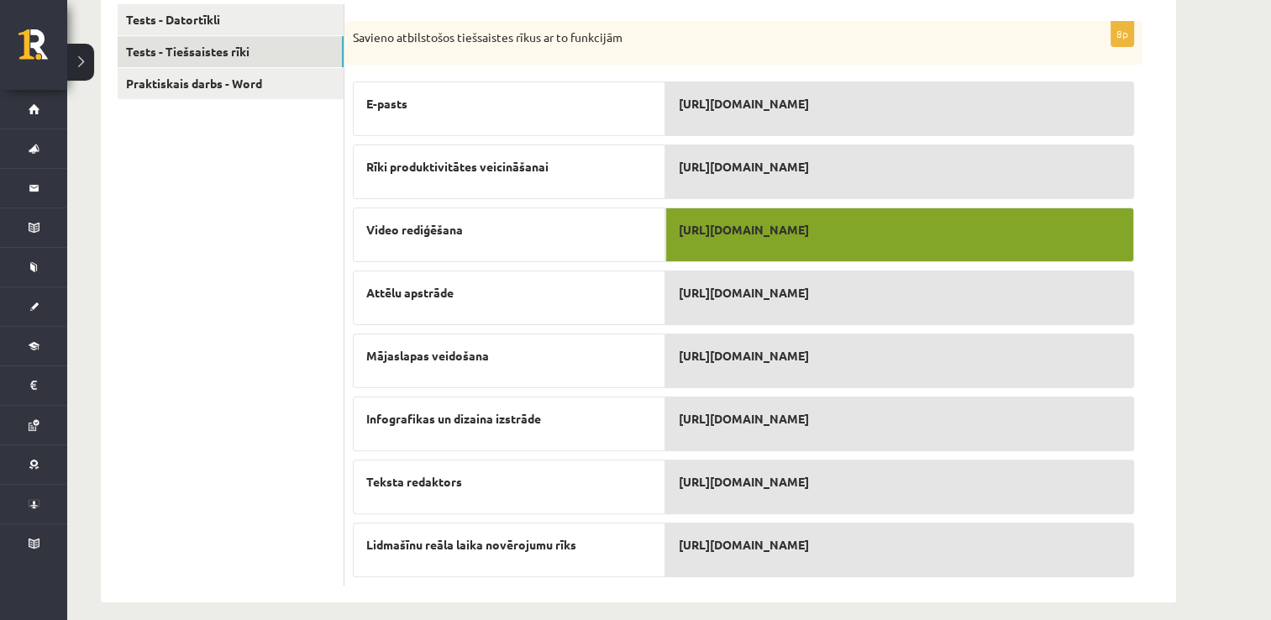
click at [793, 473] on span "https://www.kizoa.com/" at bounding box center [744, 482] width 130 height 18
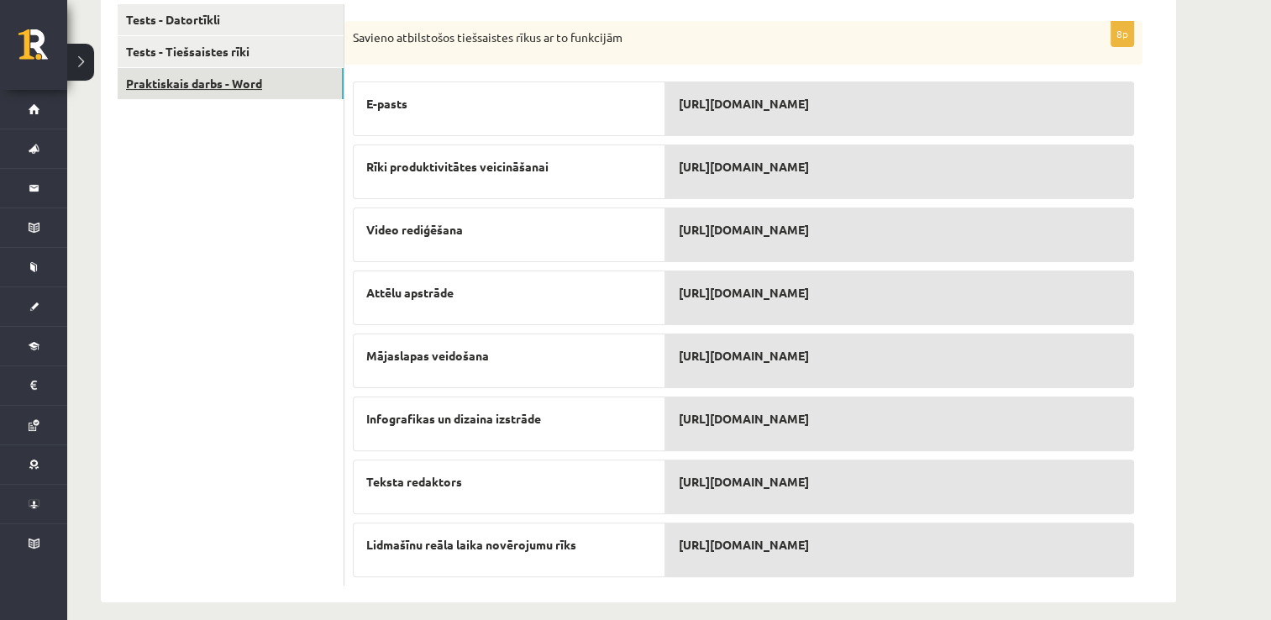
click at [279, 89] on link "Praktiskais darbs - Word" at bounding box center [231, 83] width 226 height 31
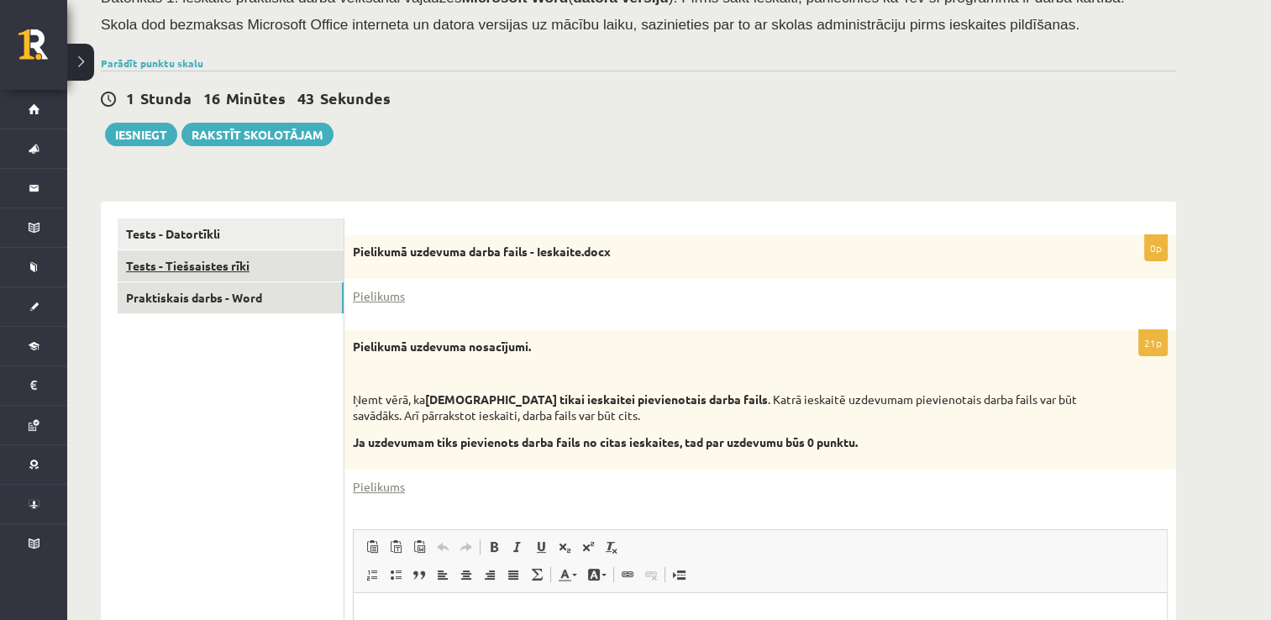
scroll to position [14, 0]
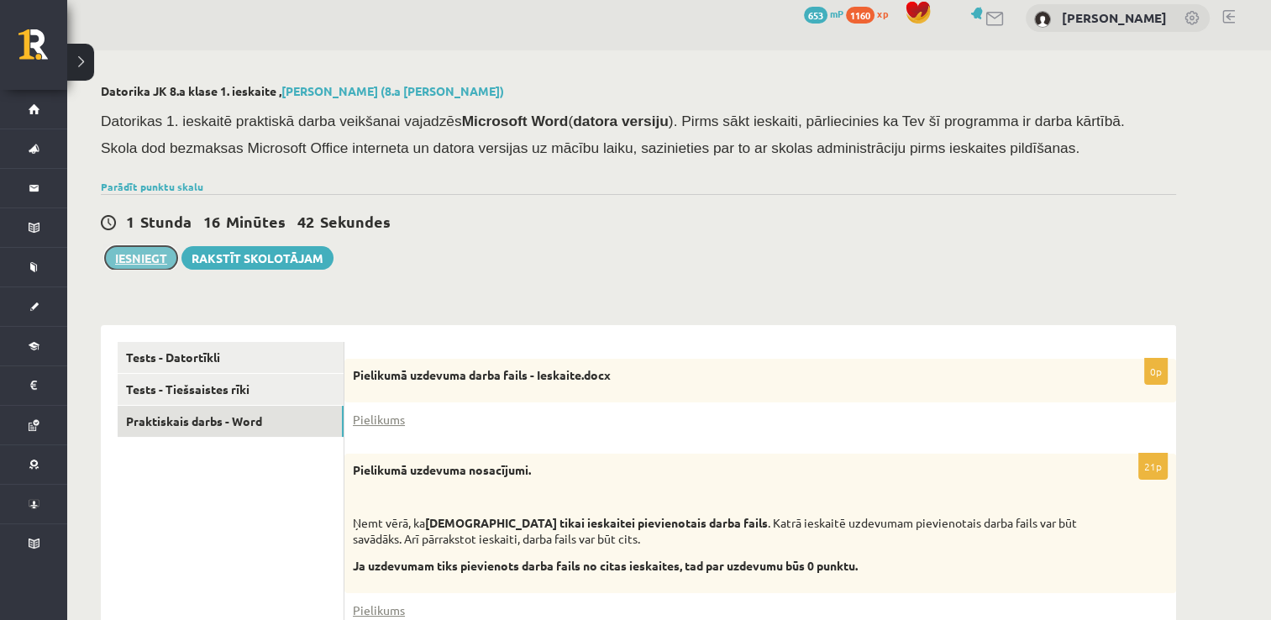
click at [148, 255] on button "Iesniegt" at bounding box center [141, 258] width 72 height 24
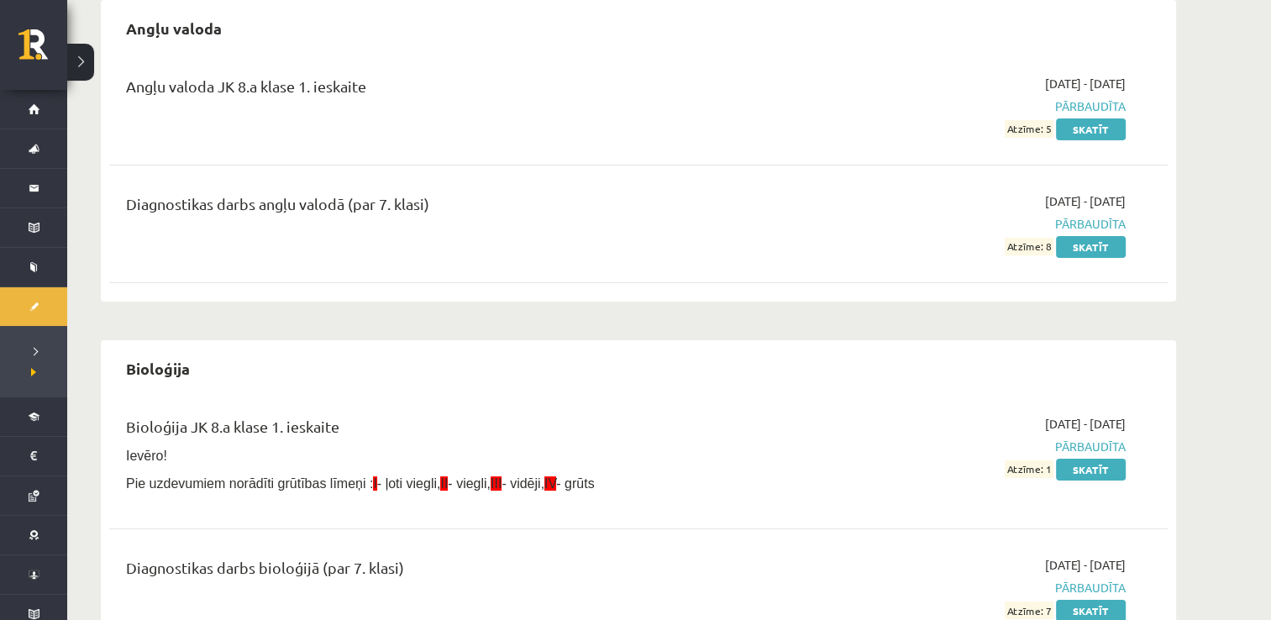
scroll to position [168, 0]
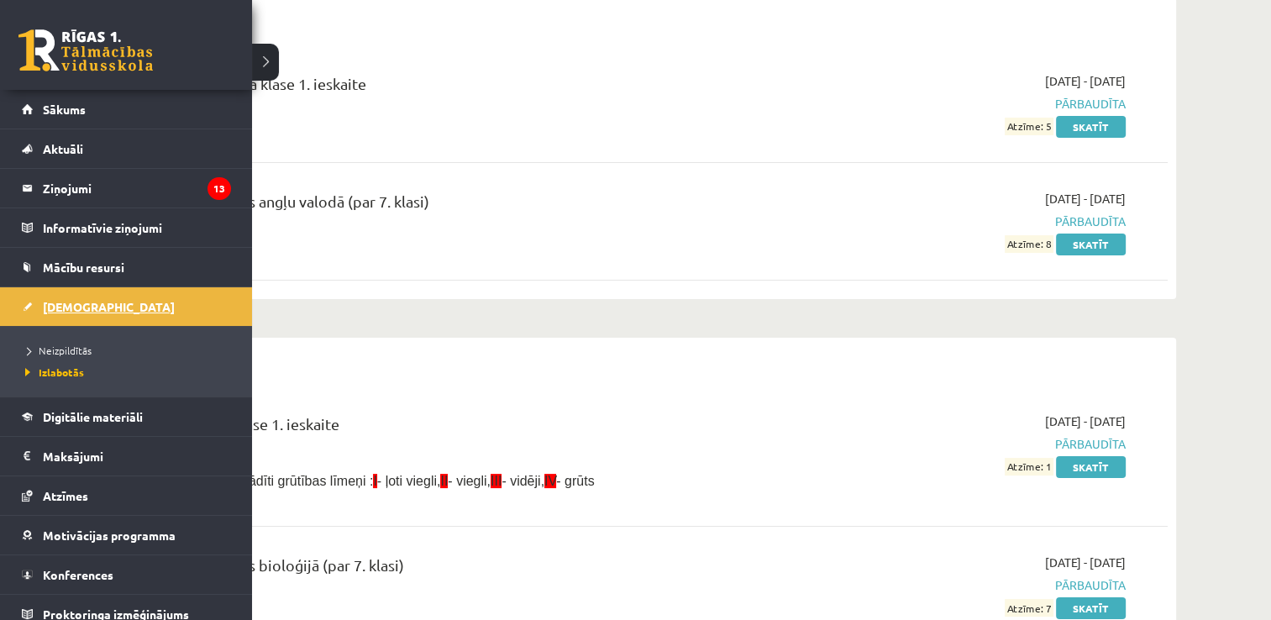
click at [57, 302] on span "[DEMOGRAPHIC_DATA]" at bounding box center [109, 306] width 132 height 15
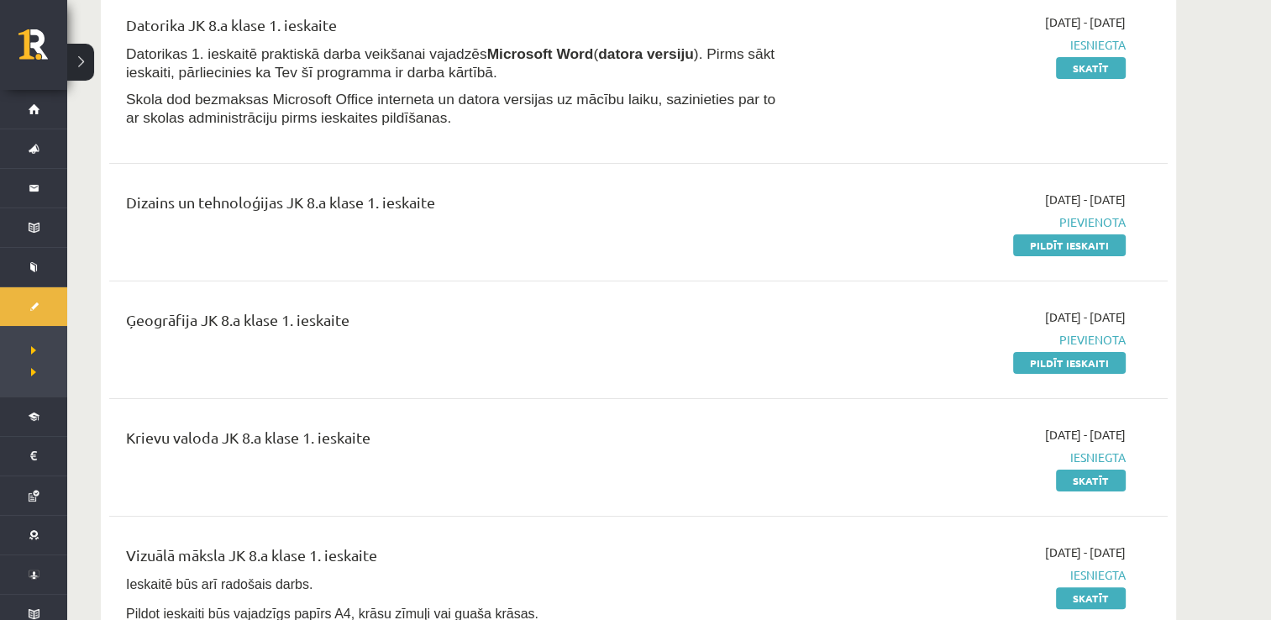
scroll to position [252, 0]
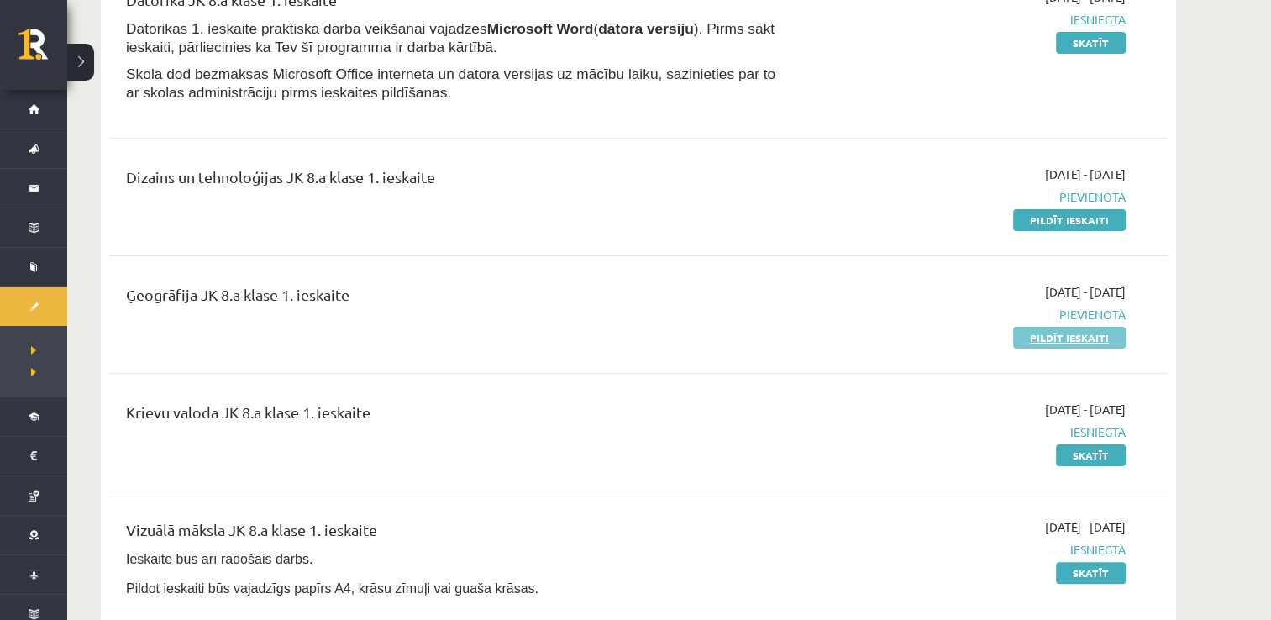
click at [1036, 335] on link "Pildīt ieskaiti" at bounding box center [1069, 338] width 113 height 22
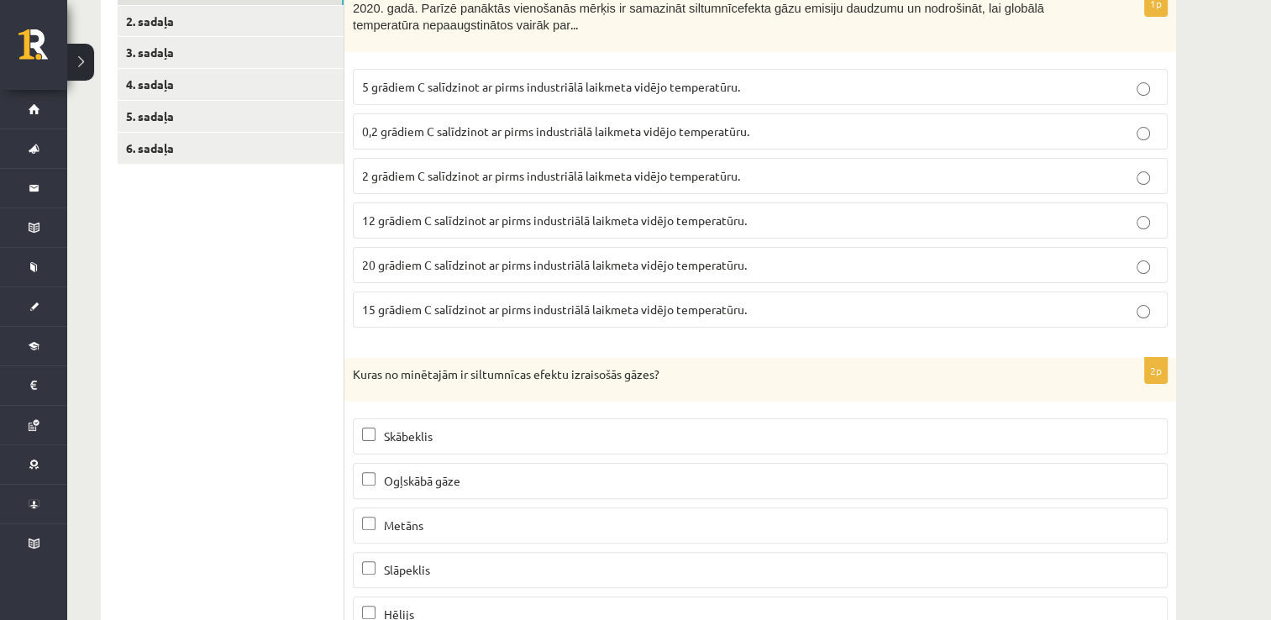
scroll to position [325, 0]
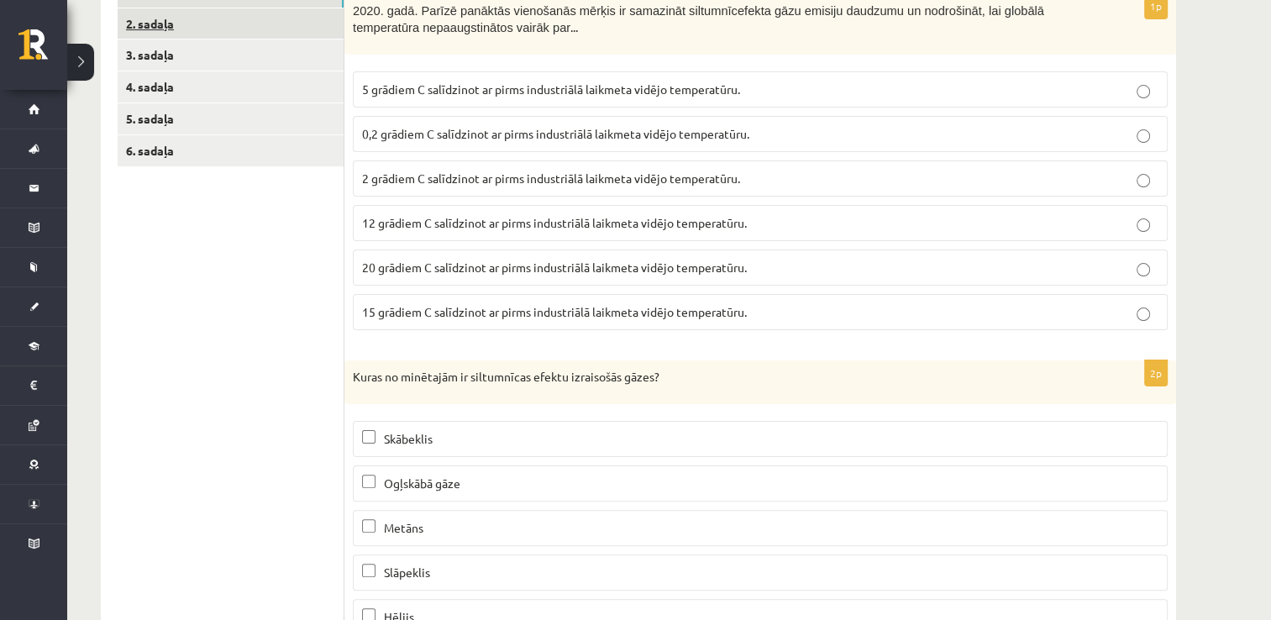
click at [312, 21] on link "2. sadaļa" at bounding box center [231, 23] width 226 height 31
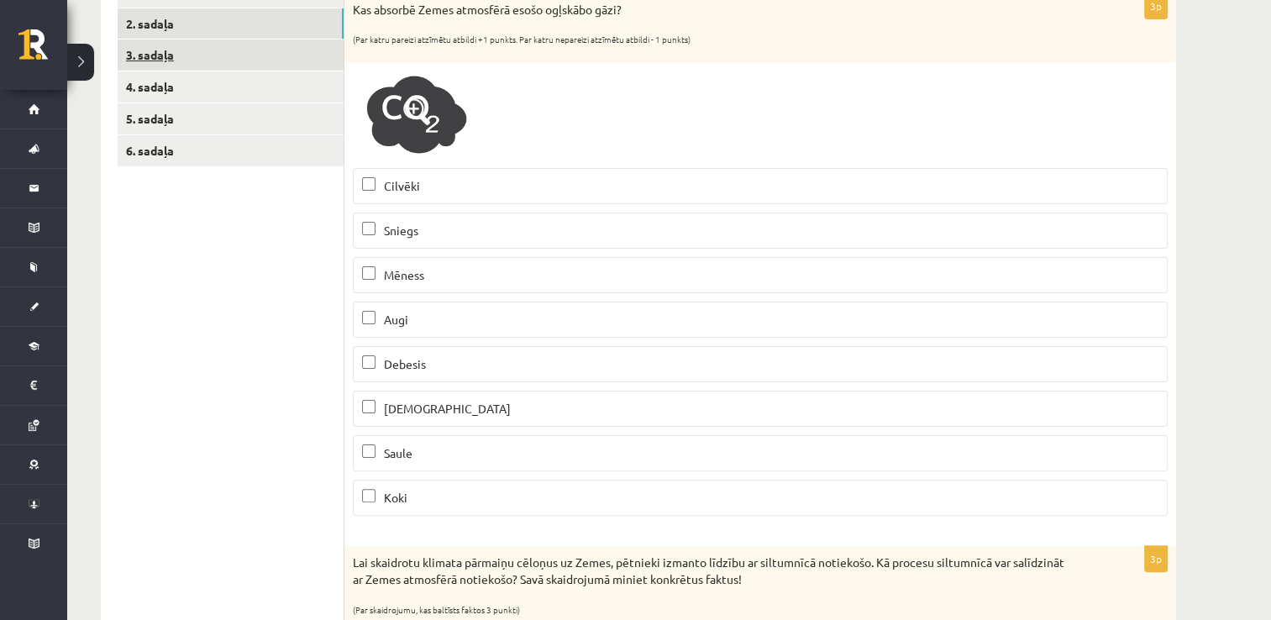
click at [288, 45] on link "3. sadaļa" at bounding box center [231, 54] width 226 height 31
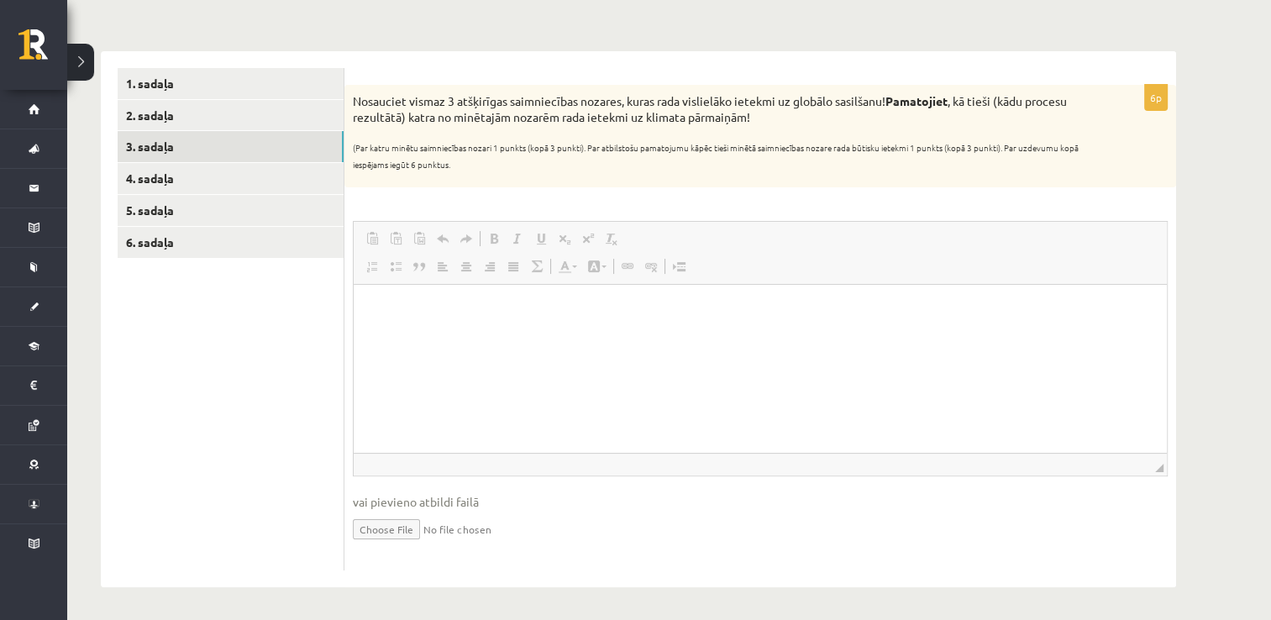
scroll to position [0, 0]
click at [247, 344] on ul "1. sadaļa 2. sadaļa 3. sadaļa 4. sadaļa 5. sadaļa 6. sadaļa" at bounding box center [231, 319] width 227 height 502
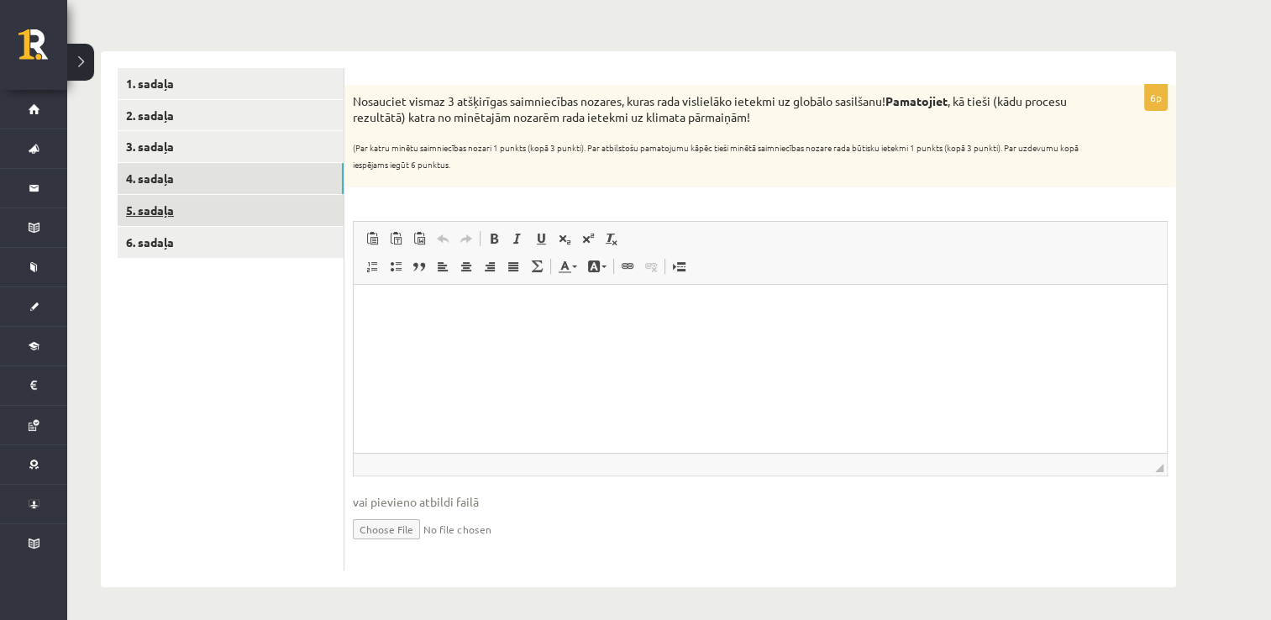
click at [262, 197] on link "5. sadaļa" at bounding box center [231, 210] width 226 height 31
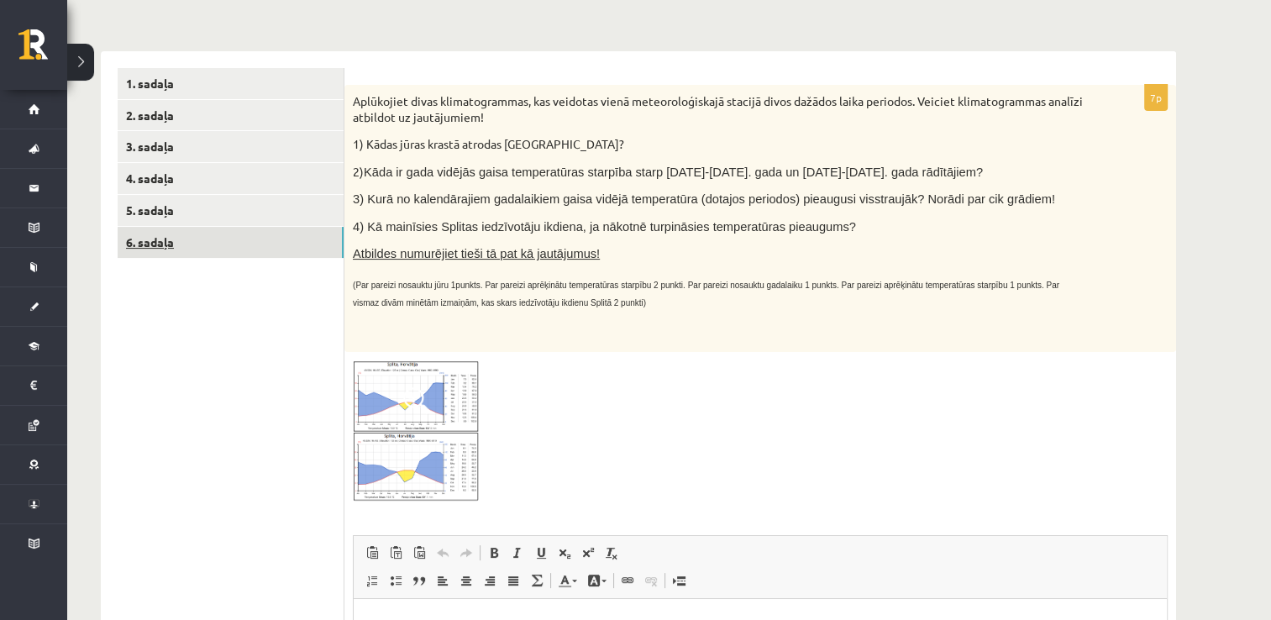
click at [262, 244] on link "6. sadaļa" at bounding box center [231, 242] width 226 height 31
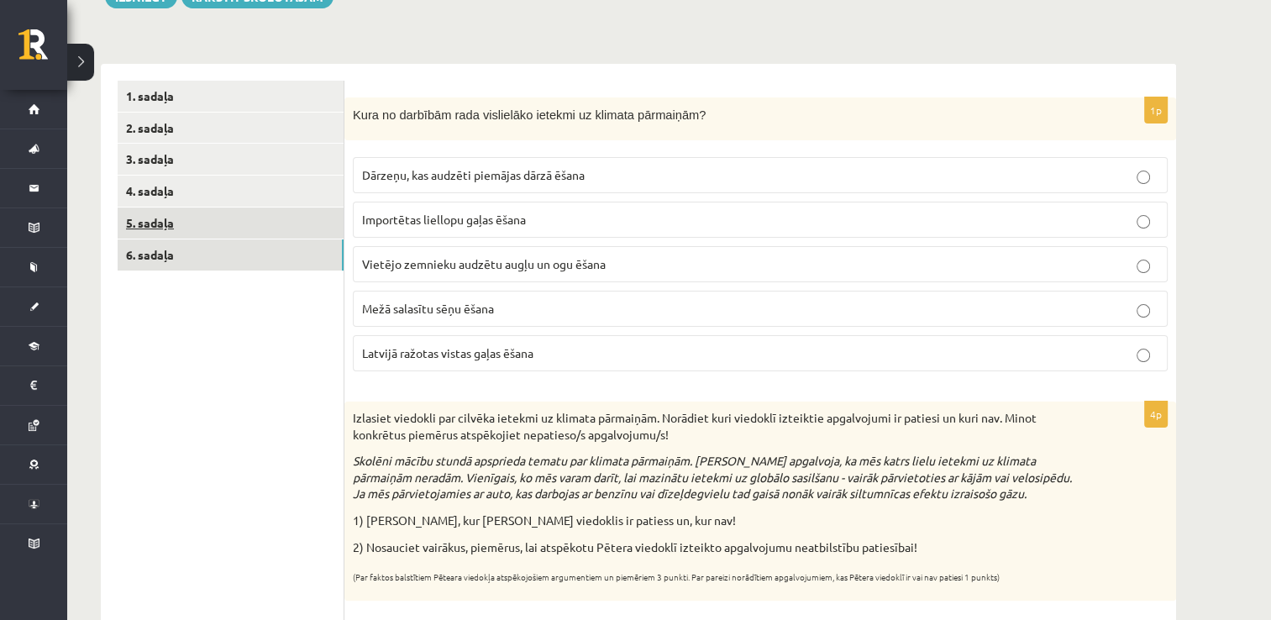
scroll to position [214, 0]
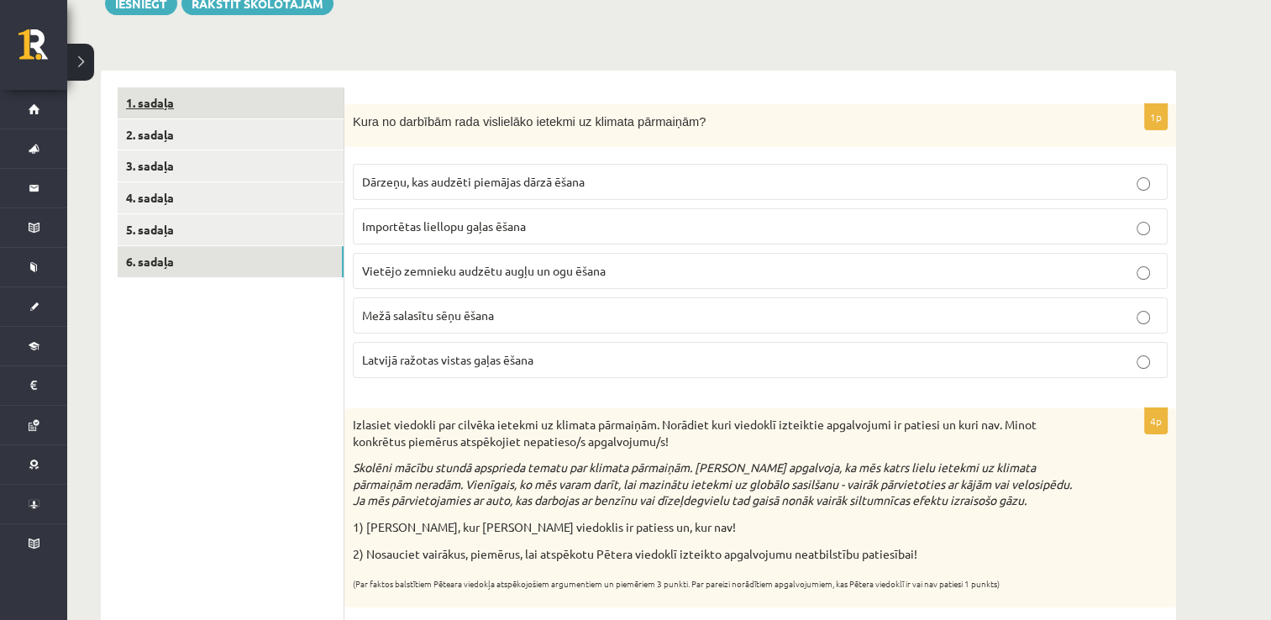
click at [245, 102] on link "1. sadaļa" at bounding box center [231, 102] width 226 height 31
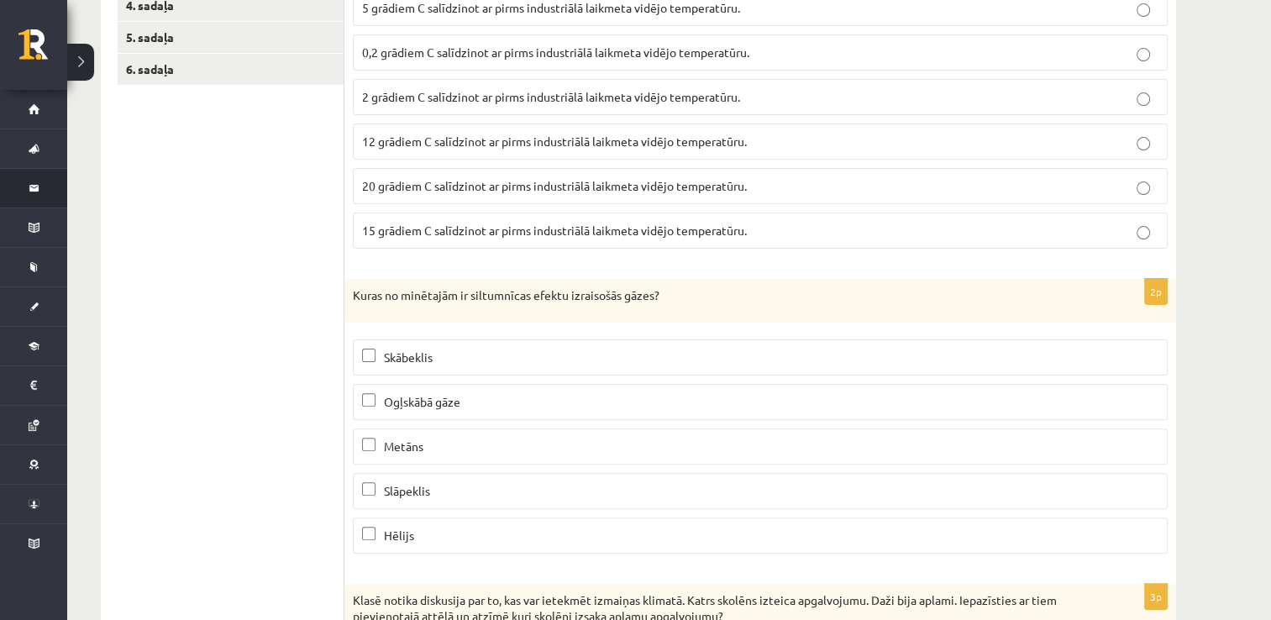
scroll to position [272, 0]
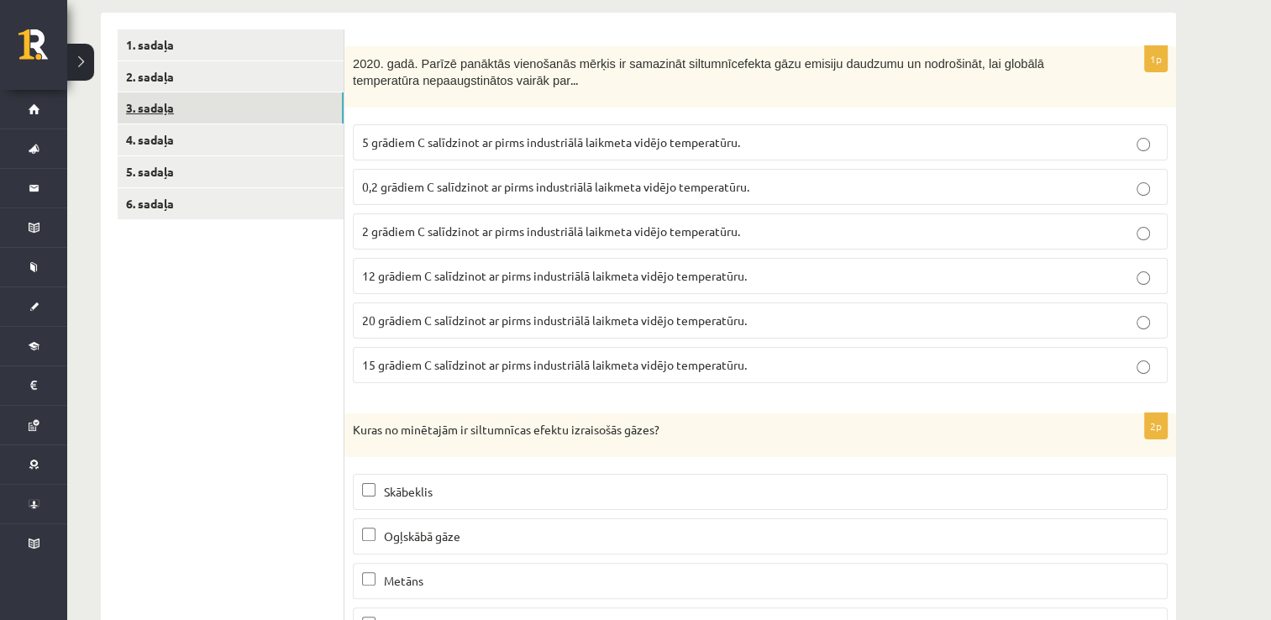
click at [258, 114] on link "3. sadaļa" at bounding box center [231, 107] width 226 height 31
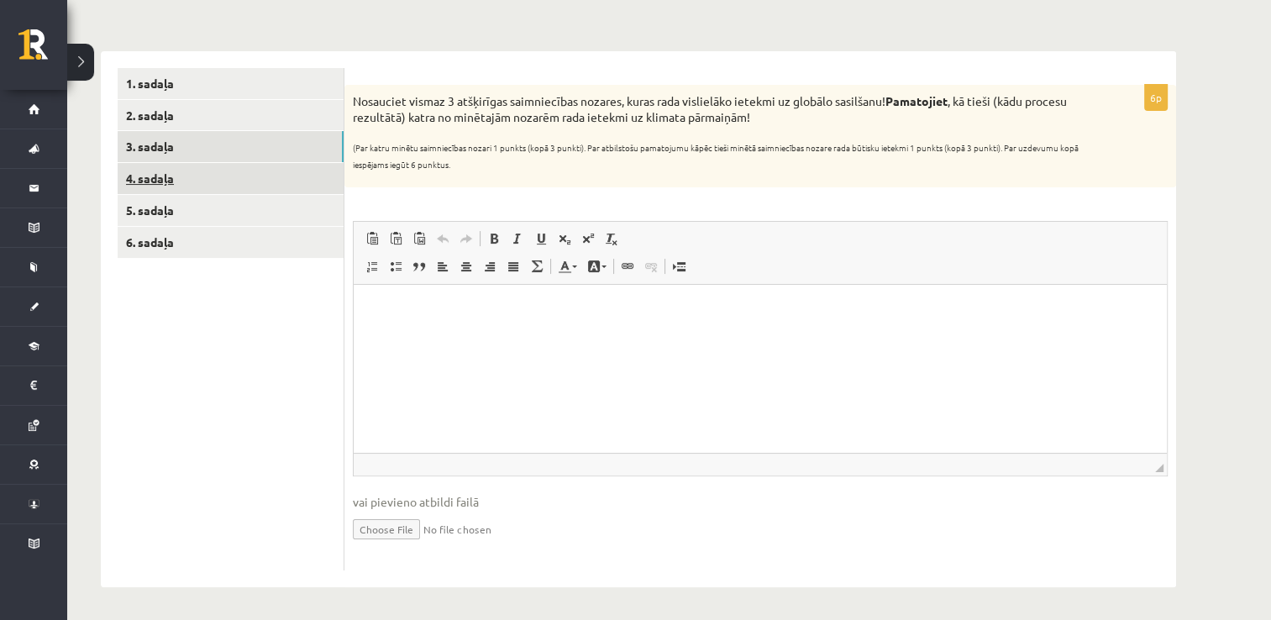
scroll to position [0, 0]
click at [236, 351] on ul "1. sadaļa 2. sadaļa 3. sadaļa 4. sadaļa 5. sadaļa 6. sadaļa" at bounding box center [231, 319] width 227 height 502
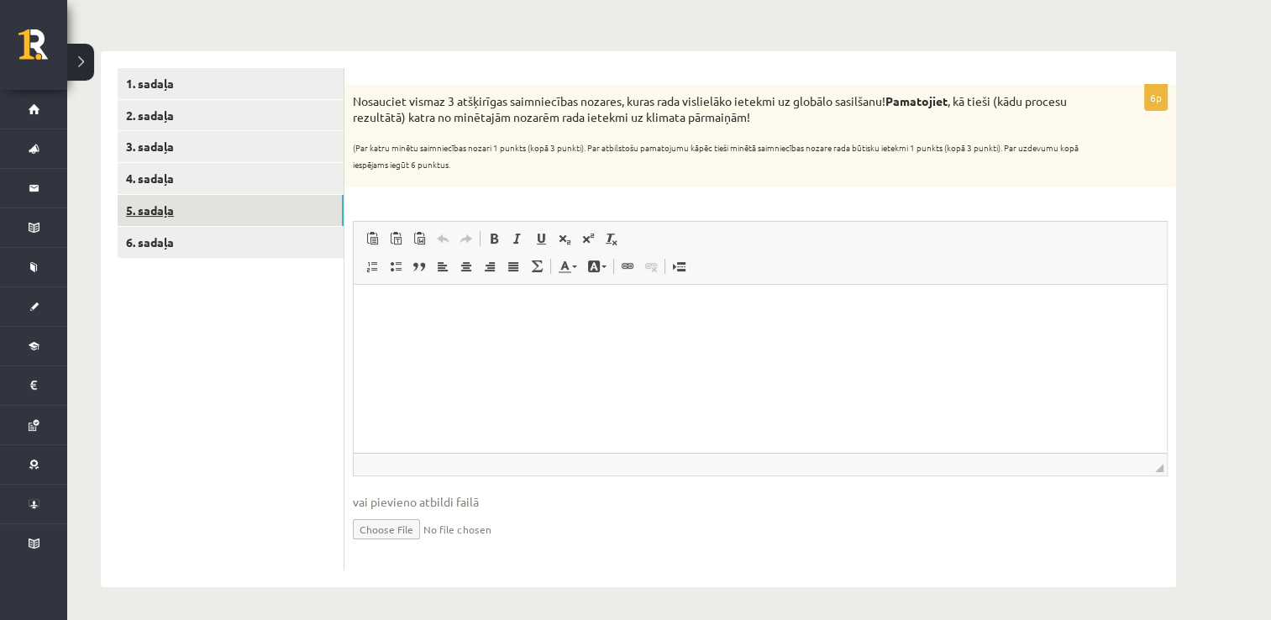
click at [242, 207] on link "5. sadaļa" at bounding box center [231, 210] width 226 height 31
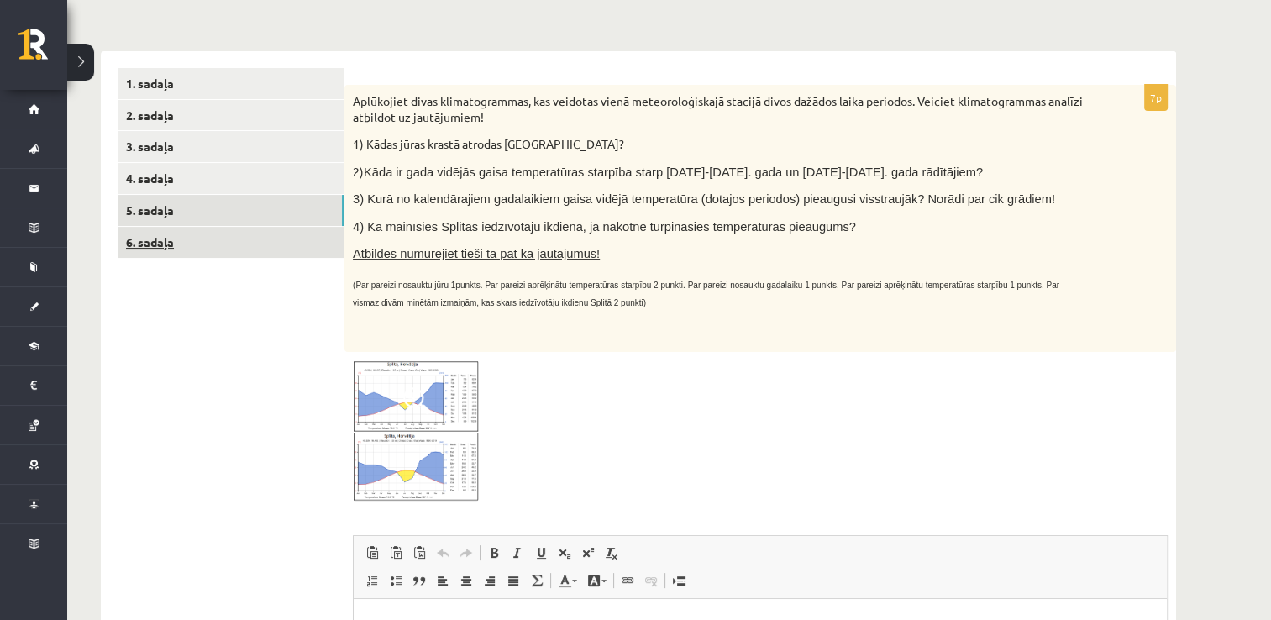
click at [226, 240] on link "6. sadaļa" at bounding box center [231, 242] width 226 height 31
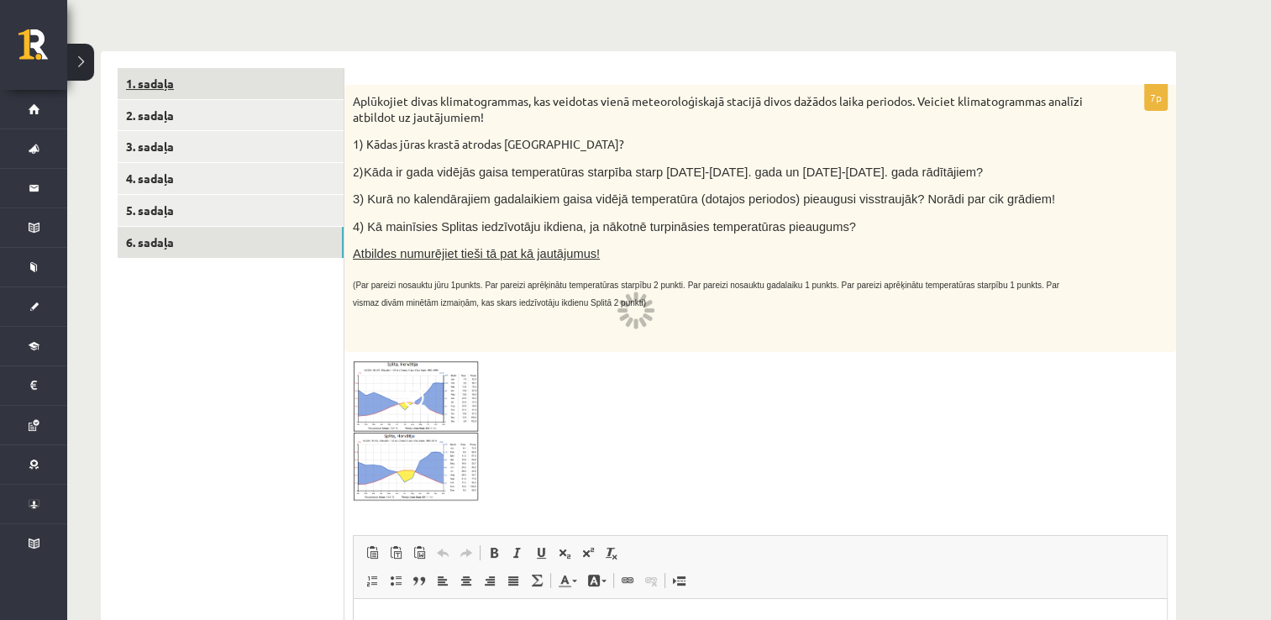
click at [252, 82] on link "1. sadaļa" at bounding box center [231, 83] width 226 height 31
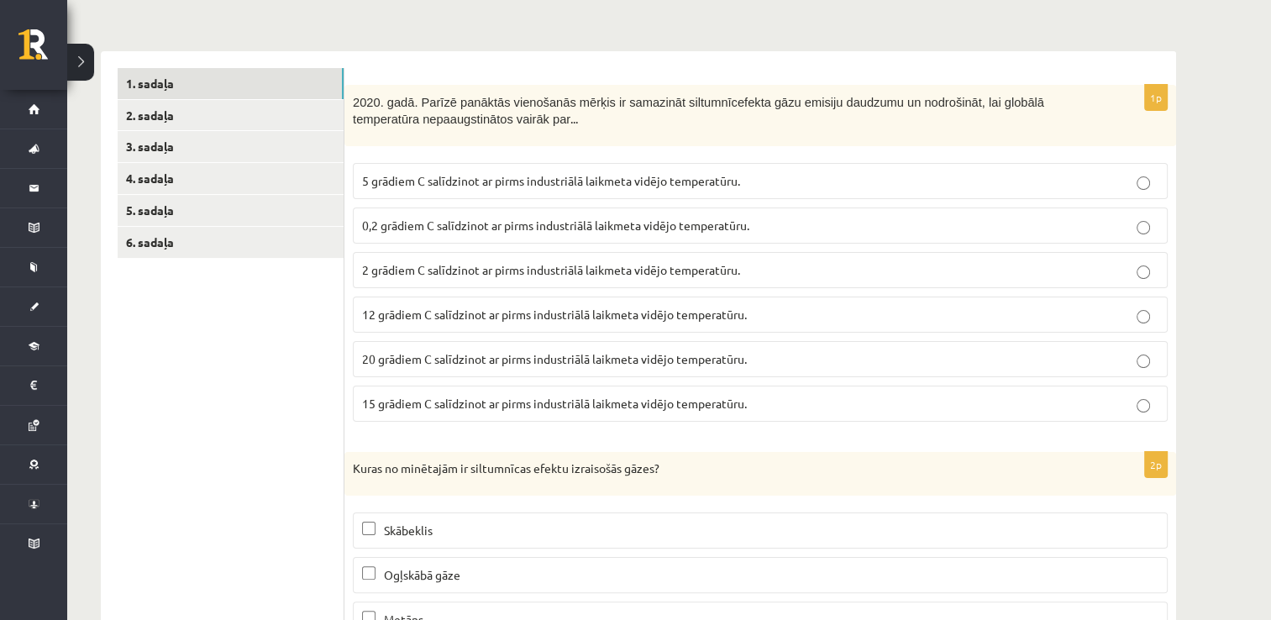
click at [544, 262] on span "2 grādiem C salīdzinot ar pirms industriālā laikmeta vidējo temperatūru." at bounding box center [551, 269] width 378 height 15
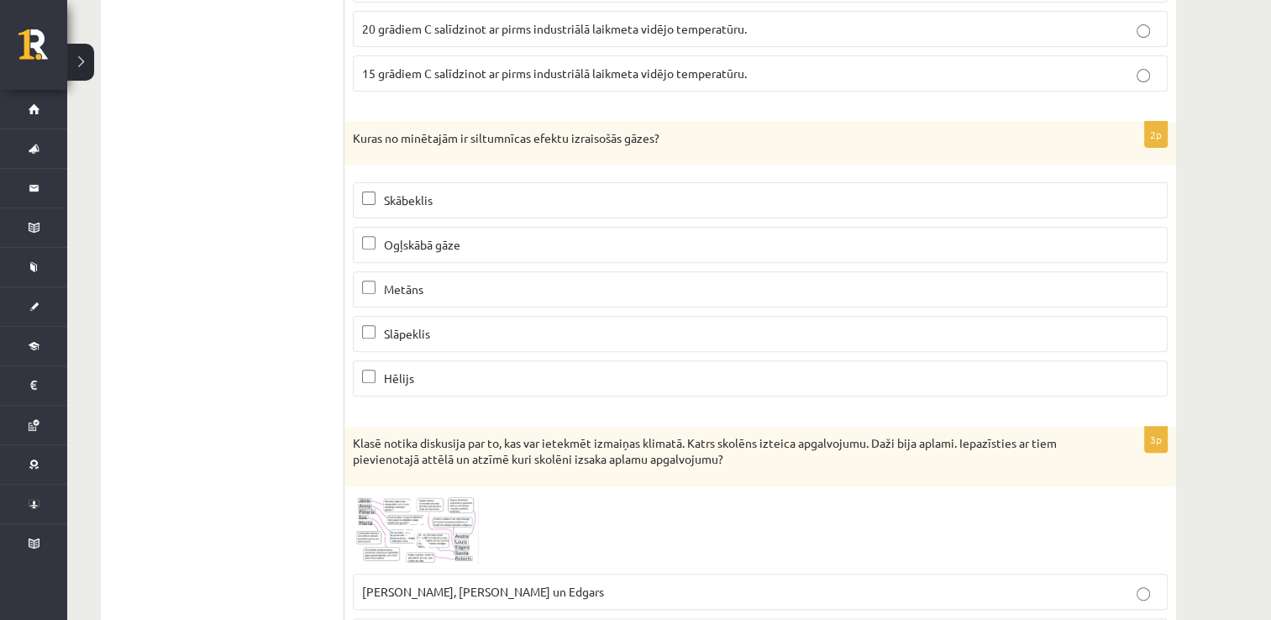
scroll to position [569, 0]
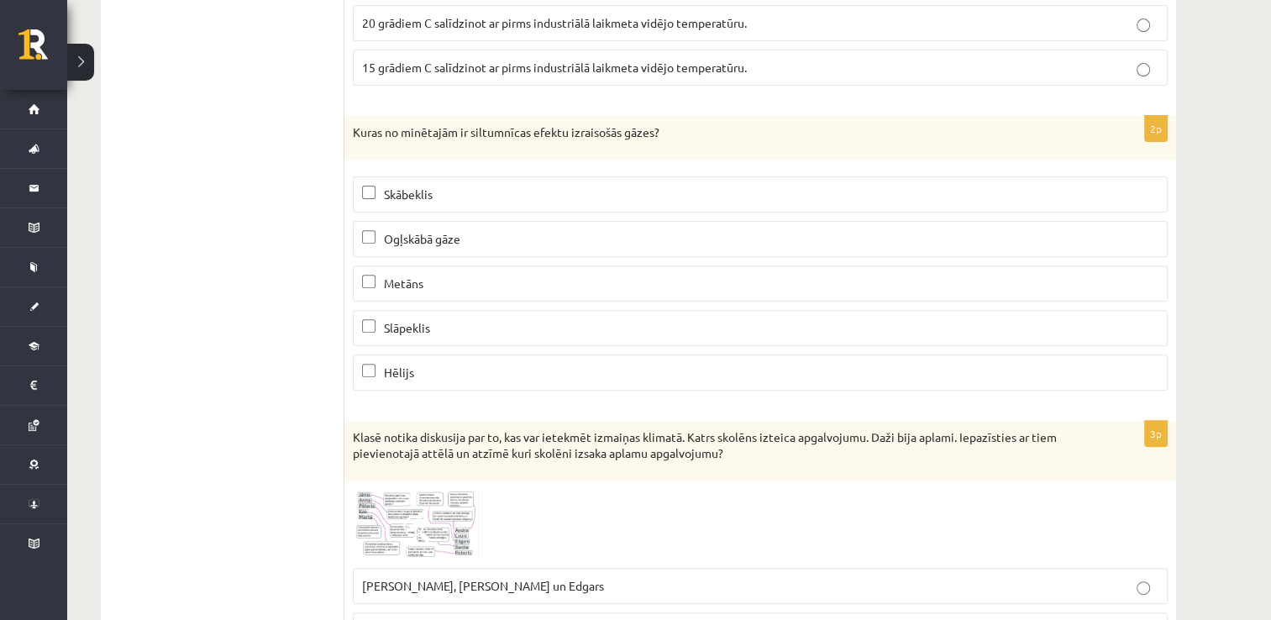
click at [450, 233] on span "Ogļskābā gāze" at bounding box center [422, 238] width 76 height 15
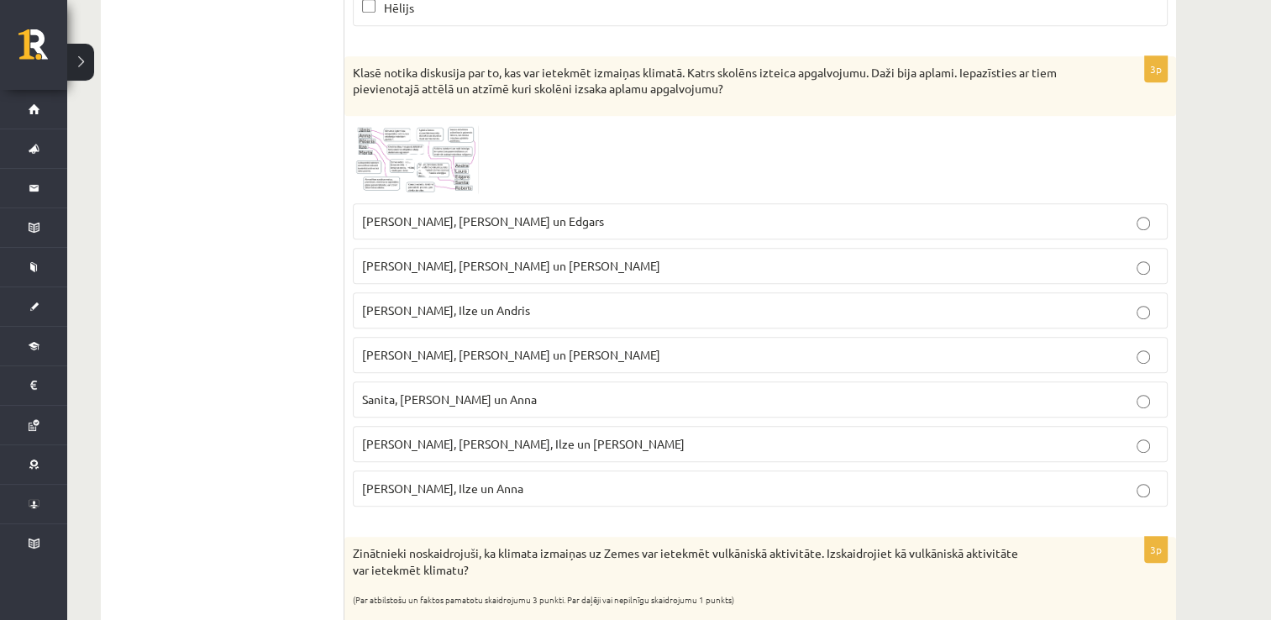
scroll to position [905, 0]
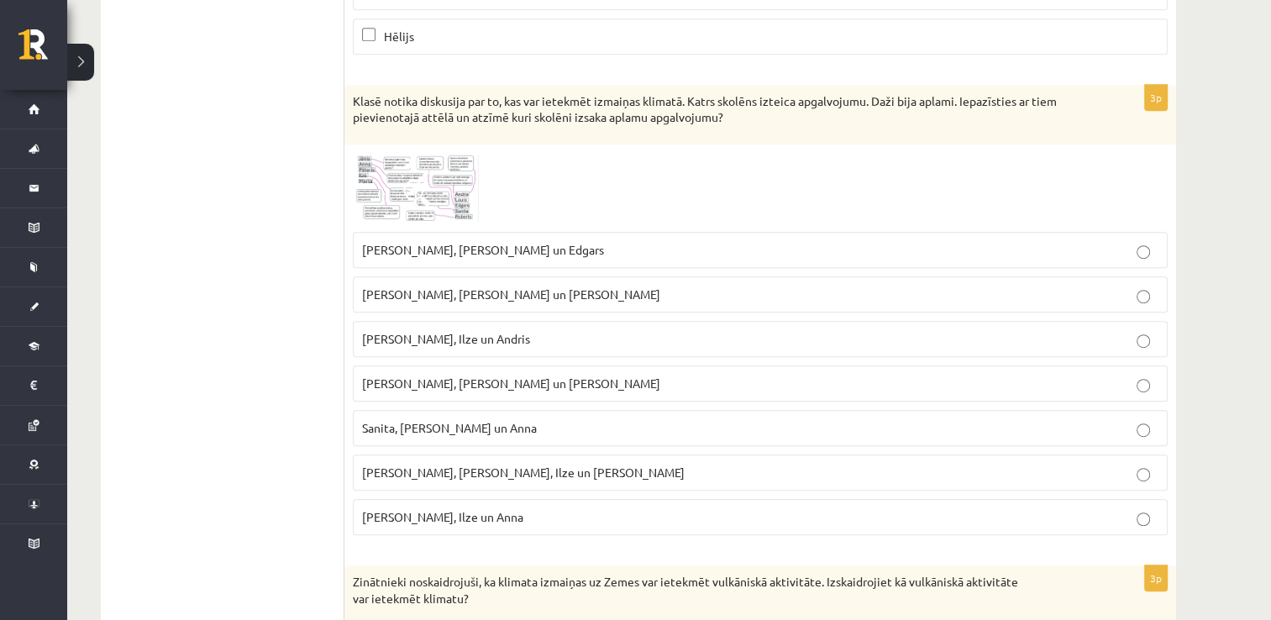
click at [447, 186] on img at bounding box center [416, 188] width 126 height 71
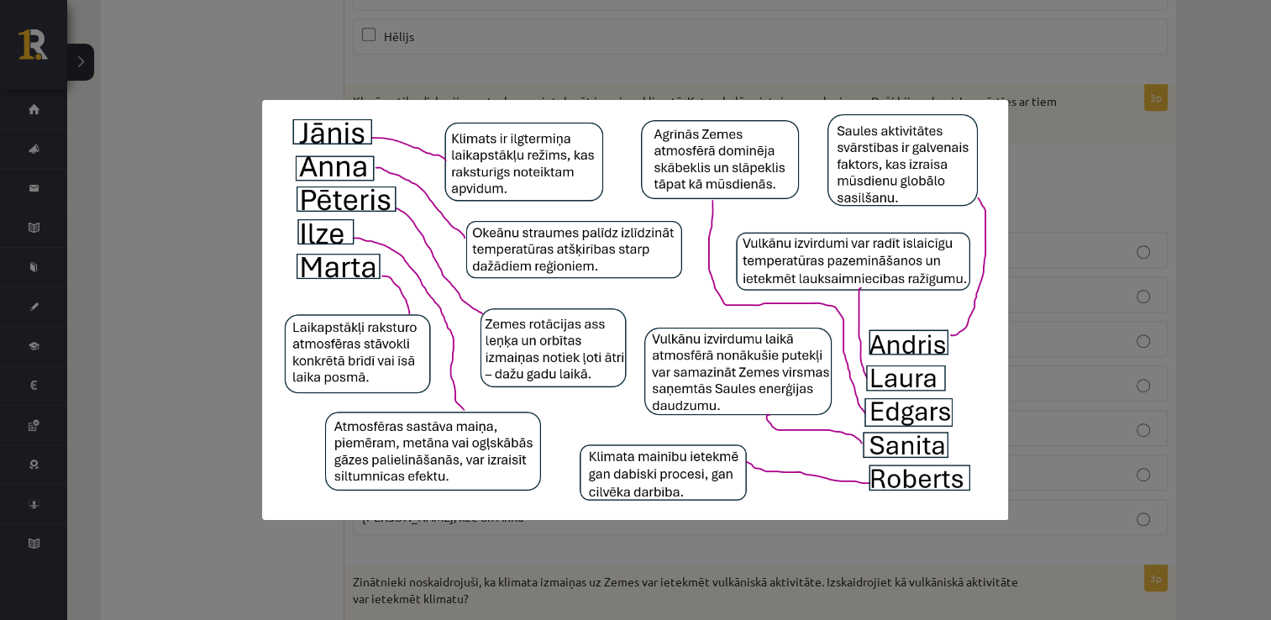
click at [1161, 96] on div at bounding box center [635, 310] width 1271 height 620
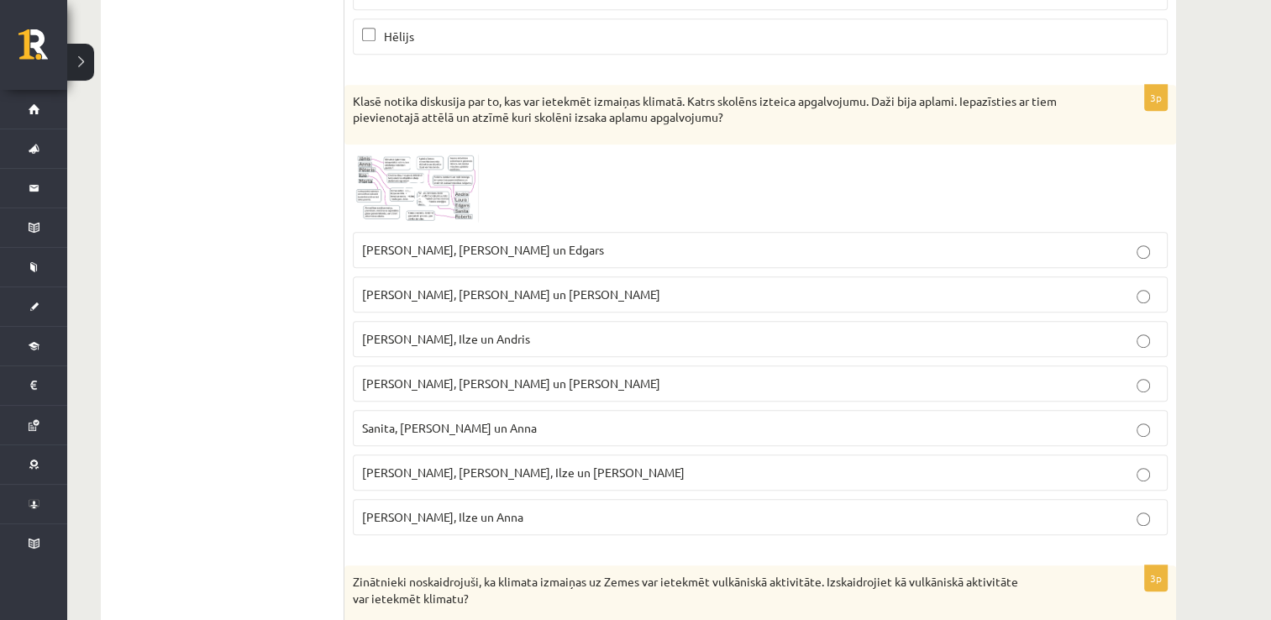
click at [488, 375] on p "Laura, Anna un Jānis" at bounding box center [760, 384] width 796 height 18
click at [546, 354] on fieldset "Pēteris, Andris un Edgars Sanita, Laura un Pēteris Roberts, Ilze un Andris Laur…" at bounding box center [760, 381] width 815 height 317
click at [562, 335] on p "Roberts, Ilze un Andris" at bounding box center [760, 339] width 796 height 18
click at [533, 241] on p "Pēteris, Andris un Edgars" at bounding box center [760, 250] width 796 height 18
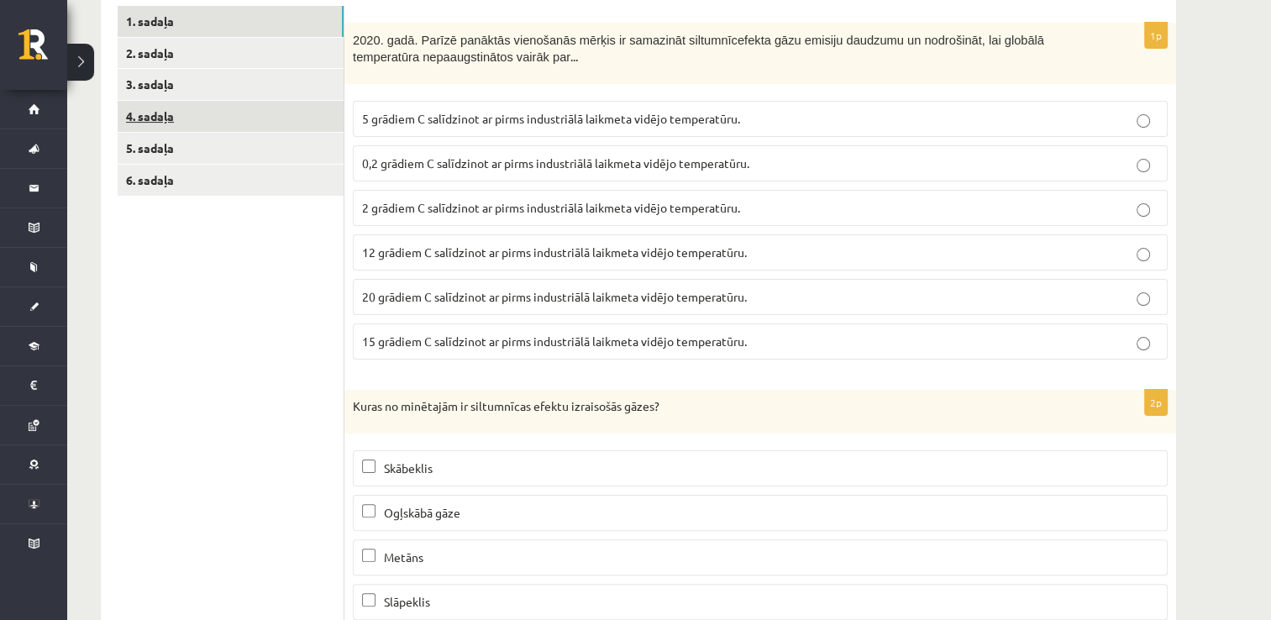
scroll to position [104, 0]
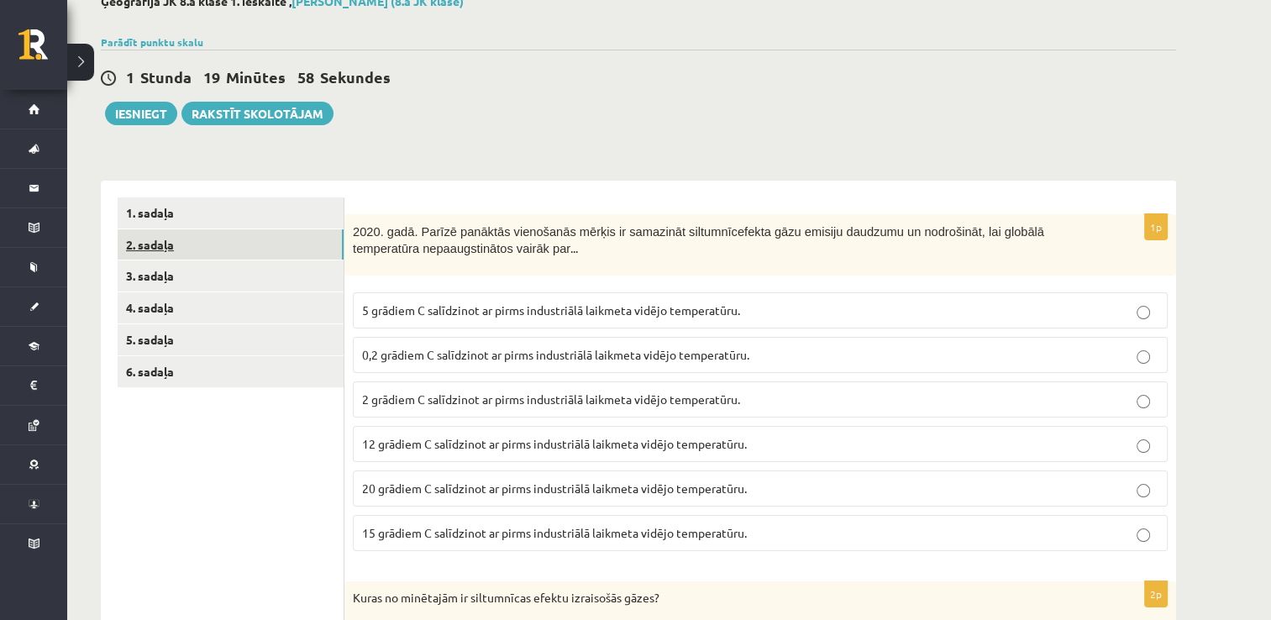
click at [280, 241] on link "2. sadaļa" at bounding box center [231, 244] width 226 height 31
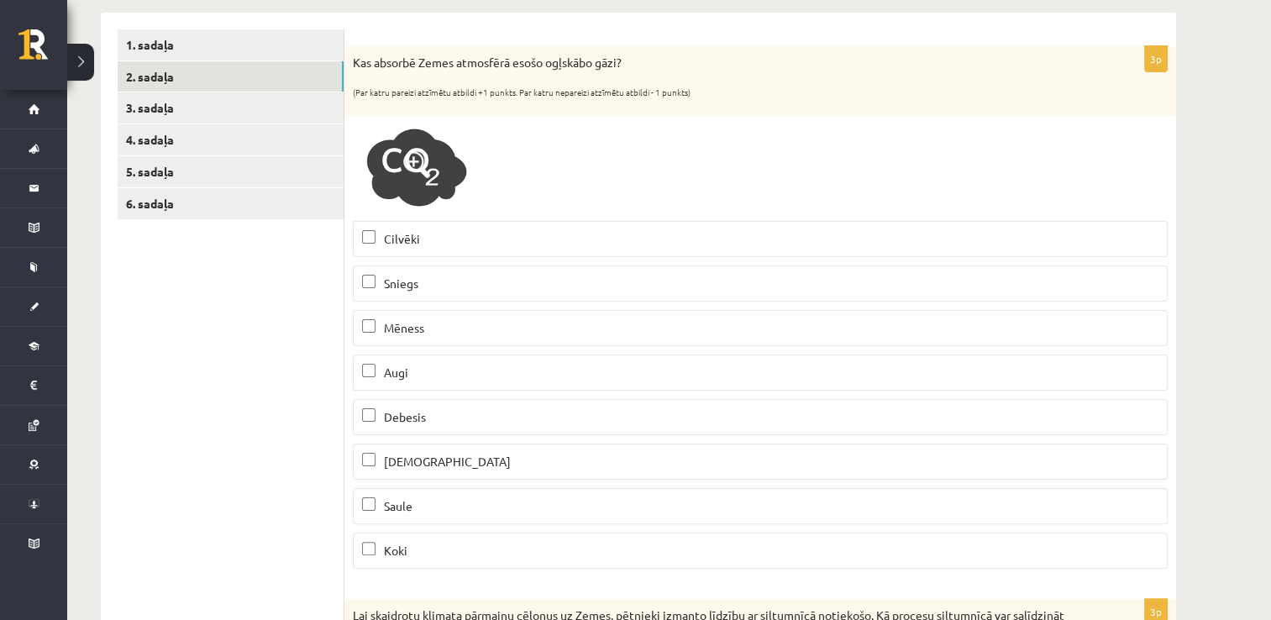
scroll to position [0, 0]
click at [490, 371] on p "Augi" at bounding box center [760, 373] width 796 height 18
click at [453, 465] on p "Jūra" at bounding box center [760, 462] width 796 height 18
drag, startPoint x: 437, startPoint y: 546, endPoint x: 424, endPoint y: 505, distance: 43.0
click at [437, 543] on p "Koki" at bounding box center [760, 551] width 796 height 18
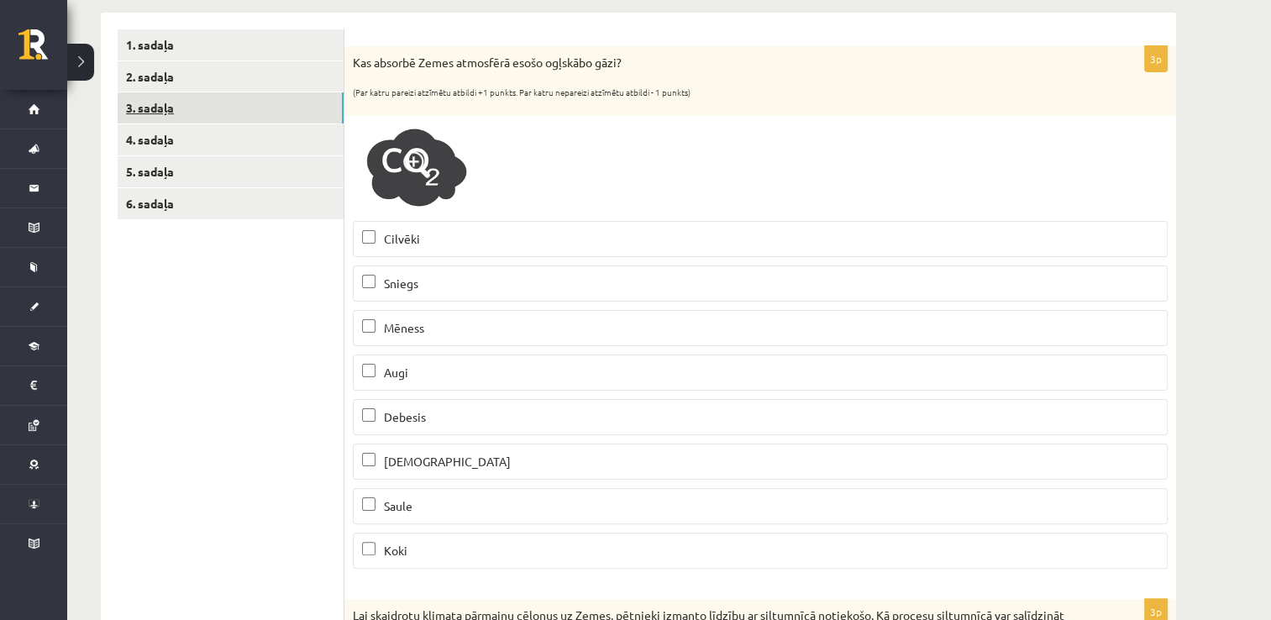
click at [280, 102] on link "3. sadaļa" at bounding box center [231, 107] width 226 height 31
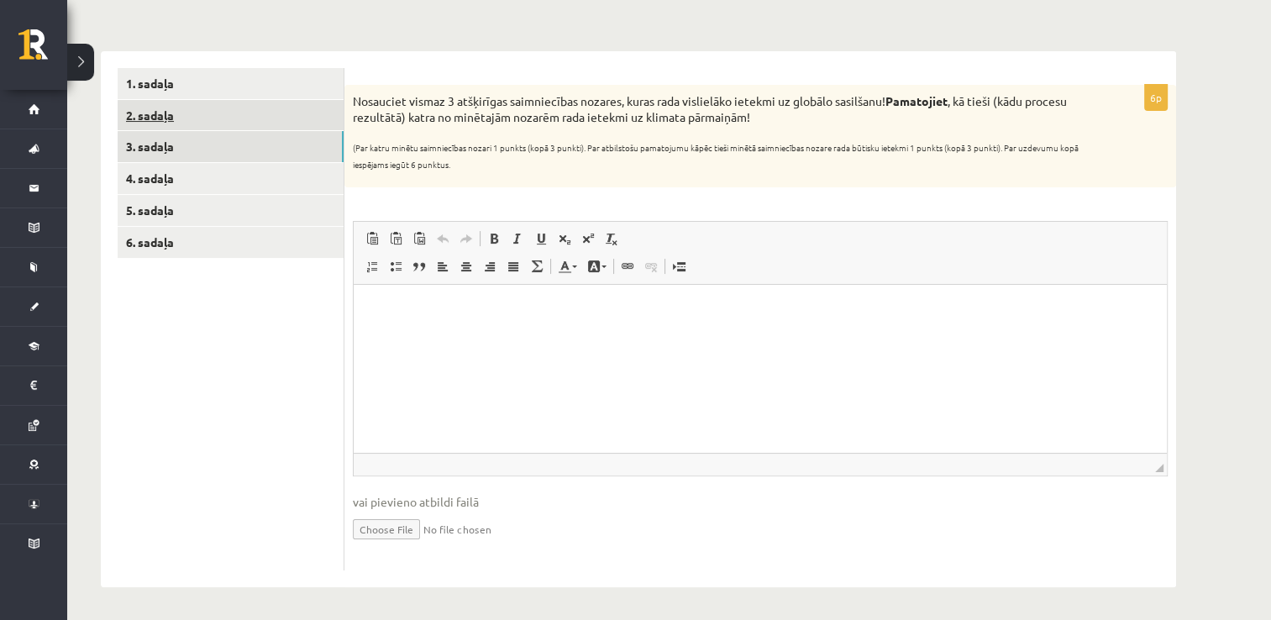
click at [279, 120] on link "2. sadaļa" at bounding box center [231, 115] width 226 height 31
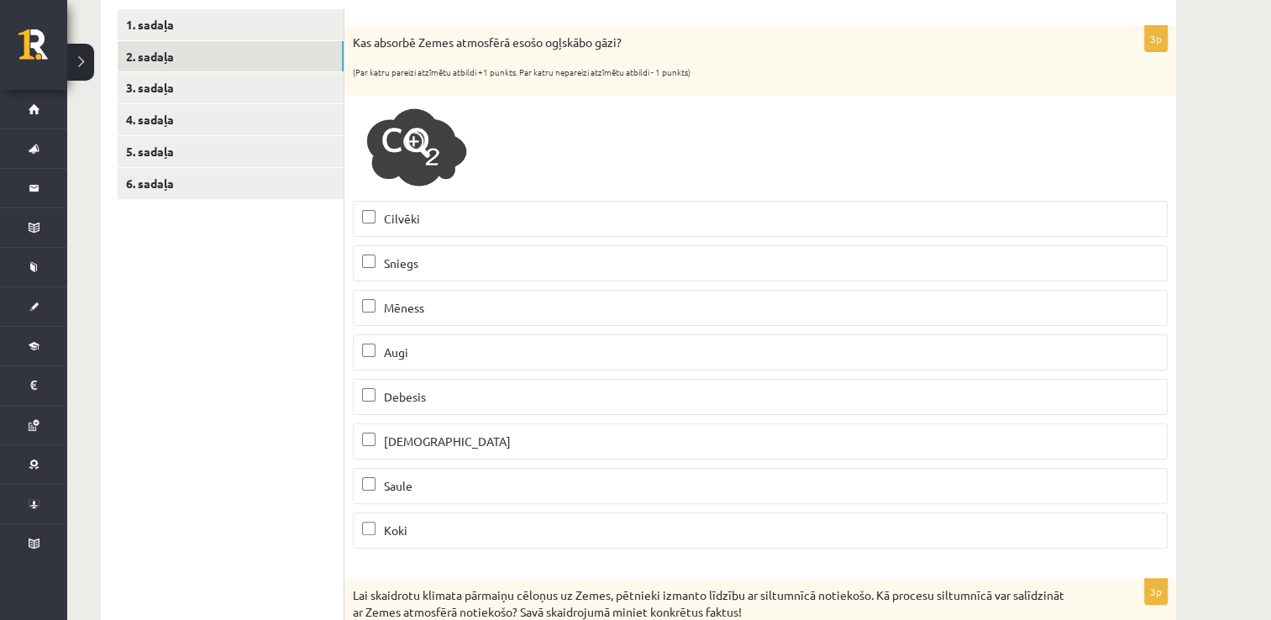
scroll to position [254, 0]
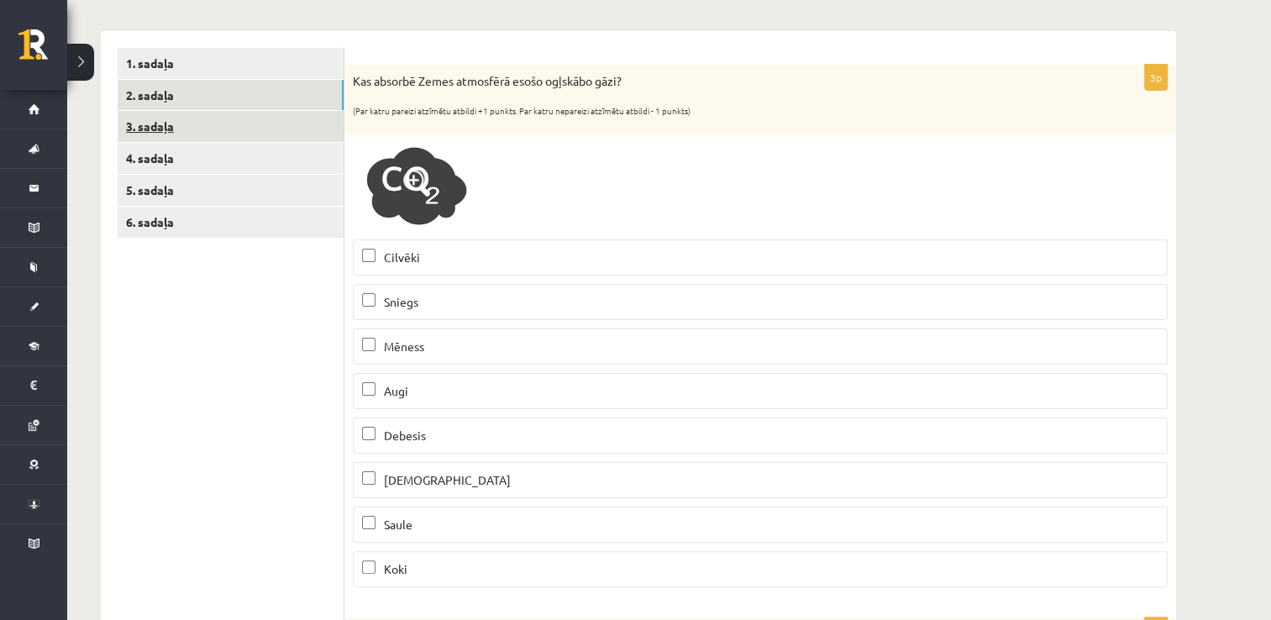
click at [264, 124] on link "3. sadaļa" at bounding box center [231, 126] width 226 height 31
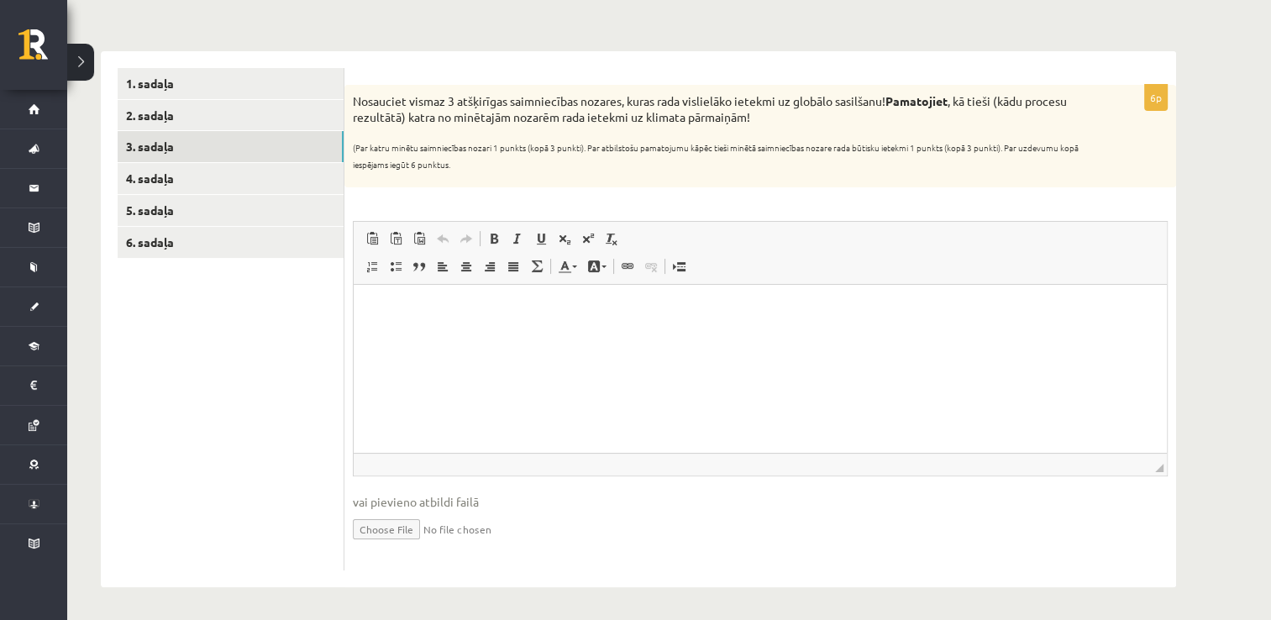
scroll to position [0, 0]
click at [380, 329] on html at bounding box center [760, 310] width 813 height 51
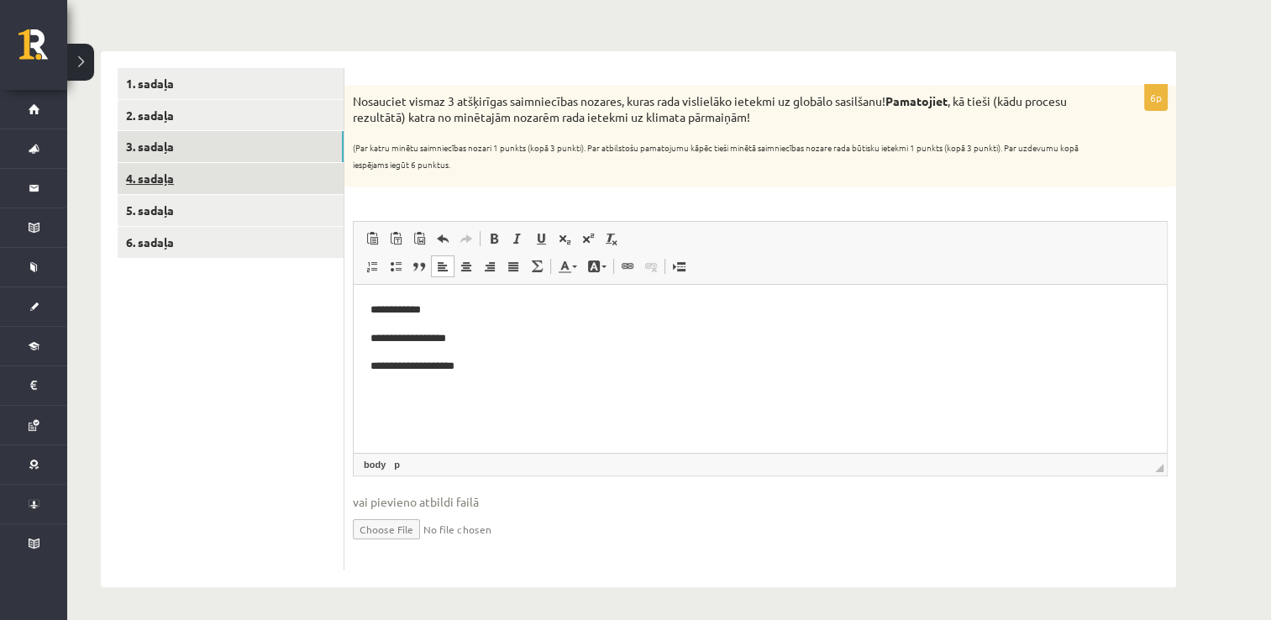
click at [216, 180] on link "4. sadaļa" at bounding box center [231, 178] width 226 height 31
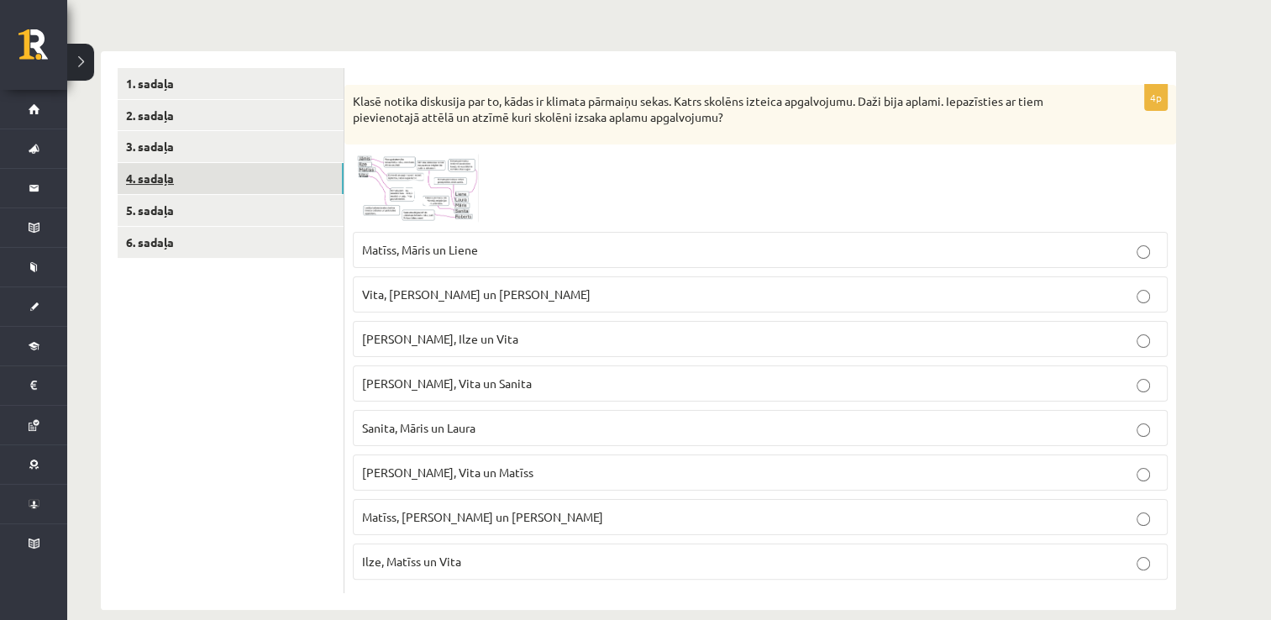
scroll to position [233, 0]
click at [447, 190] on img at bounding box center [416, 188] width 126 height 71
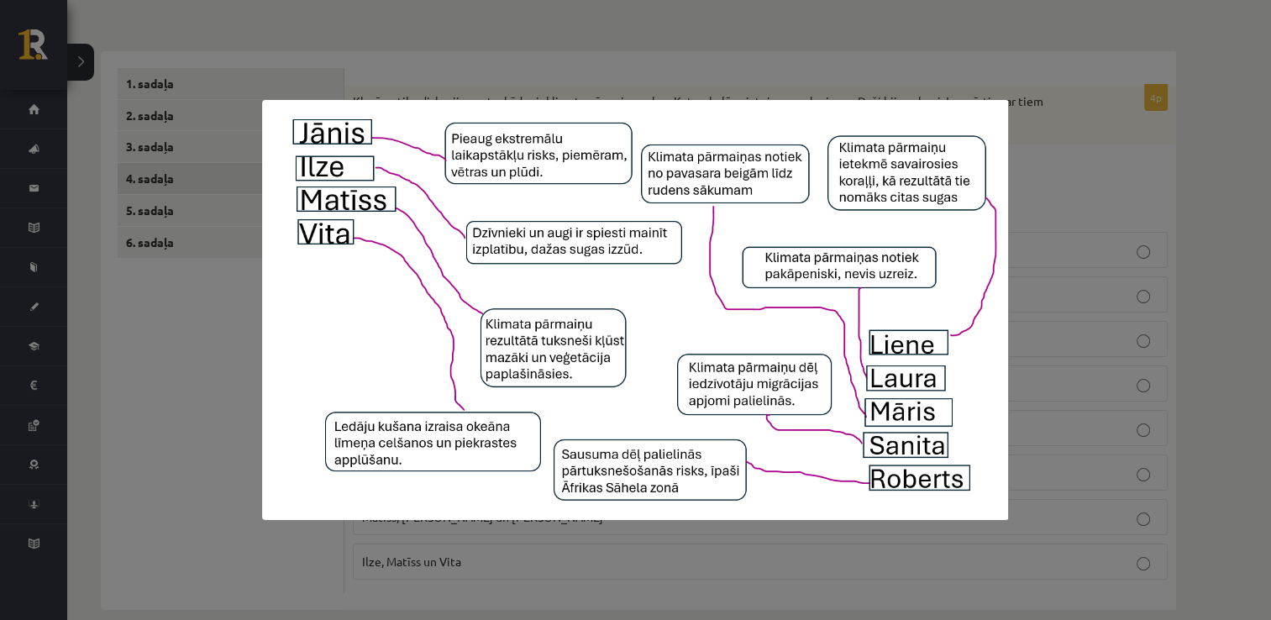
click at [1146, 137] on div at bounding box center [635, 310] width 1271 height 620
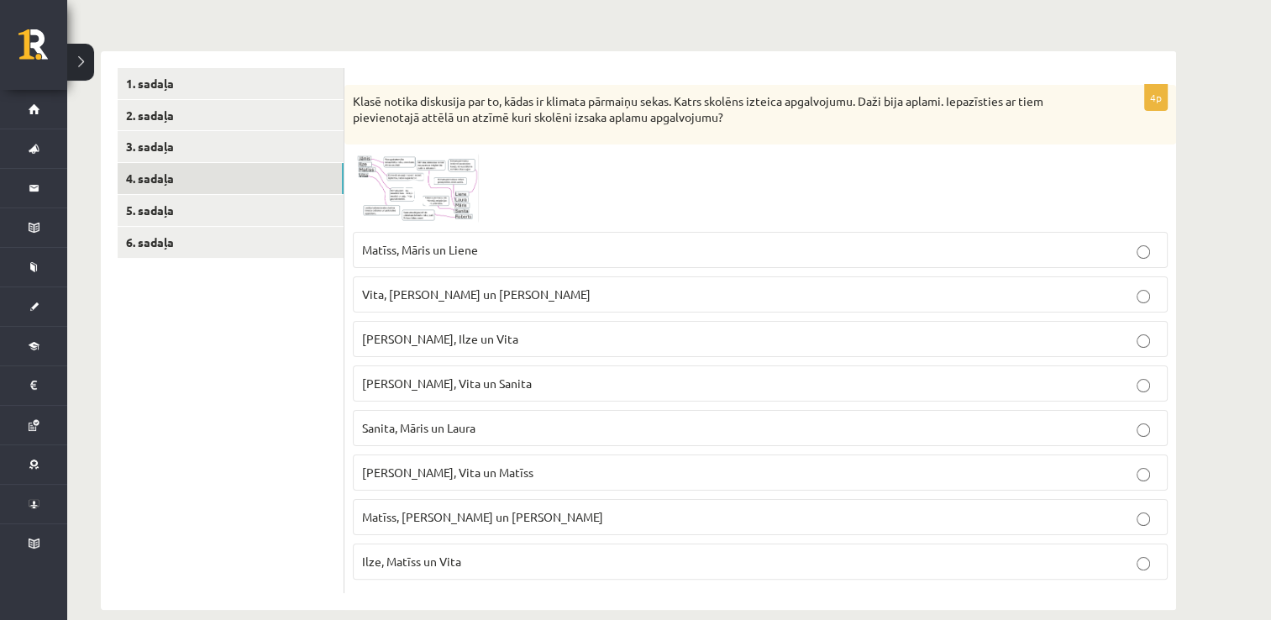
click at [451, 338] on span "Jānis, Ilze un Vita" at bounding box center [440, 338] width 156 height 15
click at [443, 564] on span "Ilze, Matīss un Vita" at bounding box center [411, 560] width 99 height 15
click at [415, 333] on span "Jānis, Ilze un Vita" at bounding box center [440, 338] width 156 height 15
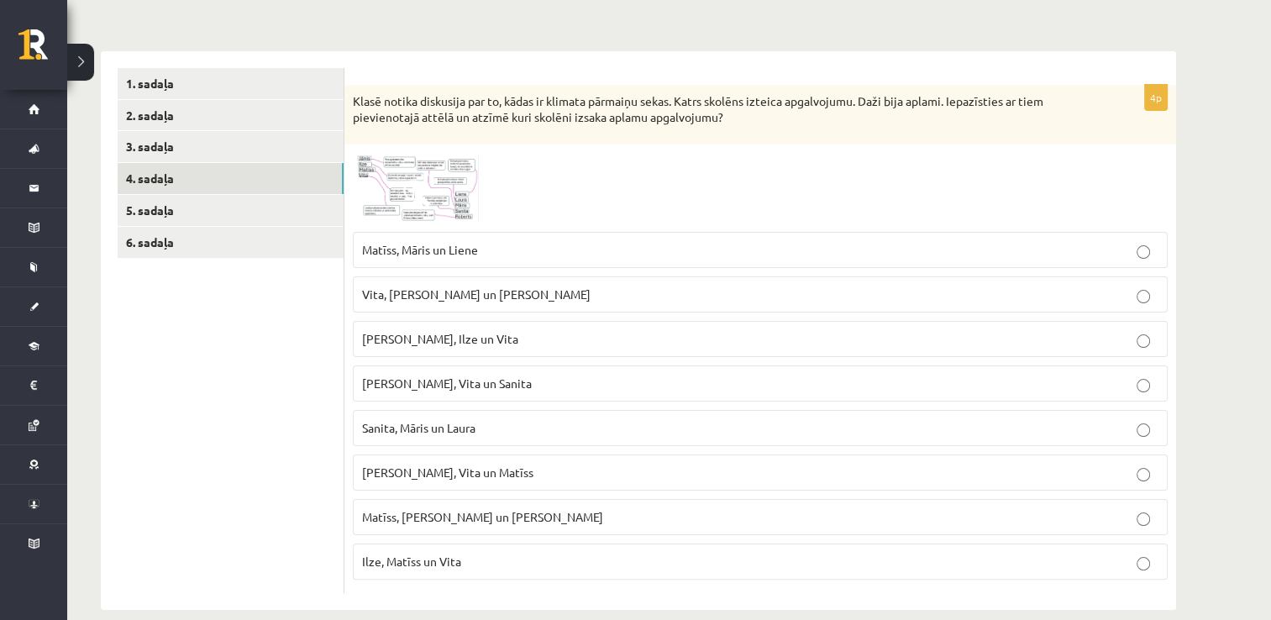
drag, startPoint x: 415, startPoint y: 333, endPoint x: 341, endPoint y: 372, distance: 83.4
click at [341, 372] on ul "1. sadaļa 2. sadaļa 3. sadaļa 4. sadaļa 5. sadaļa 6. sadaļa" at bounding box center [231, 331] width 227 height 526
click at [295, 214] on link "5. sadaļa" at bounding box center [231, 210] width 226 height 31
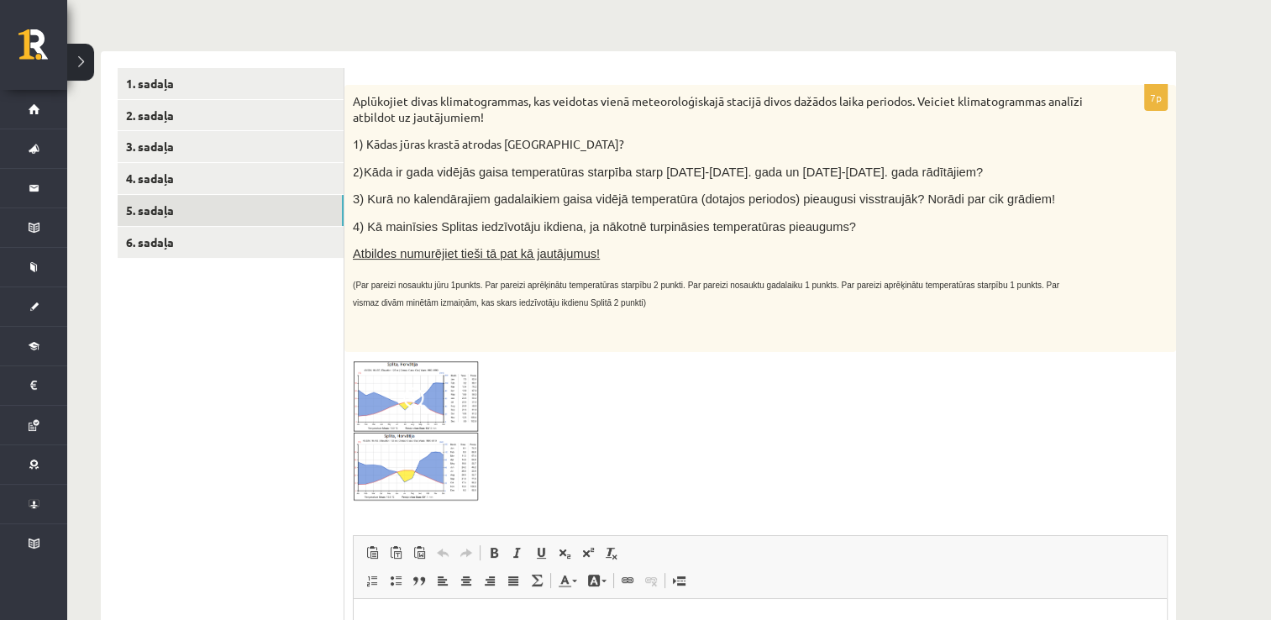
click at [417, 422] on img at bounding box center [416, 430] width 126 height 141
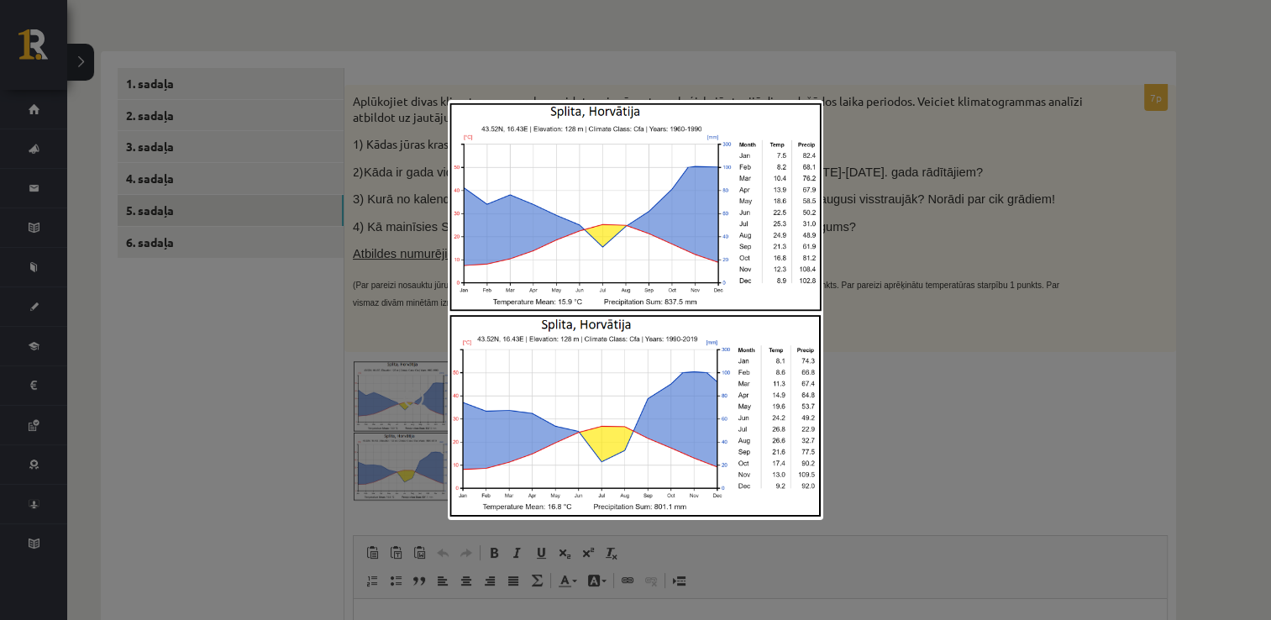
click at [265, 356] on div at bounding box center [635, 310] width 1271 height 620
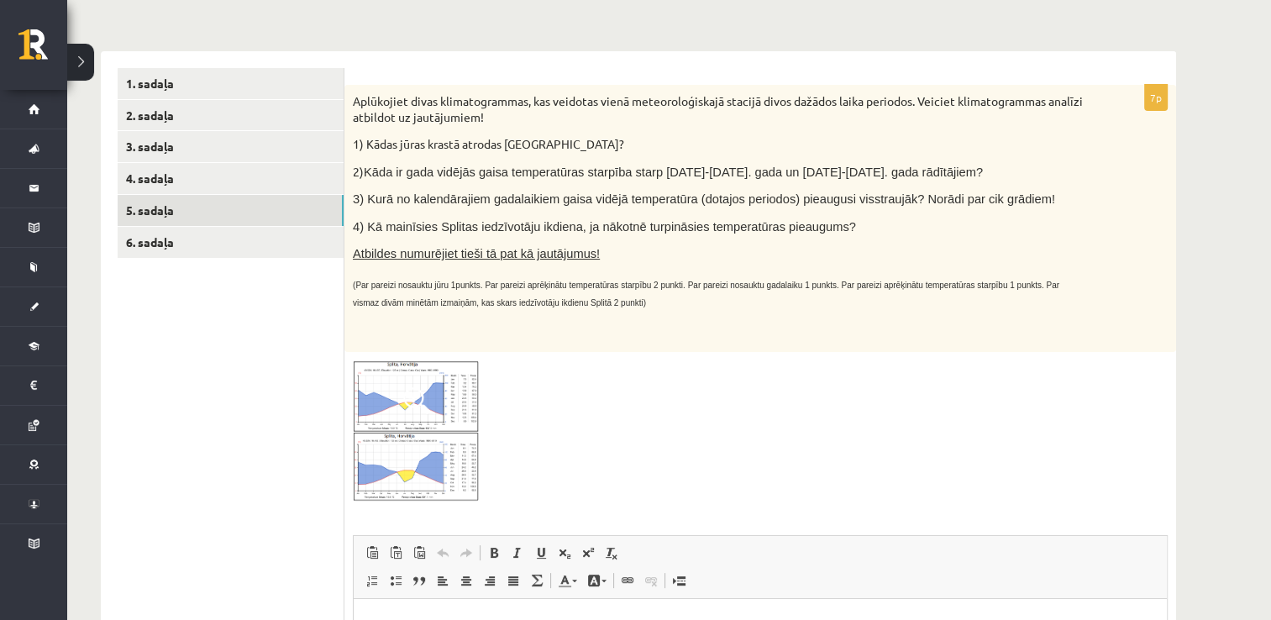
click at [407, 439] on img at bounding box center [416, 430] width 126 height 141
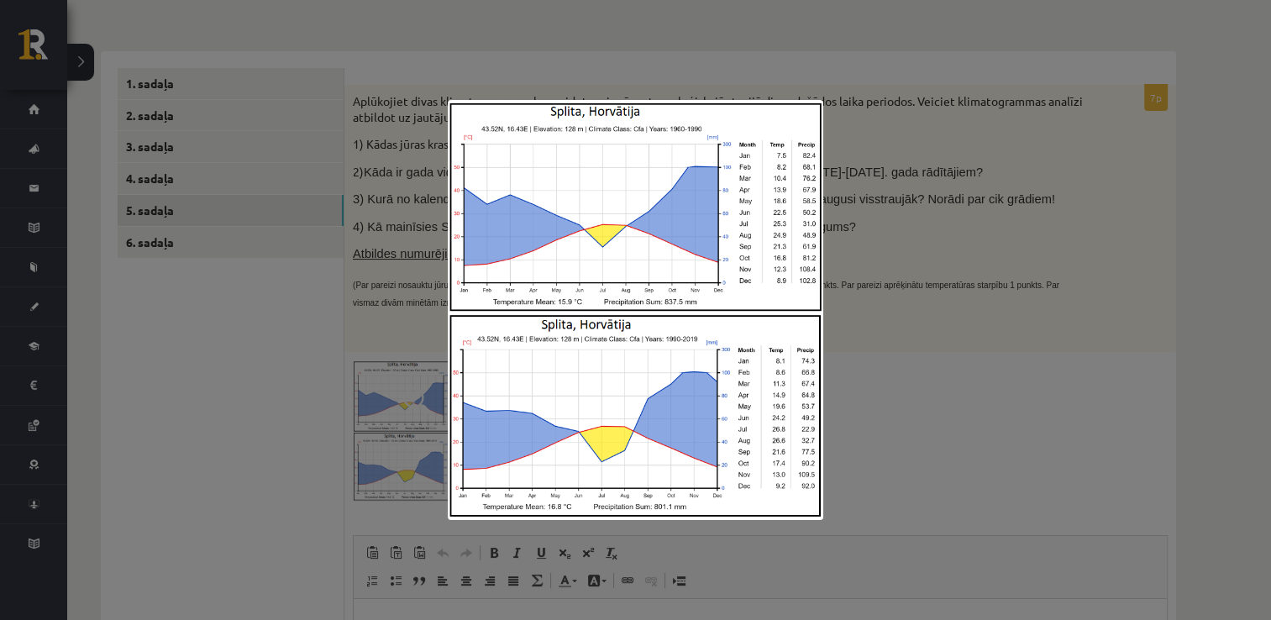
click at [1026, 239] on div at bounding box center [635, 310] width 1271 height 620
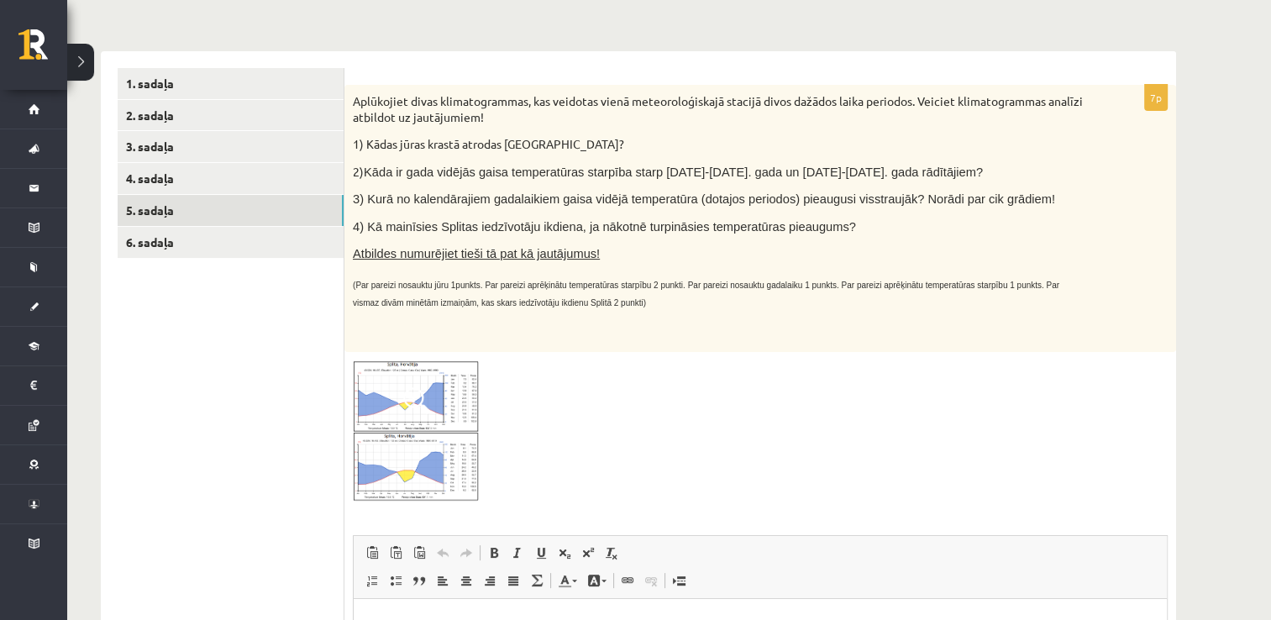
click at [399, 398] on img at bounding box center [416, 430] width 126 height 141
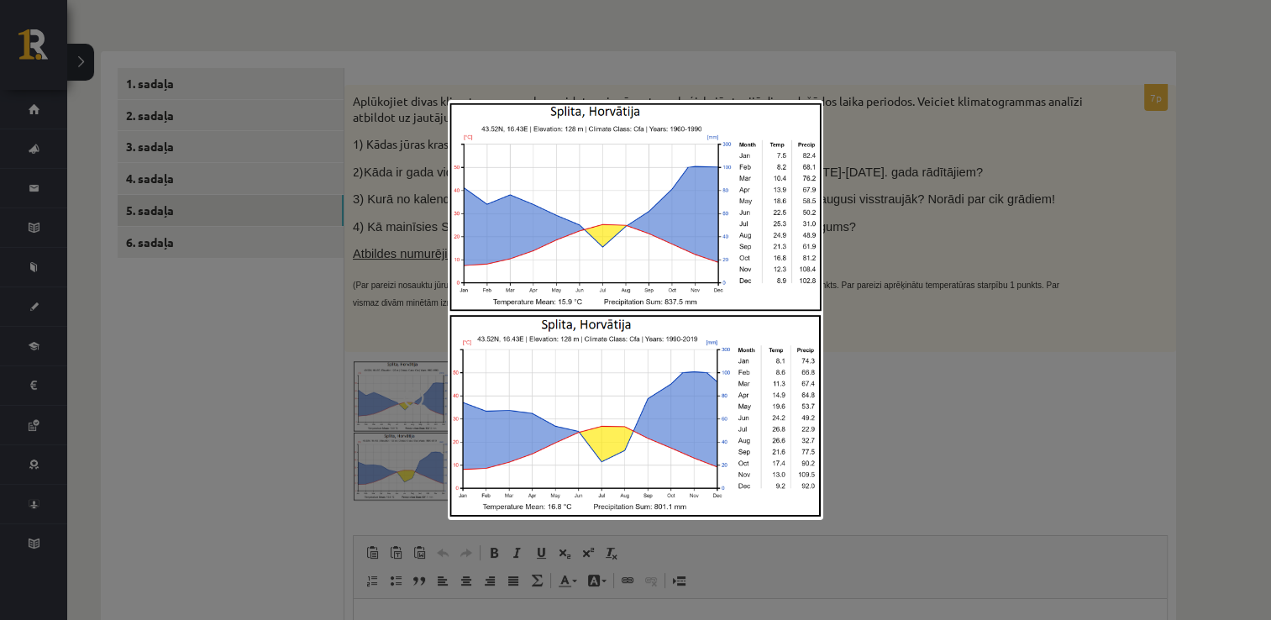
click at [431, 66] on div at bounding box center [635, 310] width 1271 height 620
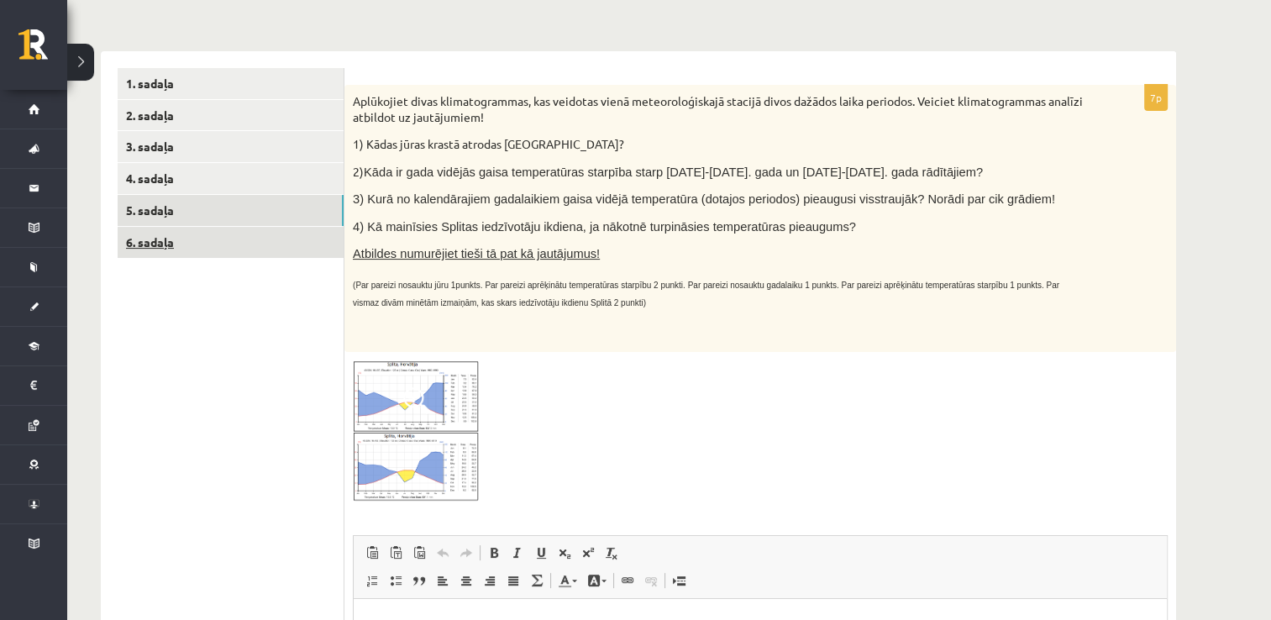
click at [317, 248] on link "6. sadaļa" at bounding box center [231, 242] width 226 height 31
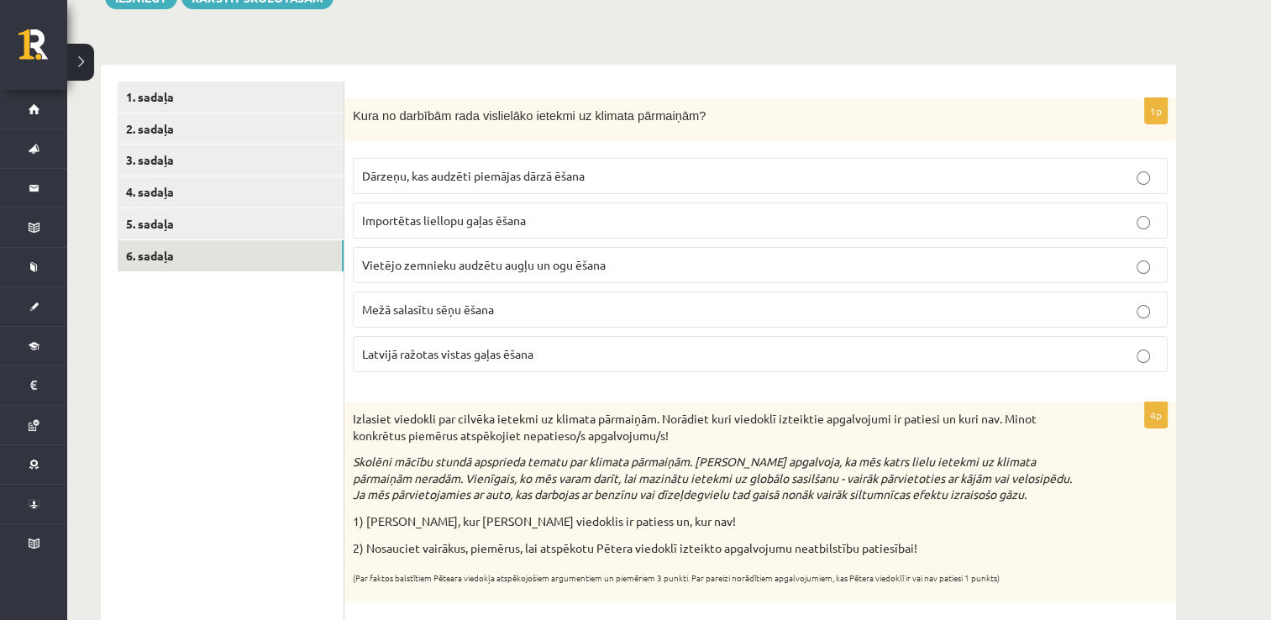
scroll to position [212, 0]
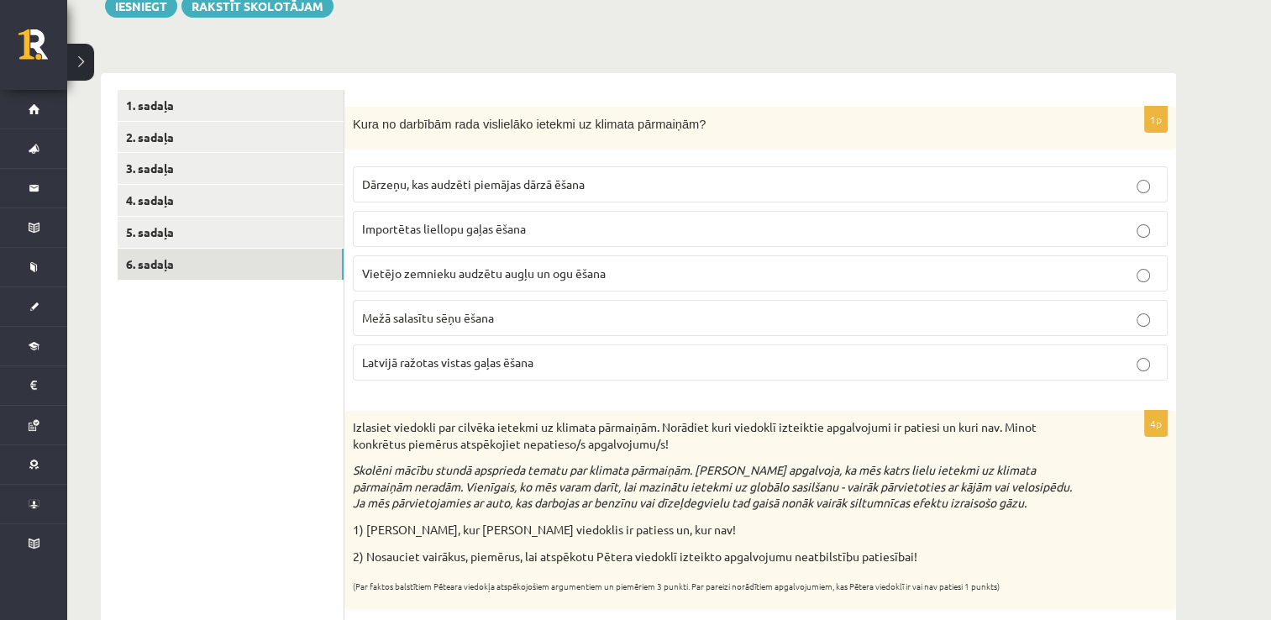
click at [506, 224] on span "Importētas liellopu gaļas ēšana" at bounding box center [444, 228] width 164 height 15
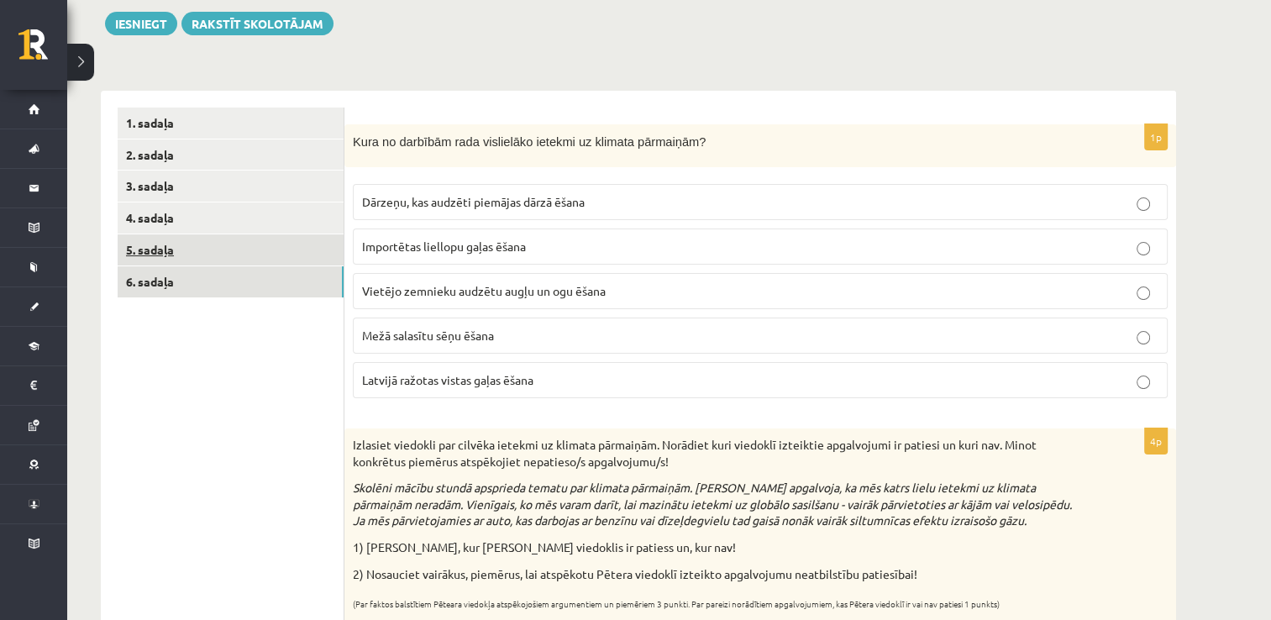
scroll to position [44, 0]
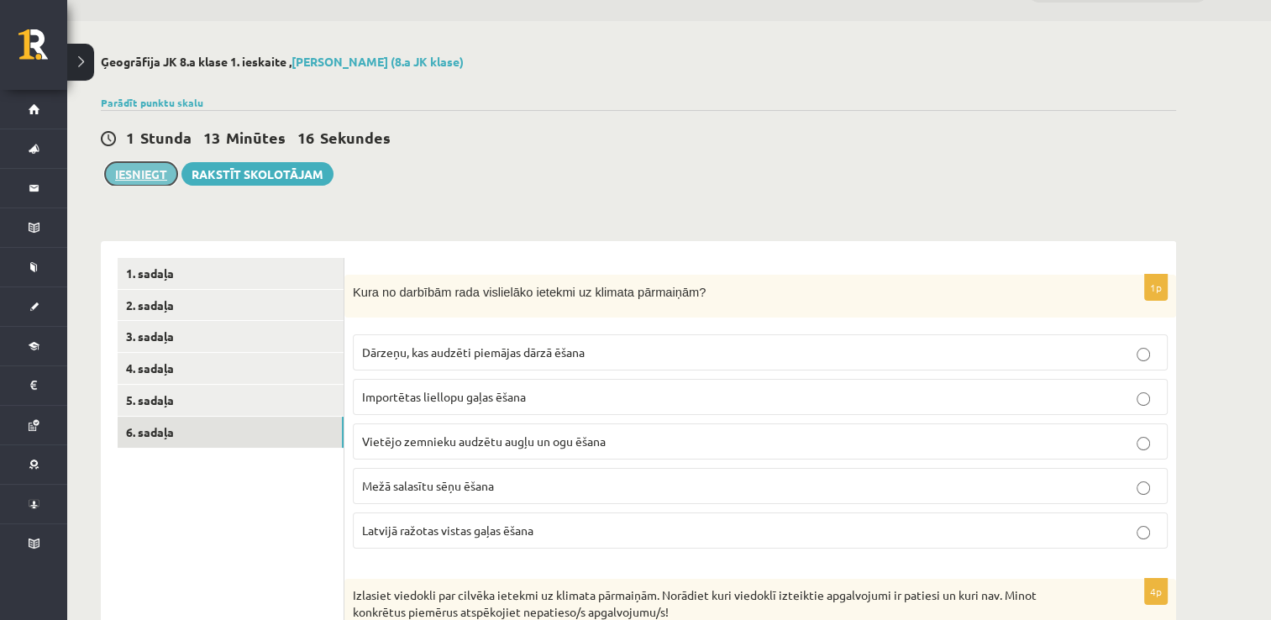
click at [135, 173] on button "Iesniegt" at bounding box center [141, 174] width 72 height 24
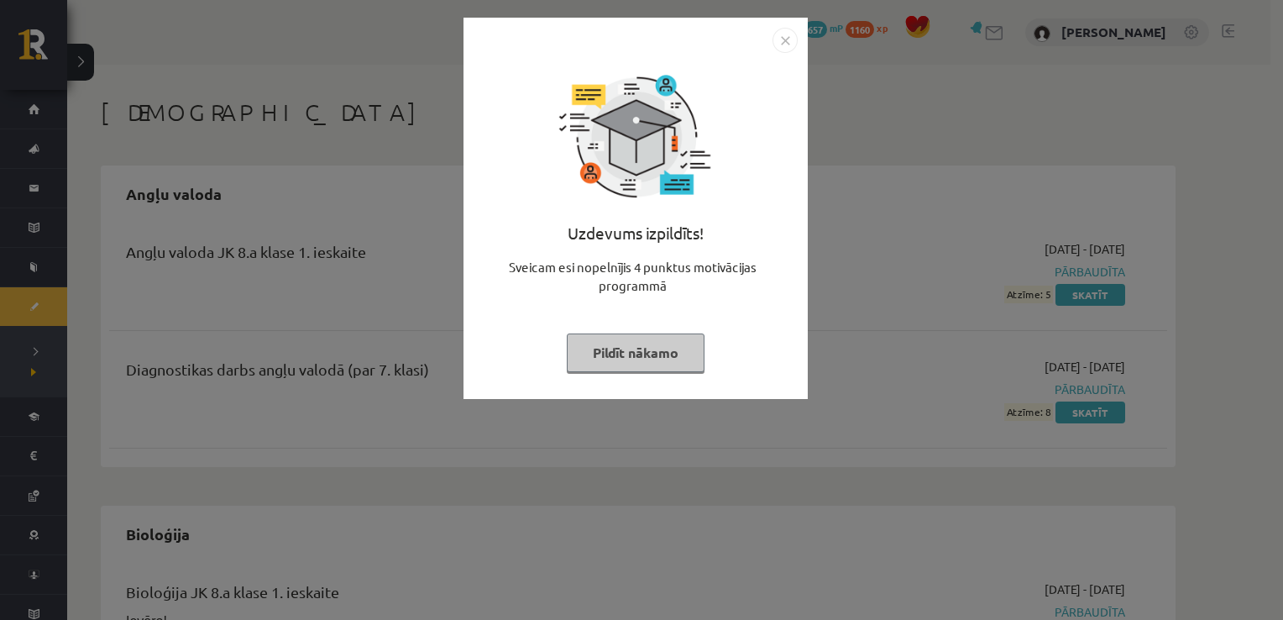
click at [679, 348] on button "Pildīt nākamo" at bounding box center [636, 352] width 138 height 39
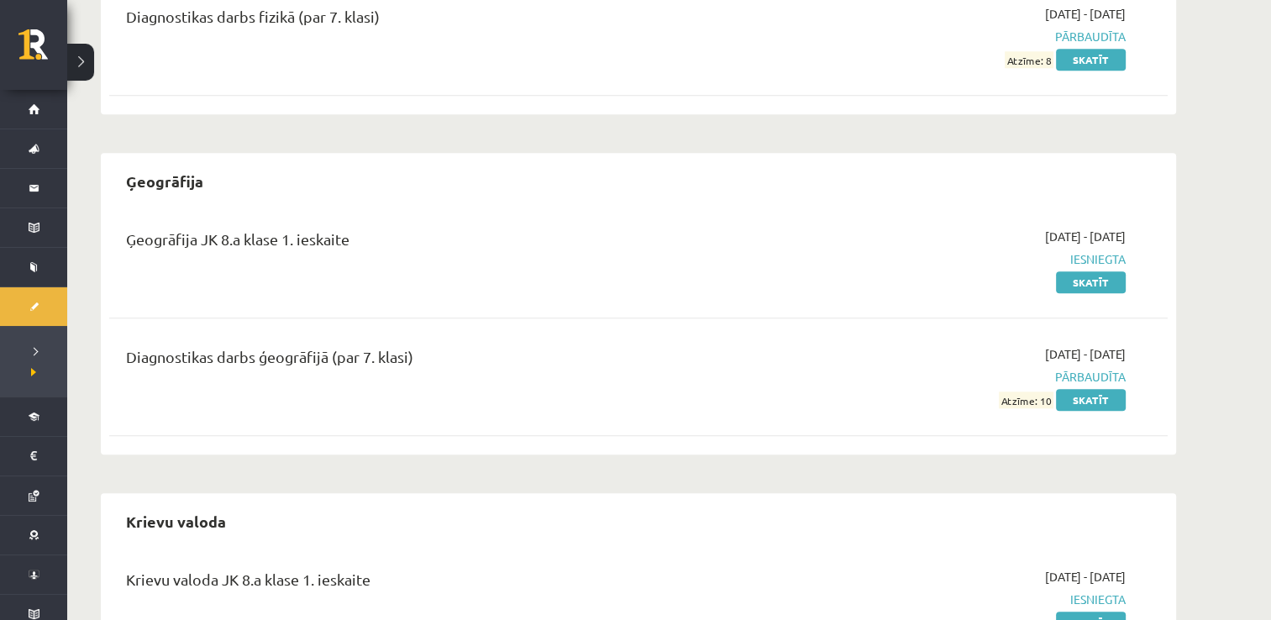
scroll to position [1680, 0]
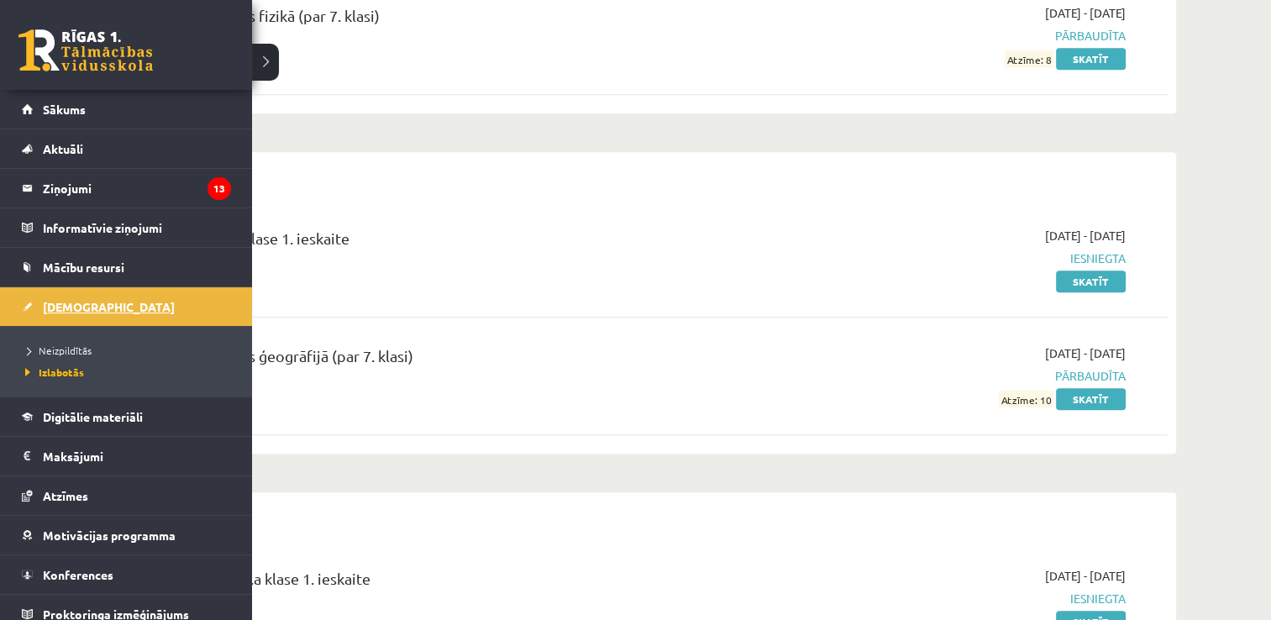
click at [119, 307] on link "[DEMOGRAPHIC_DATA]" at bounding box center [126, 306] width 209 height 39
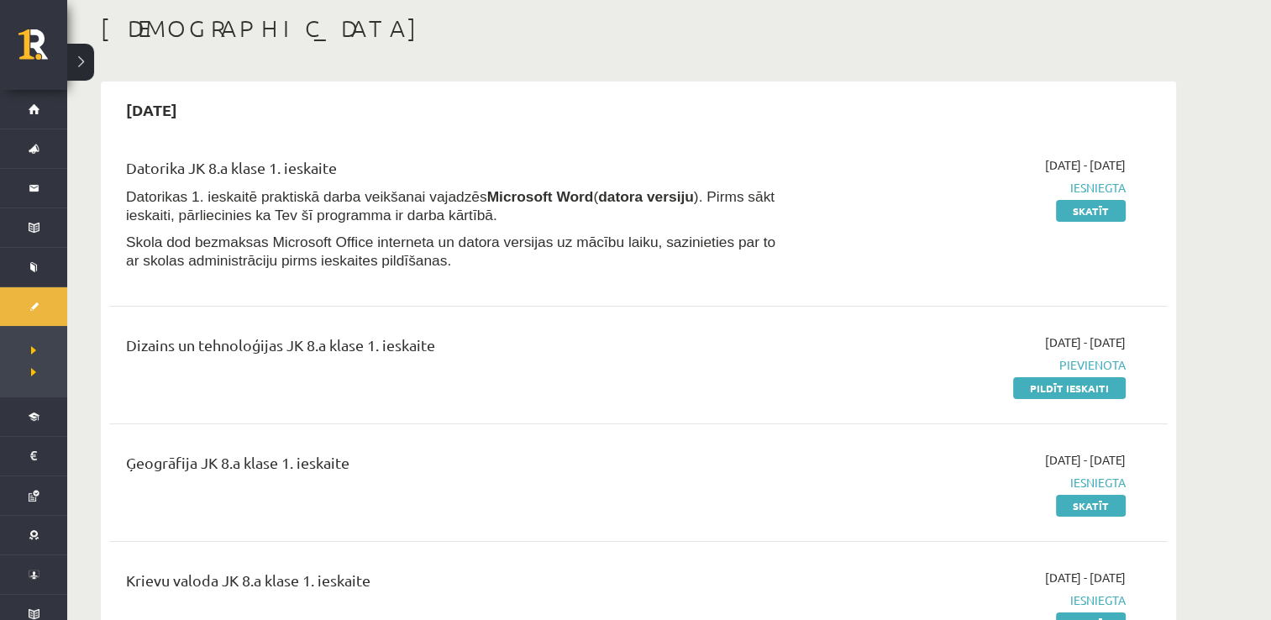
scroll to position [168, 0]
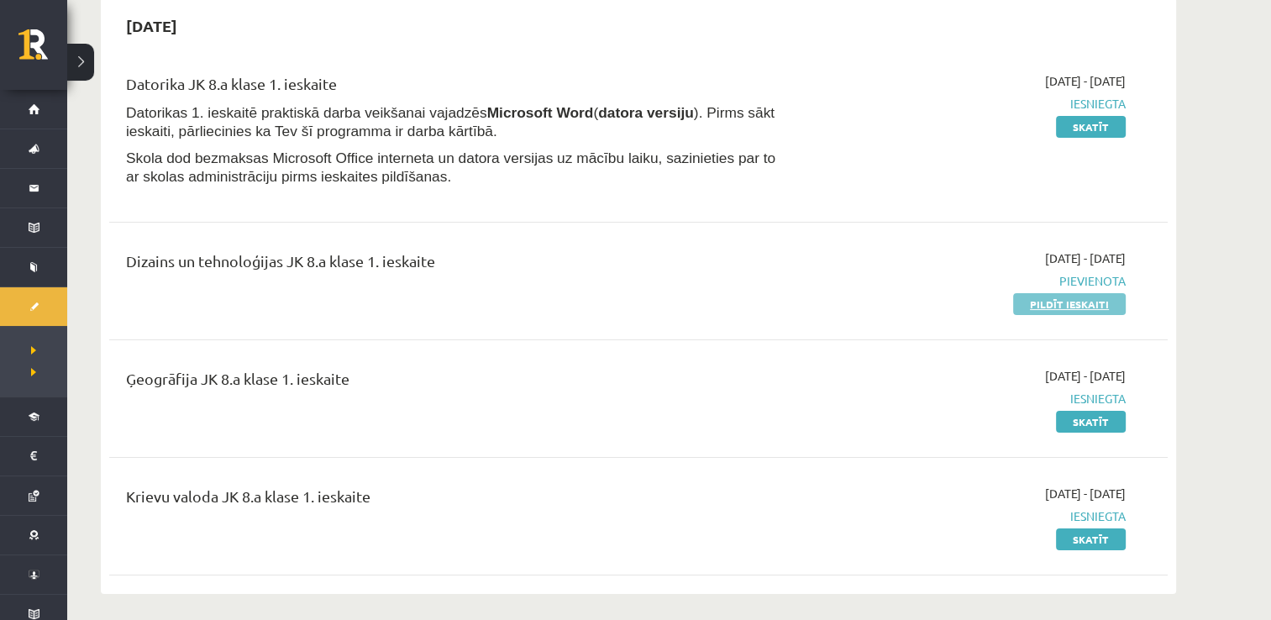
click at [1033, 303] on link "Pildīt ieskaiti" at bounding box center [1069, 304] width 113 height 22
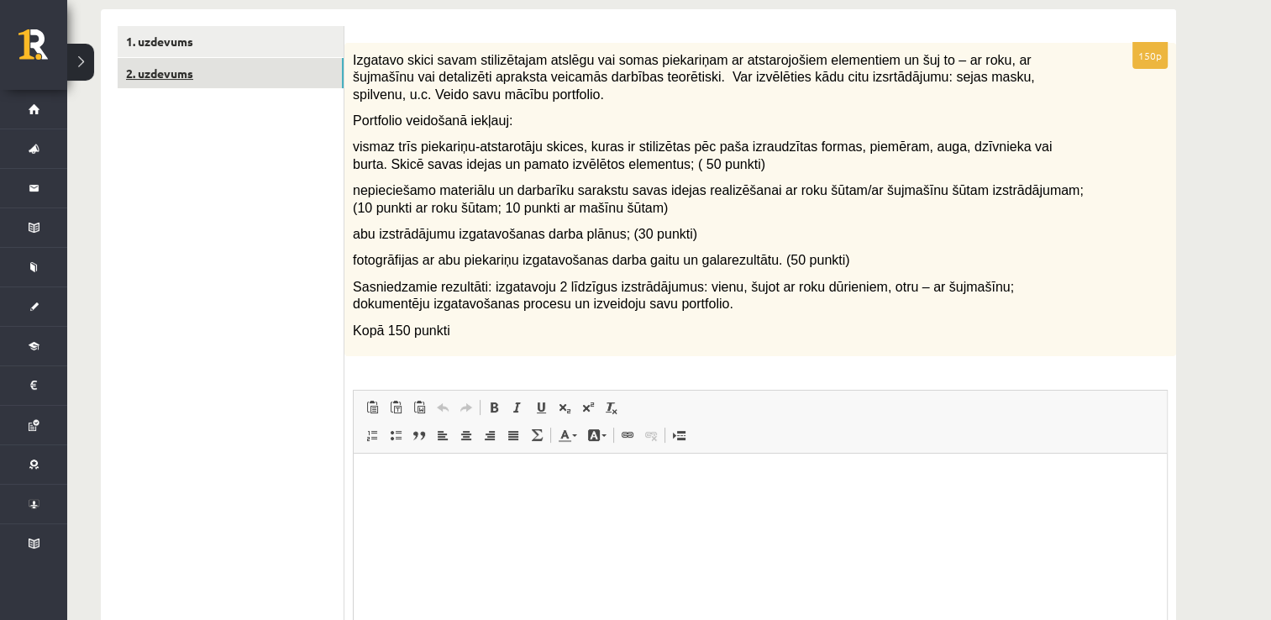
click at [296, 62] on link "2. uzdevums" at bounding box center [231, 73] width 226 height 31
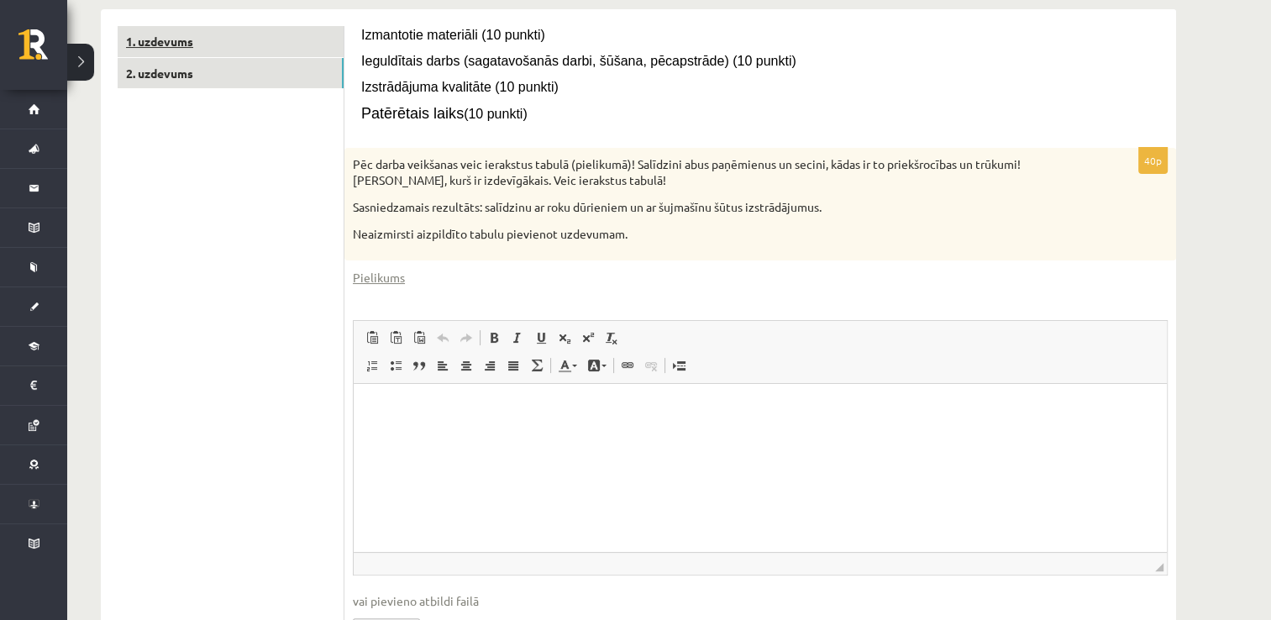
click at [300, 41] on link "1. uzdevums" at bounding box center [231, 41] width 226 height 31
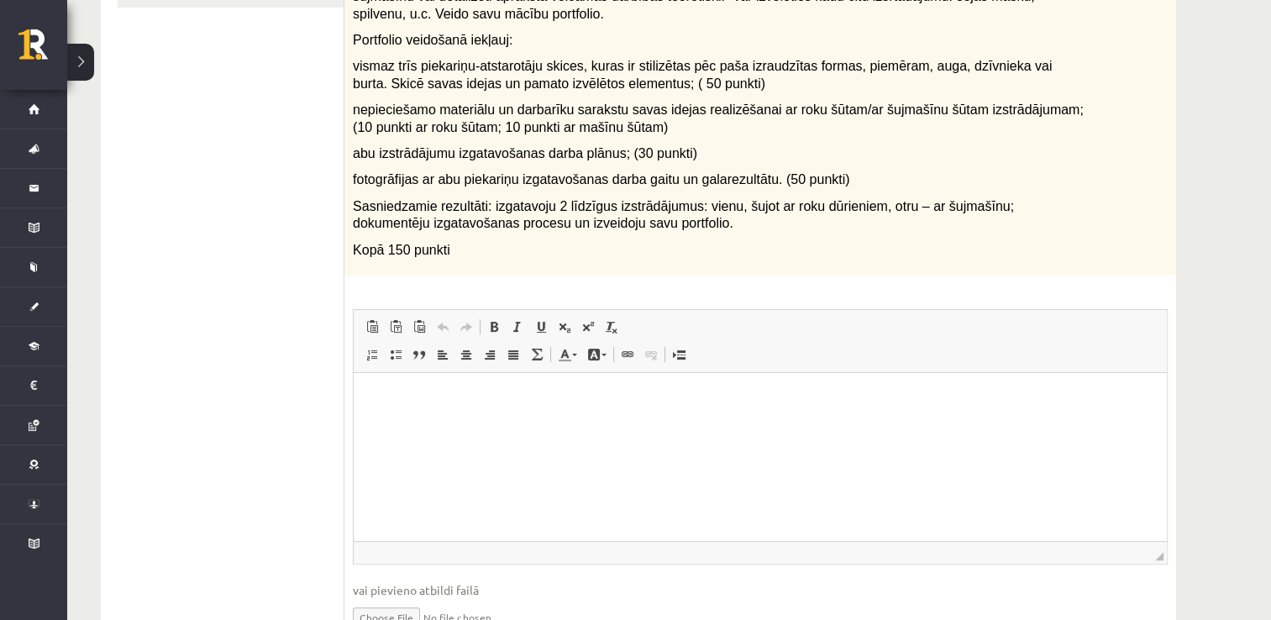
scroll to position [275, 0]
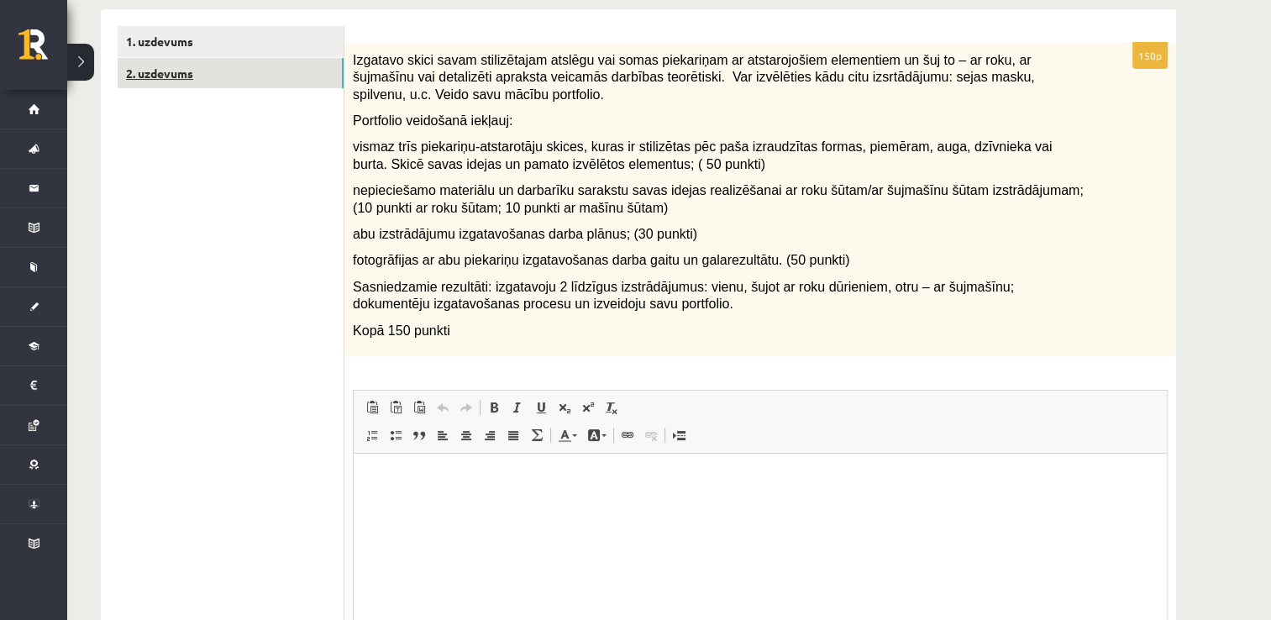
click at [303, 70] on link "2. uzdevums" at bounding box center [231, 73] width 226 height 31
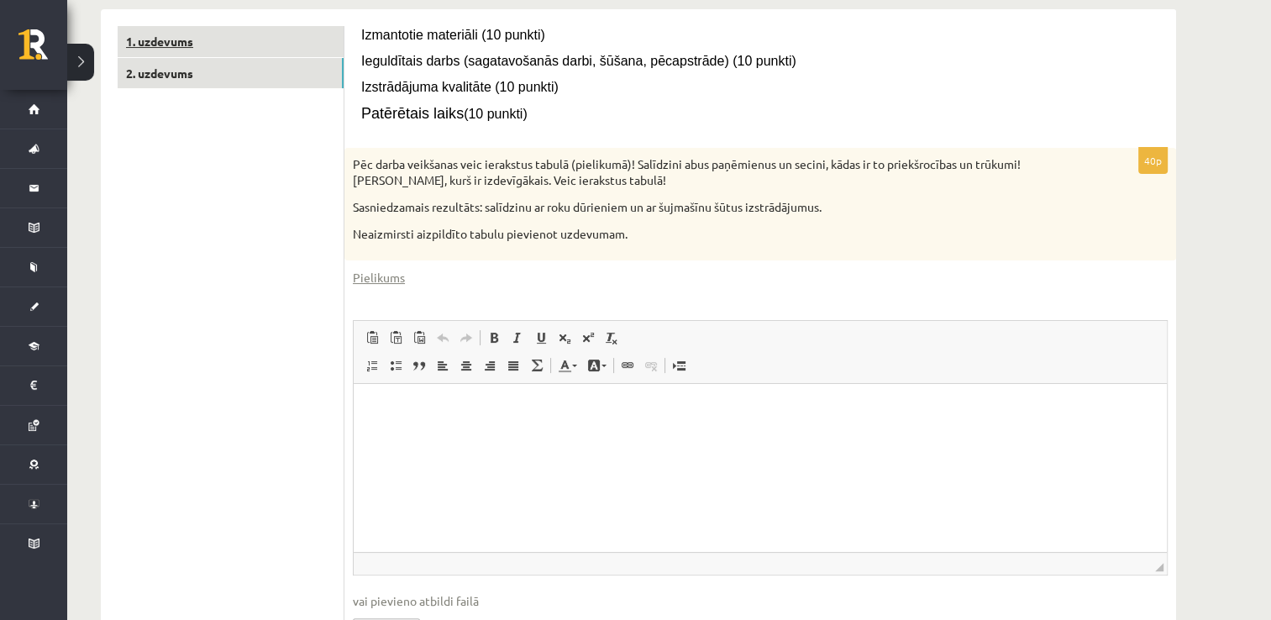
click at [296, 97] on ul "1. uzdevums 2. uzdevums" at bounding box center [231, 347] width 227 height 643
click at [282, 27] on link "1. uzdevums" at bounding box center [231, 41] width 226 height 31
